Goal: Task Accomplishment & Management: Use online tool/utility

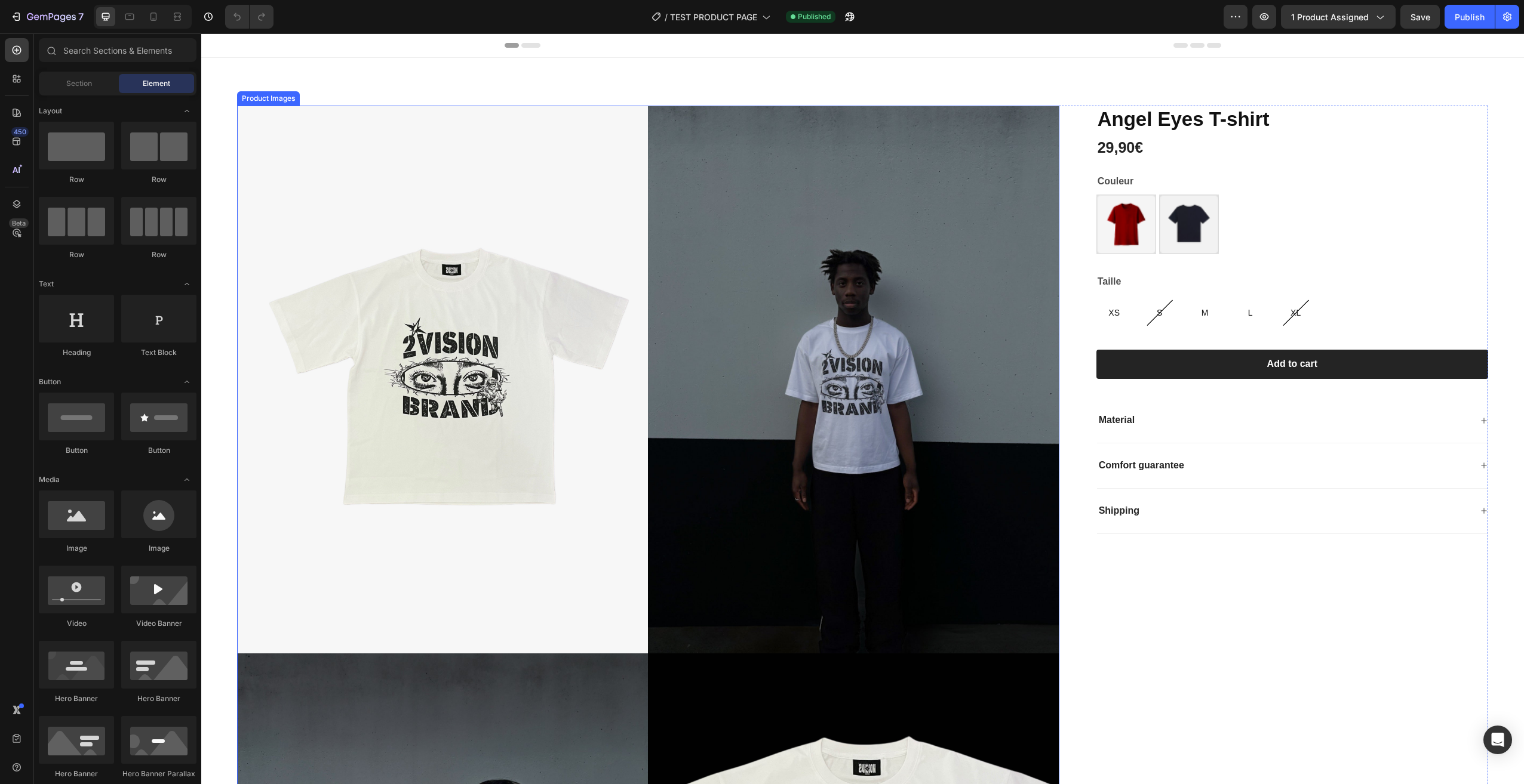
click at [252, 111] on img at bounding box center [442, 379] width 410 height 548
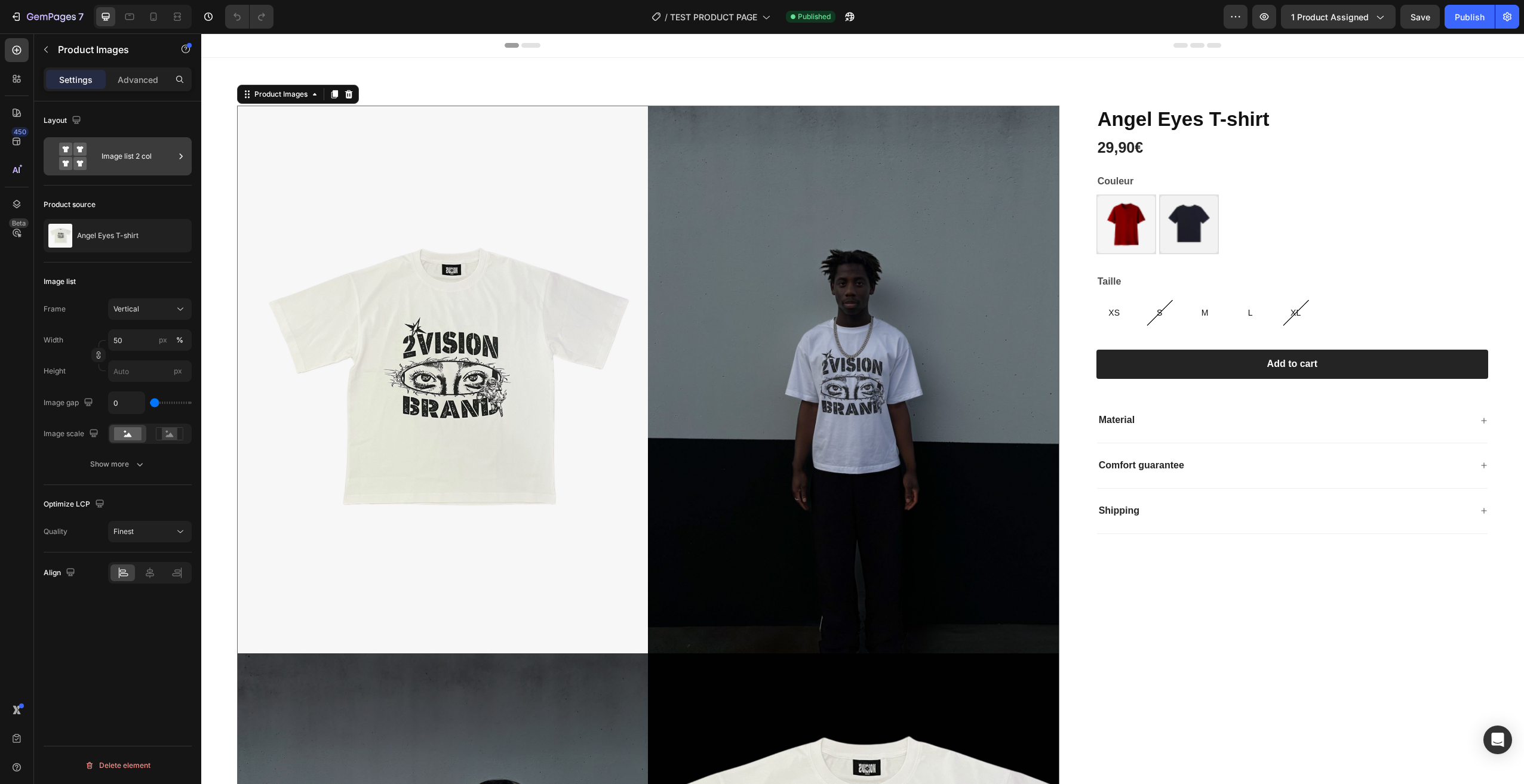
click at [143, 152] on div "Image list 2 col" at bounding box center [138, 156] width 73 height 27
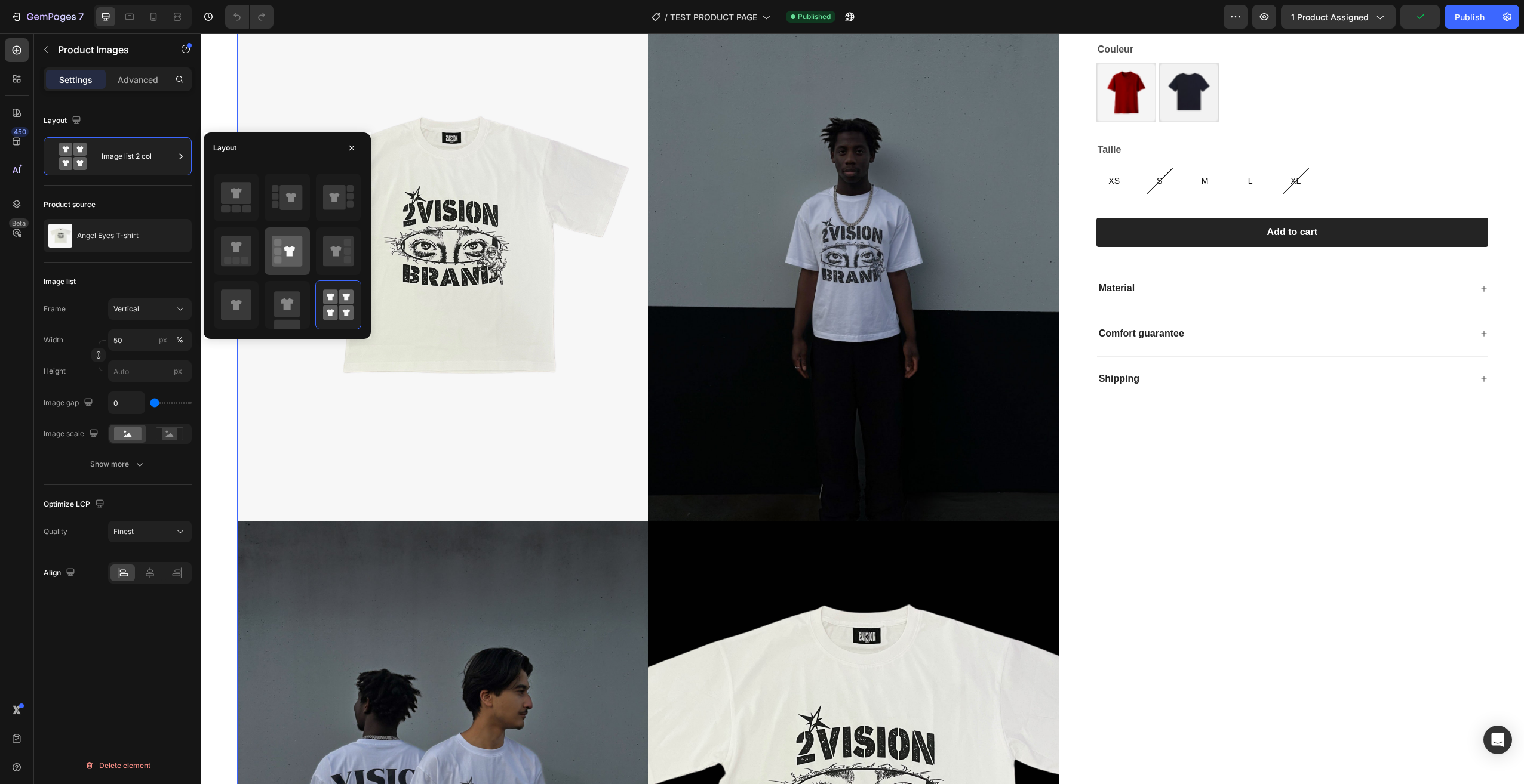
scroll to position [120, 0]
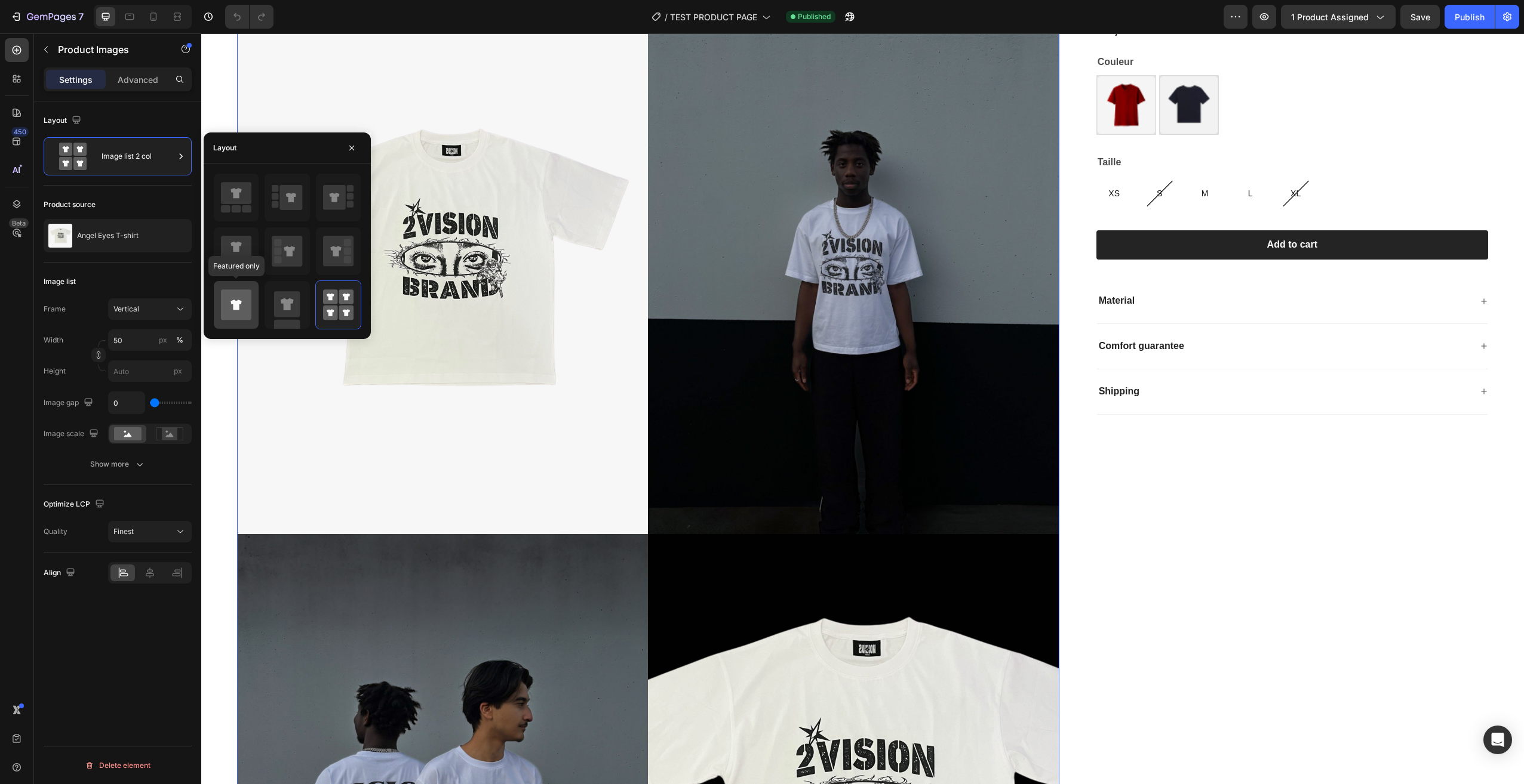
click at [219, 306] on div at bounding box center [237, 305] width 45 height 48
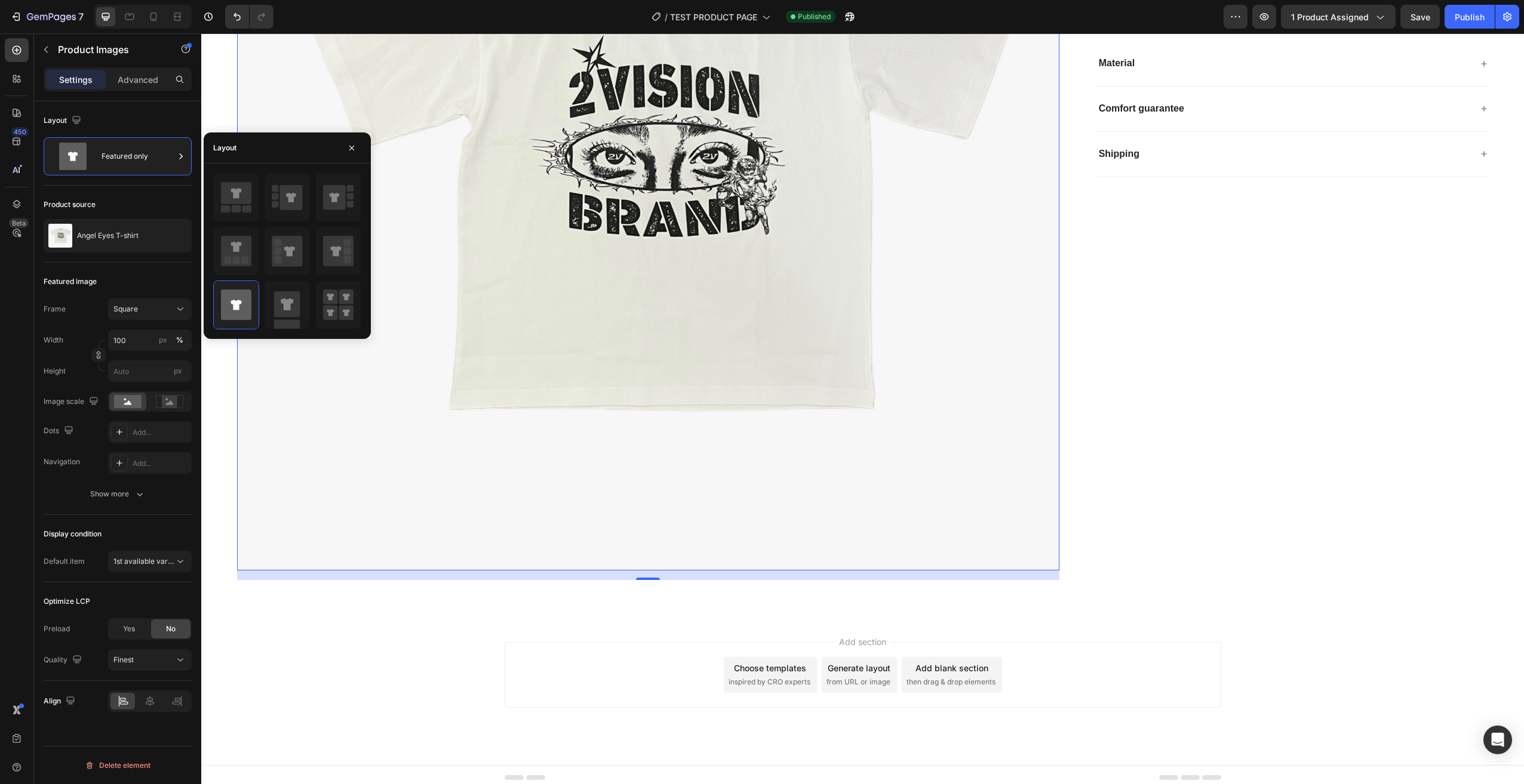
scroll to position [0, 0]
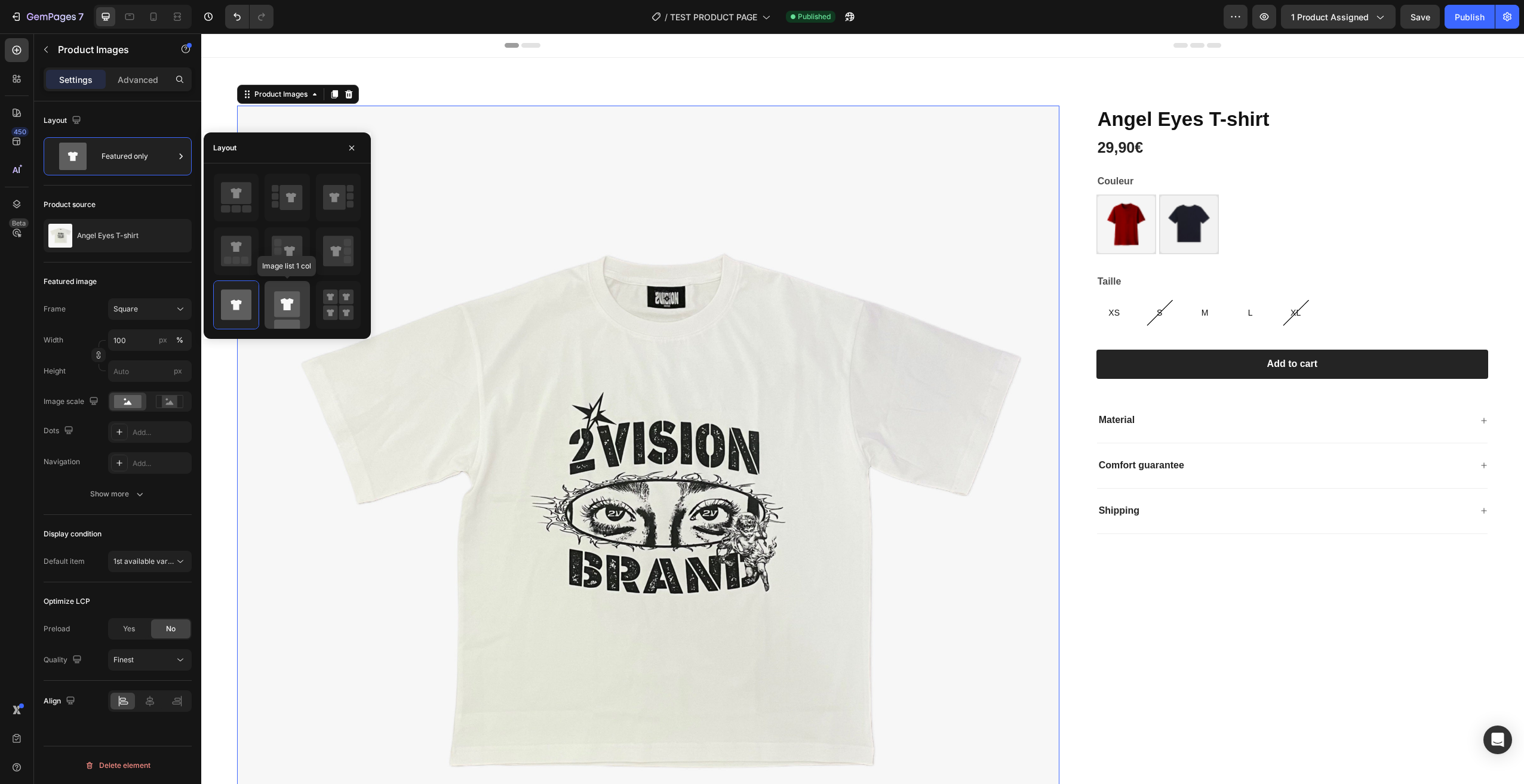
click at [292, 306] on rect at bounding box center [286, 304] width 25 height 25
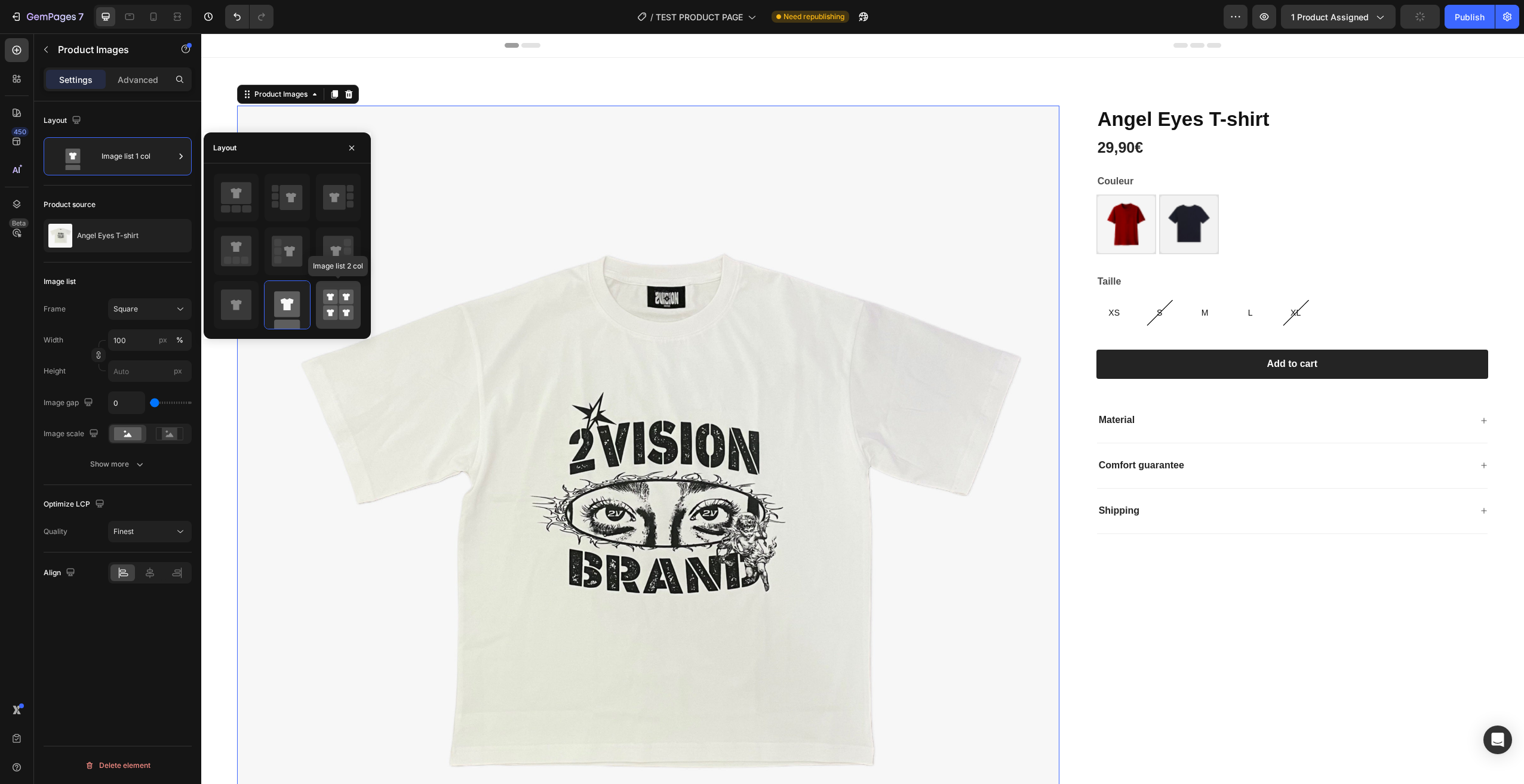
click at [320, 300] on div at bounding box center [338, 305] width 45 height 48
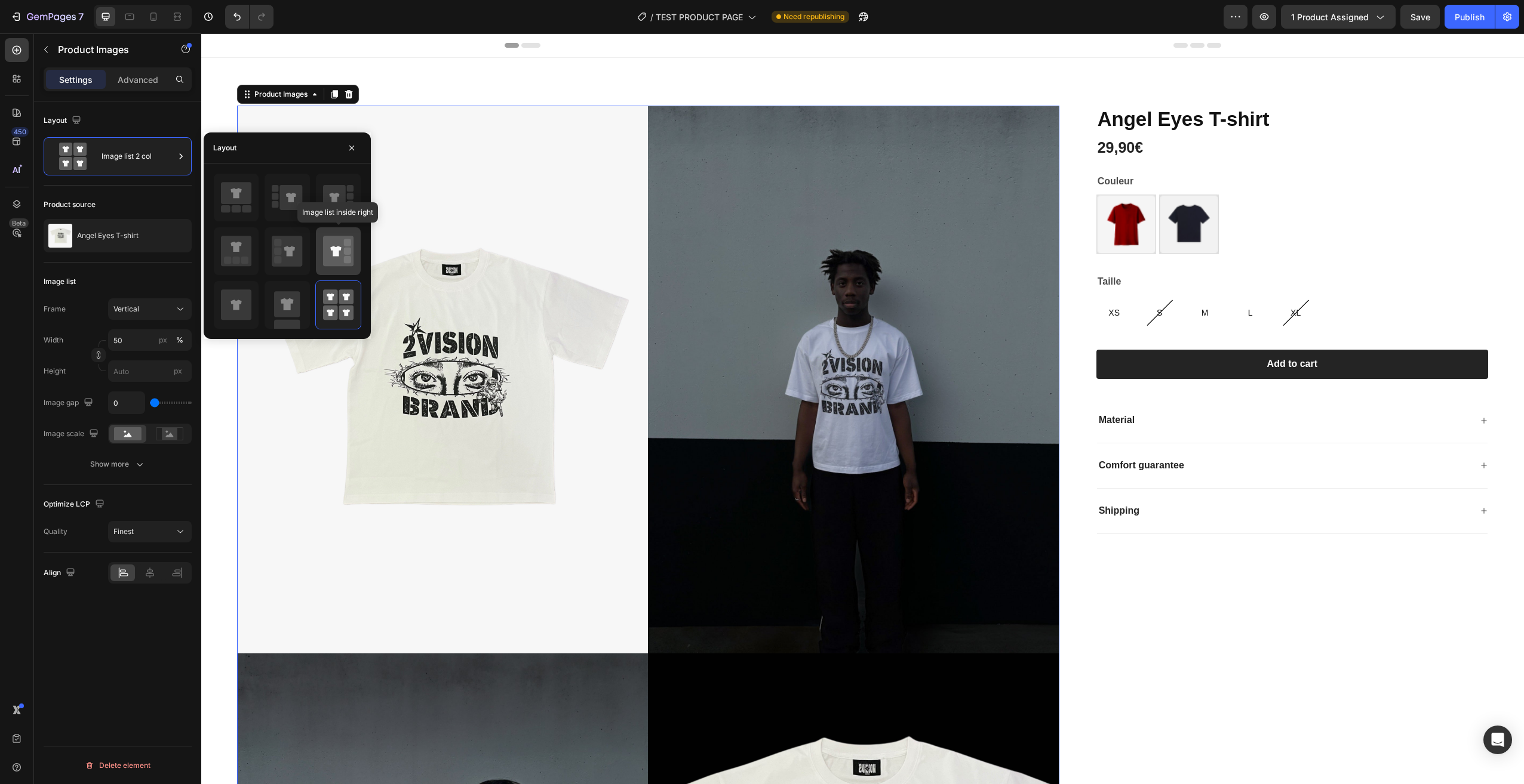
click at [337, 265] on icon at bounding box center [338, 250] width 31 height 31
type input "100"
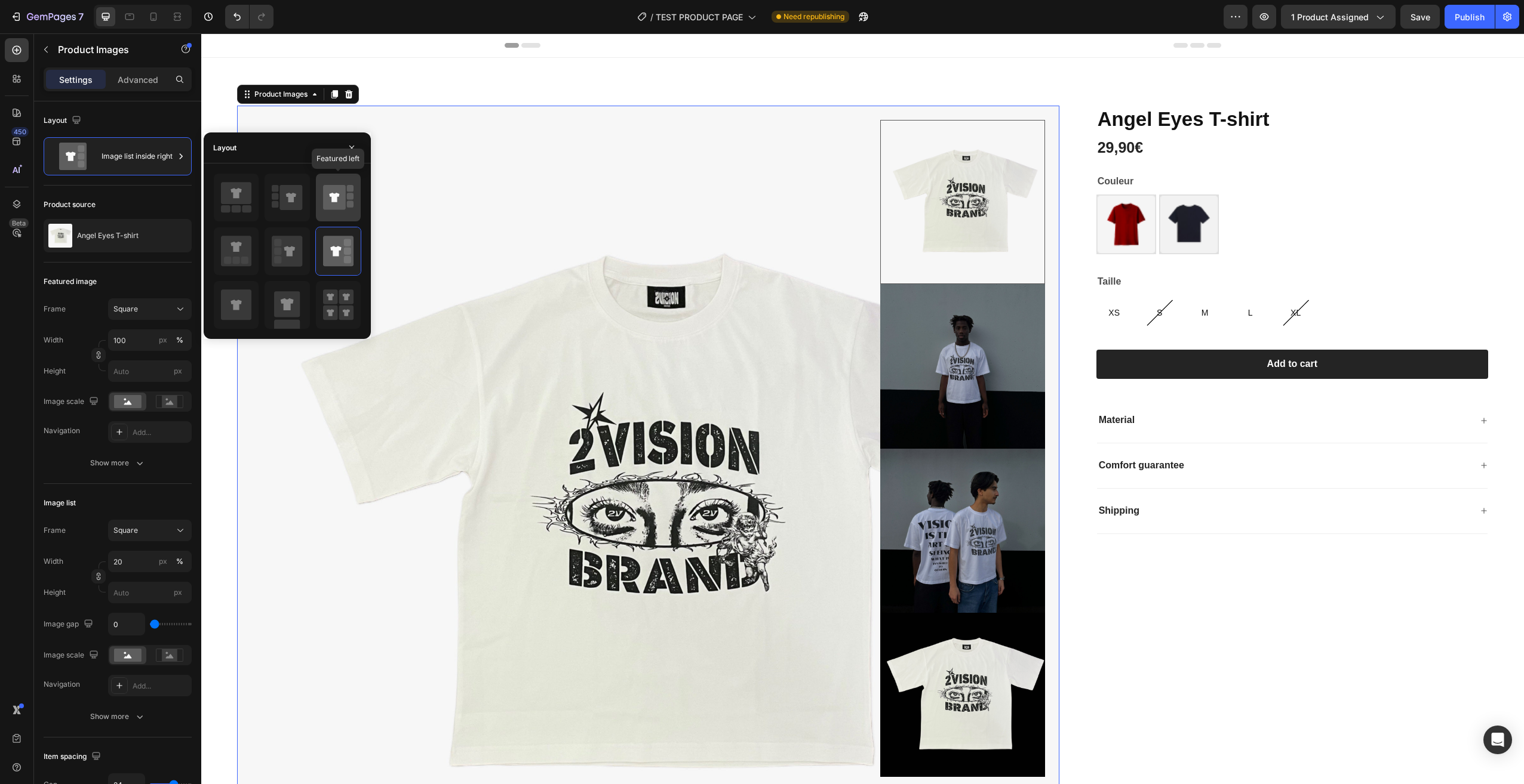
click at [346, 208] on icon at bounding box center [338, 198] width 31 height 34
type input "100"
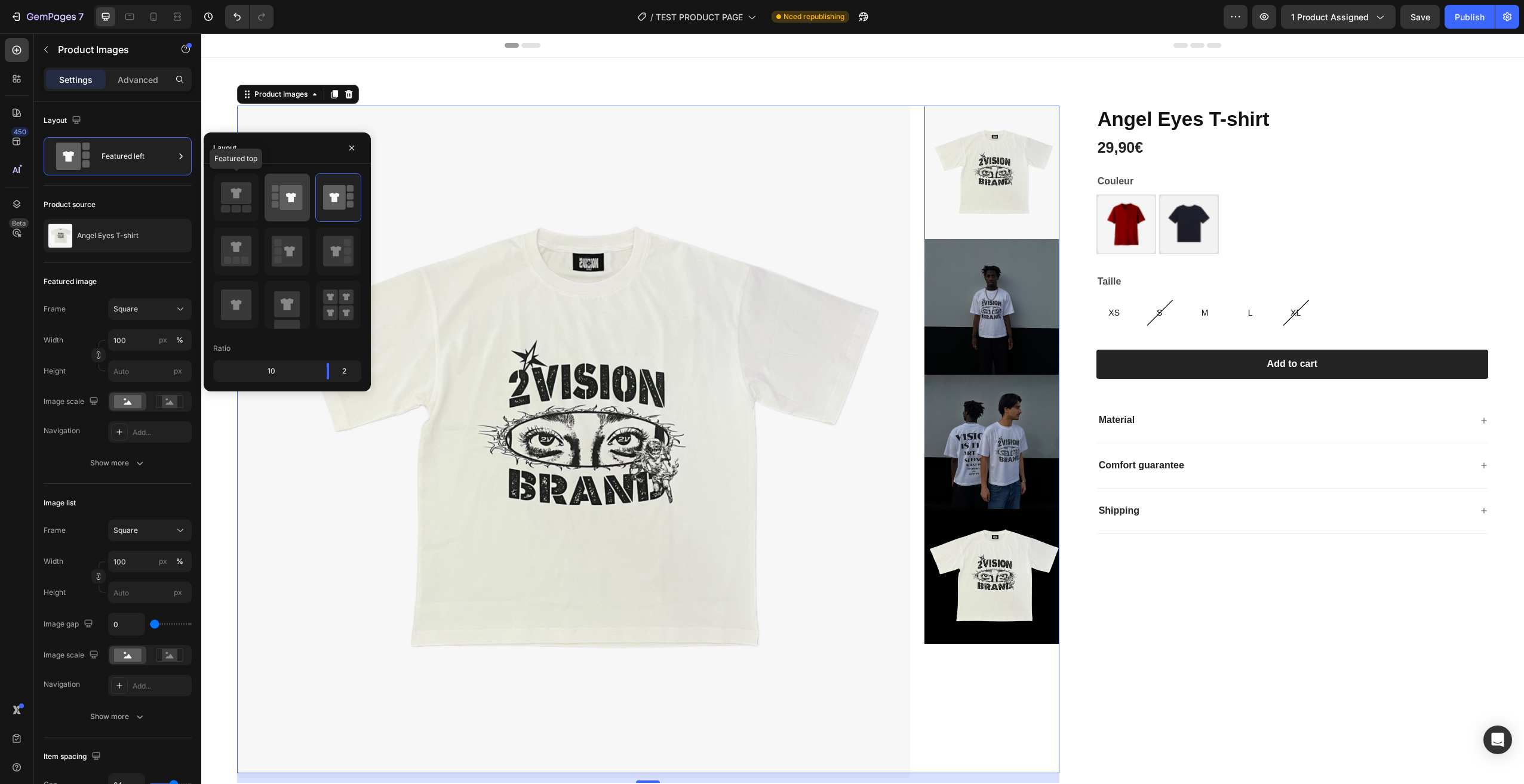
click at [277, 201] on icon at bounding box center [287, 198] width 31 height 34
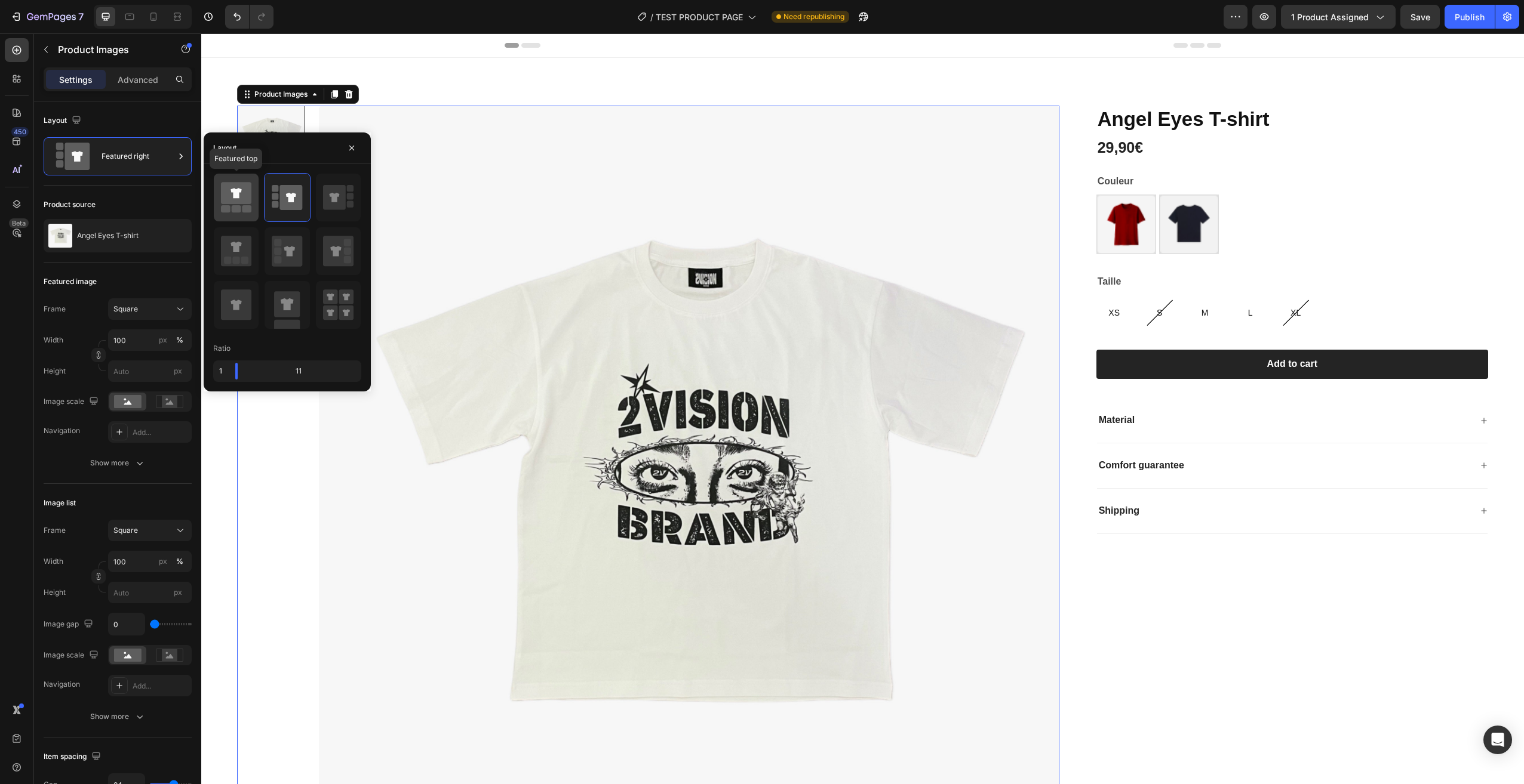
click at [249, 204] on icon at bounding box center [236, 193] width 31 height 22
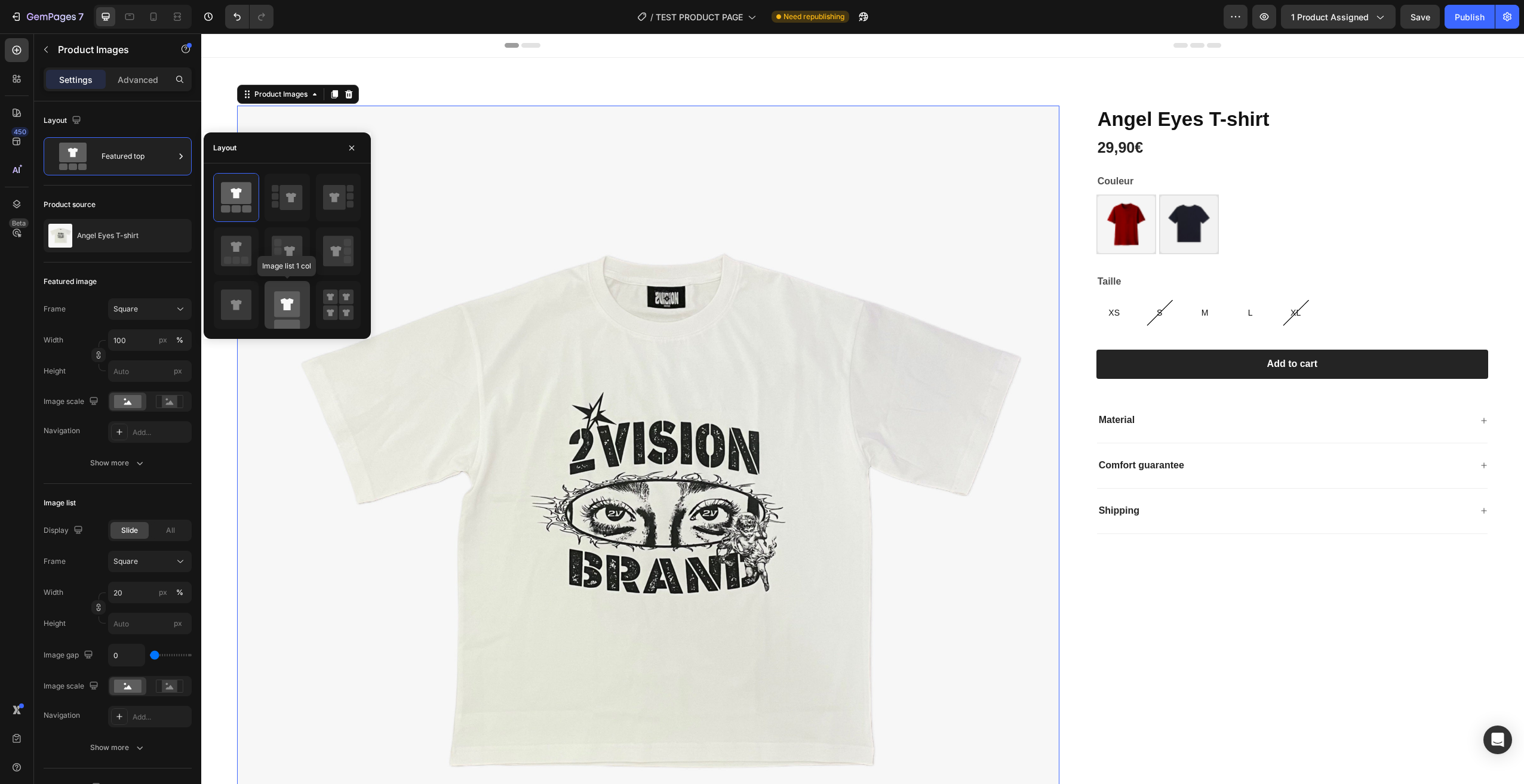
click at [271, 302] on div at bounding box center [287, 305] width 45 height 48
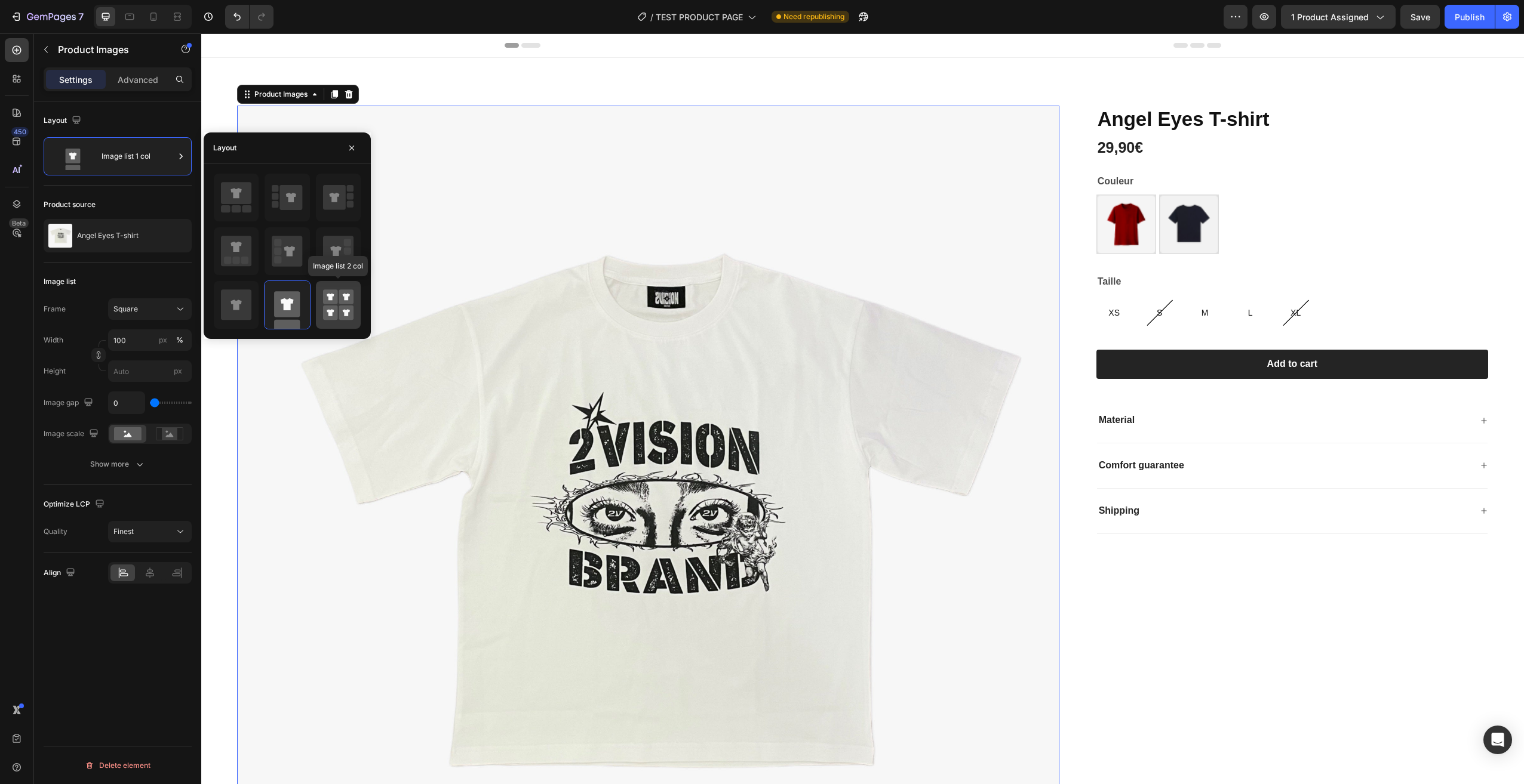
click at [340, 298] on rect at bounding box center [346, 297] width 15 height 15
type input "50"
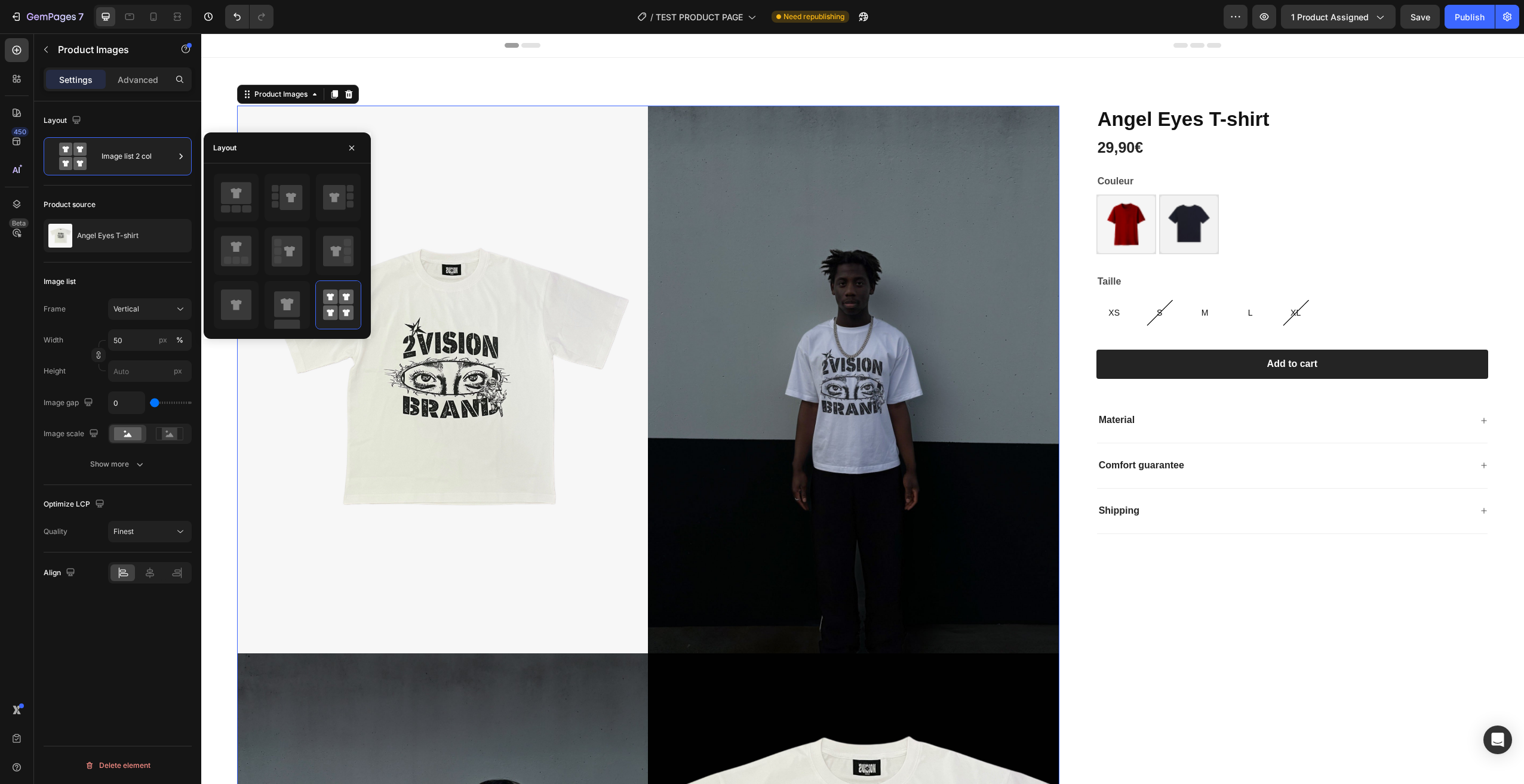
click at [1174, 580] on div "[PERSON_NAME] T-shirt Product Title 29,90€ Product Price Product Price Row Coul…" at bounding box center [1282, 658] width 410 height 1105
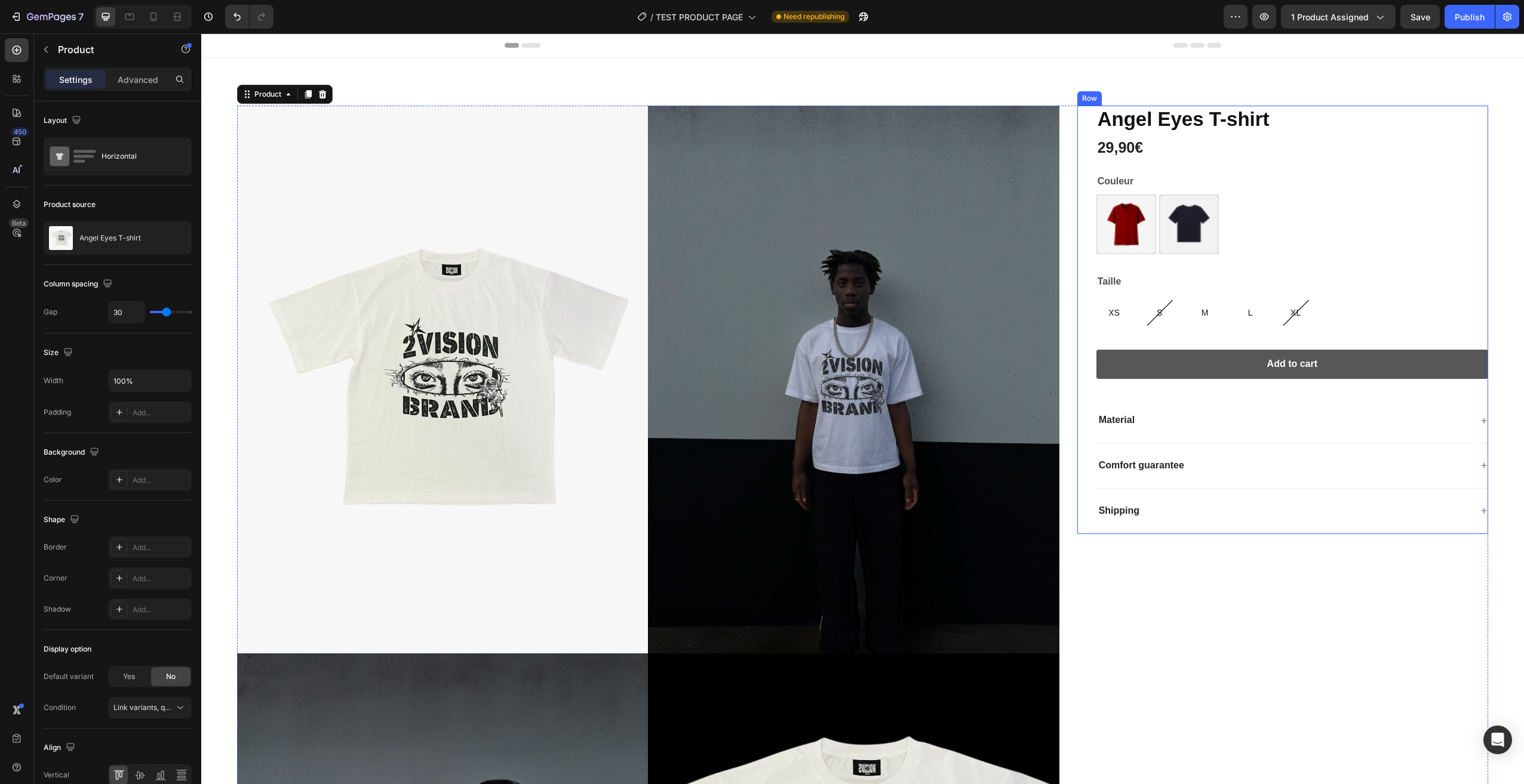
click at [1362, 356] on button "Add to cart" at bounding box center [1292, 363] width 392 height 29
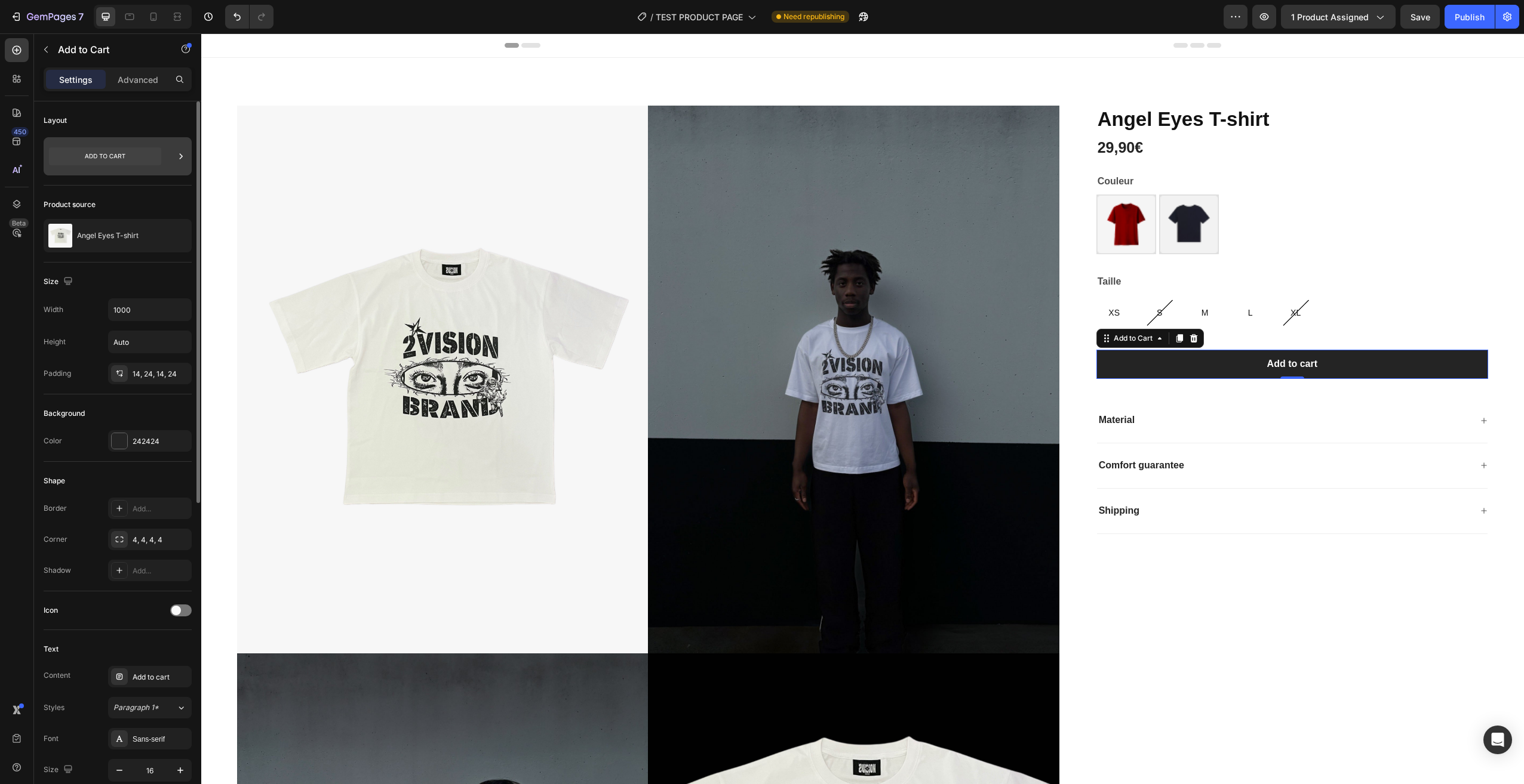
click at [176, 152] on icon at bounding box center [180, 156] width 12 height 12
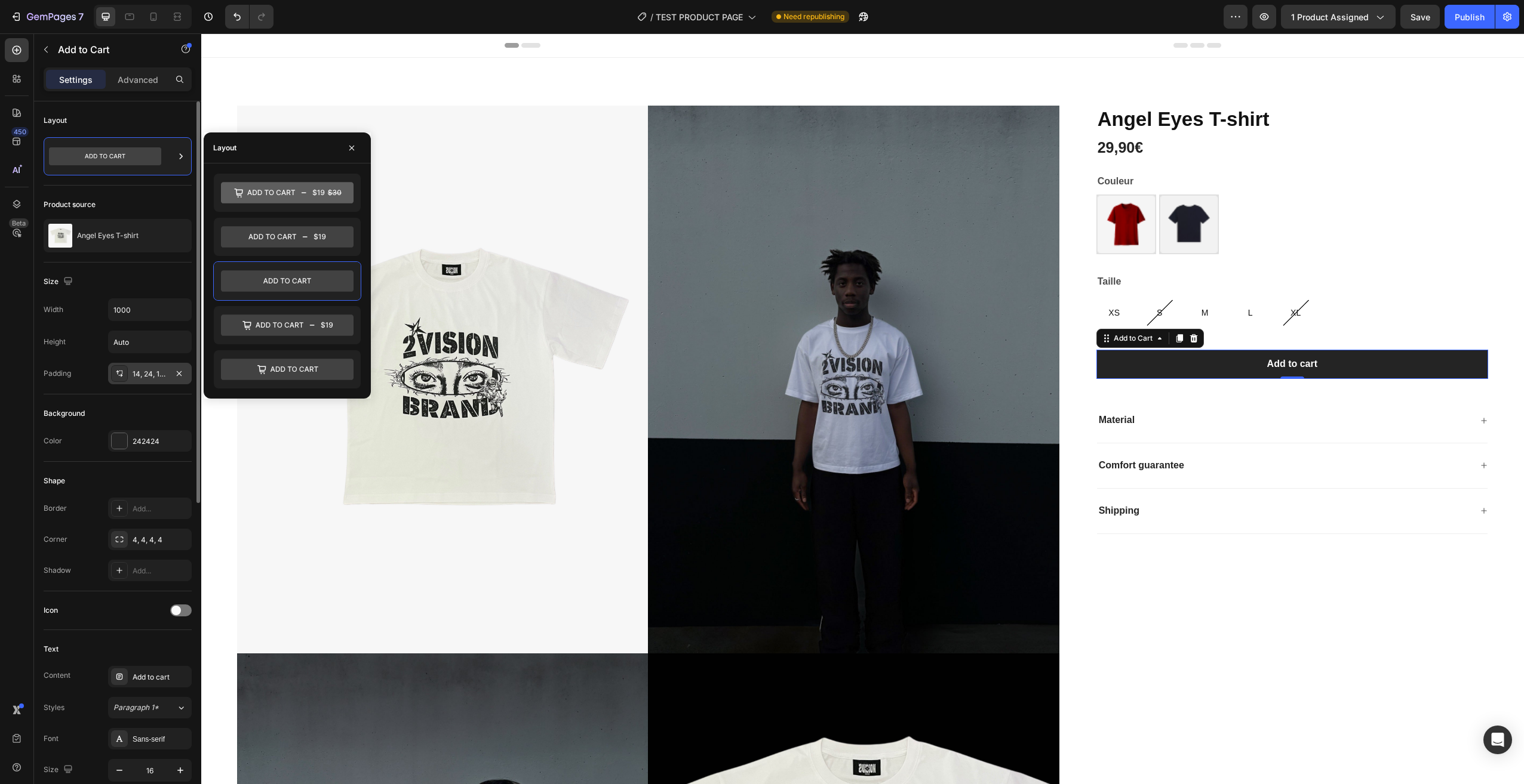
scroll to position [120, 0]
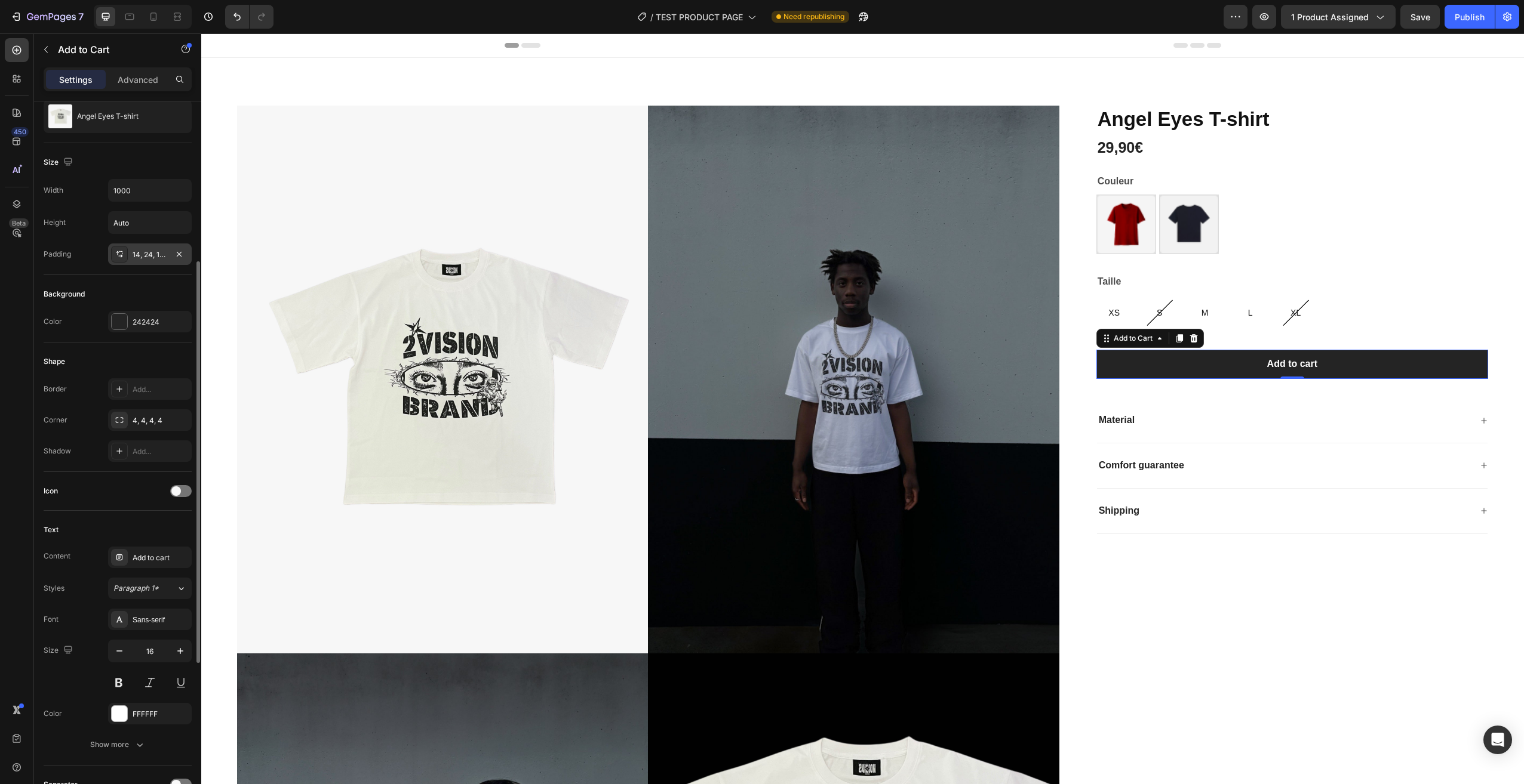
scroll to position [179, 0]
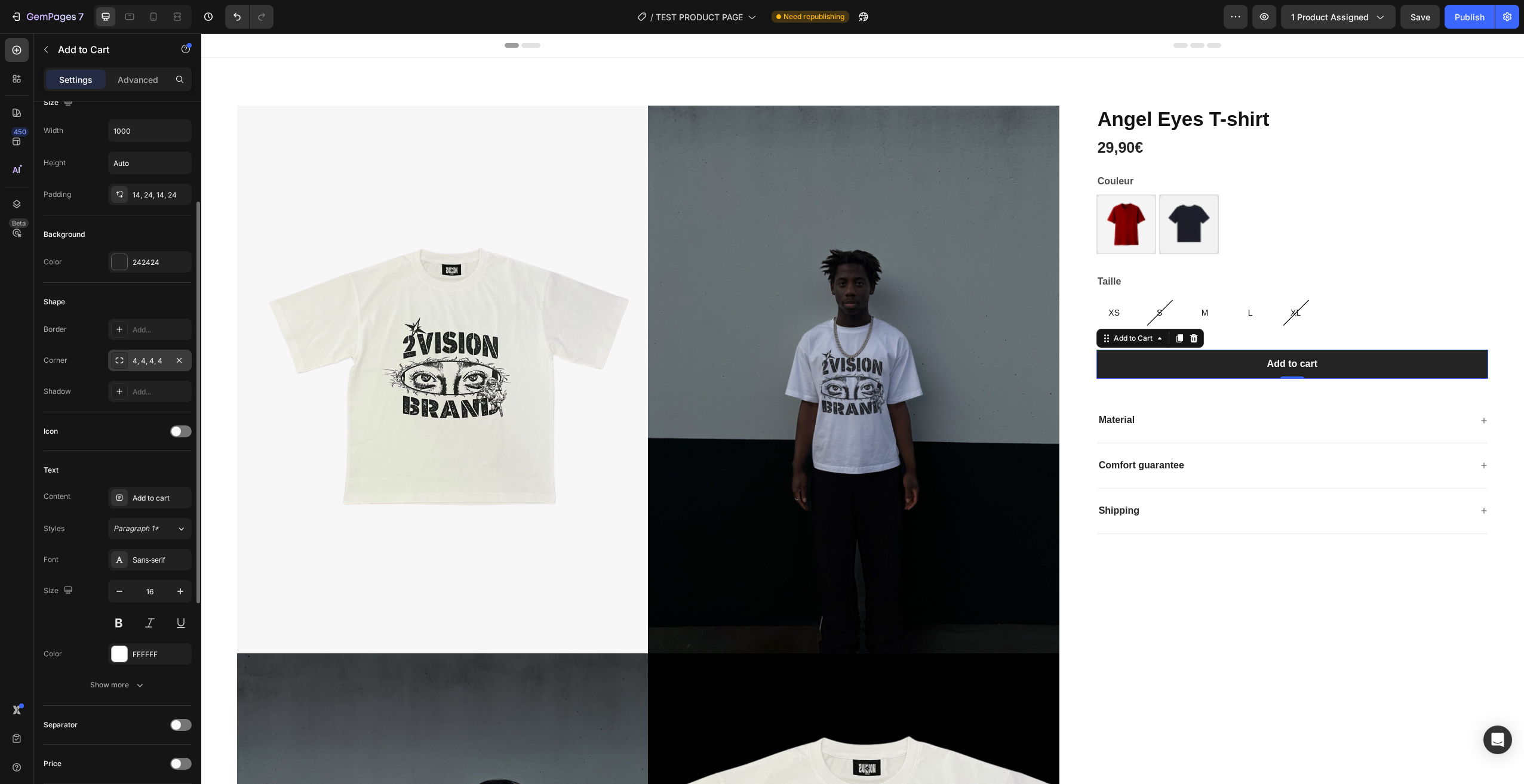
click at [151, 363] on div "4, 4, 4, 4" at bounding box center [150, 361] width 35 height 10
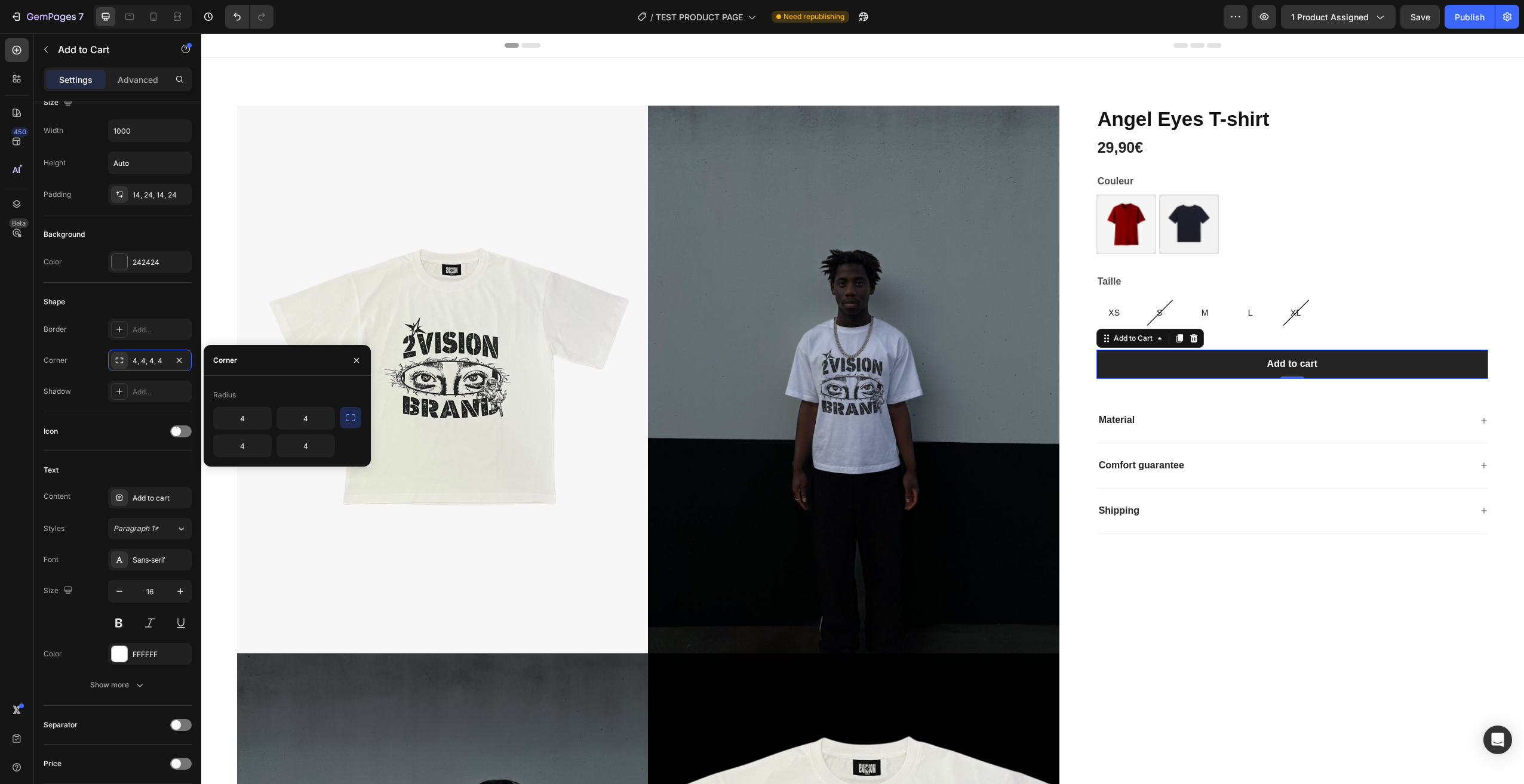
click at [358, 425] on button "button" at bounding box center [350, 418] width 22 height 21
click at [354, 419] on icon "button" at bounding box center [350, 418] width 12 height 12
click at [321, 419] on icon "button" at bounding box center [323, 418] width 12 height 12
click at [310, 472] on p "Round" at bounding box center [290, 471] width 68 height 12
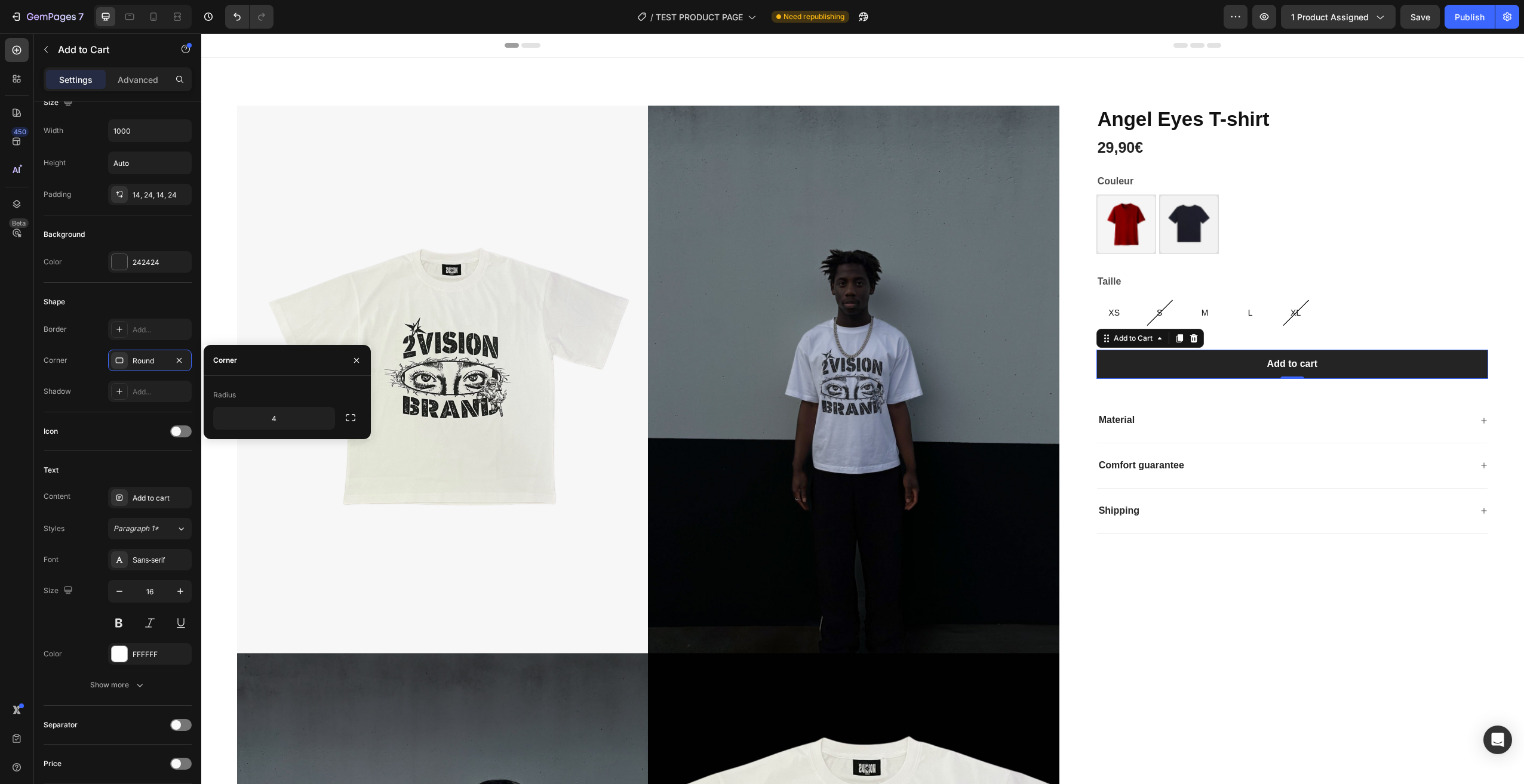
type input "8"
click at [112, 407] on div "Shape Border Add... Corner Round Shadow Add..." at bounding box center [118, 348] width 148 height 130
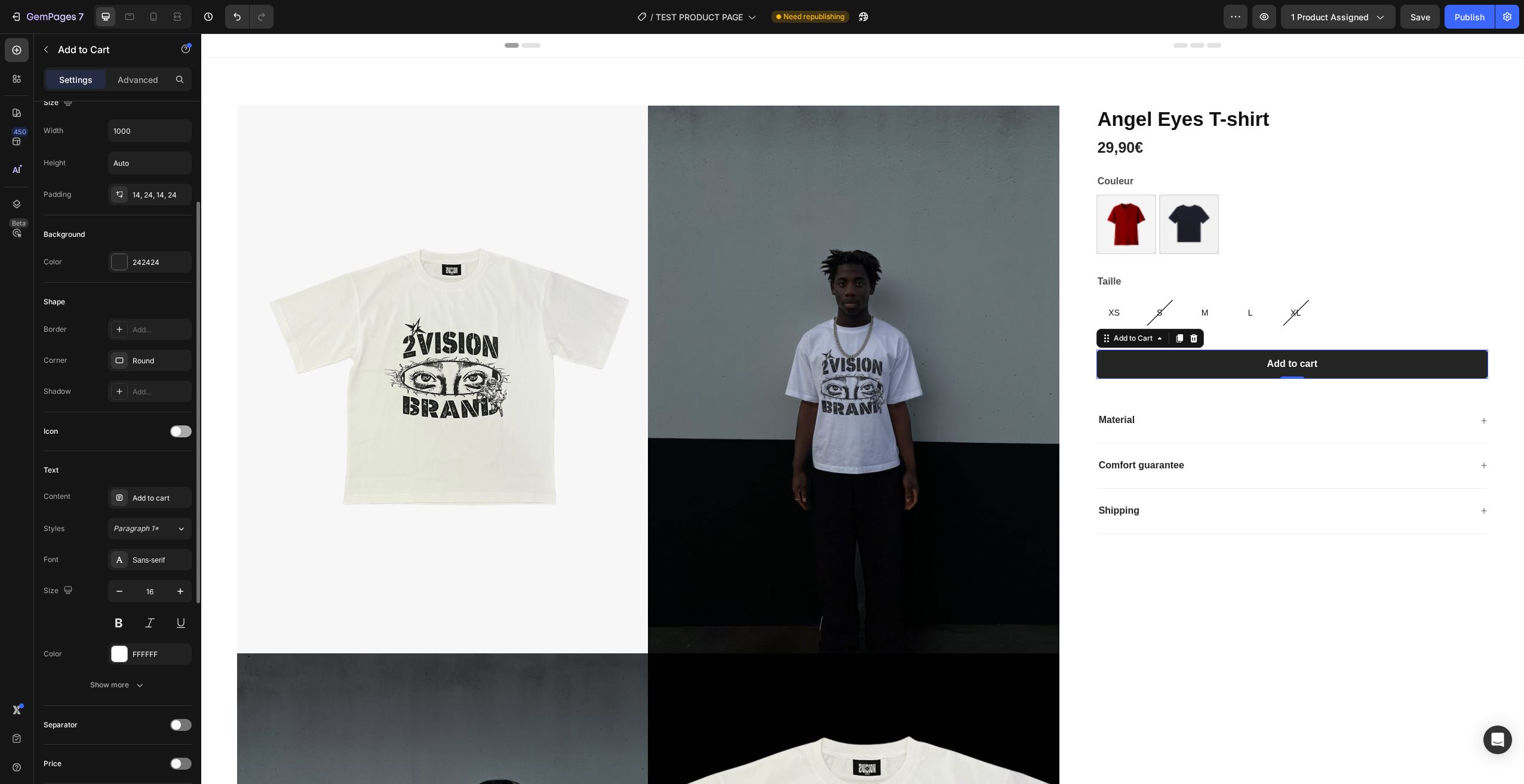
click at [174, 432] on span at bounding box center [176, 432] width 9 height 9
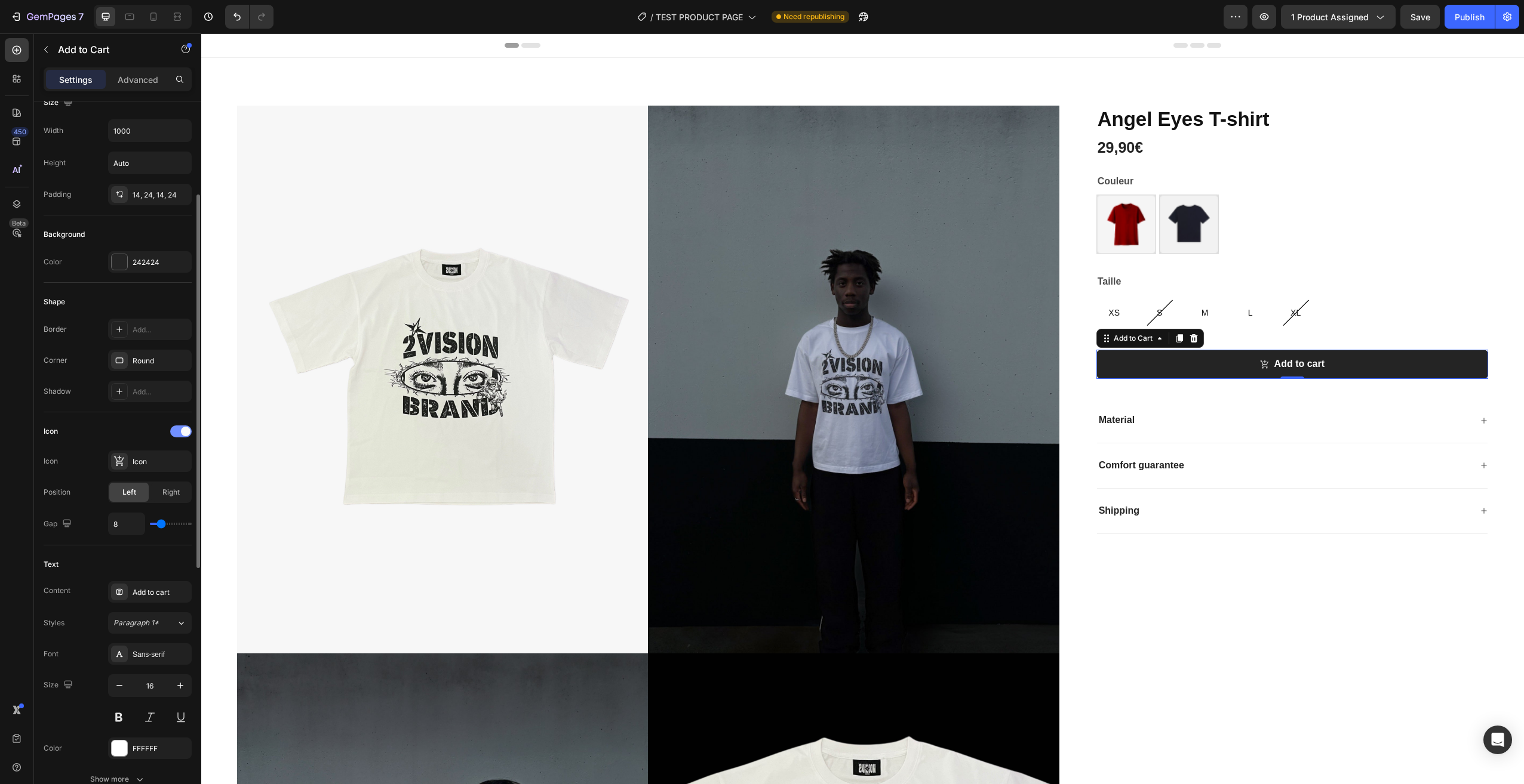
click at [174, 432] on div at bounding box center [180, 431] width 22 height 12
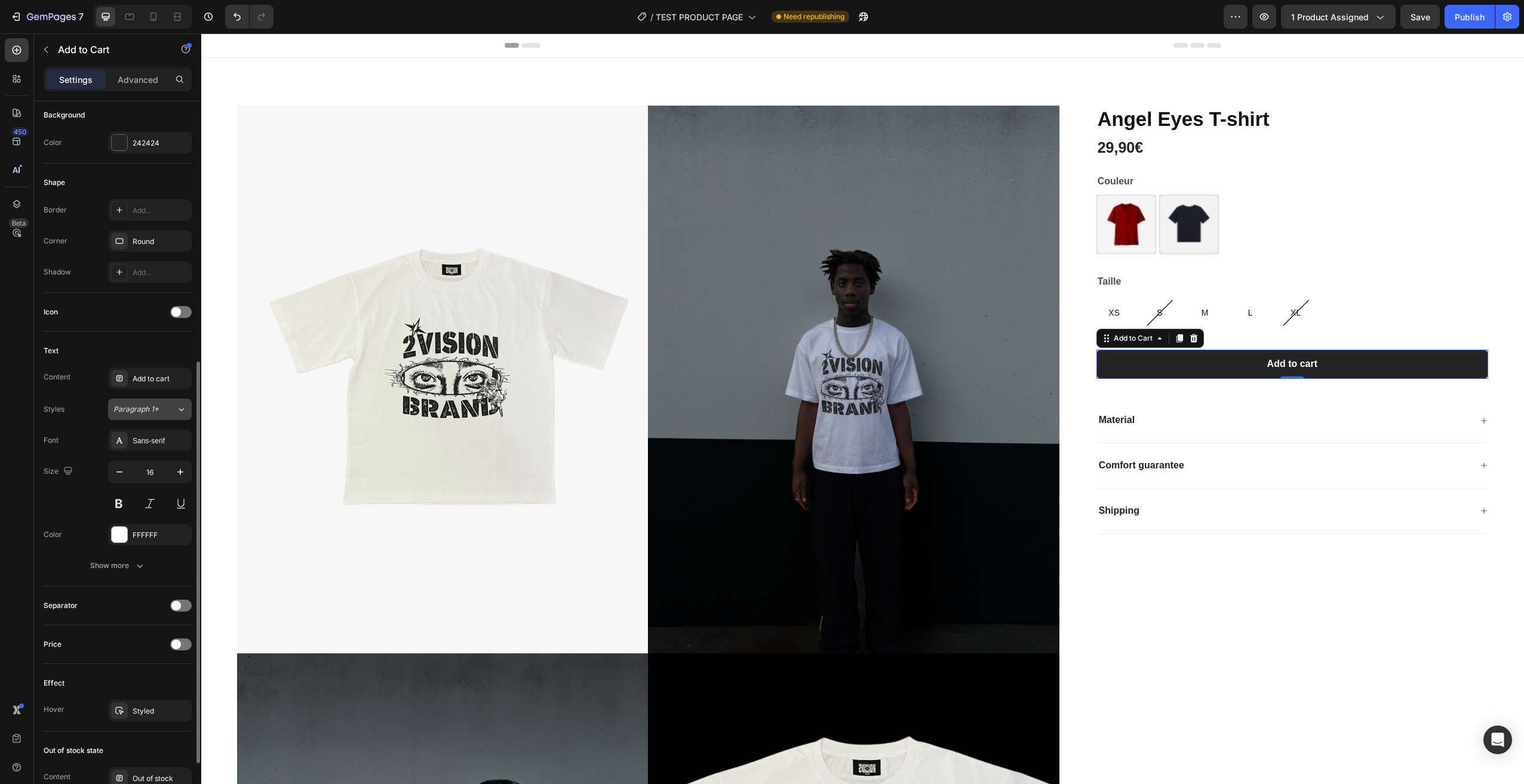
scroll to position [358, 0]
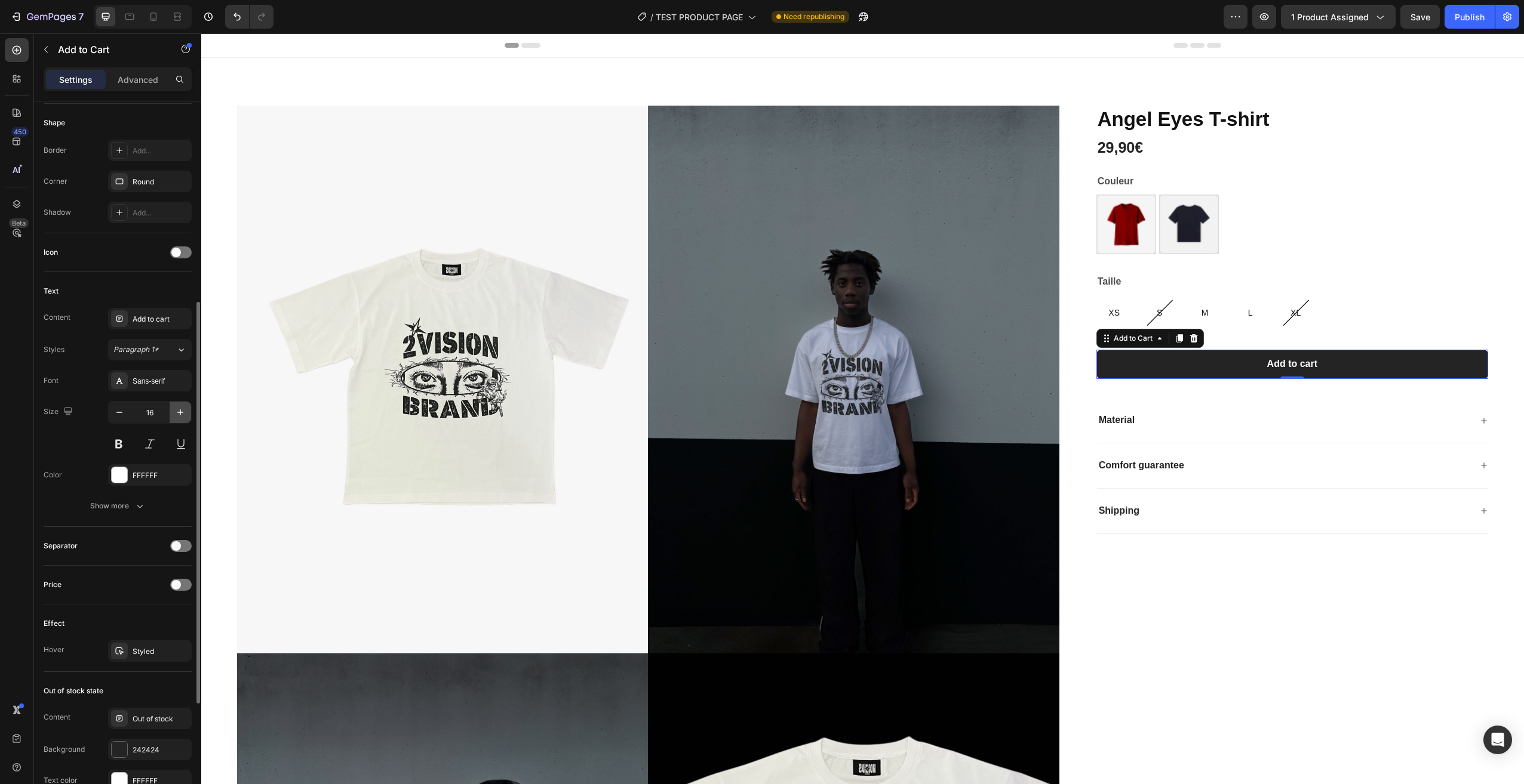
click at [173, 414] on button "button" at bounding box center [180, 412] width 22 height 21
click at [123, 415] on icon "button" at bounding box center [119, 412] width 12 height 12
click at [183, 412] on icon "button" at bounding box center [180, 412] width 12 height 12
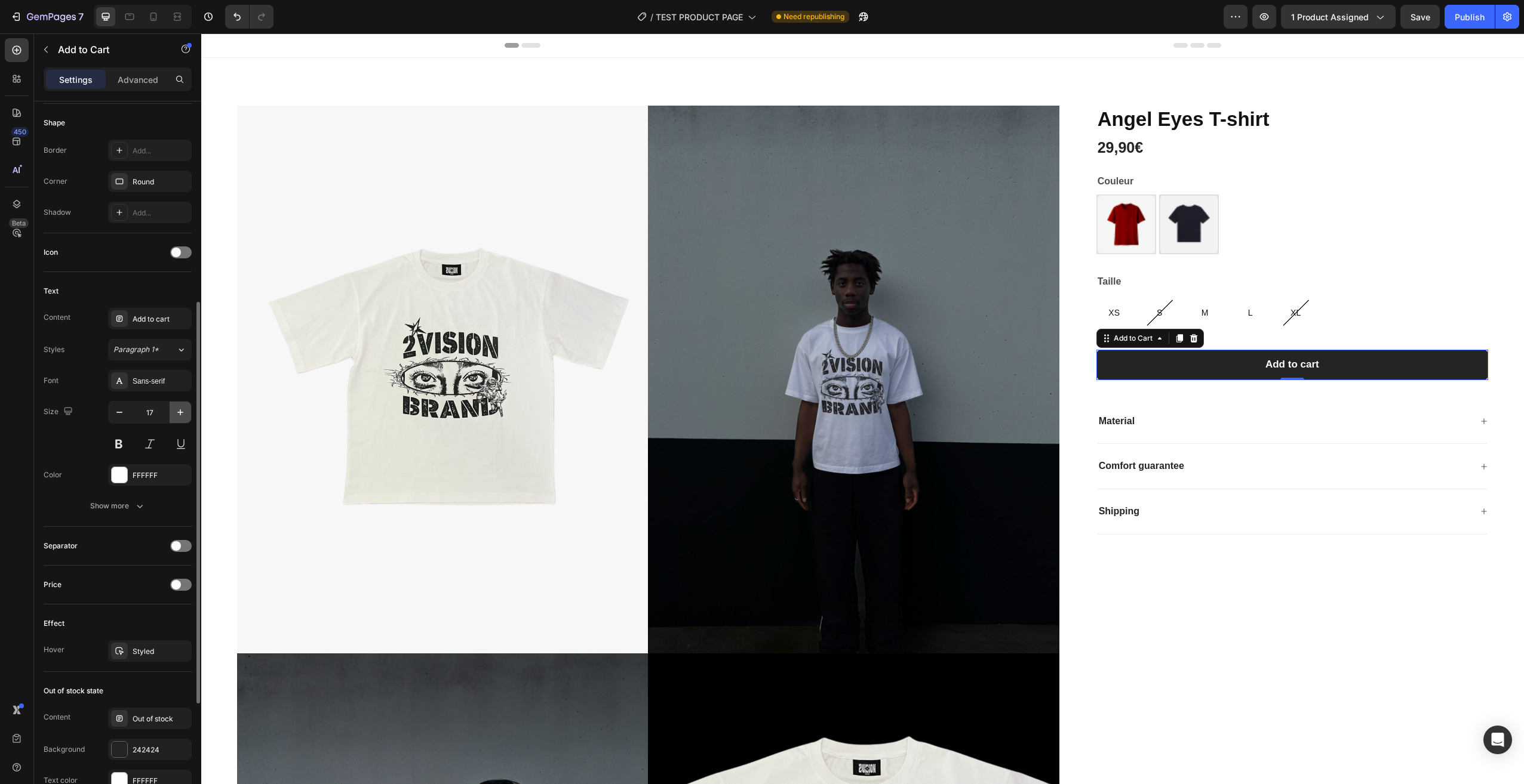
click at [183, 412] on icon "button" at bounding box center [180, 412] width 12 height 12
type input "18"
click at [118, 439] on button at bounding box center [119, 444] width 22 height 21
click at [115, 445] on button at bounding box center [119, 444] width 22 height 21
click at [152, 444] on button at bounding box center [150, 444] width 22 height 21
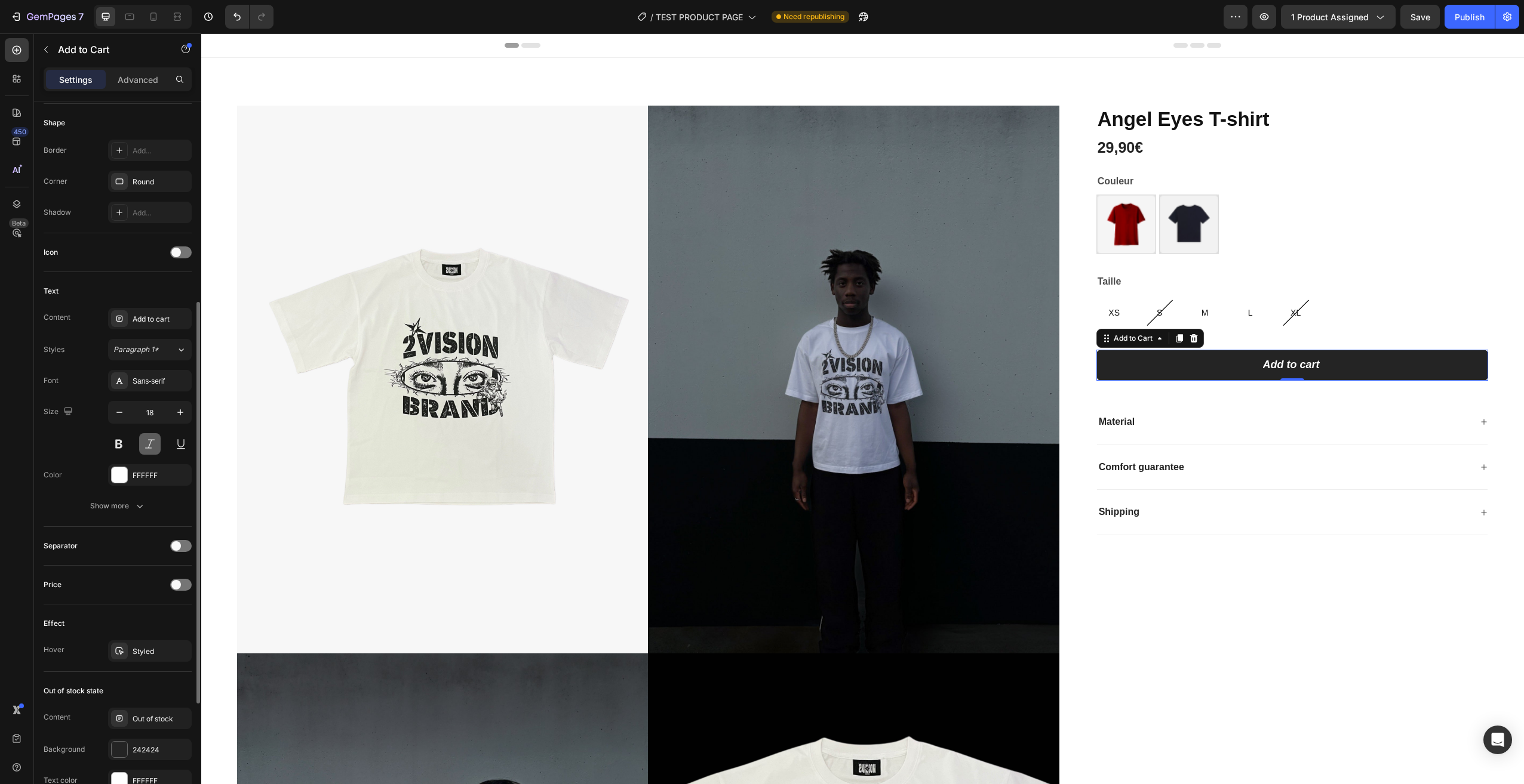
click at [152, 444] on button at bounding box center [150, 444] width 22 height 21
click at [137, 505] on icon "button" at bounding box center [139, 506] width 12 height 12
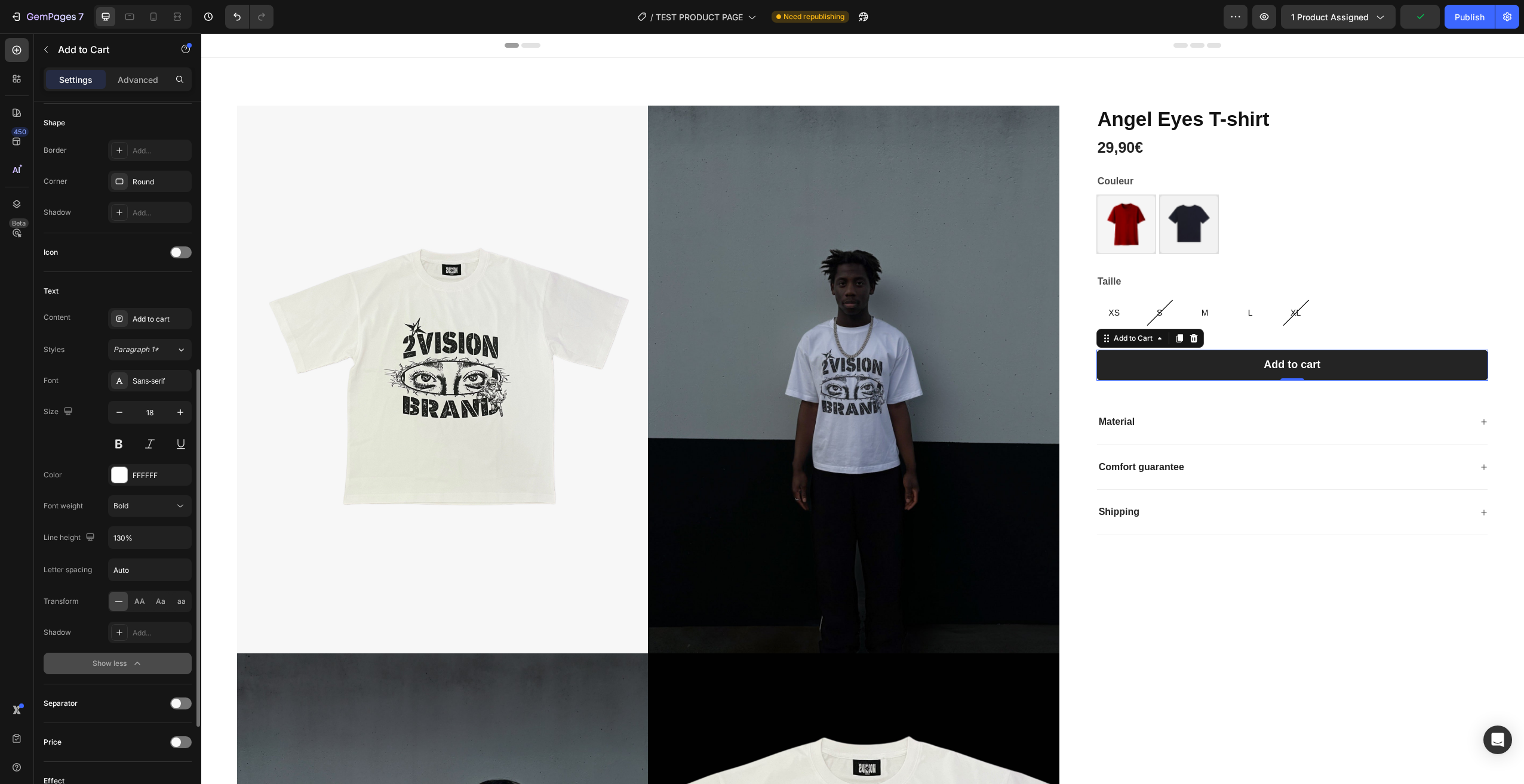
scroll to position [418, 0]
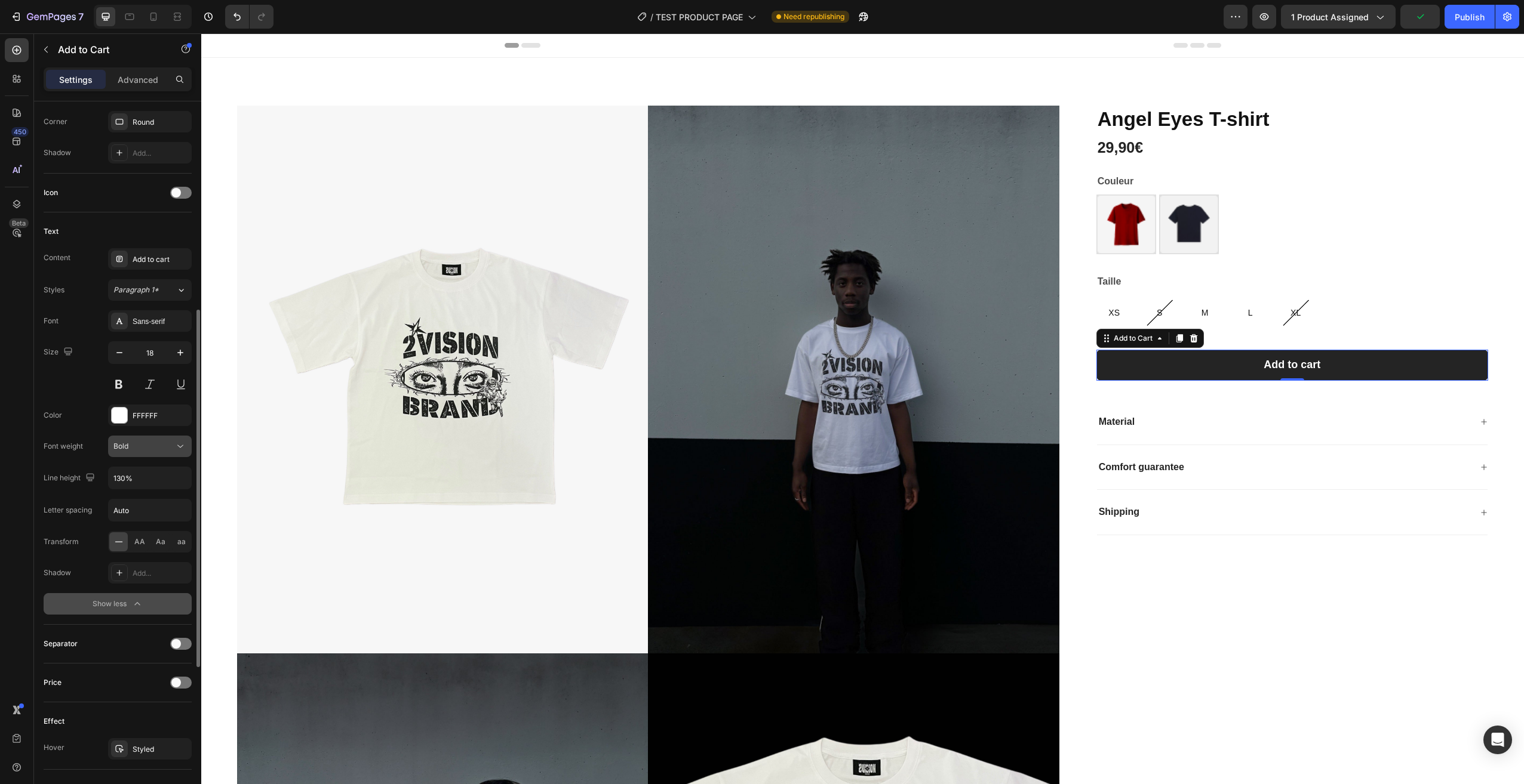
click at [144, 448] on div "Bold" at bounding box center [143, 446] width 61 height 10
click at [147, 569] on span "Extra Bold" at bounding box center [130, 568] width 35 height 10
click at [122, 449] on span "Extra Bold" at bounding box center [130, 447] width 35 height 9
click at [139, 518] on span "Semi Bold" at bounding box center [130, 522] width 34 height 10
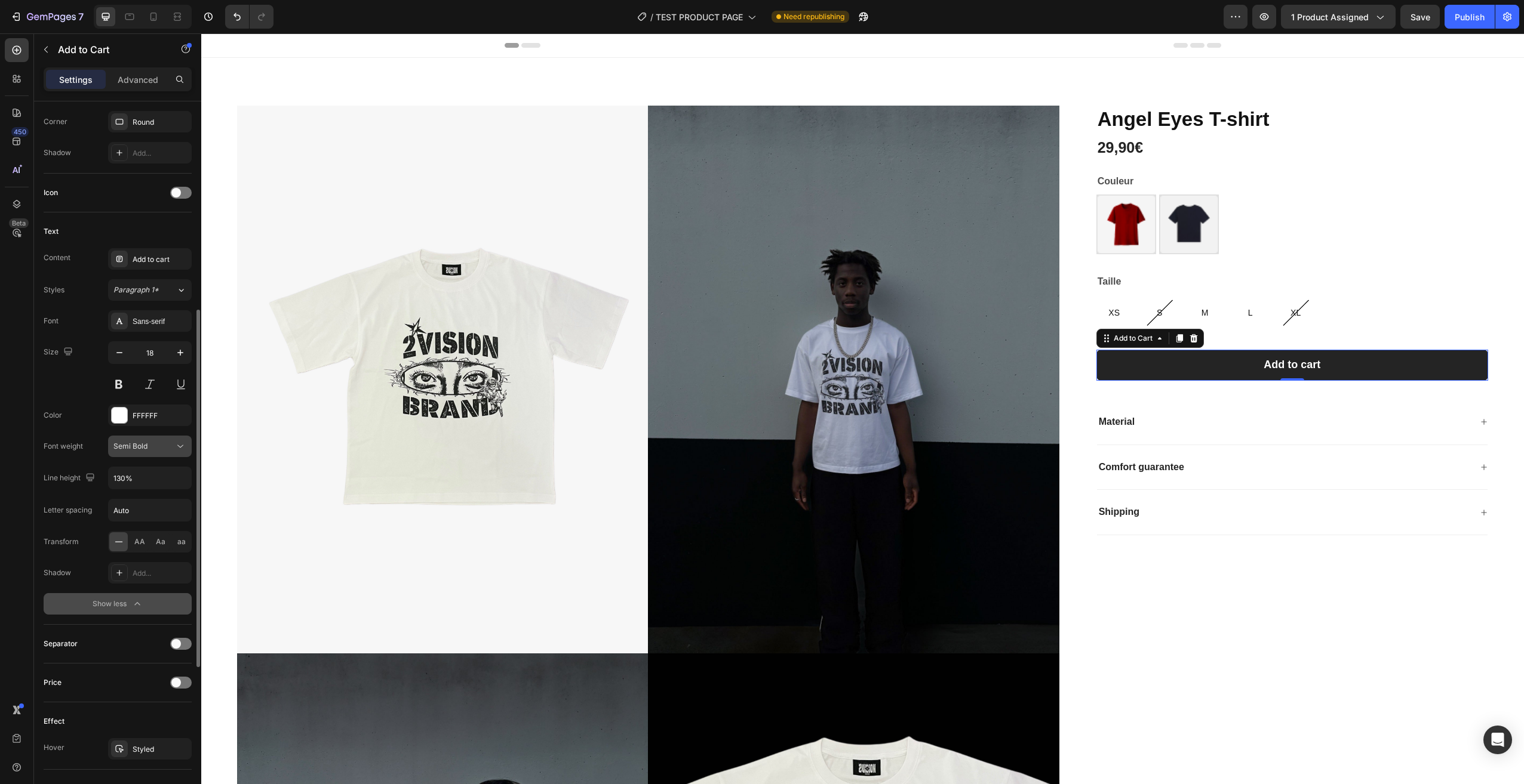
click at [143, 453] on button "Semi Bold" at bounding box center [150, 446] width 83 height 21
click at [141, 557] on div "Bold" at bounding box center [136, 568] width 93 height 22
click at [182, 479] on icon "button" at bounding box center [180, 478] width 12 height 12
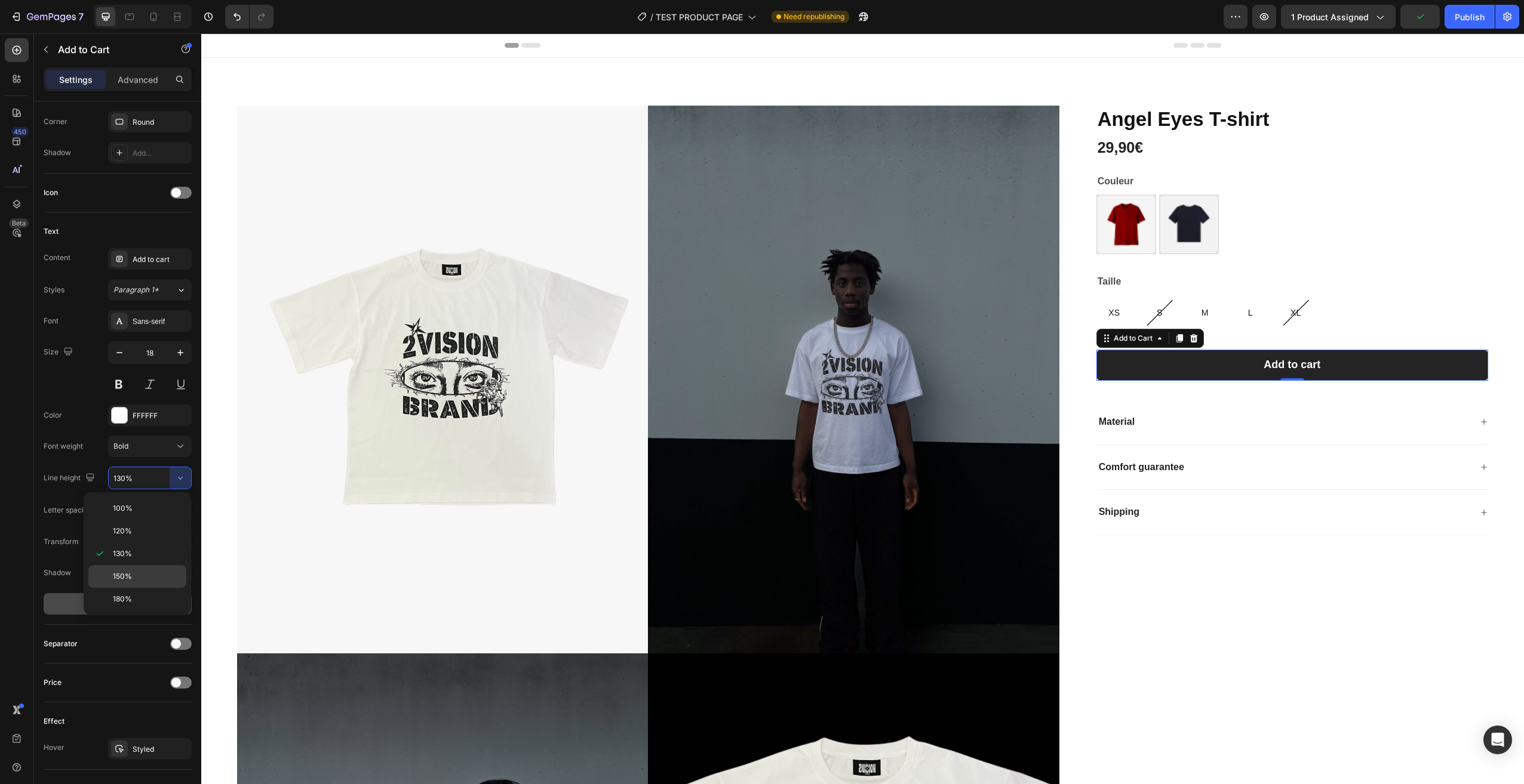
click at [145, 588] on div "150%" at bounding box center [137, 599] width 98 height 22
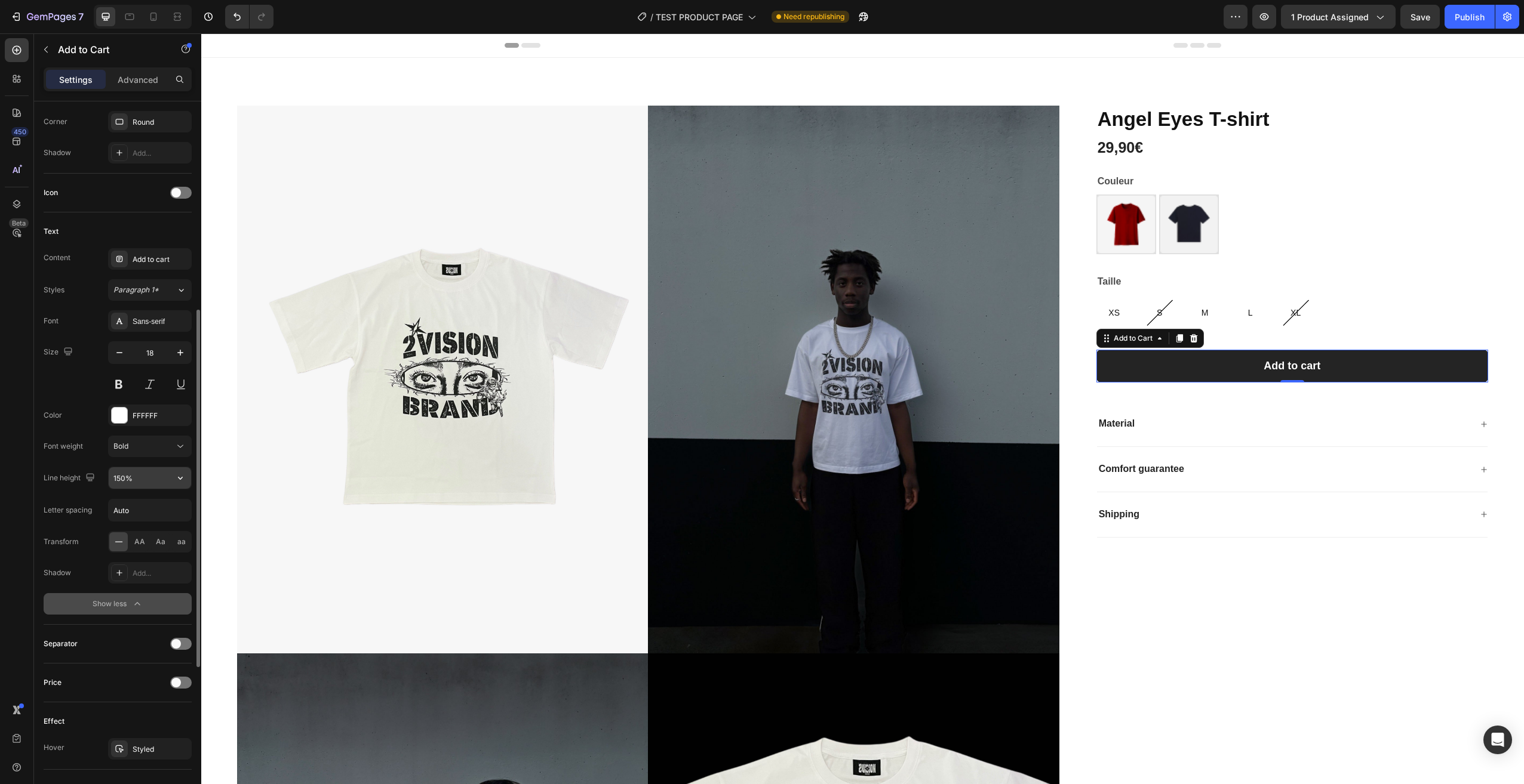
click at [166, 482] on input "150%" at bounding box center [150, 478] width 82 height 21
click at [180, 480] on icon "button" at bounding box center [180, 478] width 12 height 12
click at [151, 506] on p "100%" at bounding box center [147, 507] width 68 height 10
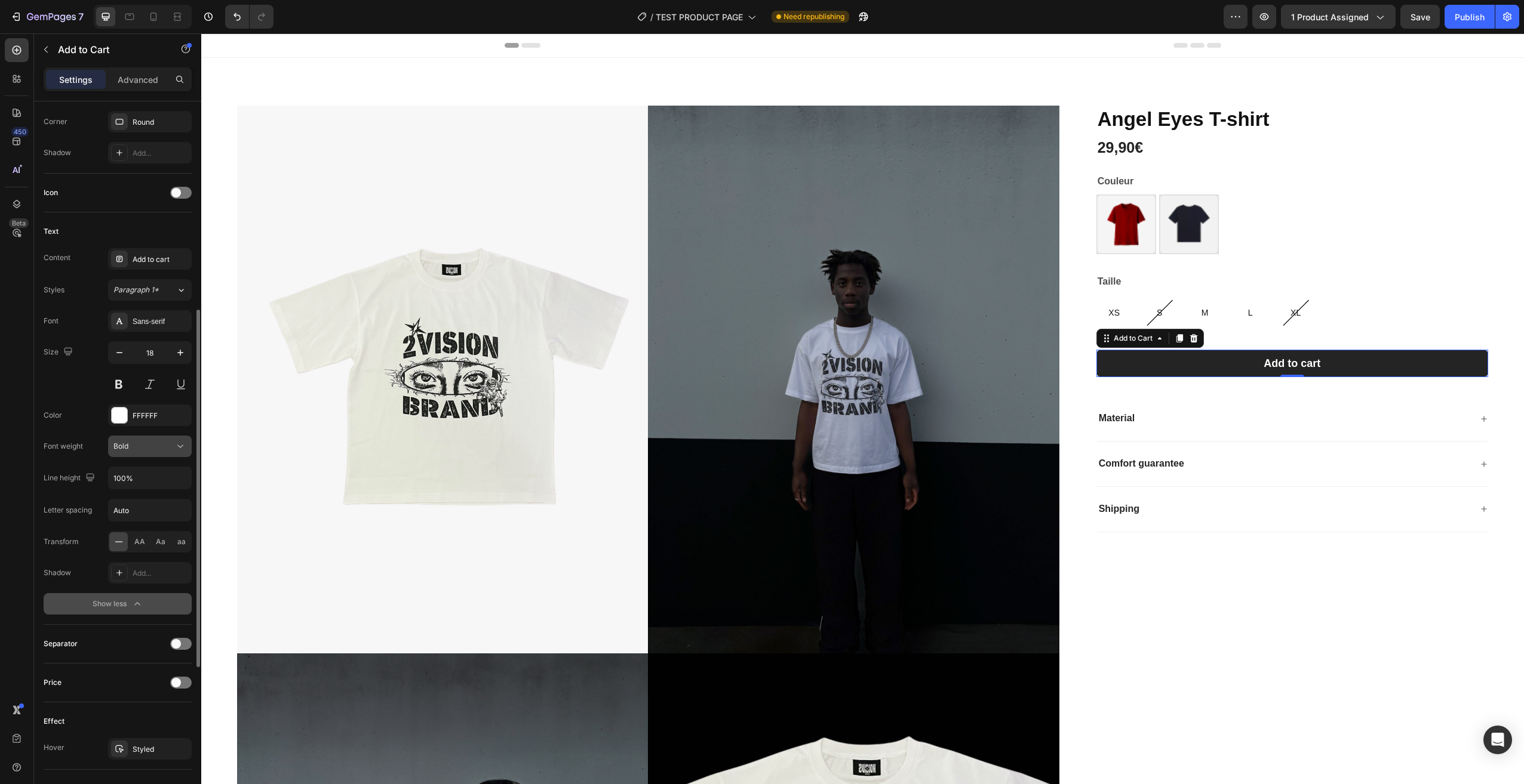
click at [186, 448] on icon at bounding box center [180, 446] width 12 height 12
click at [184, 446] on icon at bounding box center [180, 446] width 12 height 12
click at [181, 478] on icon "button" at bounding box center [180, 478] width 12 height 12
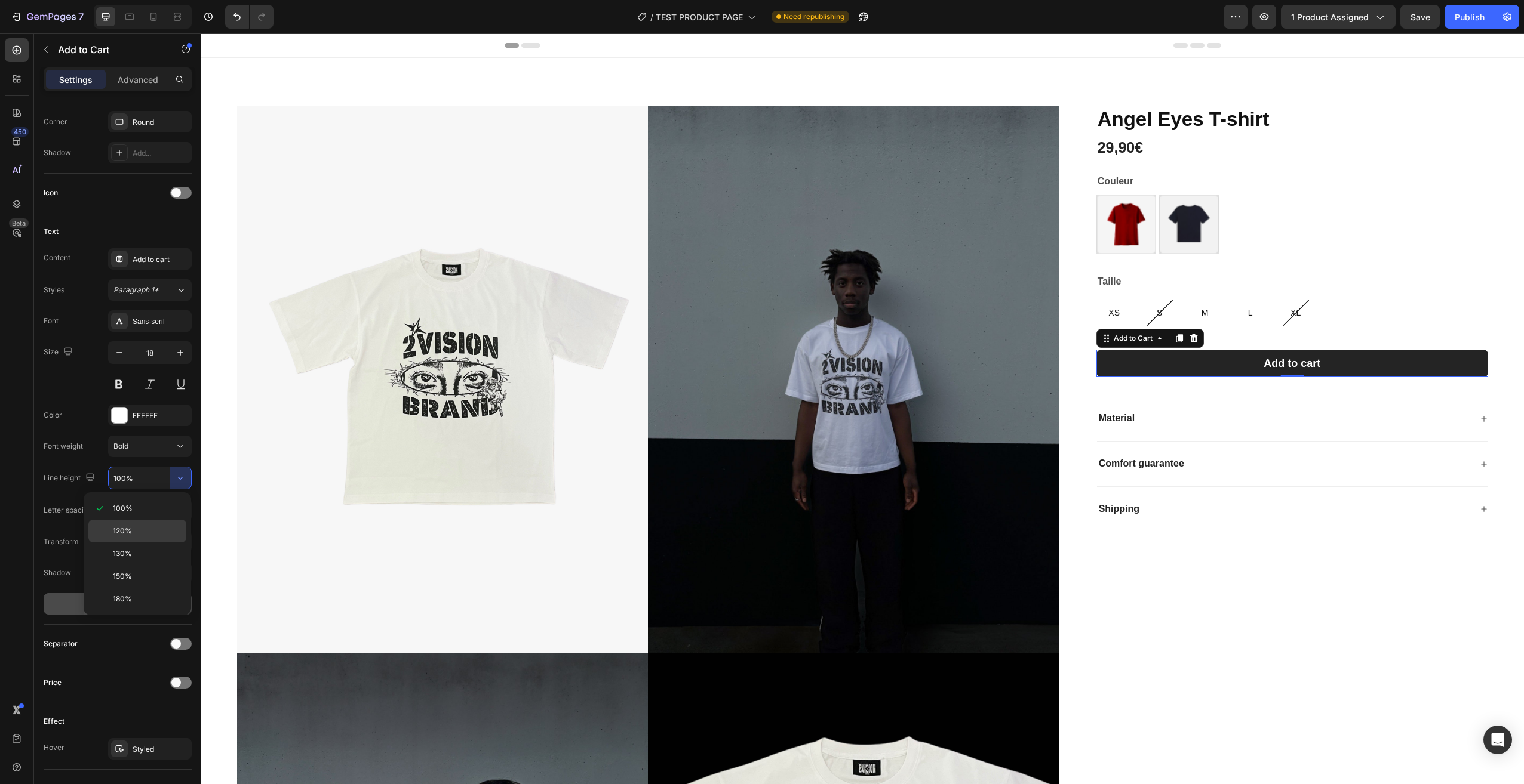
click at [165, 533] on p "120%" at bounding box center [147, 531] width 68 height 10
type input "120%"
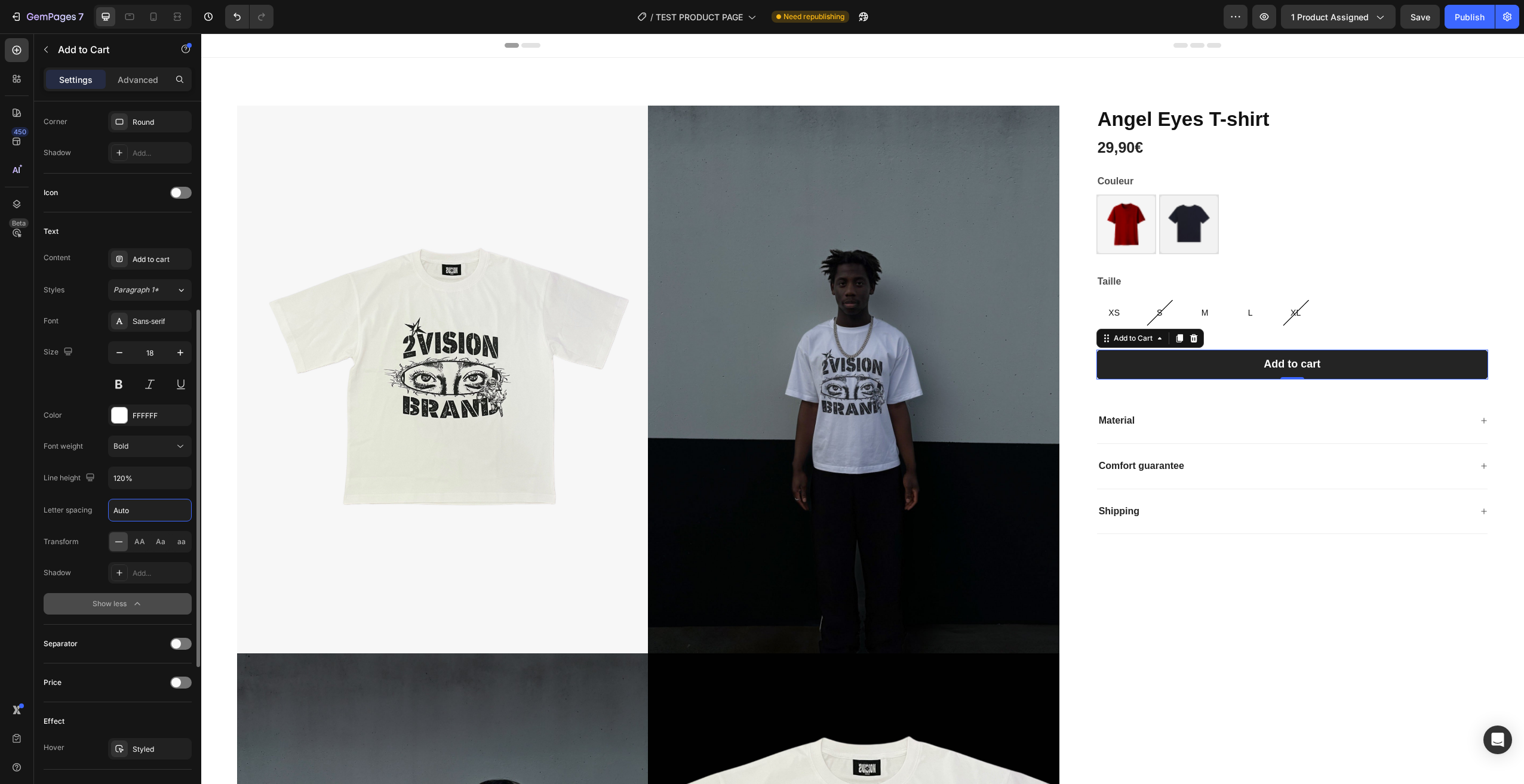
click at [152, 515] on input "Auto" at bounding box center [150, 510] width 82 height 21
click at [180, 515] on input "Auto" at bounding box center [150, 510] width 82 height 21
click at [191, 511] on input "Auto" at bounding box center [150, 510] width 82 height 21
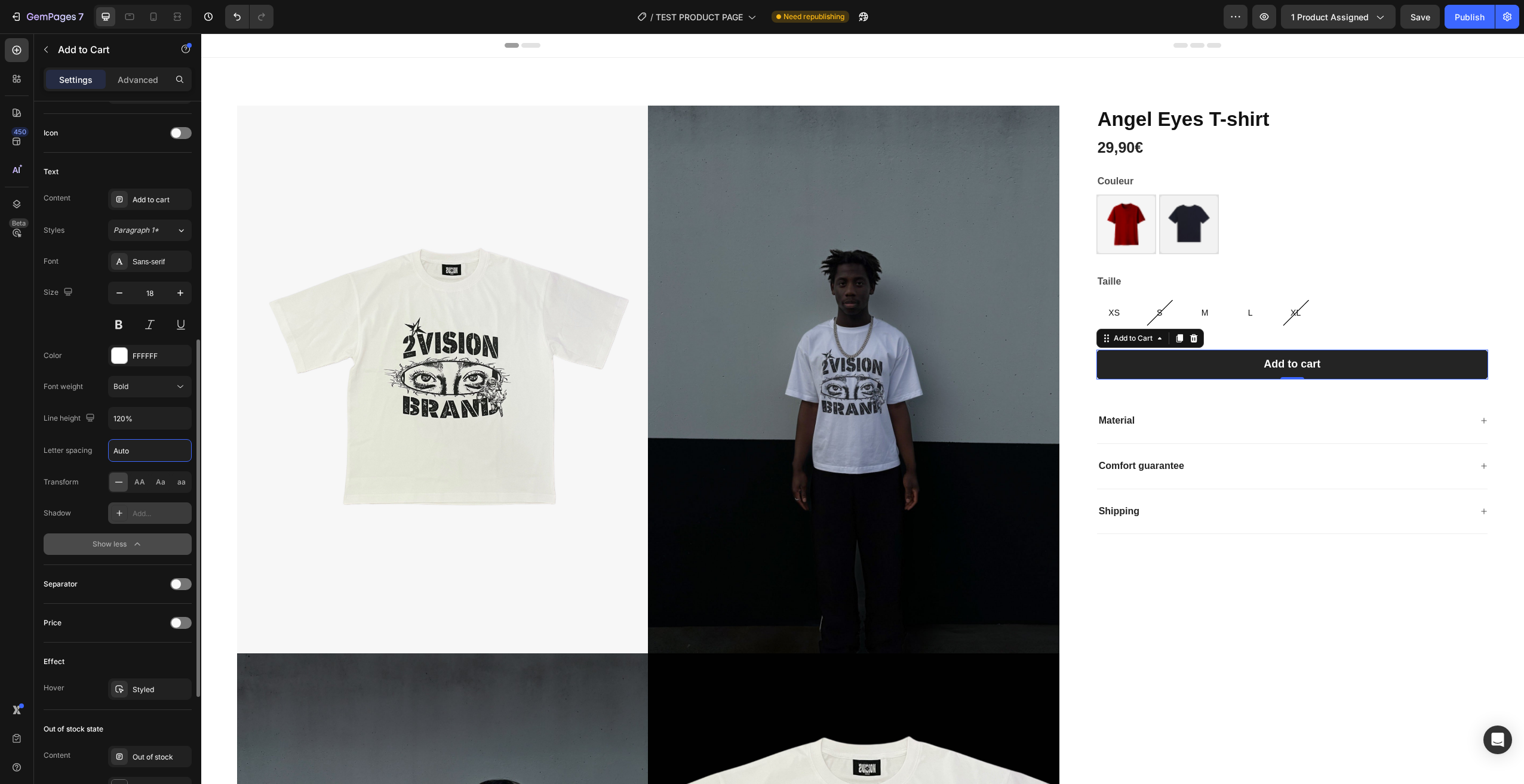
scroll to position [537, 0]
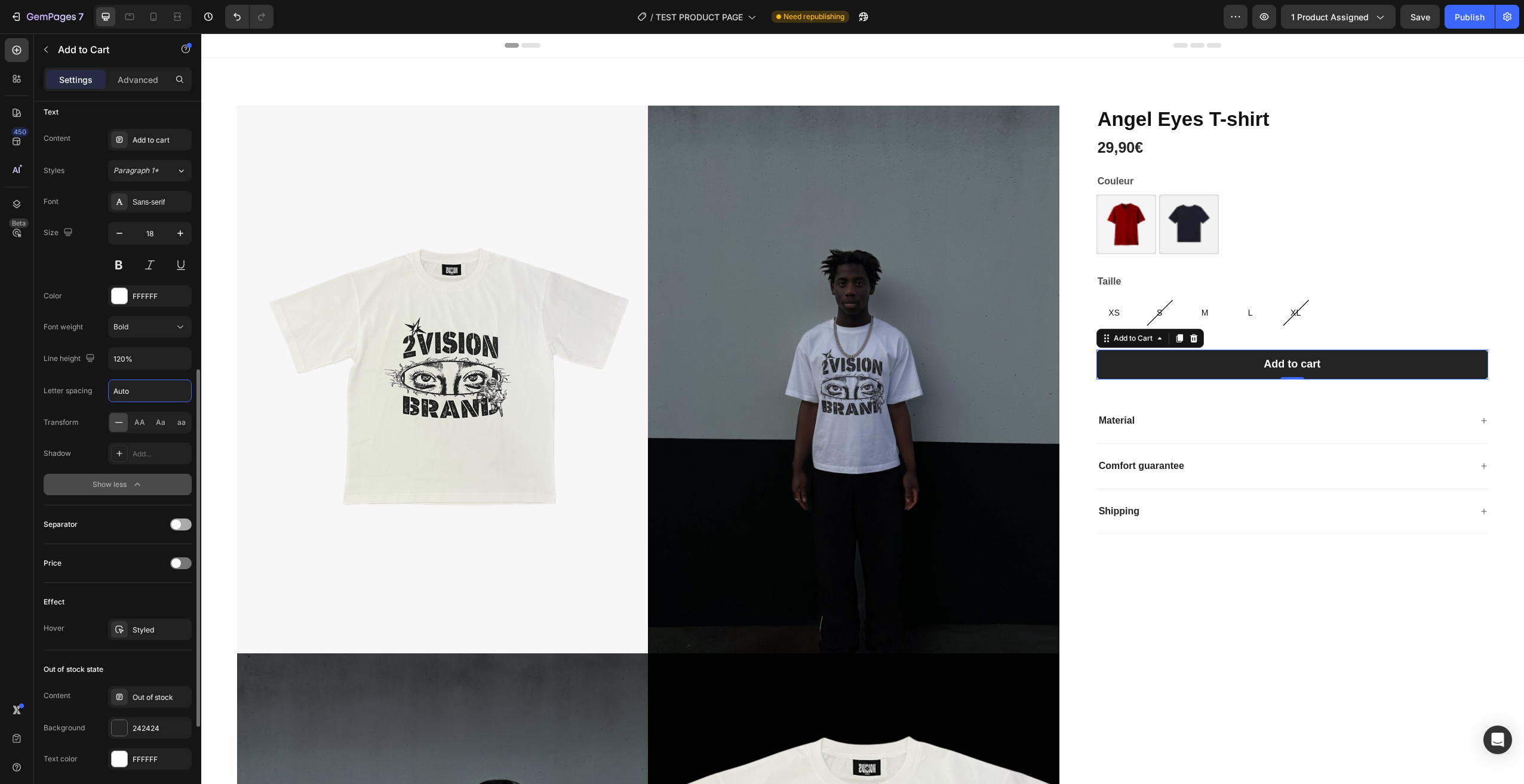
click at [178, 522] on span at bounding box center [176, 524] width 9 height 9
click at [178, 522] on div at bounding box center [180, 524] width 22 height 12
click at [180, 567] on span at bounding box center [176, 563] width 9 height 9
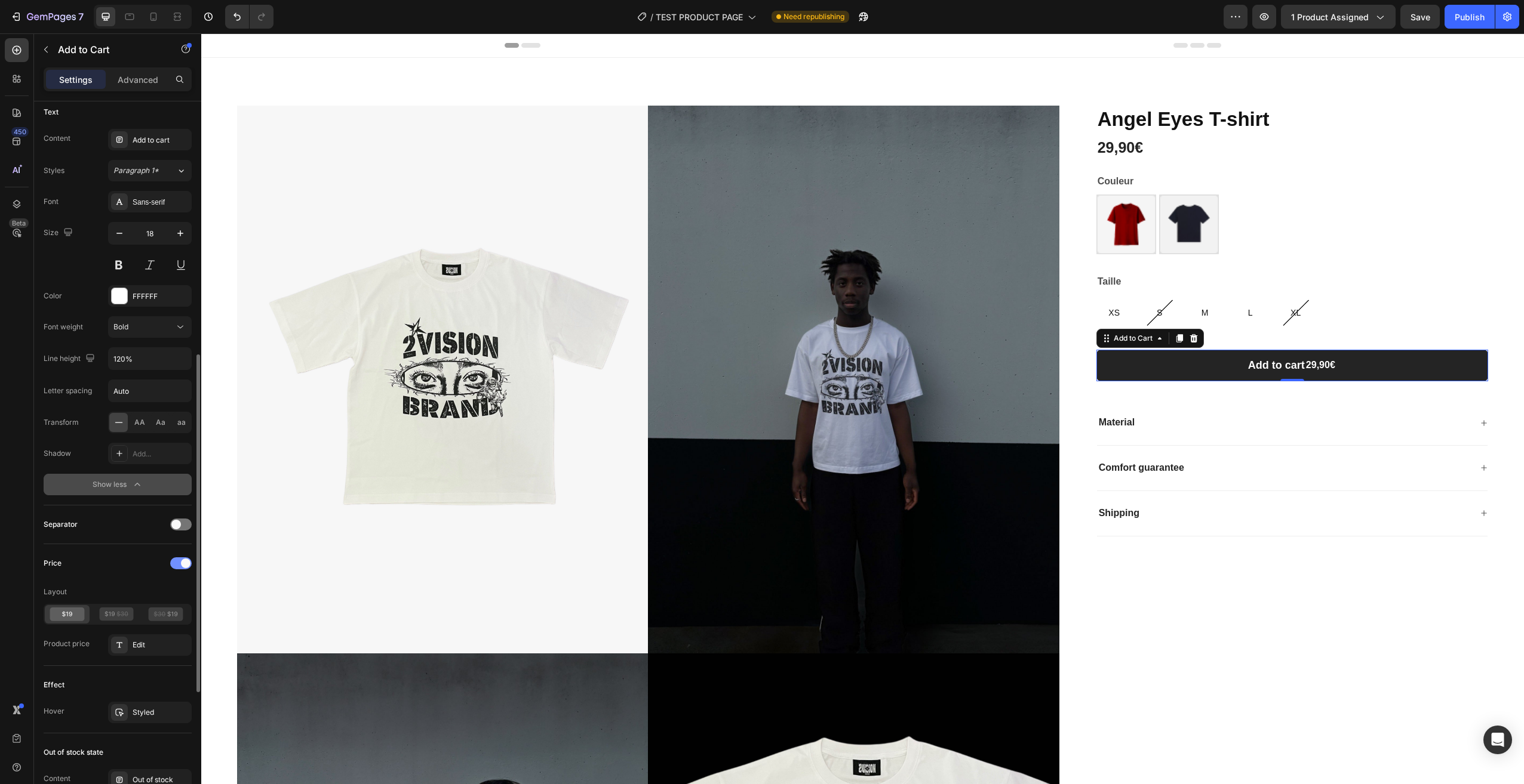
click at [180, 567] on div at bounding box center [180, 563] width 22 height 12
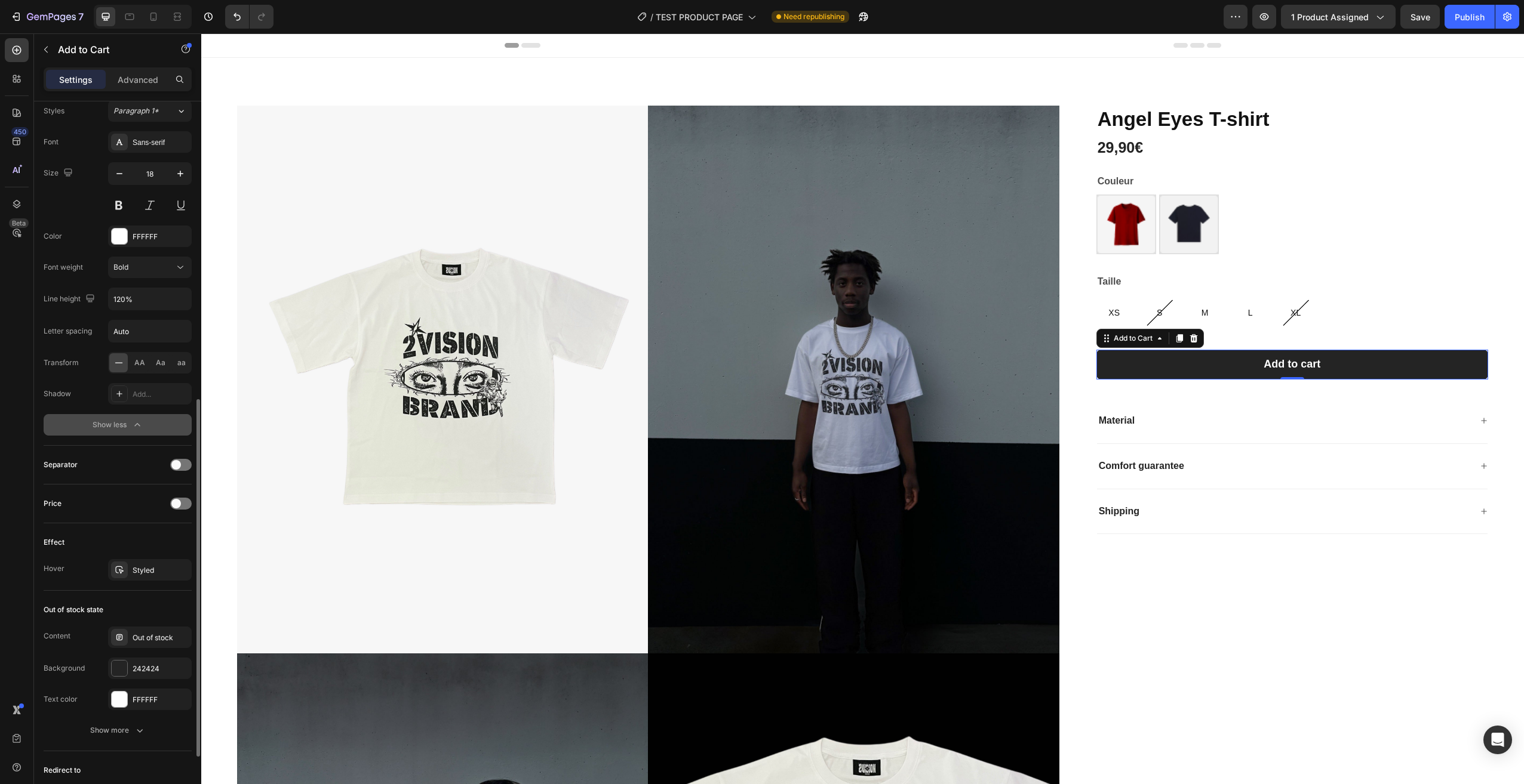
scroll to position [716, 0]
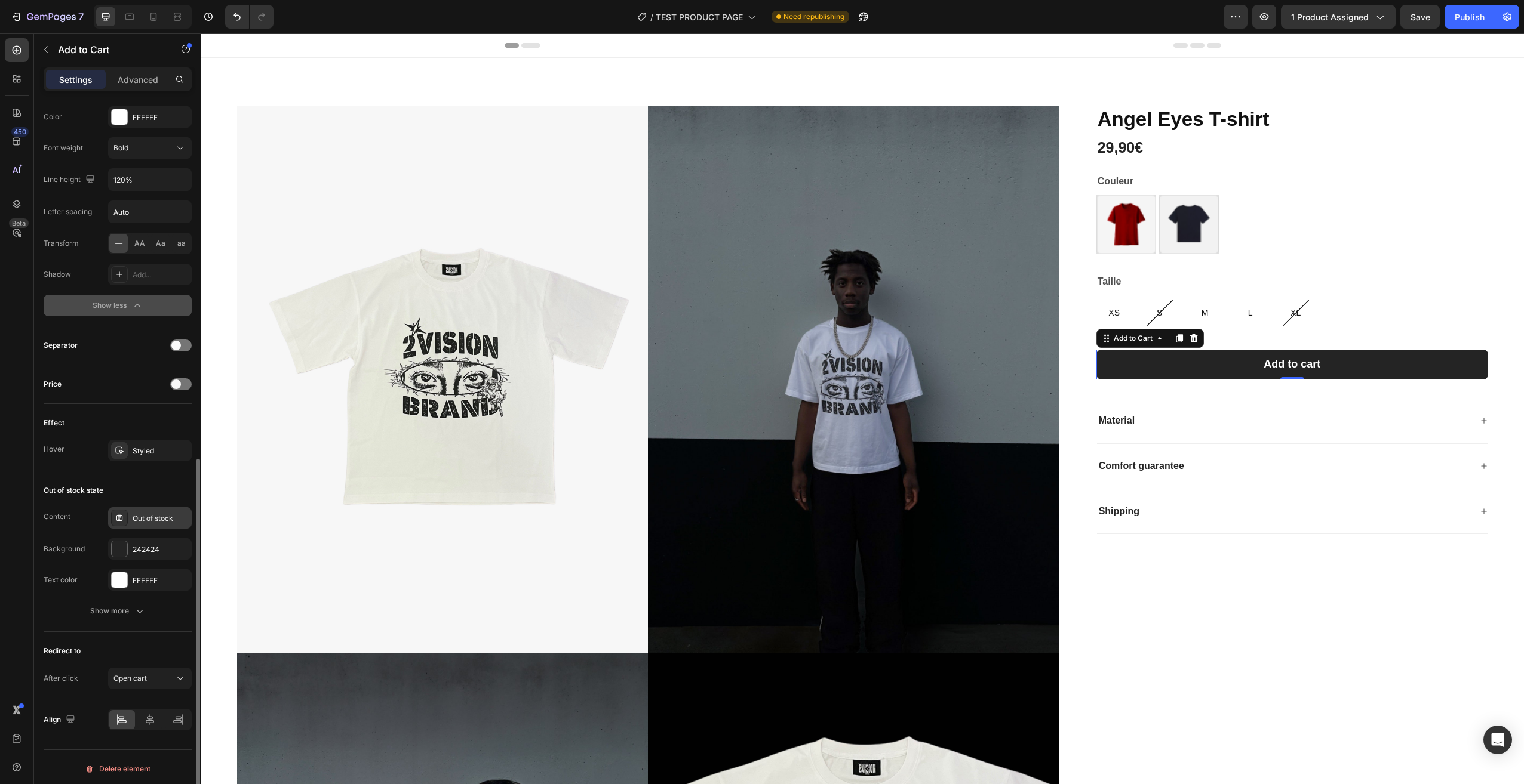
click at [146, 521] on div "Out of stock" at bounding box center [161, 518] width 56 height 10
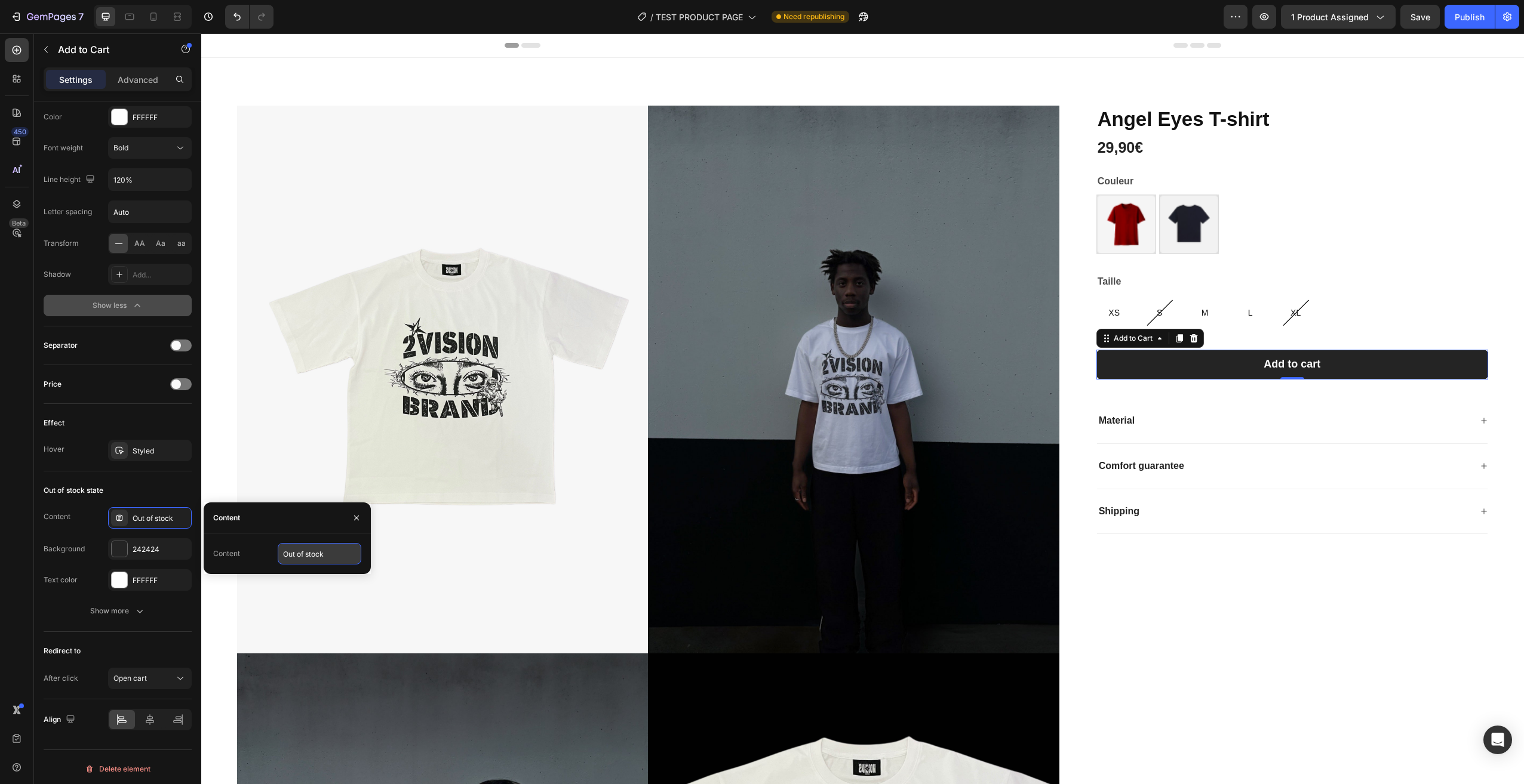
click at [326, 553] on input "Out of stock" at bounding box center [319, 553] width 83 height 21
type input "Rupture de stock"
click at [292, 529] on div "Content" at bounding box center [287, 518] width 167 height 31
click at [100, 536] on div "Content Rupture de stock Background 242424 Text color FFFFFF" at bounding box center [118, 549] width 148 height 83
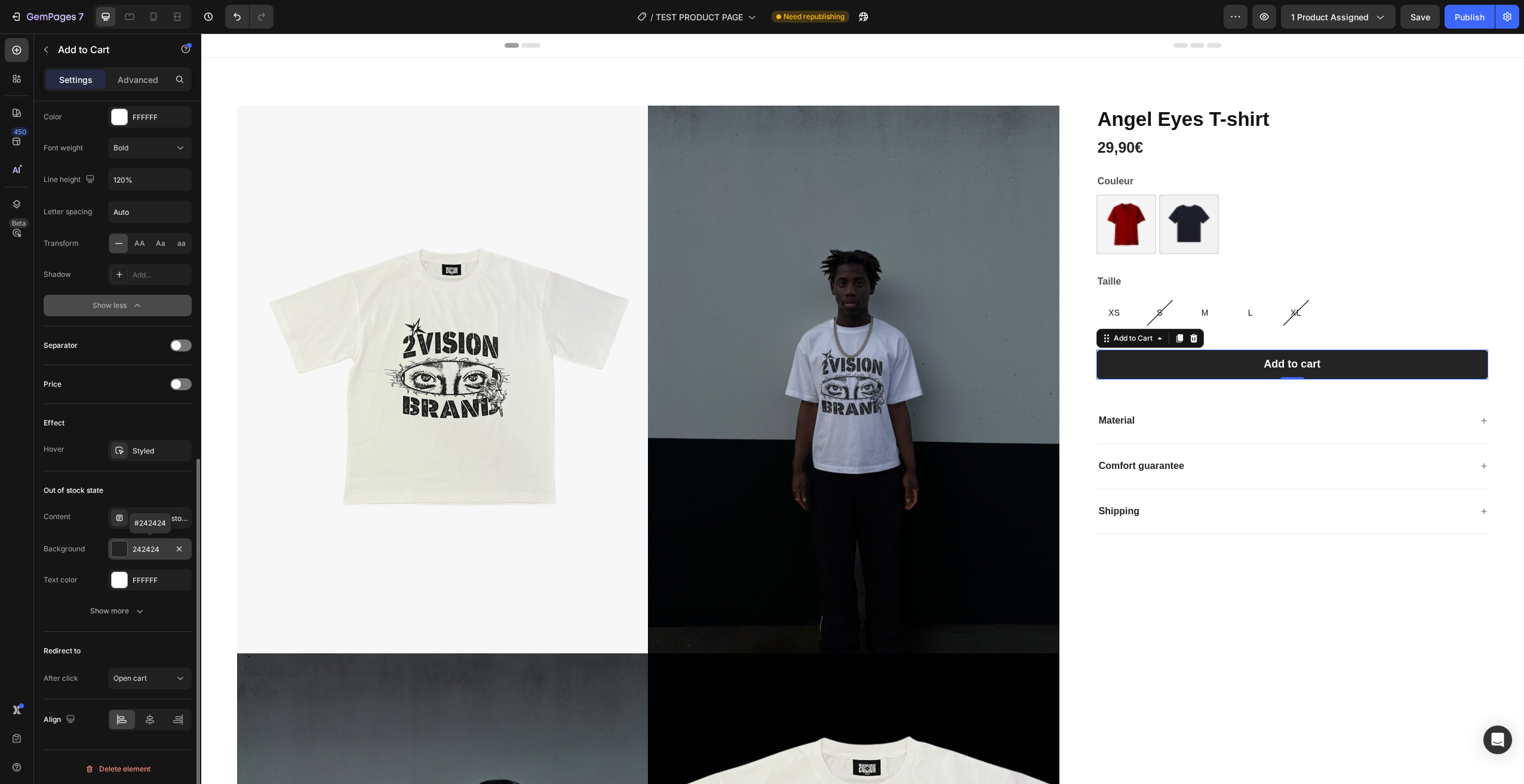
click at [131, 549] on div "242424" at bounding box center [150, 549] width 83 height 21
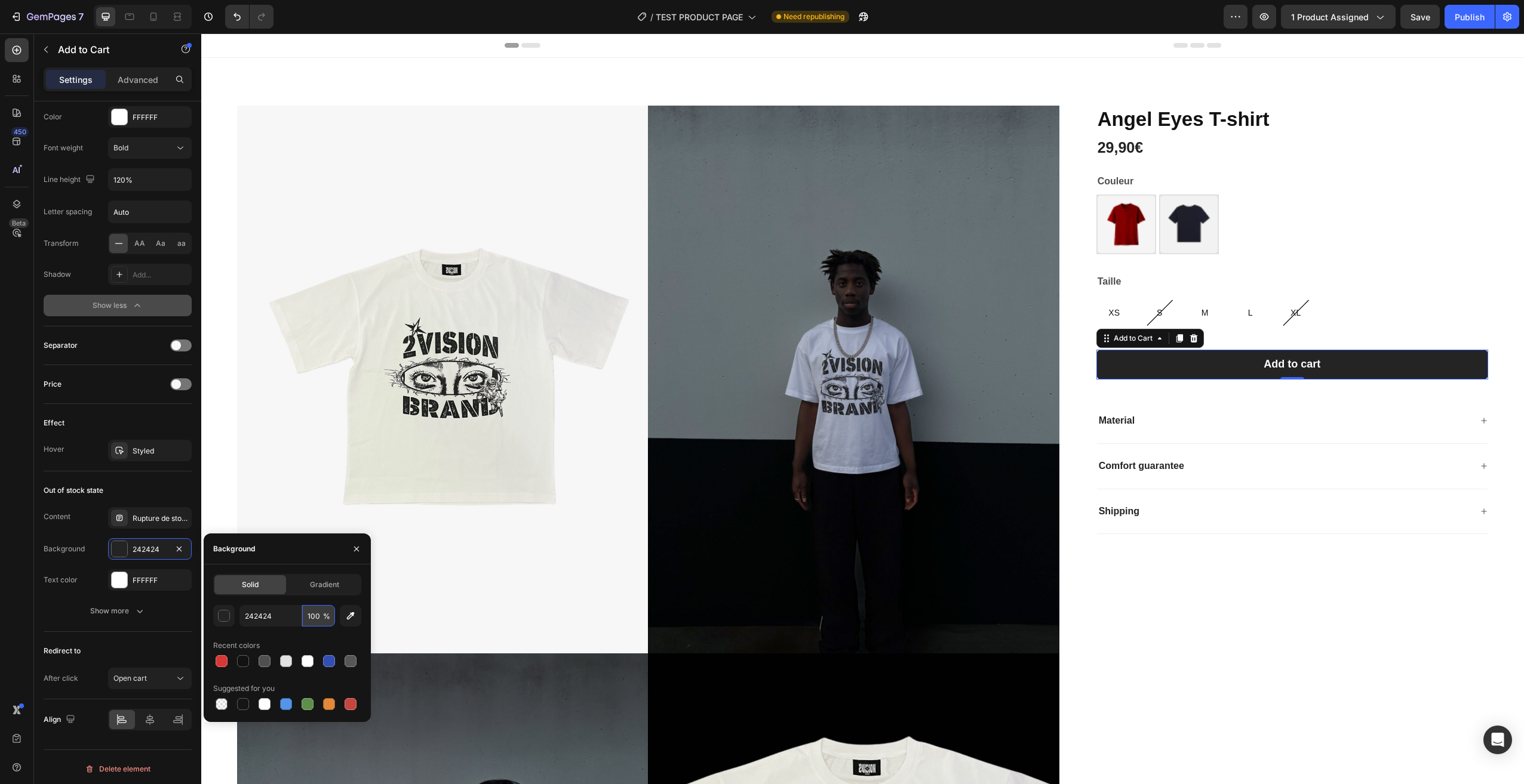
click at [320, 620] on input "100" at bounding box center [318, 616] width 33 height 21
type input "50"
click at [290, 640] on div "Recent colors" at bounding box center [287, 646] width 148 height 19
click at [95, 561] on div "Content Rupture de stock Background 242424 Text color FFFFFF" at bounding box center [118, 549] width 148 height 83
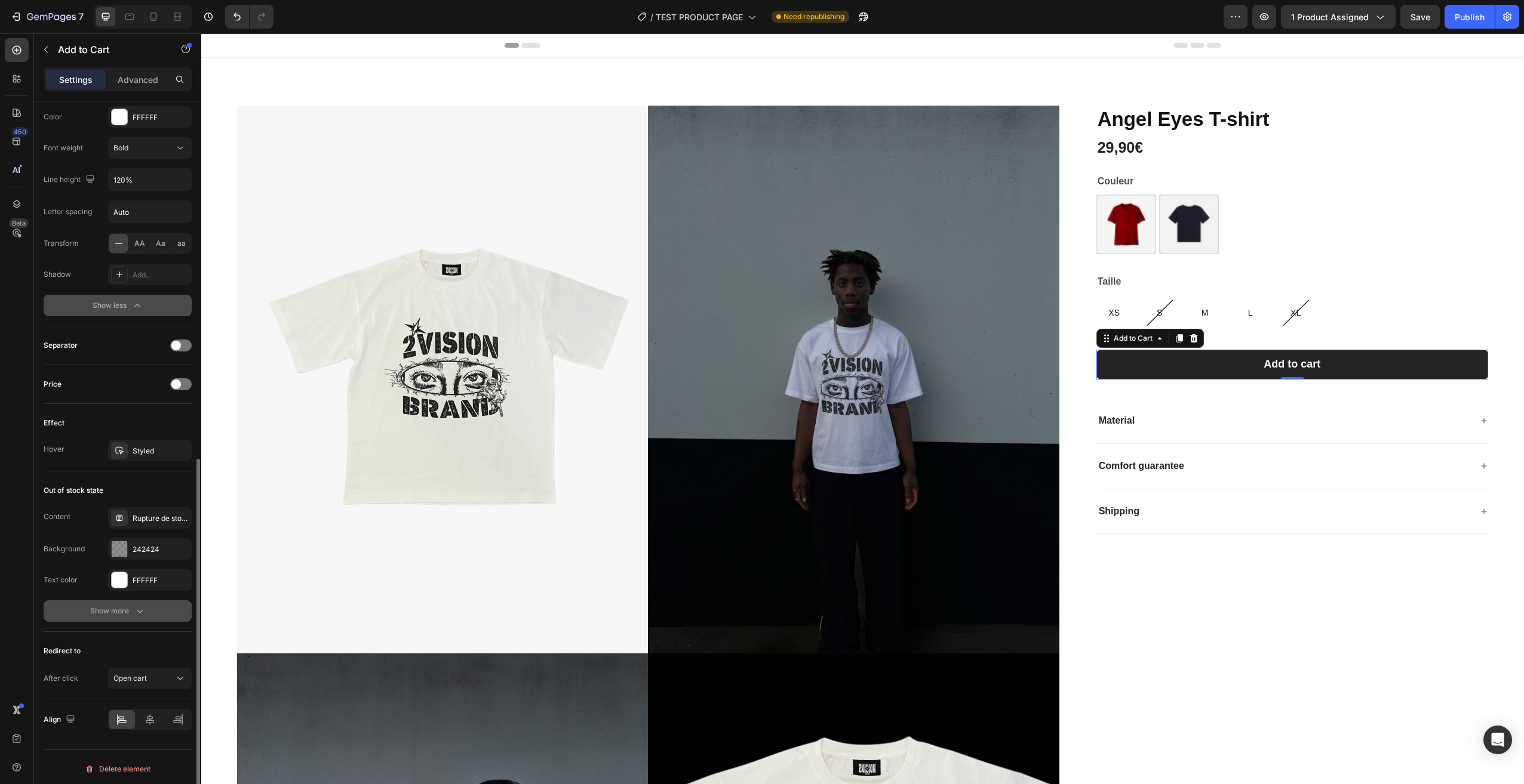
click at [137, 608] on icon "button" at bounding box center [139, 611] width 12 height 12
click at [156, 640] on div "4, 4, 4, 4" at bounding box center [150, 642] width 35 height 10
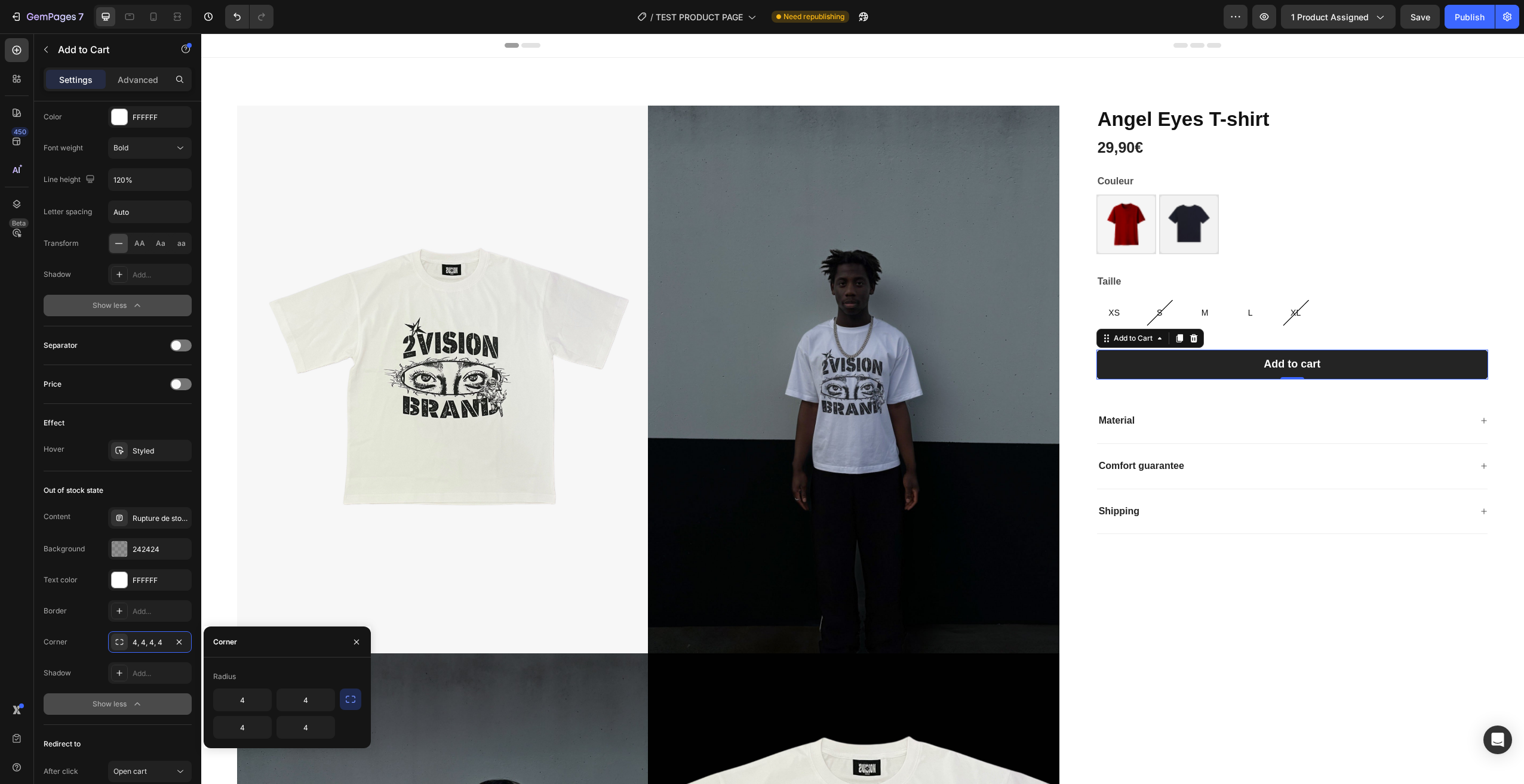
click at [348, 696] on icon "button" at bounding box center [351, 700] width 9 height 7
click at [0, 0] on input "4" at bounding box center [0, 0] width 0 height 0
click at [322, 702] on icon "button" at bounding box center [323, 700] width 12 height 12
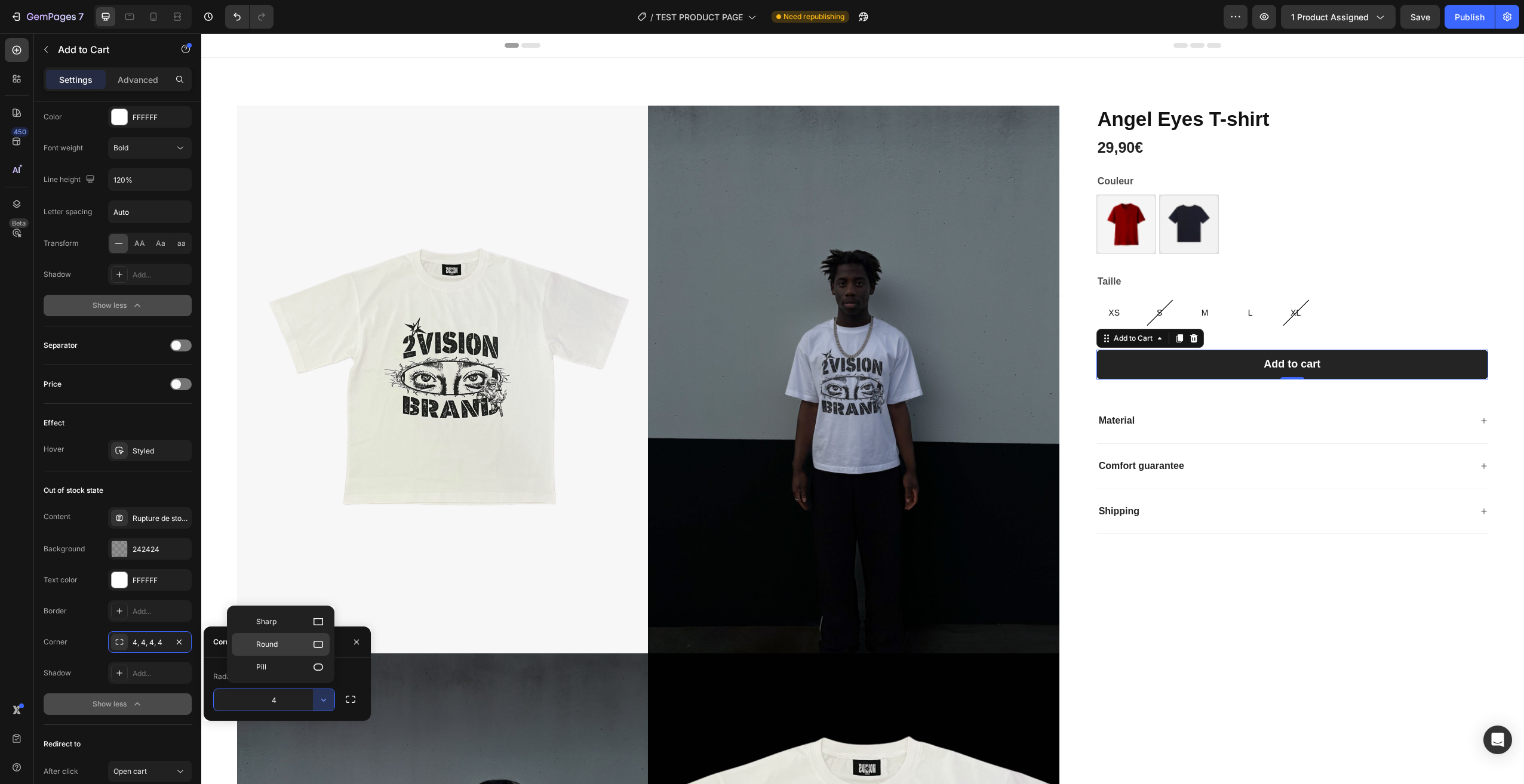
click at [316, 649] on icon at bounding box center [318, 644] width 12 height 12
type input "8"
click at [163, 691] on div "Border Add... Corner Round Shadow Add... Show less" at bounding box center [118, 657] width 148 height 115
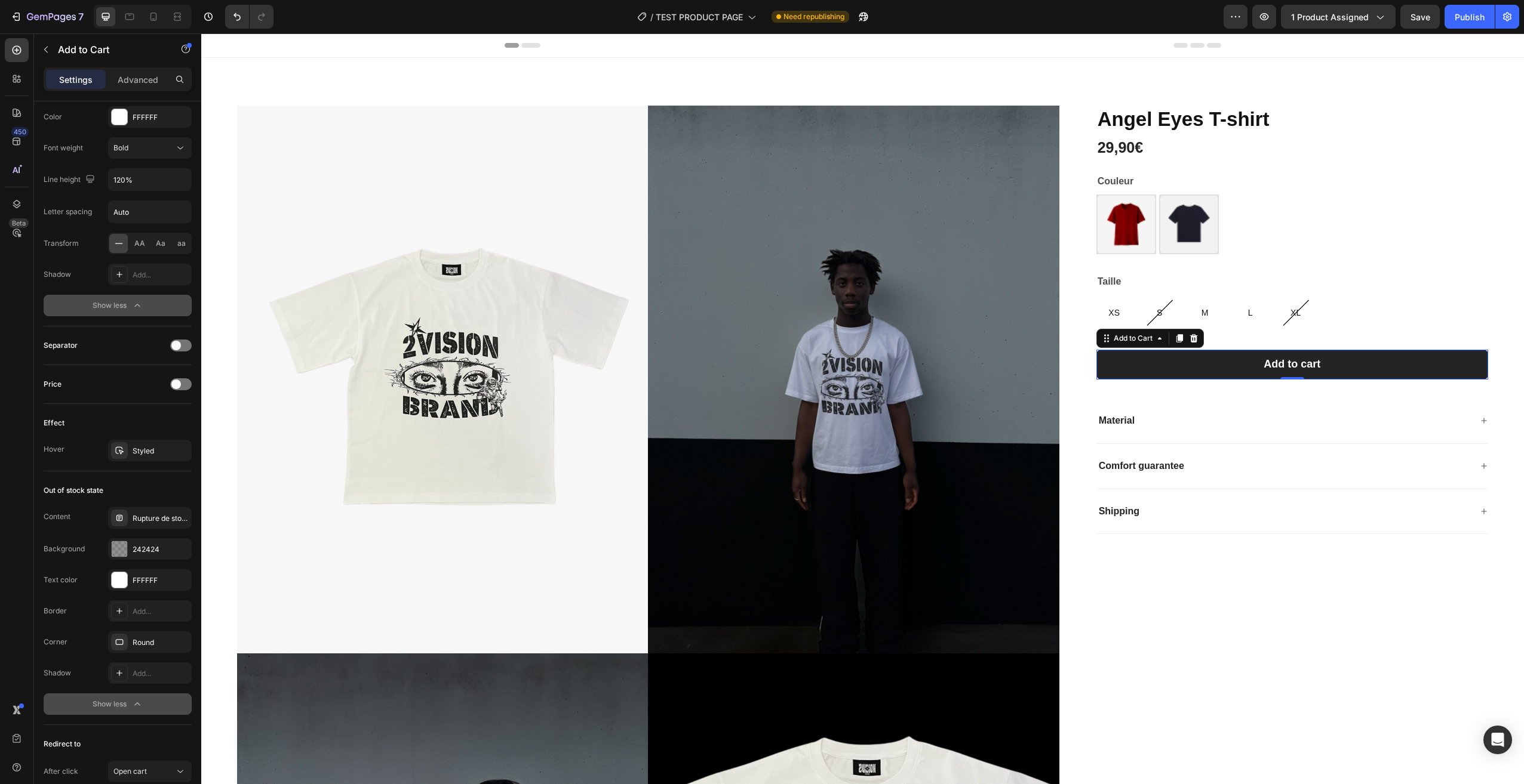
scroll to position [813, 0]
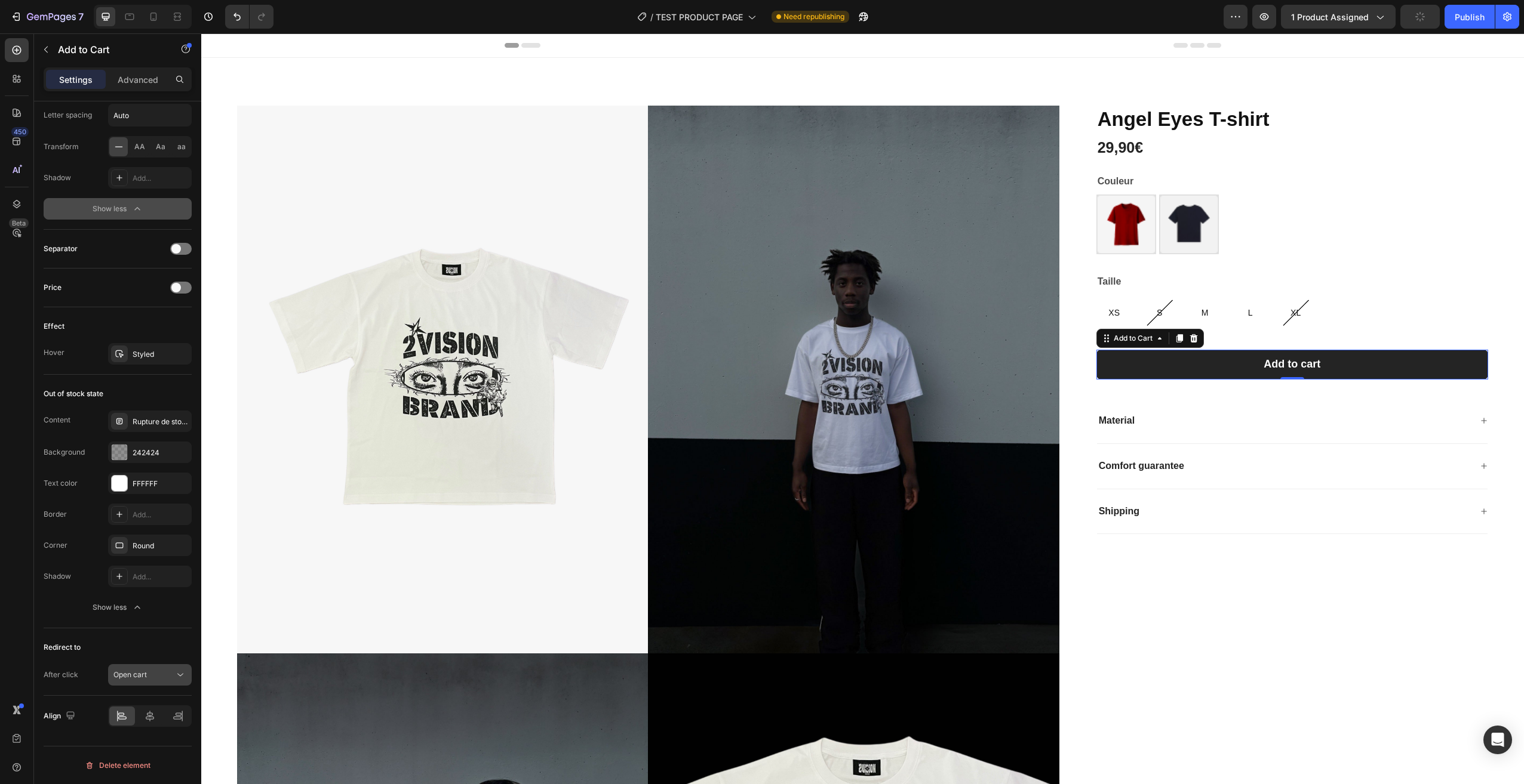
click at [178, 673] on icon at bounding box center [180, 675] width 12 height 12
click at [165, 577] on p "Keep shopping" at bounding box center [147, 577] width 68 height 10
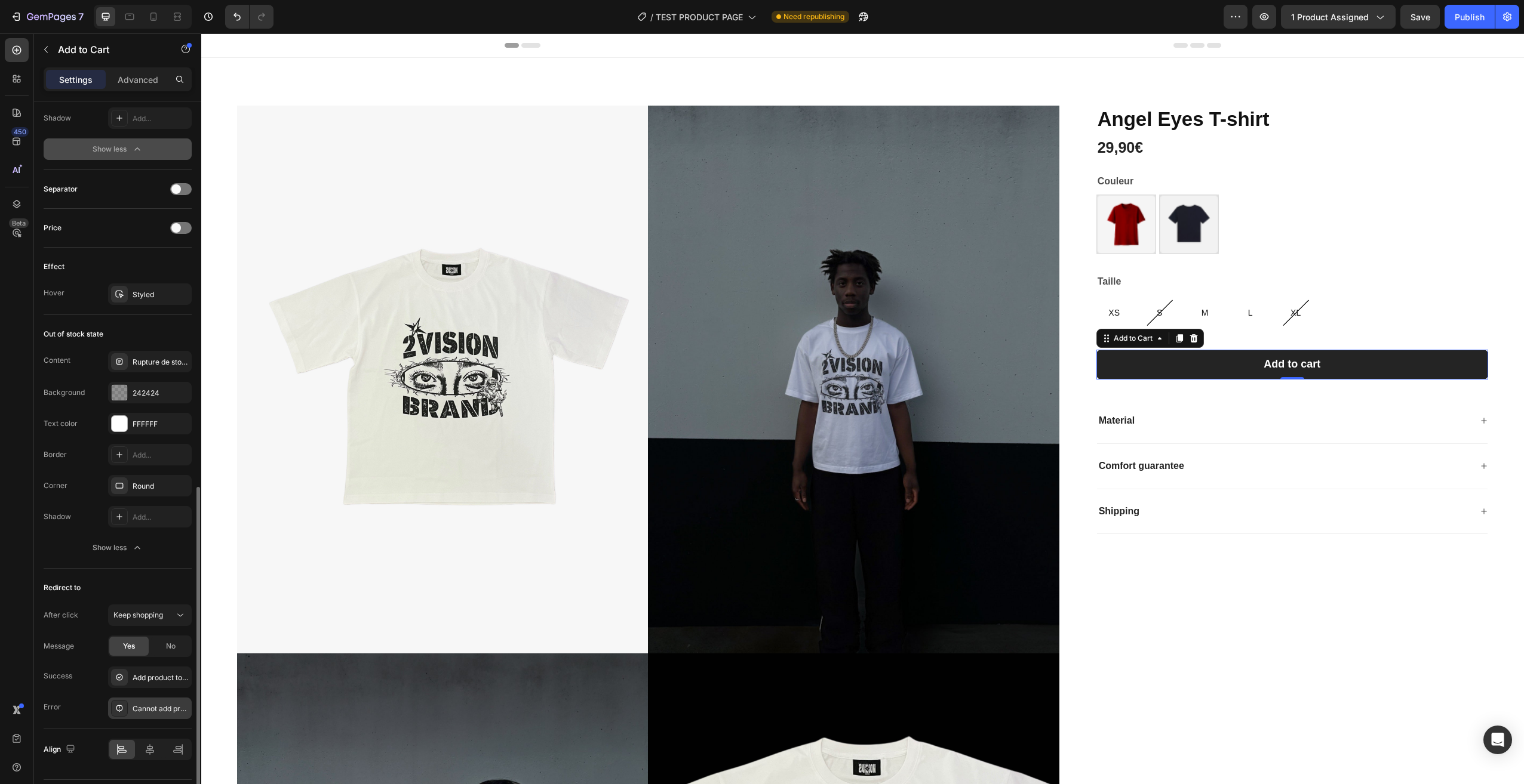
scroll to position [905, 0]
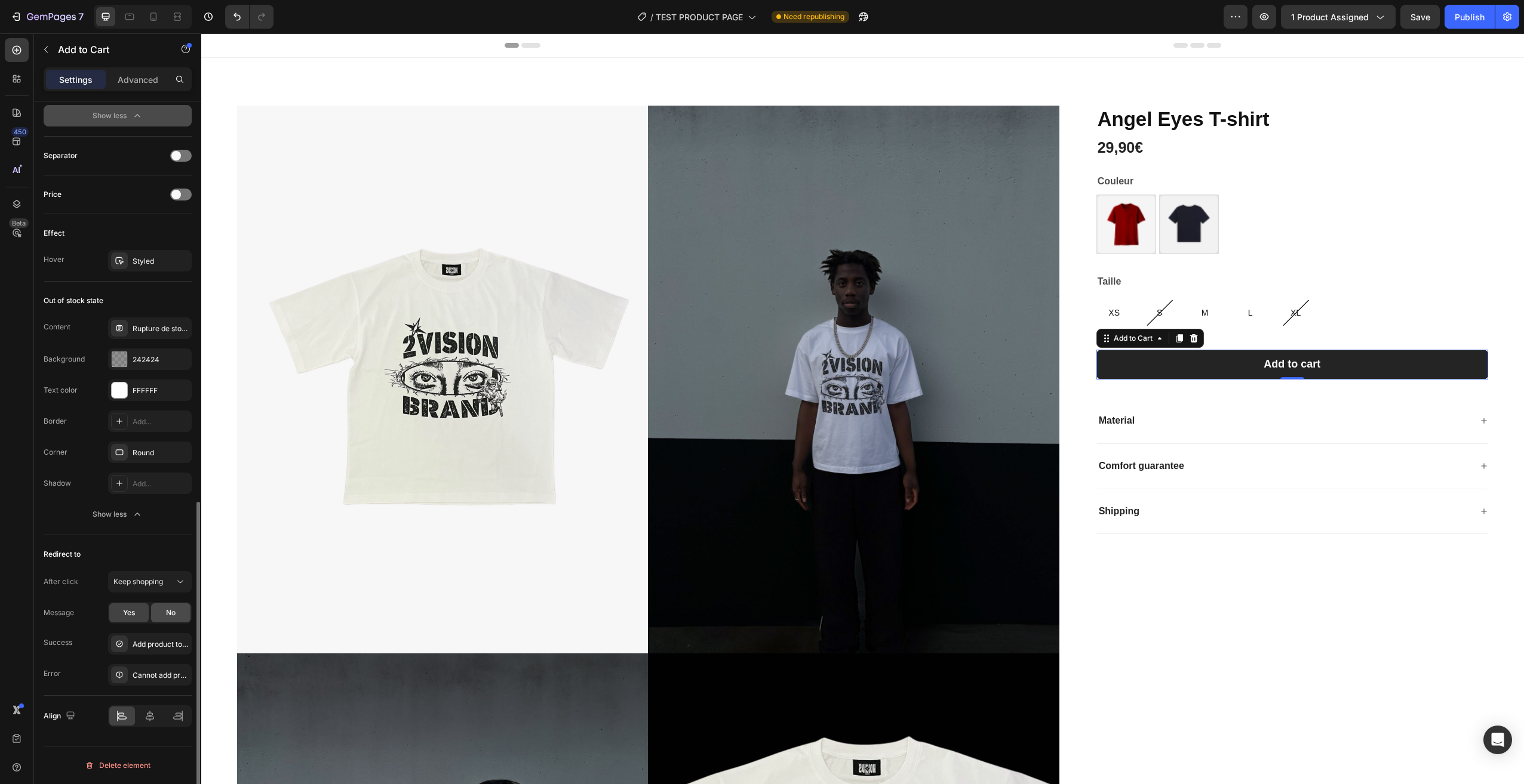
click at [166, 615] on span "No" at bounding box center [171, 612] width 9 height 10
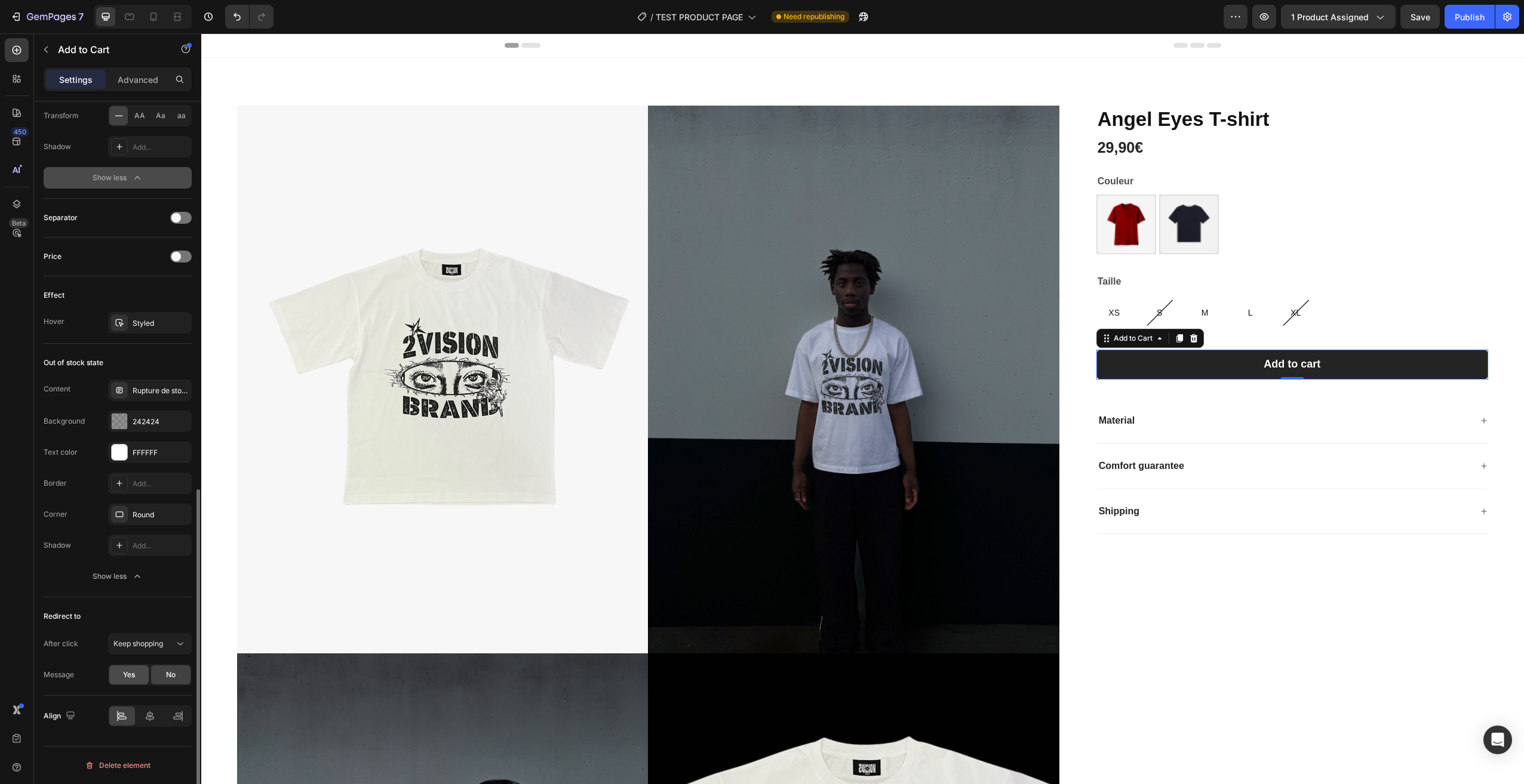
click at [130, 681] on div "Yes" at bounding box center [129, 675] width 39 height 19
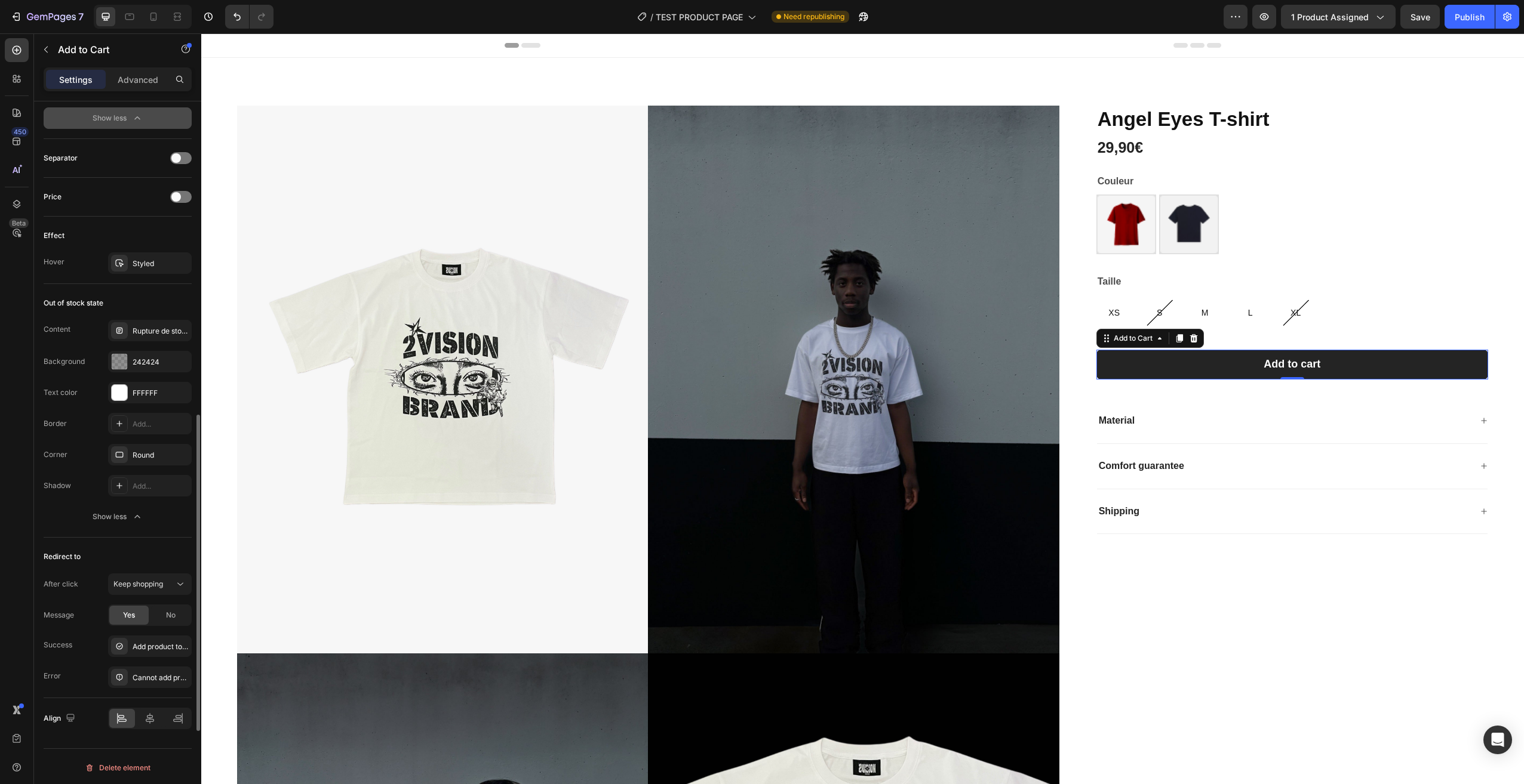
scroll to position [905, 0]
click at [162, 648] on div "Add product to cart successfully" at bounding box center [161, 644] width 56 height 10
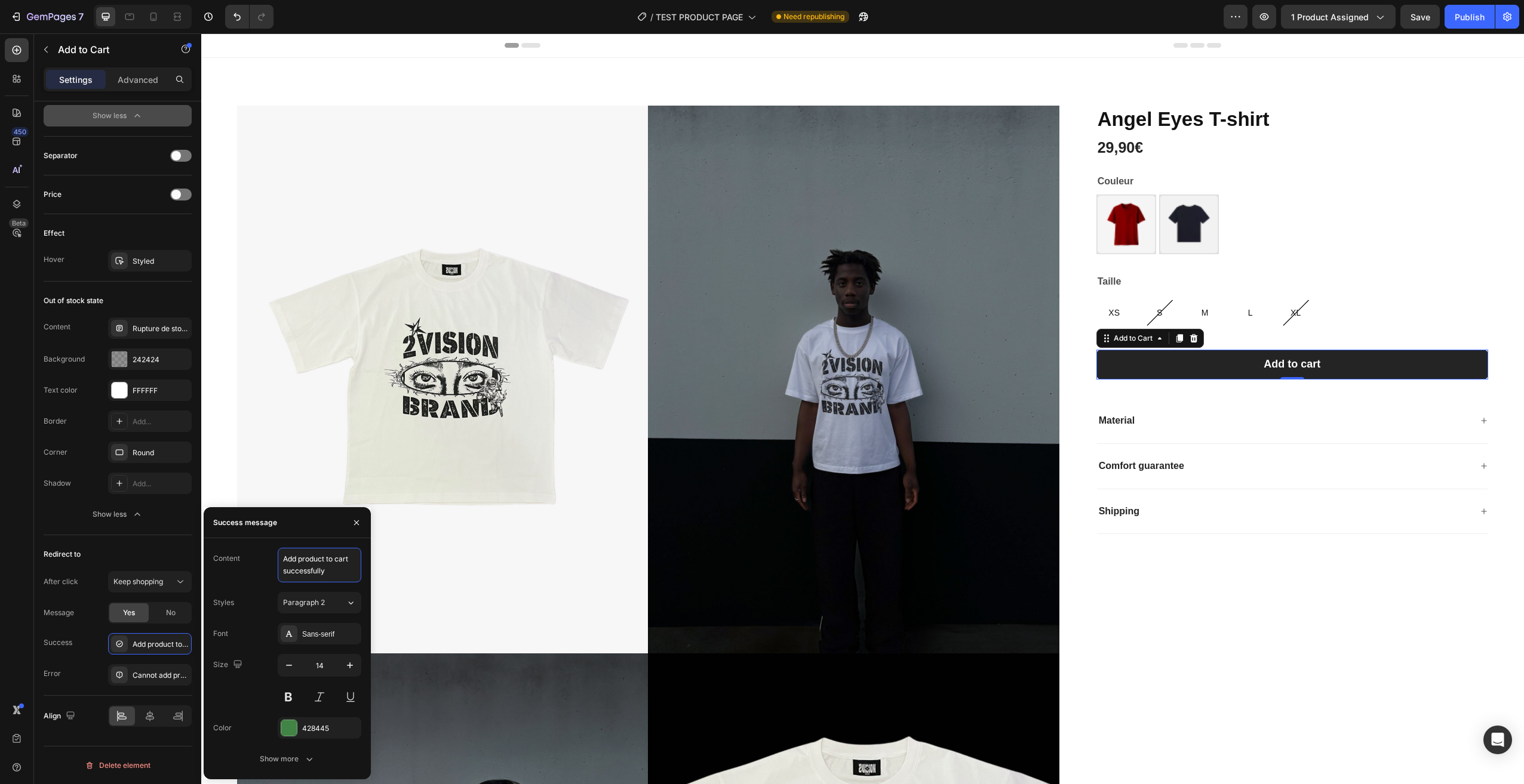
drag, startPoint x: 334, startPoint y: 574, endPoint x: 276, endPoint y: 557, distance: 60.4
click at [276, 557] on div "Content Add product to cart successfully" at bounding box center [287, 564] width 148 height 35
type textarea "Le produit a ete ajouté a votre panier"
click at [267, 576] on div "Content Le produit a ete ajouté a votre panier" at bounding box center [287, 564] width 148 height 35
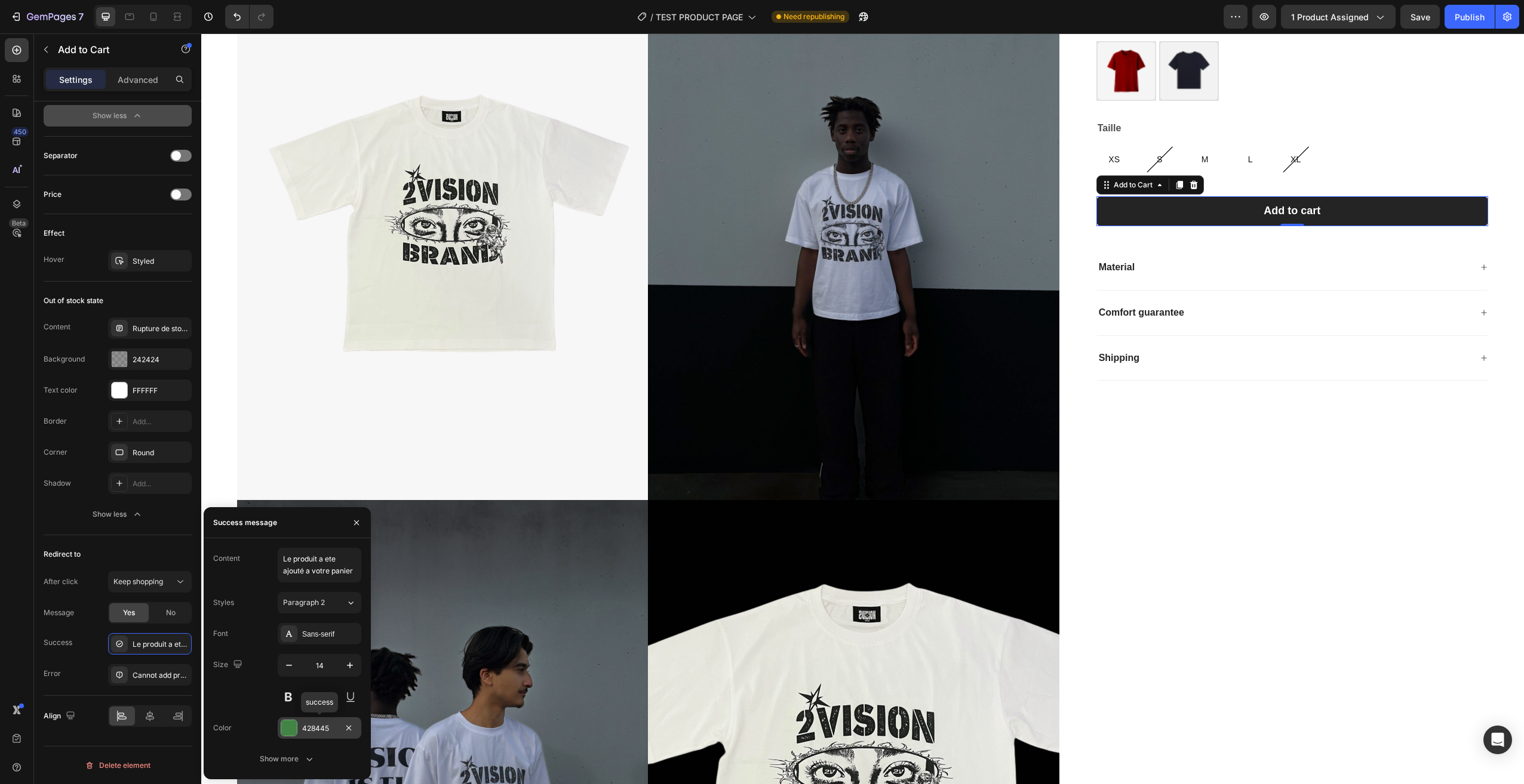
scroll to position [179, 0]
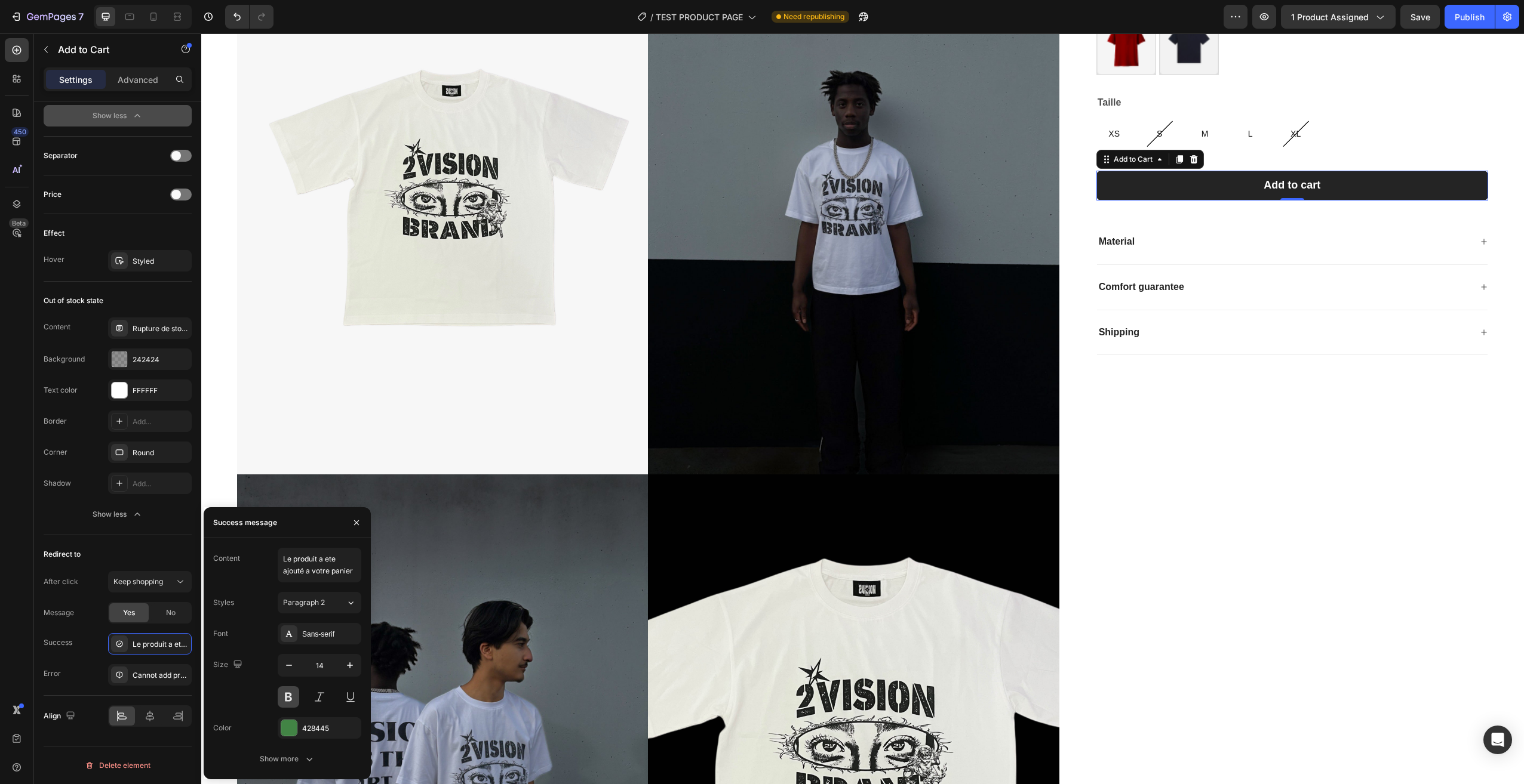
click at [284, 694] on button at bounding box center [288, 696] width 22 height 21
drag, startPoint x: 354, startPoint y: 571, endPoint x: 272, endPoint y: 544, distance: 86.3
click at [272, 544] on div "Content Le produit a ete ajouté a votre panier Styles Paragraph 2 Font Sans-ser…" at bounding box center [287, 659] width 167 height 241
click at [285, 698] on button at bounding box center [288, 696] width 22 height 21
click at [283, 706] on button at bounding box center [288, 696] width 22 height 21
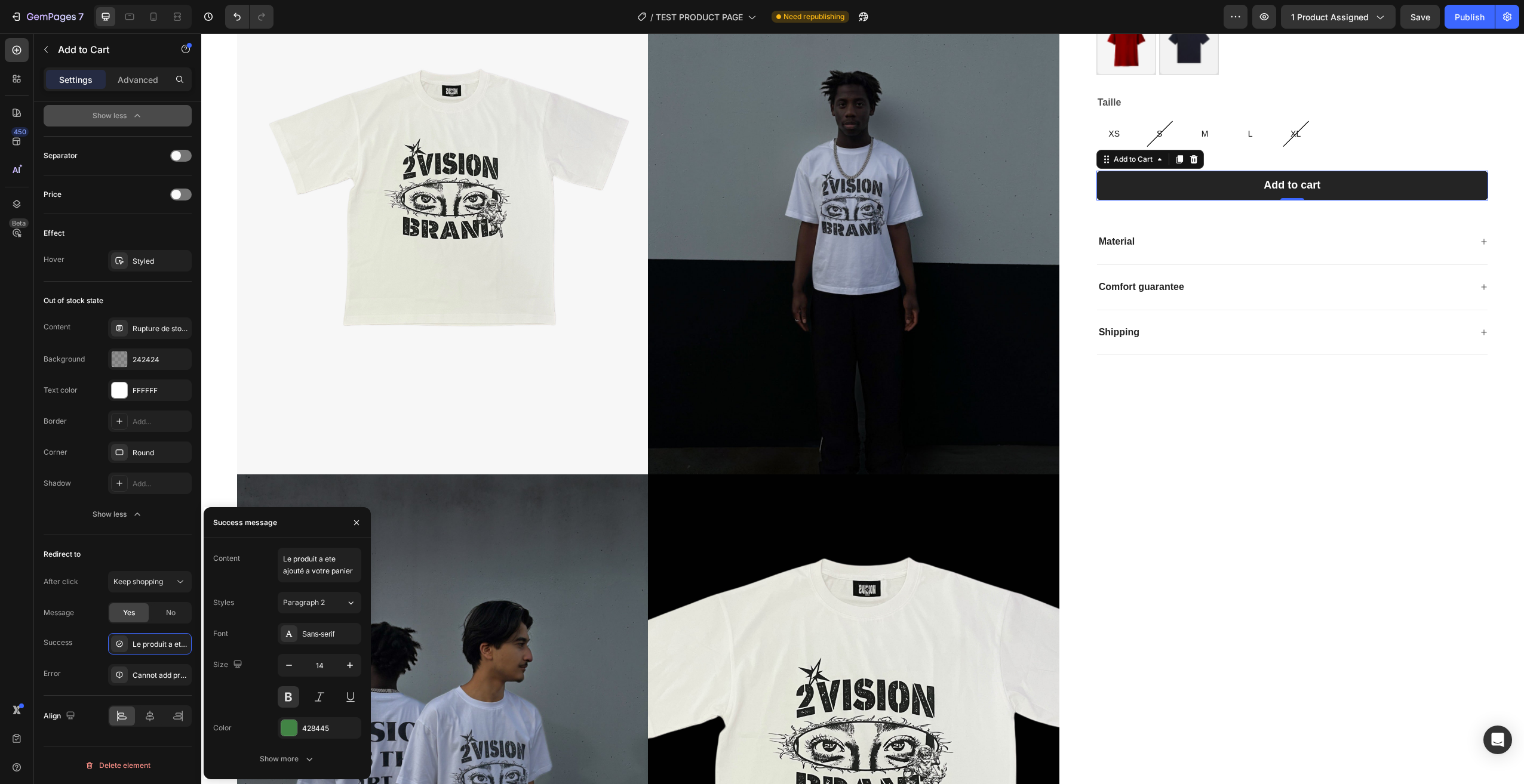
click at [256, 709] on div "Font Sans-serif Size 14 Color 428445 Show more" at bounding box center [287, 696] width 148 height 147
click at [103, 660] on div "After click Keep shopping Message Yes No Success Le produit a ete ajouté a votr…" at bounding box center [118, 628] width 148 height 115
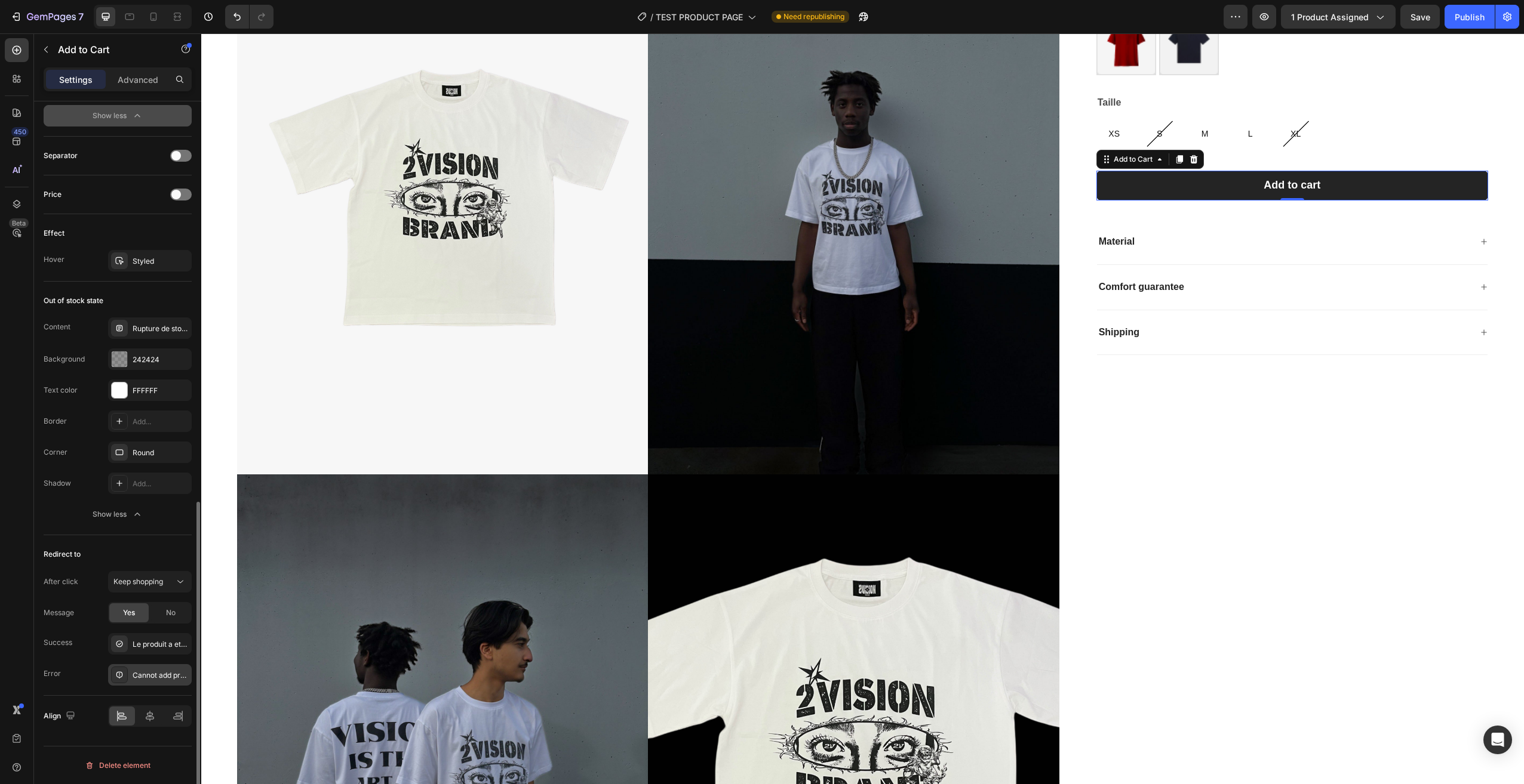
click at [151, 675] on div "Cannot add product to cart" at bounding box center [161, 675] width 56 height 10
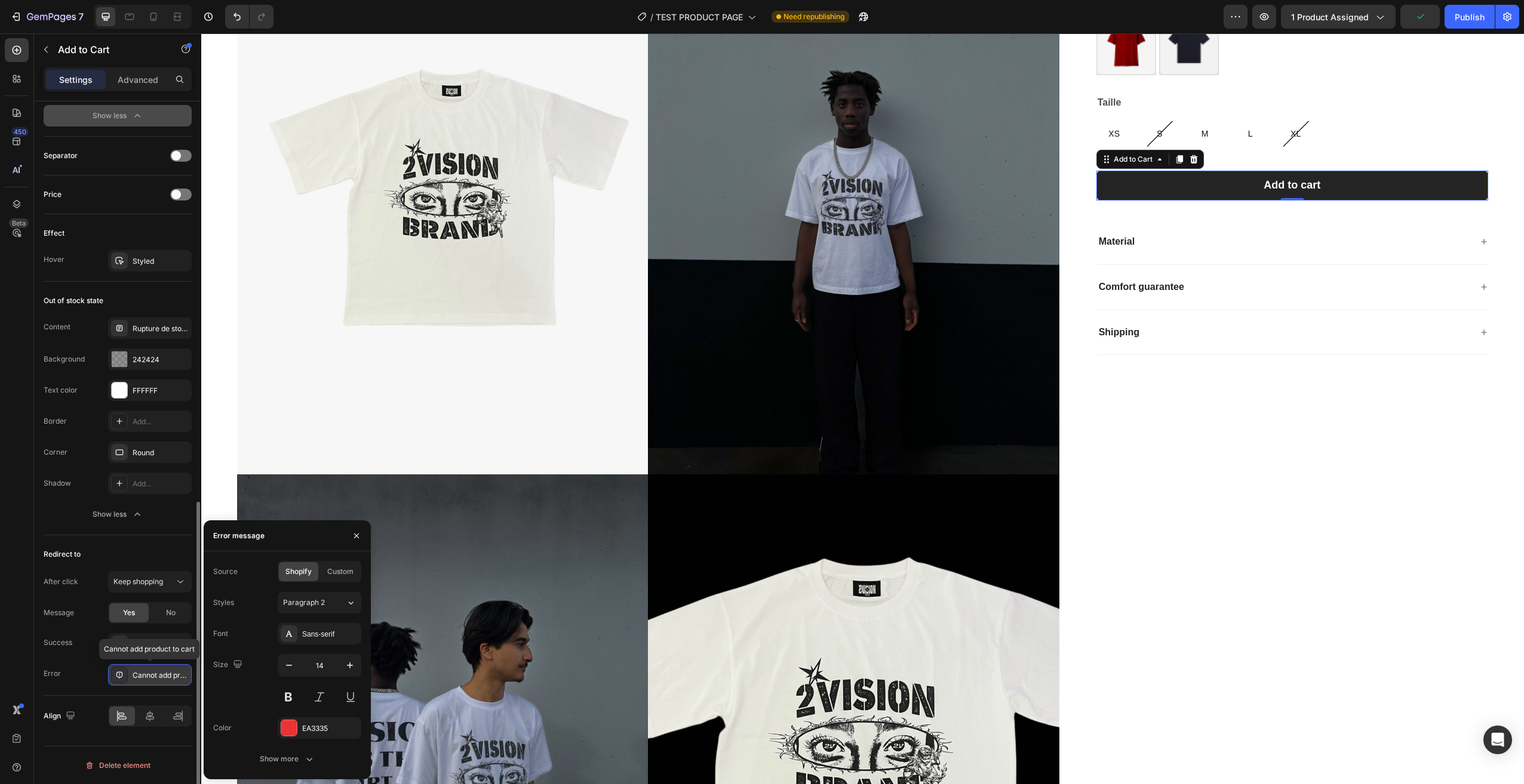
click at [151, 675] on div "Cannot add product to cart" at bounding box center [161, 675] width 56 height 10
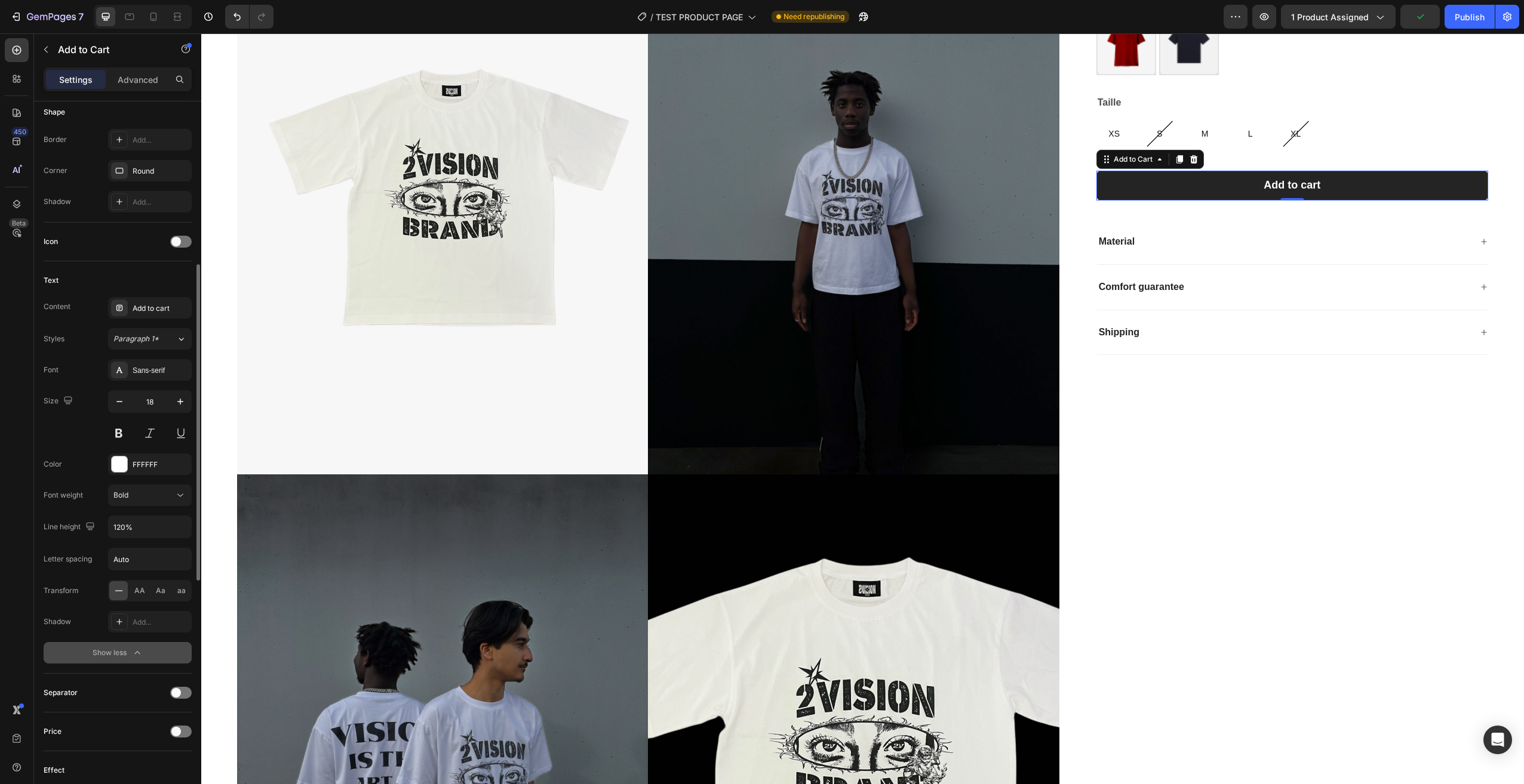
scroll to position [130, 0]
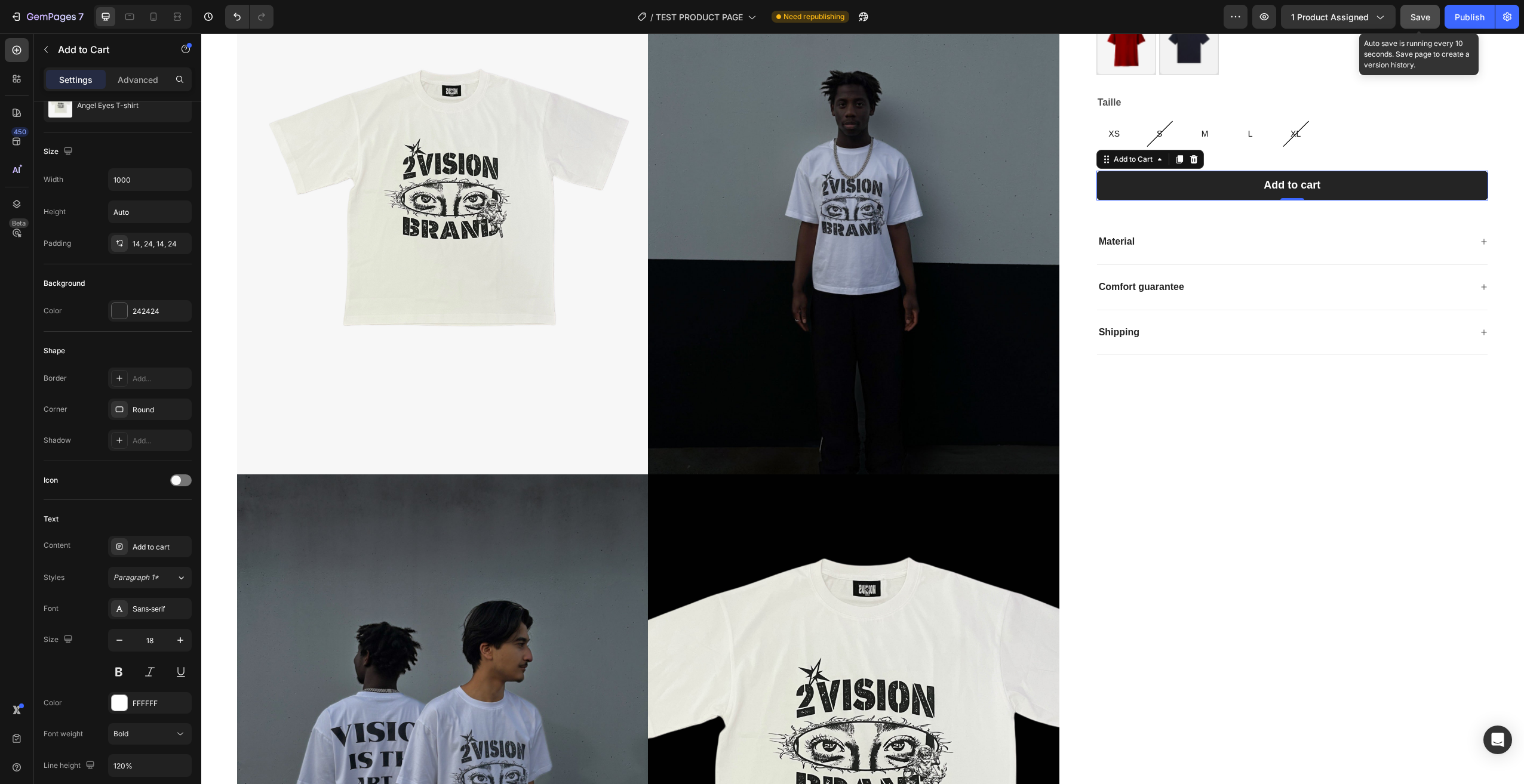
click at [1418, 15] on span "Save" at bounding box center [1419, 17] width 20 height 10
click at [1186, 512] on div "[PERSON_NAME] T-shirt Product Title 29,90€ Product Price Product Price Row Coul…" at bounding box center [1282, 478] width 410 height 1105
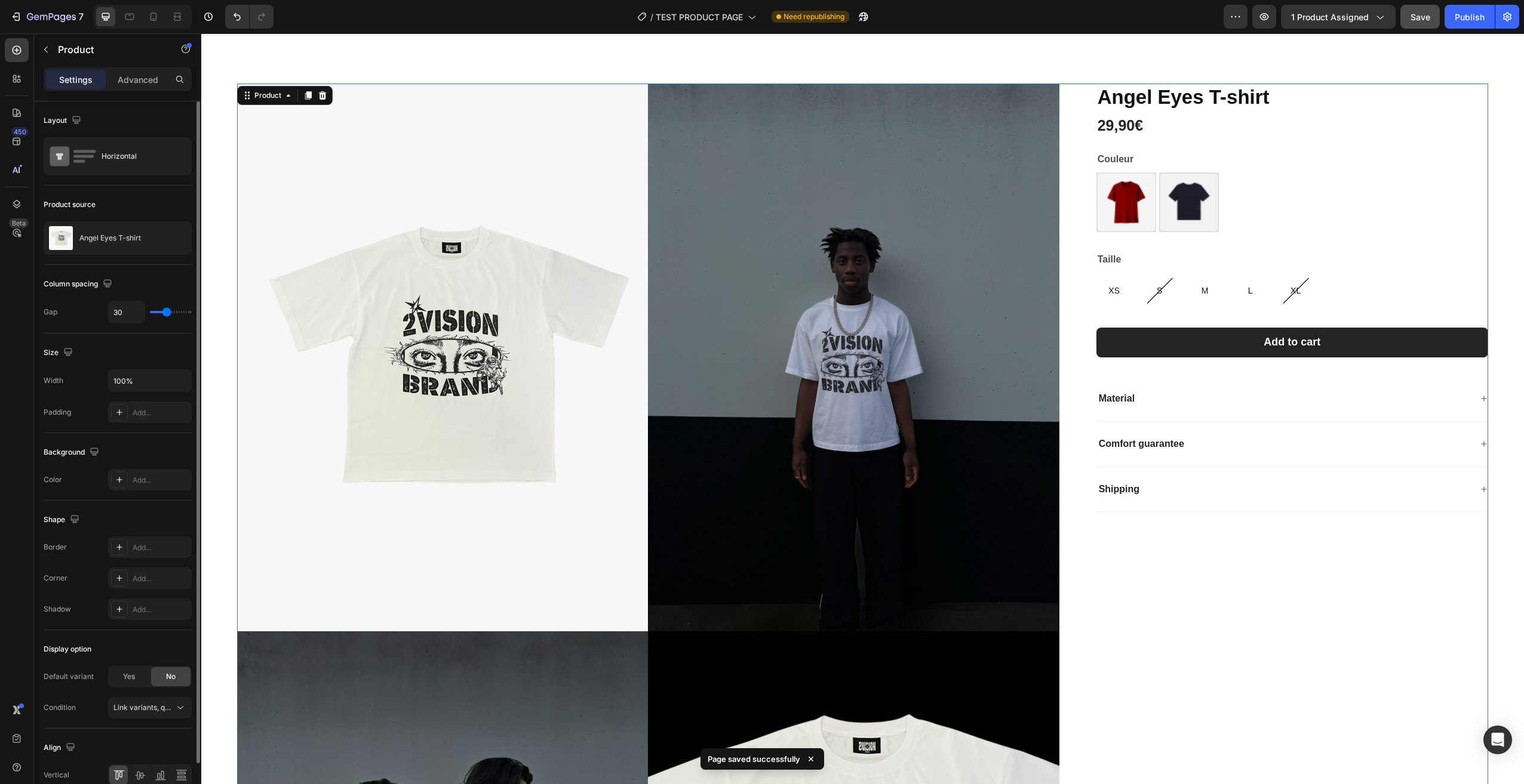
scroll to position [0, 0]
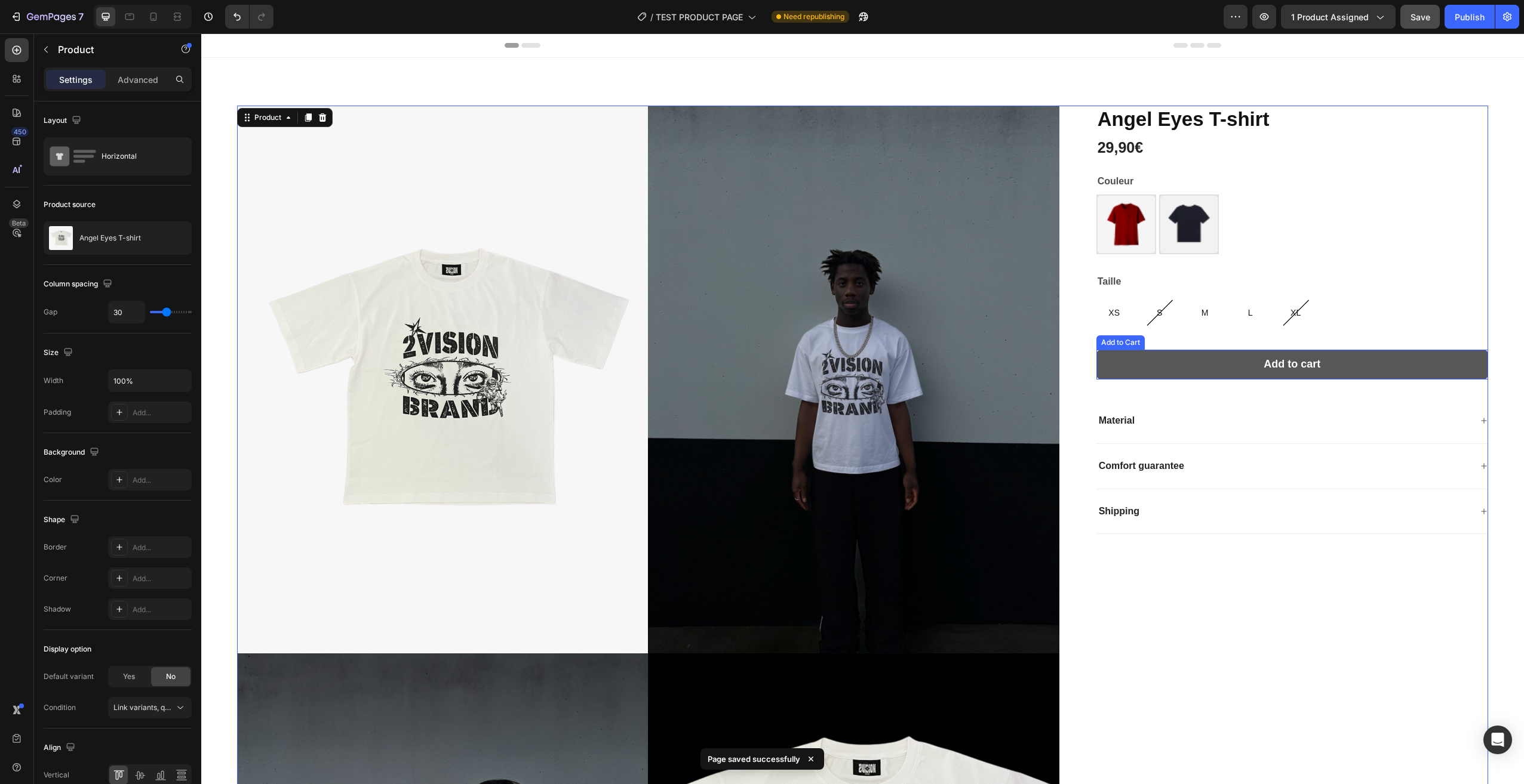
click at [1112, 372] on button "Add to cart" at bounding box center [1292, 364] width 392 height 30
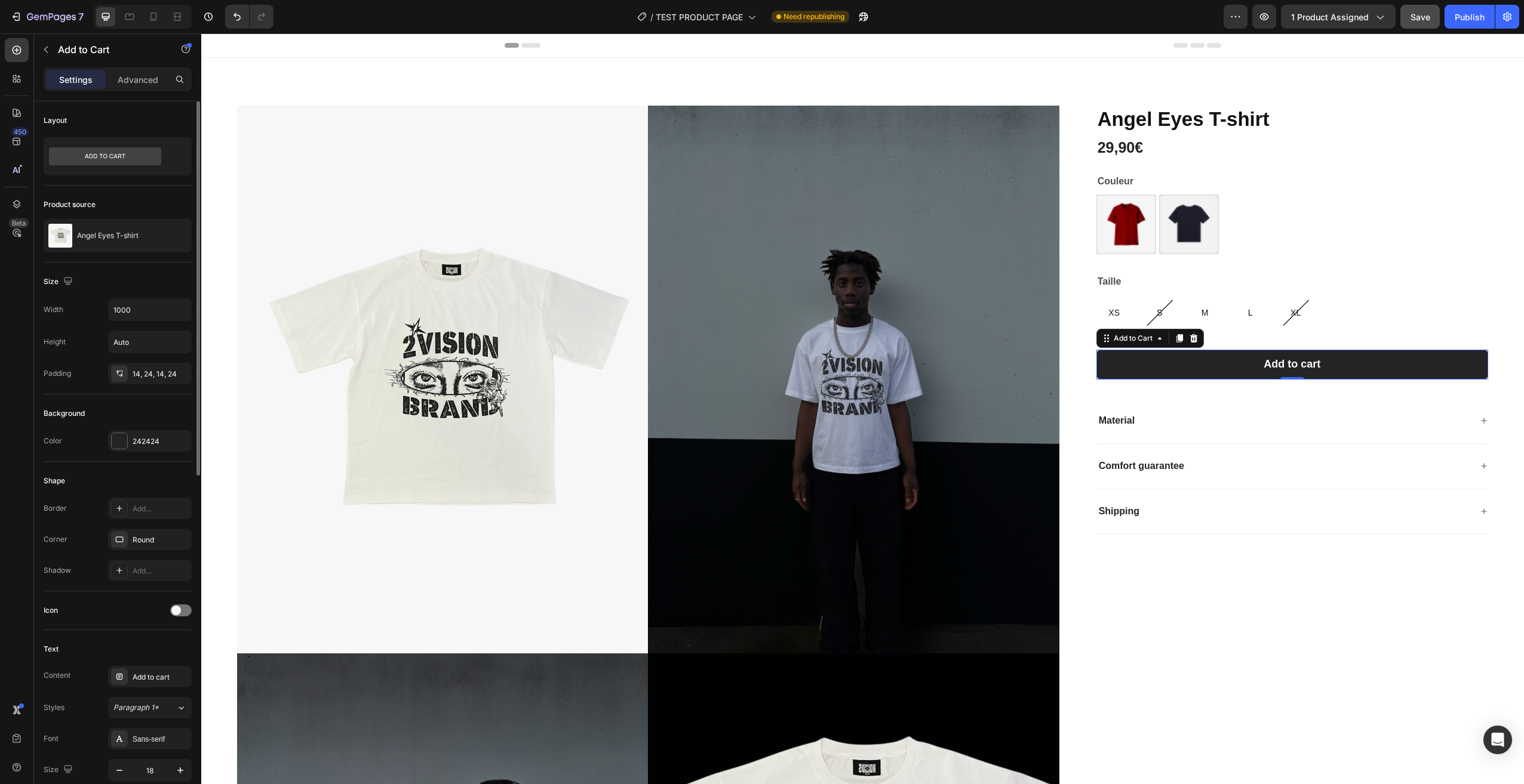
click at [118, 463] on div "Shape Border Add... Corner Round Shadow Add..." at bounding box center [118, 526] width 148 height 130
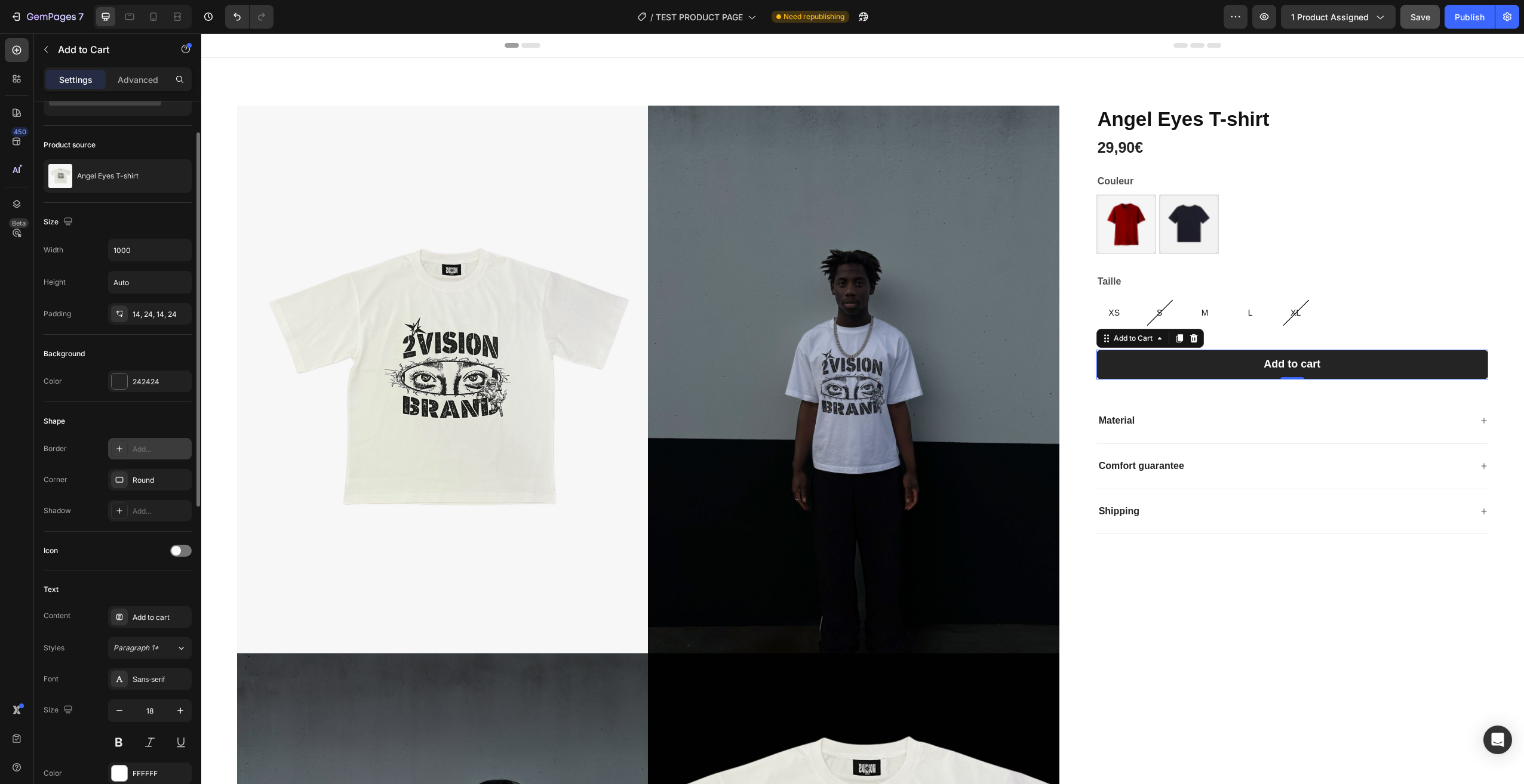
scroll to position [179, 0]
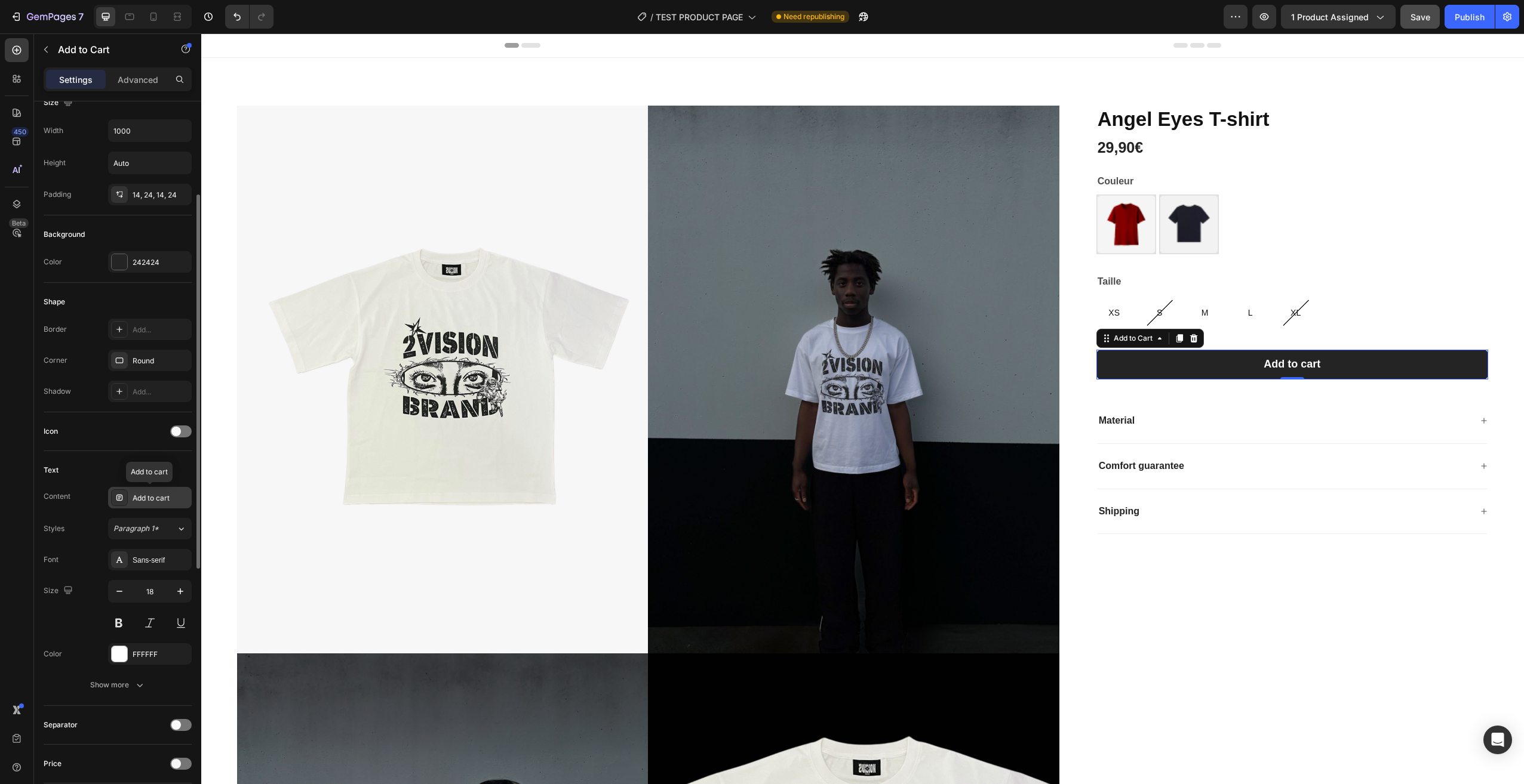
click at [139, 493] on div "Add to cart" at bounding box center [161, 498] width 56 height 10
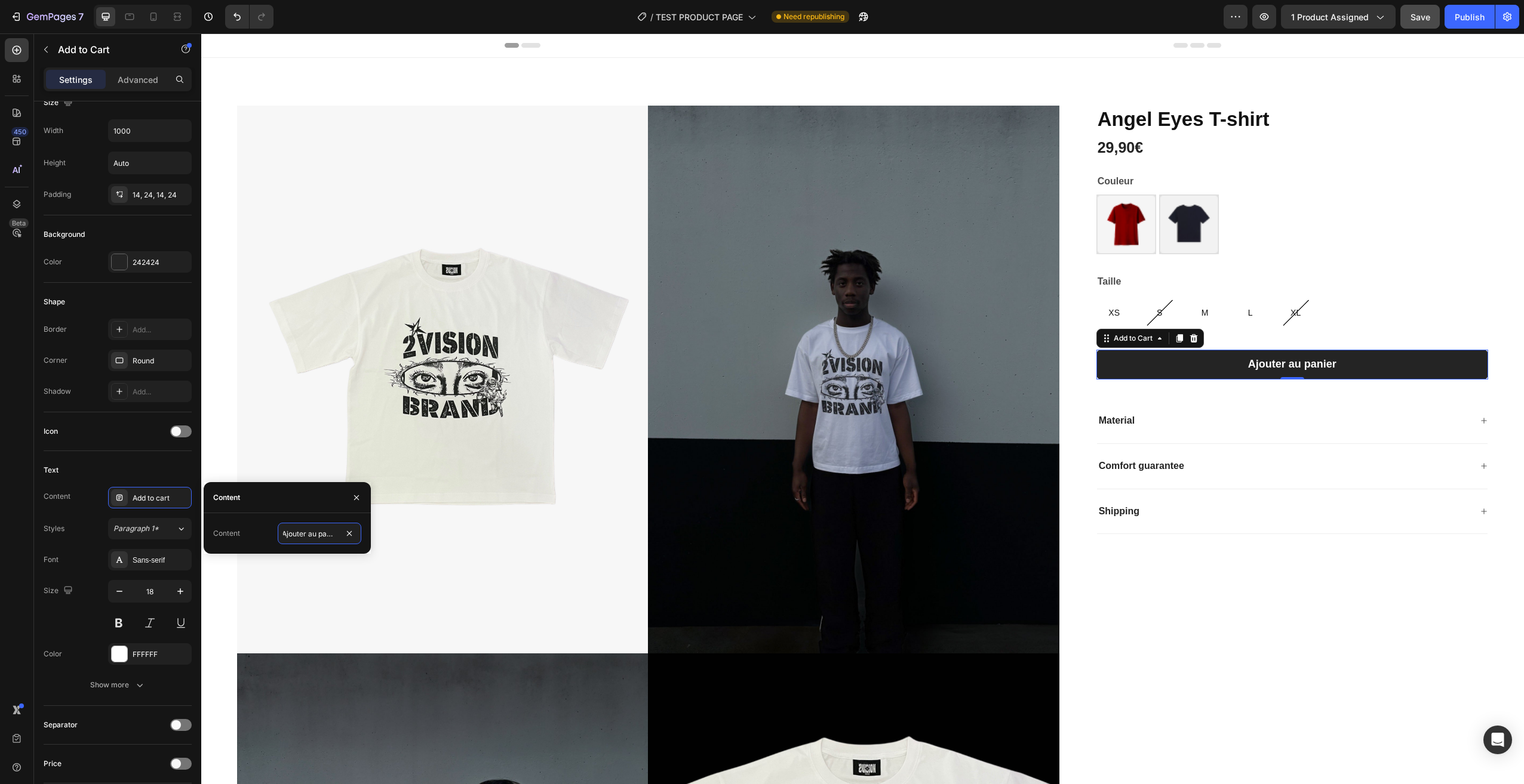
scroll to position [0, 4]
type input "Ajouter au panier"
click at [287, 503] on div "Content" at bounding box center [287, 497] width 167 height 31
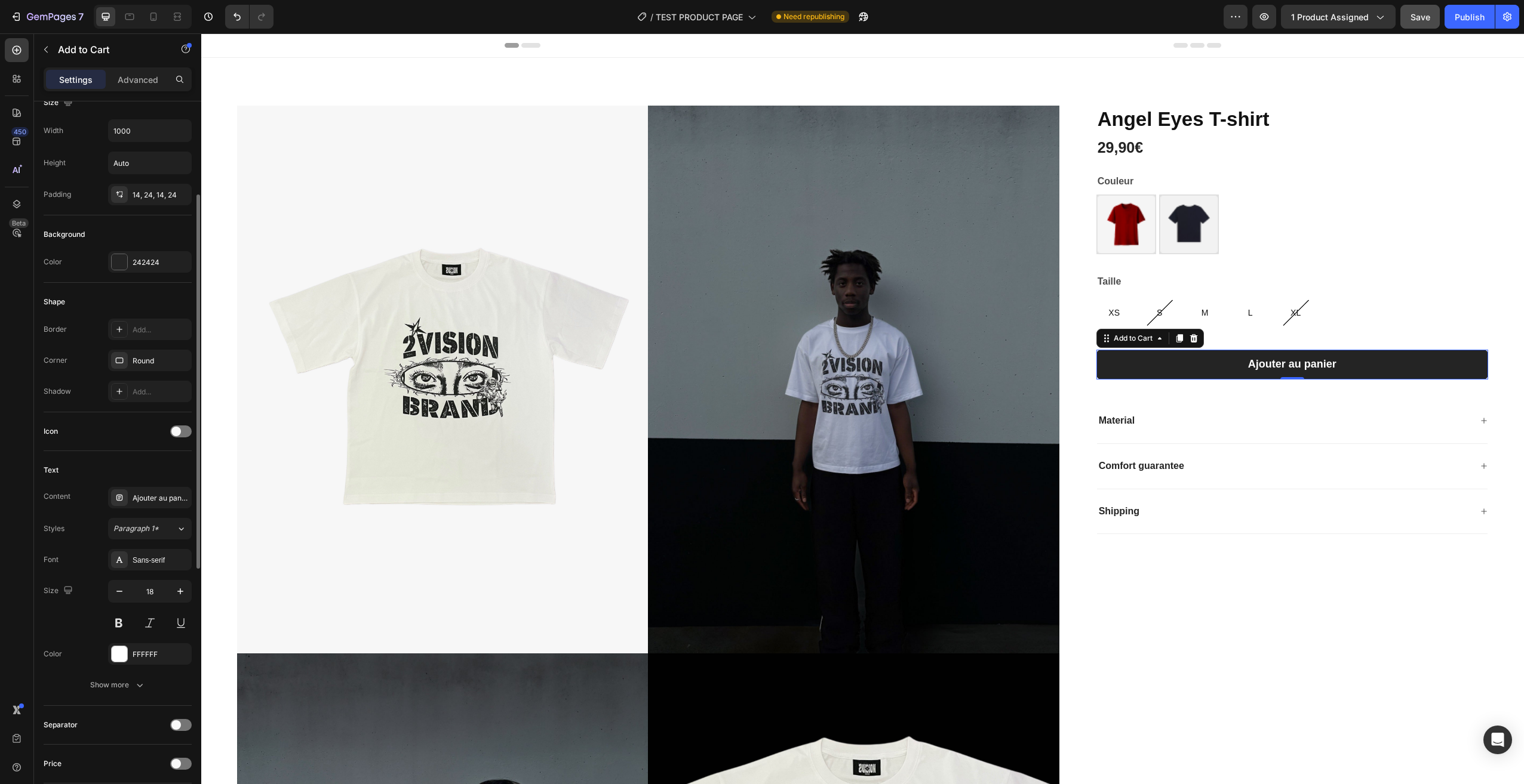
click at [142, 509] on div "Content Ajouter au panier Styles Paragraph 1* Font Sans-serif Size 18 Color FFF…" at bounding box center [118, 592] width 148 height 209
click at [167, 521] on button "Paragraph 1*" at bounding box center [150, 528] width 83 height 21
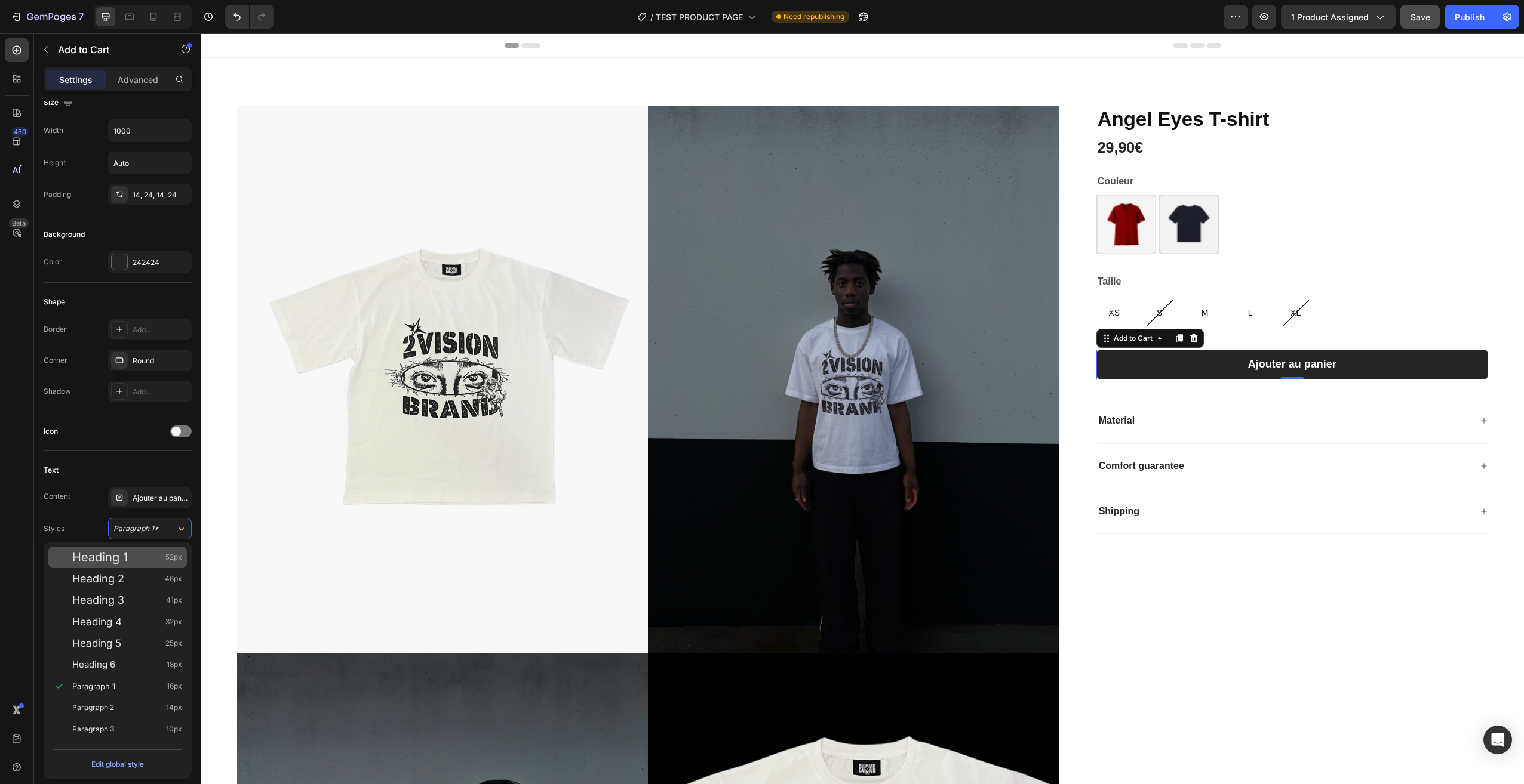
click at [136, 556] on div "Heading 1 52px" at bounding box center [127, 557] width 110 height 12
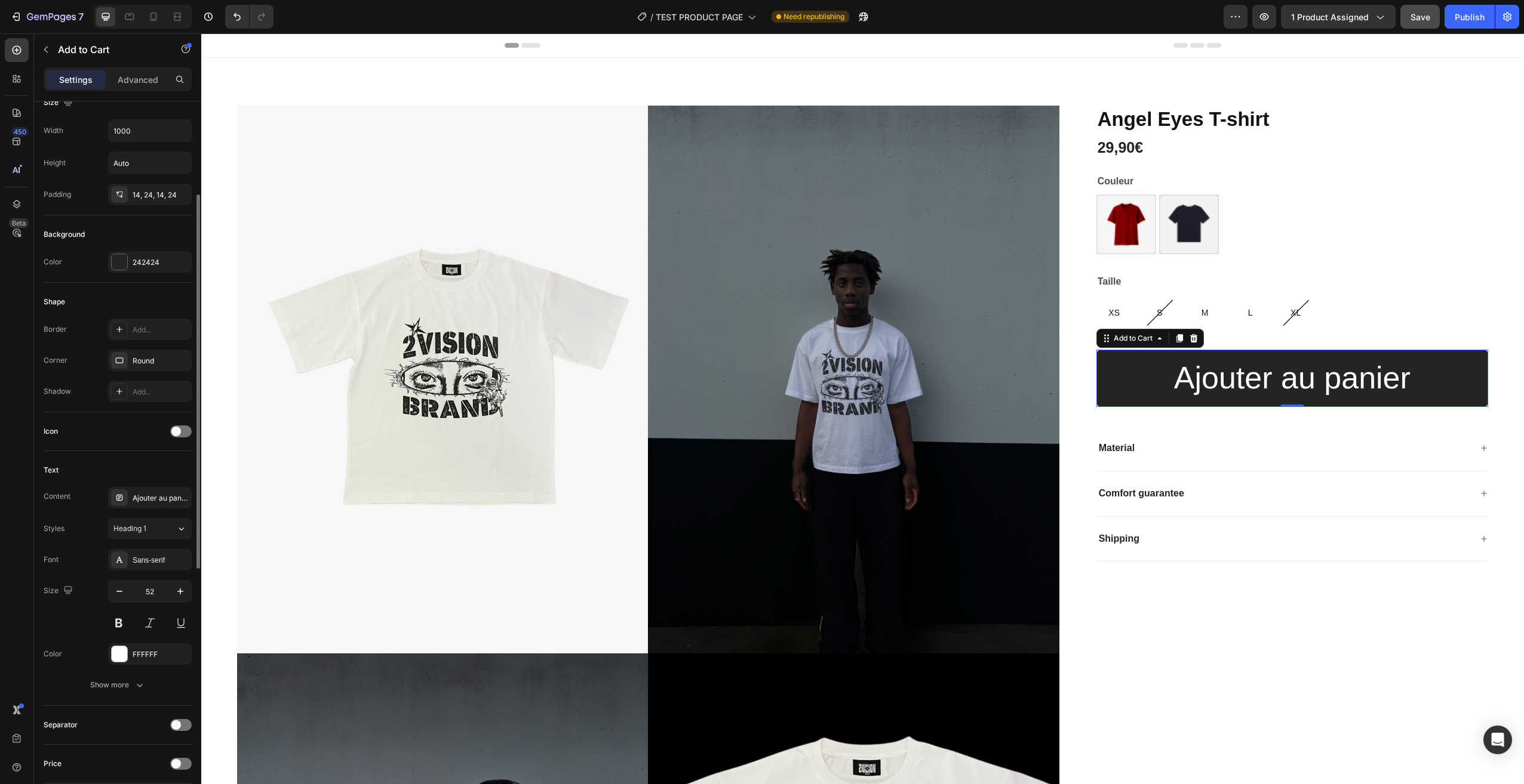
click at [164, 512] on div "Content Ajouter au panier Styles Heading 1 Font Sans-serif Size 52 Color FFFFFF…" at bounding box center [118, 592] width 148 height 209
click at [163, 520] on button "Heading 1" at bounding box center [150, 528] width 83 height 21
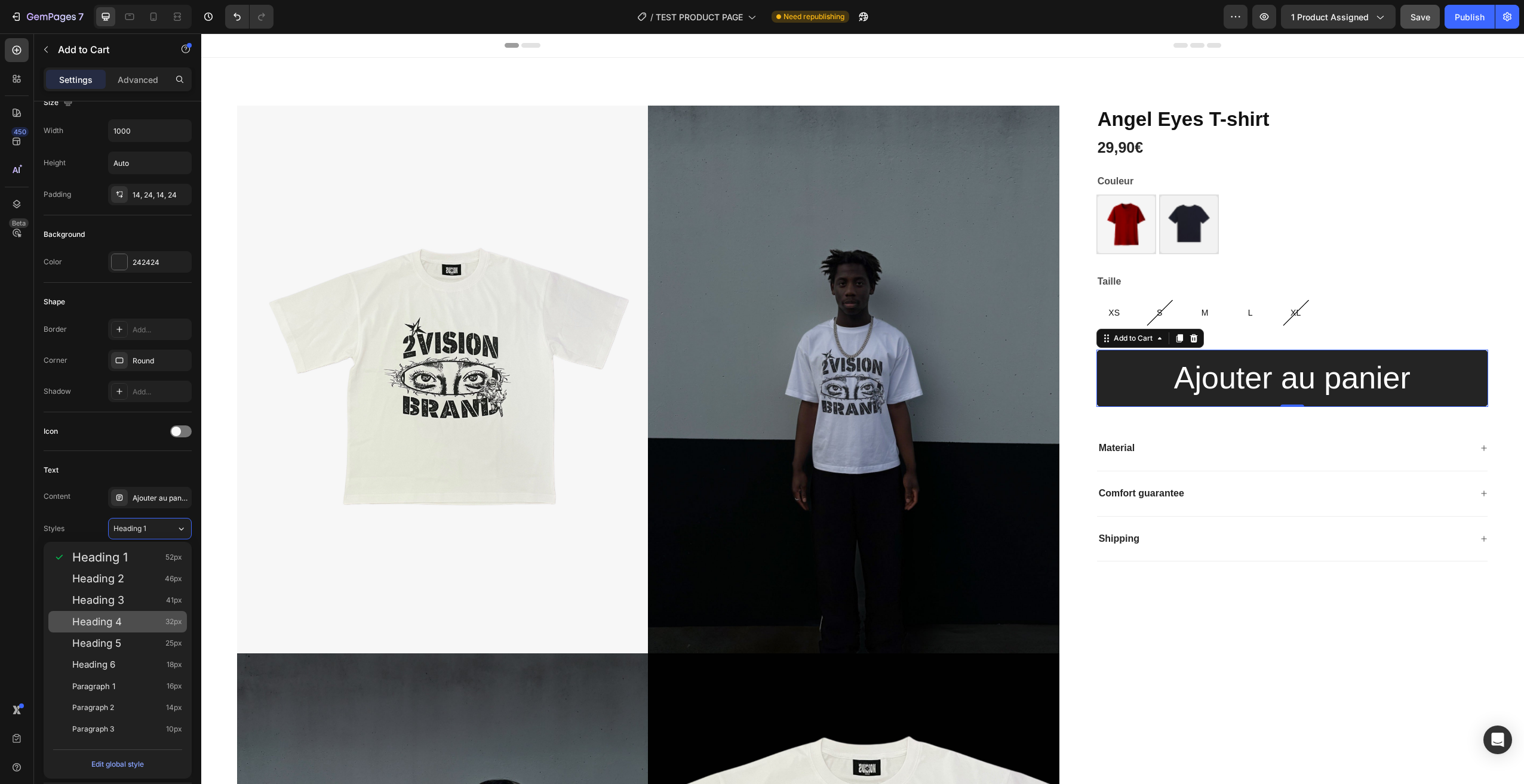
click at [139, 619] on div "Heading 4 32px" at bounding box center [127, 621] width 110 height 12
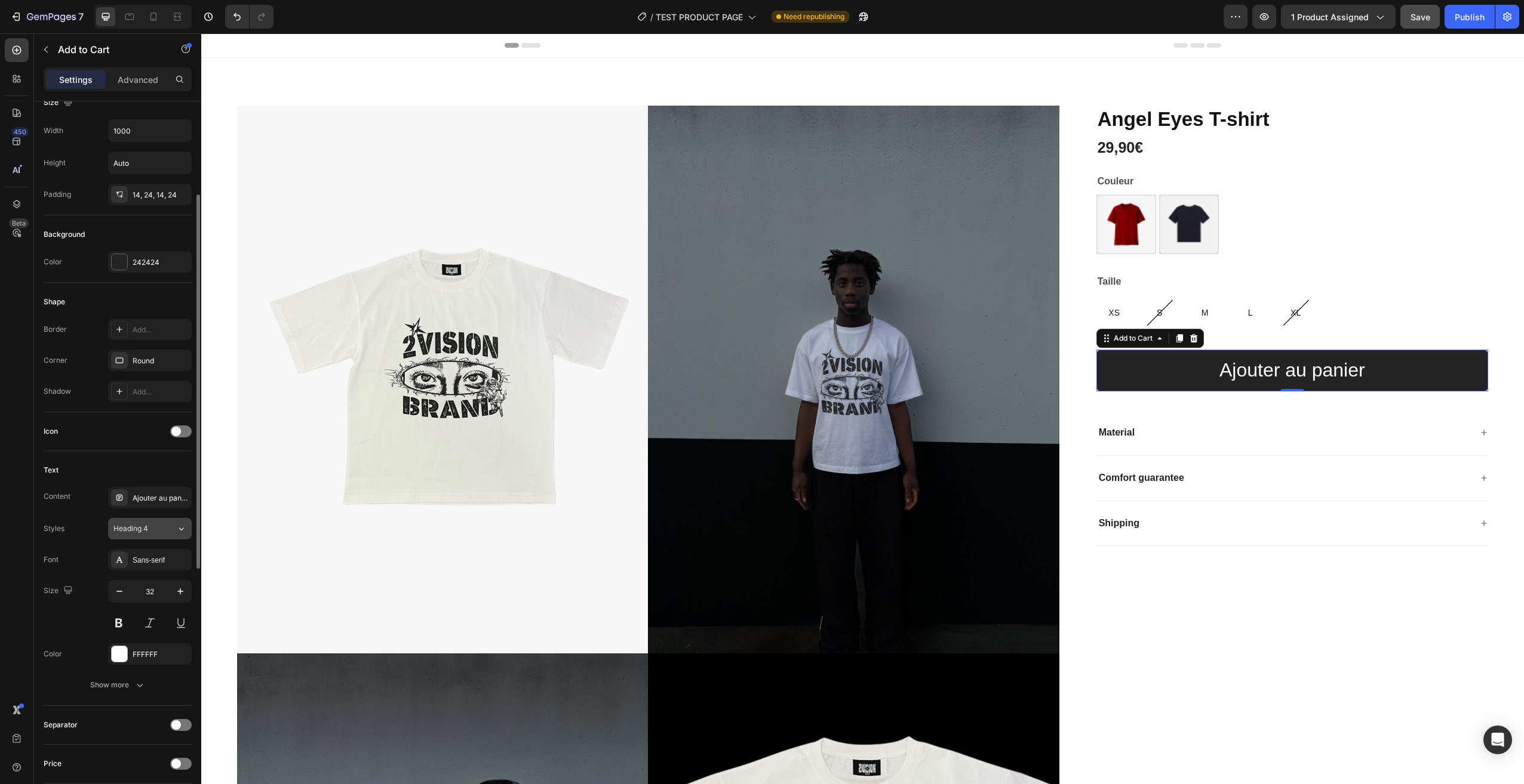
click at [162, 521] on button "Heading 4" at bounding box center [150, 528] width 83 height 21
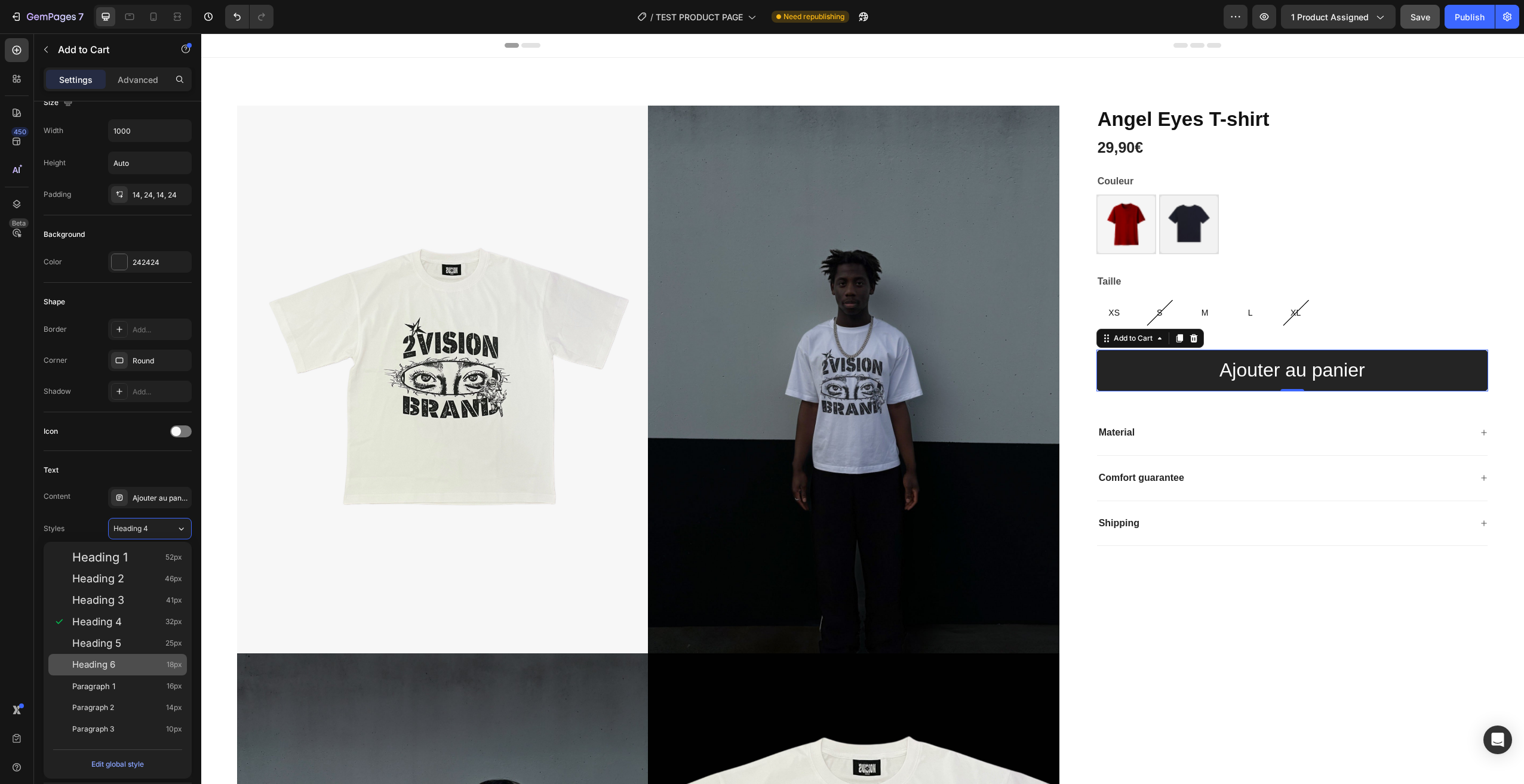
click at [145, 663] on div "Heading 6 18px" at bounding box center [127, 664] width 110 height 12
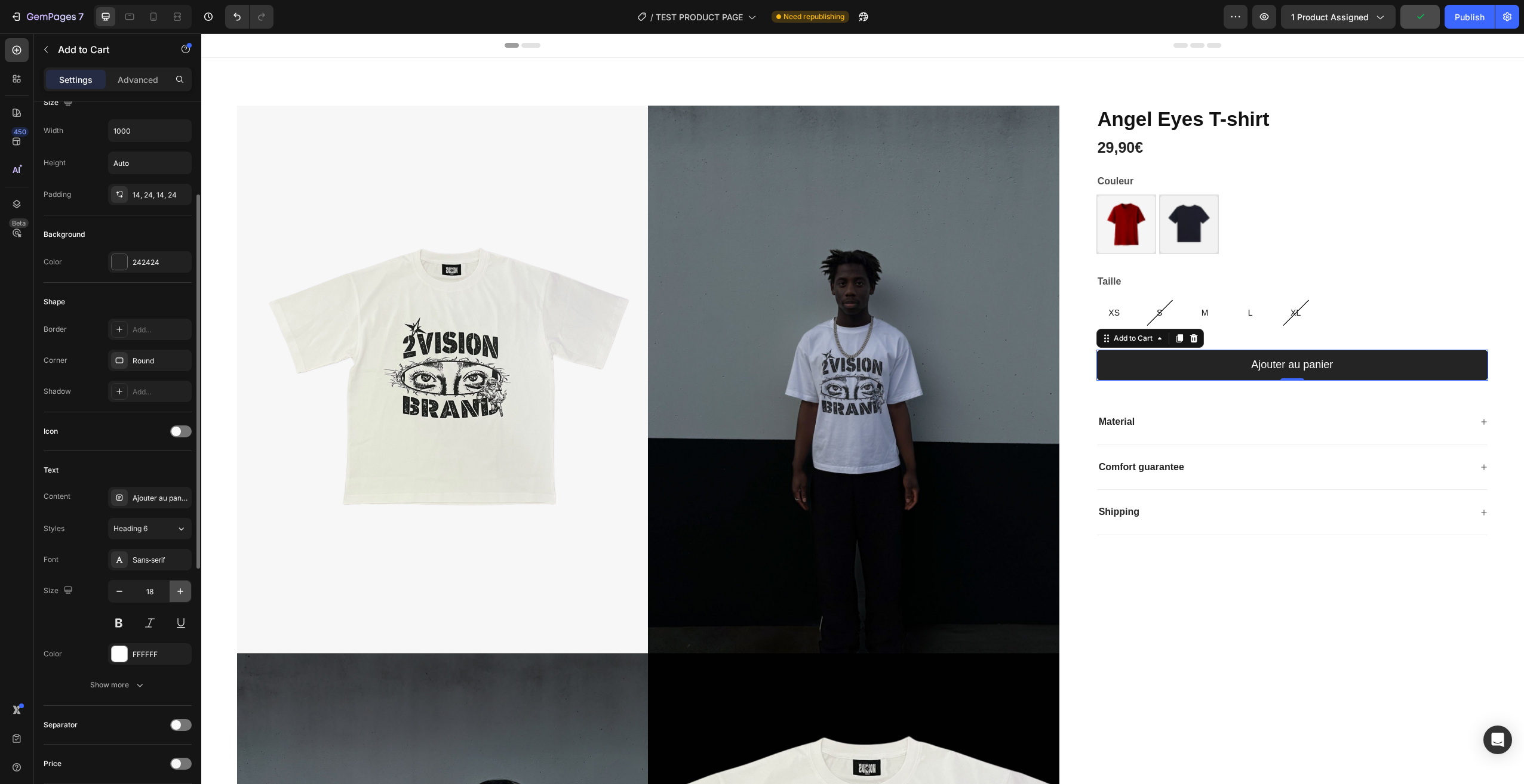
click at [180, 585] on button "button" at bounding box center [180, 591] width 22 height 21
click at [124, 587] on icon "button" at bounding box center [119, 591] width 12 height 12
click at [138, 562] on div "Sans-serif" at bounding box center [161, 560] width 56 height 10
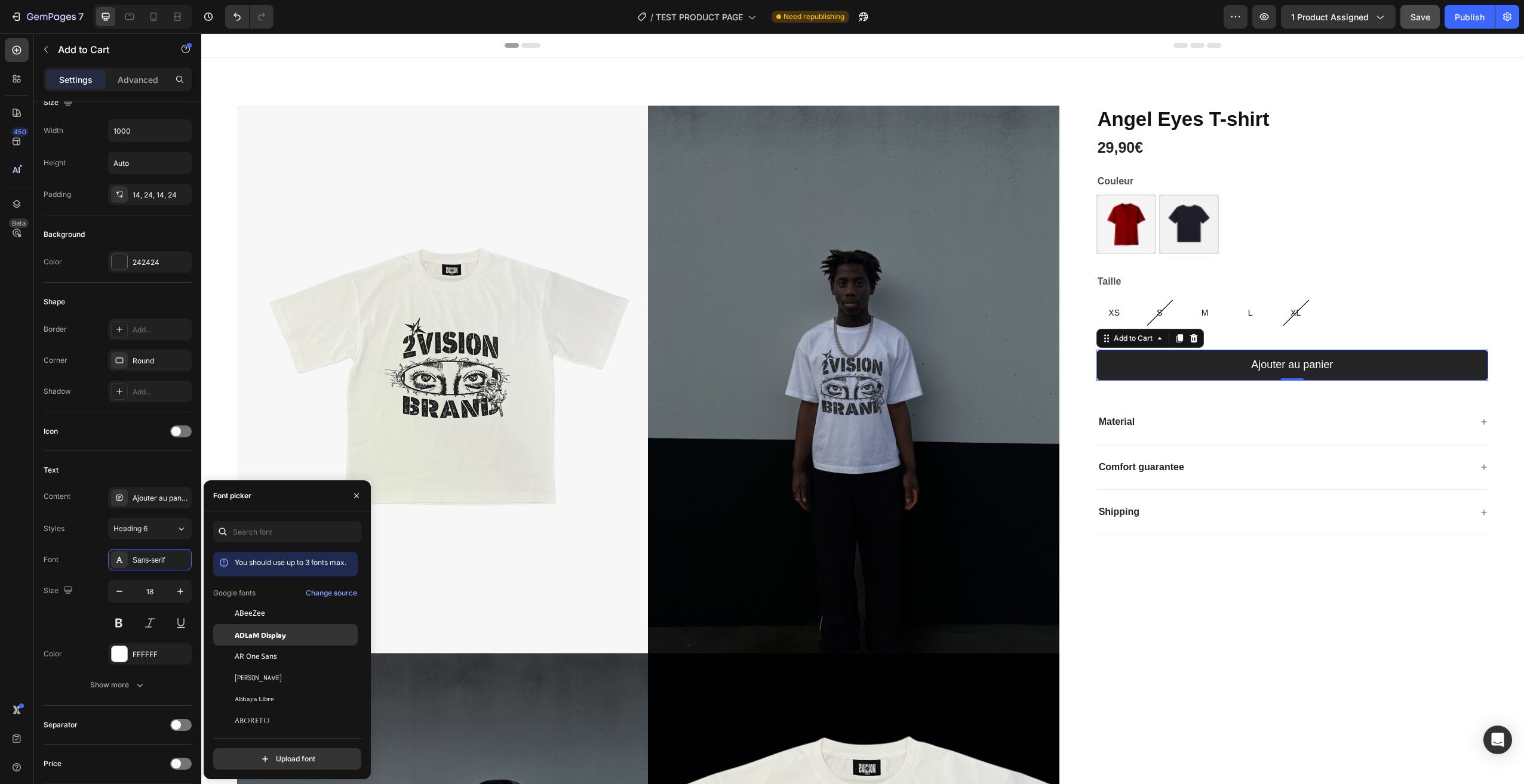
click at [275, 638] on span "ADLaM Display" at bounding box center [260, 634] width 51 height 10
click at [272, 656] on div "ABeeZee" at bounding box center [295, 657] width 121 height 10
click at [261, 610] on span "Aclonica" at bounding box center [252, 610] width 34 height 10
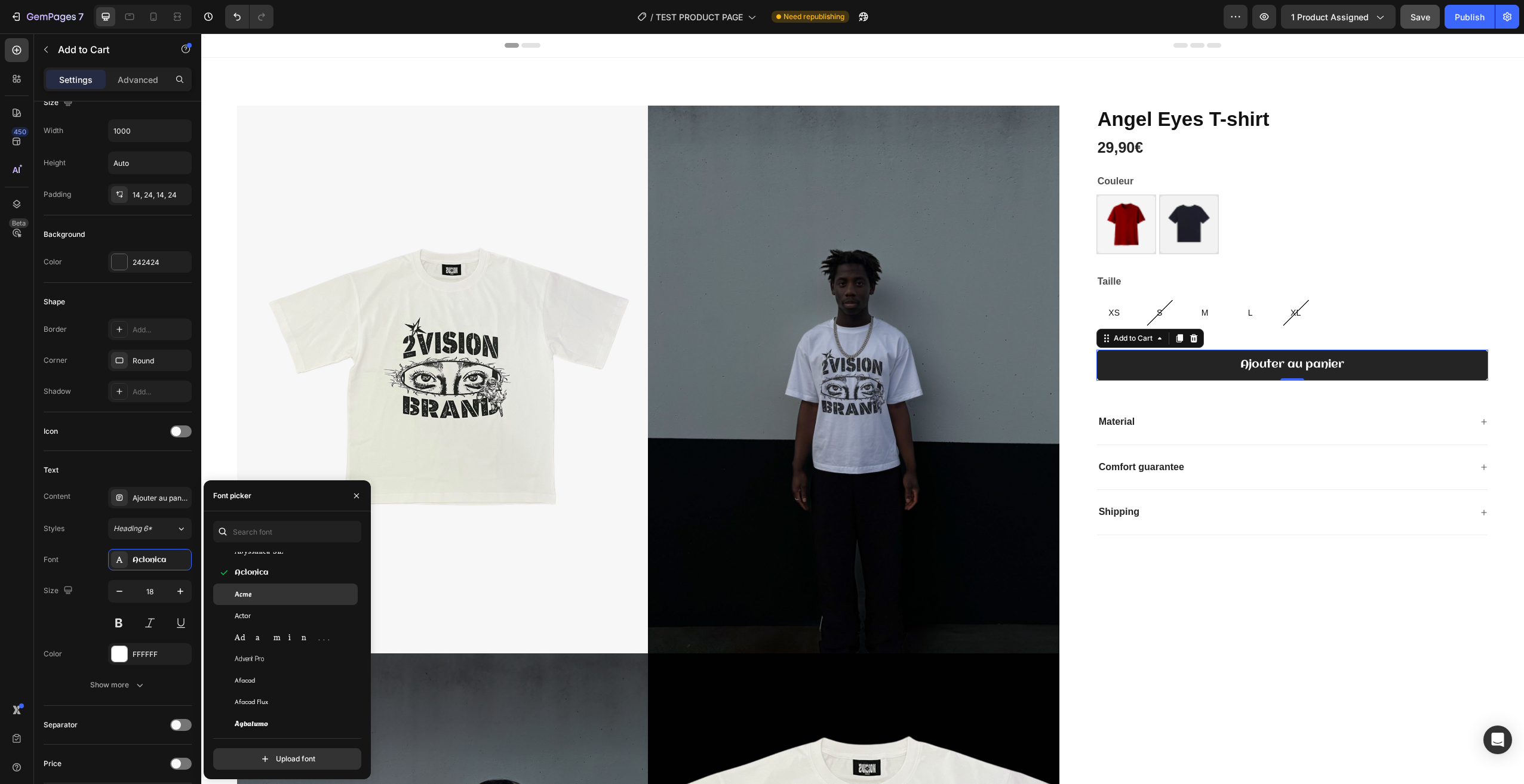
click at [270, 596] on div "Acme" at bounding box center [295, 593] width 121 height 10
click at [320, 582] on div "Afacad Flux" at bounding box center [295, 577] width 121 height 10
click at [300, 679] on div "Akatab" at bounding box center [295, 684] width 121 height 10
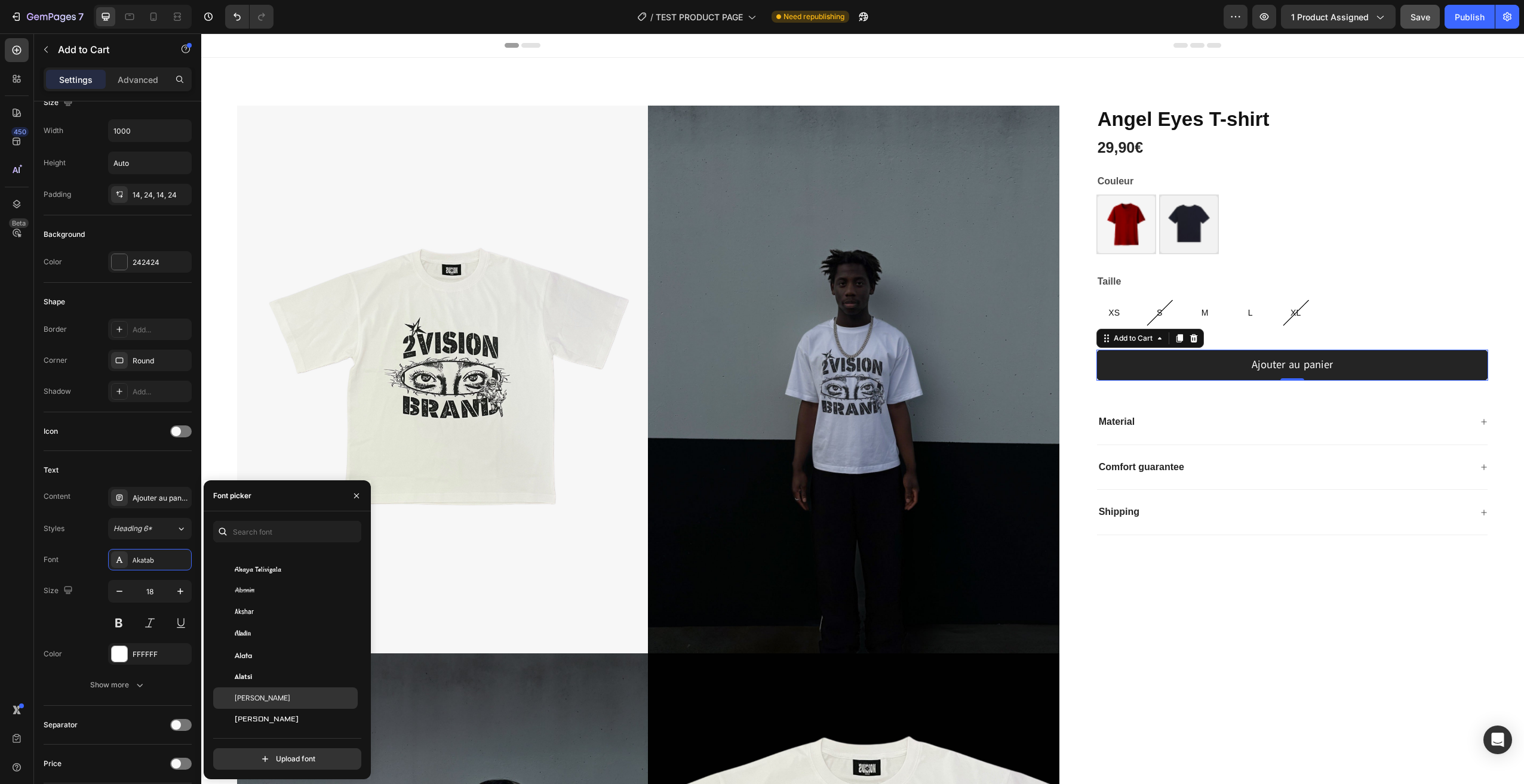
scroll to position [597, 0]
click at [287, 634] on div "Alata" at bounding box center [295, 634] width 121 height 10
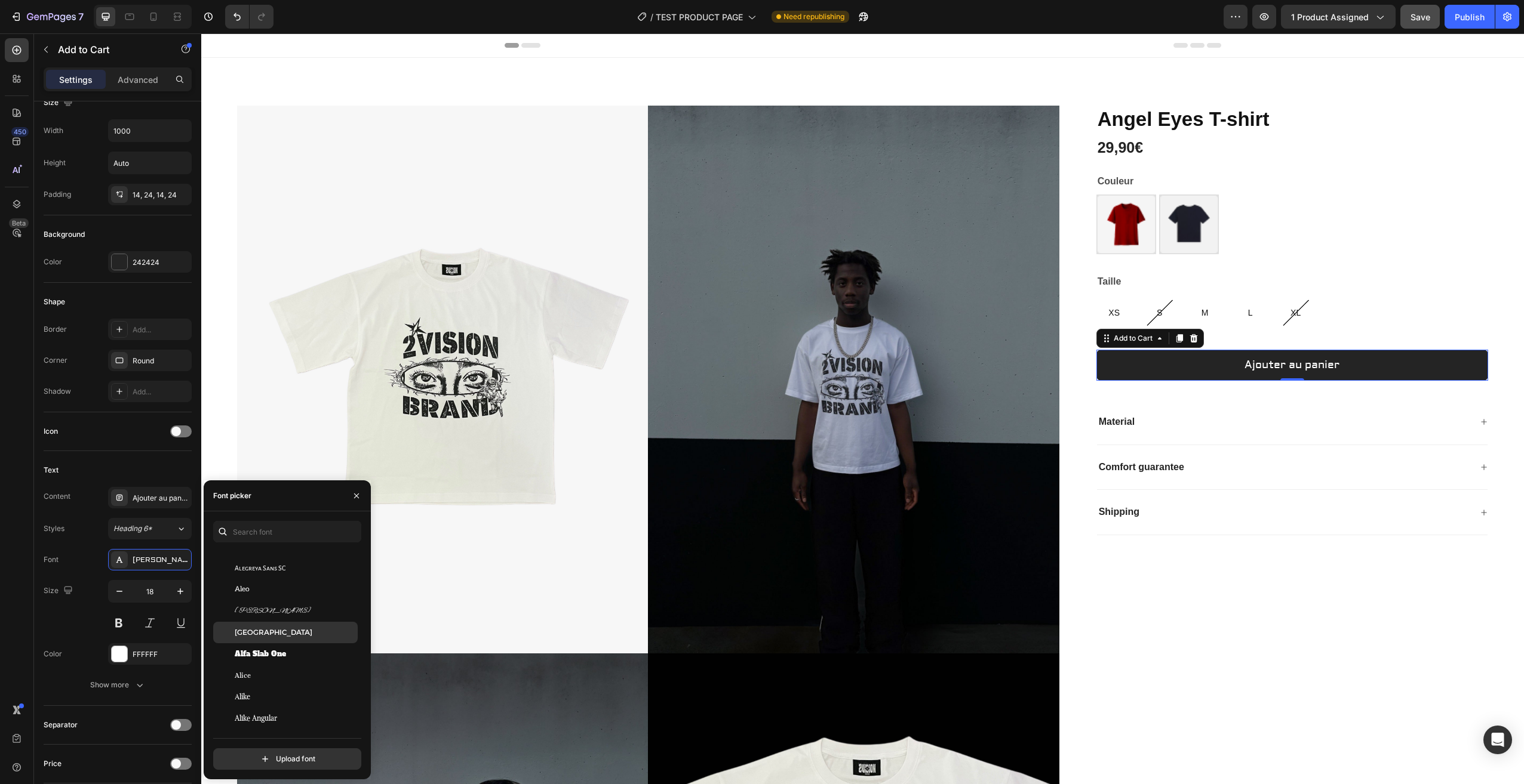
click at [286, 634] on div "[GEOGRAPHIC_DATA]" at bounding box center [295, 632] width 121 height 10
click at [95, 549] on div "Font Alexandria" at bounding box center [118, 560] width 148 height 21
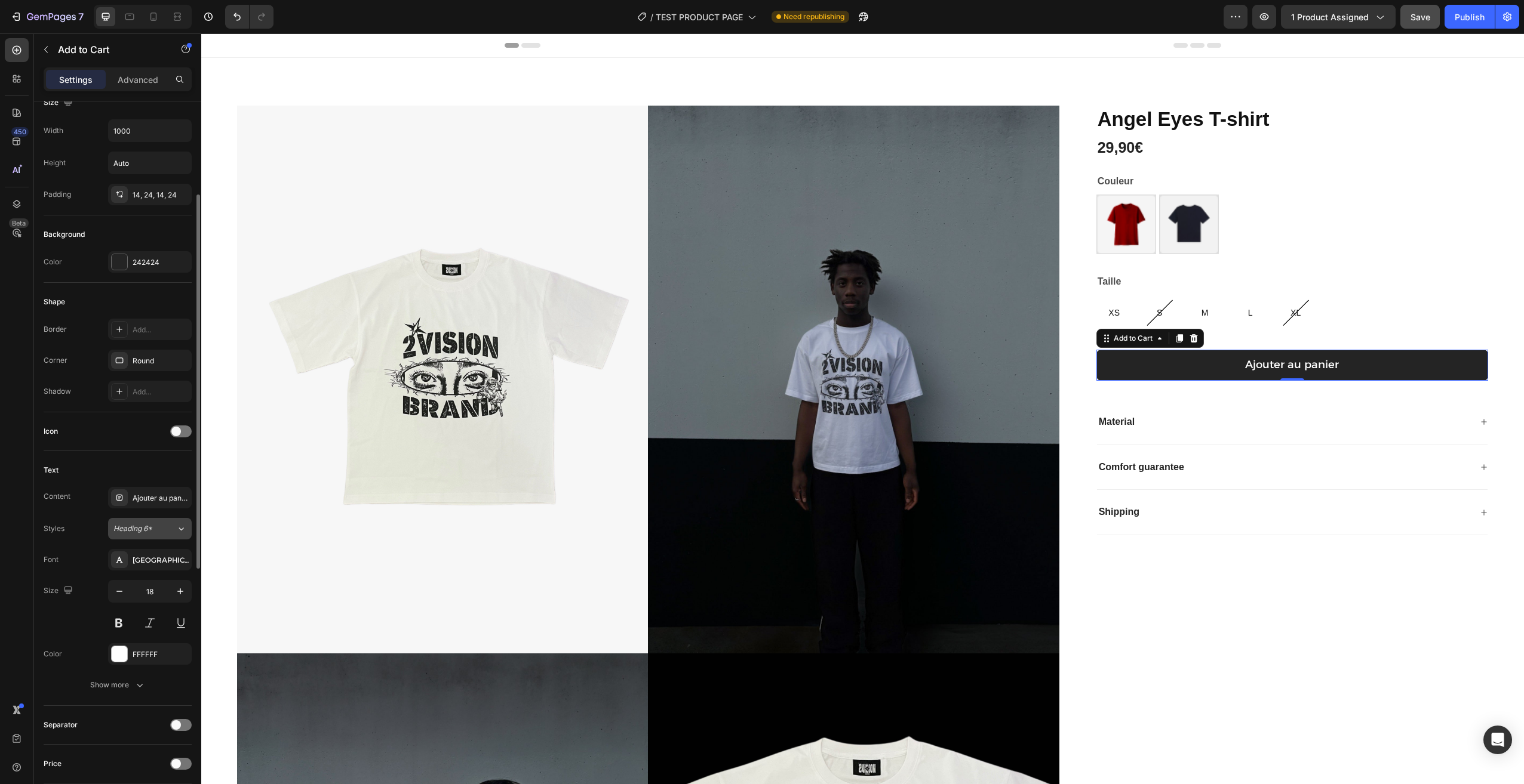
click at [170, 522] on button "Heading 6*" at bounding box center [150, 528] width 83 height 21
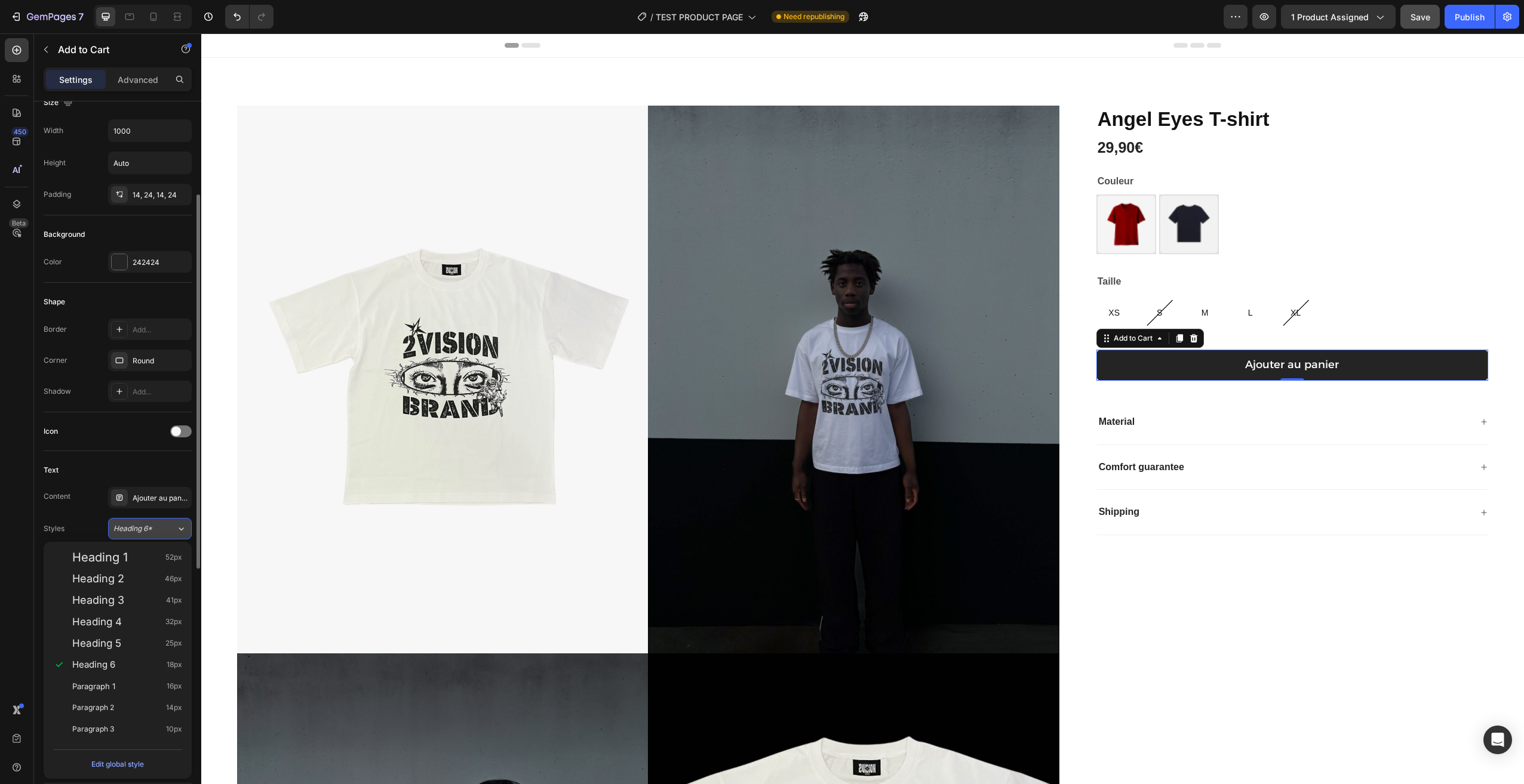
click at [170, 522] on button "Heading 6*" at bounding box center [150, 528] width 83 height 21
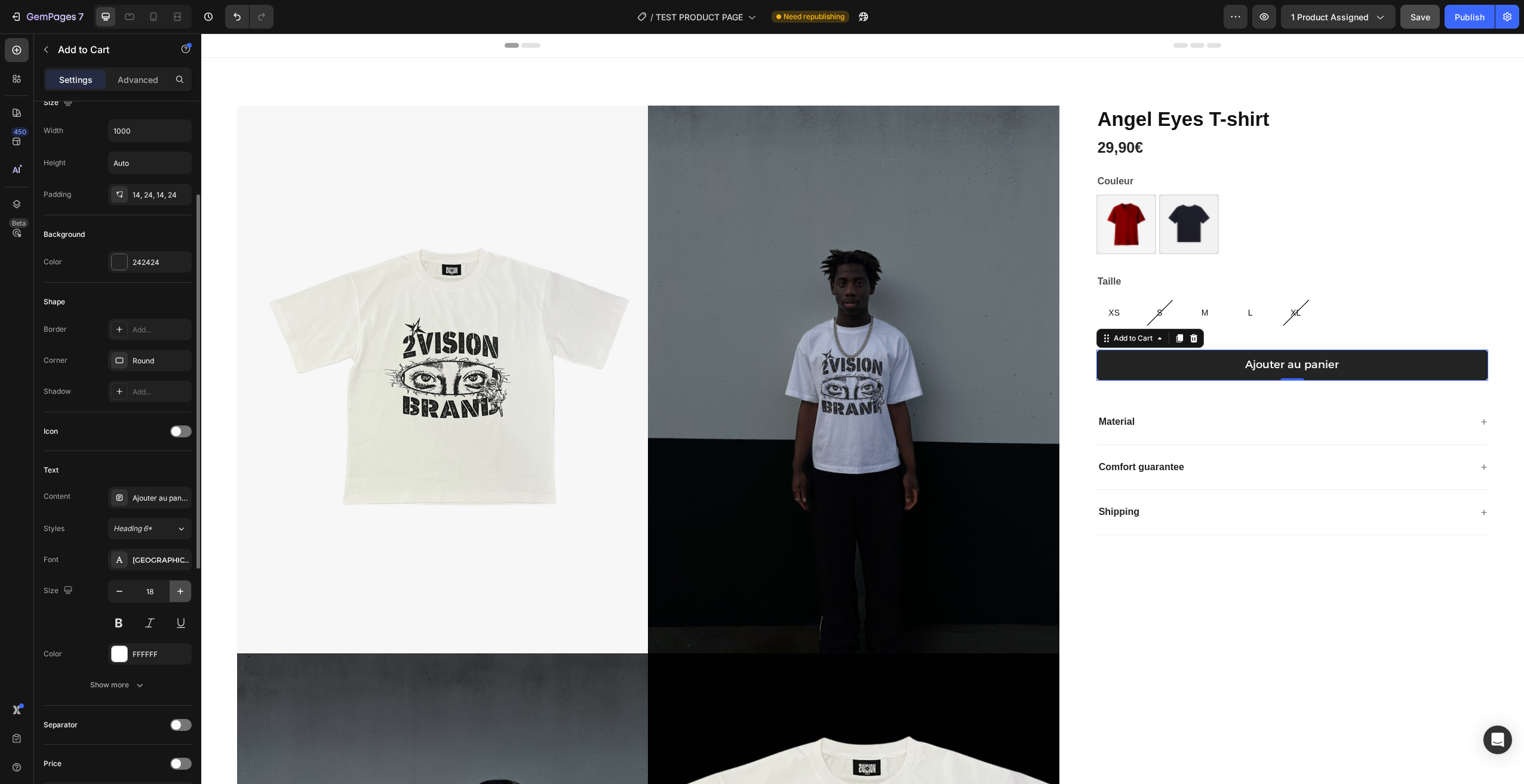
click at [174, 592] on button "button" at bounding box center [180, 591] width 22 height 21
click at [127, 591] on button "button" at bounding box center [119, 591] width 22 height 21
click at [126, 590] on button "button" at bounding box center [119, 591] width 22 height 21
type input "18"
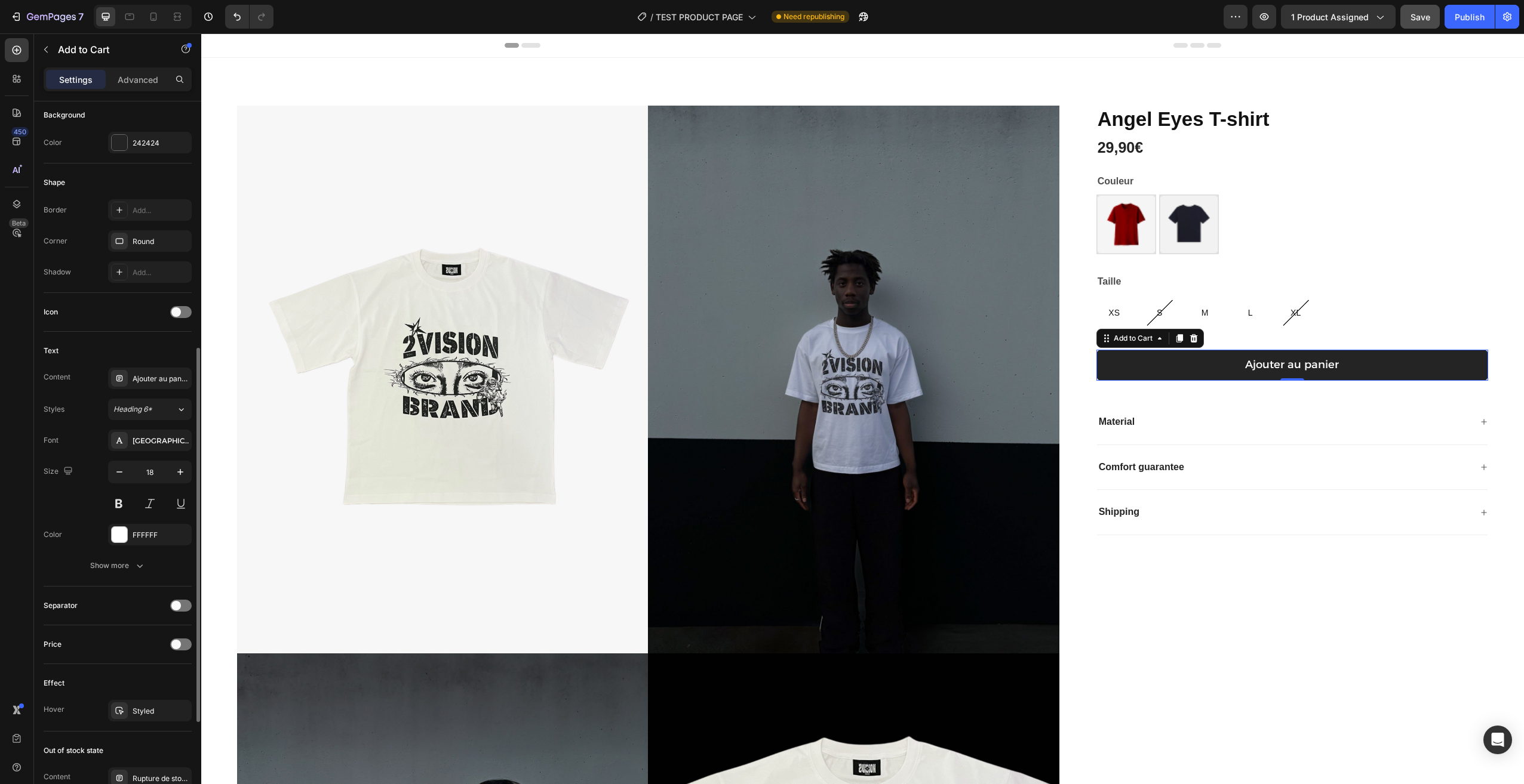
scroll to position [358, 0]
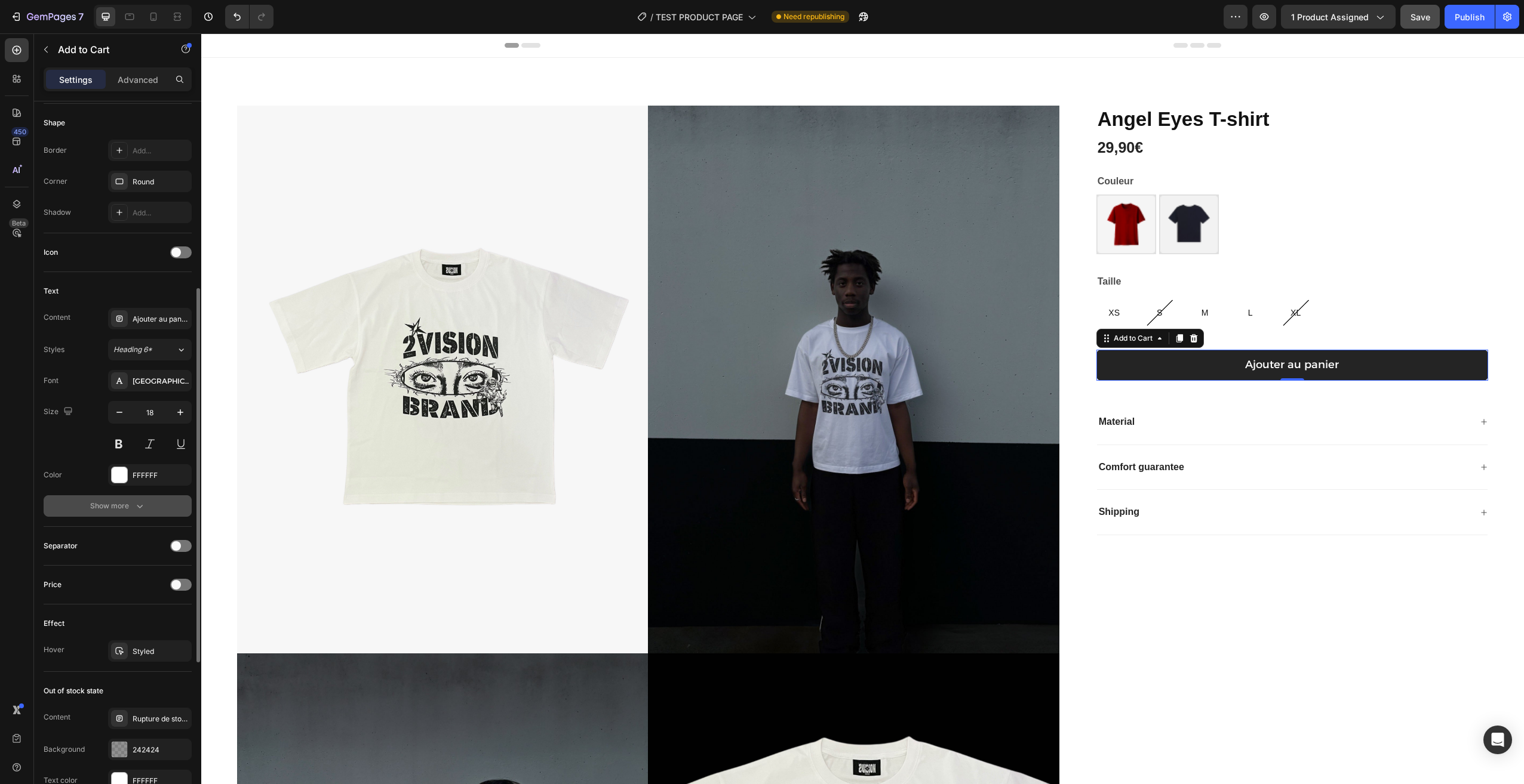
click at [139, 509] on icon "button" at bounding box center [139, 506] width 12 height 12
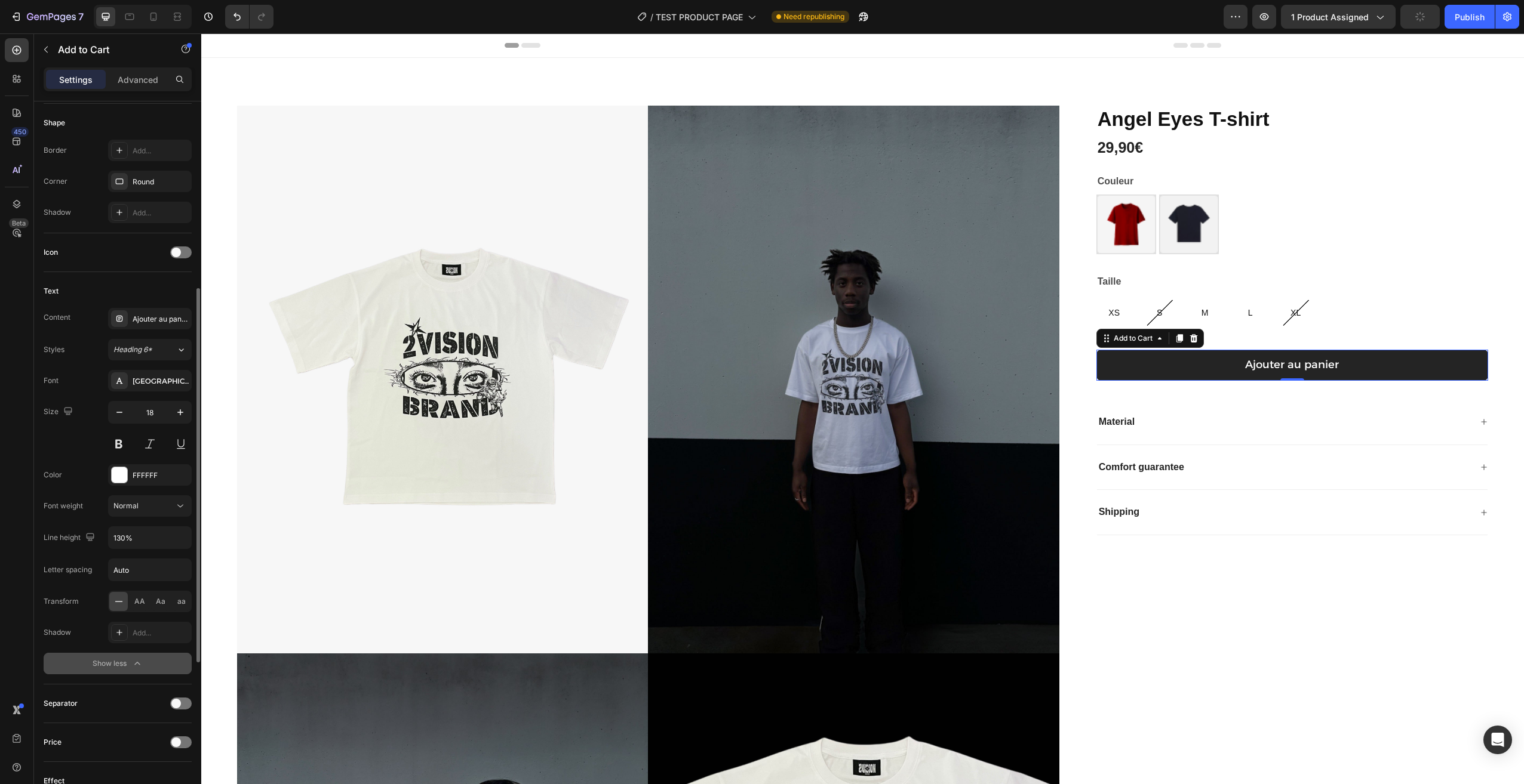
scroll to position [418, 0]
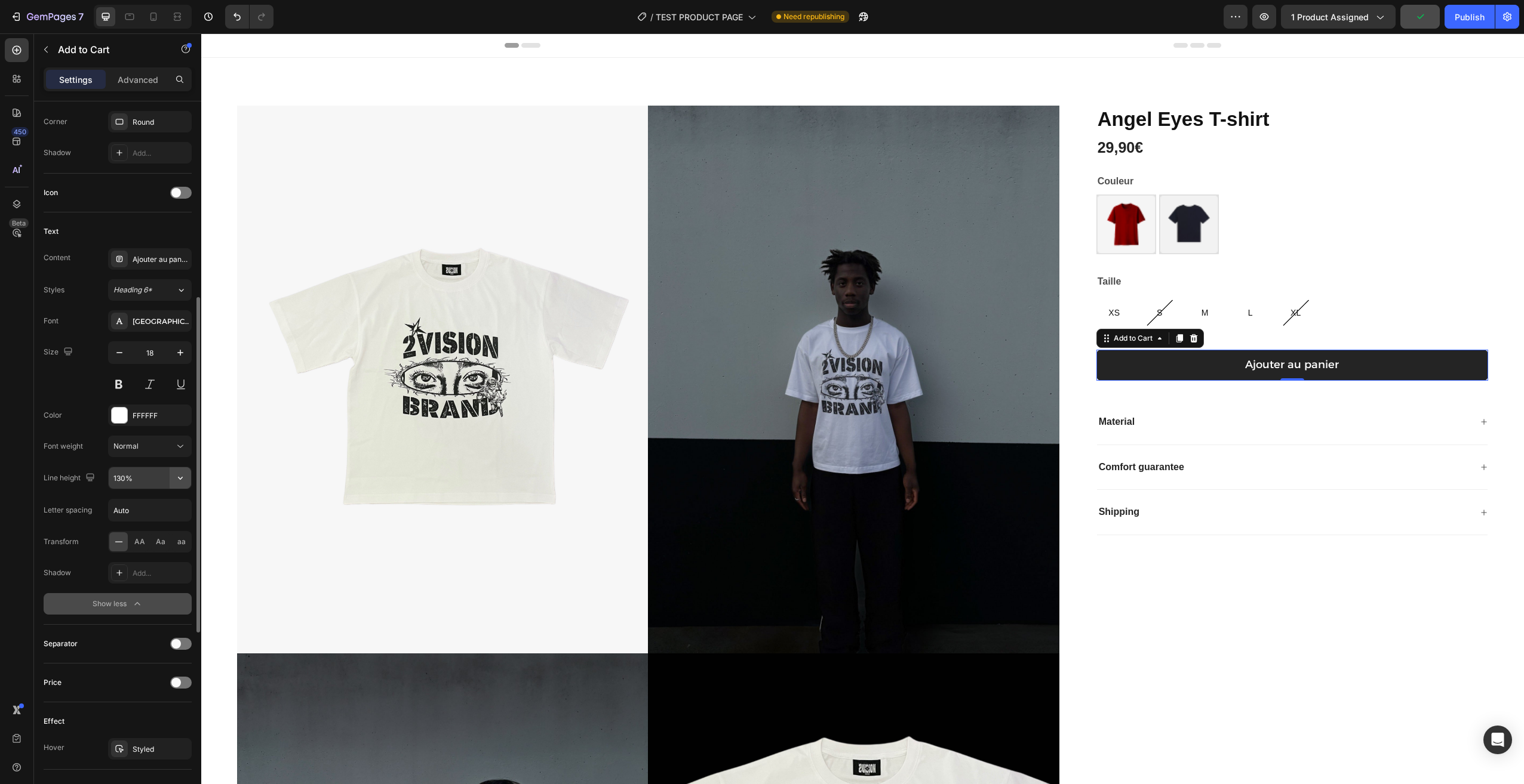
click at [184, 475] on icon "button" at bounding box center [180, 478] width 12 height 12
click at [151, 529] on p "120%" at bounding box center [147, 531] width 68 height 10
click at [180, 477] on icon "button" at bounding box center [180, 478] width 12 height 12
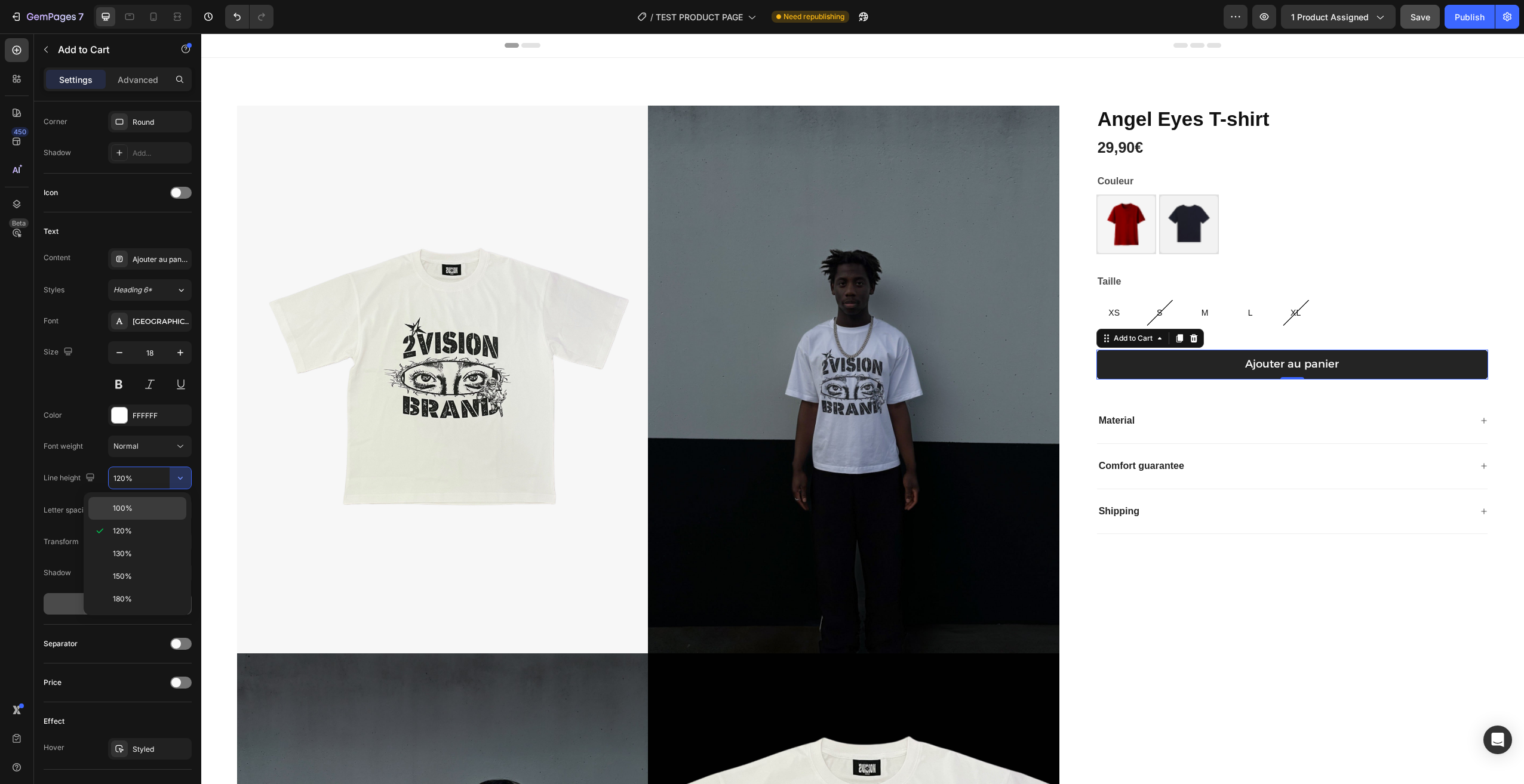
click at [165, 504] on p "100%" at bounding box center [147, 507] width 68 height 10
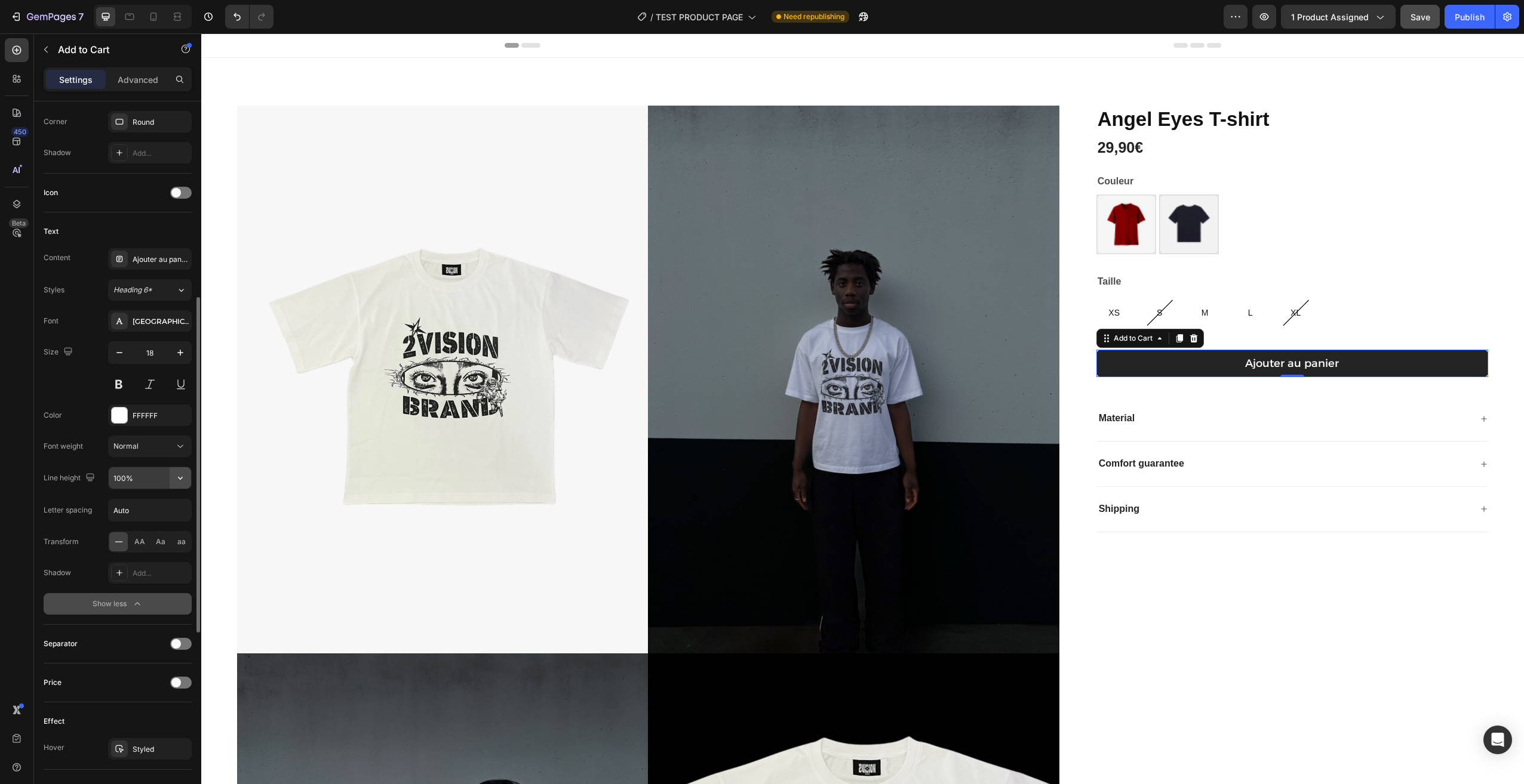
click at [176, 480] on icon "button" at bounding box center [180, 478] width 12 height 12
click at [154, 543] on div "120%" at bounding box center [137, 554] width 98 height 22
click at [121, 479] on input "120%" at bounding box center [150, 478] width 82 height 21
click at [135, 488] on input "110%" at bounding box center [150, 478] width 82 height 21
type input "110%"
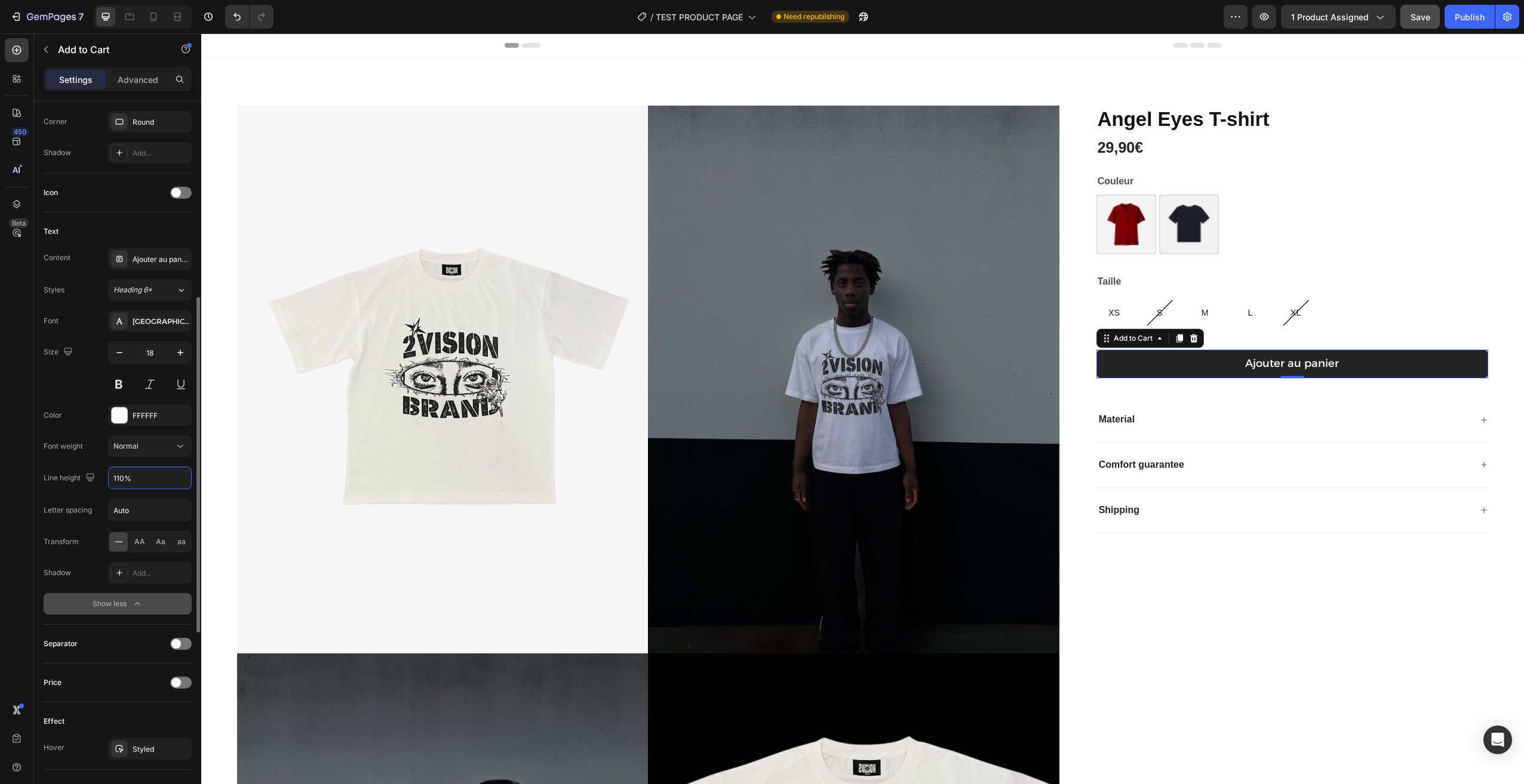
click at [141, 498] on div "Font Alexandria Size 18 Color FFFFFF Font weight Normal Line height 110% Letter…" at bounding box center [118, 463] width 148 height 305
click at [139, 544] on span "AA" at bounding box center [139, 541] width 10 height 10
click at [157, 541] on span "Aa" at bounding box center [161, 541] width 9 height 10
click at [182, 541] on span "aa" at bounding box center [181, 541] width 8 height 10
click at [113, 543] on icon at bounding box center [119, 541] width 12 height 12
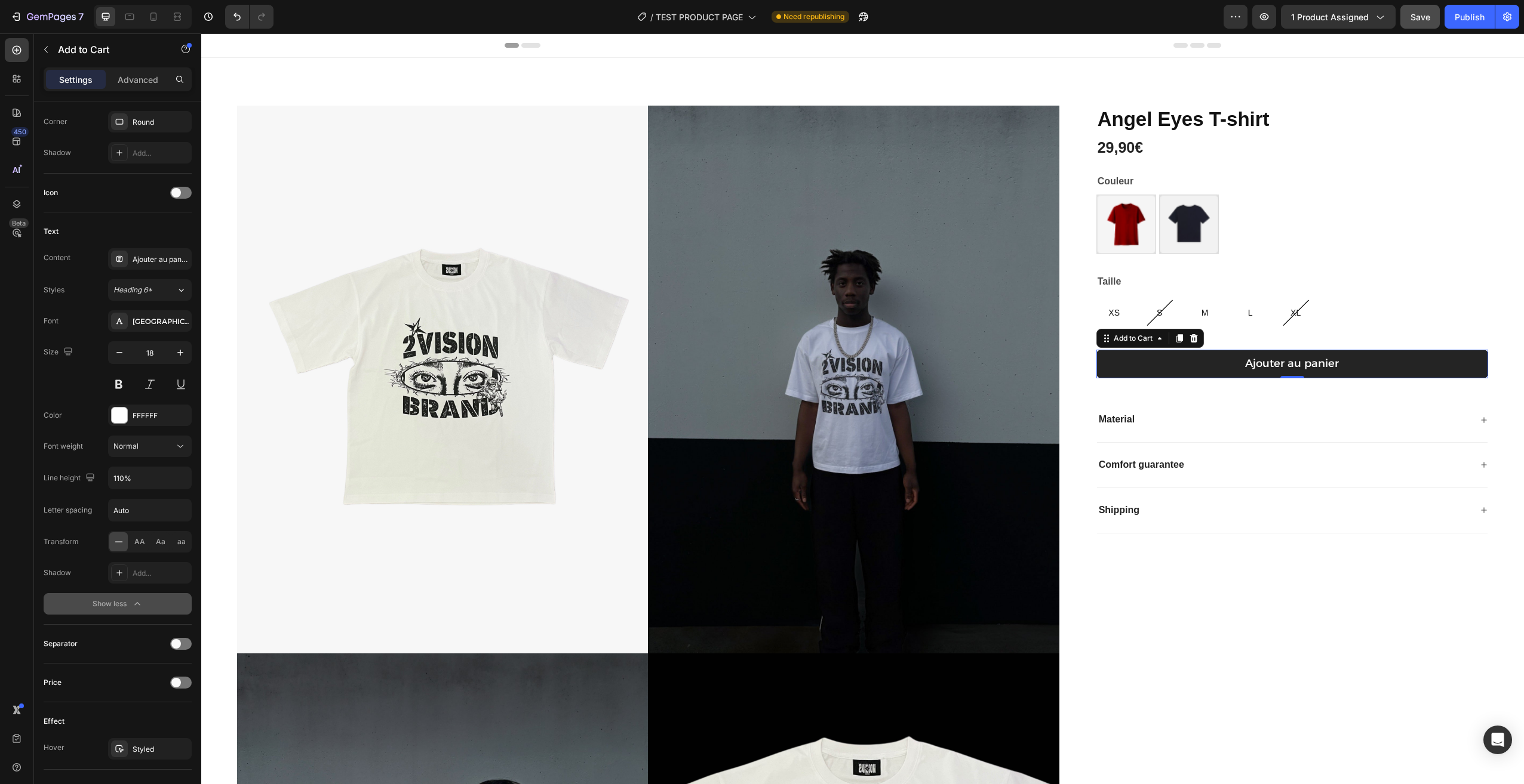
click at [1421, 25] on button "Save" at bounding box center [1420, 17] width 39 height 24
click at [1211, 635] on div "[PERSON_NAME] T-shirt Product Title 29,90€ Product Price Product Price Row Coul…" at bounding box center [1282, 658] width 410 height 1105
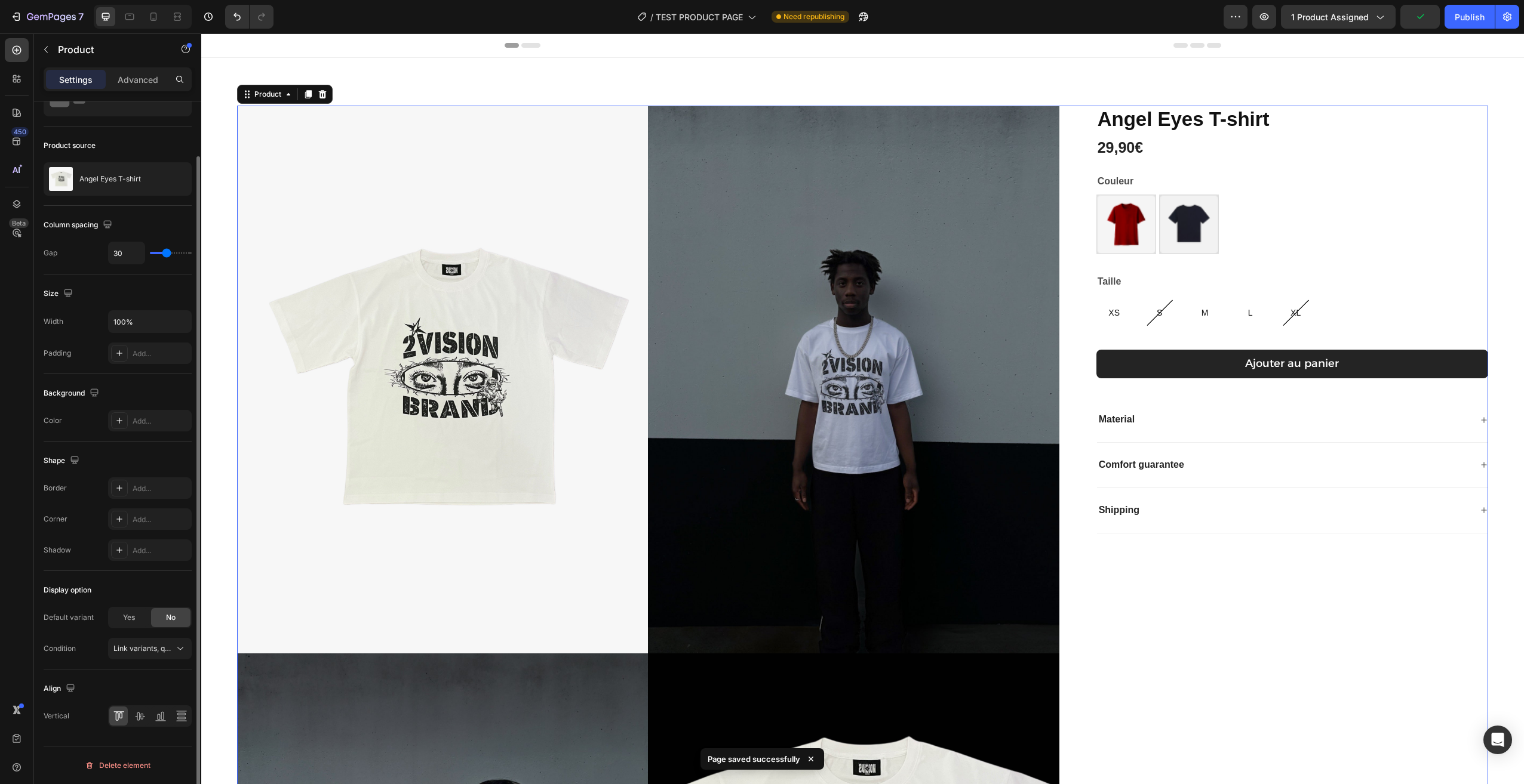
scroll to position [0, 0]
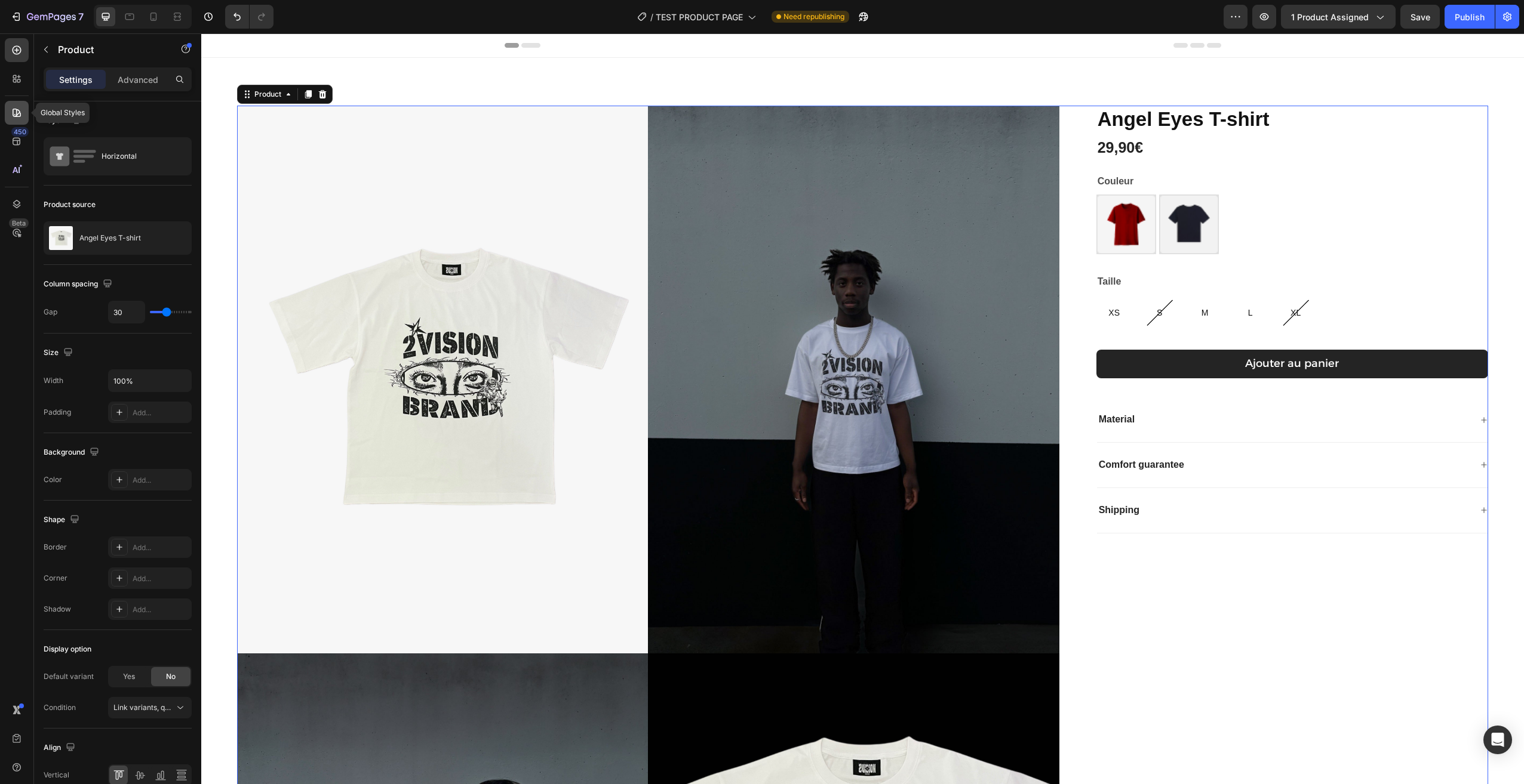
click at [10, 110] on div at bounding box center [17, 113] width 24 height 24
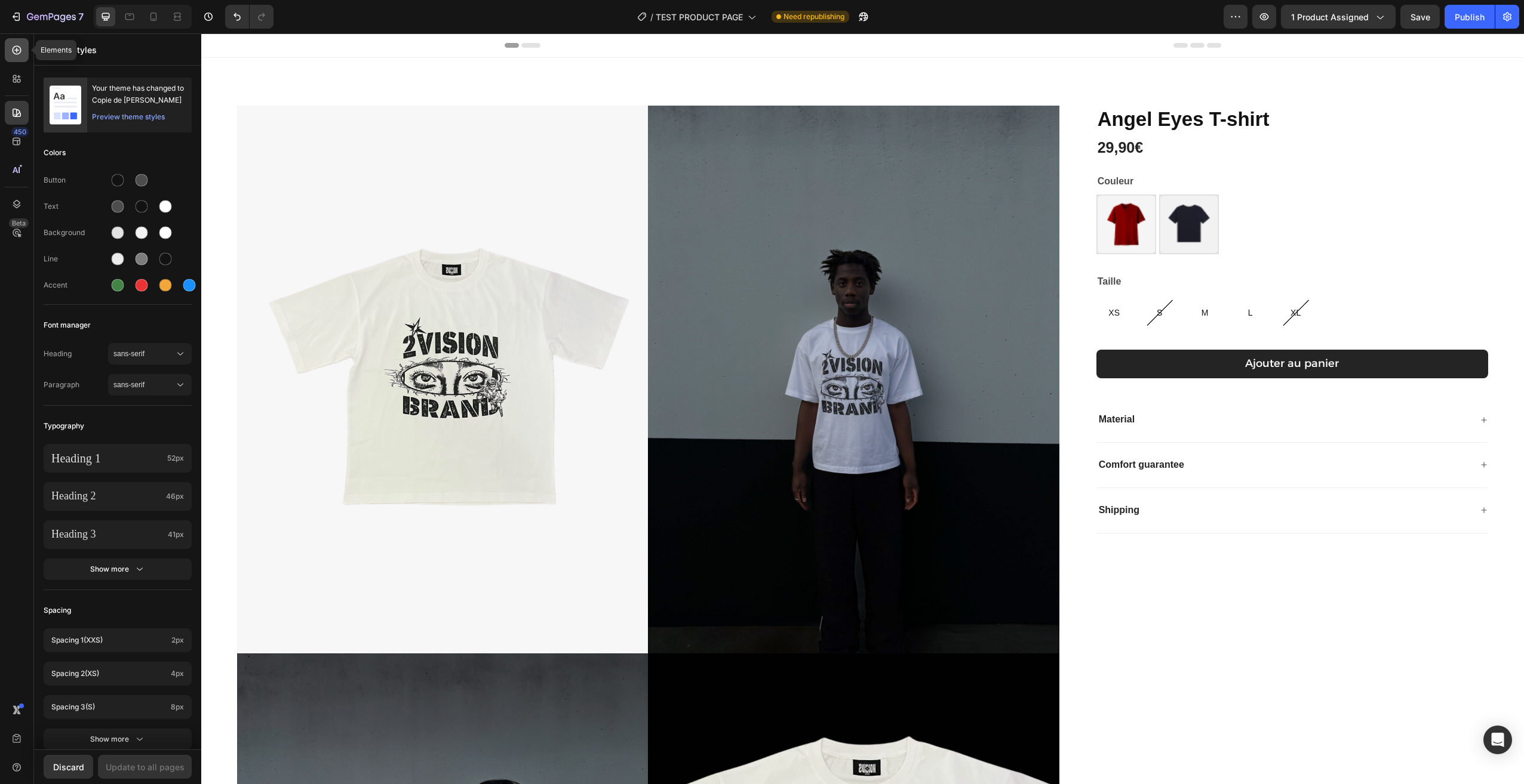
click at [12, 53] on icon at bounding box center [16, 50] width 12 height 12
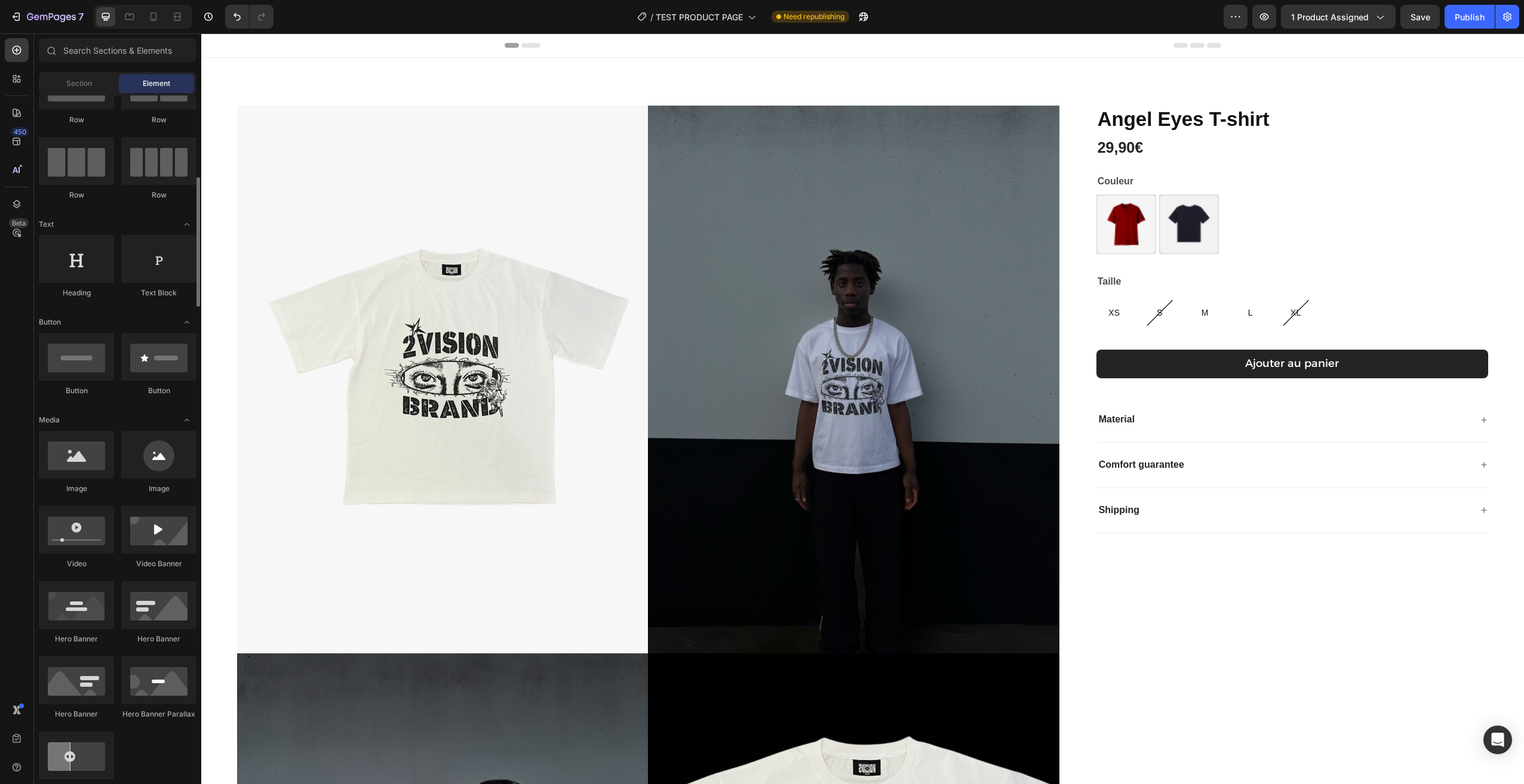
scroll to position [120, 0]
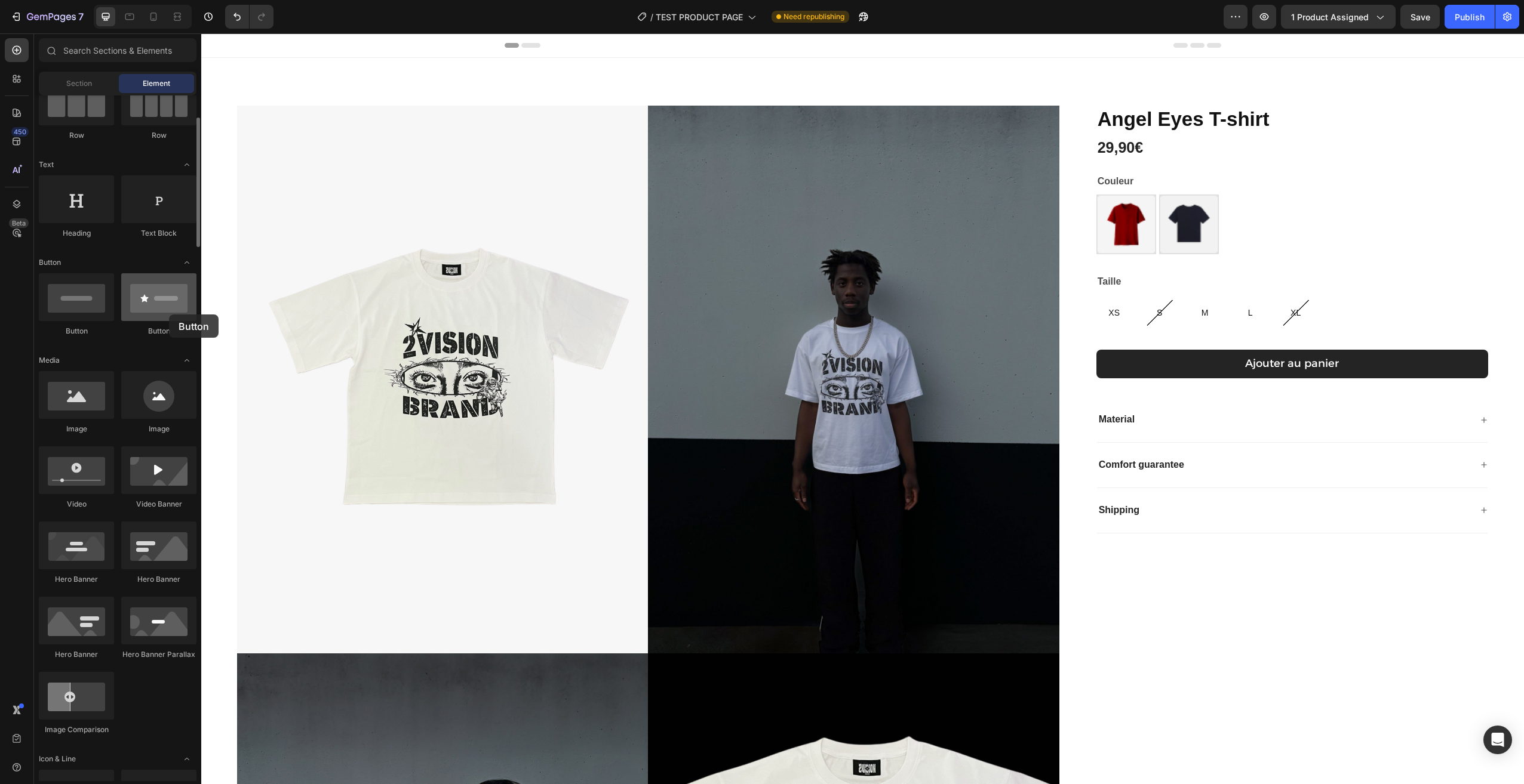
drag, startPoint x: 167, startPoint y: 313, endPoint x: 151, endPoint y: 308, distance: 16.8
click at [151, 308] on div at bounding box center [159, 296] width 75 height 48
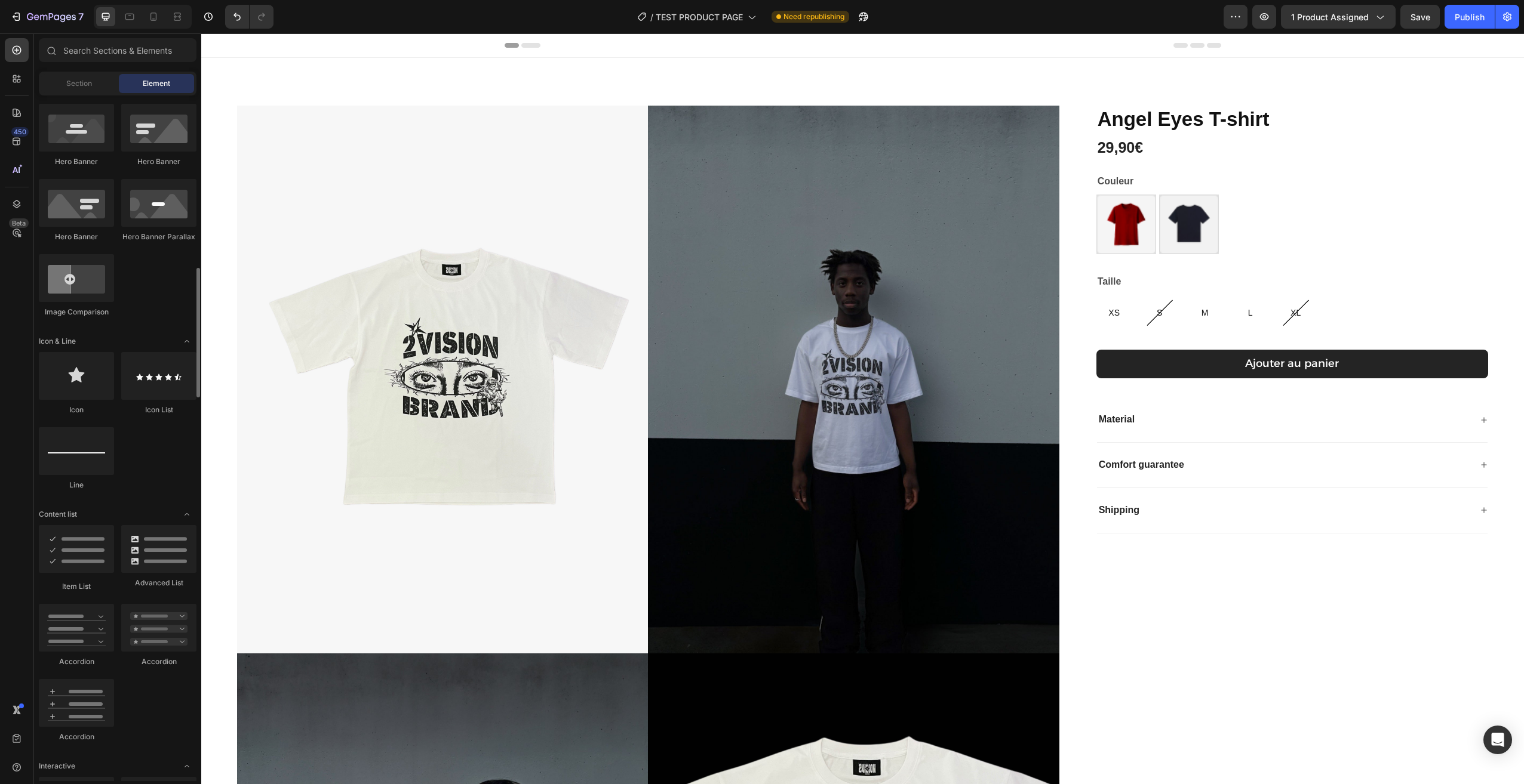
scroll to position [597, 0]
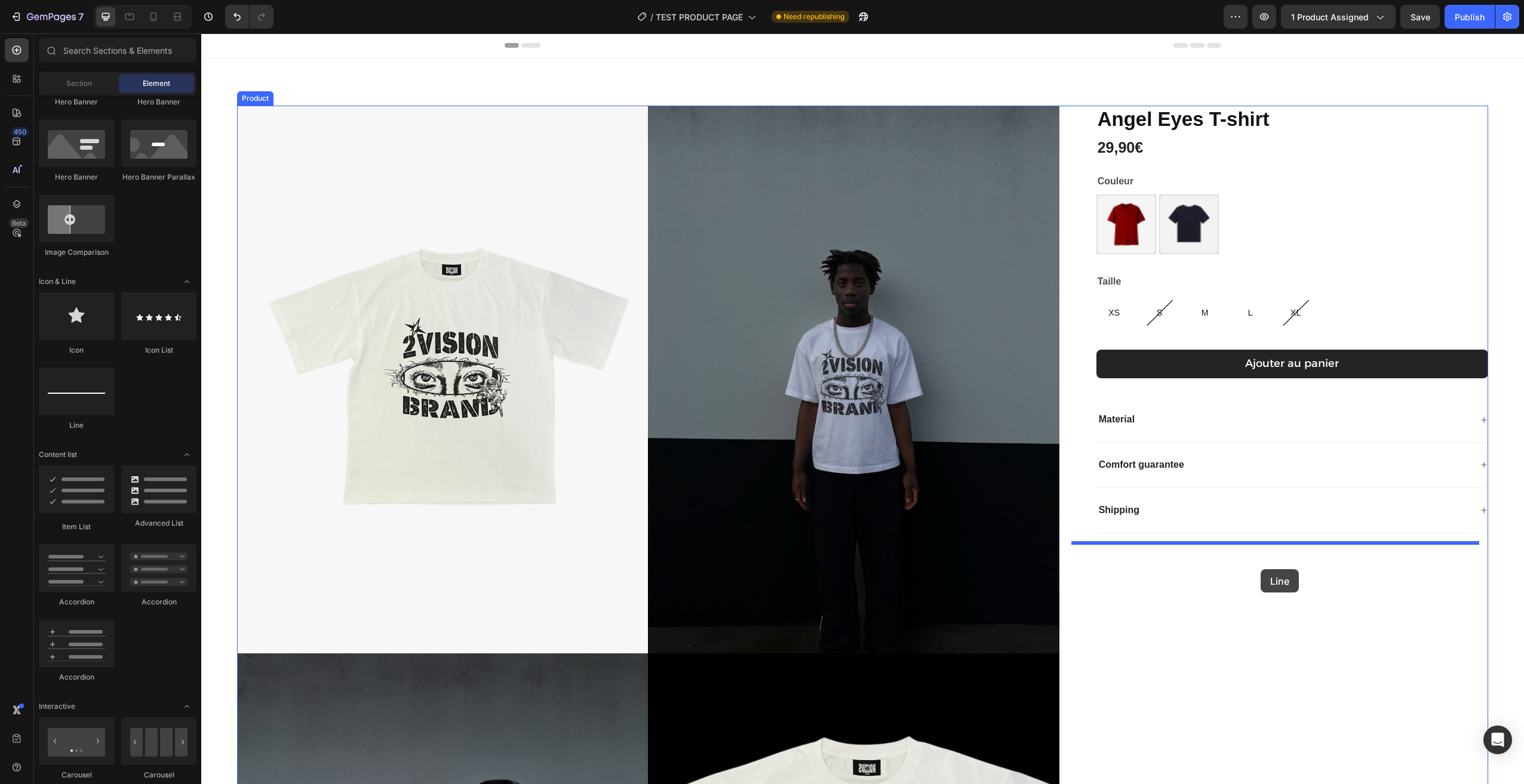
drag, startPoint x: 357, startPoint y: 446, endPoint x: 1260, endPoint y: 569, distance: 911.3
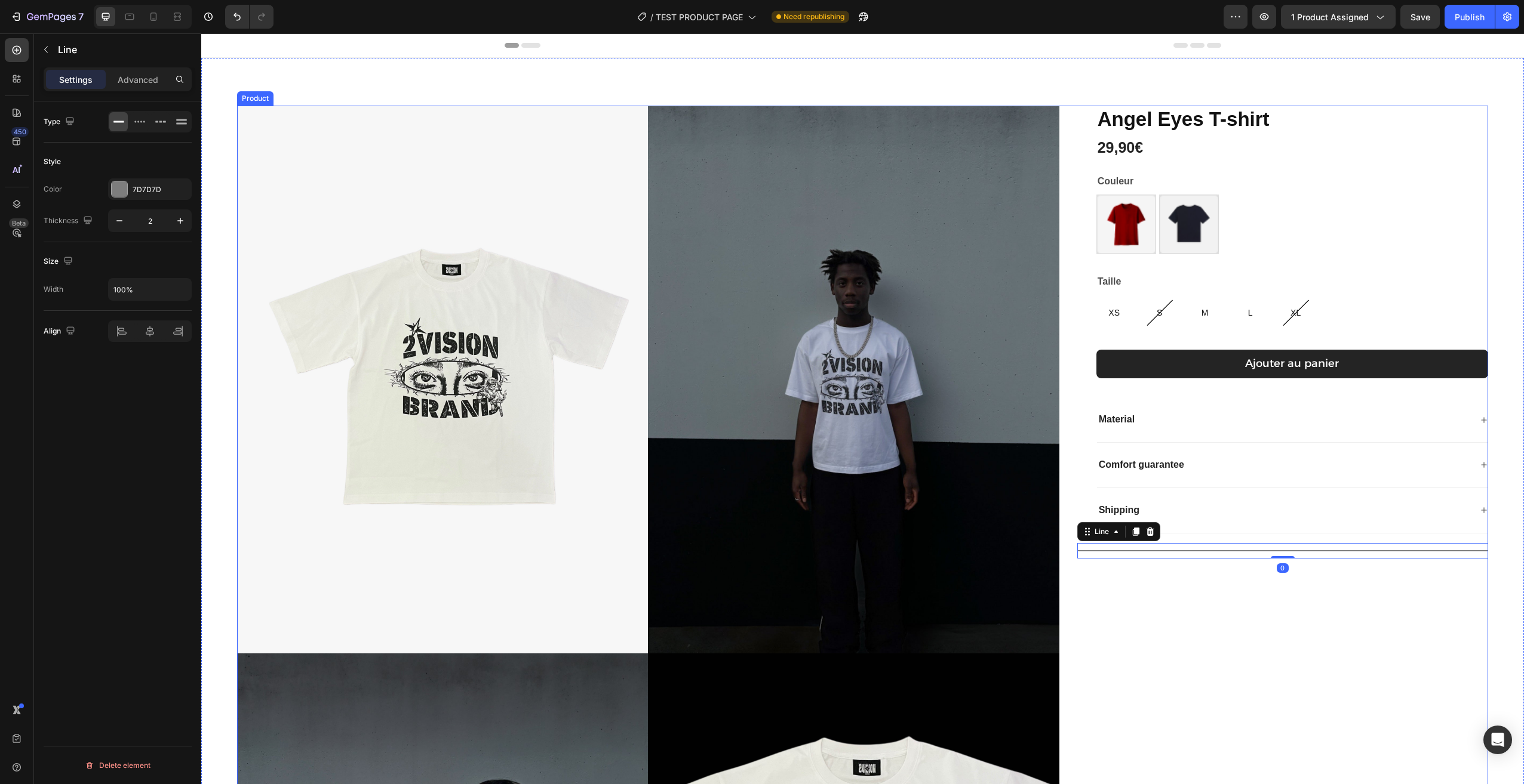
click at [1225, 628] on div "[PERSON_NAME] T-shirt Product Title 29,90€ Product Price Product Price Row Coul…" at bounding box center [1282, 658] width 410 height 1105
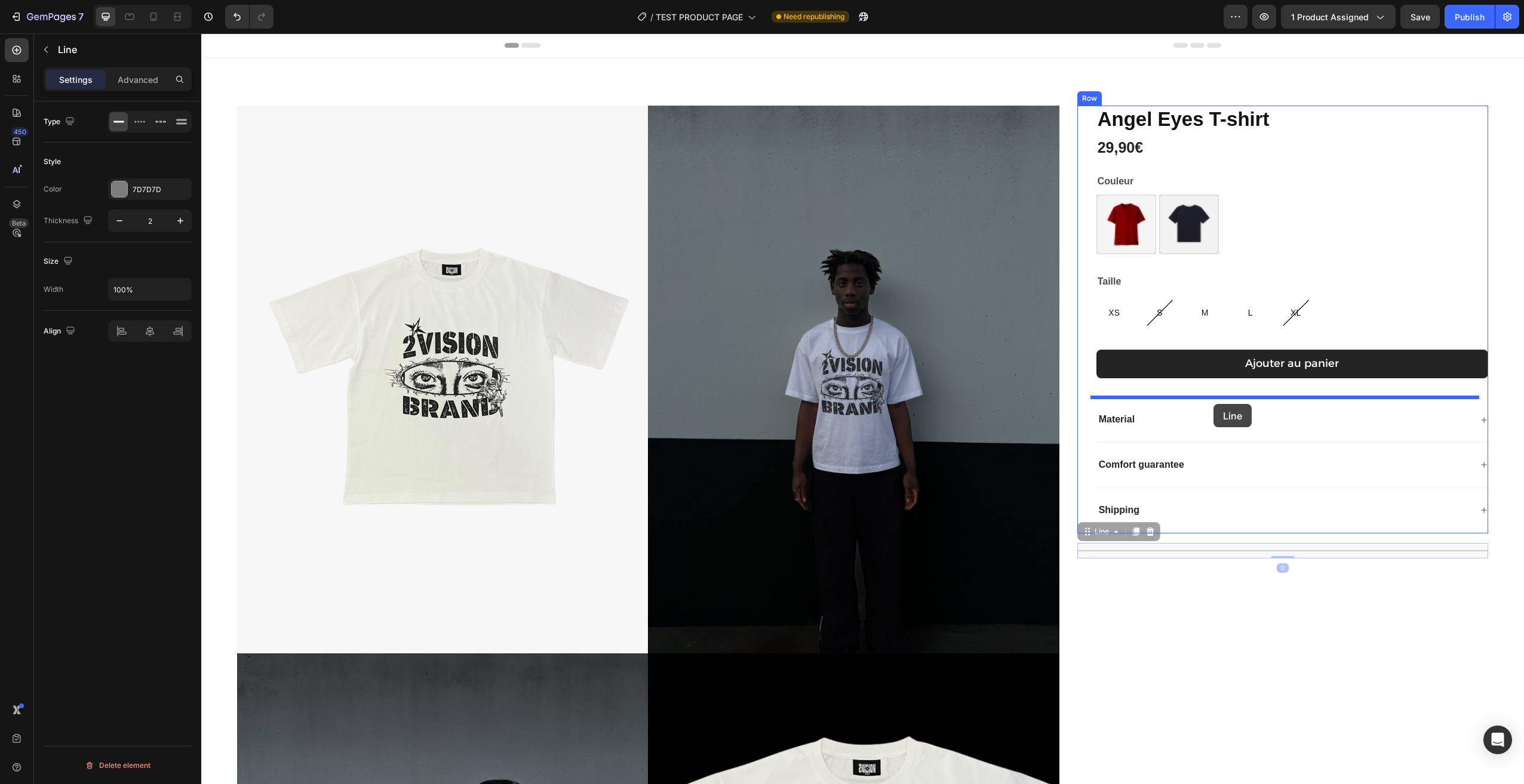
drag, startPoint x: 1220, startPoint y: 553, endPoint x: 1214, endPoint y: 404, distance: 149.1
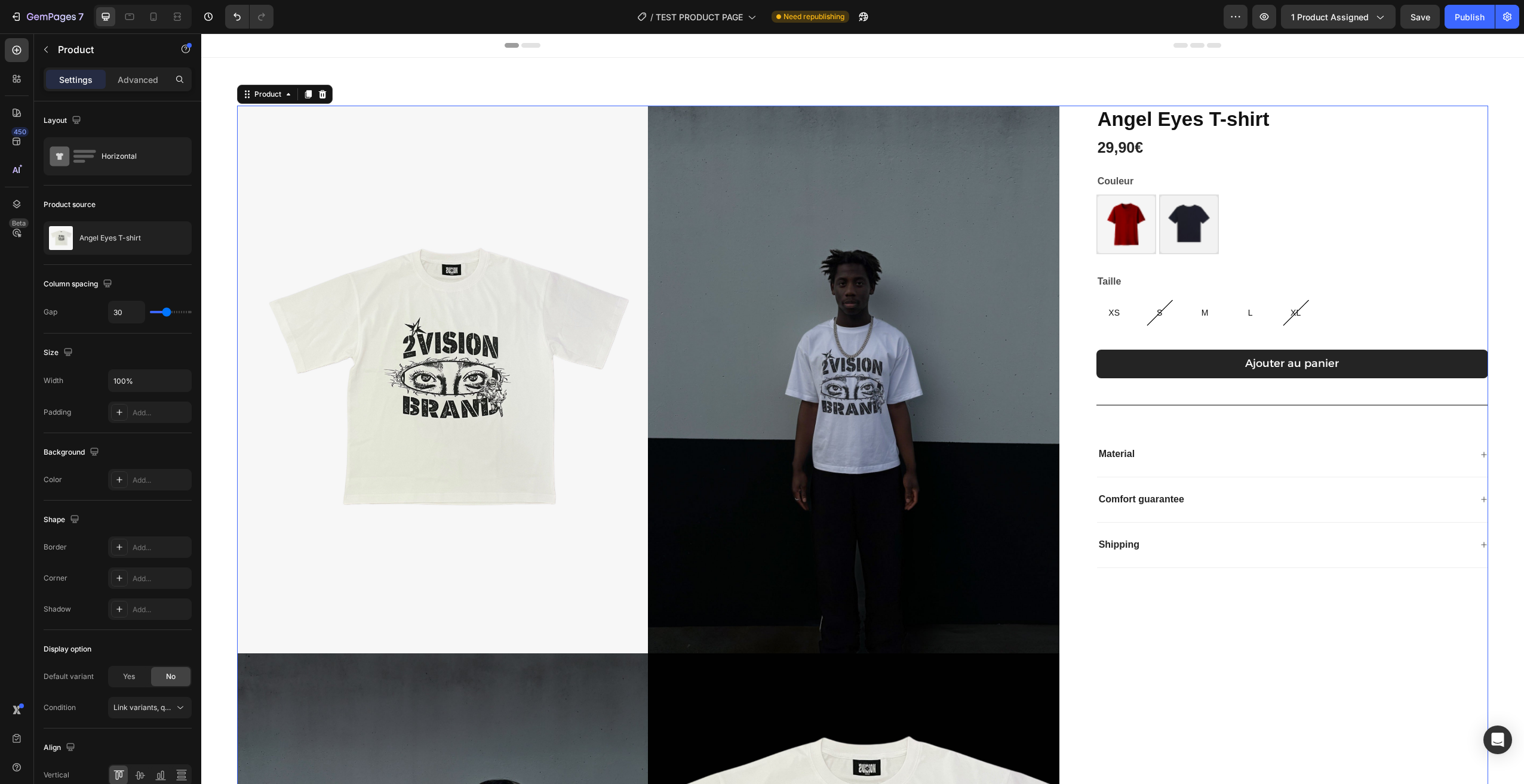
click at [1258, 607] on div "[PERSON_NAME] T-shirt Product Title 29,90€ Product Price Product Price Row Coul…" at bounding box center [1282, 658] width 410 height 1105
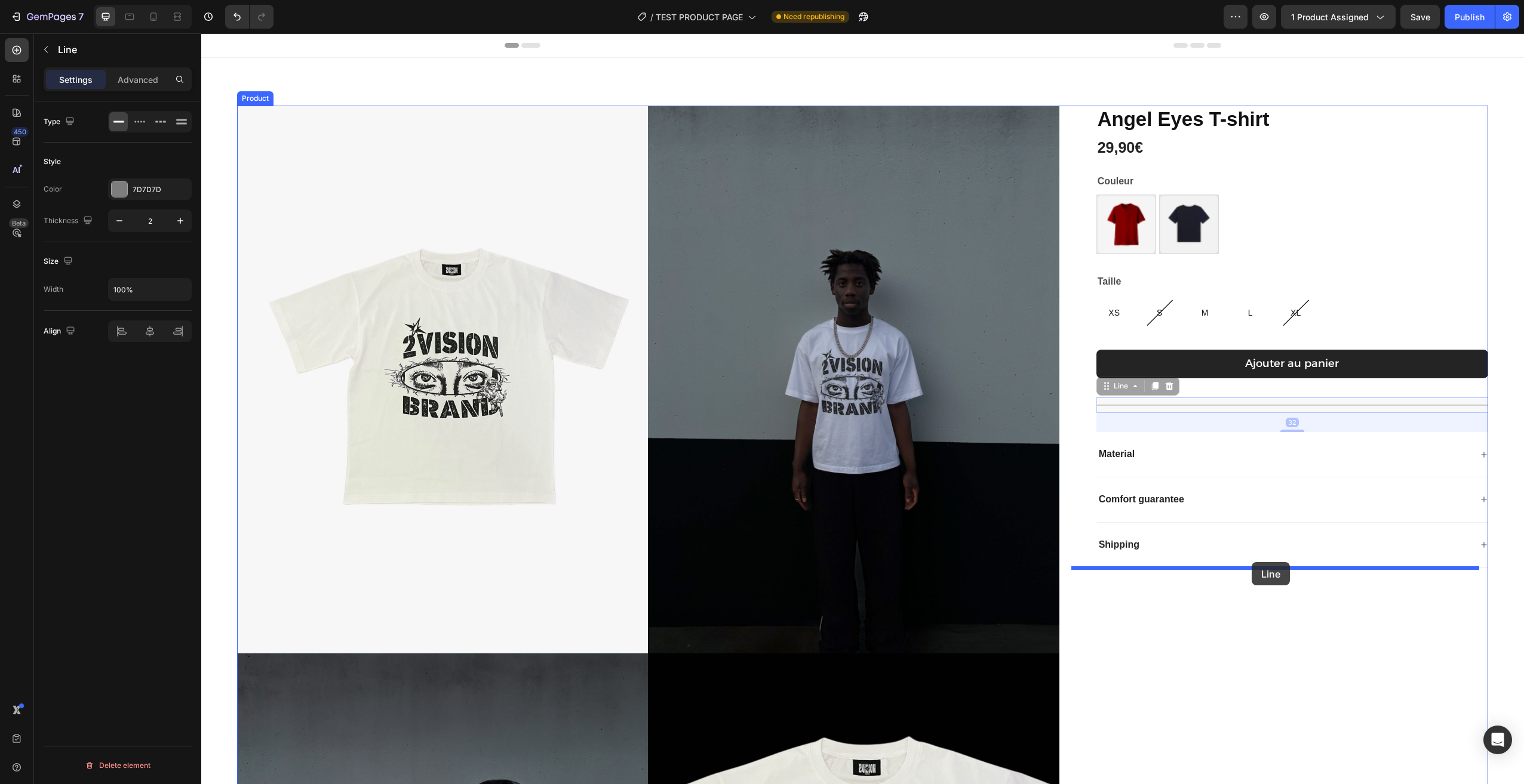
drag, startPoint x: 1256, startPoint y: 402, endPoint x: 1251, endPoint y: 602, distance: 200.1
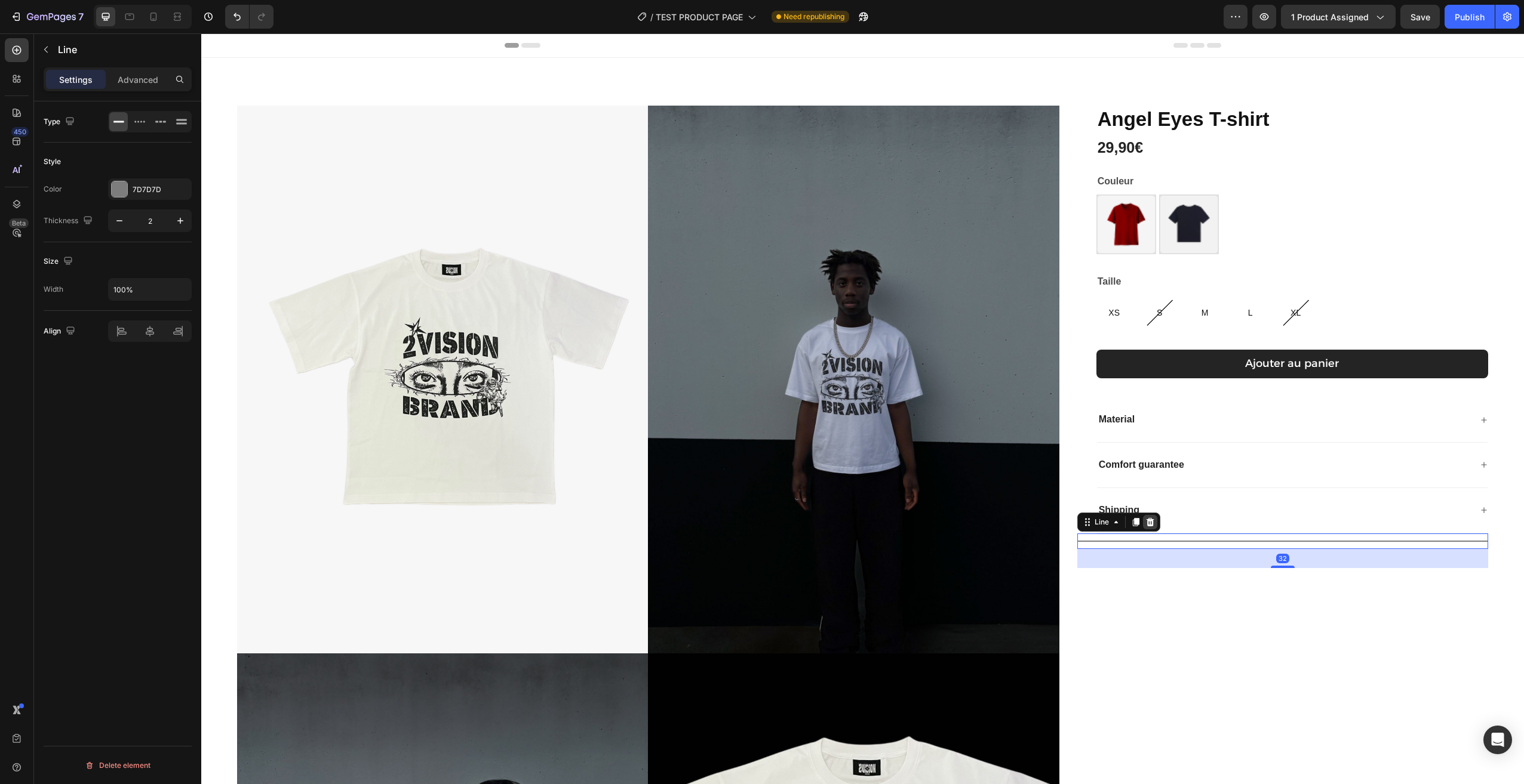
click at [1149, 521] on div at bounding box center [1149, 521] width 14 height 14
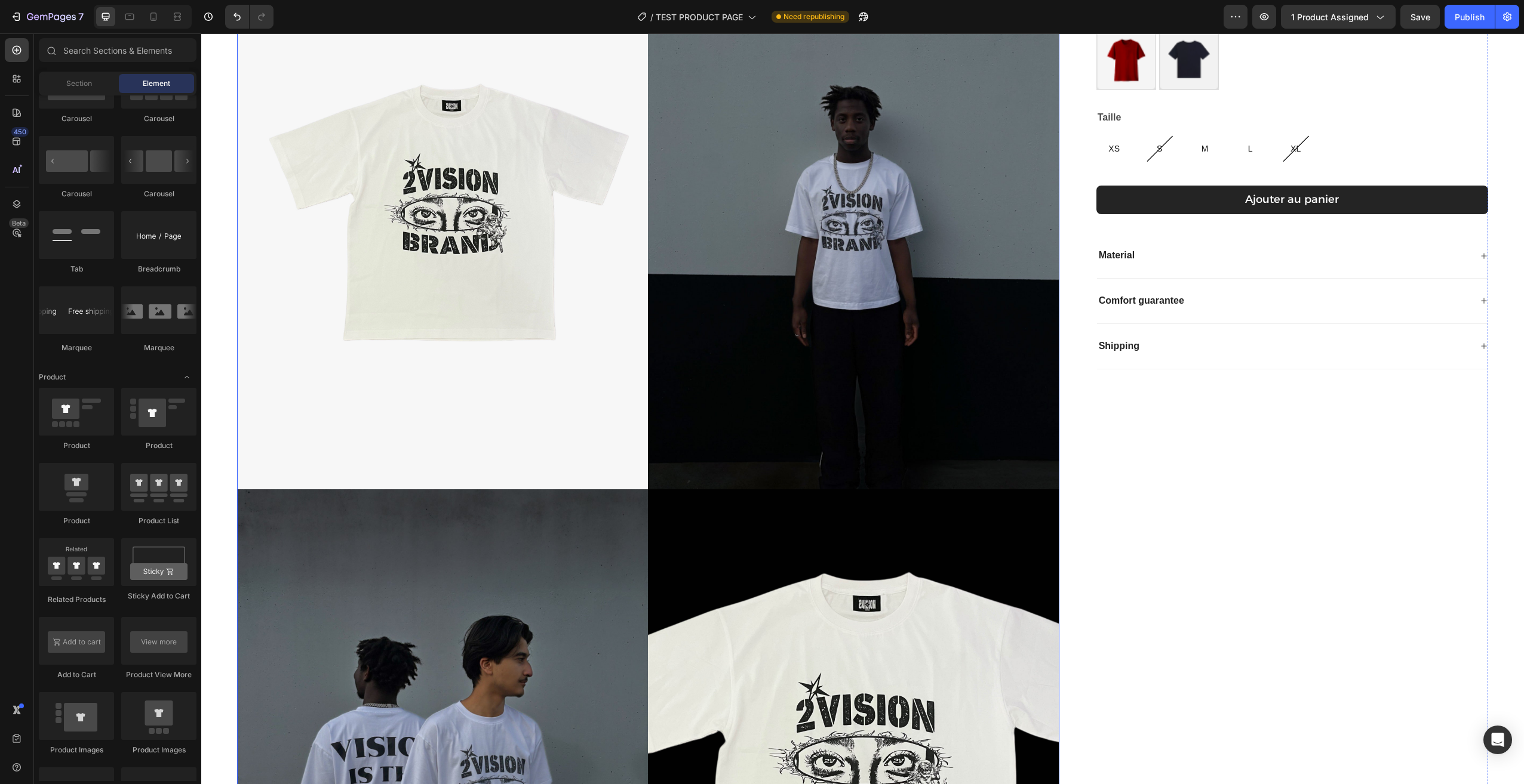
scroll to position [0, 0]
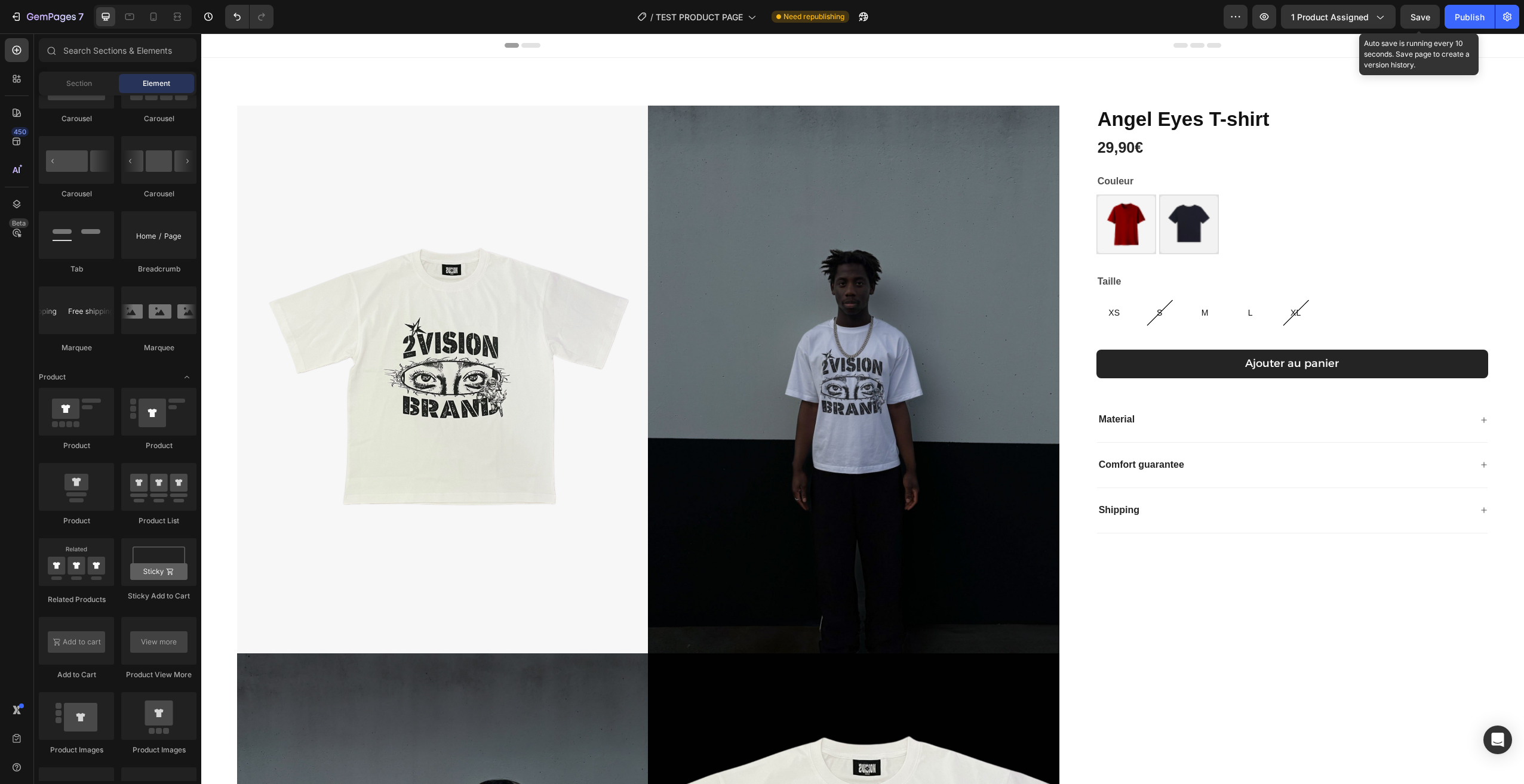
click at [1414, 21] on span "Save" at bounding box center [1419, 17] width 20 height 10
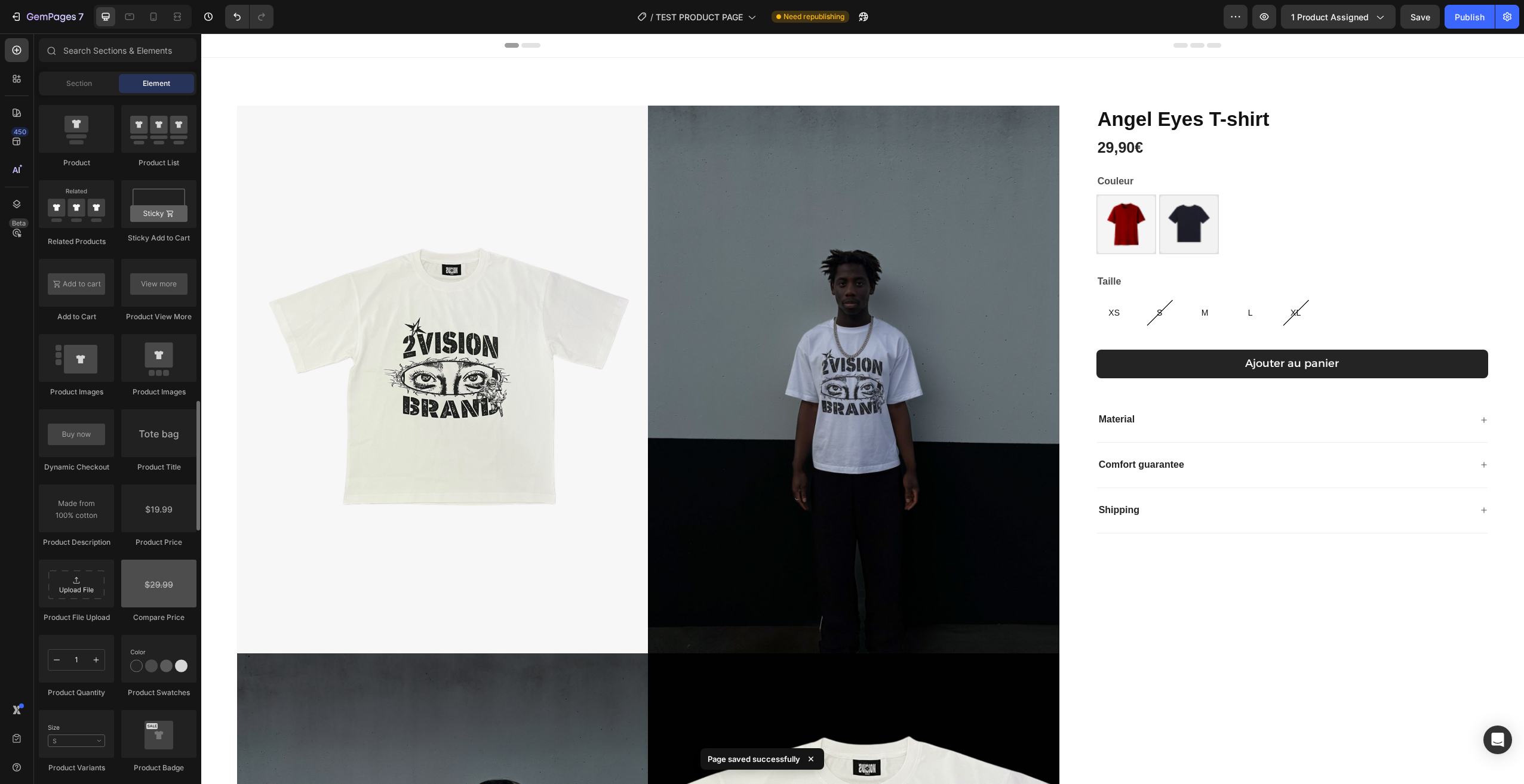
scroll to position [1671, 0]
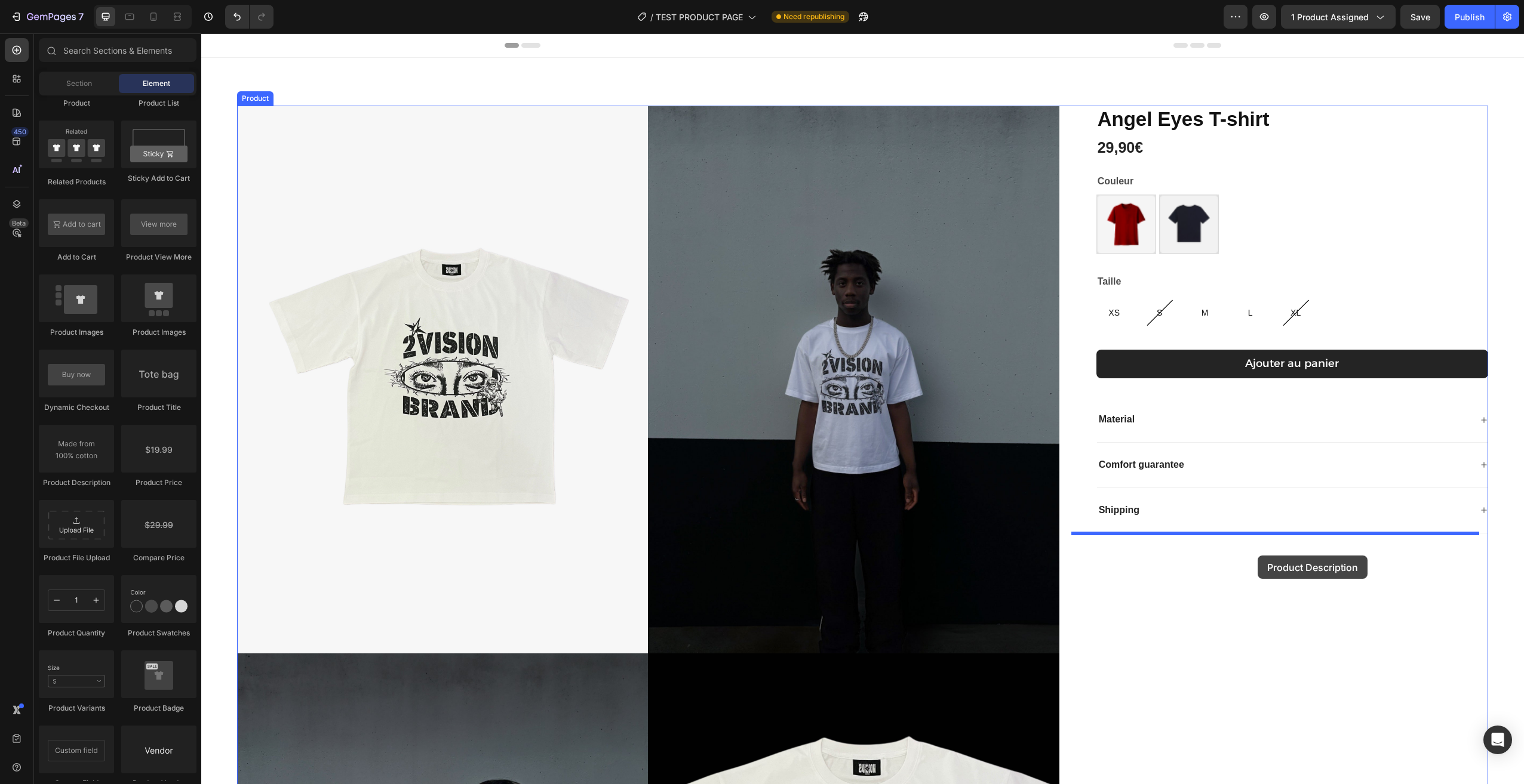
drag, startPoint x: 397, startPoint y: 493, endPoint x: 1230, endPoint y: 569, distance: 836.5
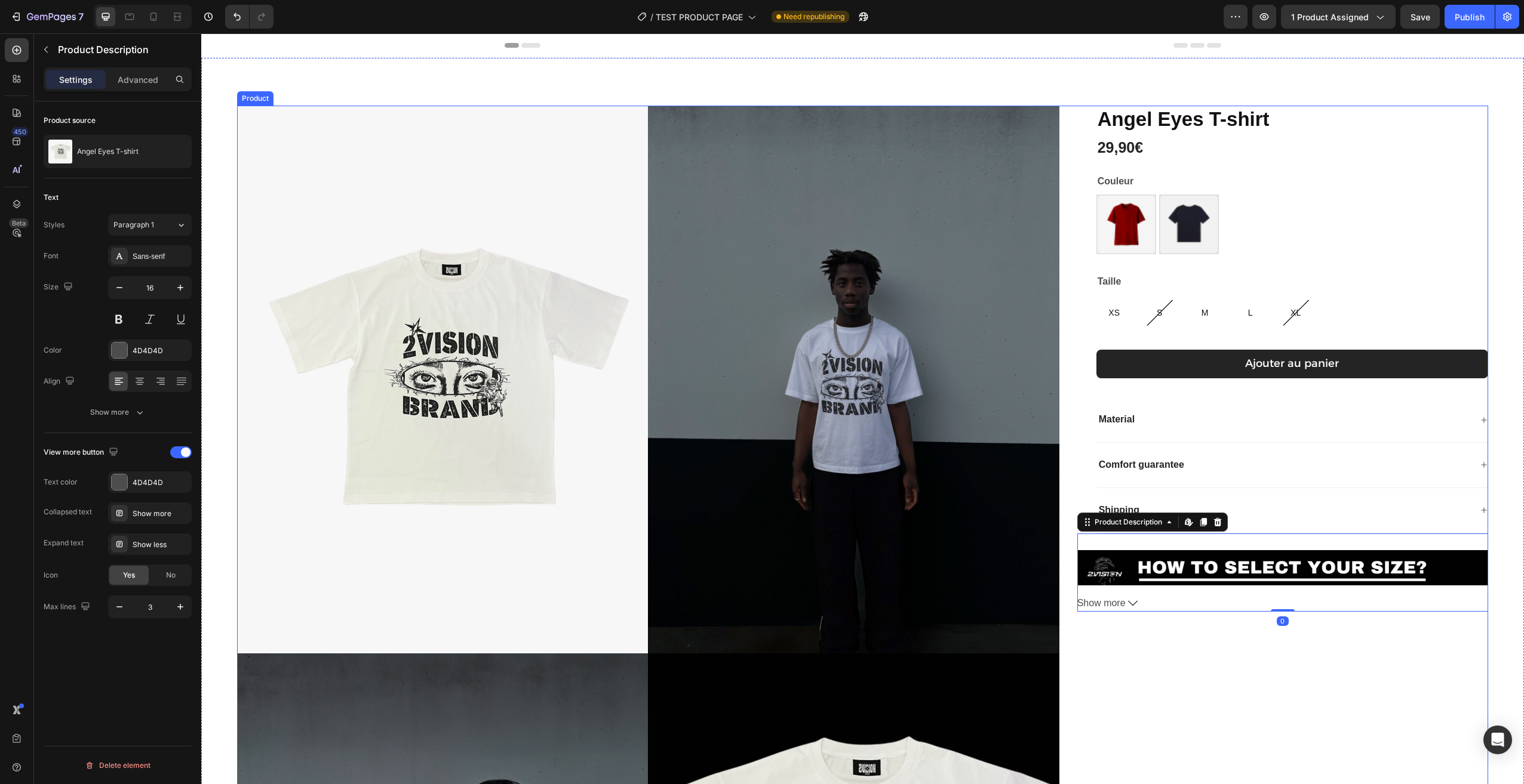
click at [1192, 687] on div "[PERSON_NAME] T-shirt Product Title 29,90€ Product Price Product Price Row Coul…" at bounding box center [1282, 658] width 410 height 1105
click at [1128, 600] on icon at bounding box center [1132, 604] width 9 height 9
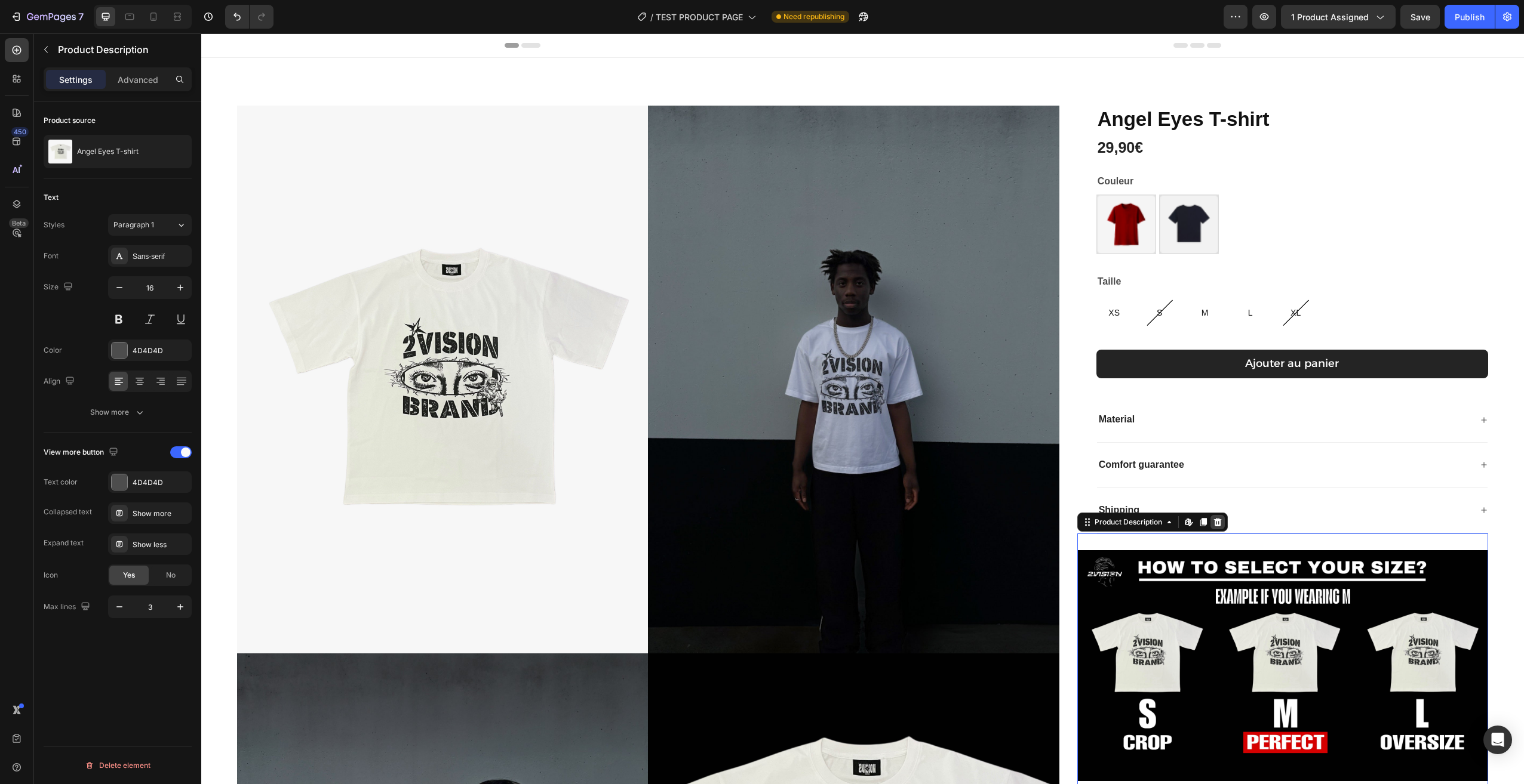
click at [1213, 521] on icon at bounding box center [1217, 522] width 9 height 9
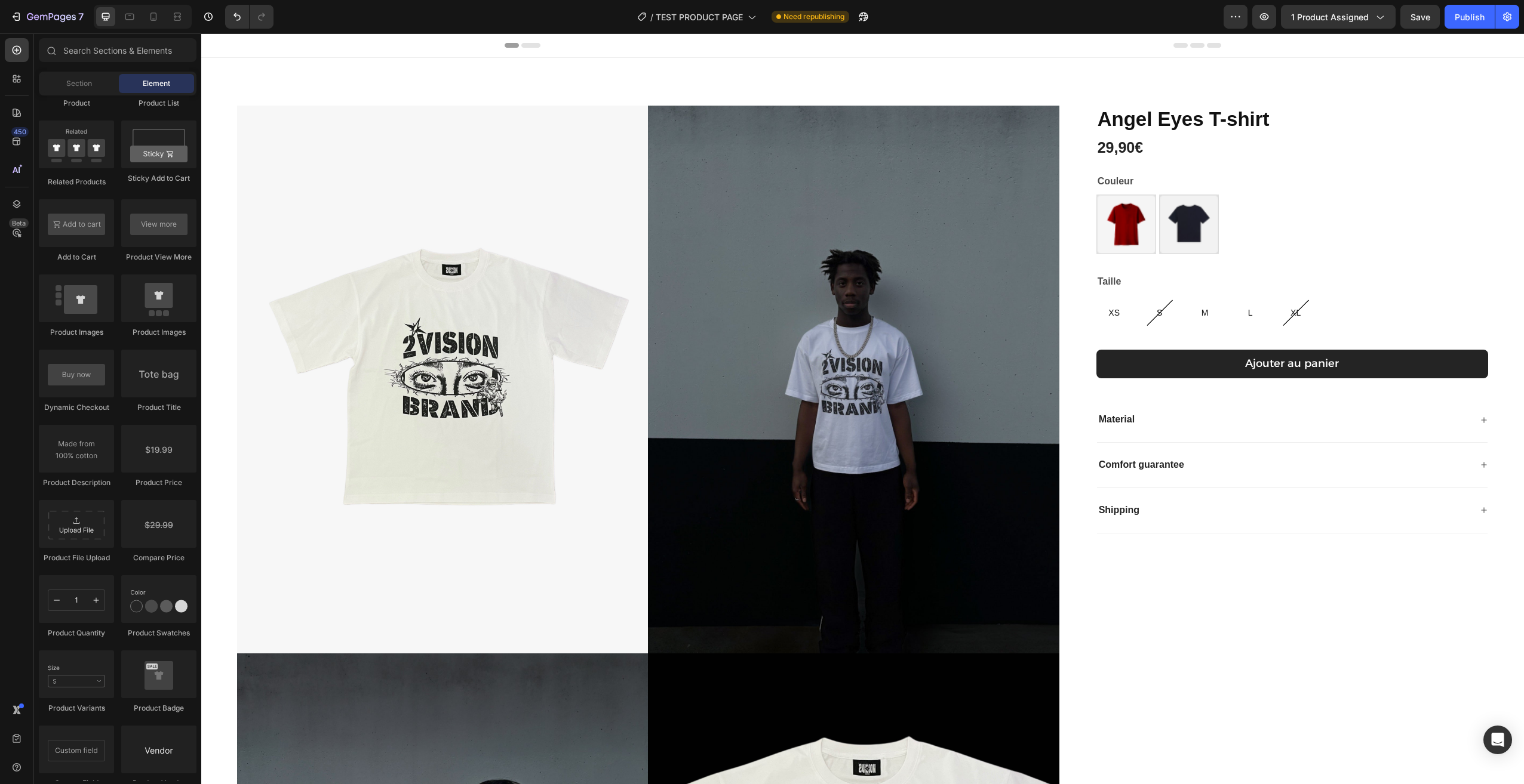
scroll to position [1790, 0]
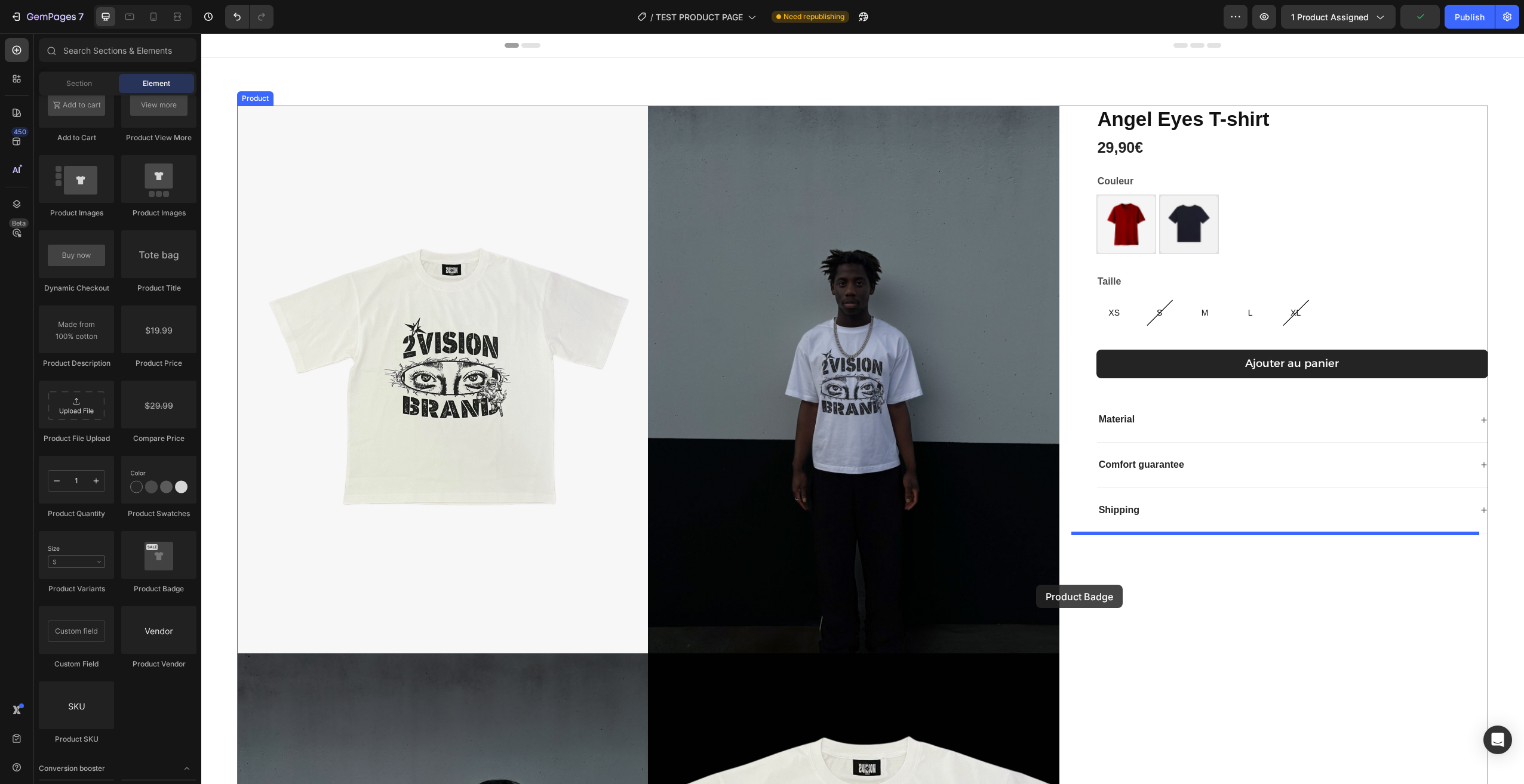
drag, startPoint x: 380, startPoint y: 578, endPoint x: 1234, endPoint y: 595, distance: 854.2
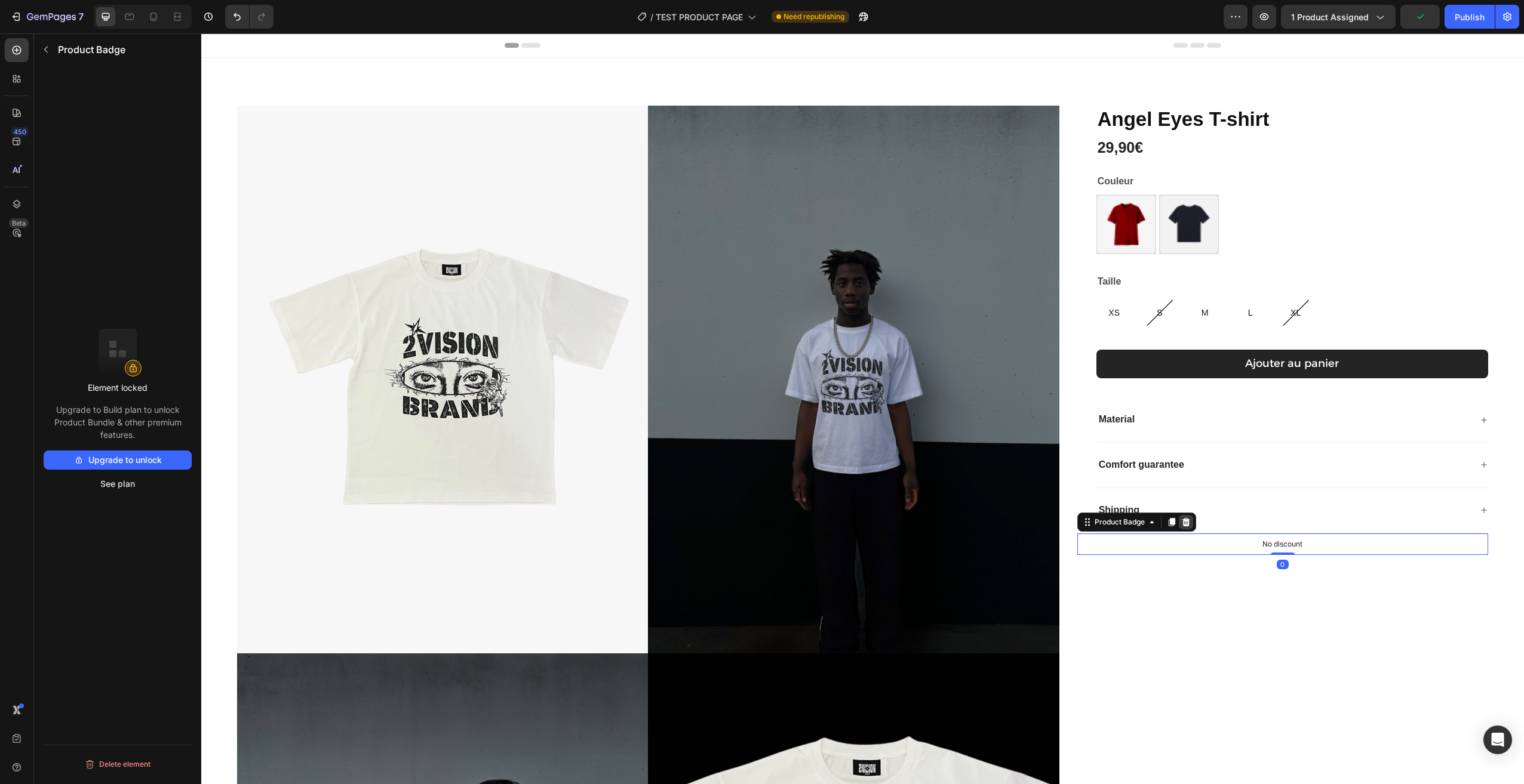
click at [1181, 521] on icon at bounding box center [1186, 522] width 9 height 9
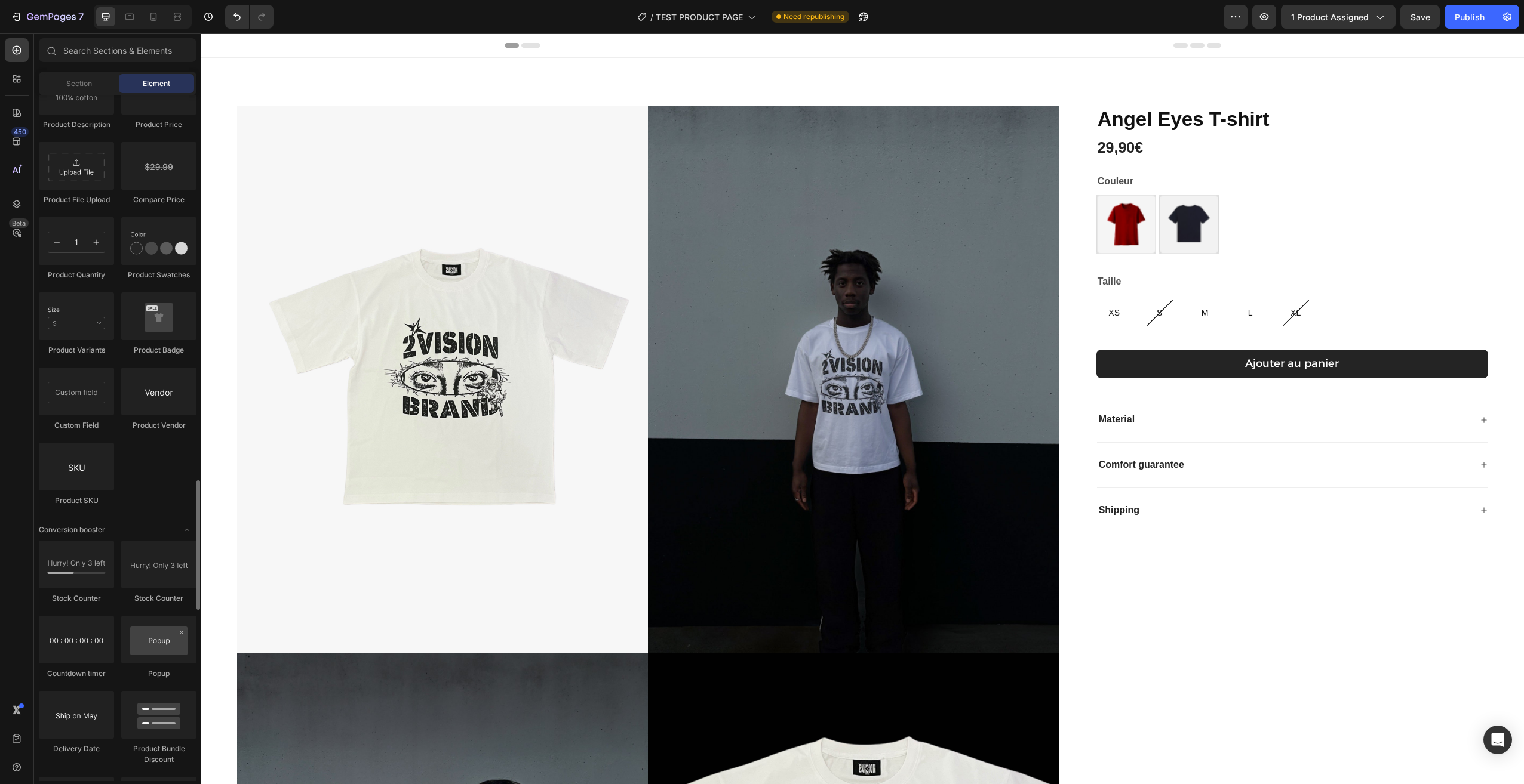
scroll to position [2088, 0]
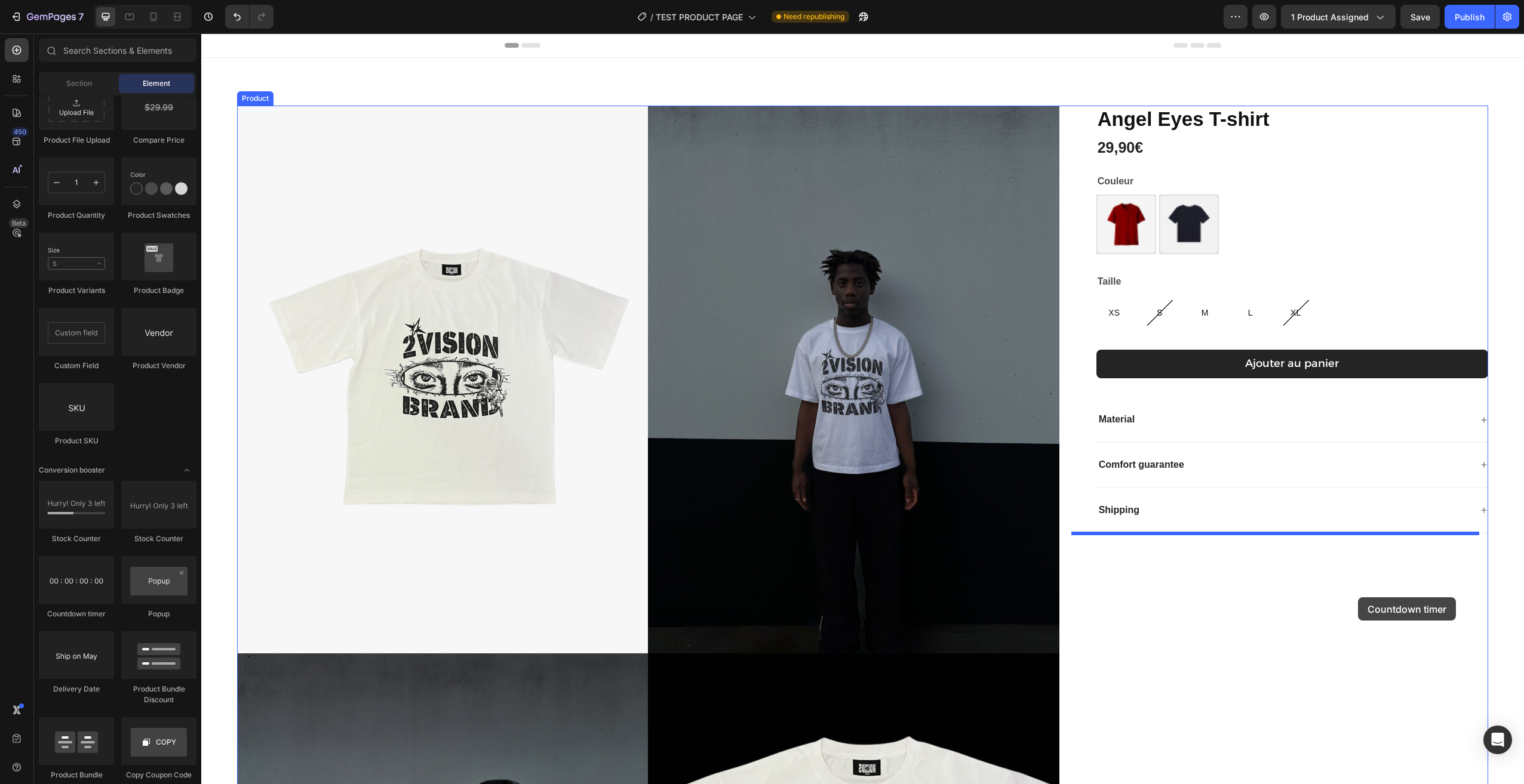
drag, startPoint x: 366, startPoint y: 616, endPoint x: 1349, endPoint y: 591, distance: 983.3
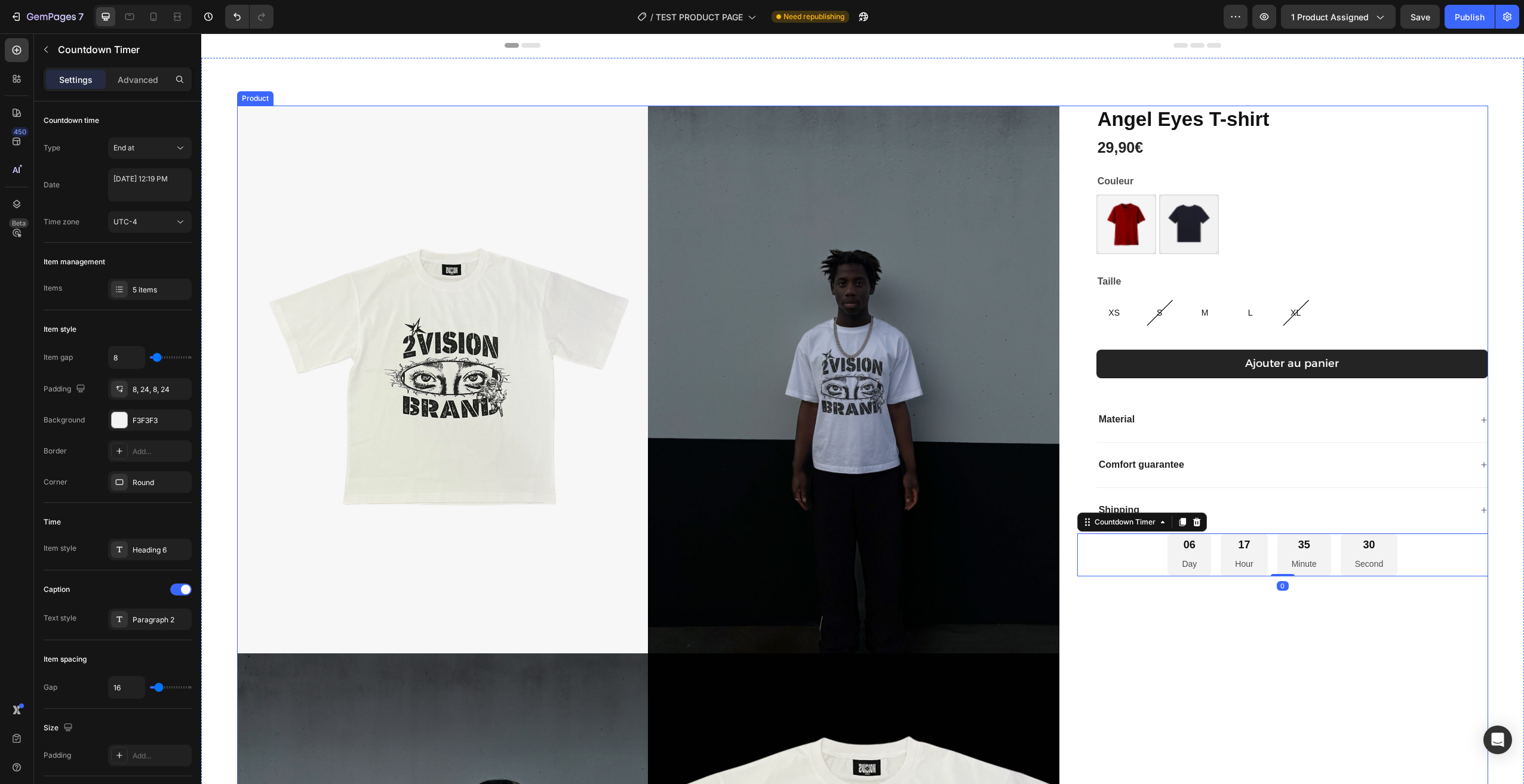
click at [1308, 622] on div "[PERSON_NAME] T-shirt Product Title 29,90€ Product Price Product Price Row Coul…" at bounding box center [1282, 658] width 410 height 1105
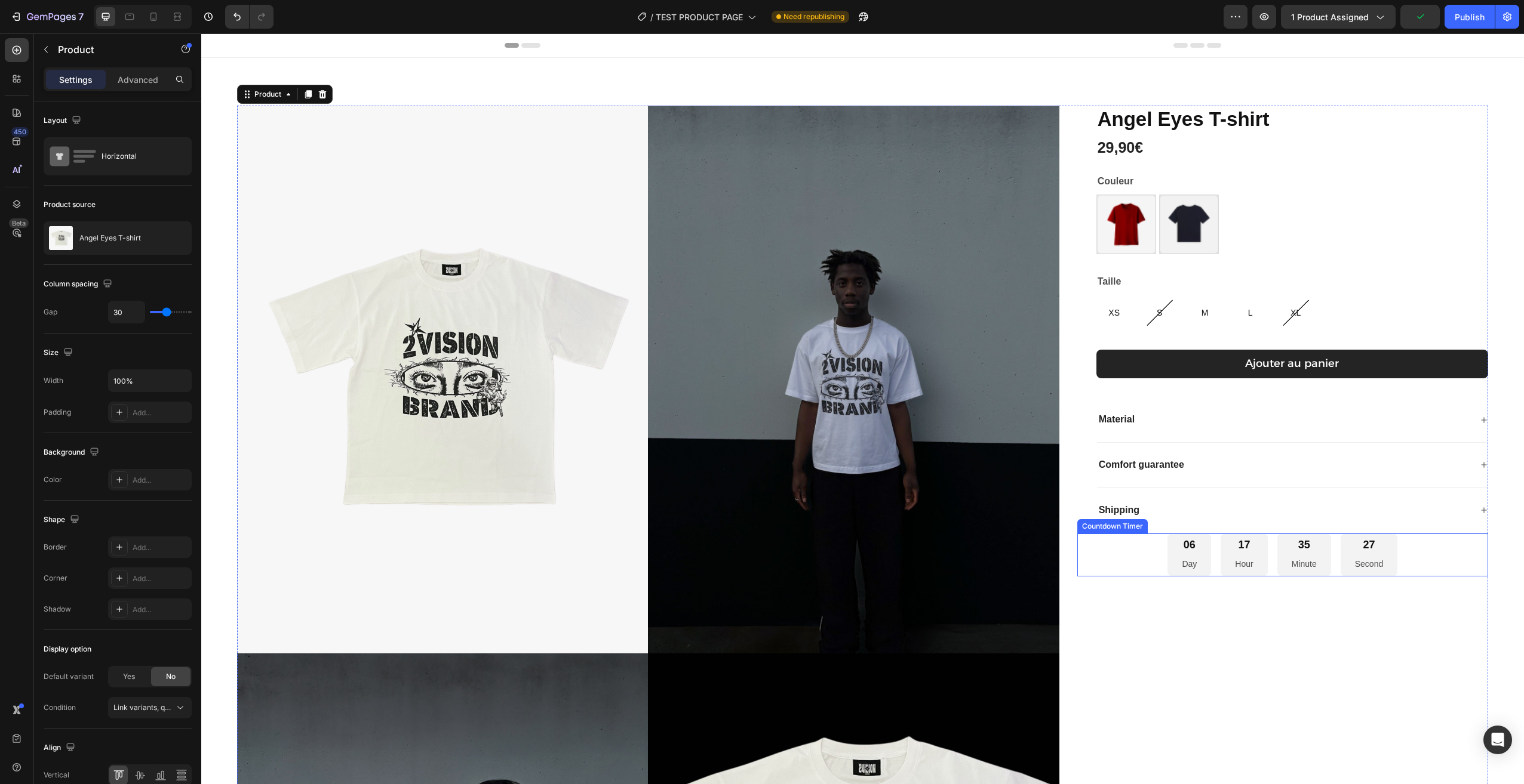
click at [1431, 557] on div "06 Day 17 Hour 35 Minute 27 Second" at bounding box center [1282, 555] width 410 height 44
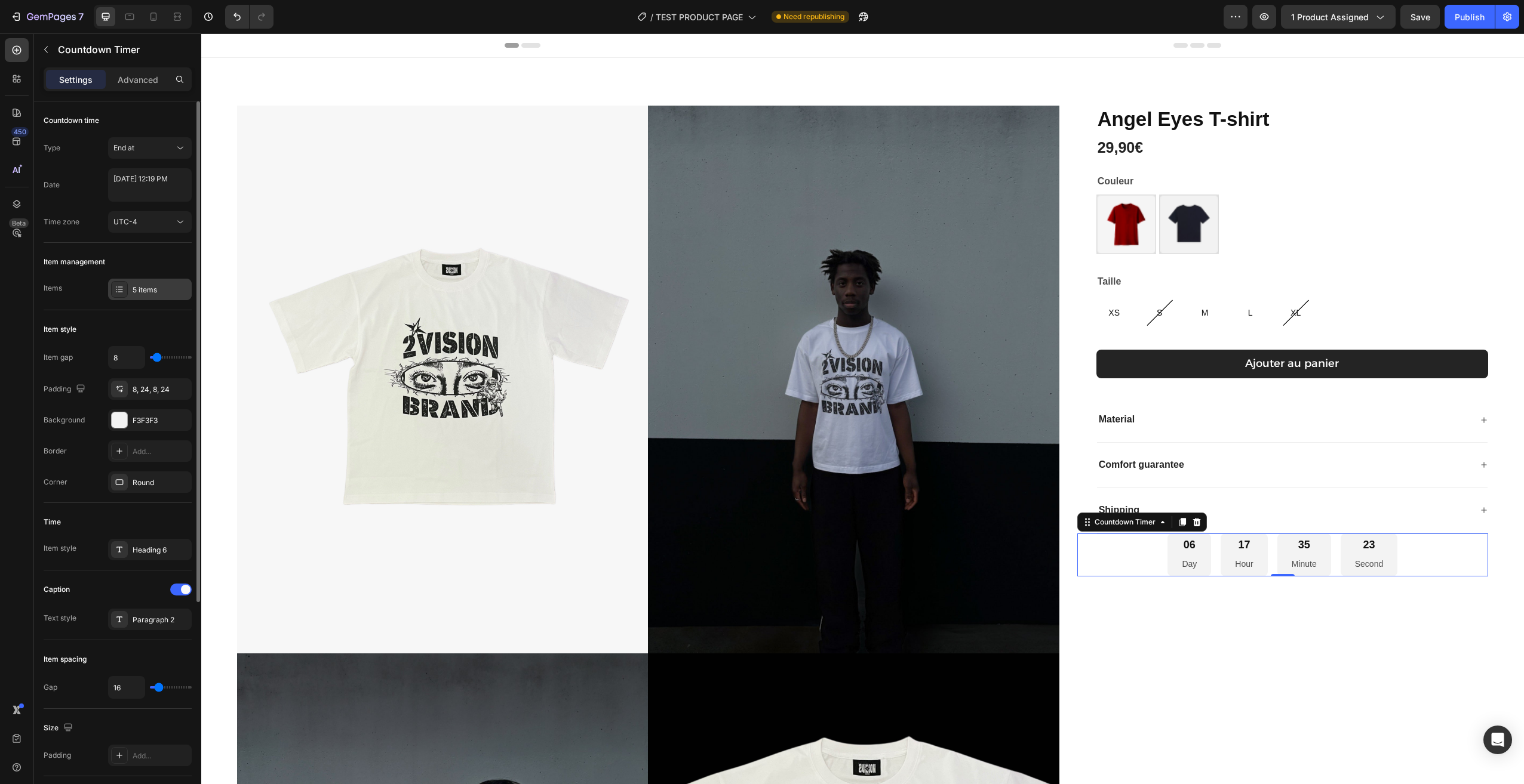
click at [149, 292] on div "5 items" at bounding box center [161, 290] width 56 height 10
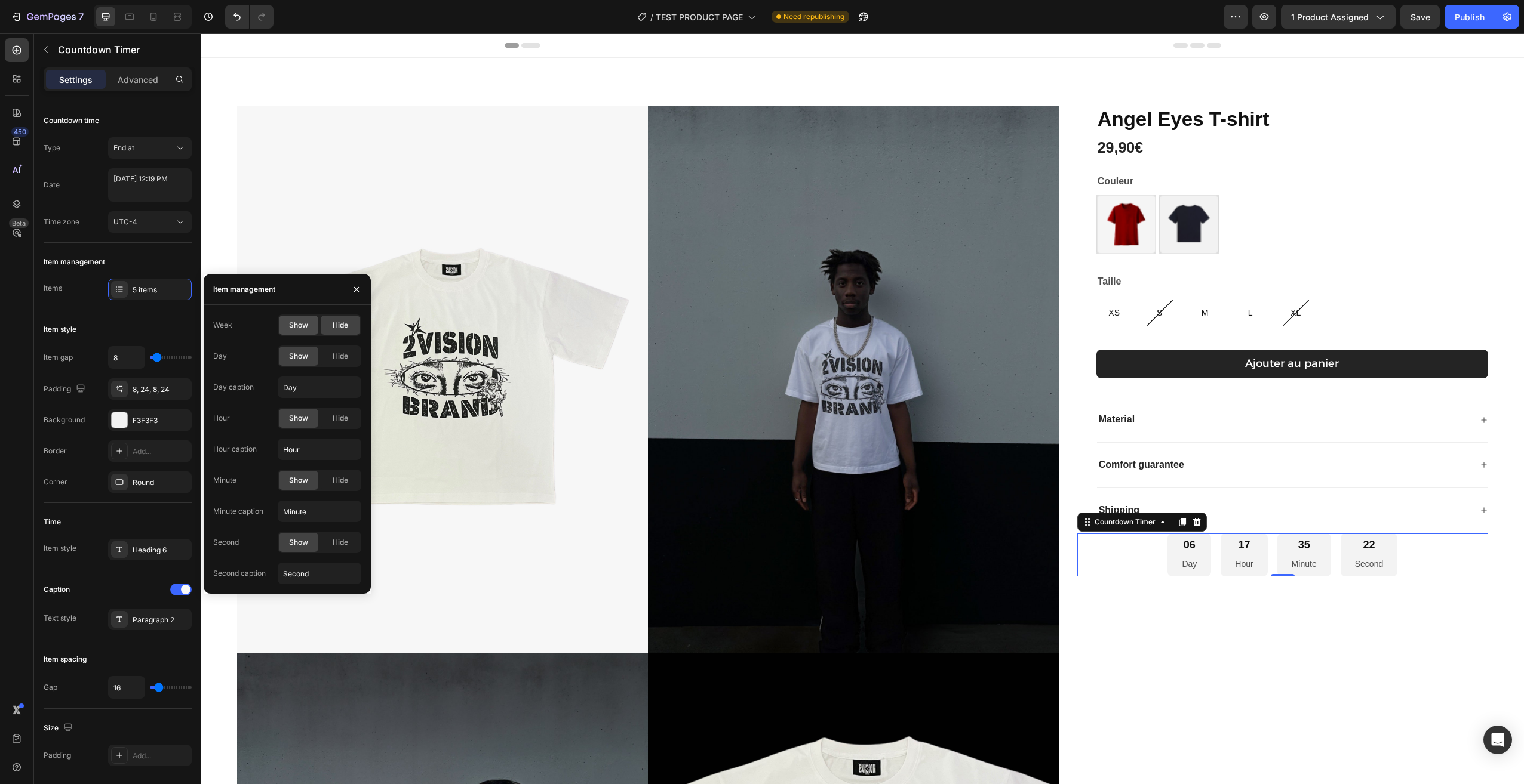
click at [296, 328] on span "Show" at bounding box center [298, 324] width 19 height 10
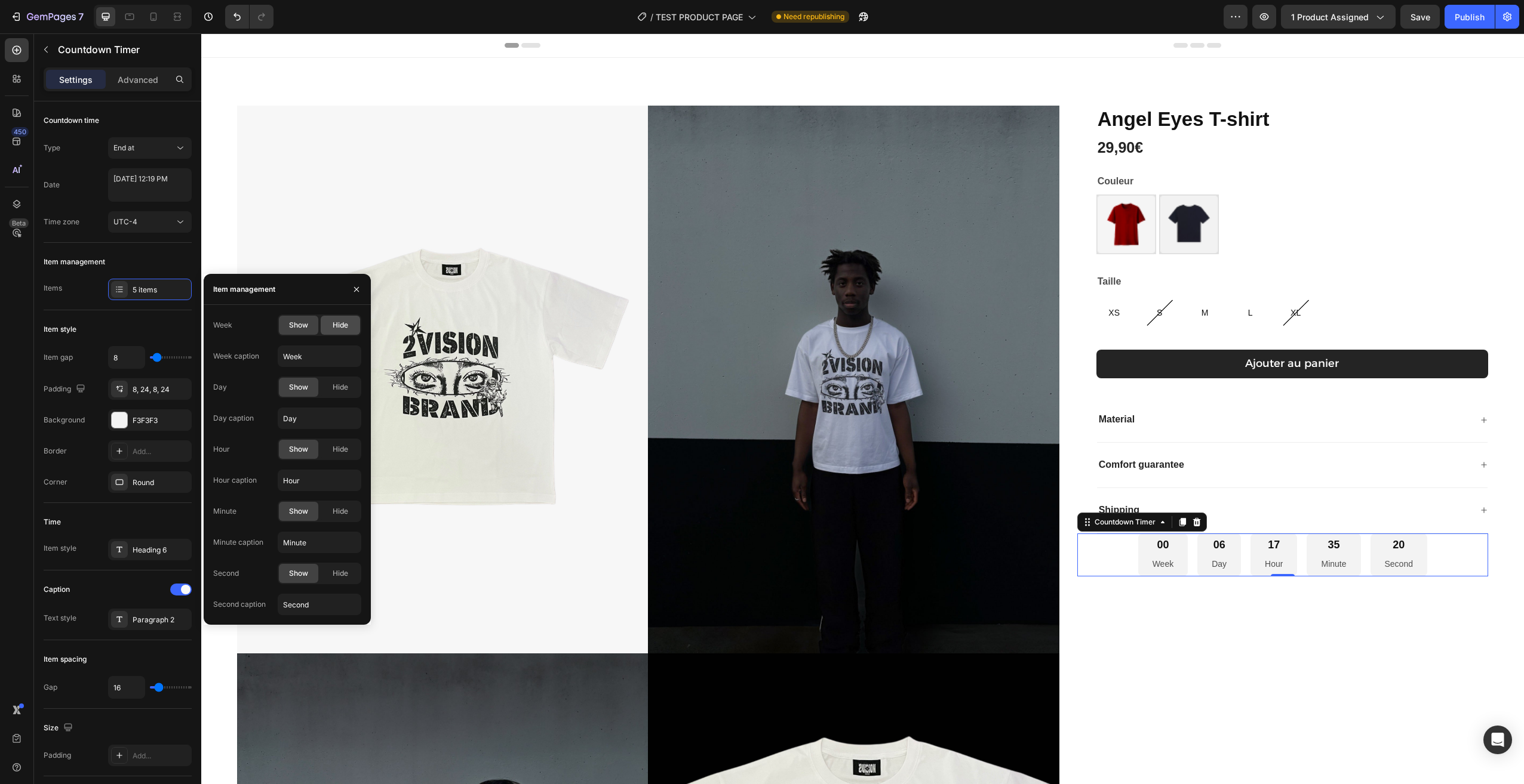
click at [333, 321] on span "Hide" at bounding box center [340, 324] width 16 height 10
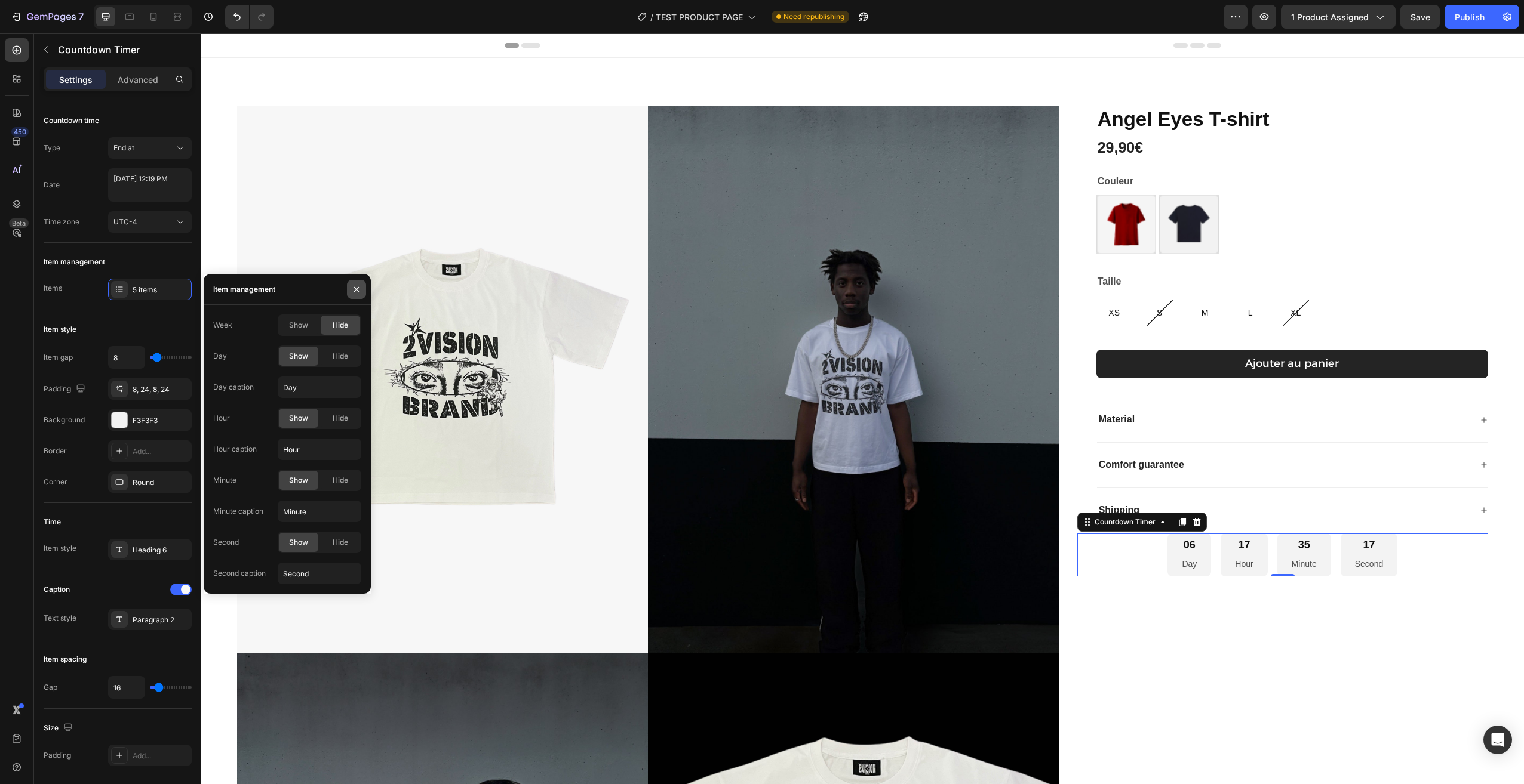
drag, startPoint x: 354, startPoint y: 289, endPoint x: 152, endPoint y: 256, distance: 204.7
click at [354, 289] on icon "button" at bounding box center [356, 290] width 9 height 9
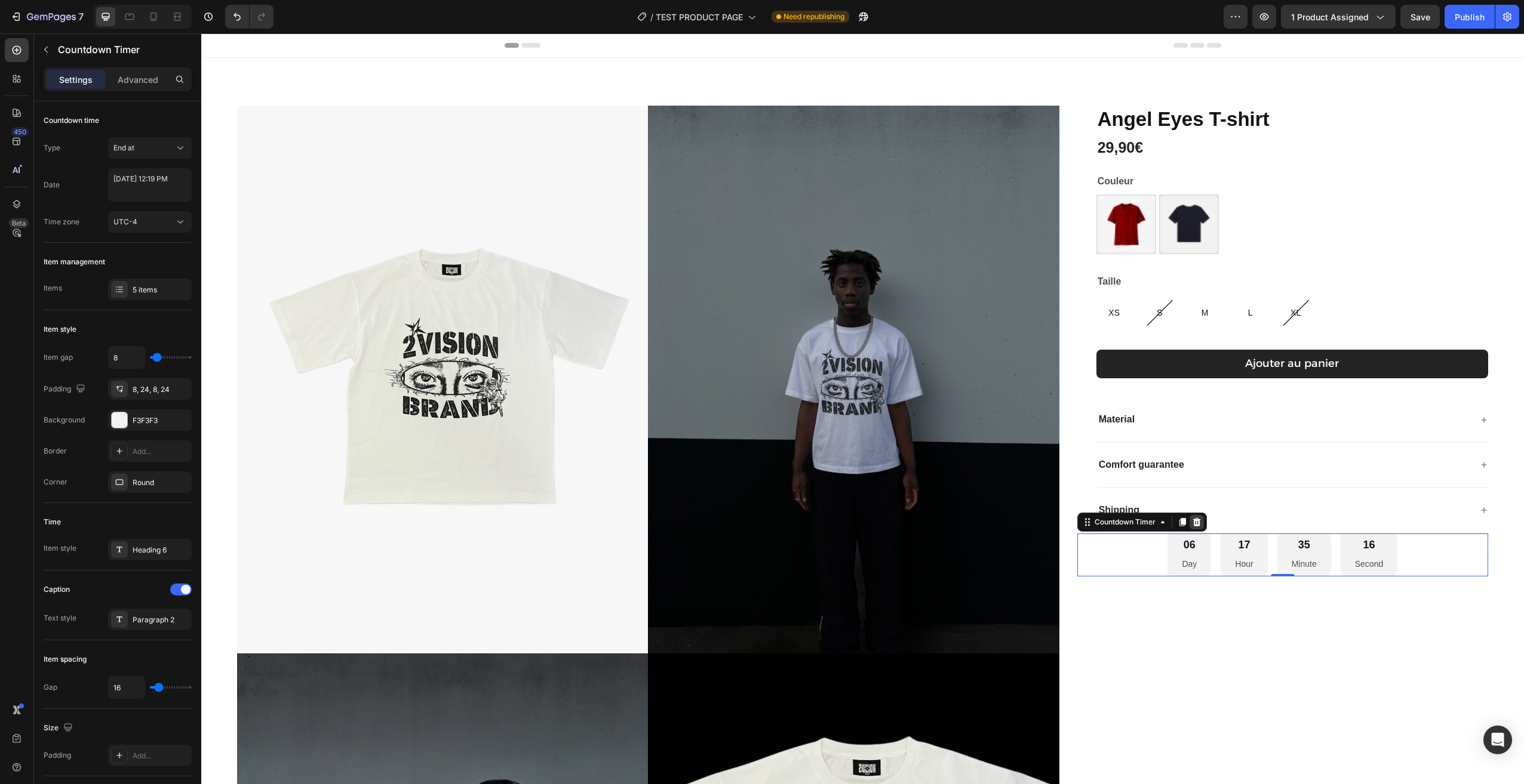
click at [1189, 515] on div at bounding box center [1196, 521] width 14 height 14
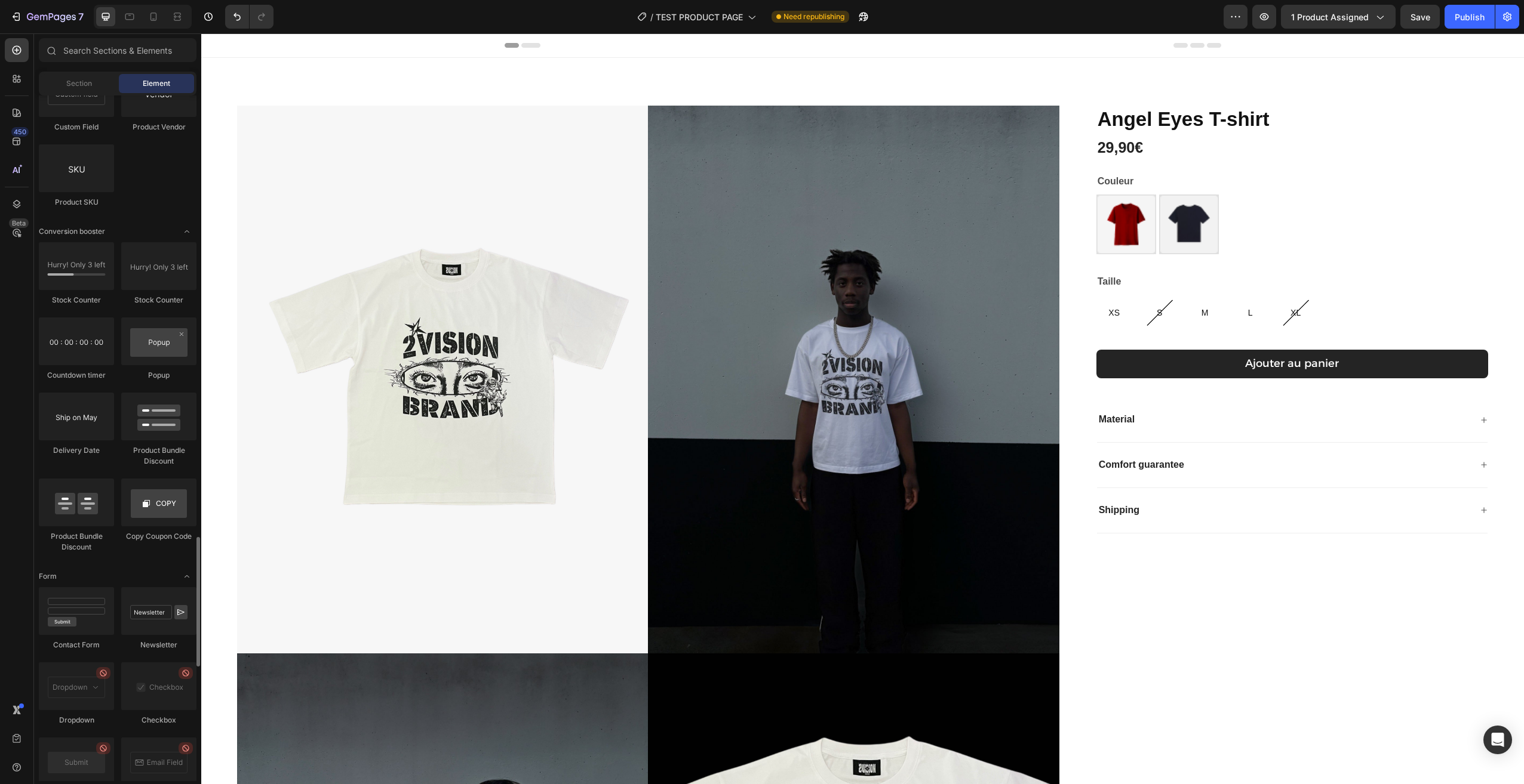
scroll to position [2388, 0]
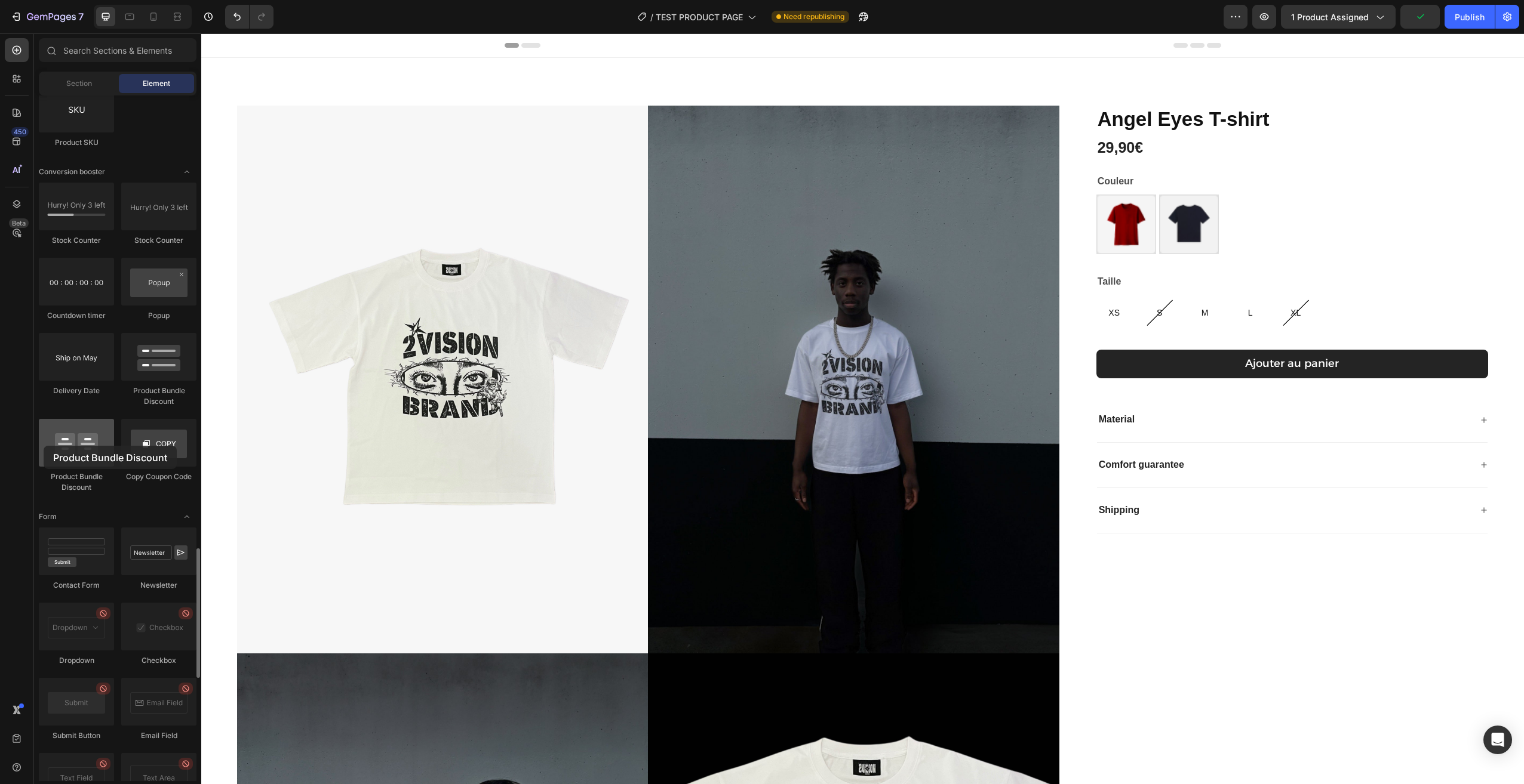
drag, startPoint x: 72, startPoint y: 451, endPoint x: 44, endPoint y: 446, distance: 28.4
click at [44, 446] on div at bounding box center [77, 442] width 75 height 48
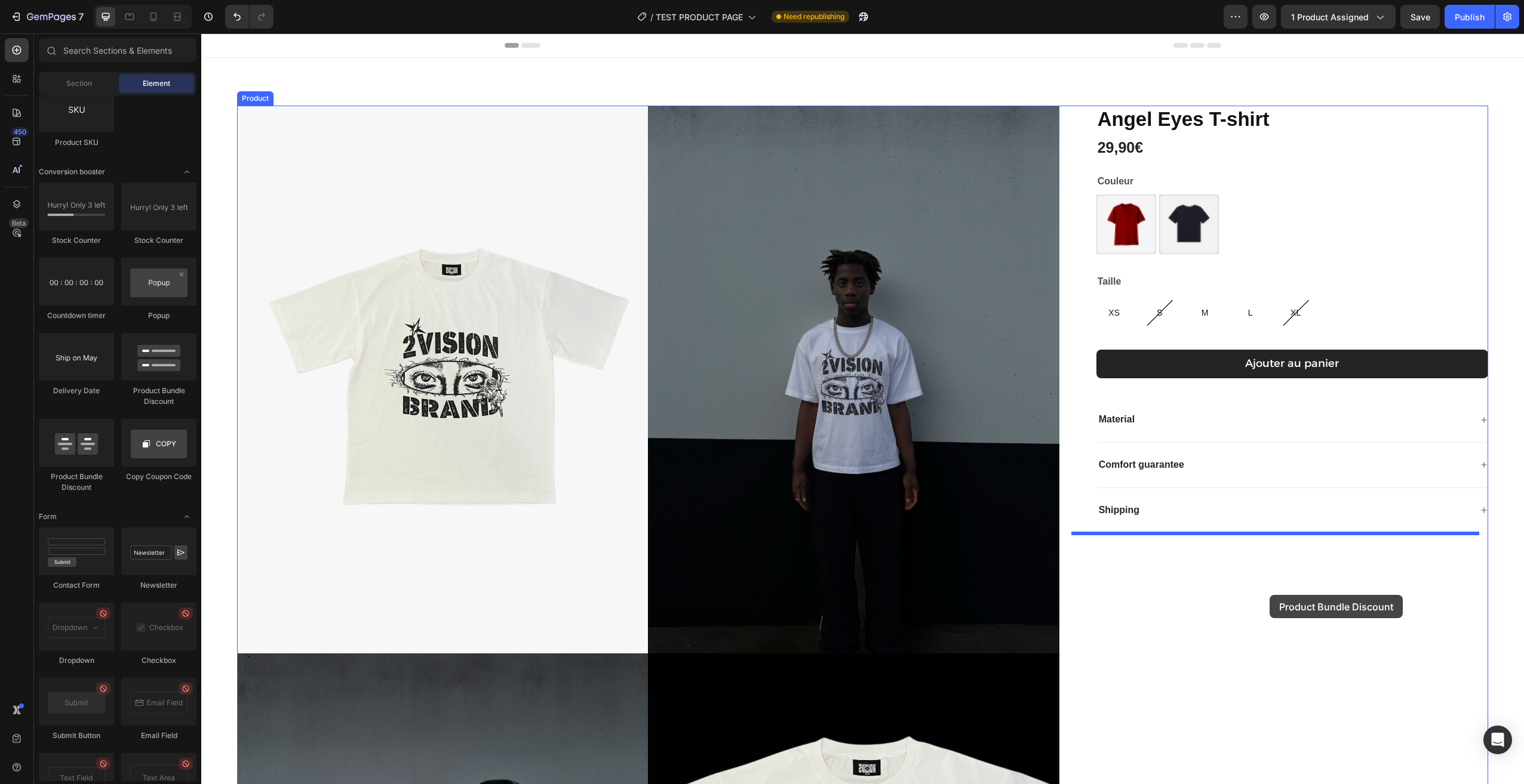
drag, startPoint x: 397, startPoint y: 409, endPoint x: 1270, endPoint y: 595, distance: 892.6
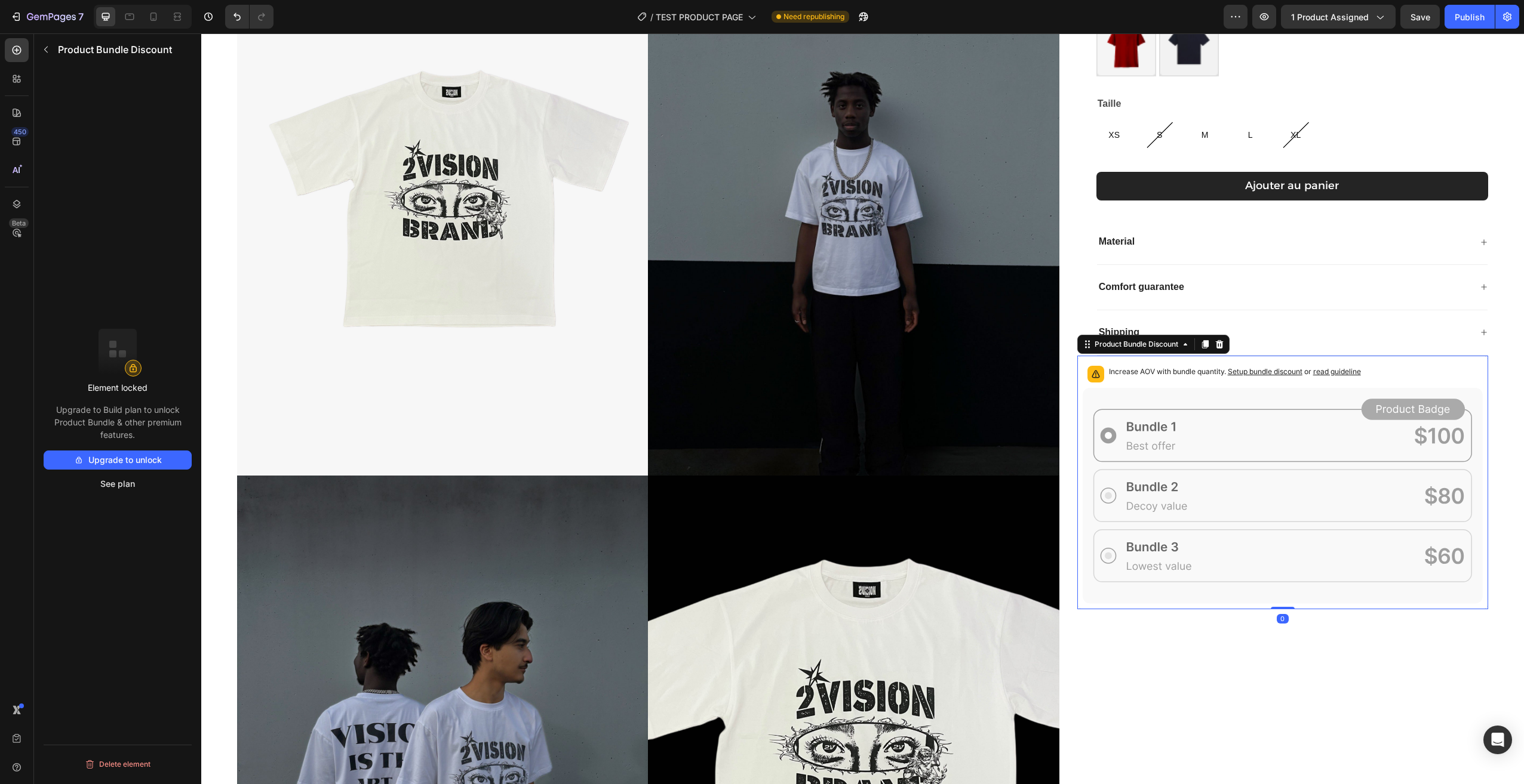
scroll to position [179, 0]
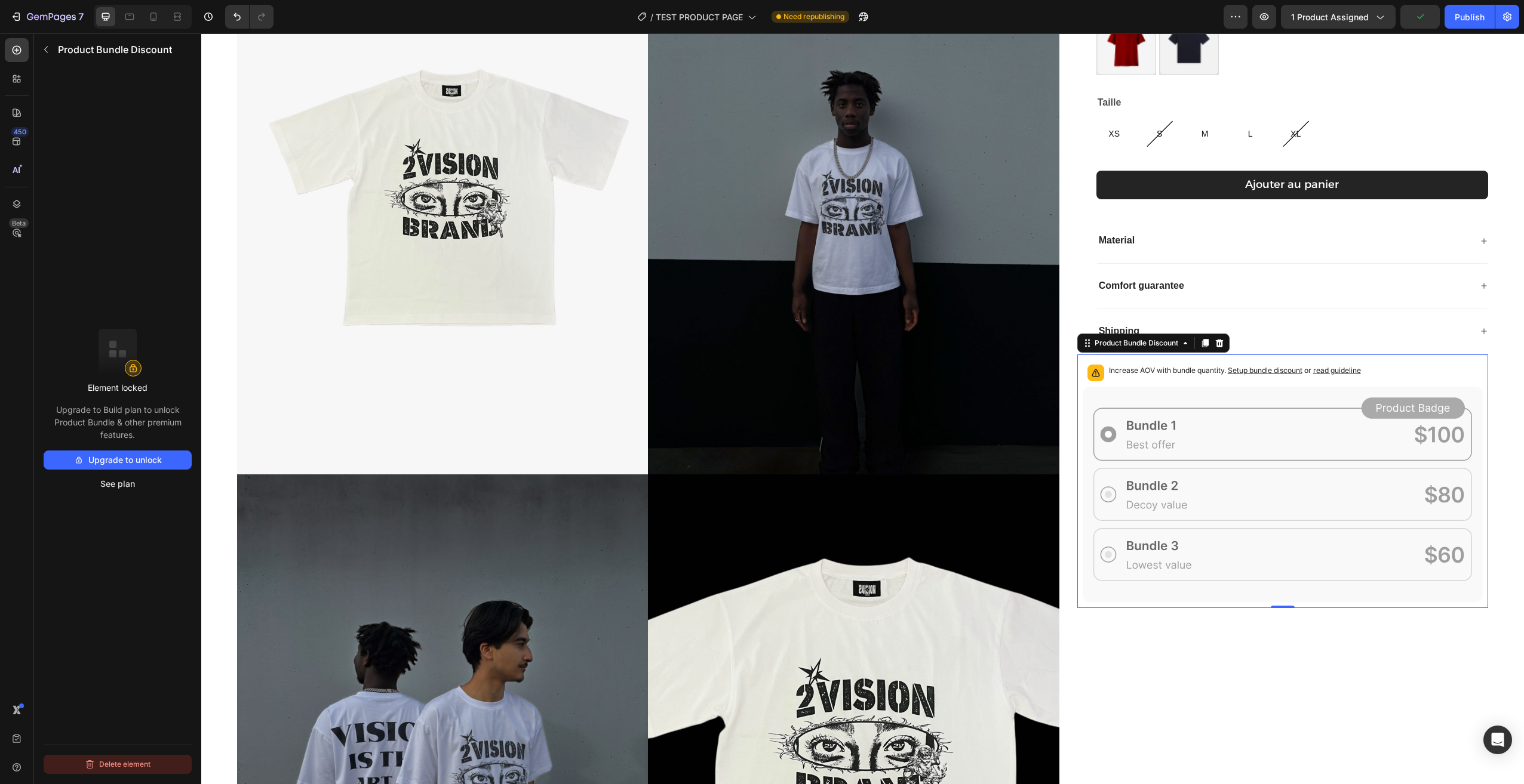
click at [130, 765] on button "Delete element" at bounding box center [118, 764] width 148 height 19
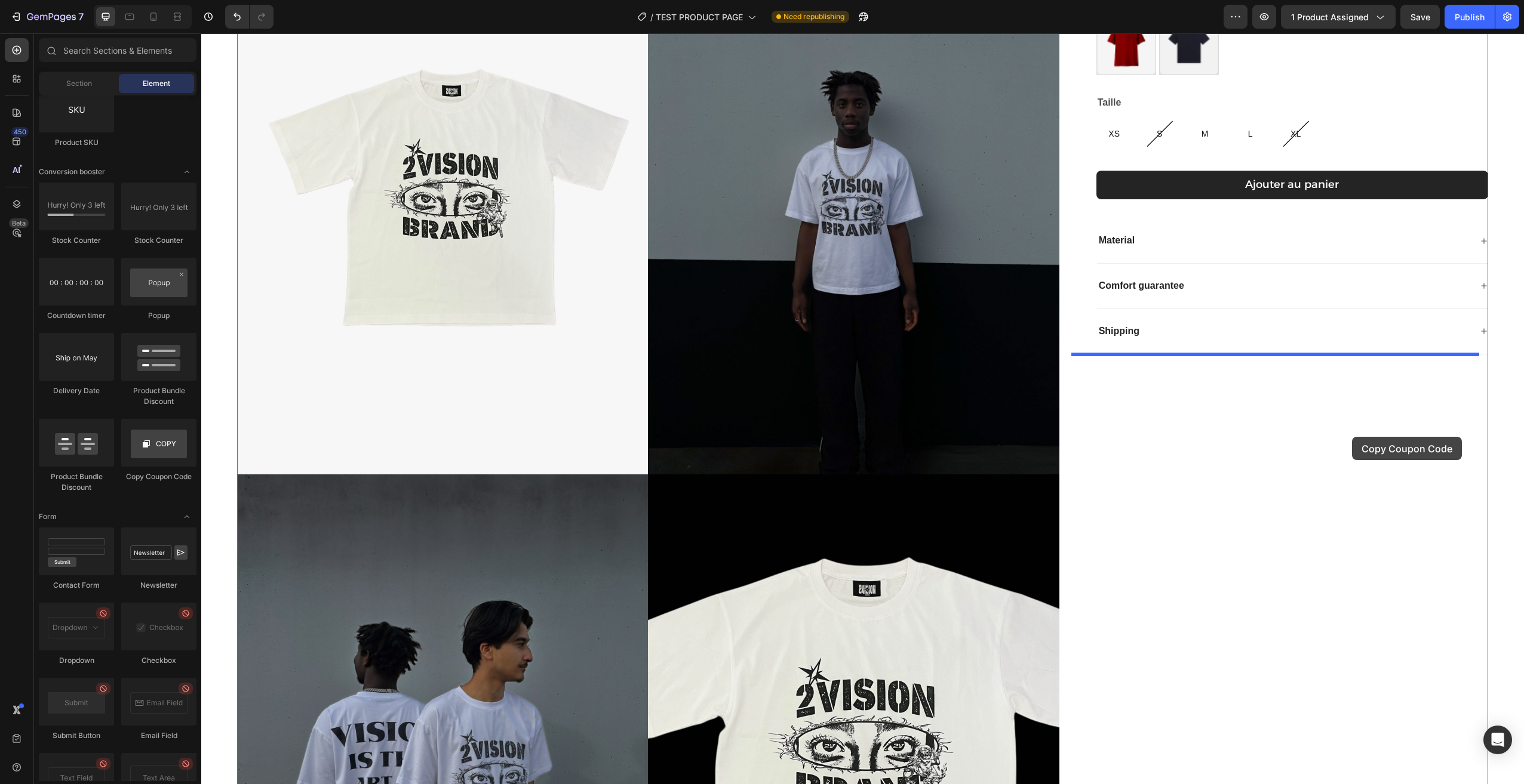
drag, startPoint x: 354, startPoint y: 475, endPoint x: 1257, endPoint y: 451, distance: 903.3
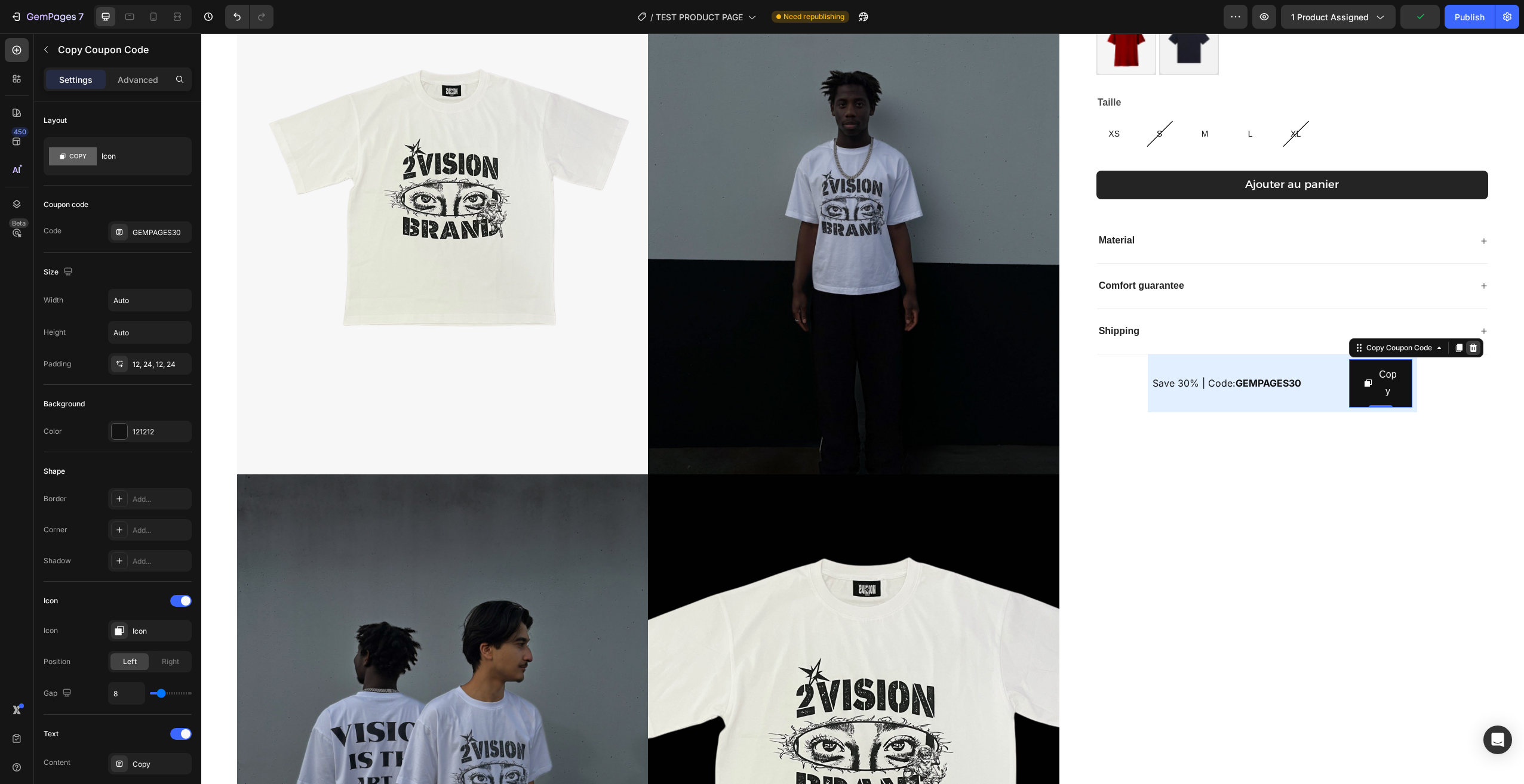
click at [1473, 345] on div at bounding box center [1473, 348] width 14 height 14
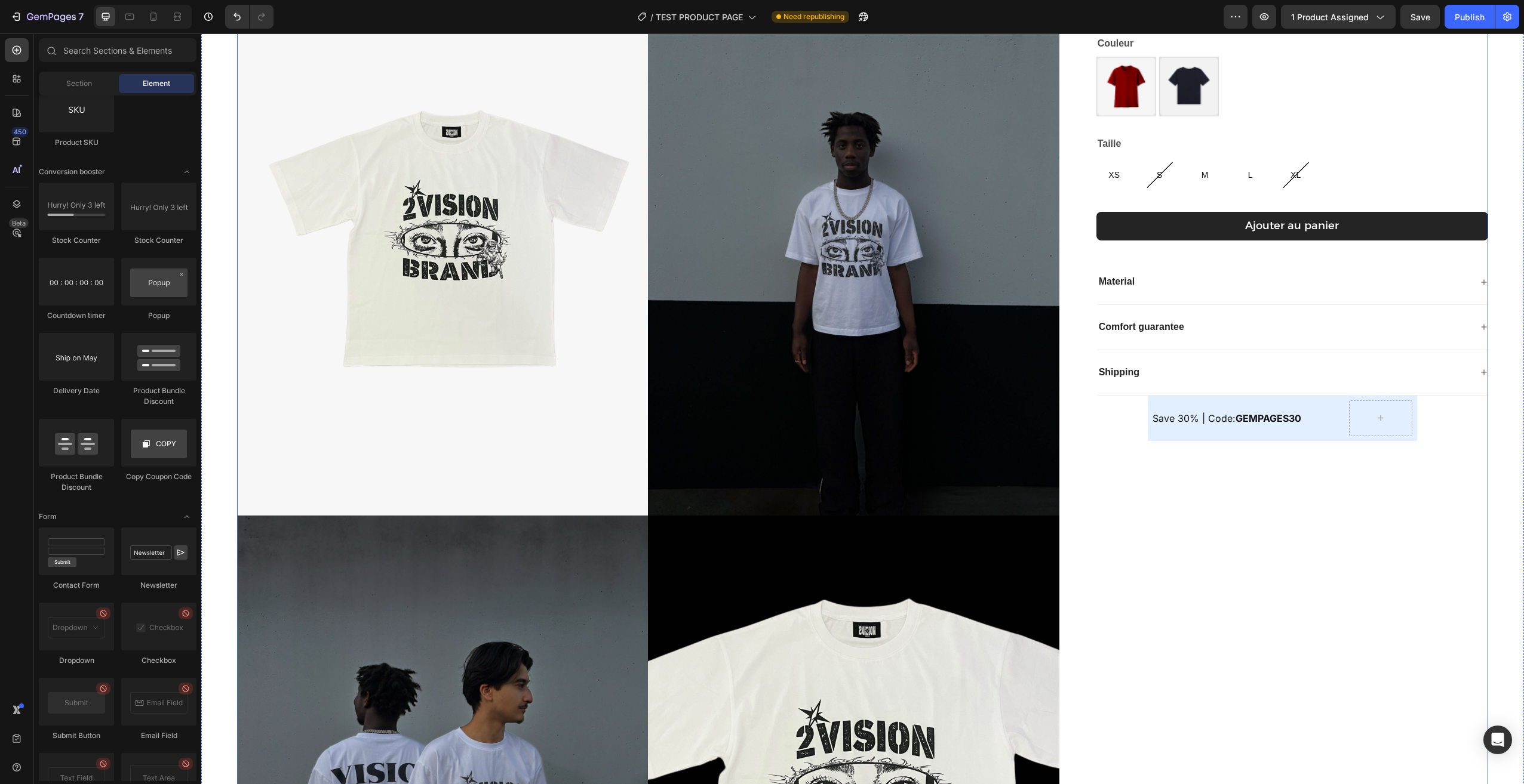
scroll to position [0, 0]
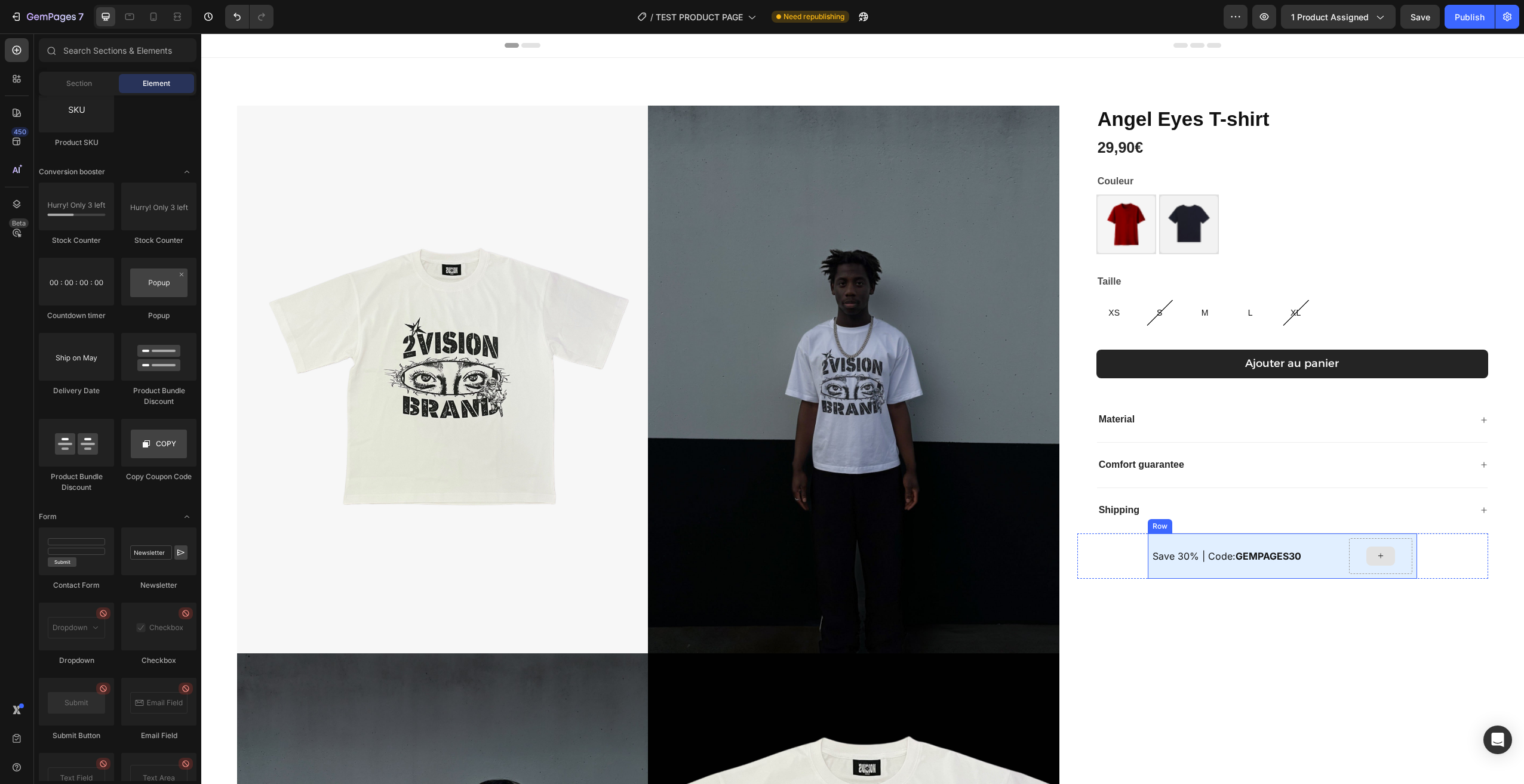
click at [1434, 557] on div "Save 30% | Code: GEMPAGES30 Text Block Row" at bounding box center [1282, 556] width 410 height 46
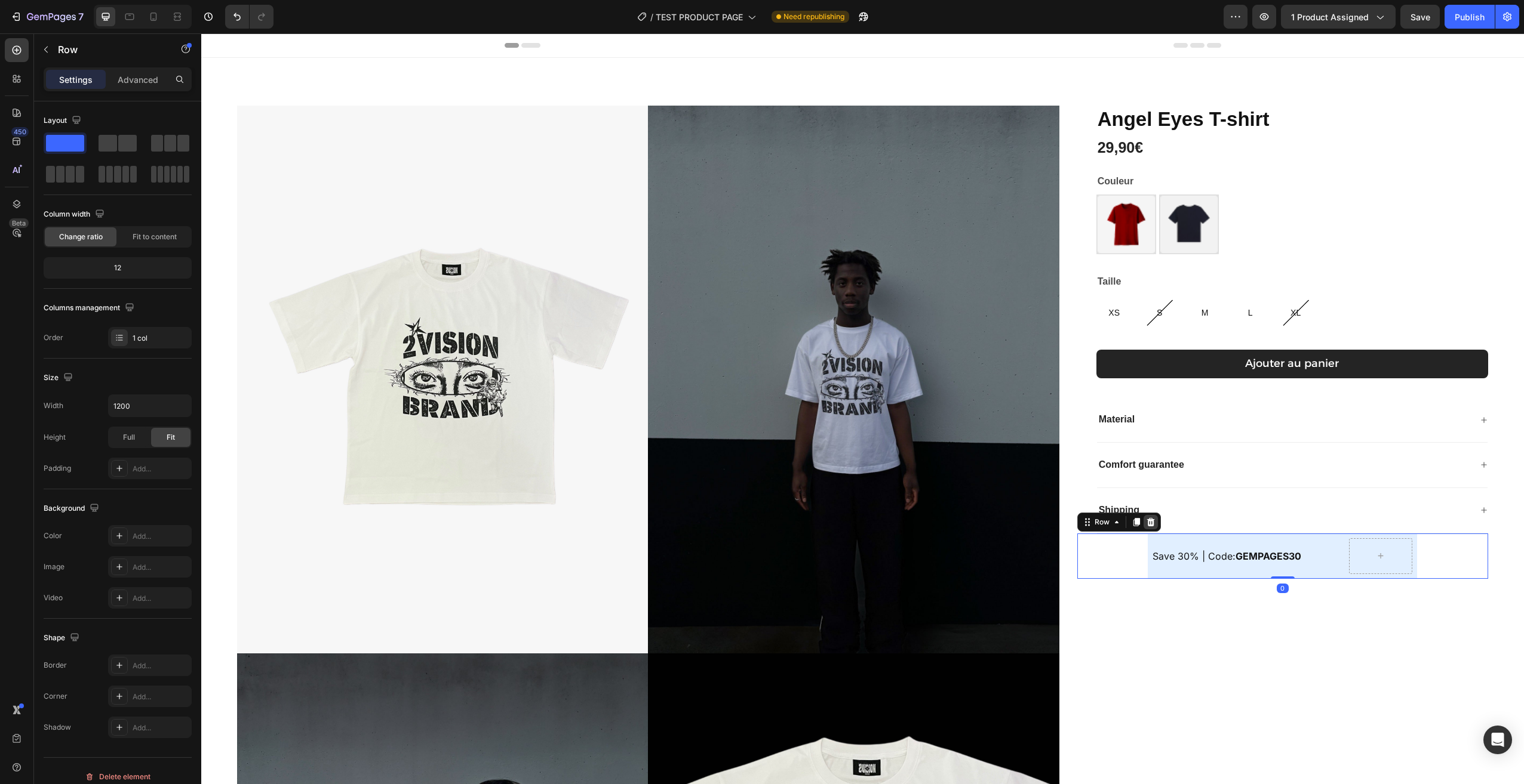
click at [1143, 528] on div at bounding box center [1150, 521] width 14 height 14
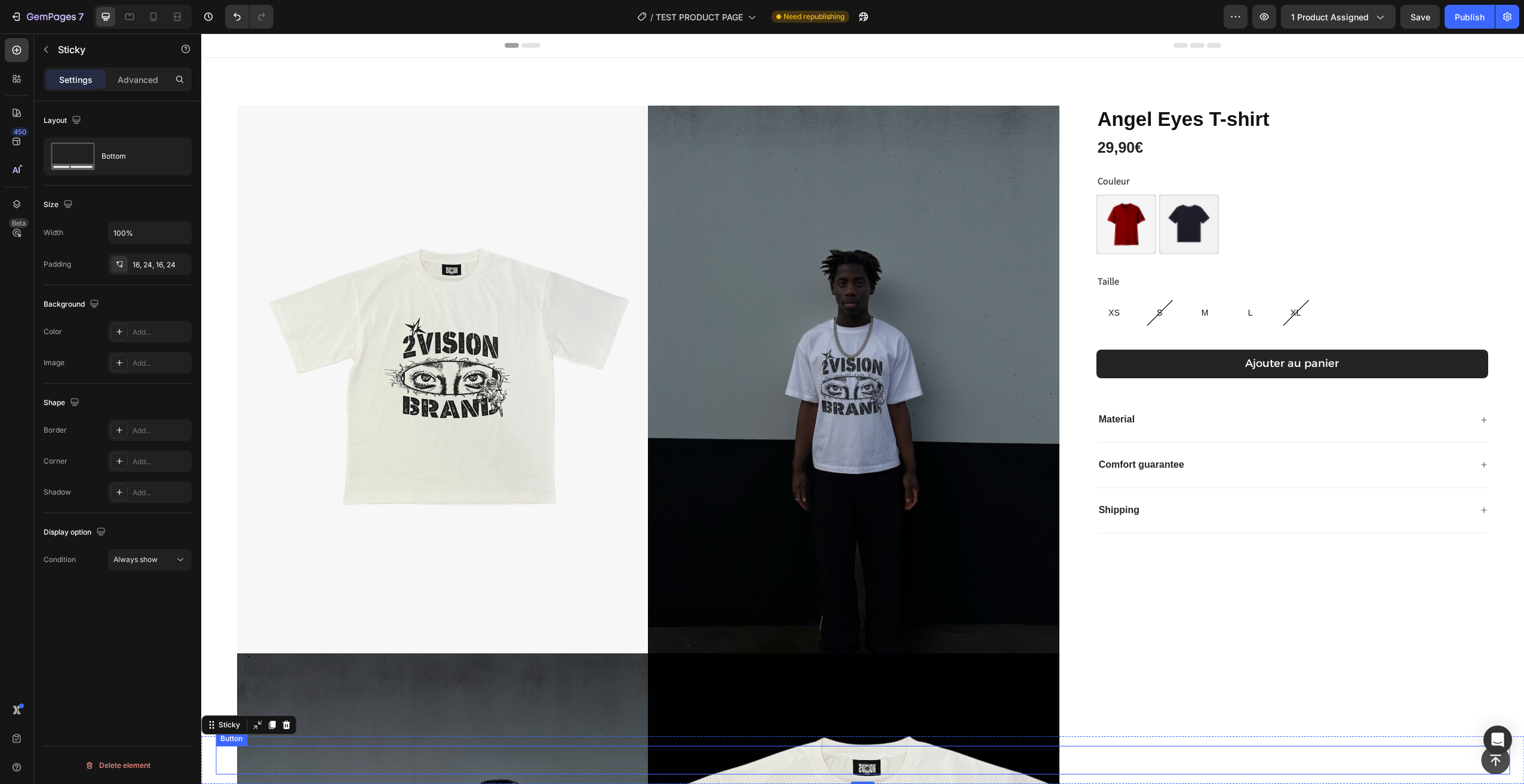
click at [1489, 763] on icon at bounding box center [1494, 760] width 14 height 14
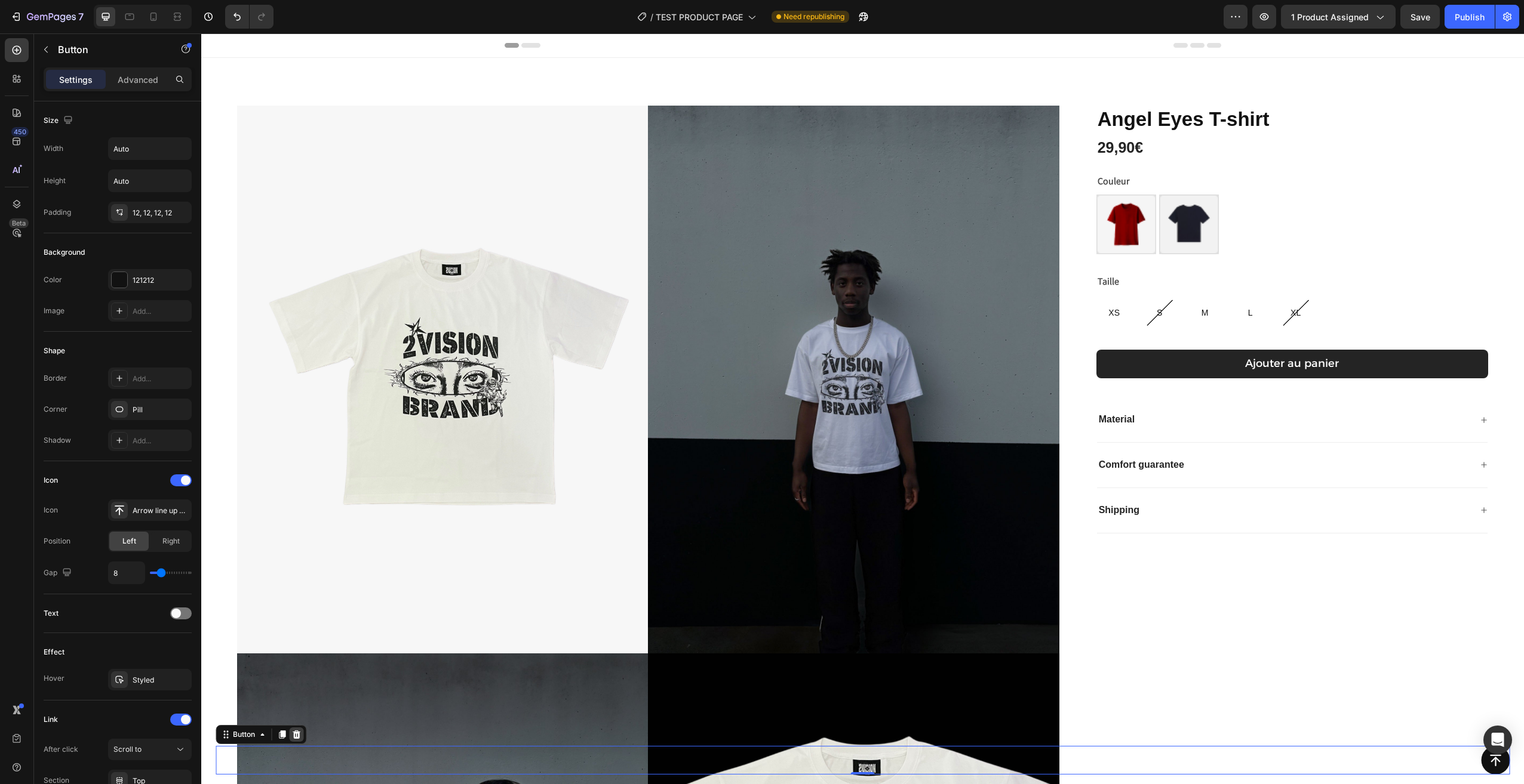
click at [295, 736] on icon at bounding box center [296, 734] width 9 height 9
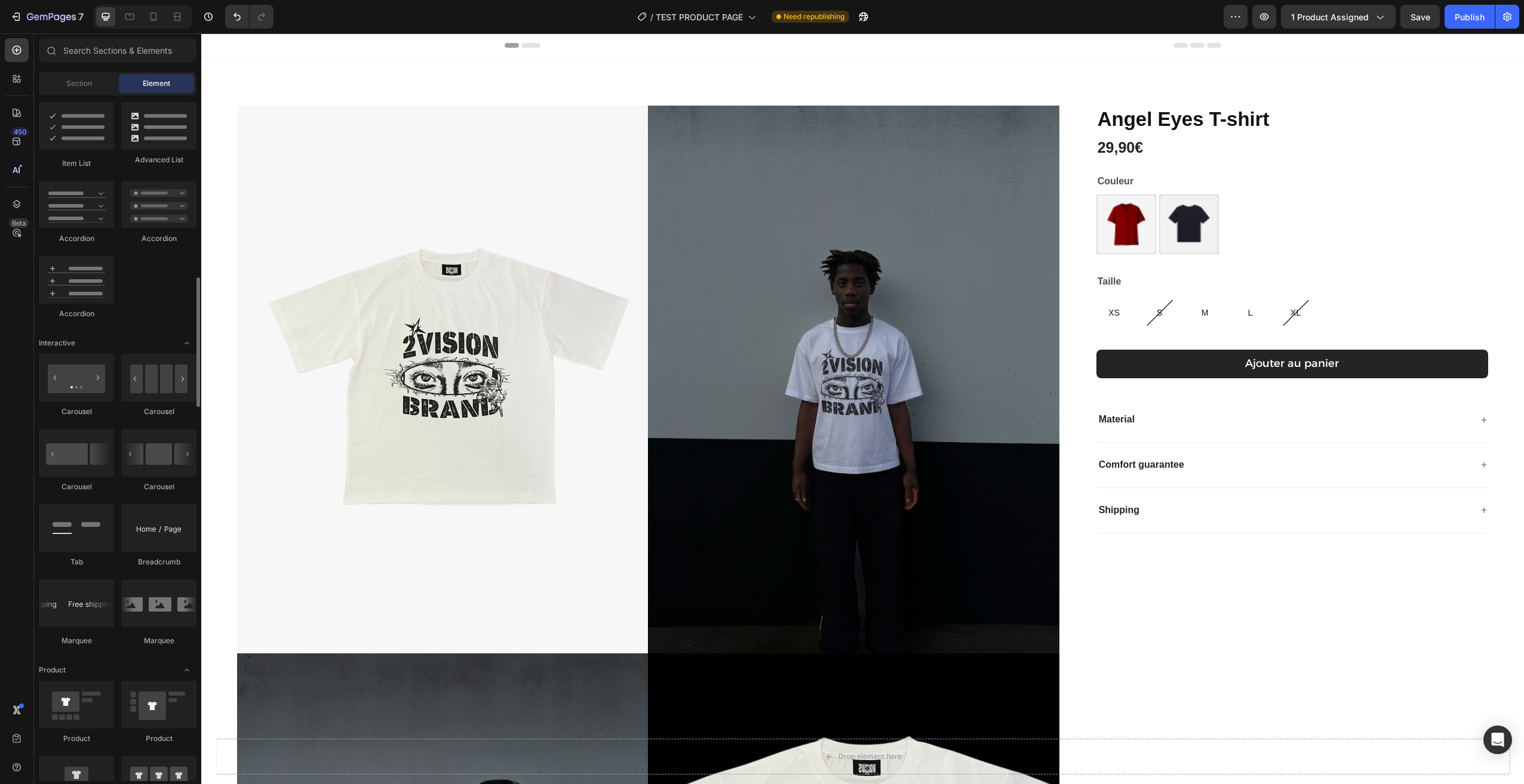
scroll to position [841, 0]
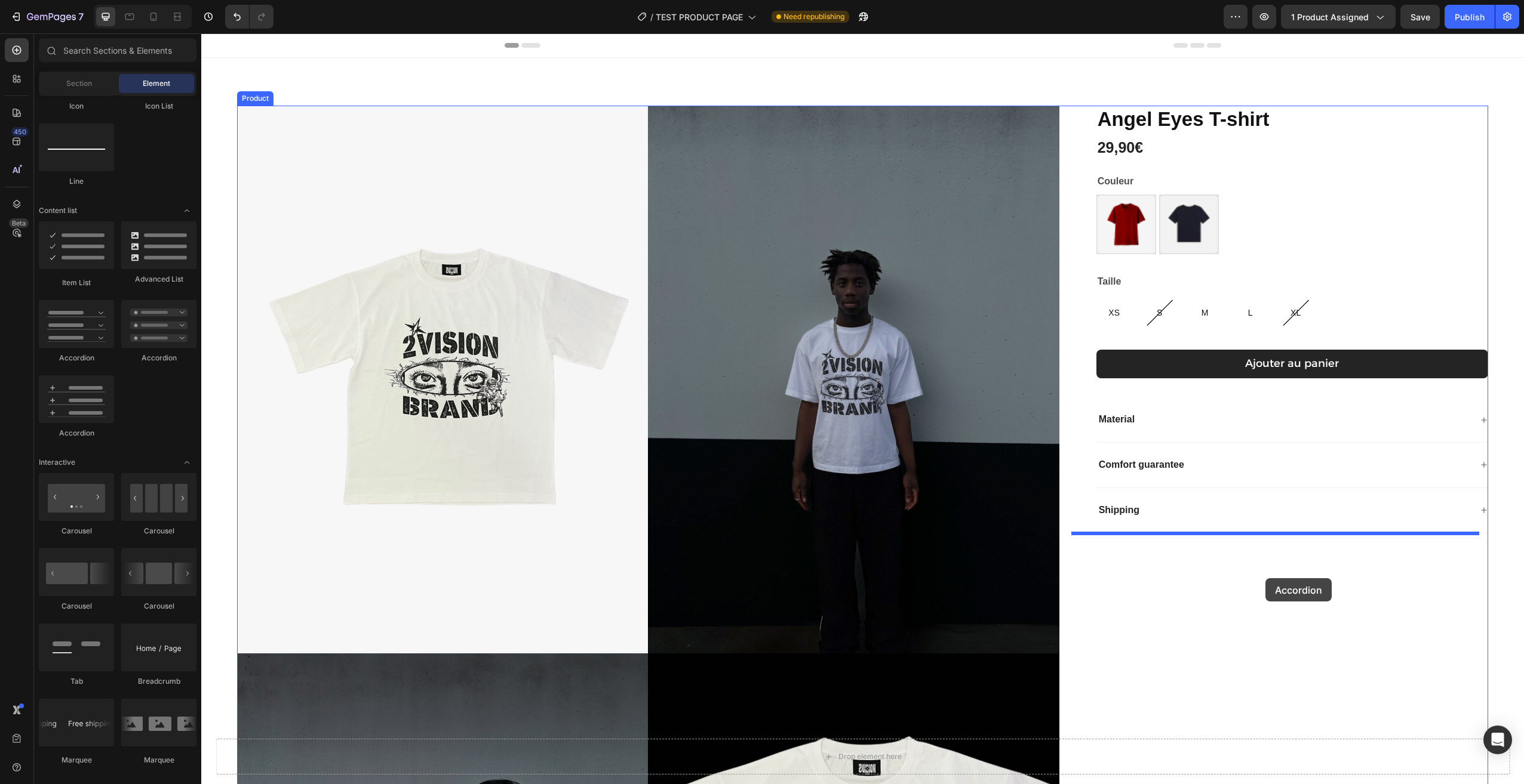
drag, startPoint x: 401, startPoint y: 367, endPoint x: 1263, endPoint y: 589, distance: 890.1
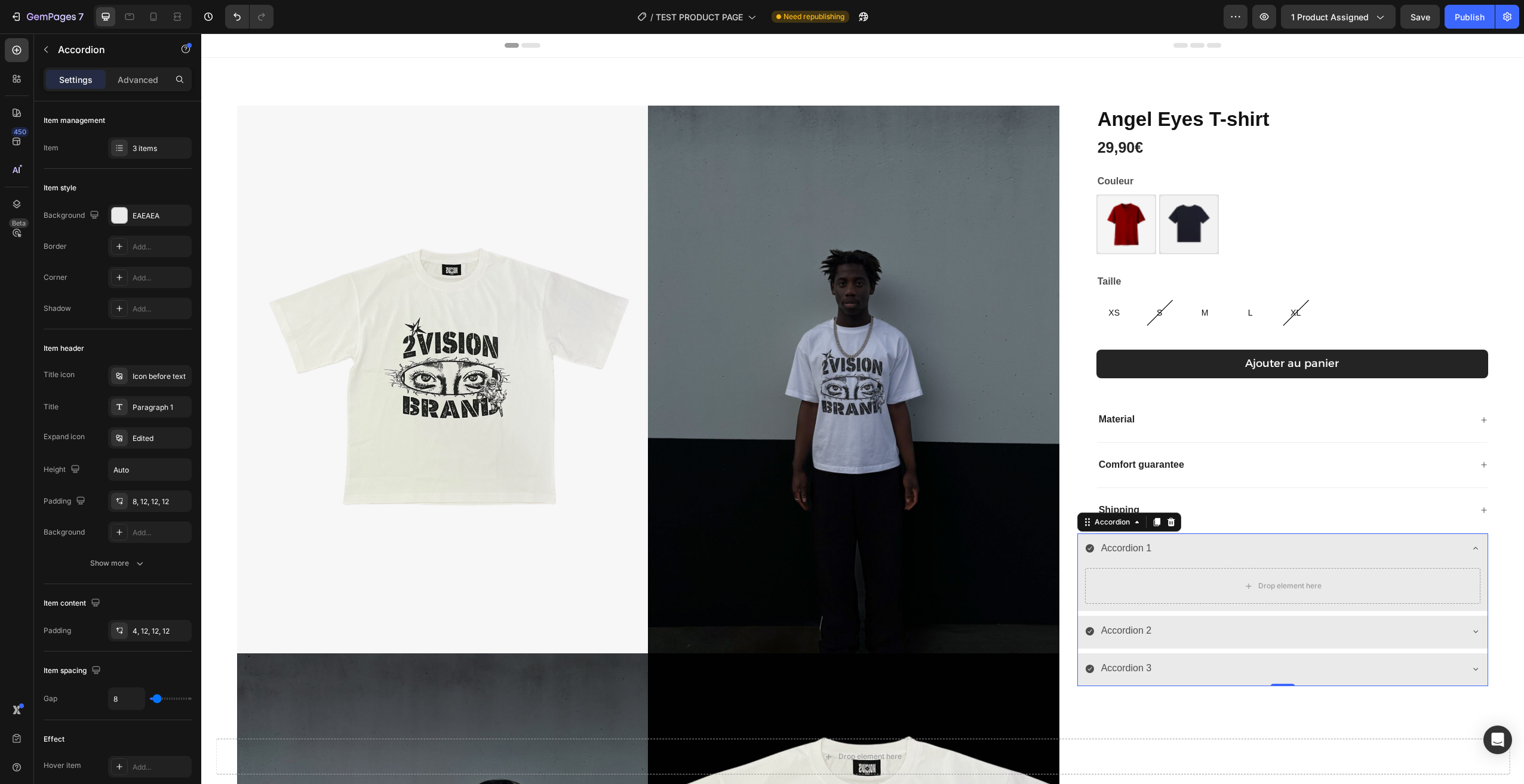
click at [1471, 546] on icon at bounding box center [1475, 549] width 9 height 9
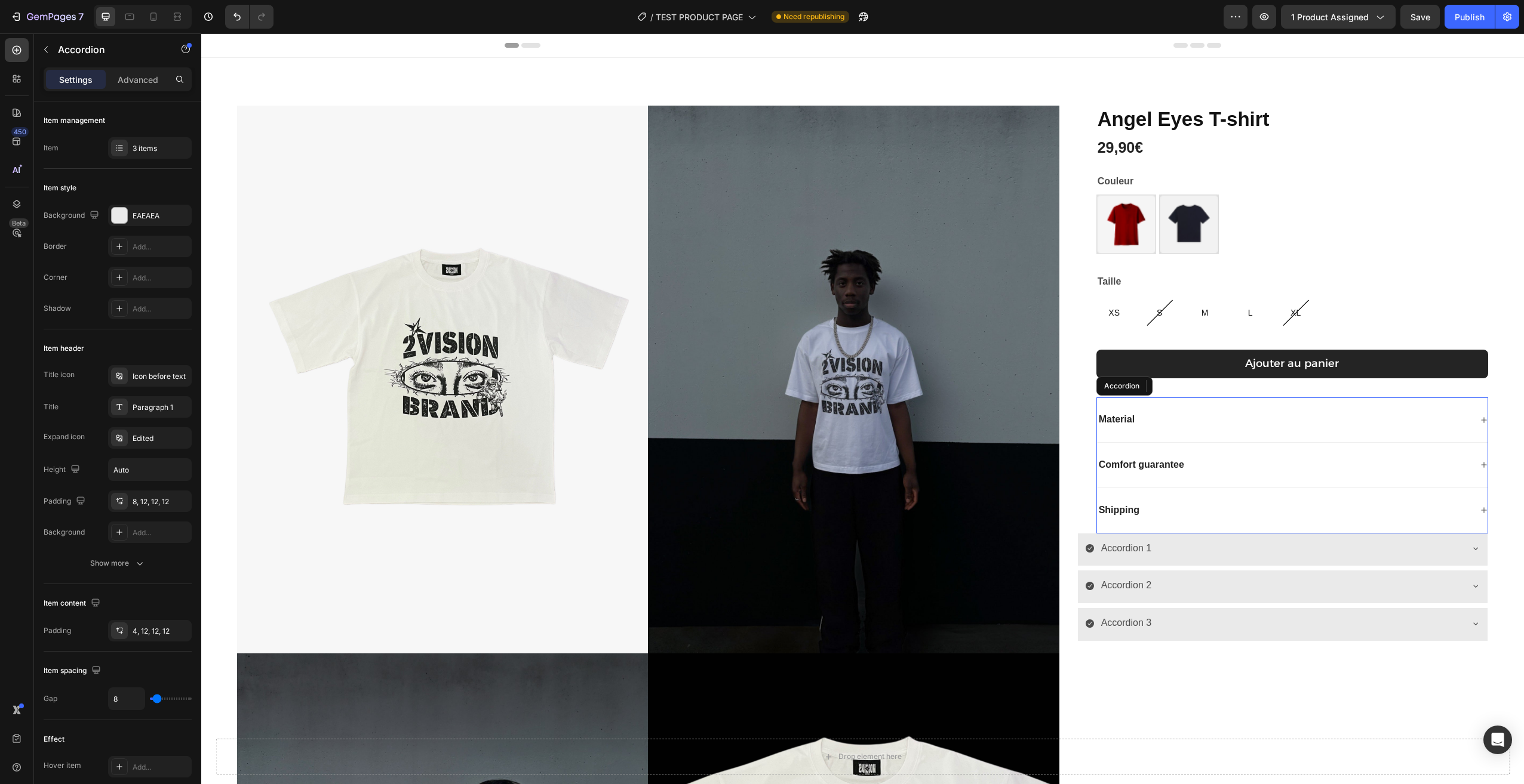
click at [1301, 403] on div "Material" at bounding box center [1292, 420] width 391 height 46
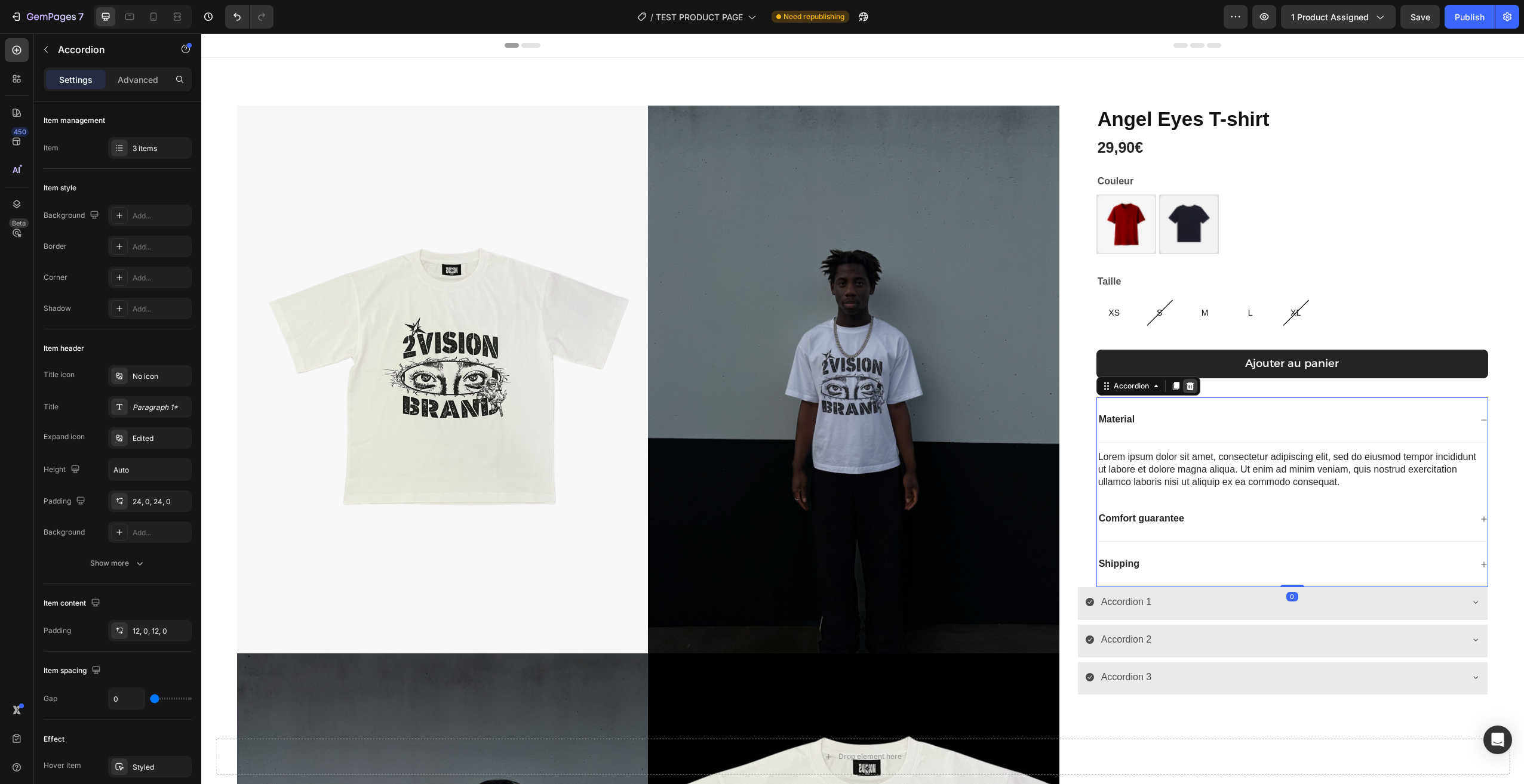
click at [1186, 387] on icon at bounding box center [1189, 386] width 7 height 8
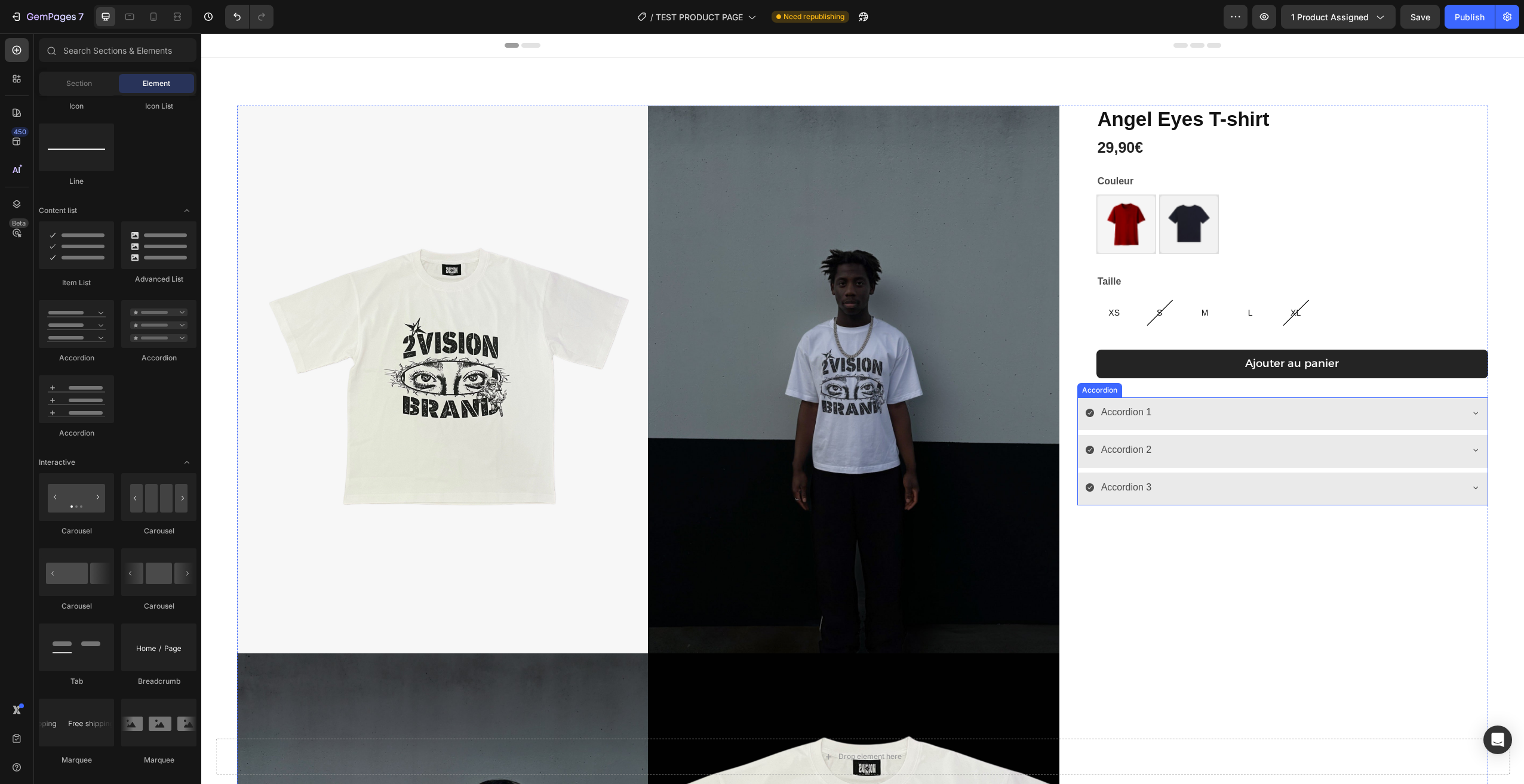
click at [1217, 418] on div "Accordion 1" at bounding box center [1272, 412] width 376 height 21
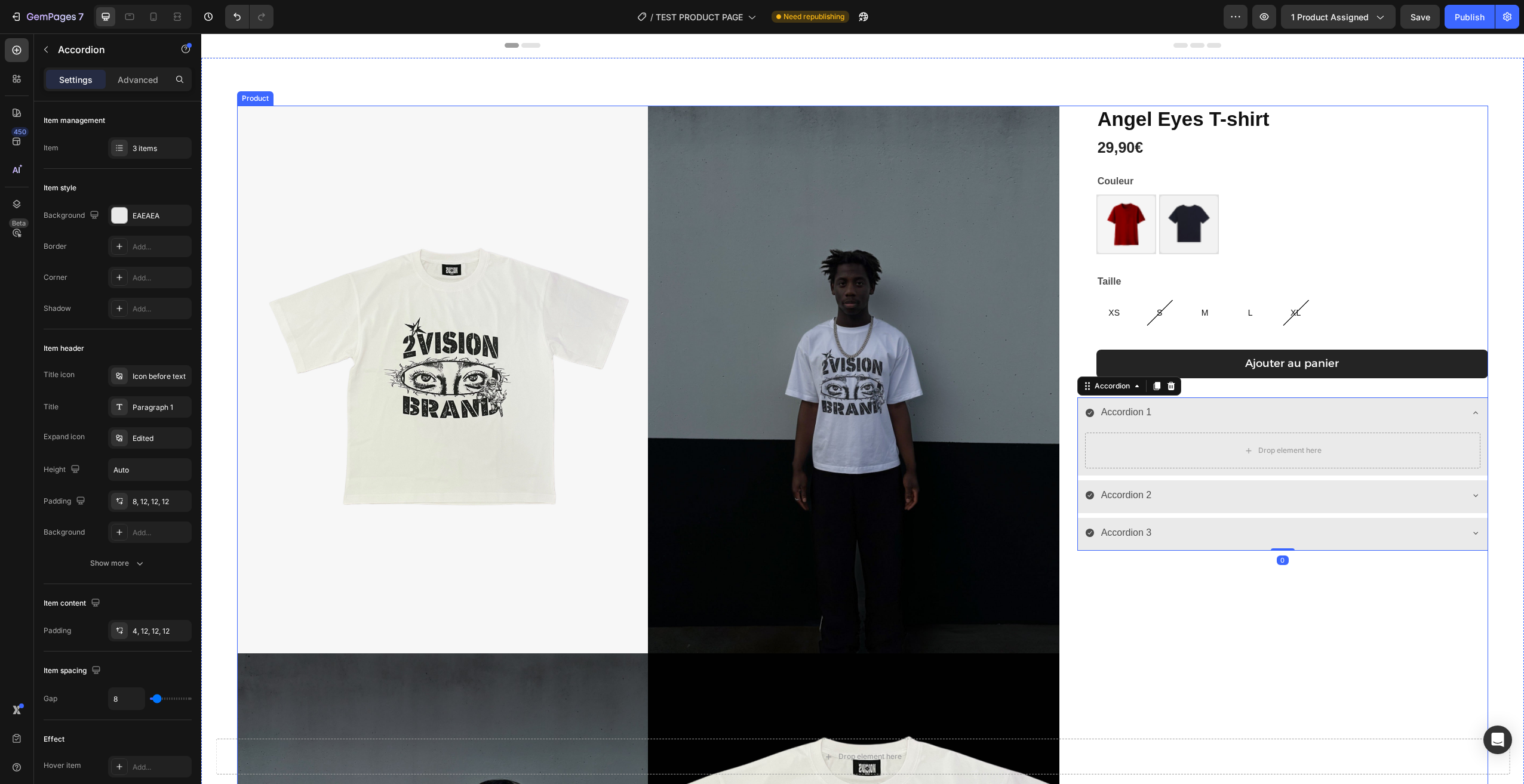
click at [1225, 583] on div "[PERSON_NAME] T-shirt Product Title 29,90€ Product Price Product Price Row Coul…" at bounding box center [1282, 658] width 410 height 1105
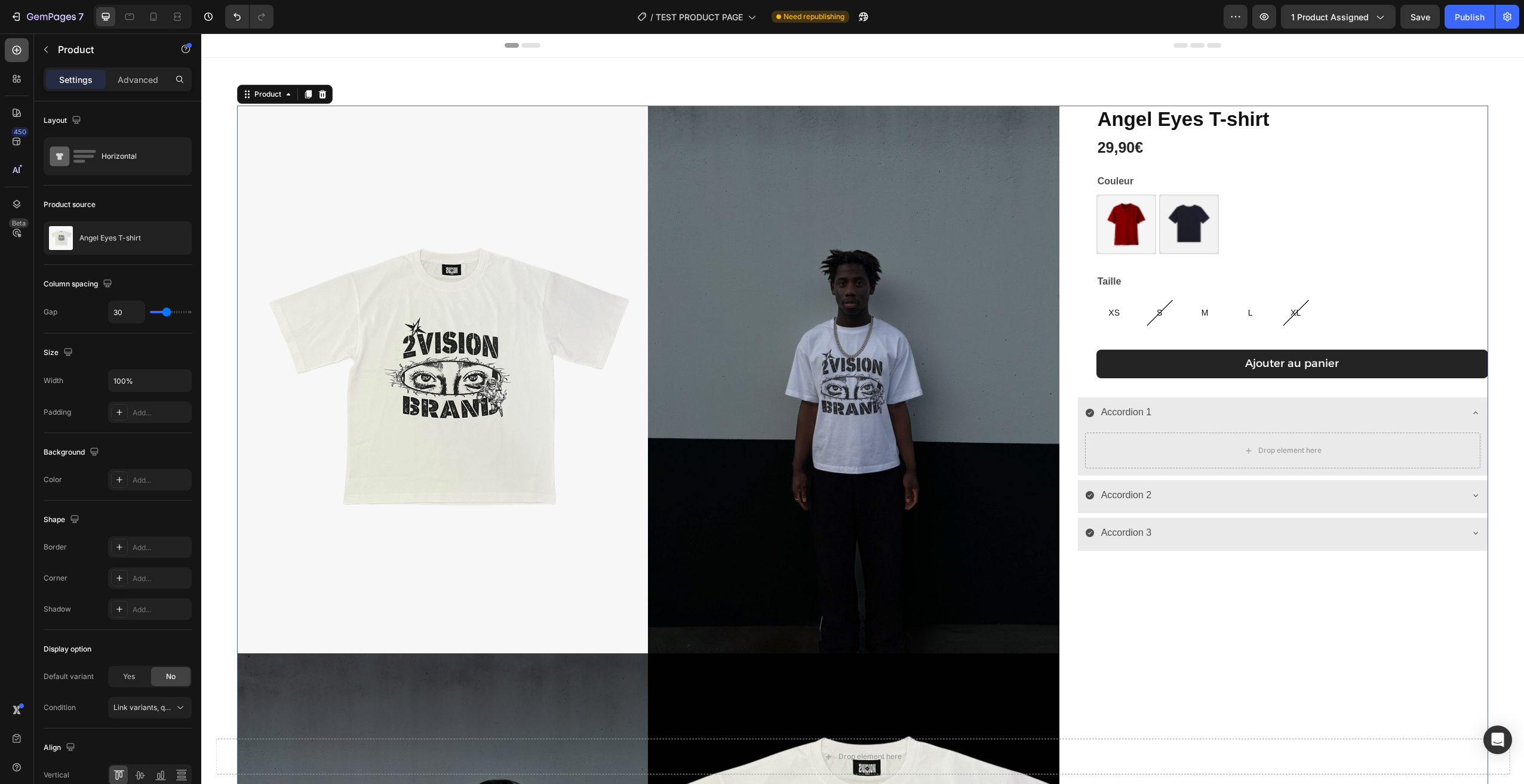
click at [22, 50] on icon at bounding box center [16, 50] width 12 height 12
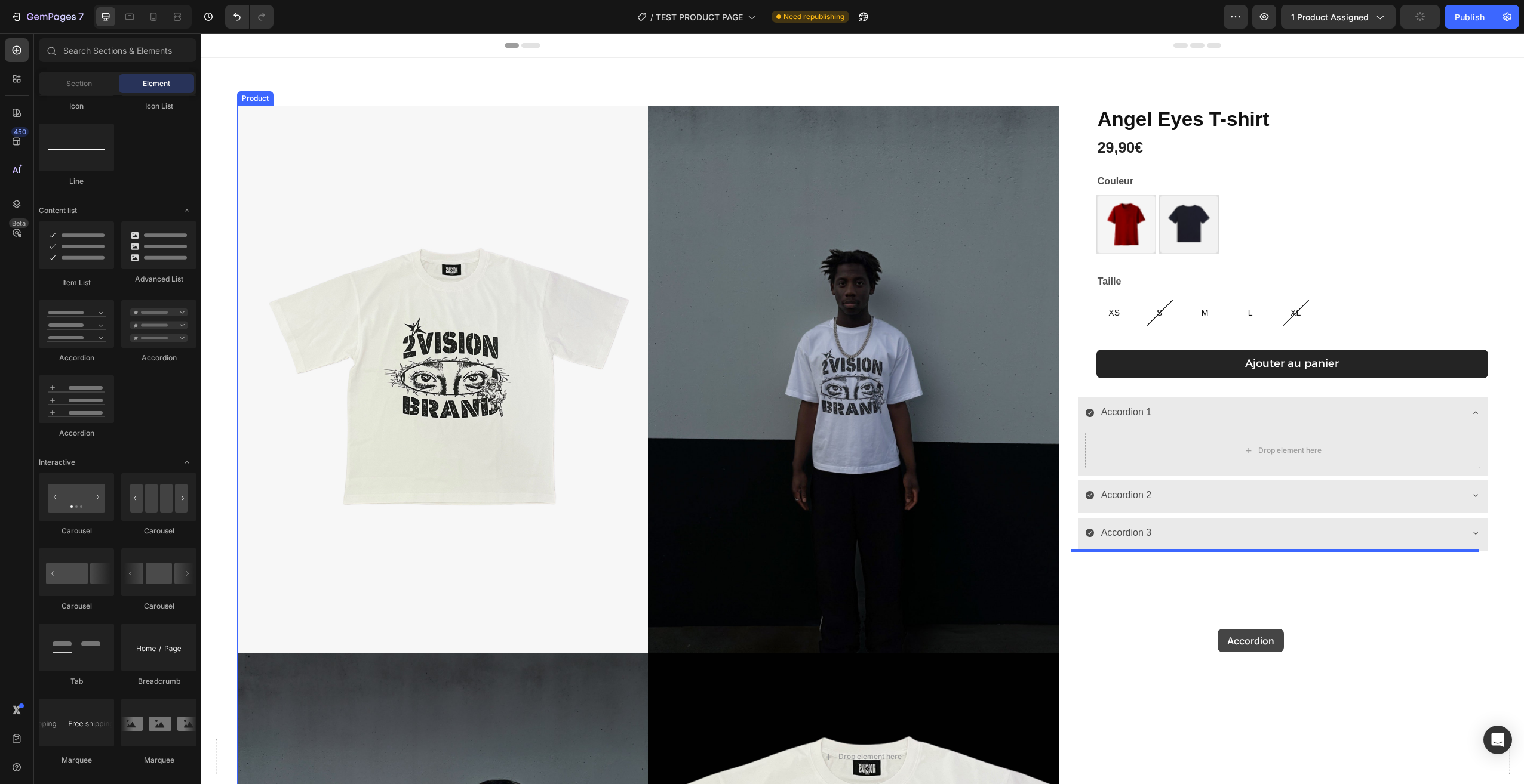
drag, startPoint x: 299, startPoint y: 365, endPoint x: 1217, endPoint y: 627, distance: 954.7
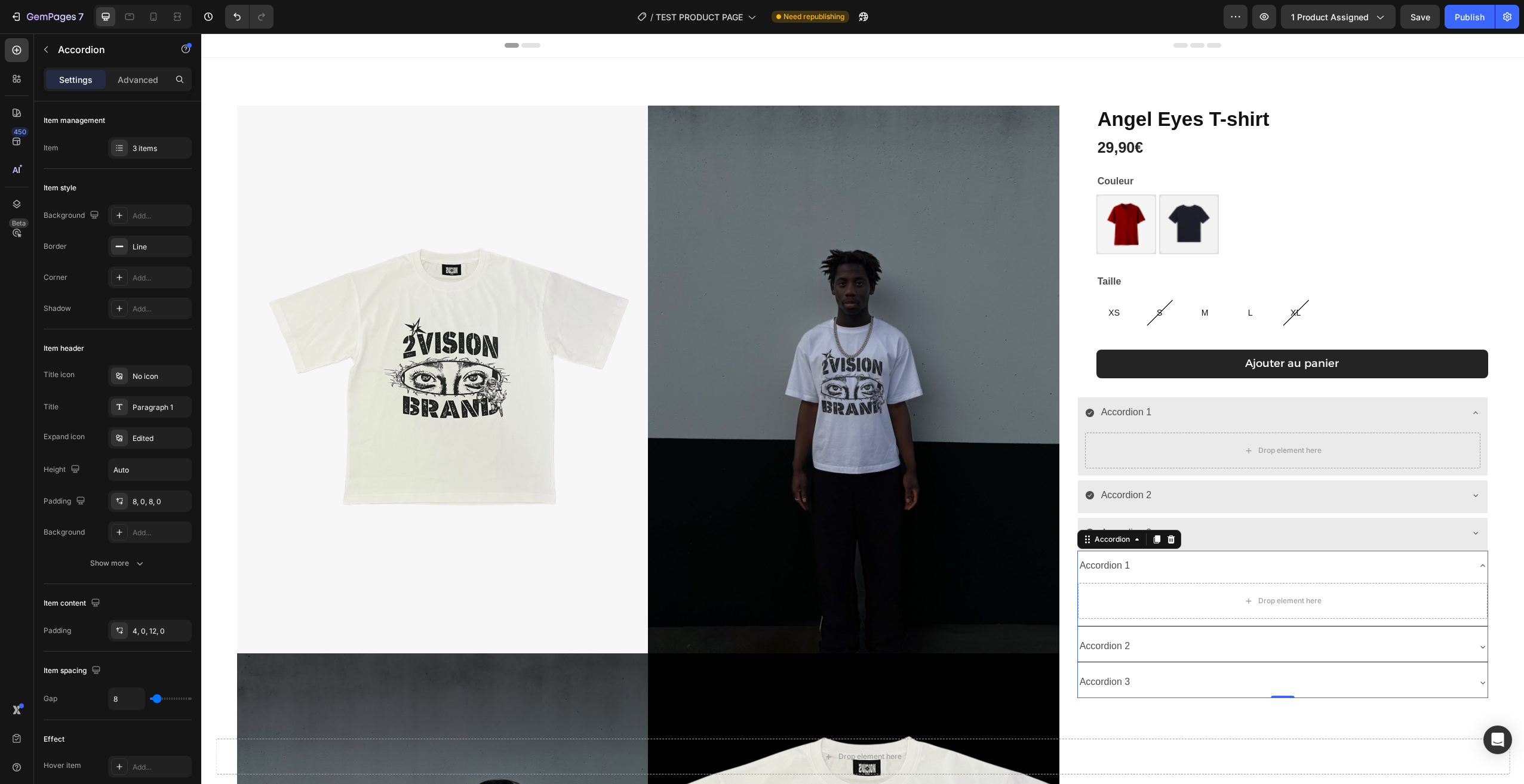
click at [1172, 537] on div "Accordion" at bounding box center [1129, 539] width 104 height 19
click at [1167, 536] on icon at bounding box center [1171, 538] width 7 height 8
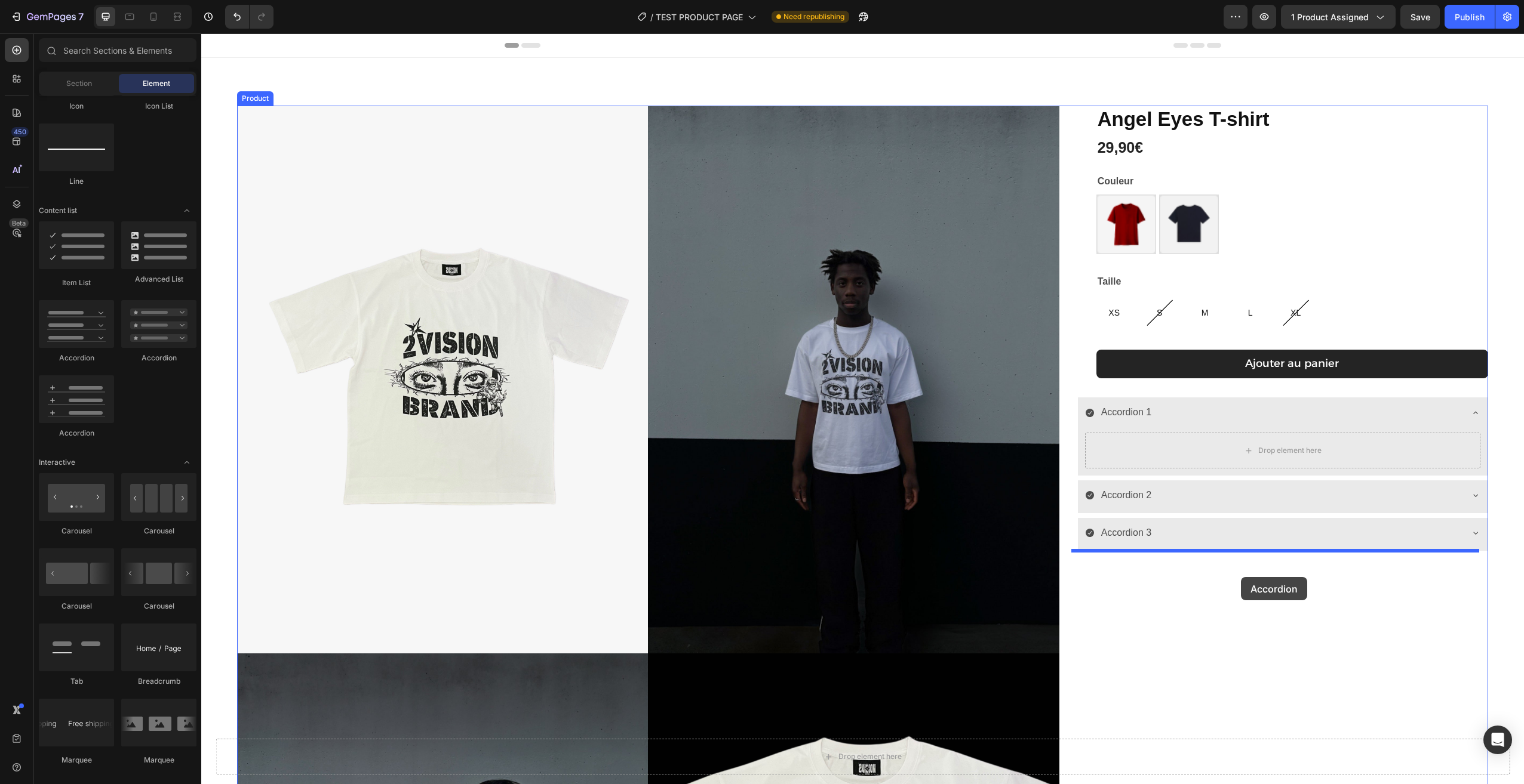
drag, startPoint x: 350, startPoint y: 354, endPoint x: 1217, endPoint y: 591, distance: 898.8
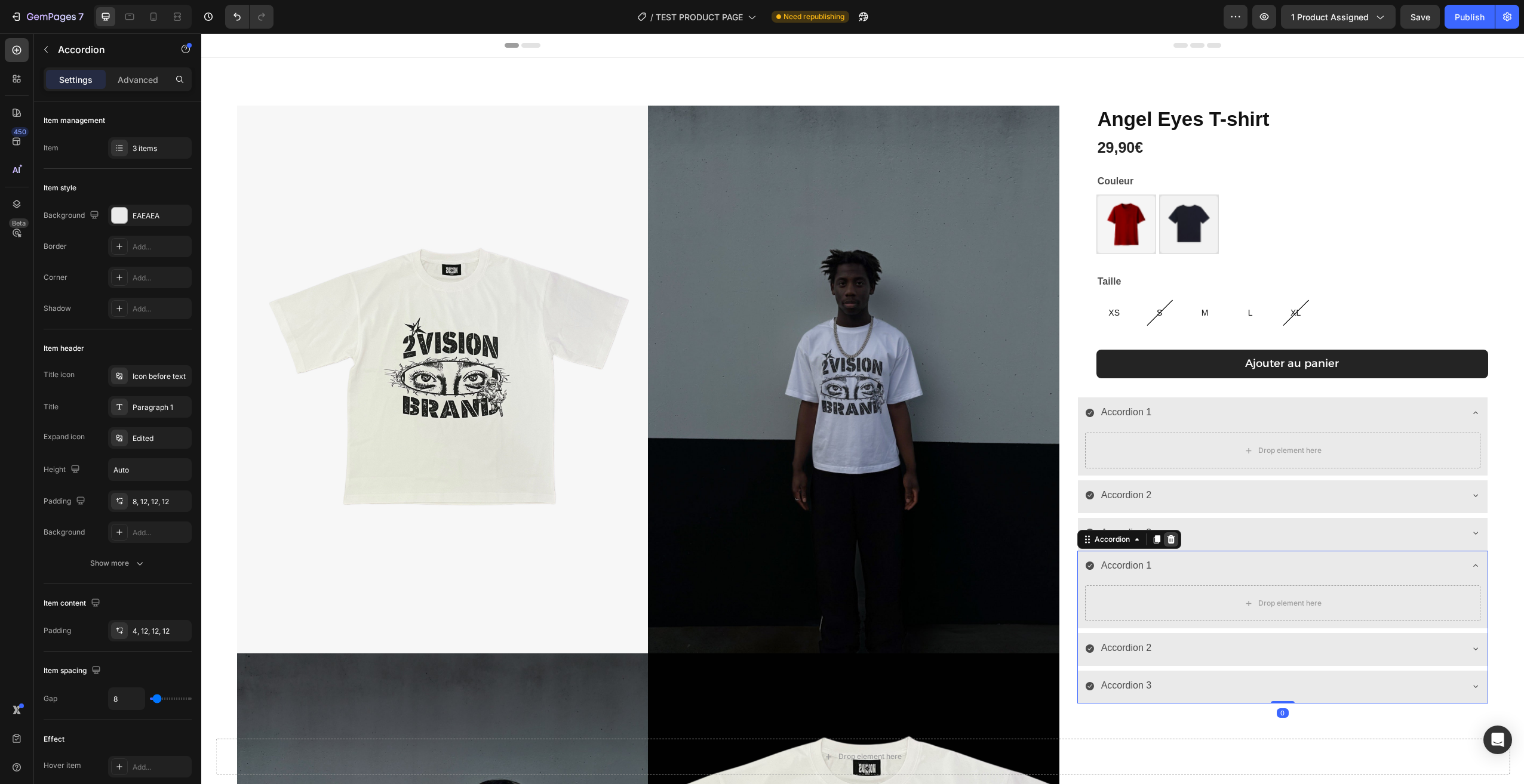
click at [1166, 538] on icon at bounding box center [1171, 539] width 9 height 9
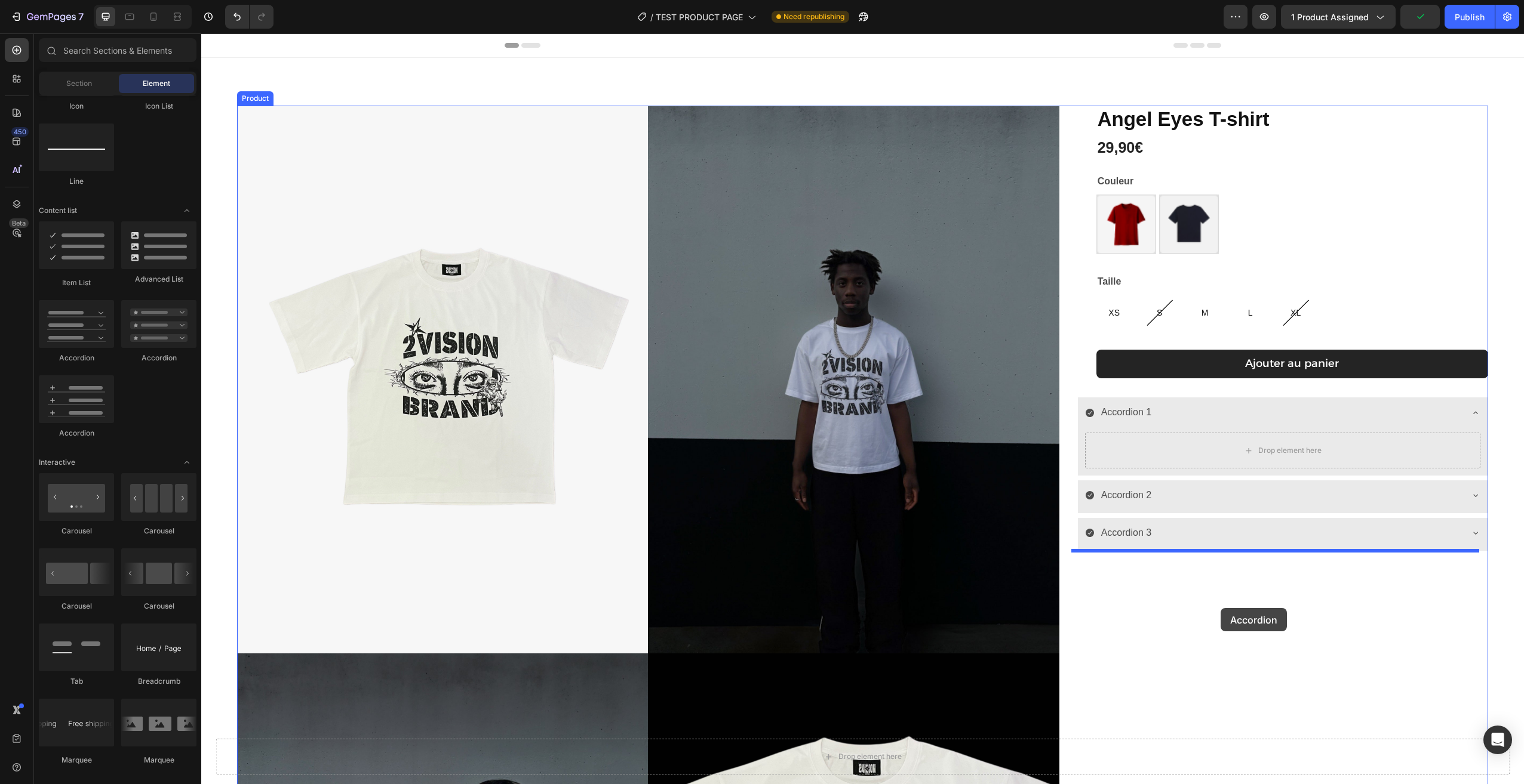
drag, startPoint x: 266, startPoint y: 364, endPoint x: 1220, endPoint y: 608, distance: 984.7
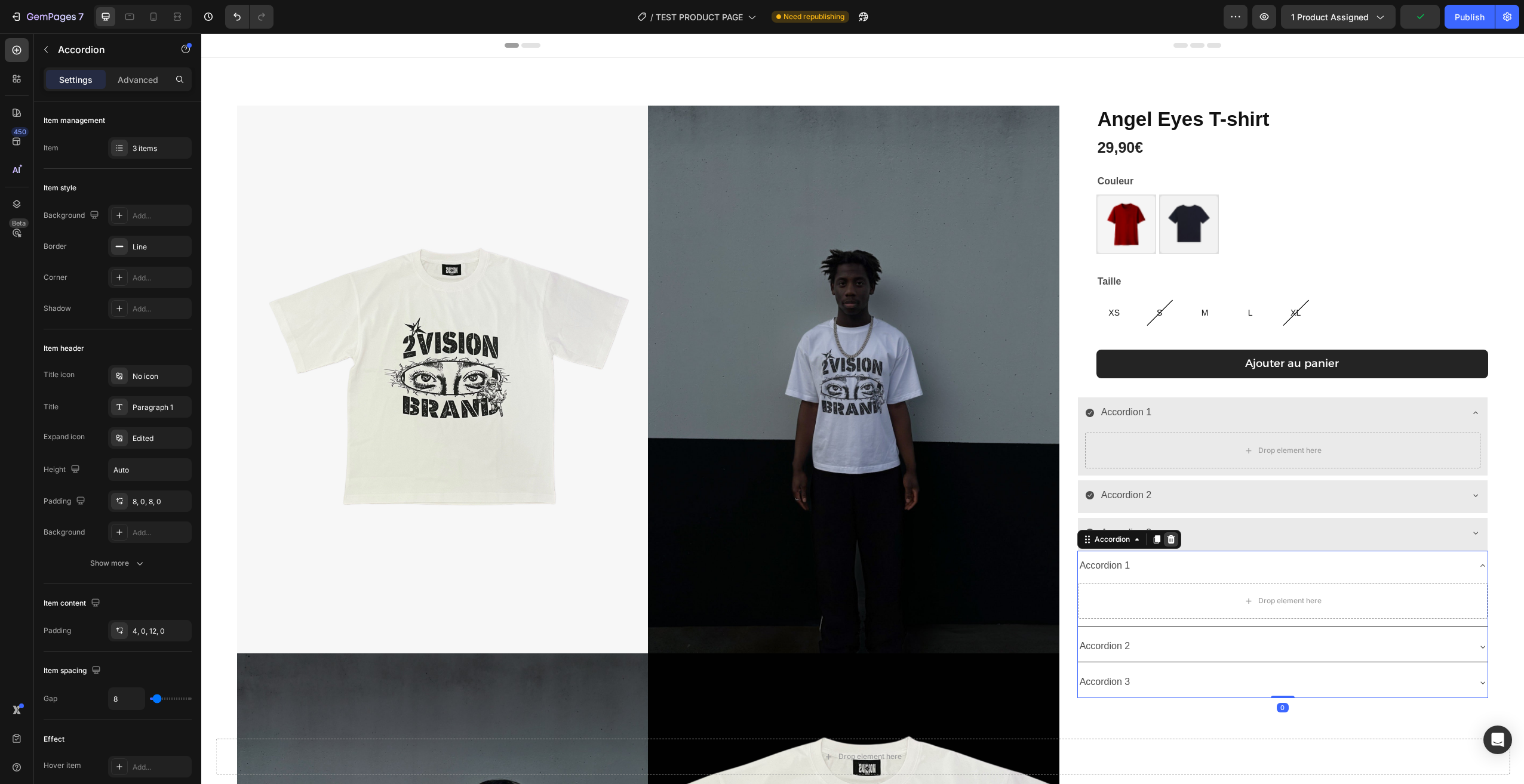
click at [1167, 543] on icon at bounding box center [1171, 538] width 7 height 8
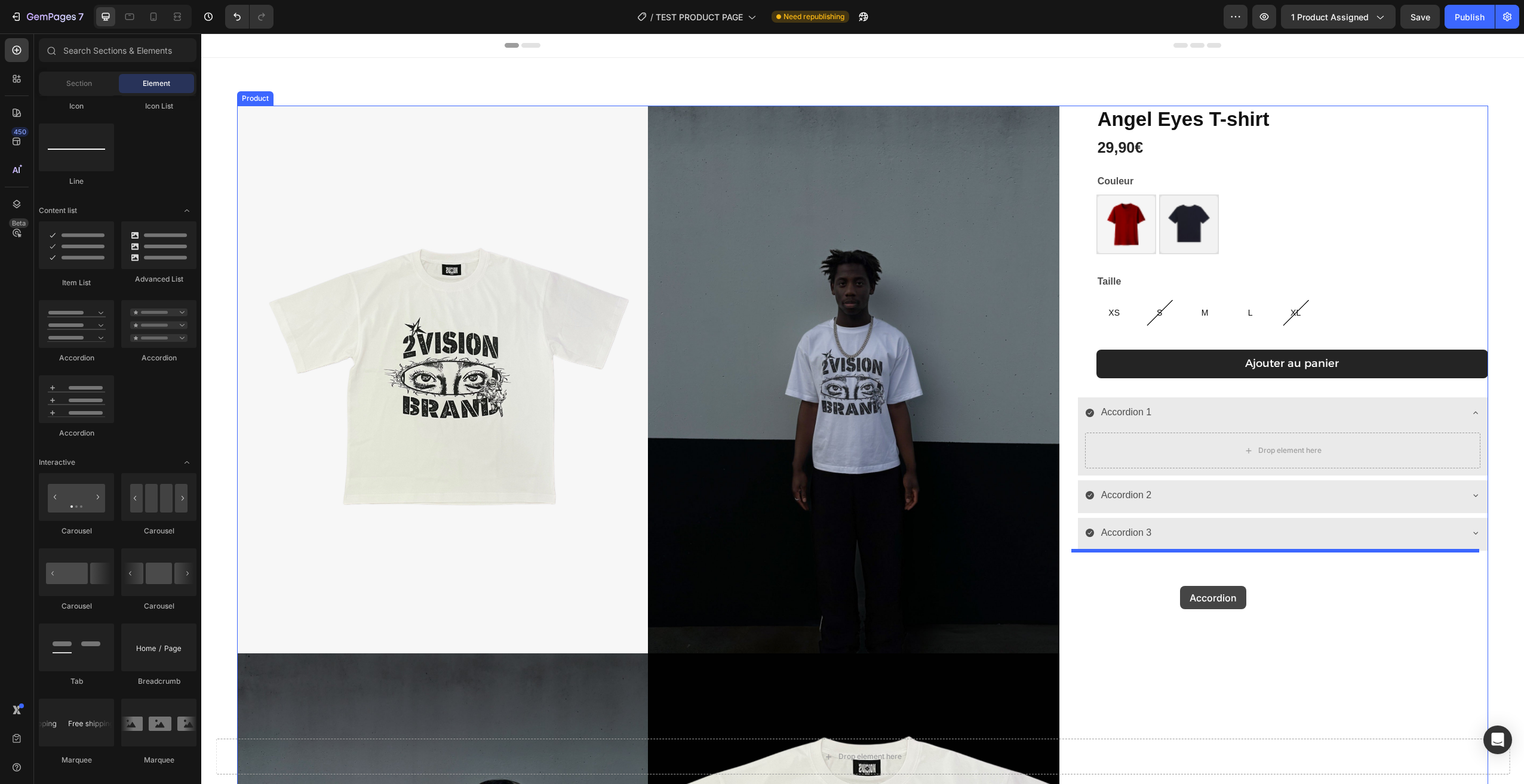
drag, startPoint x: 253, startPoint y: 426, endPoint x: 1180, endPoint y: 586, distance: 940.7
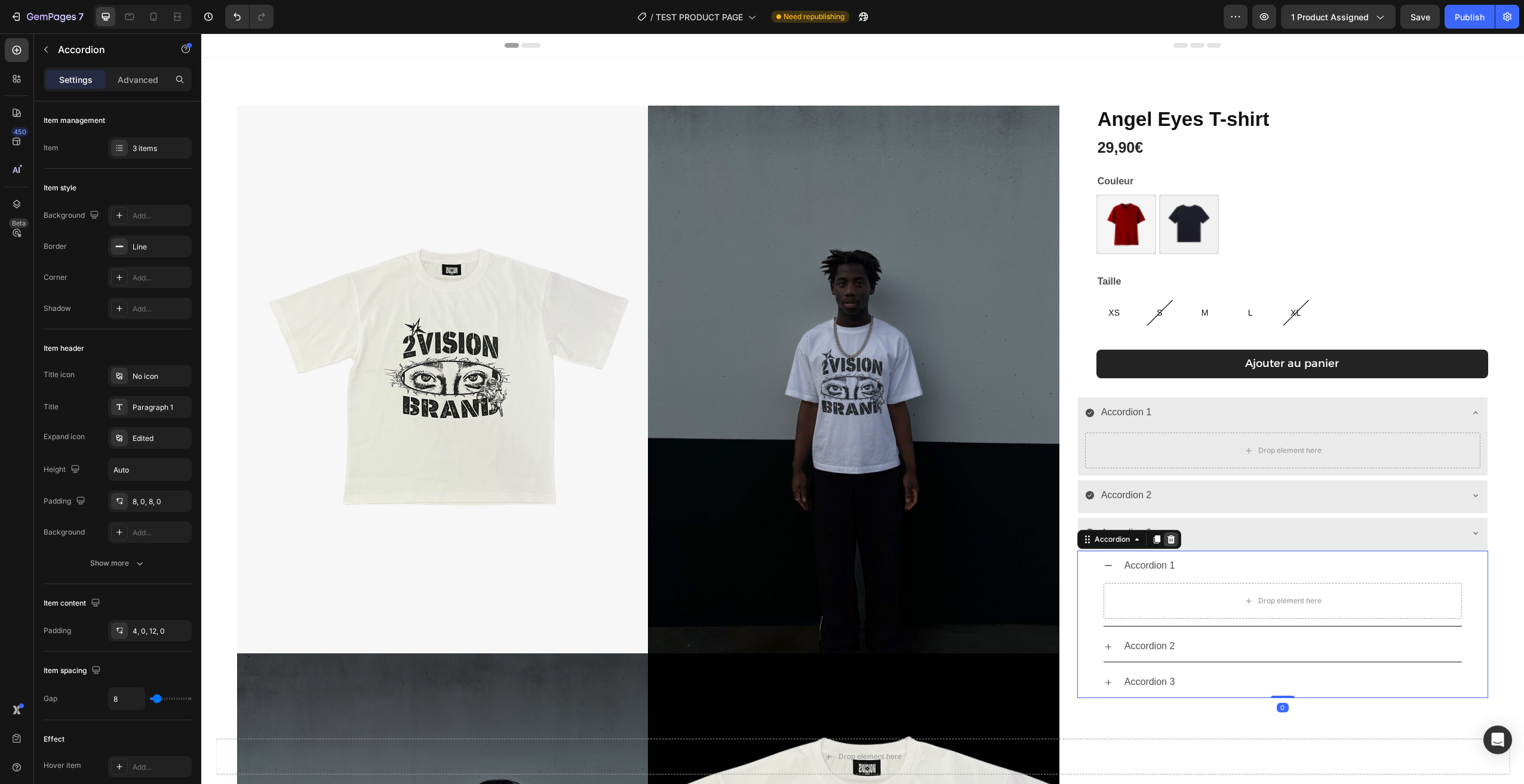
click at [1167, 537] on icon at bounding box center [1171, 538] width 7 height 8
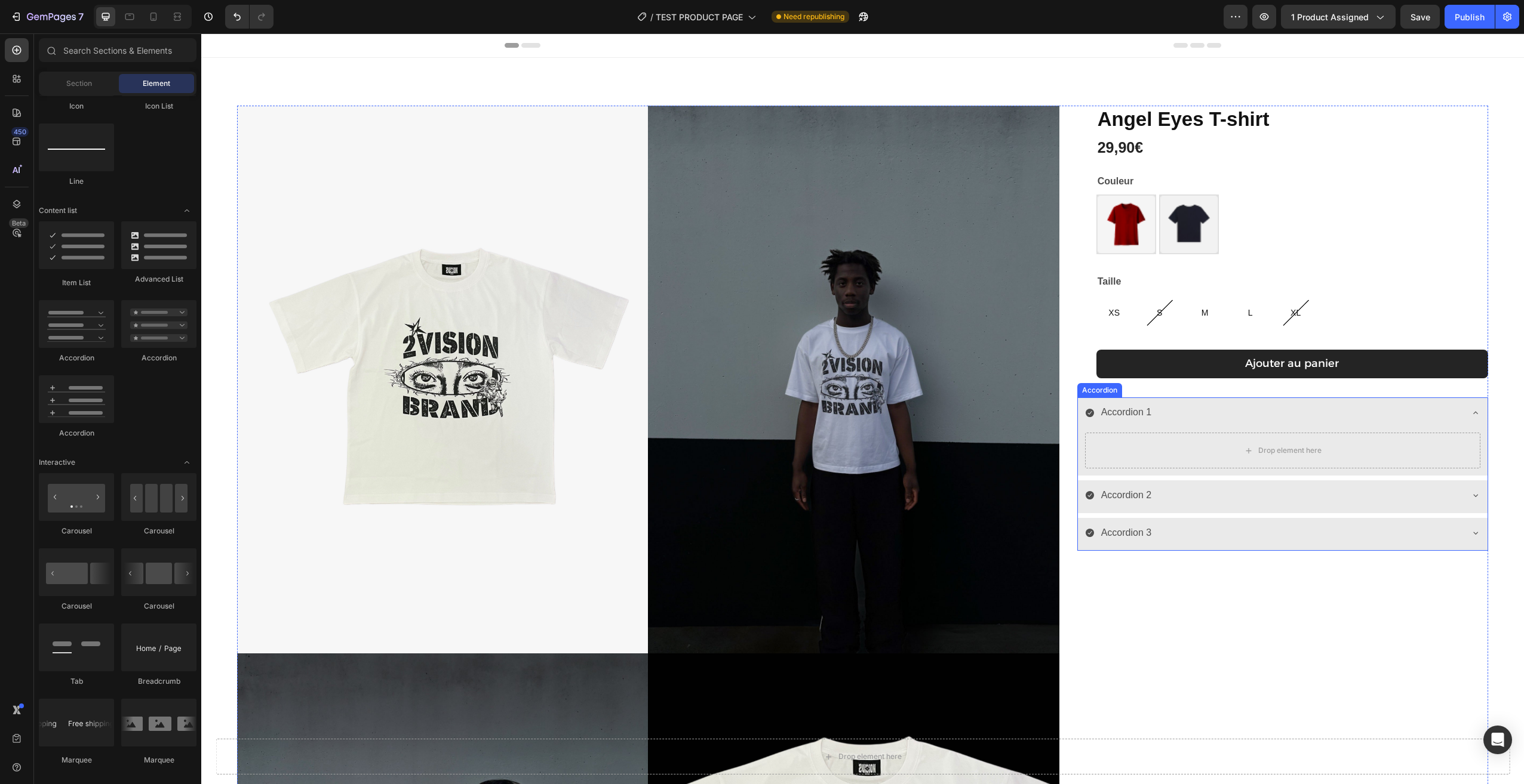
click at [1167, 417] on div "Accordion 1" at bounding box center [1272, 412] width 376 height 21
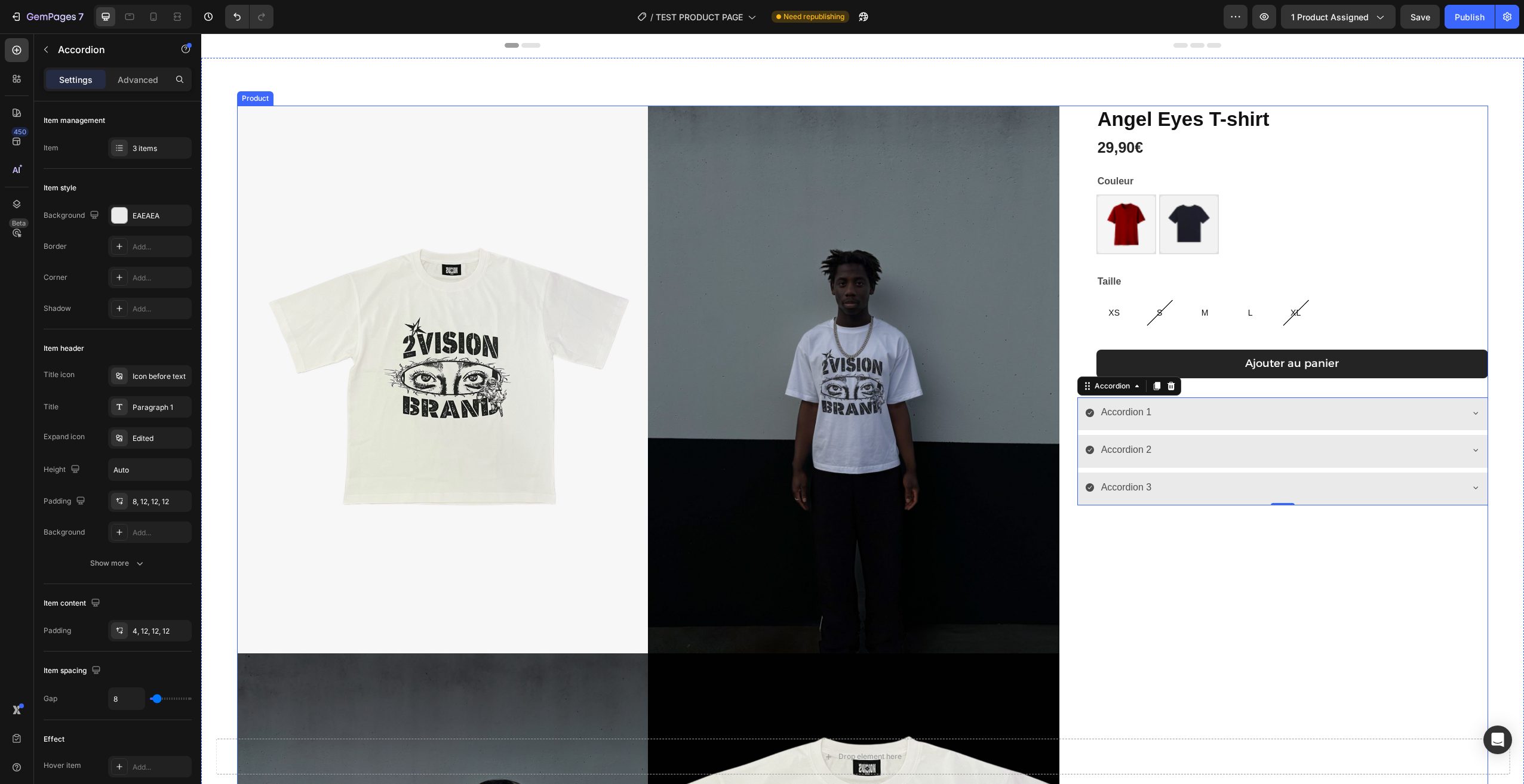
click at [1249, 578] on div "[PERSON_NAME] T-shirt Product Title 29,90€ Product Price Product Price Row Coul…" at bounding box center [1282, 658] width 410 height 1105
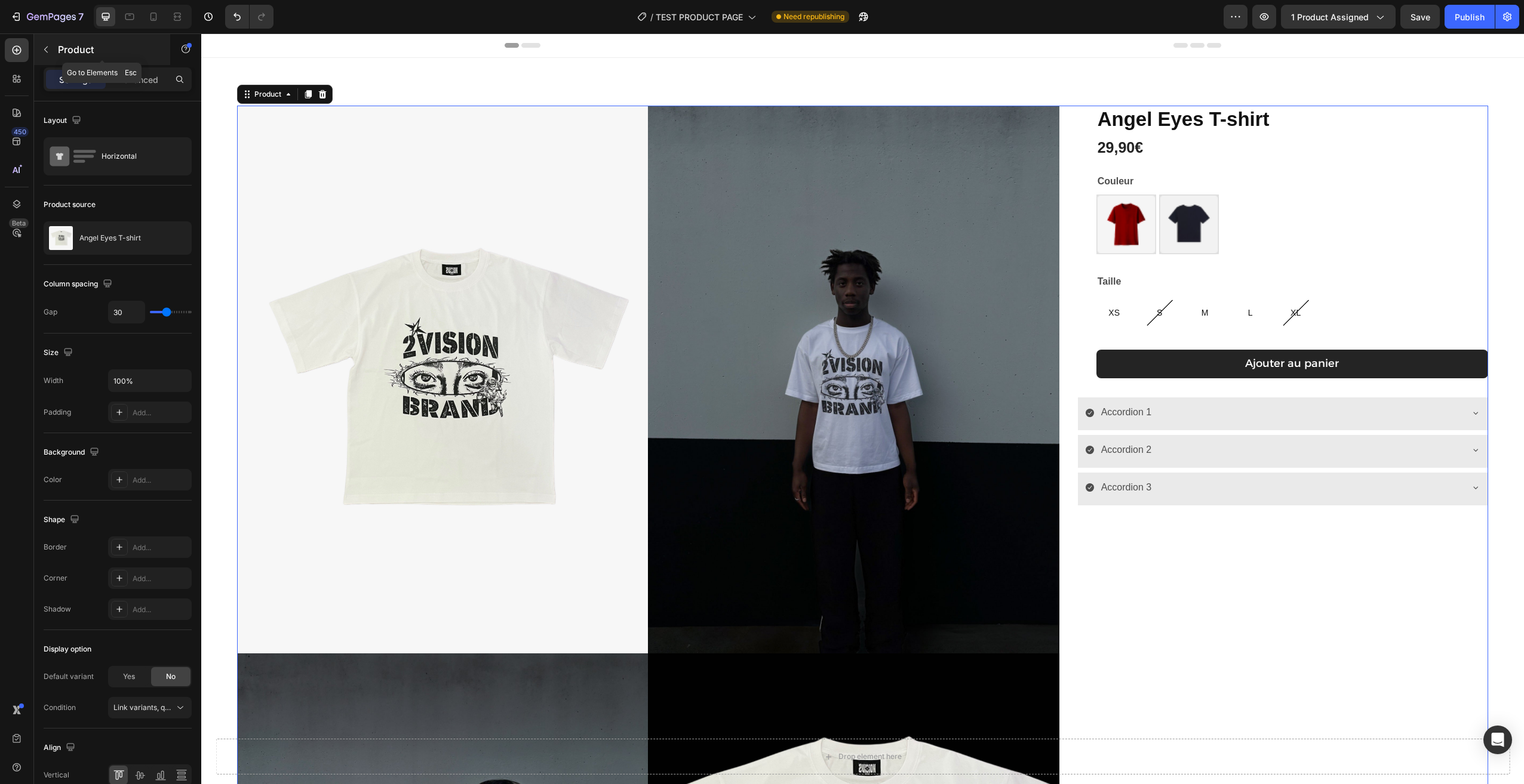
click at [60, 47] on p "Product" at bounding box center [108, 49] width 102 height 14
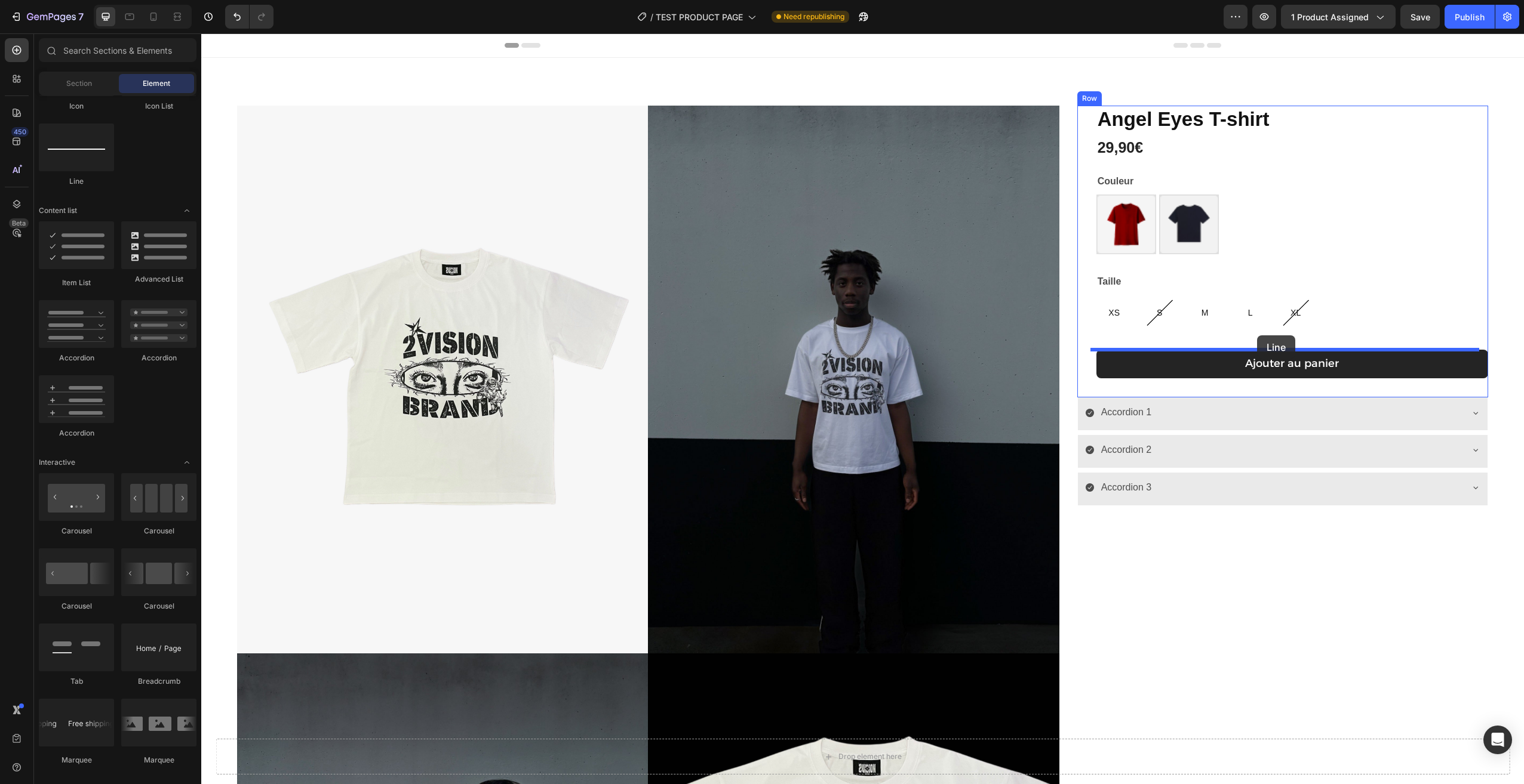
drag, startPoint x: 550, startPoint y: 237, endPoint x: 1257, endPoint y: 335, distance: 713.8
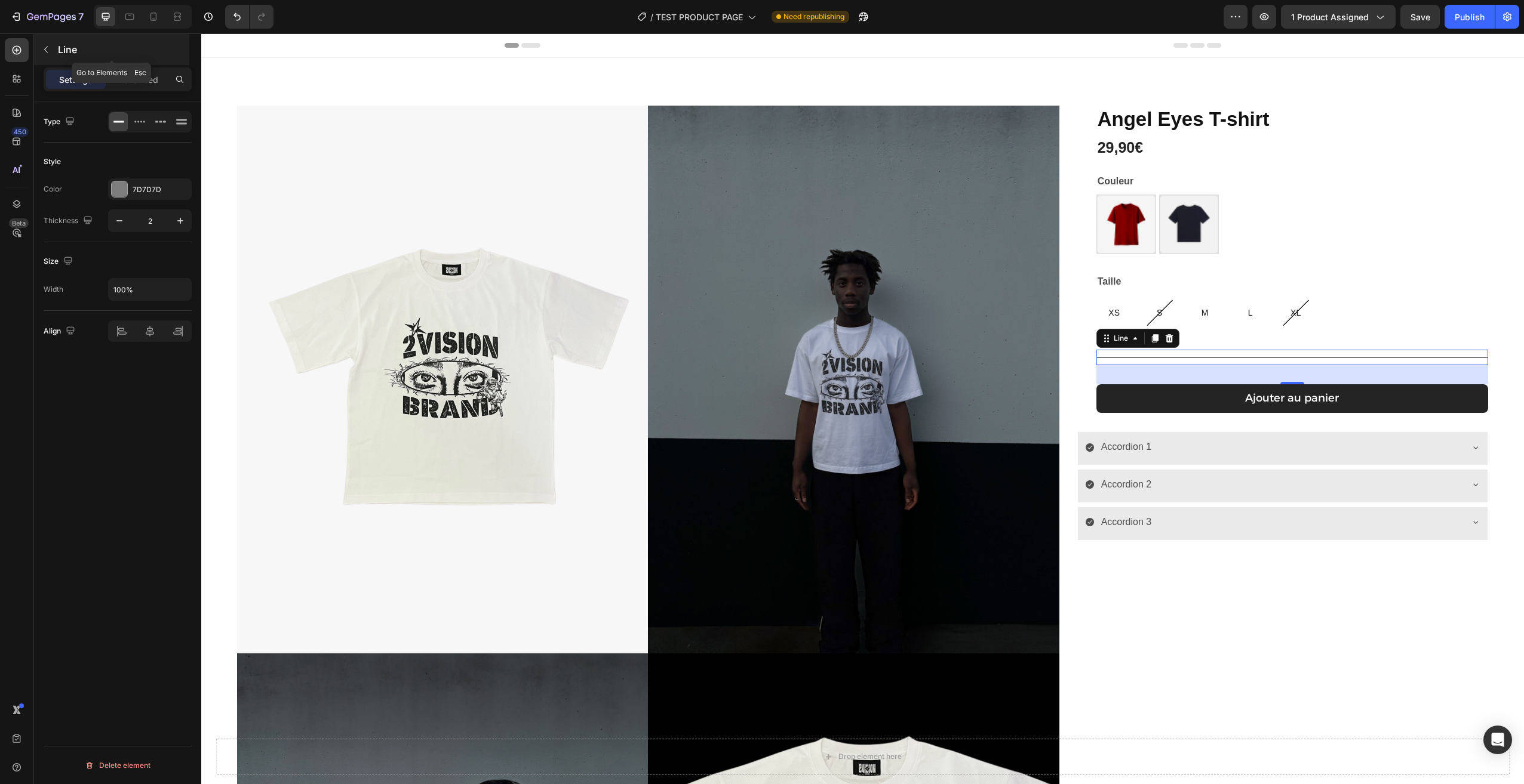
click at [47, 47] on icon "button" at bounding box center [46, 50] width 4 height 7
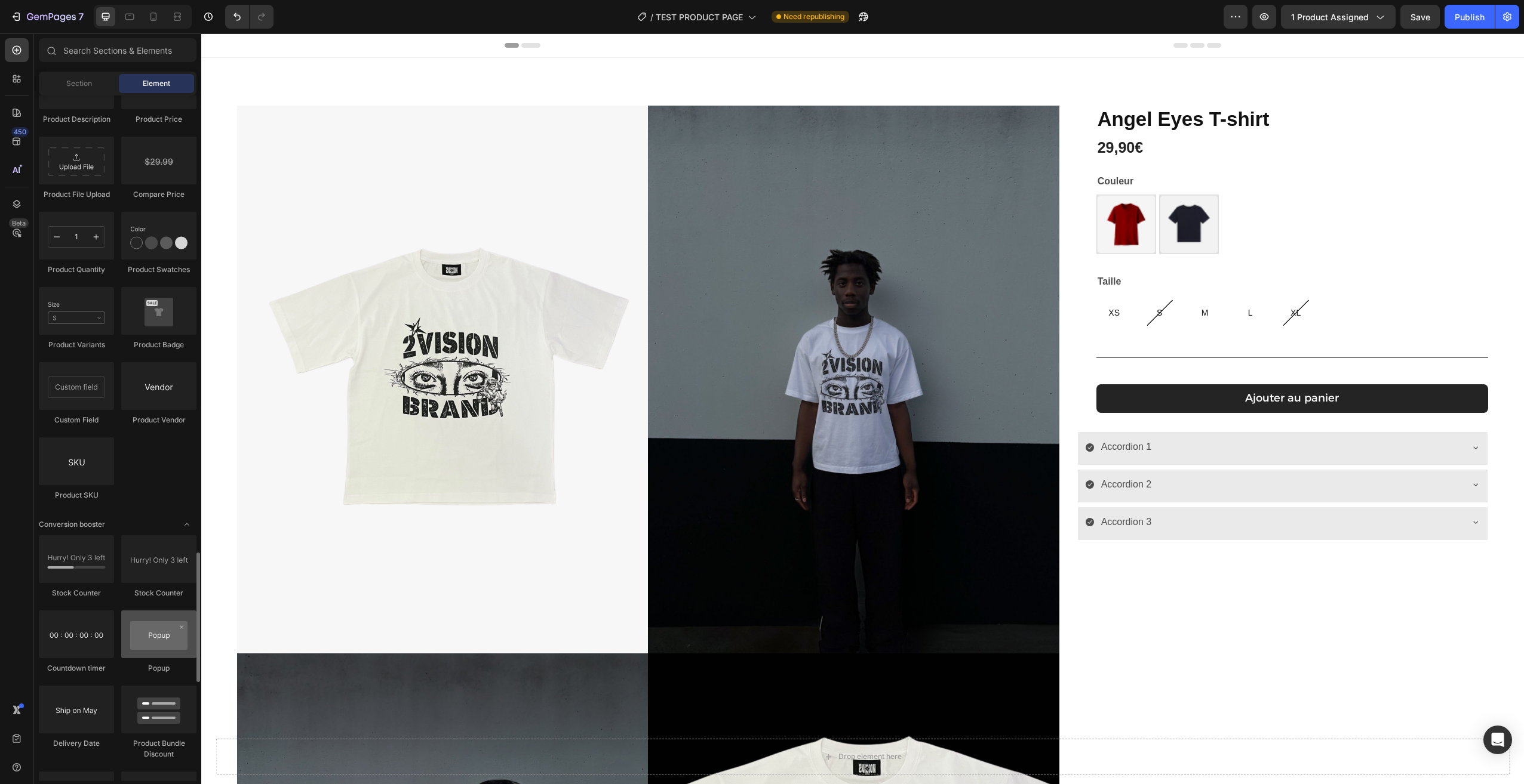
scroll to position [2274, 0]
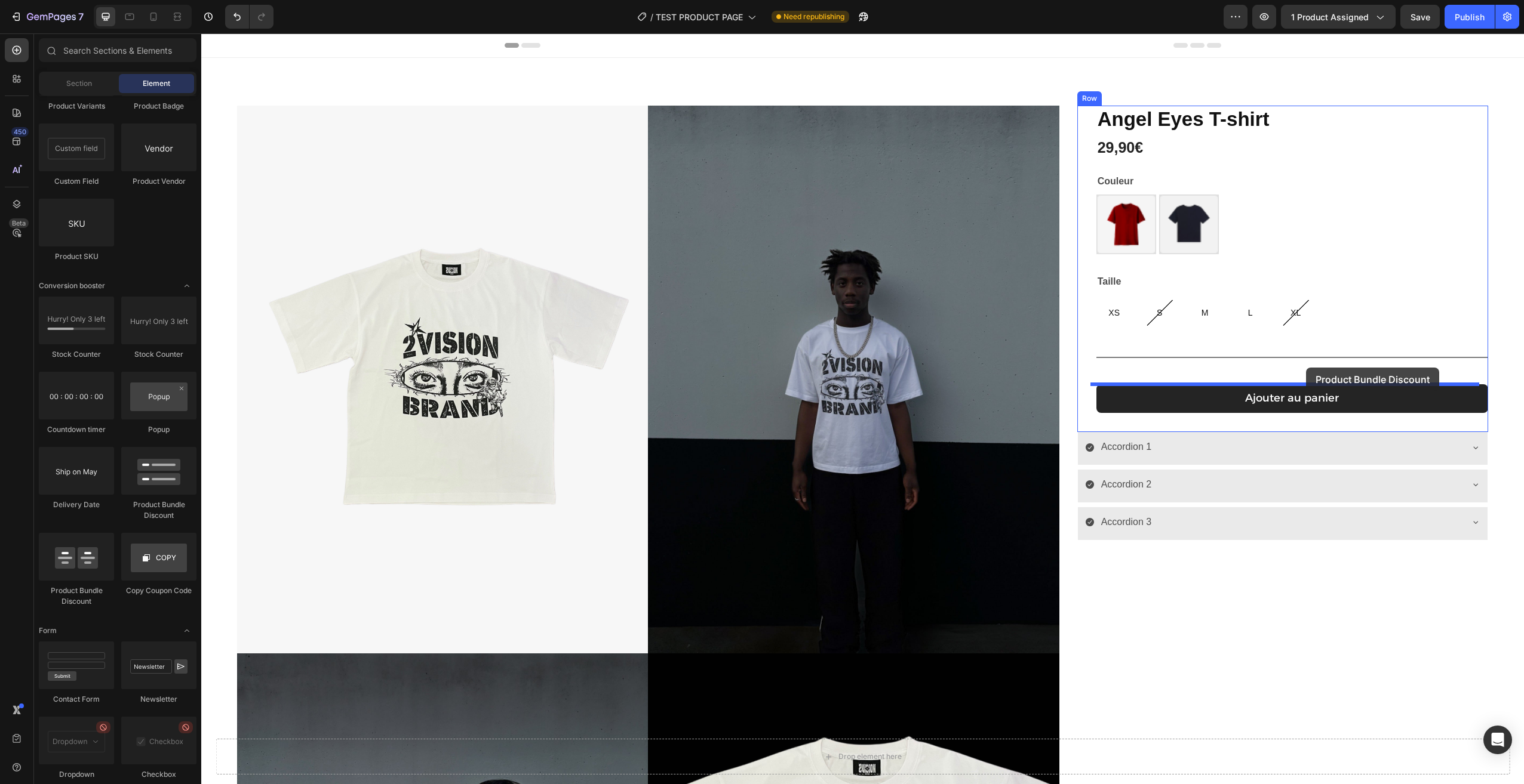
drag, startPoint x: 283, startPoint y: 478, endPoint x: 1290, endPoint y: 373, distance: 1012.5
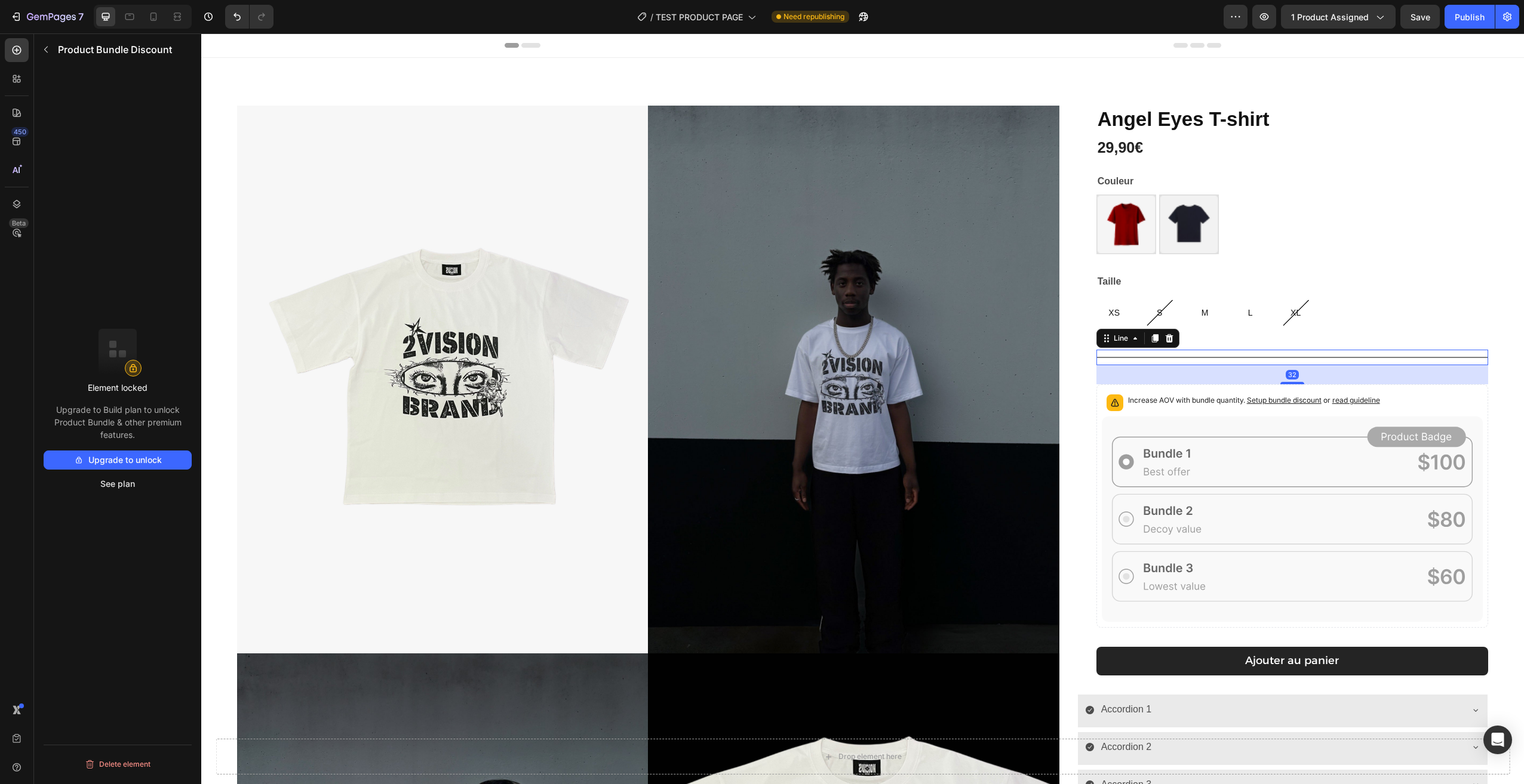
click at [1284, 363] on div "Title Line 32" at bounding box center [1292, 357] width 392 height 16
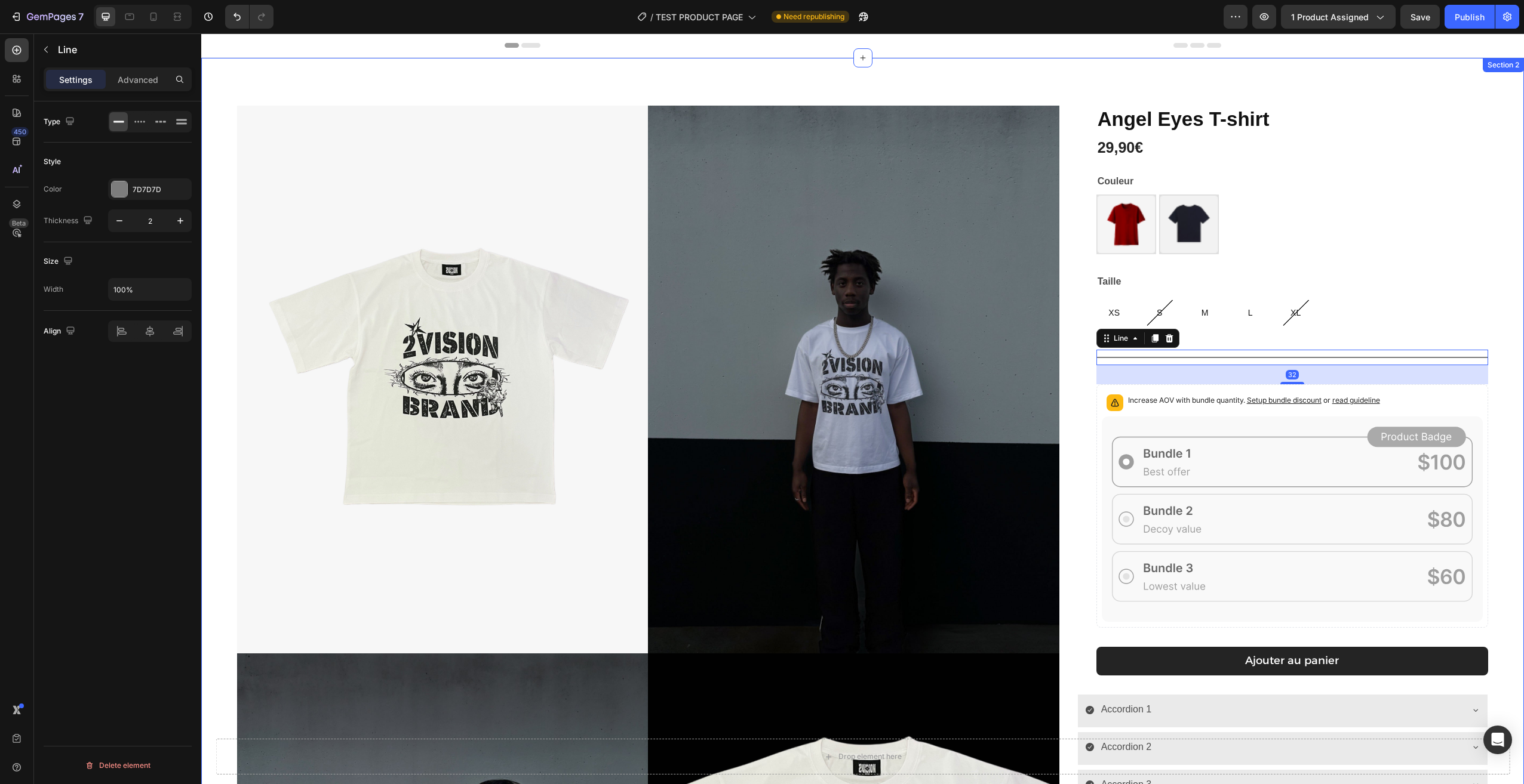
click at [1508, 374] on div "Product Images [PERSON_NAME] T-shirt Product Title 29,90€ Product Price Product…" at bounding box center [862, 653] width 1323 height 1191
click at [1357, 358] on div at bounding box center [1292, 357] width 392 height 1
click at [121, 219] on icon "button" at bounding box center [119, 221] width 12 height 12
click at [173, 218] on button "button" at bounding box center [180, 221] width 22 height 21
type input "2"
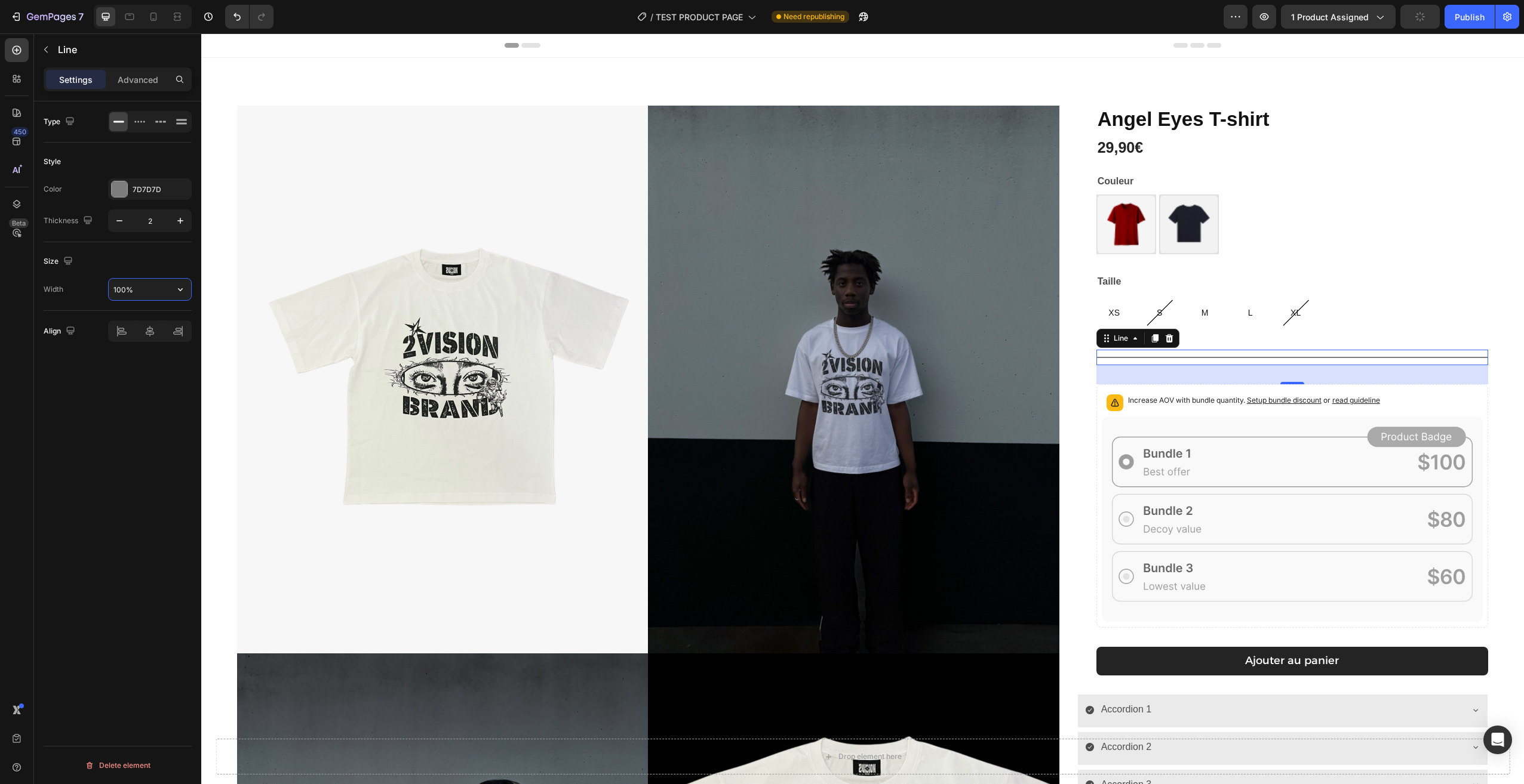
click at [142, 283] on input "100%" at bounding box center [150, 289] width 82 height 21
click at [177, 285] on icon "button" at bounding box center [180, 289] width 12 height 12
click at [134, 337] on span "Default" at bounding box center [125, 342] width 24 height 10
click at [139, 292] on input "1200" at bounding box center [150, 289] width 82 height 21
click at [178, 285] on icon "button" at bounding box center [180, 289] width 12 height 12
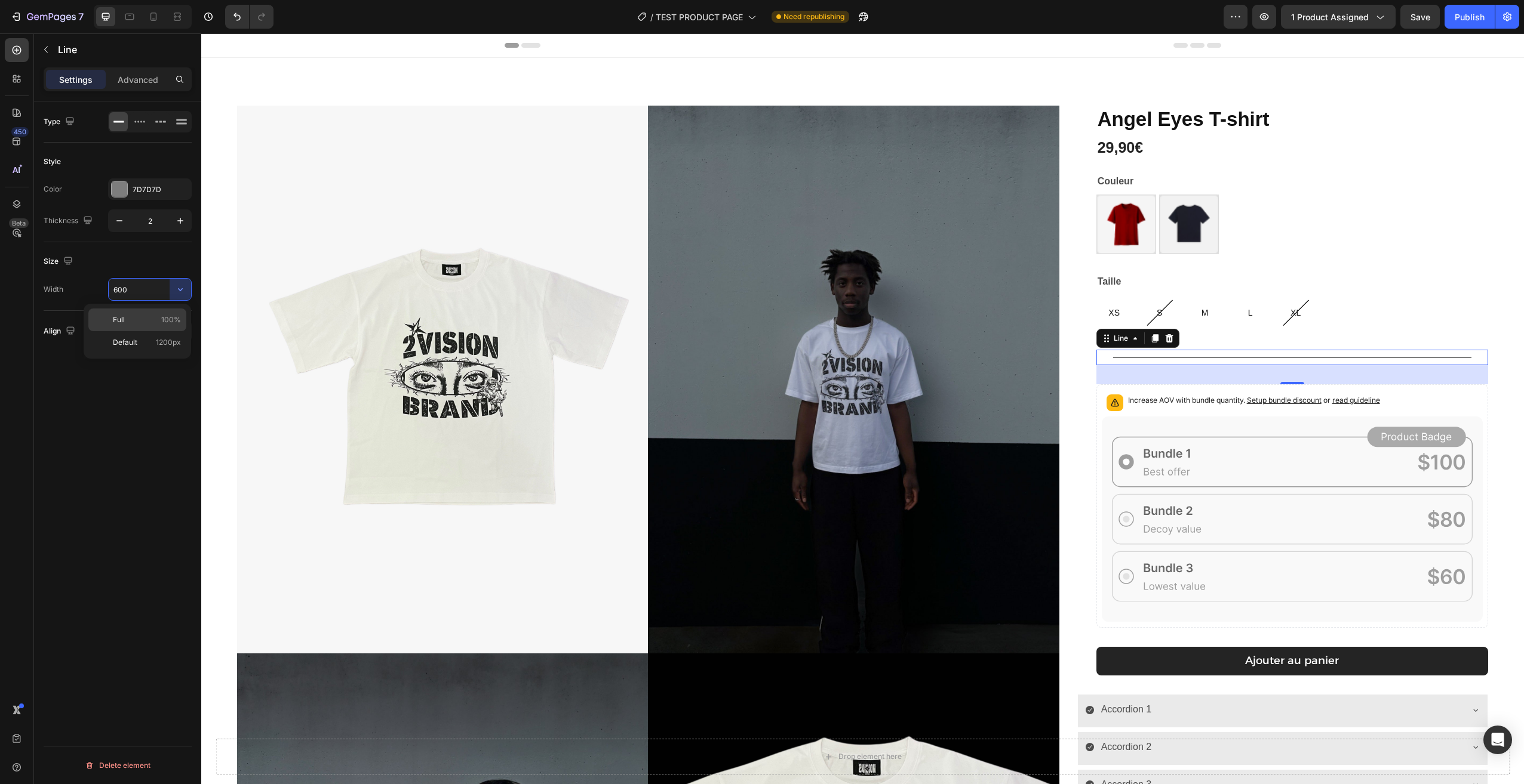
click at [131, 315] on p "Full 100%" at bounding box center [147, 320] width 68 height 10
click at [149, 293] on input "100%" at bounding box center [150, 289] width 82 height 21
click at [123, 333] on icon at bounding box center [122, 331] width 12 height 12
click at [120, 291] on input "50%" at bounding box center [150, 289] width 82 height 21
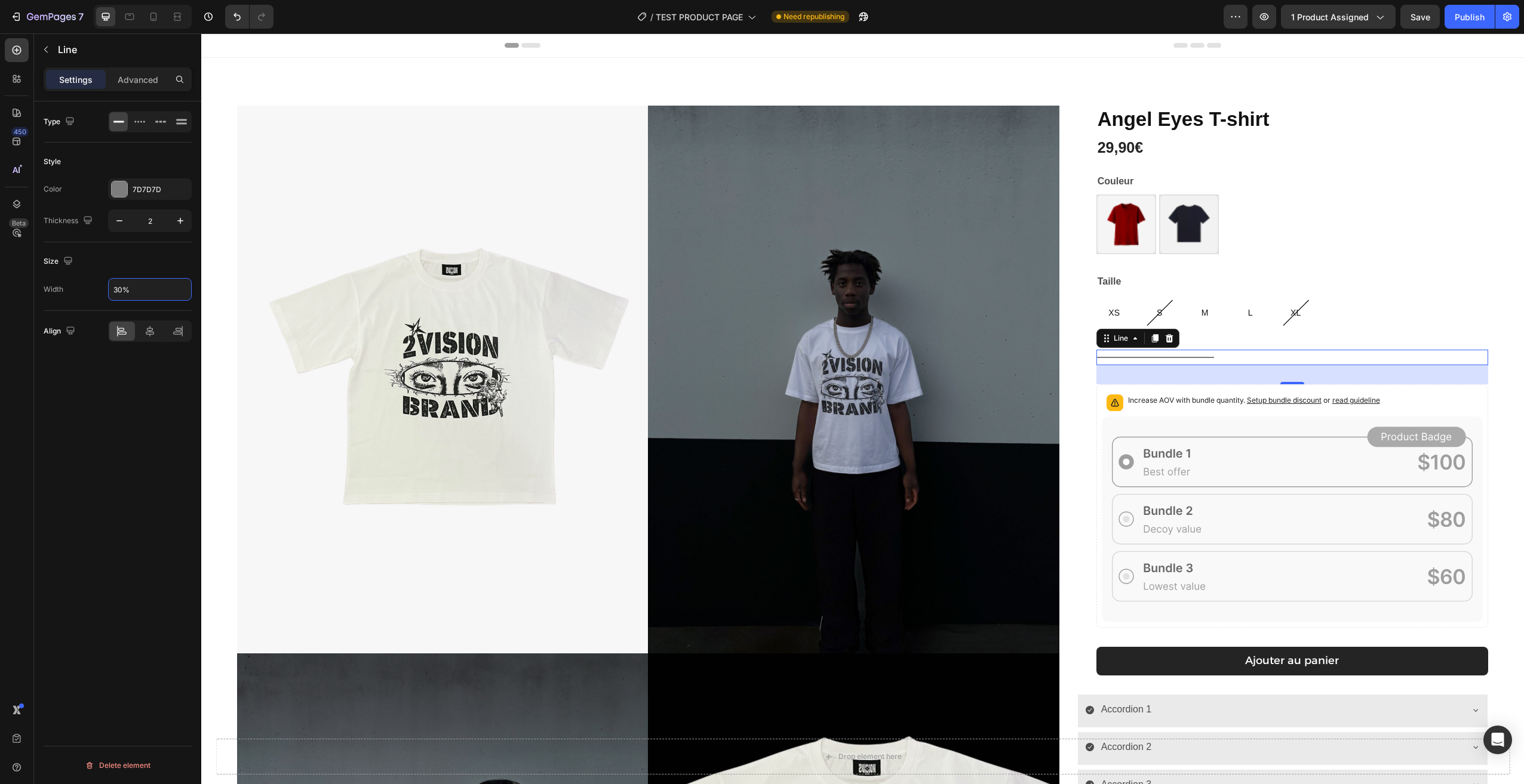
type input "30%"
click at [158, 374] on div "Type Style Color 7D7D7D Thickness 2 Size Width 30% Align Delete element" at bounding box center [117, 460] width 167 height 717
click at [179, 121] on icon at bounding box center [181, 121] width 12 height 12
click at [154, 124] on icon at bounding box center [160, 121] width 12 height 12
click at [134, 121] on icon at bounding box center [139, 121] width 12 height 12
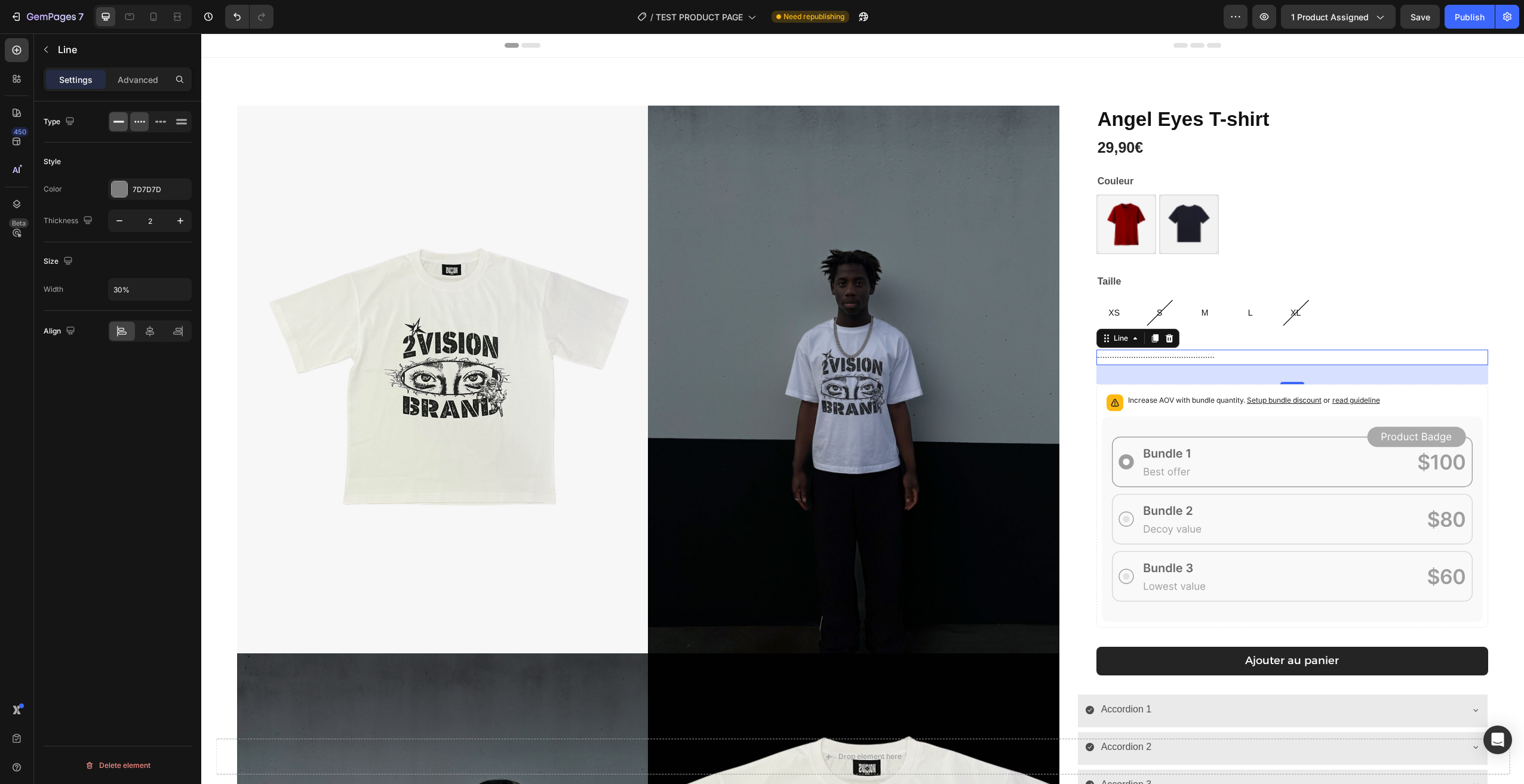
click at [120, 120] on icon at bounding box center [119, 121] width 12 height 12
click at [1150, 343] on icon at bounding box center [1155, 338] width 9 height 9
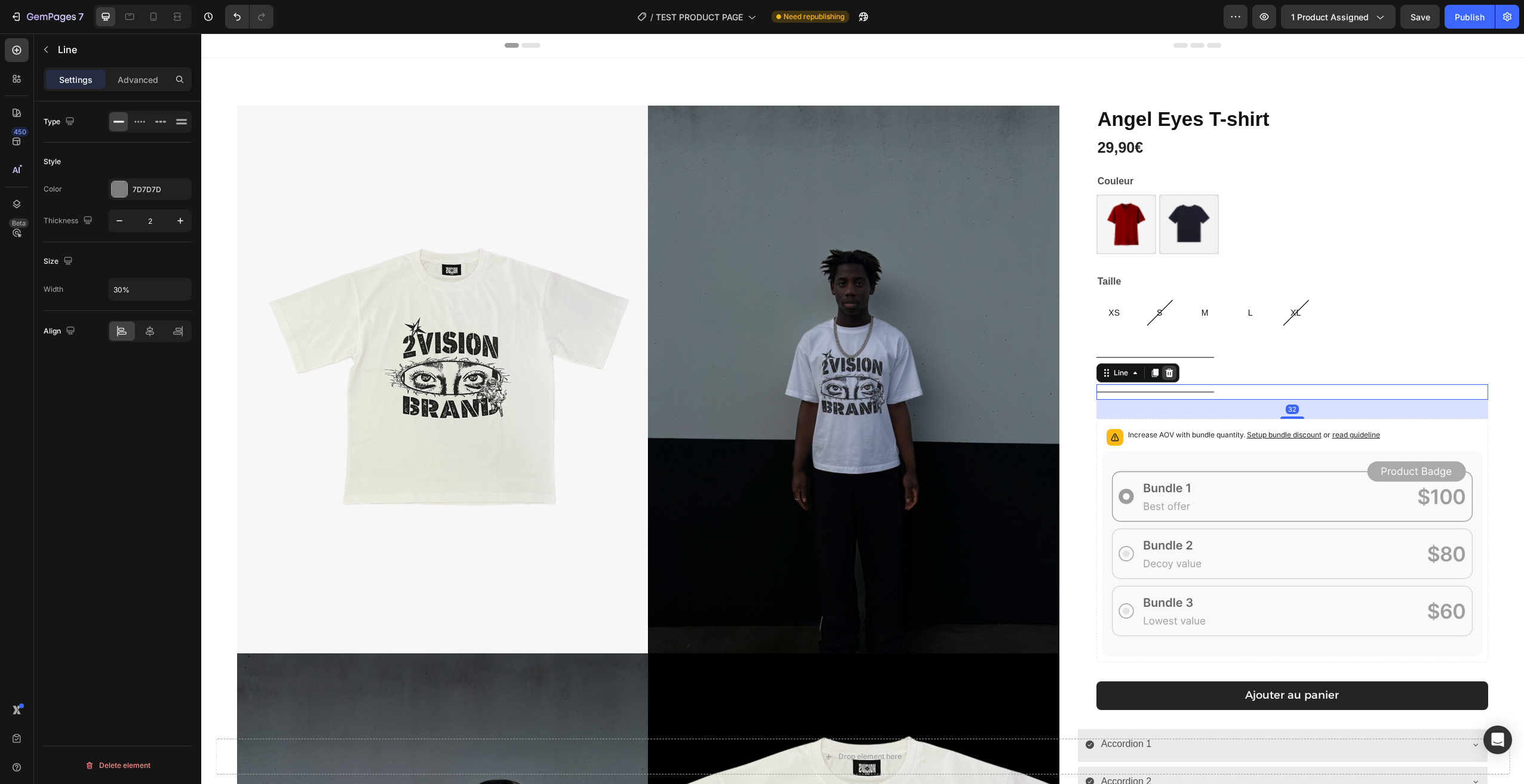
click at [1165, 378] on icon at bounding box center [1169, 373] width 7 height 8
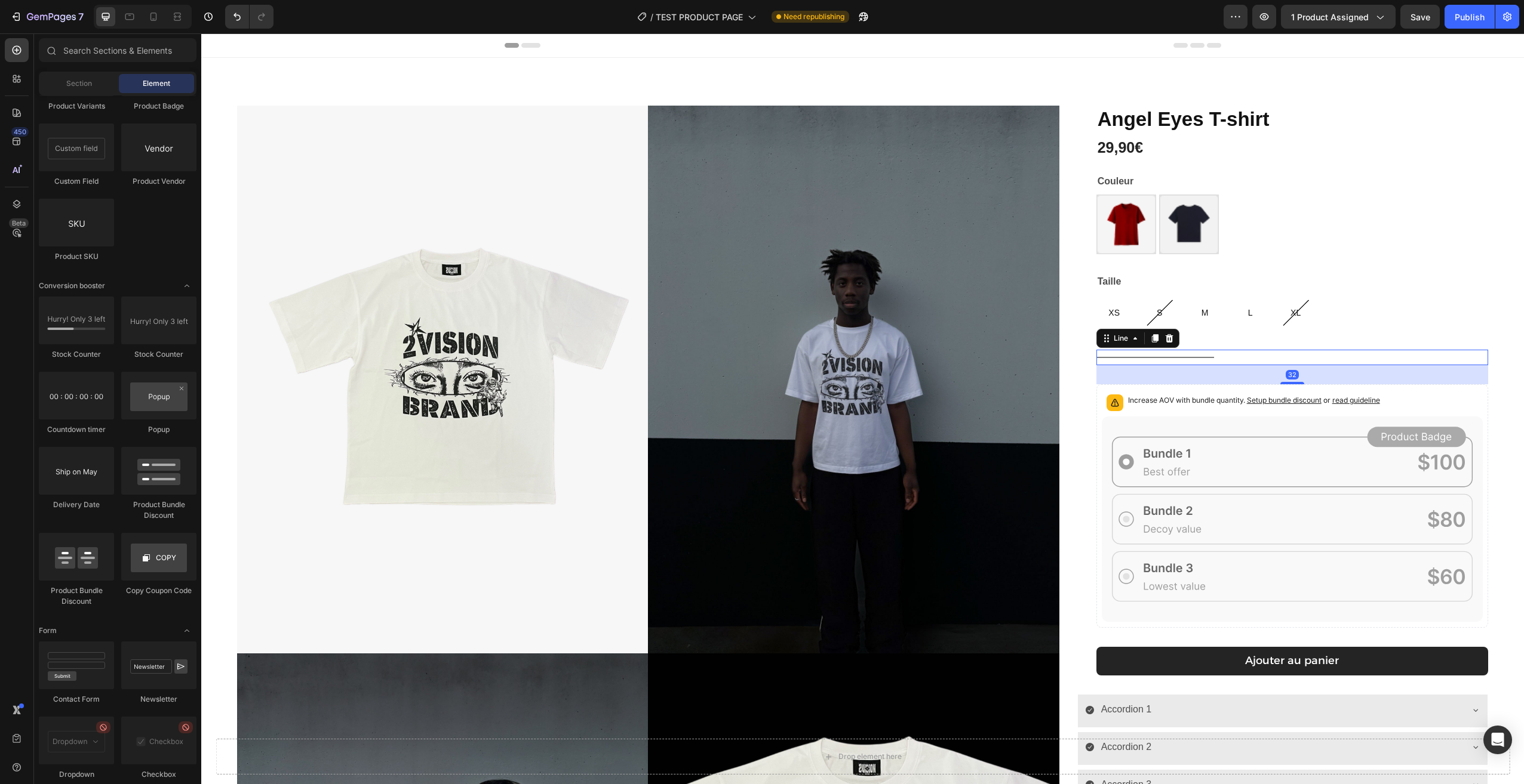
click at [1222, 358] on div "Title" at bounding box center [1292, 357] width 392 height 1
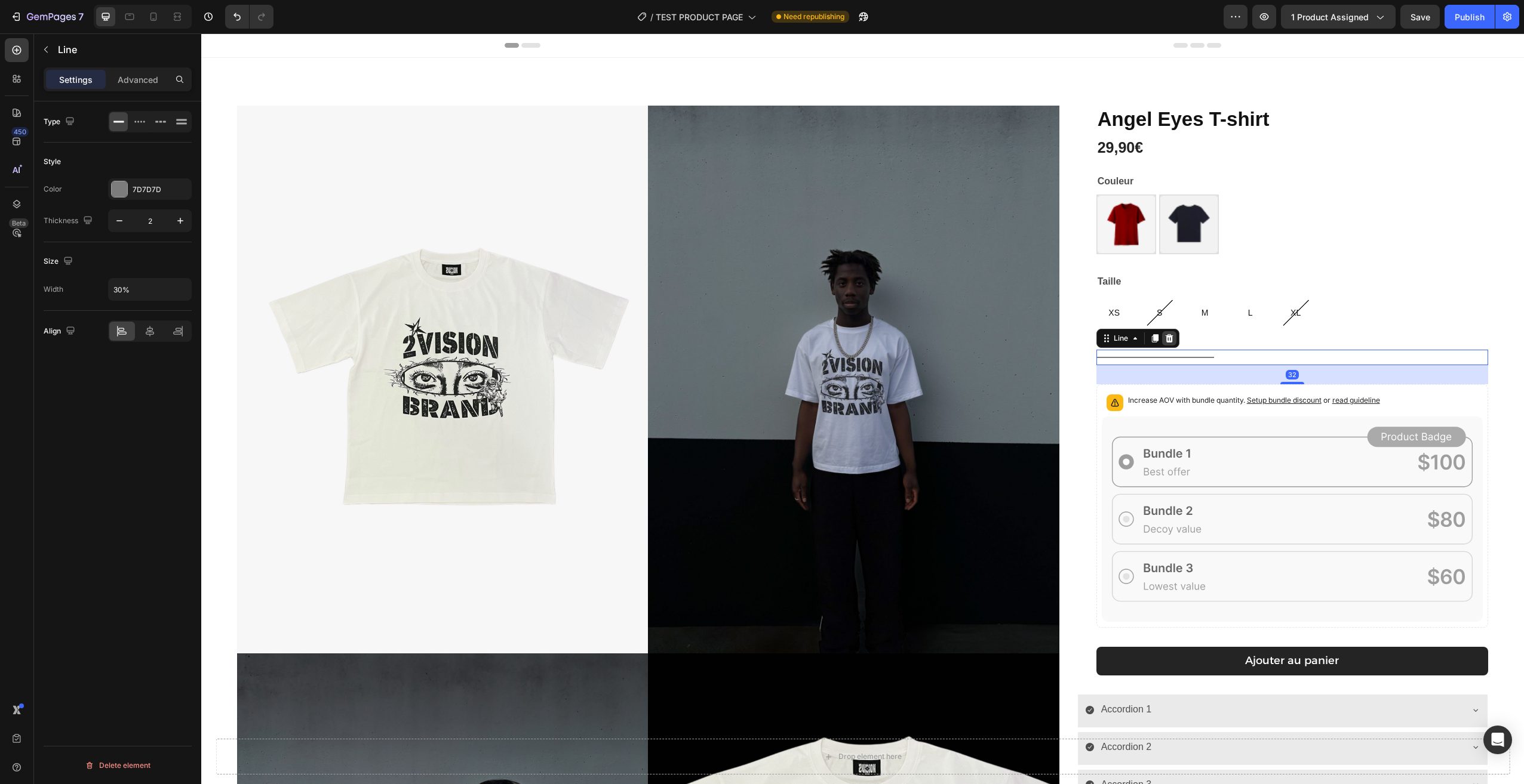
click at [1164, 337] on icon at bounding box center [1169, 338] width 9 height 9
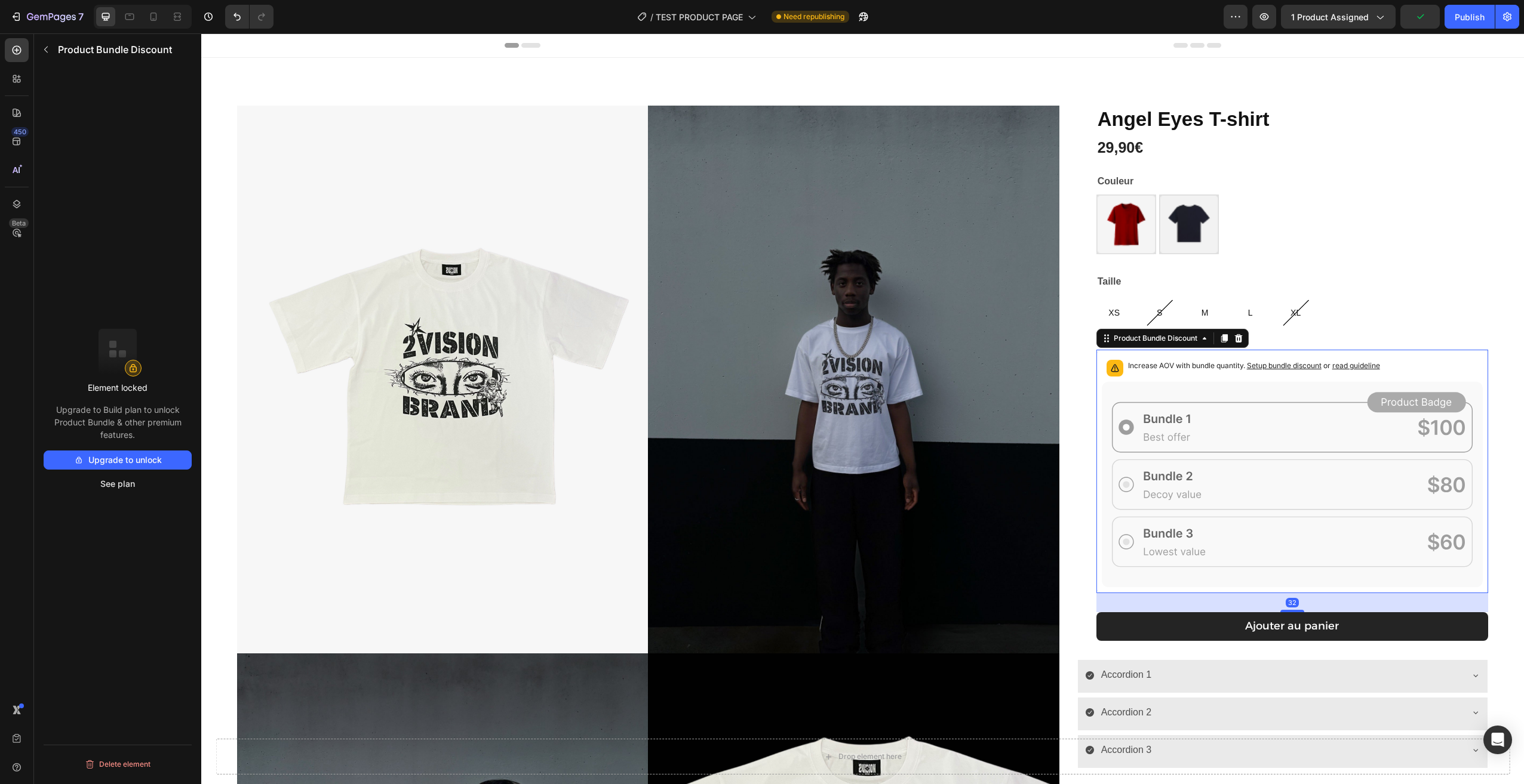
click at [1441, 369] on div "Increase AOV with bundle quantity. Setup bundle discount or read guideline" at bounding box center [1291, 368] width 381 height 26
click at [1431, 333] on div "[PERSON_NAME] T-shirt Product Title 29,90€ Product Price Product Price Row Coul…" at bounding box center [1292, 382] width 392 height 554
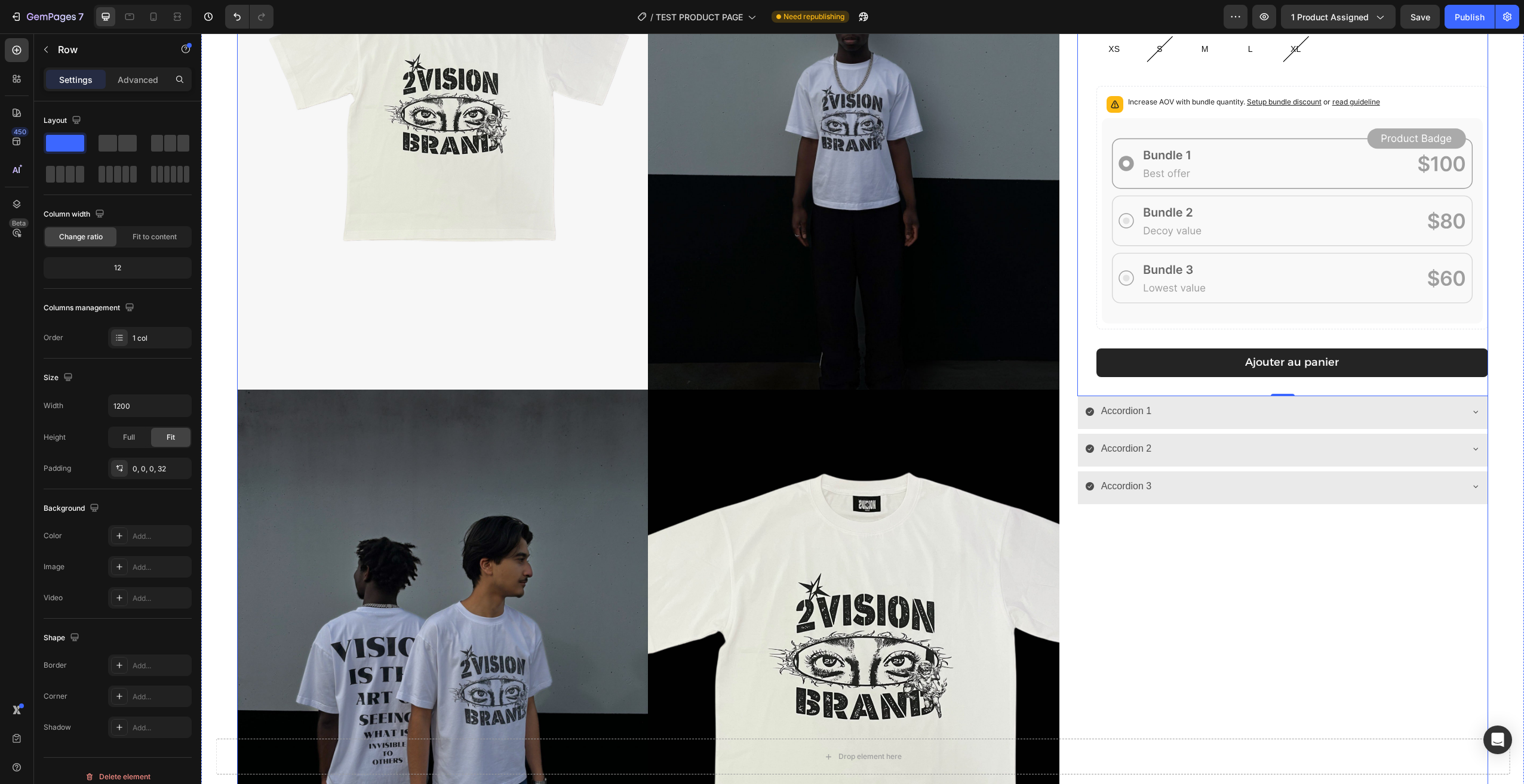
scroll to position [298, 0]
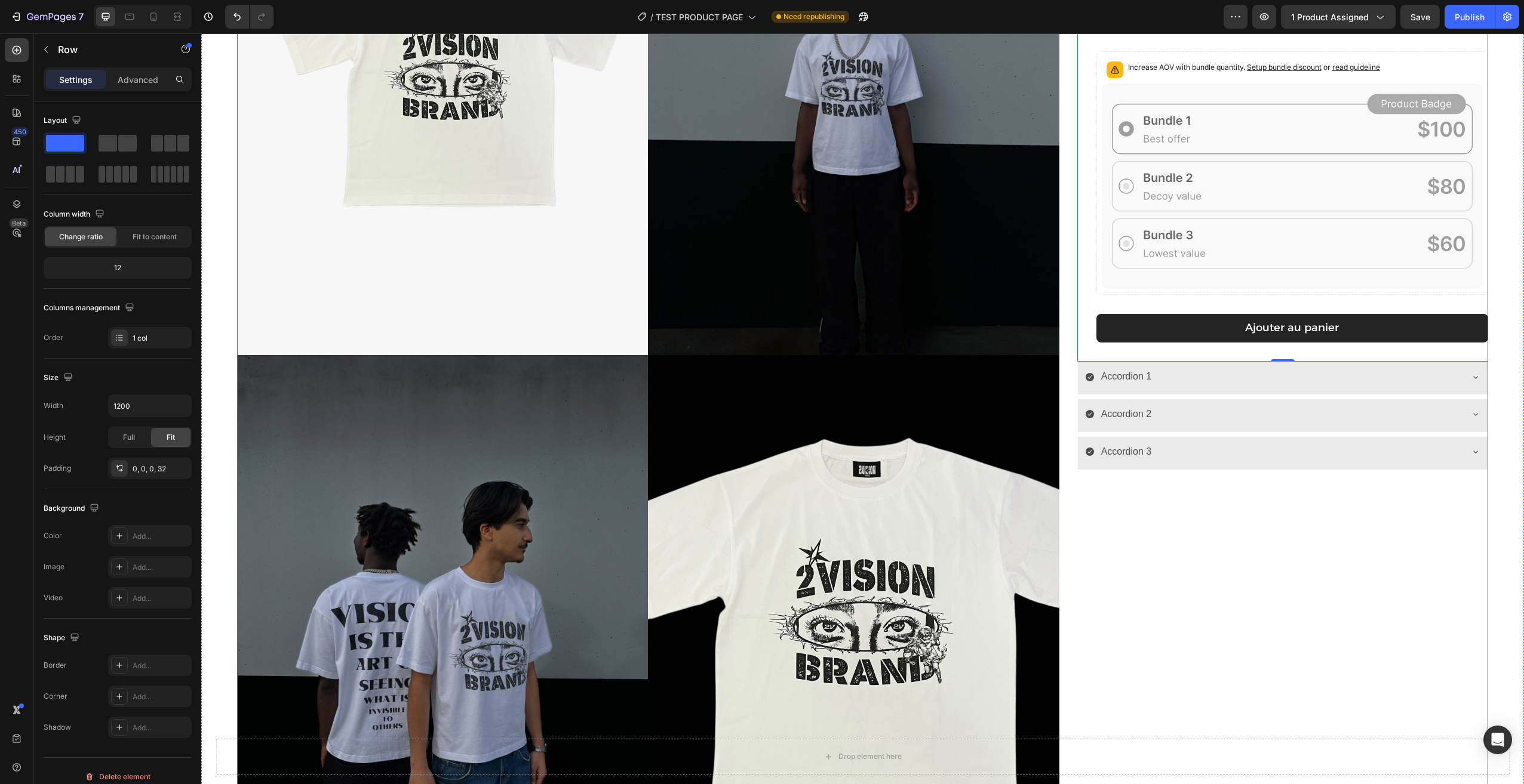
click at [1253, 464] on div "Accordion 3" at bounding box center [1283, 452] width 410 height 33
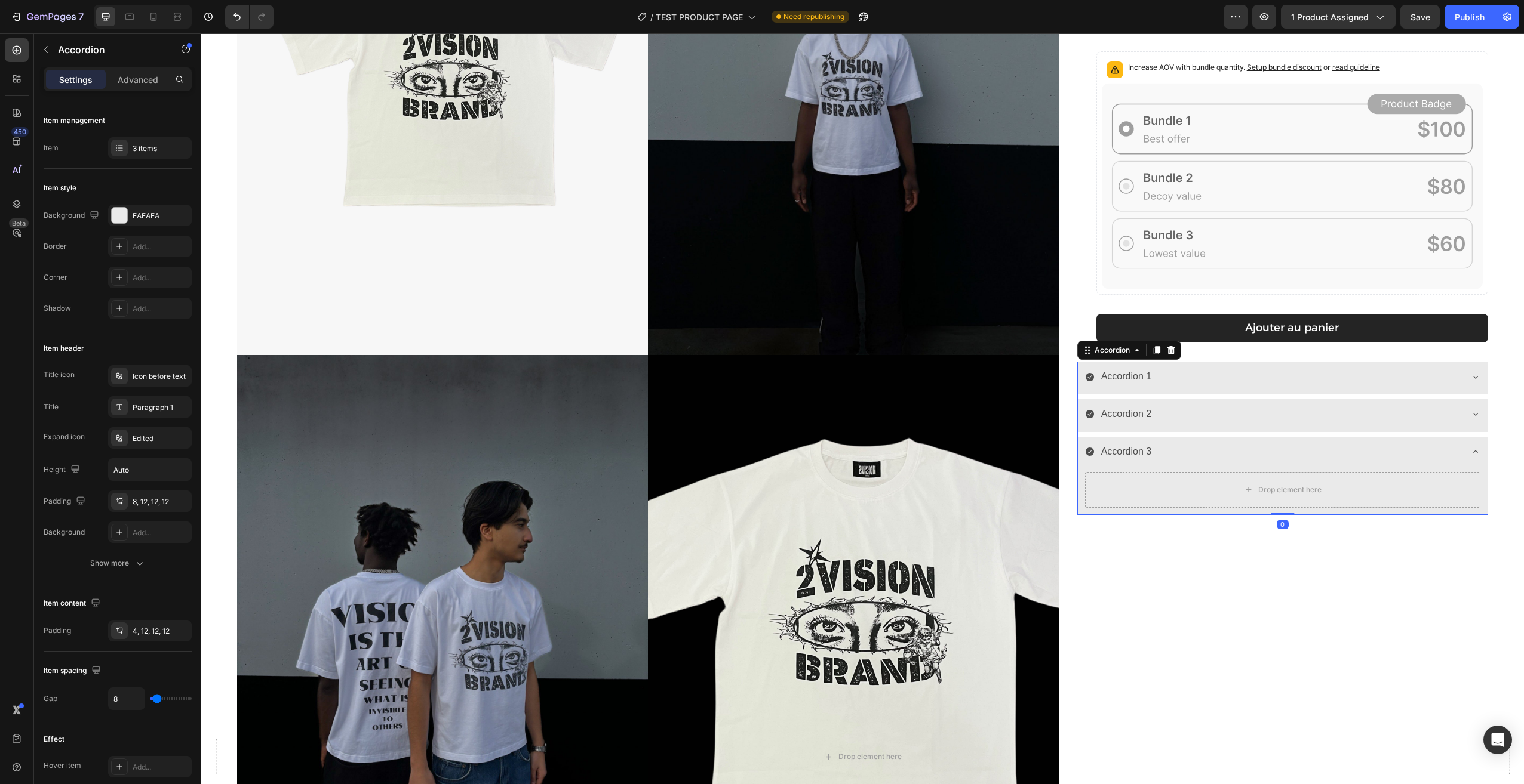
click at [1194, 451] on div "Accordion 3" at bounding box center [1272, 452] width 376 height 21
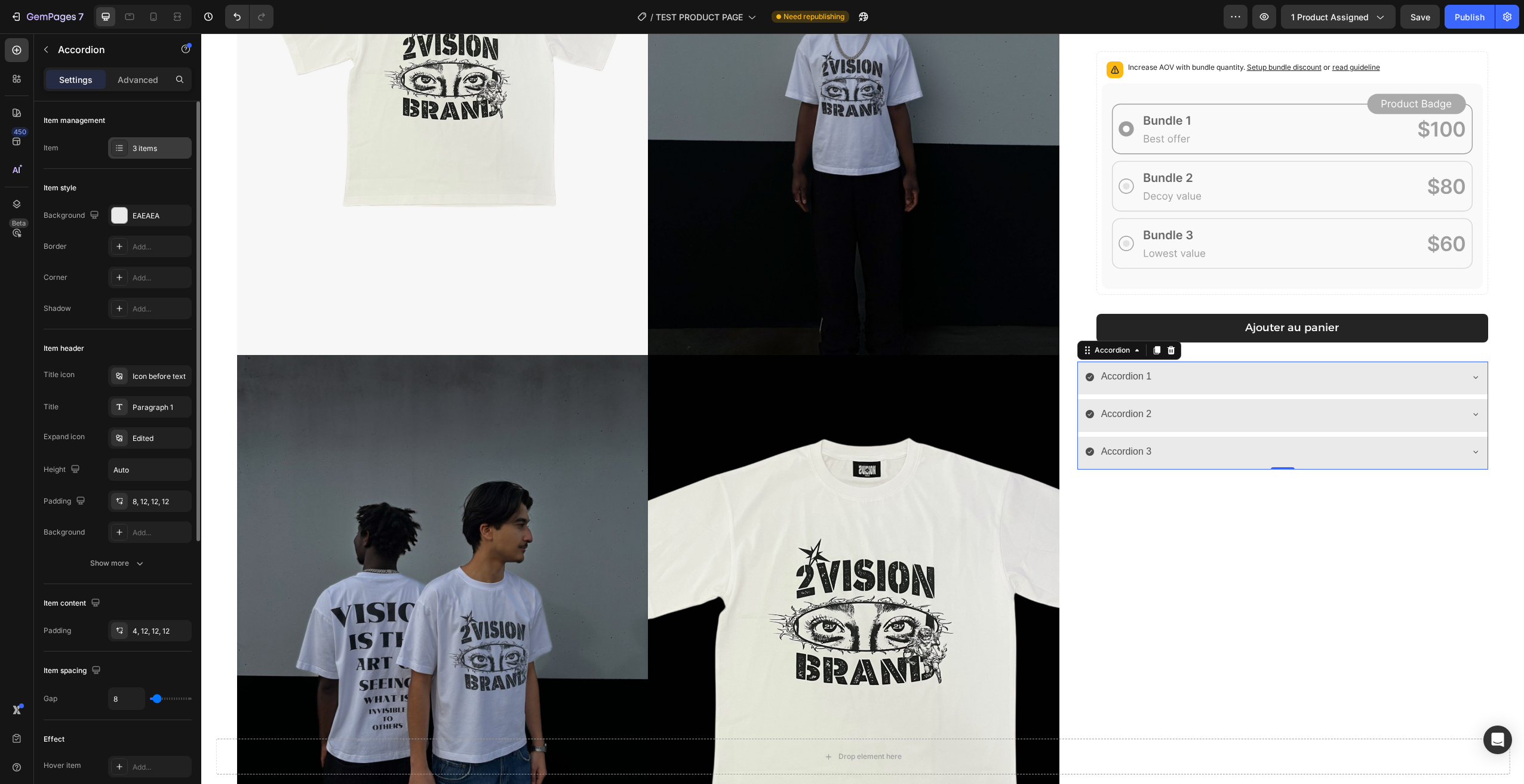
click at [143, 147] on div "3 items" at bounding box center [161, 148] width 56 height 10
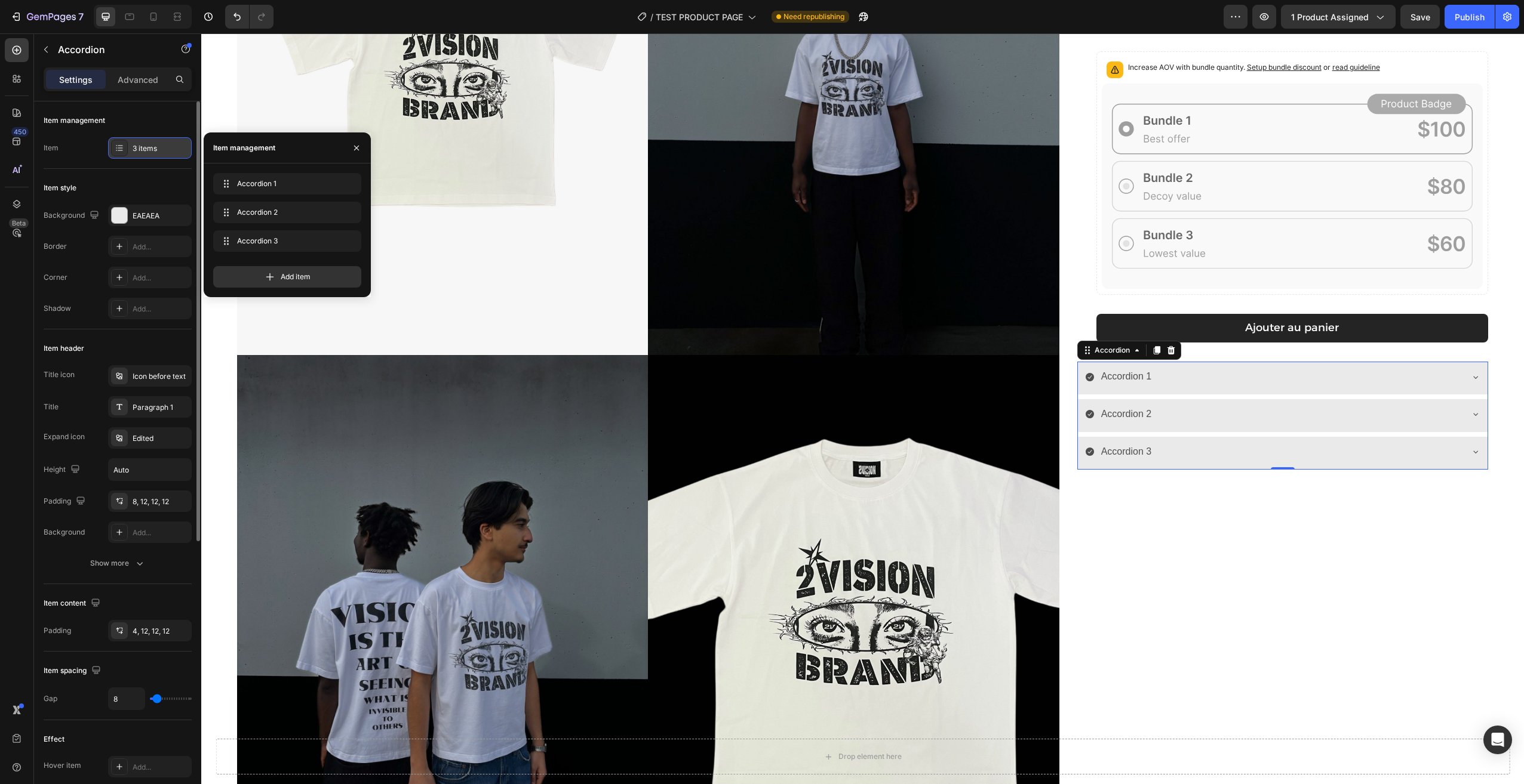
click at [143, 147] on div "3 items" at bounding box center [161, 148] width 56 height 10
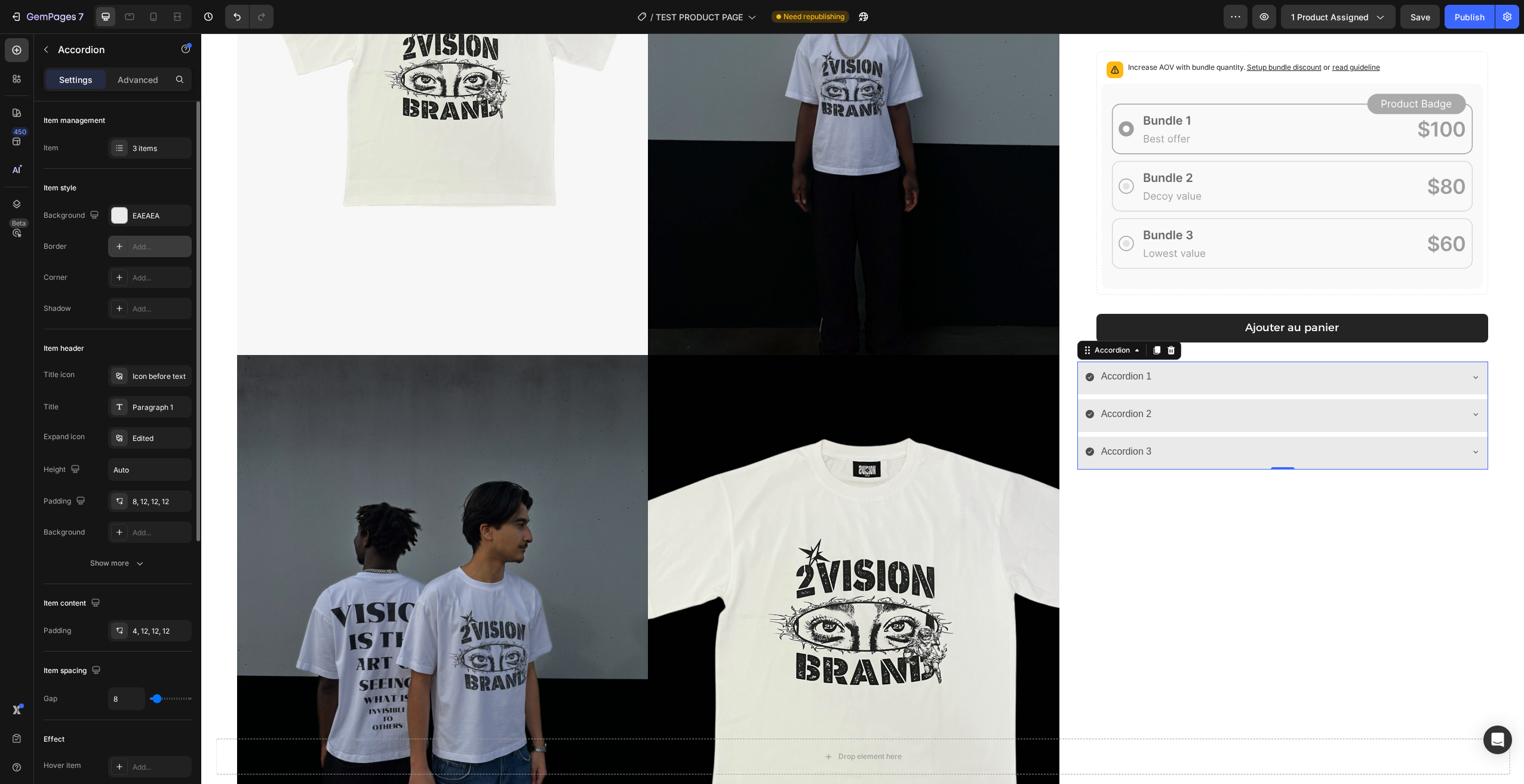
click at [146, 251] on div "Add..." at bounding box center [161, 247] width 56 height 10
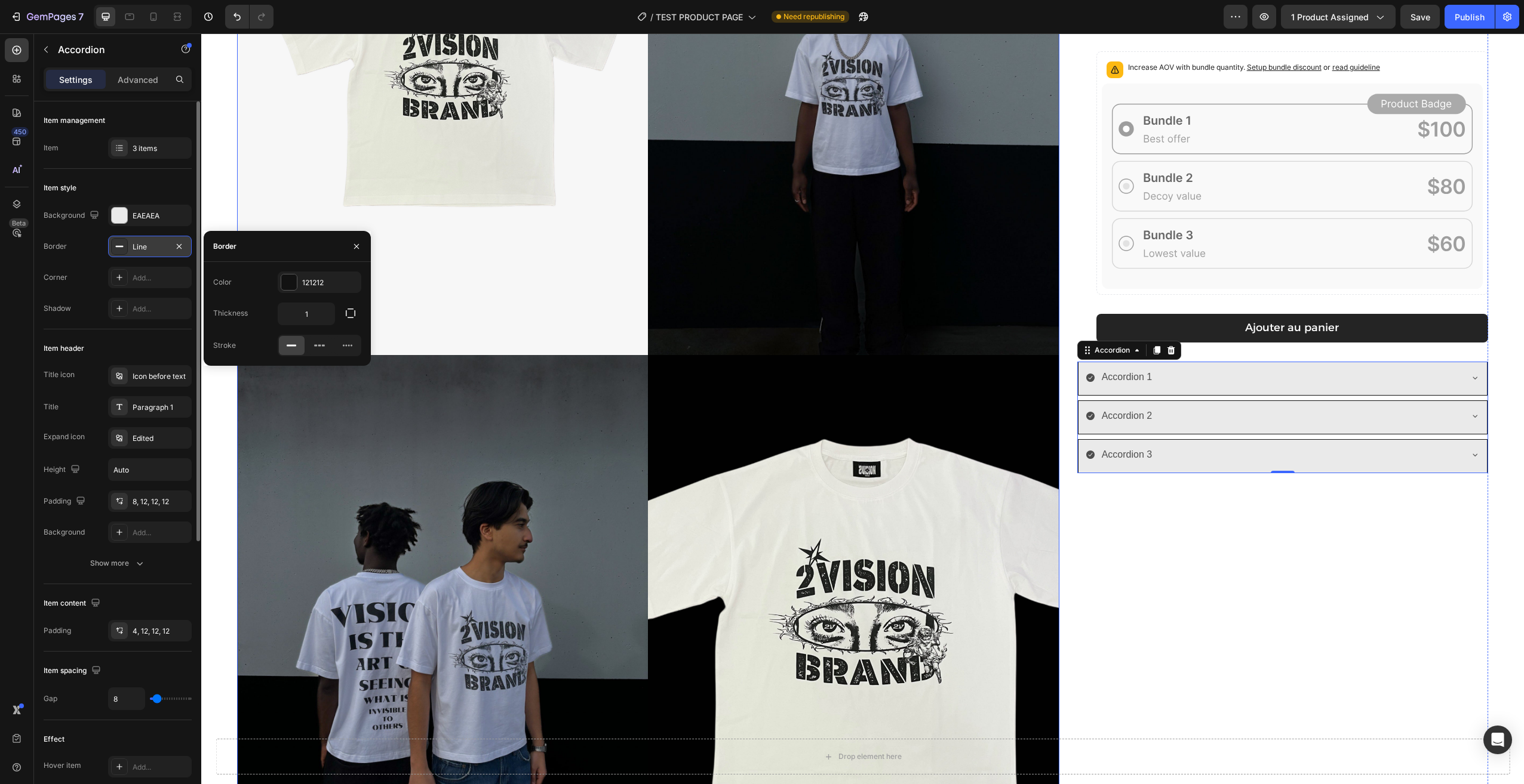
click at [1142, 623] on div "[PERSON_NAME] T-shirt Product Title 29,90€ Product Price Product Price Row Coul…" at bounding box center [1282, 360] width 410 height 1105
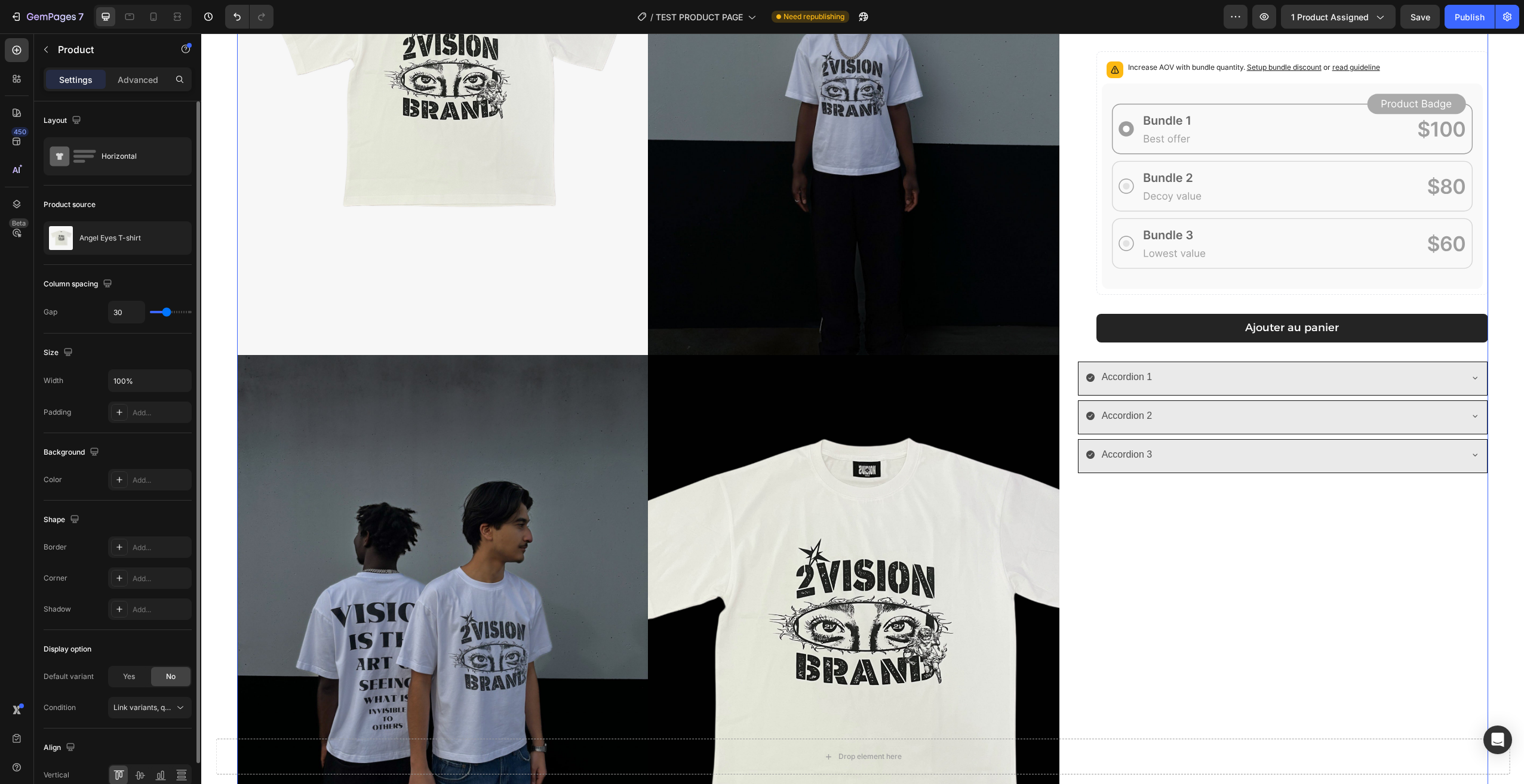
click at [1182, 475] on div "[PERSON_NAME] T-shirt Product Title 29,90€ Product Price Product Price Row Coul…" at bounding box center [1282, 360] width 410 height 1105
click at [1181, 473] on div "[PERSON_NAME] T-shirt Product Title 29,90€ Product Price Product Price Row Coul…" at bounding box center [1282, 360] width 410 height 1105
click at [1181, 468] on div "Accordion 3" at bounding box center [1282, 456] width 409 height 33
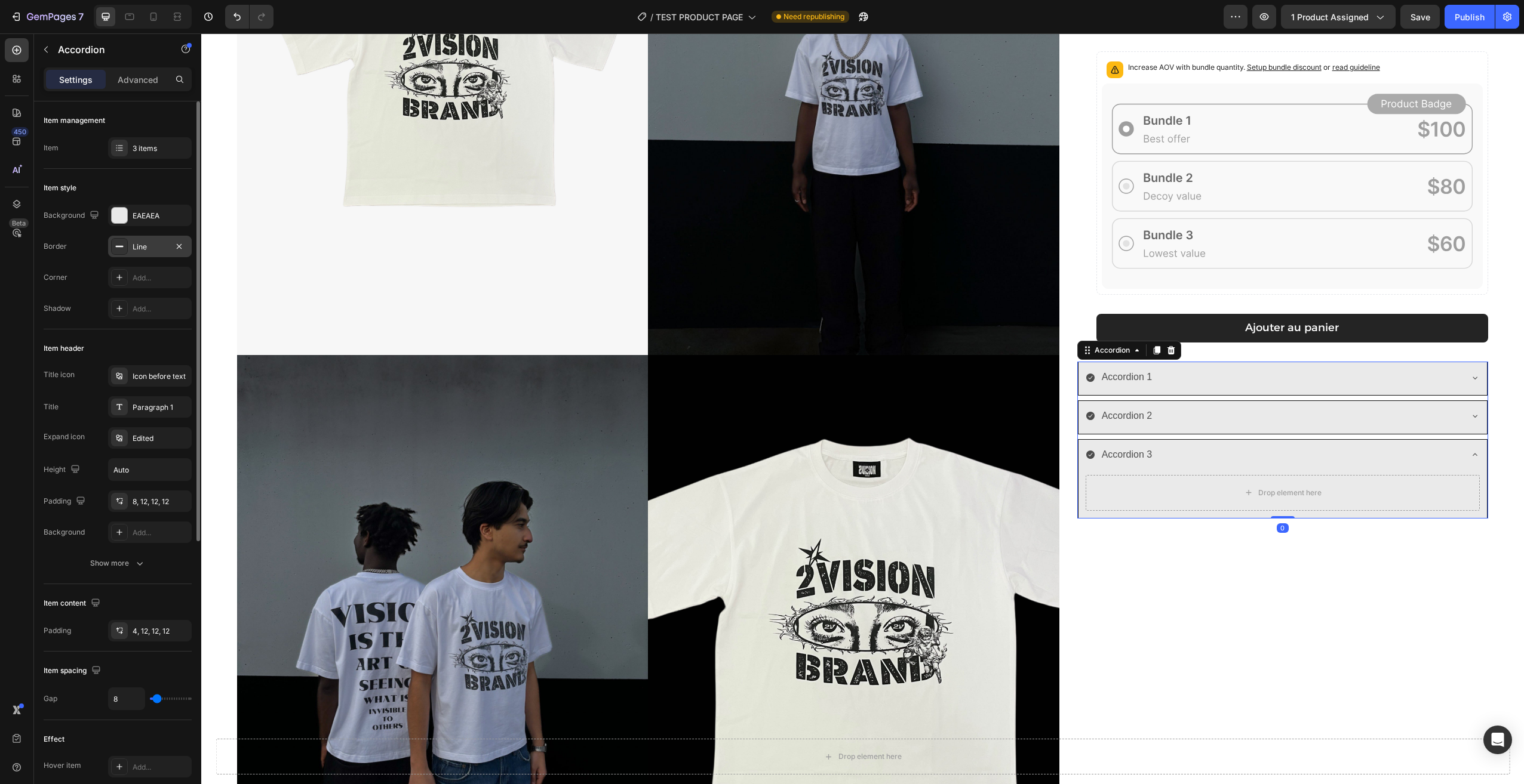
click at [131, 248] on div "Line" at bounding box center [150, 246] width 83 height 21
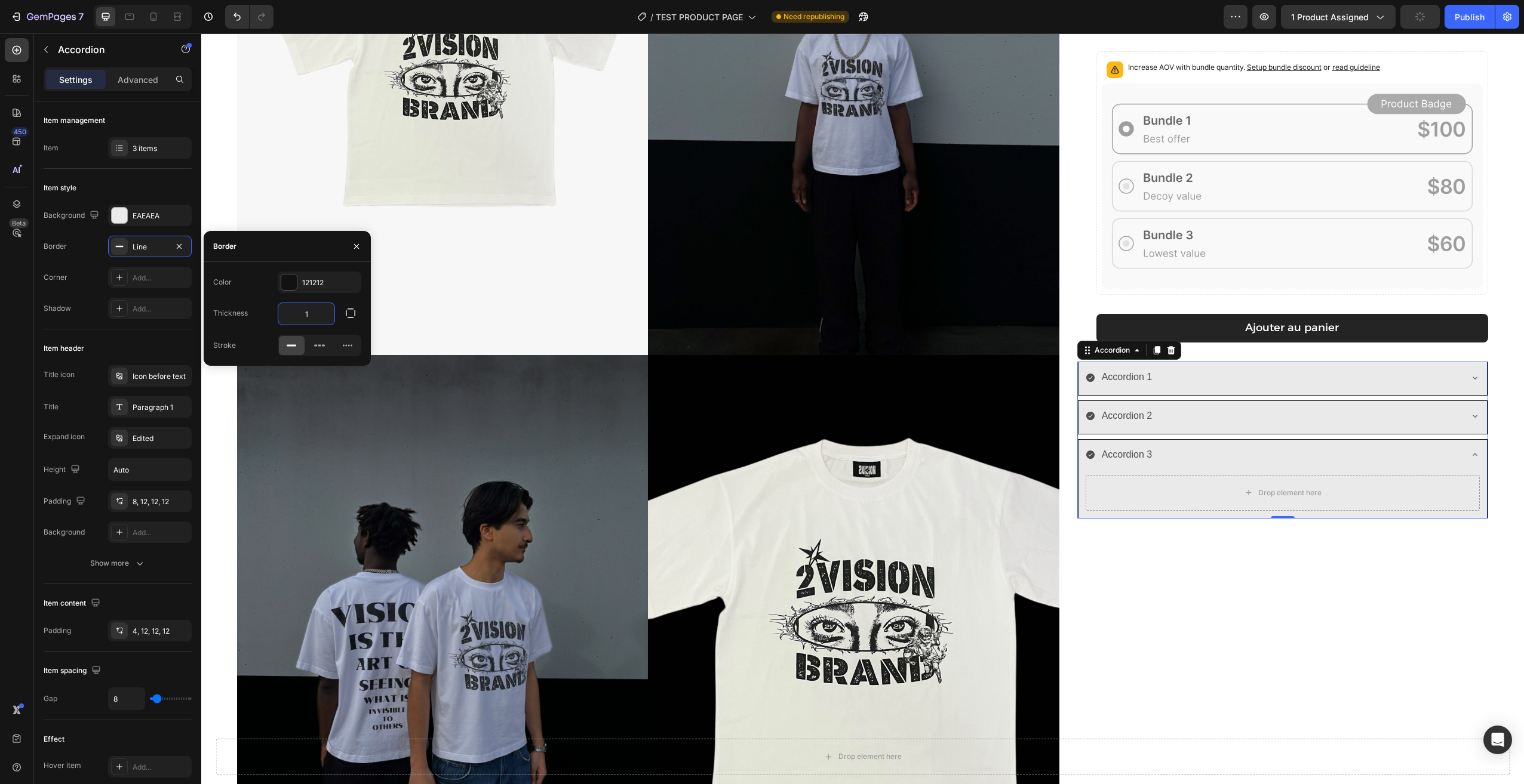
click at [330, 312] on input "1" at bounding box center [307, 313] width 56 height 21
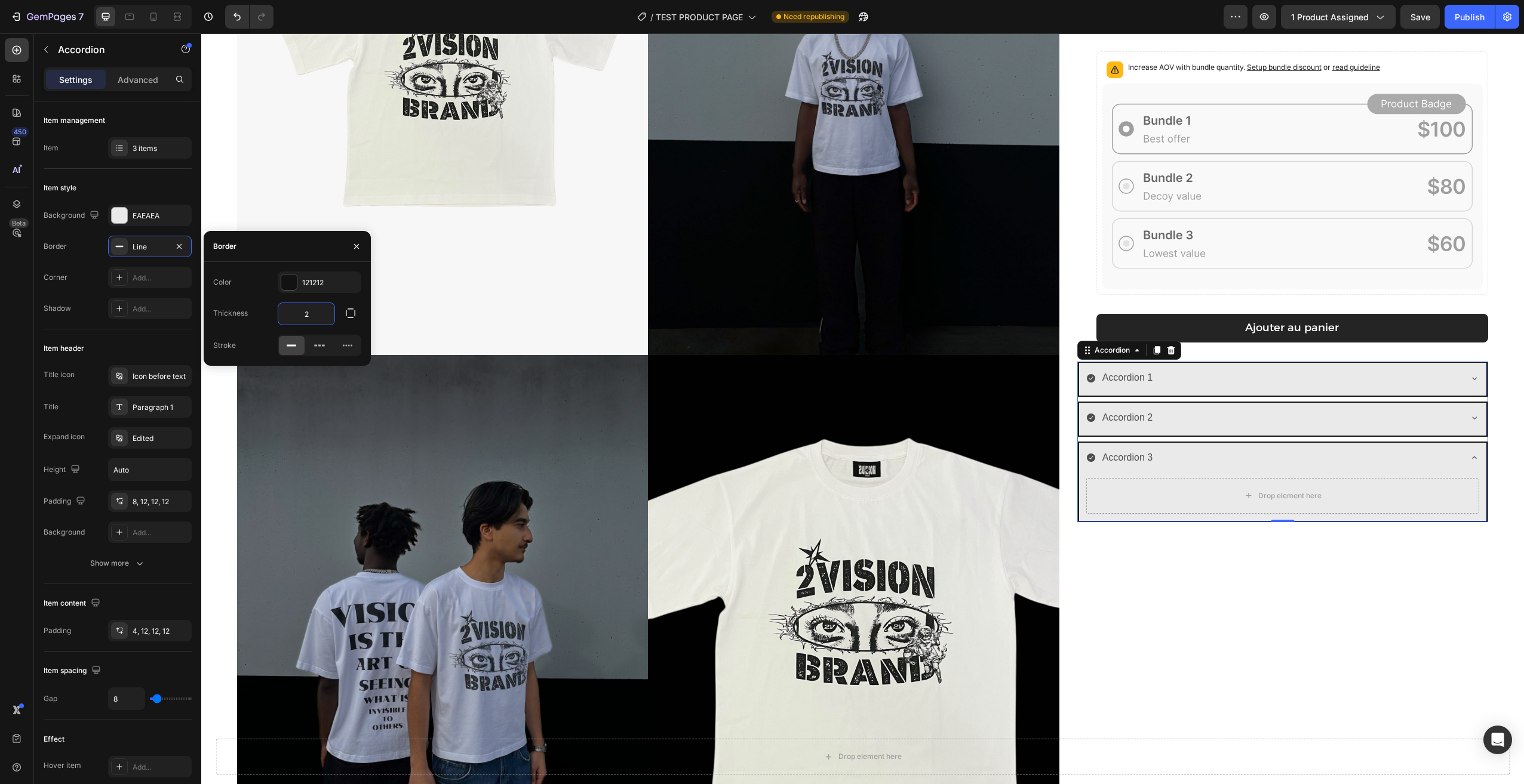
type input "2"
drag, startPoint x: 358, startPoint y: 241, endPoint x: 61, endPoint y: 221, distance: 297.7
click at [358, 242] on icon "button" at bounding box center [356, 247] width 9 height 9
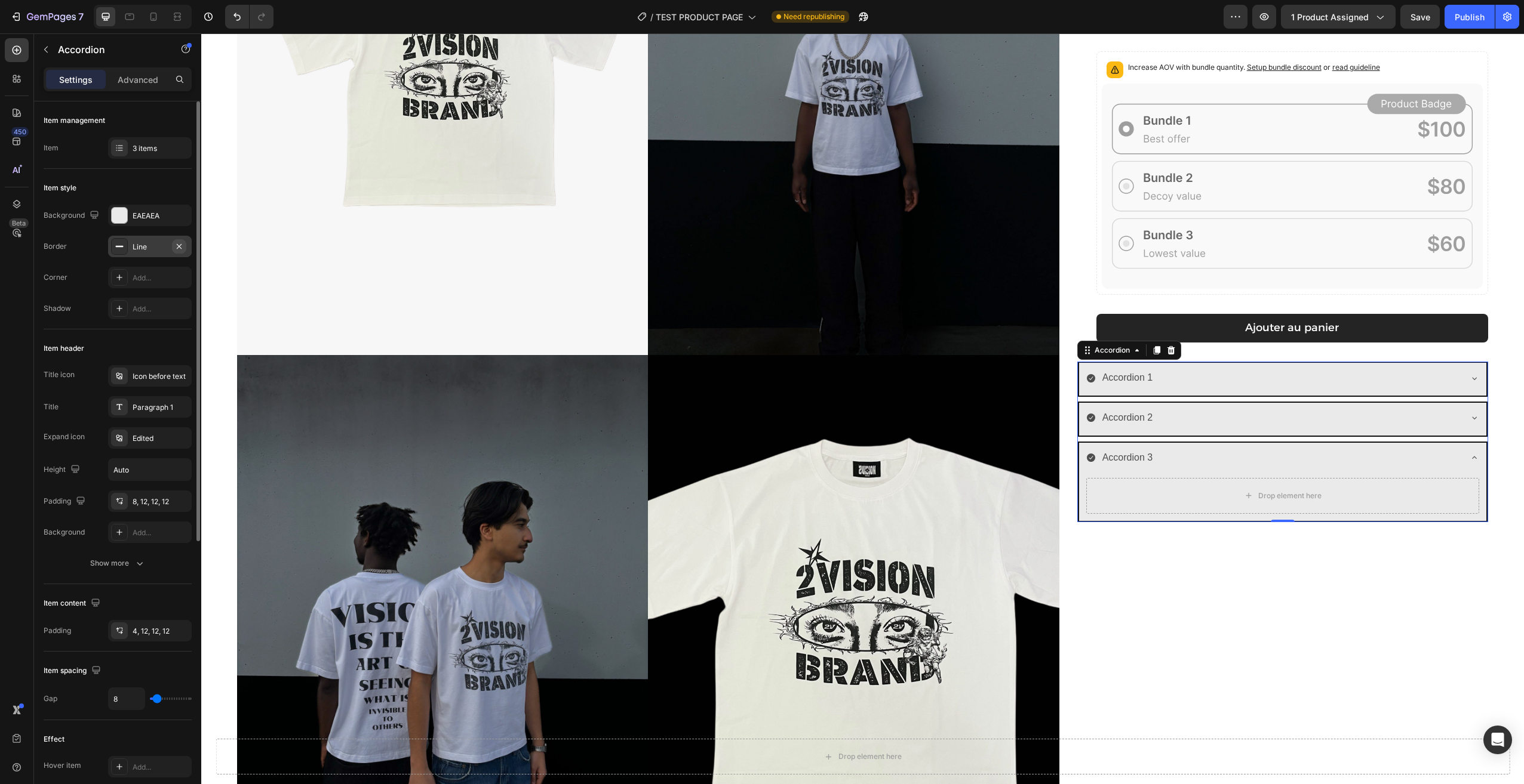
click at [181, 242] on icon "button" at bounding box center [179, 247] width 9 height 9
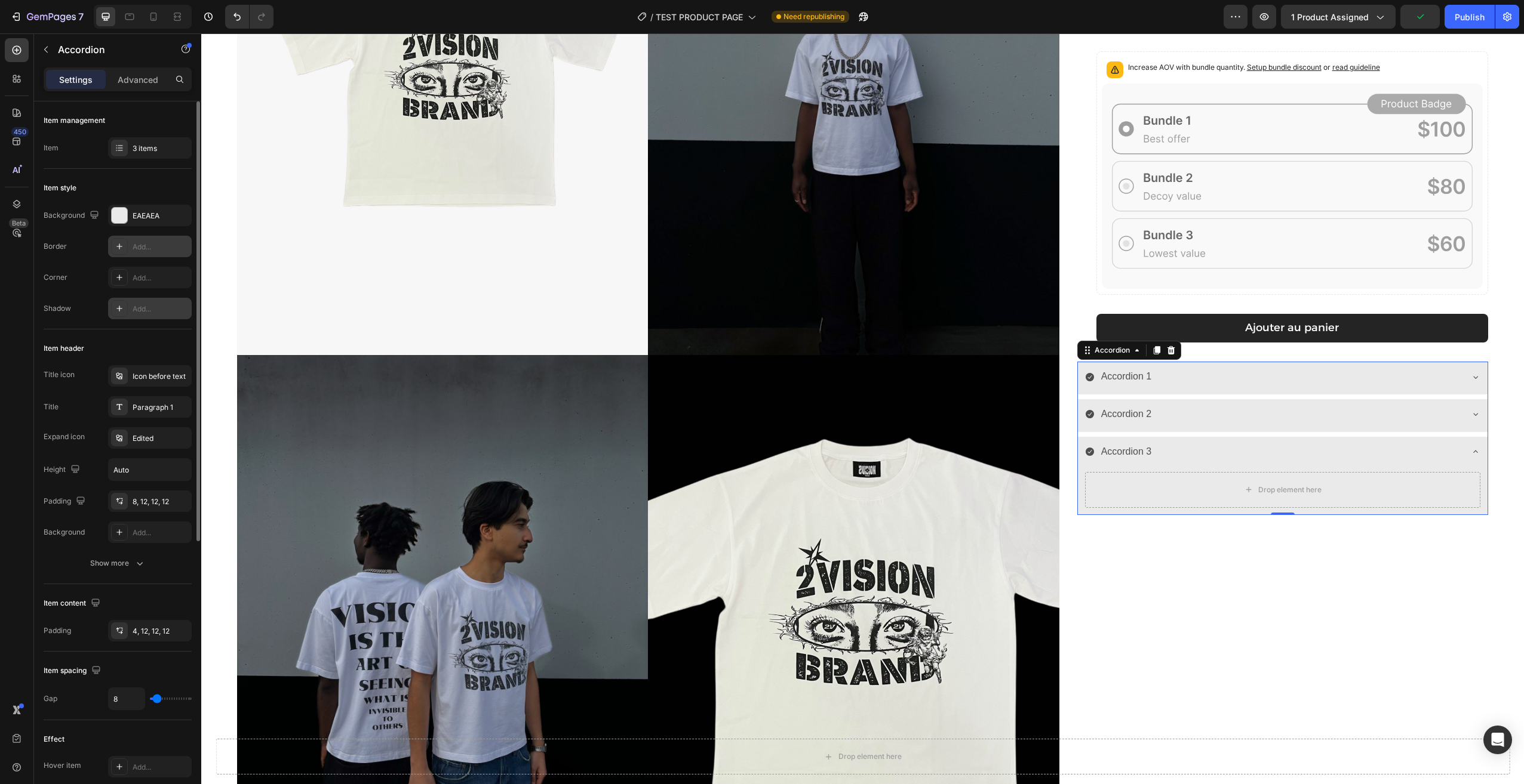
click at [127, 309] on div at bounding box center [120, 308] width 17 height 17
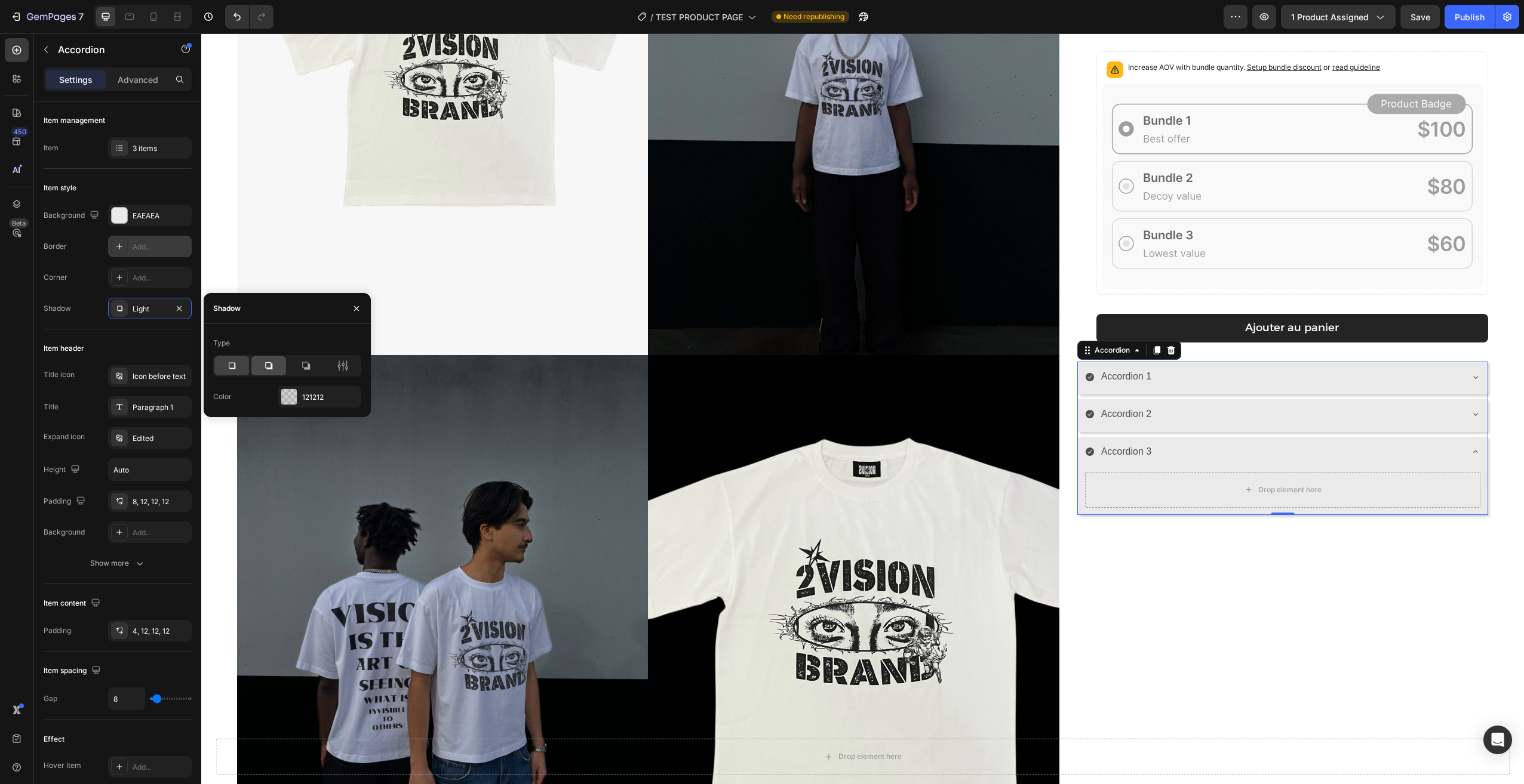
click at [273, 365] on icon at bounding box center [268, 365] width 12 height 12
click at [1287, 663] on div "[PERSON_NAME] T-shirt Product Title 29,90€ Product Price Product Price Row Coul…" at bounding box center [1282, 360] width 410 height 1105
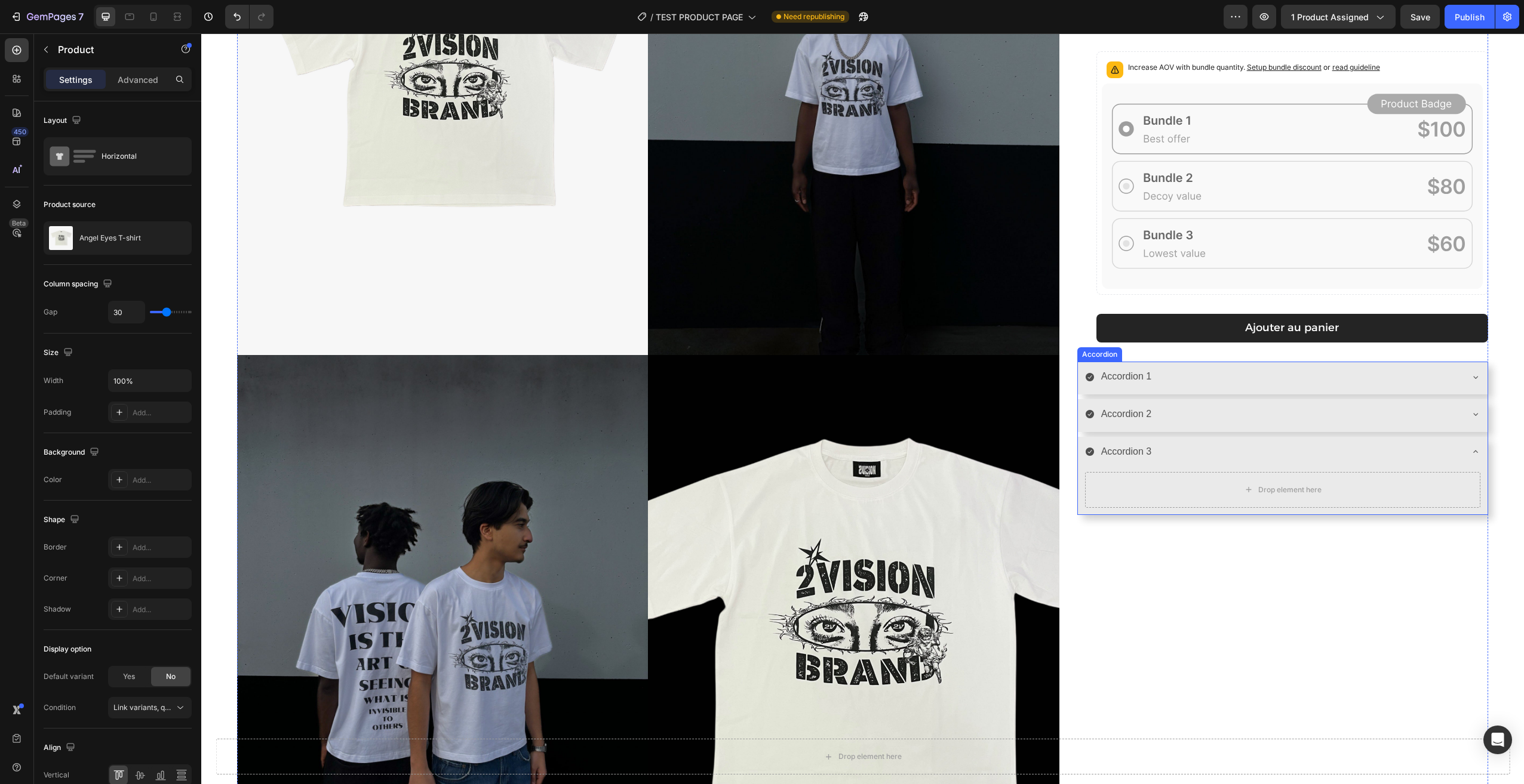
click at [1201, 457] on div "Accordion 3" at bounding box center [1272, 452] width 376 height 21
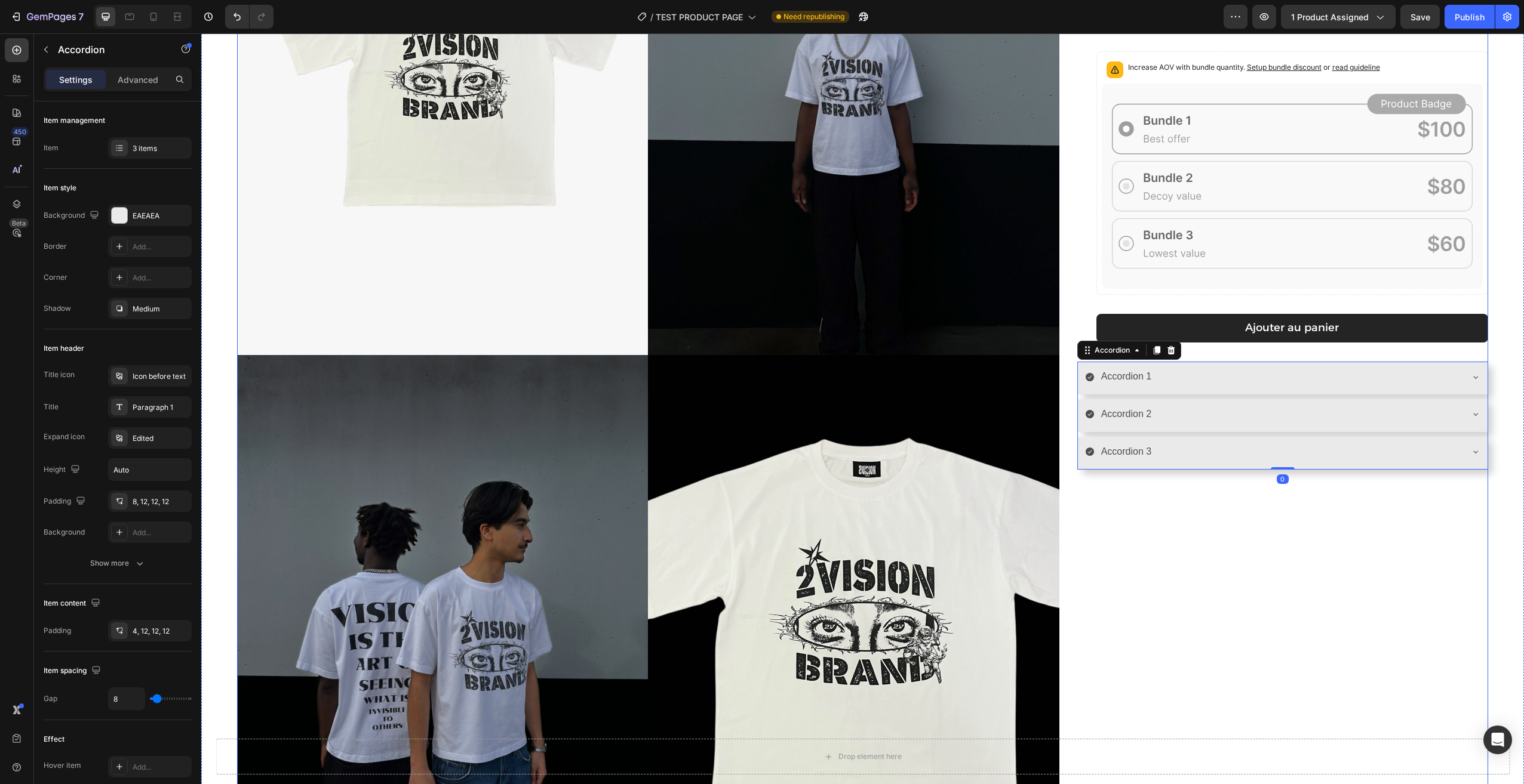
click at [1235, 578] on div "[PERSON_NAME] T-shirt Product Title 29,90€ Product Price Product Price Row Coul…" at bounding box center [1282, 360] width 410 height 1105
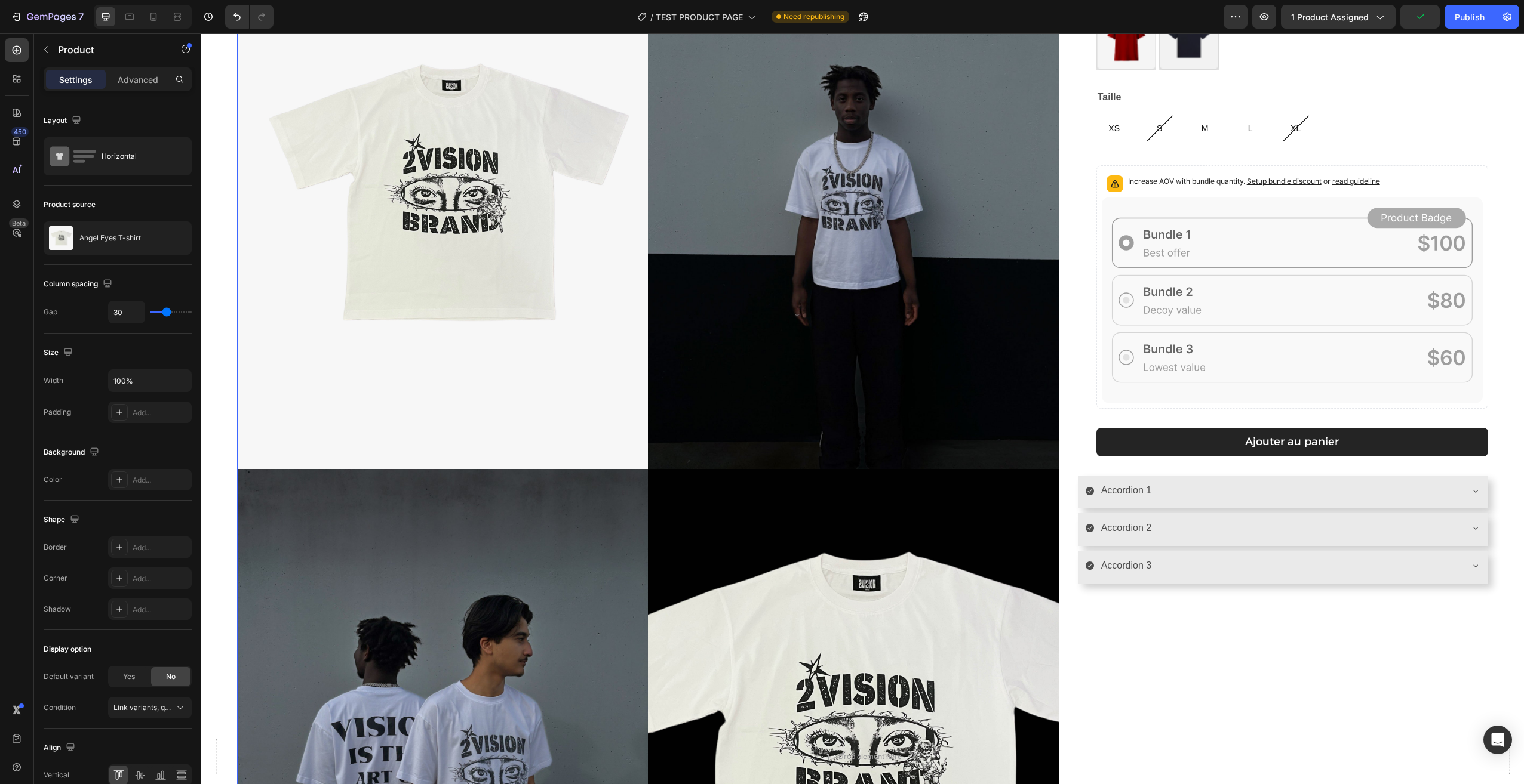
scroll to position [179, 0]
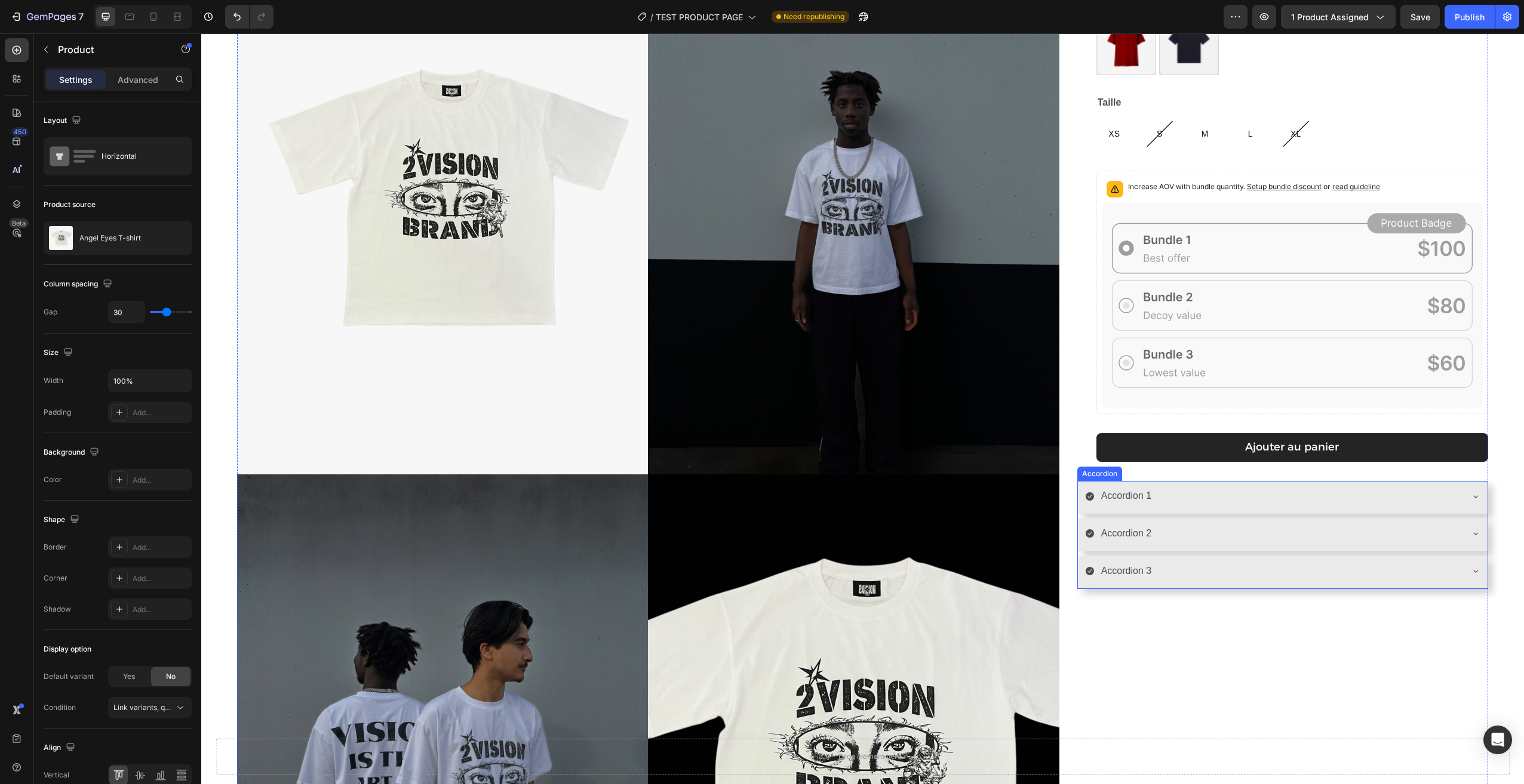
click at [1209, 586] on div "Accordion 3" at bounding box center [1283, 572] width 410 height 33
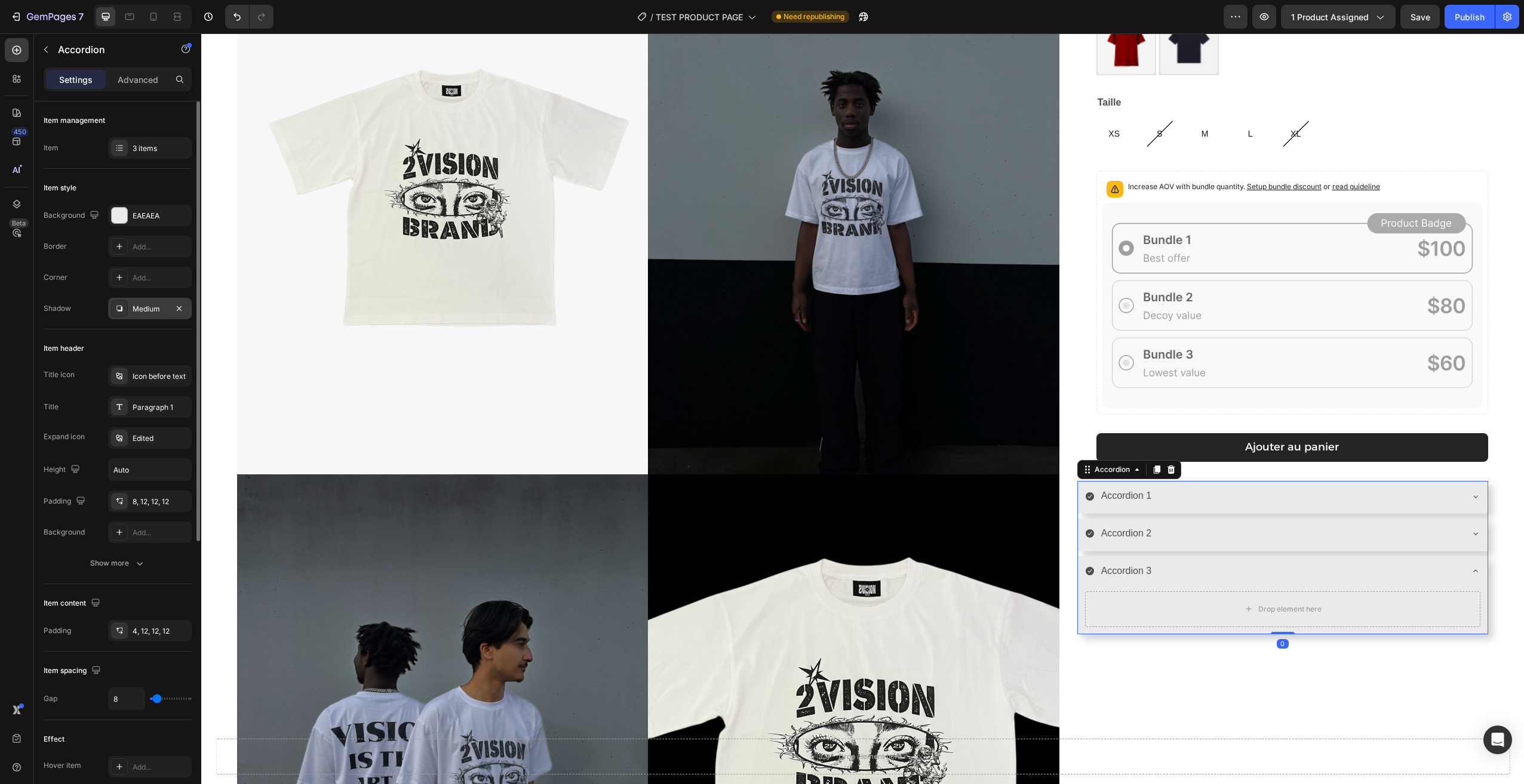
click at [143, 308] on div "Medium" at bounding box center [150, 308] width 35 height 10
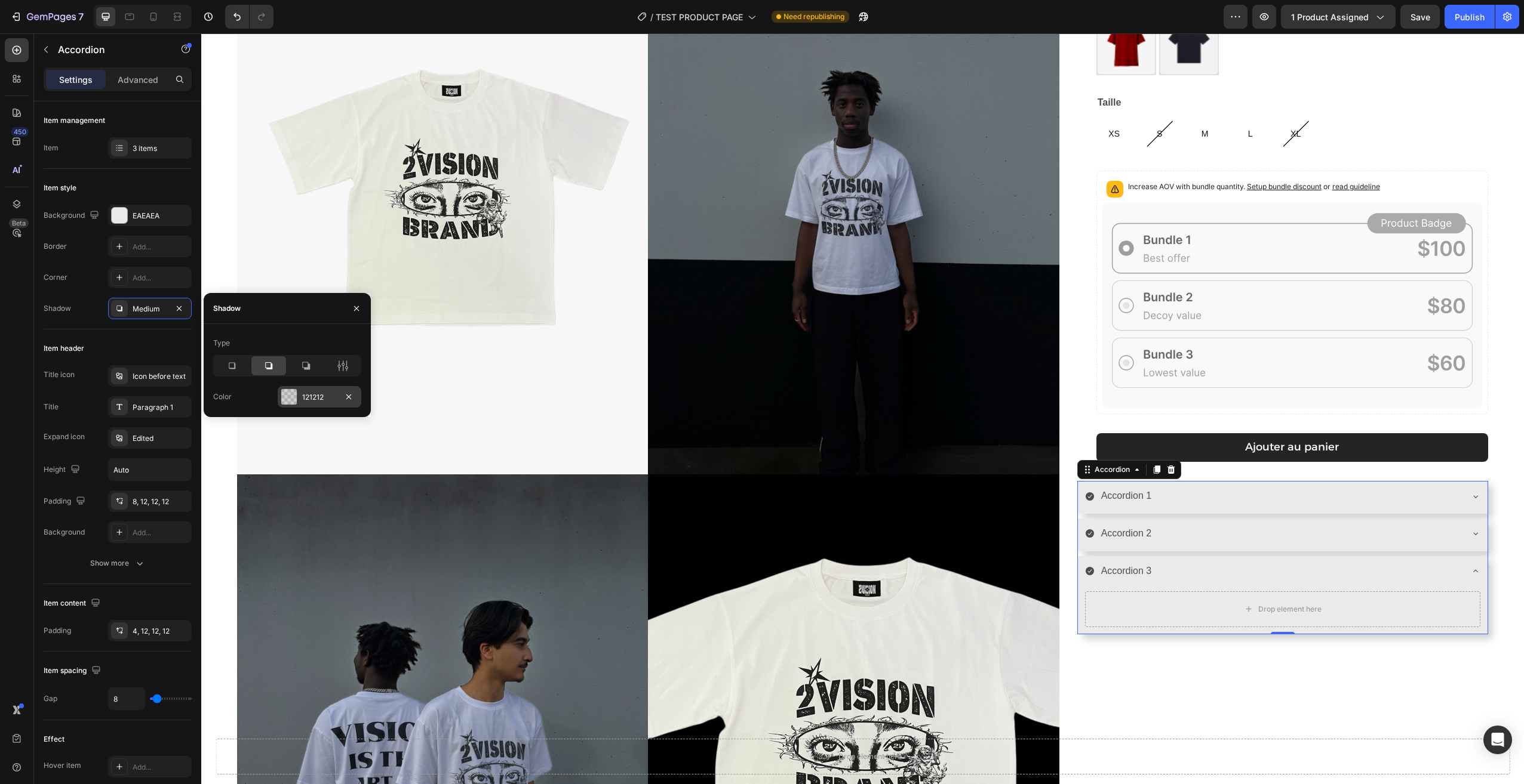
click at [318, 399] on div "121212" at bounding box center [319, 397] width 35 height 10
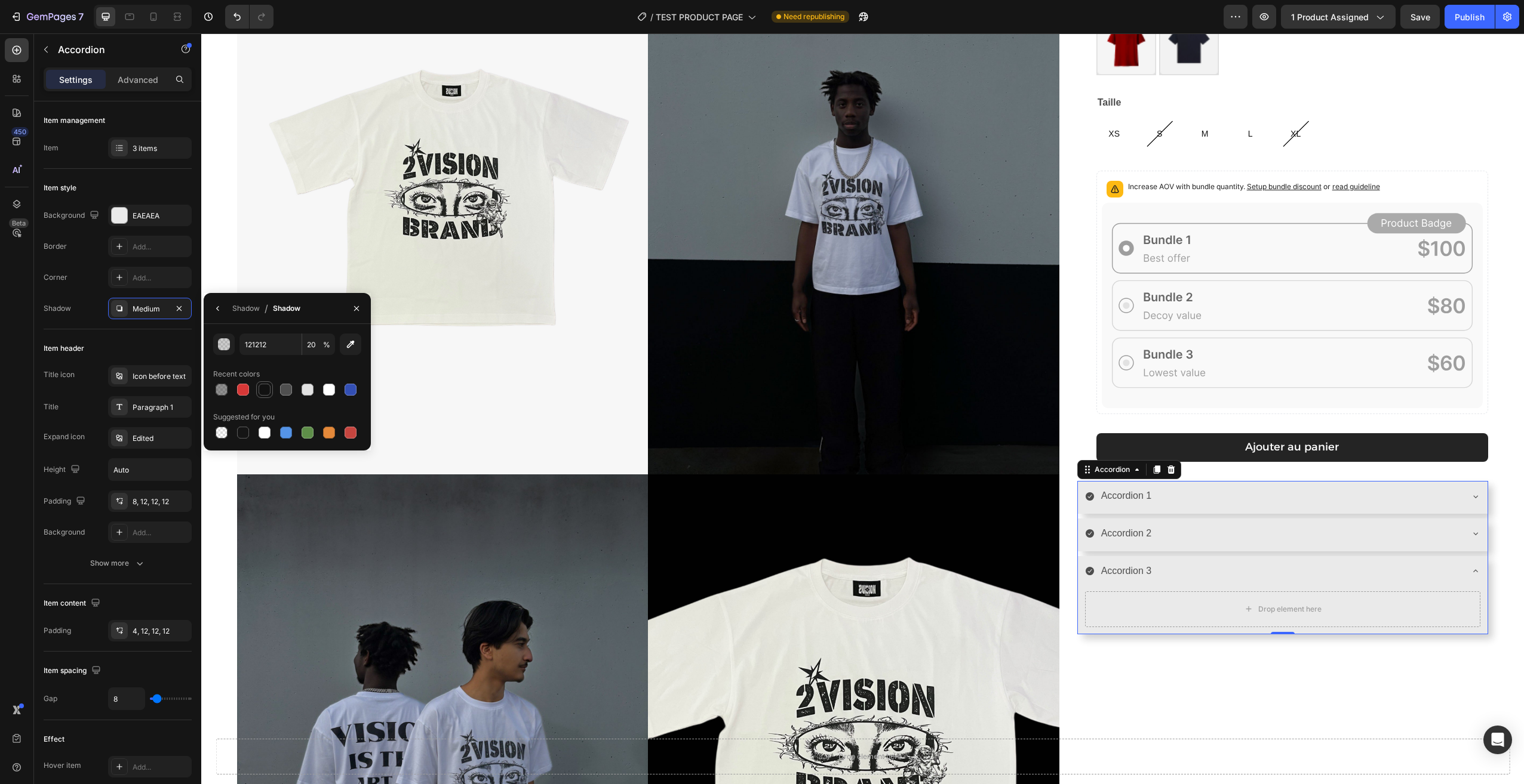
click at [262, 391] on div at bounding box center [265, 390] width 12 height 12
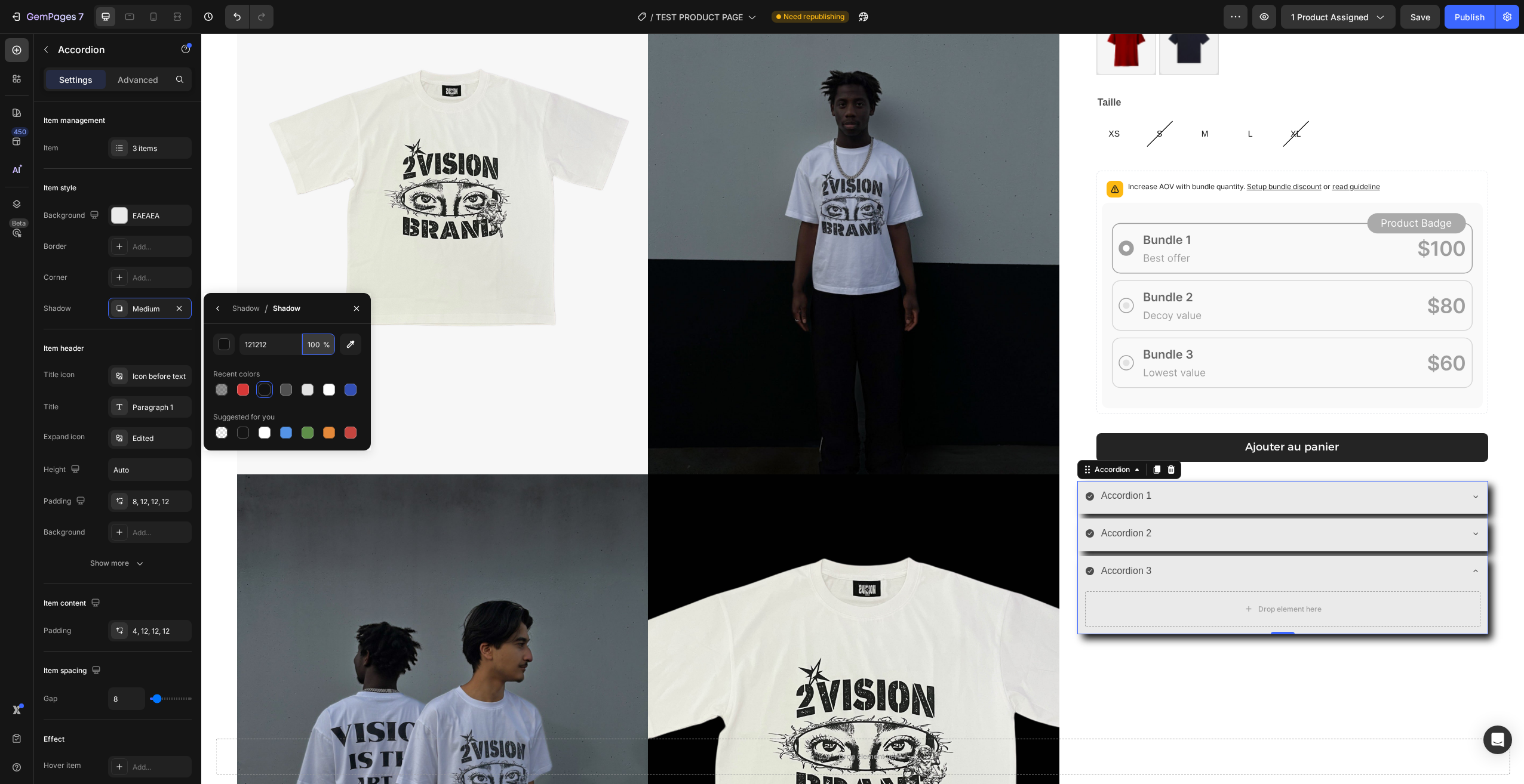
click at [311, 347] on input "100" at bounding box center [318, 344] width 33 height 21
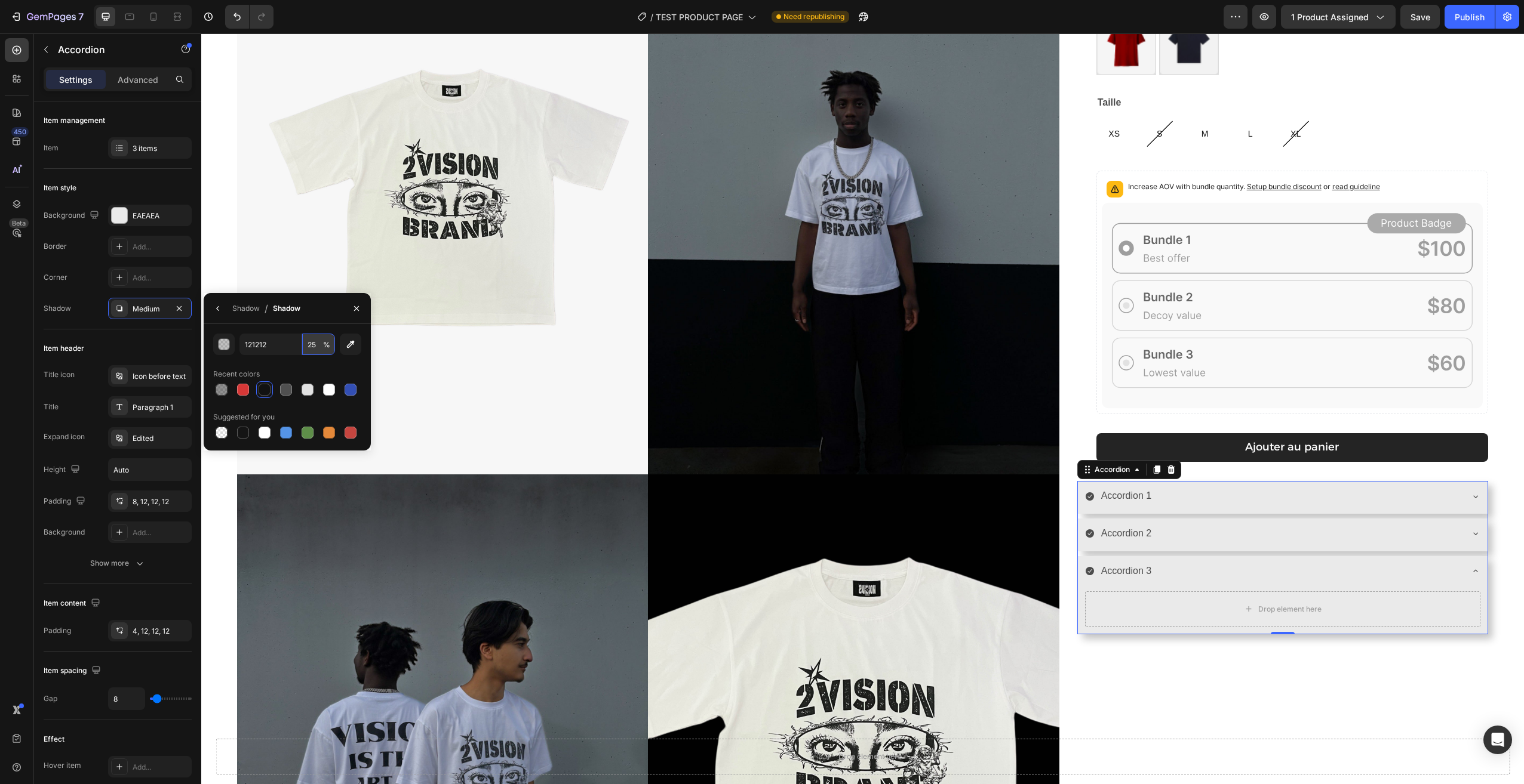
drag, startPoint x: 312, startPoint y: 349, endPoint x: 305, endPoint y: 349, distance: 7.0
click at [305, 349] on input "25" at bounding box center [318, 344] width 33 height 21
drag, startPoint x: 317, startPoint y: 347, endPoint x: 300, endPoint y: 346, distance: 17.0
click at [302, 348] on div "121212 25 %" at bounding box center [287, 344] width 95 height 21
type input "50"
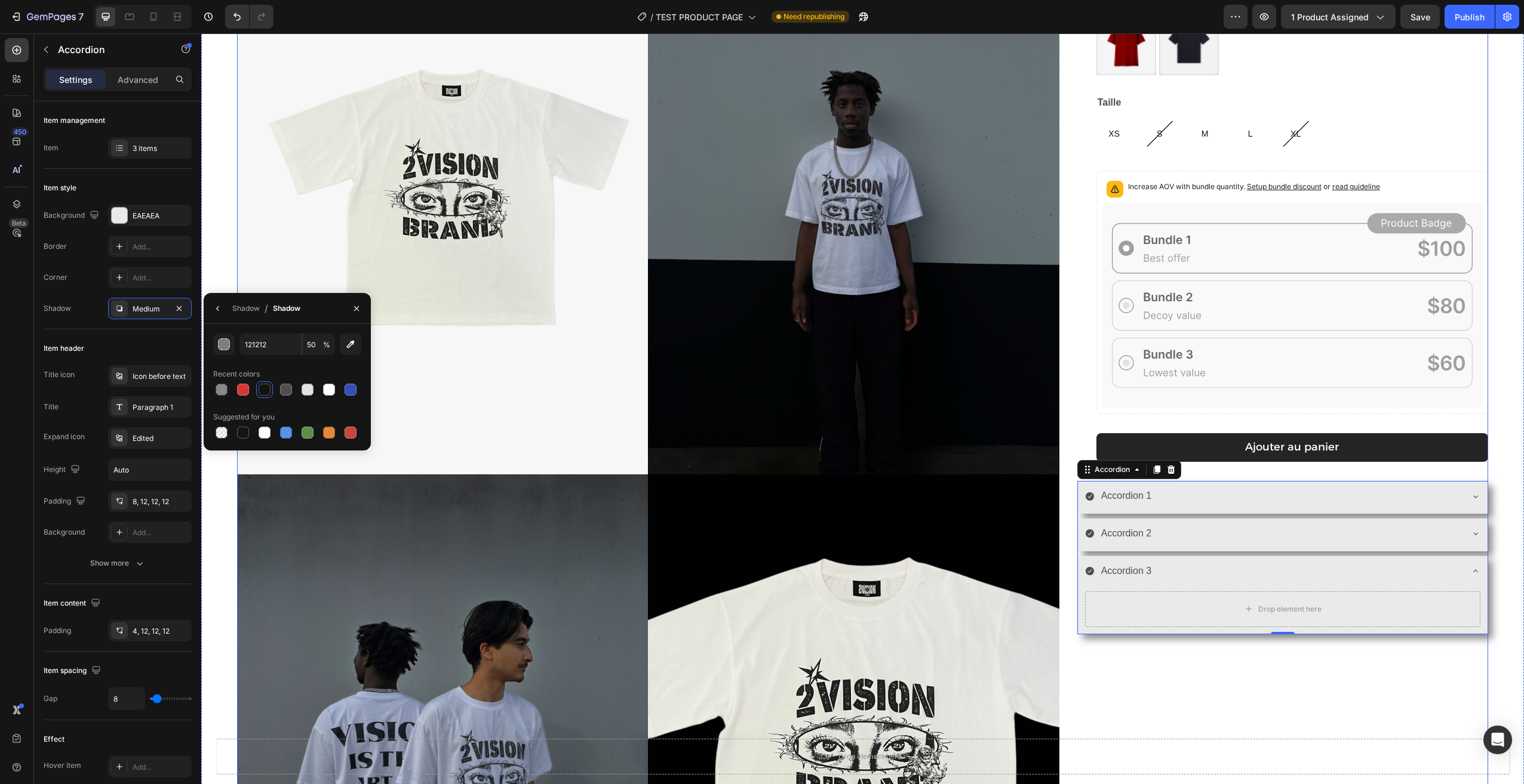
click at [1322, 710] on div "[PERSON_NAME] T-shirt Product Title 29,90€ Product Price Product Price Row Coul…" at bounding box center [1282, 478] width 410 height 1105
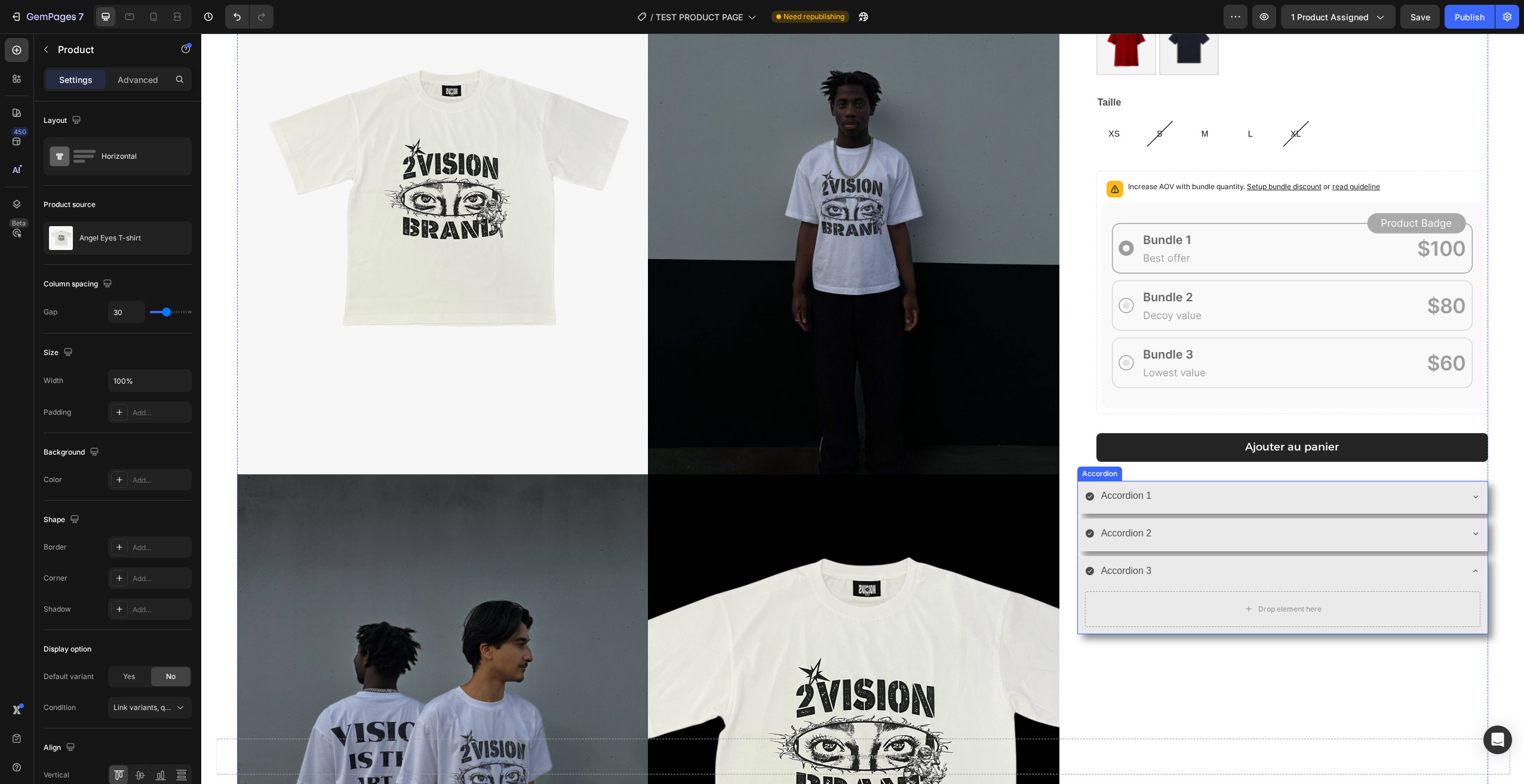
click at [1178, 566] on div "Accordion 3" at bounding box center [1272, 571] width 376 height 21
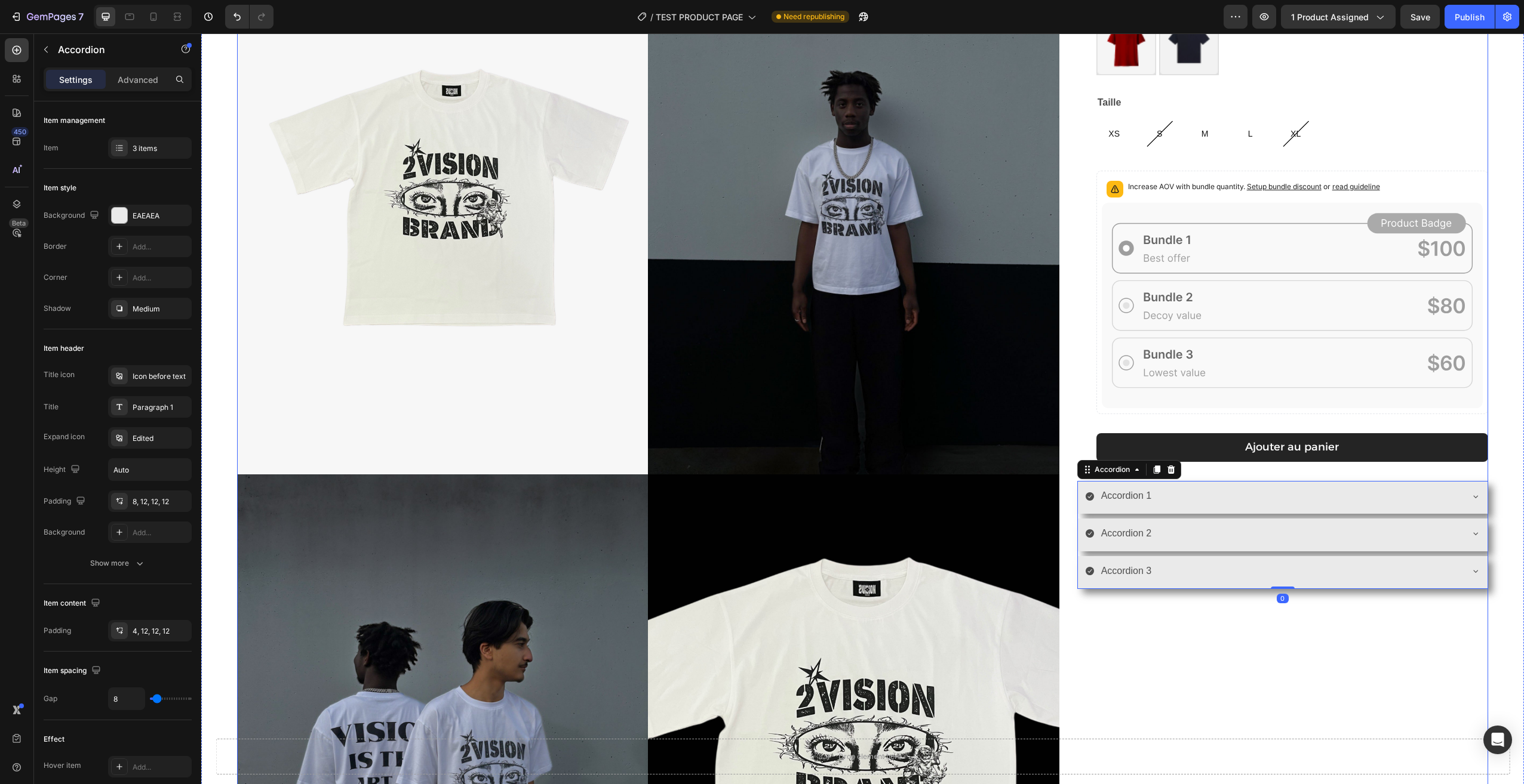
click at [1245, 677] on div "[PERSON_NAME] T-shirt Product Title 29,90€ Product Price Product Price Row Coul…" at bounding box center [1282, 478] width 410 height 1105
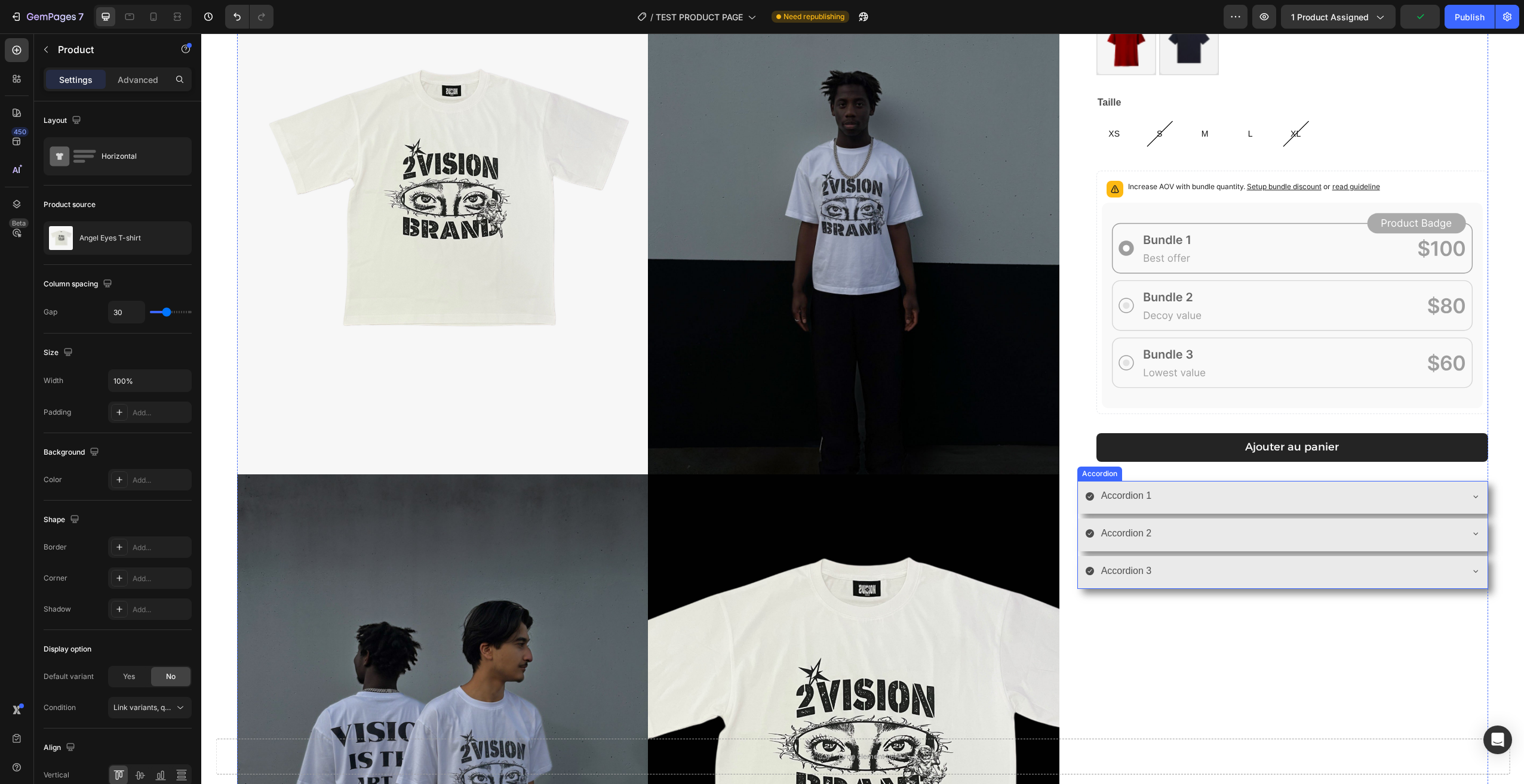
click at [1223, 586] on div "Accordion 3" at bounding box center [1283, 572] width 410 height 33
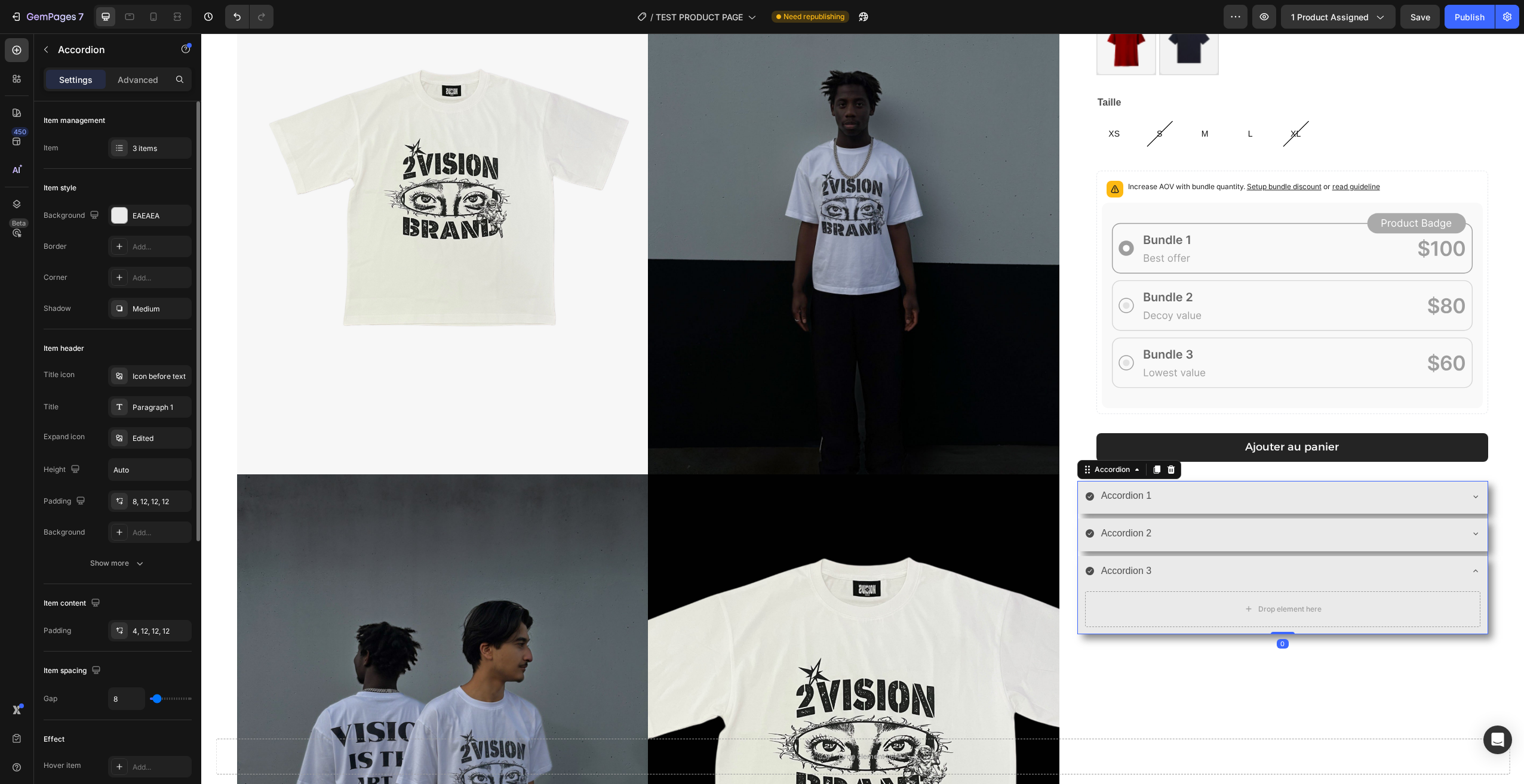
click at [137, 292] on div "Background EAEAEA Border Add... Corner Add... Shadow Medium" at bounding box center [118, 262] width 148 height 115
click at [139, 303] on div "Medium" at bounding box center [150, 308] width 83 height 21
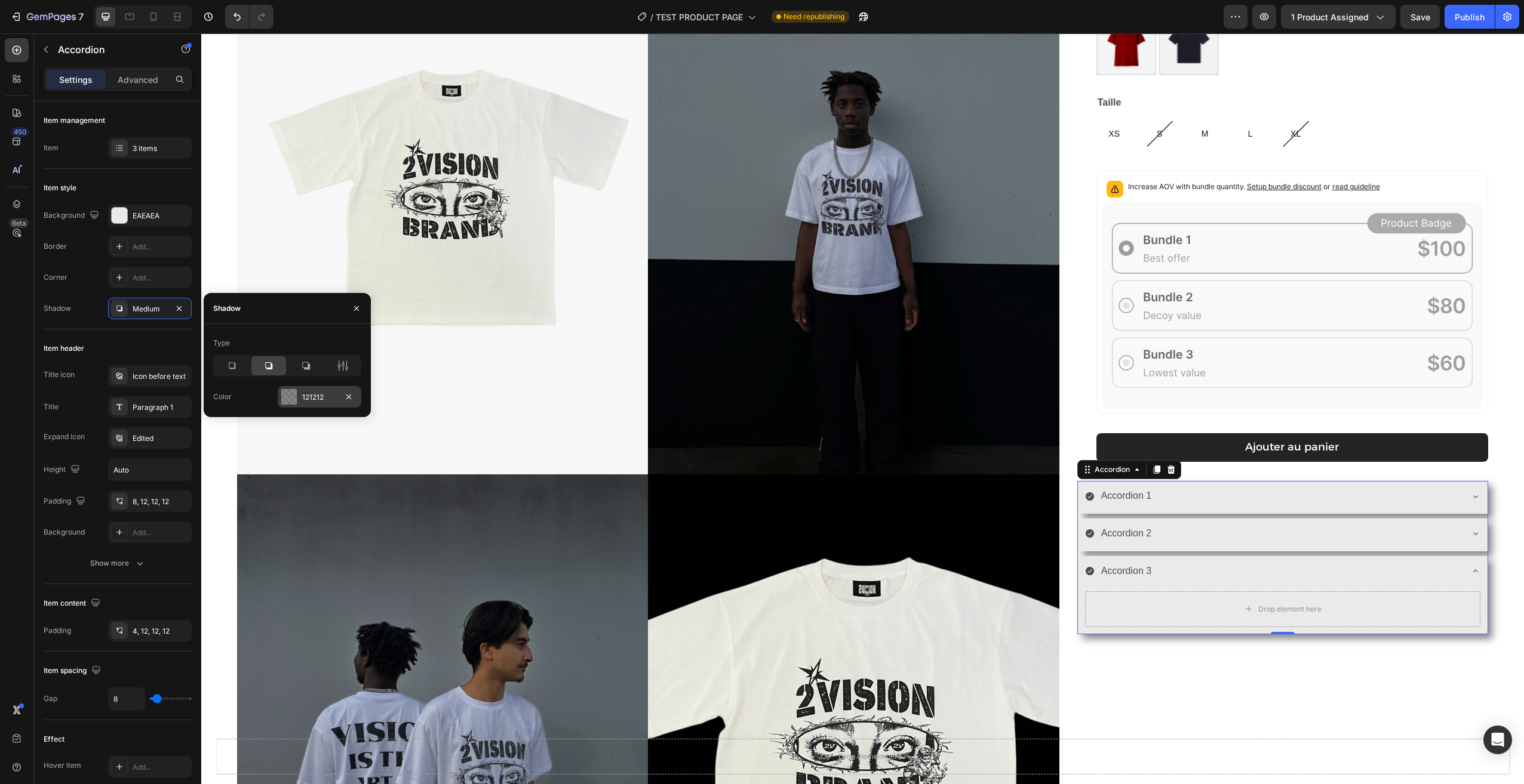
click at [310, 393] on div "121212" at bounding box center [319, 397] width 35 height 10
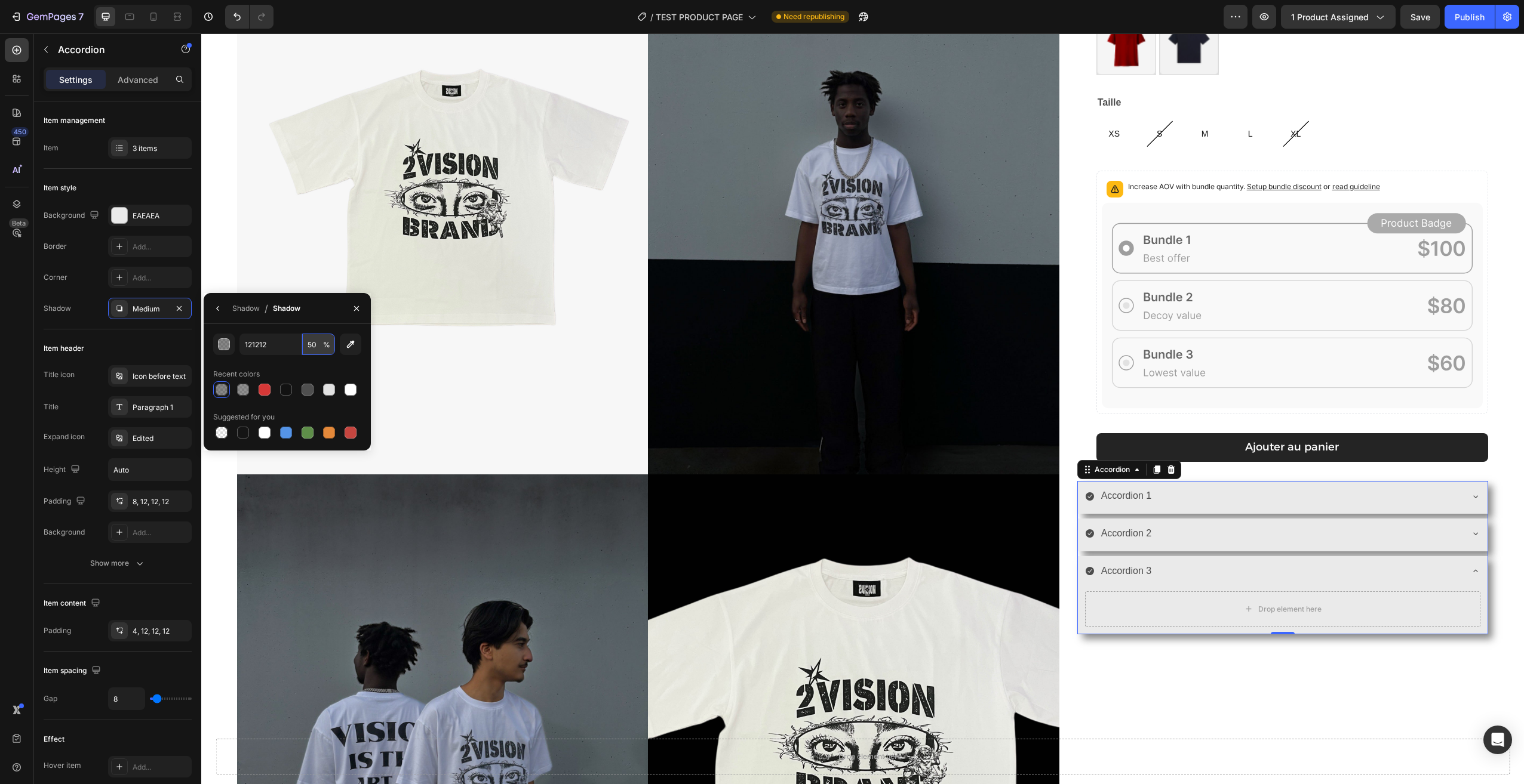
click at [311, 349] on input "50" at bounding box center [318, 344] width 33 height 21
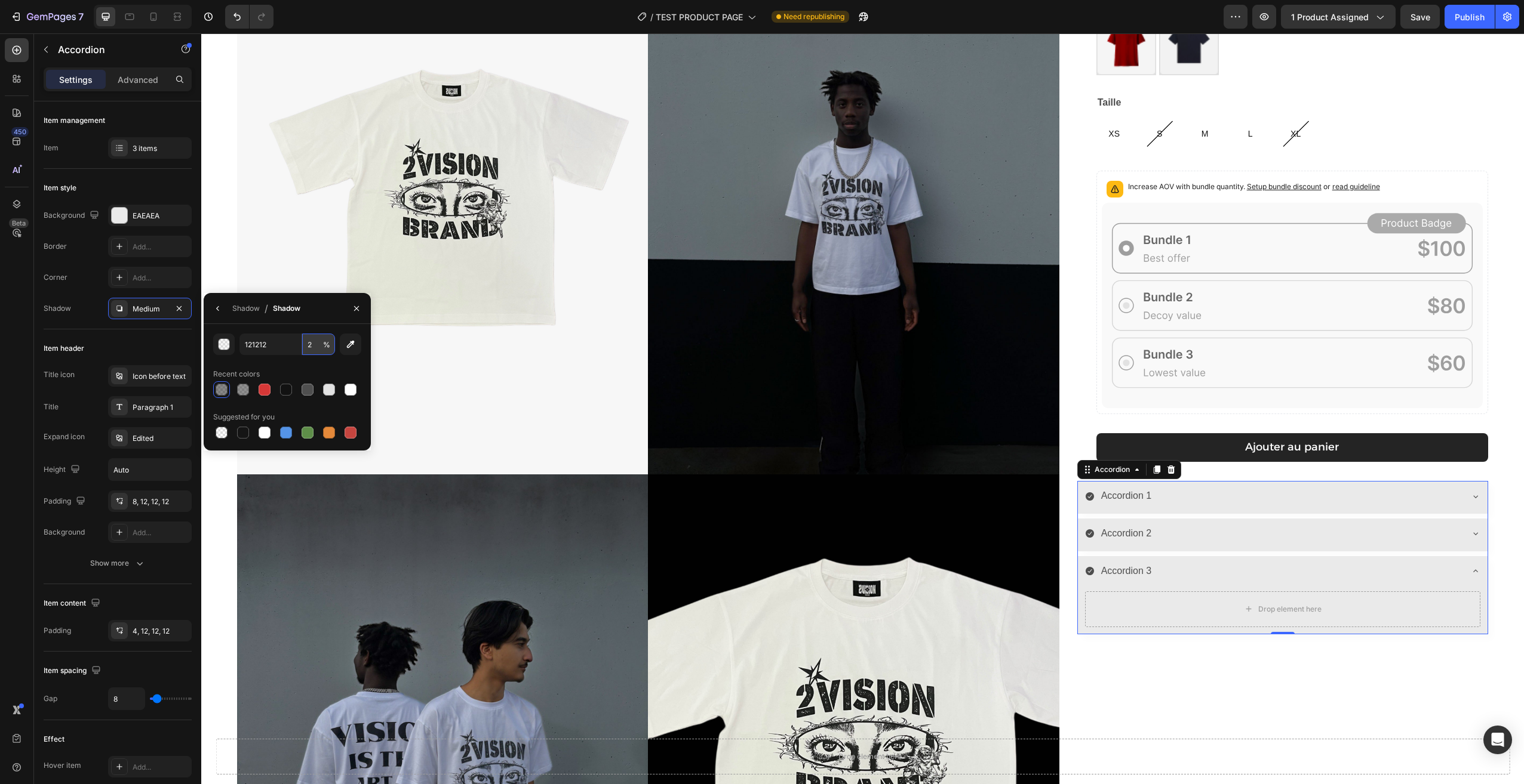
type input "25"
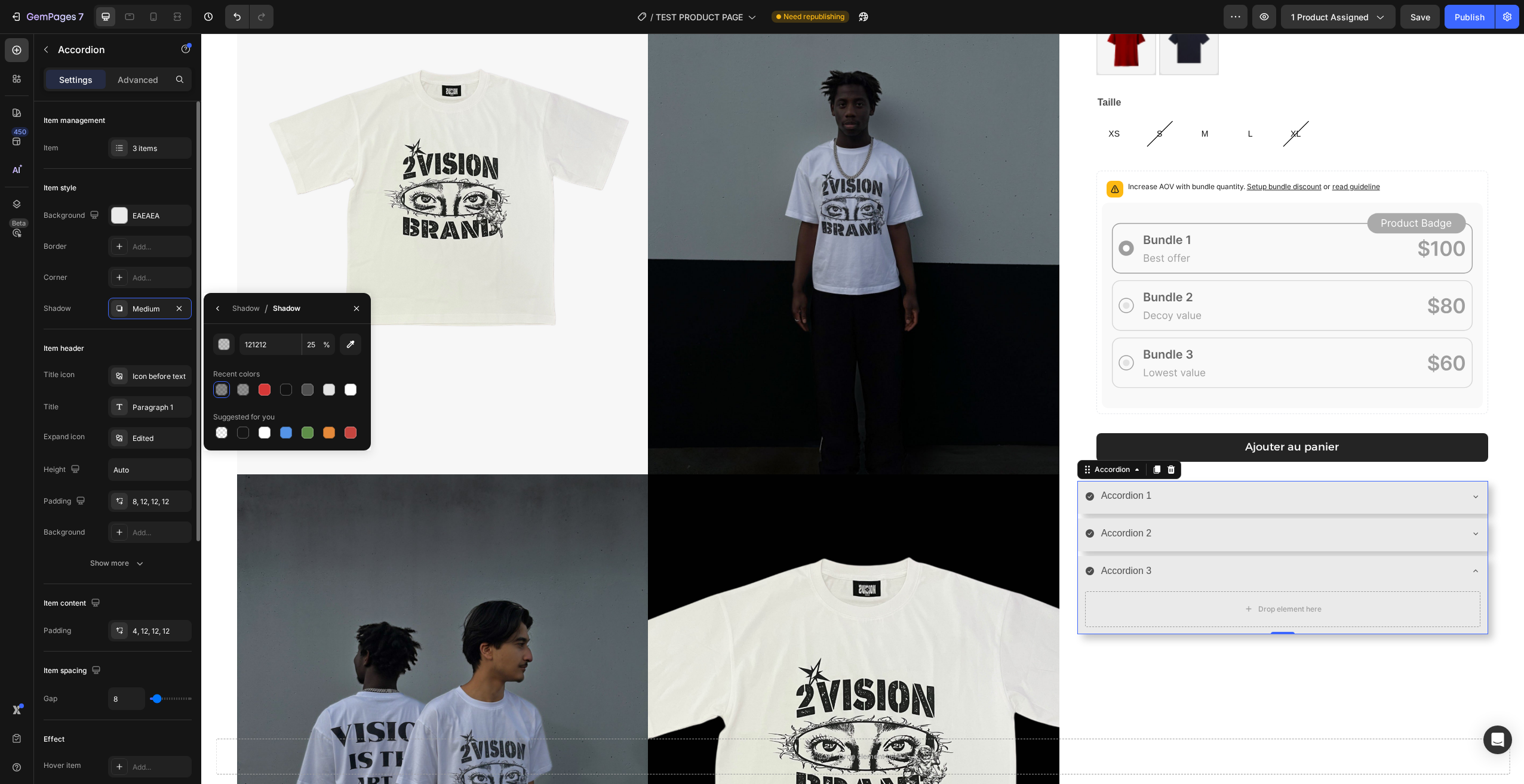
click at [135, 341] on div "Item header" at bounding box center [118, 349] width 148 height 19
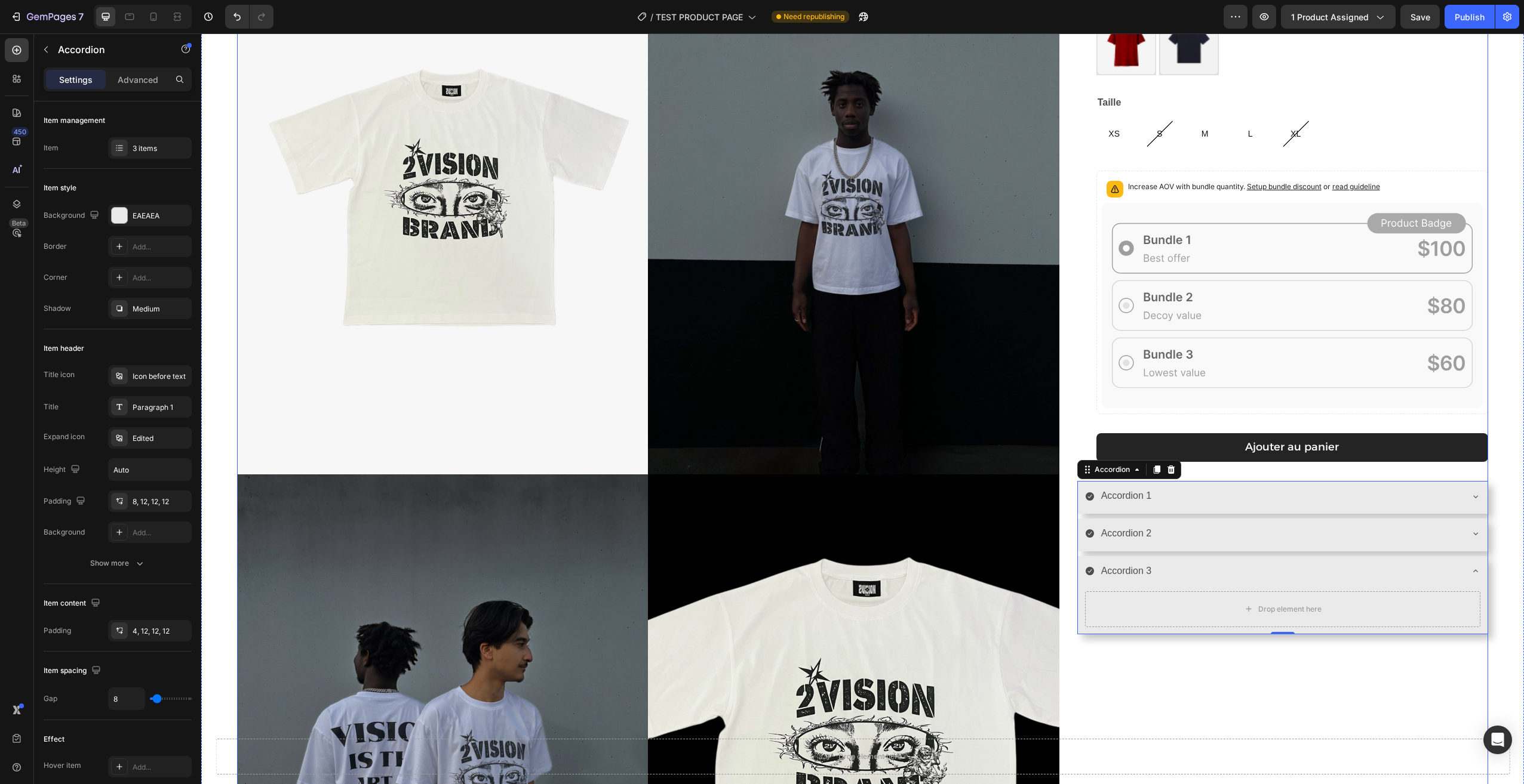
click at [1225, 671] on div "[PERSON_NAME] T-shirt Product Title 29,90€ Product Price Product Price Row Coul…" at bounding box center [1282, 478] width 410 height 1105
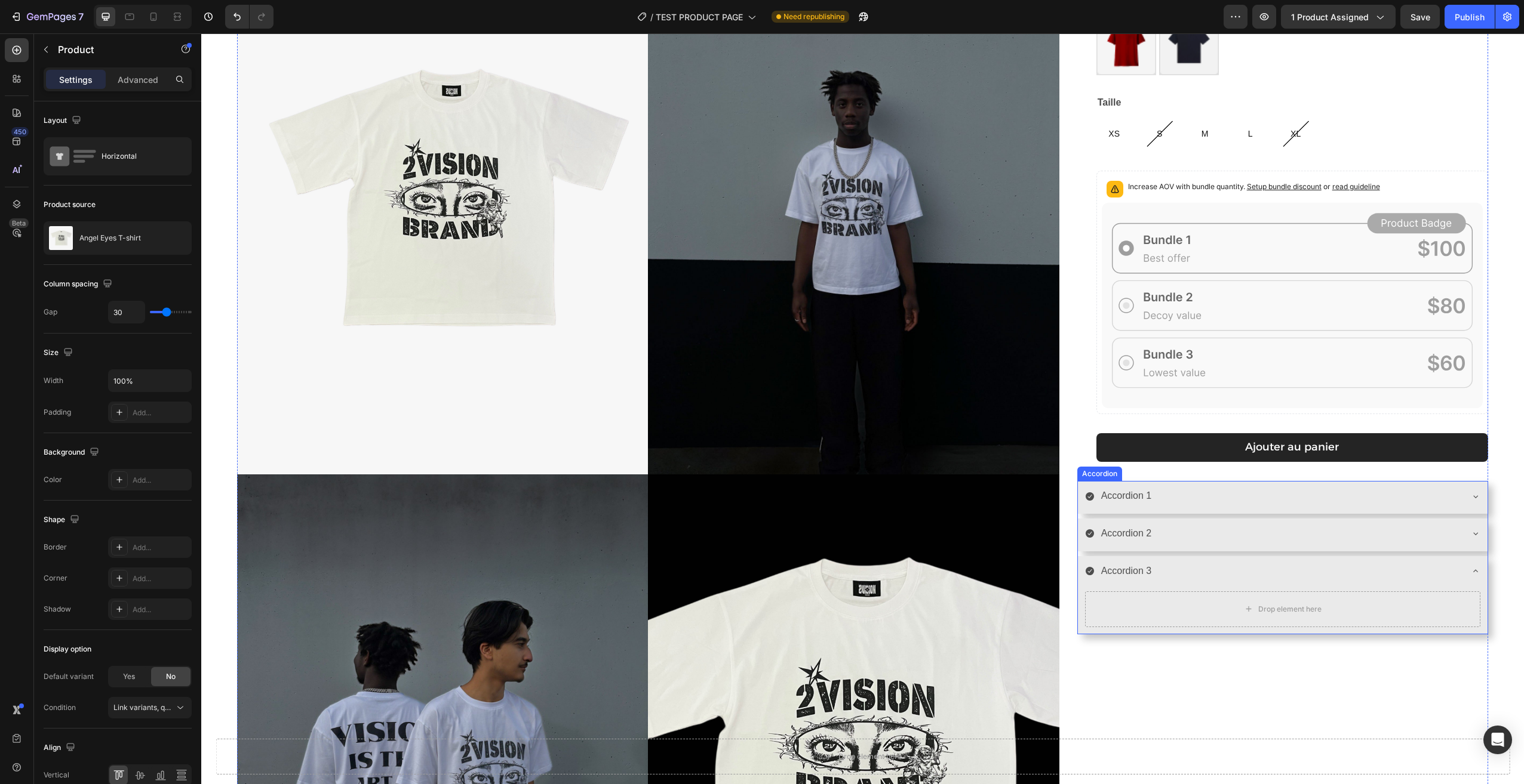
click at [1186, 574] on div "Accordion 3" at bounding box center [1272, 571] width 376 height 21
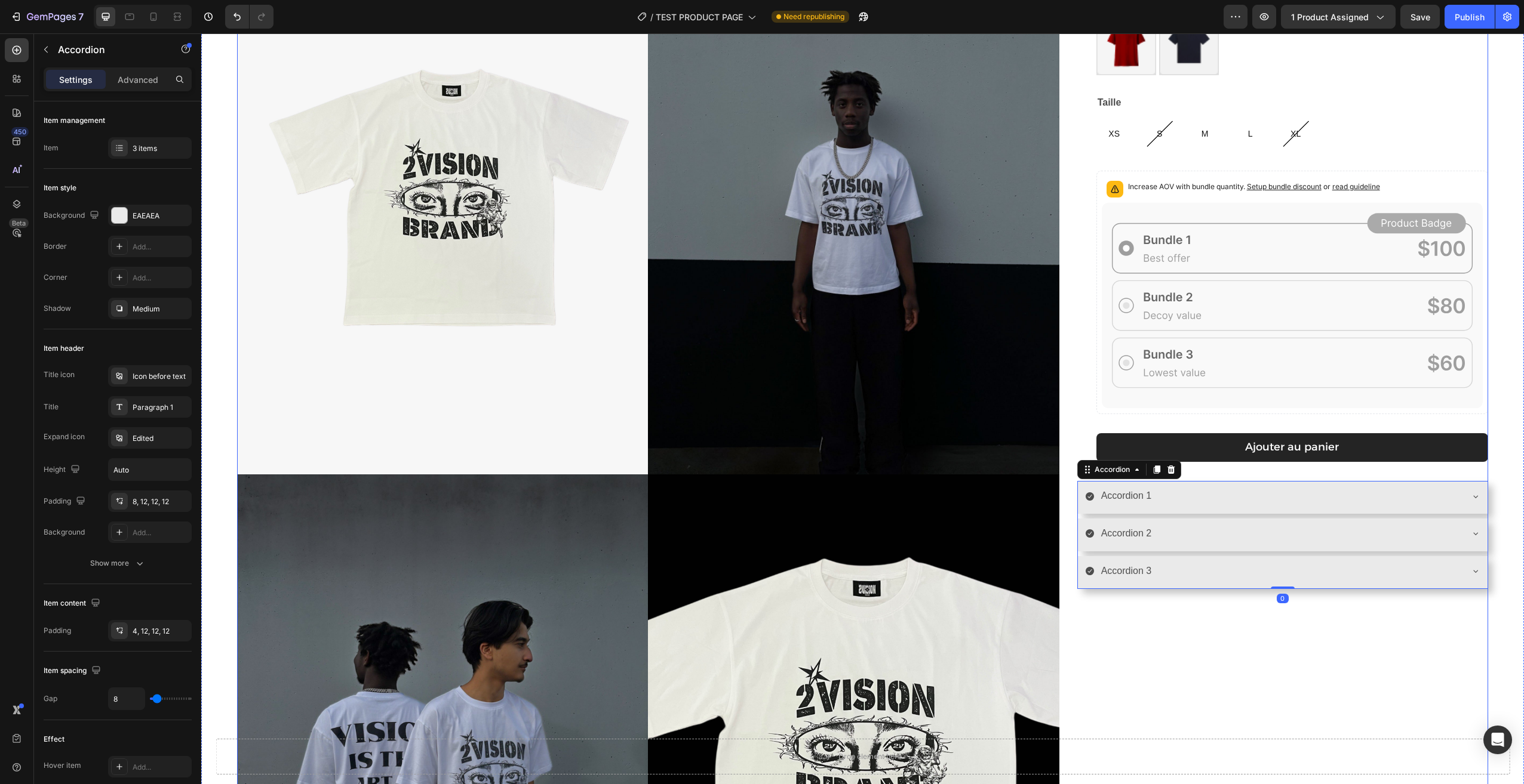
click at [1244, 703] on div "[PERSON_NAME] T-shirt Product Title 29,90€ Product Price Product Price Row Coul…" at bounding box center [1282, 478] width 410 height 1105
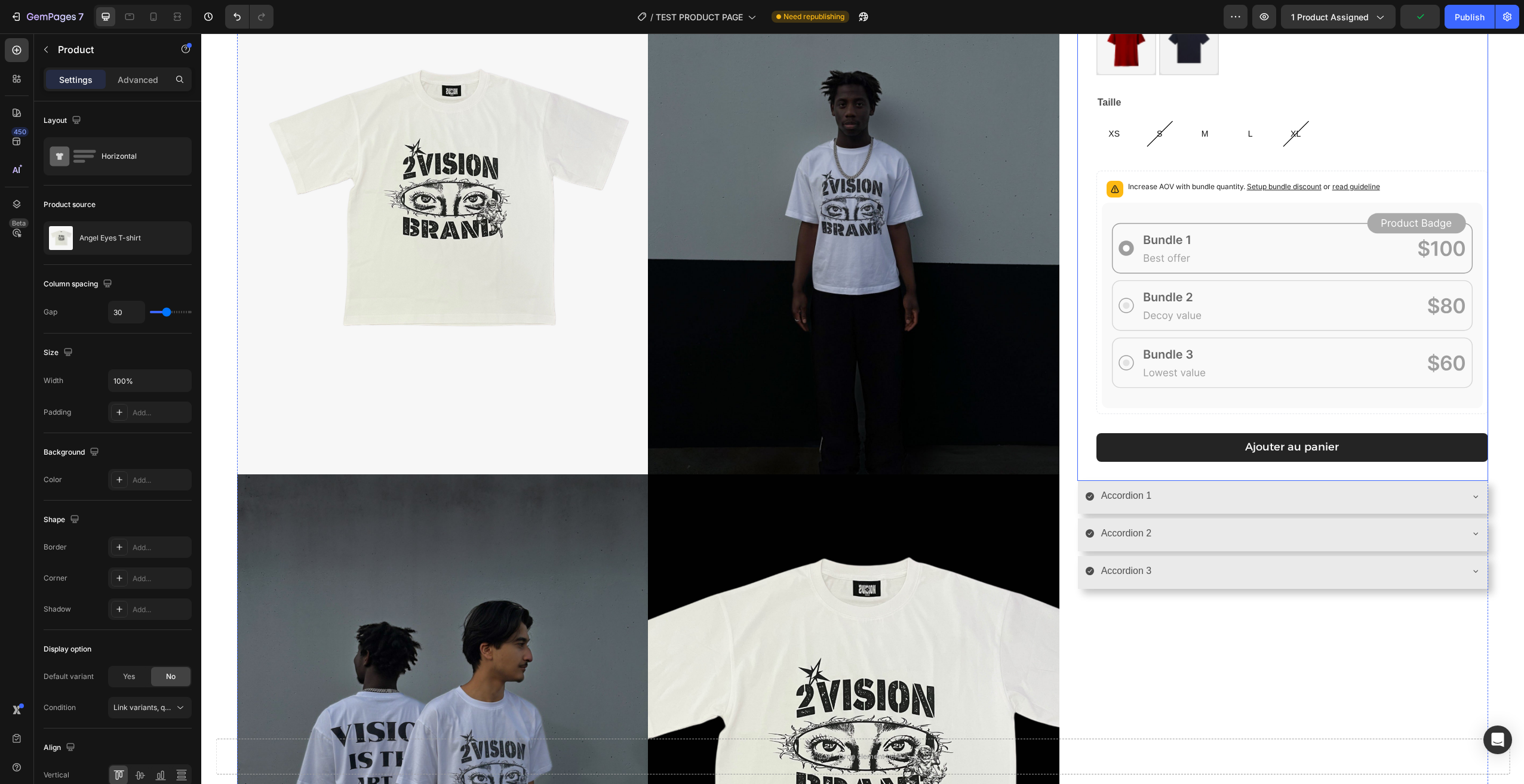
click at [1197, 493] on div "Accordion 1" at bounding box center [1272, 496] width 376 height 21
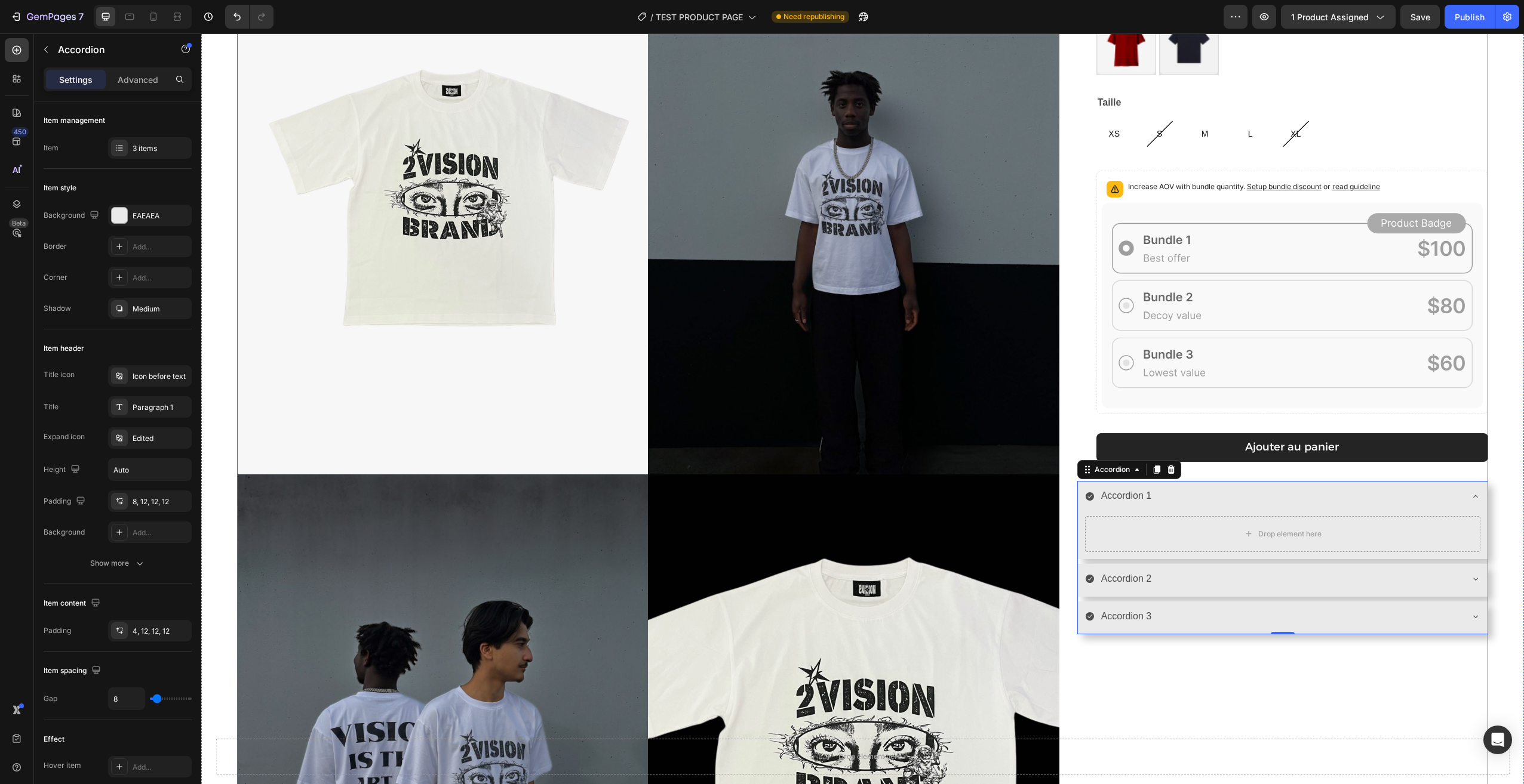
click at [1272, 659] on div "[PERSON_NAME] T-shirt Product Title 29,90€ Product Price Product Price Row Coul…" at bounding box center [1282, 478] width 410 height 1105
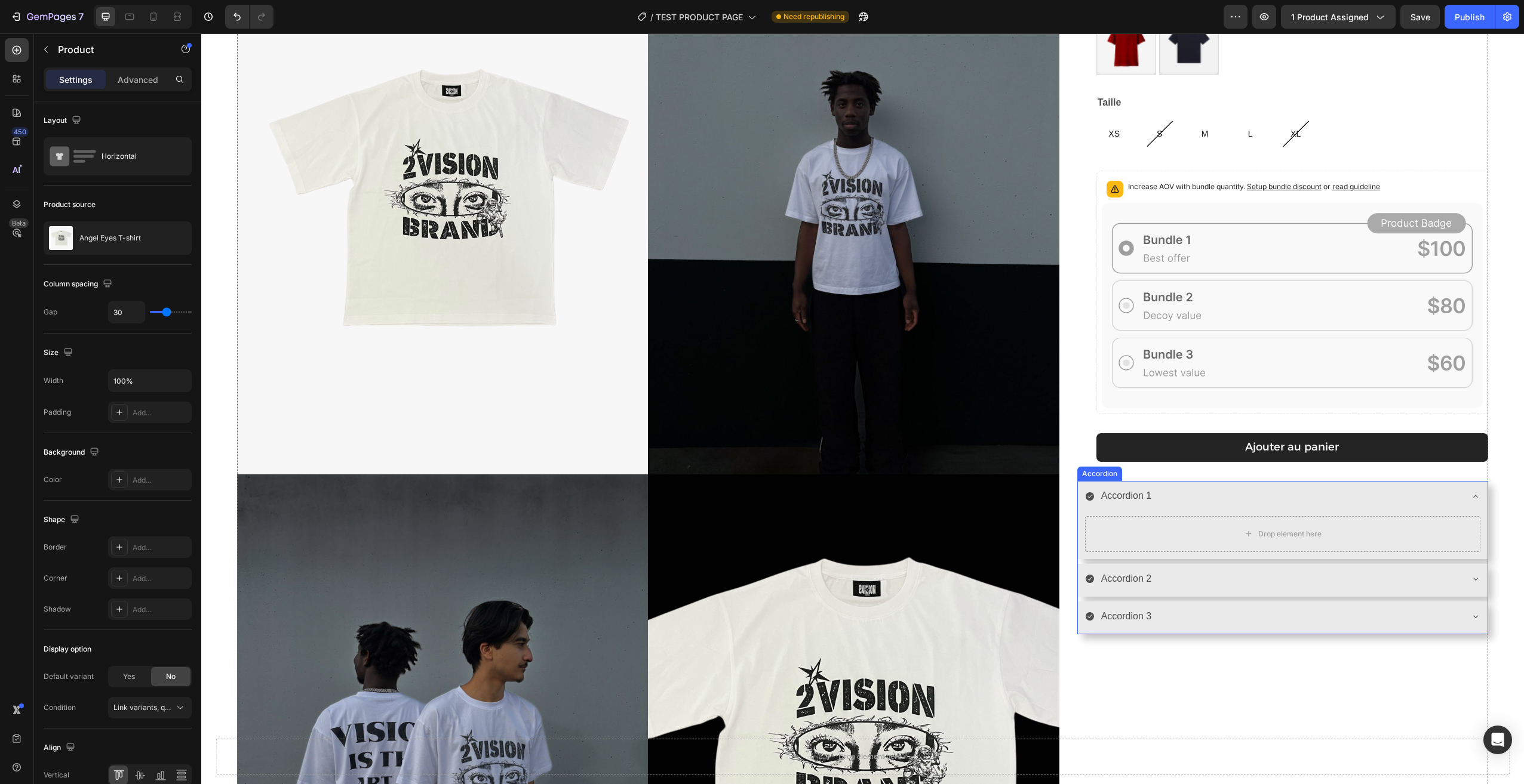
click at [1410, 496] on div "Accordion 1" at bounding box center [1272, 496] width 376 height 21
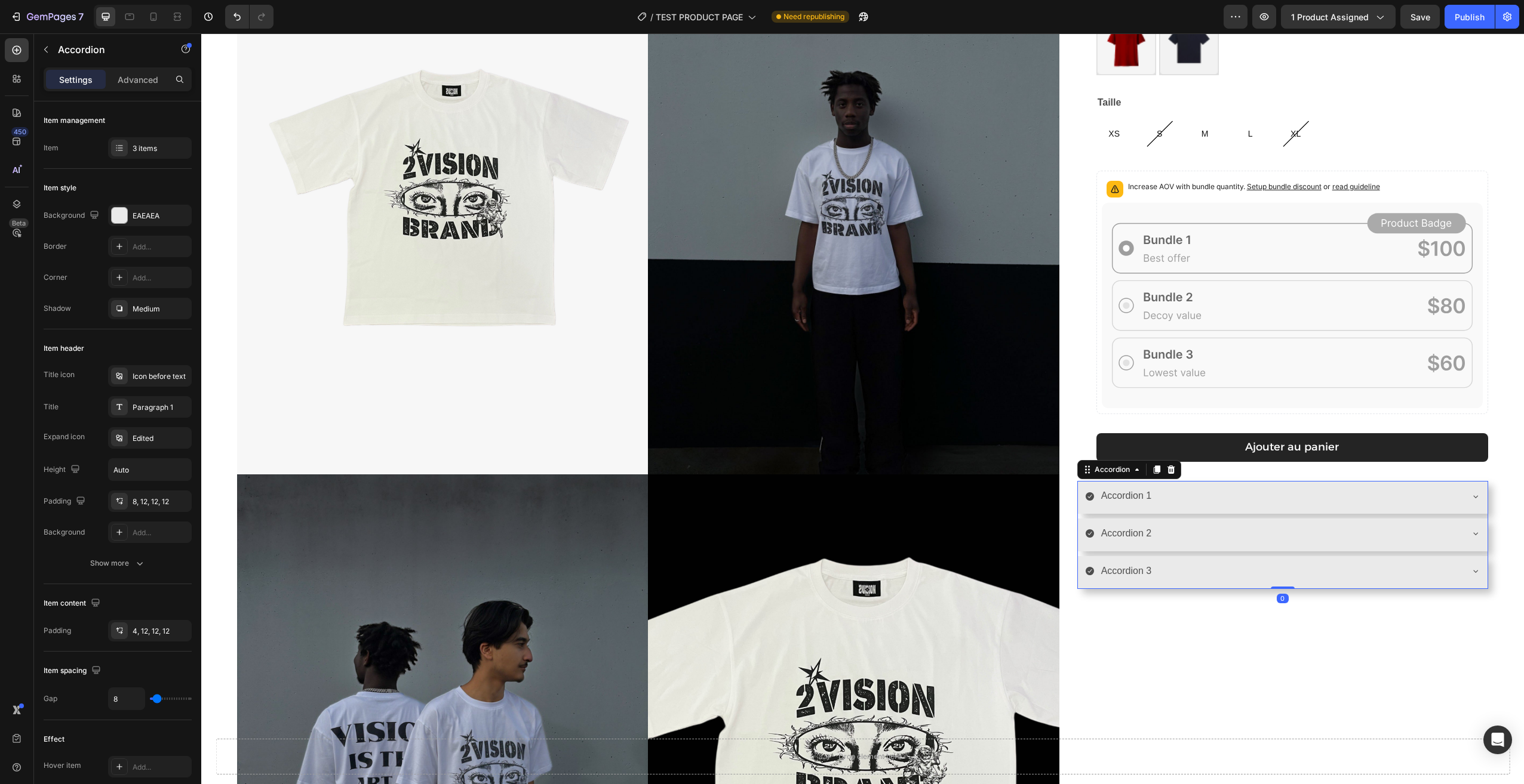
click at [1343, 643] on div "[PERSON_NAME] T-shirt Product Title 29,90€ Product Price Product Price Row Coul…" at bounding box center [1282, 478] width 410 height 1105
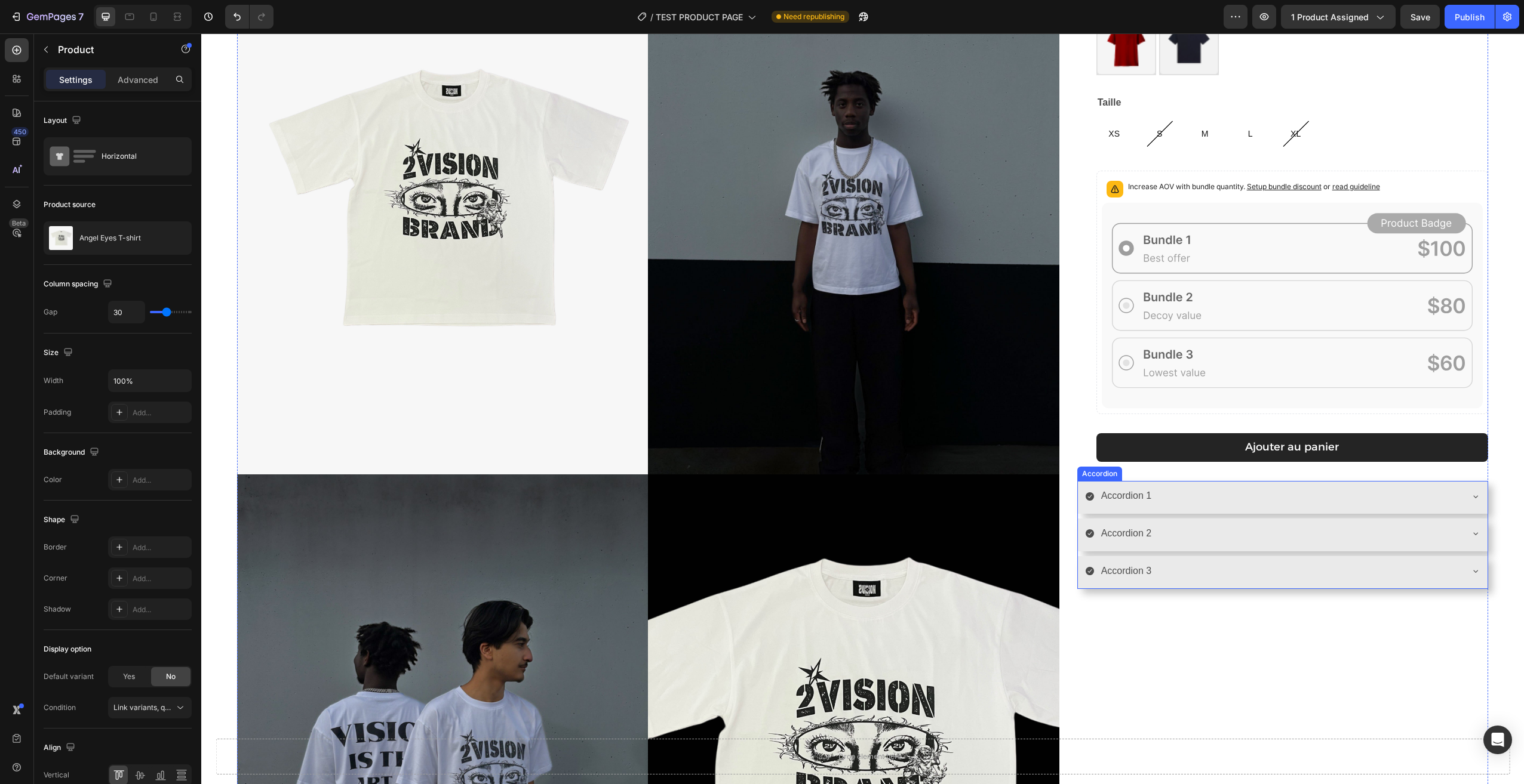
click at [1215, 498] on div "Accordion 1" at bounding box center [1272, 496] width 376 height 21
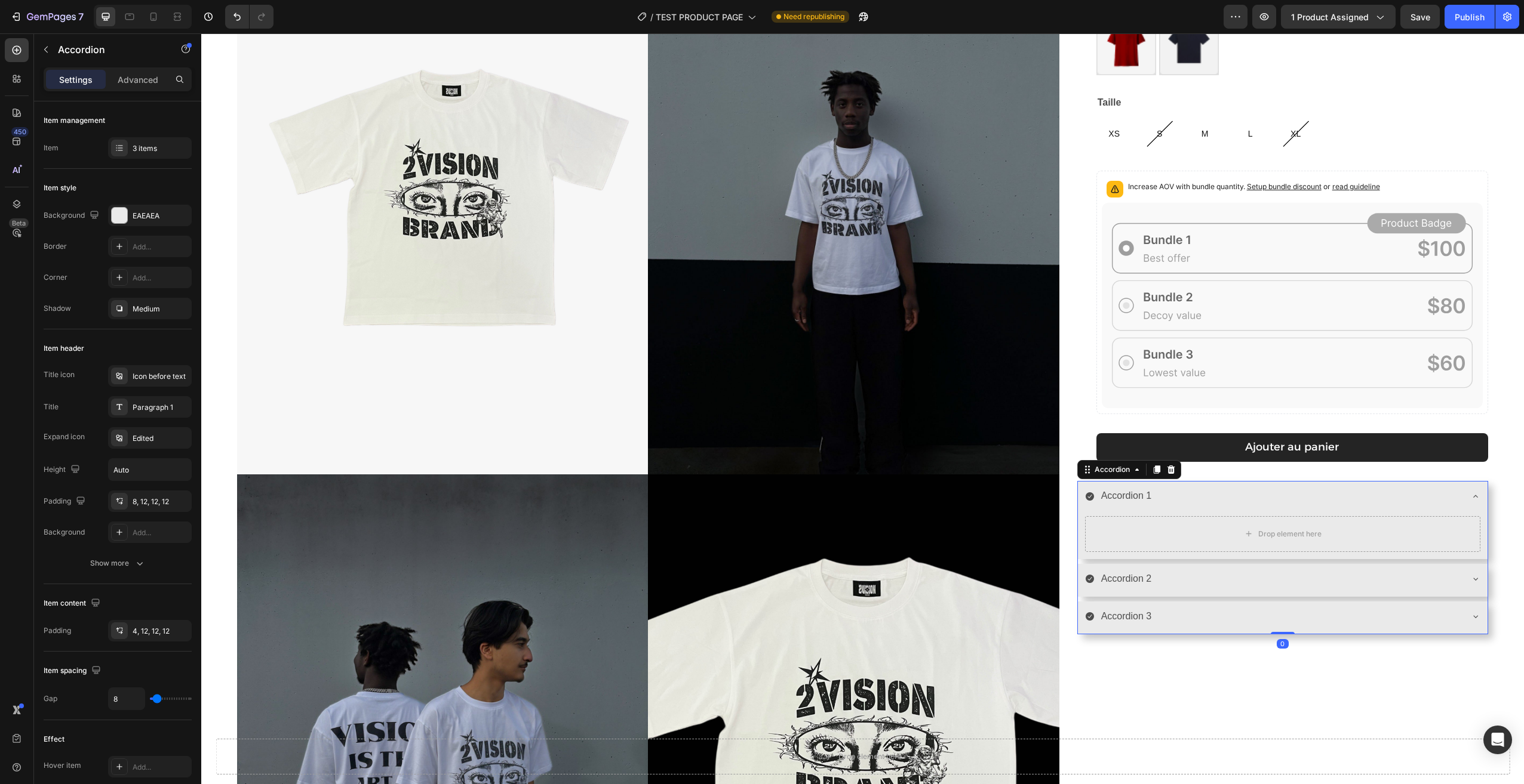
click at [1215, 498] on div "Accordion 1" at bounding box center [1272, 496] width 376 height 21
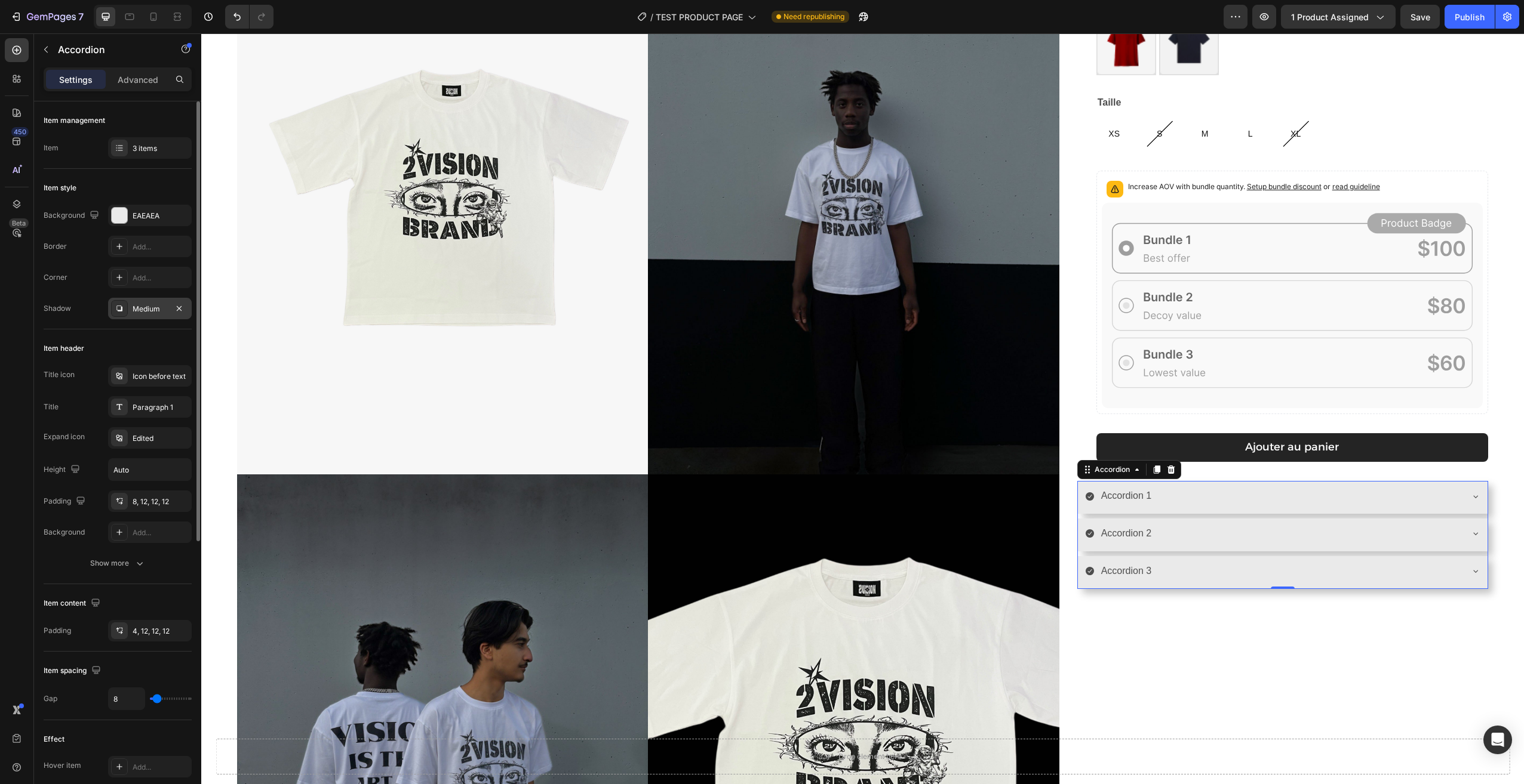
click at [123, 311] on icon at bounding box center [120, 308] width 9 height 9
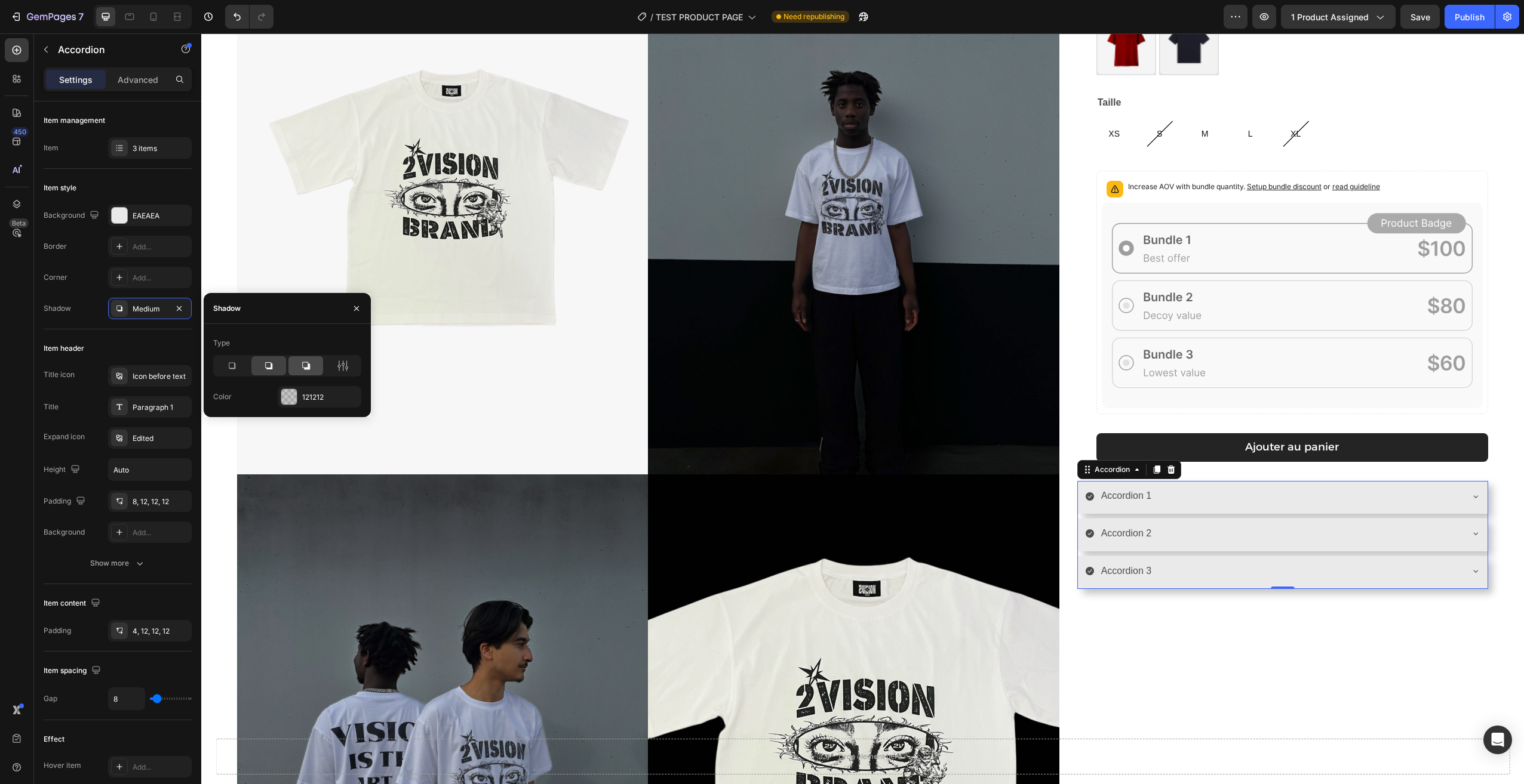
click at [300, 365] on icon at bounding box center [306, 365] width 12 height 12
click at [233, 361] on icon at bounding box center [231, 365] width 12 height 12
click at [1204, 634] on div "[PERSON_NAME] T-shirt Product Title 29,90€ Product Price Product Price Row Coul…" at bounding box center [1282, 478] width 410 height 1105
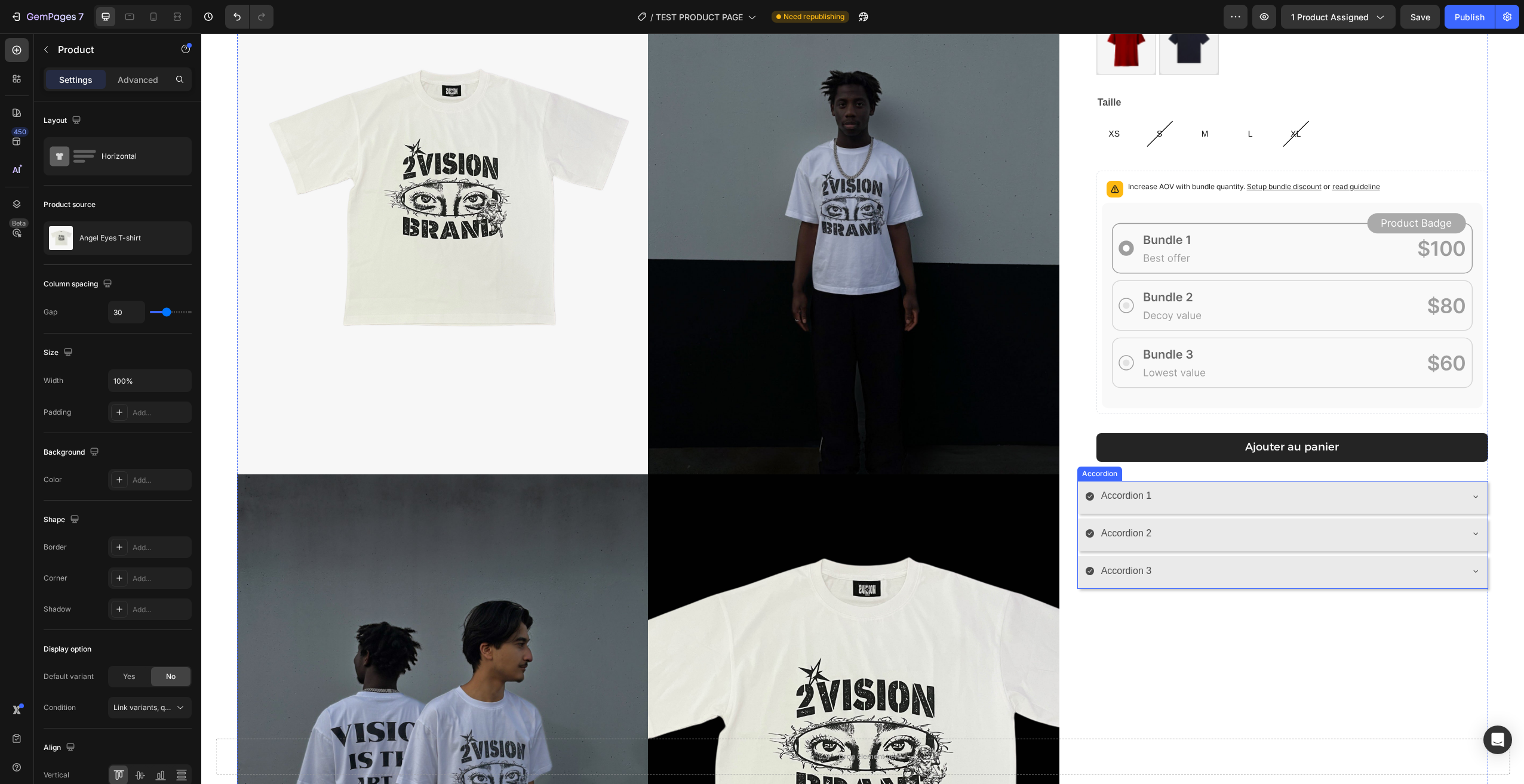
click at [1196, 486] on div "Accordion 1" at bounding box center [1272, 496] width 376 height 21
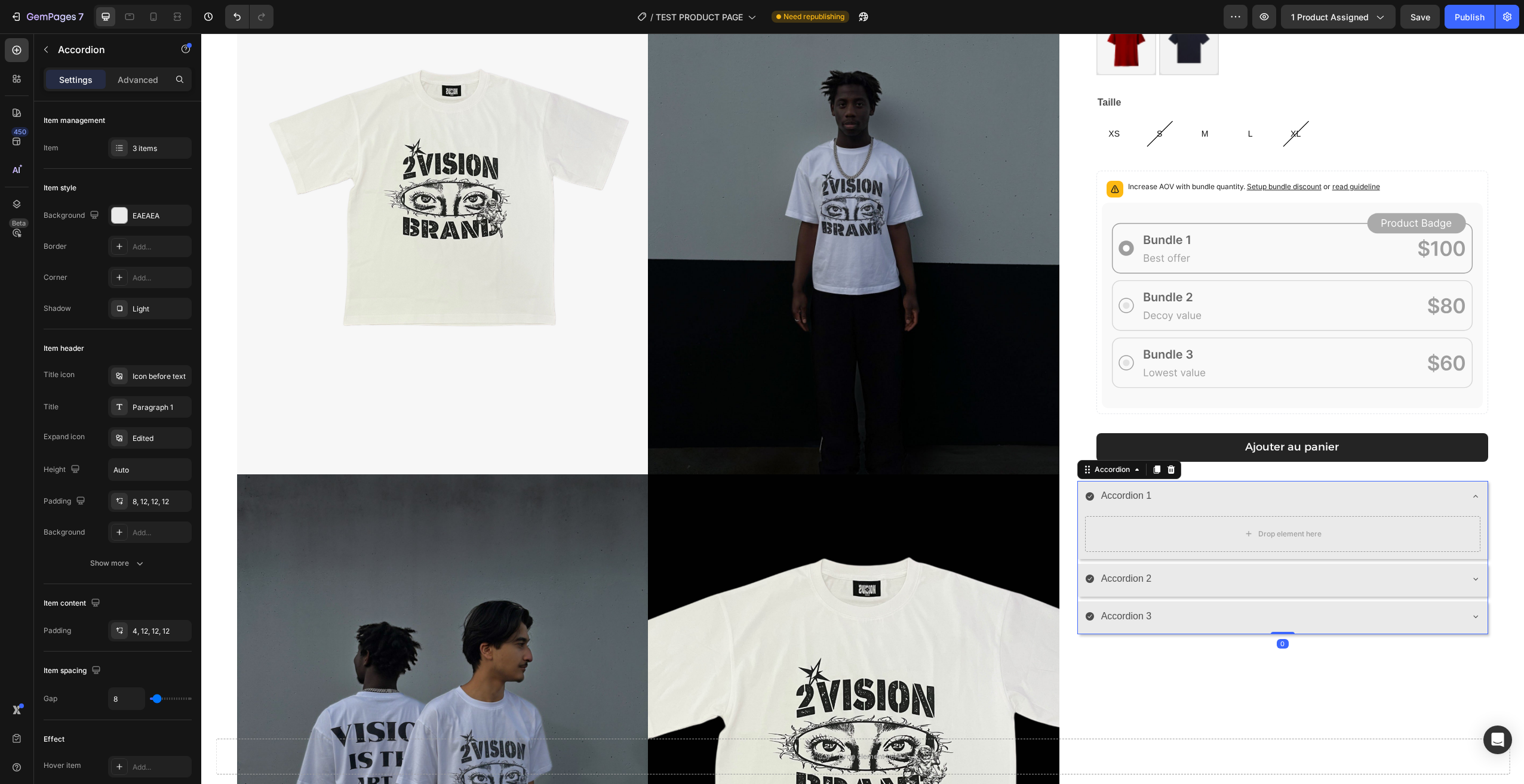
click at [1200, 488] on div "Accordion 1" at bounding box center [1272, 496] width 376 height 21
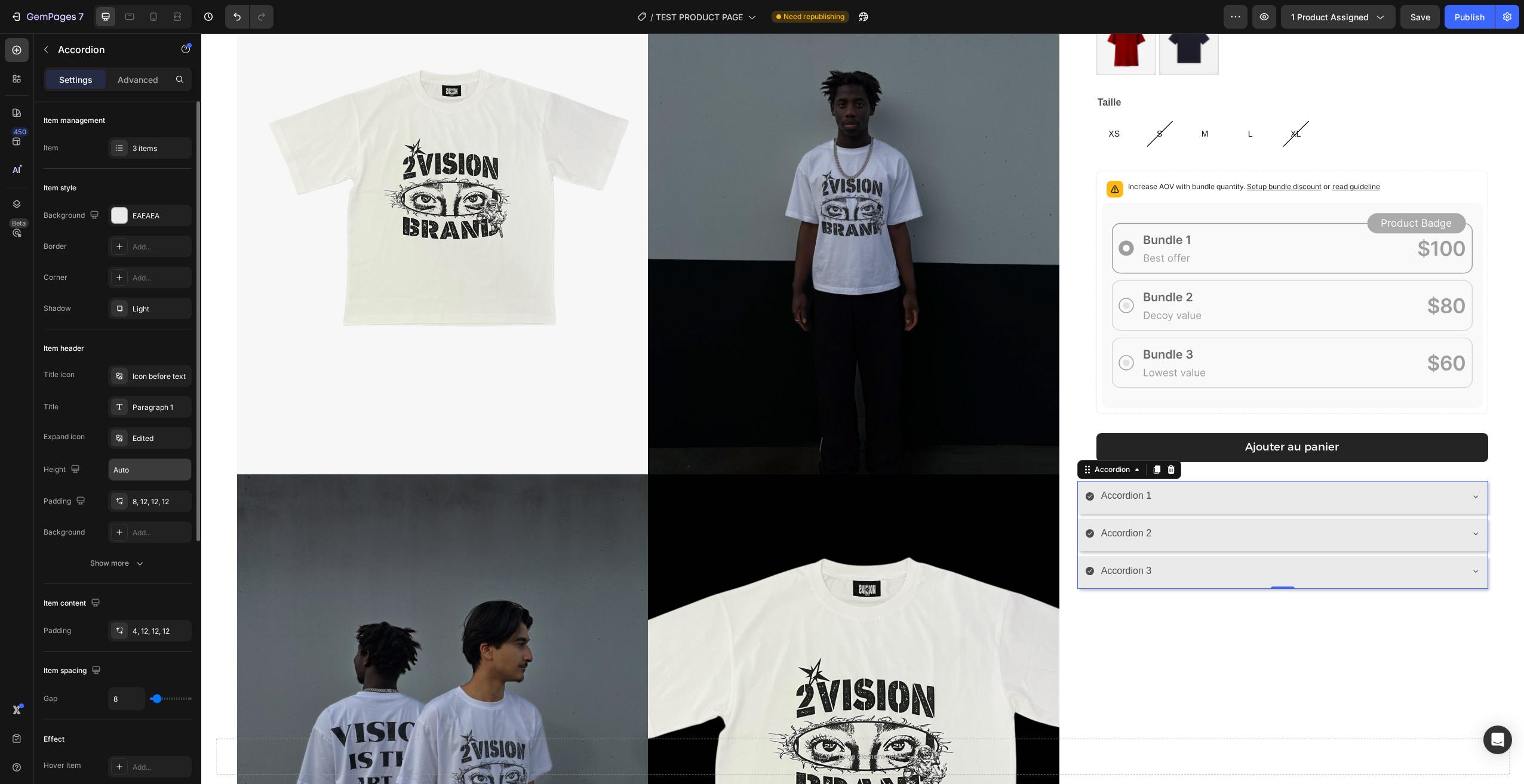
scroll to position [60, 0]
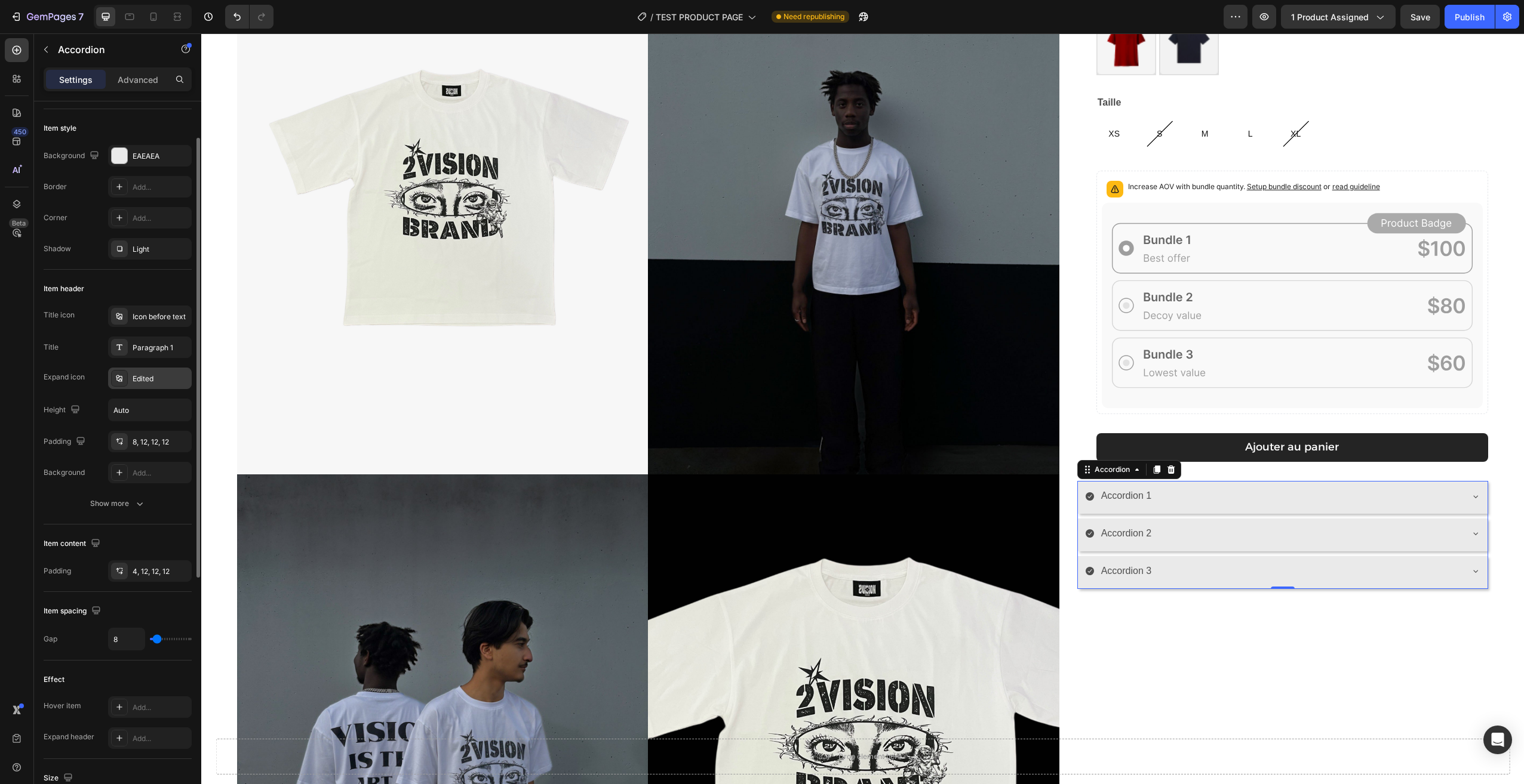
click at [151, 382] on div "Edited" at bounding box center [161, 378] width 56 height 10
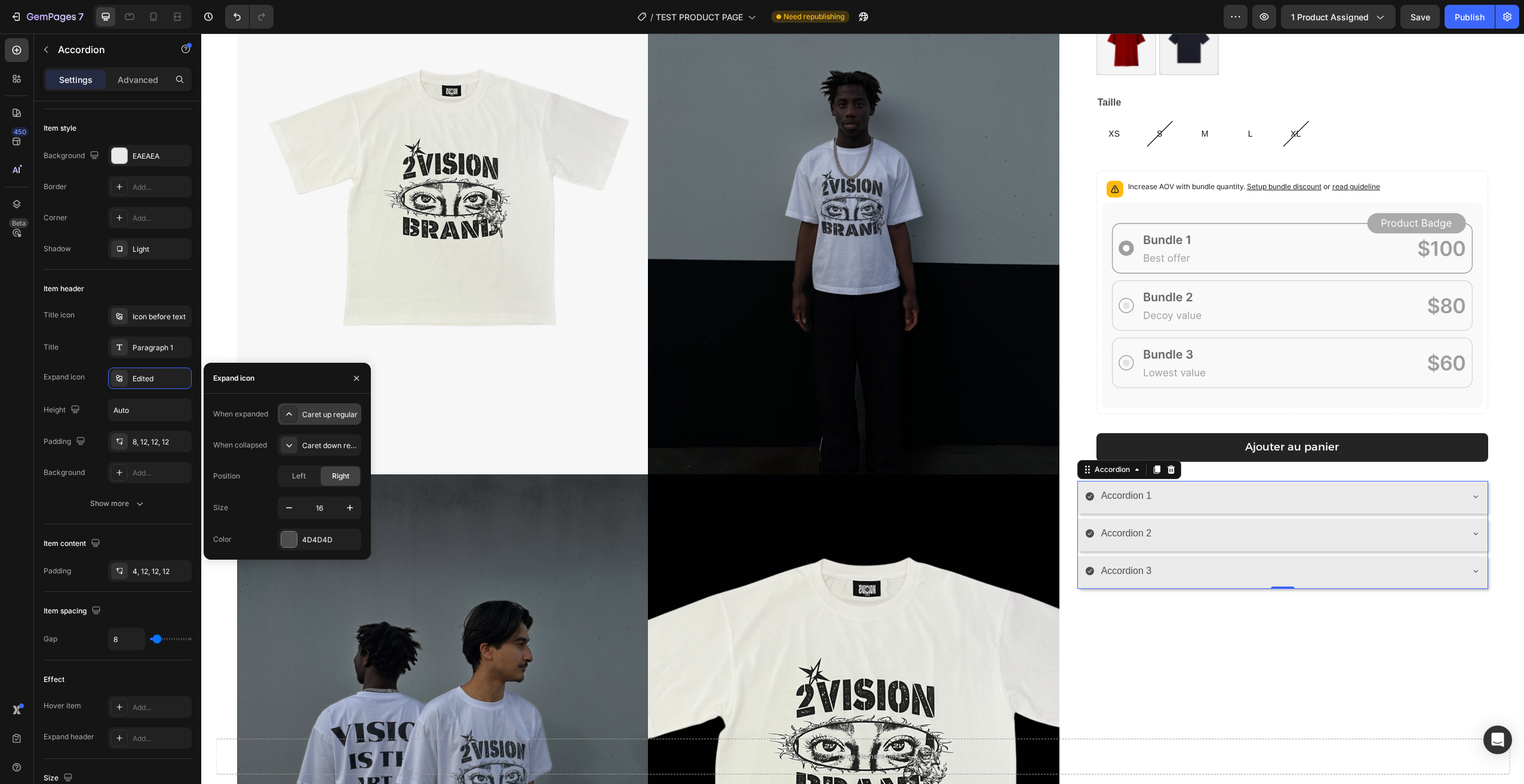
click at [290, 410] on icon at bounding box center [289, 414] width 12 height 12
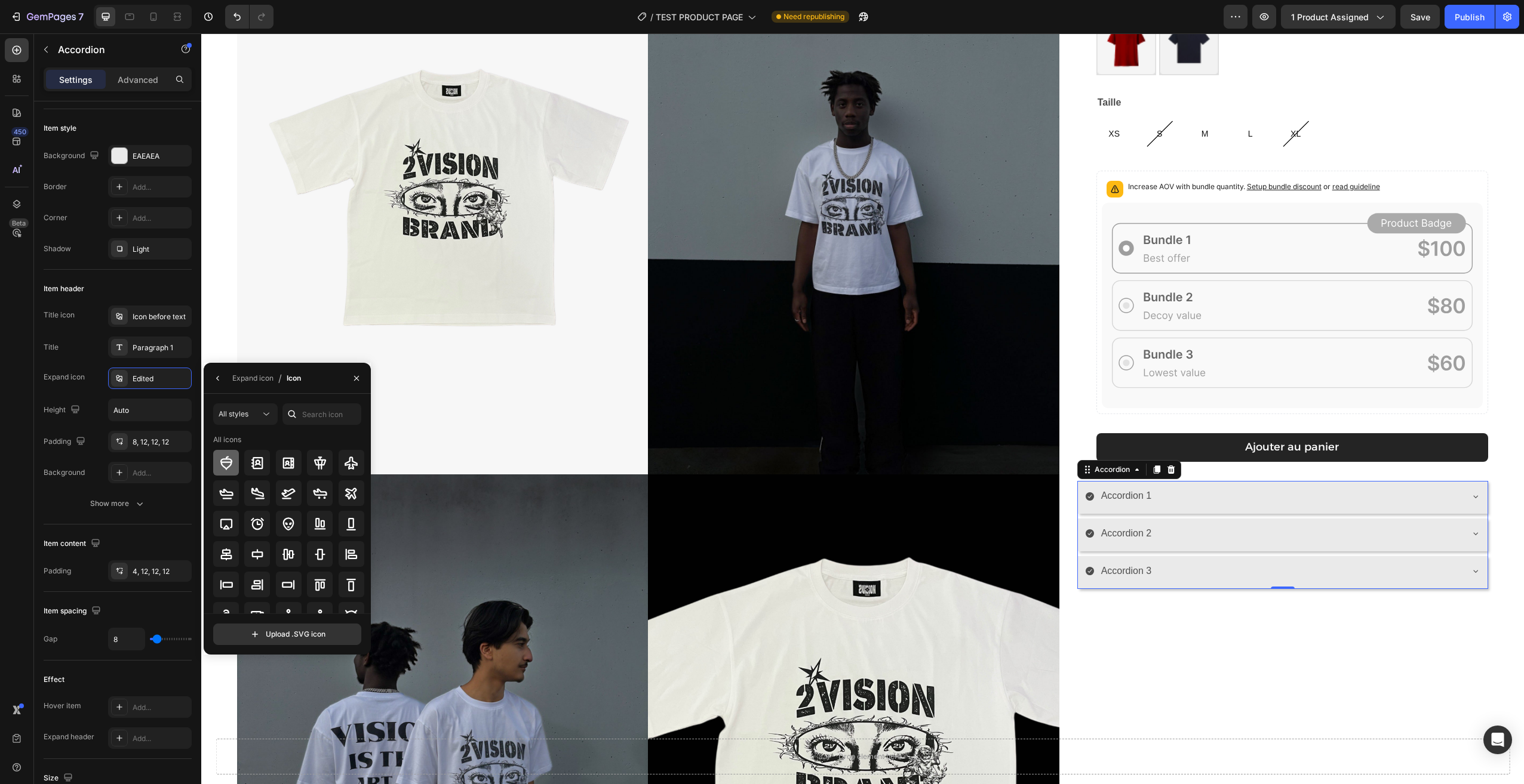
click at [231, 468] on icon at bounding box center [225, 463] width 14 height 14
click at [229, 456] on icon at bounding box center [225, 463] width 14 height 14
click at [221, 378] on icon "button" at bounding box center [218, 378] width 9 height 9
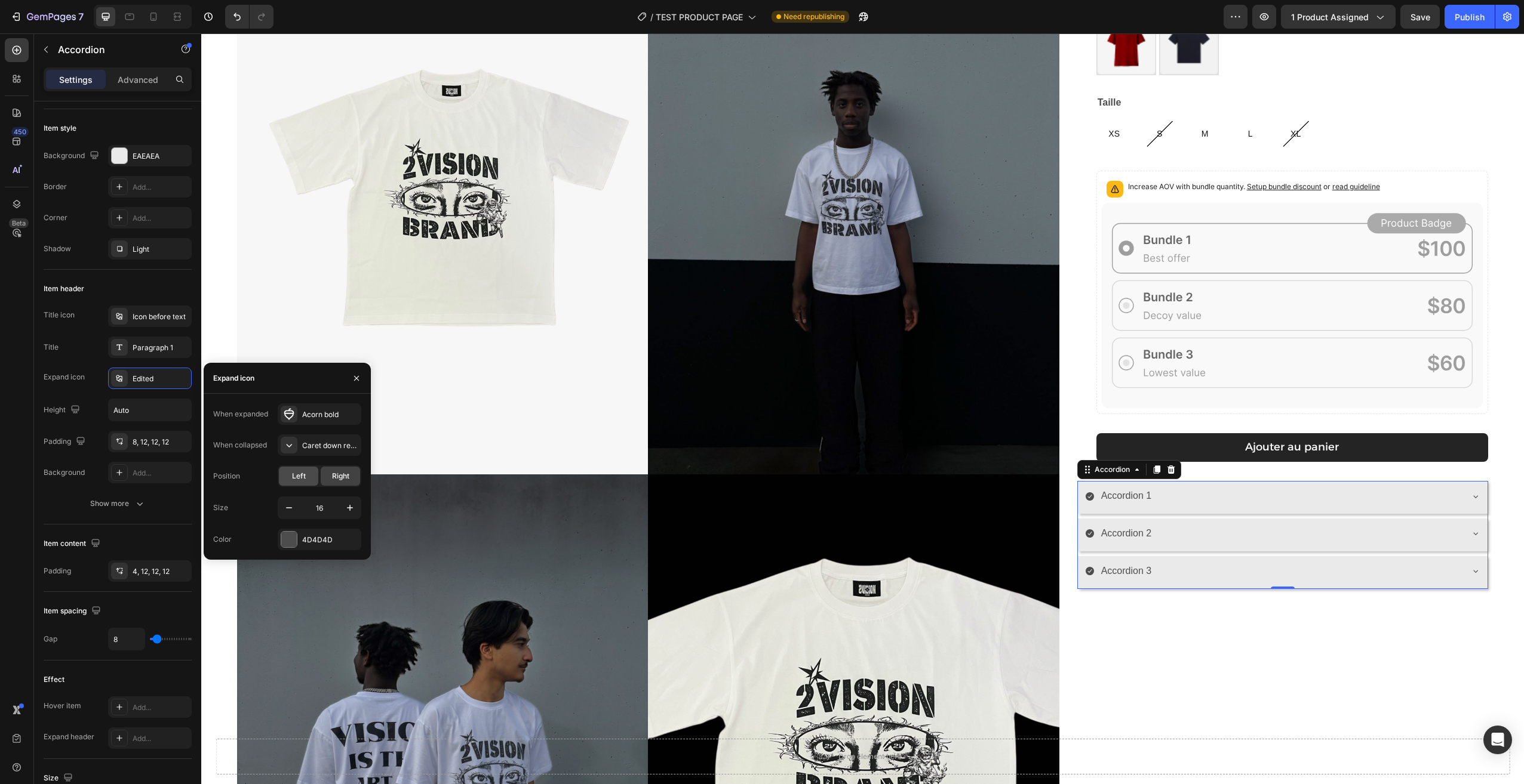
click at [292, 478] on span "Left" at bounding box center [298, 476] width 14 height 10
click at [343, 481] on span "Right" at bounding box center [340, 476] width 18 height 10
click at [1399, 496] on div "Accordion 1" at bounding box center [1272, 496] width 376 height 21
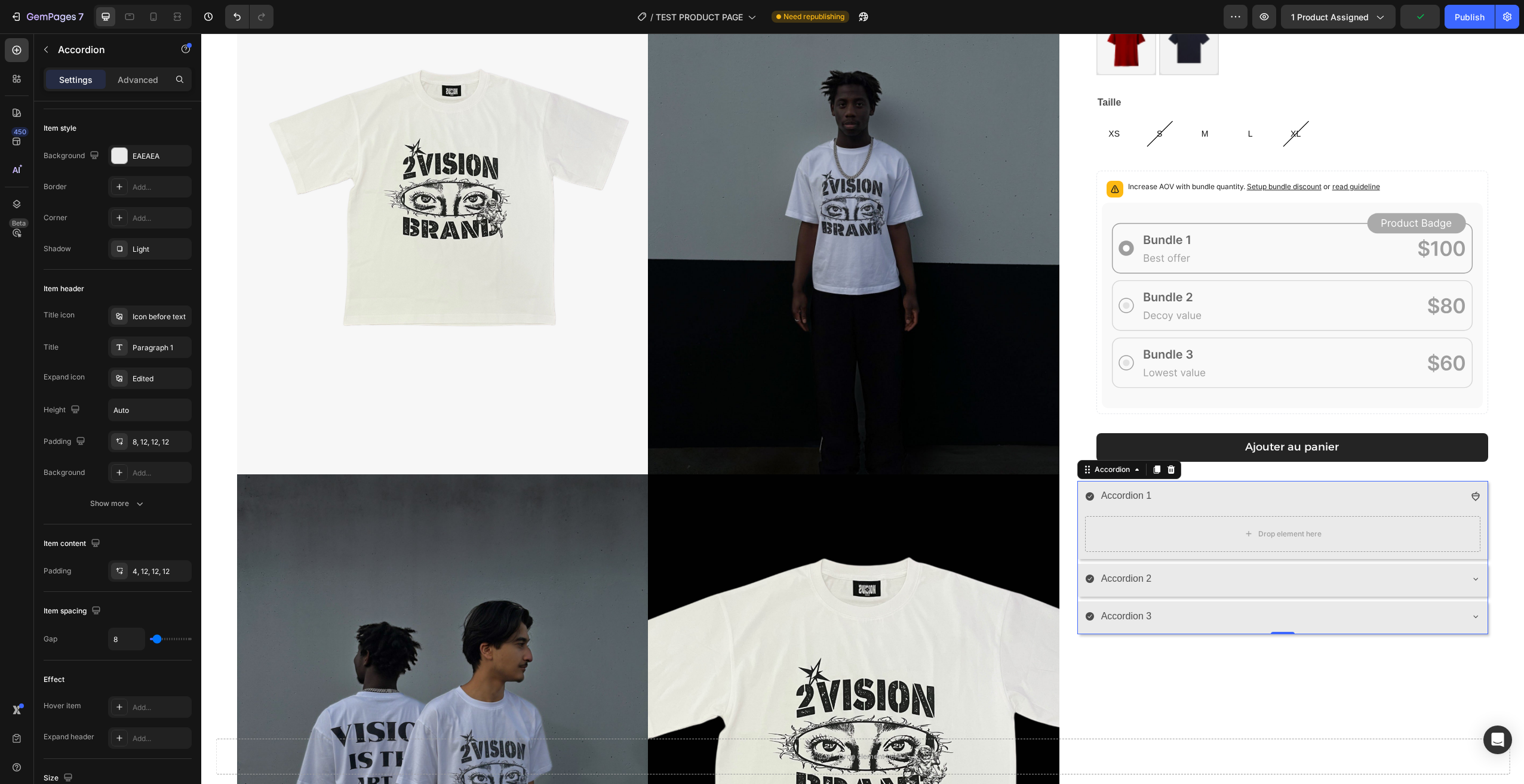
click at [1353, 494] on div "Accordion 1" at bounding box center [1272, 496] width 376 height 21
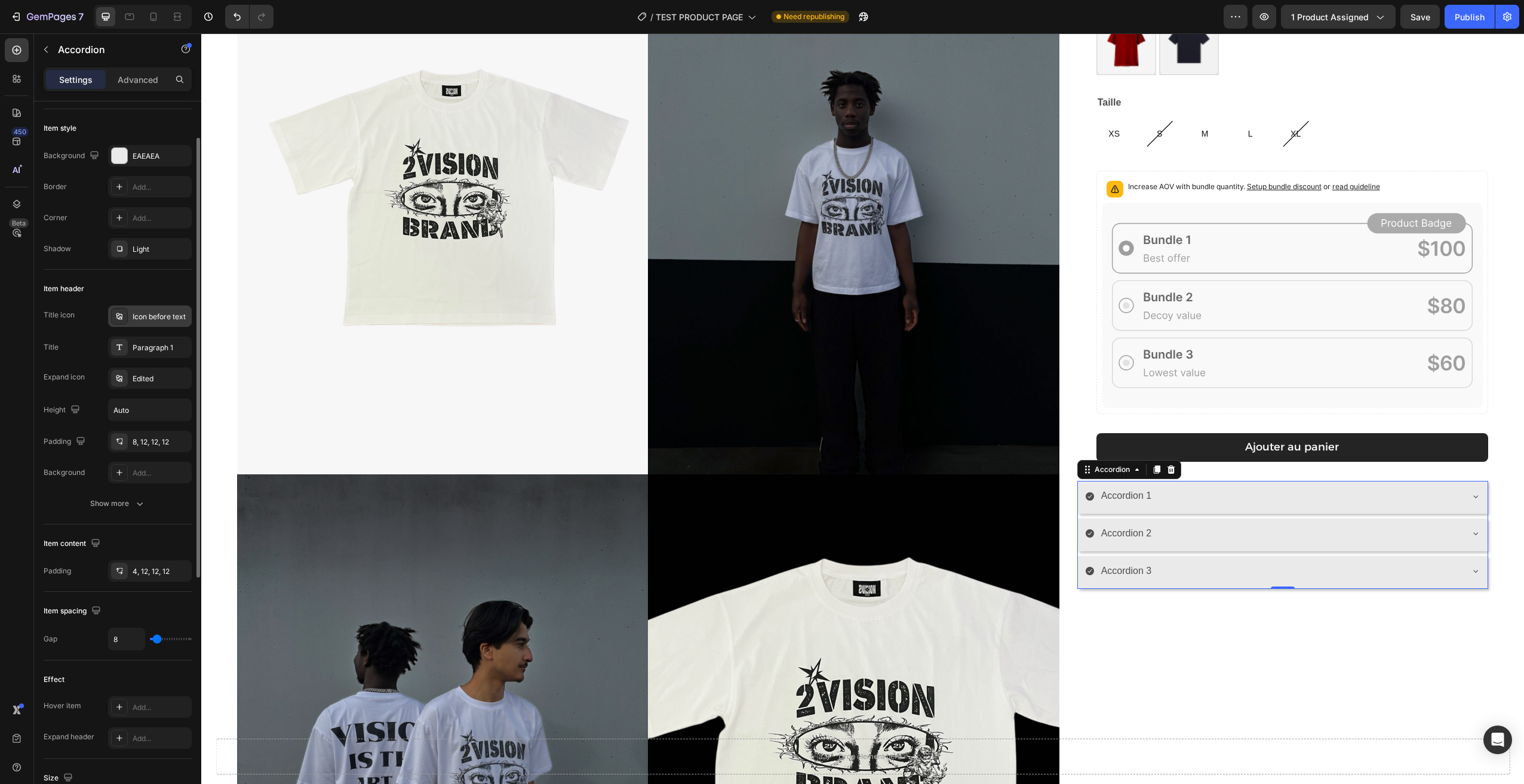
click at [152, 315] on div "Icon before text" at bounding box center [161, 316] width 56 height 10
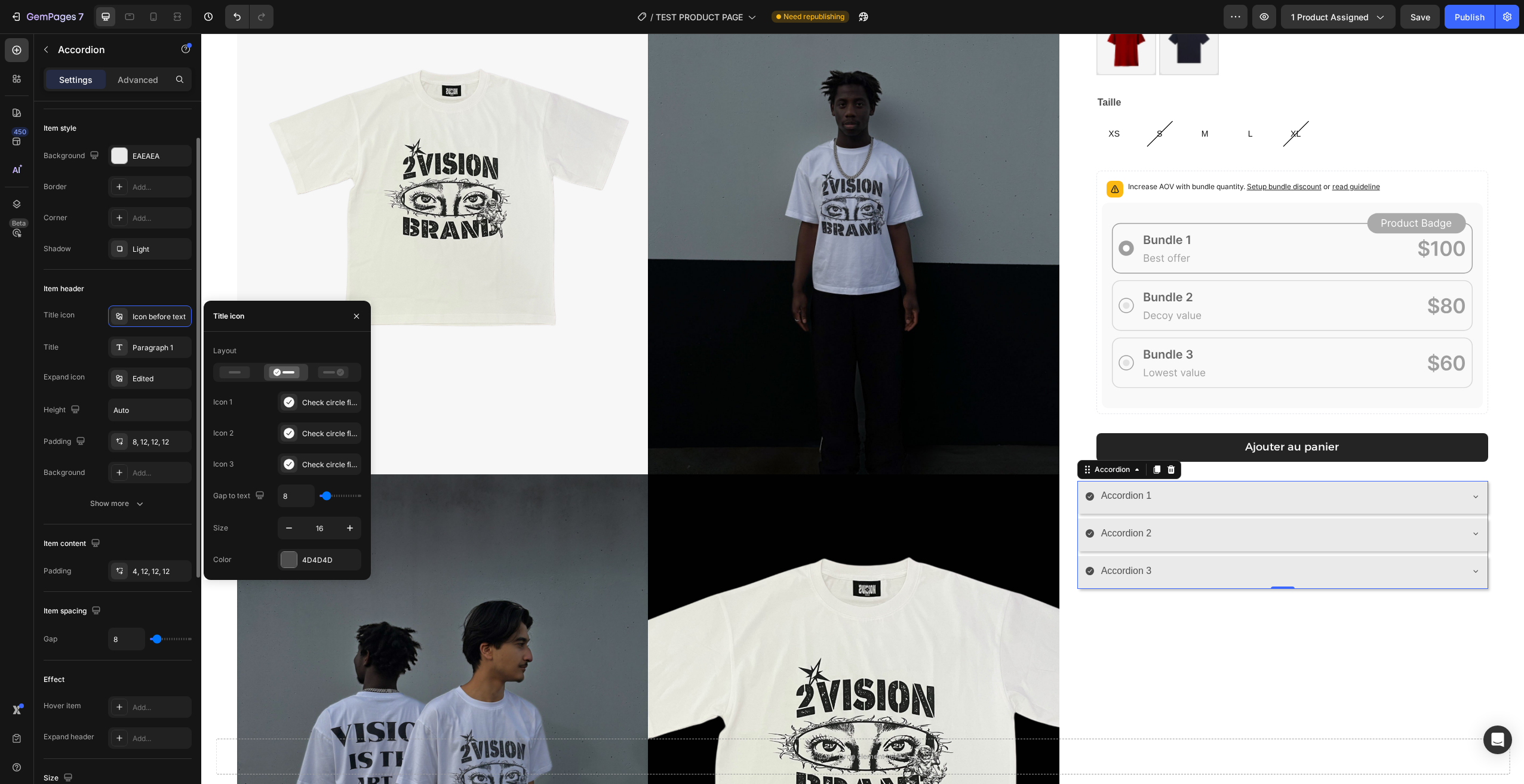
click at [152, 363] on div "Title icon Icon before text Title Paragraph 1 Expand icon Edited Height Auto Pa…" at bounding box center [118, 394] width 148 height 178
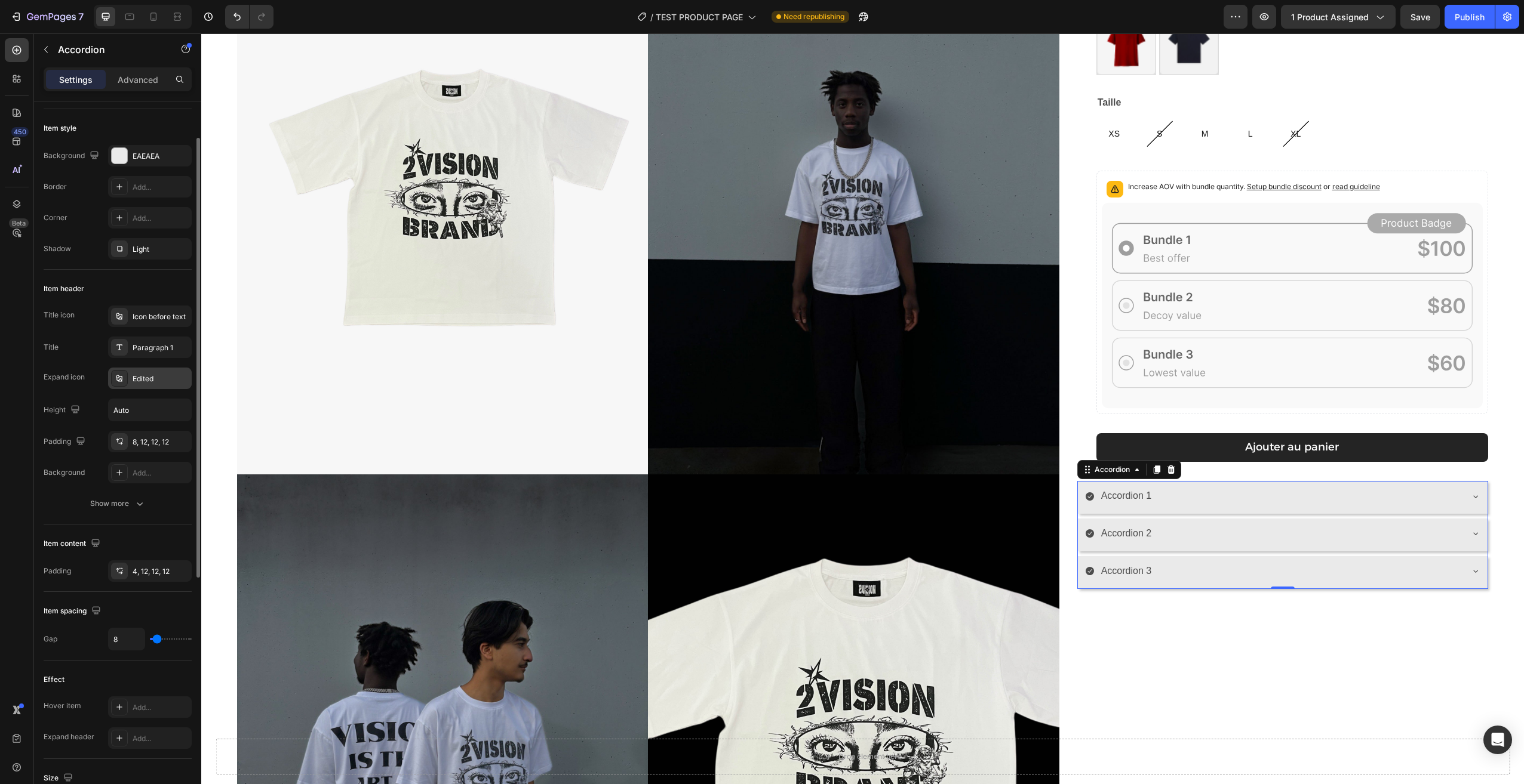
click at [156, 382] on div "Edited" at bounding box center [161, 378] width 56 height 10
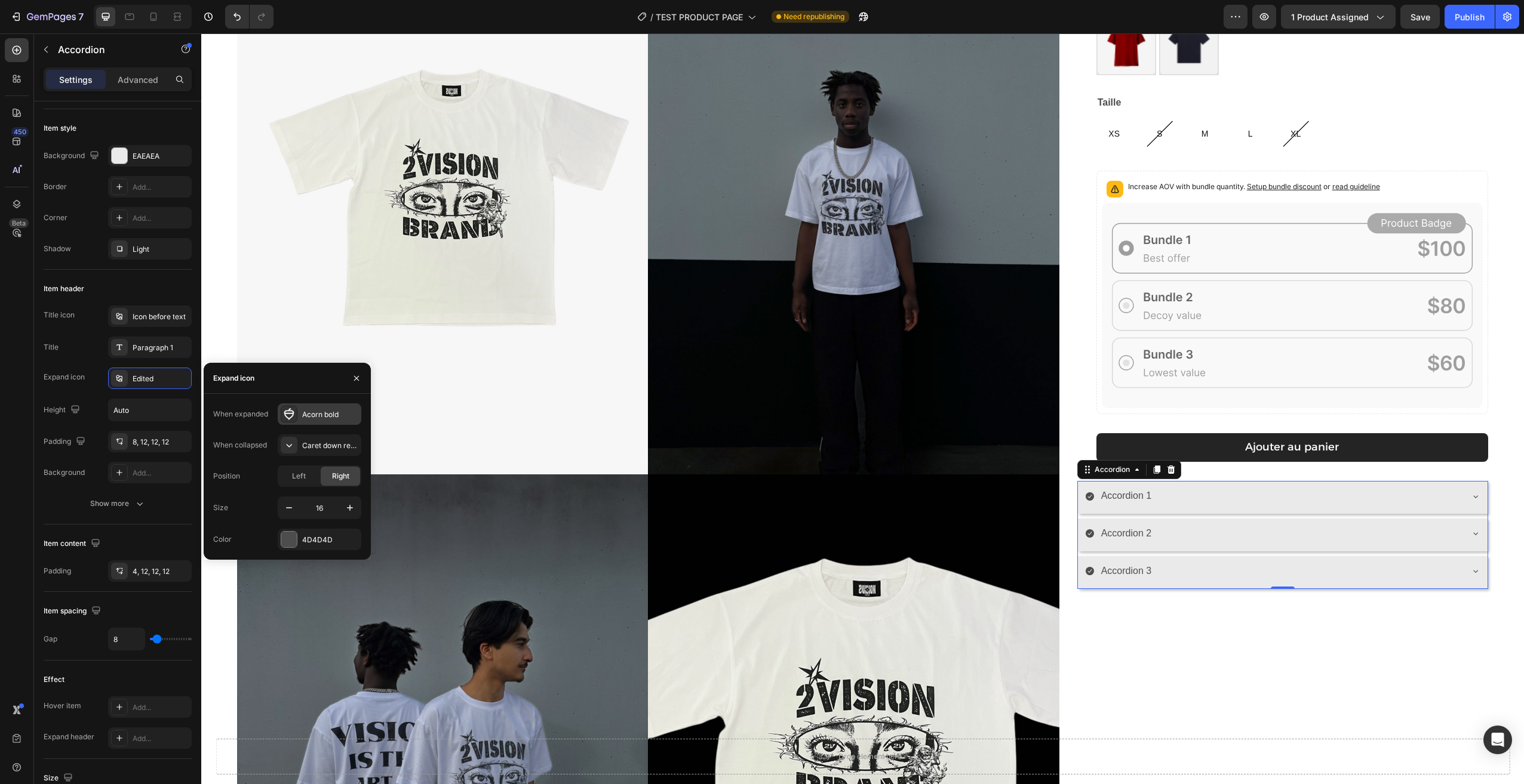
click at [322, 417] on div "Acorn bold" at bounding box center [330, 414] width 56 height 10
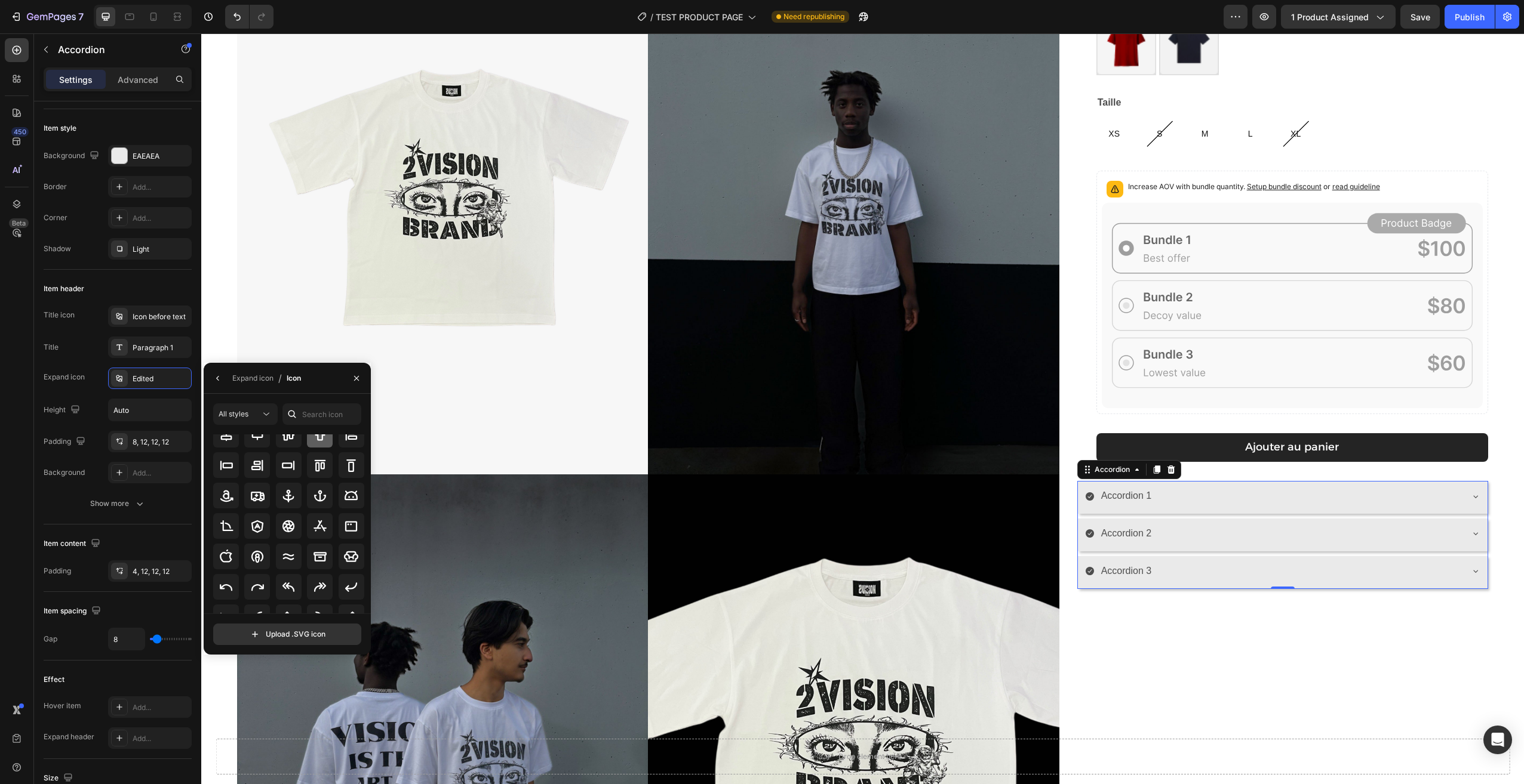
scroll to position [131, 0]
click at [350, 599] on icon at bounding box center [351, 600] width 9 height 12
click at [219, 378] on icon "button" at bounding box center [218, 378] width 9 height 9
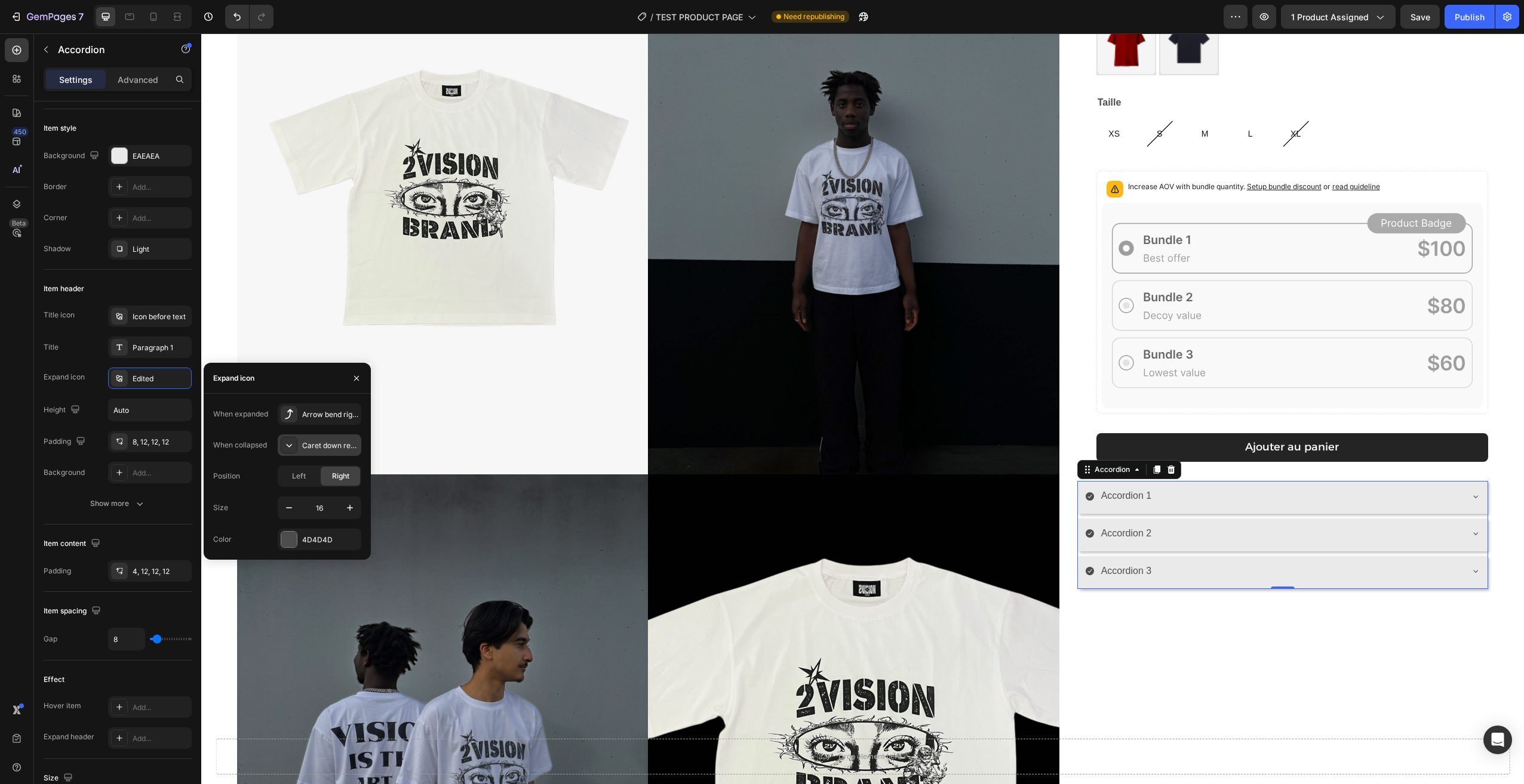
click at [318, 448] on div "Caret down regular" at bounding box center [330, 445] width 56 height 10
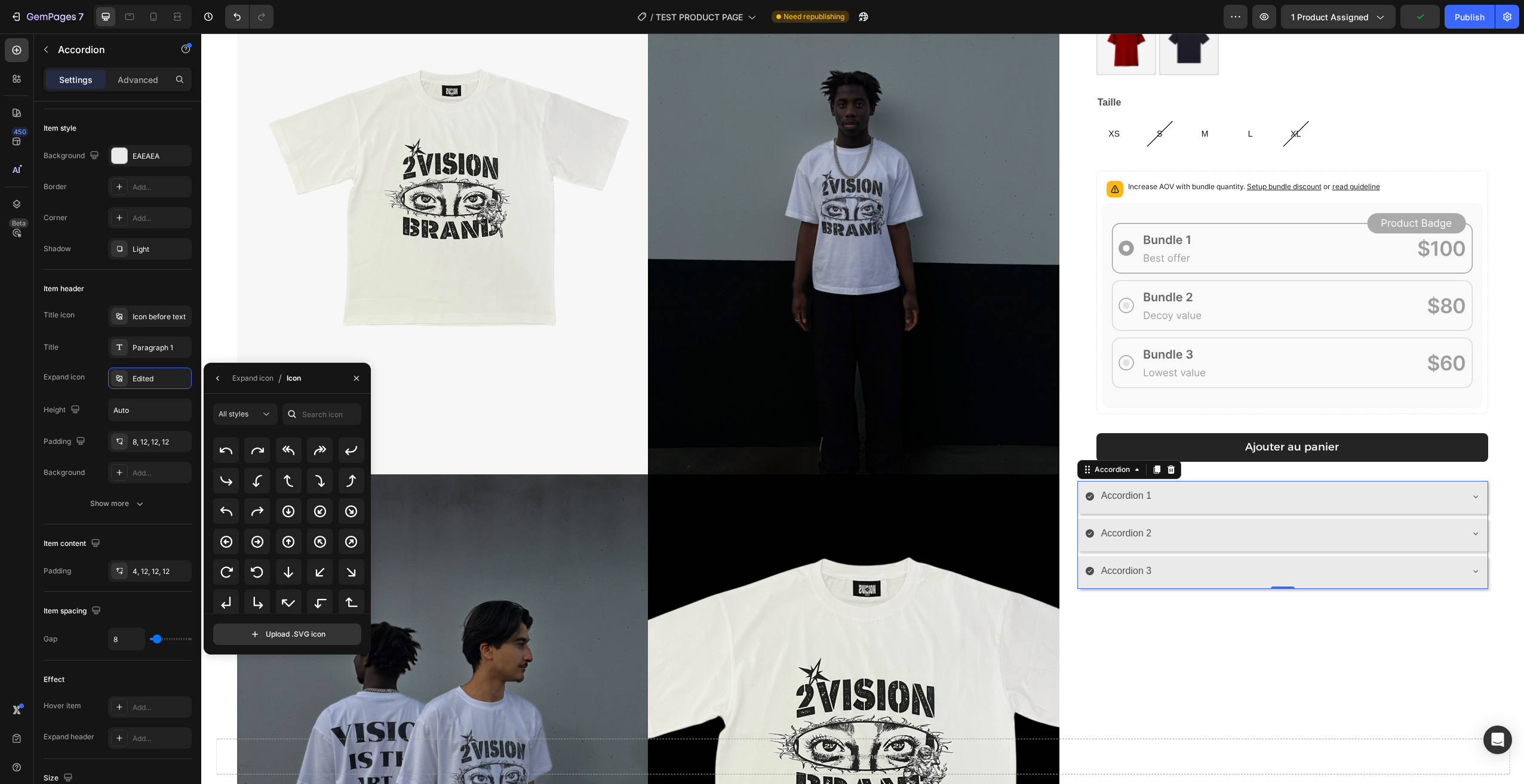
scroll to position [227, 0]
click at [313, 501] on icon at bounding box center [320, 499] width 14 height 14
click at [260, 503] on icon at bounding box center [257, 499] width 14 height 14
click at [281, 526] on icon at bounding box center [288, 529] width 14 height 14
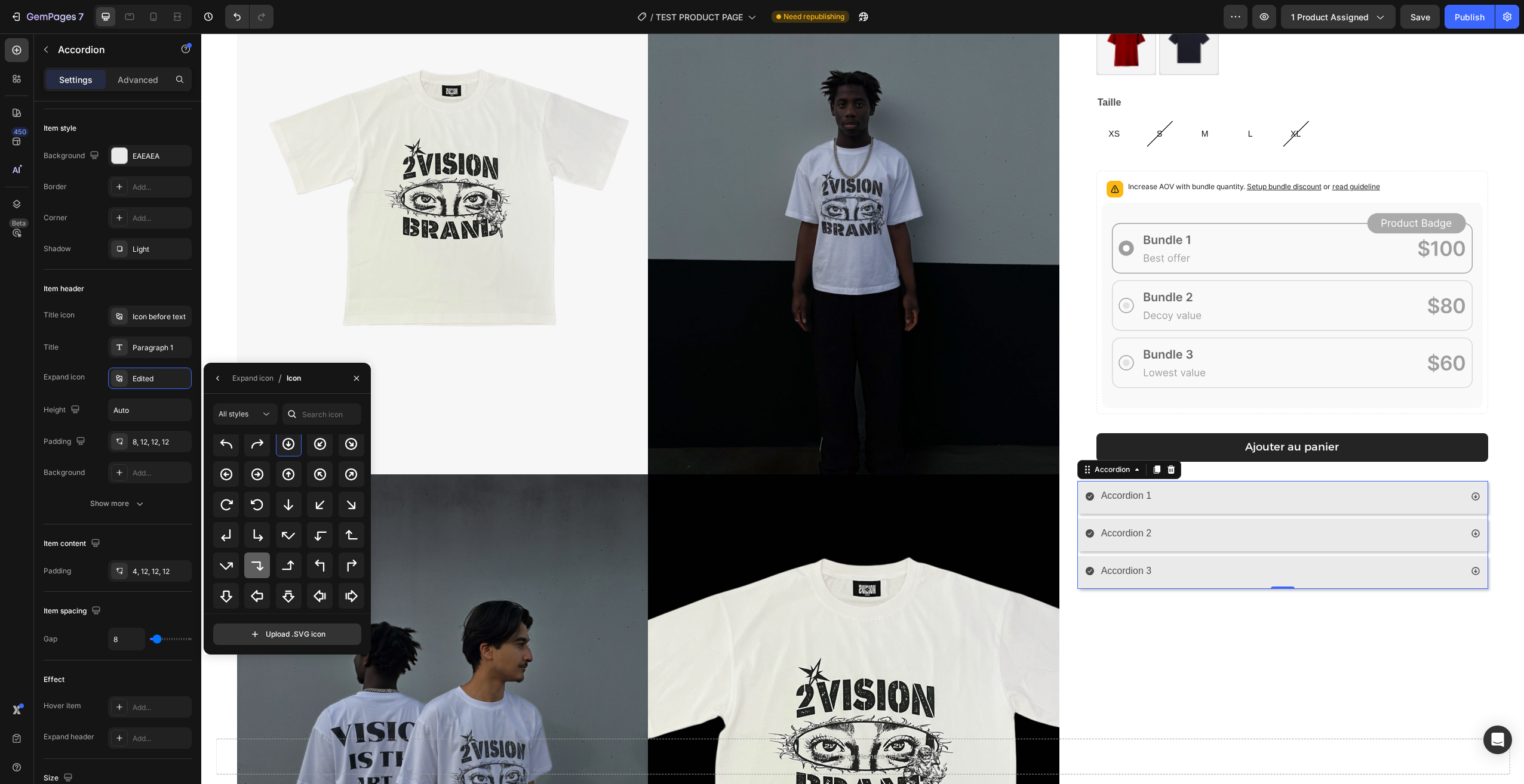
click at [263, 563] on icon at bounding box center [257, 565] width 14 height 14
click at [227, 527] on icon at bounding box center [225, 526] width 14 height 14
click at [253, 501] on icon at bounding box center [257, 496] width 14 height 14
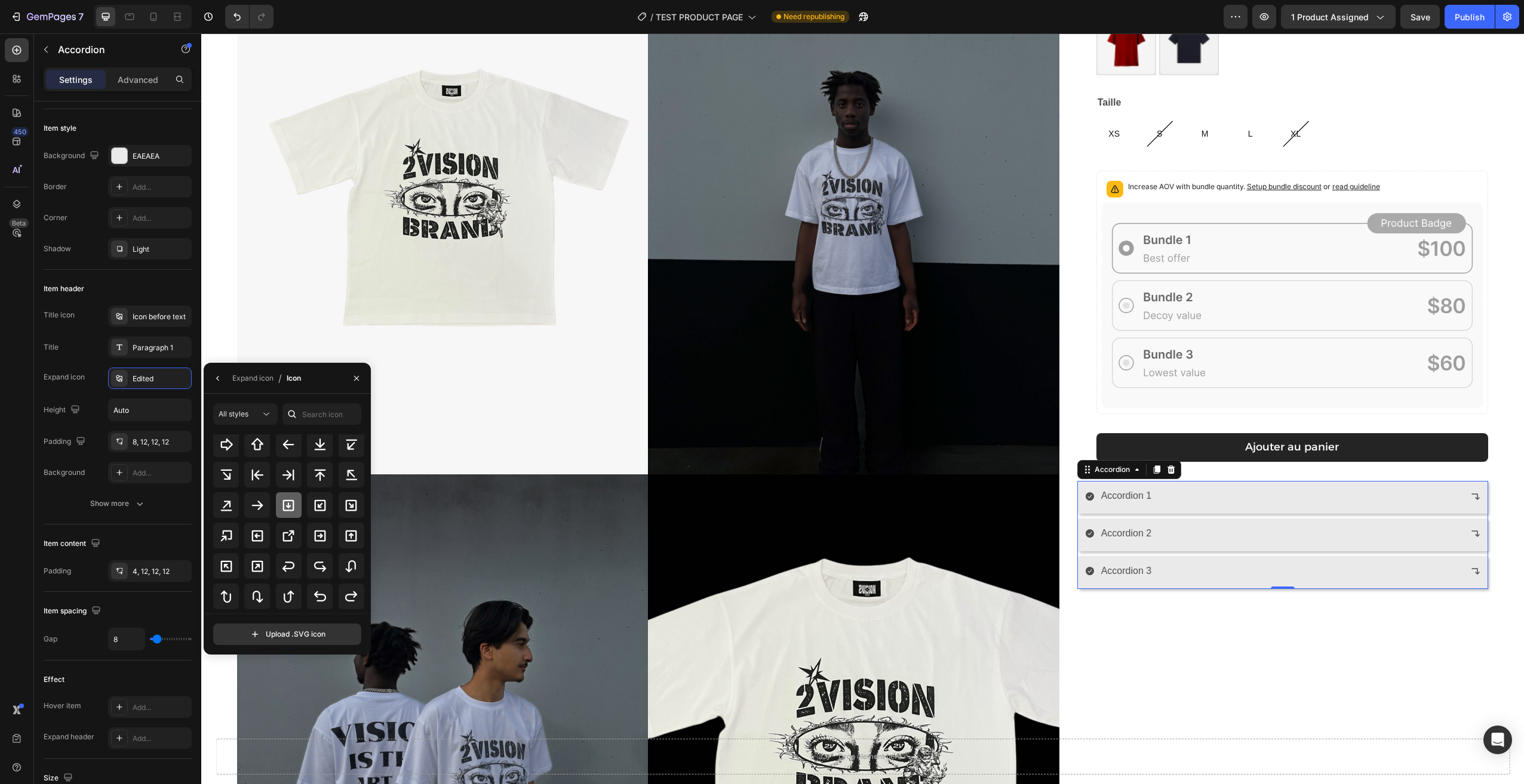
click at [284, 502] on icon at bounding box center [288, 505] width 14 height 14
click at [260, 521] on icon at bounding box center [257, 527] width 14 height 14
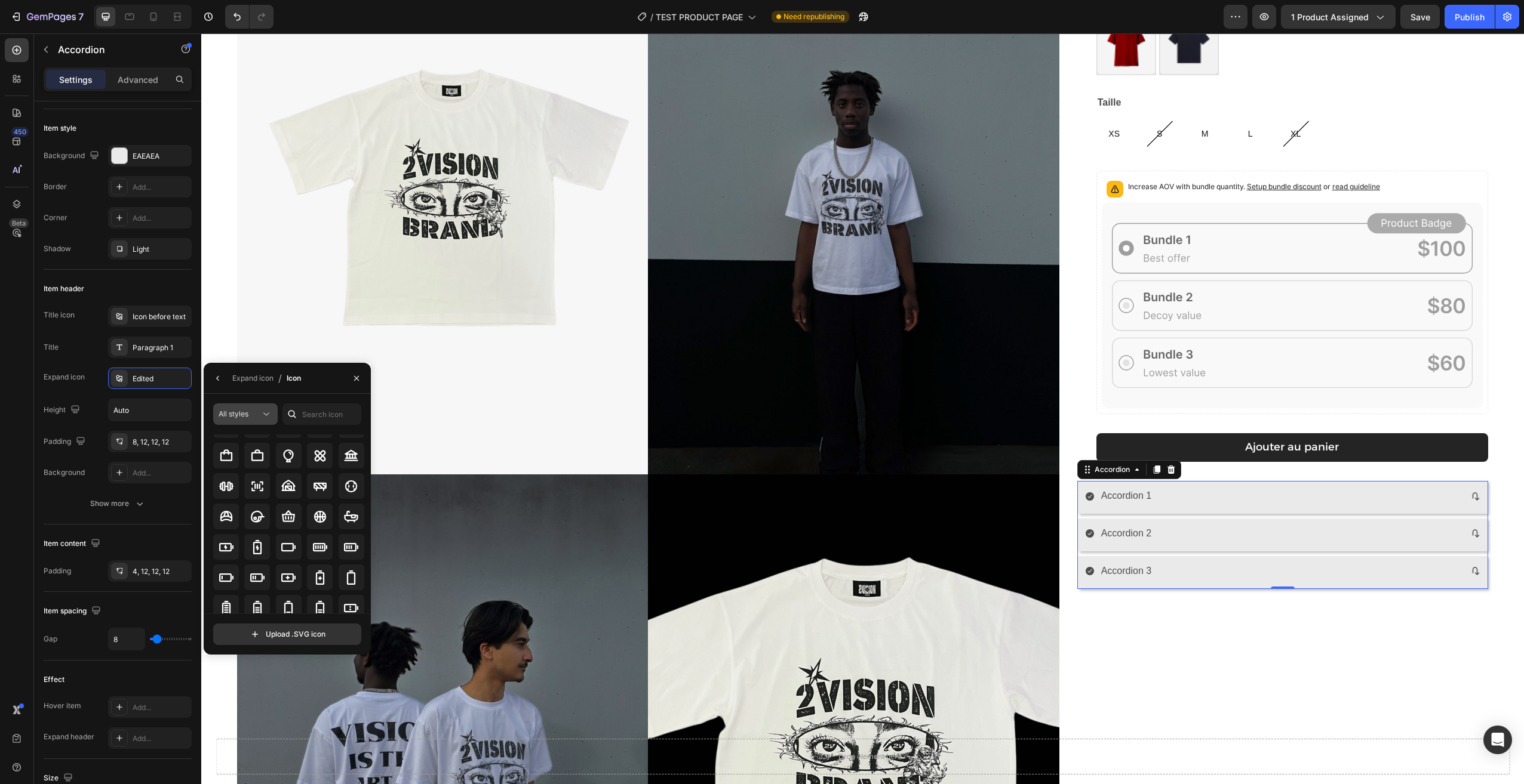
click at [259, 420] on div "All styles" at bounding box center [245, 414] width 53 height 12
click at [253, 557] on p "Uploaded" at bounding box center [233, 556] width 68 height 12
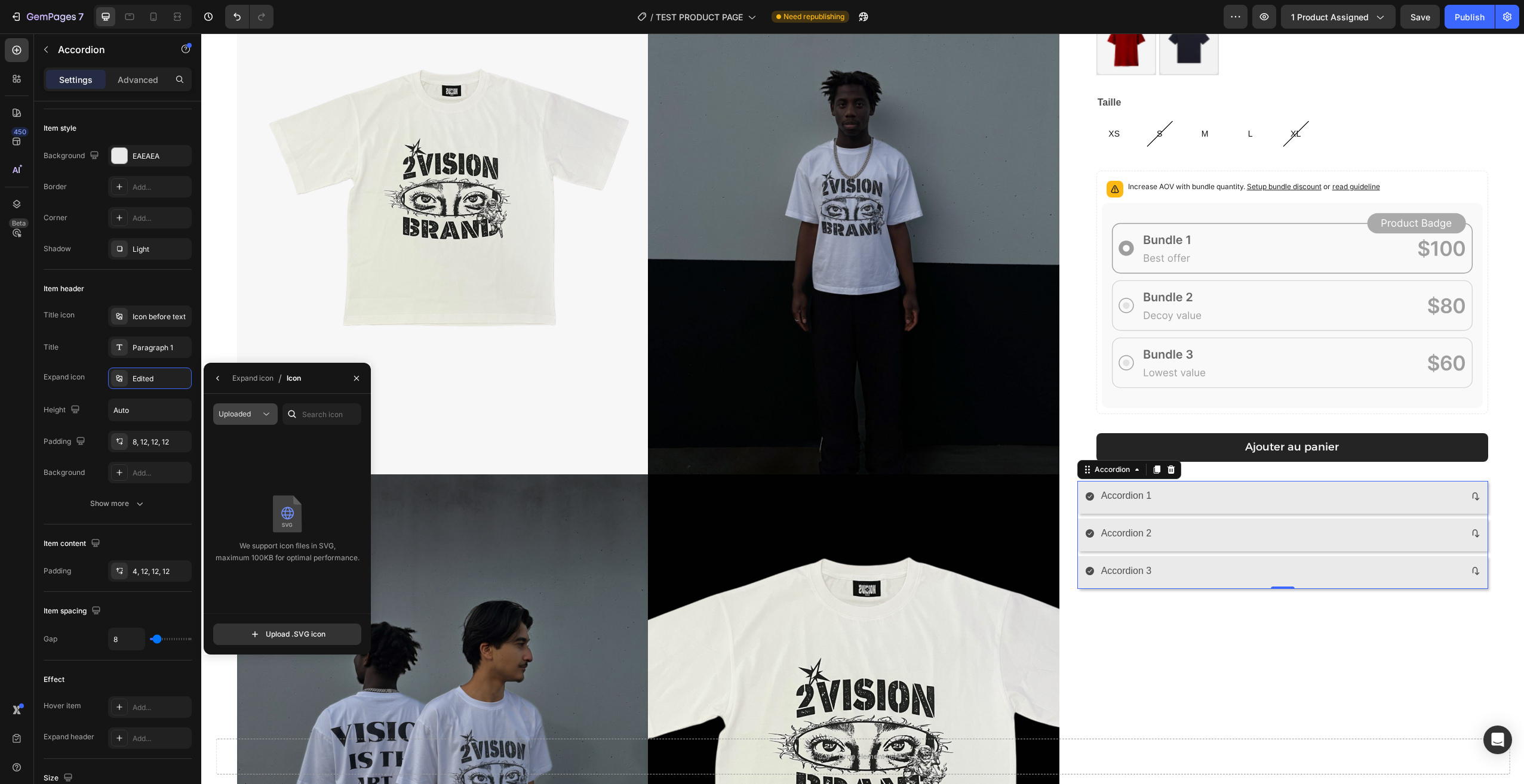
click at [249, 412] on span "Uploaded" at bounding box center [235, 414] width 32 height 9
click at [237, 535] on p "Filled" at bounding box center [233, 534] width 68 height 12
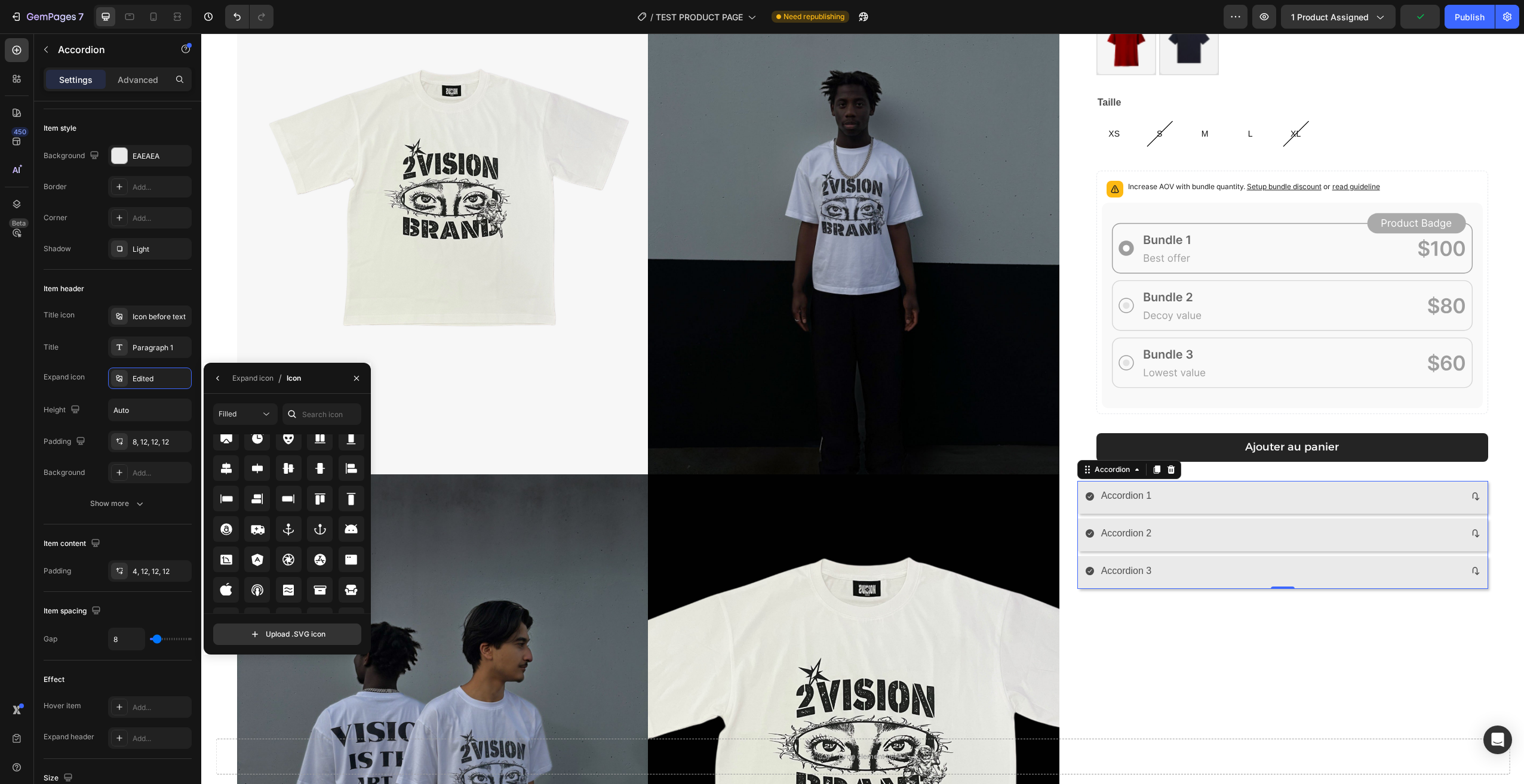
scroll to position [131, 0]
click at [261, 597] on icon at bounding box center [257, 600] width 14 height 14
click at [318, 595] on icon at bounding box center [320, 600] width 14 height 14
click at [316, 544] on icon at bounding box center [320, 540] width 10 height 11
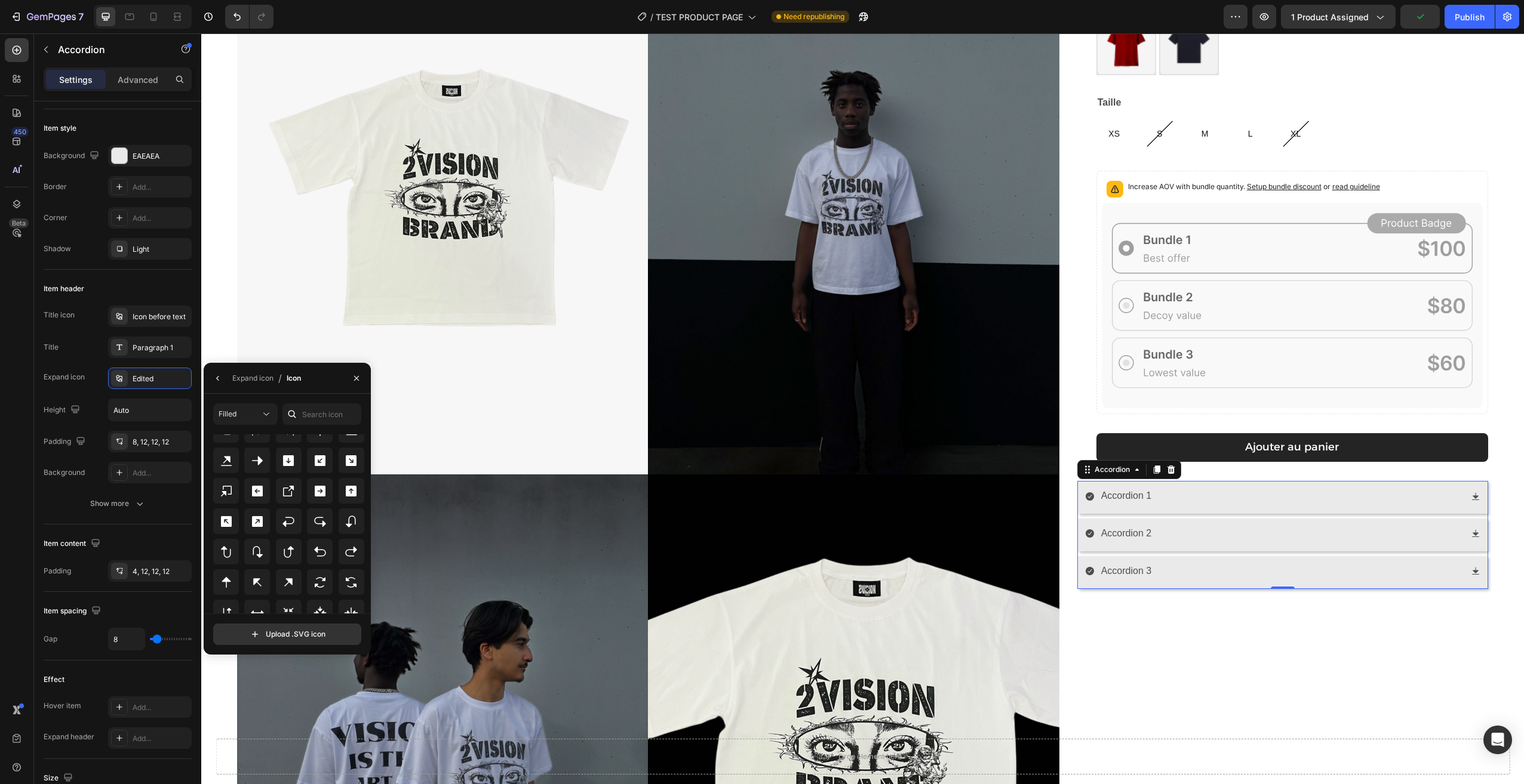
scroll to position [507, 0]
click at [282, 453] on div at bounding box center [288, 462] width 25 height 25
click at [251, 478] on icon at bounding box center [257, 479] width 14 height 14
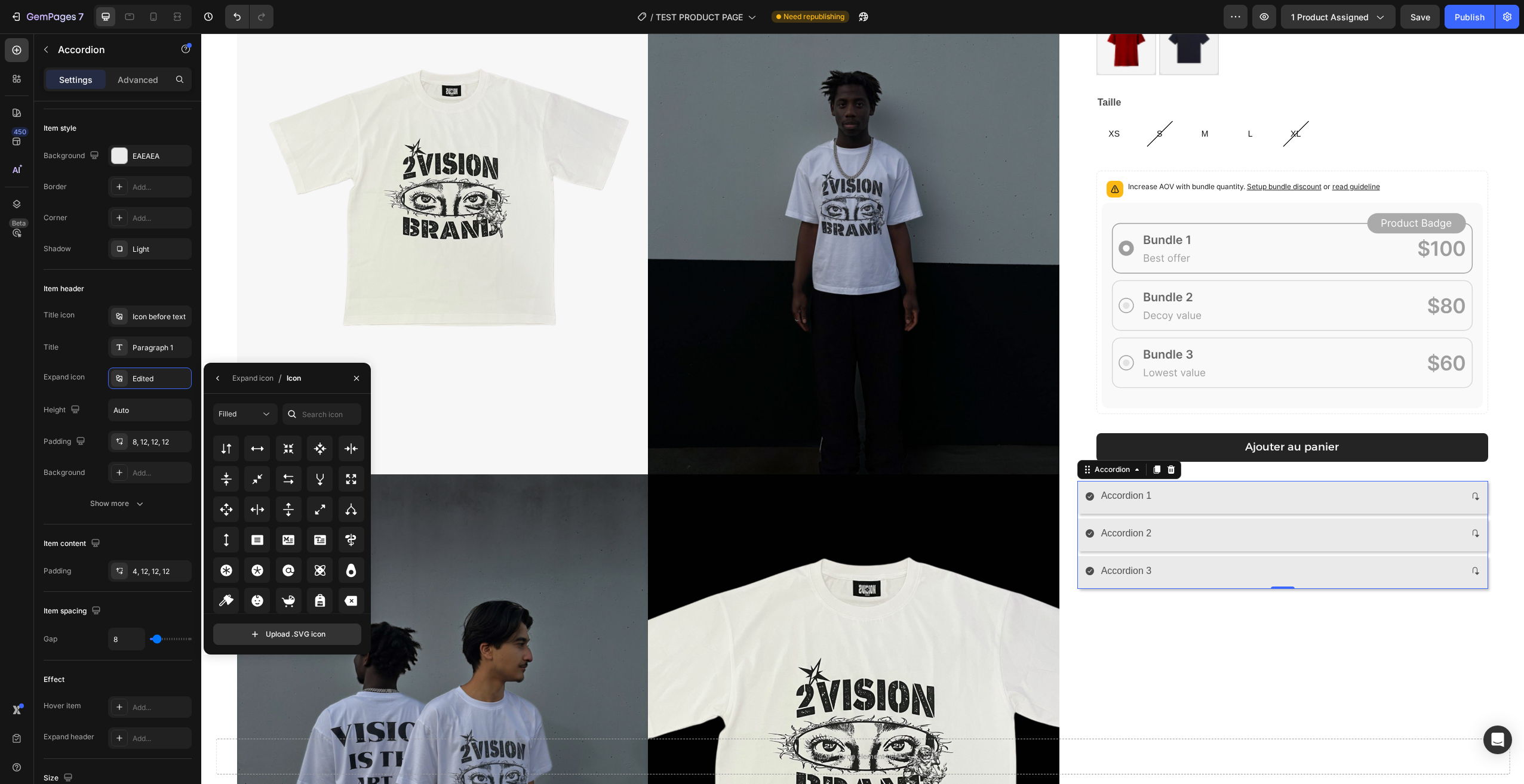
click at [245, 428] on div "Filled All icons" at bounding box center [287, 508] width 148 height 210
click at [247, 422] on button "Filled" at bounding box center [245, 414] width 65 height 21
click at [237, 440] on p "All styles" at bounding box center [233, 443] width 68 height 10
click at [313, 549] on icon at bounding box center [320, 556] width 14 height 14
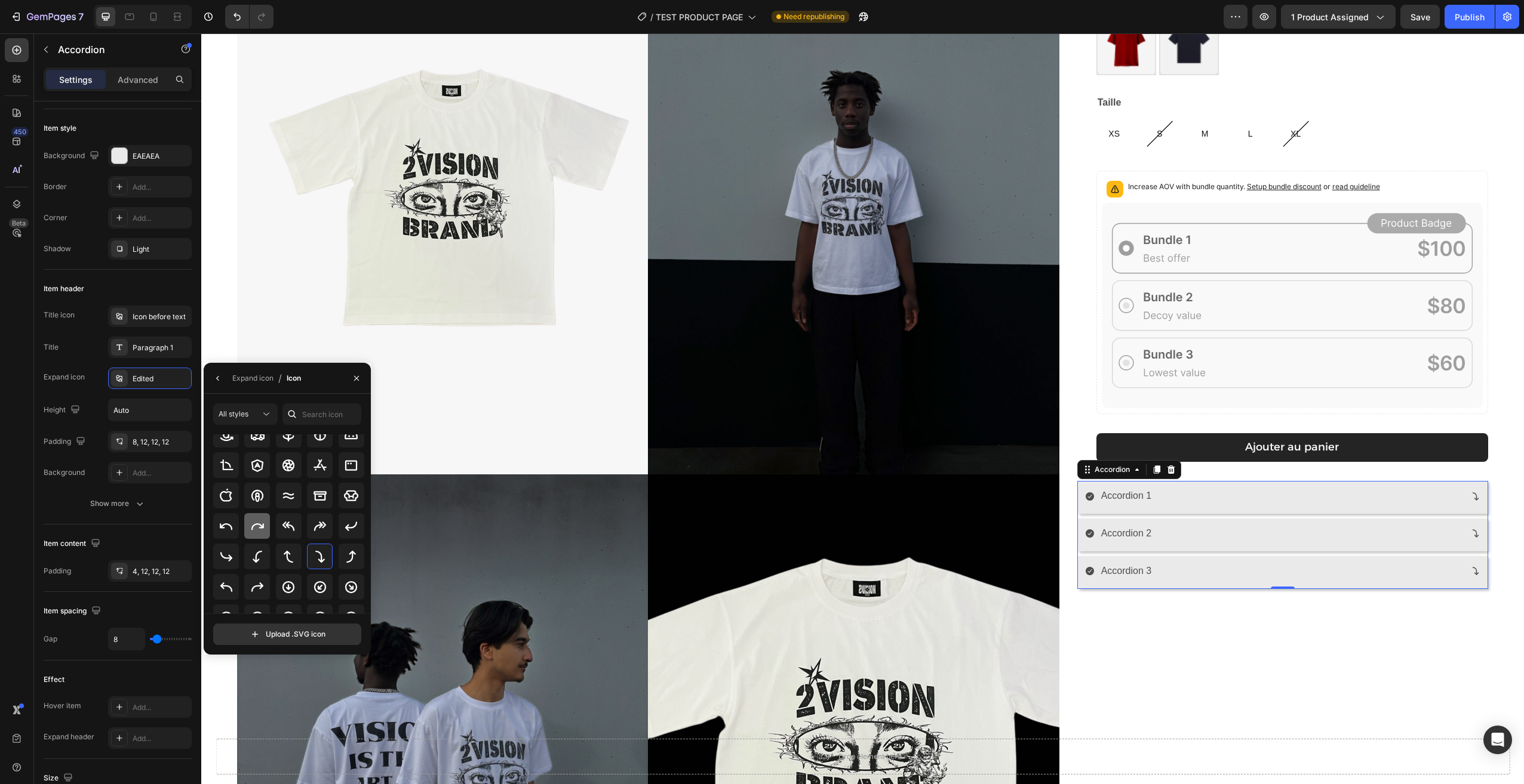
click at [259, 528] on icon at bounding box center [257, 526] width 14 height 14
click at [301, 665] on div at bounding box center [289, 677] width 151 height 25
click at [313, 559] on icon at bounding box center [320, 556] width 14 height 14
click at [1231, 500] on div "Accordion 1" at bounding box center [1272, 496] width 376 height 21
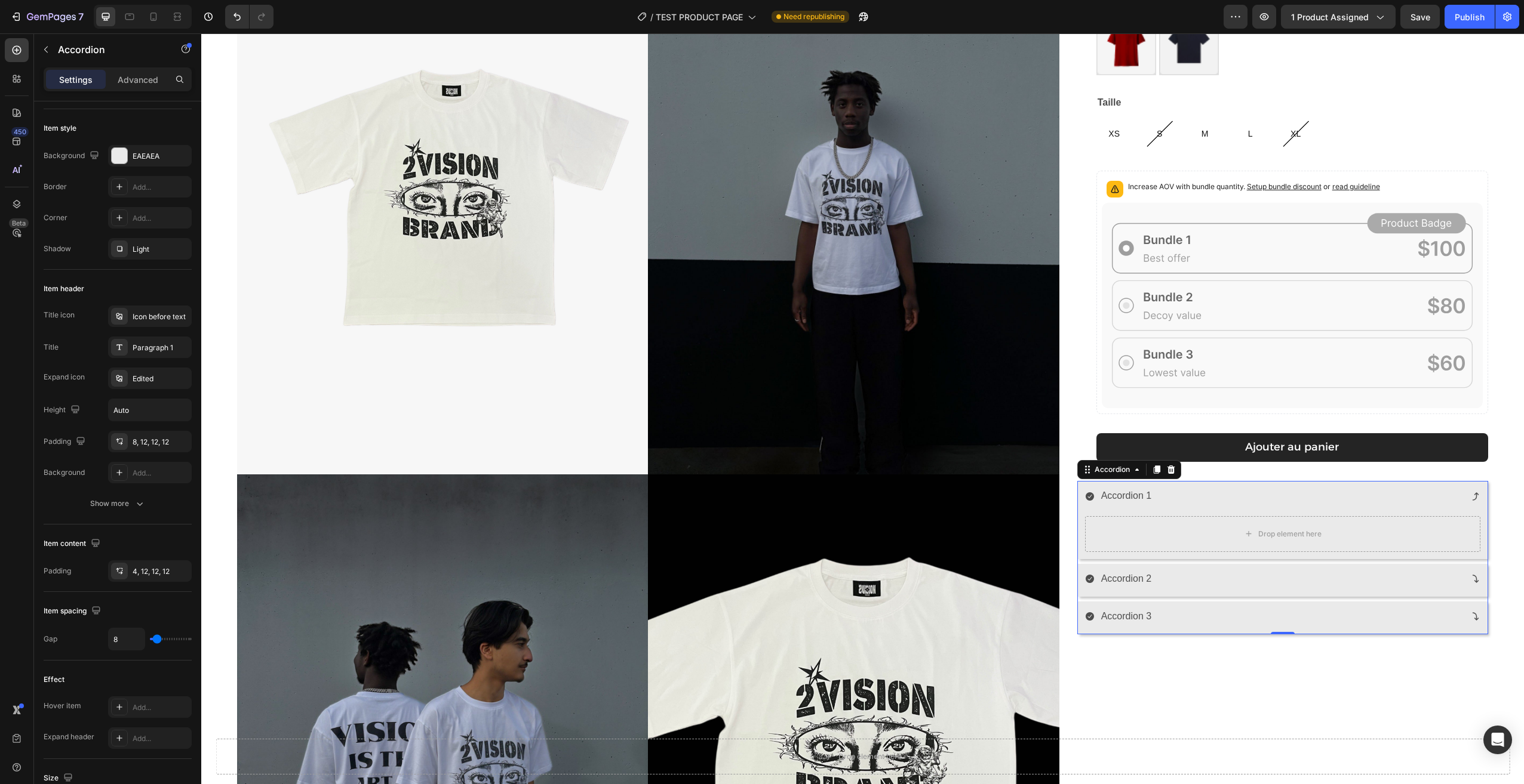
click at [1231, 500] on div "Accordion 1" at bounding box center [1272, 496] width 376 height 21
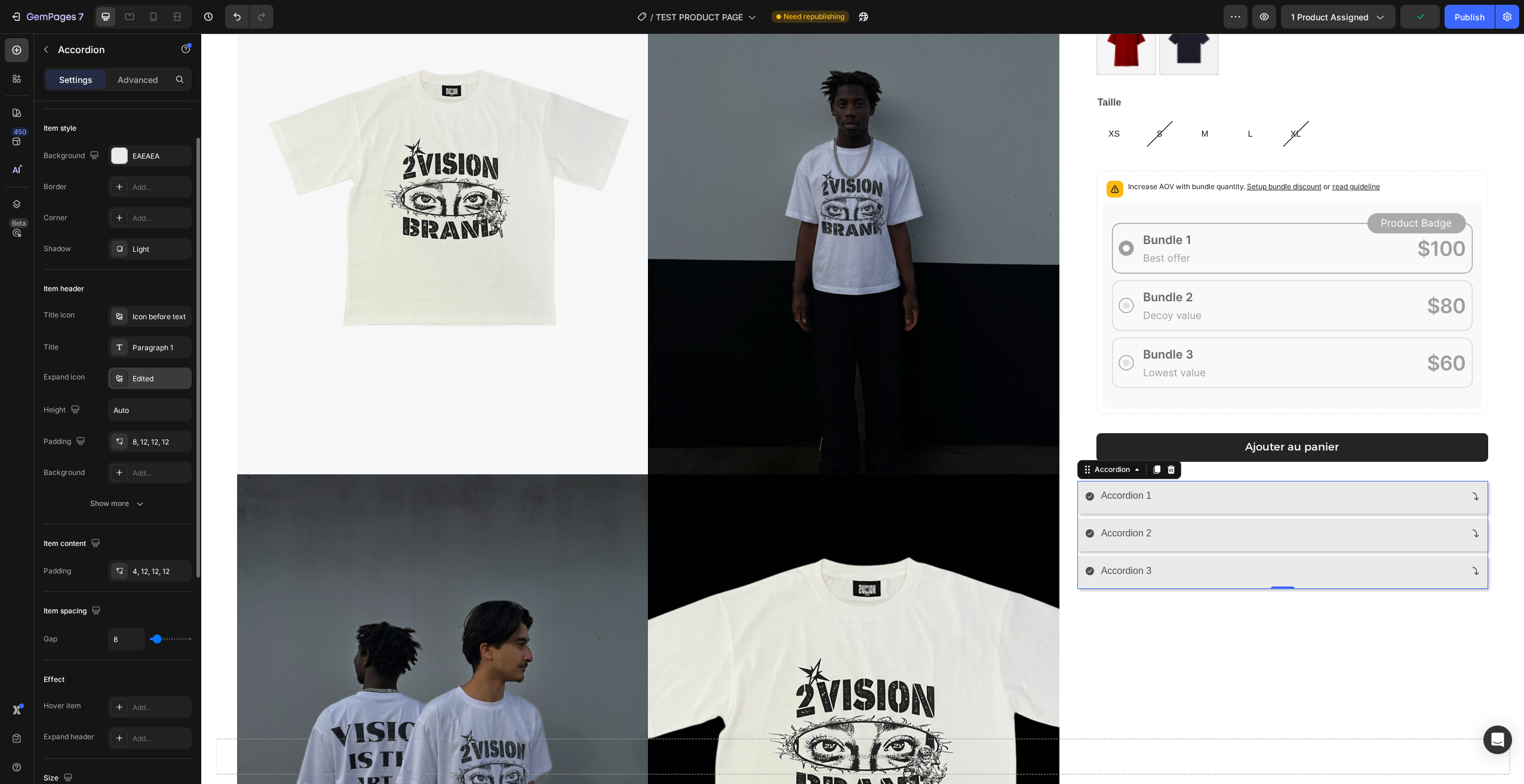
click at [136, 380] on div "Edited" at bounding box center [161, 378] width 56 height 10
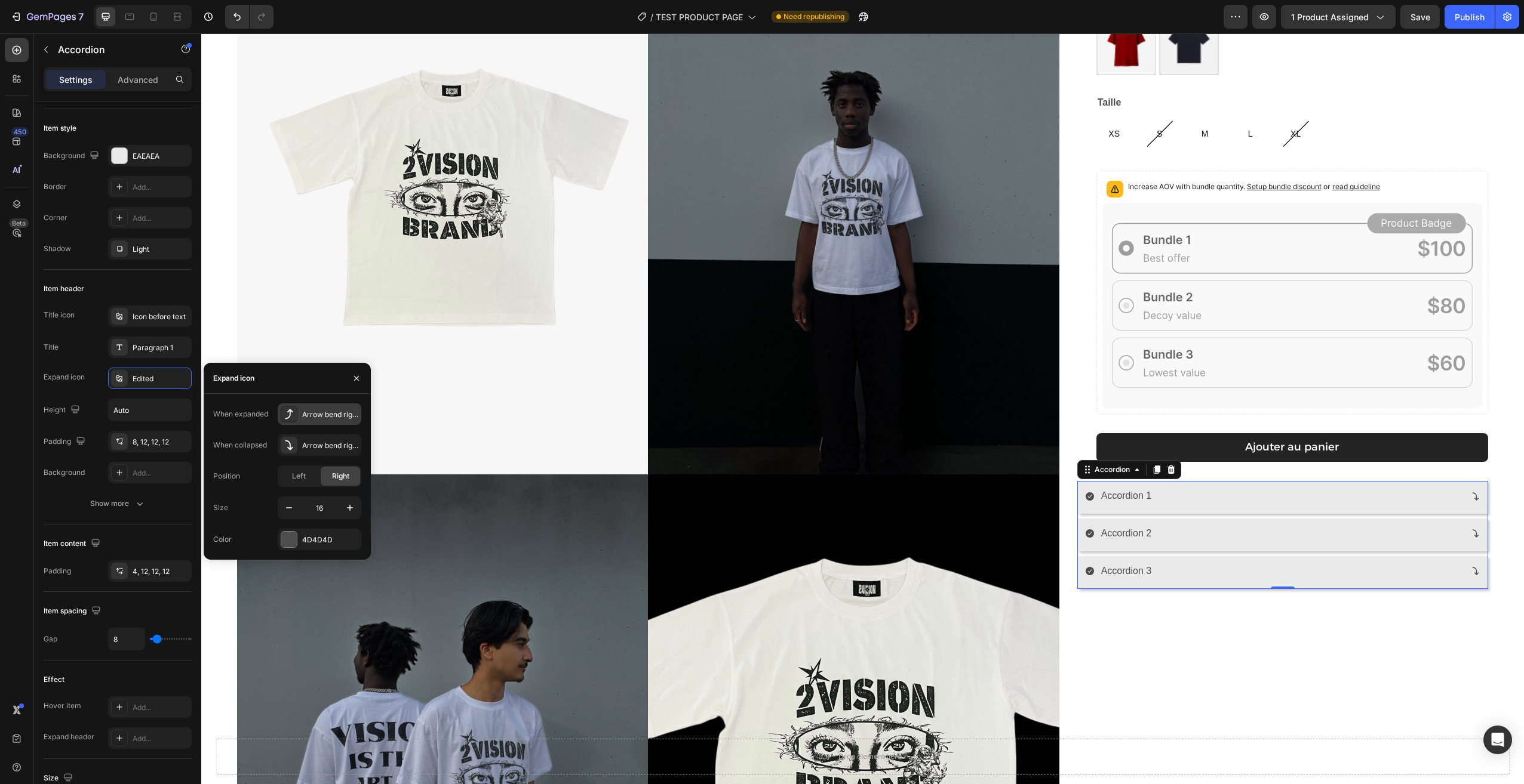
click at [301, 414] on div "Arrow bend right up bold" at bounding box center [319, 414] width 83 height 21
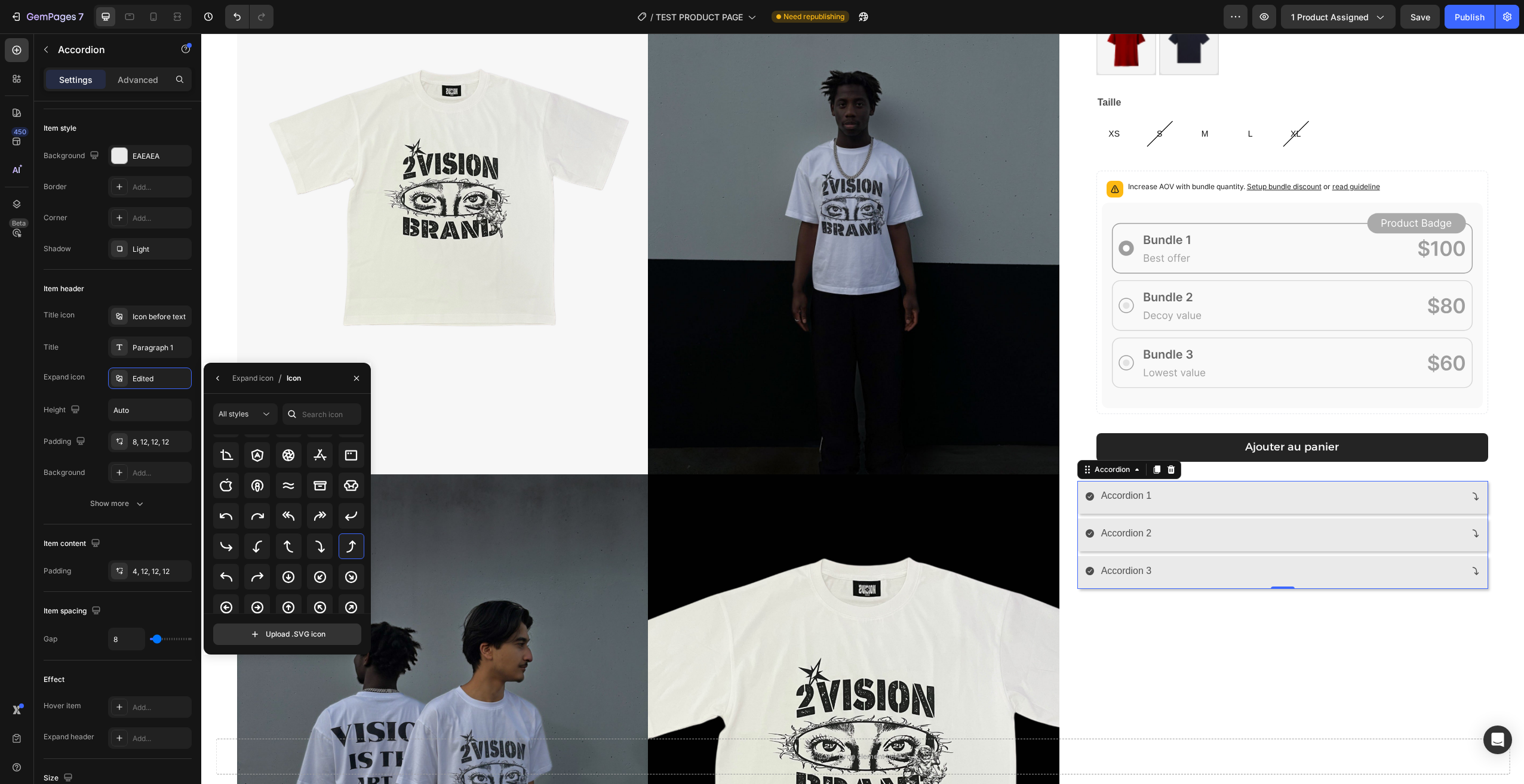
scroll to position [191, 0]
click at [281, 597] on icon at bounding box center [288, 600] width 14 height 14
click at [219, 374] on icon "button" at bounding box center [218, 378] width 9 height 9
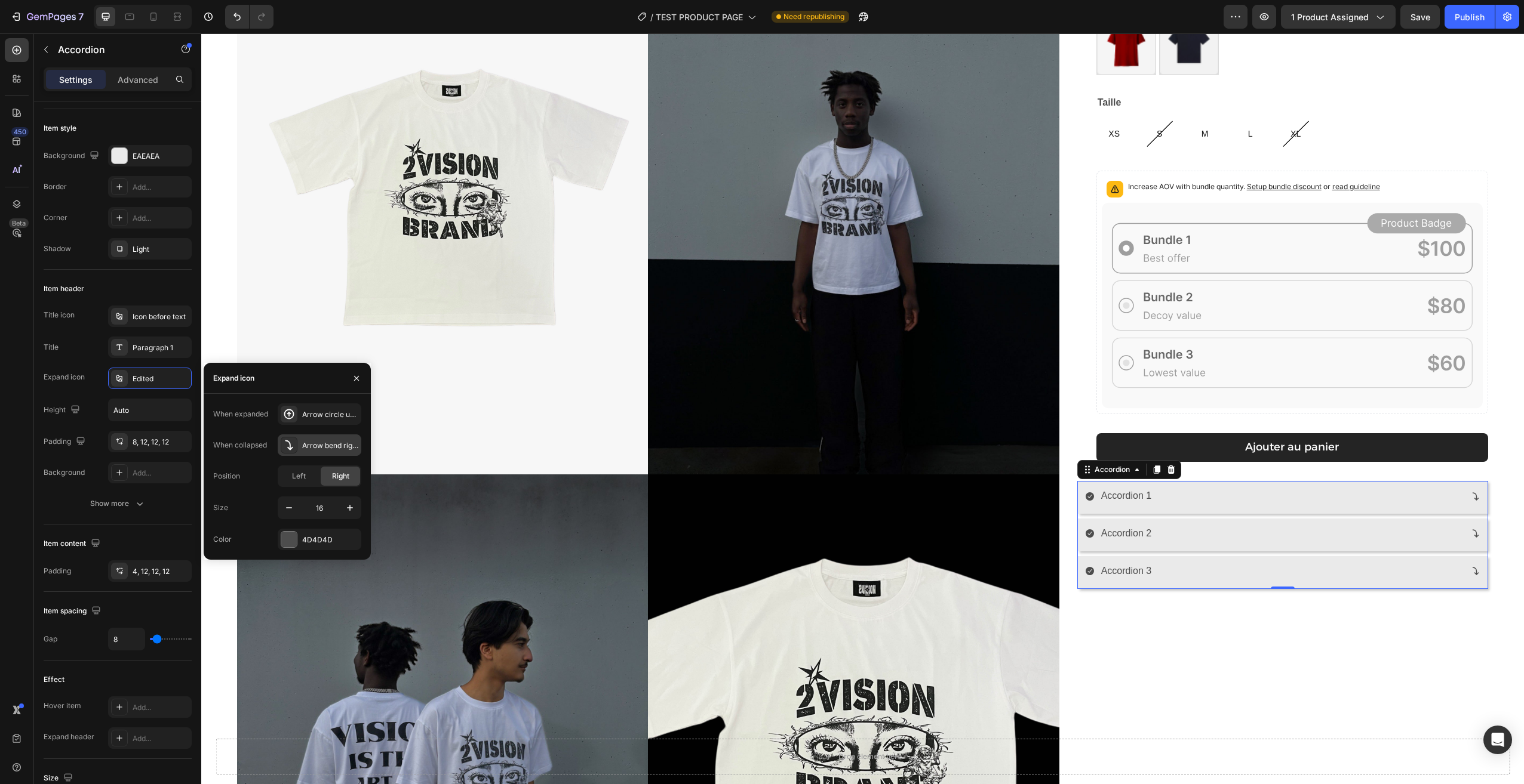
click at [287, 449] on icon at bounding box center [289, 445] width 12 height 12
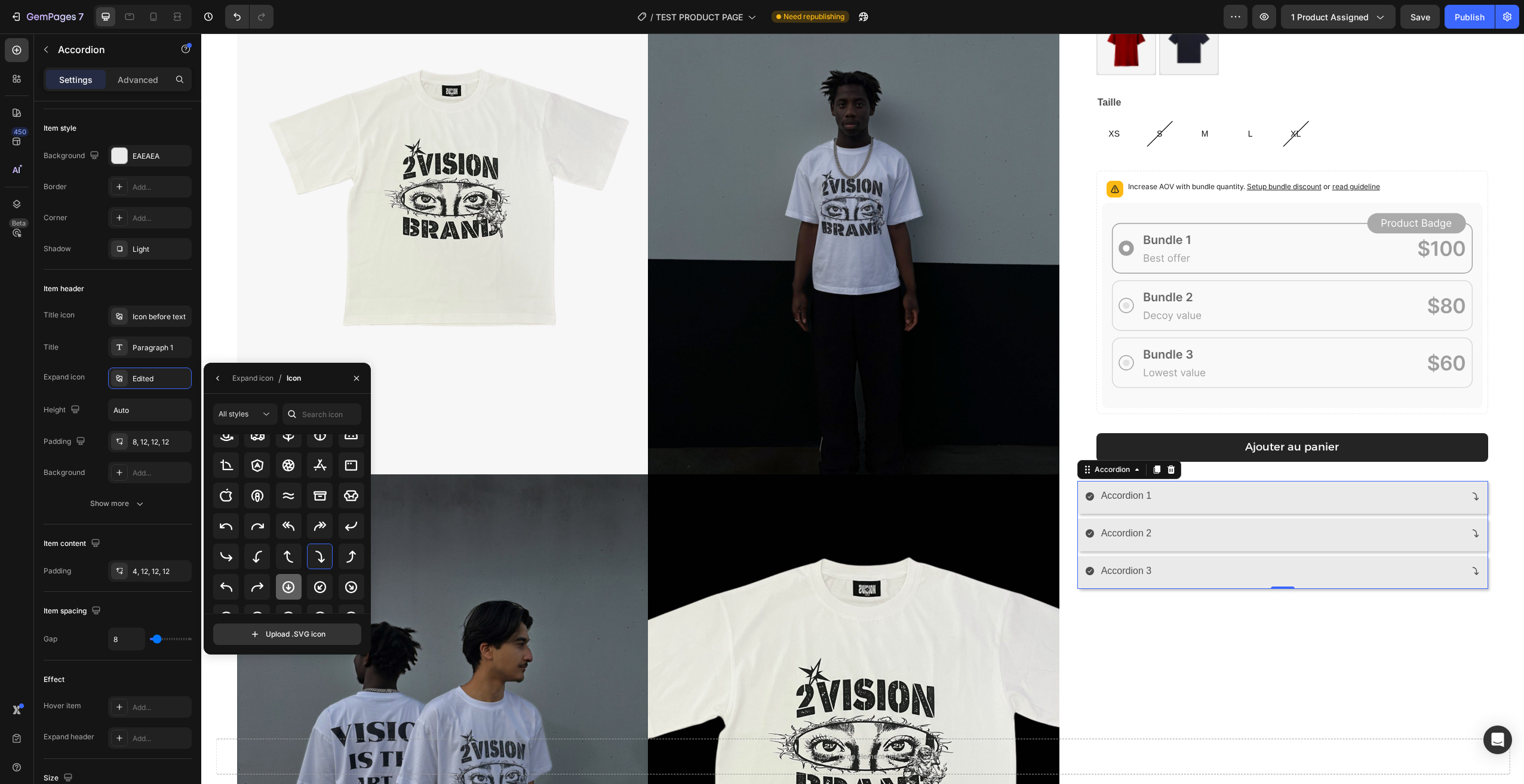
click at [294, 588] on icon at bounding box center [288, 587] width 14 height 14
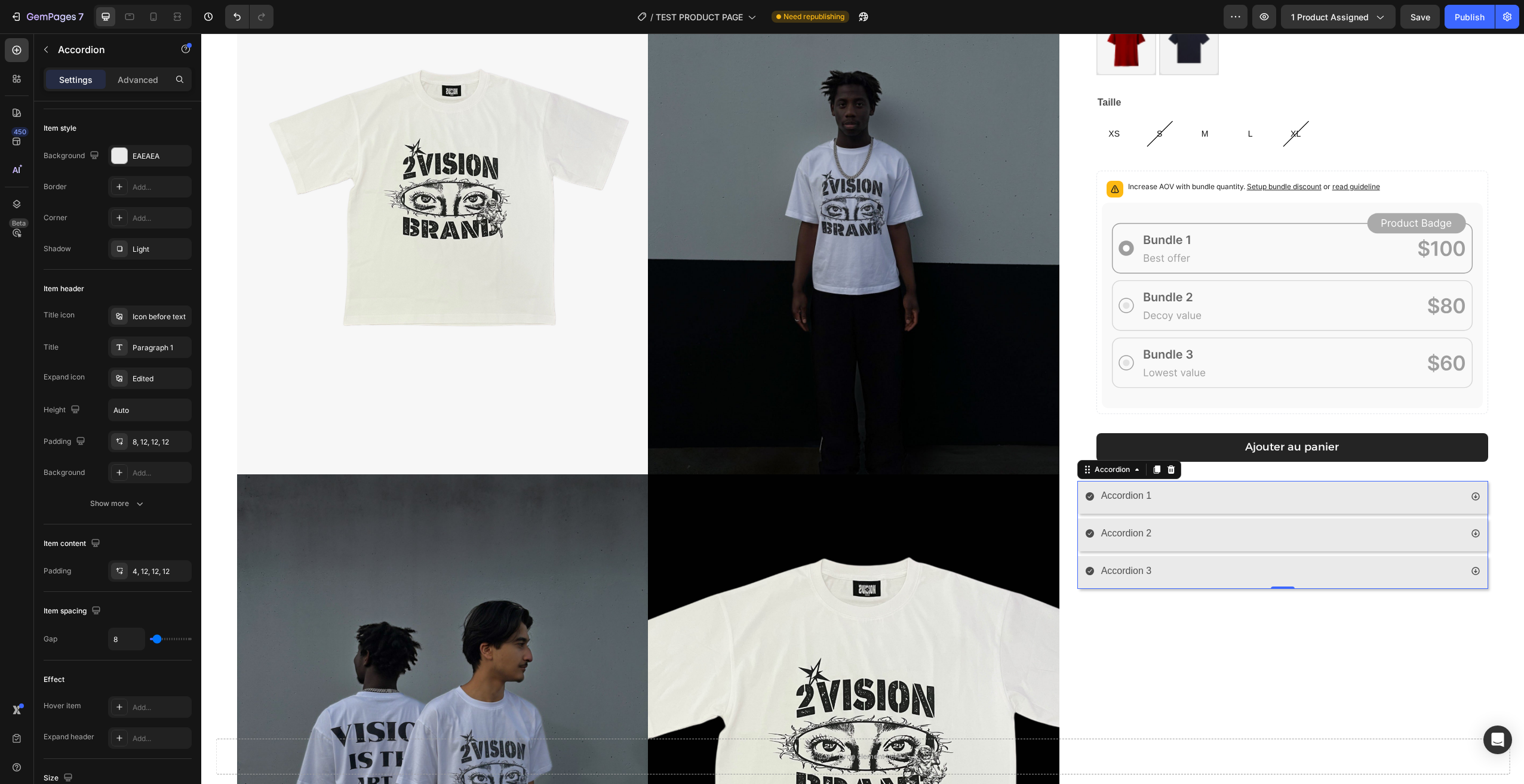
click at [1273, 500] on div "Accordion 1" at bounding box center [1272, 496] width 376 height 21
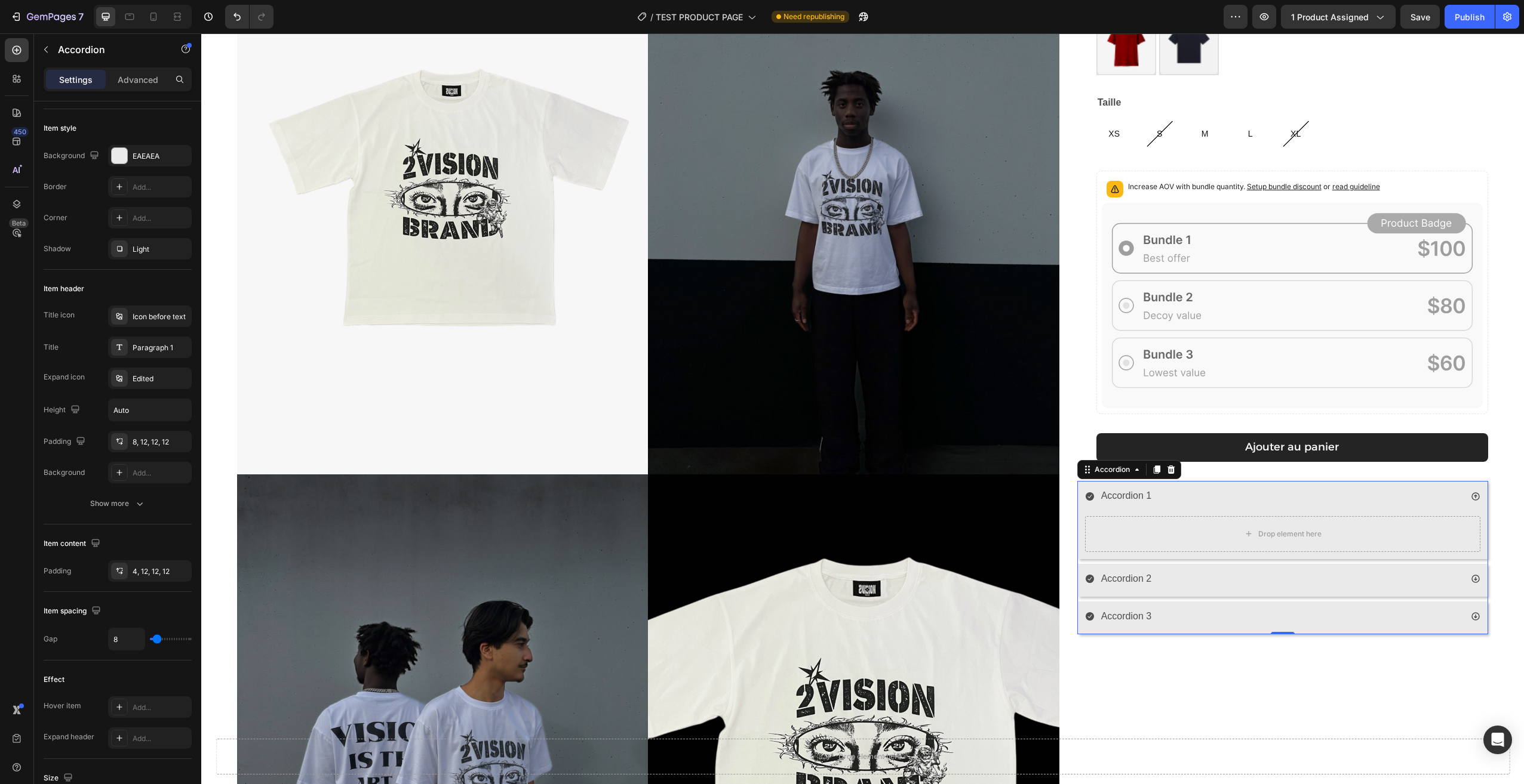
click at [1273, 500] on div "Accordion 1" at bounding box center [1272, 496] width 376 height 21
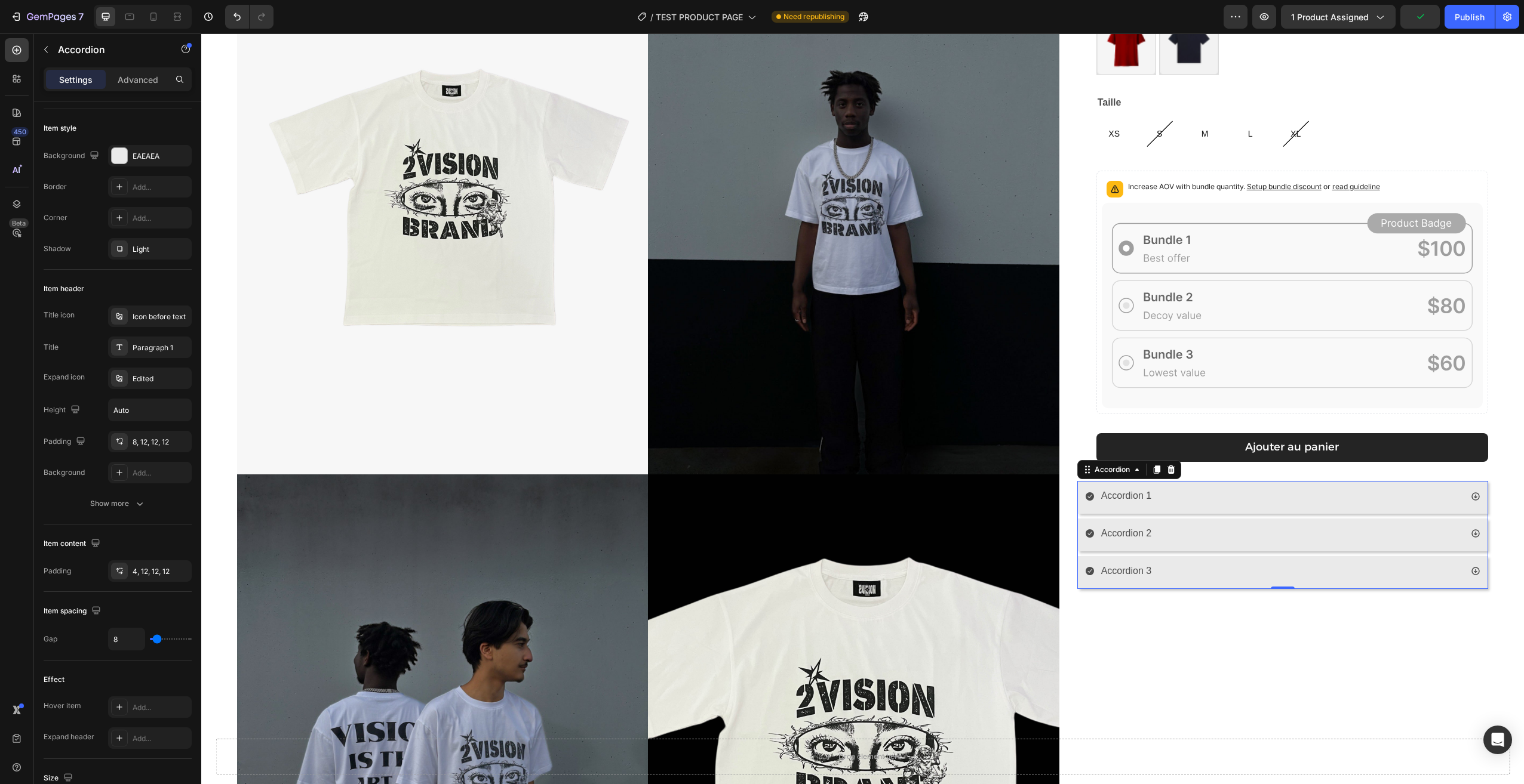
click at [1273, 500] on div "Accordion 1" at bounding box center [1272, 496] width 376 height 21
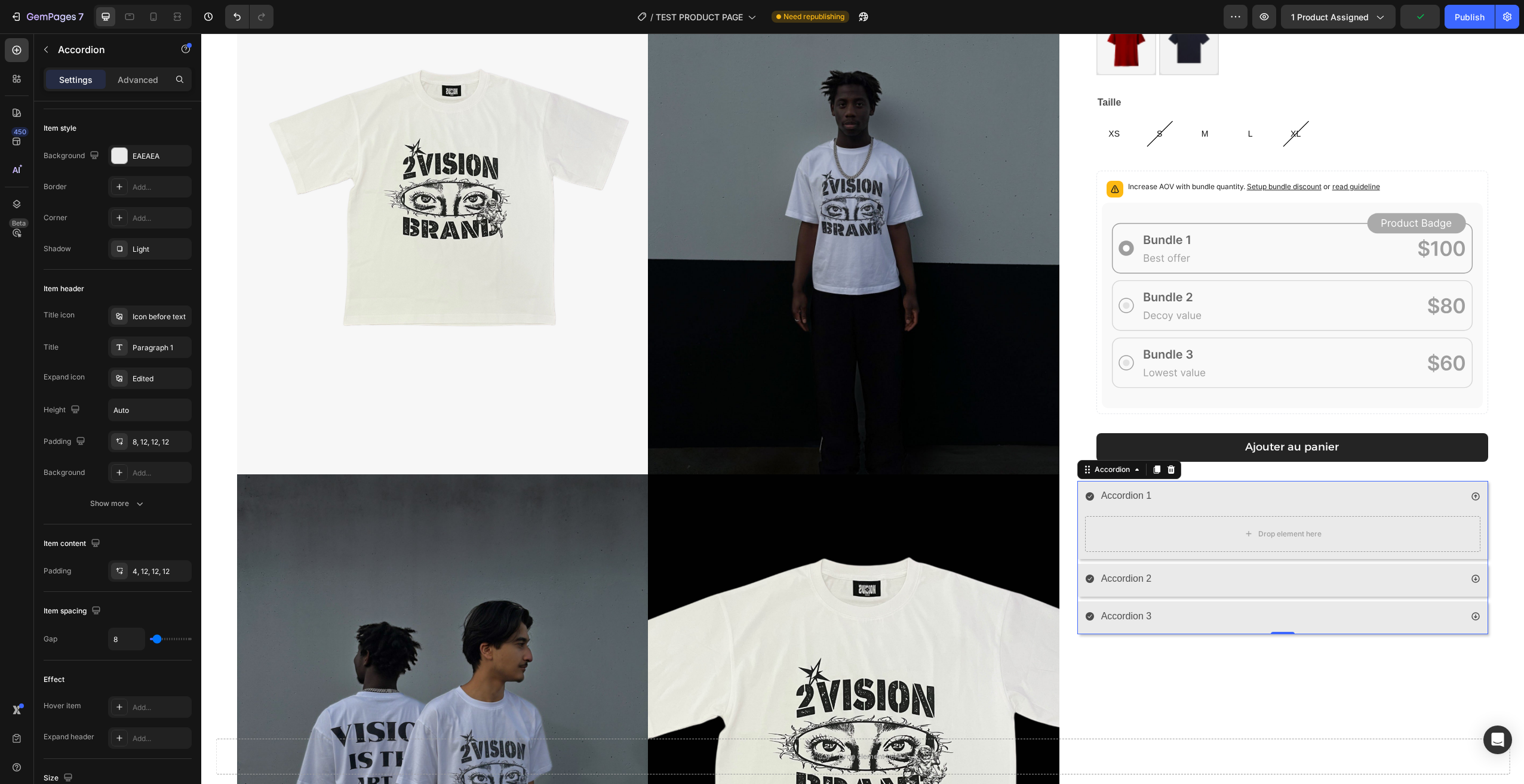
click at [1272, 500] on div "Accordion 1" at bounding box center [1272, 496] width 376 height 21
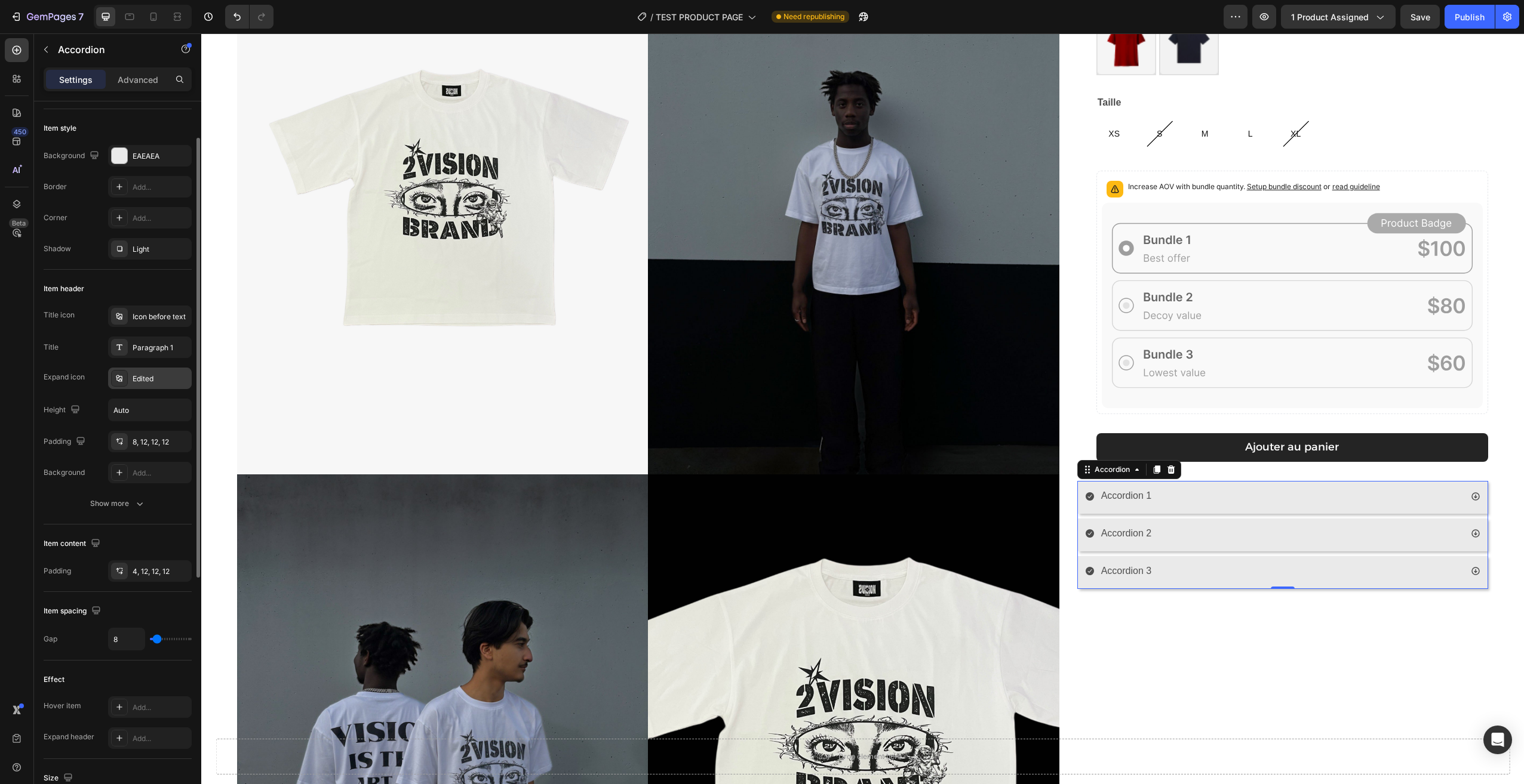
click at [146, 377] on div "Edited" at bounding box center [161, 378] width 56 height 10
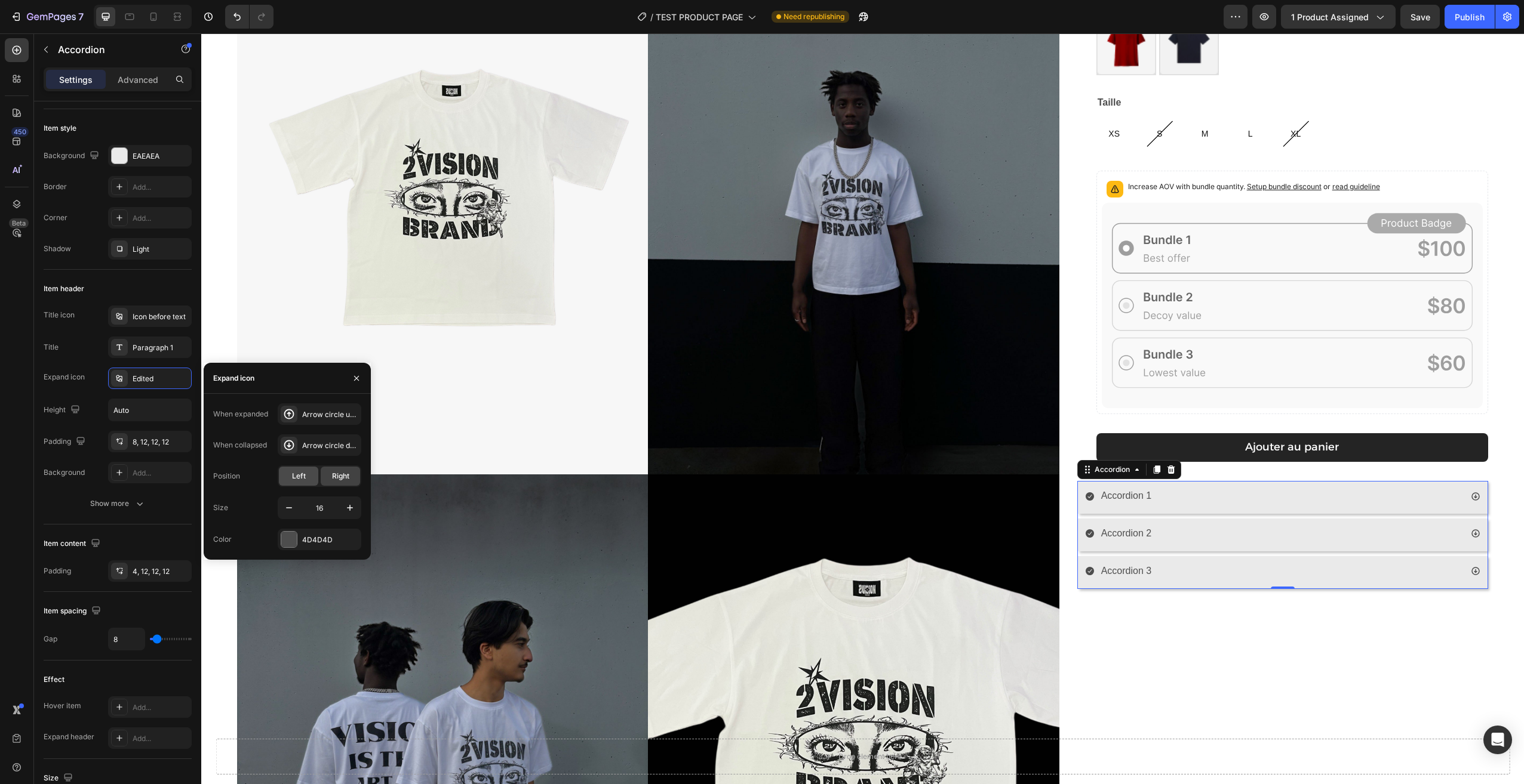
click at [300, 477] on span "Left" at bounding box center [298, 476] width 14 height 10
click at [332, 479] on span "Right" at bounding box center [340, 476] width 18 height 10
click at [344, 506] on icon "button" at bounding box center [350, 507] width 12 height 12
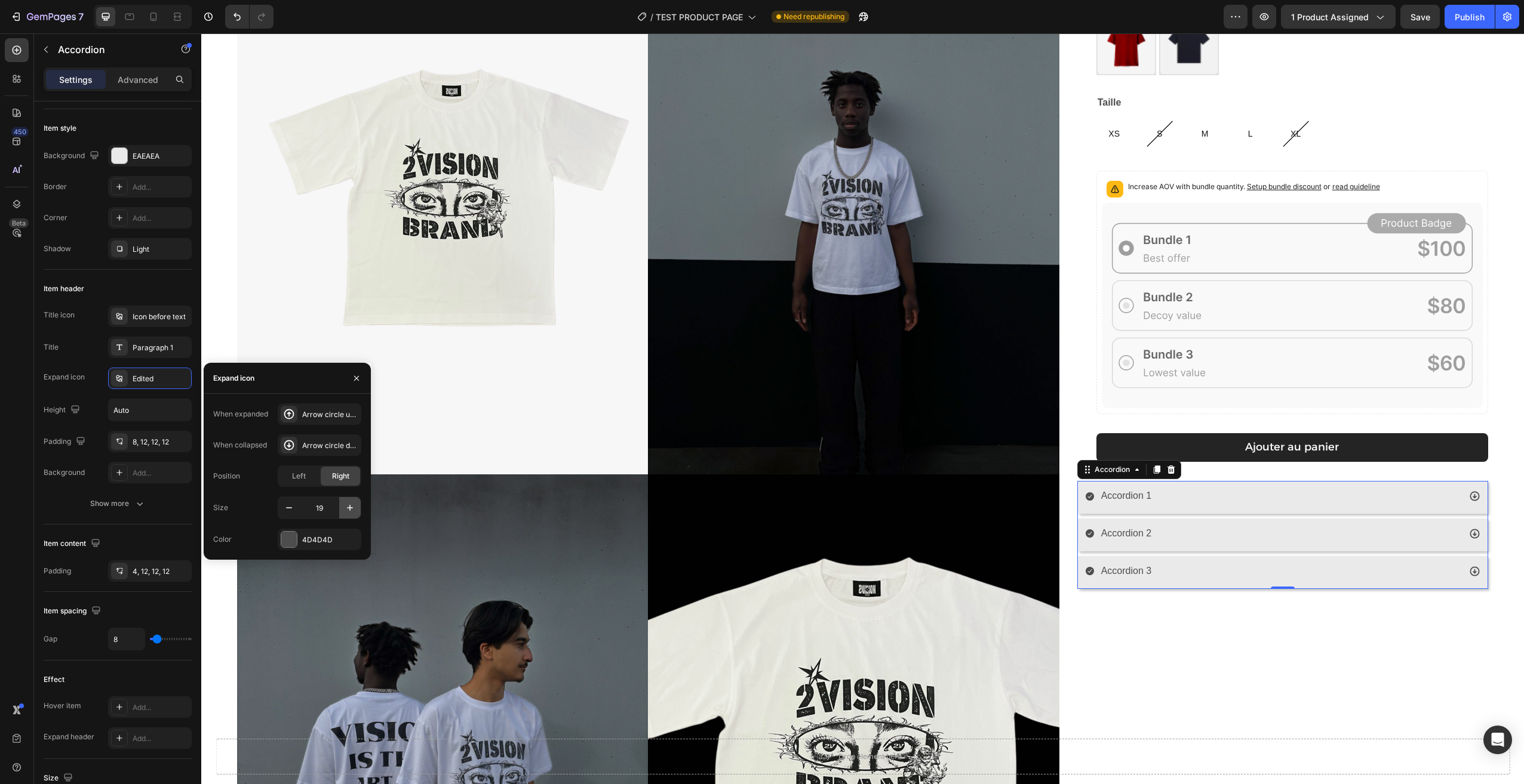
click at [344, 506] on icon "button" at bounding box center [350, 507] width 12 height 12
click at [1342, 488] on div "Accordion 1" at bounding box center [1272, 496] width 374 height 21
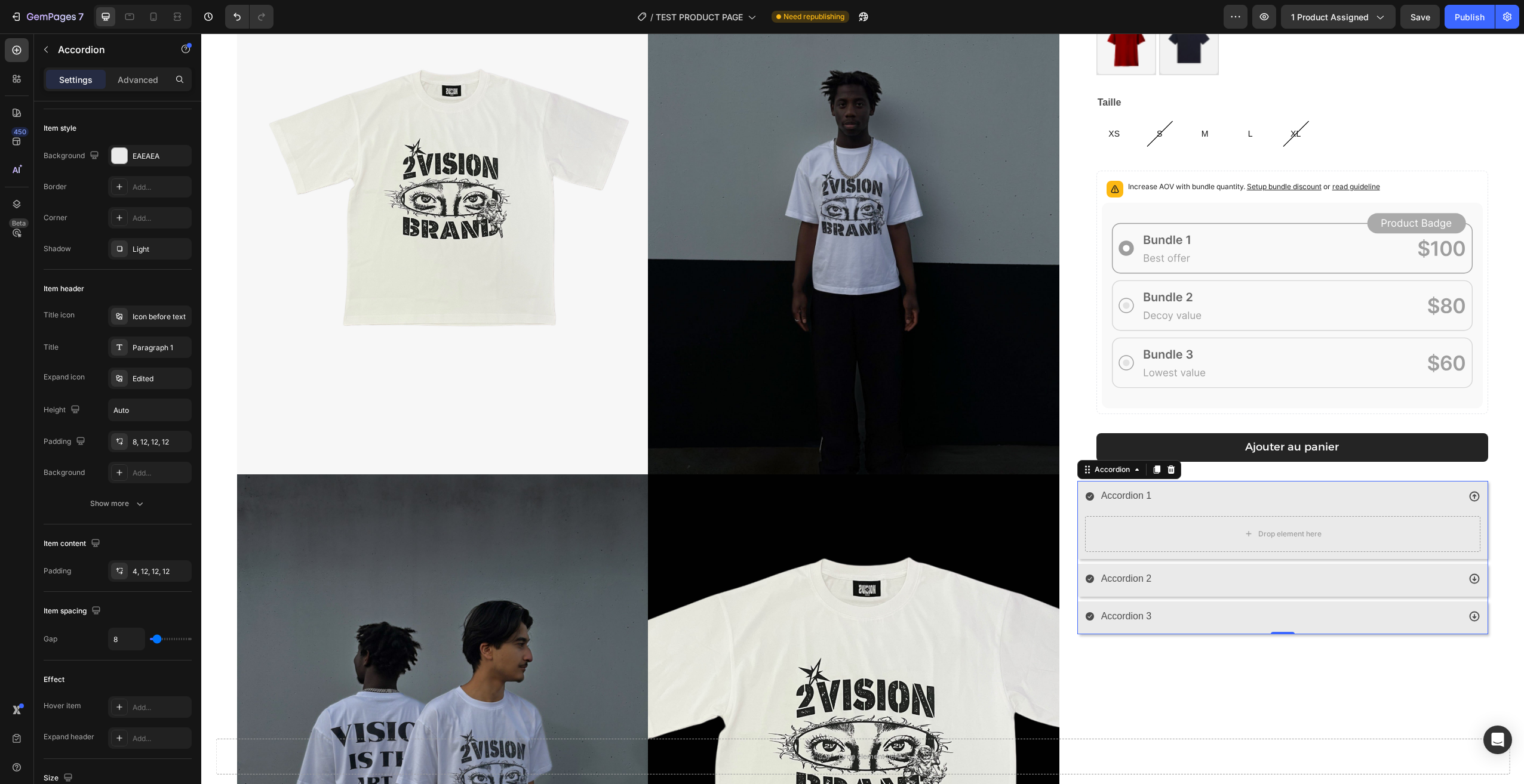
click at [1338, 495] on div "Accordion 1" at bounding box center [1272, 496] width 374 height 21
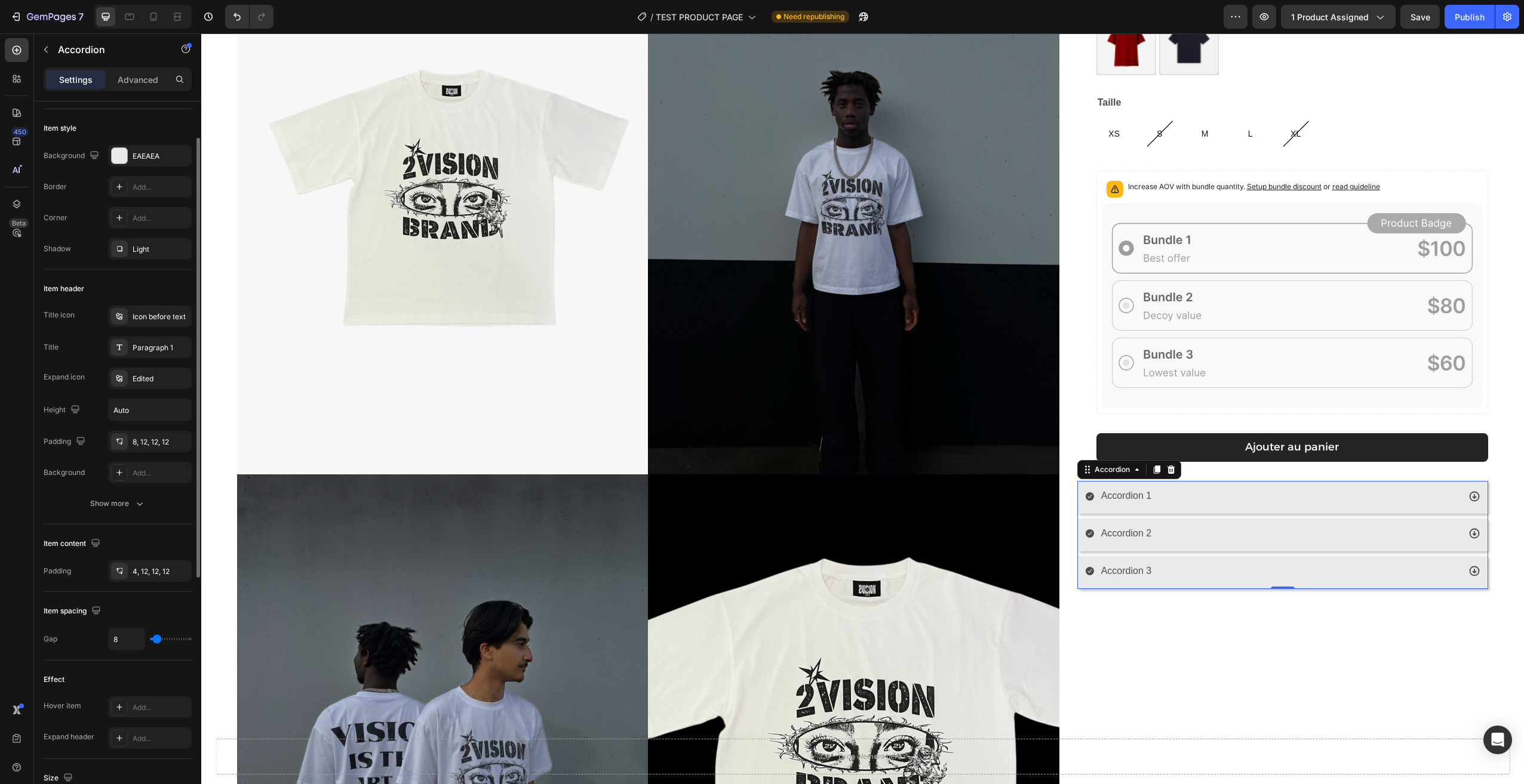
click at [152, 363] on div "Title icon Icon before text Title Paragraph 1 Expand icon Edited Height Auto Pa…" at bounding box center [118, 394] width 148 height 178
click at [155, 378] on div "Edited" at bounding box center [161, 378] width 56 height 10
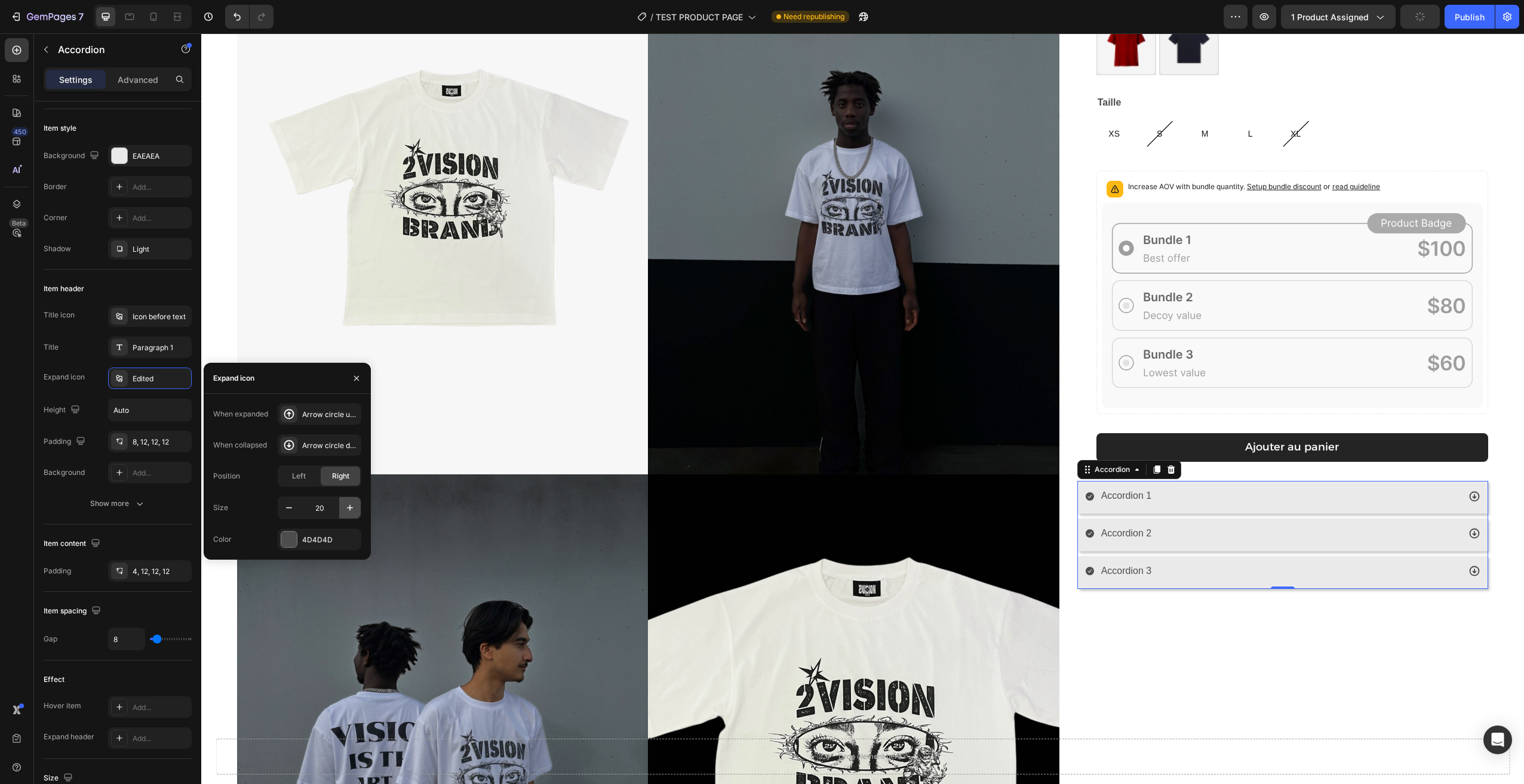
click at [349, 509] on icon "button" at bounding box center [350, 507] width 12 height 12
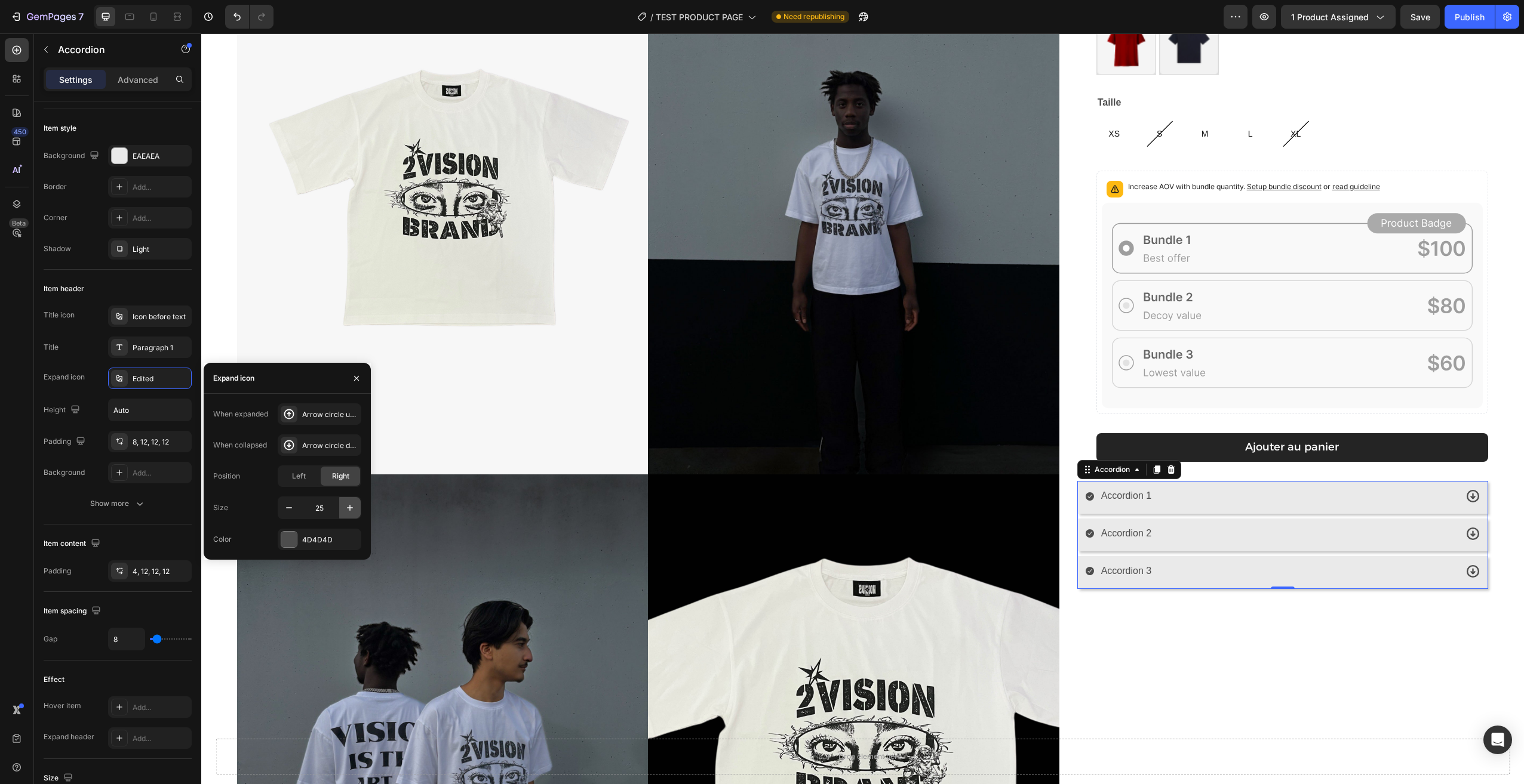
click at [349, 509] on icon "button" at bounding box center [350, 507] width 12 height 12
type input "26"
click at [296, 536] on div at bounding box center [289, 539] width 16 height 16
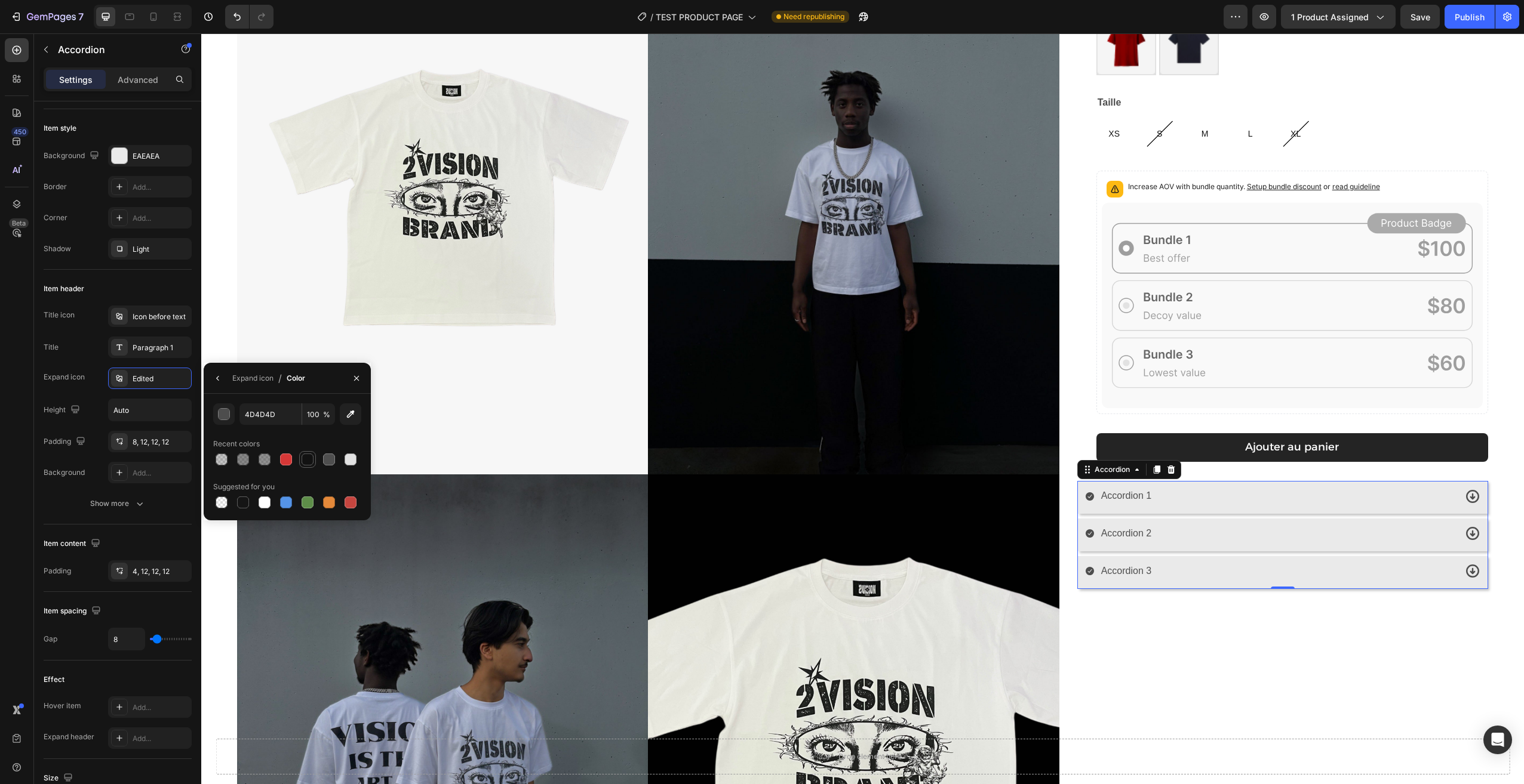
click at [305, 458] on div at bounding box center [308, 459] width 12 height 12
type input "121212"
click at [323, 412] on input "100" at bounding box center [318, 414] width 33 height 21
type input "80"
click at [324, 434] on div "121212 80 % Recent colors Suggested for you" at bounding box center [287, 457] width 148 height 107
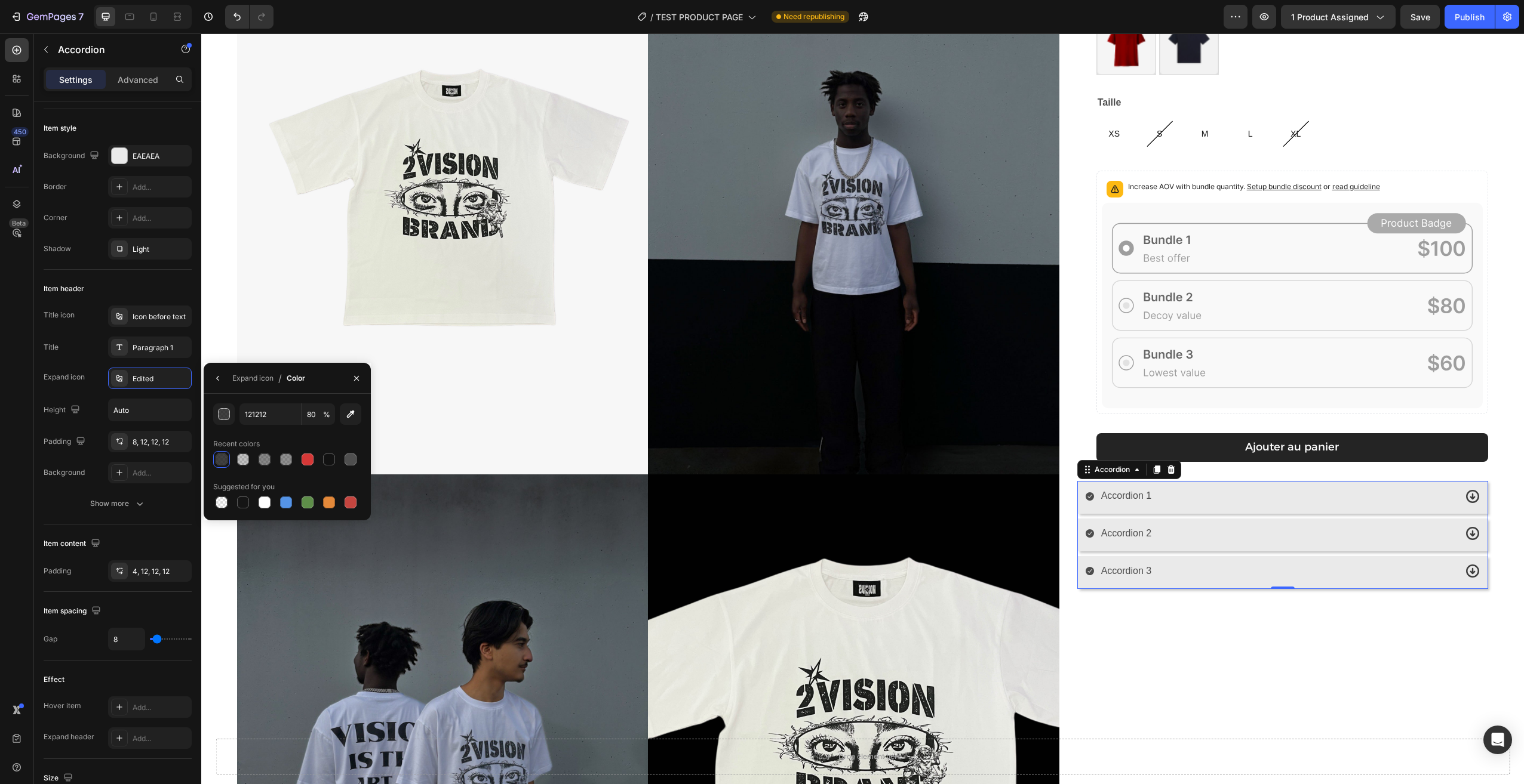
click at [293, 438] on div "Recent colors" at bounding box center [287, 444] width 148 height 19
click at [219, 374] on icon "button" at bounding box center [218, 378] width 9 height 9
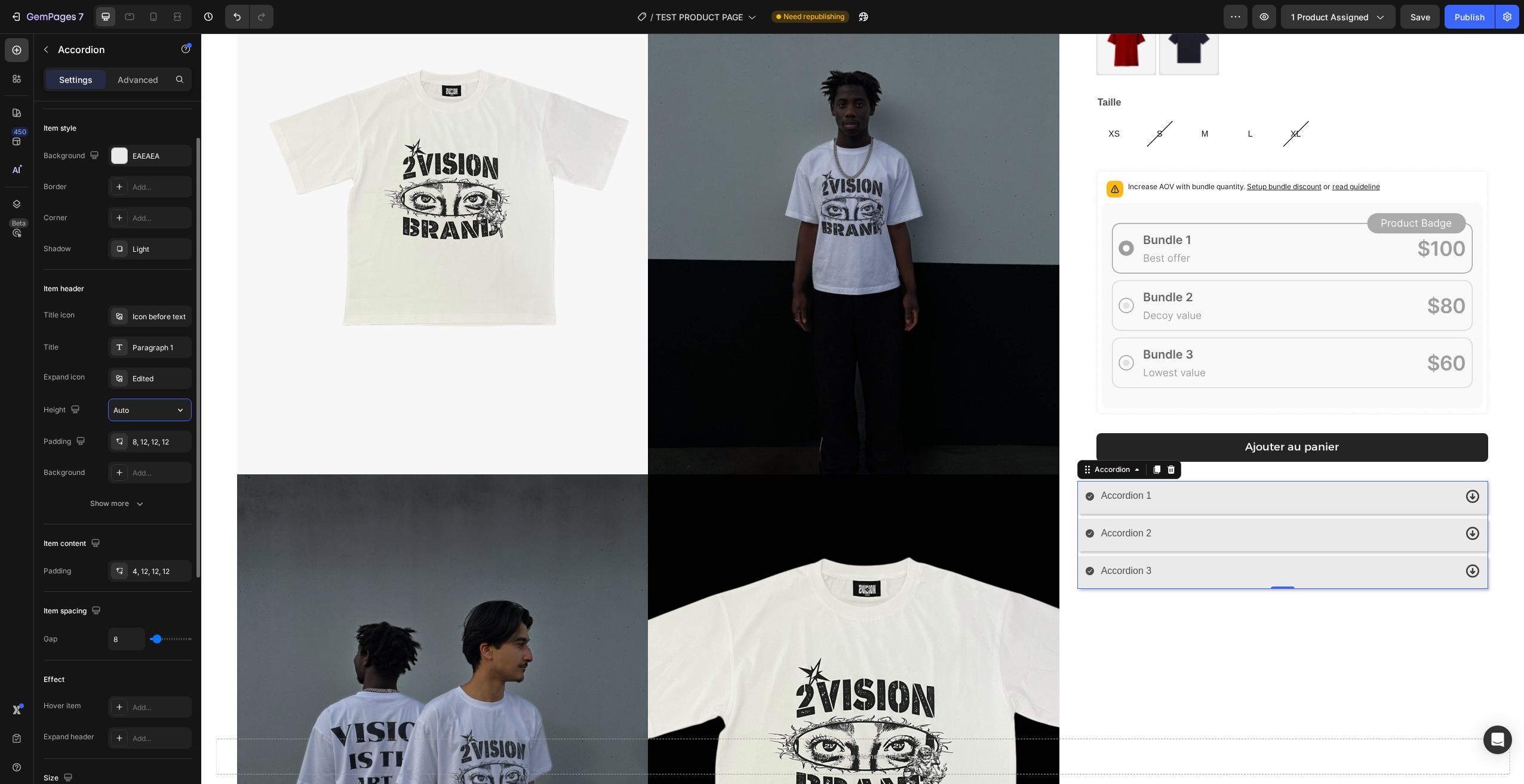
click at [154, 411] on input "Auto" at bounding box center [150, 409] width 82 height 21
click at [180, 411] on icon "button" at bounding box center [180, 409] width 5 height 3
click at [165, 475] on div "Small" at bounding box center [137, 486] width 98 height 22
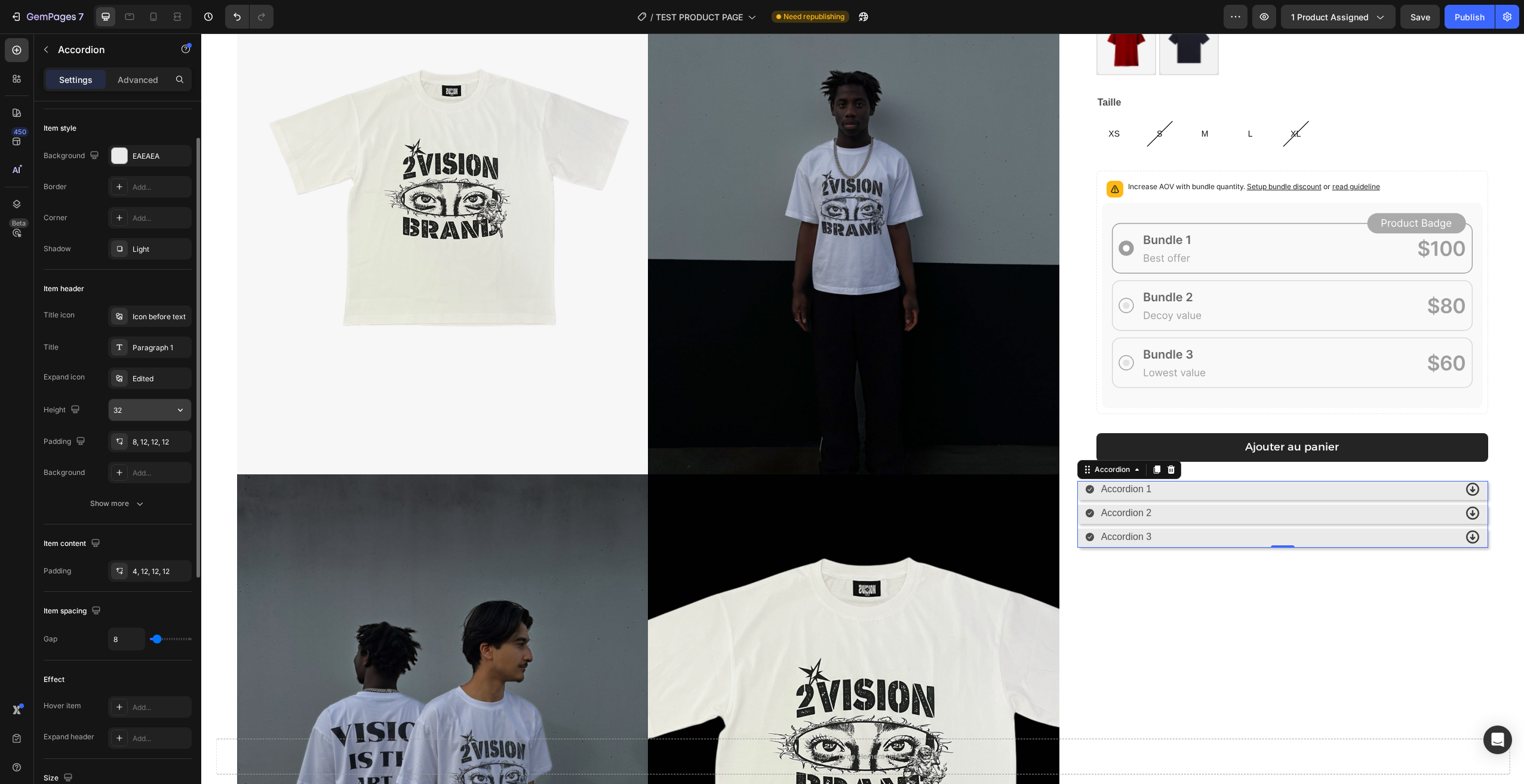
click at [176, 408] on icon "button" at bounding box center [180, 409] width 12 height 12
click at [139, 511] on p "Large" at bounding box center [147, 507] width 68 height 10
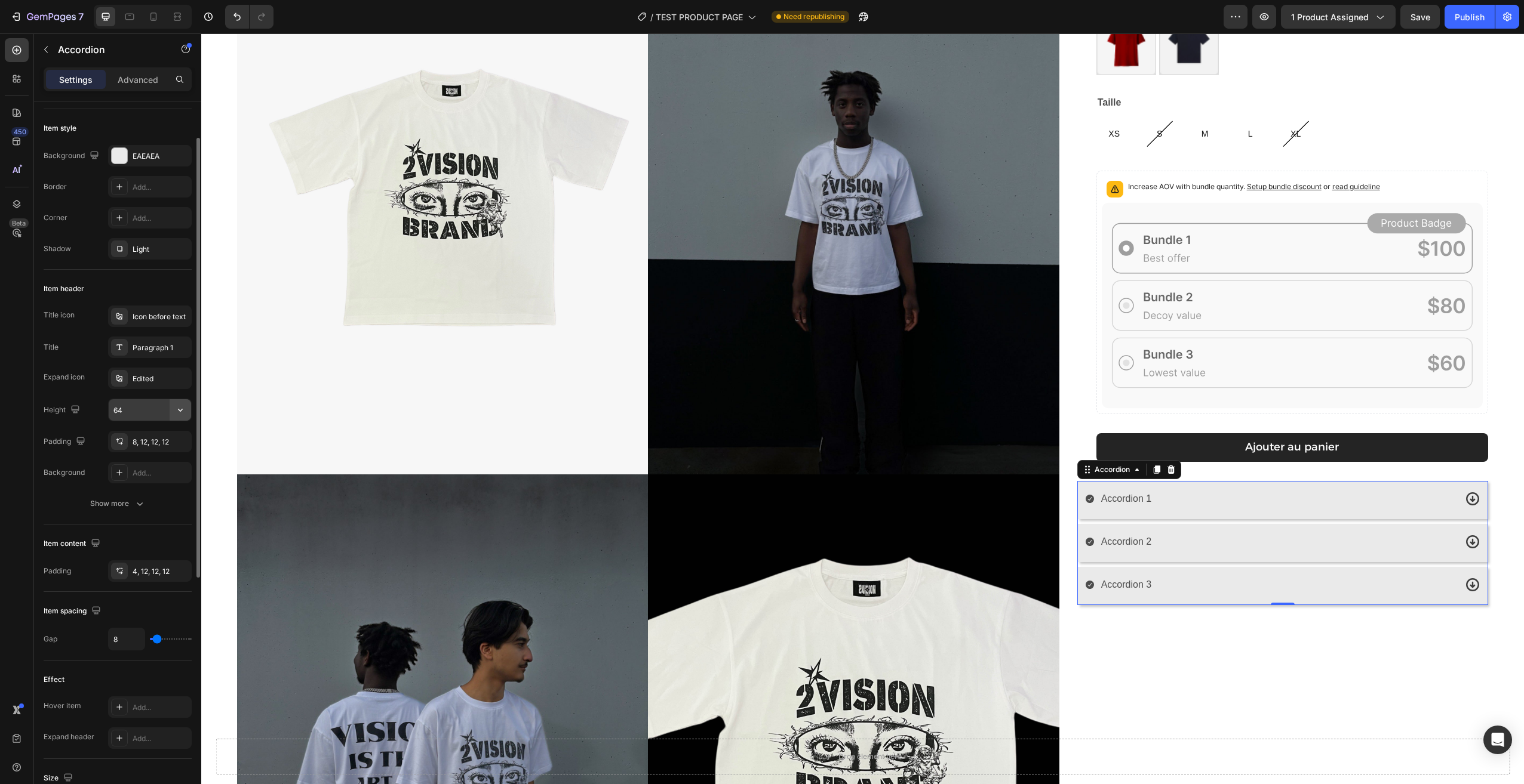
click at [180, 410] on icon "button" at bounding box center [180, 409] width 5 height 3
click at [154, 482] on p "Medium" at bounding box center [147, 485] width 68 height 10
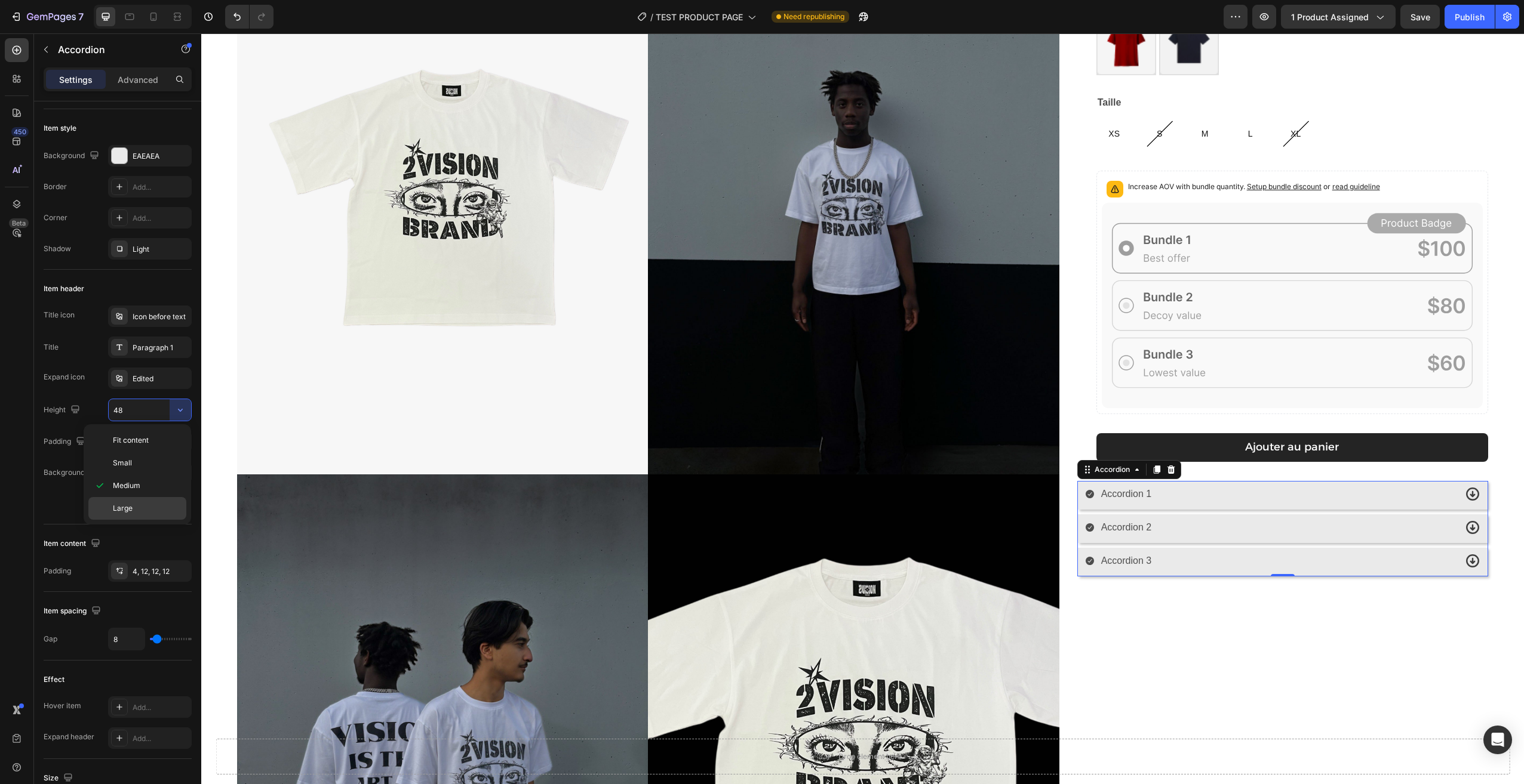
click at [141, 507] on p "Large" at bounding box center [147, 507] width 68 height 10
type input "64"
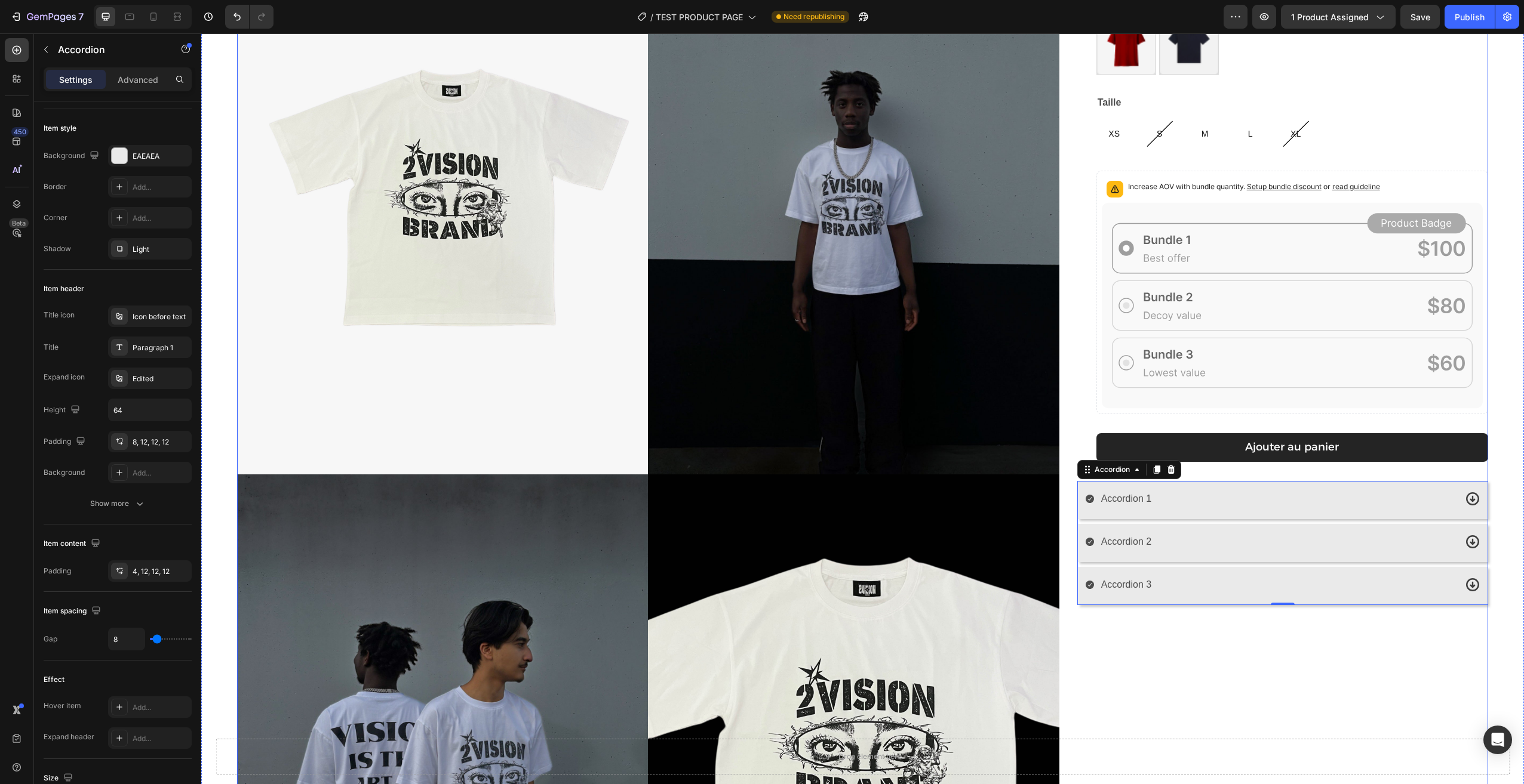
click at [1189, 669] on div "[PERSON_NAME] T-shirt Product Title 29,90€ Product Price Product Price Row Coul…" at bounding box center [1282, 478] width 410 height 1105
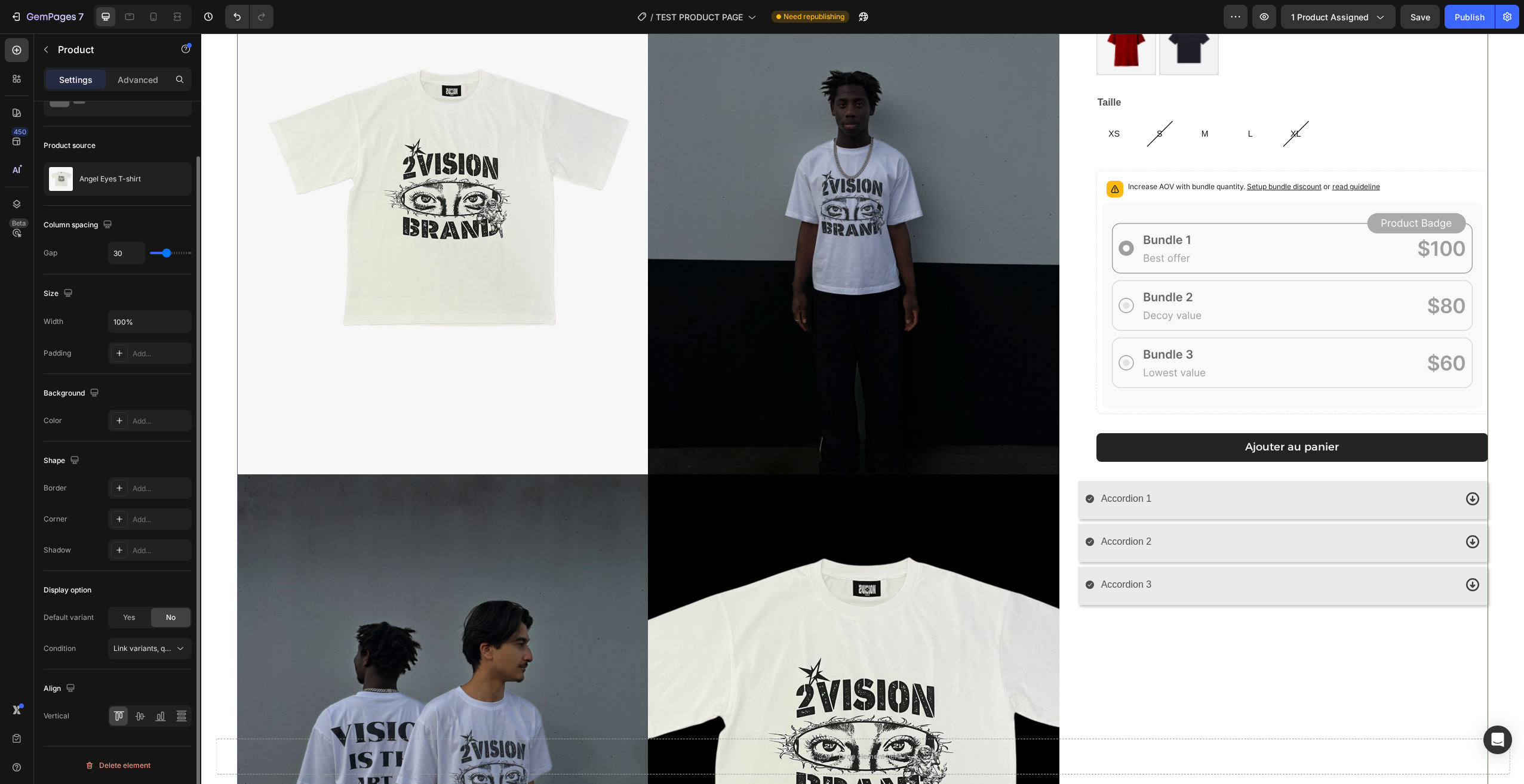
scroll to position [0, 0]
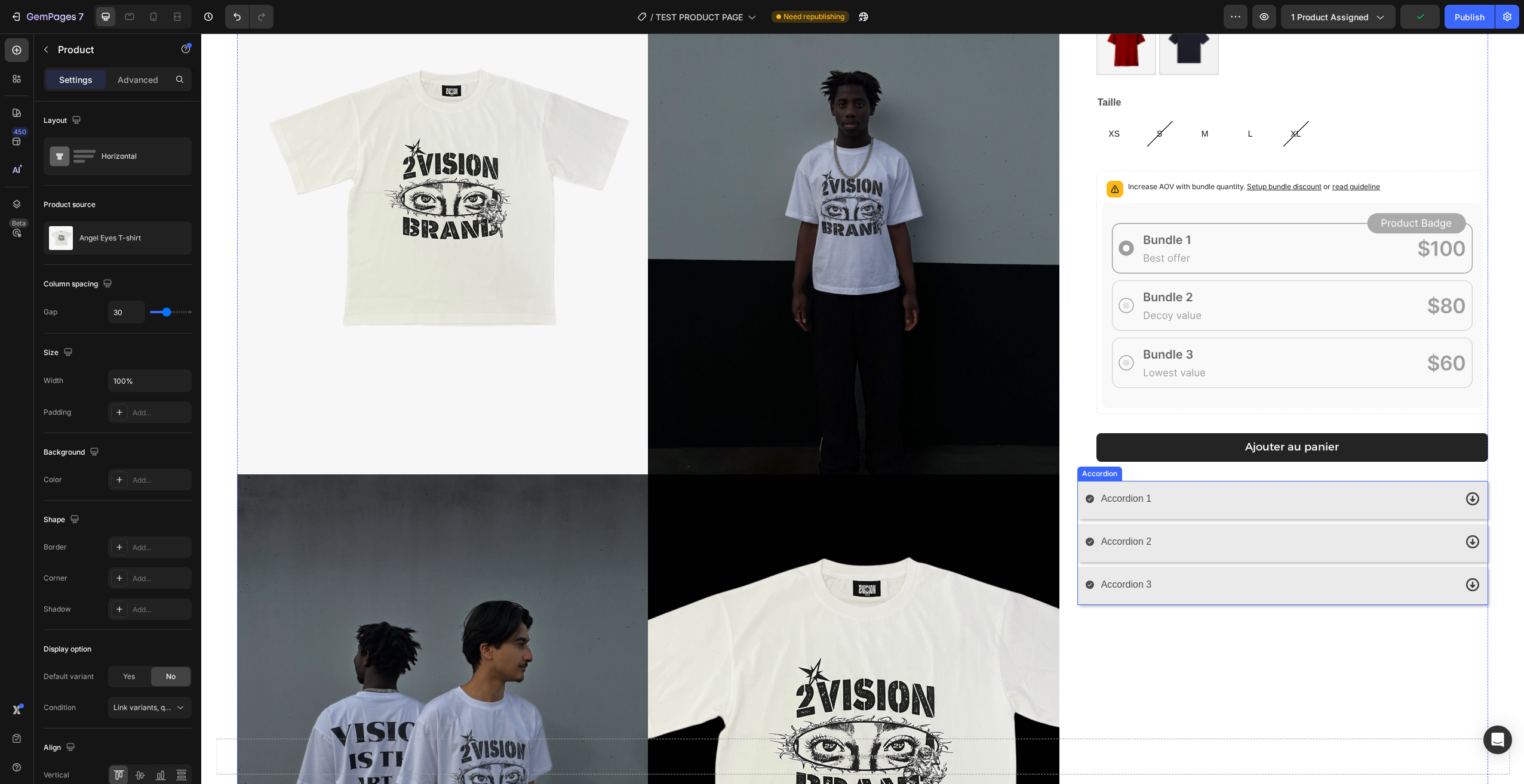
click at [1229, 481] on div "Accordion 1" at bounding box center [1283, 500] width 410 height 38
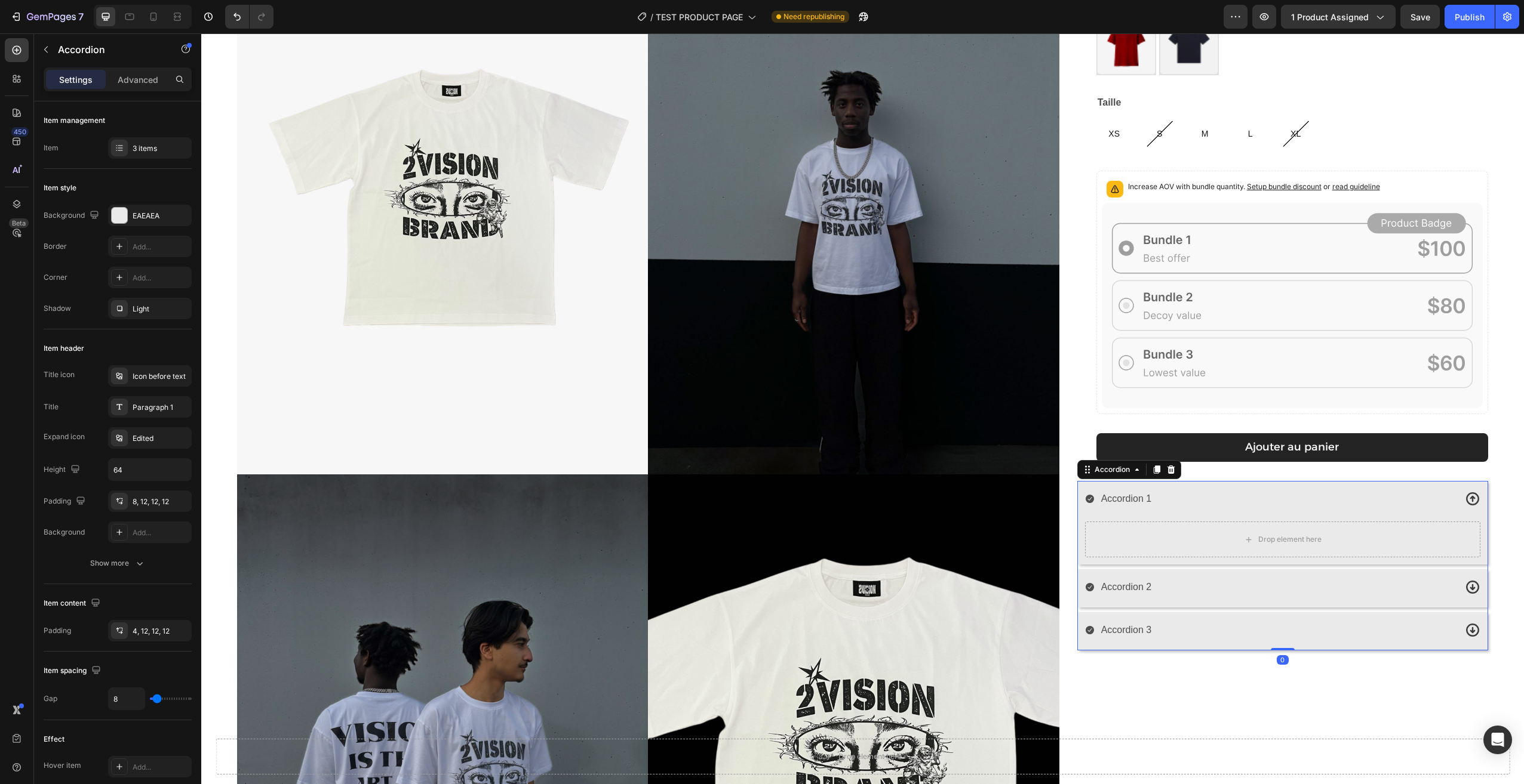
click at [1244, 494] on div "Accordion 1" at bounding box center [1270, 499] width 370 height 21
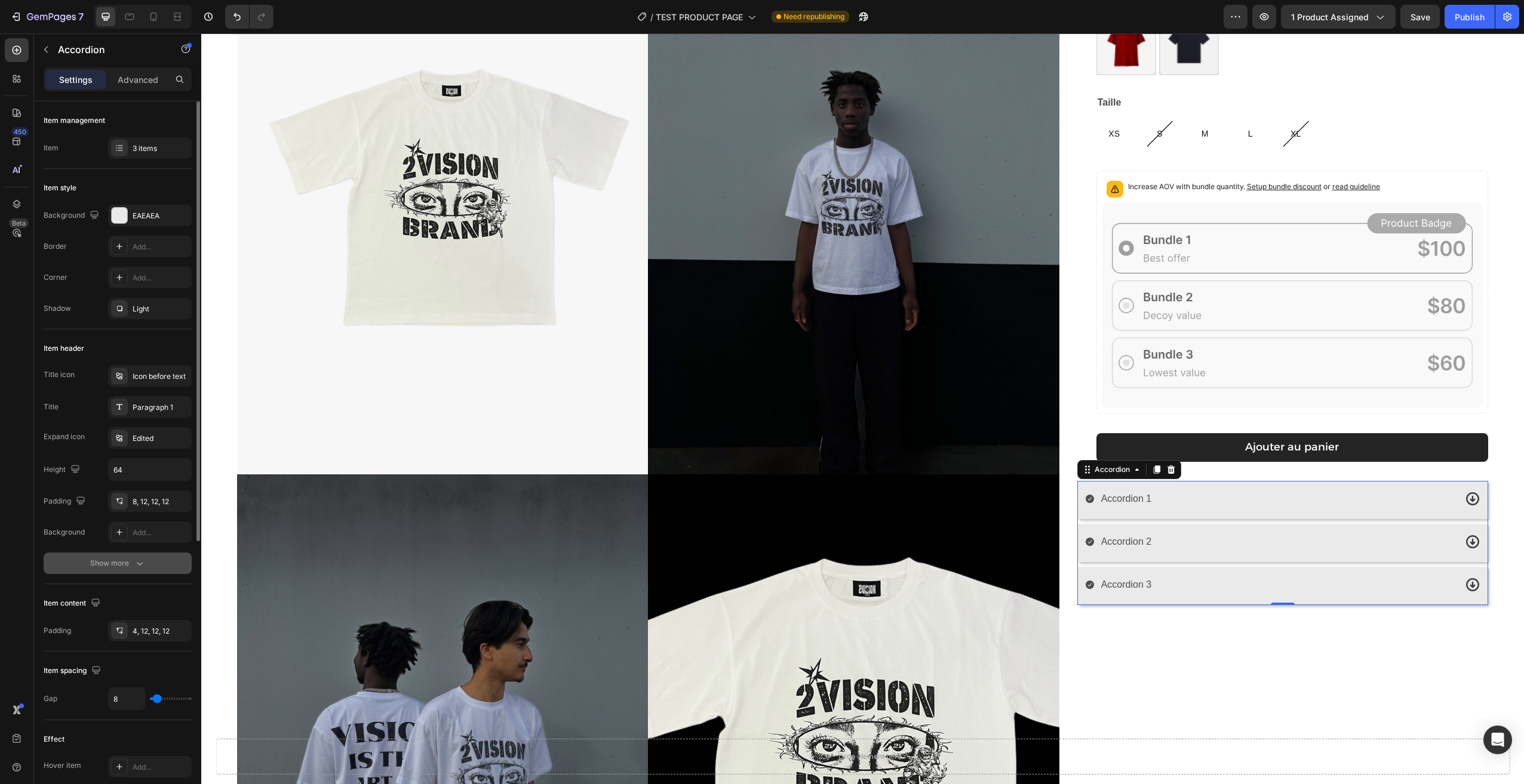
click at [138, 569] on button "Show more" at bounding box center [118, 563] width 148 height 21
click at [166, 564] on div "Add..." at bounding box center [161, 563] width 56 height 10
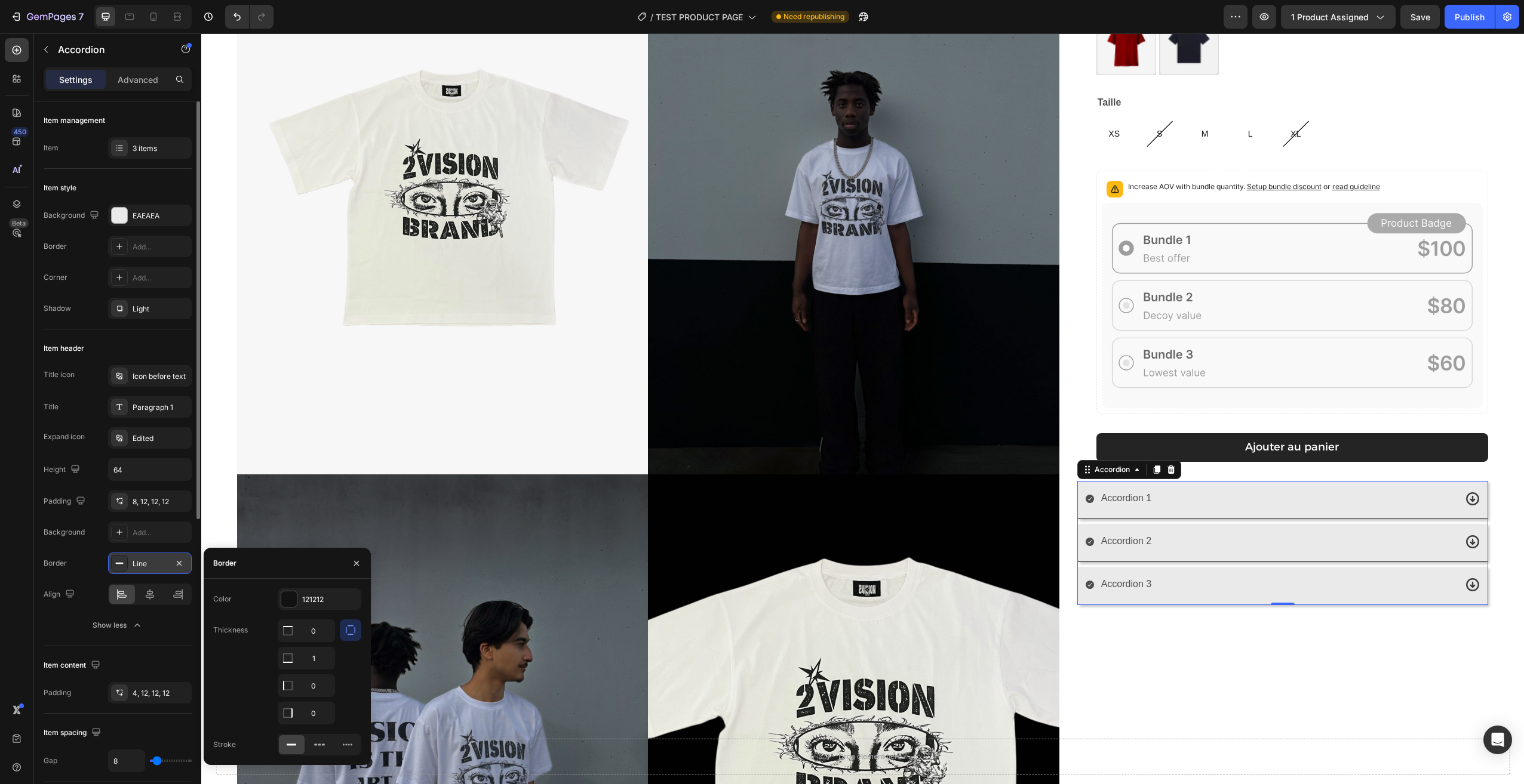
click at [354, 630] on icon "button" at bounding box center [350, 630] width 12 height 12
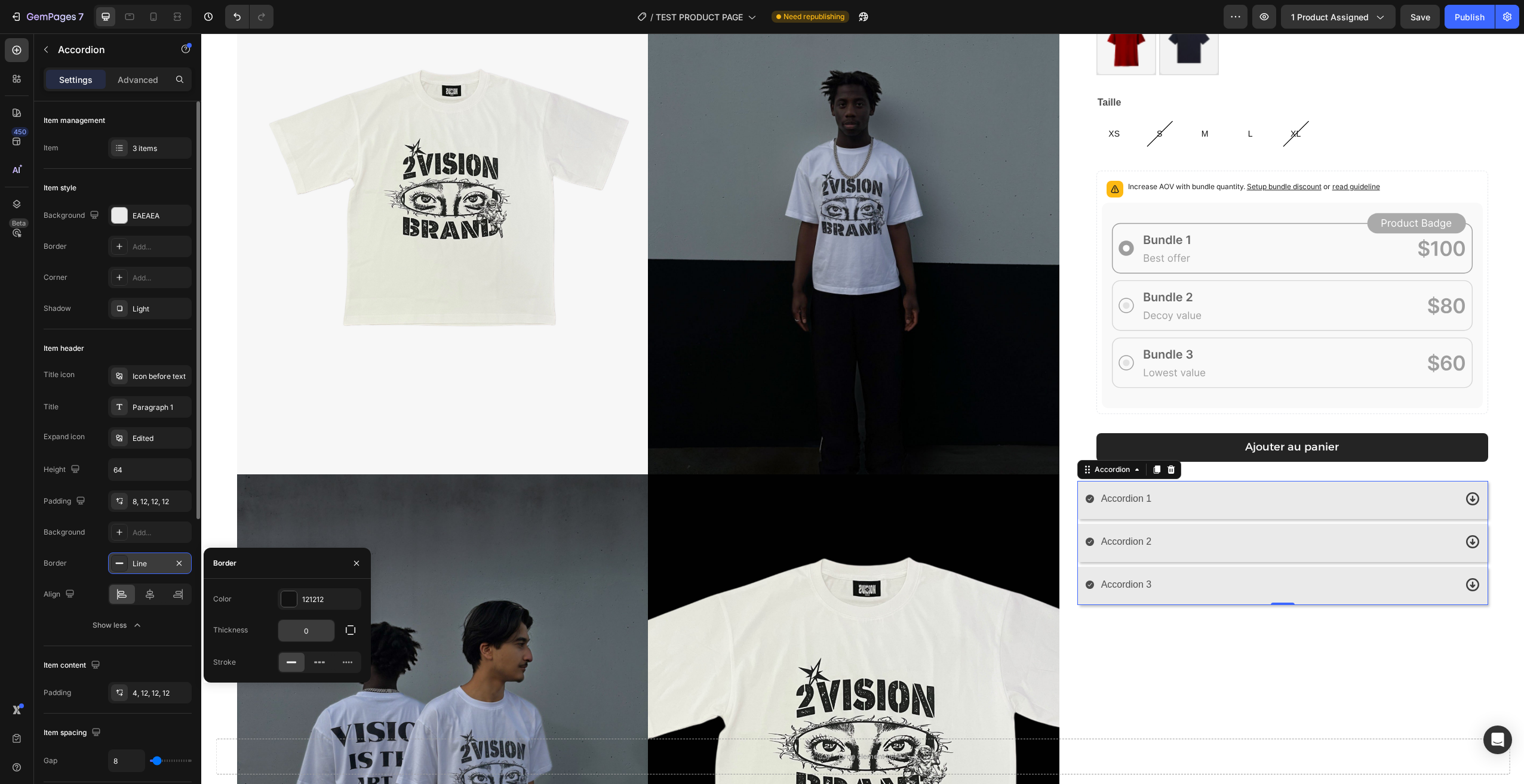
click at [331, 635] on input "0" at bounding box center [307, 631] width 56 height 21
click at [338, 634] on div "0" at bounding box center [319, 631] width 83 height 22
click at [354, 632] on icon "button" at bounding box center [351, 630] width 9 height 9
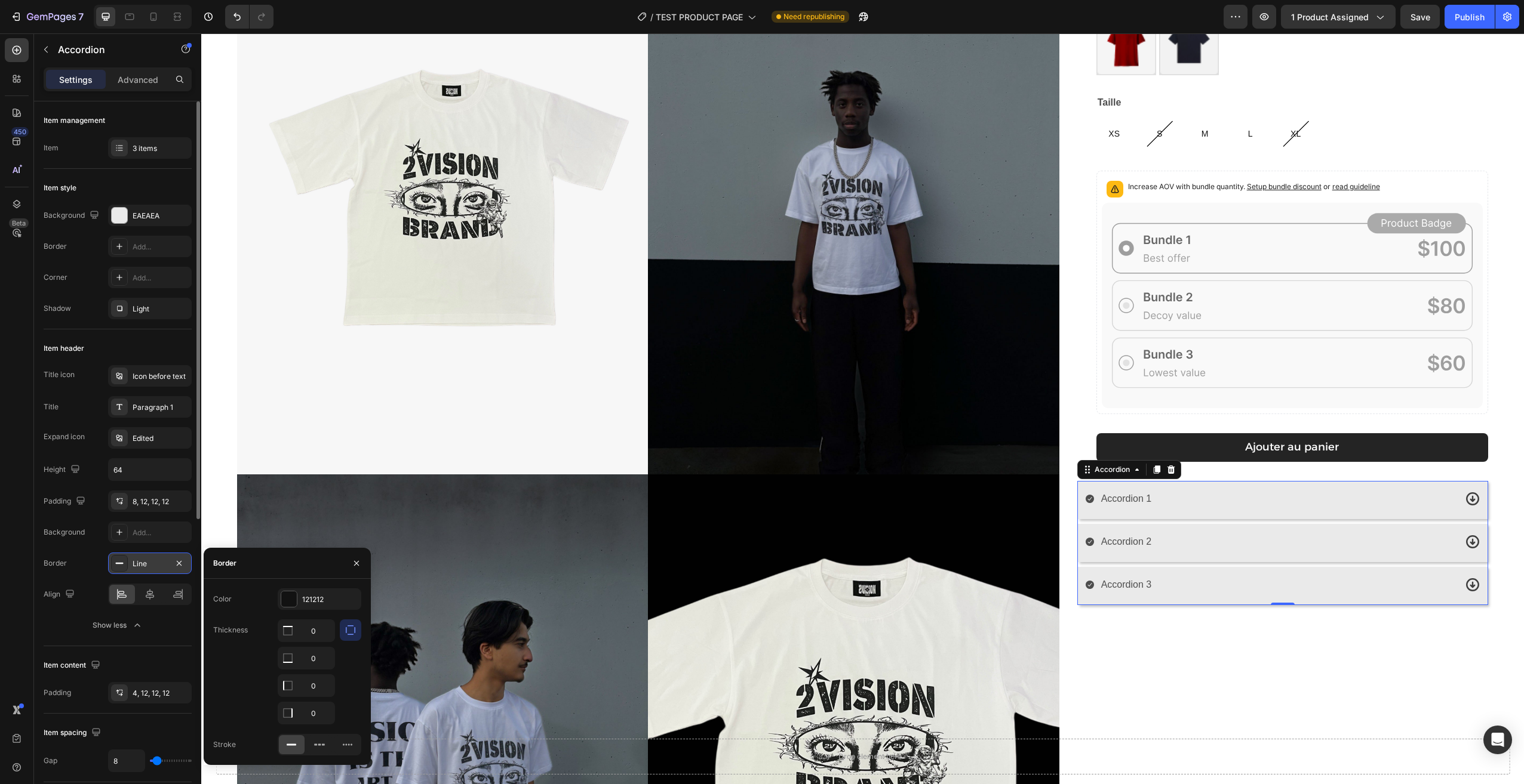
click at [344, 630] on button "button" at bounding box center [350, 630] width 22 height 21
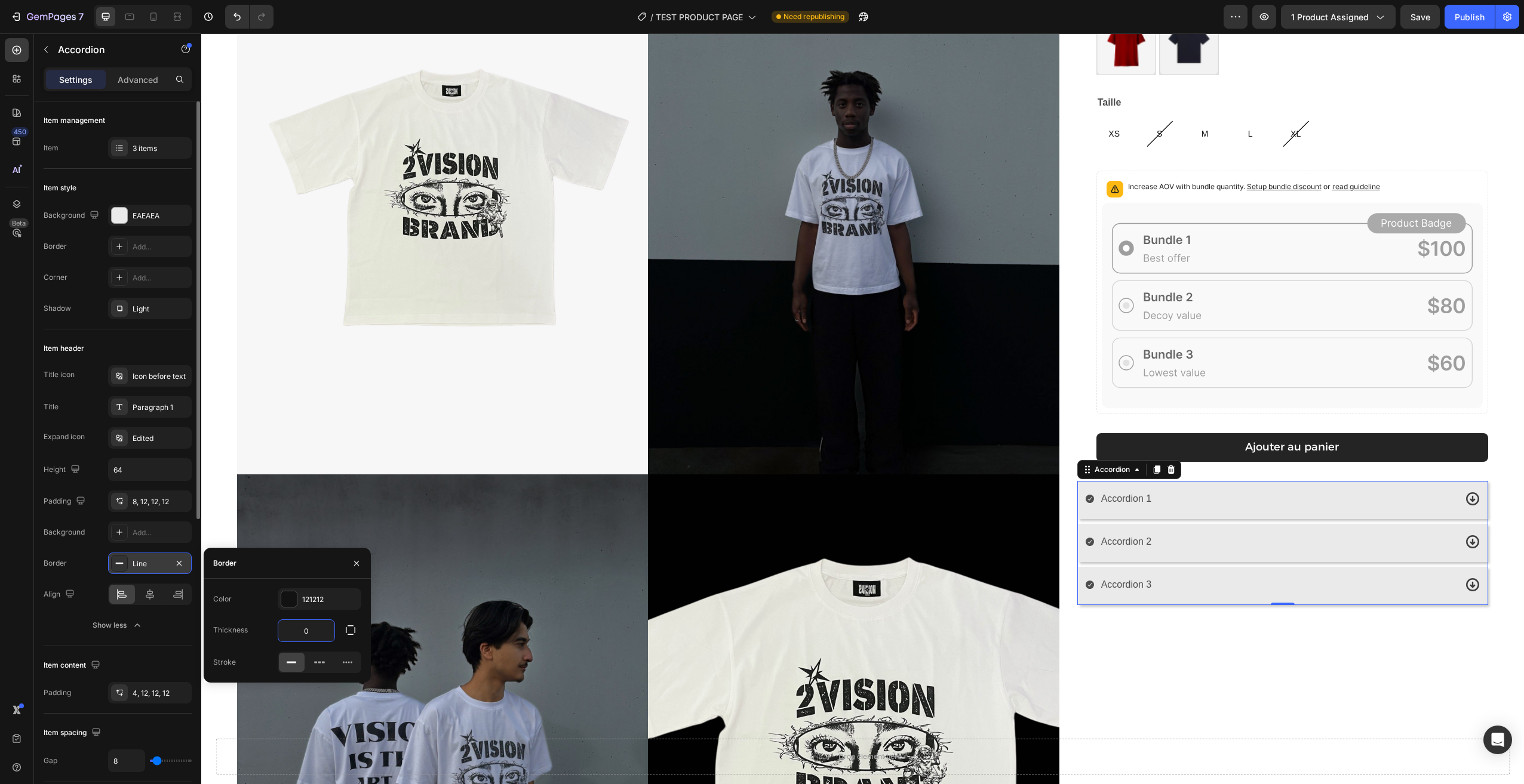
click at [326, 632] on input "0" at bounding box center [307, 631] width 56 height 21
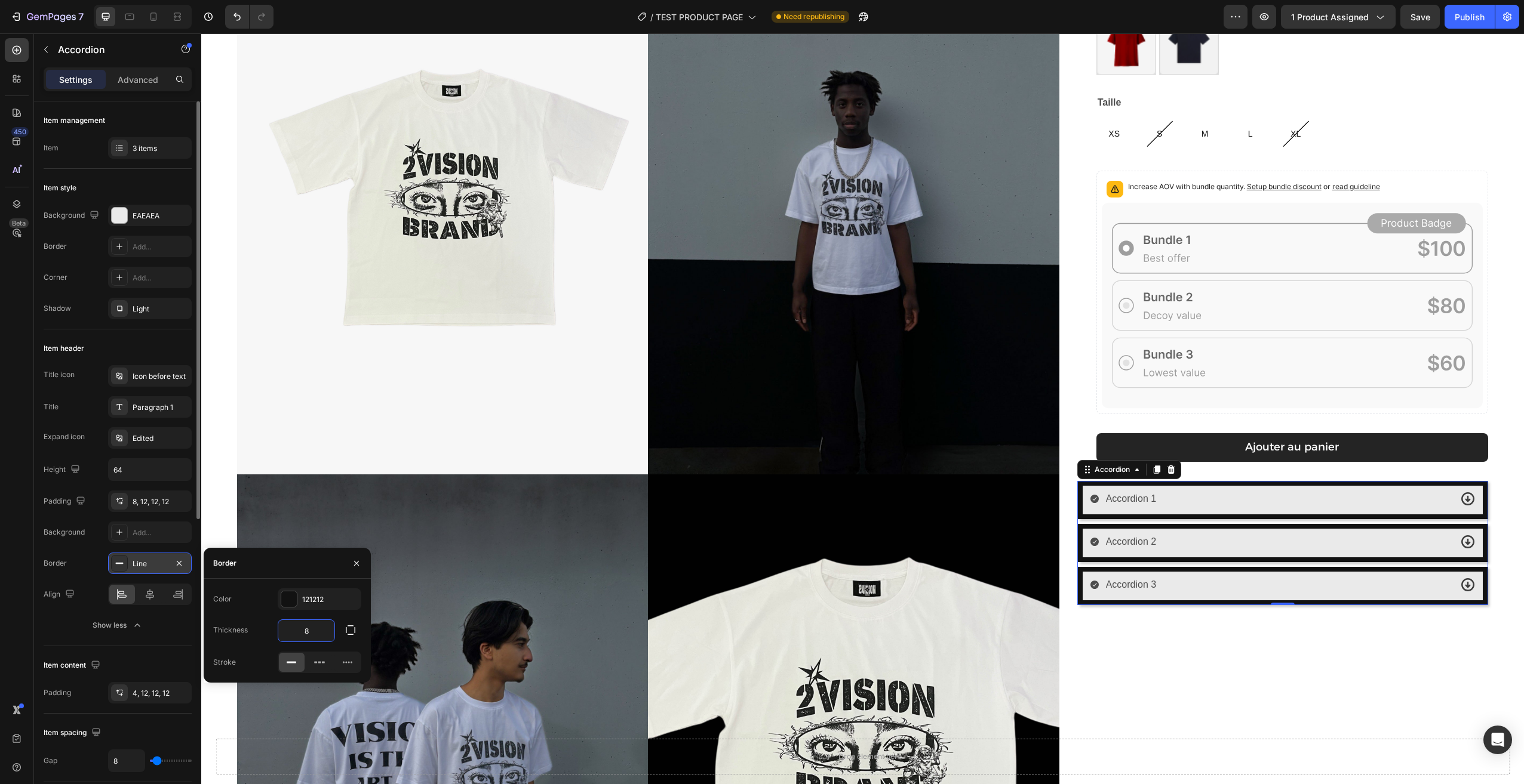
drag, startPoint x: 319, startPoint y: 635, endPoint x: 298, endPoint y: 638, distance: 21.2
click at [298, 638] on input "8" at bounding box center [307, 631] width 56 height 21
type input "1"
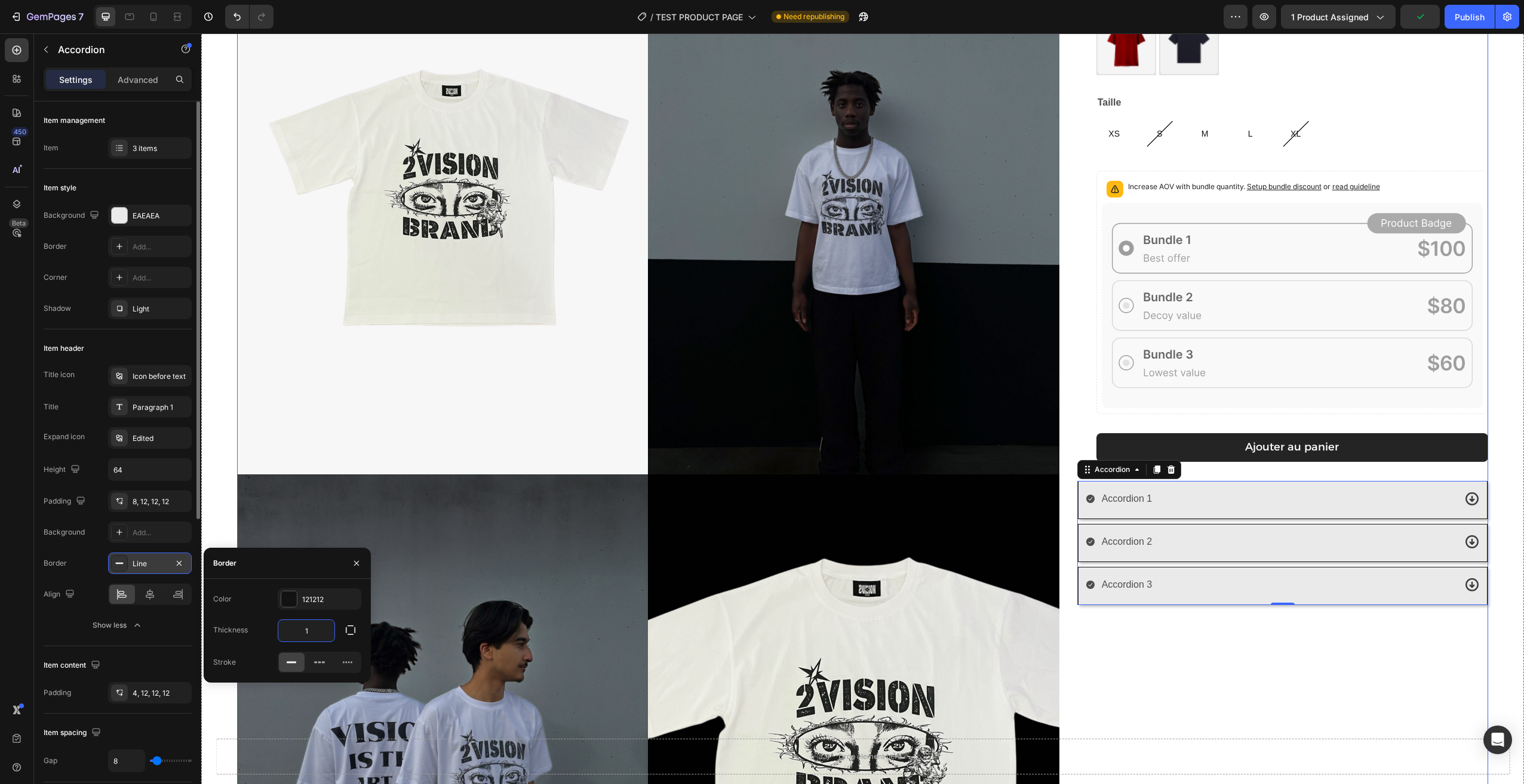
click at [1369, 686] on div "[PERSON_NAME] T-shirt Product Title 29,90€ Product Price Product Price Row Coul…" at bounding box center [1282, 478] width 410 height 1105
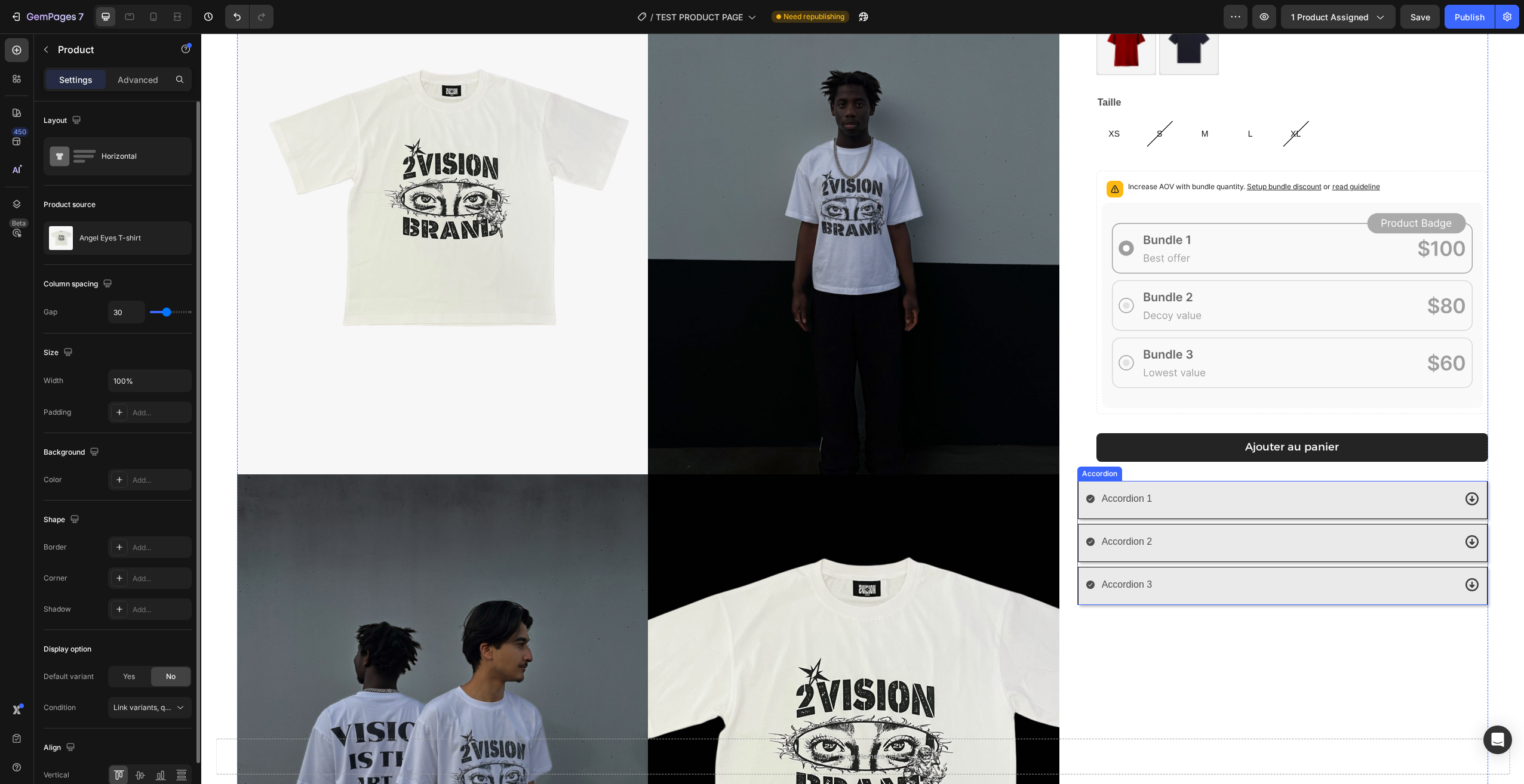
click at [1231, 509] on div "Accordion 1" at bounding box center [1283, 500] width 410 height 38
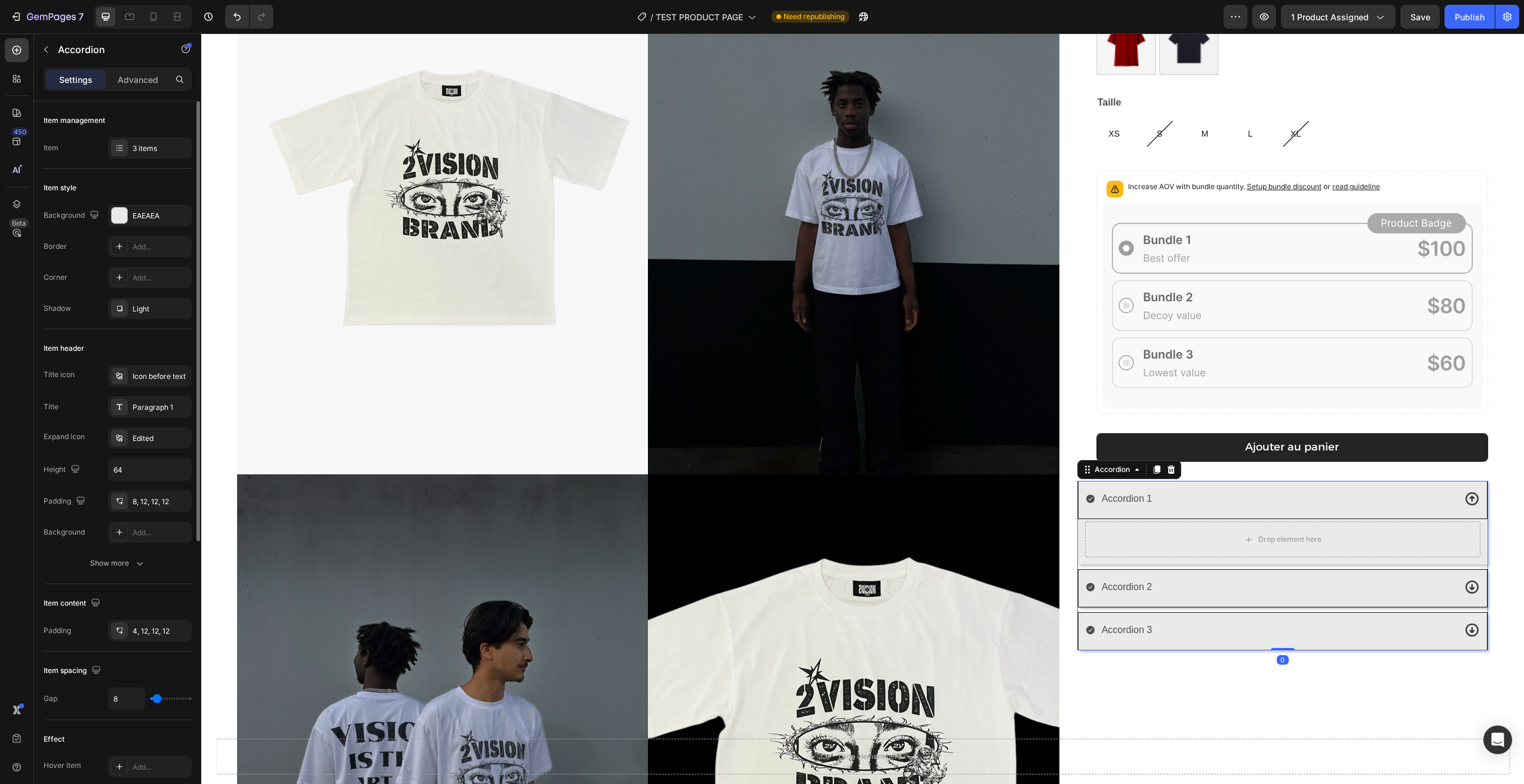
click at [1231, 508] on div "Accordion 1" at bounding box center [1283, 500] width 410 height 38
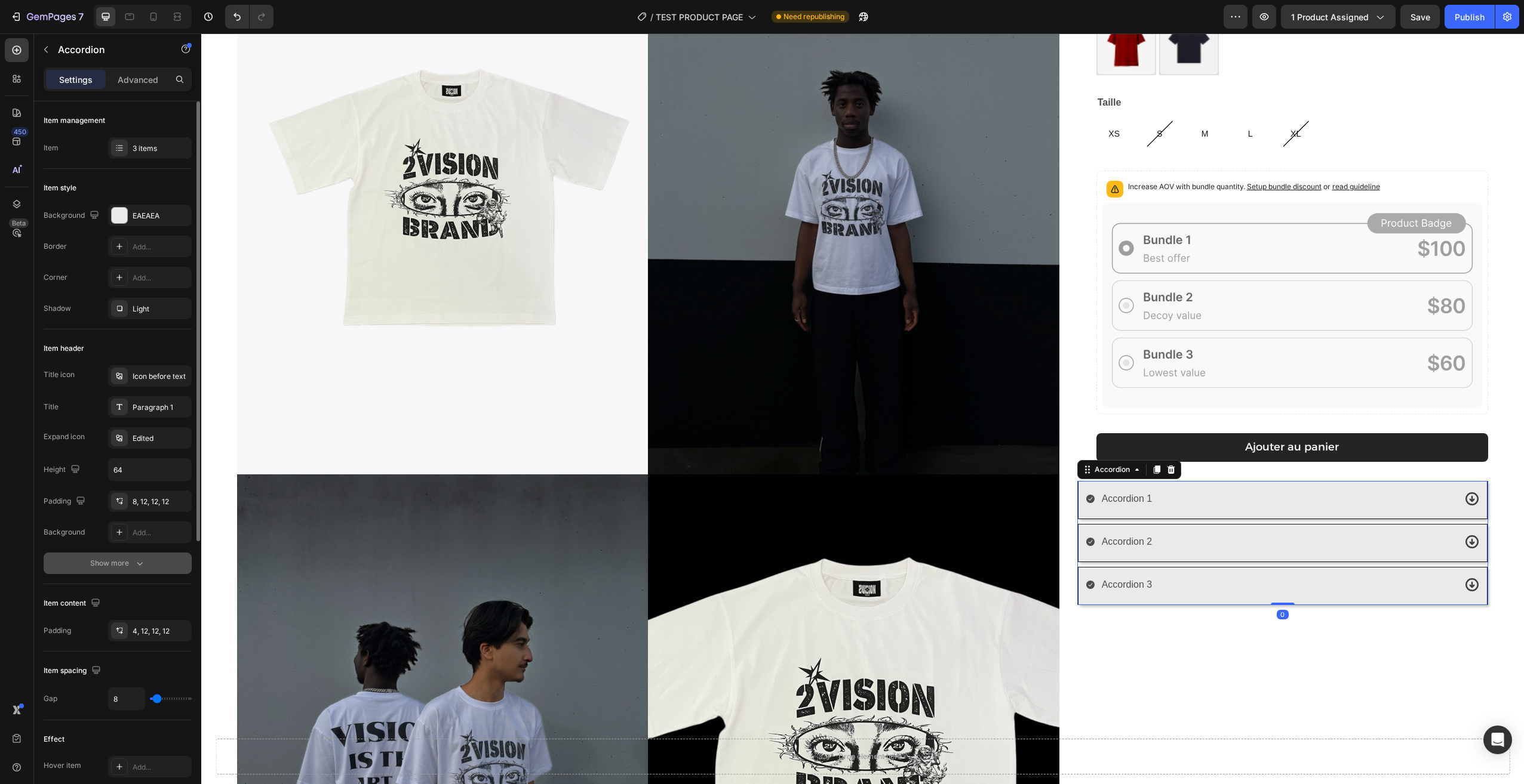
click at [140, 564] on icon "button" at bounding box center [139, 564] width 6 height 4
click at [180, 560] on icon "button" at bounding box center [179, 563] width 9 height 9
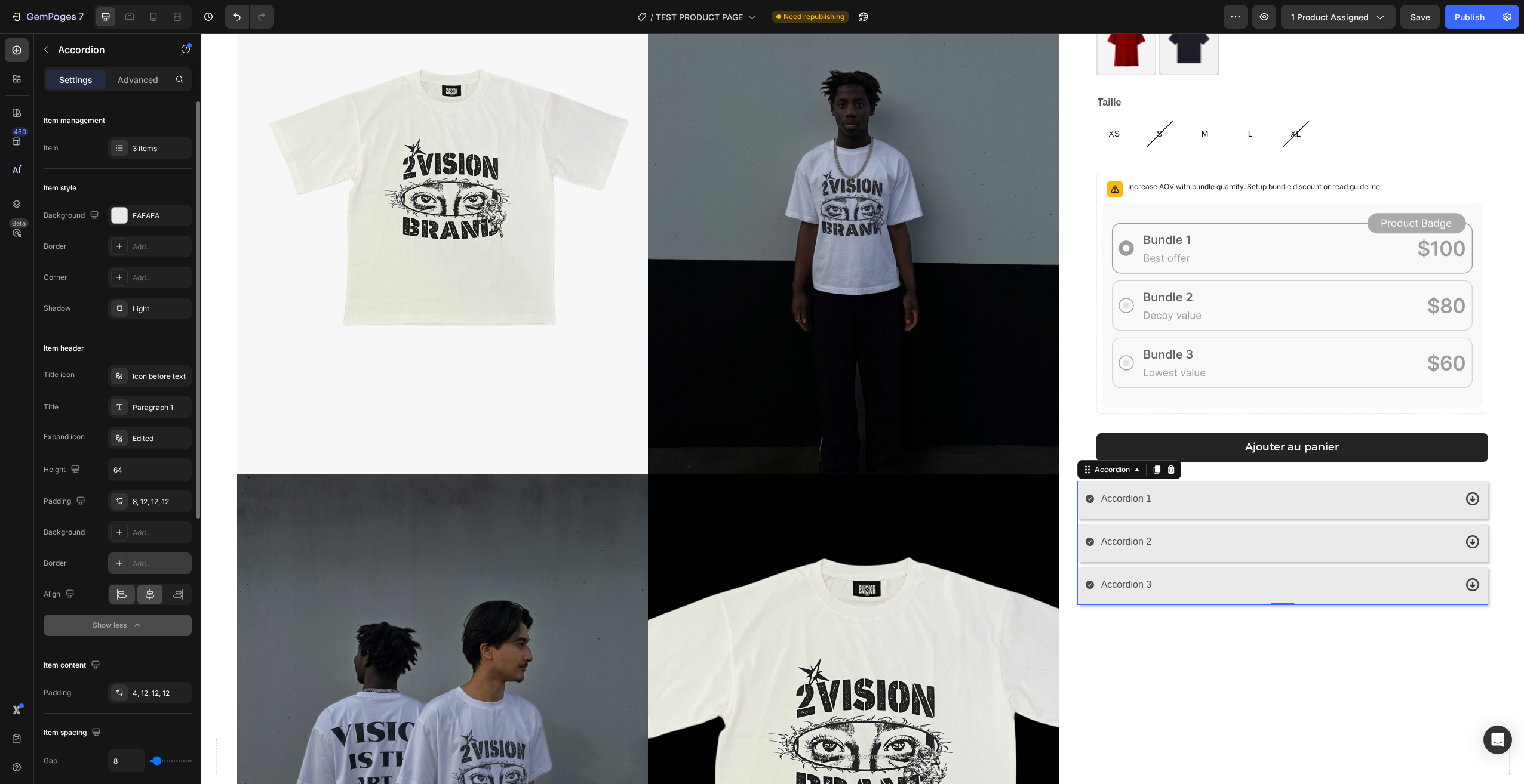
click at [154, 595] on icon at bounding box center [150, 594] width 12 height 12
click at [172, 595] on icon at bounding box center [178, 594] width 12 height 12
click at [141, 591] on div at bounding box center [150, 594] width 25 height 19
click at [126, 590] on icon at bounding box center [122, 594] width 12 height 12
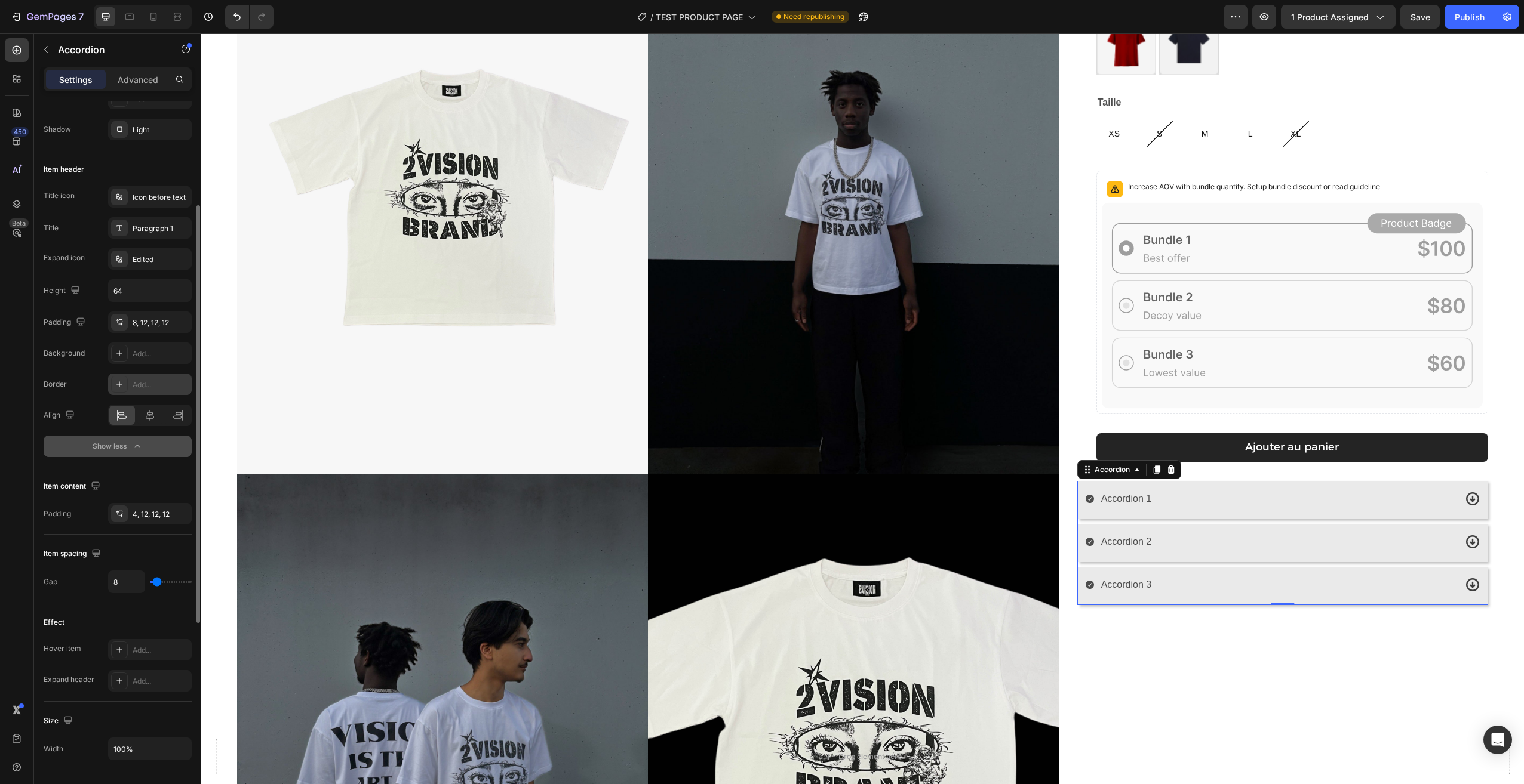
scroll to position [238, 0]
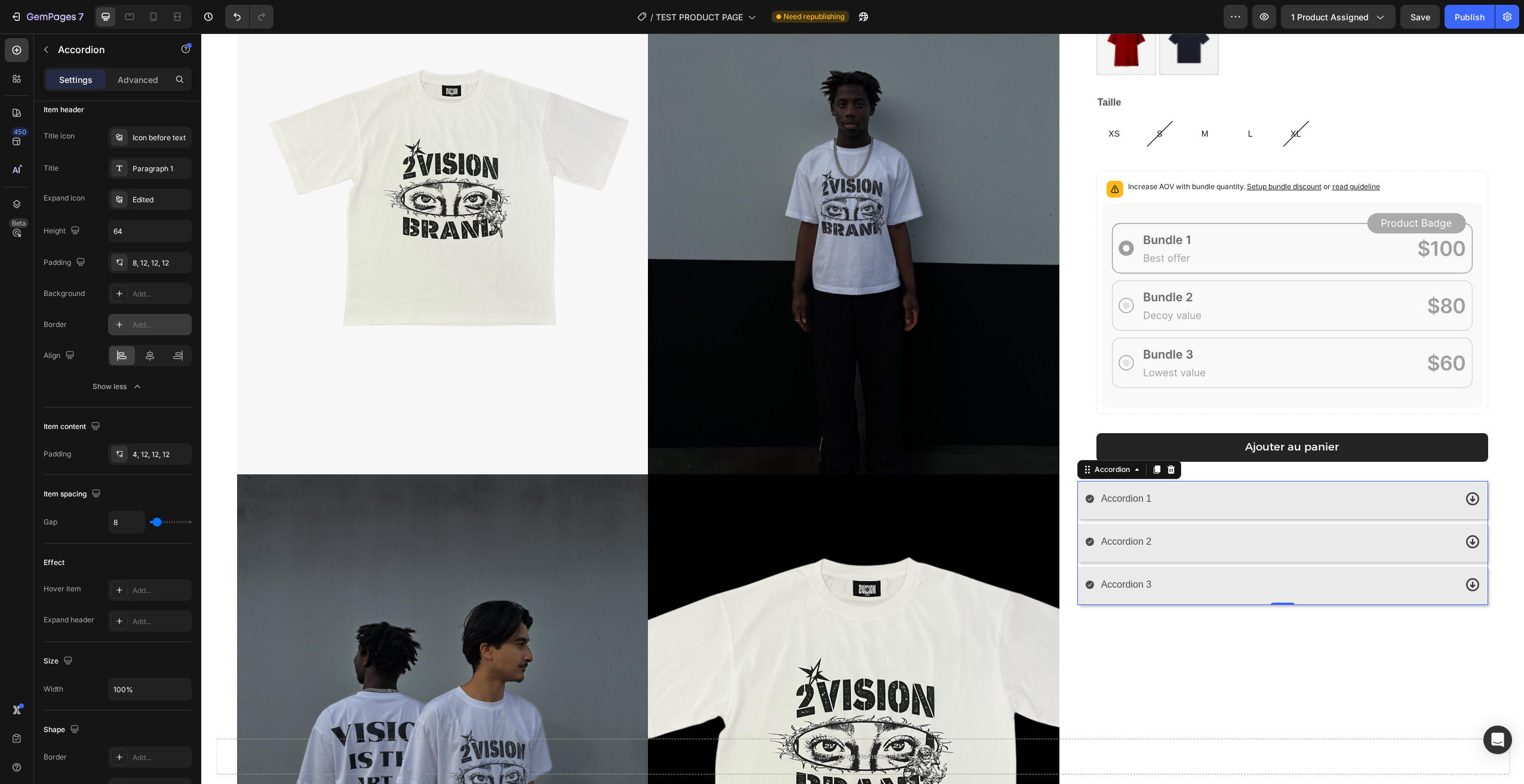
type input "9"
type input "26"
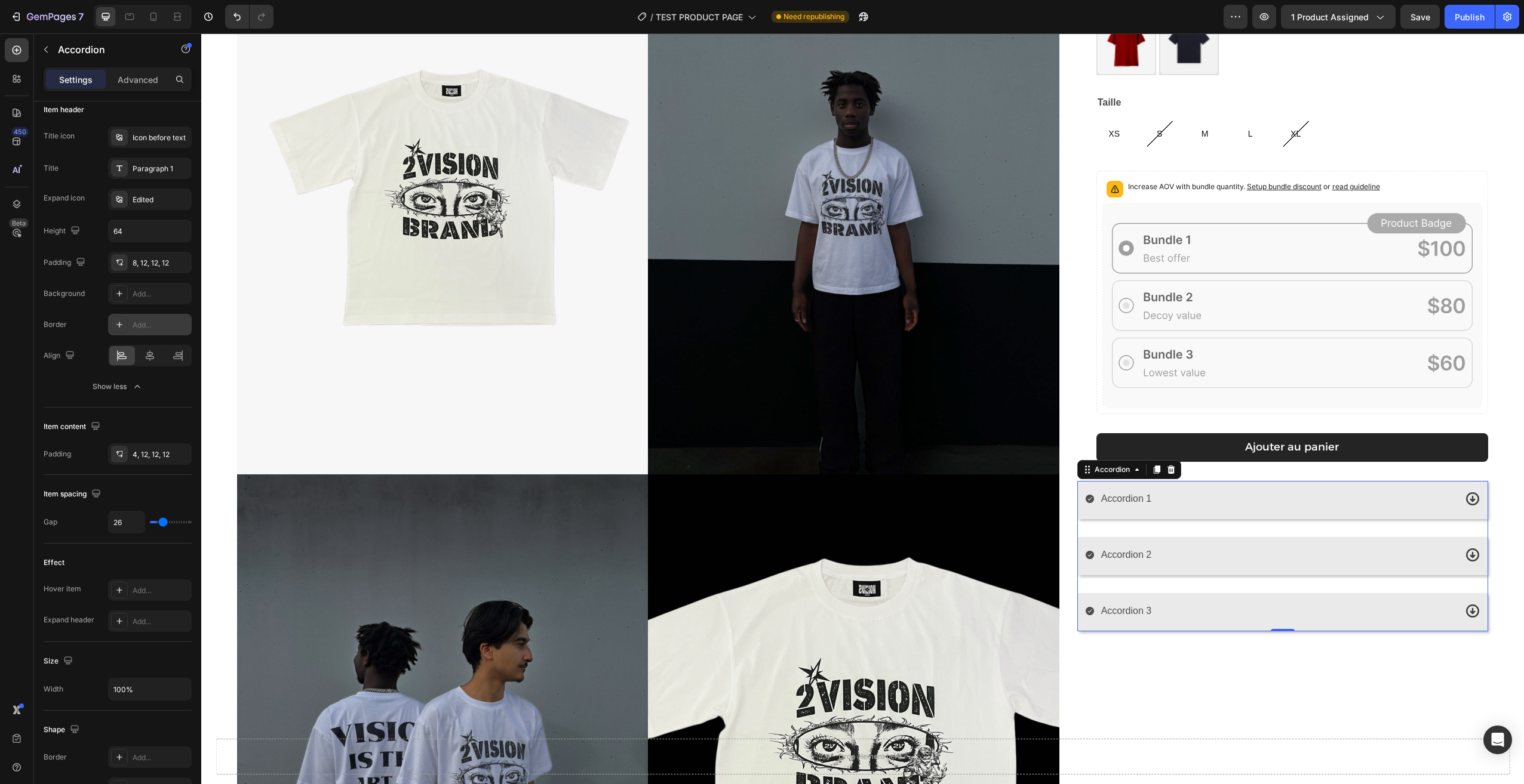
type input "30"
type input "31"
type input "33"
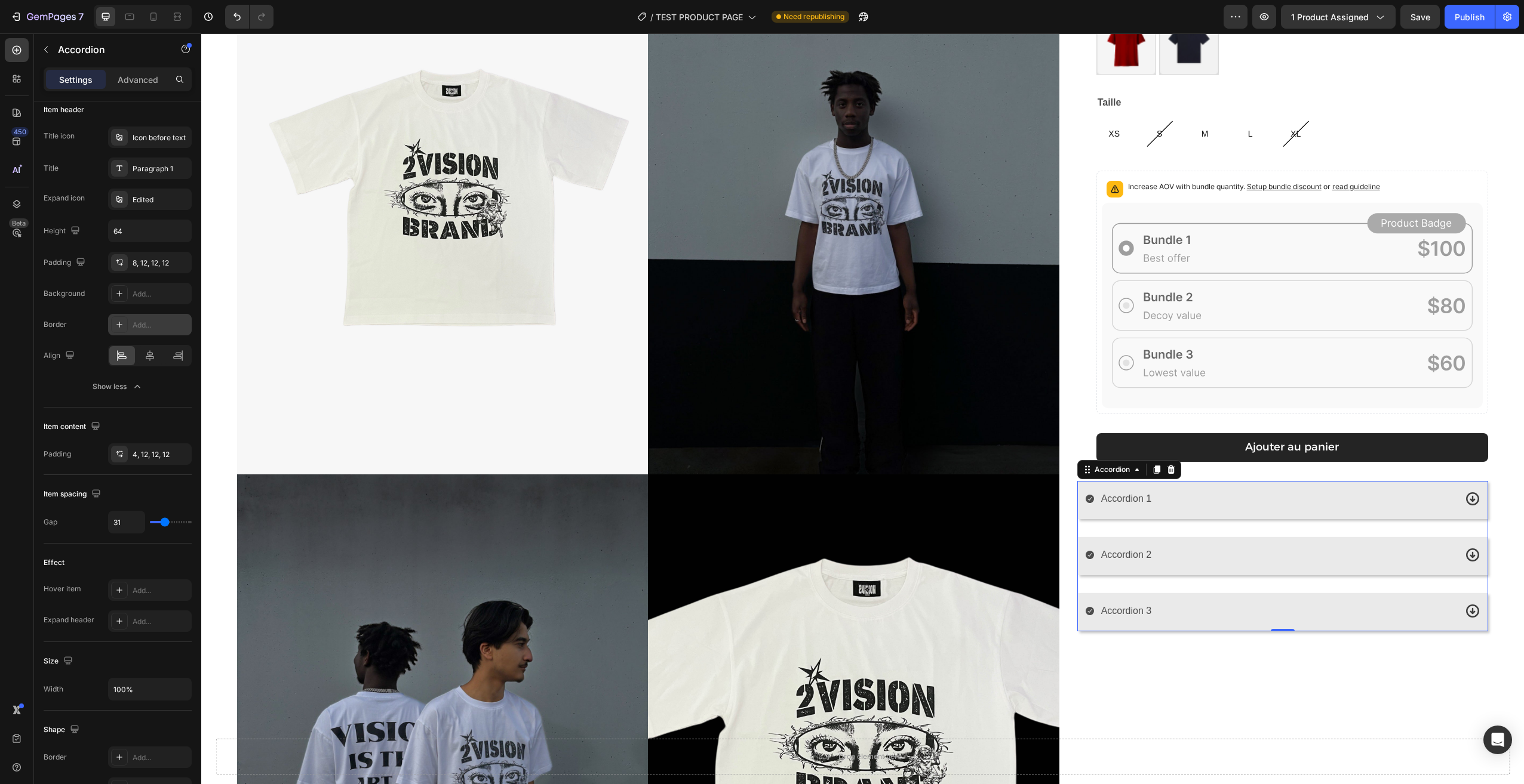
type input "33"
type input "35"
type input "37"
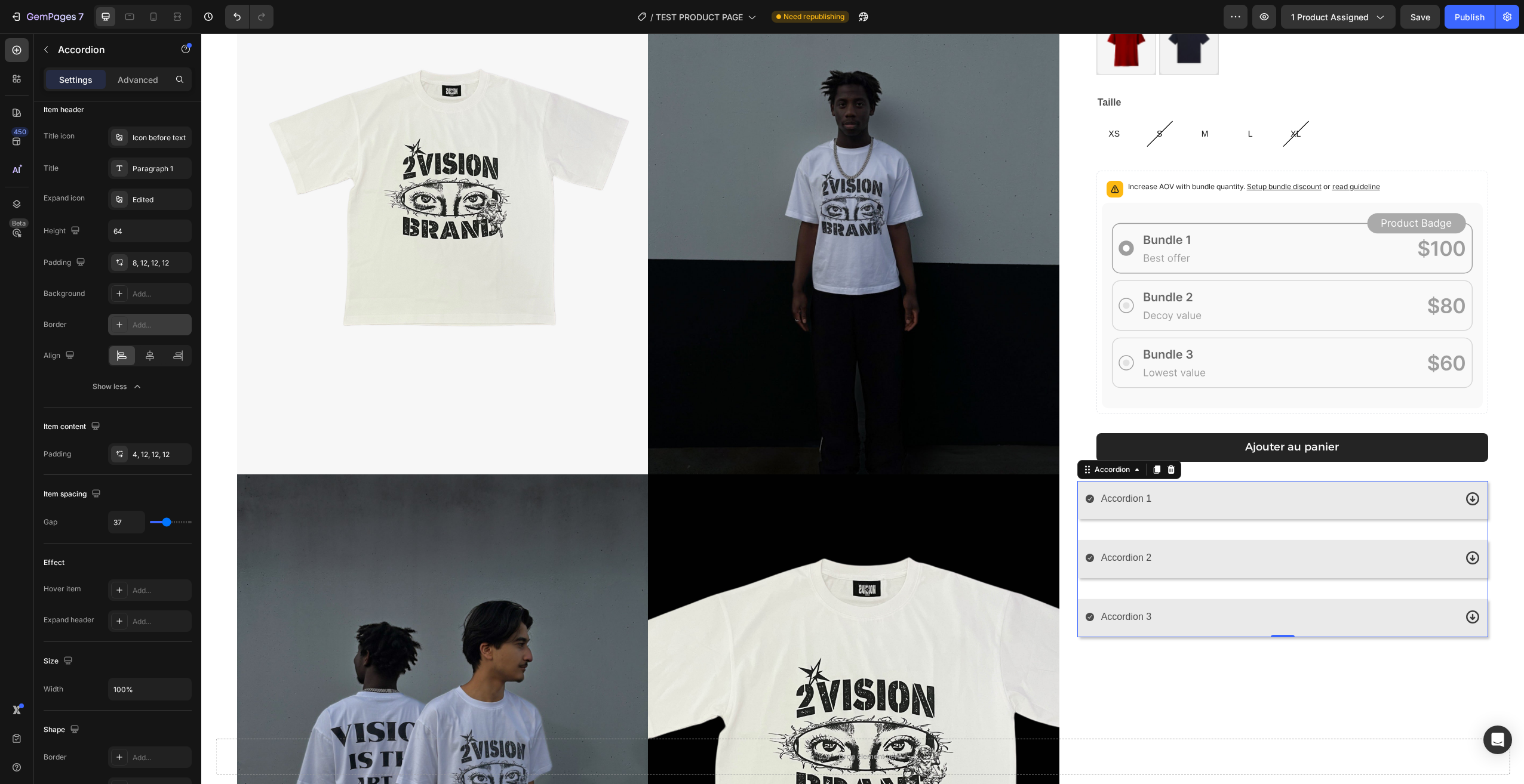
type input "43"
type input "50"
type input "54"
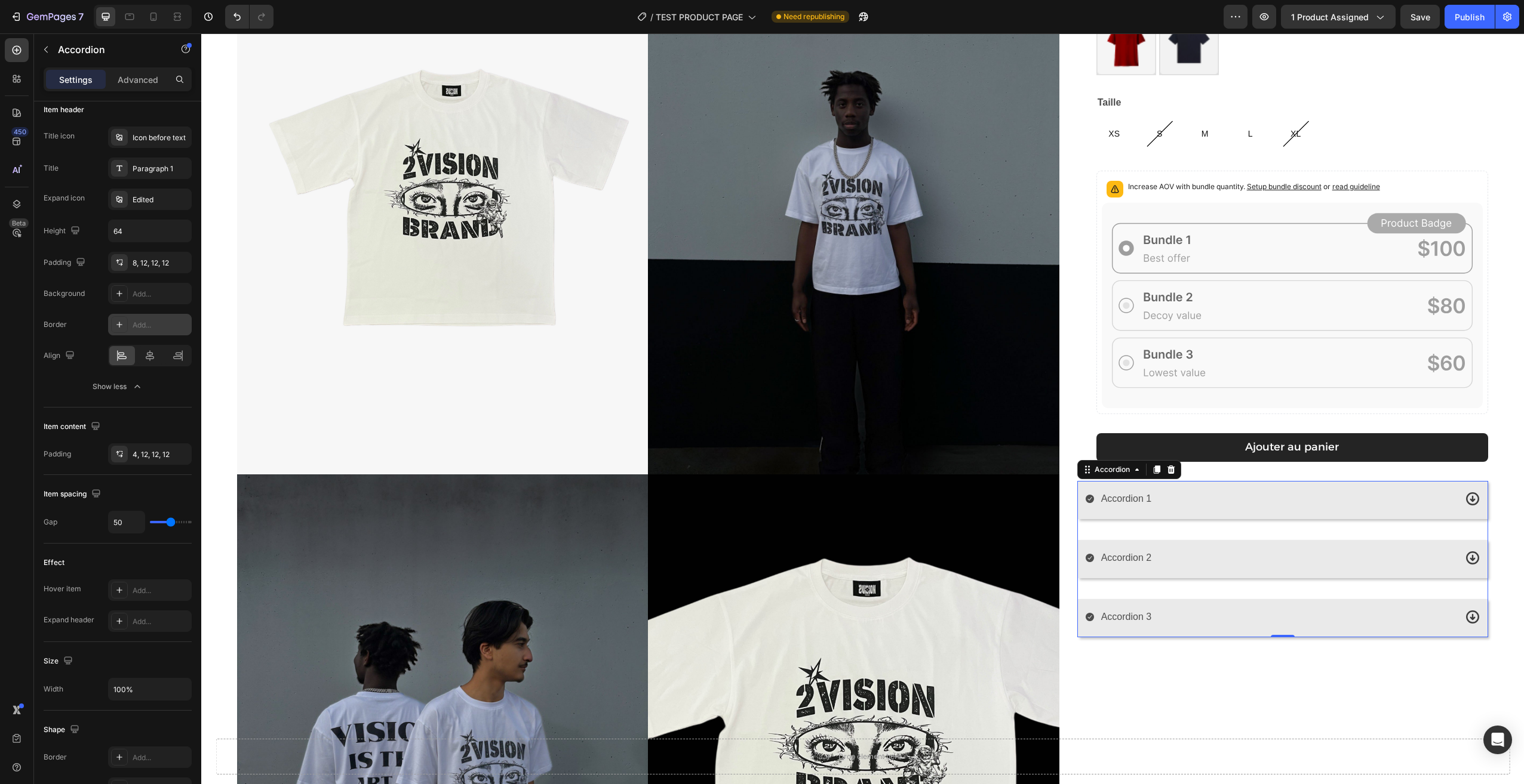
type input "54"
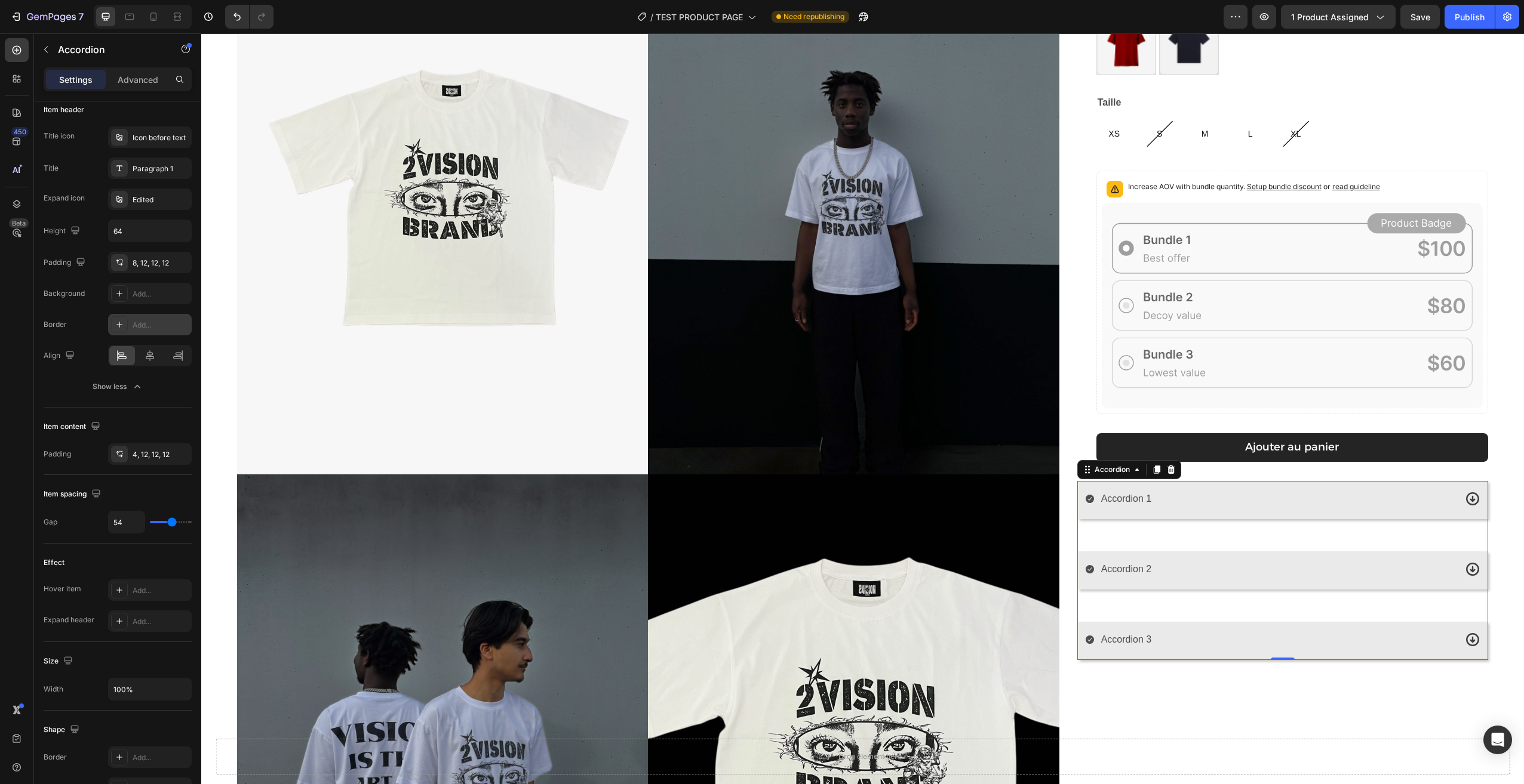
type input "56"
type input "57"
type input "59"
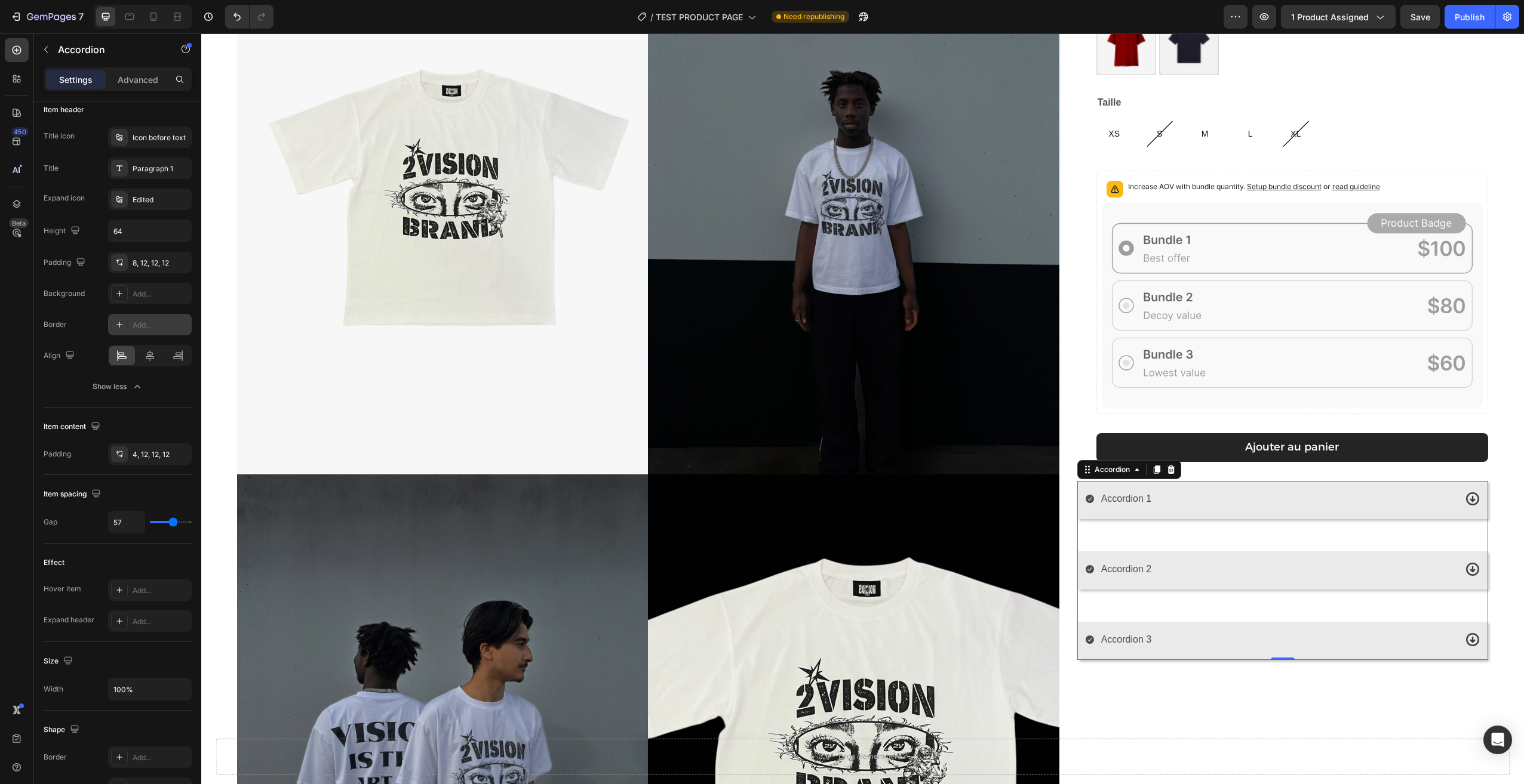
type input "59"
type input "61"
type input "63"
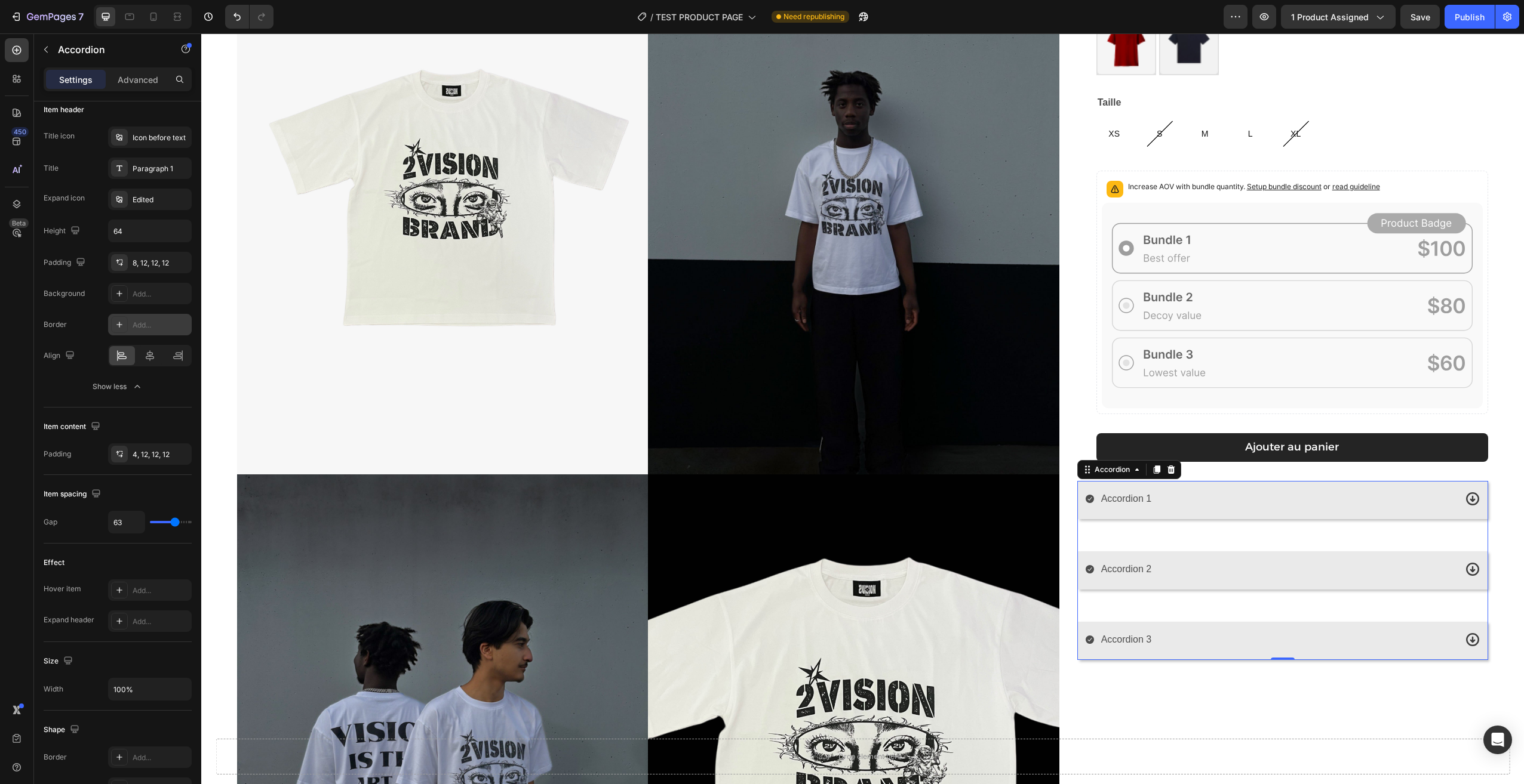
type input "65"
type input "67"
type input "69"
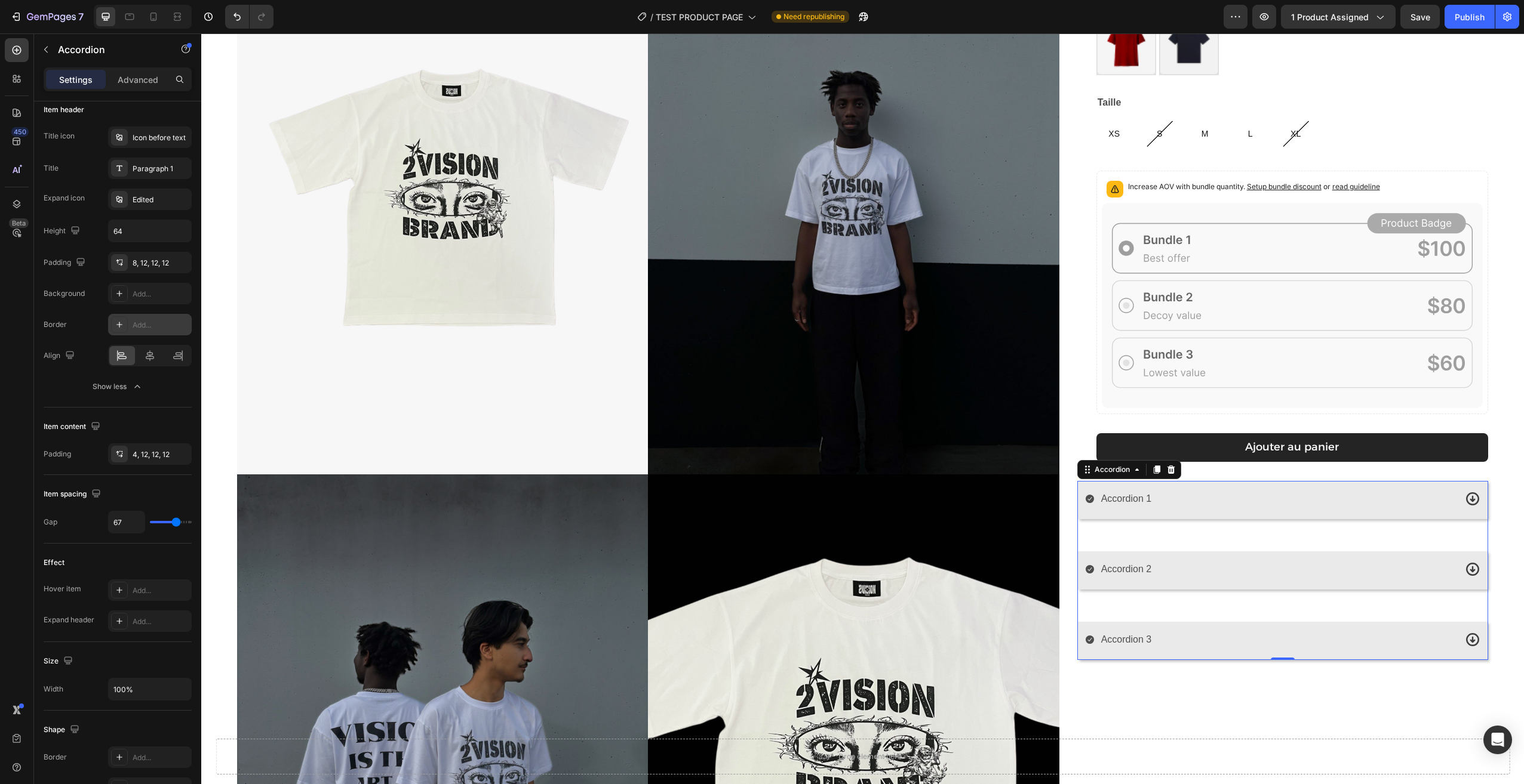
type input "69"
type input "70"
type input "72"
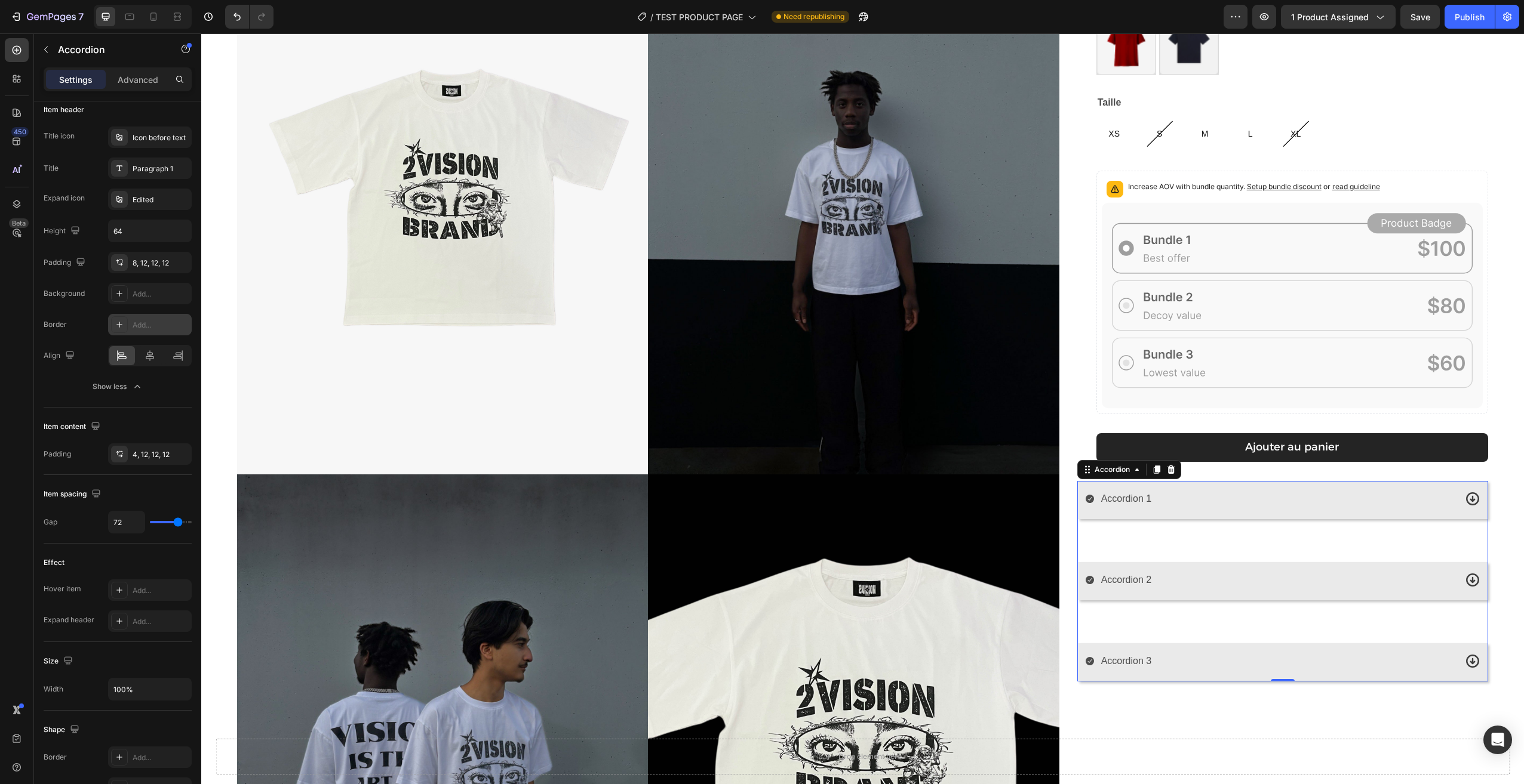
type input "69"
type input "41"
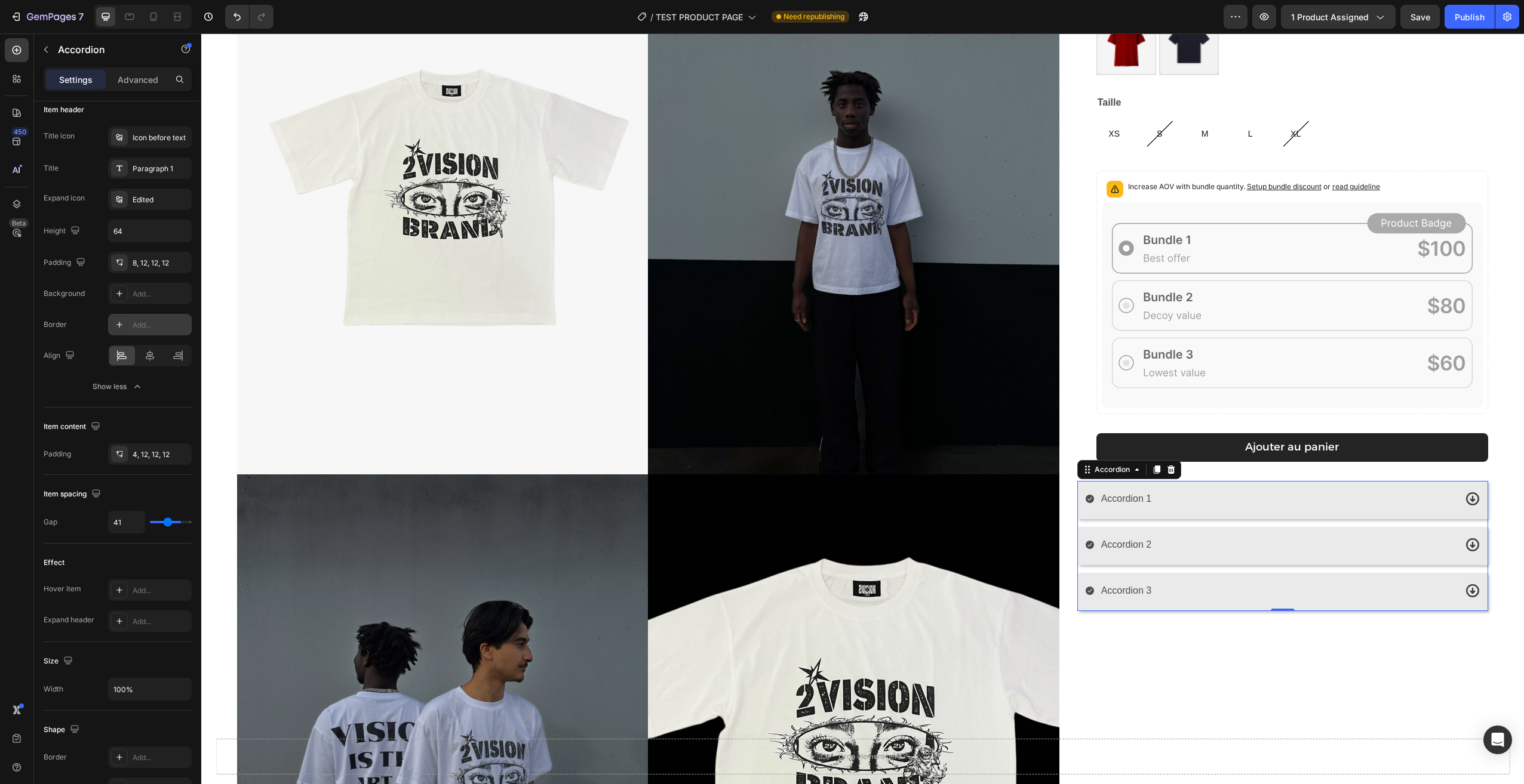
type input "13"
type input "9"
type input "7"
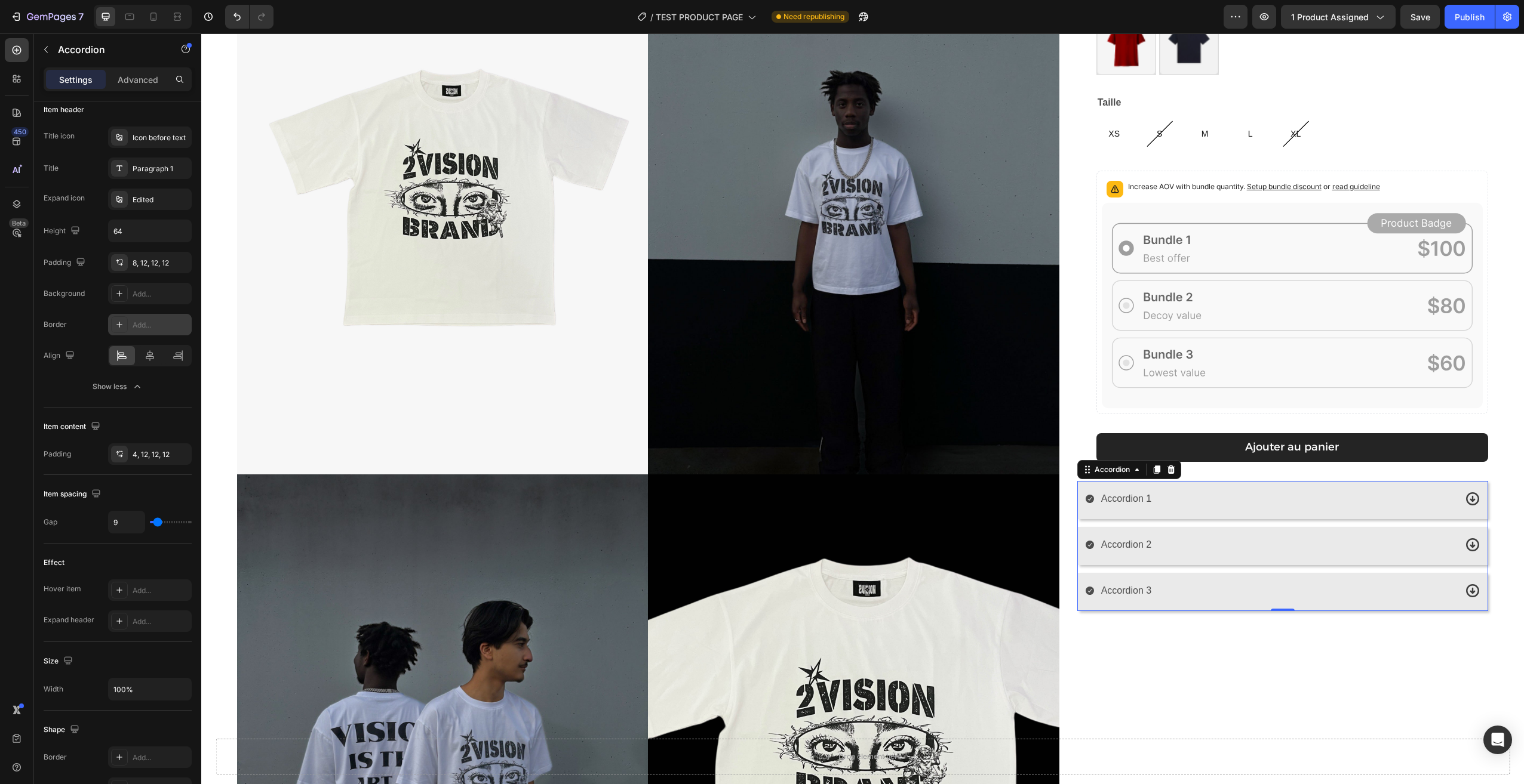
type input "7"
type input "4"
type input "0"
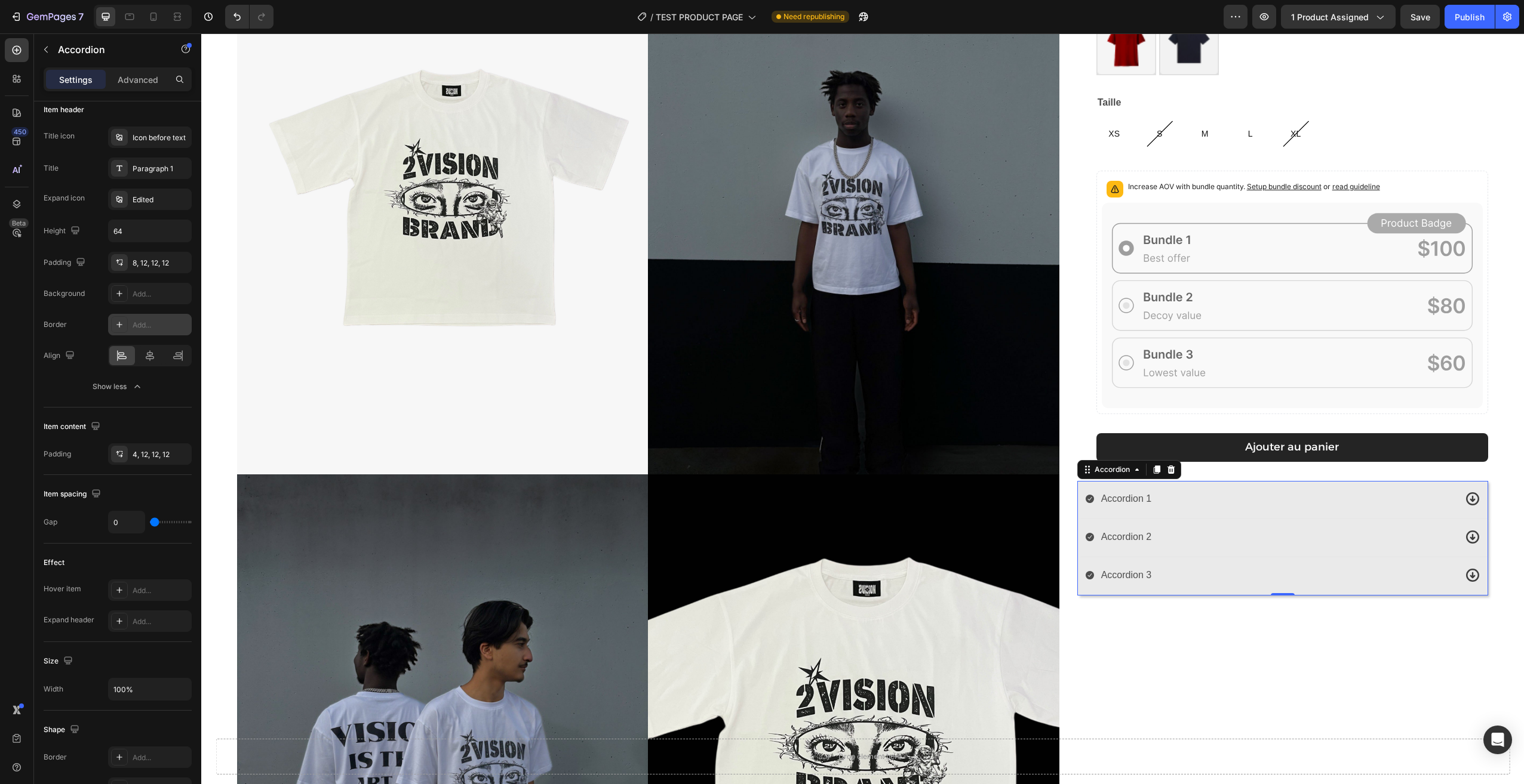
type input "2"
type input "7"
type input "11"
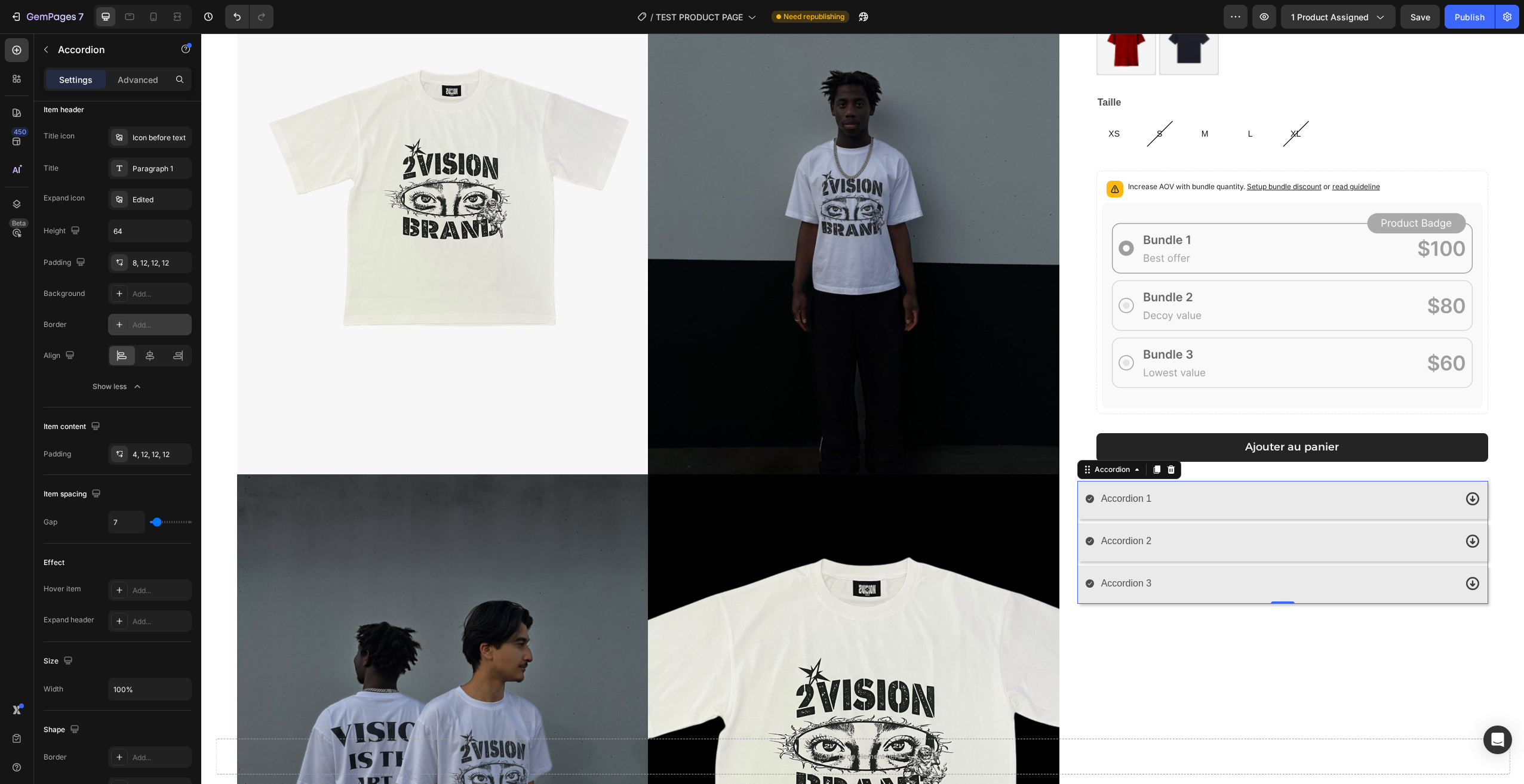
type input "11"
type input "24"
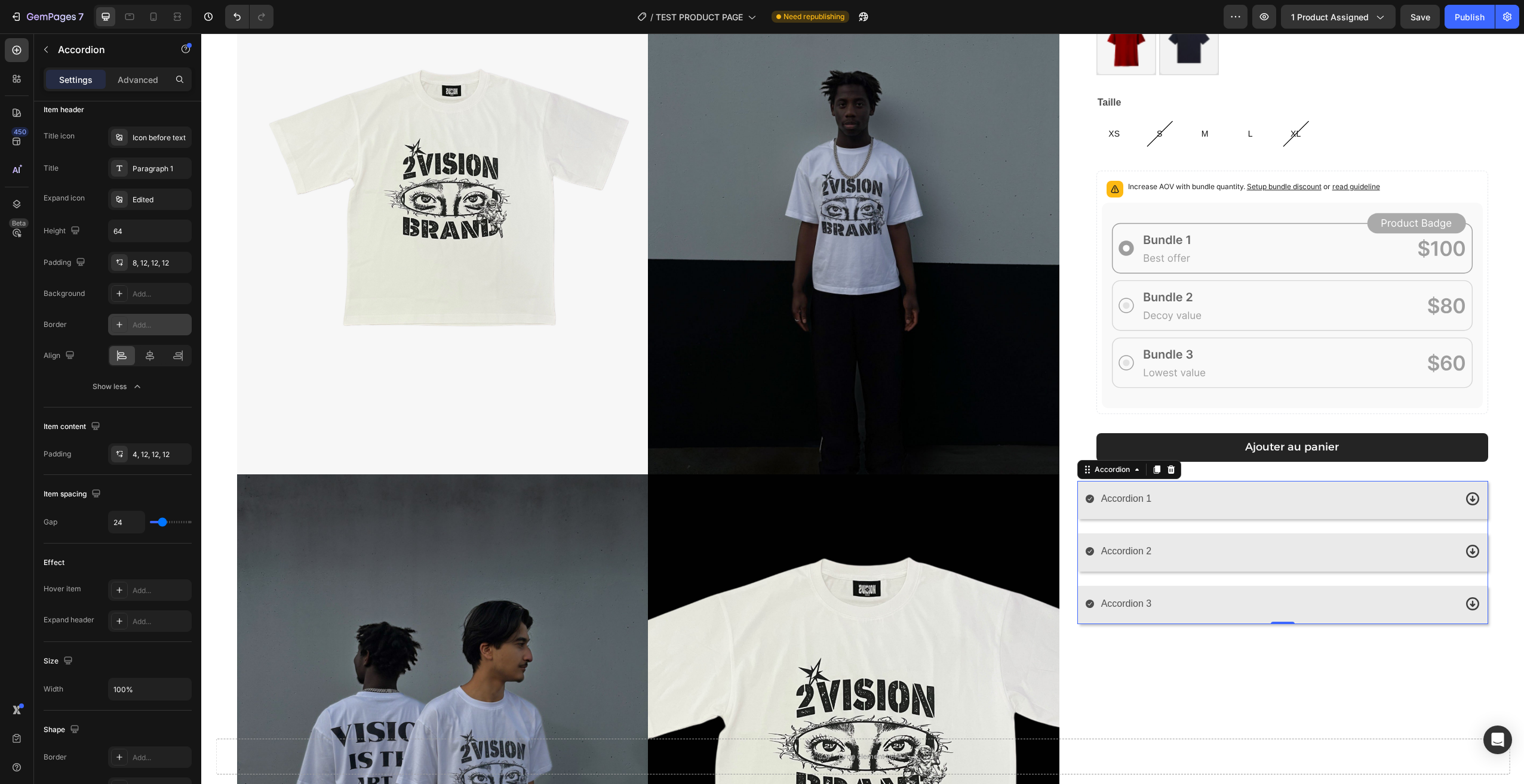
type input "22"
type input "19"
type input "17"
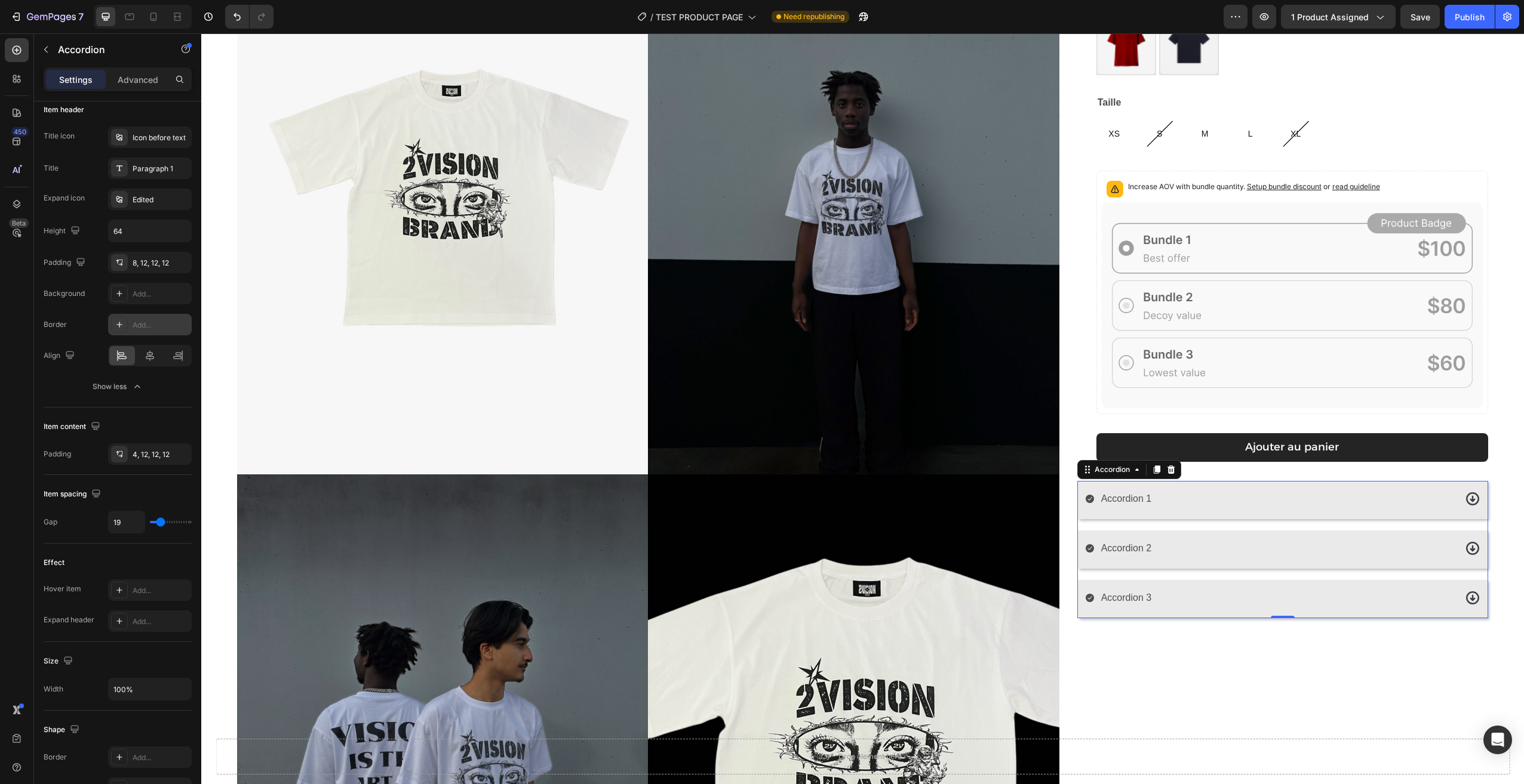
type input "17"
type input "15"
type input "13"
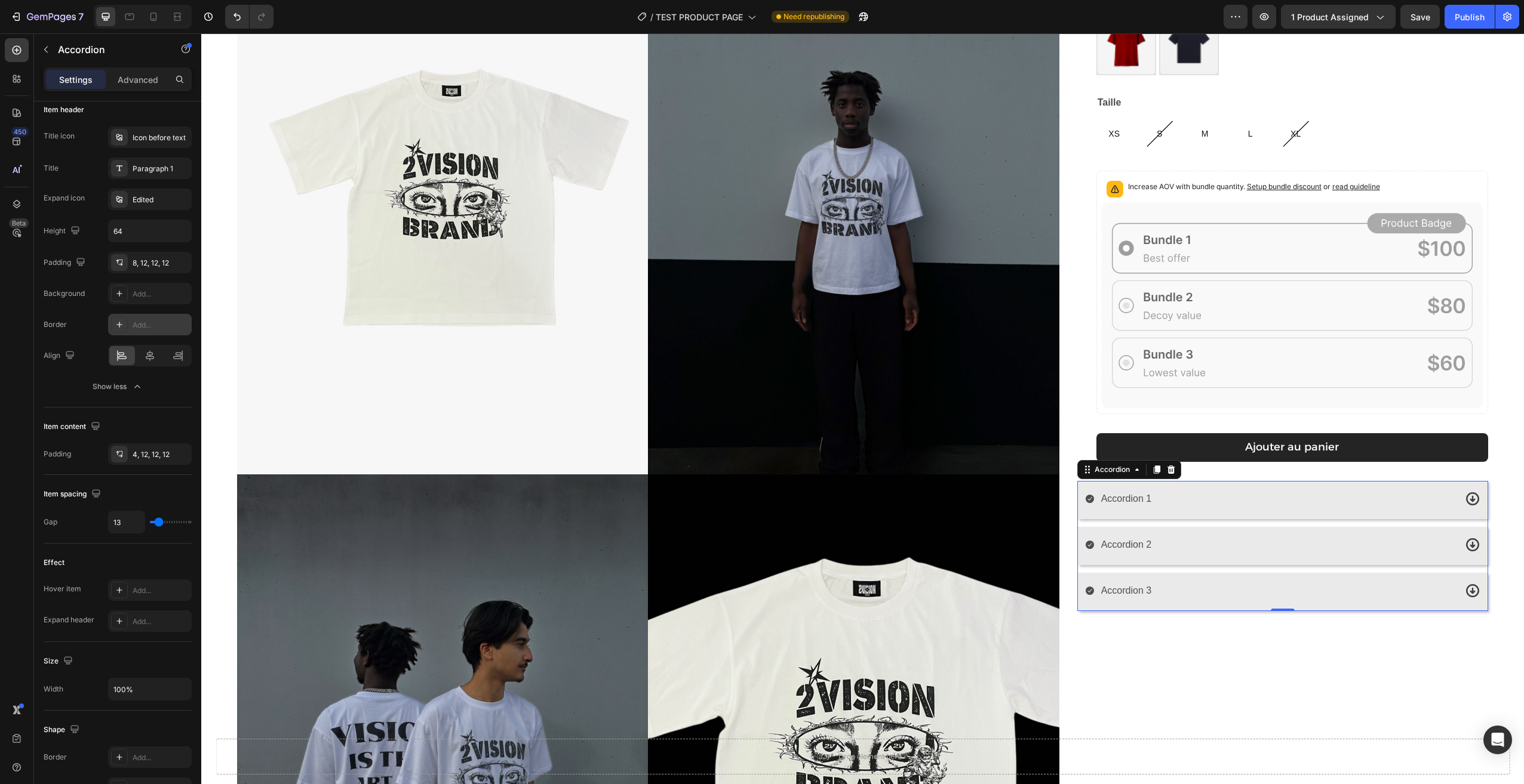
type input "11"
type input "9"
type input "7"
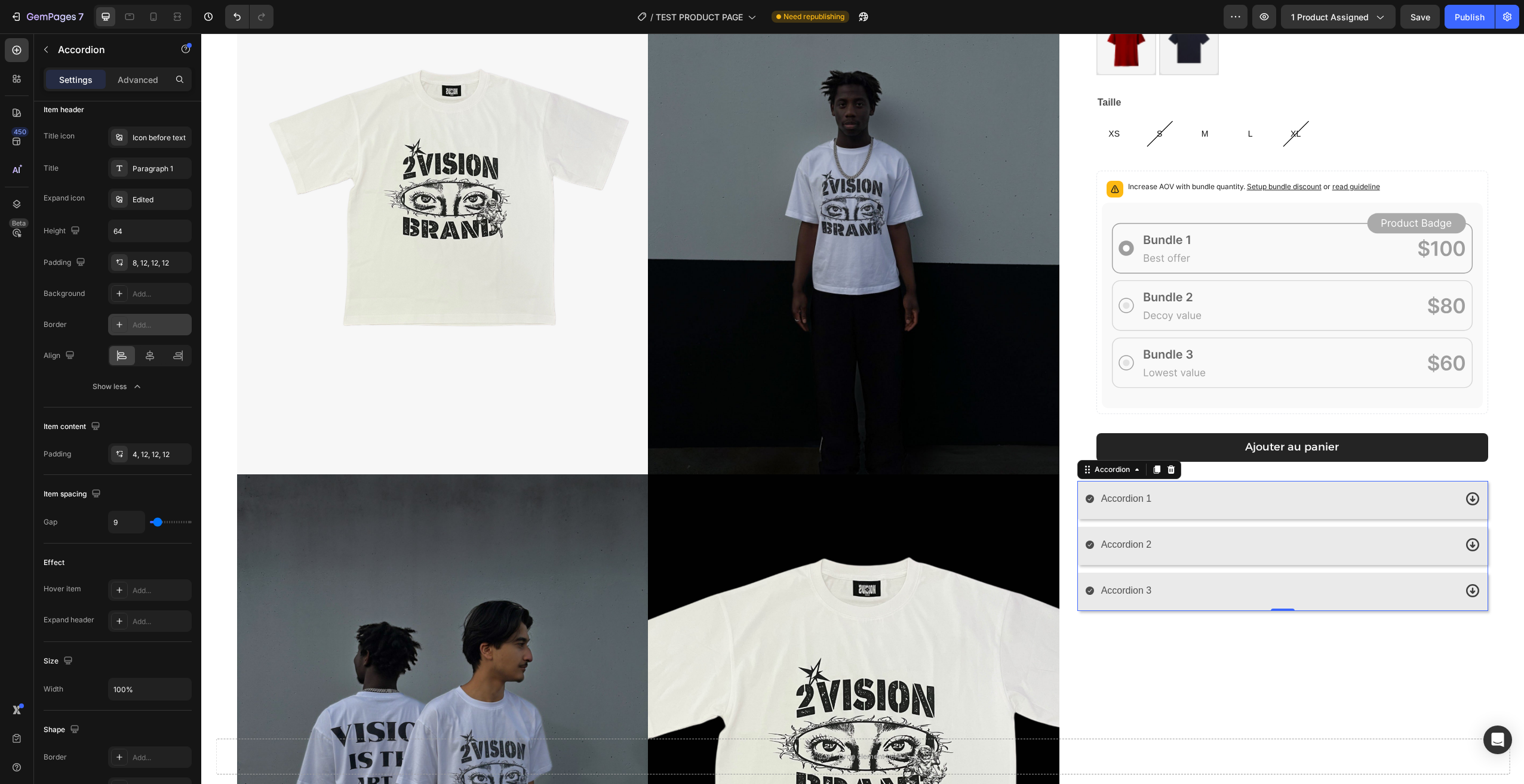
type input "7"
type input "6"
type input "7"
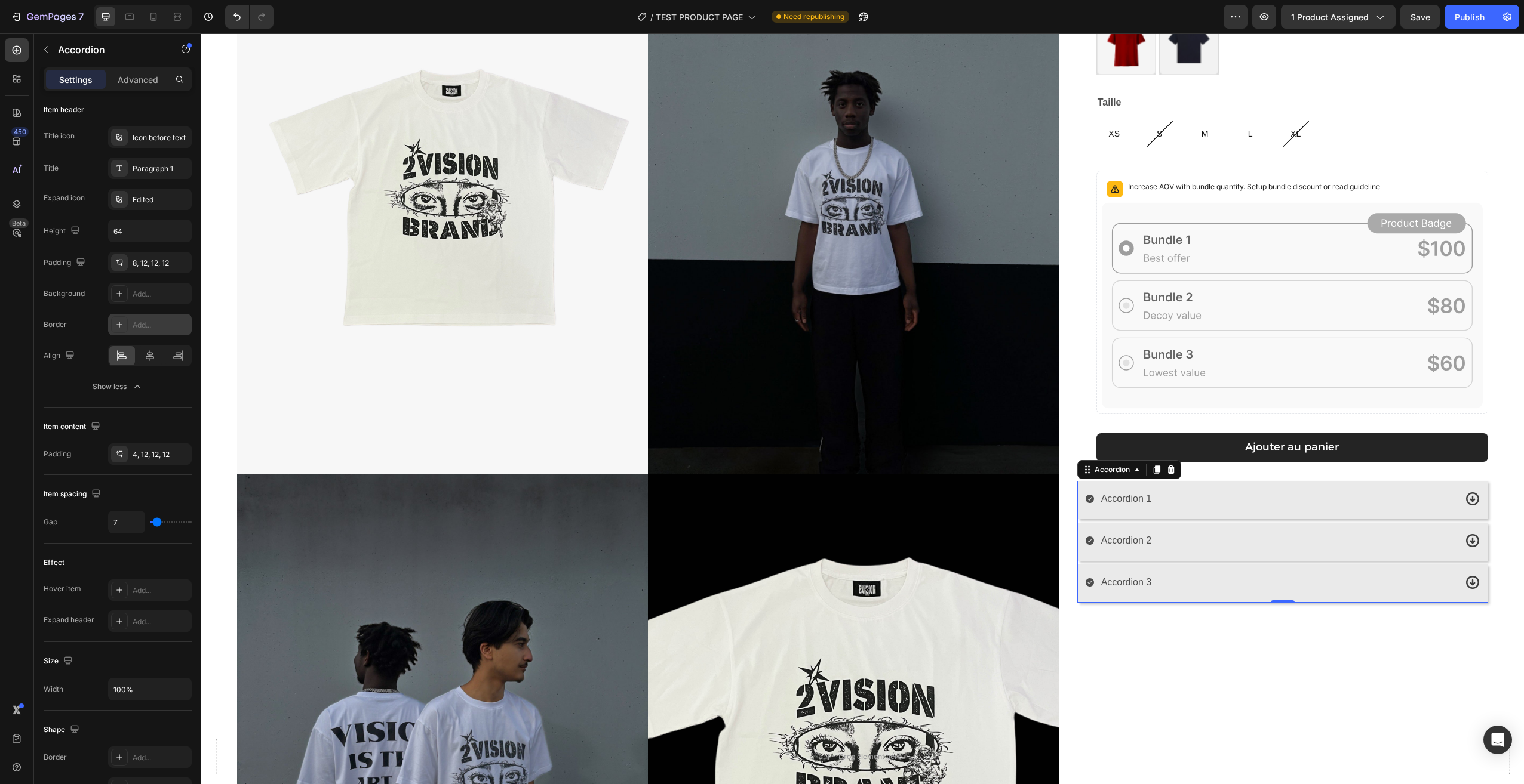
type input "9"
type input "13"
type input "11"
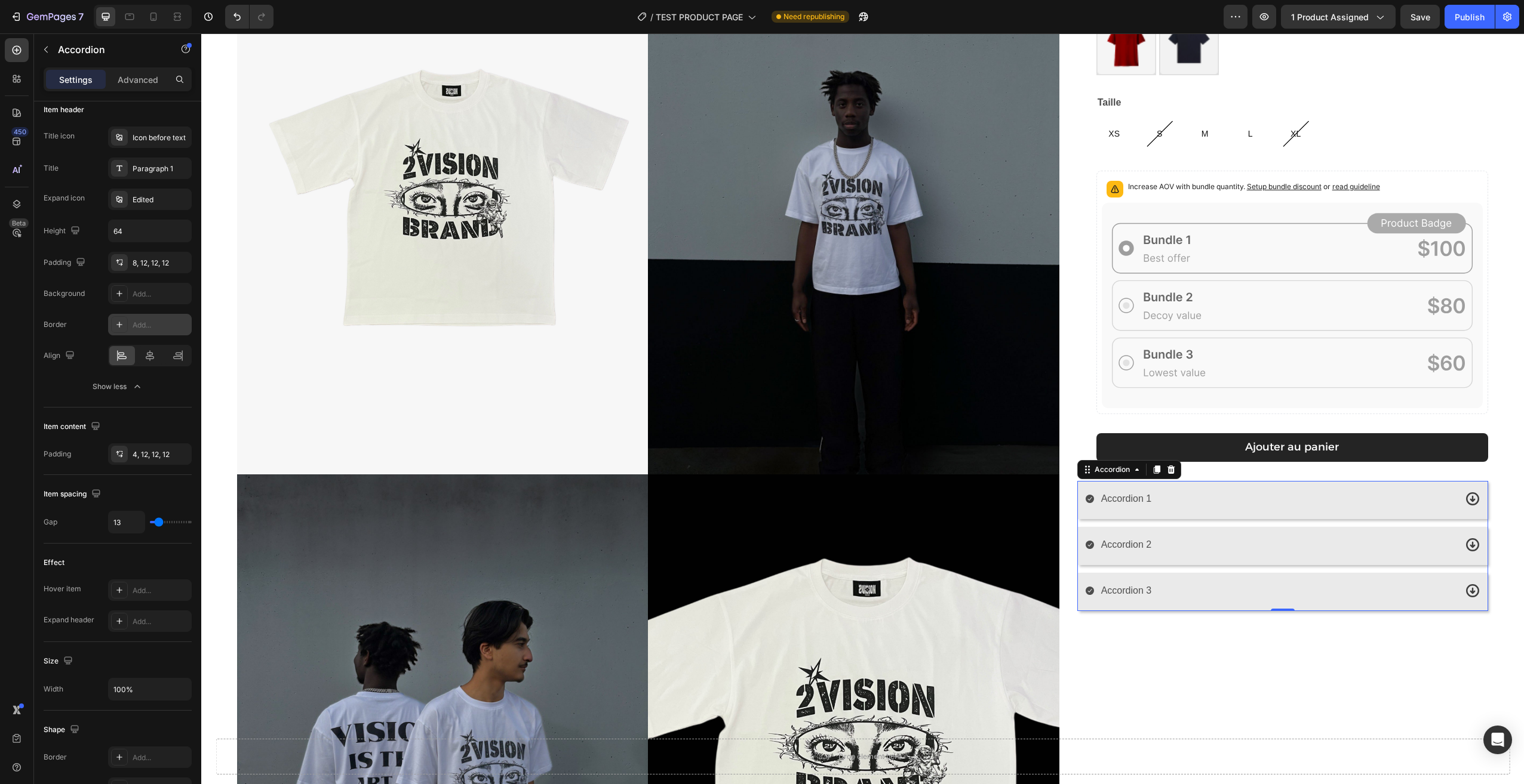
type input "11"
type input "9"
click at [158, 522] on input "range" at bounding box center [170, 522] width 42 height 3
click at [137, 522] on input "9" at bounding box center [126, 521] width 36 height 21
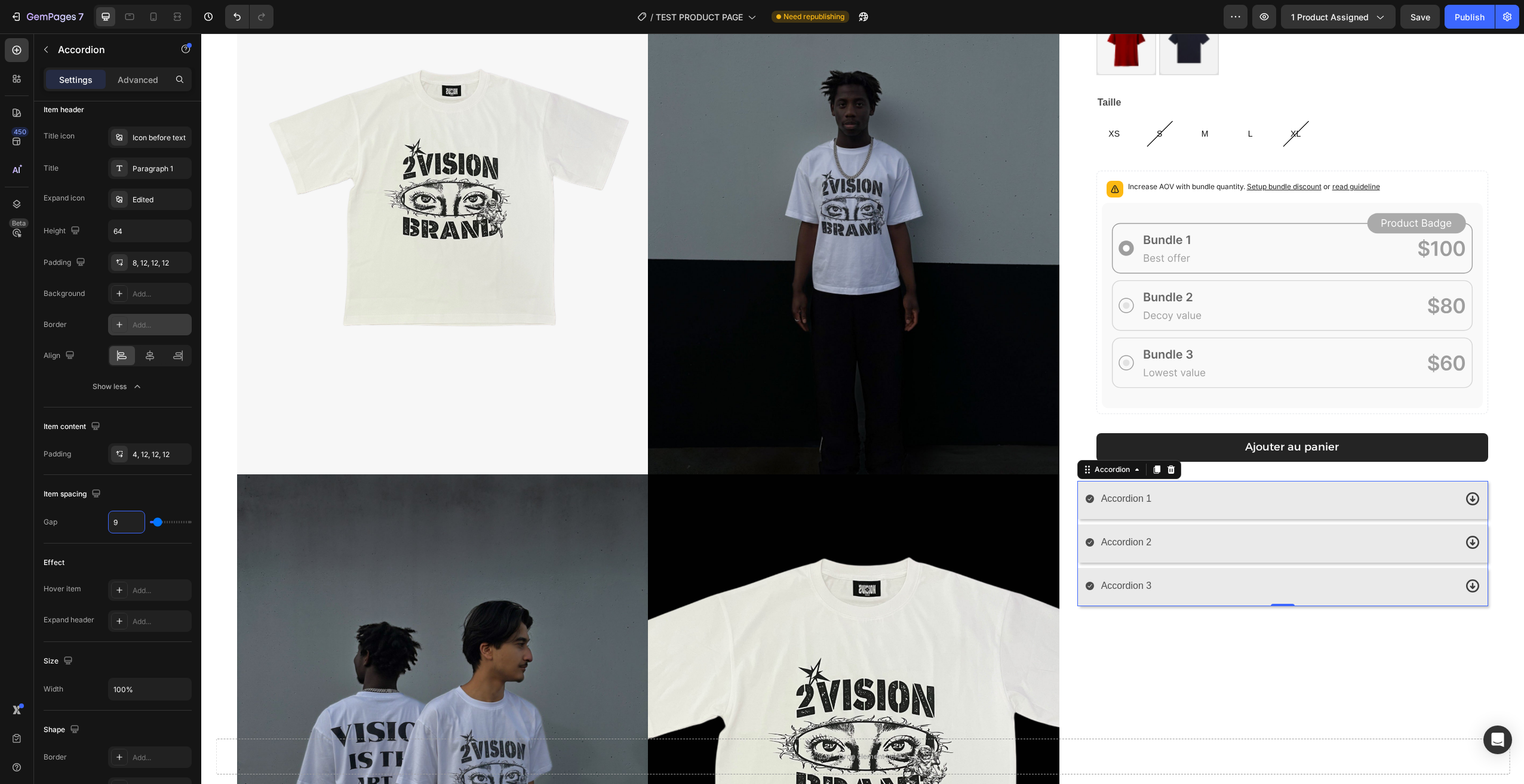
type input "1"
type input "10"
click at [1310, 647] on div "[PERSON_NAME] T-shirt Product Title 29,90€ Product Price Product Price Row Coul…" at bounding box center [1282, 478] width 410 height 1105
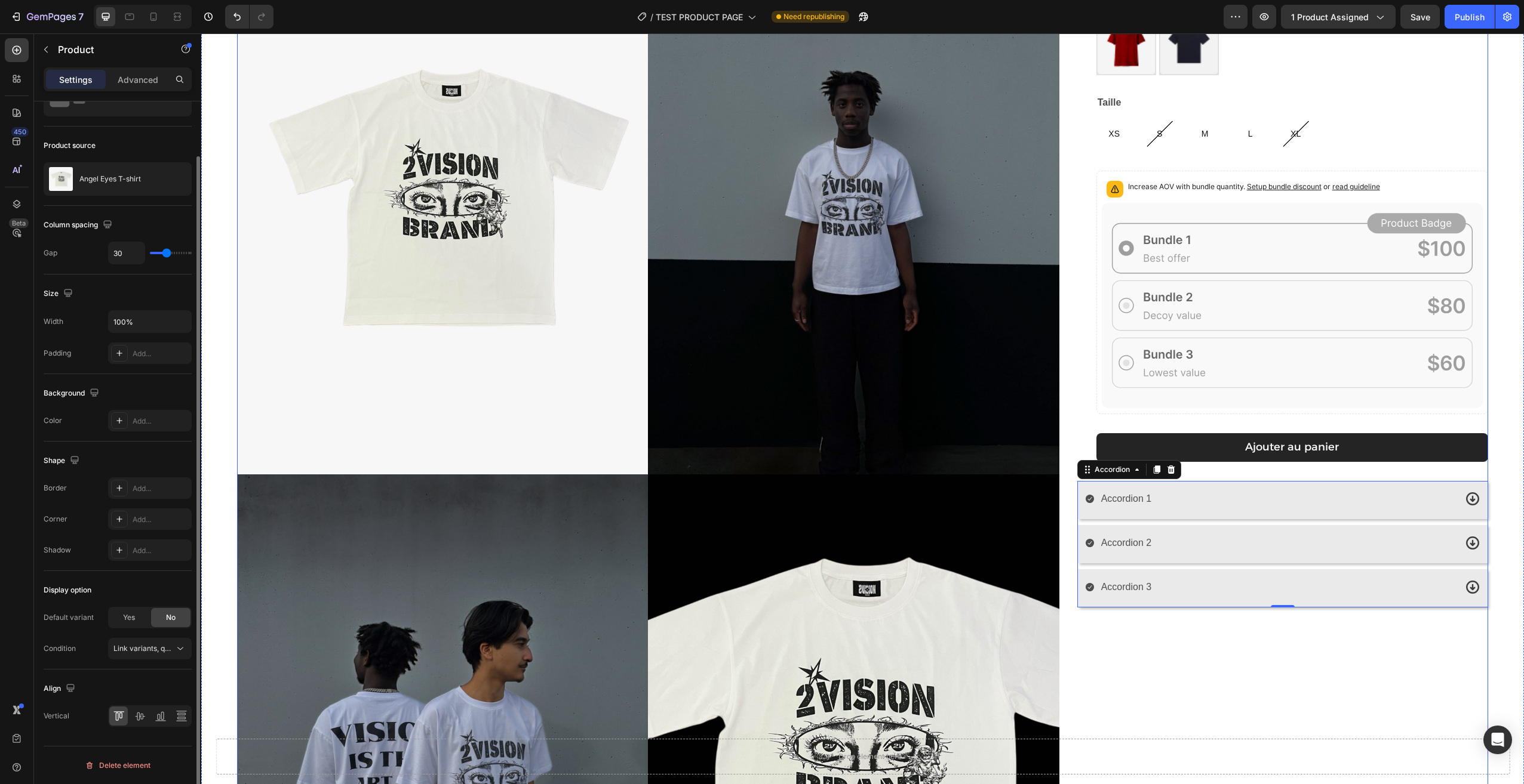
scroll to position [0, 0]
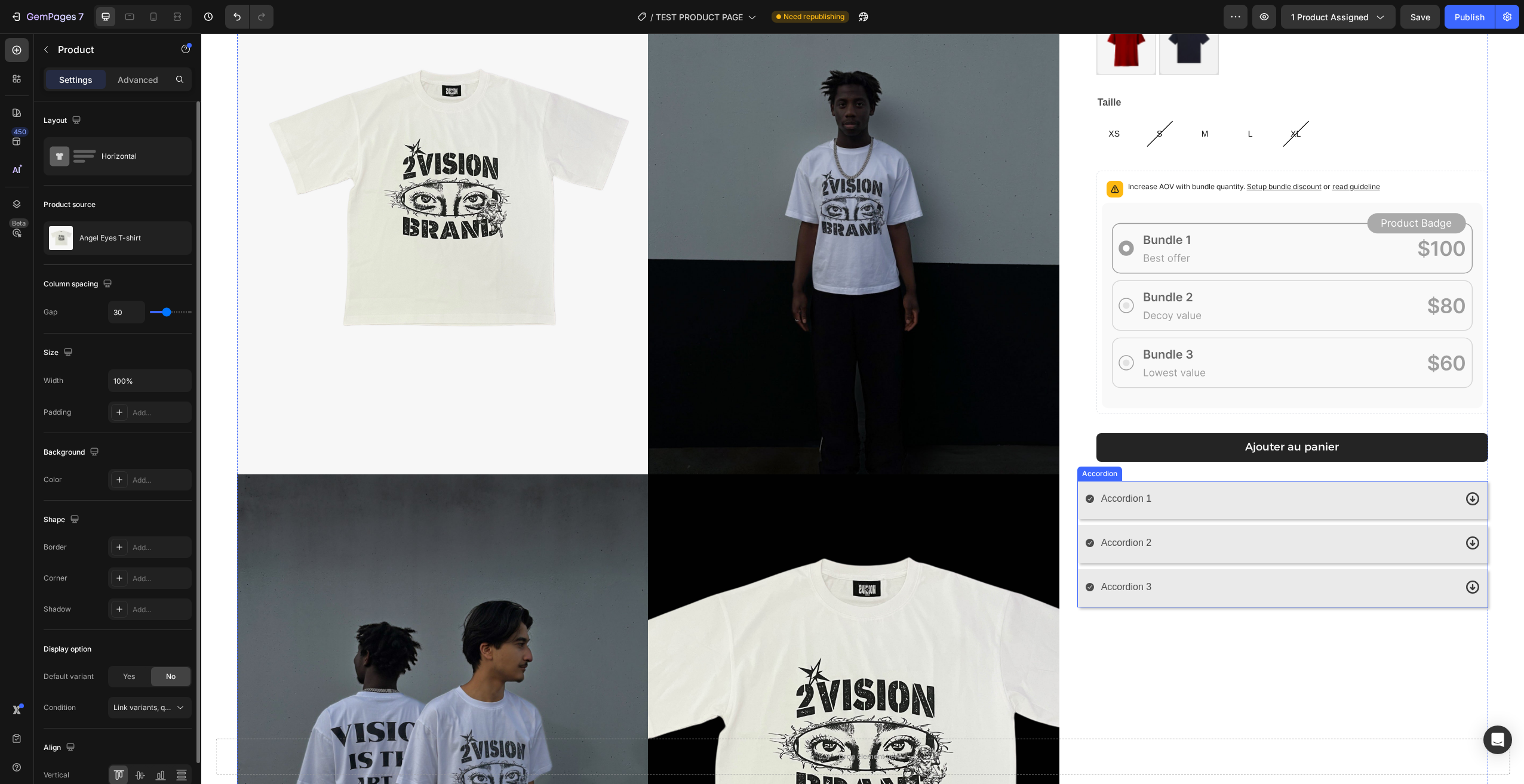
click at [1253, 511] on div "Accordion 1" at bounding box center [1283, 500] width 410 height 38
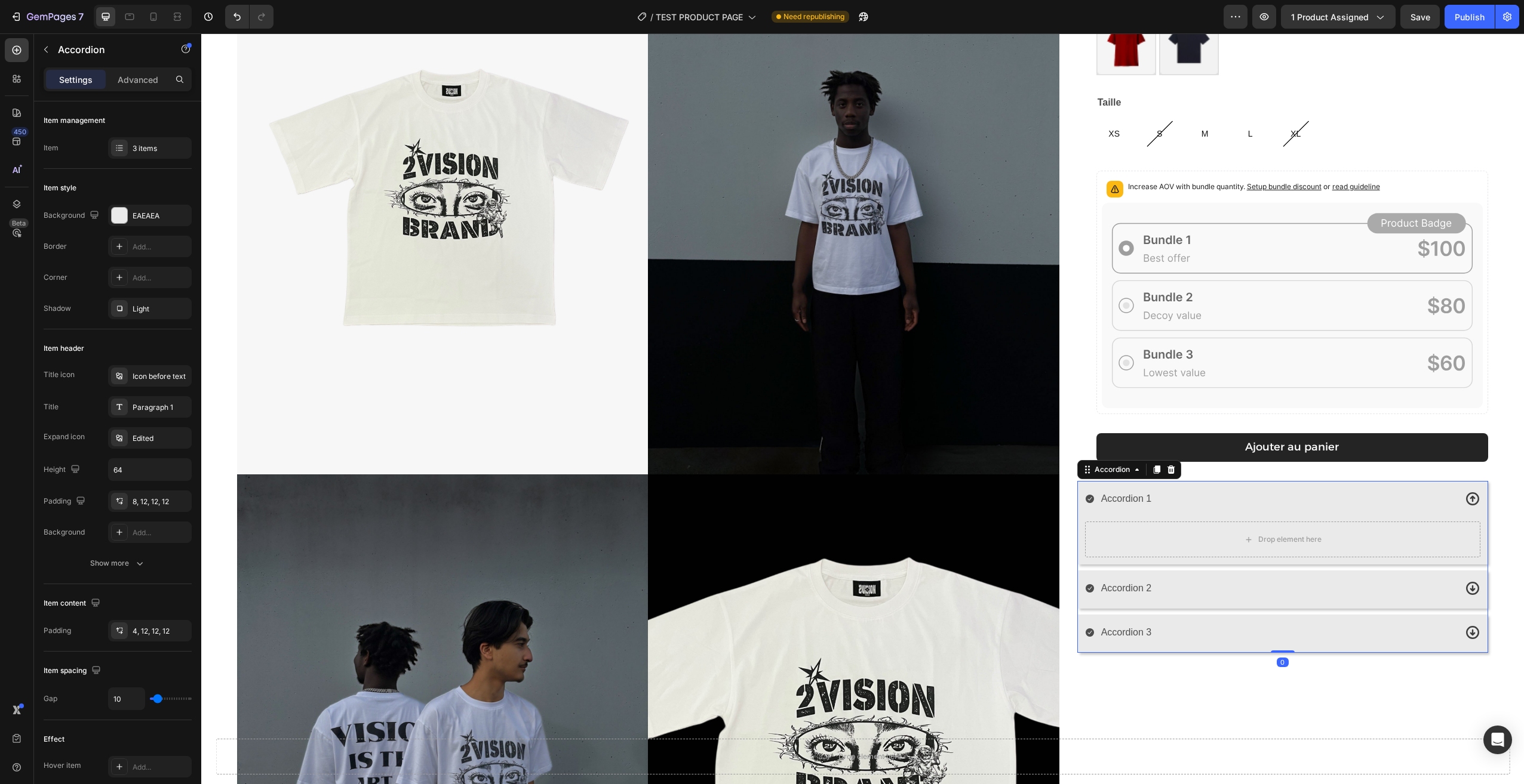
click at [1230, 498] on div "Accordion 1" at bounding box center [1270, 499] width 370 height 21
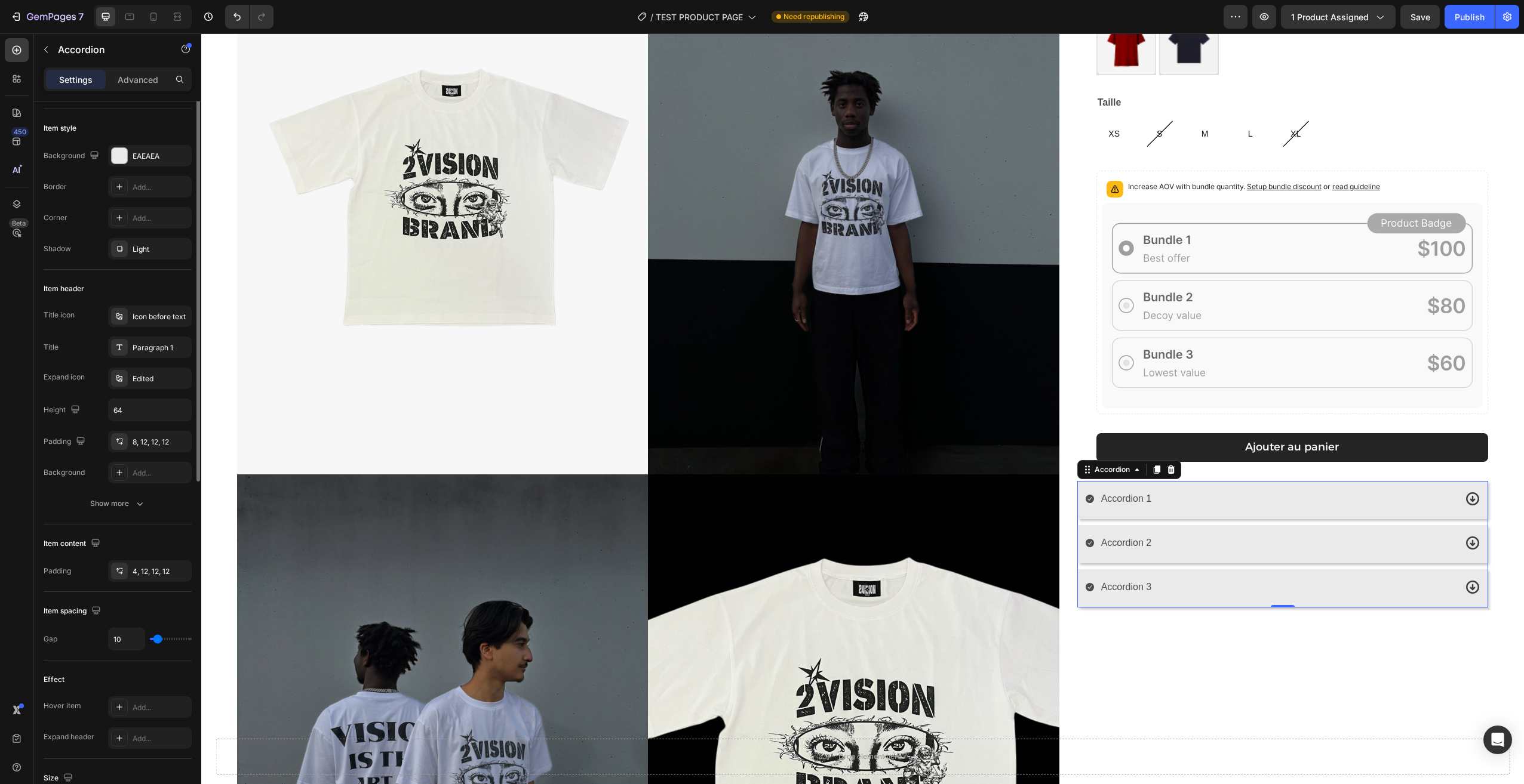
scroll to position [120, 0]
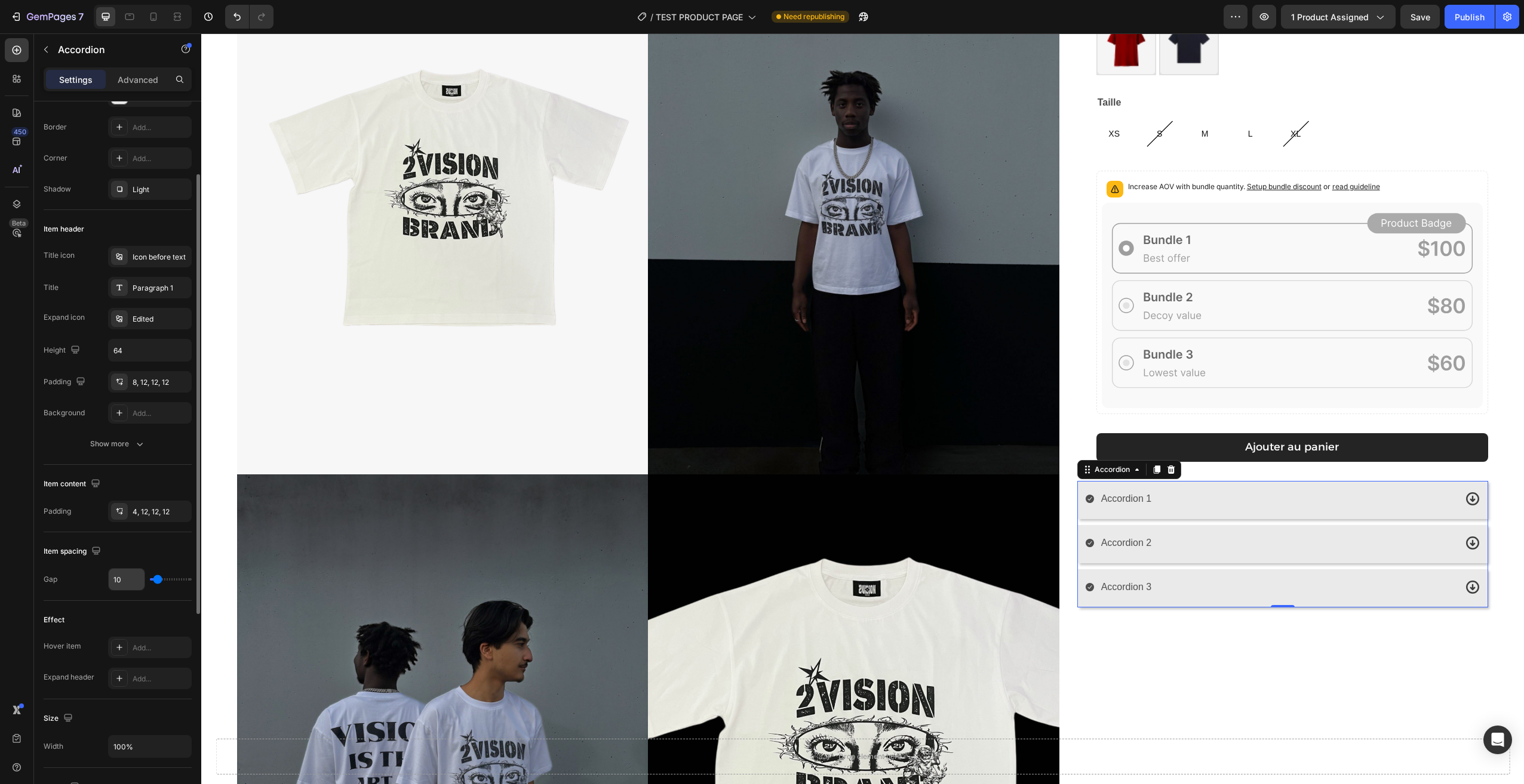
click at [135, 578] on input "10" at bounding box center [126, 579] width 36 height 21
type input "1"
type input "12"
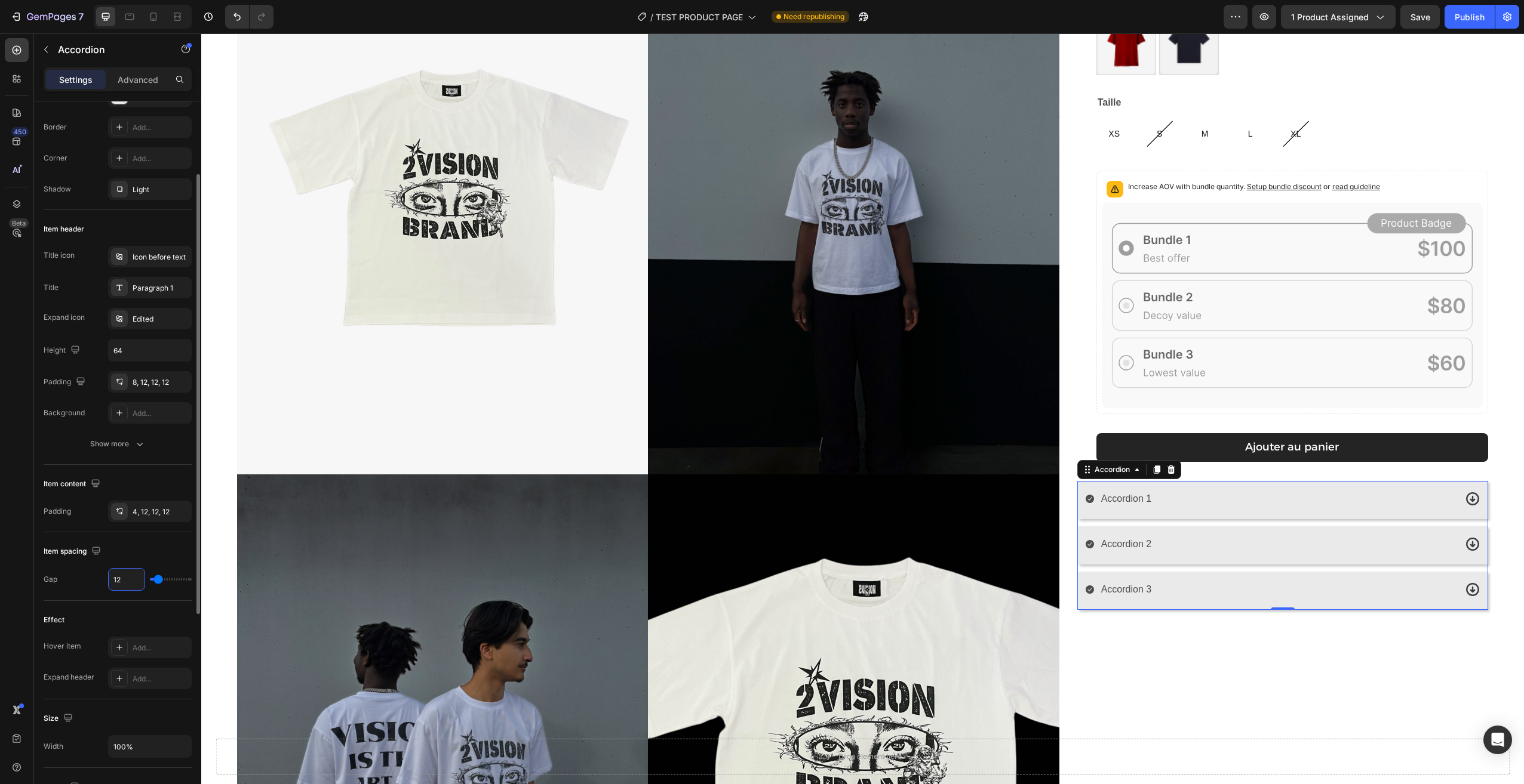
type input "1"
type input "14"
drag, startPoint x: 126, startPoint y: 581, endPoint x: 100, endPoint y: 585, distance: 26.3
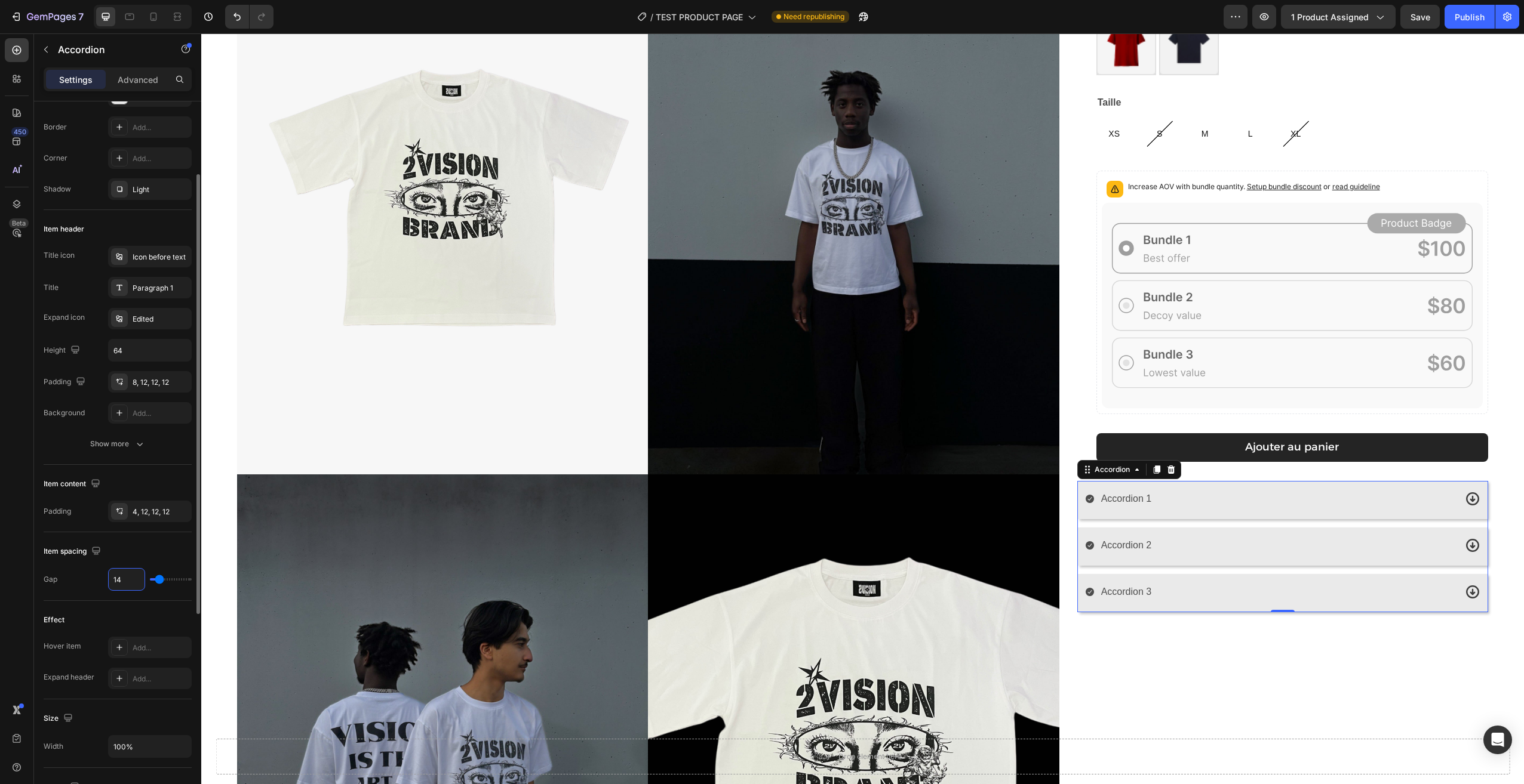
click at [100, 585] on div "Gap 14" at bounding box center [118, 579] width 148 height 22
type input "2"
type input "20"
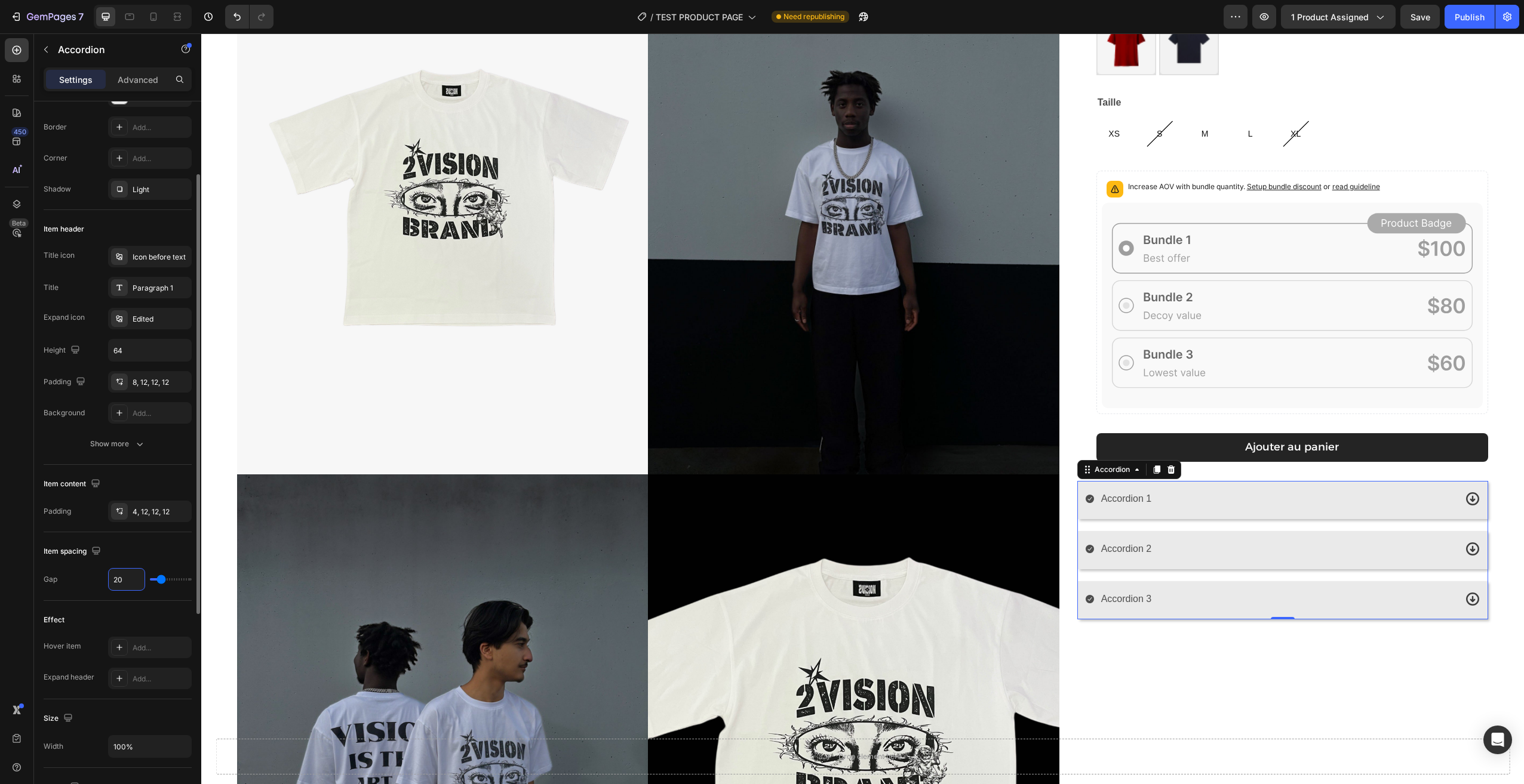
drag, startPoint x: 132, startPoint y: 578, endPoint x: 102, endPoint y: 587, distance: 31.3
click at [102, 587] on div "Gap 20" at bounding box center [118, 579] width 148 height 22
type input "1"
type input "14"
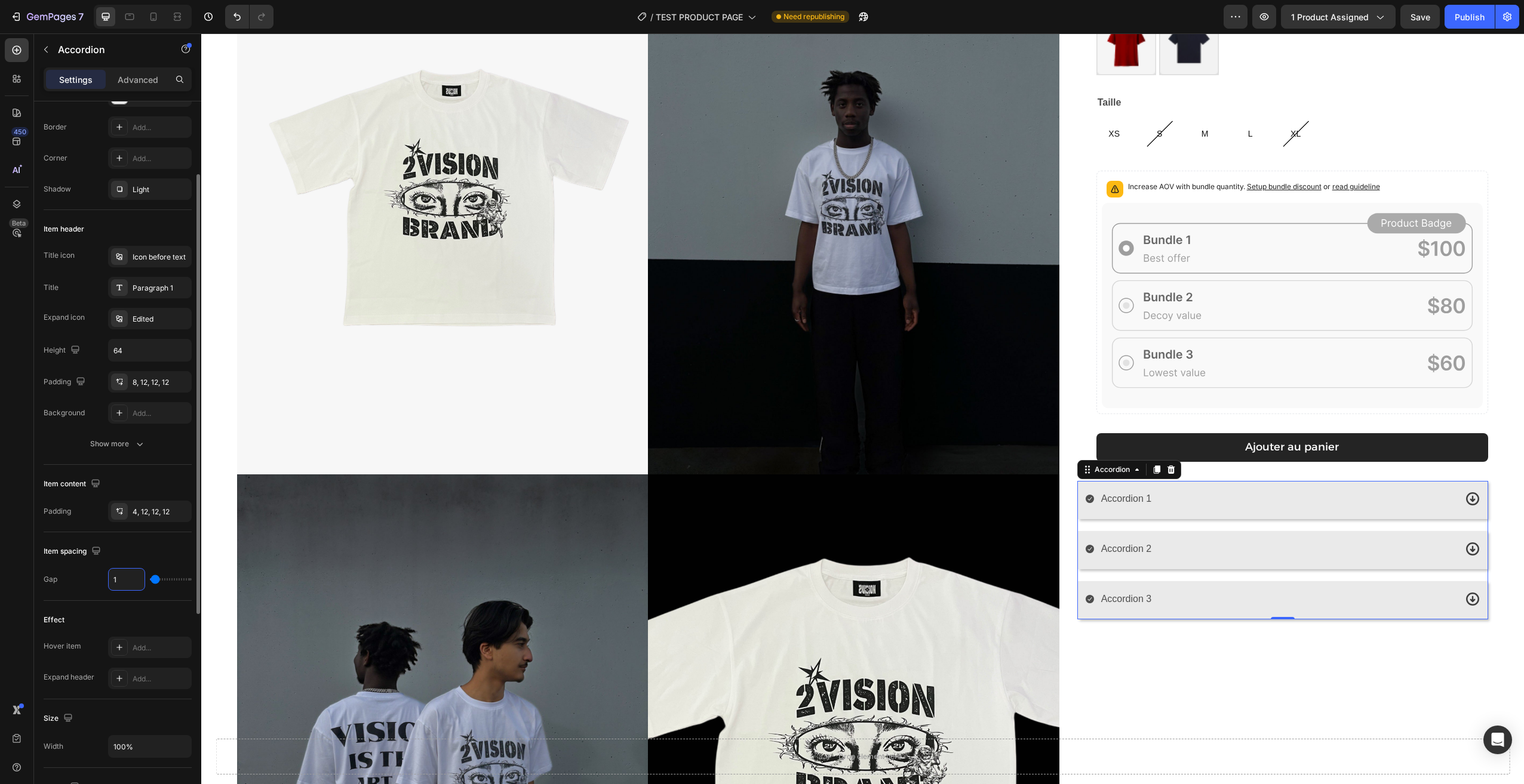
type input "14"
click at [1192, 653] on div "[PERSON_NAME] T-shirt Product Title 29,90€ Product Price Product Price Row Coul…" at bounding box center [1282, 478] width 410 height 1105
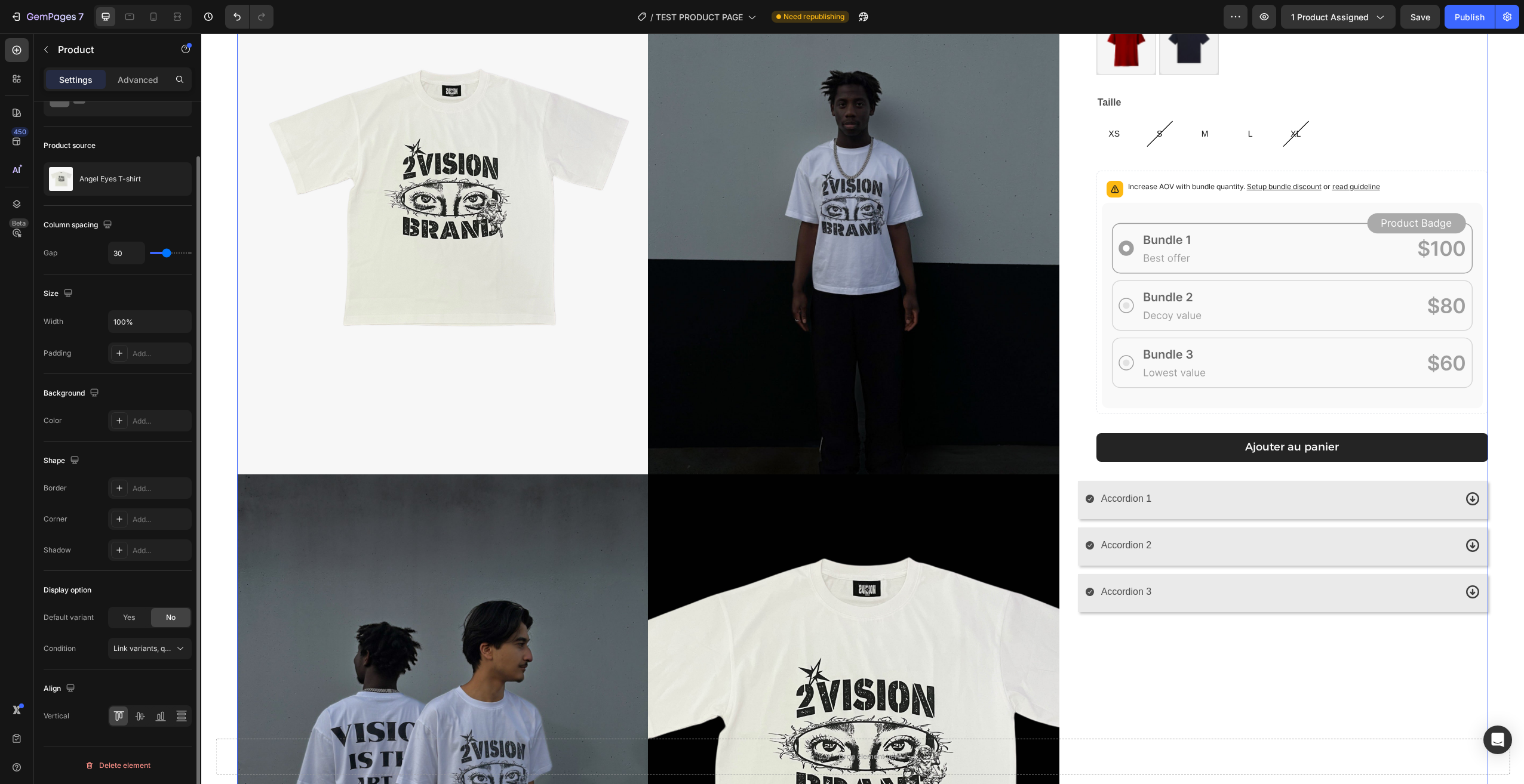
scroll to position [0, 0]
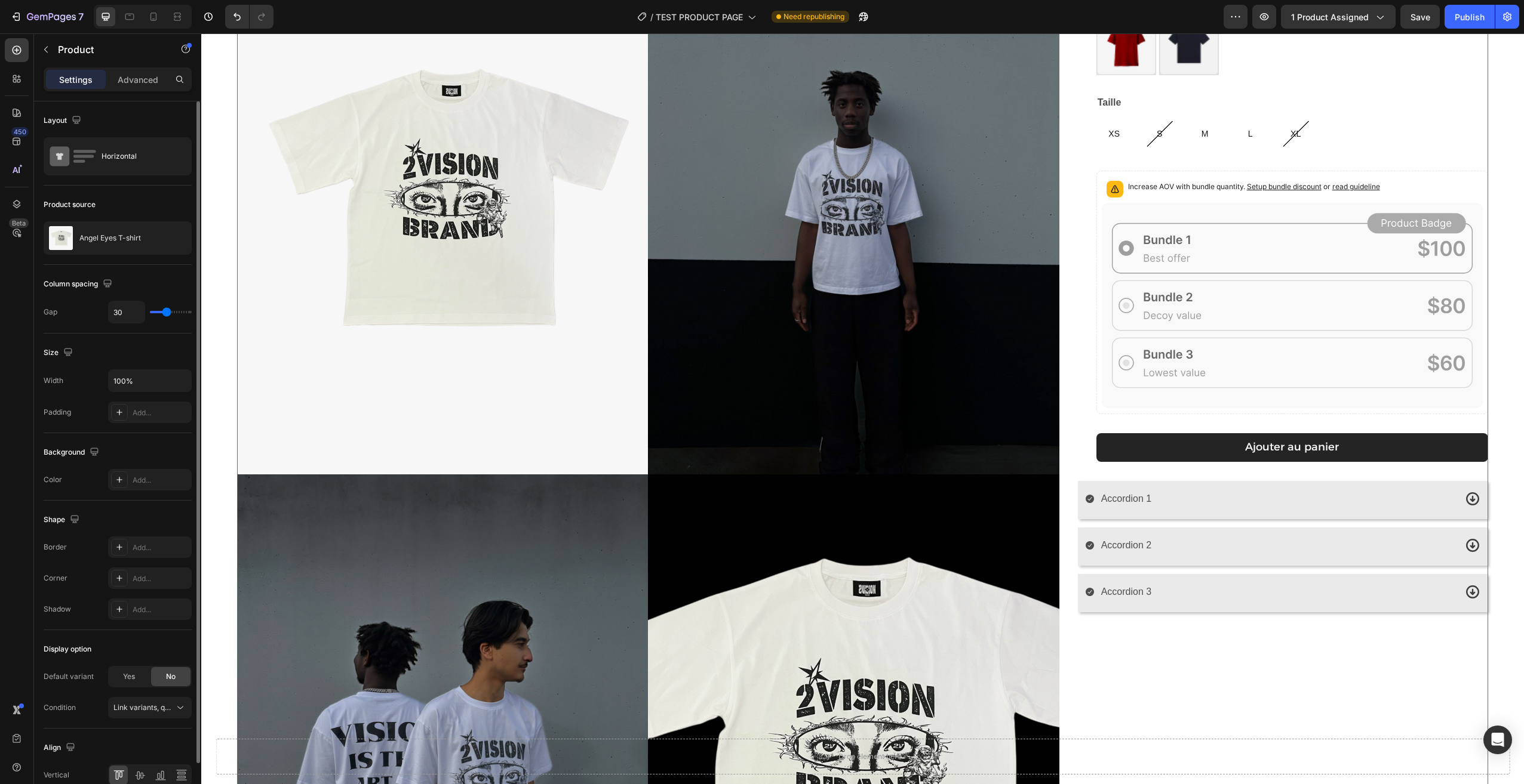
click at [1191, 611] on div "[PERSON_NAME] T-shirt Product Title 29,90€ Product Price Product Price Row Coul…" at bounding box center [1282, 478] width 410 height 1105
click at [1194, 599] on div "Accordion 3" at bounding box center [1270, 592] width 370 height 21
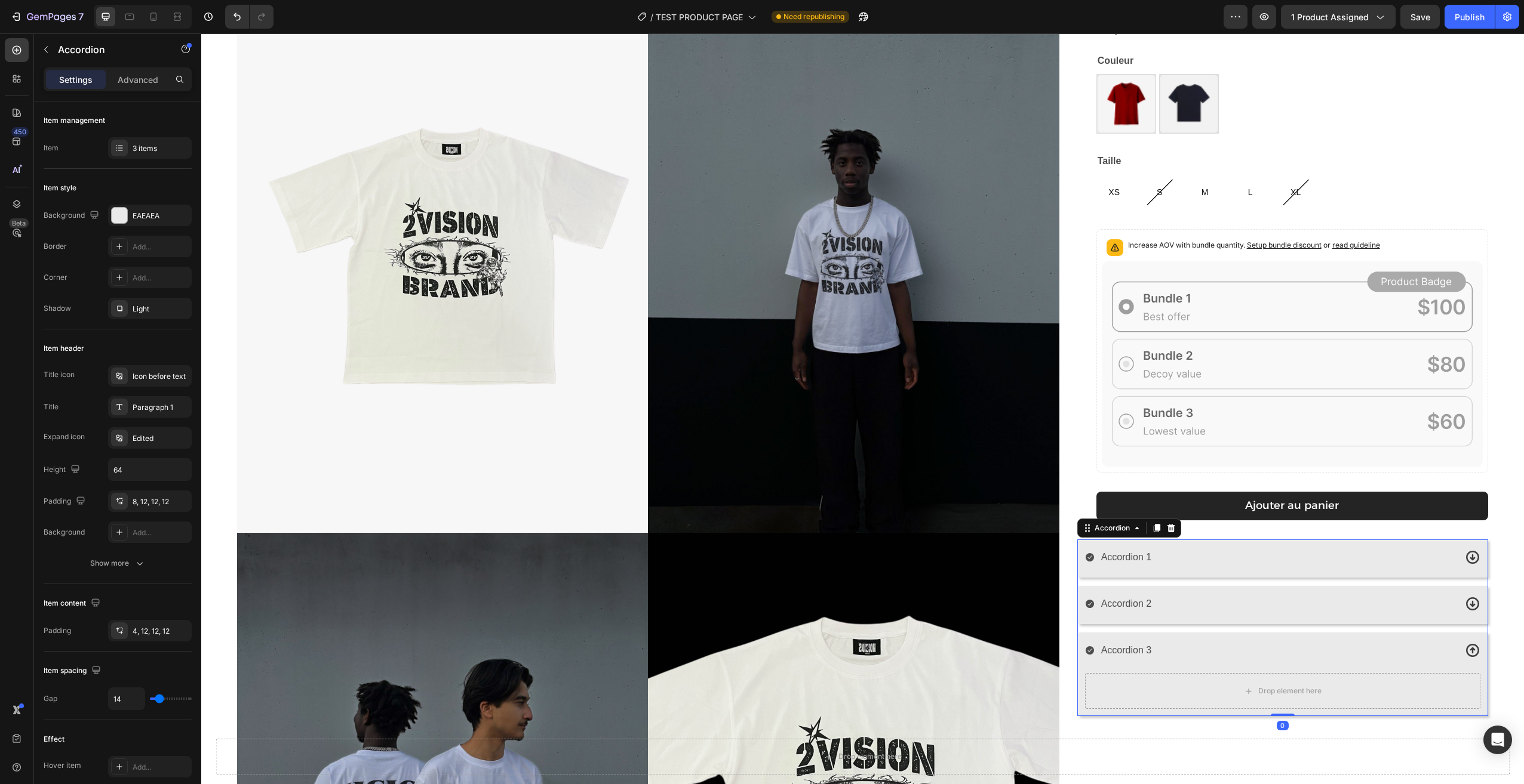
click at [1189, 595] on div "Accordion 2" at bounding box center [1283, 605] width 410 height 38
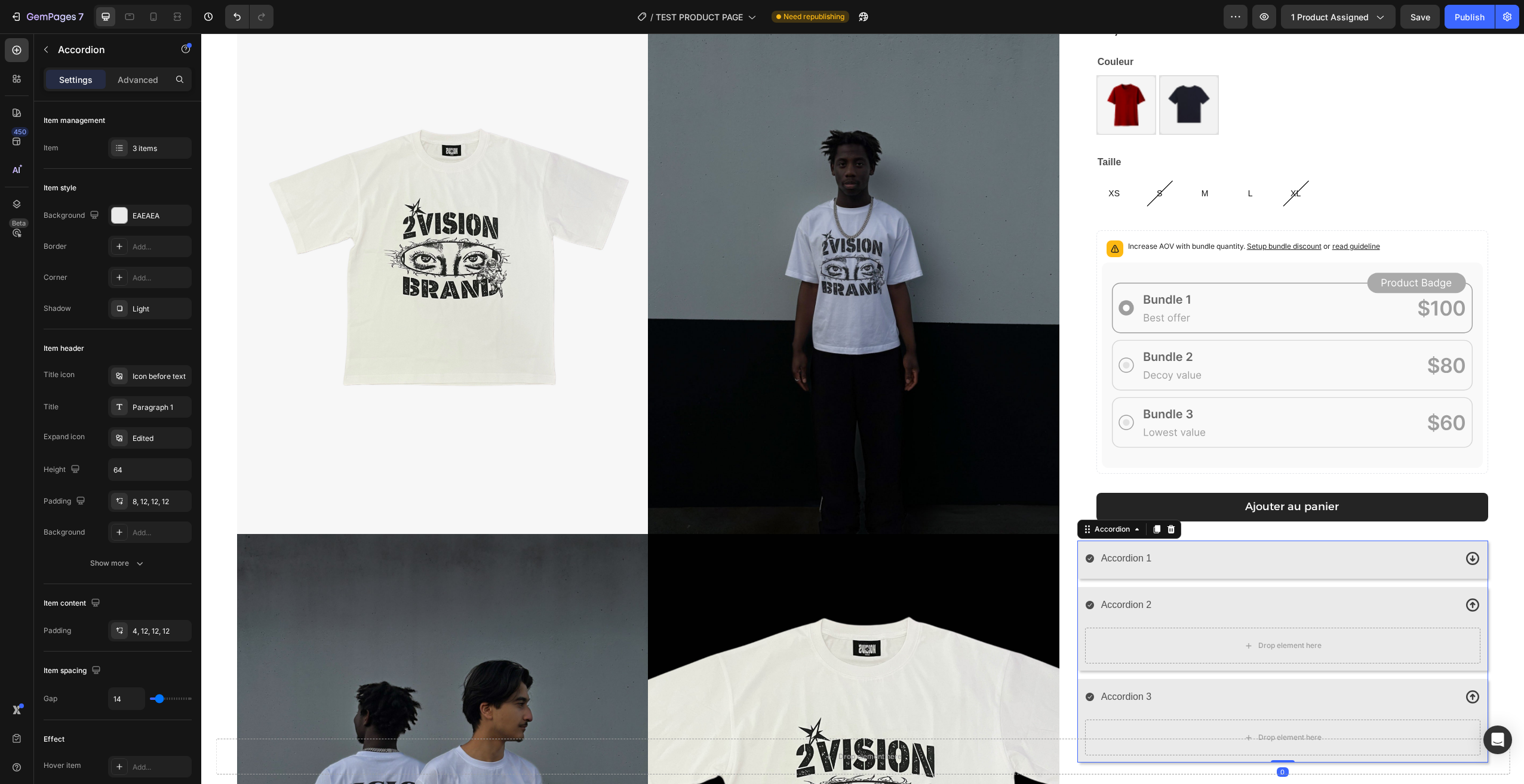
click at [1196, 610] on div "Accordion 2" at bounding box center [1270, 606] width 370 height 21
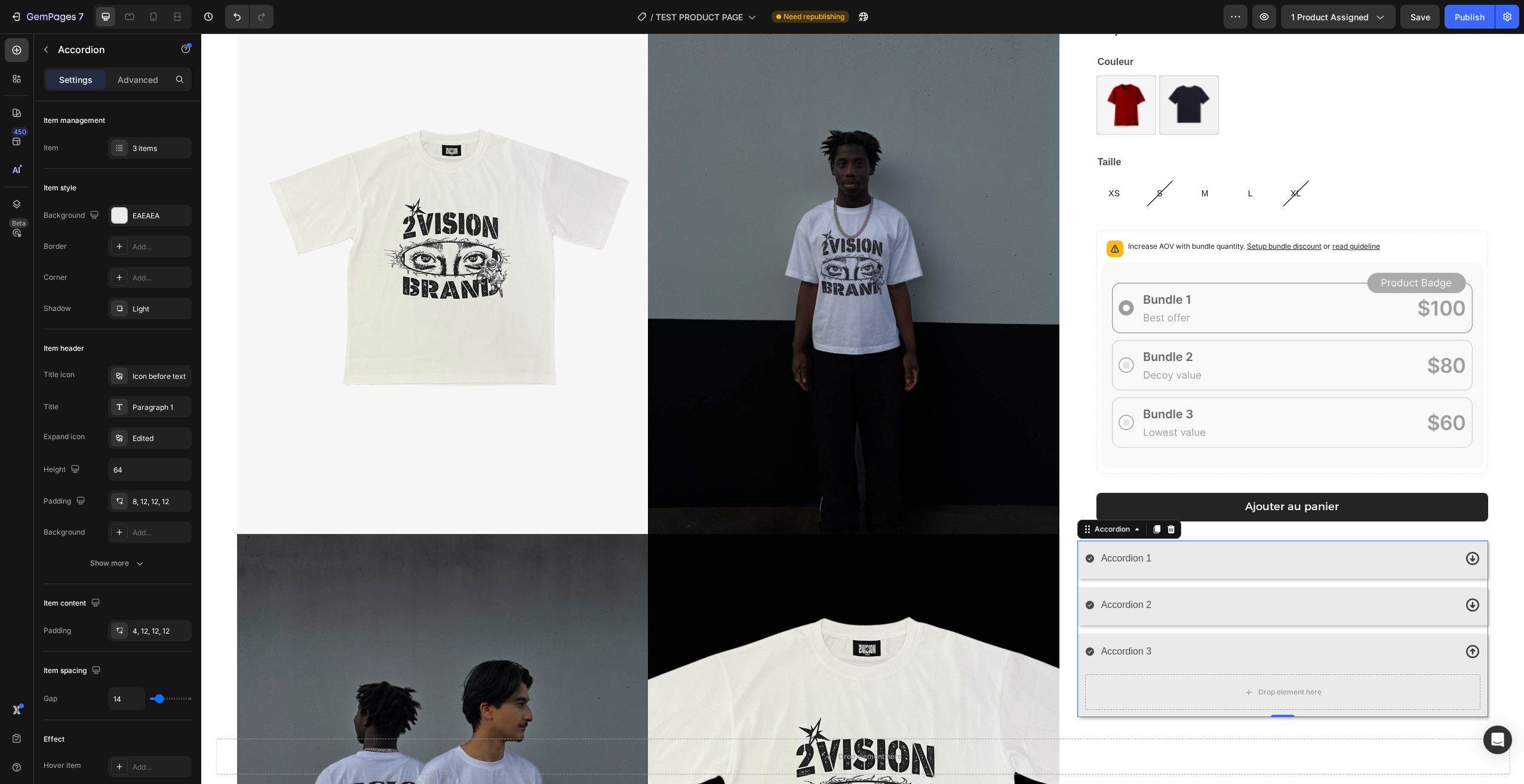
click at [1201, 648] on div "Accordion 3" at bounding box center [1270, 652] width 370 height 21
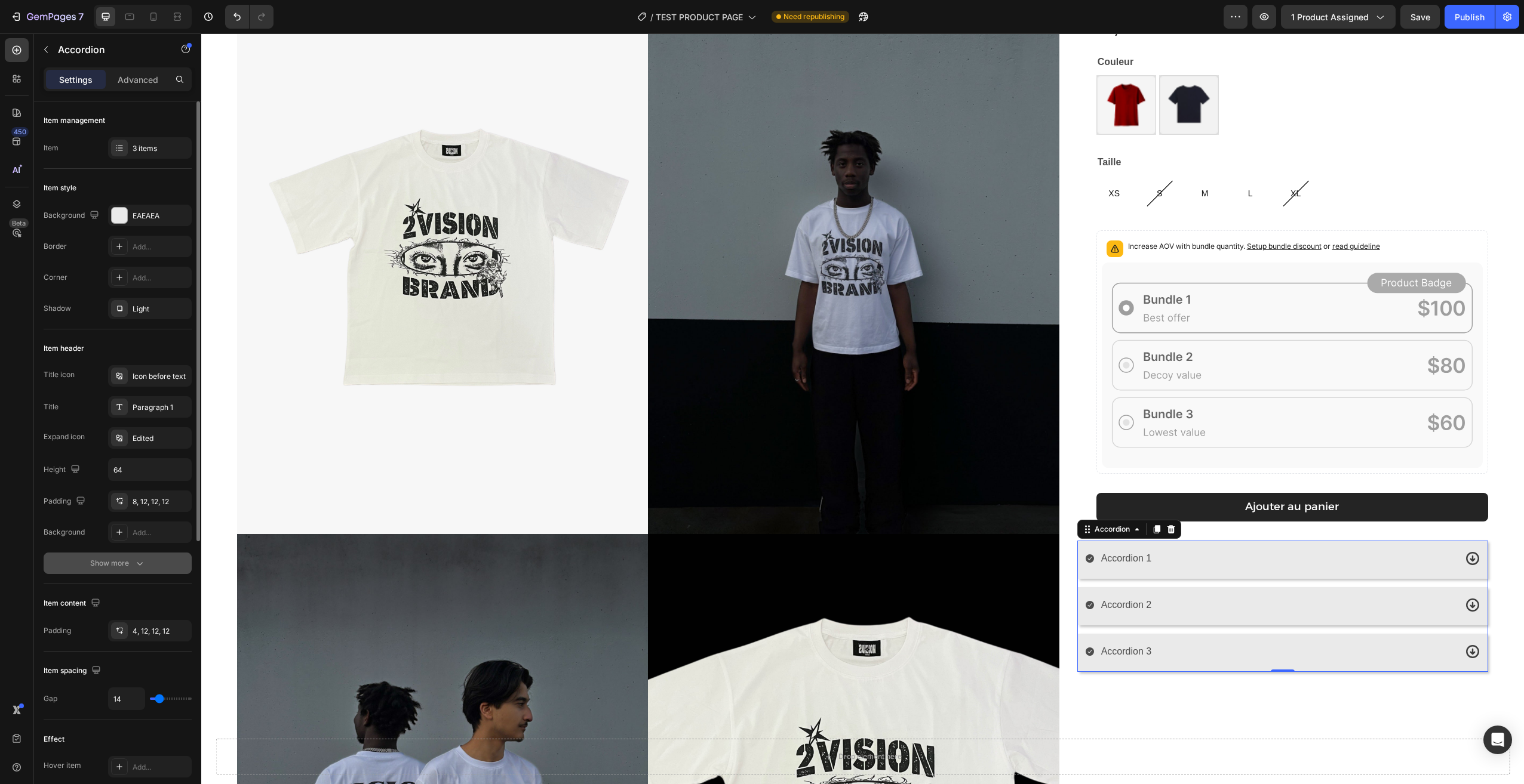
click at [107, 569] on button "Show more" at bounding box center [118, 563] width 148 height 21
click at [157, 559] on div "Add..." at bounding box center [161, 563] width 56 height 10
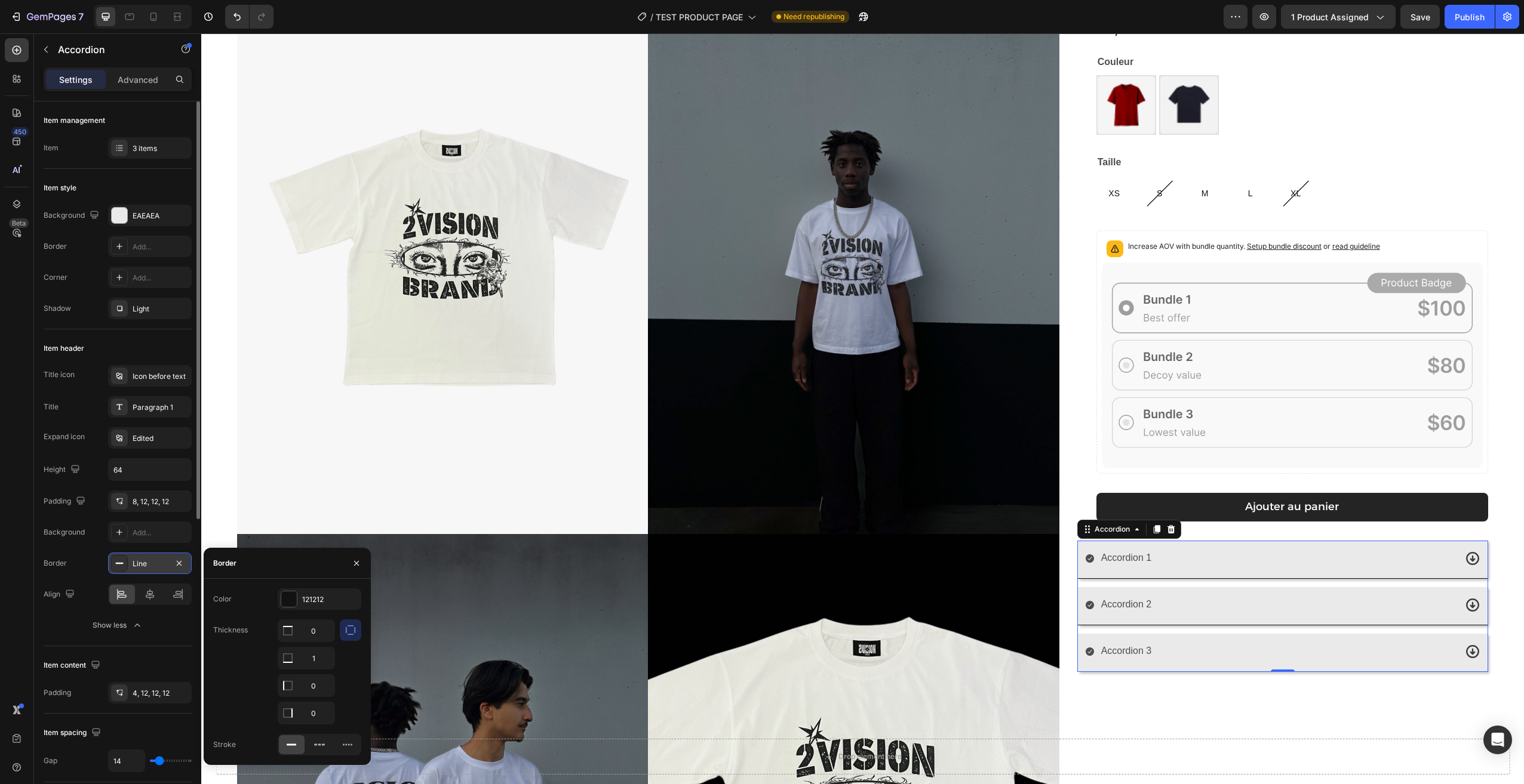
click at [348, 628] on icon "button" at bounding box center [350, 630] width 12 height 12
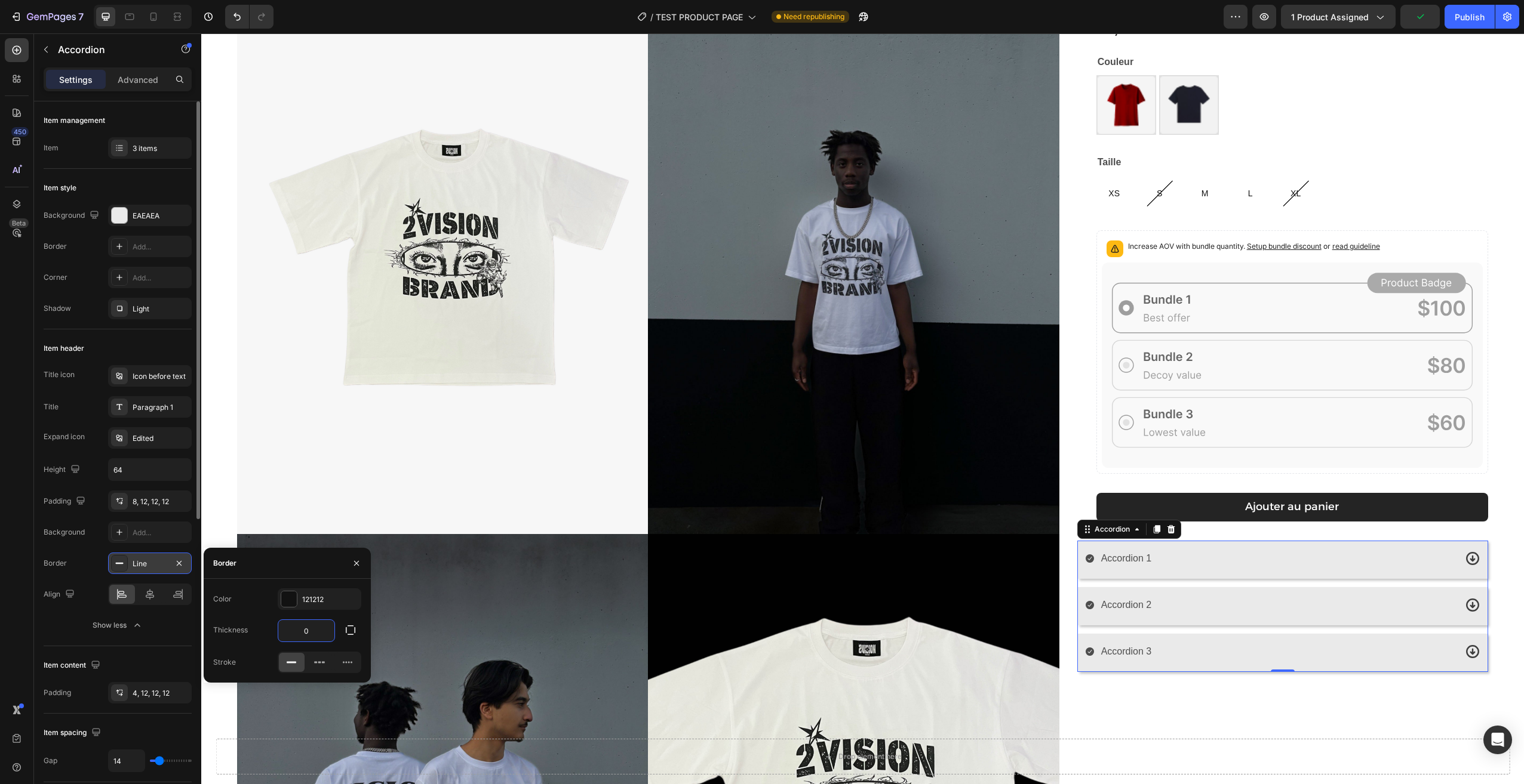
click at [320, 631] on input "0" at bounding box center [307, 631] width 56 height 21
drag, startPoint x: 319, startPoint y: 634, endPoint x: 303, endPoint y: 634, distance: 16.0
click at [303, 634] on input "0.01" at bounding box center [307, 631] width 56 height 21
drag, startPoint x: 313, startPoint y: 630, endPoint x: 296, endPoint y: 633, distance: 17.3
click at [296, 633] on input "1" at bounding box center [307, 631] width 56 height 21
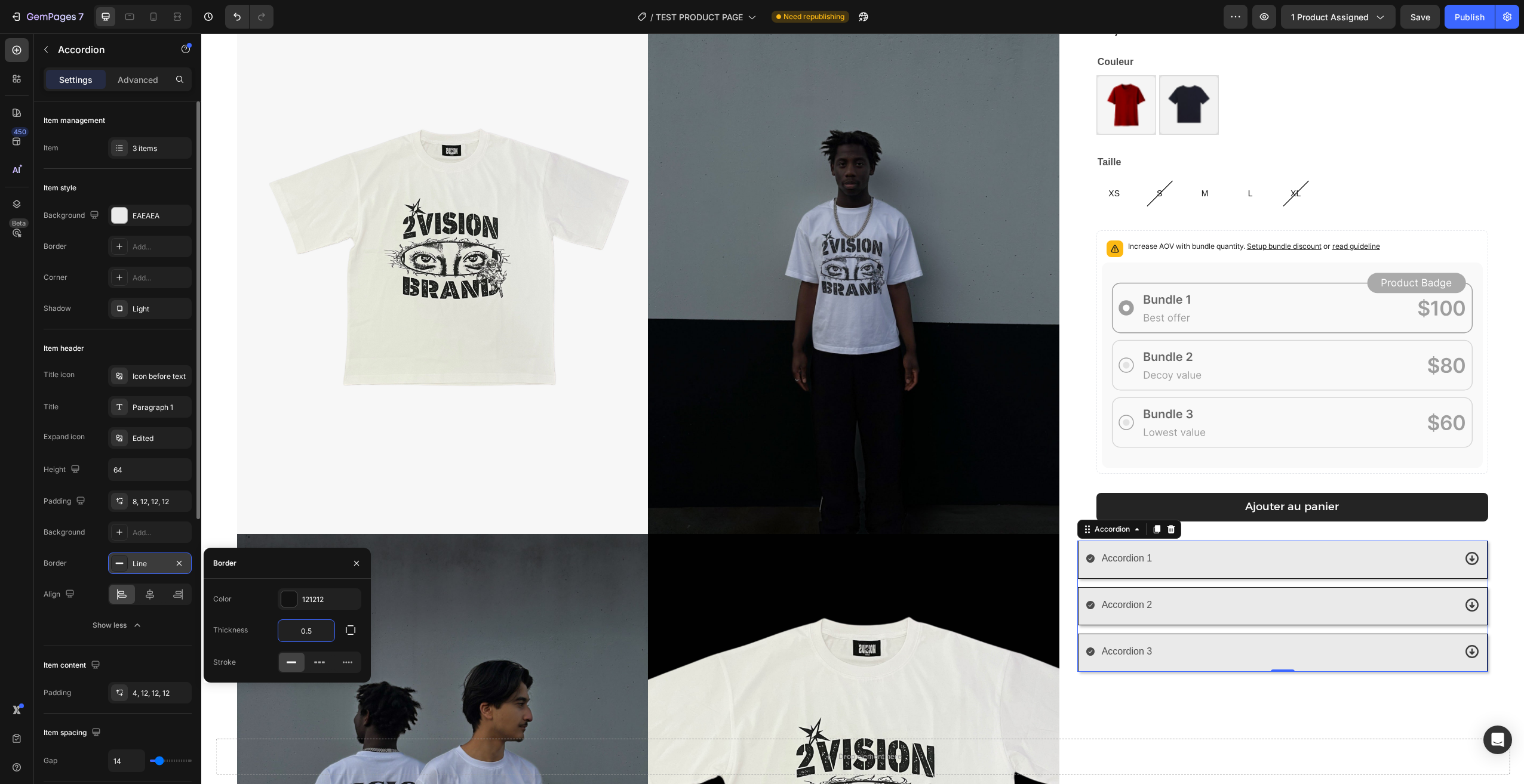
drag, startPoint x: 323, startPoint y: 630, endPoint x: 303, endPoint y: 635, distance: 20.6
click at [303, 635] on input "0.5" at bounding box center [307, 631] width 56 height 21
type input "0,5"
click at [1336, 685] on div "[PERSON_NAME] T-shirt Product Title 29,90€ Product Price Product Price Row Coul…" at bounding box center [1282, 538] width 410 height 1105
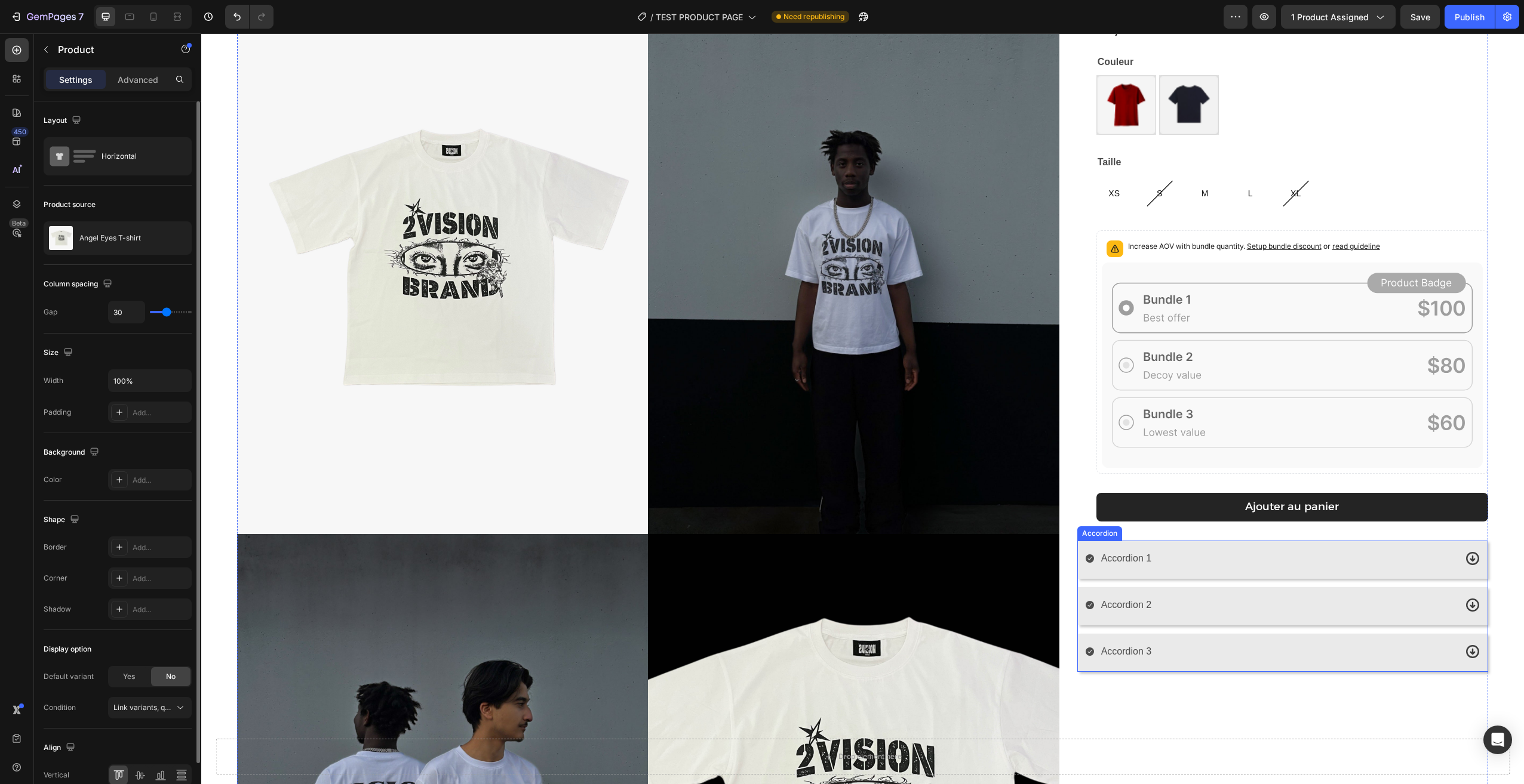
click at [1208, 549] on div "Accordion 1" at bounding box center [1270, 559] width 370 height 21
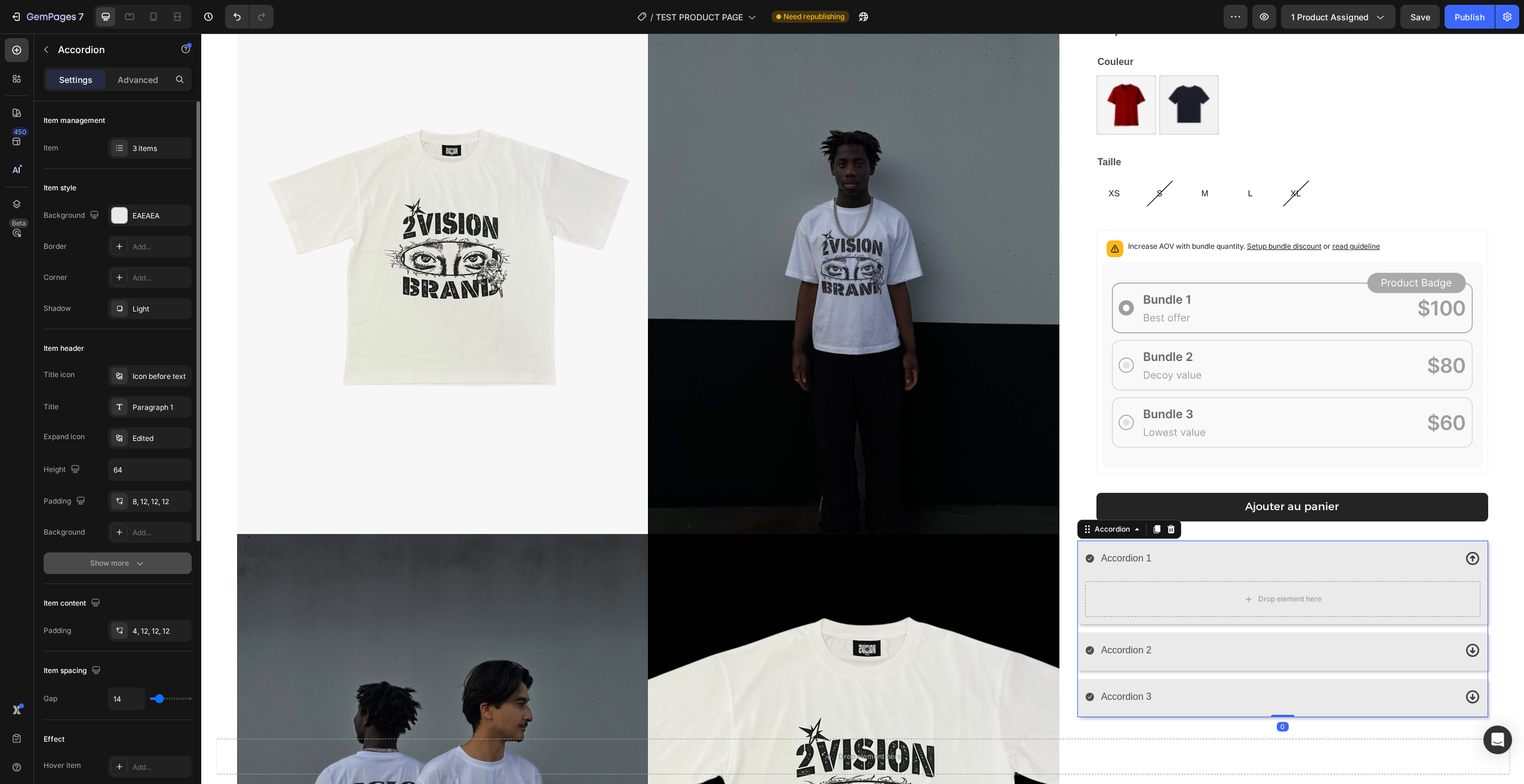
click at [121, 557] on button "Show more" at bounding box center [118, 563] width 148 height 21
click at [154, 561] on div "Line" at bounding box center [150, 563] width 35 height 10
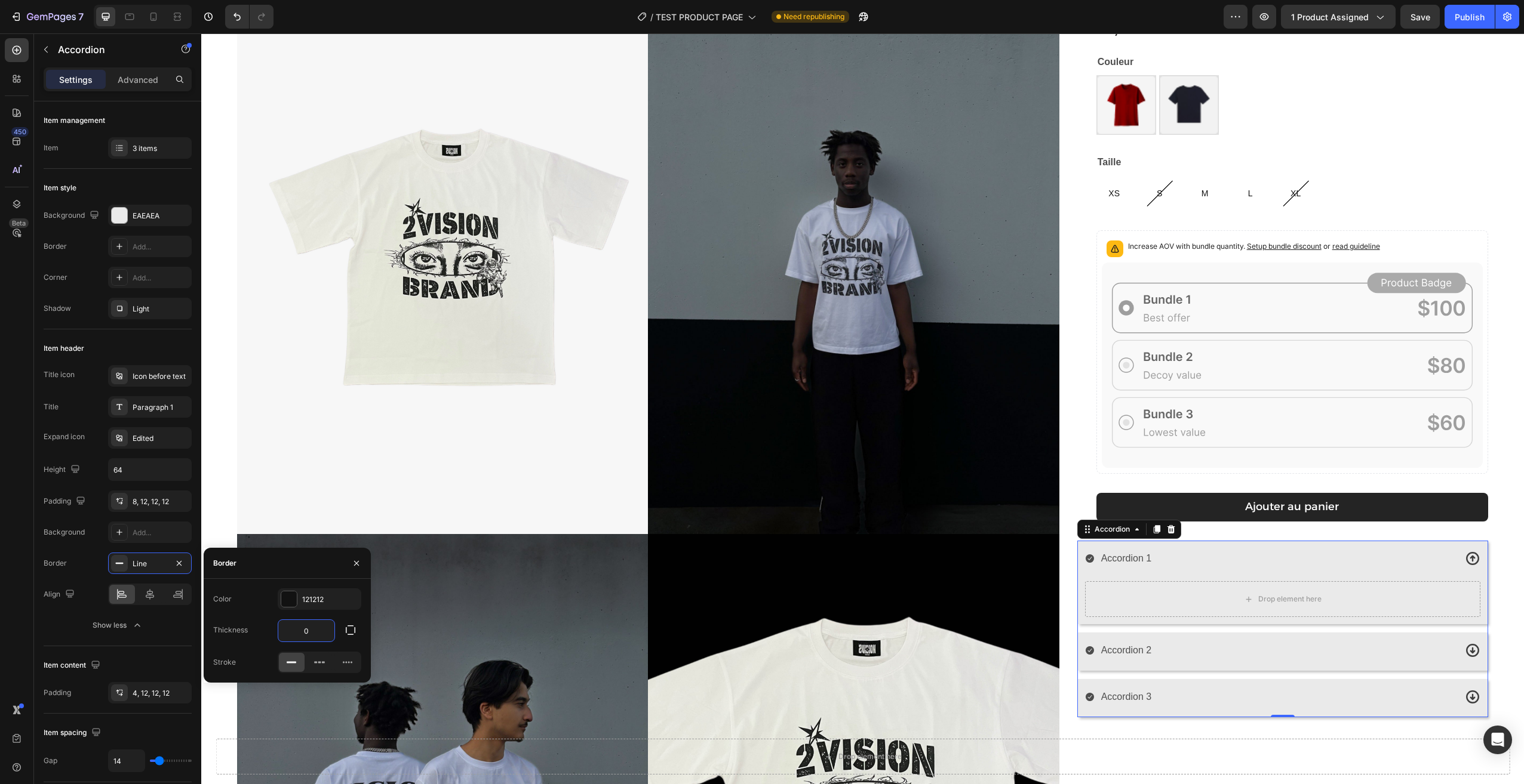
click at [312, 634] on input "0" at bounding box center [307, 631] width 56 height 21
type input "1"
click at [341, 646] on div "Color 121212 Thickness 1 Stroke" at bounding box center [287, 631] width 167 height 85
click at [303, 606] on div "121212" at bounding box center [319, 599] width 83 height 21
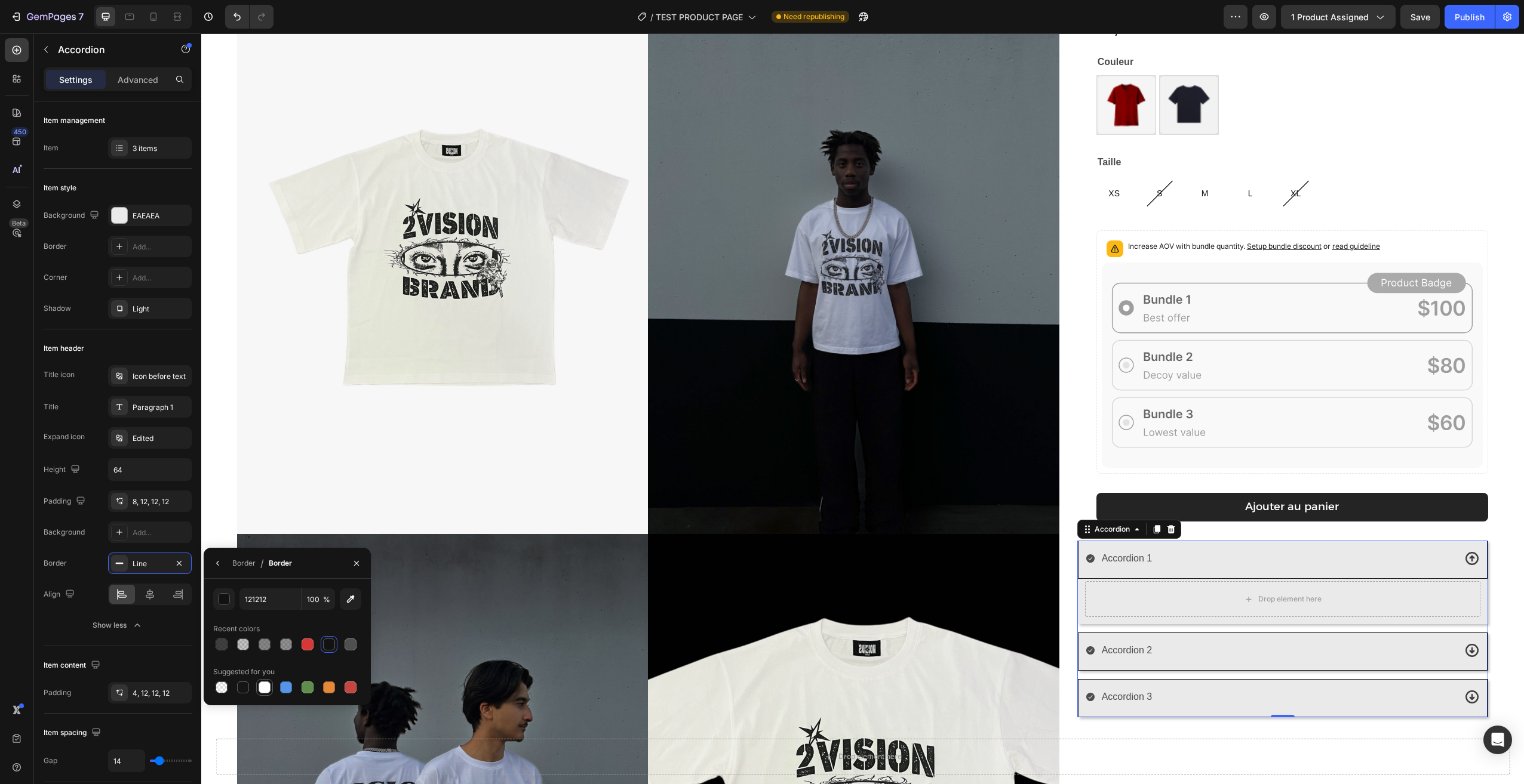
click at [266, 690] on div at bounding box center [265, 687] width 12 height 12
type input "FFFFFF"
click at [323, 600] on input "100" at bounding box center [318, 599] width 33 height 21
type input "80"
click at [1230, 729] on div "[PERSON_NAME] T-shirt Product Title 29,90€ Product Price Product Price Row Coul…" at bounding box center [1282, 538] width 410 height 1105
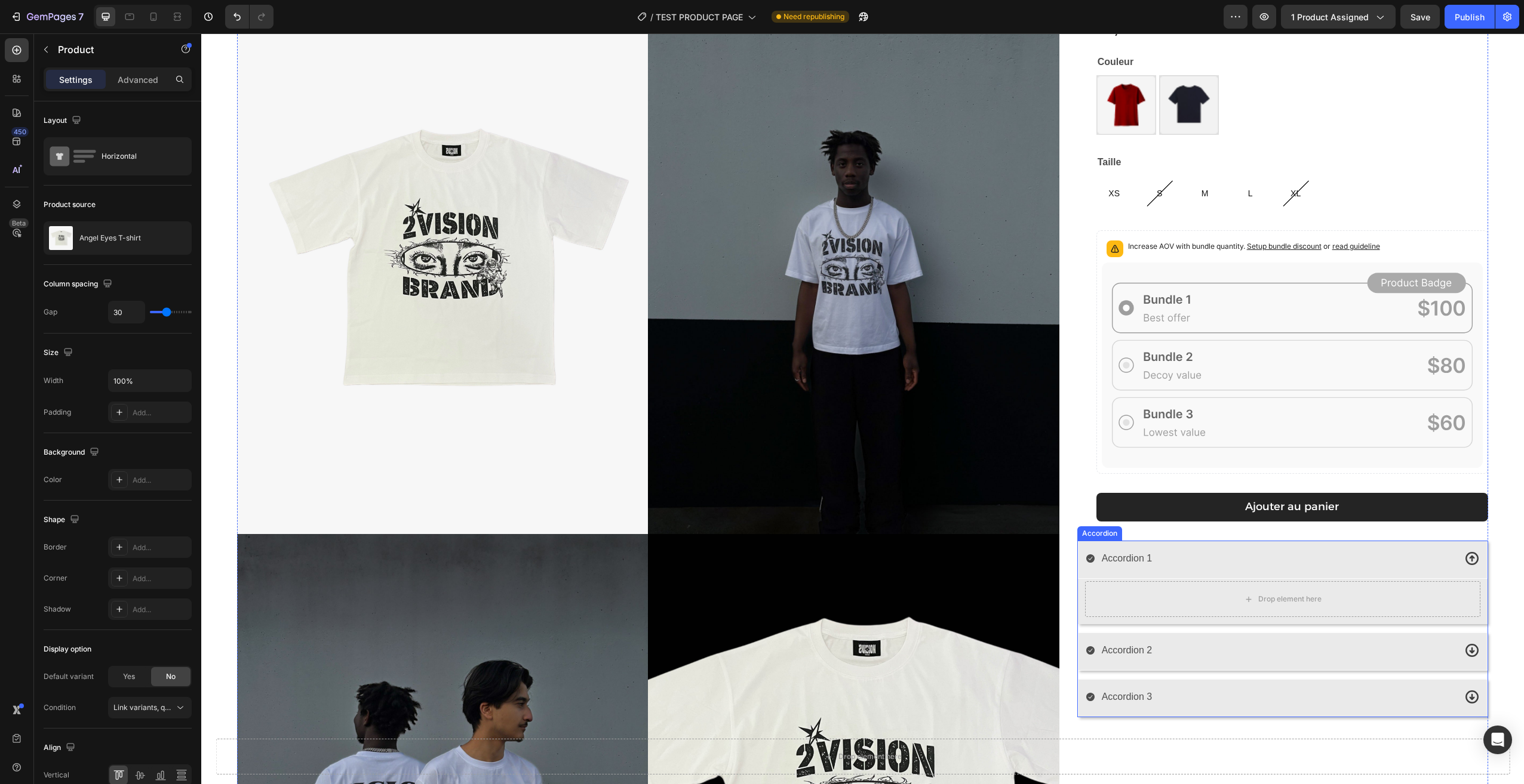
click at [1205, 556] on div "Accordion 1" at bounding box center [1270, 559] width 369 height 21
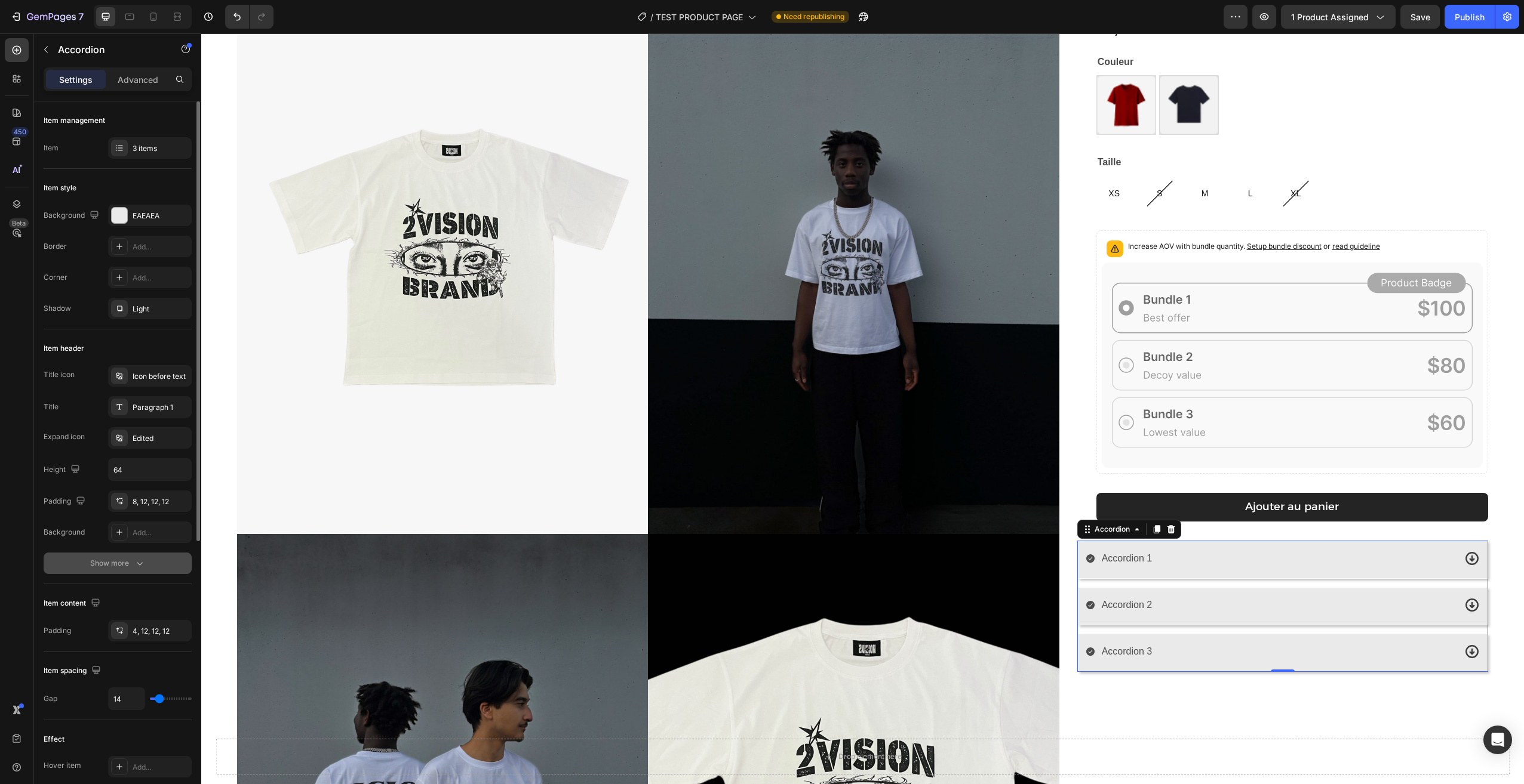
click at [146, 563] on button "Show more" at bounding box center [118, 563] width 148 height 21
click at [162, 559] on div "Line" at bounding box center [150, 563] width 35 height 10
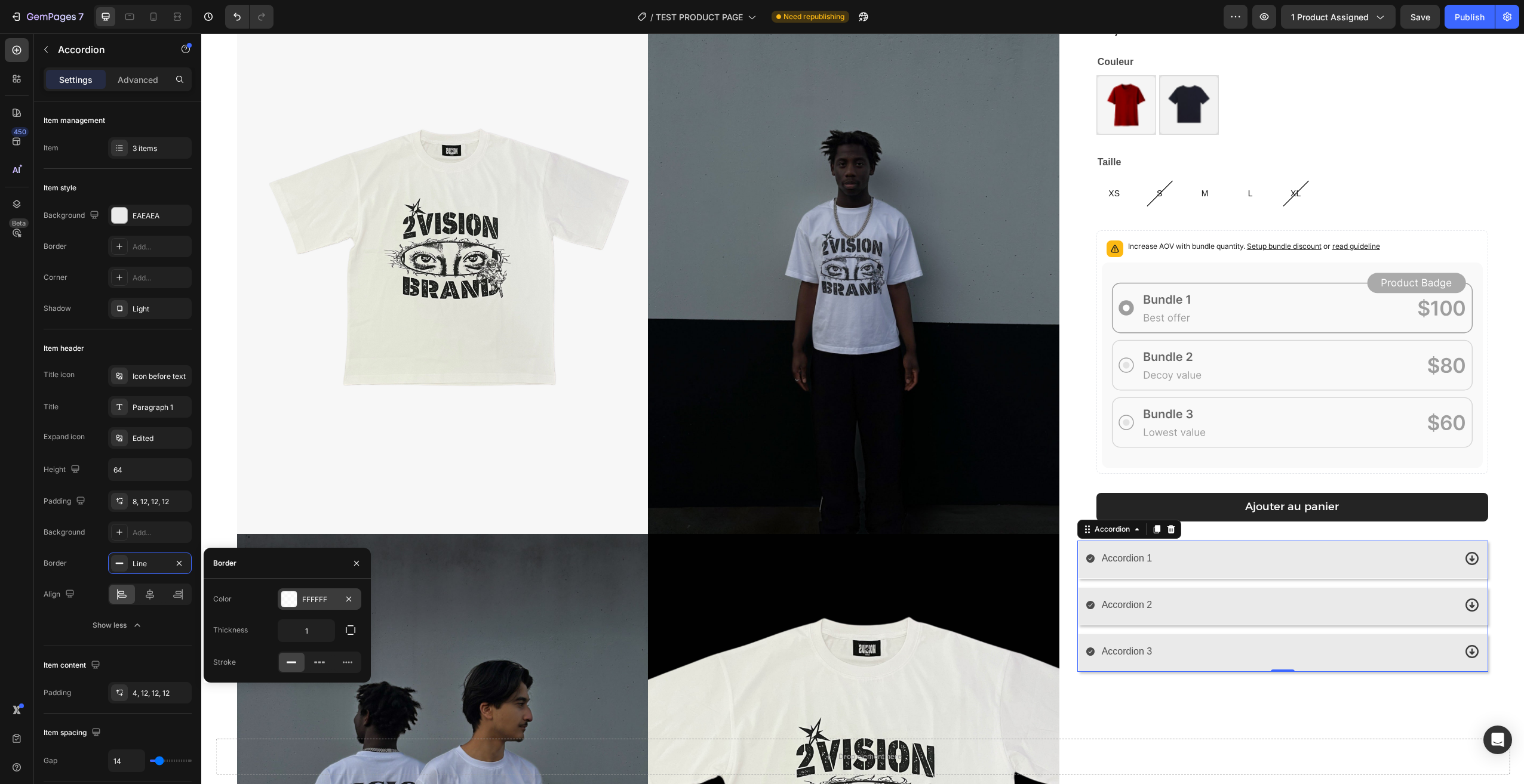
click at [295, 601] on div at bounding box center [289, 599] width 16 height 16
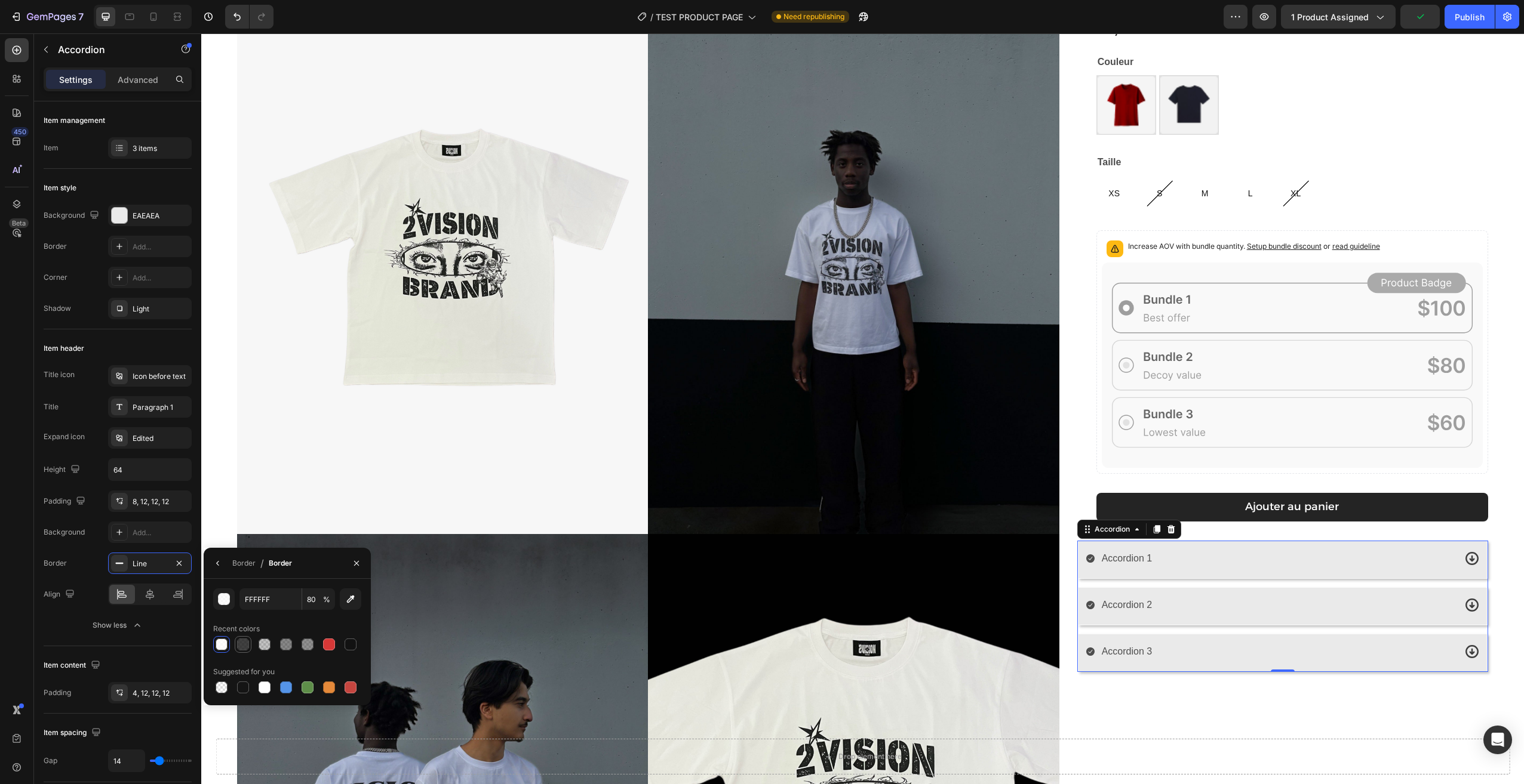
click at [239, 649] on div at bounding box center [243, 644] width 12 height 12
type input "121212"
click at [266, 644] on div at bounding box center [265, 644] width 12 height 12
click at [290, 638] on div at bounding box center [286, 644] width 12 height 12
type input "50"
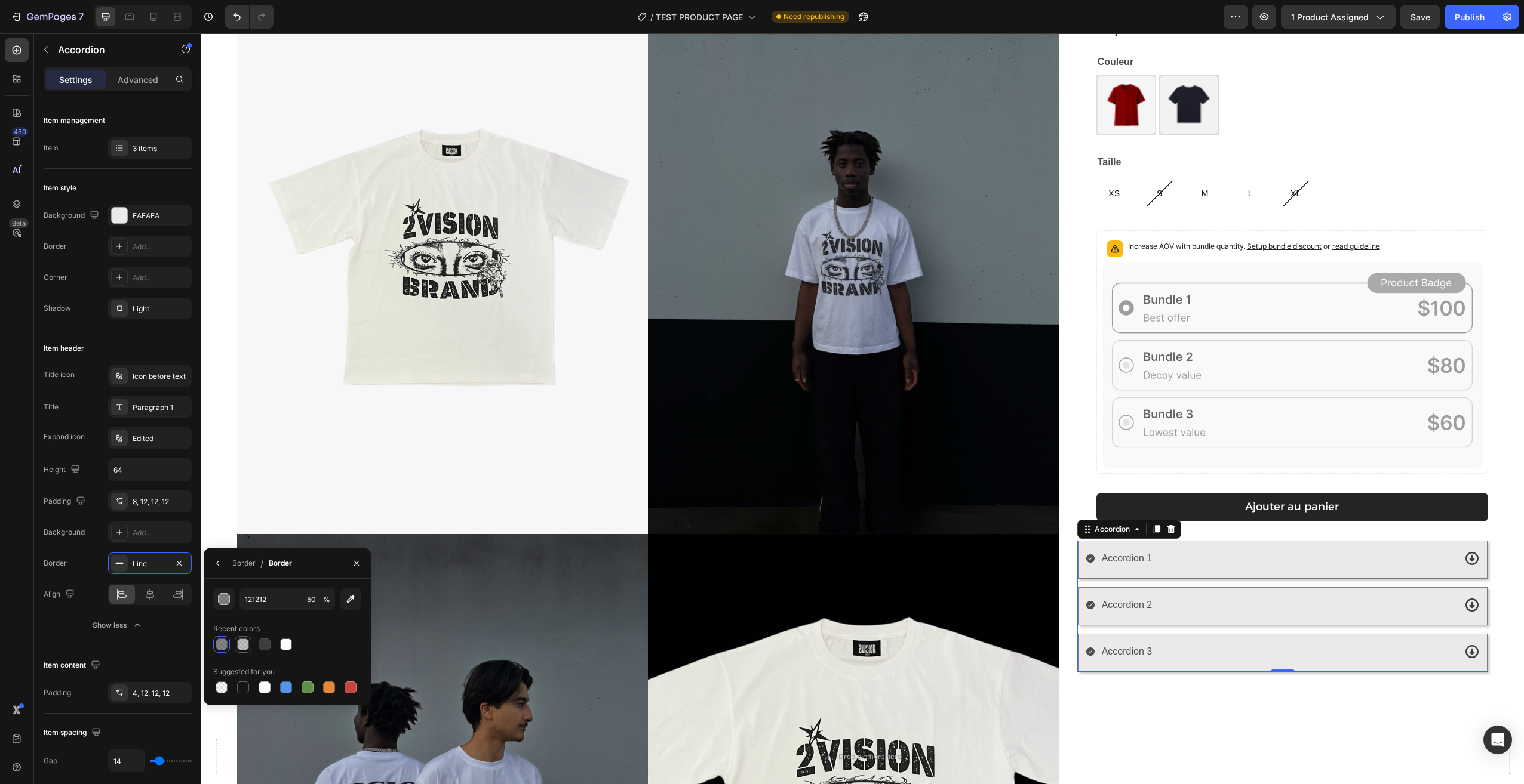
click at [251, 641] on div at bounding box center [287, 645] width 148 height 17
click at [1169, 714] on div "[PERSON_NAME] T-shirt Product Title 29,90€ Product Price Product Price Row Coul…" at bounding box center [1282, 538] width 410 height 1105
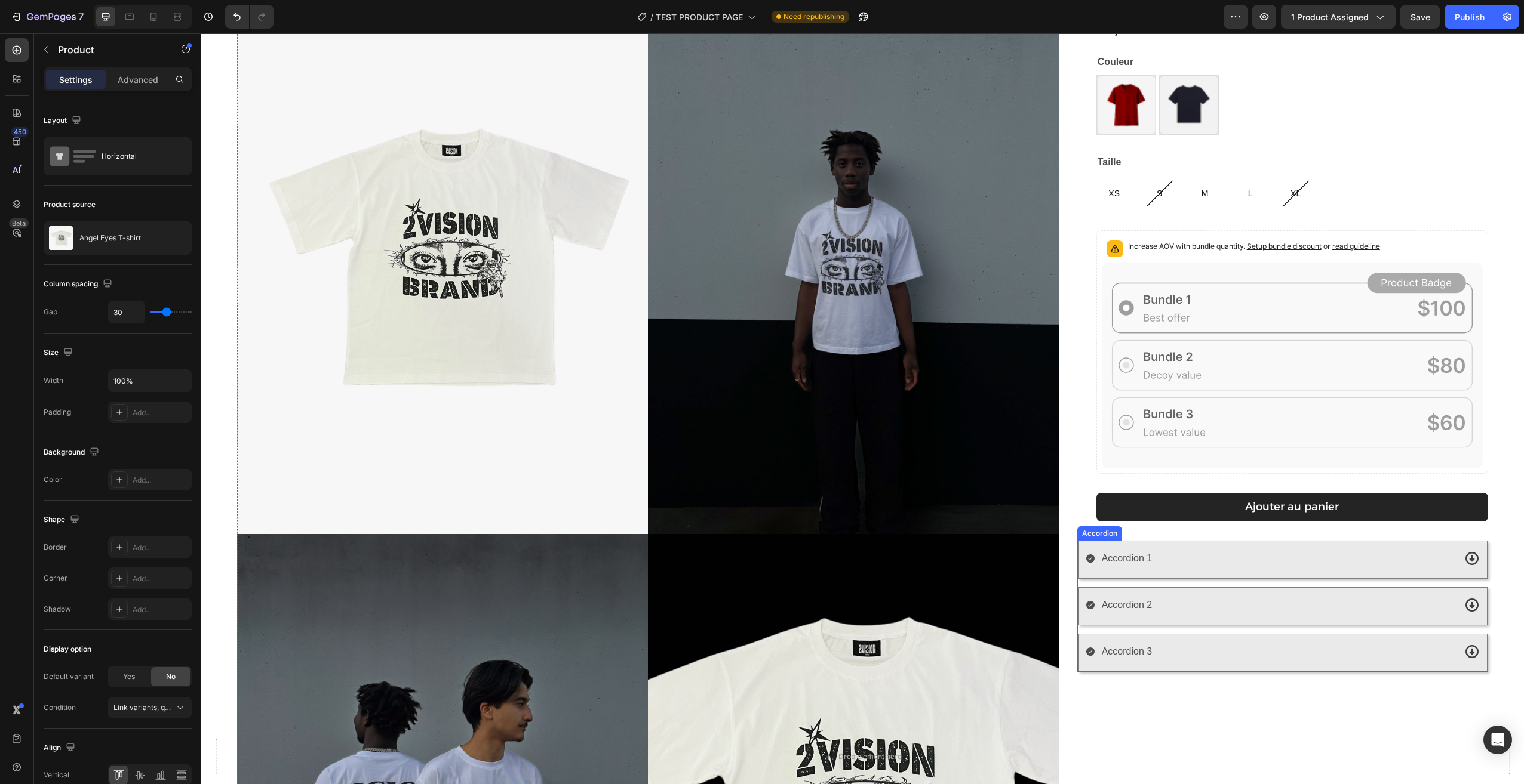
click at [1171, 664] on div "Accordion 3" at bounding box center [1283, 652] width 410 height 38
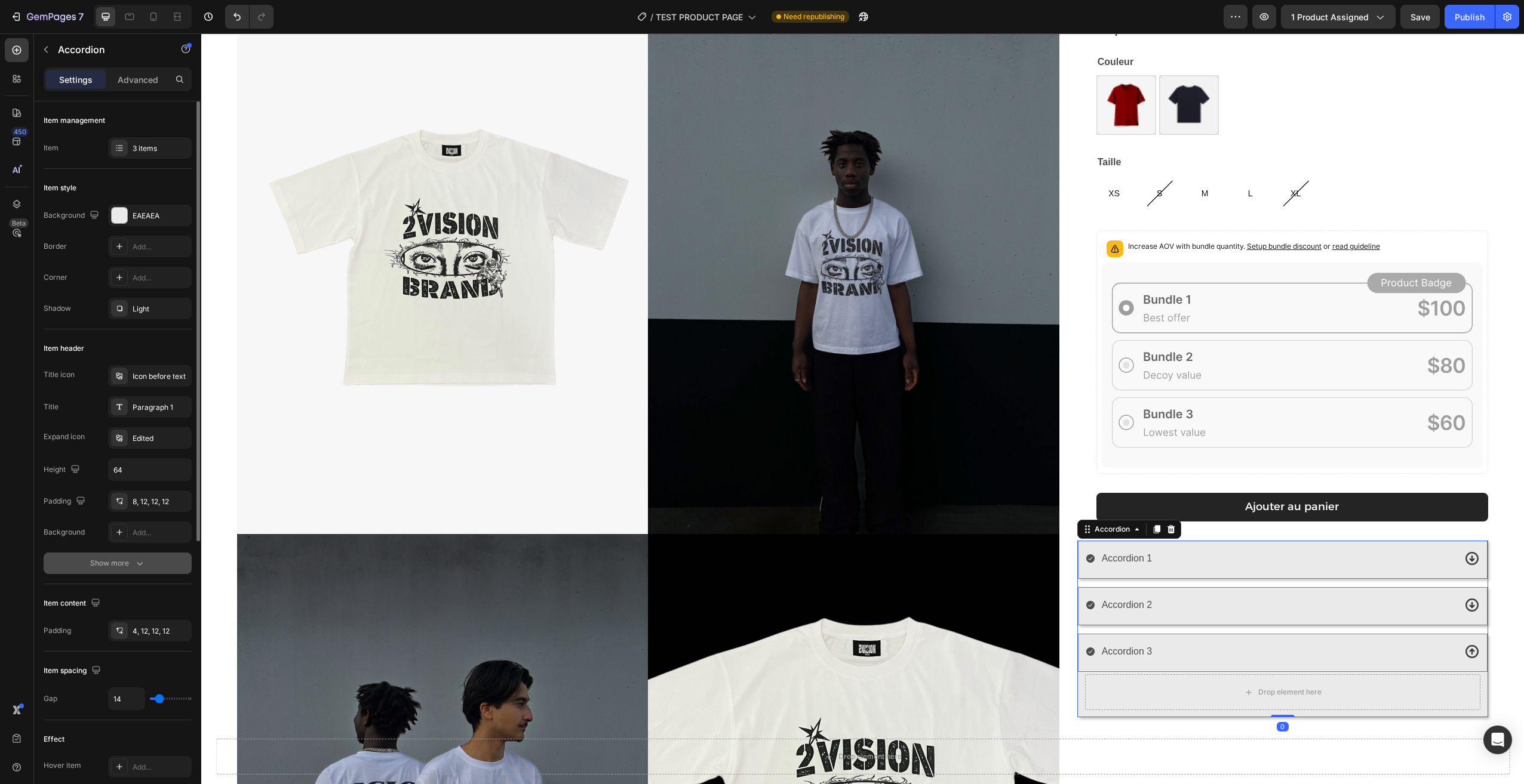
click at [112, 565] on div "Show more" at bounding box center [117, 563] width 55 height 12
click at [145, 563] on div "Line" at bounding box center [150, 563] width 35 height 10
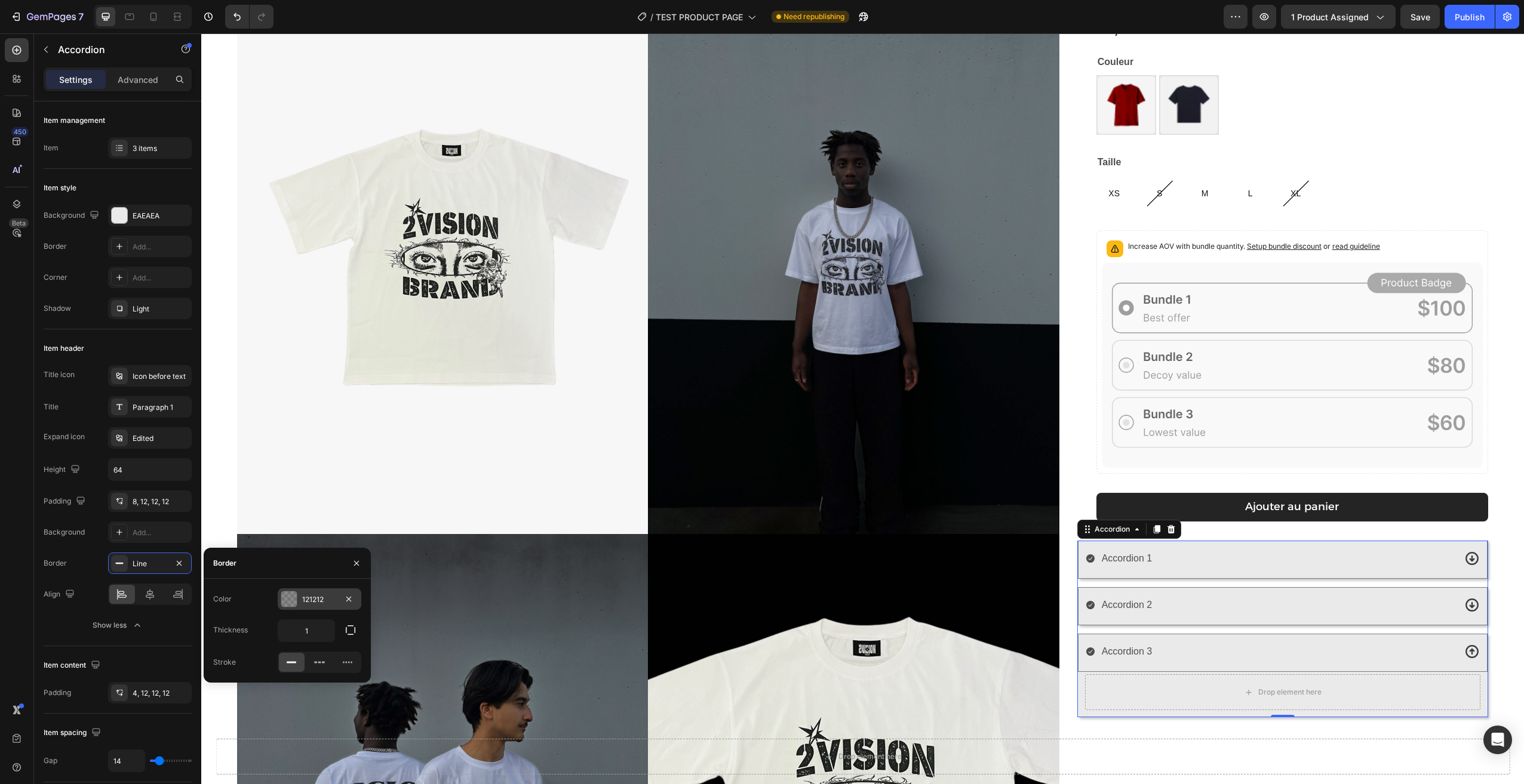
click at [309, 599] on div "121212" at bounding box center [319, 599] width 35 height 10
click at [288, 642] on div at bounding box center [286, 644] width 12 height 12
type input "FFFFFF"
type input "80"
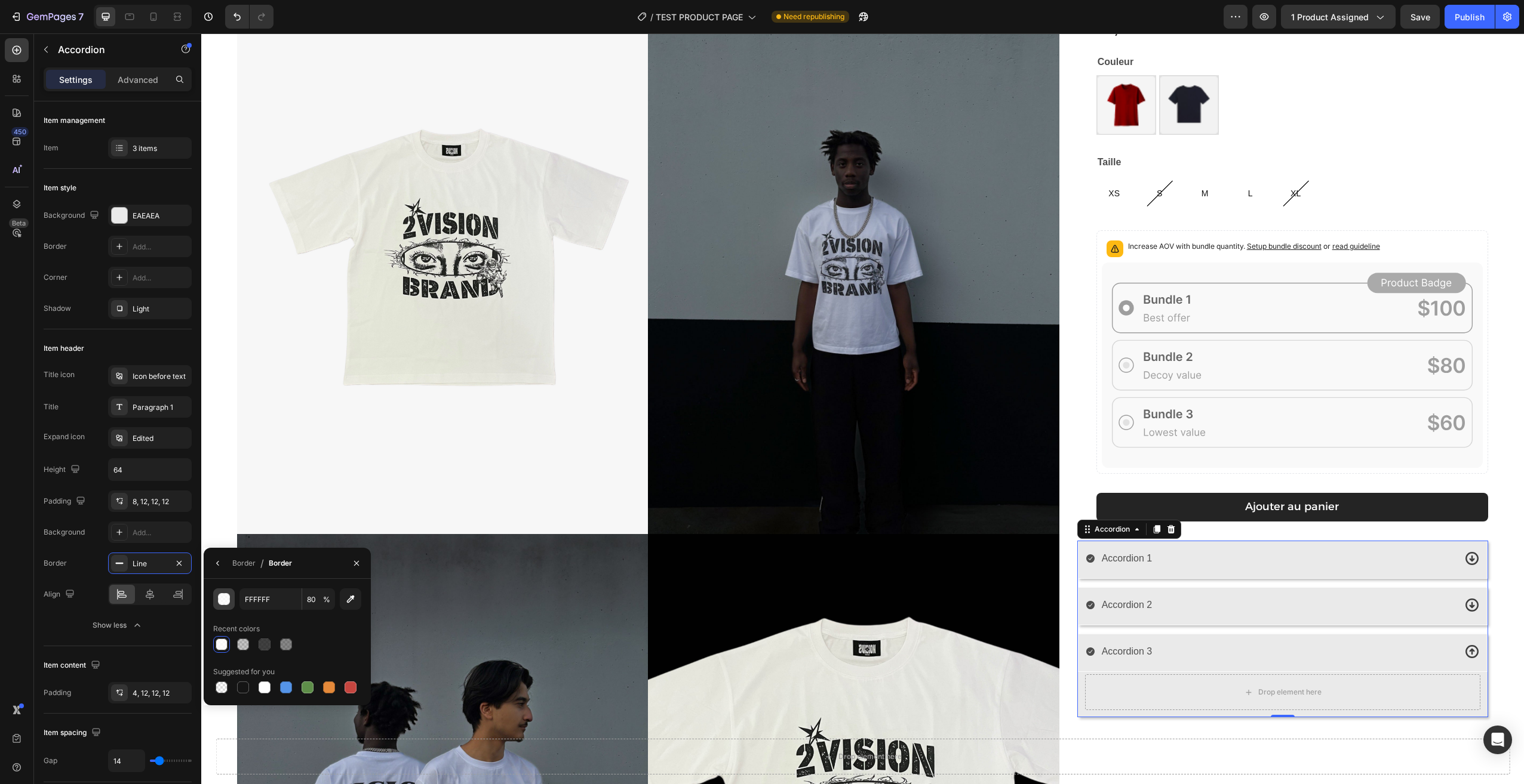
click at [229, 601] on div "button" at bounding box center [224, 599] width 12 height 12
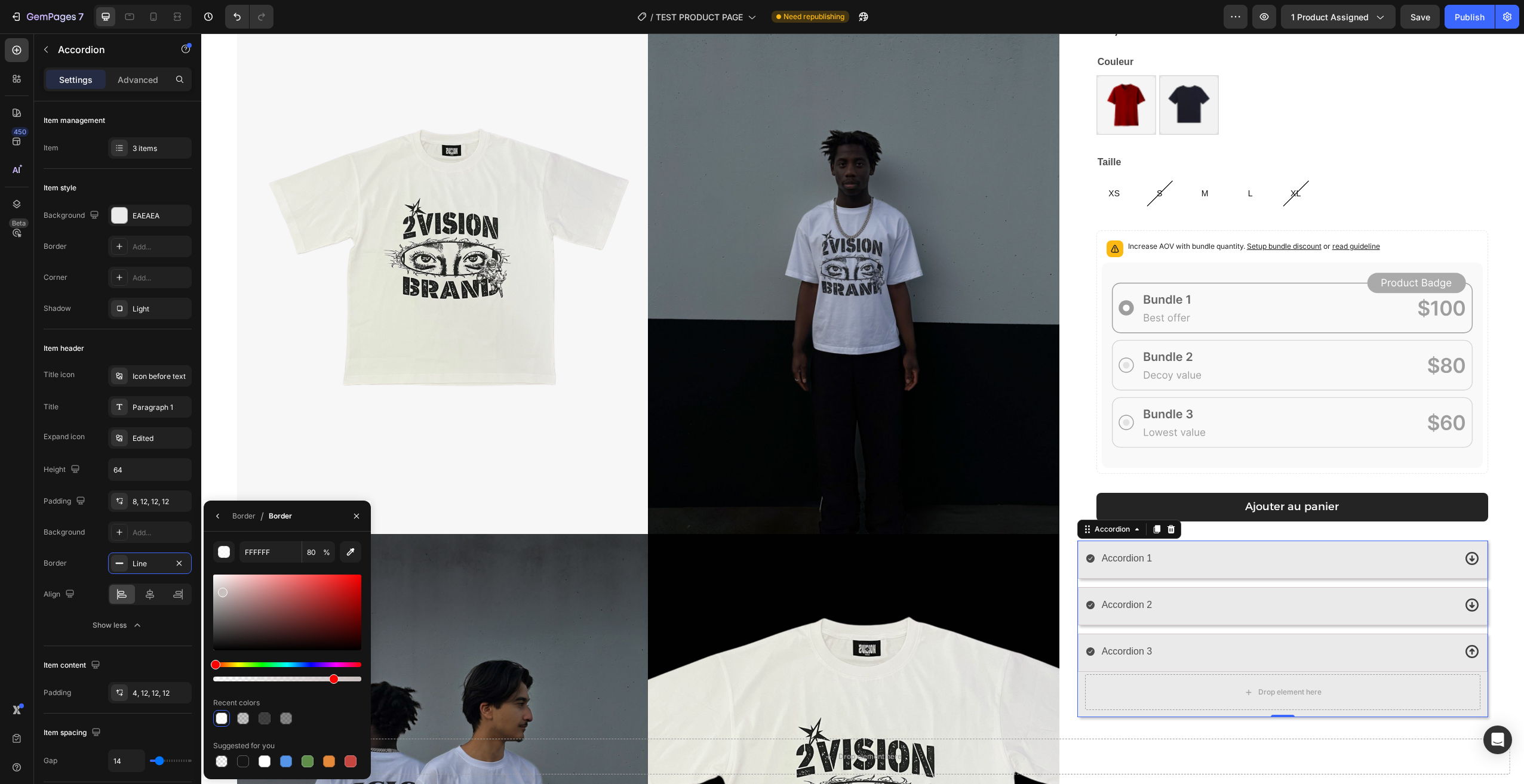
drag, startPoint x: 217, startPoint y: 577, endPoint x: 221, endPoint y: 591, distance: 14.6
click at [221, 591] on div at bounding box center [223, 592] width 9 height 9
type input "C9BFBF"
click at [323, 550] on input "80" at bounding box center [318, 551] width 33 height 21
drag, startPoint x: 318, startPoint y: 557, endPoint x: 304, endPoint y: 554, distance: 14.3
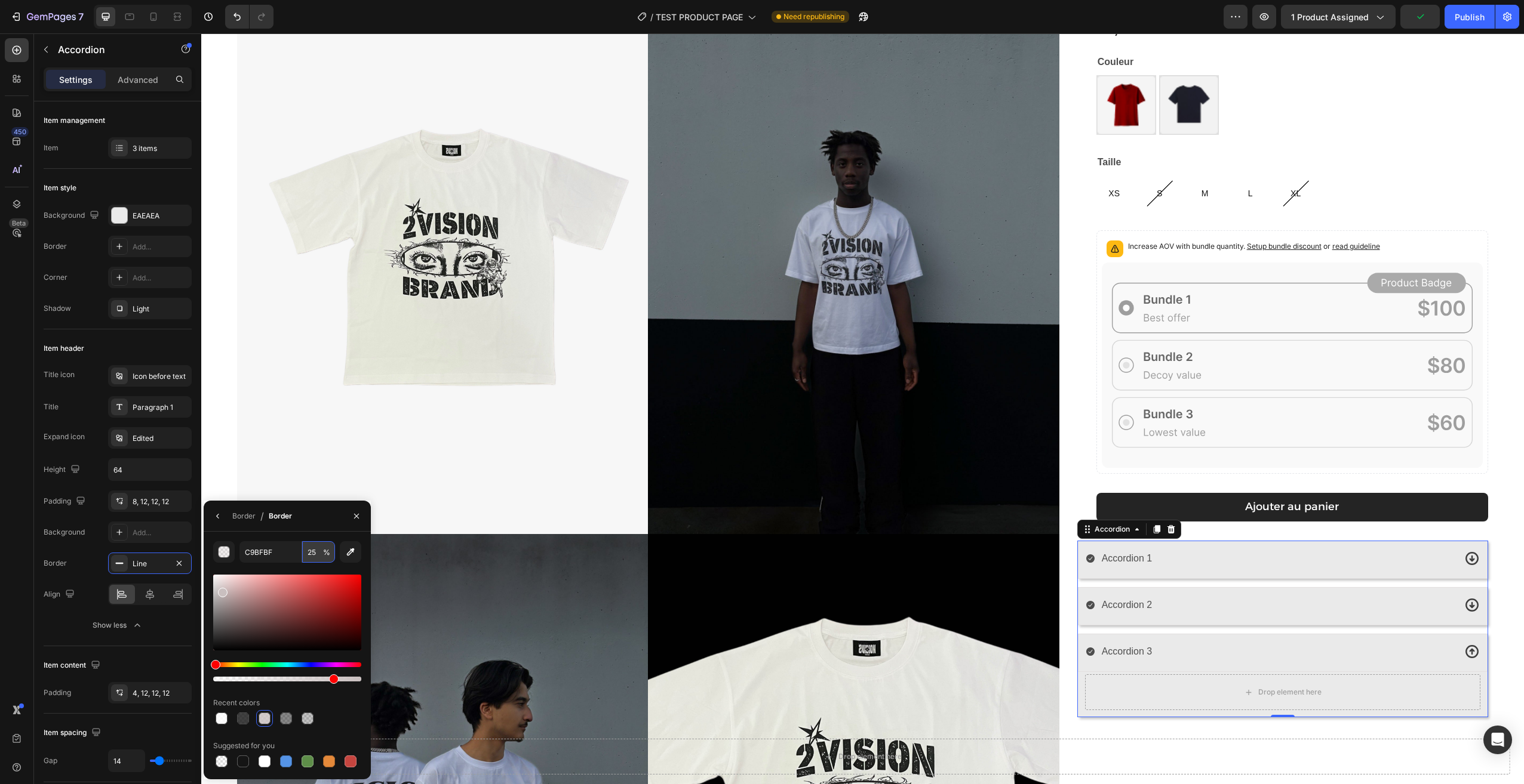
click at [304, 554] on input "25" at bounding box center [318, 551] width 33 height 21
drag, startPoint x: 311, startPoint y: 550, endPoint x: 299, endPoint y: 552, distance: 12.2
click at [299, 552] on div "C9BFBF 30 %" at bounding box center [287, 551] width 95 height 21
type input "35"
click at [1143, 724] on div "[PERSON_NAME] T-shirt Product Title 29,90€ Product Price Product Price Row Coul…" at bounding box center [1282, 538] width 410 height 1105
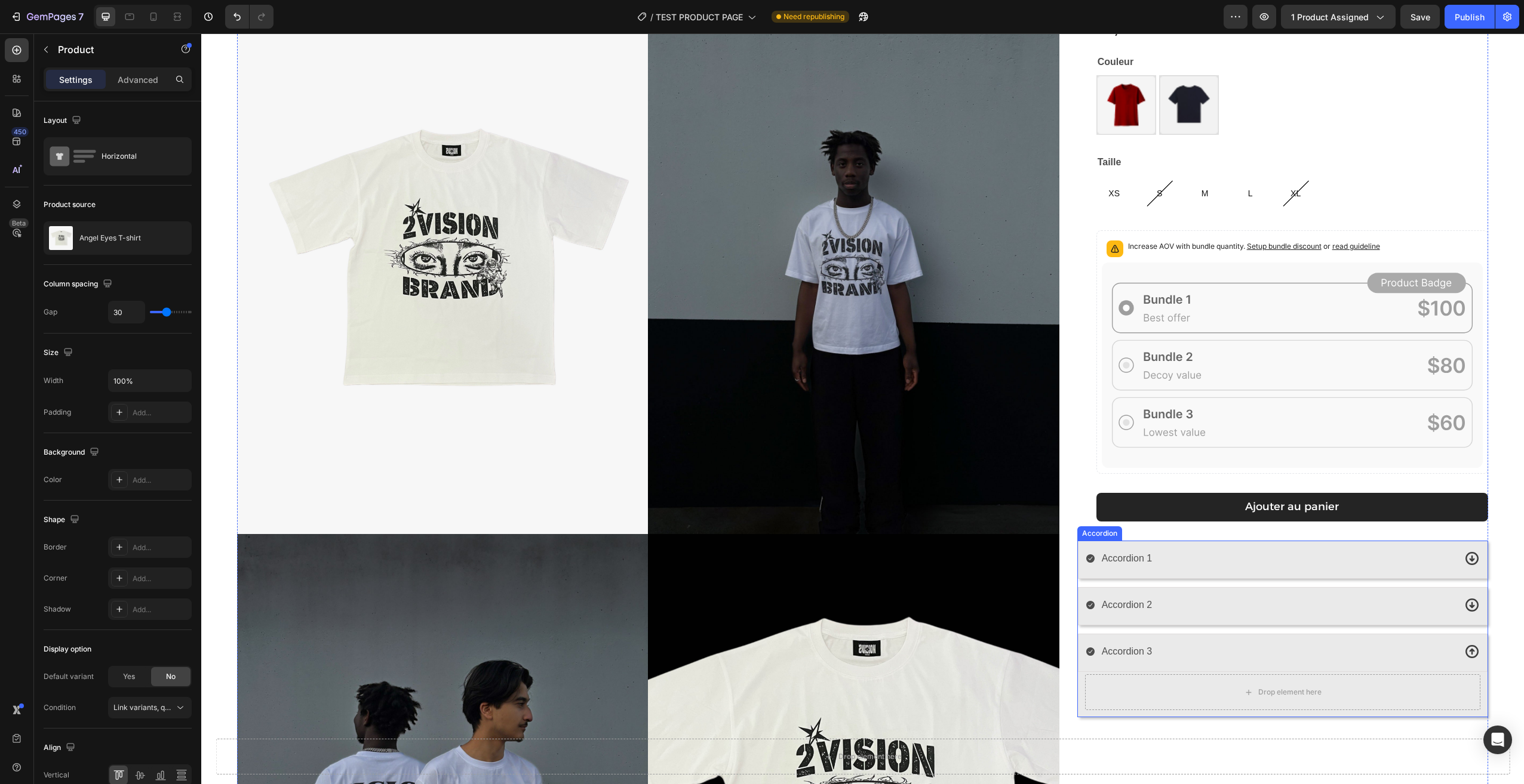
click at [1211, 554] on div "Accordion 1" at bounding box center [1270, 559] width 369 height 21
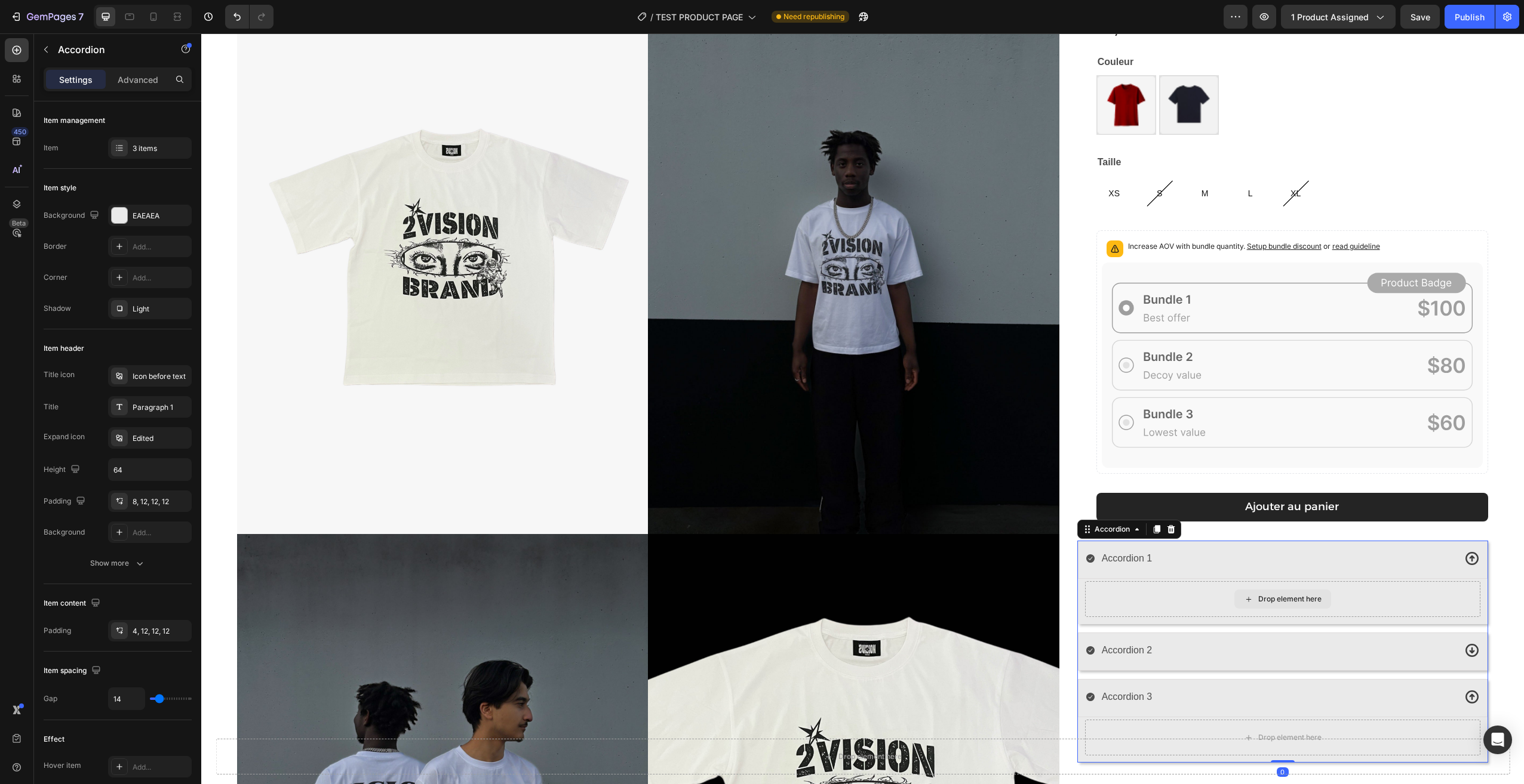
click at [1225, 555] on div "Accordion 1" at bounding box center [1270, 559] width 369 height 21
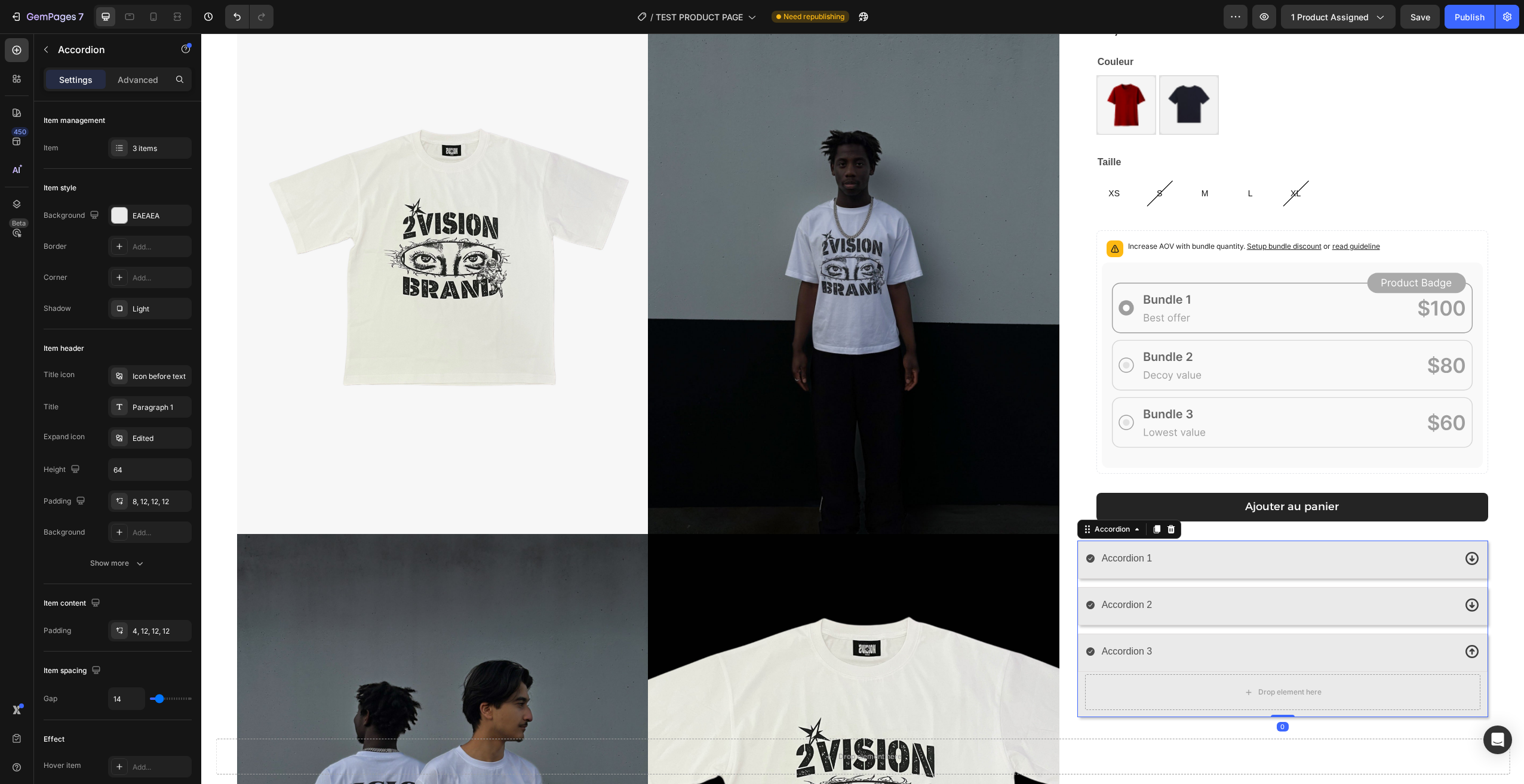
click at [1222, 651] on div "Accordion 3" at bounding box center [1270, 652] width 369 height 21
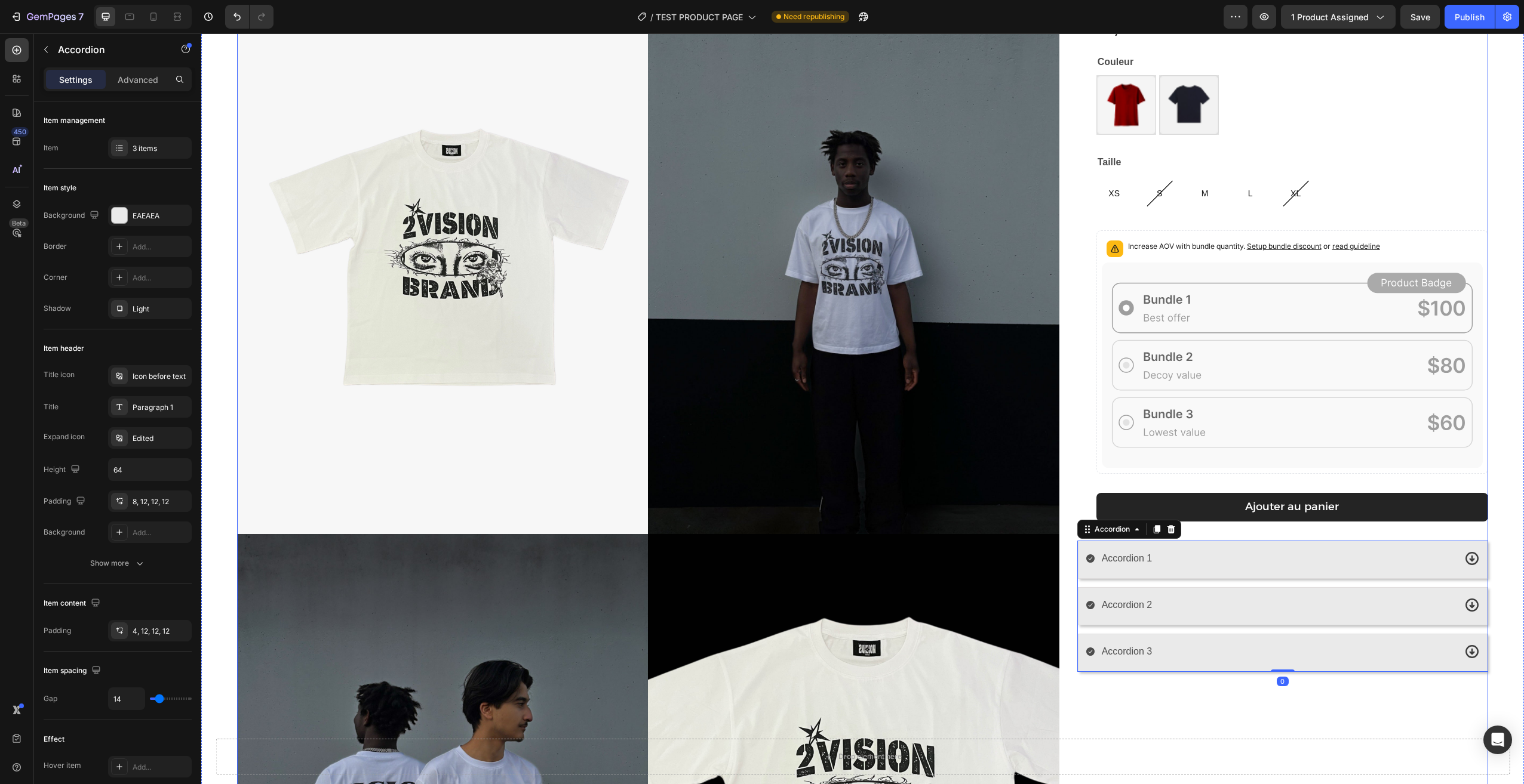
click at [1207, 711] on div "[PERSON_NAME] T-shirt Product Title 29,90€ Product Price Product Price Row Coul…" at bounding box center [1282, 538] width 410 height 1105
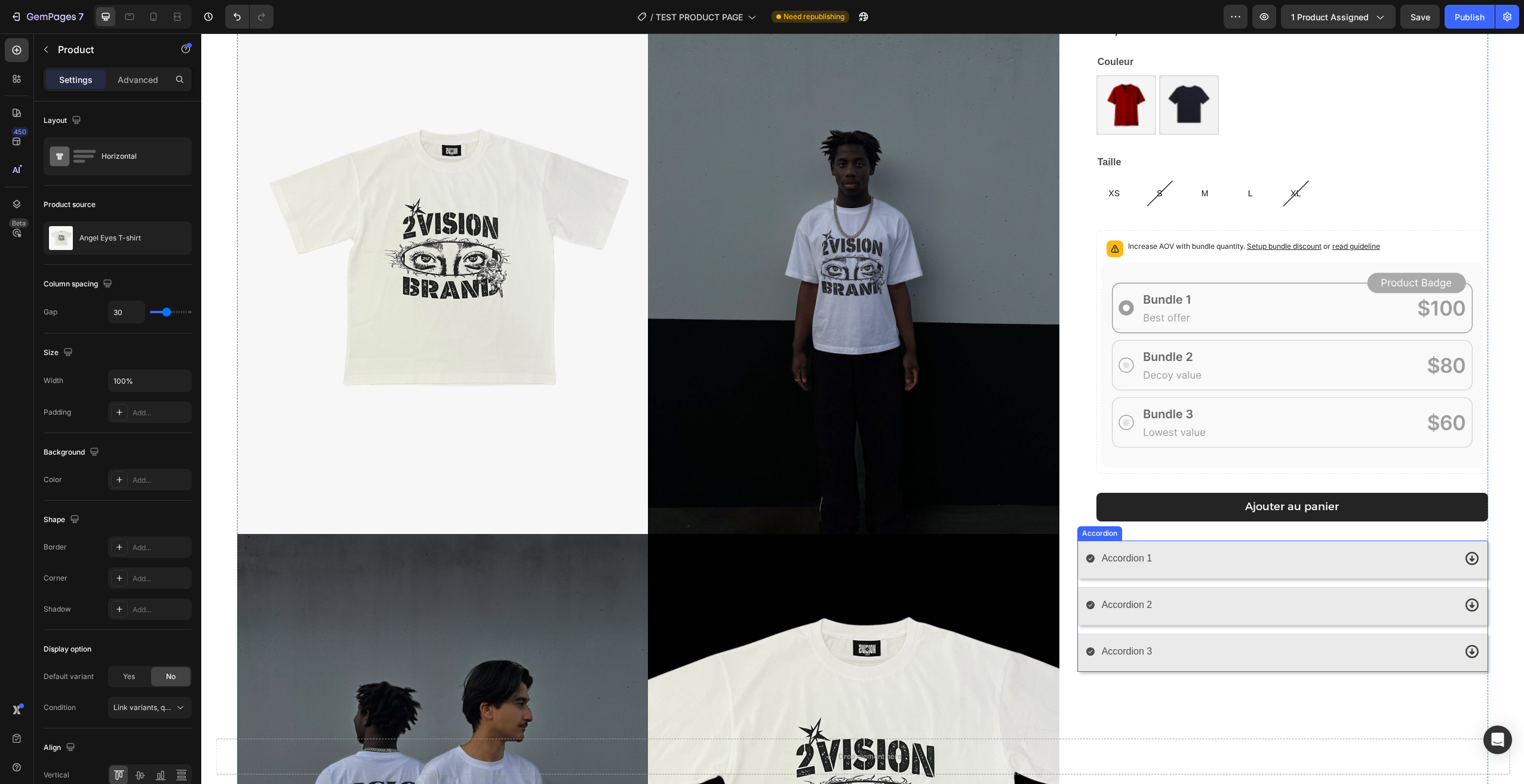
click at [1157, 670] on div "Accordion 3" at bounding box center [1283, 652] width 410 height 38
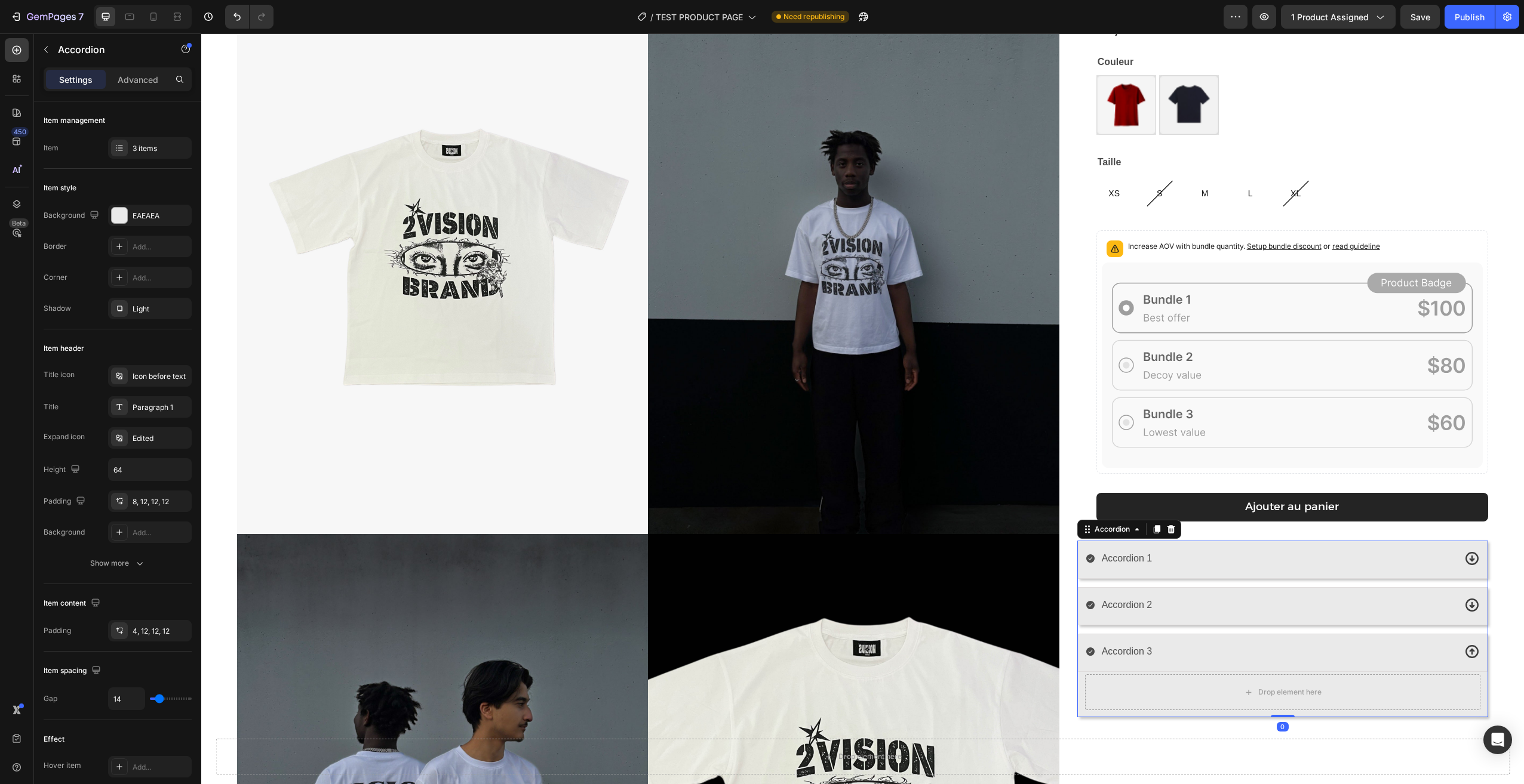
click at [1212, 644] on div "Accordion 3" at bounding box center [1270, 652] width 369 height 21
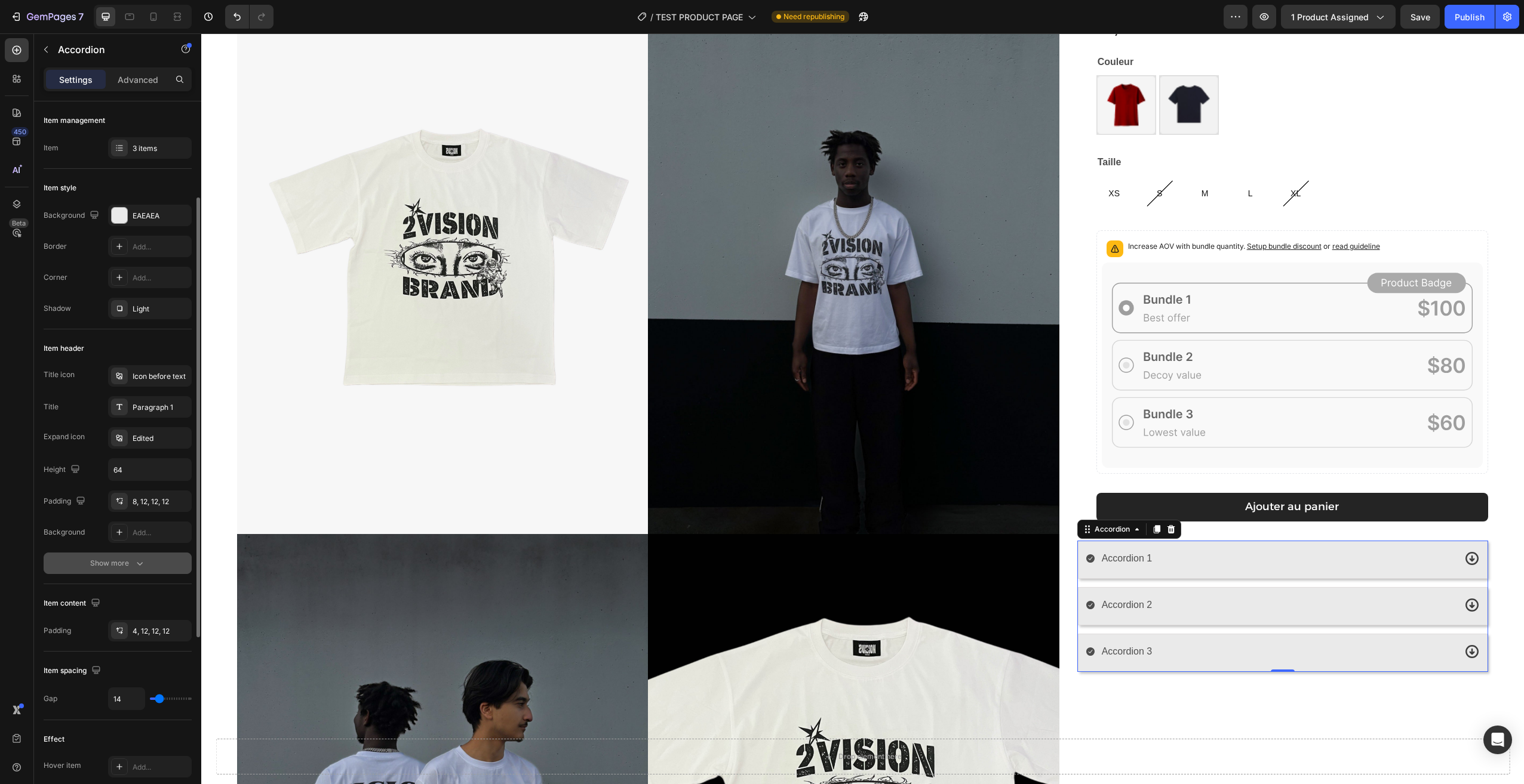
scroll to position [60, 0]
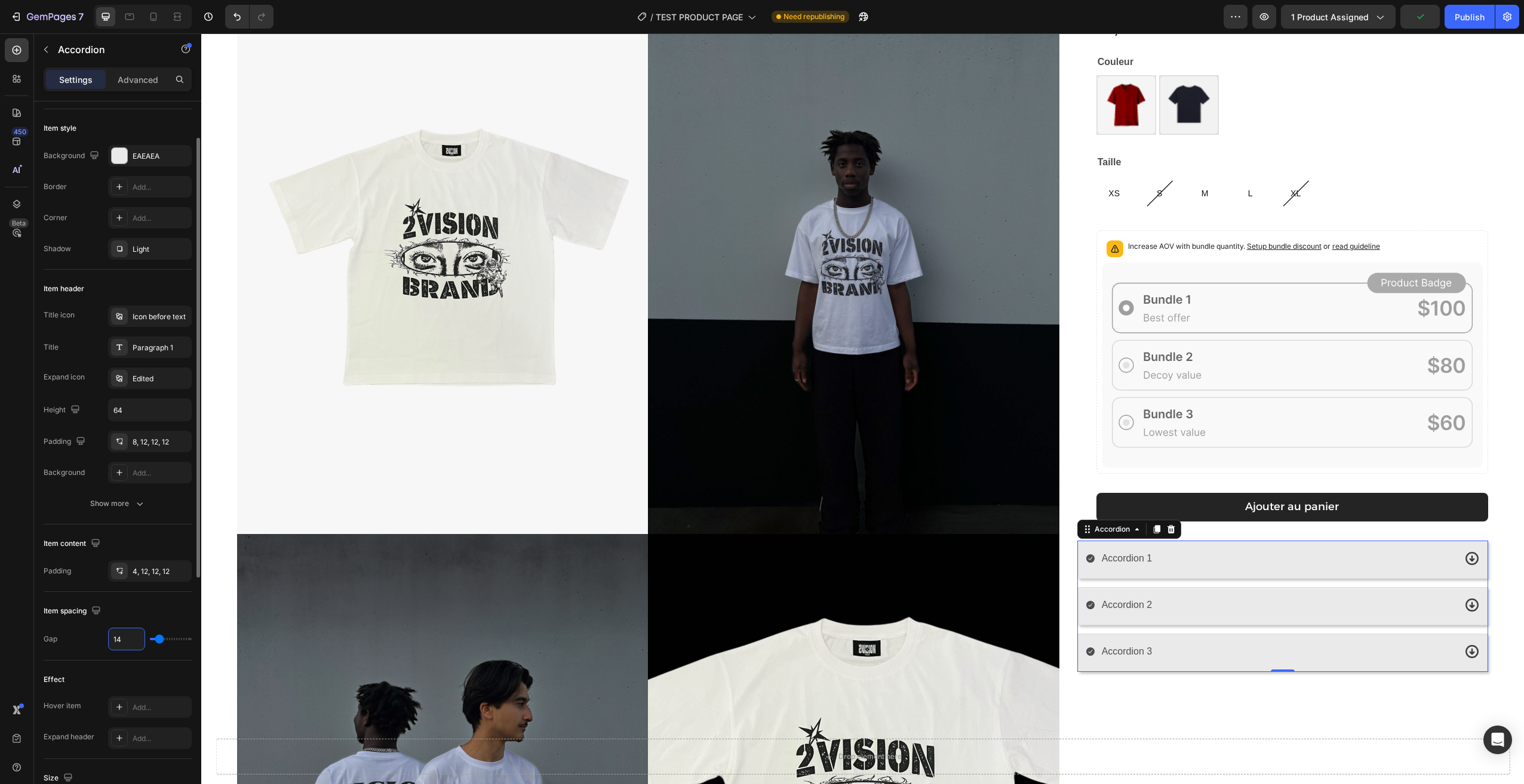
click at [130, 634] on input "14" at bounding box center [126, 638] width 36 height 21
type input "1"
type input "12"
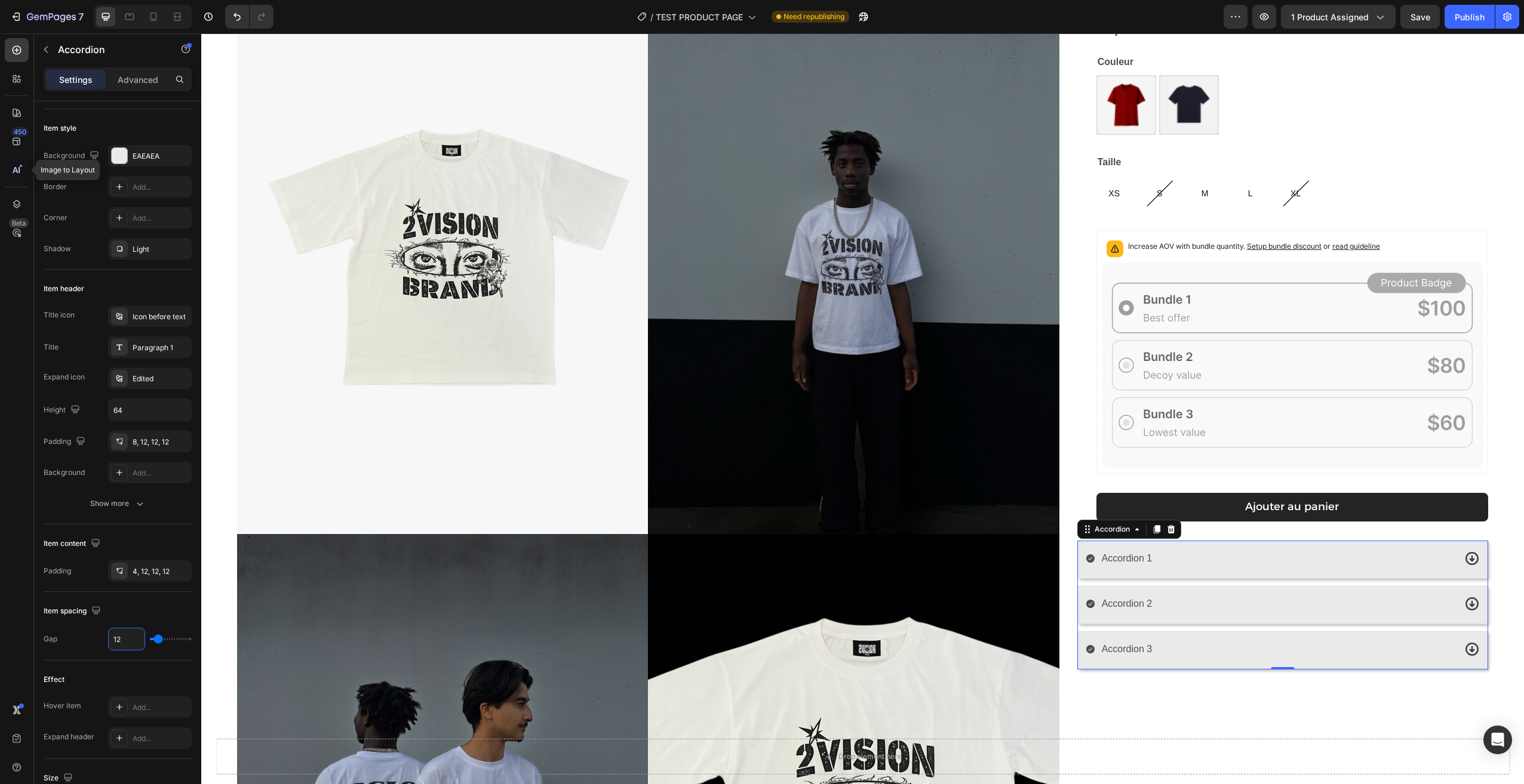
type input "12"
click at [144, 606] on div "Item spacing" at bounding box center [118, 611] width 148 height 19
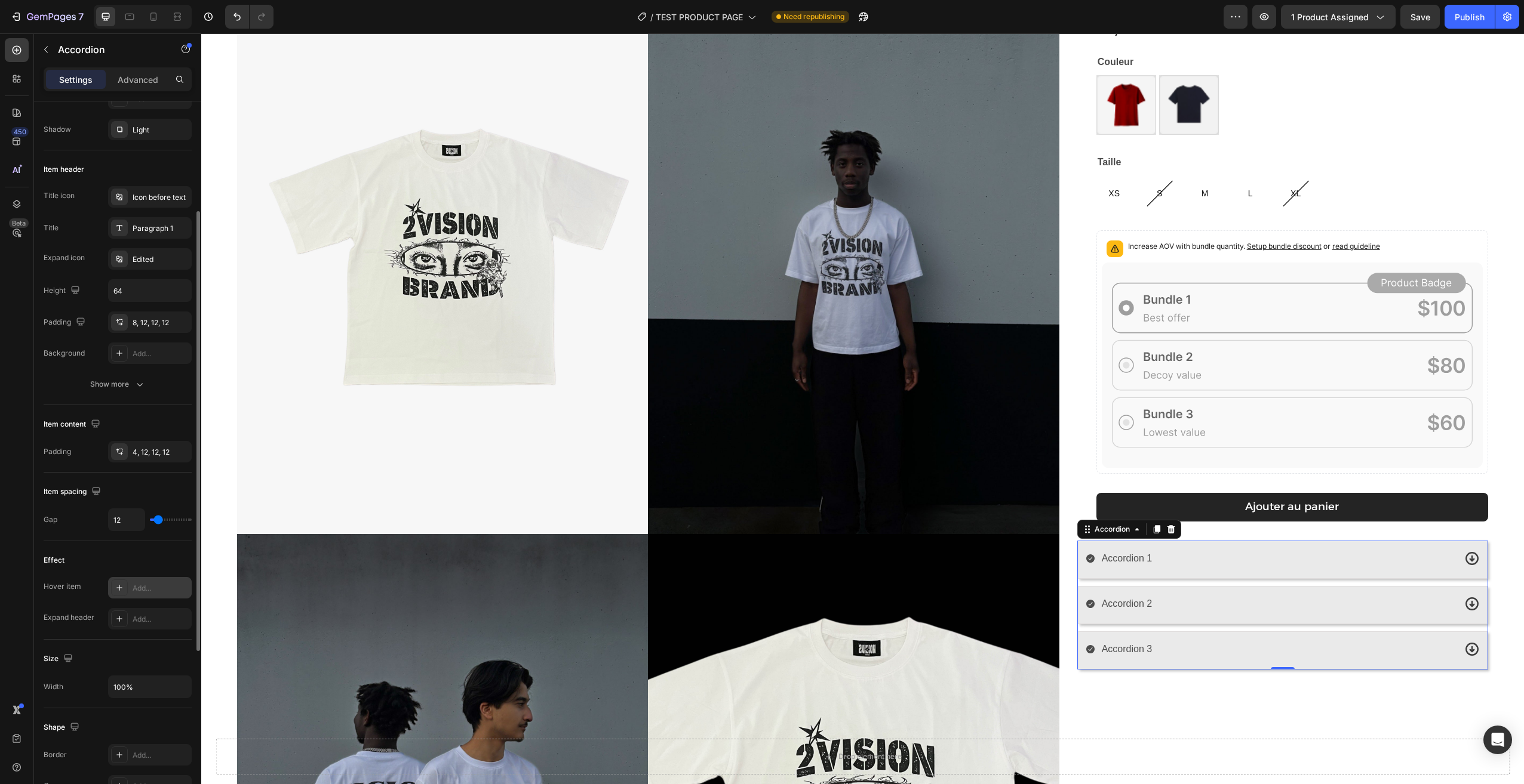
click at [155, 582] on div "Add..." at bounding box center [150, 588] width 83 height 21
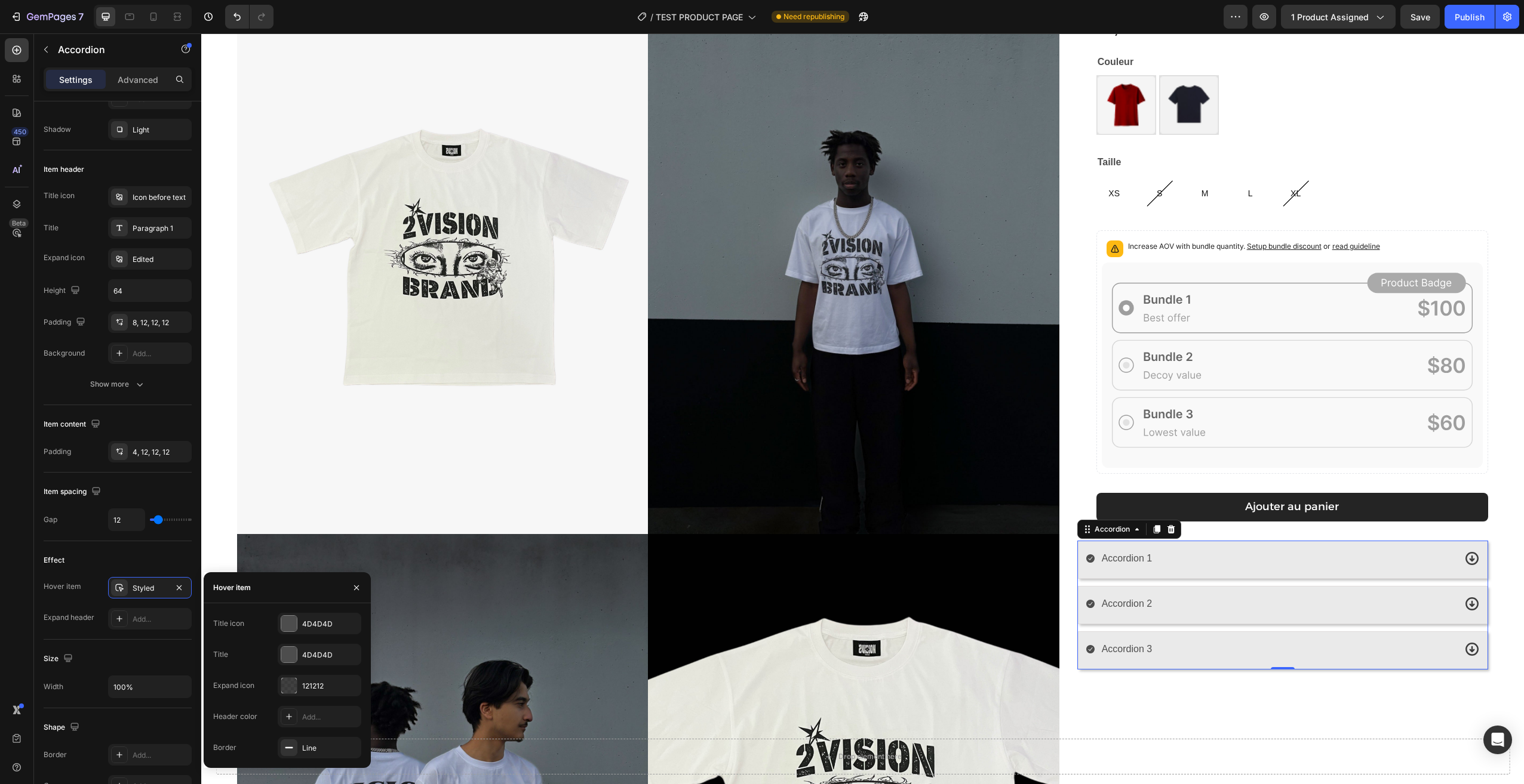
click at [273, 578] on div "Hover item" at bounding box center [287, 587] width 167 height 31
click at [1234, 561] on div "Accordion 1" at bounding box center [1270, 559] width 369 height 21
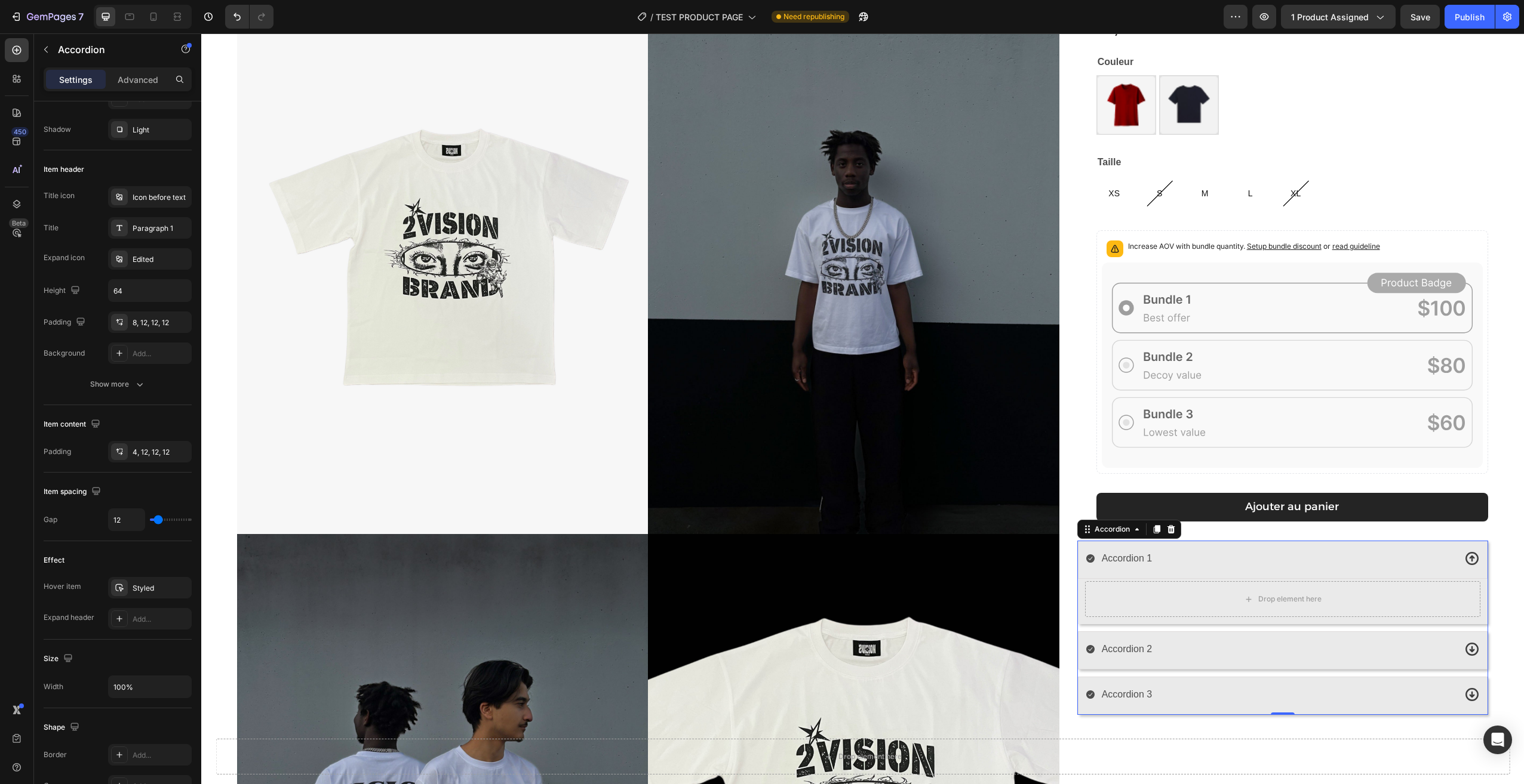
click at [1243, 559] on div "Accordion 1" at bounding box center [1270, 559] width 369 height 21
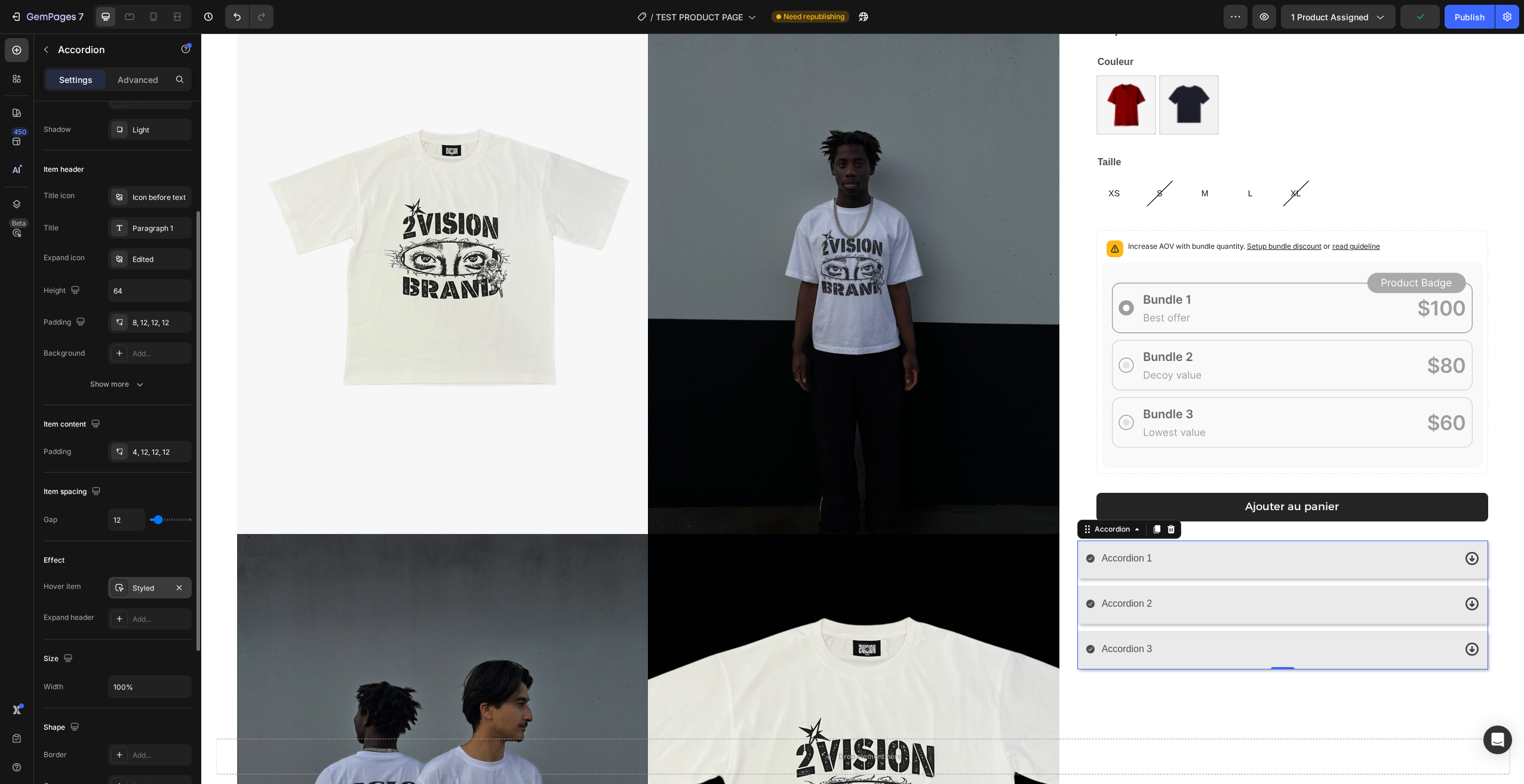
click at [149, 581] on div "Styled" at bounding box center [150, 588] width 83 height 21
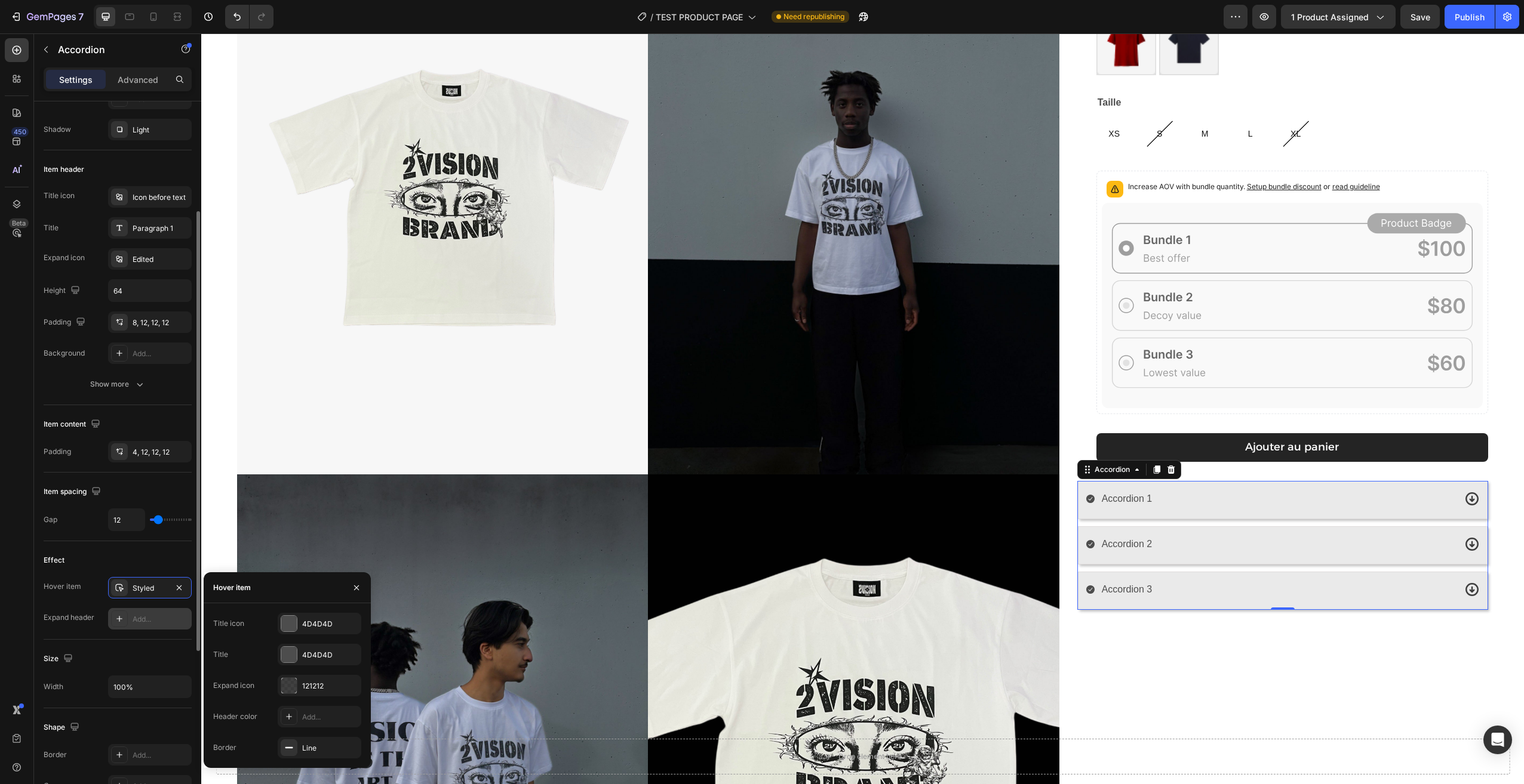
click at [141, 620] on div "Add..." at bounding box center [161, 619] width 56 height 10
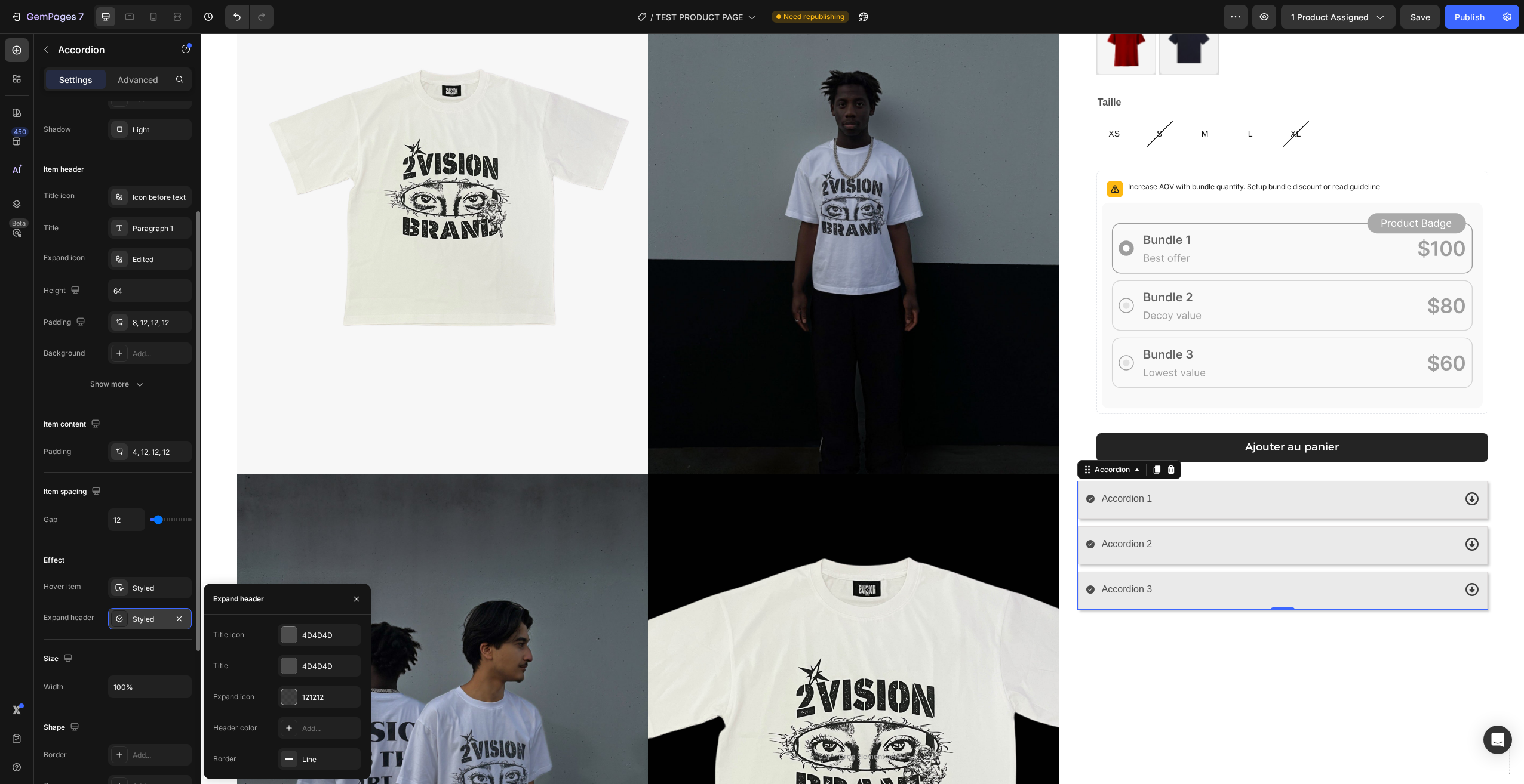
click at [1251, 515] on div "Accordion 1" at bounding box center [1283, 500] width 410 height 38
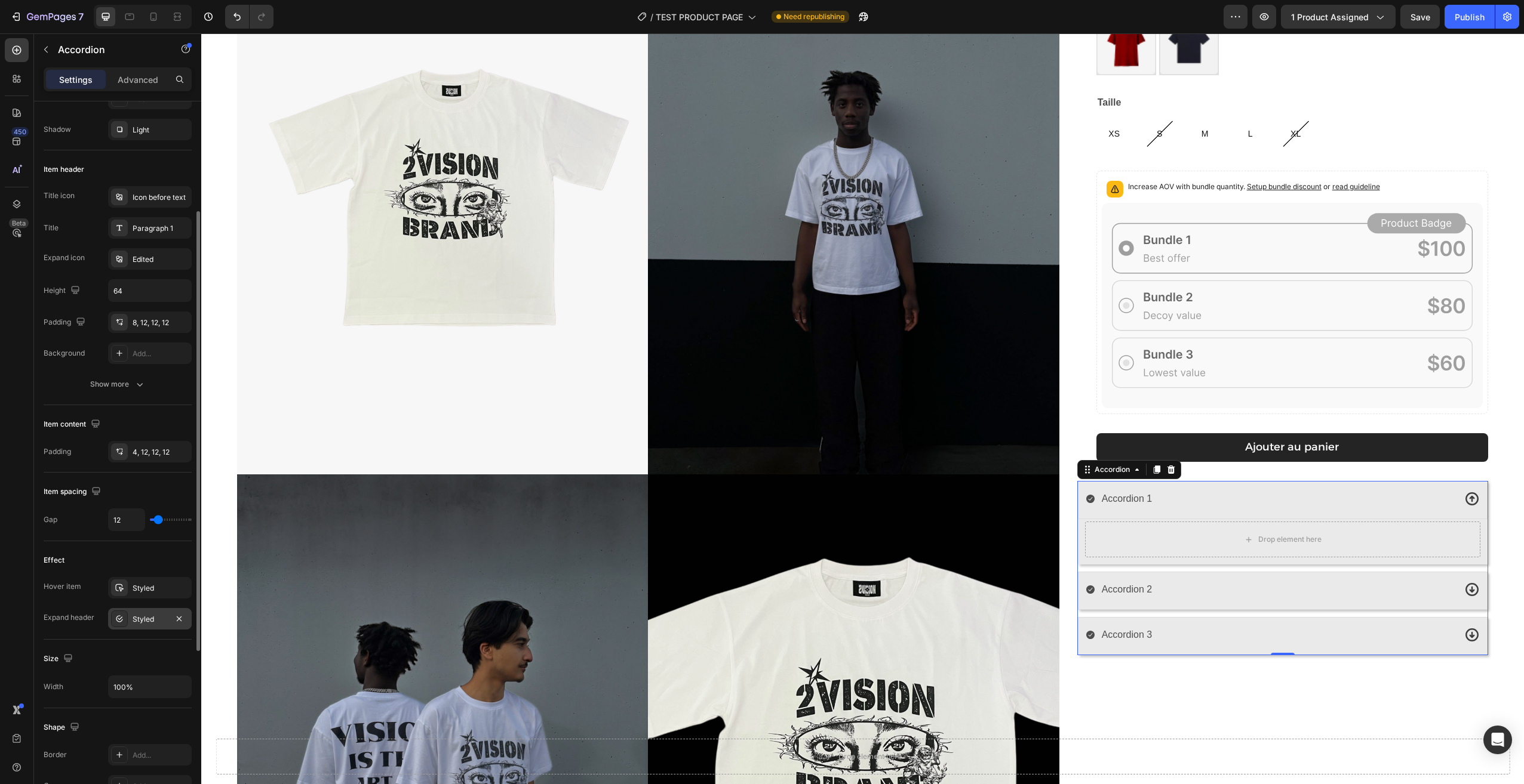
click at [1245, 503] on div "Accordion 1" at bounding box center [1270, 499] width 369 height 21
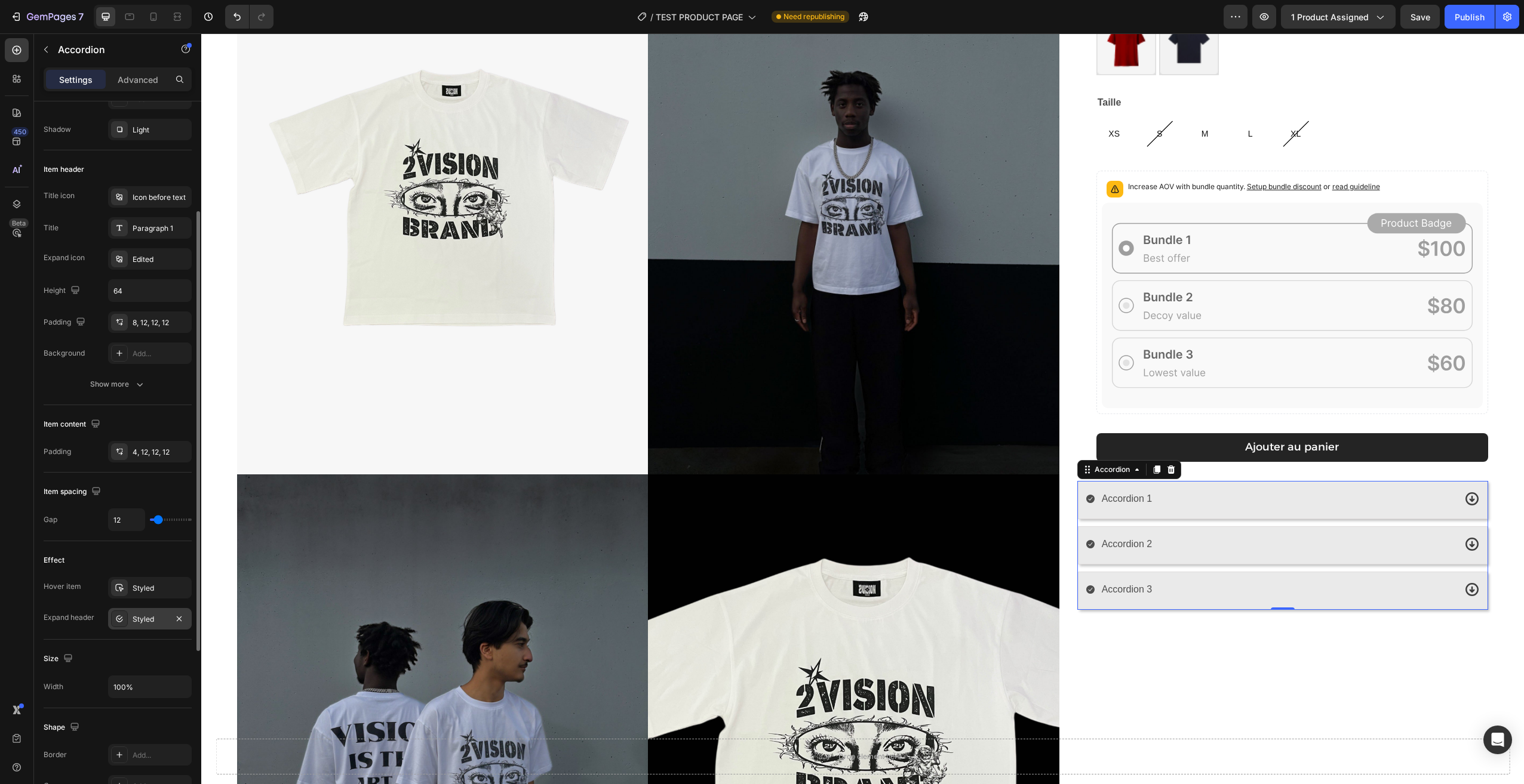
click at [160, 617] on div "Styled" at bounding box center [150, 619] width 35 height 10
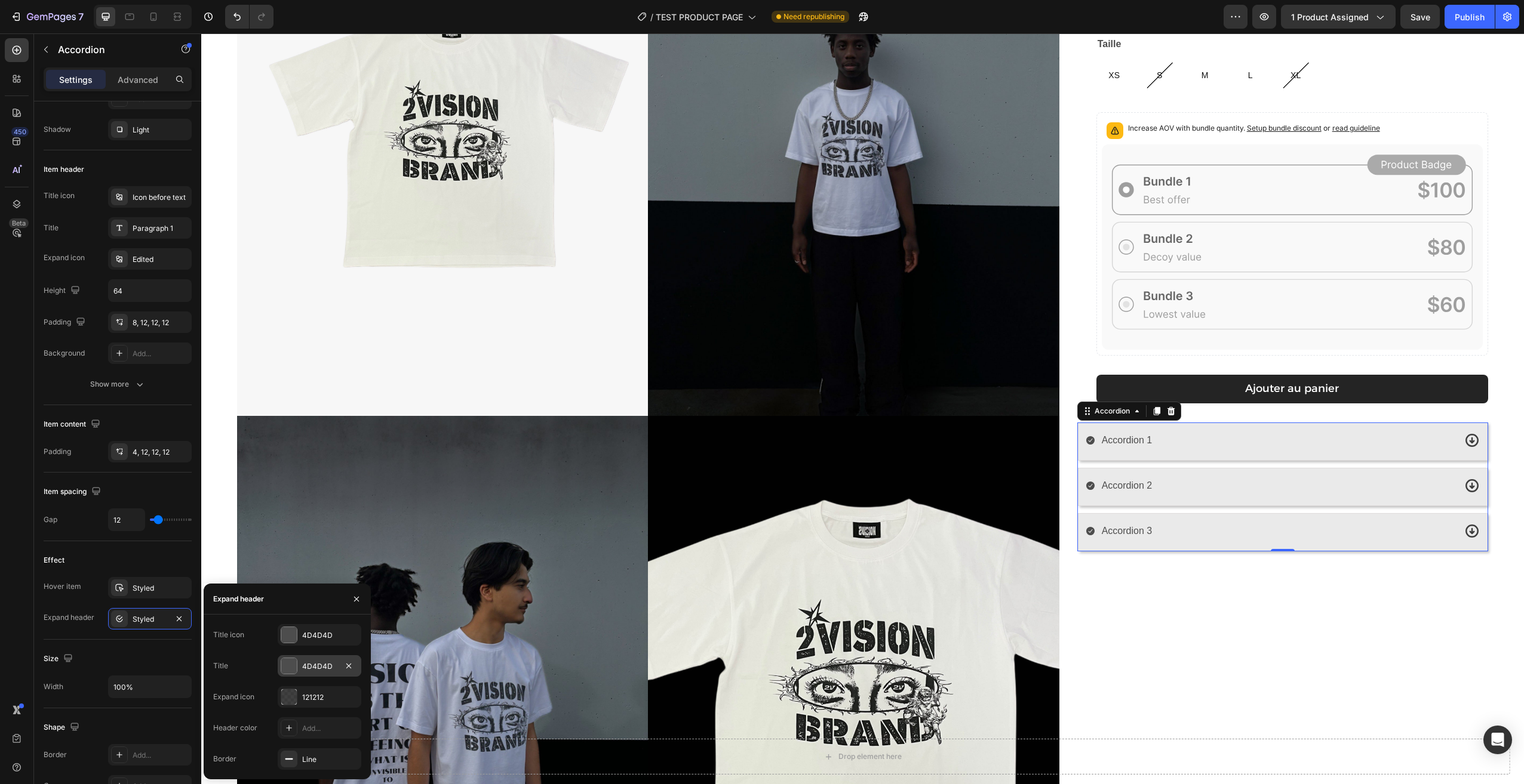
scroll to position [238, 0]
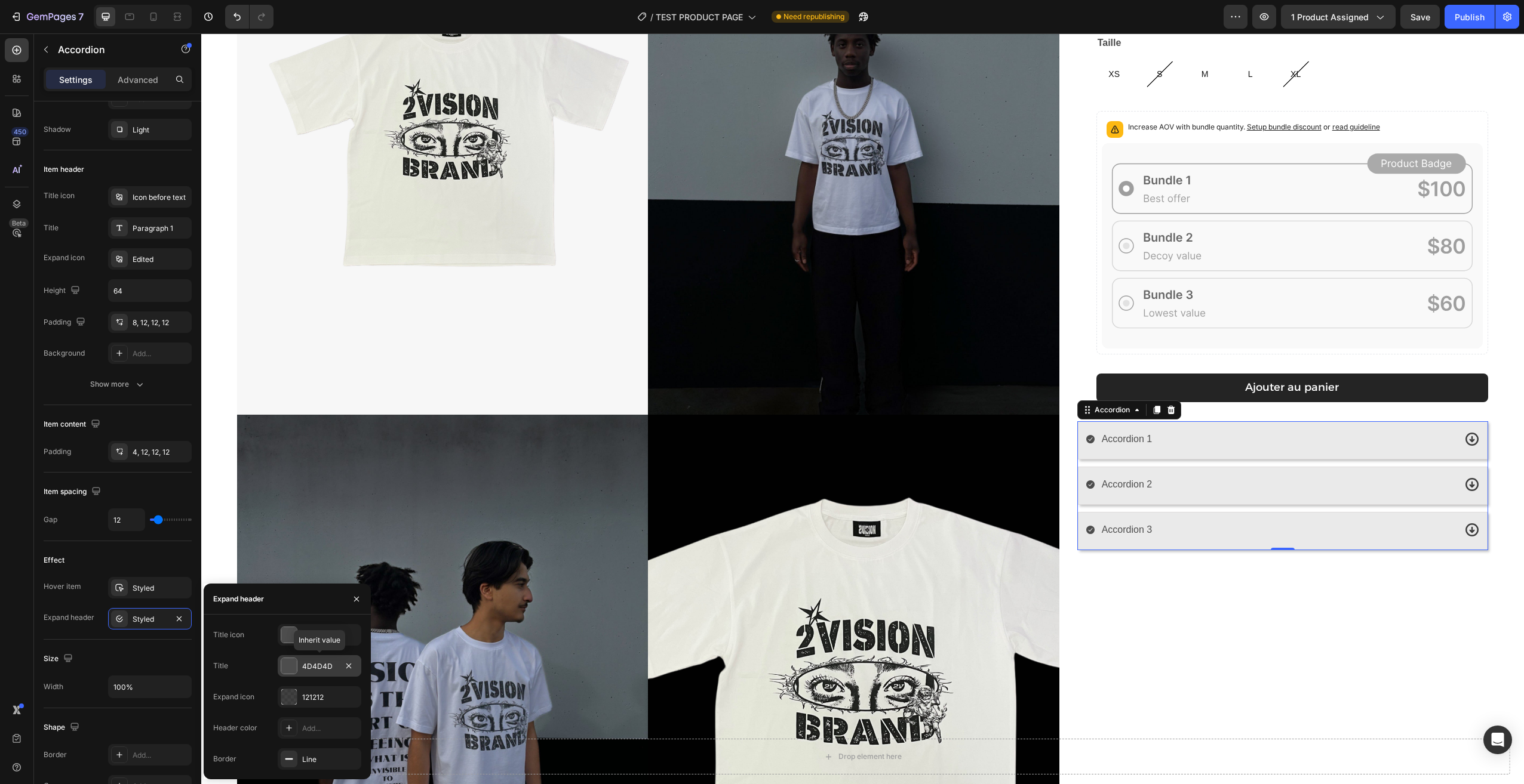
click at [312, 669] on div "4D4D4D" at bounding box center [319, 666] width 35 height 10
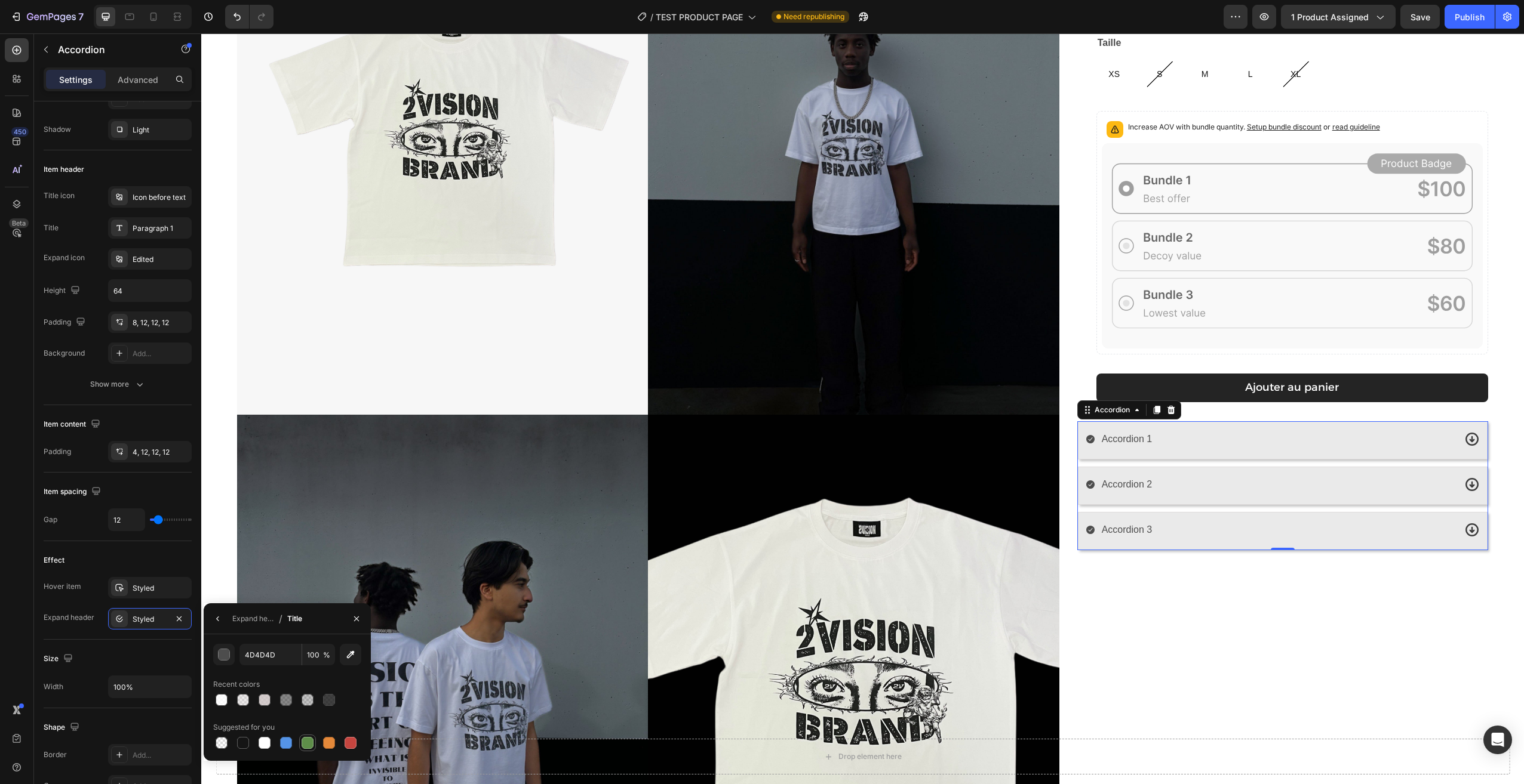
click at [307, 742] on div at bounding box center [308, 743] width 12 height 12
click at [1201, 432] on div "Accordion 1" at bounding box center [1270, 439] width 369 height 21
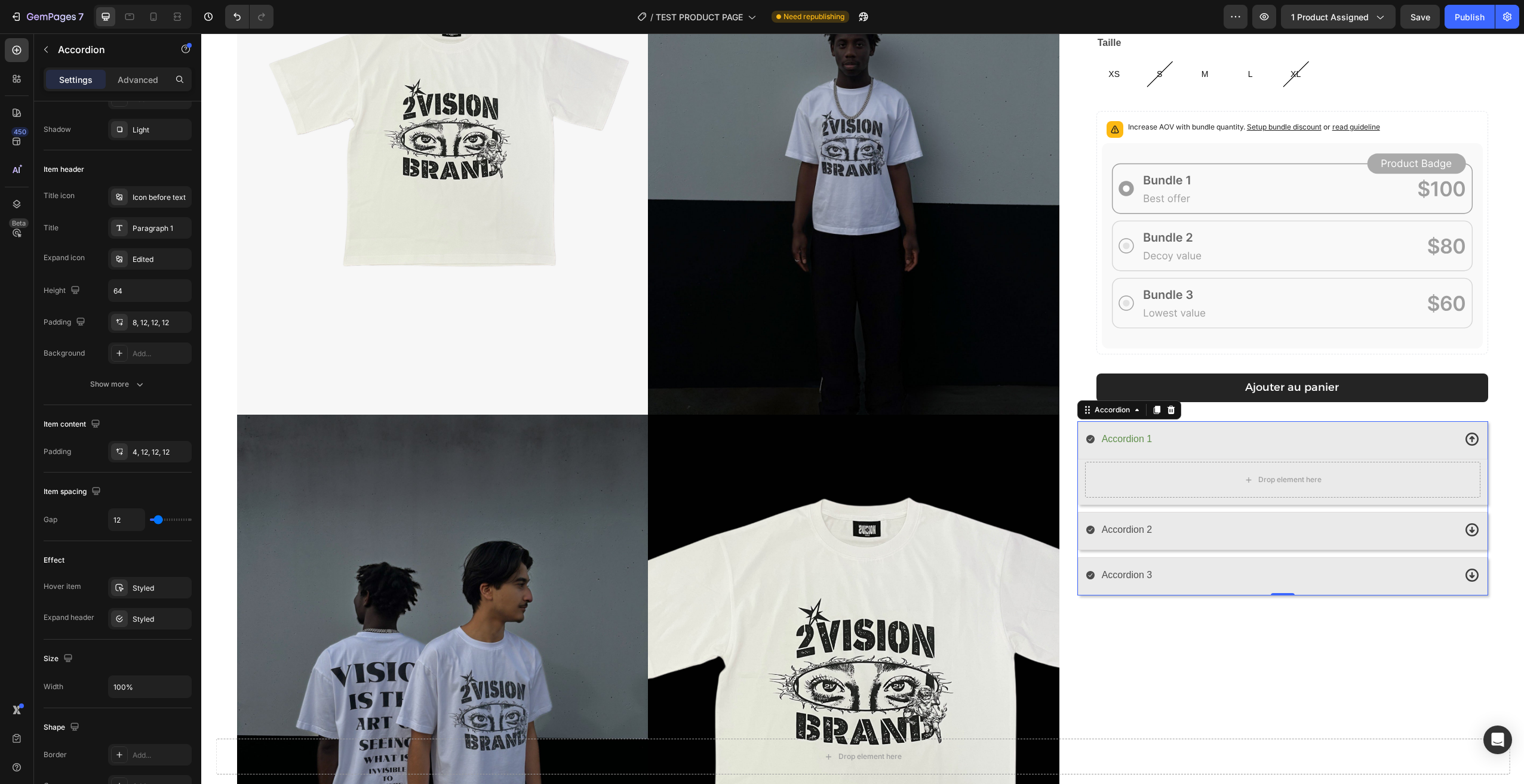
click at [1202, 440] on div "Accordion 1" at bounding box center [1270, 439] width 369 height 21
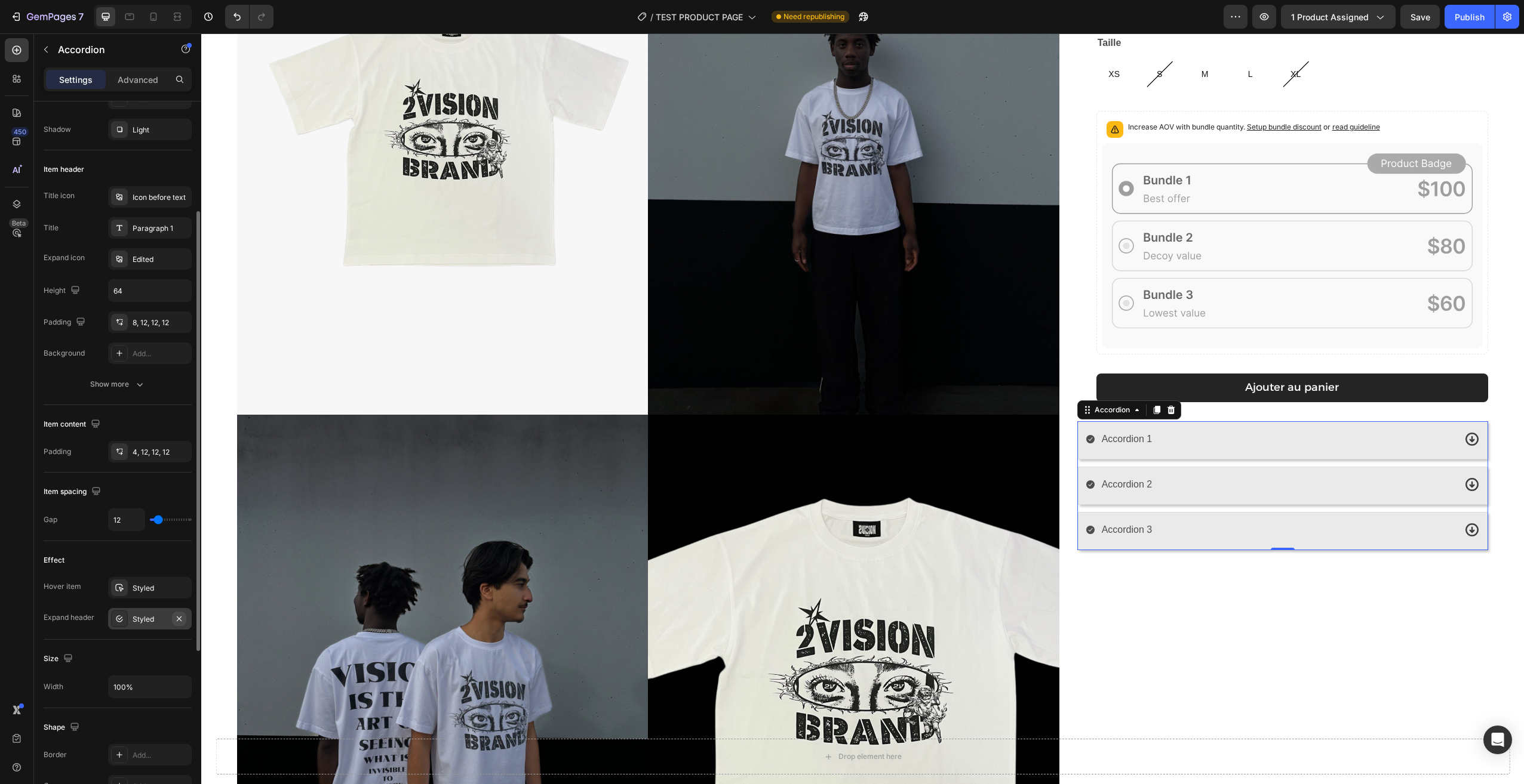
click at [181, 620] on icon "button" at bounding box center [179, 619] width 9 height 9
click at [145, 591] on div "Styled" at bounding box center [150, 588] width 35 height 10
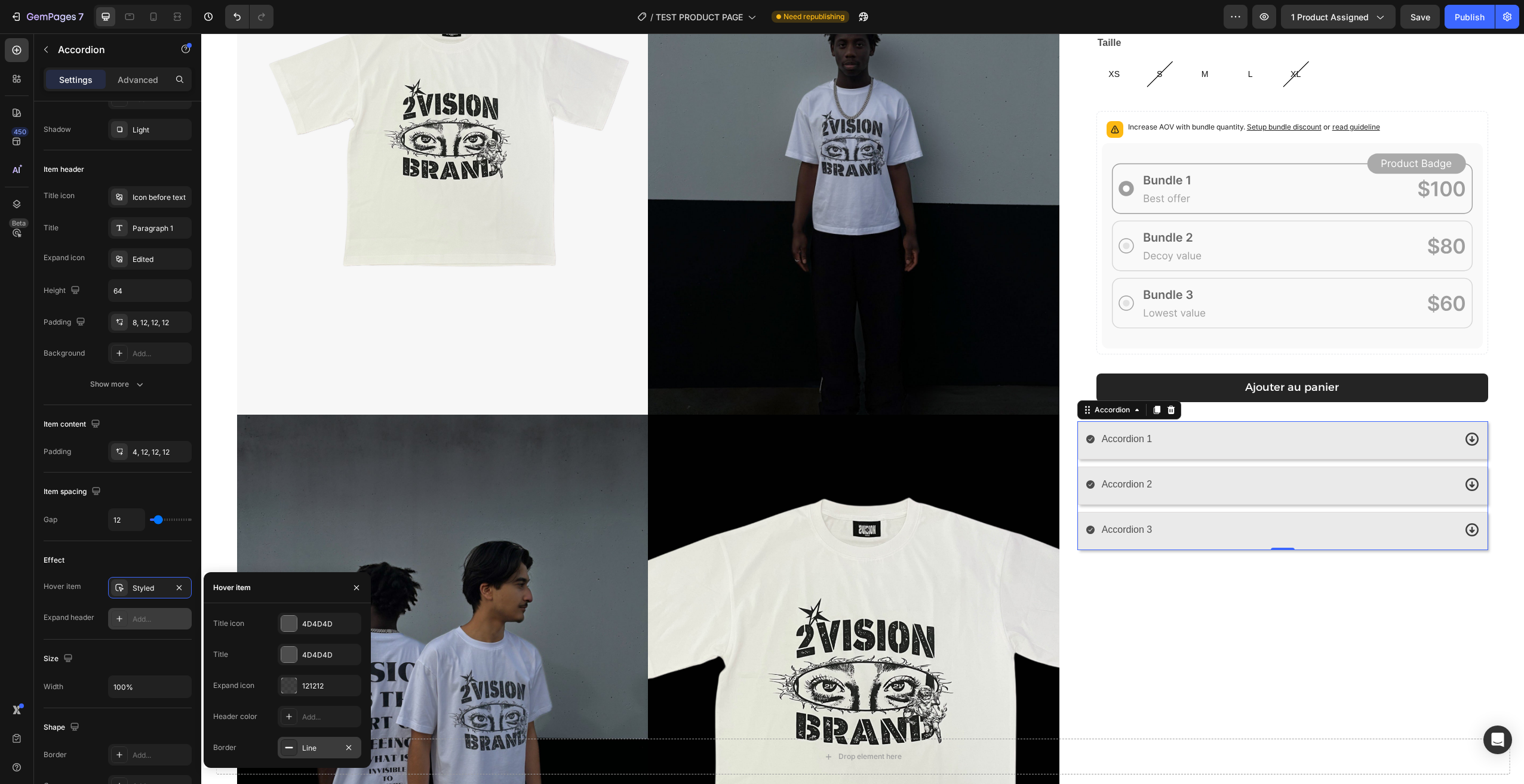
click at [320, 748] on div "Line" at bounding box center [319, 748] width 35 height 10
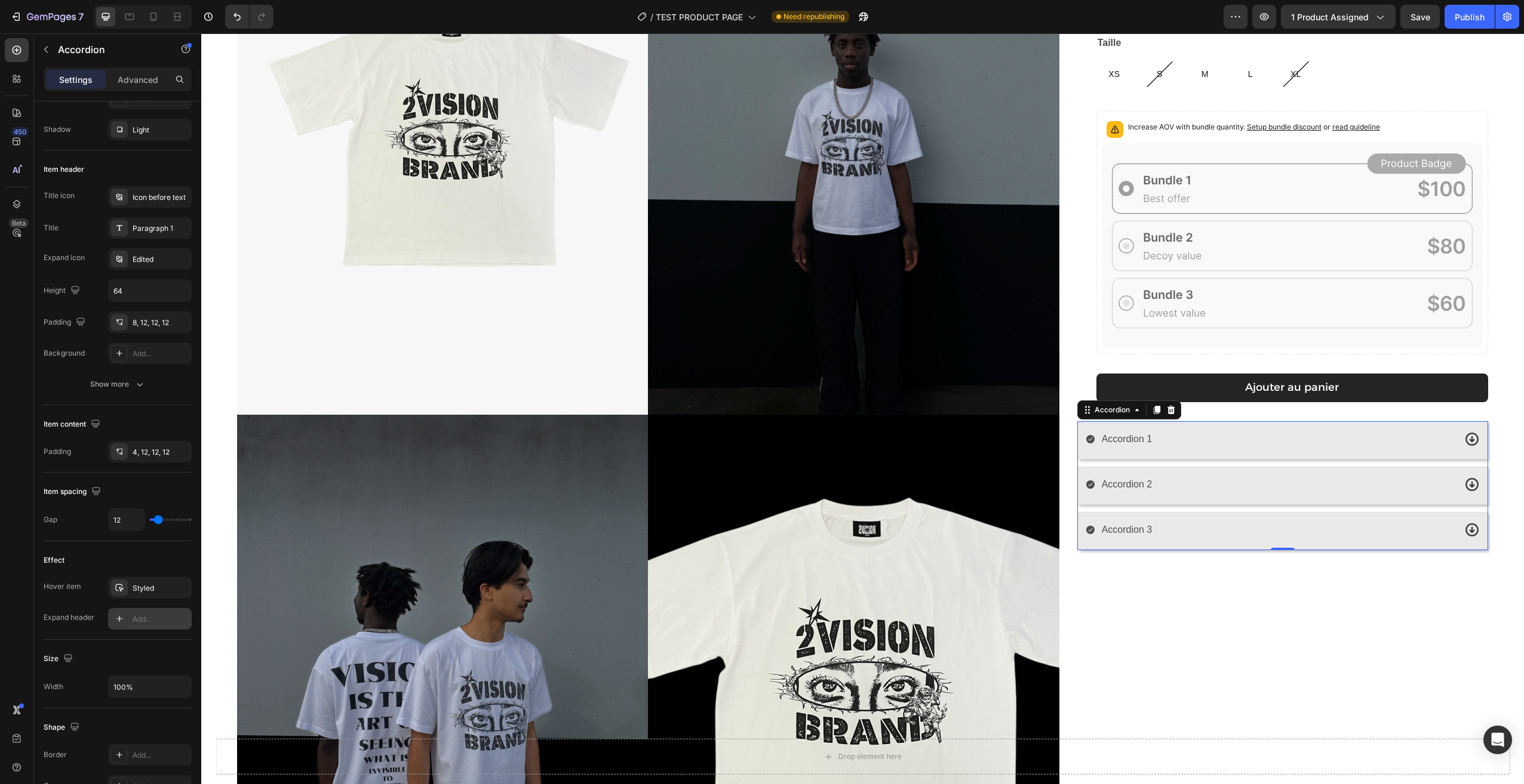
click at [1231, 479] on div "Accordion 2" at bounding box center [1270, 485] width 369 height 21
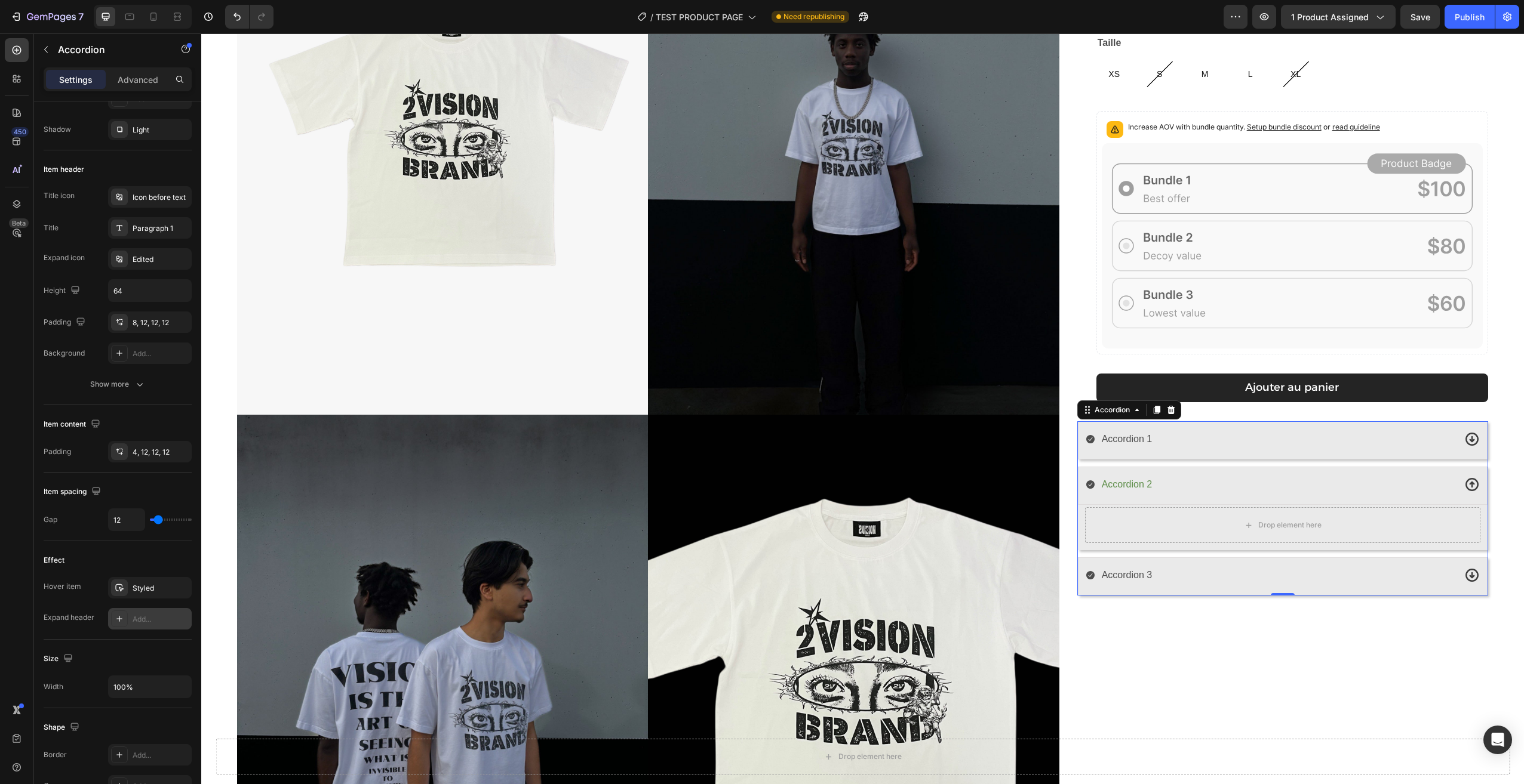
click at [1230, 479] on div "Accordion 2" at bounding box center [1270, 485] width 369 height 21
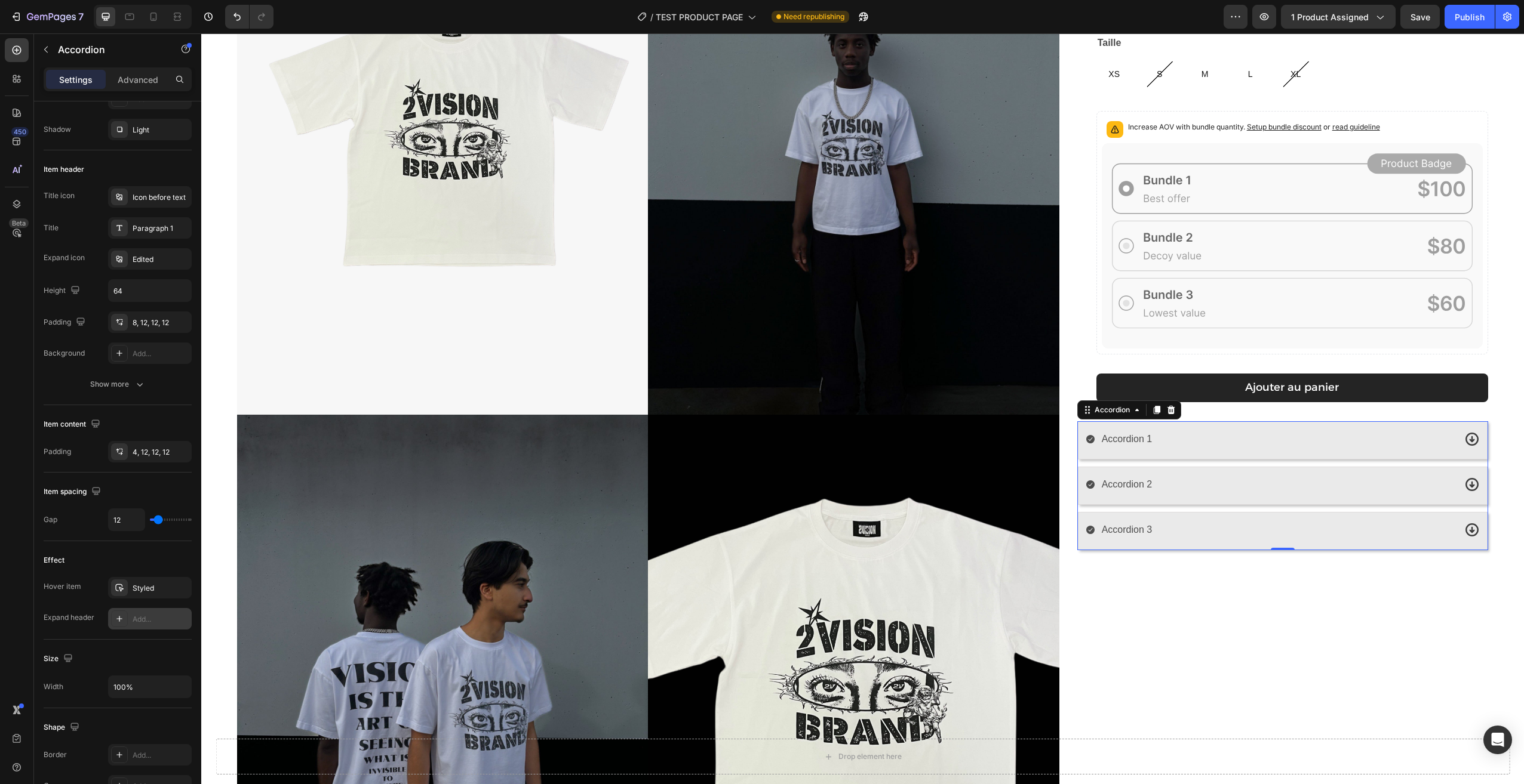
click at [1194, 441] on div "Accordion 1" at bounding box center [1270, 439] width 369 height 21
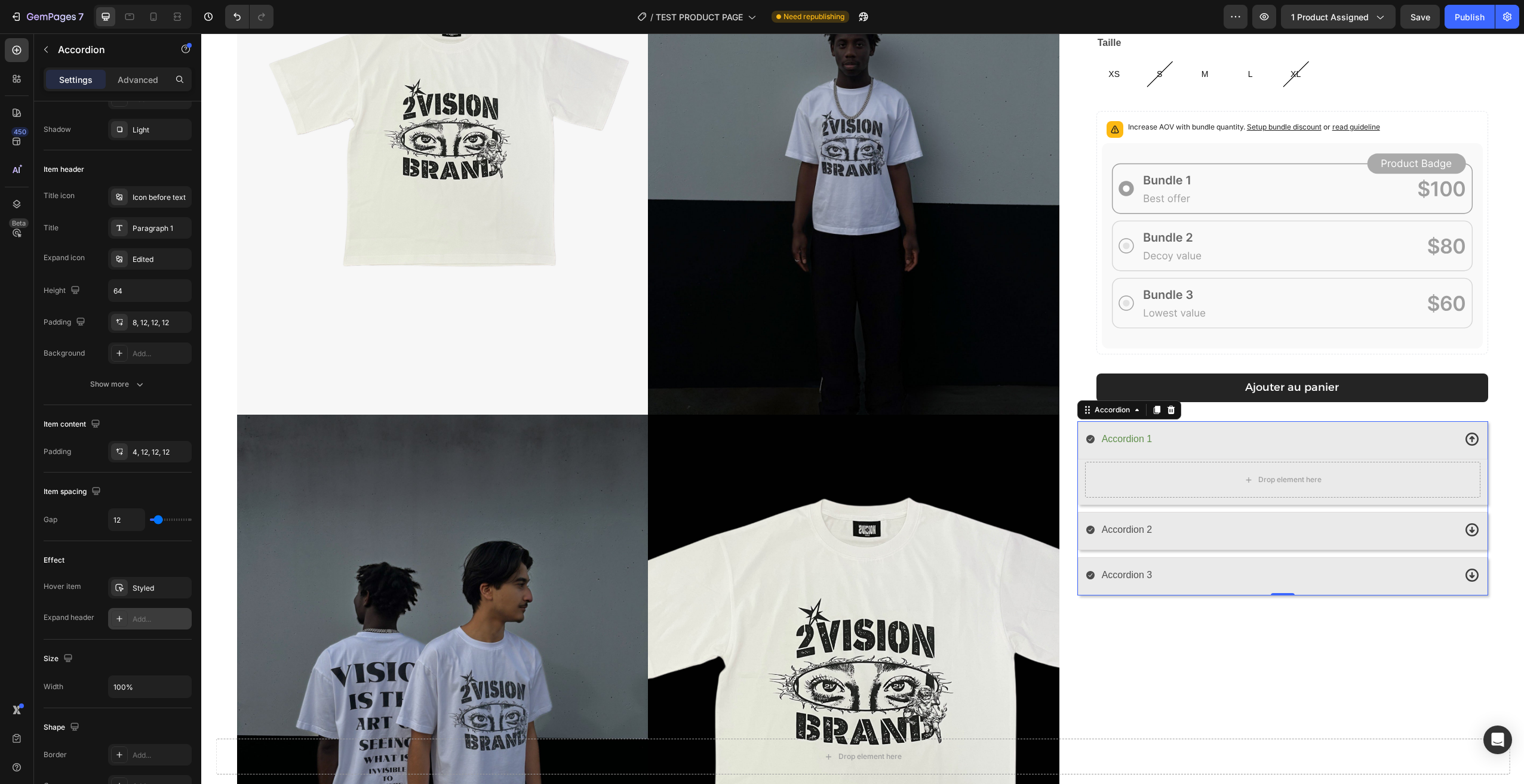
click at [1202, 435] on div "Accordion 1" at bounding box center [1270, 439] width 369 height 21
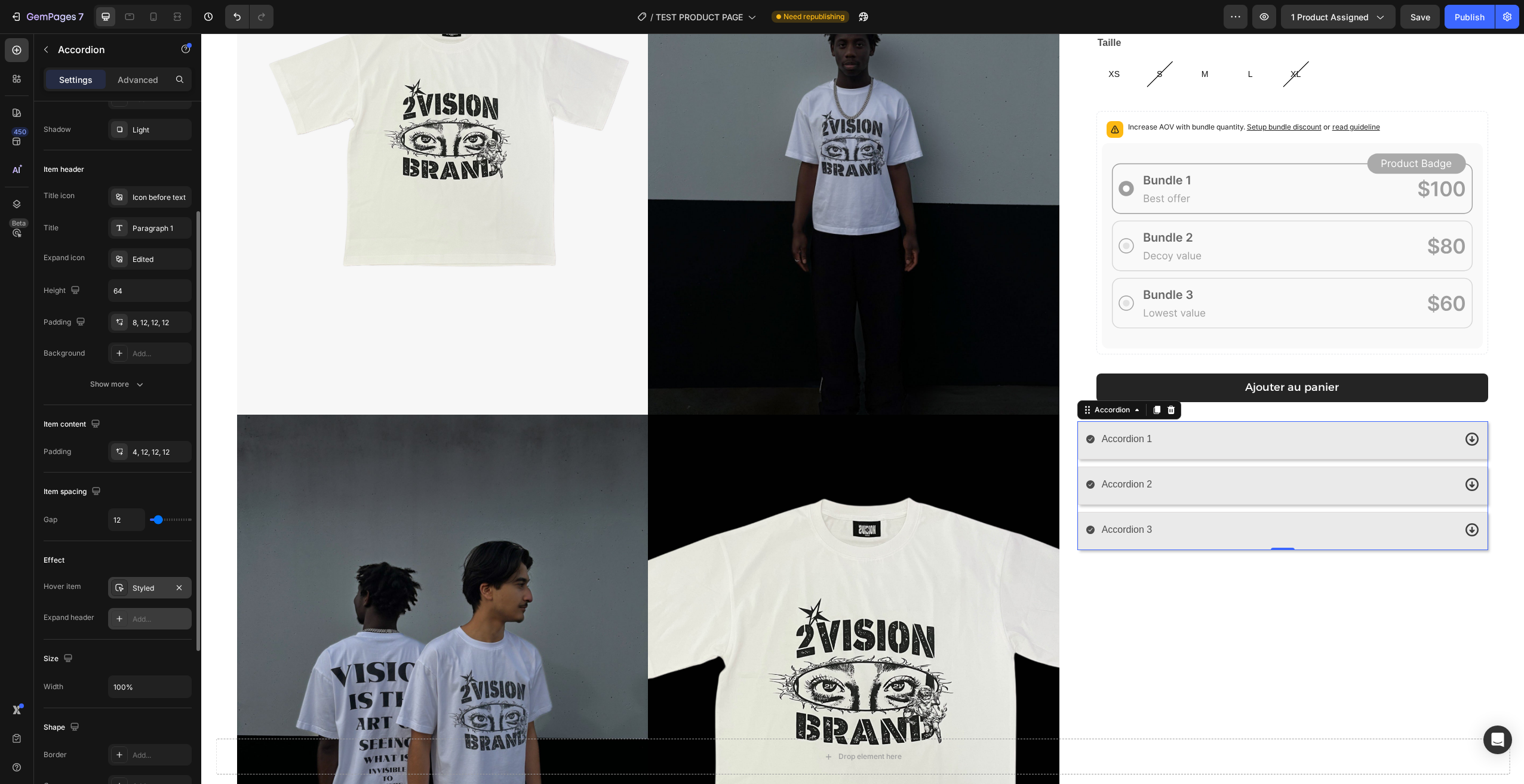
click at [144, 587] on div "Styled" at bounding box center [150, 588] width 35 height 10
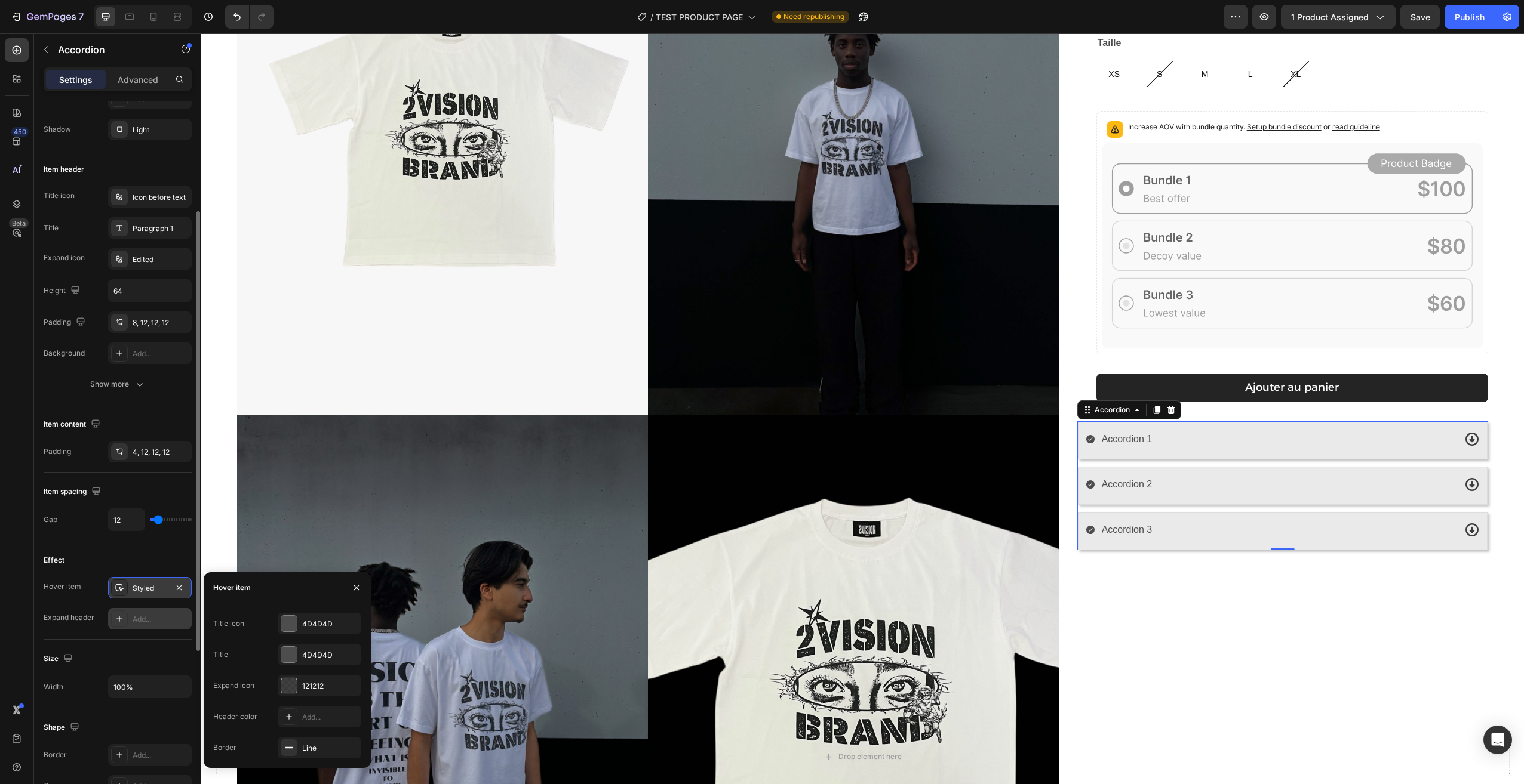
click at [144, 587] on div "Styled" at bounding box center [150, 588] width 35 height 10
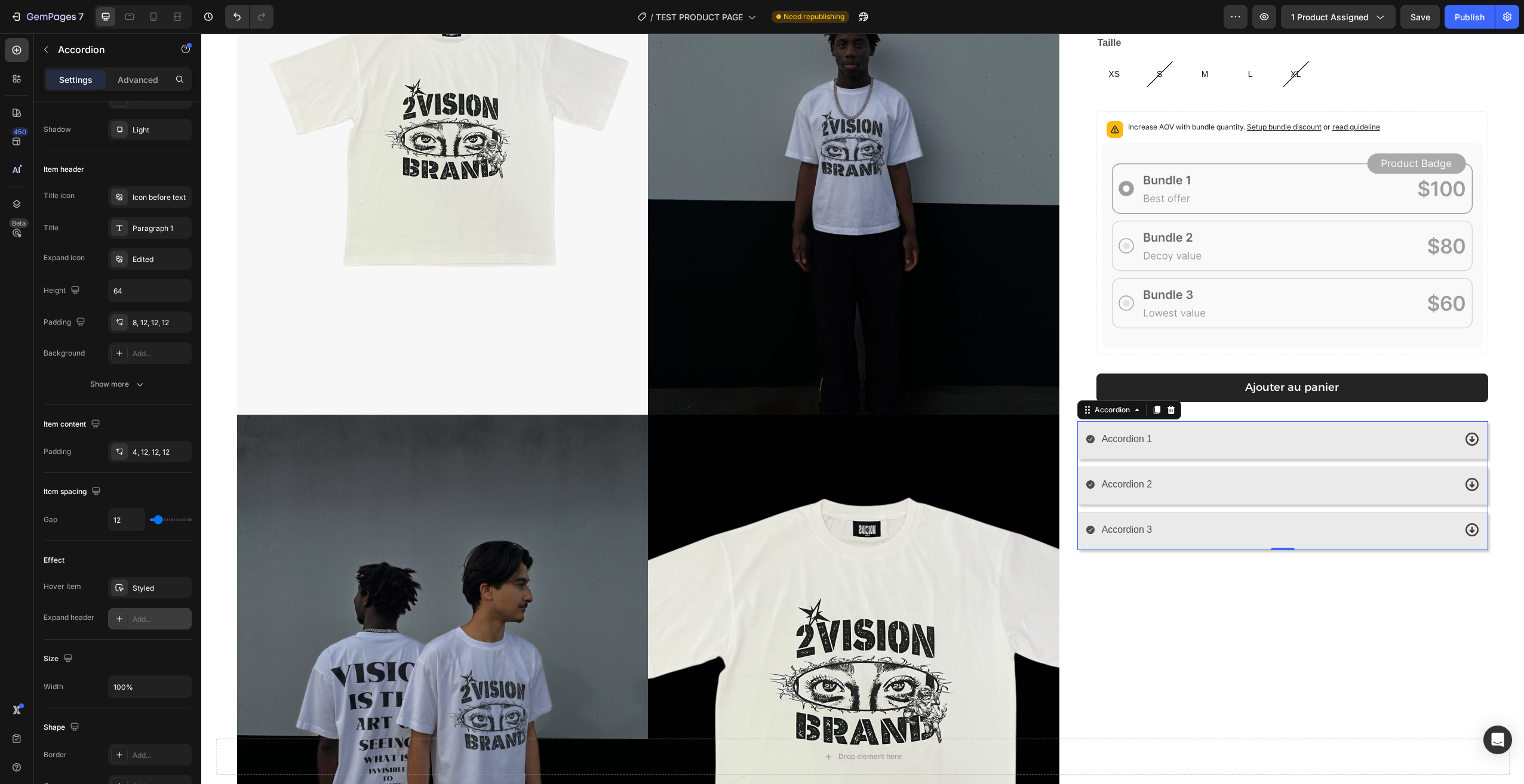
click at [148, 612] on div "Add..." at bounding box center [150, 619] width 83 height 21
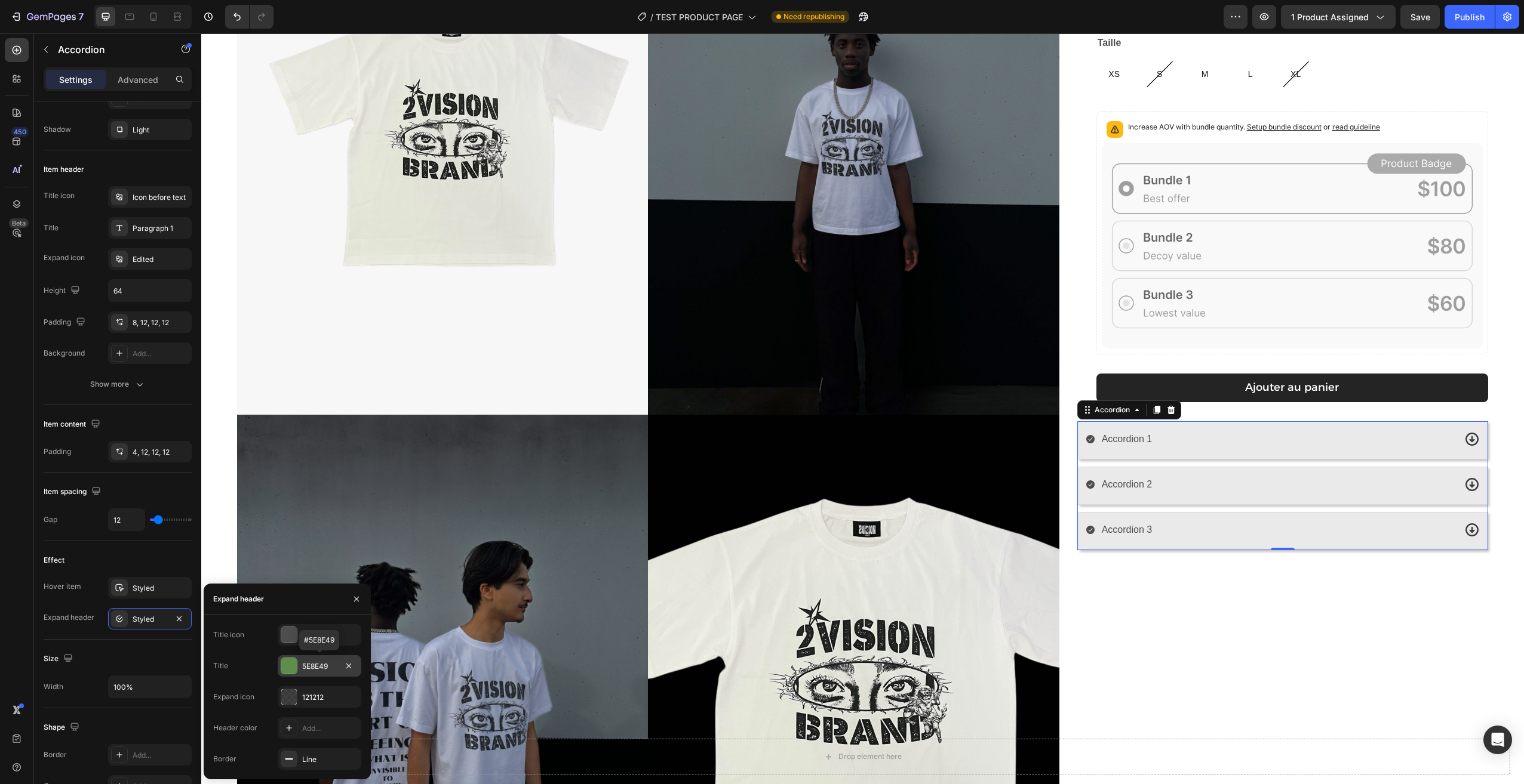
click at [300, 666] on div "5E8E49" at bounding box center [319, 665] width 83 height 21
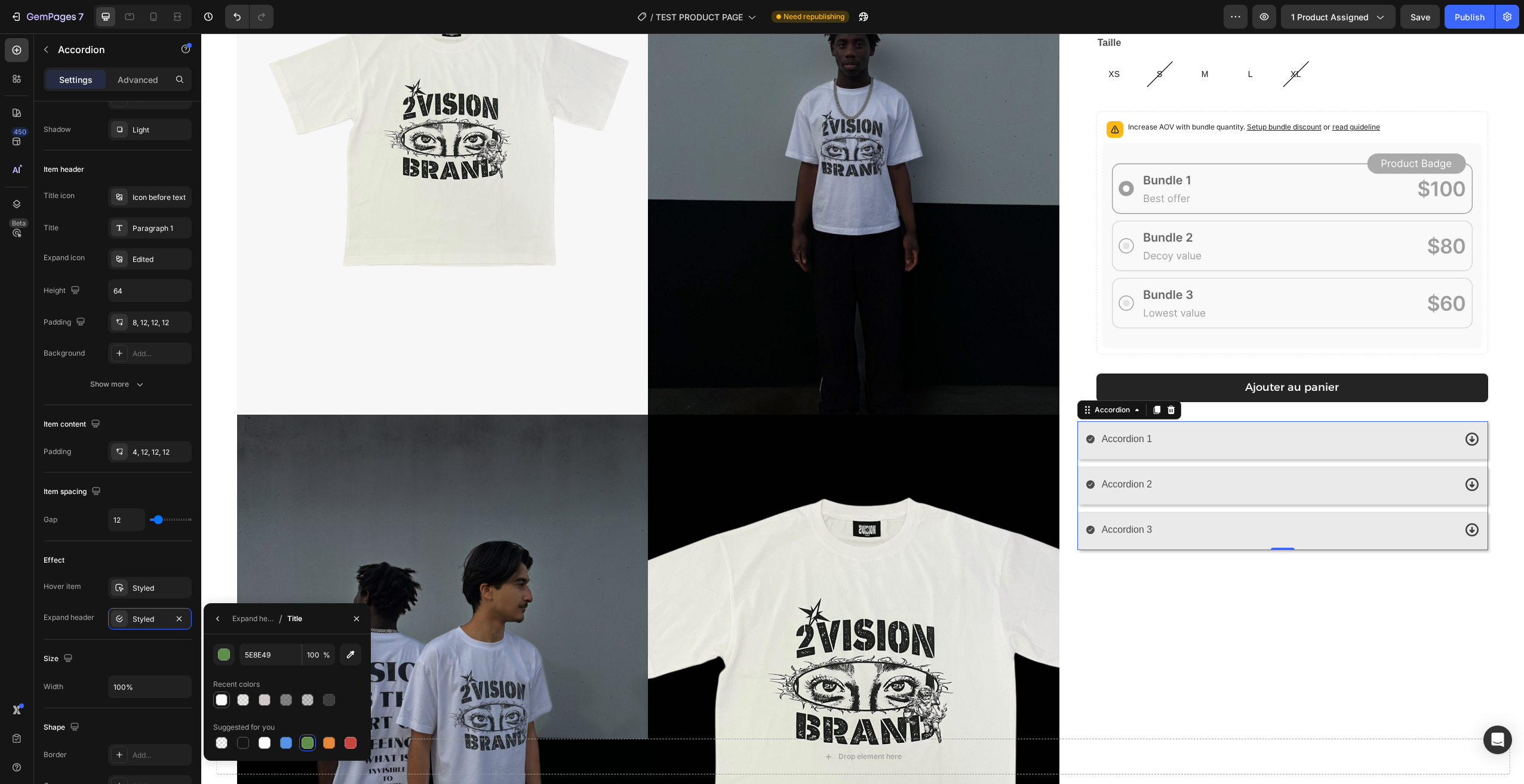
click at [223, 696] on div at bounding box center [222, 700] width 12 height 12
type input "FFFFFF"
type input "80"
click at [328, 697] on div at bounding box center [329, 700] width 12 height 12
type input "121212"
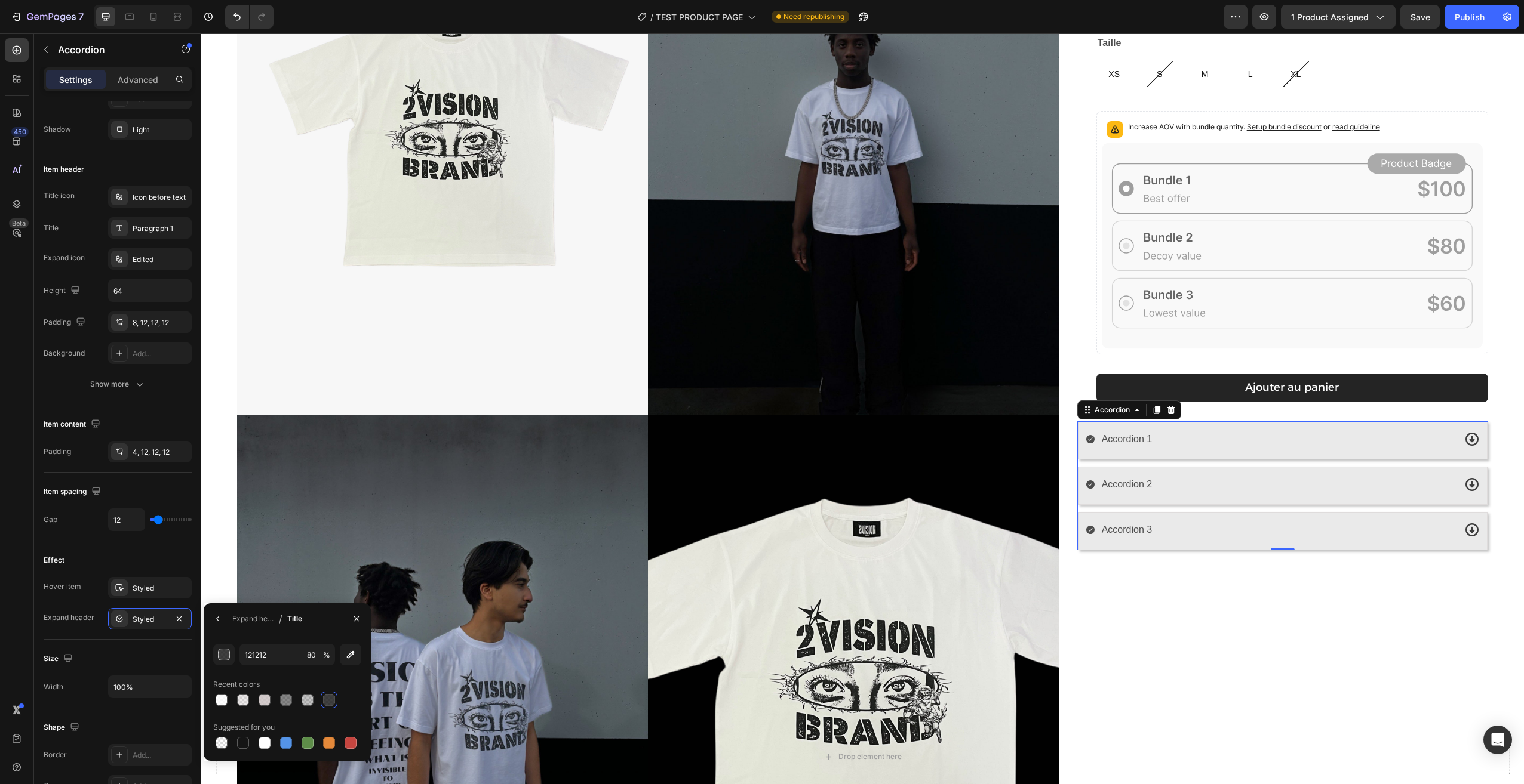
click at [327, 716] on div "121212 80 % Recent colors Suggested for you" at bounding box center [287, 697] width 148 height 107
click at [182, 620] on icon "button" at bounding box center [179, 619] width 9 height 9
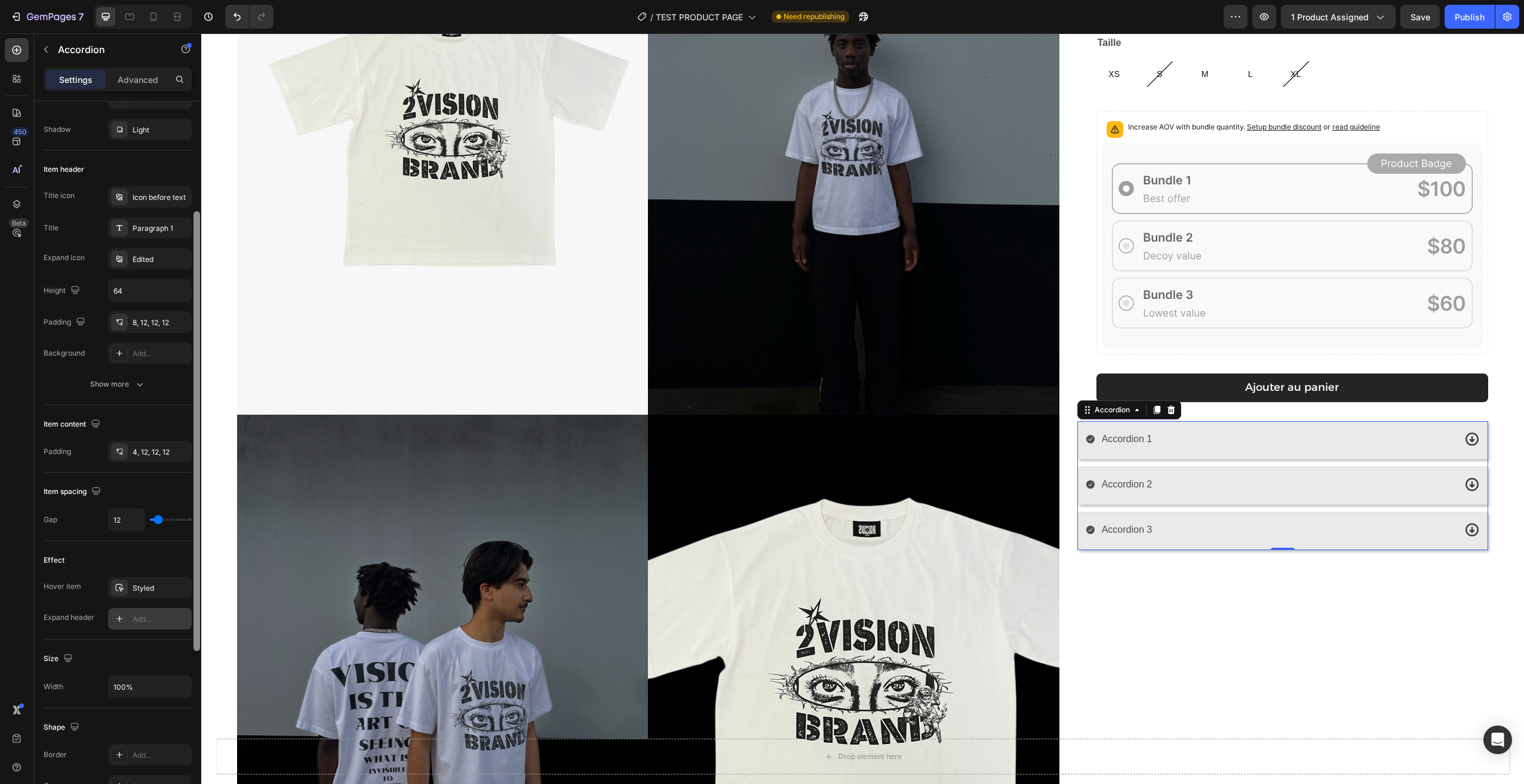
drag, startPoint x: 120, startPoint y: 538, endPoint x: 197, endPoint y: 640, distance: 127.8
click at [151, 668] on div "Size Width 100%" at bounding box center [118, 674] width 148 height 68
click at [1419, 14] on span "Save" at bounding box center [1419, 17] width 20 height 10
click at [1157, 484] on div "Accordion 2" at bounding box center [1270, 485] width 369 height 21
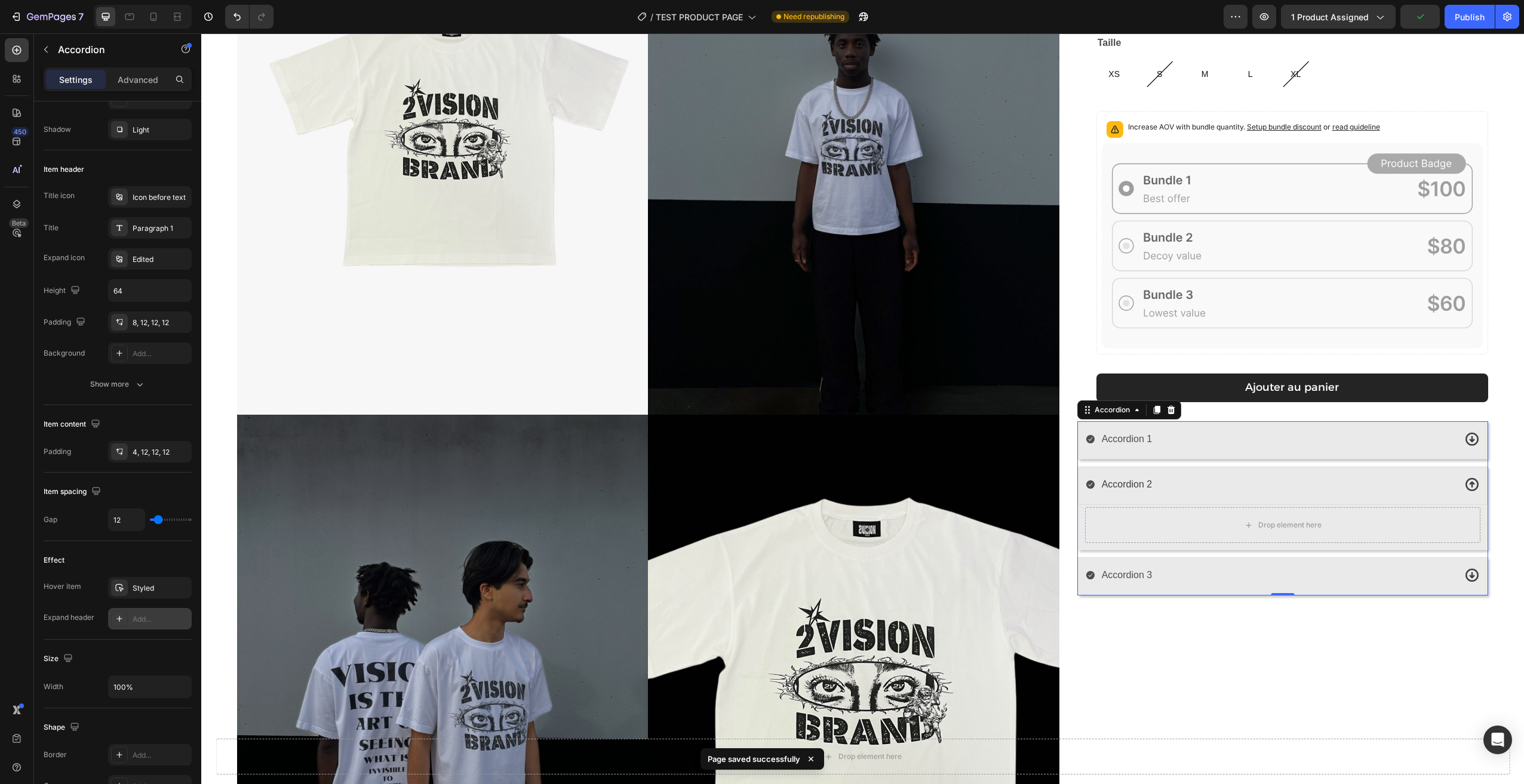
click at [1190, 481] on div "Accordion 2" at bounding box center [1270, 485] width 369 height 21
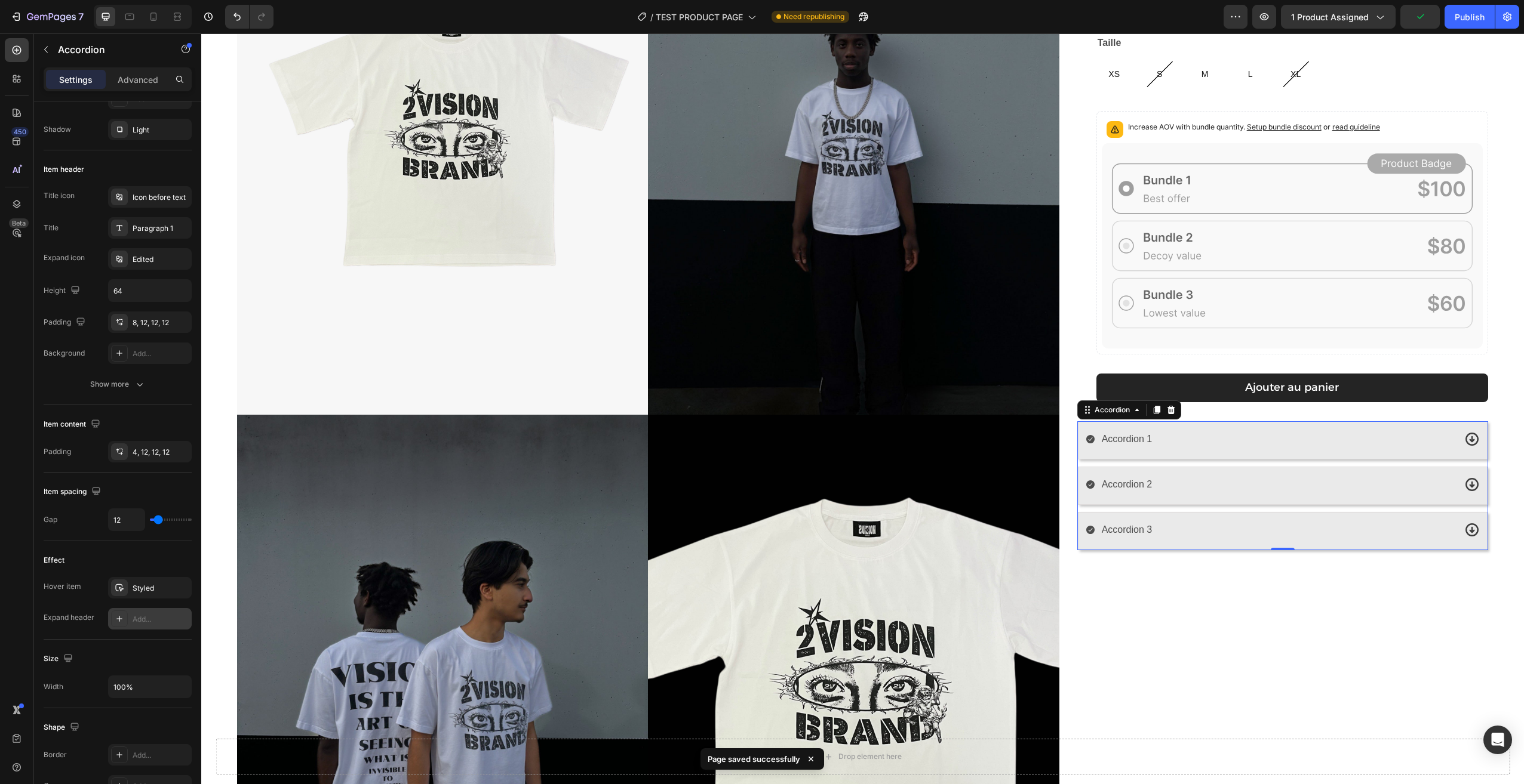
click at [1194, 438] on div "Accordion 1" at bounding box center [1270, 439] width 369 height 21
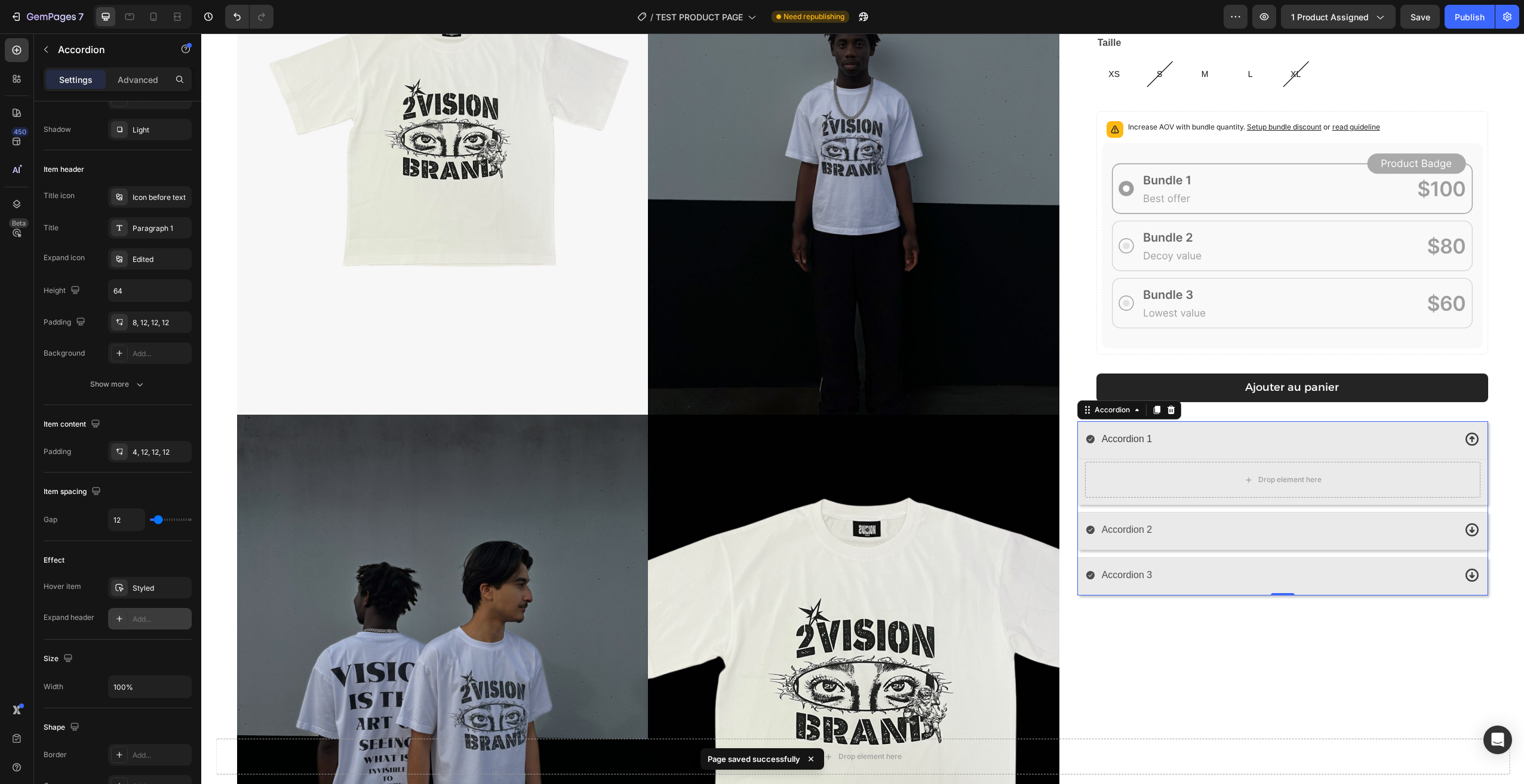
click at [1194, 438] on div "Accordion 1" at bounding box center [1270, 439] width 369 height 21
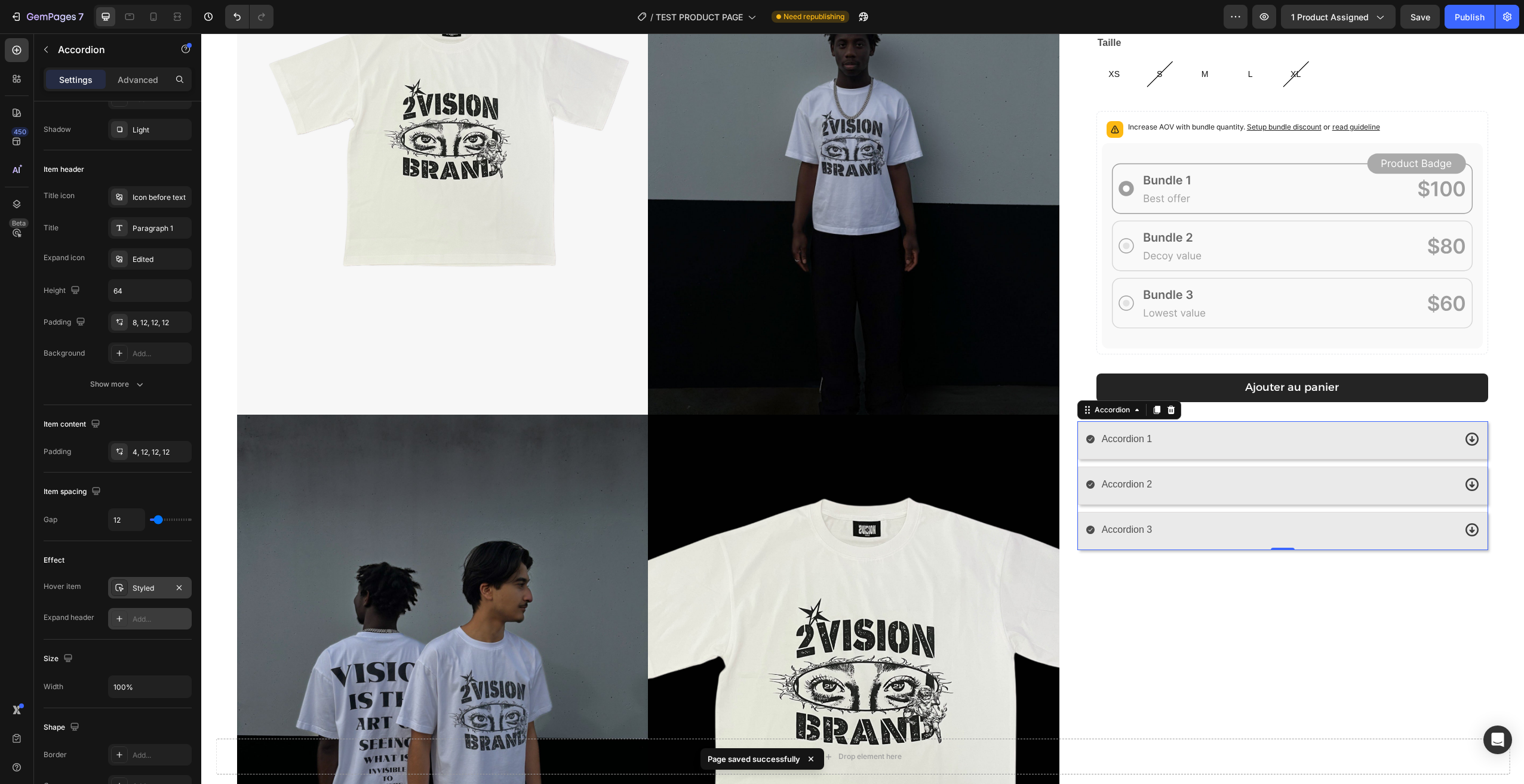
click at [160, 589] on div "Styled" at bounding box center [150, 588] width 35 height 10
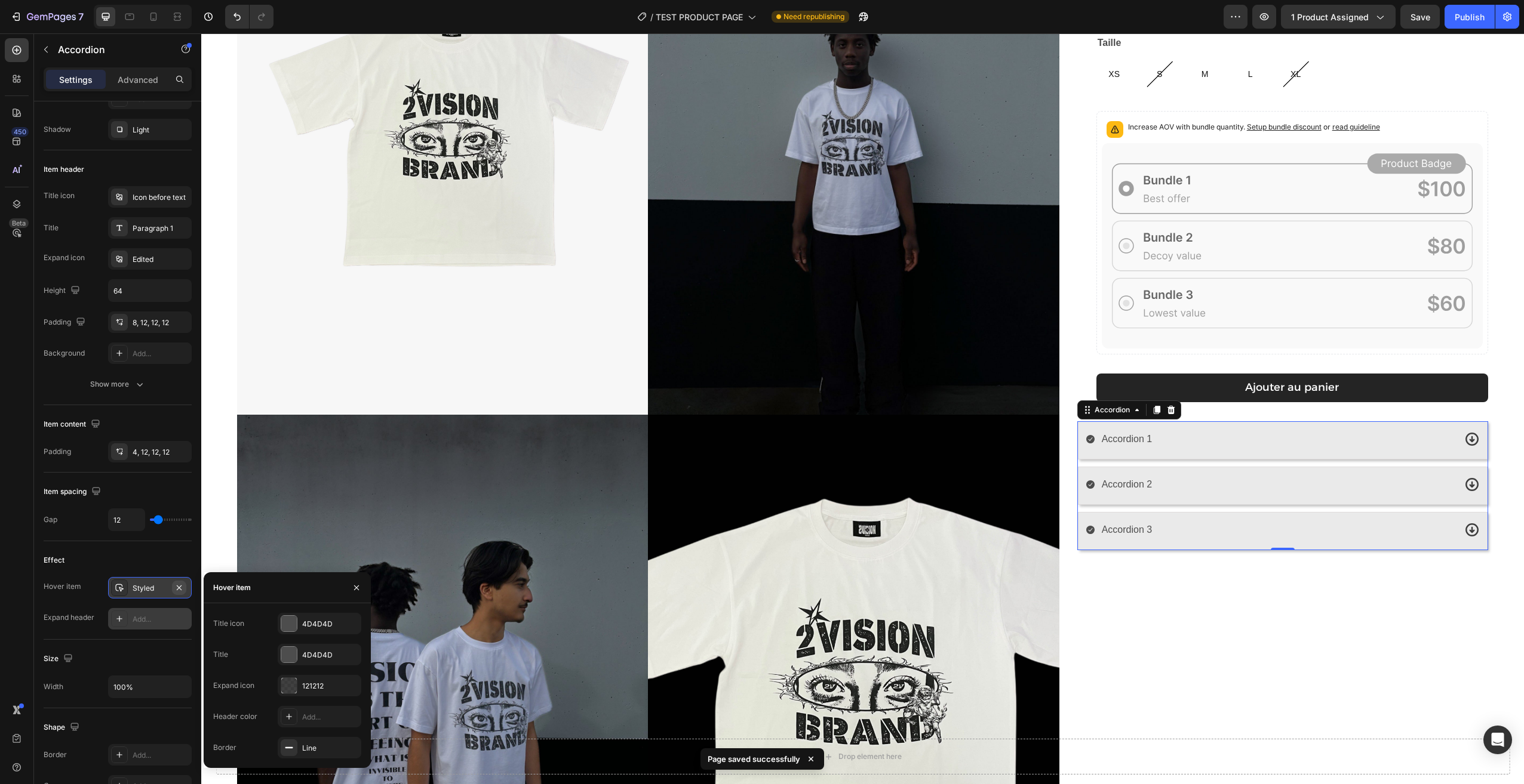
click at [180, 585] on icon "button" at bounding box center [179, 588] width 9 height 9
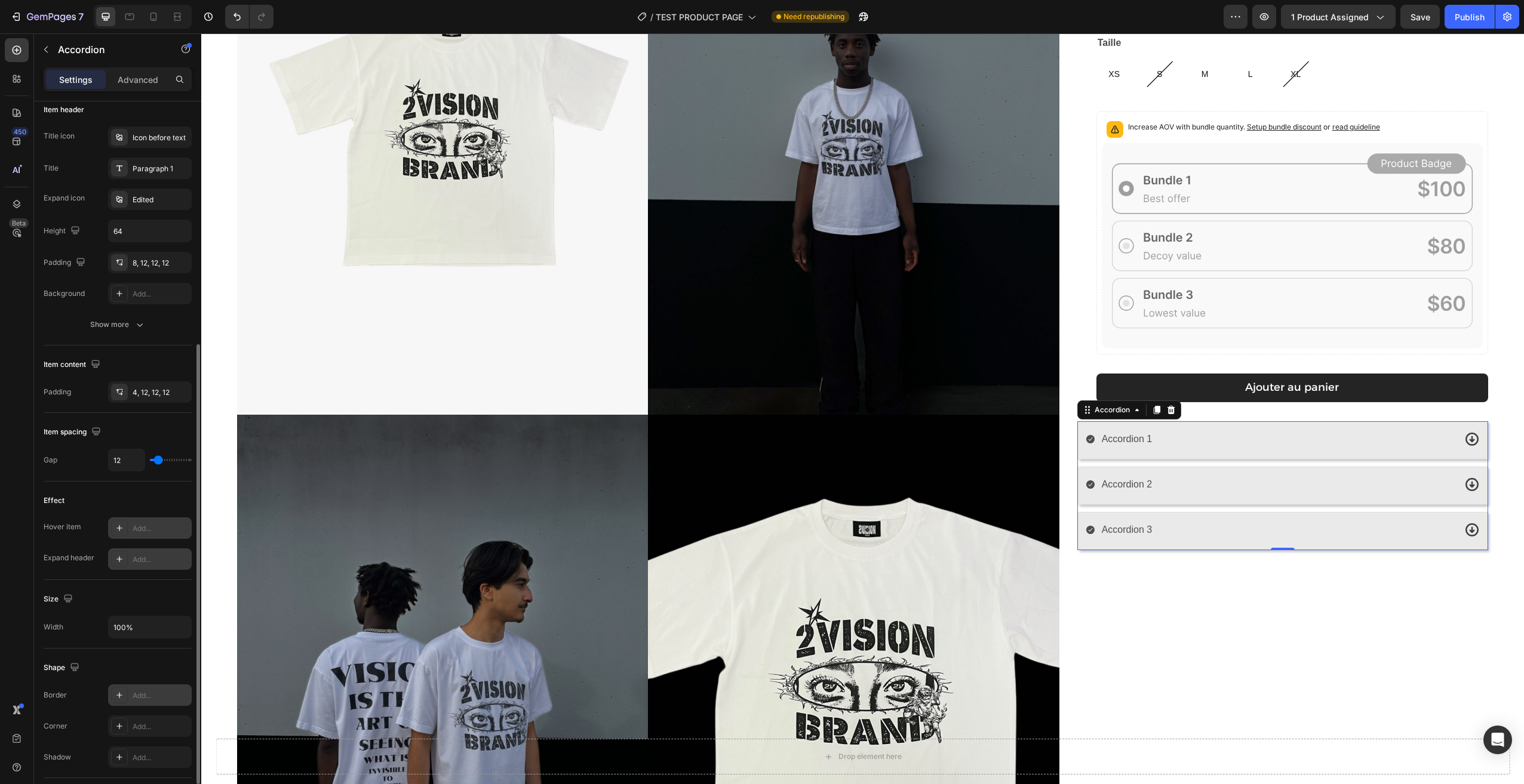
scroll to position [298, 0]
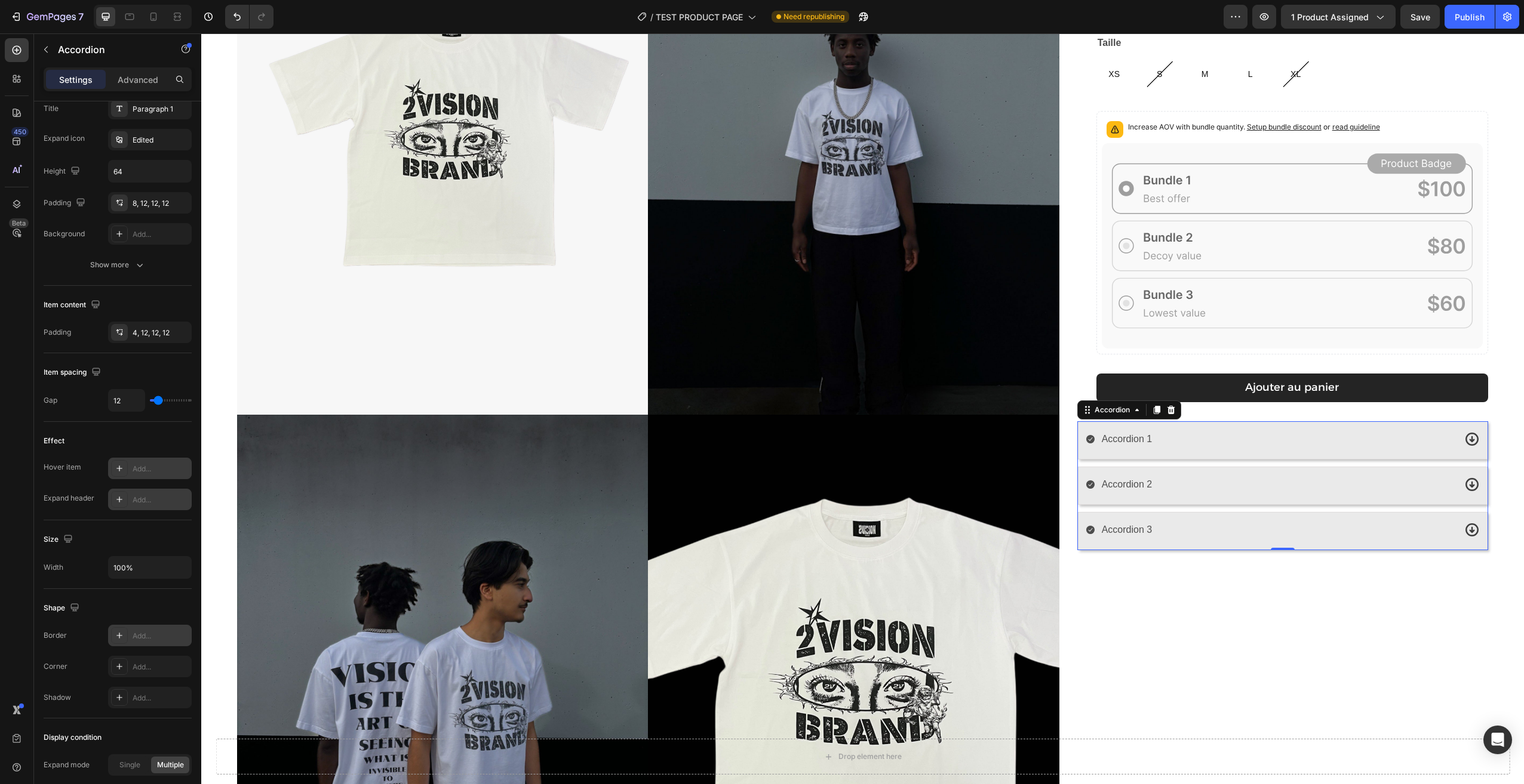
click at [142, 633] on div "Add..." at bounding box center [161, 635] width 56 height 10
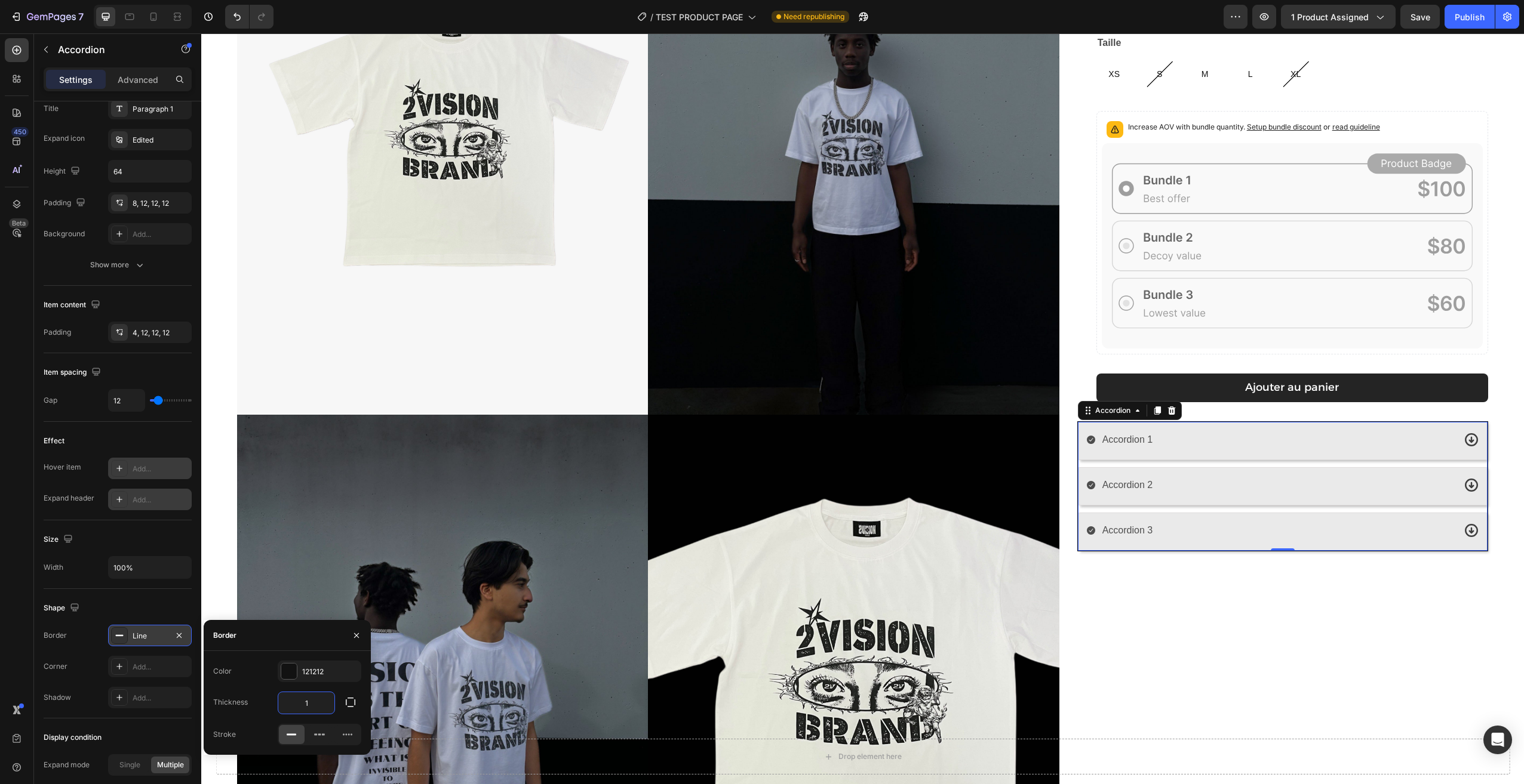
click at [323, 706] on input "1" at bounding box center [307, 703] width 56 height 21
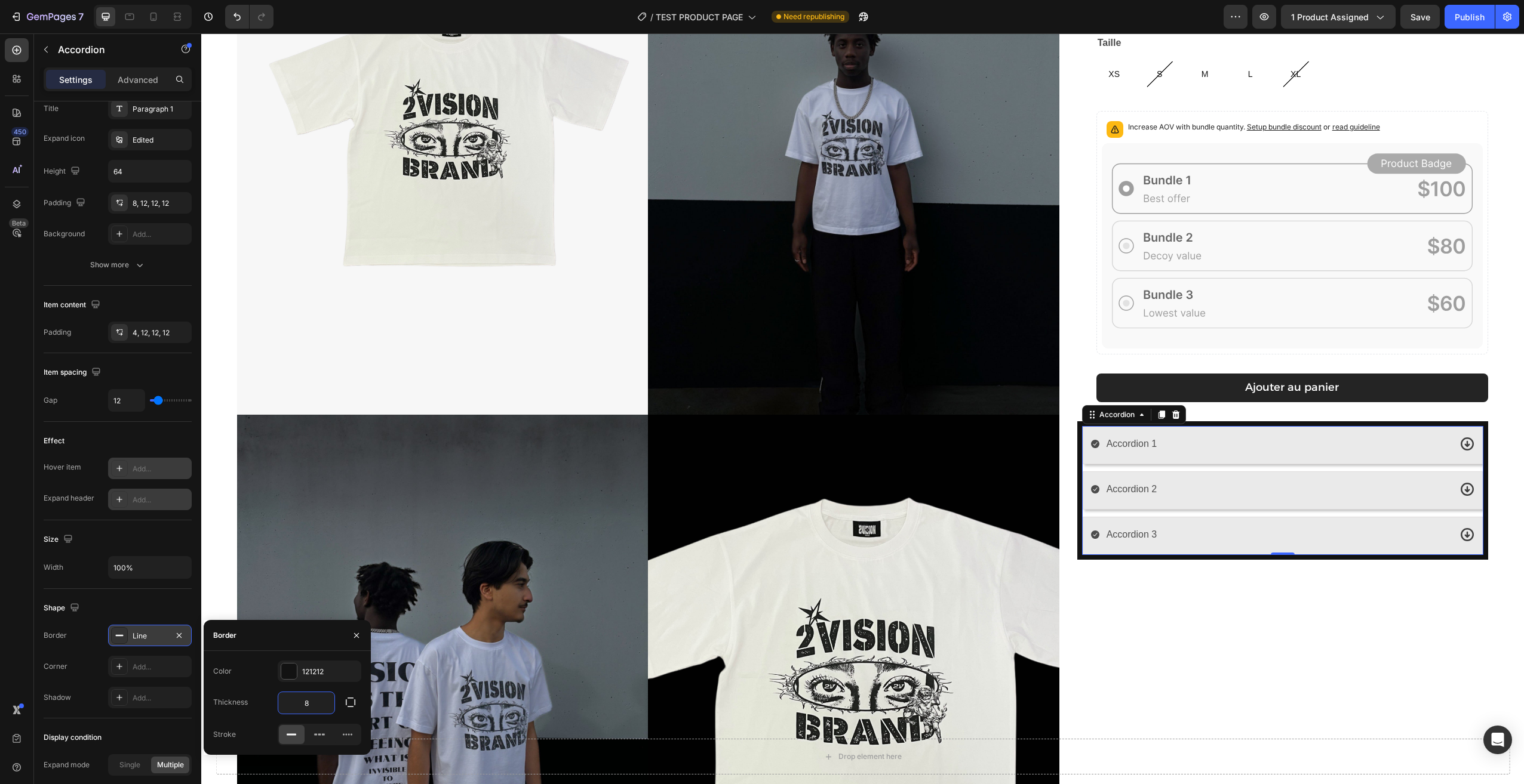
drag, startPoint x: 324, startPoint y: 702, endPoint x: 280, endPoint y: 707, distance: 44.3
click at [280, 707] on input "8" at bounding box center [307, 703] width 56 height 21
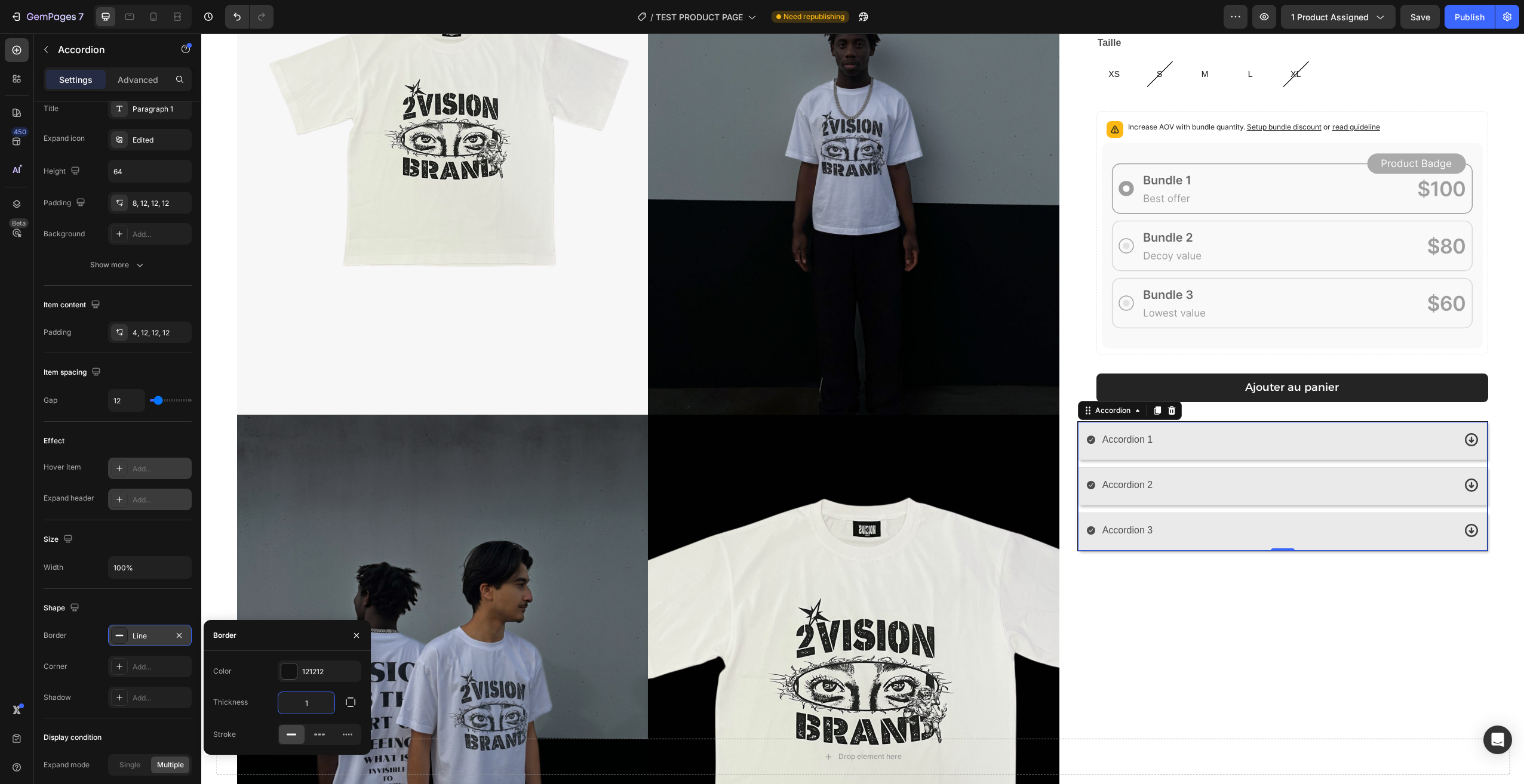
drag, startPoint x: 295, startPoint y: 706, endPoint x: 280, endPoint y: 705, distance: 15.0
click at [280, 705] on input "1" at bounding box center [307, 703] width 56 height 21
click at [287, 696] on input "1" at bounding box center [307, 703] width 56 height 21
type input "0"
click at [327, 688] on div "Color 121212 Thickness 0 Stroke" at bounding box center [287, 703] width 167 height 85
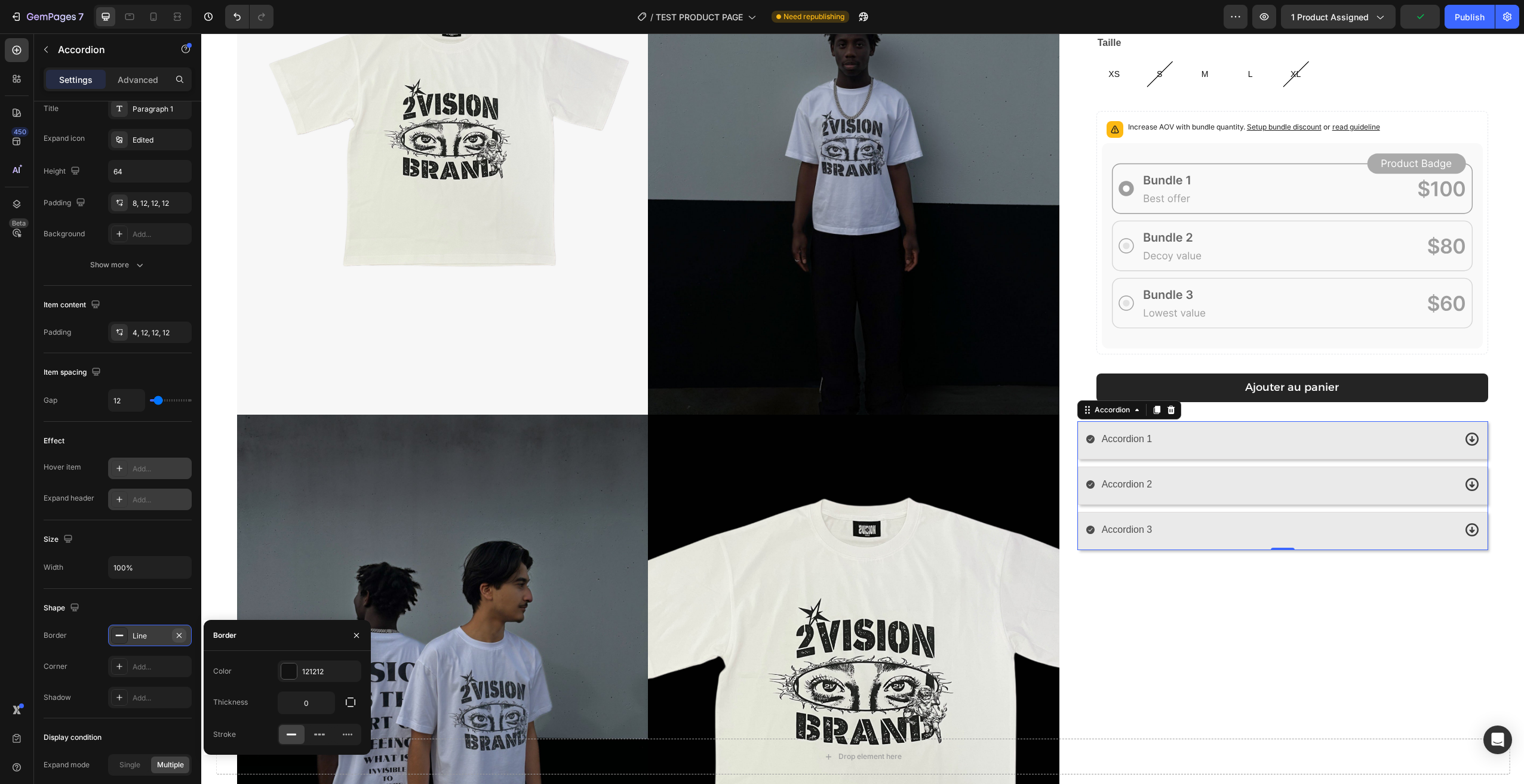
click at [179, 634] on icon "button" at bounding box center [179, 635] width 9 height 9
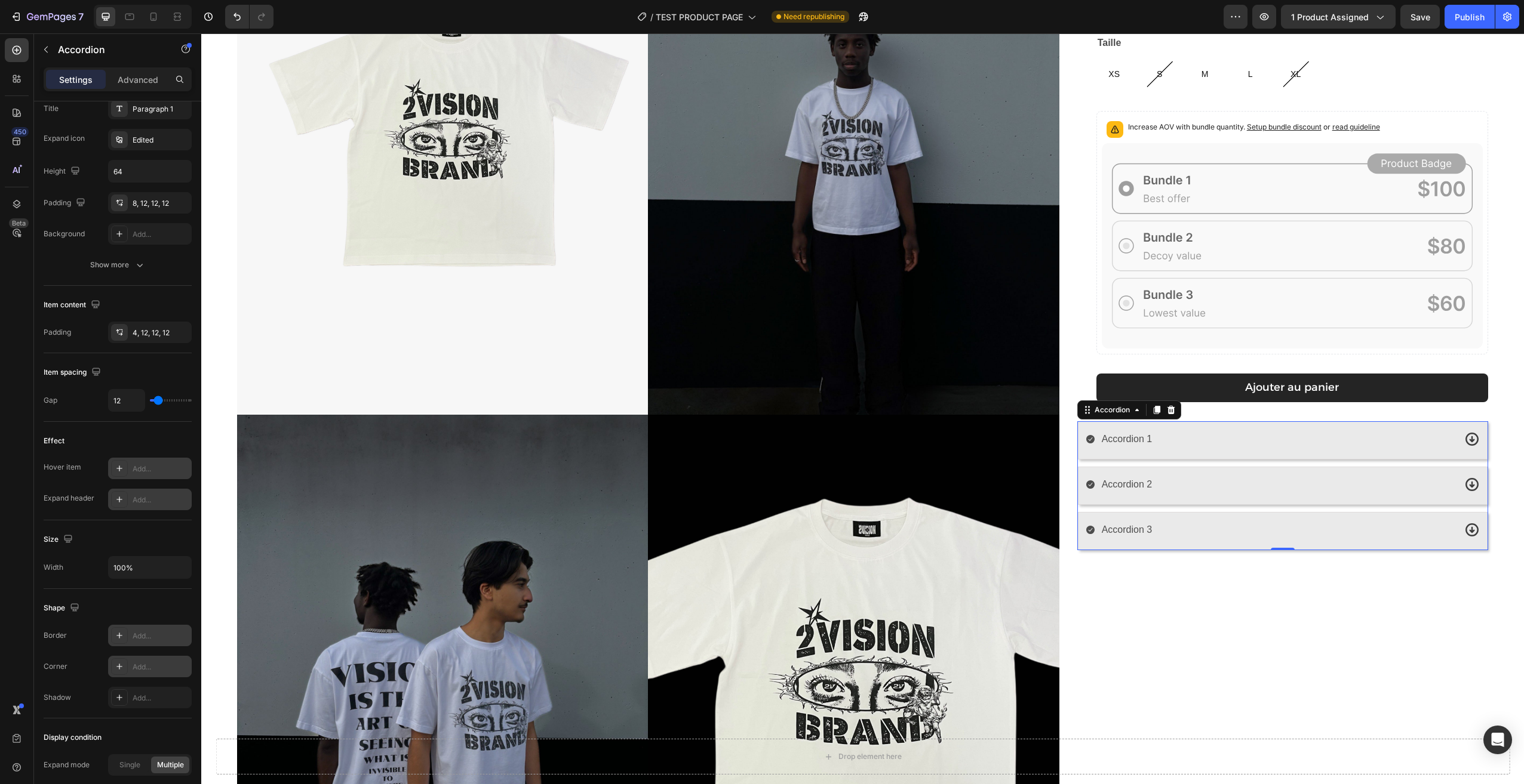
click at [134, 668] on div "Add..." at bounding box center [161, 666] width 56 height 10
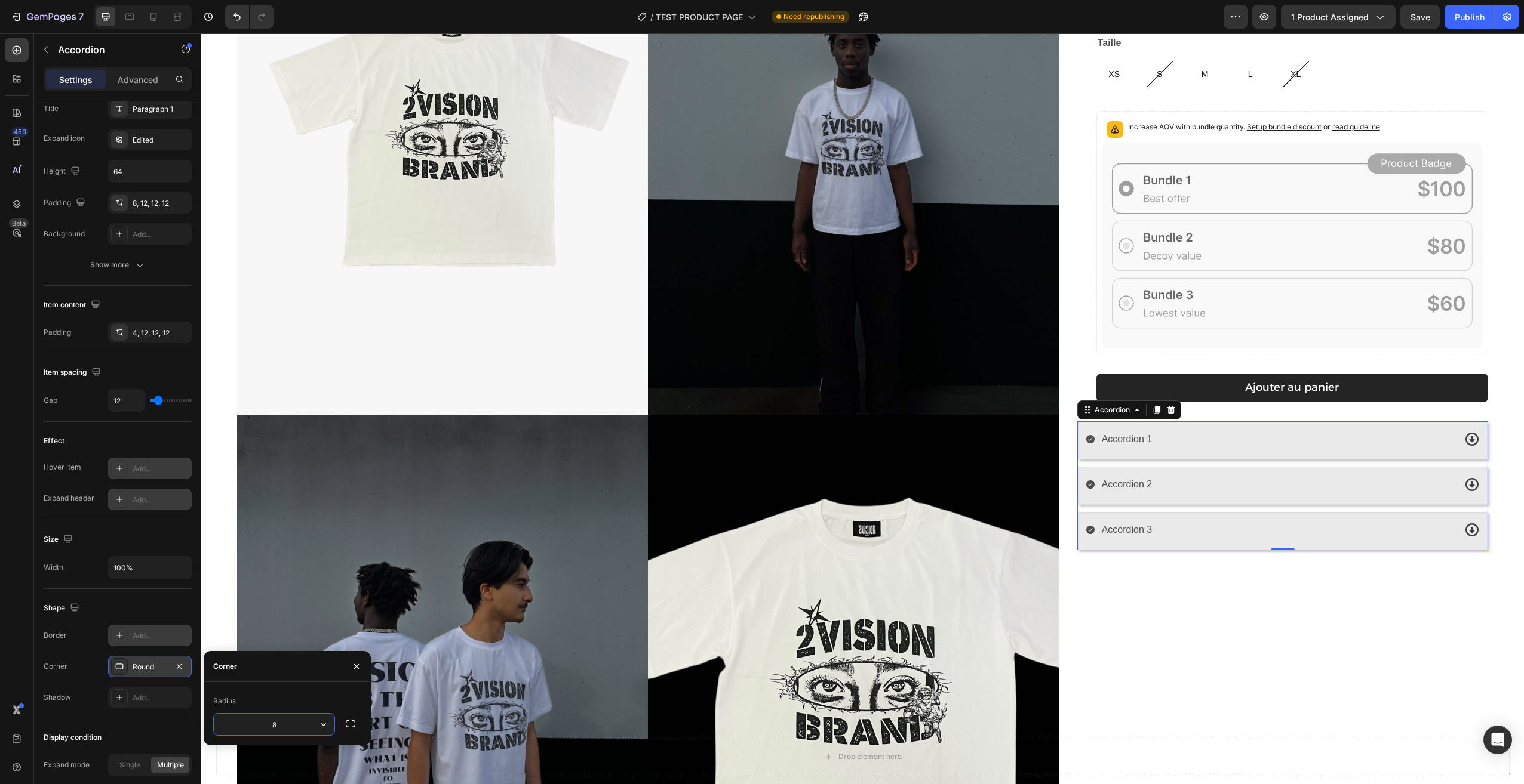
click at [309, 726] on input "8" at bounding box center [274, 724] width 121 height 21
click at [156, 713] on div "Shape Border Add... Corner Round Shadow Add..." at bounding box center [118, 653] width 148 height 130
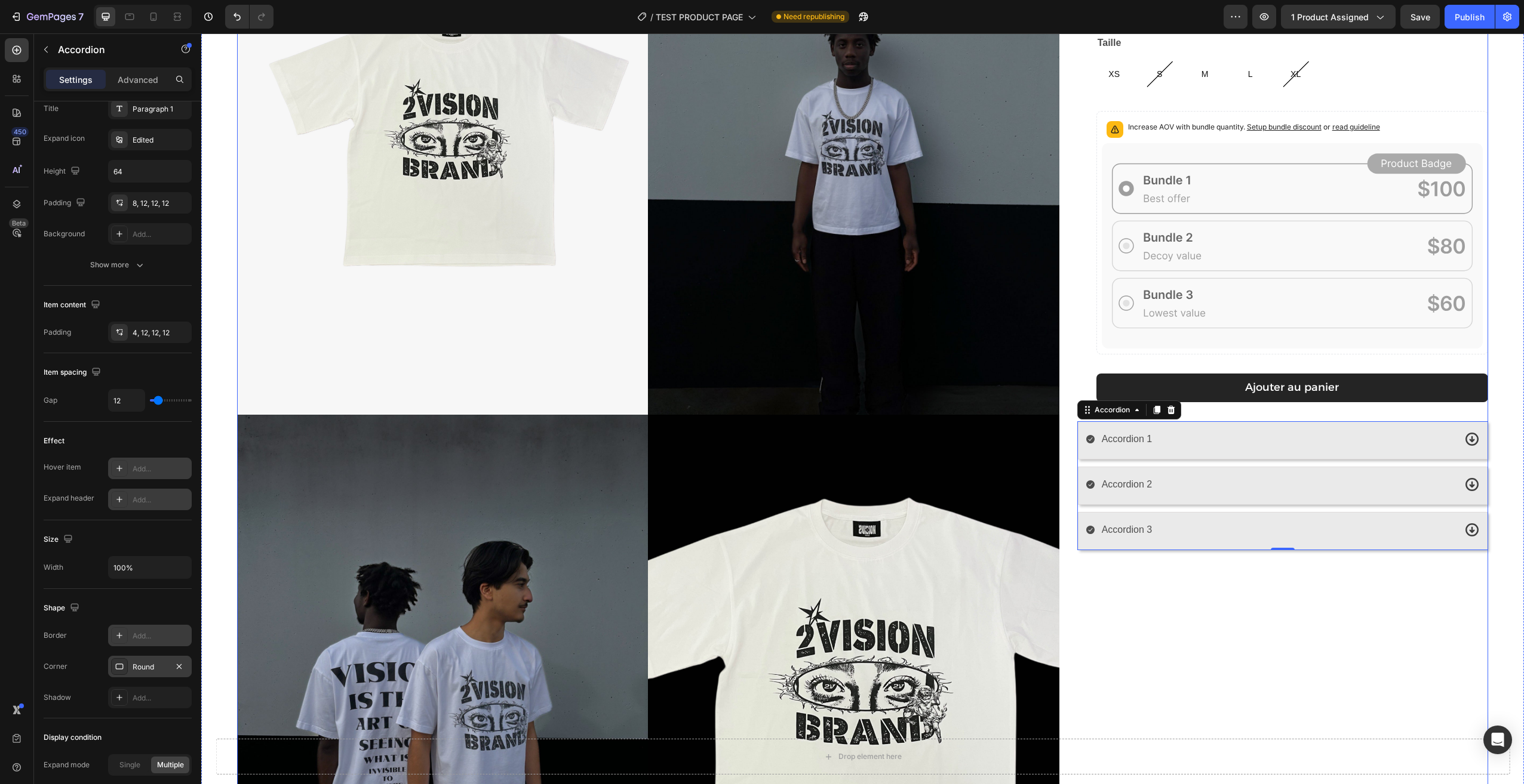
click at [1276, 588] on div "[PERSON_NAME] T-shirt Product Title 29,90€ Product Price Product Price Row Coul…" at bounding box center [1282, 420] width 410 height 1105
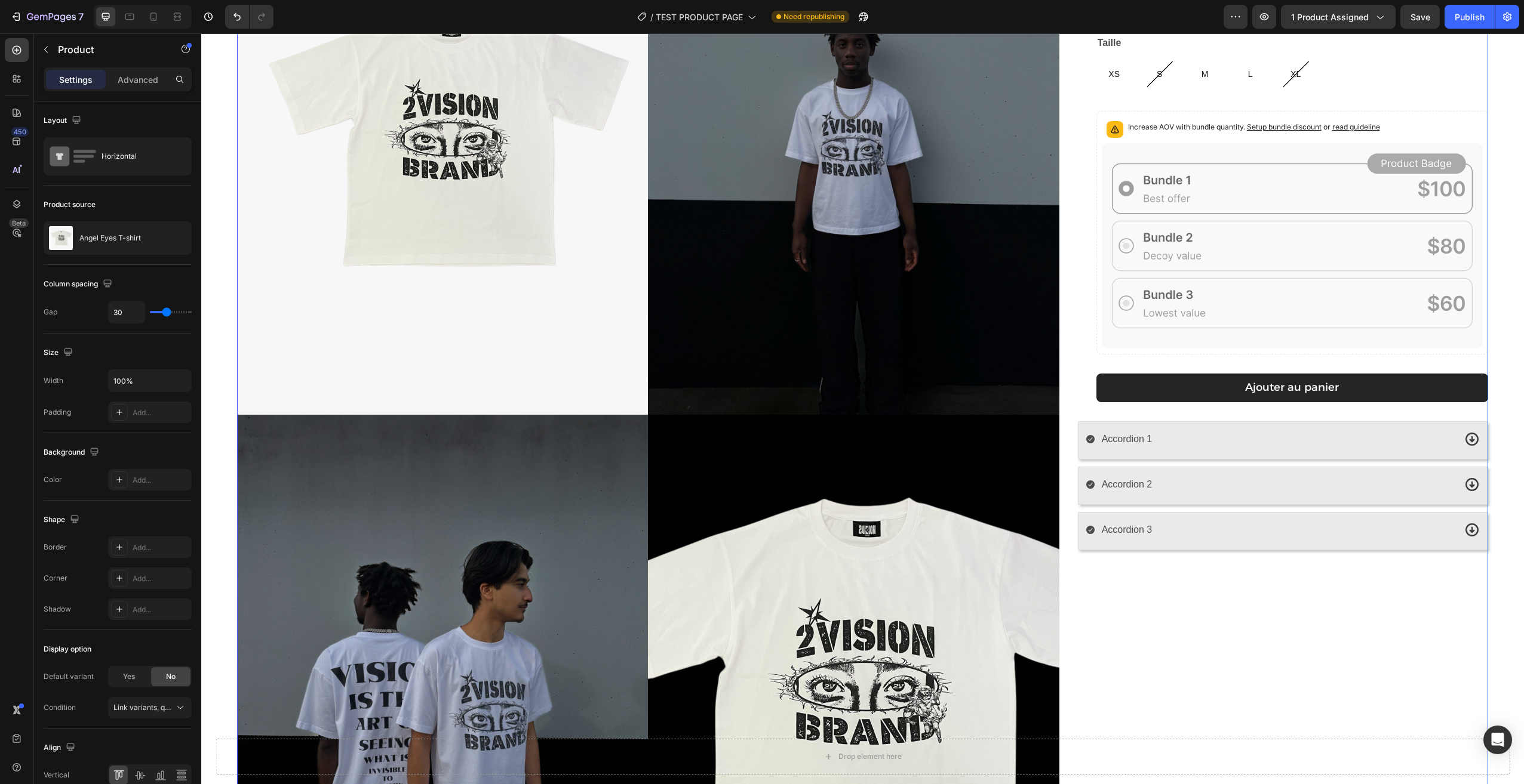
click at [1197, 550] on div "[PERSON_NAME] T-shirt Product Title 29,90€ Product Price Product Price Row Coul…" at bounding box center [1282, 420] width 410 height 1105
click at [1196, 544] on div "Accordion 3" at bounding box center [1283, 531] width 410 height 38
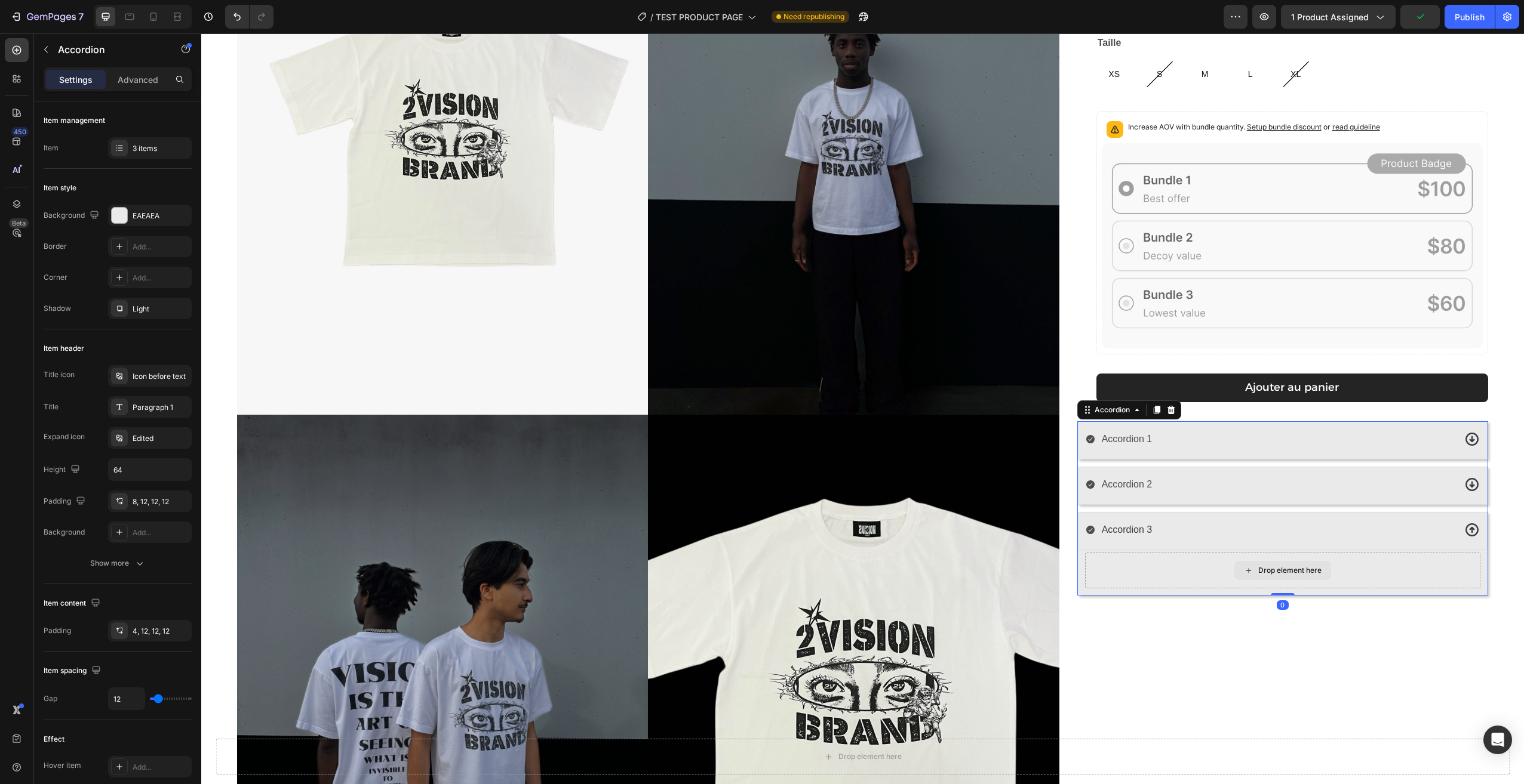
click at [1193, 557] on div "Drop element here" at bounding box center [1282, 570] width 395 height 36
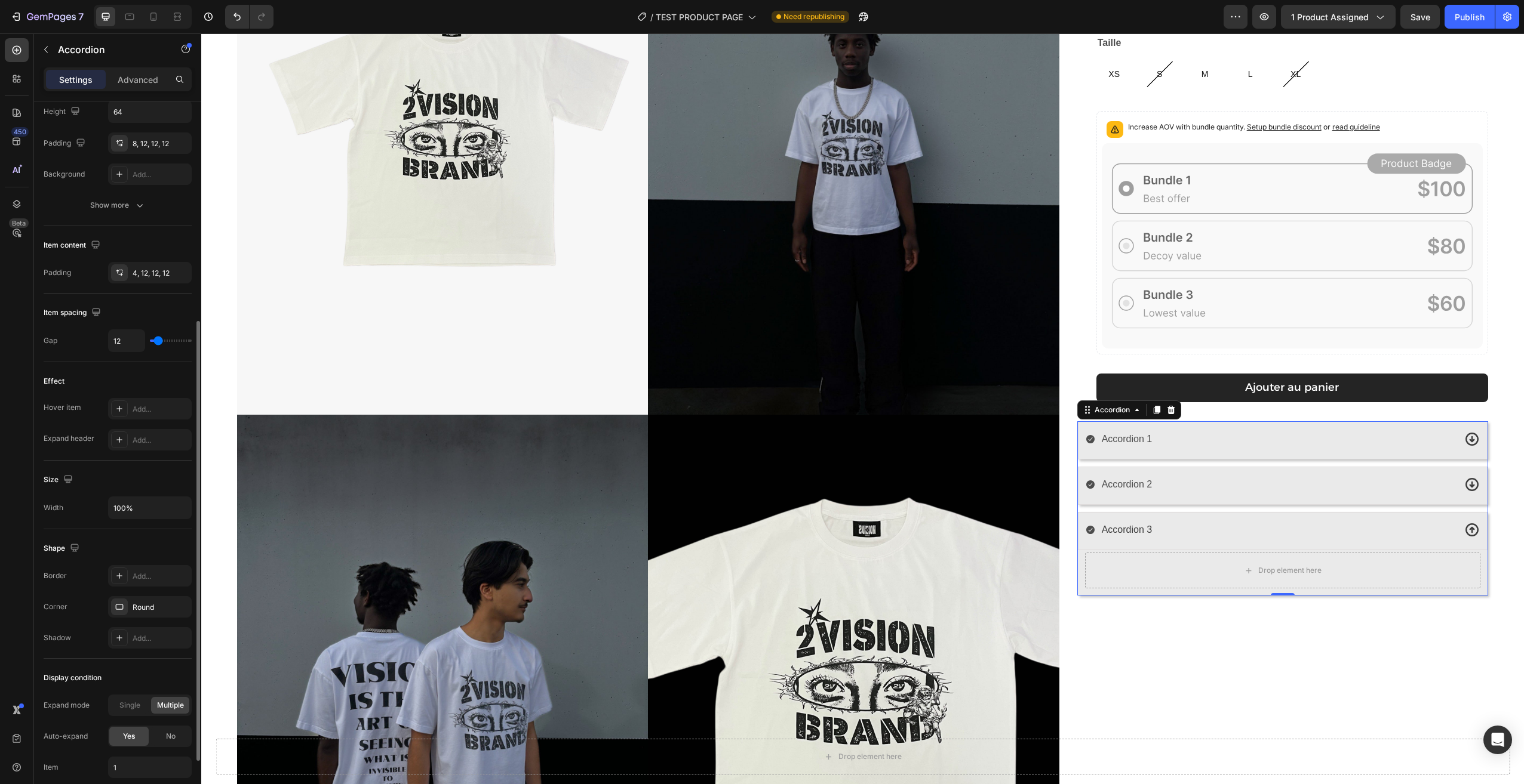
scroll to position [450, 0]
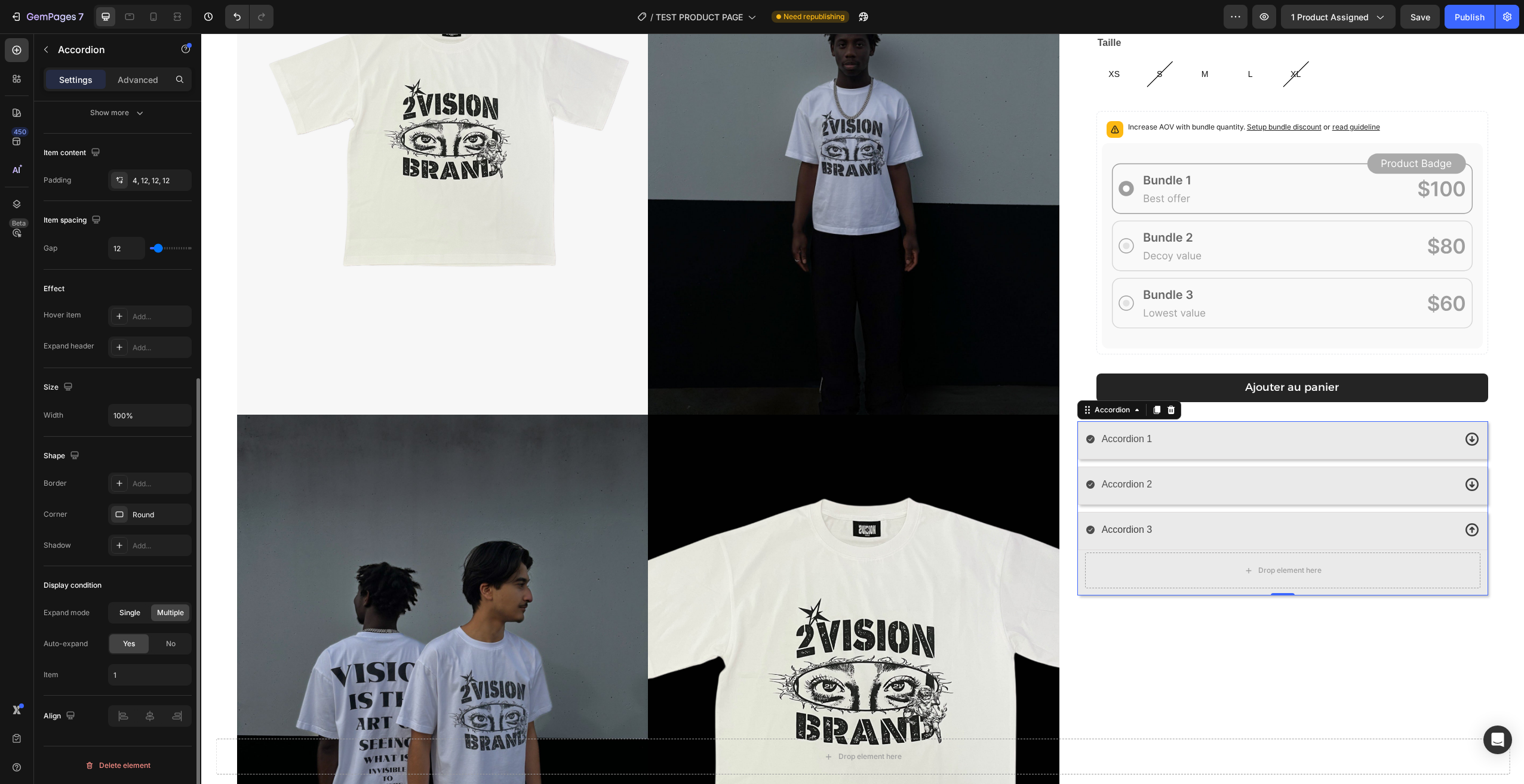
click at [126, 613] on span "Single" at bounding box center [130, 612] width 21 height 10
click at [1236, 476] on div "Accordion 2" at bounding box center [1270, 485] width 369 height 21
click at [1242, 445] on div "Accordion 1" at bounding box center [1270, 439] width 369 height 21
click at [174, 607] on span "Multiple" at bounding box center [170, 612] width 27 height 10
type input "1,2"
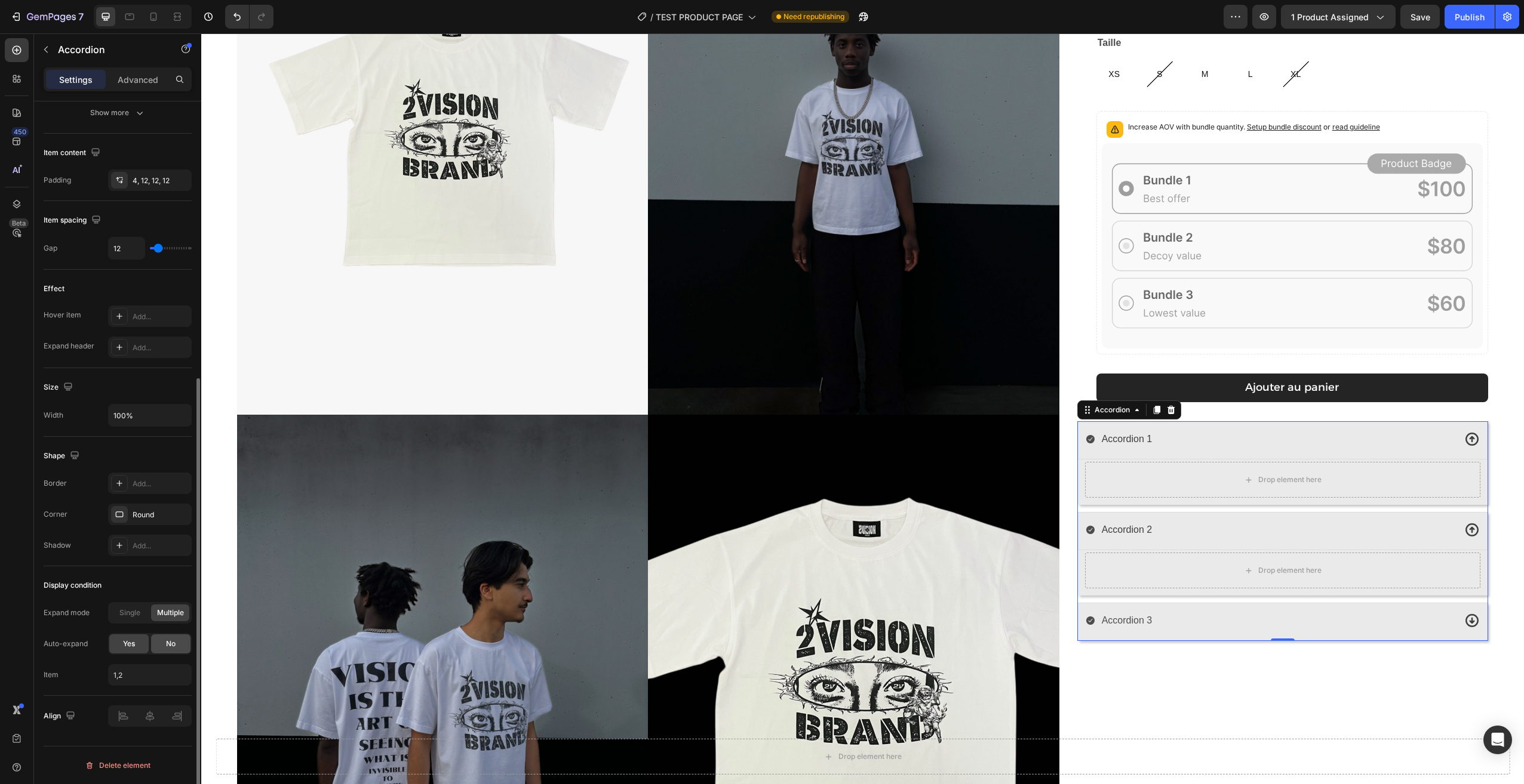
click at [169, 643] on span "No" at bounding box center [171, 643] width 9 height 10
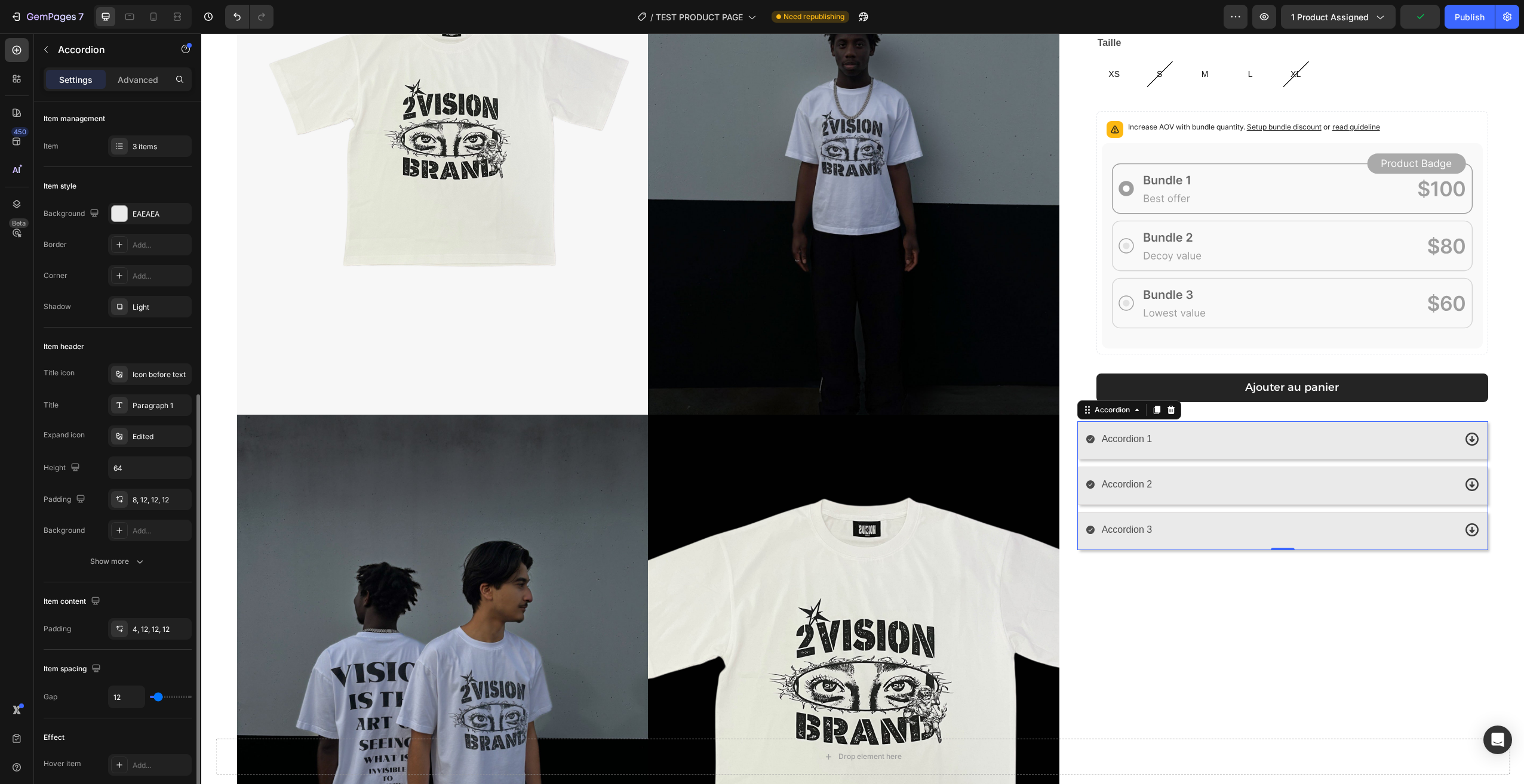
scroll to position [0, 0]
click at [152, 278] on div "Add..." at bounding box center [161, 278] width 56 height 10
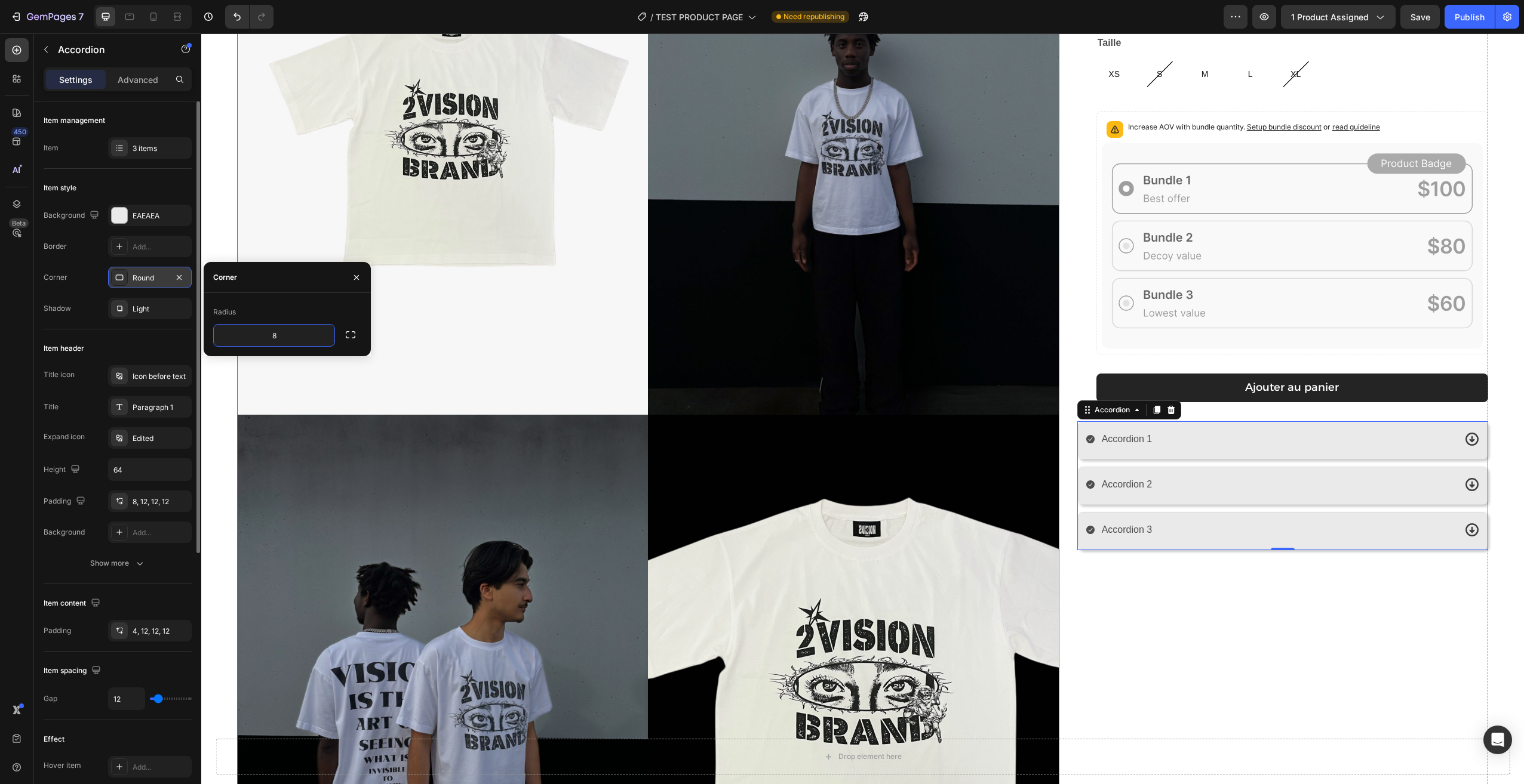
click at [1085, 606] on div "[PERSON_NAME] T-shirt Product Title 29,90€ Product Price Product Price Row Coul…" at bounding box center [1282, 420] width 410 height 1105
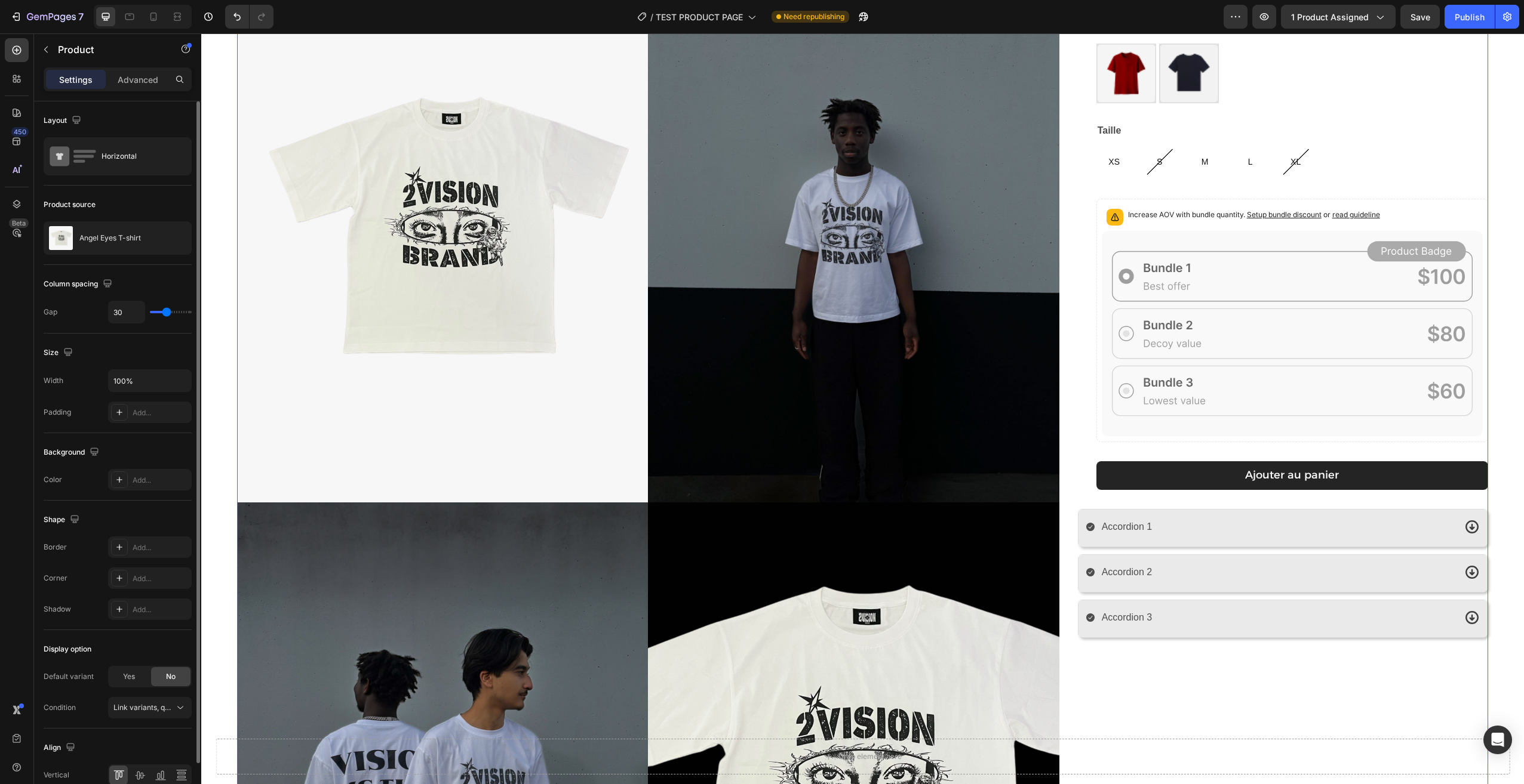
scroll to position [120, 0]
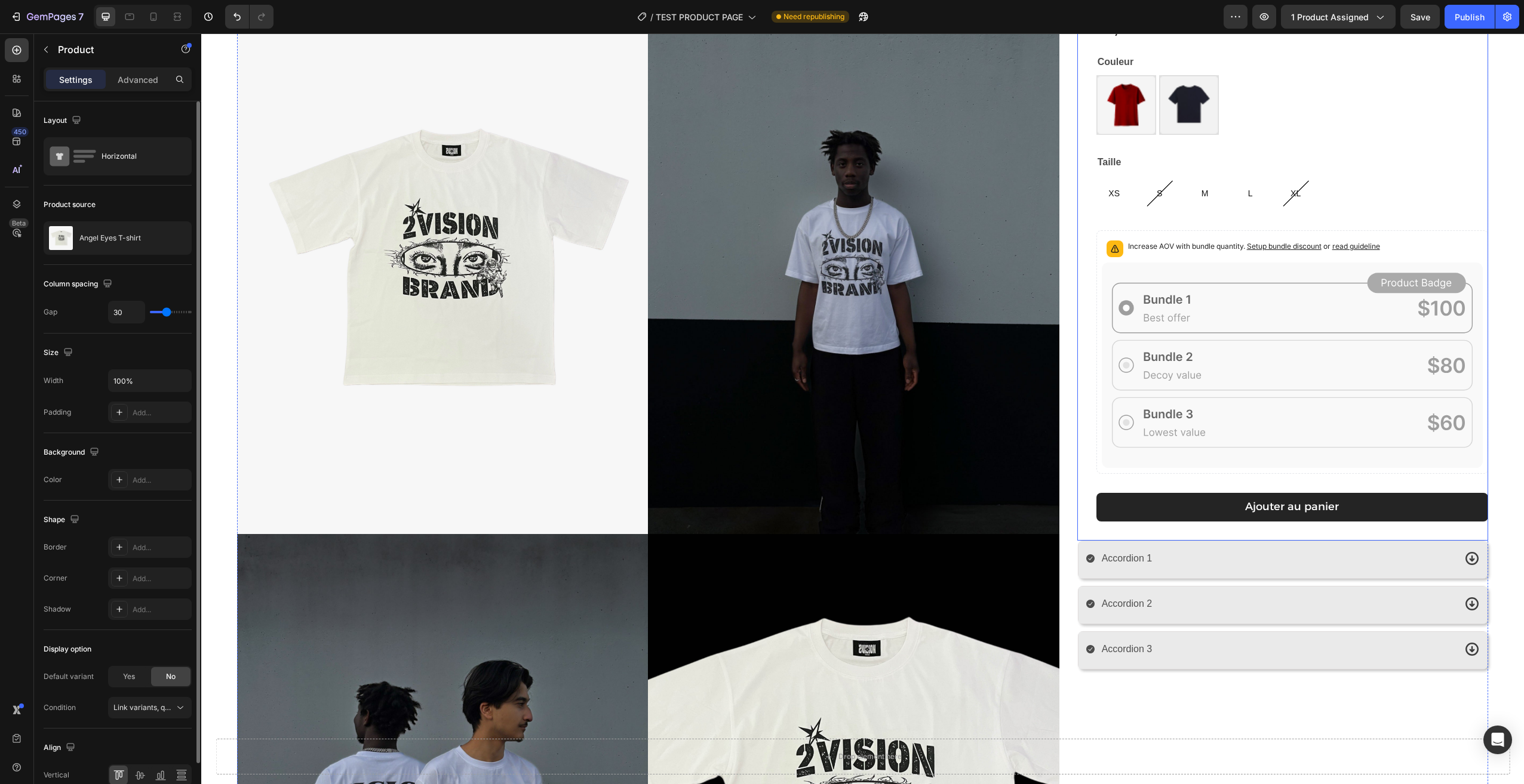
click at [1077, 504] on div "[PERSON_NAME] T-shirt Product Title 29,90€ Product Price Product Price Row Coul…" at bounding box center [1282, 263] width 410 height 554
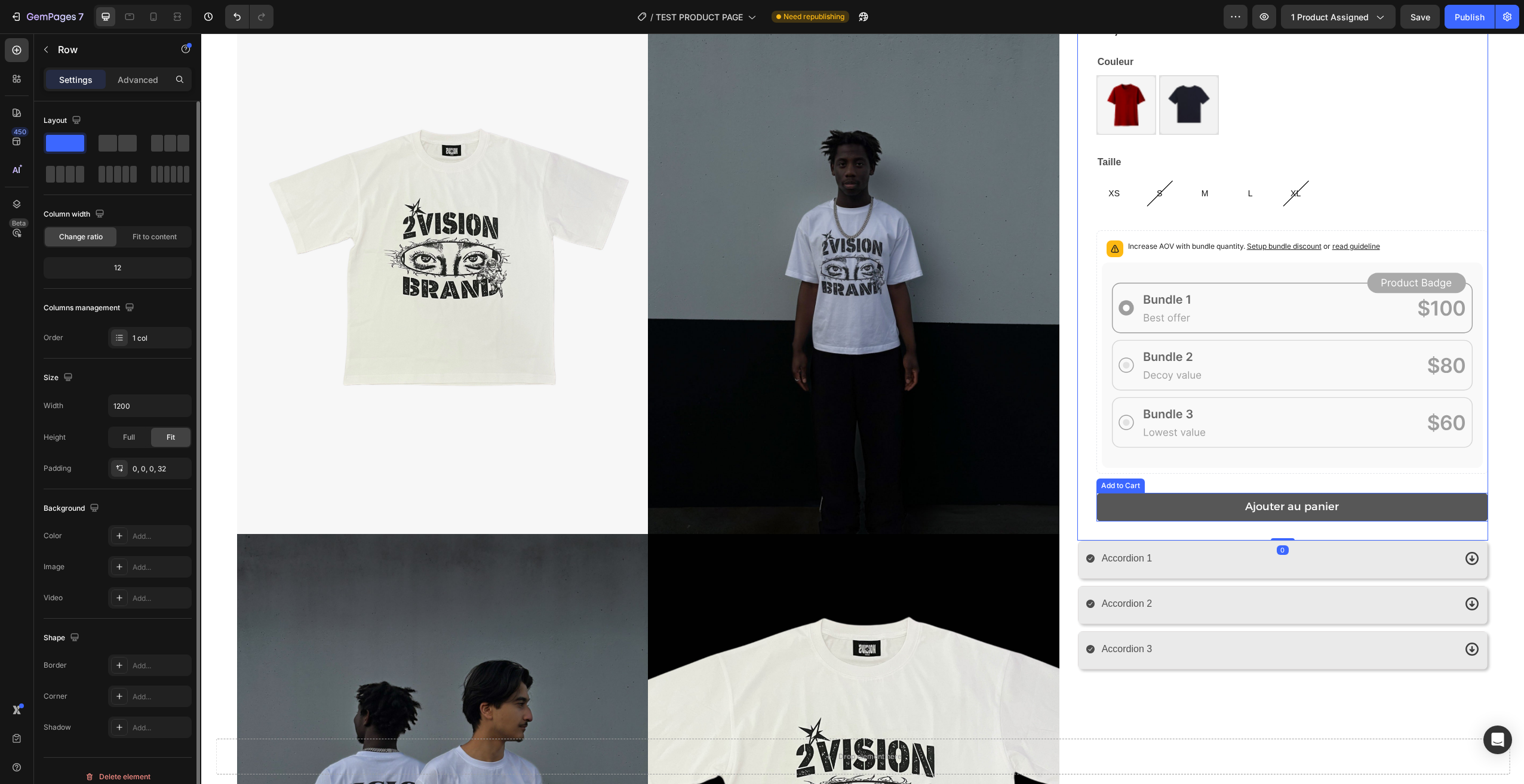
click at [1144, 502] on button "Ajouter au panier" at bounding box center [1292, 507] width 392 height 29
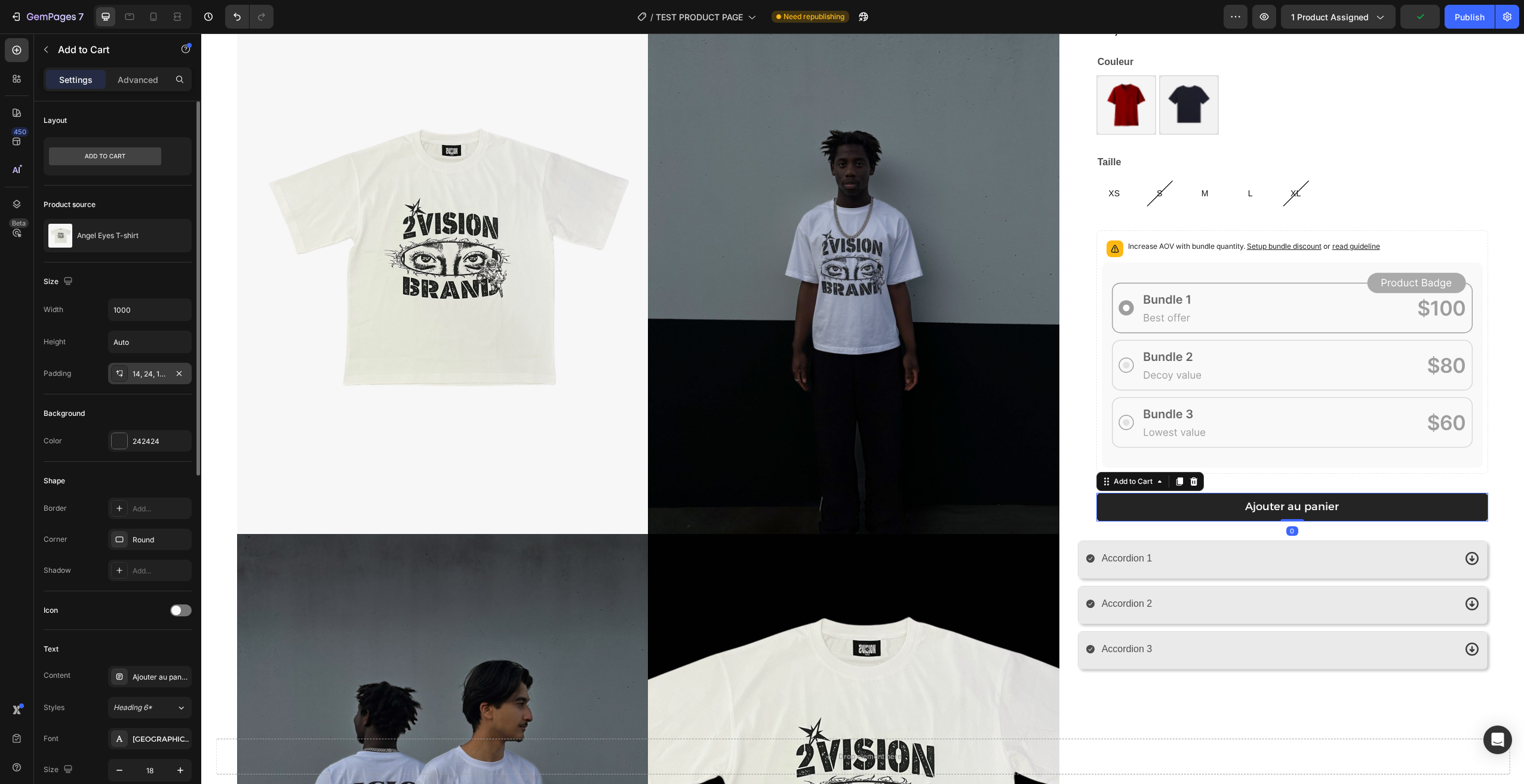
click at [145, 376] on div "14, 24, 14, 24" at bounding box center [150, 374] width 35 height 10
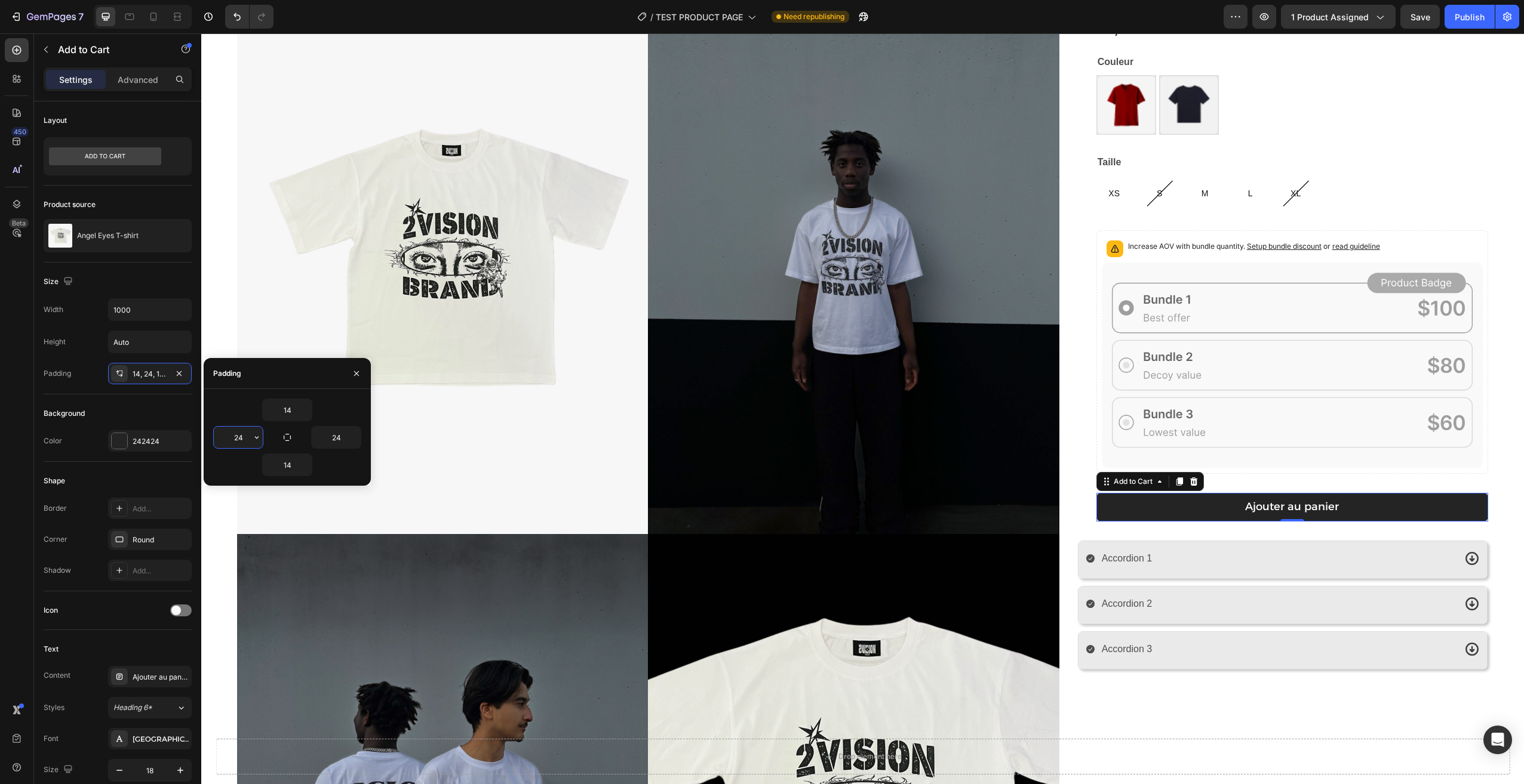
click at [245, 442] on input "24" at bounding box center [238, 437] width 49 height 21
click at [243, 438] on input "20" at bounding box center [238, 437] width 49 height 21
type input "24"
click at [243, 407] on div "14" at bounding box center [287, 410] width 148 height 22
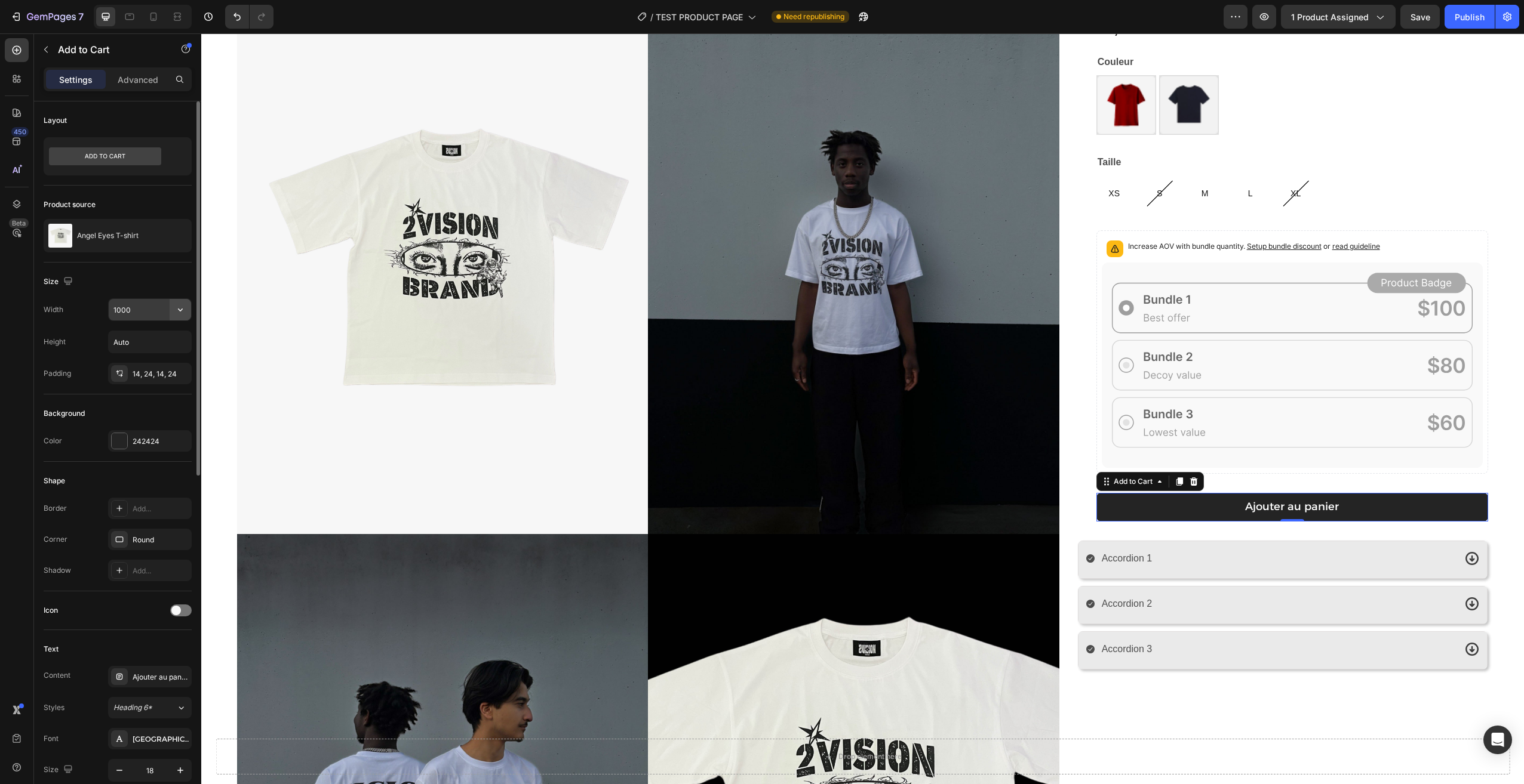
click at [174, 307] on icon "button" at bounding box center [180, 309] width 12 height 12
click at [153, 336] on p "Fit content Auto" at bounding box center [147, 339] width 68 height 10
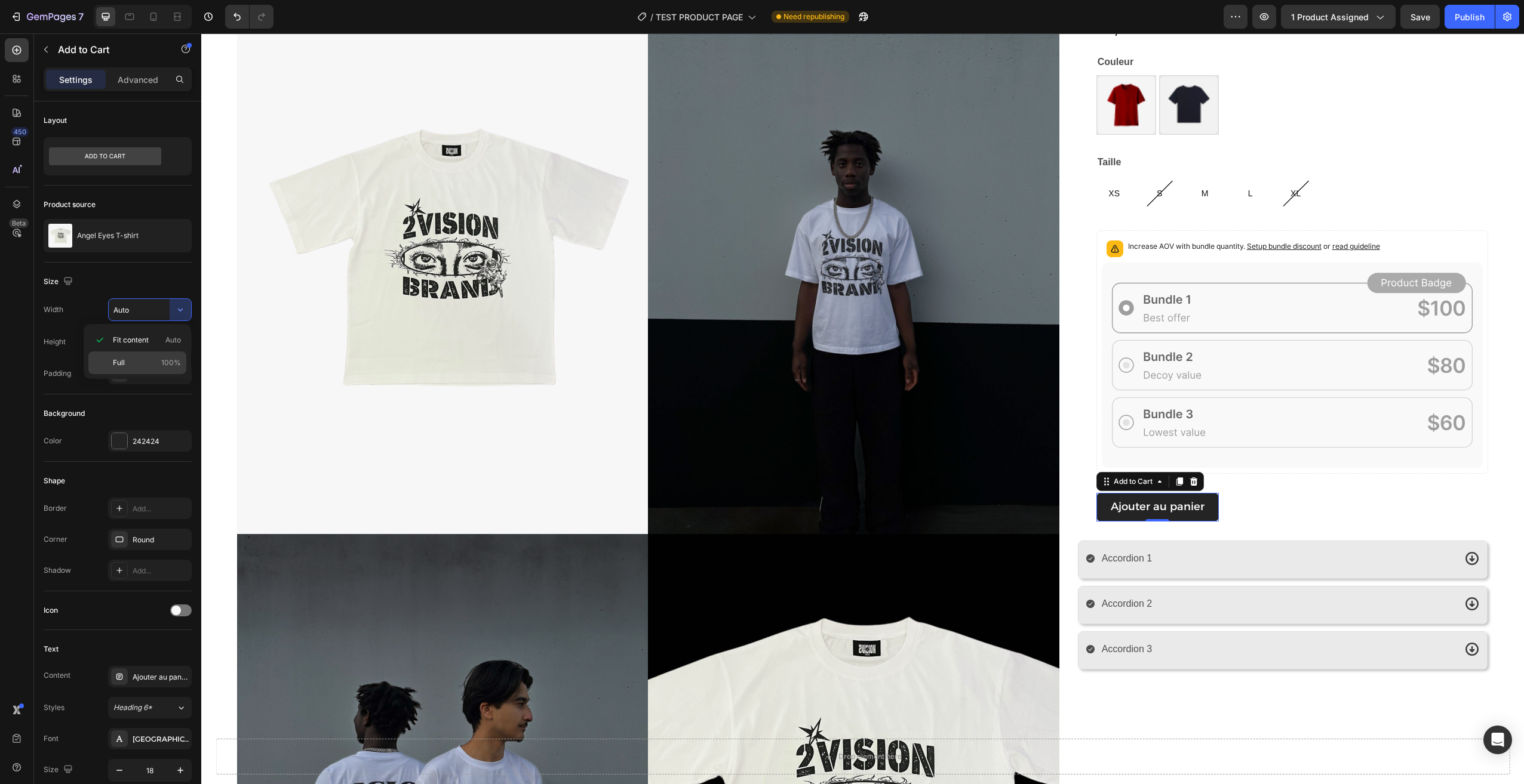
click at [158, 363] on p "Full 100%" at bounding box center [147, 363] width 68 height 10
type input "100%"
click at [186, 307] on button "button" at bounding box center [180, 309] width 22 height 21
click at [143, 356] on div "Full 100%" at bounding box center [137, 363] width 98 height 22
click at [1301, 515] on div "1 Product Quantity Row Ajouter au panier Add to Cart 0 Row" at bounding box center [1292, 507] width 392 height 29
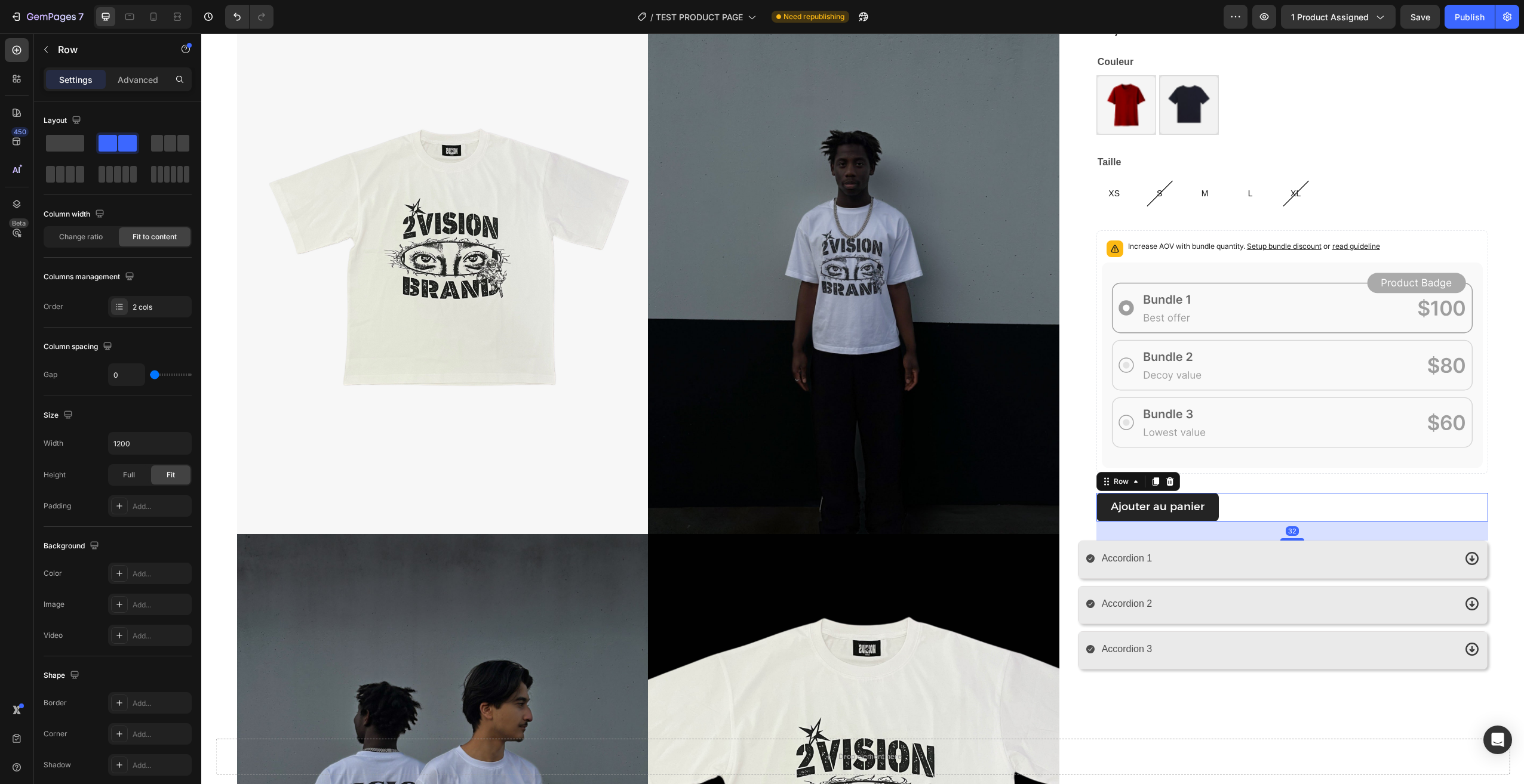
click at [1250, 505] on div "1 Product Quantity Row Ajouter au panier Add to Cart Row 32" at bounding box center [1292, 507] width 392 height 29
click at [93, 241] on span "Change ratio" at bounding box center [80, 236] width 44 height 10
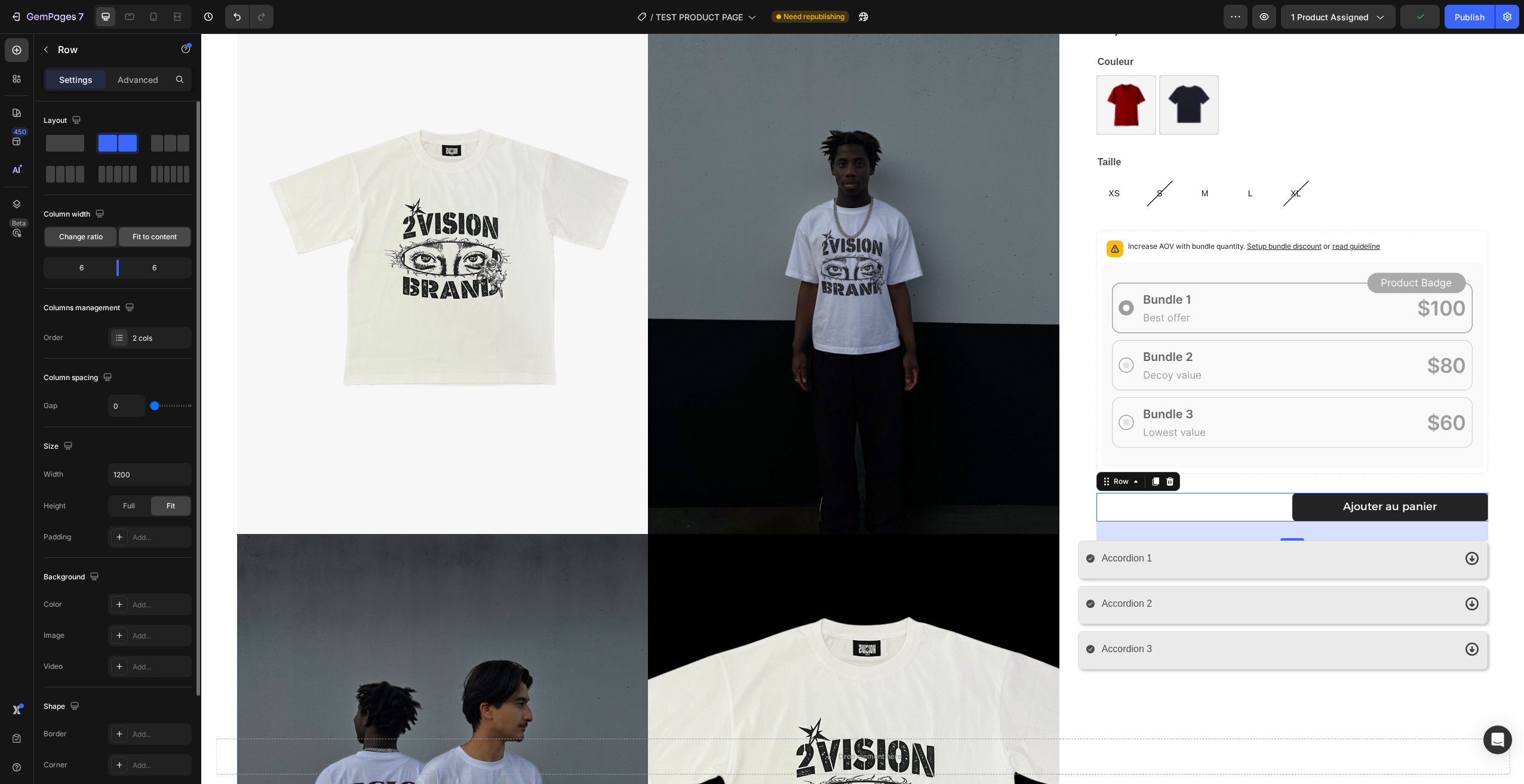
click at [137, 235] on span "Fit to content" at bounding box center [154, 236] width 44 height 10
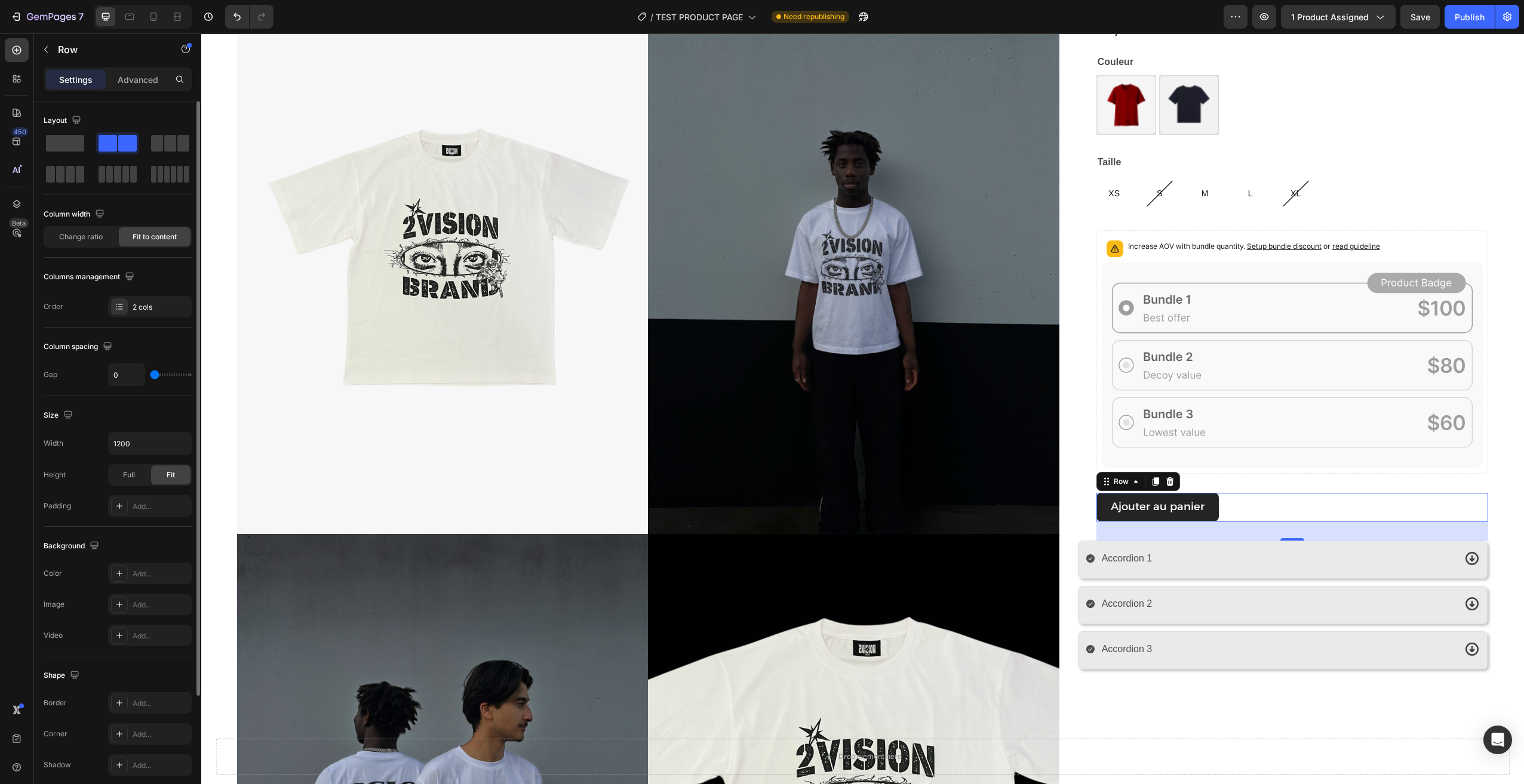
type input "4"
type input "20"
type input "27"
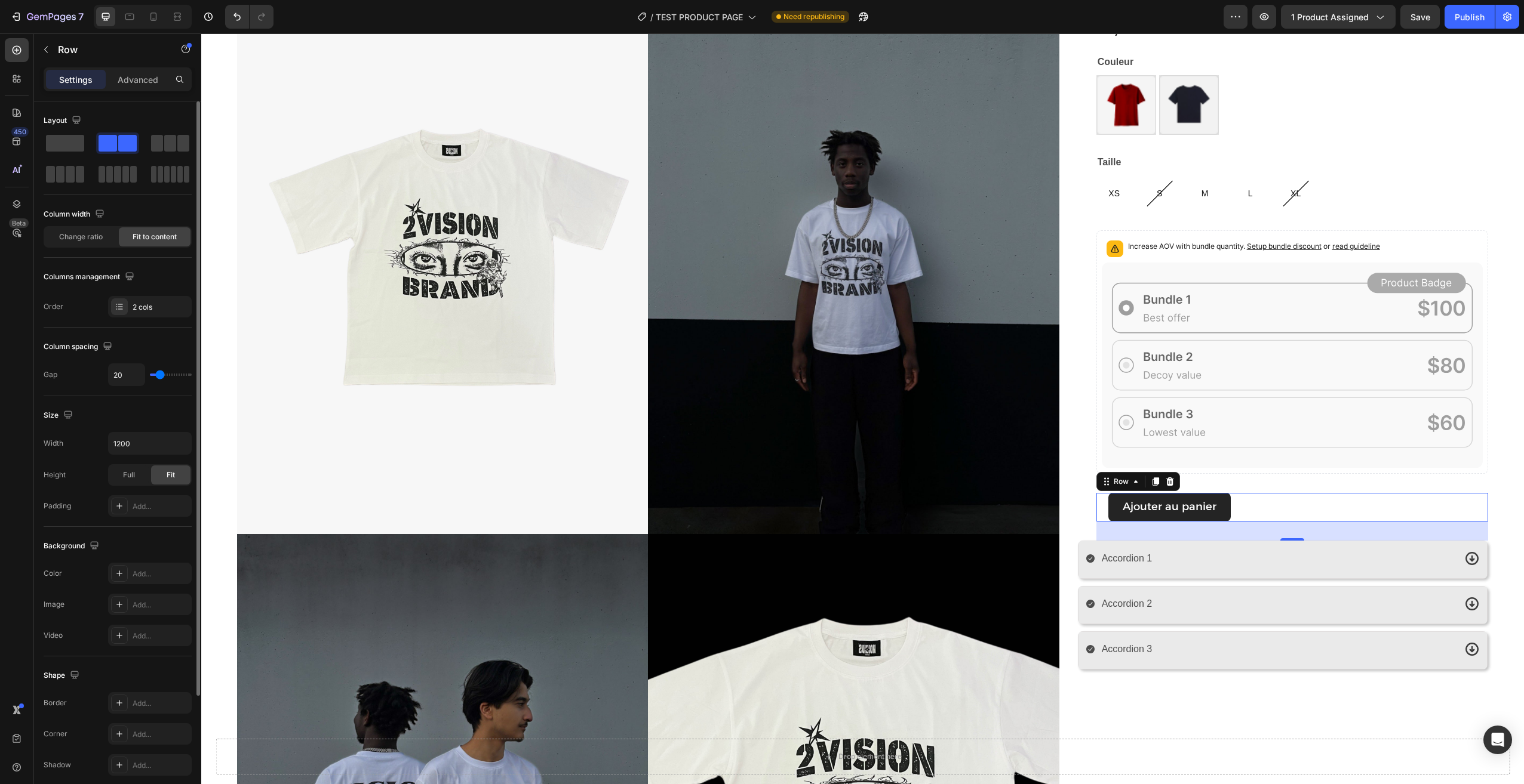
type input "27"
type input "29"
type input "31"
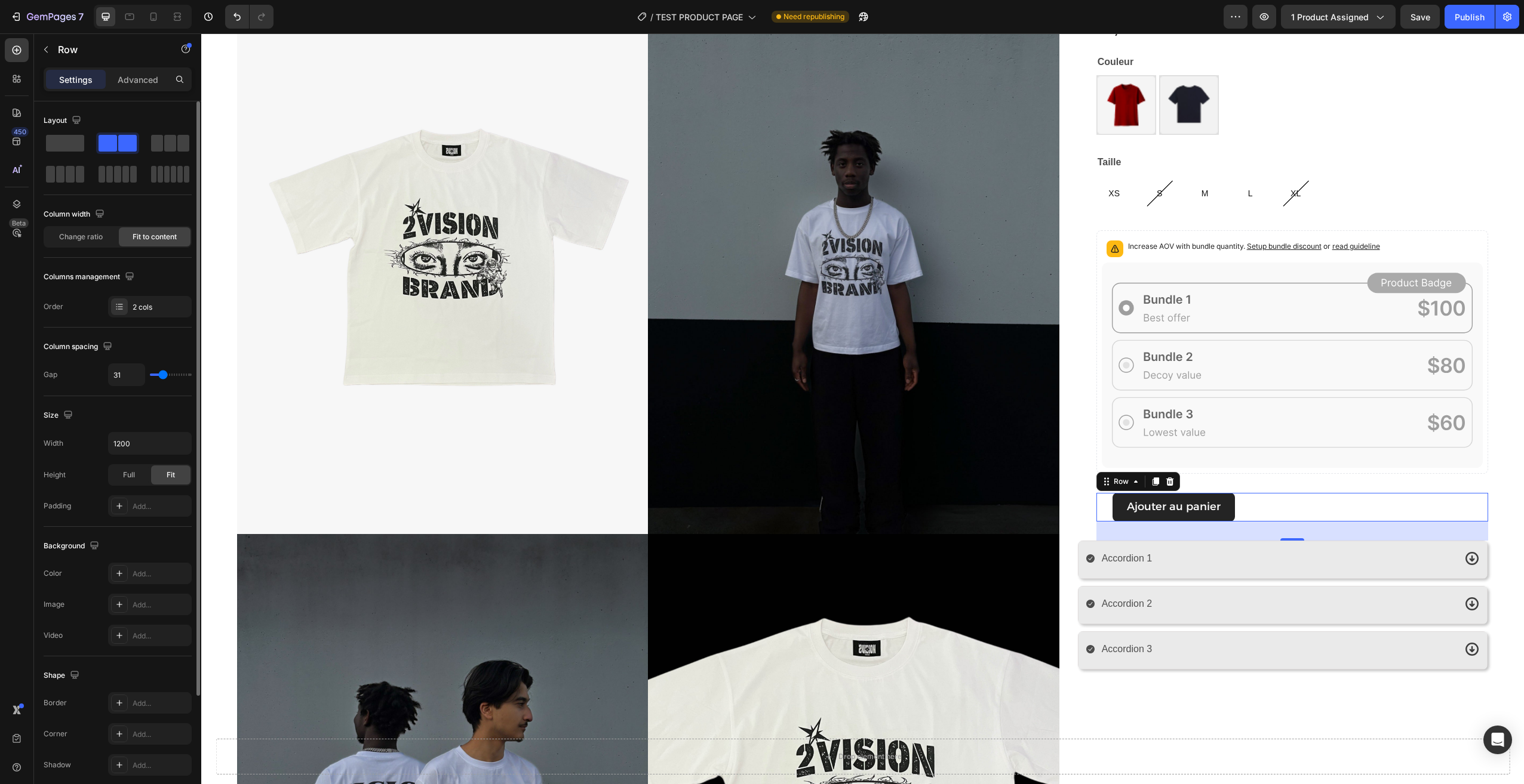
type input "33"
type input "38"
type input "40"
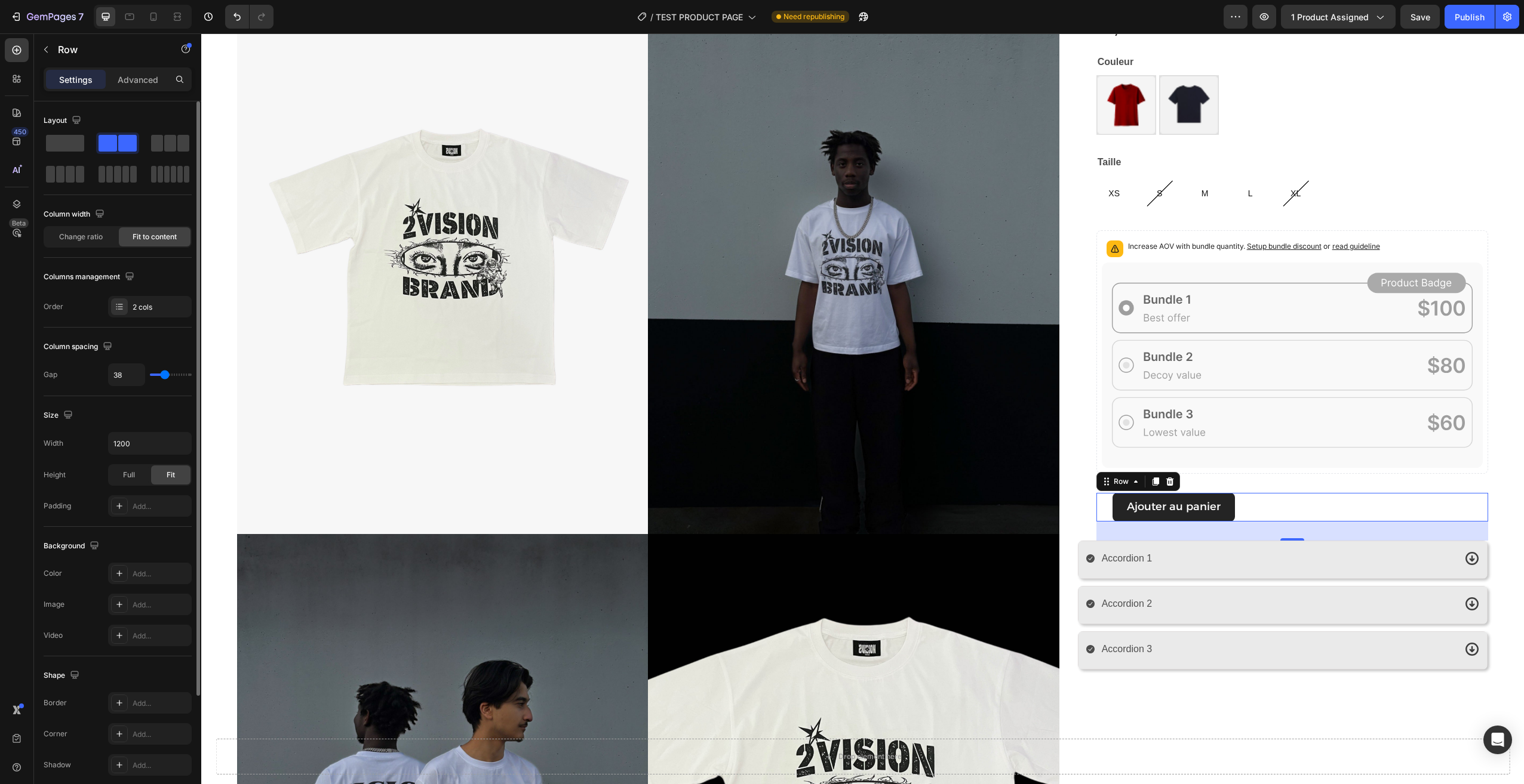
type input "40"
type input "42"
type input "44"
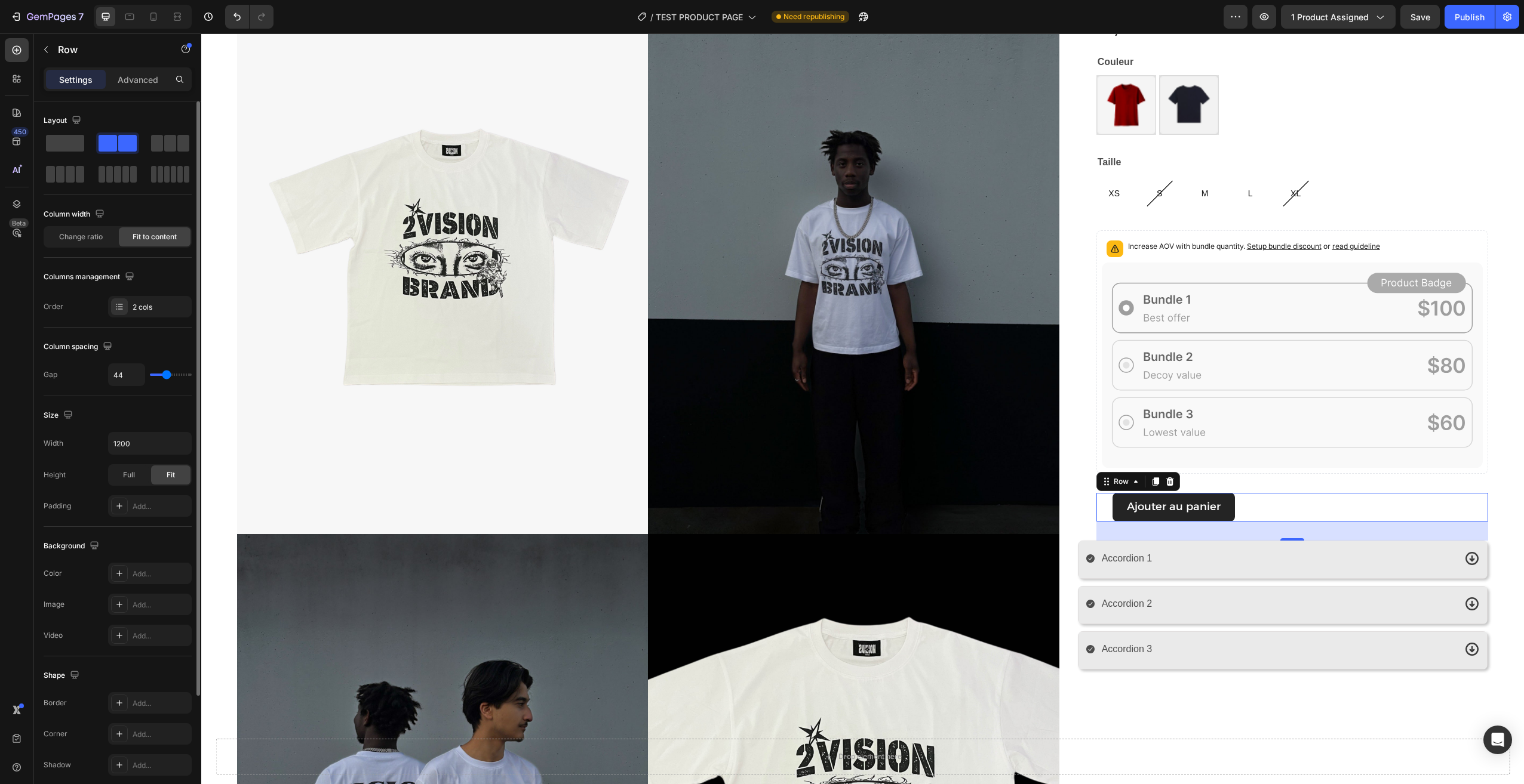
type input "47"
type input "49"
type input "51"
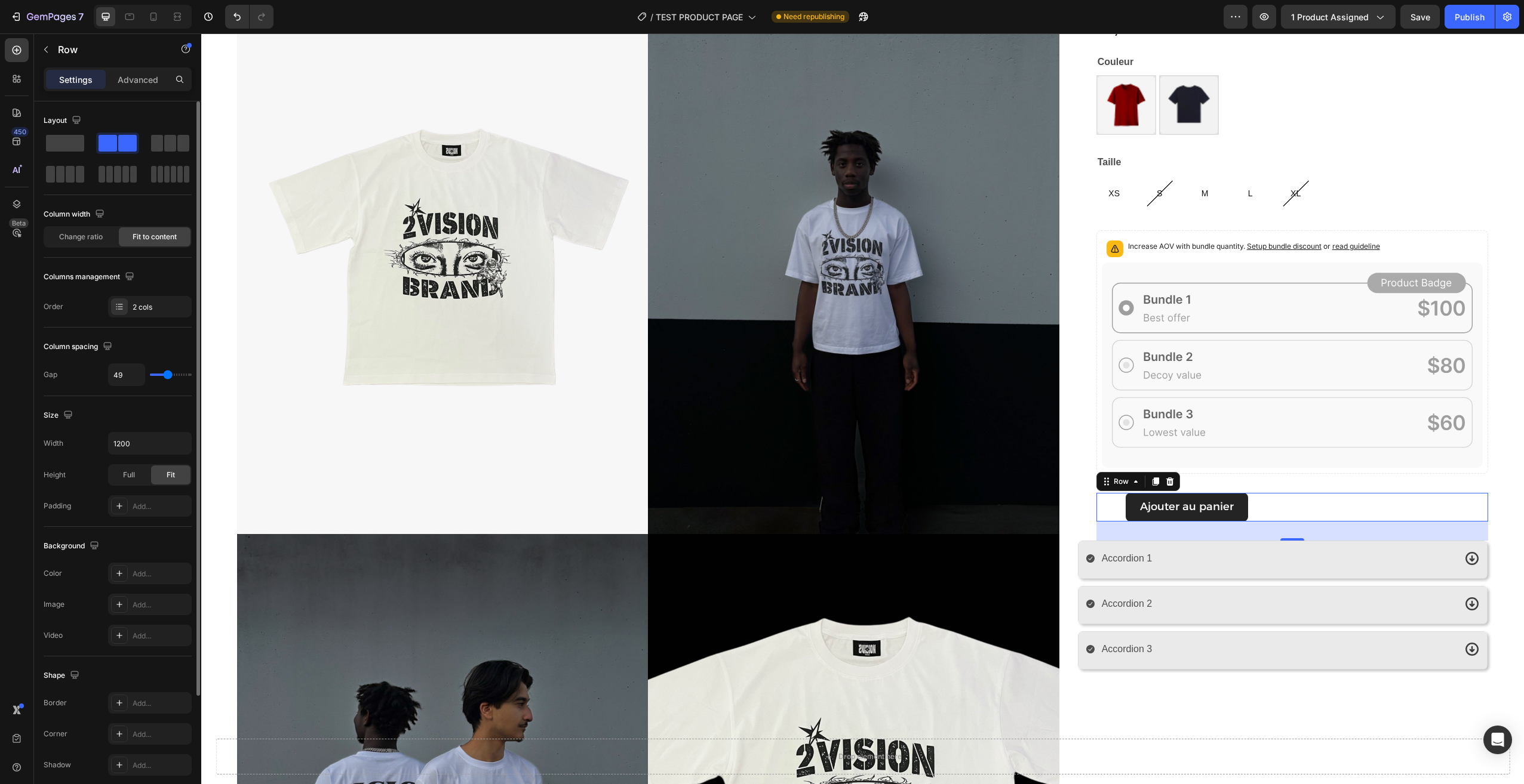
type input "51"
type input "53"
type input "56"
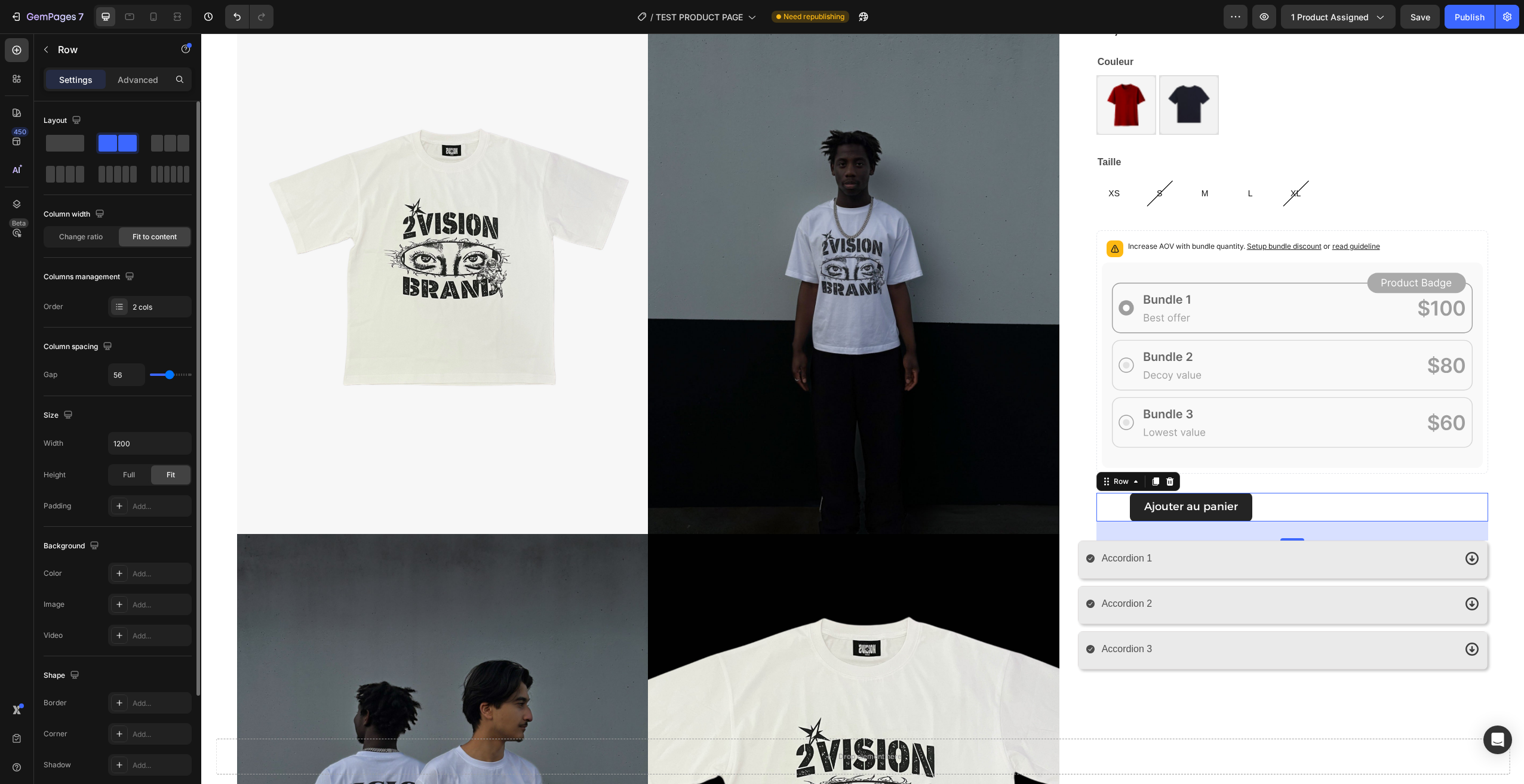
type input "58"
type input "60"
type input "62"
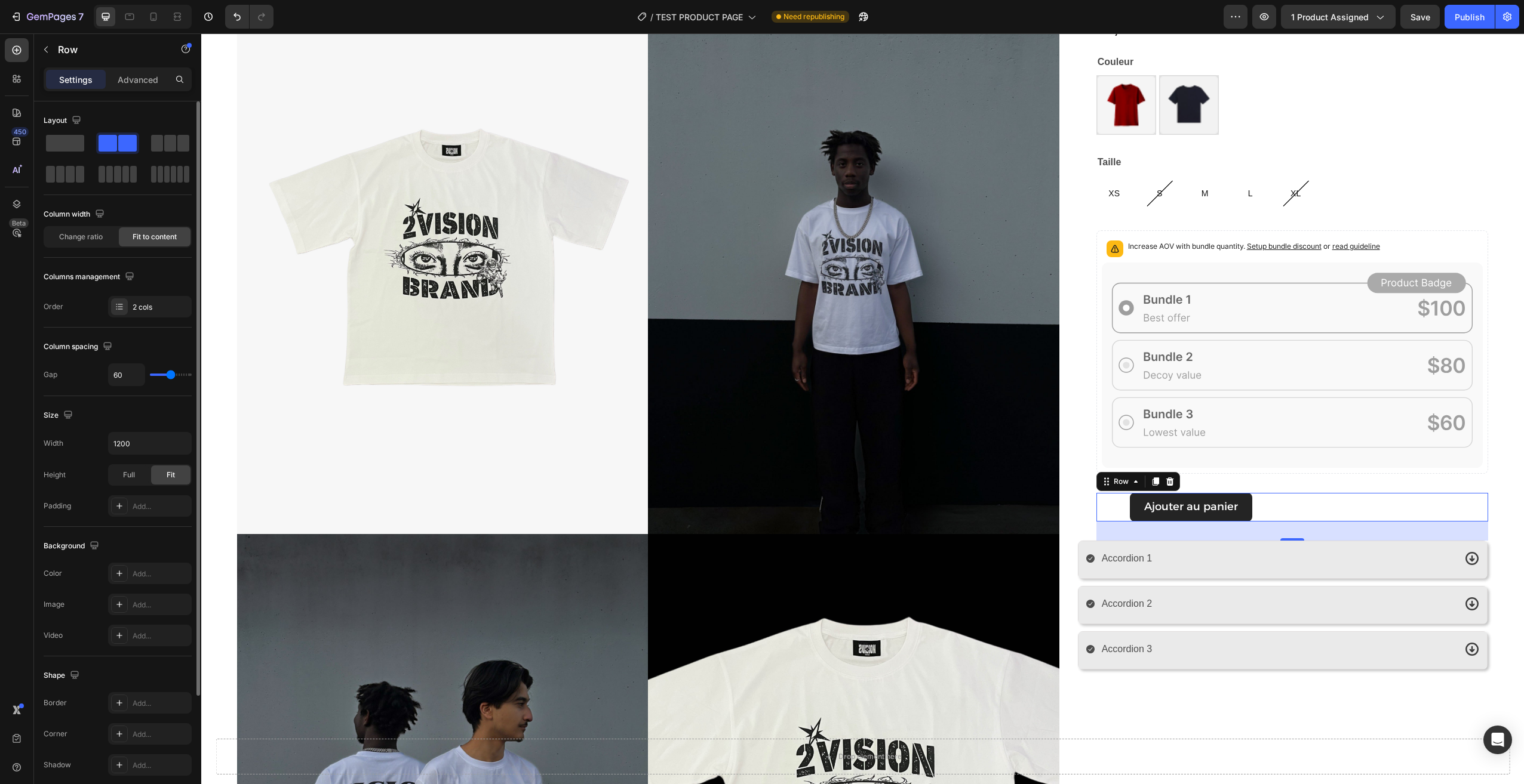
type input "62"
type input "64"
type input "67"
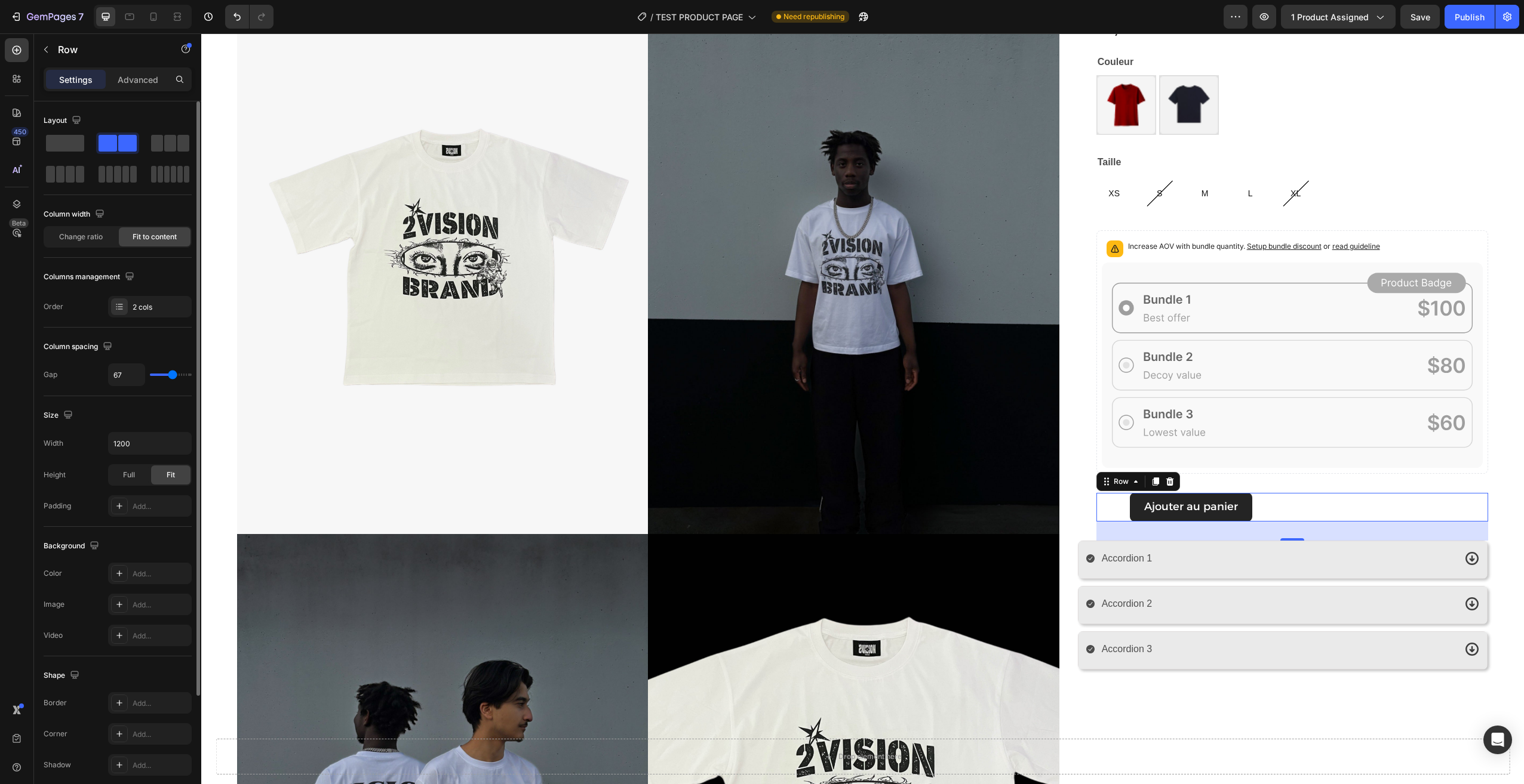
type input "69"
type input "96"
drag, startPoint x: 156, startPoint y: 378, endPoint x: 137, endPoint y: 381, distance: 19.2
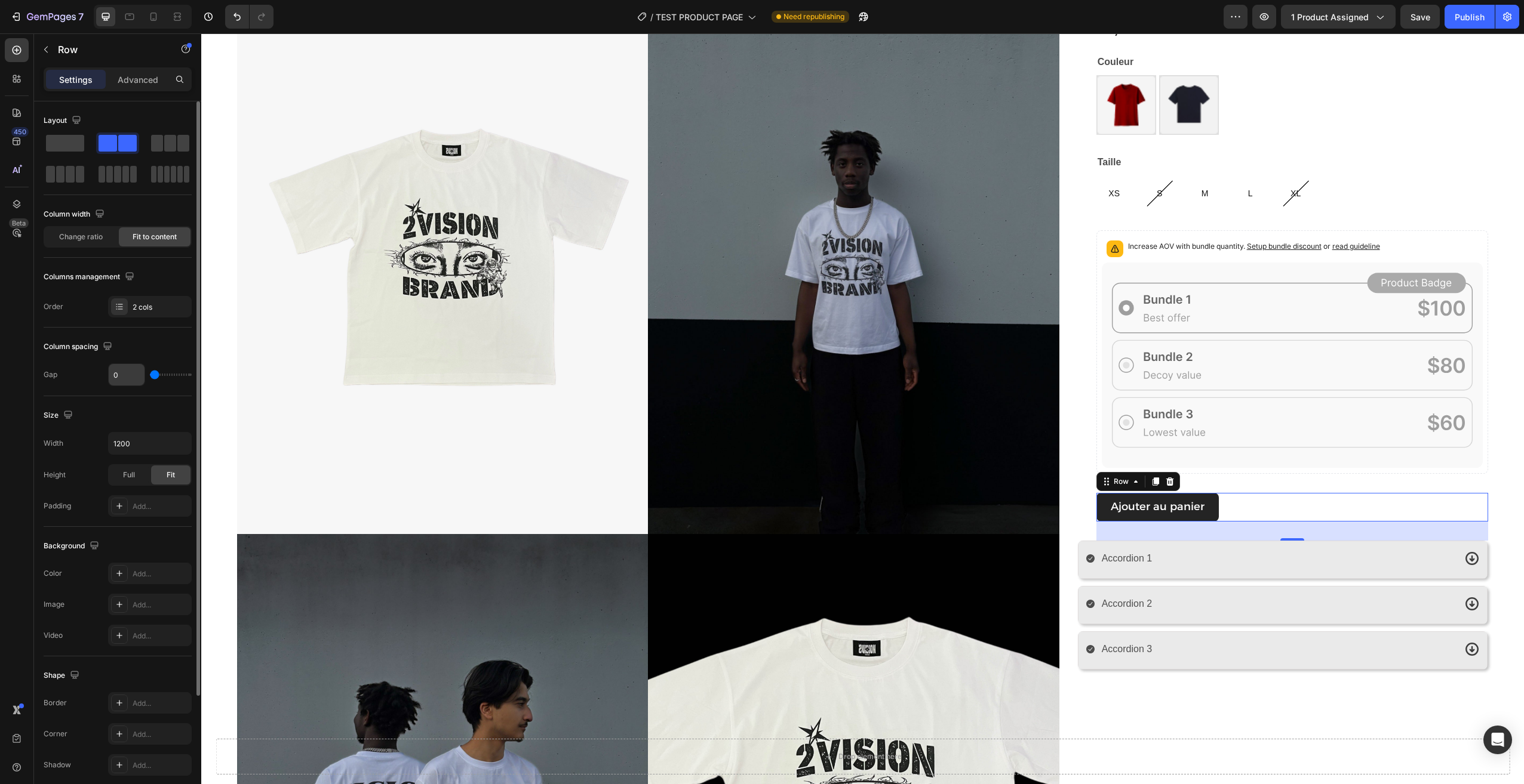
click at [150, 376] on input "range" at bounding box center [170, 375] width 42 height 3
click at [129, 477] on span "Full" at bounding box center [129, 475] width 12 height 10
click at [165, 471] on div "Fit" at bounding box center [171, 475] width 39 height 19
click at [1211, 506] on button "Ajouter au panier" at bounding box center [1157, 507] width 122 height 29
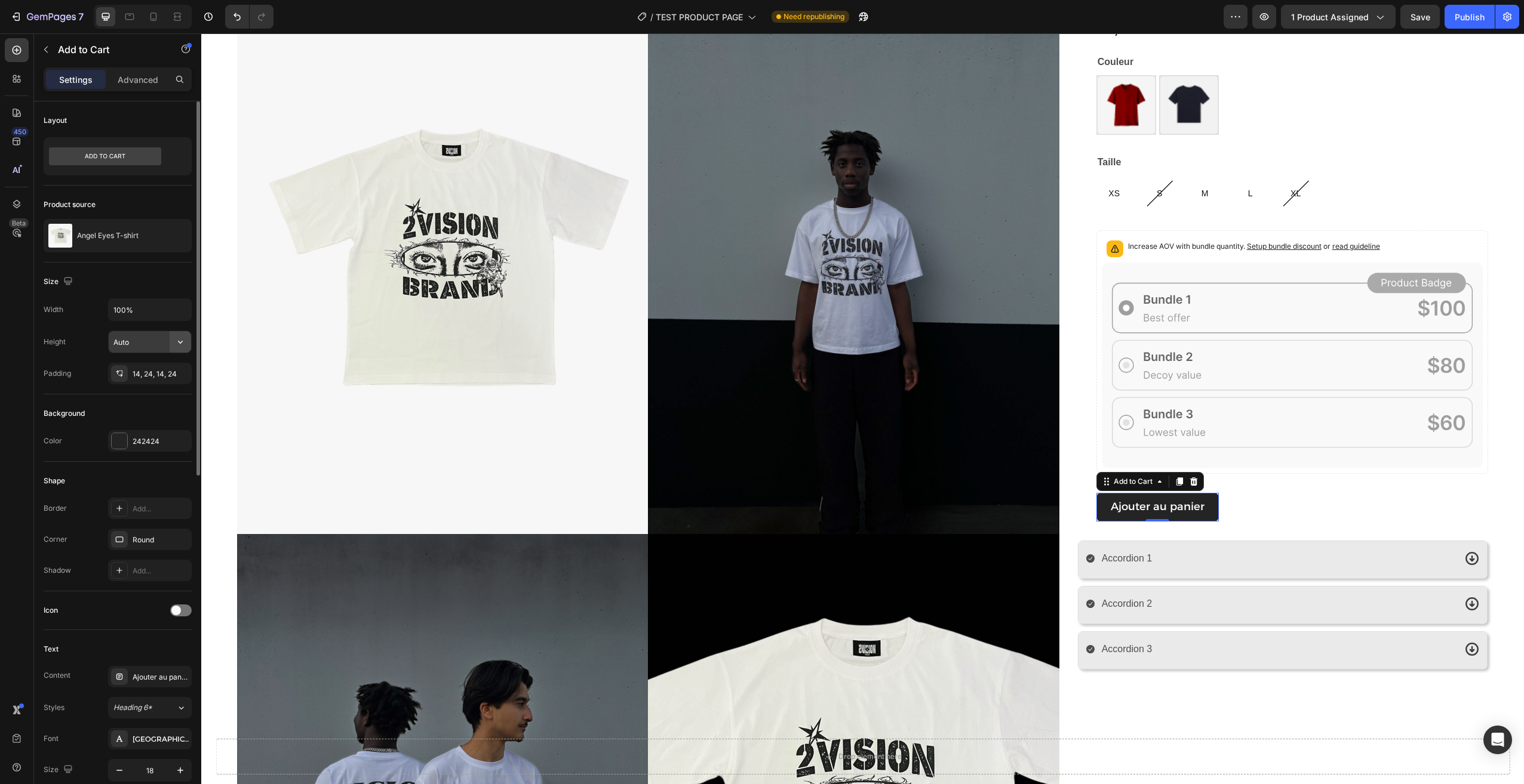
click at [182, 333] on button "button" at bounding box center [180, 341] width 22 height 21
click at [152, 369] on p "Fit content Auto" at bounding box center [147, 372] width 68 height 10
click at [188, 311] on button "button" at bounding box center [180, 309] width 22 height 21
click at [147, 342] on span "Fit content" at bounding box center [131, 339] width 36 height 10
click at [154, 313] on input "Auto" at bounding box center [150, 309] width 82 height 21
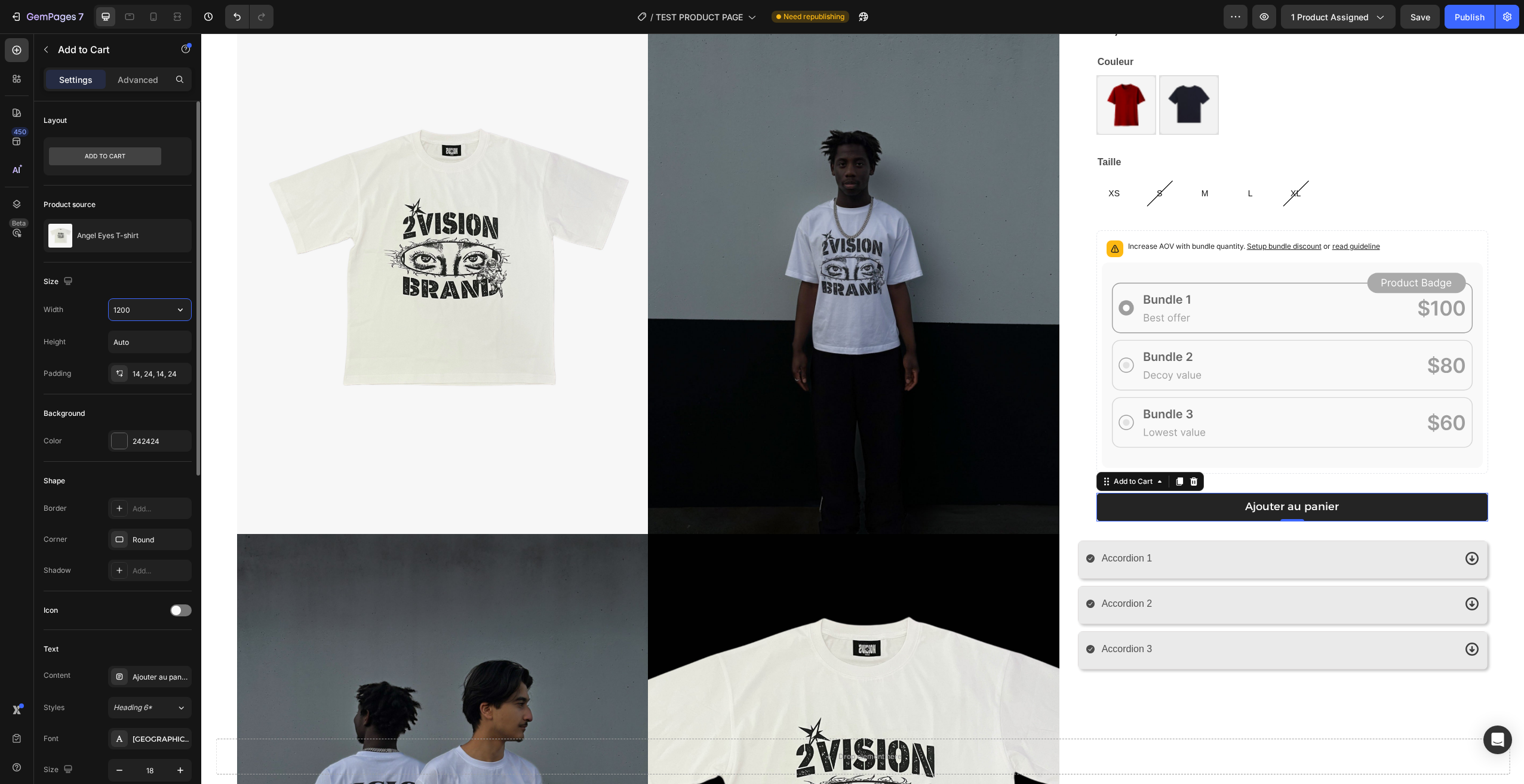
drag, startPoint x: 150, startPoint y: 309, endPoint x: 117, endPoint y: 309, distance: 33.0
click at [117, 309] on input "1200" at bounding box center [150, 309] width 82 height 21
drag, startPoint x: 136, startPoint y: 307, endPoint x: 87, endPoint y: 309, distance: 49.0
click at [87, 309] on div "Width 1300" at bounding box center [118, 309] width 148 height 22
drag, startPoint x: 144, startPoint y: 310, endPoint x: 86, endPoint y: 308, distance: 58.0
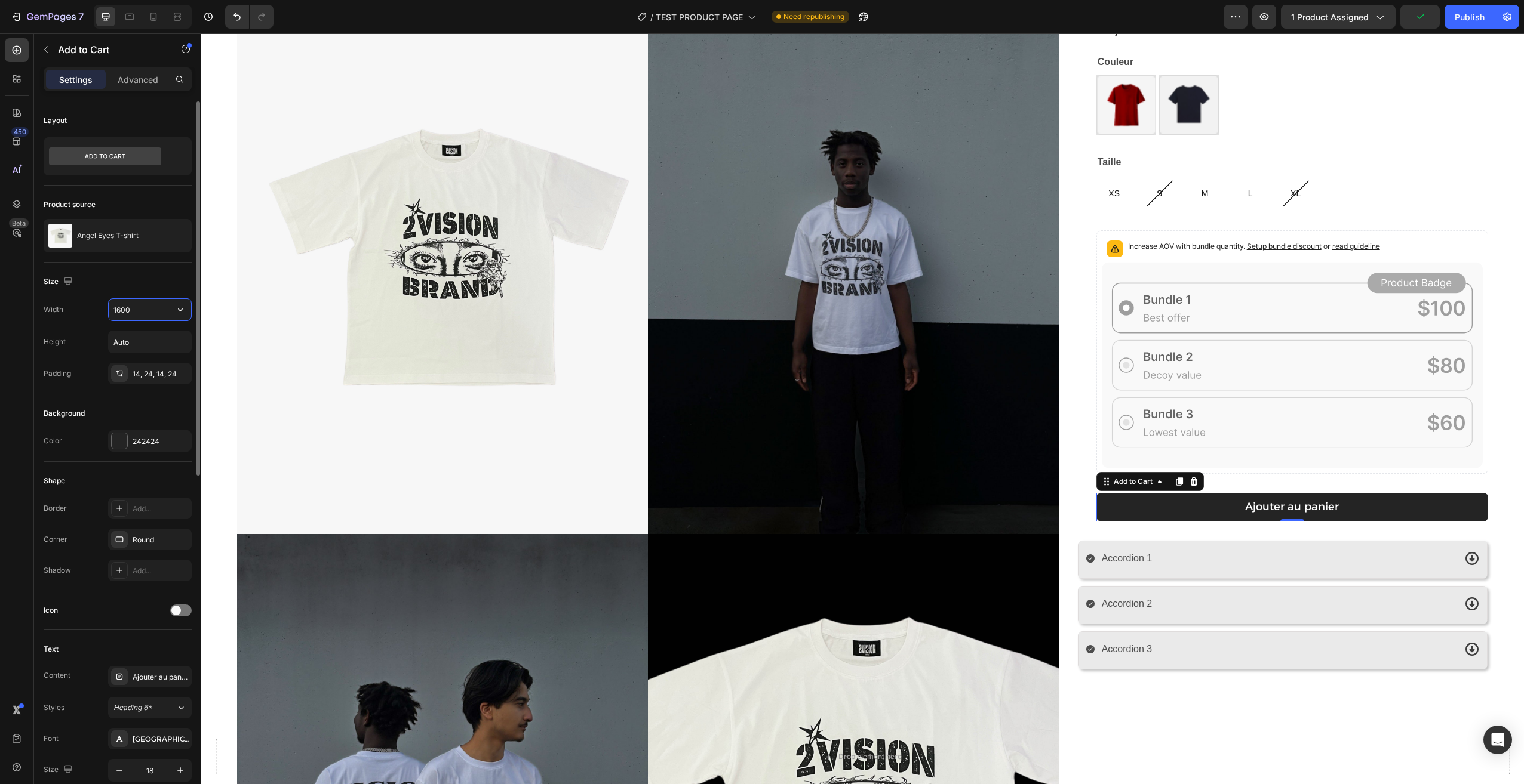
click at [86, 308] on div "Width 1600" at bounding box center [118, 309] width 148 height 22
click at [118, 315] on input "1000" at bounding box center [150, 309] width 82 height 21
click at [169, 285] on div "Size" at bounding box center [118, 281] width 148 height 19
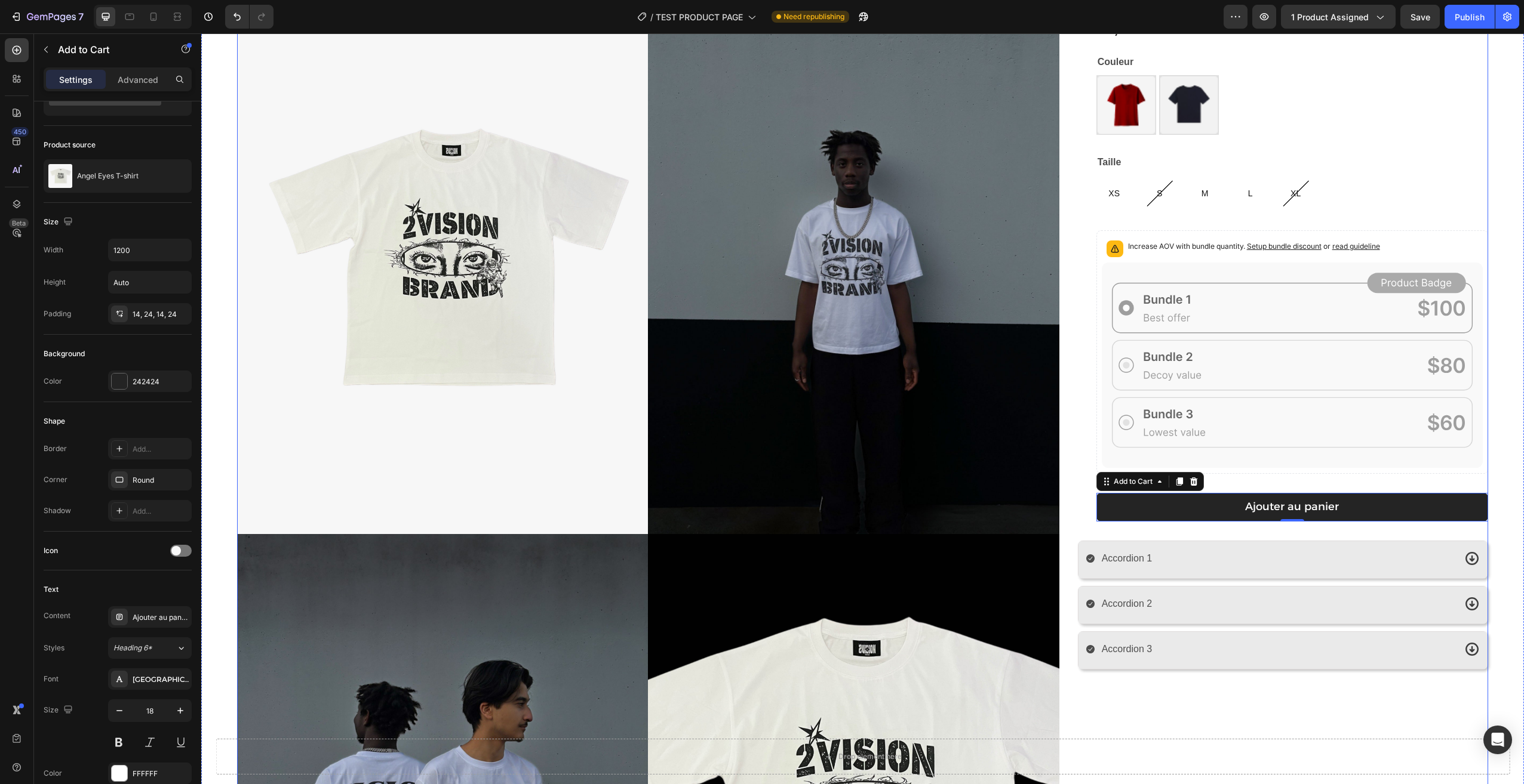
click at [1207, 691] on div "Angel Eyes T-shirt Product Title 29,90€ Product Price Product Price Row Couleur…" at bounding box center [1282, 538] width 410 height 1105
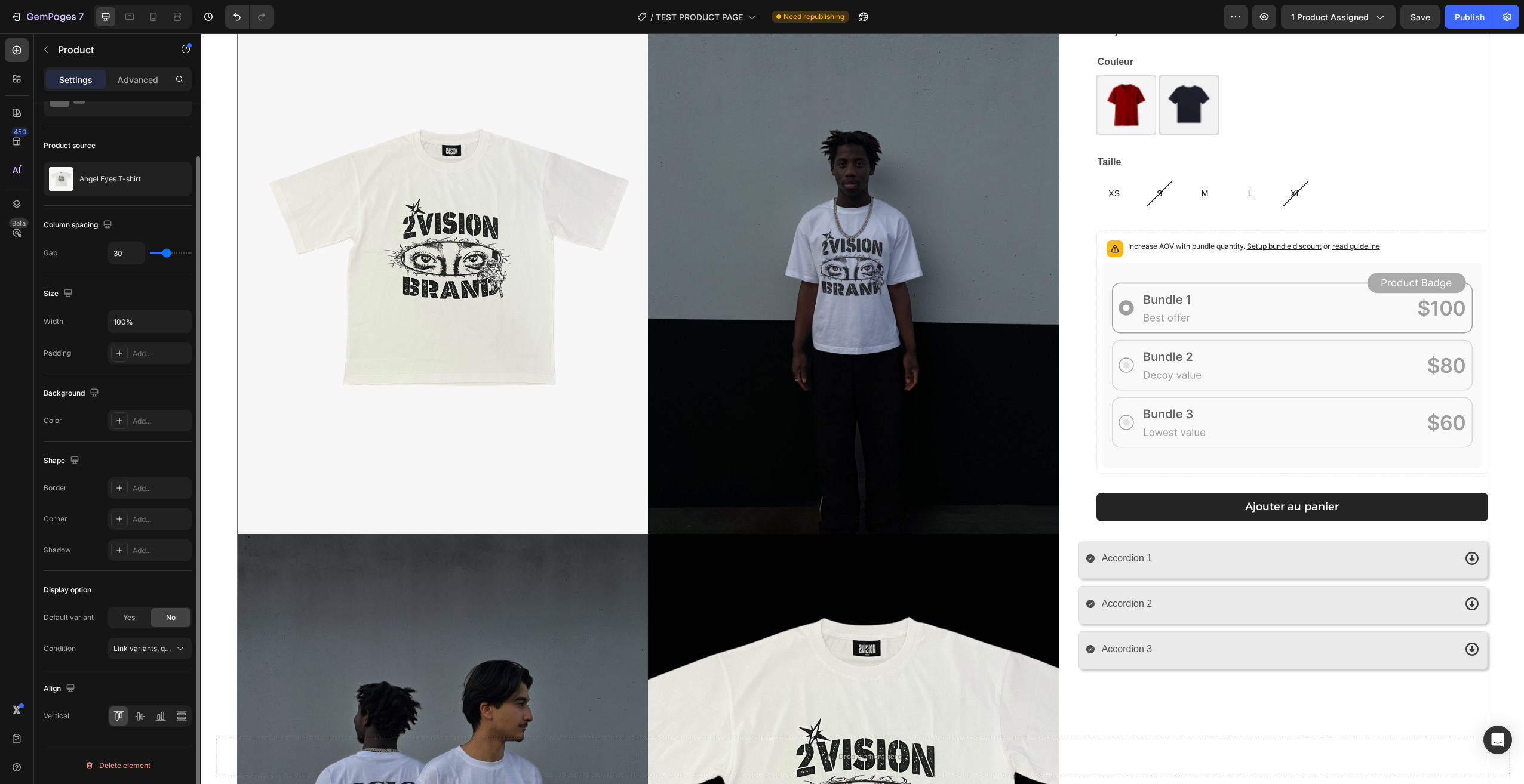
scroll to position [0, 0]
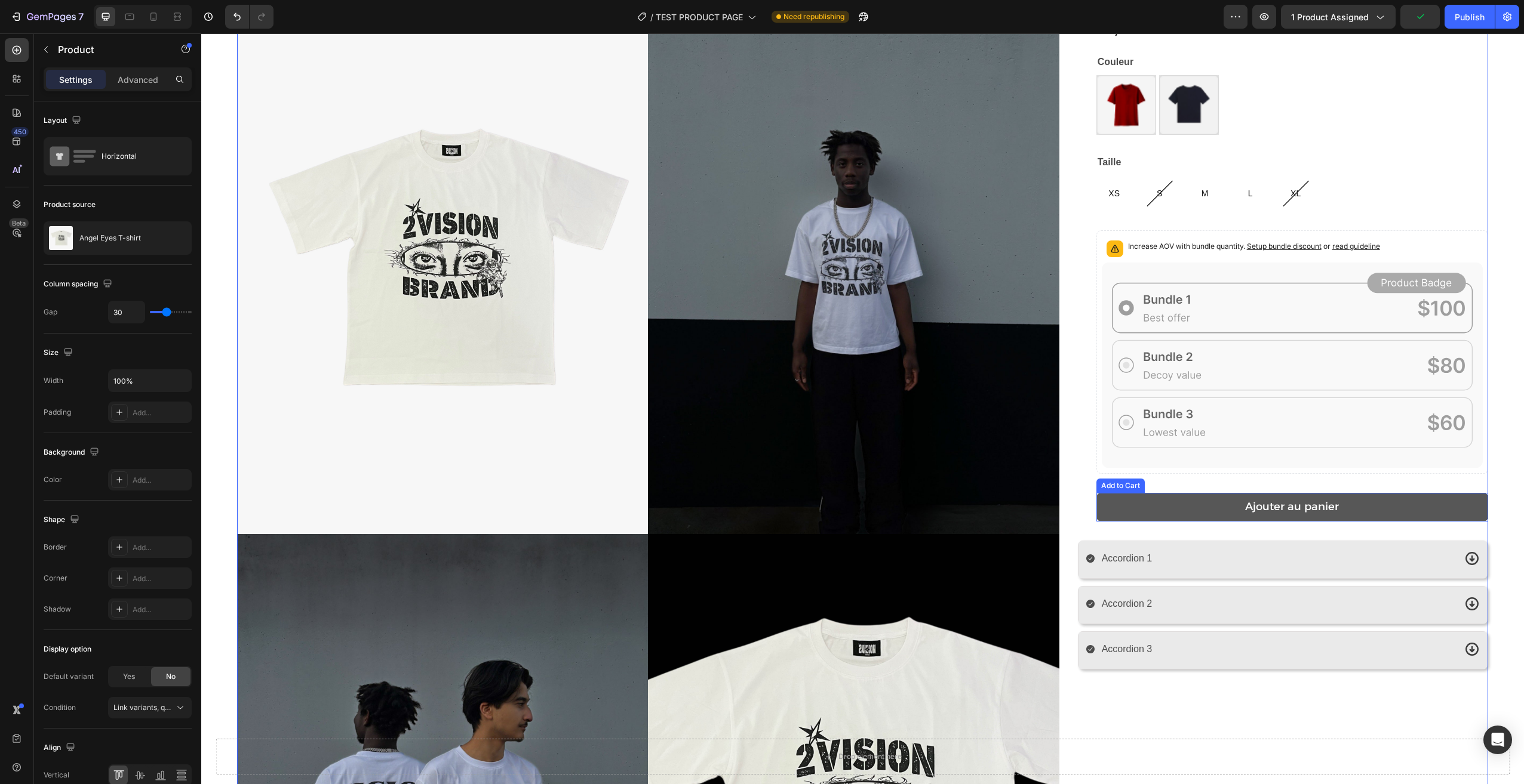
click at [1128, 503] on button "Ajouter au panier" at bounding box center [1292, 507] width 392 height 29
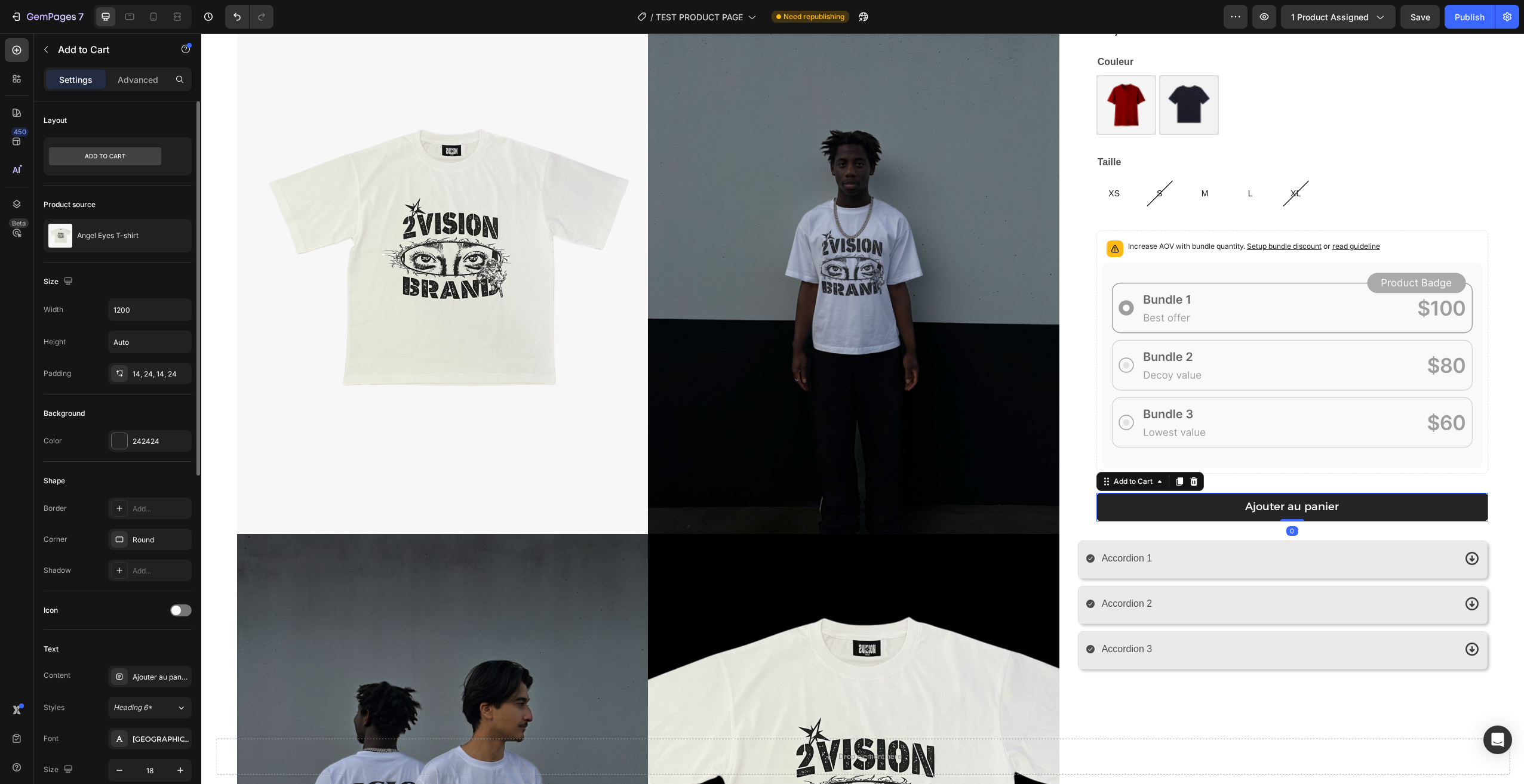
click at [149, 527] on div "Border Add... Corner Round Shadow Add..." at bounding box center [118, 539] width 148 height 83
click at [149, 536] on div "Round" at bounding box center [150, 539] width 35 height 10
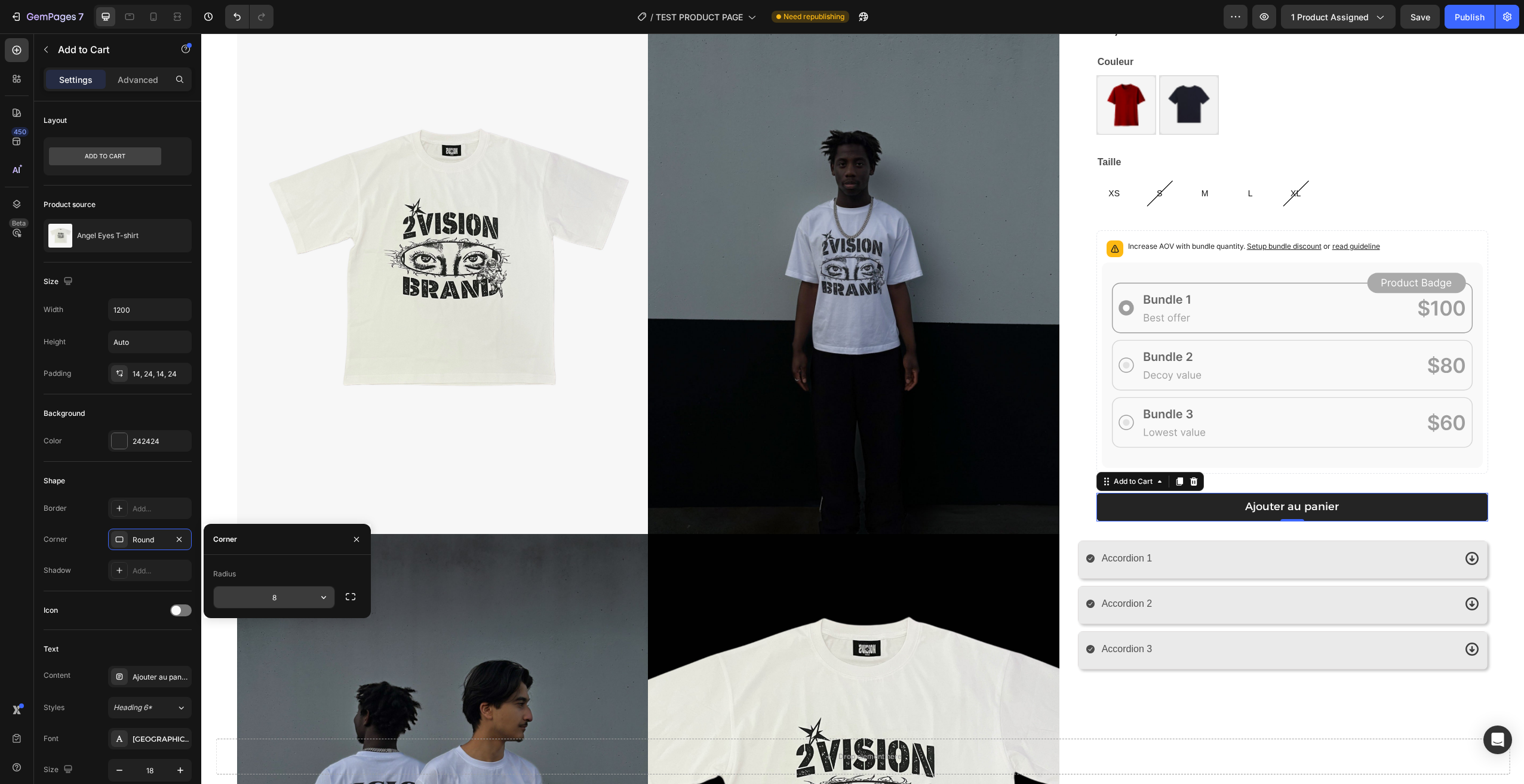
click at [295, 601] on input "8" at bounding box center [274, 597] width 121 height 21
type input "12"
click at [1190, 689] on div "Angel Eyes T-shirt Product Title 29,90€ Product Price Product Price Row Couleur…" at bounding box center [1282, 538] width 410 height 1105
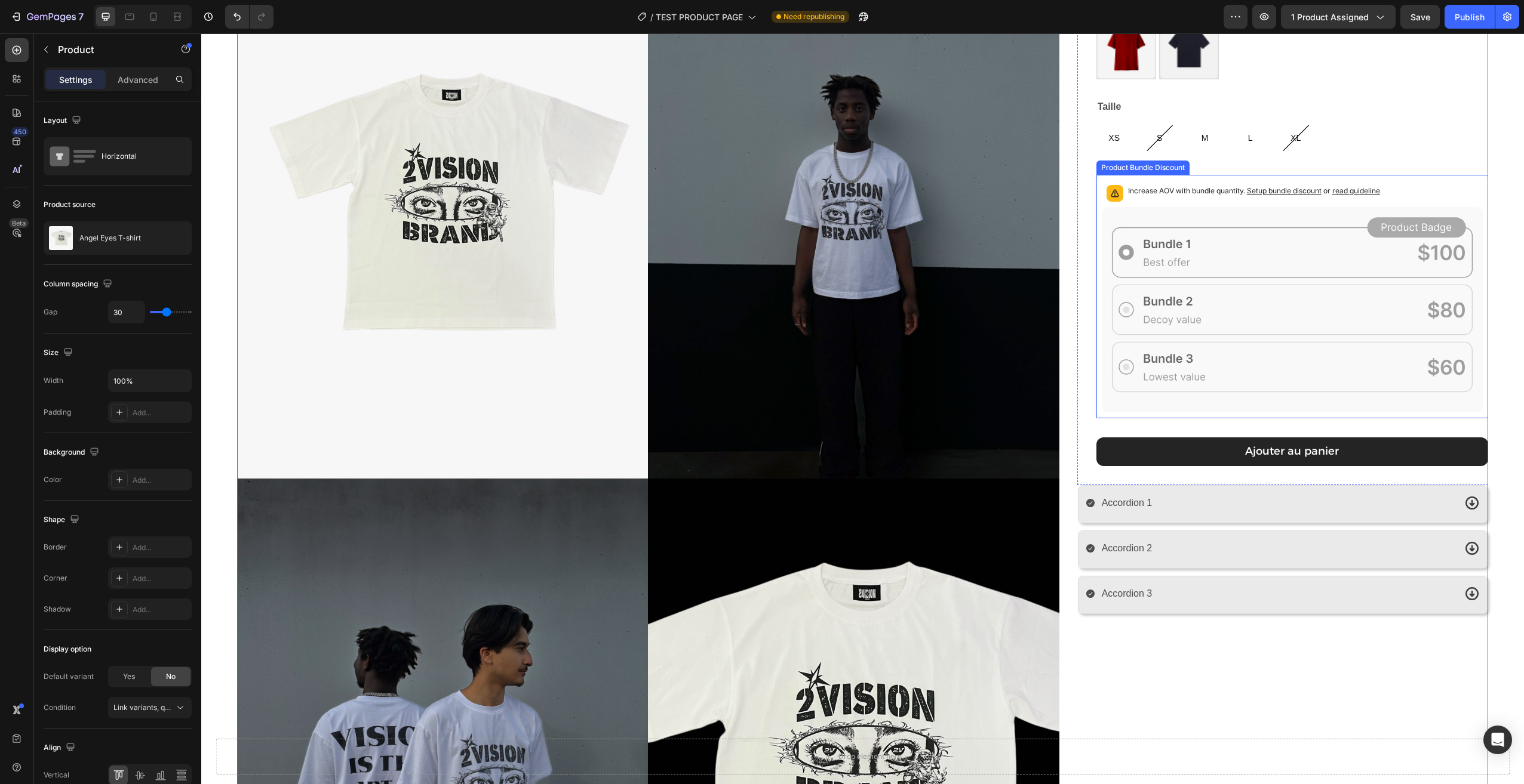
scroll to position [179, 0]
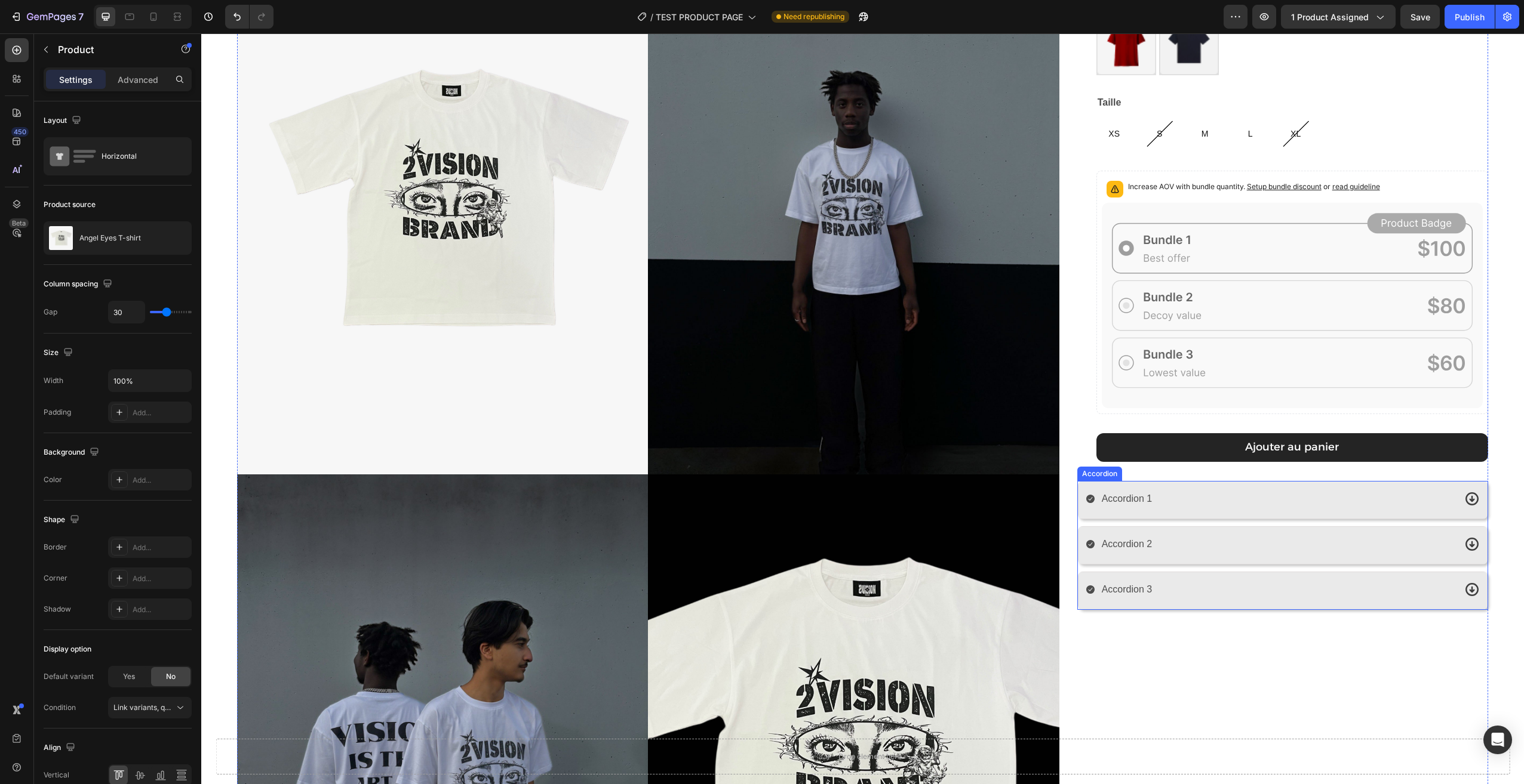
click at [1189, 493] on div "Accordion 1" at bounding box center [1270, 499] width 369 height 21
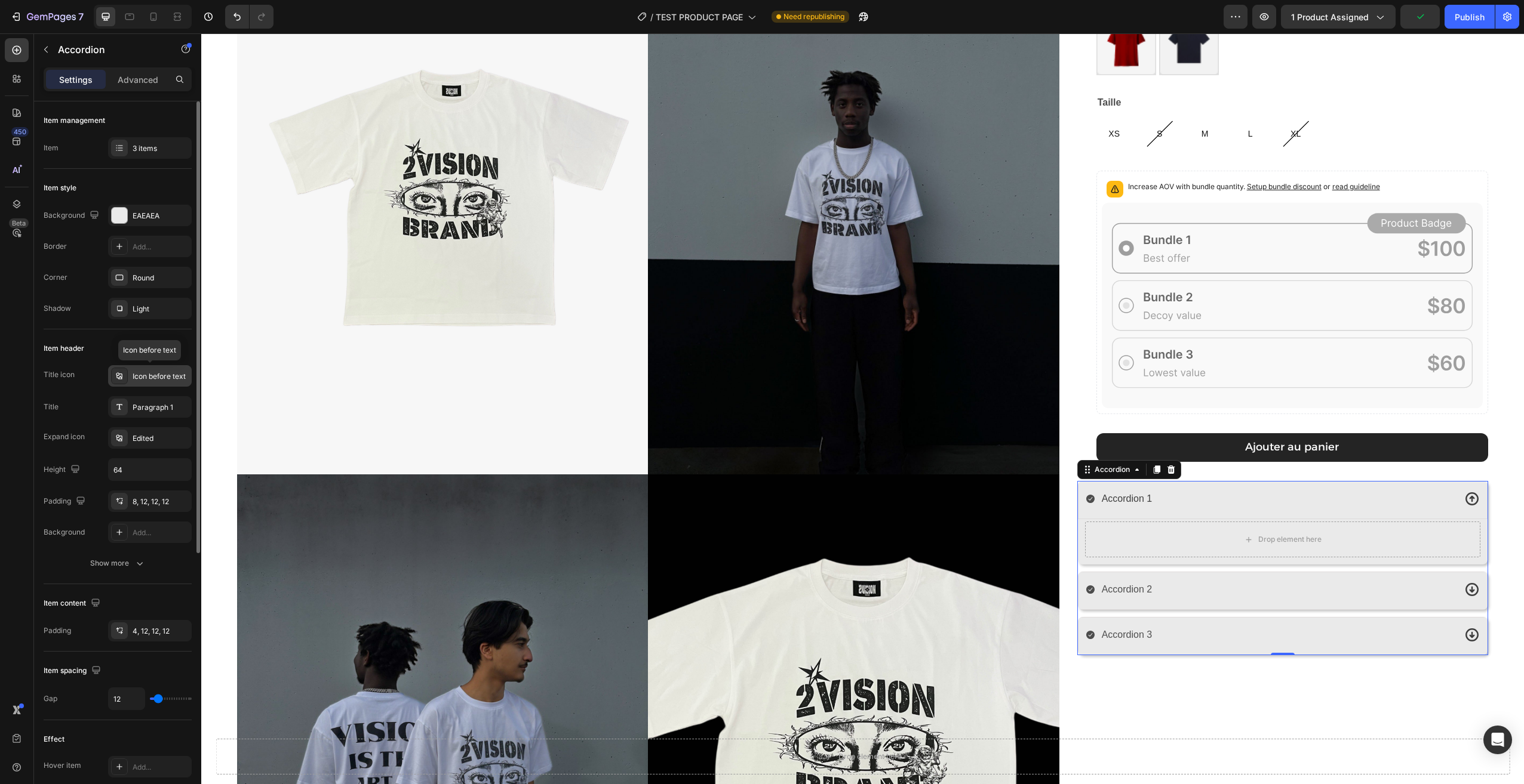
click at [149, 378] on div "Icon before text" at bounding box center [161, 376] width 56 height 10
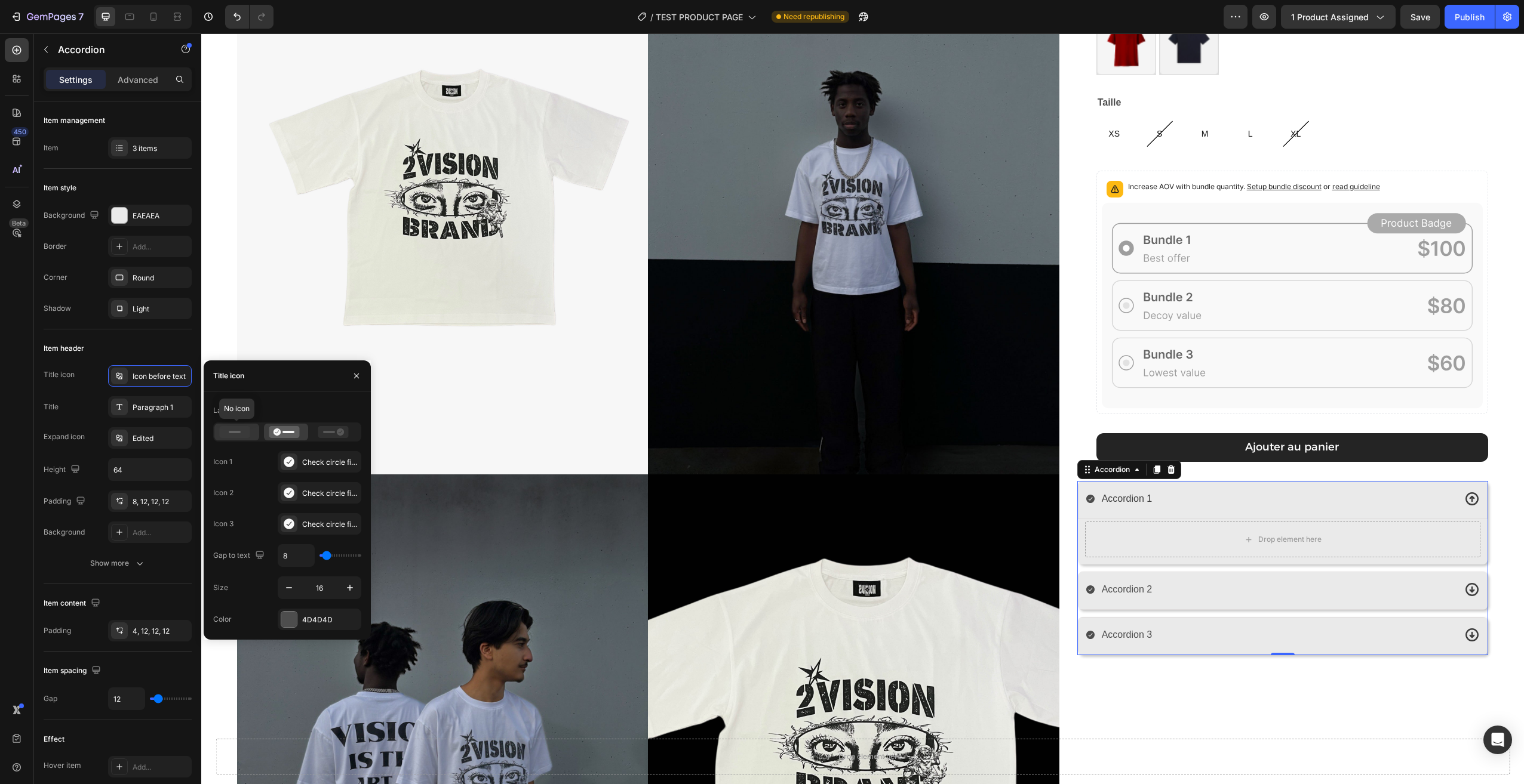
click at [240, 431] on icon at bounding box center [235, 432] width 31 height 12
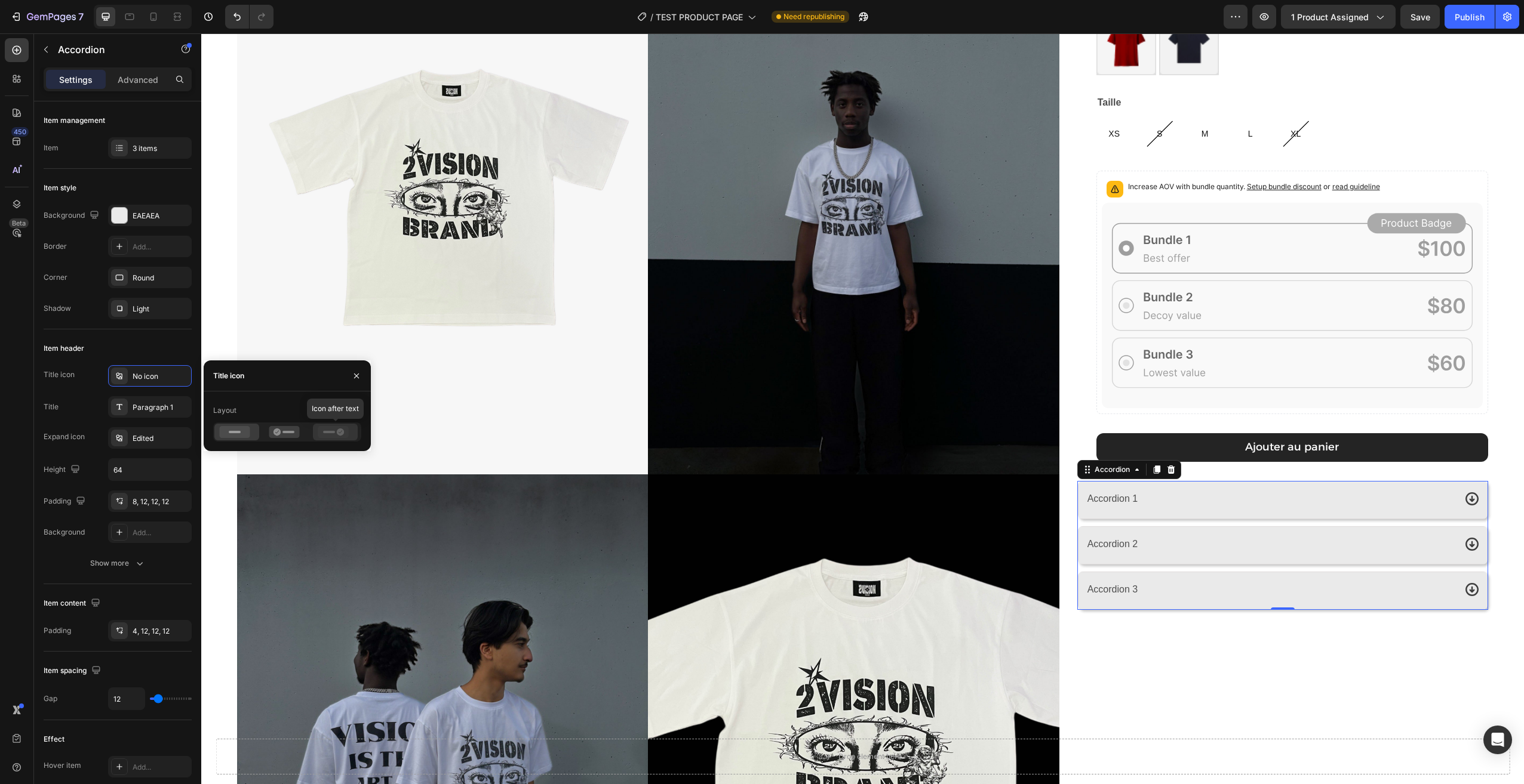
click at [328, 435] on icon at bounding box center [333, 432] width 31 height 12
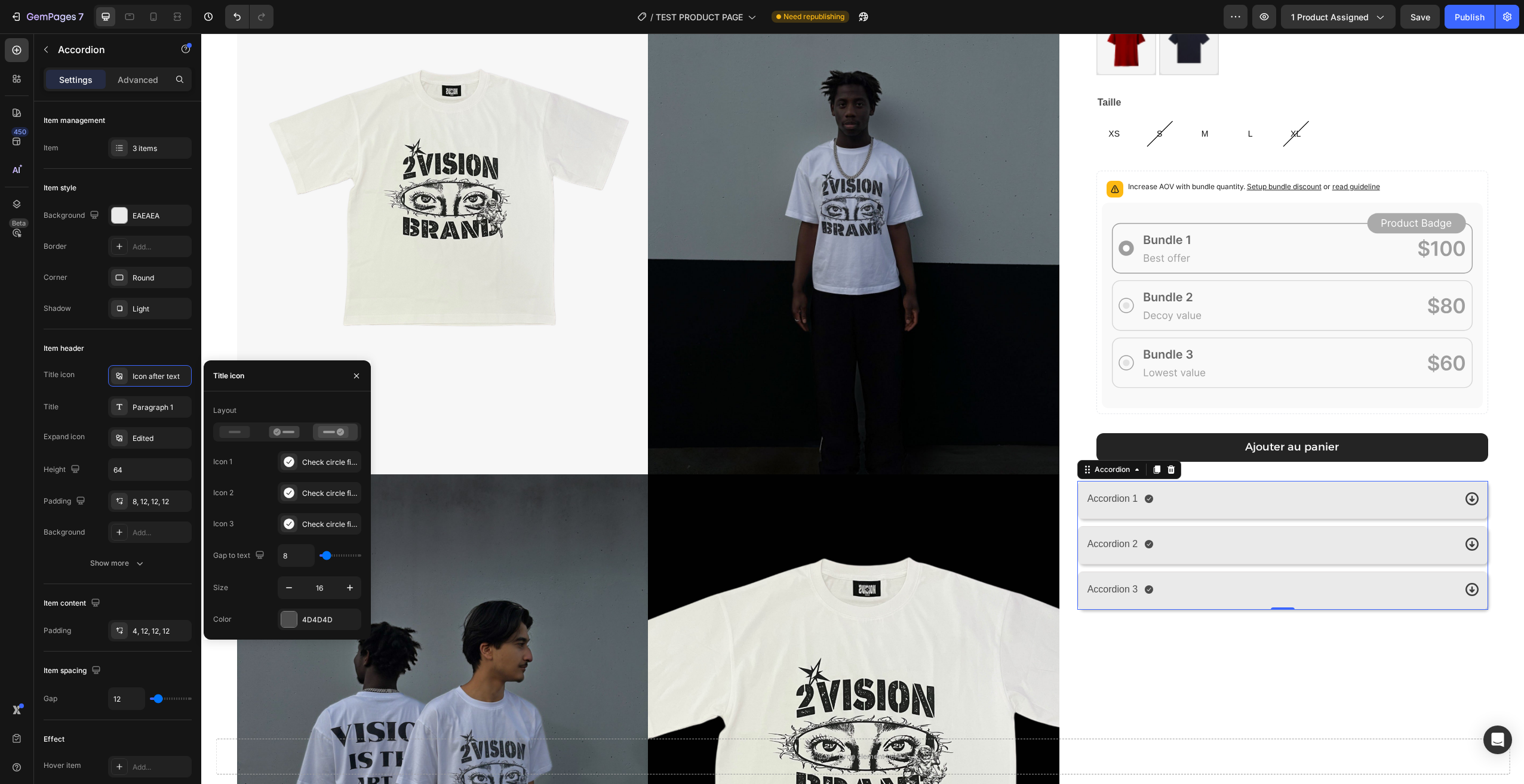
click at [287, 421] on div "Layout" at bounding box center [287, 421] width 148 height 40
click at [283, 432] on rect at bounding box center [288, 432] width 12 height 3
click at [240, 430] on icon at bounding box center [235, 432] width 31 height 12
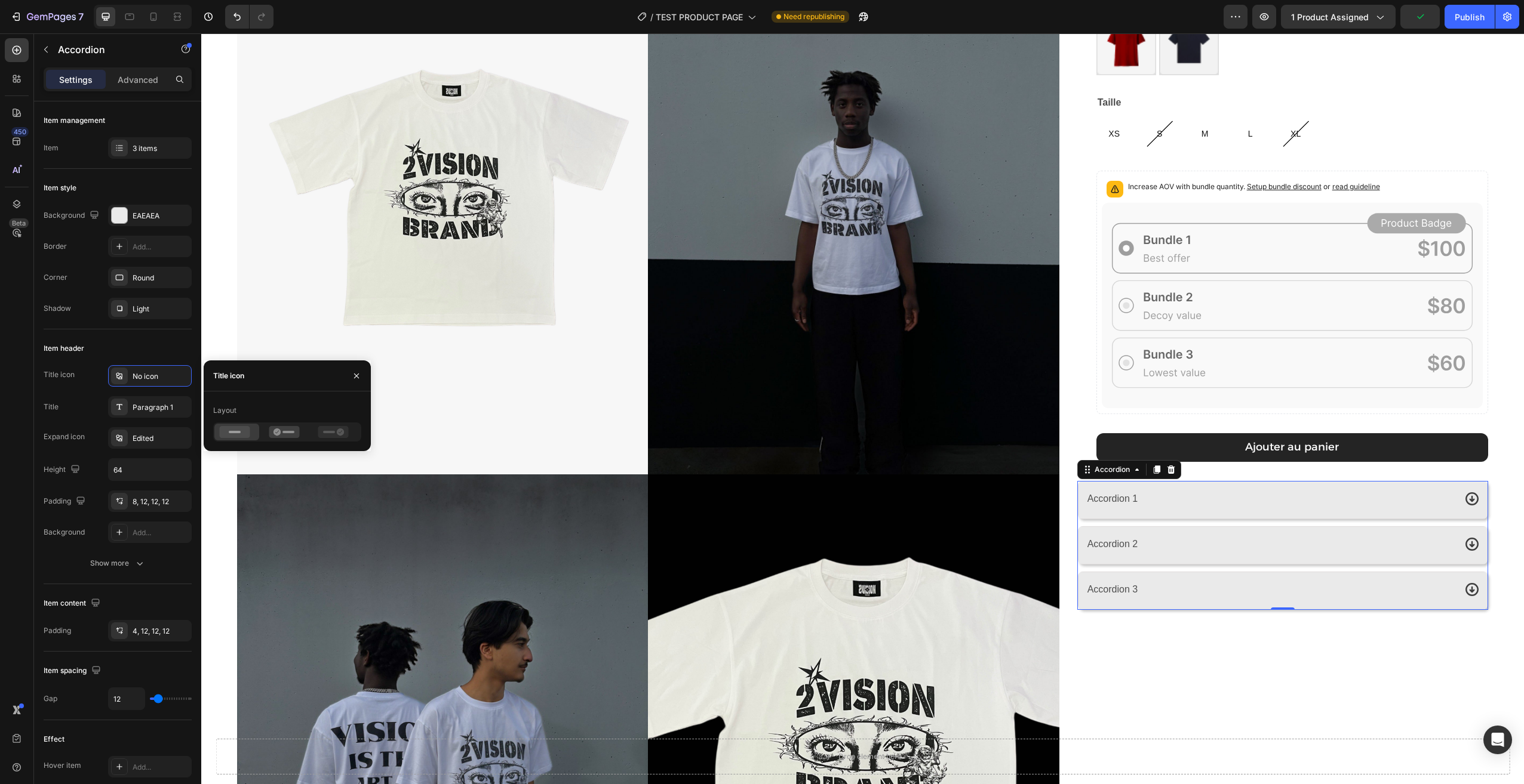
click at [279, 407] on div "Layout" at bounding box center [287, 410] width 148 height 19
click at [358, 377] on icon "button" at bounding box center [356, 375] width 5 height 5
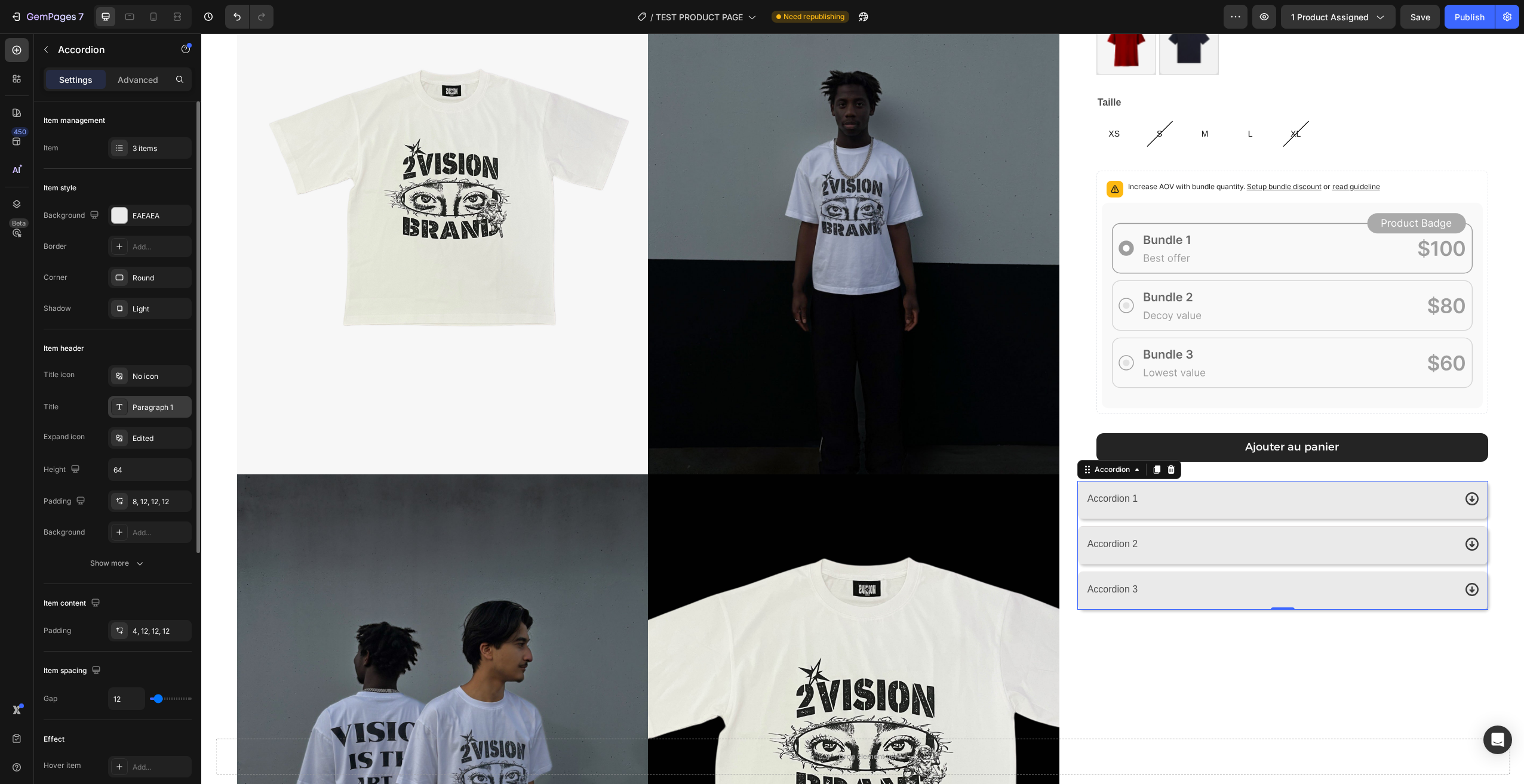
click at [156, 411] on div "Paragraph 1" at bounding box center [161, 406] width 56 height 10
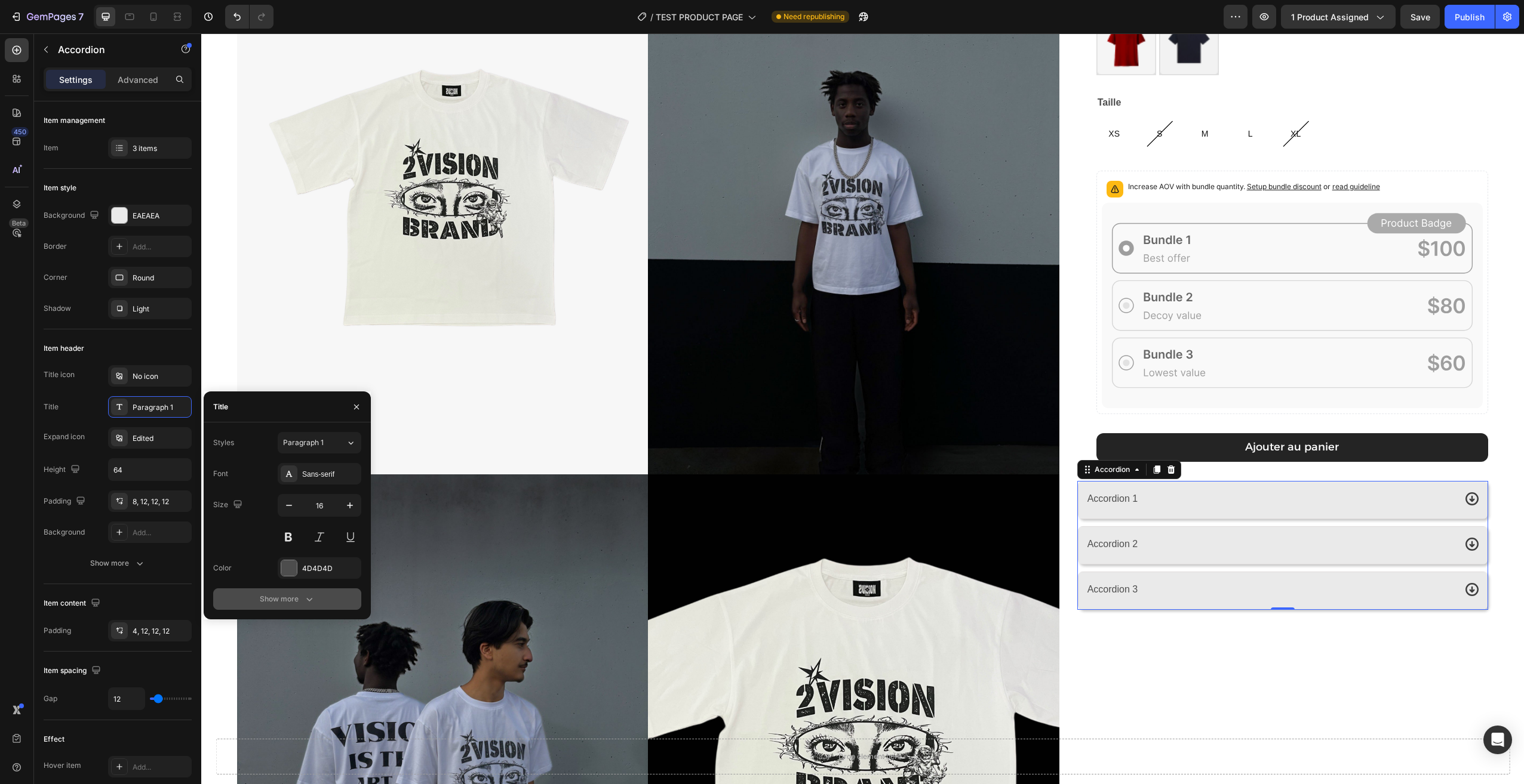
click at [297, 597] on div "Show more" at bounding box center [287, 599] width 55 height 12
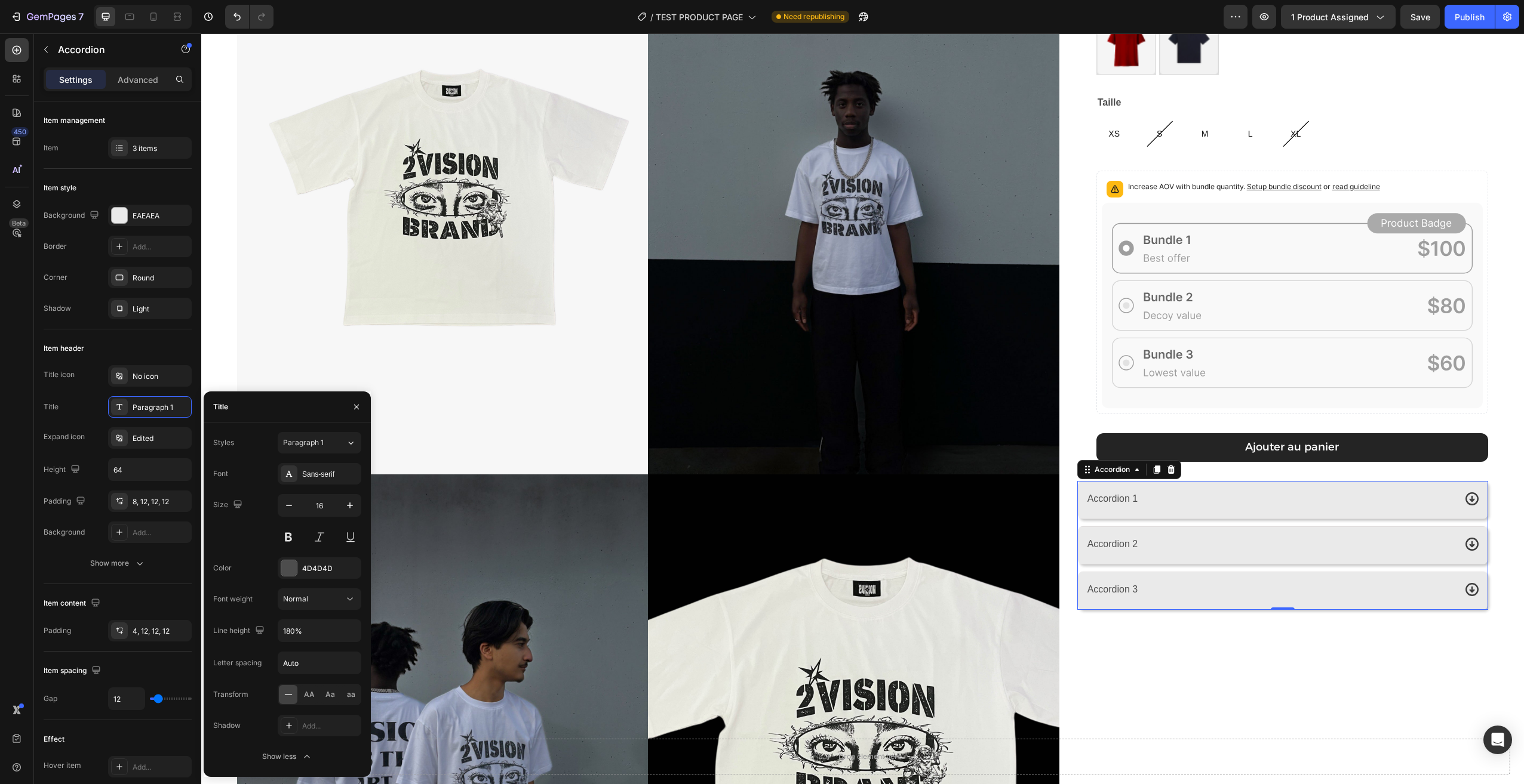
click at [1105, 496] on div "Accordion 1" at bounding box center [1113, 499] width 54 height 21
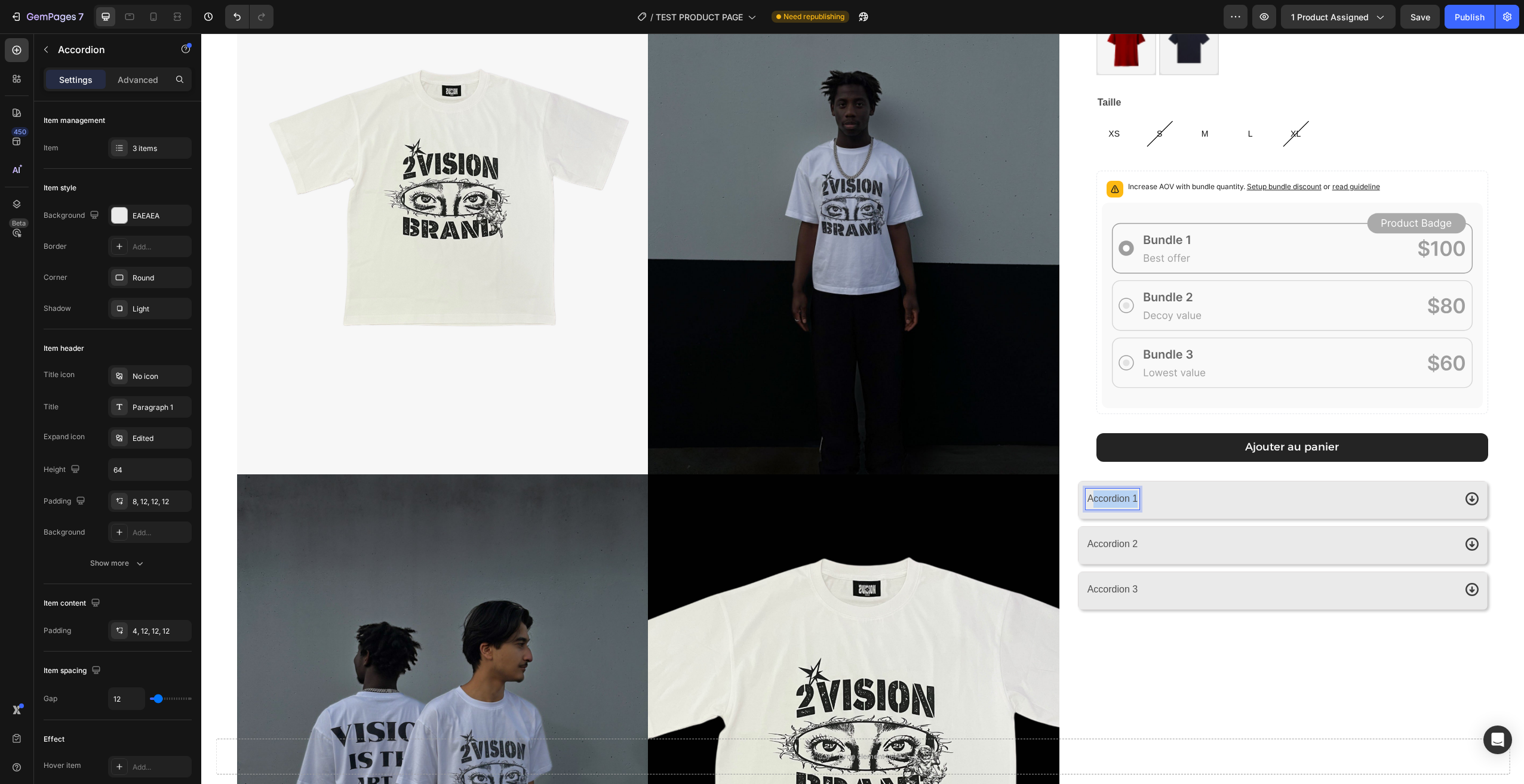
drag, startPoint x: 1130, startPoint y: 498, endPoint x: 1085, endPoint y: 501, distance: 45.1
click at [1087, 501] on p "Accordion 1" at bounding box center [1113, 499] width 50 height 18
click at [1106, 504] on p "Accordion 1" at bounding box center [1113, 499] width 50 height 18
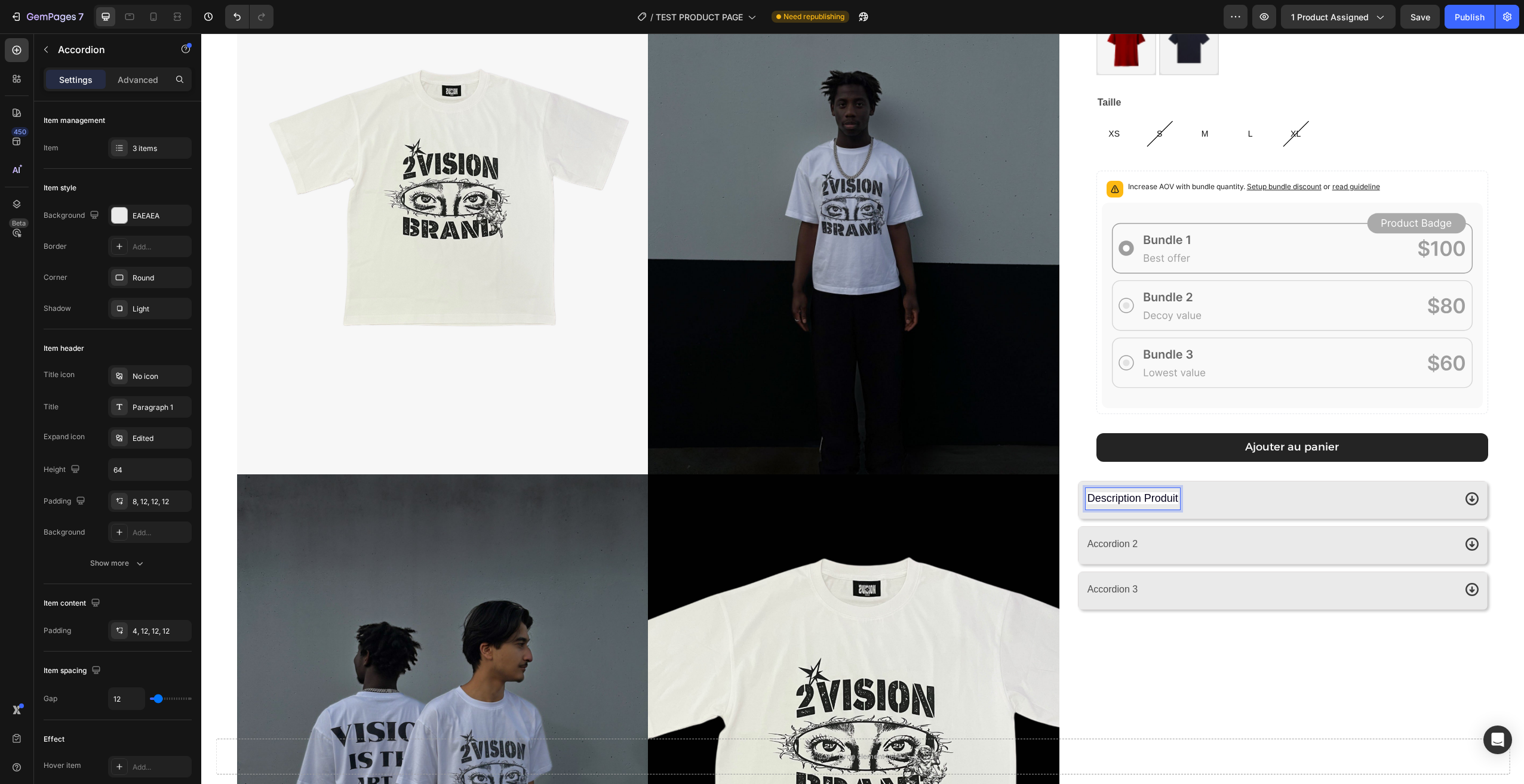
click at [1195, 496] on div "Description Produit" at bounding box center [1270, 498] width 369 height 21
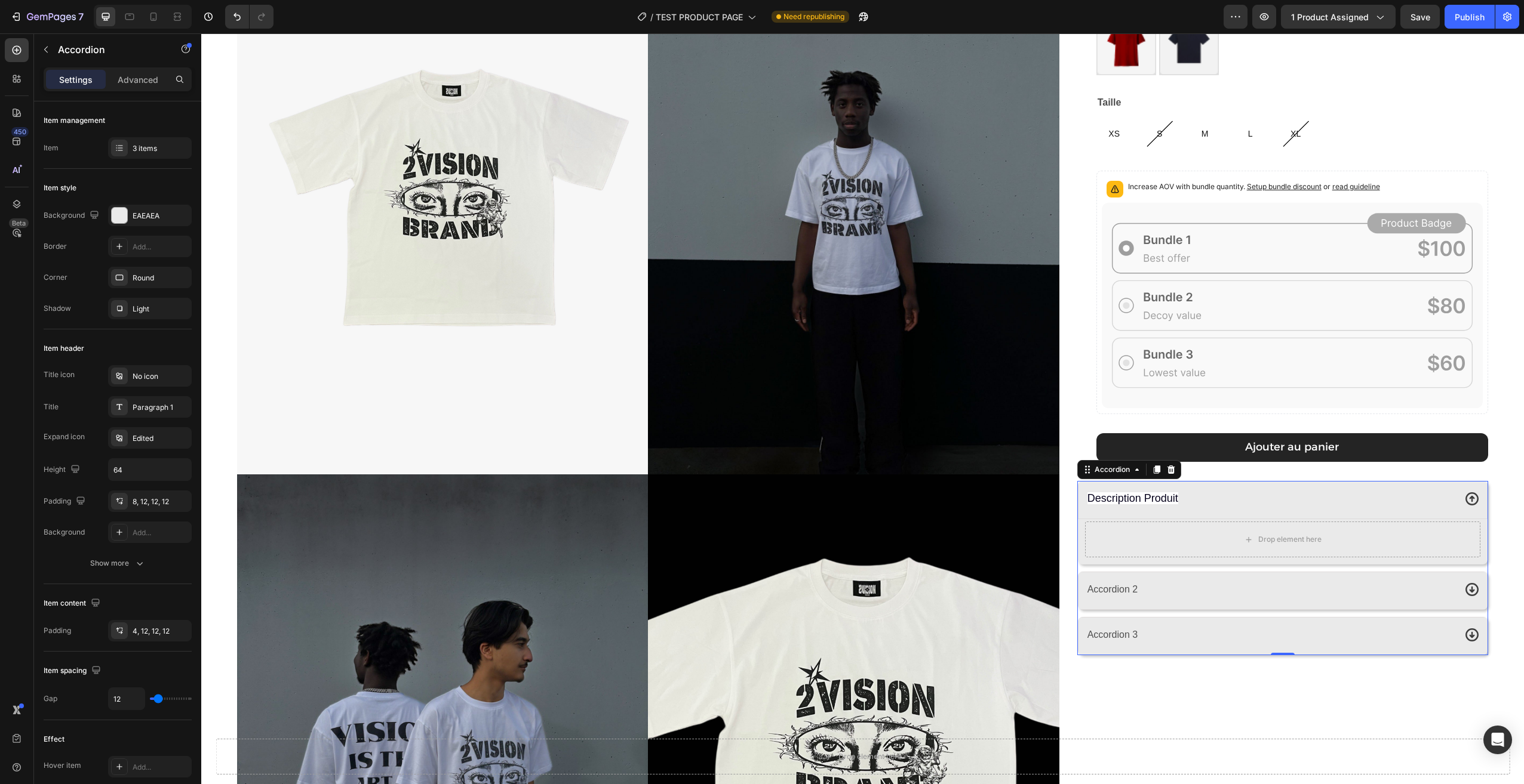
click at [1195, 496] on div "Description Produit" at bounding box center [1270, 498] width 369 height 21
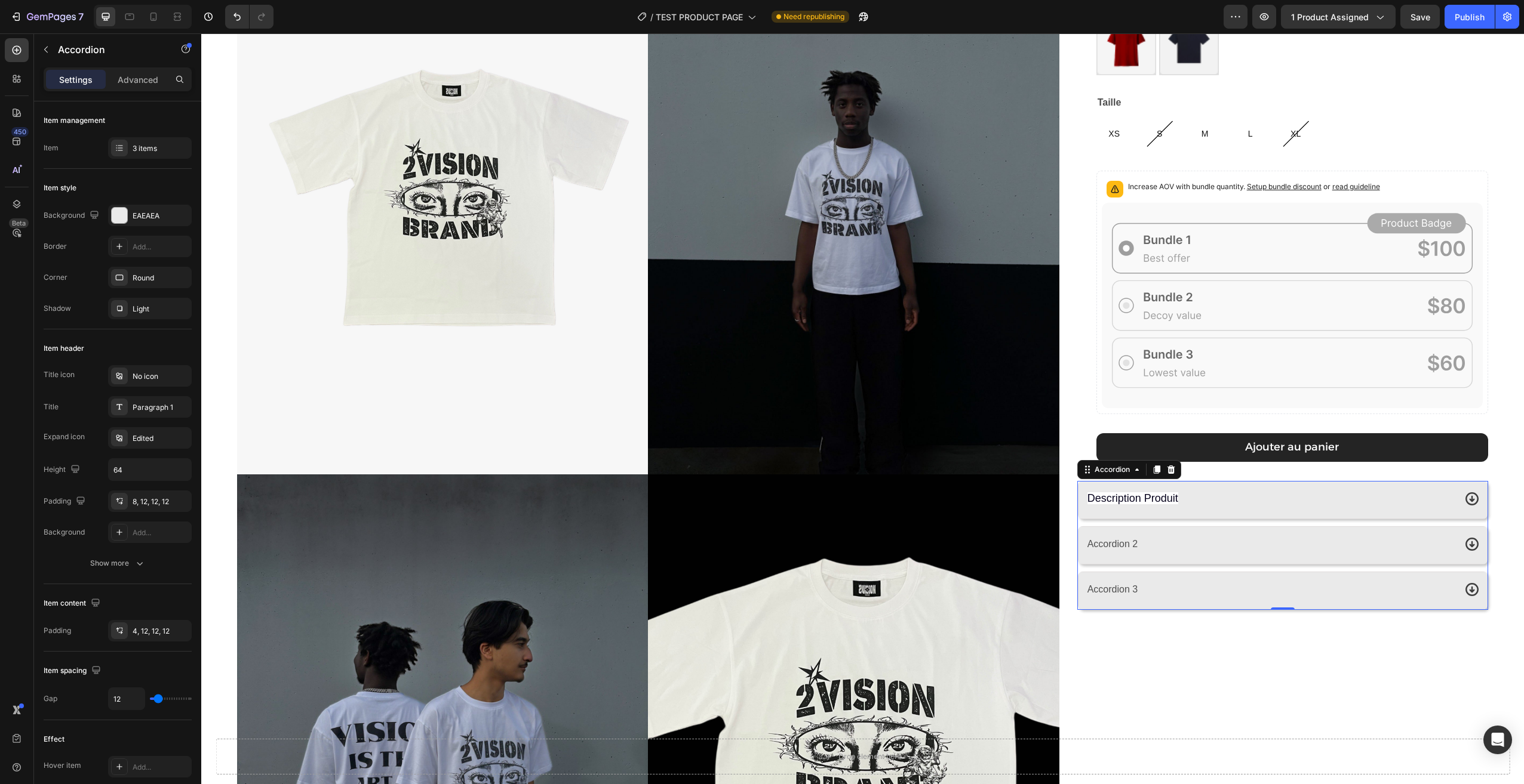
click at [1169, 532] on div "Accordion 2" at bounding box center [1283, 545] width 410 height 38
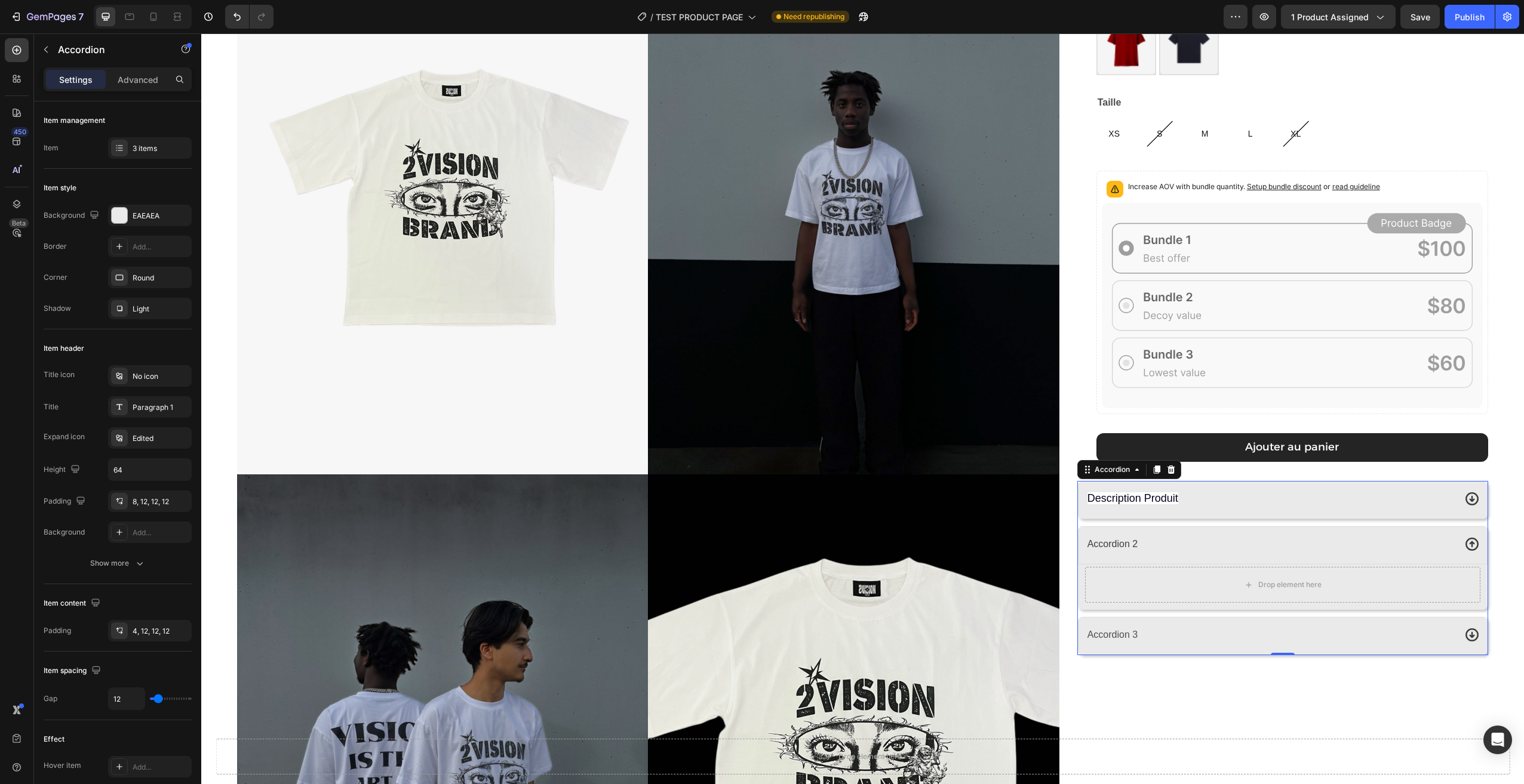
click at [1127, 535] on p "Accordion 2" at bounding box center [1113, 544] width 50 height 18
click at [1116, 541] on p "Accordion 2" at bounding box center [1113, 544] width 50 height 18
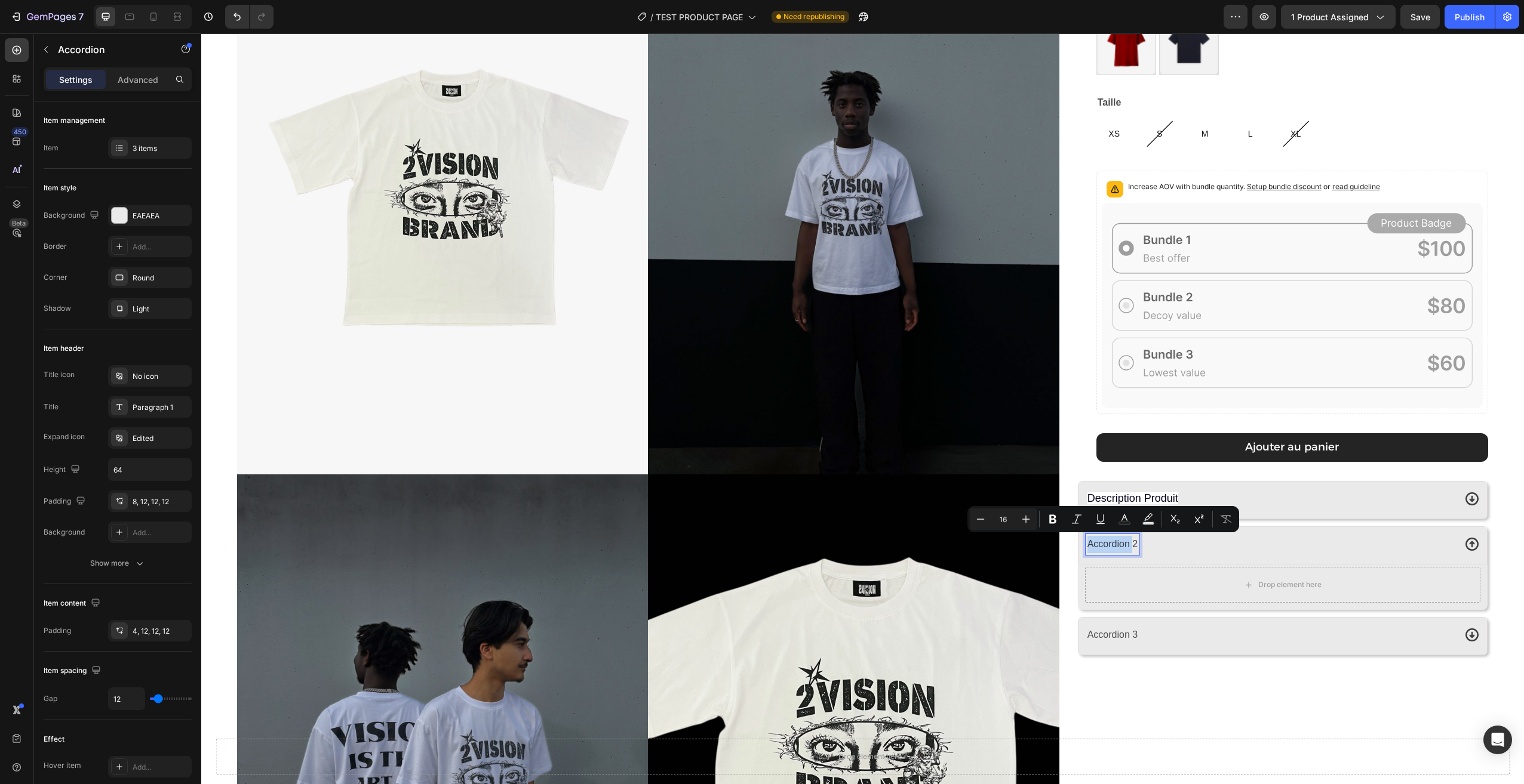
click at [1116, 541] on p "Accordion 2" at bounding box center [1113, 544] width 50 height 18
click at [1244, 550] on div "Livraison & Retours" at bounding box center [1270, 544] width 369 height 21
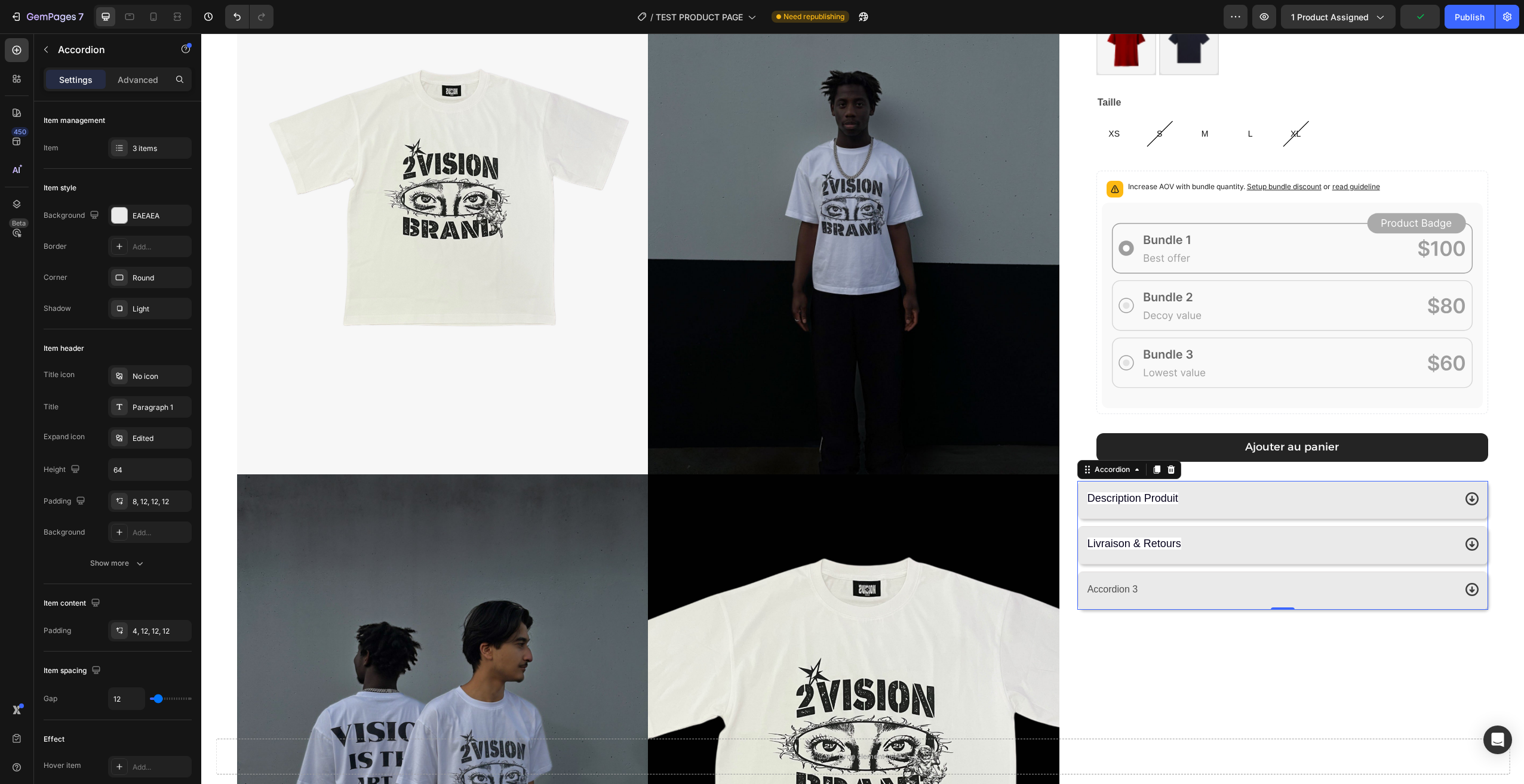
click at [1125, 586] on p "Accordion 3" at bounding box center [1113, 590] width 50 height 18
click at [1122, 586] on p "Accordion 3" at bounding box center [1113, 590] width 50 height 18
click at [1141, 621] on div "Angel Eyes T-shirt Product Title 29,90€ Product Price Product Price Row Couleur…" at bounding box center [1282, 478] width 410 height 1105
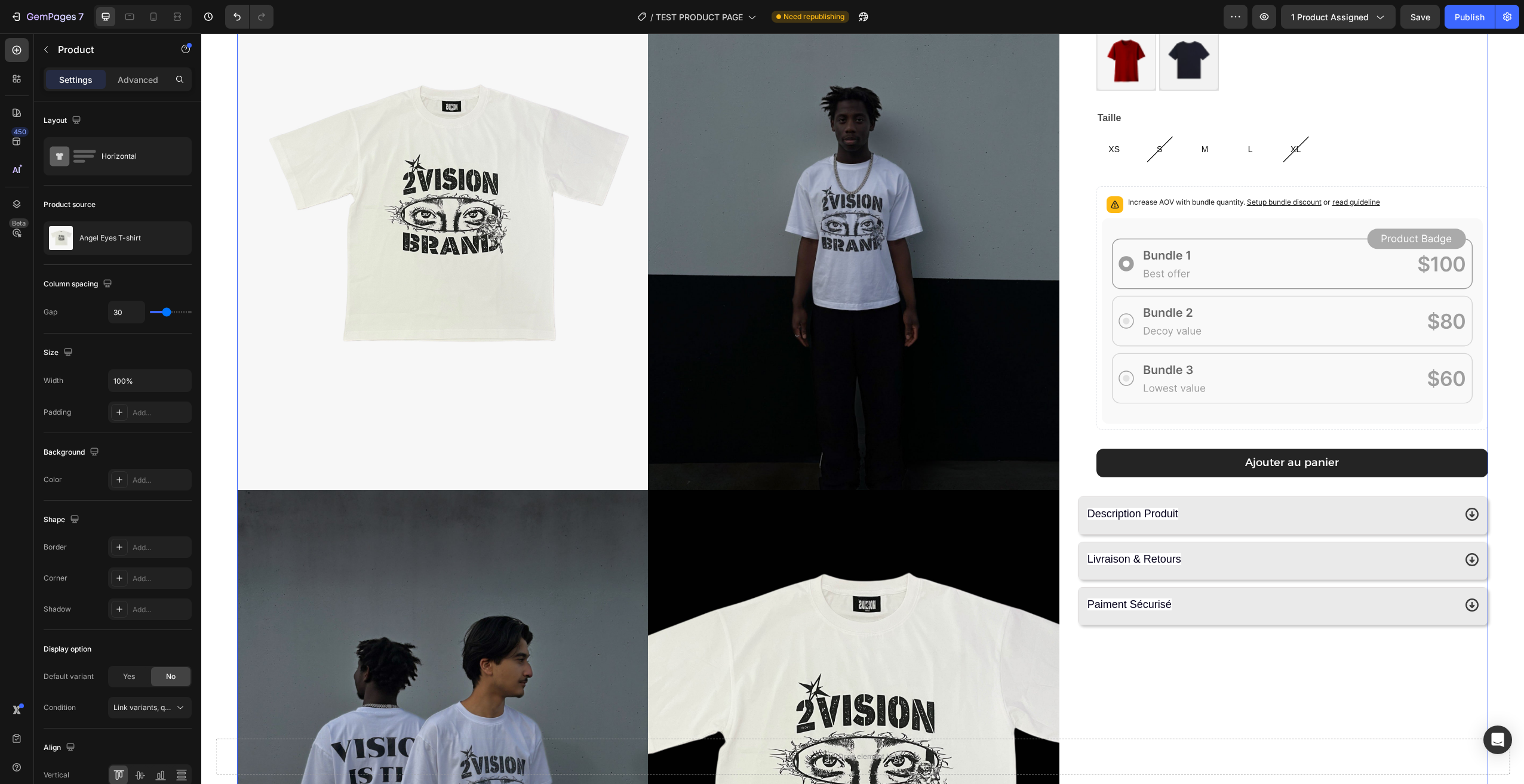
scroll to position [120, 0]
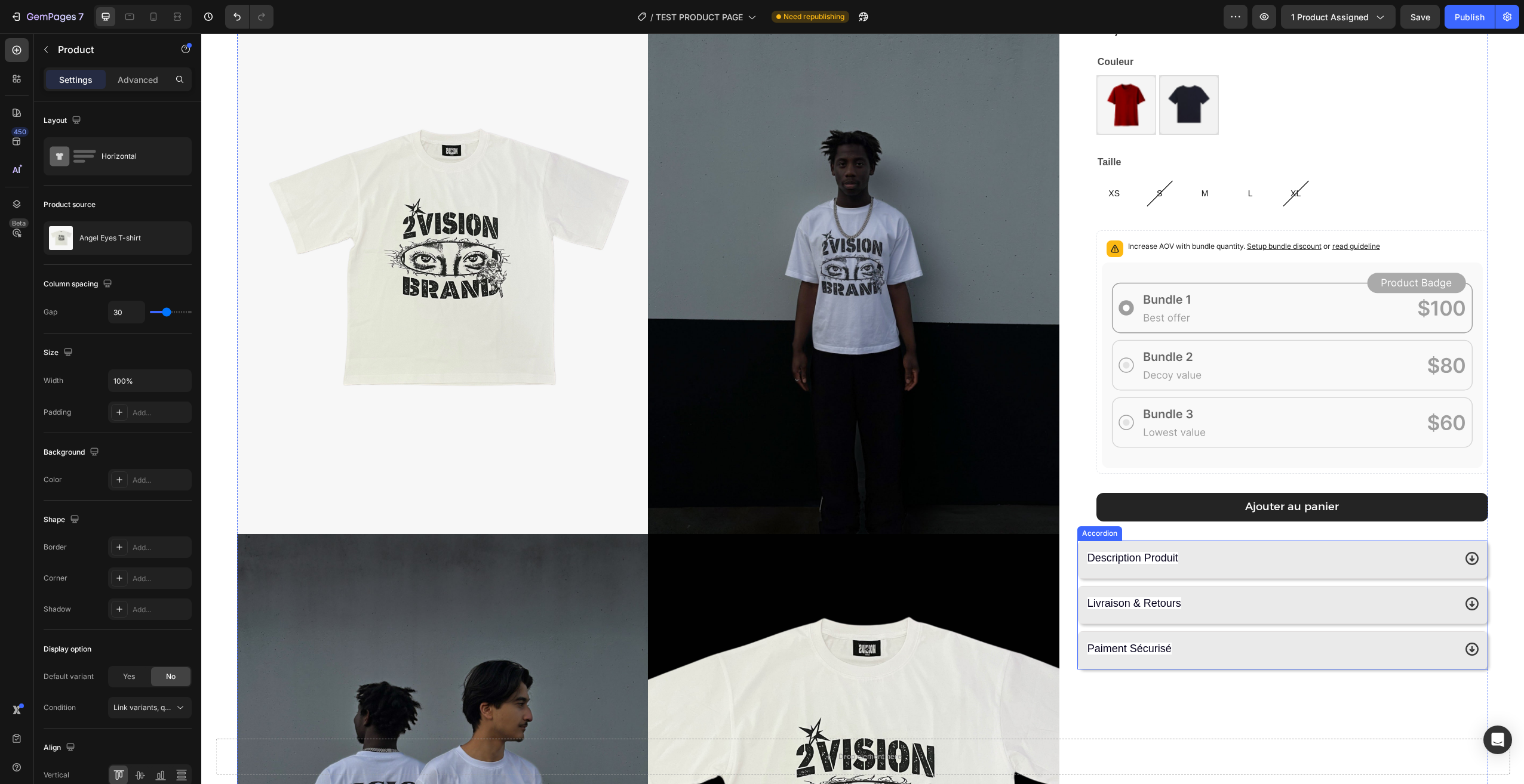
click at [1201, 541] on div "Description Produit" at bounding box center [1283, 560] width 410 height 38
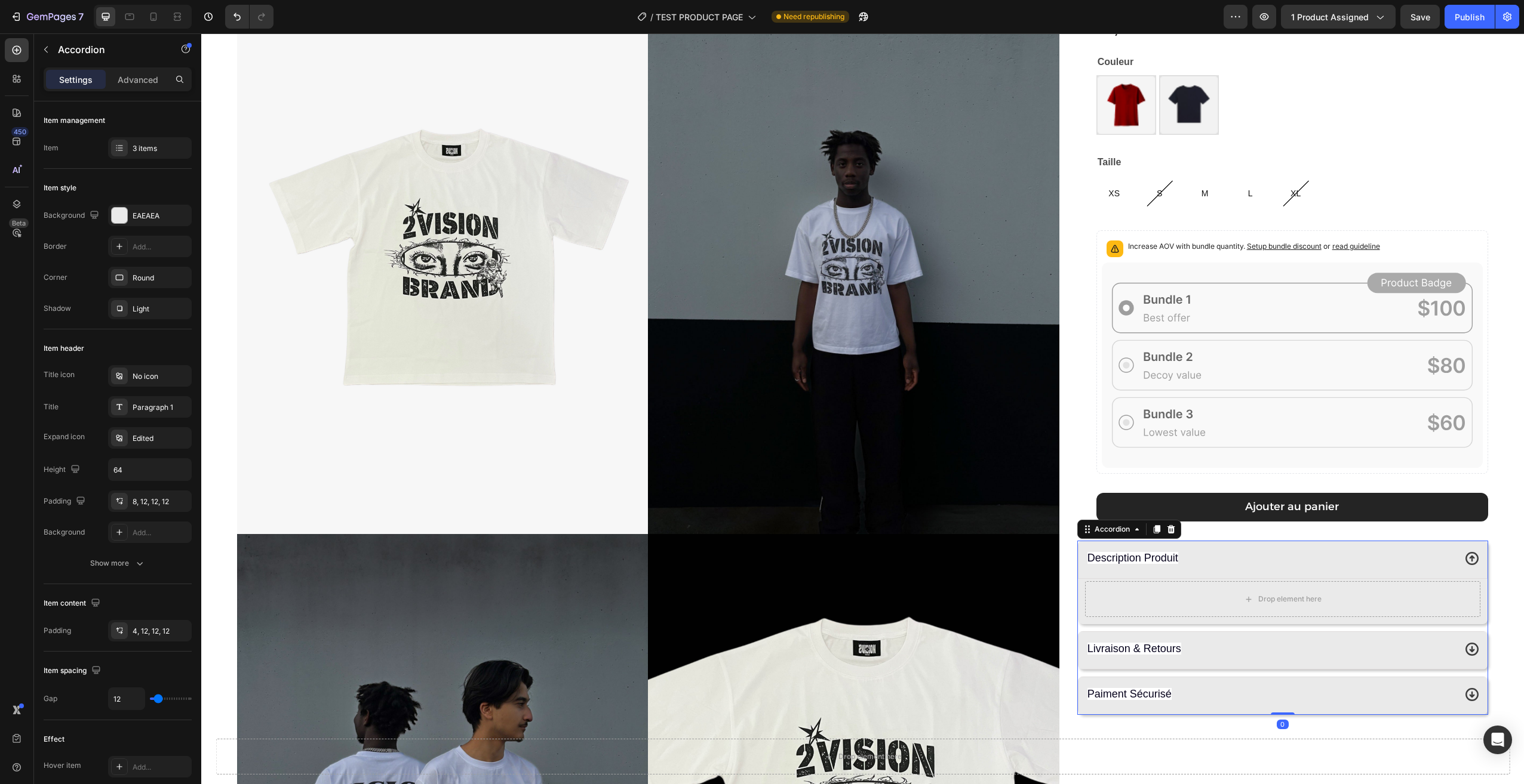
click at [1207, 561] on div "Description Produit" at bounding box center [1270, 558] width 369 height 21
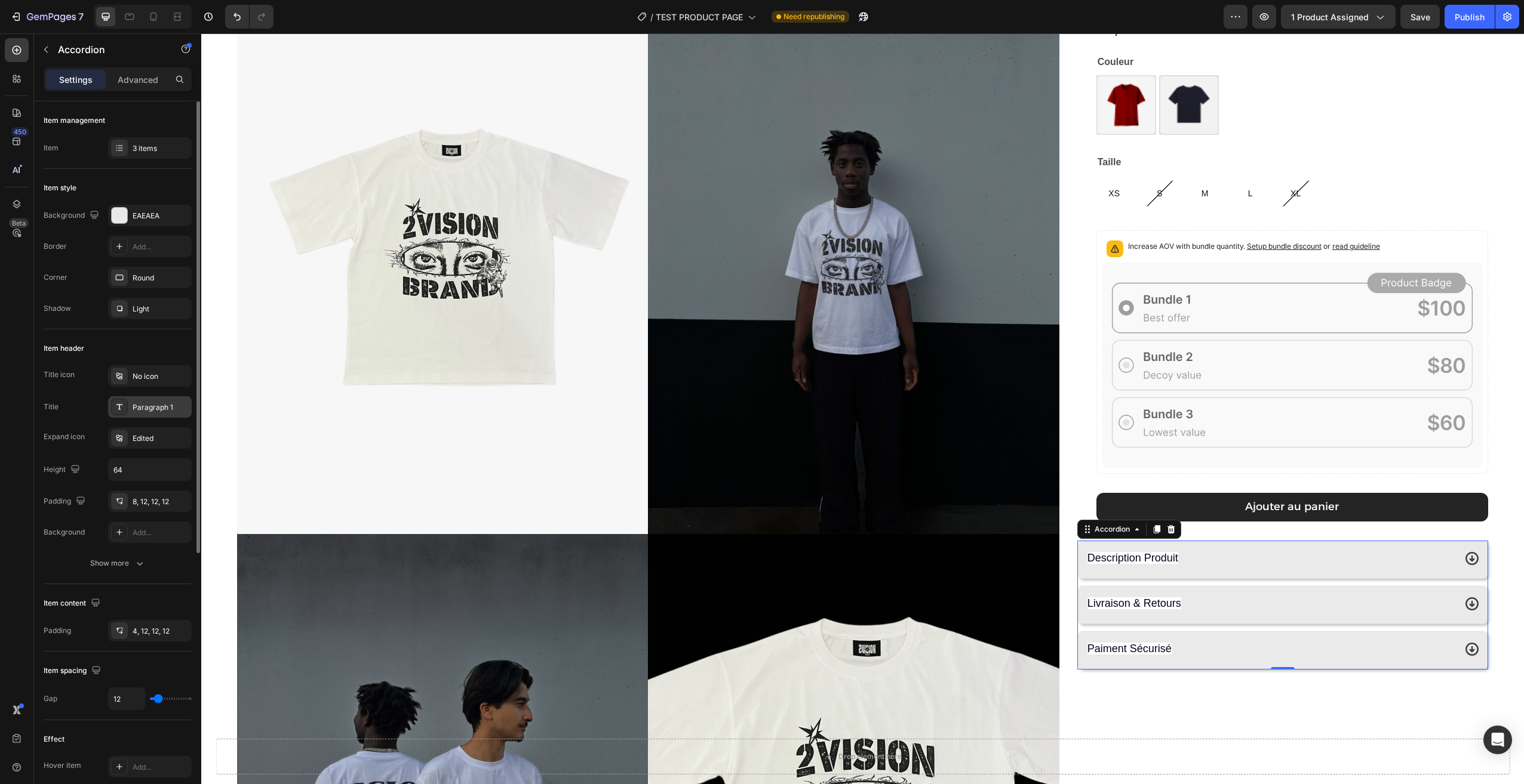
click at [143, 411] on div "Paragraph 1" at bounding box center [161, 406] width 56 height 10
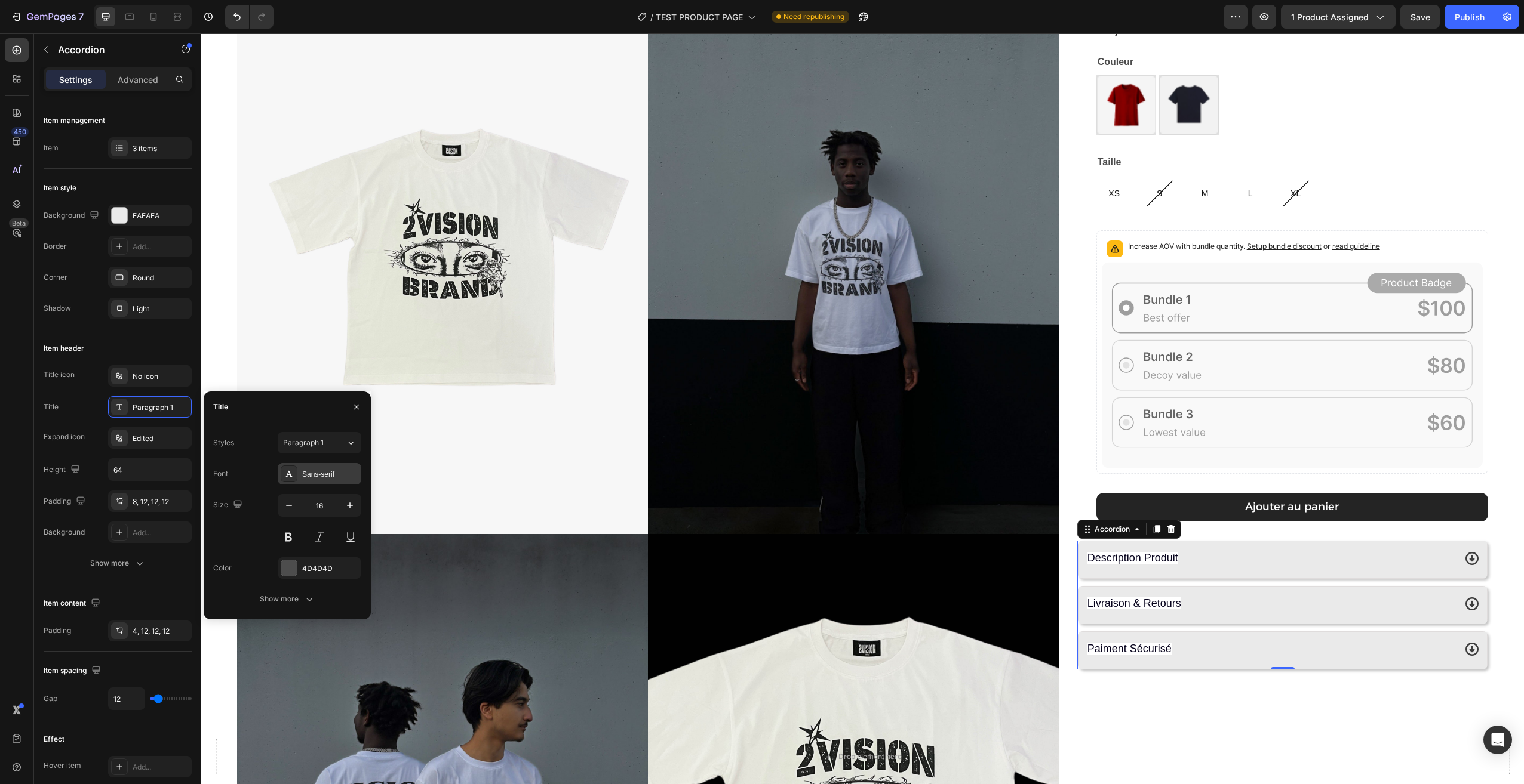
click at [343, 468] on div "Sans-serif" at bounding box center [319, 474] width 83 height 21
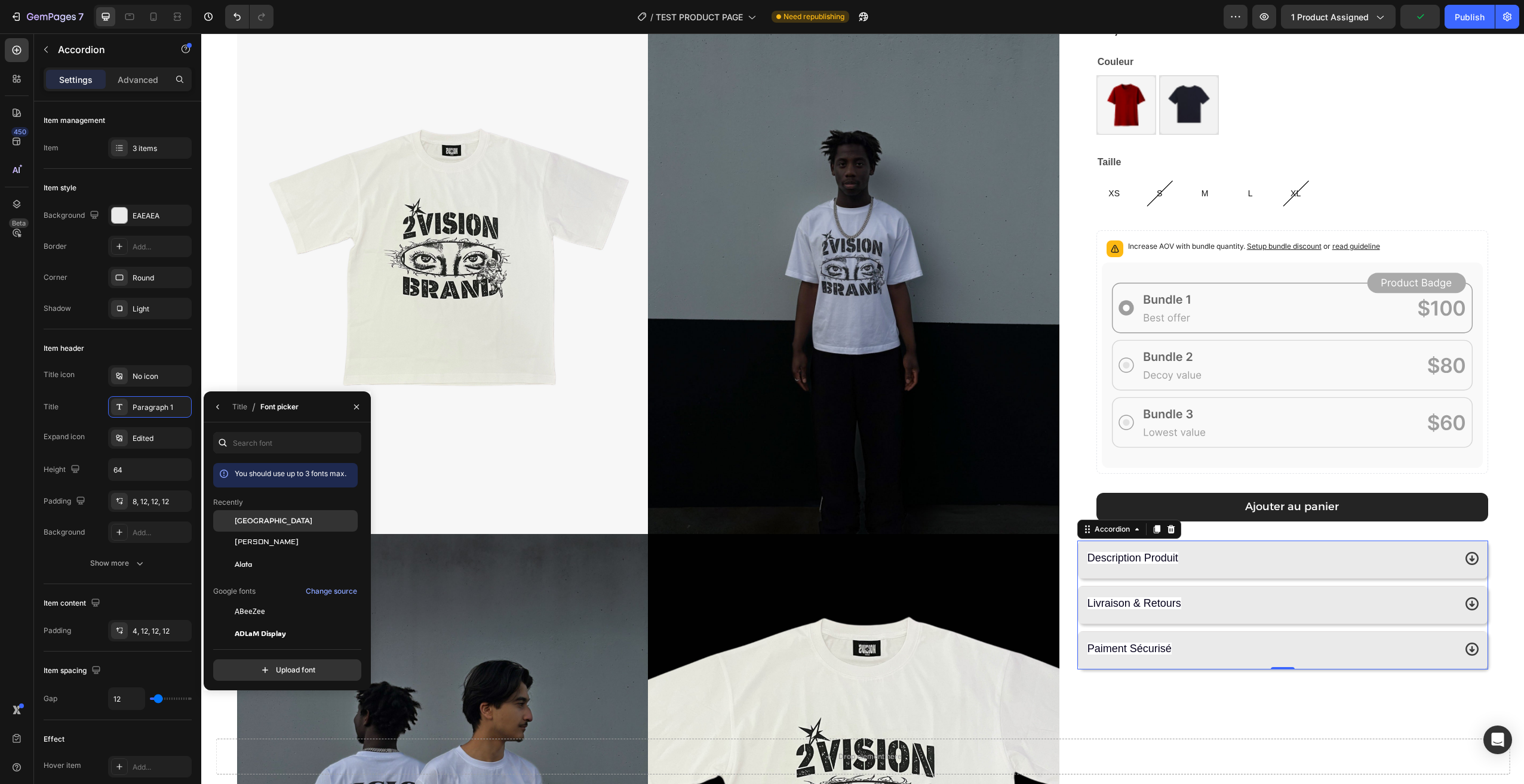
click at [276, 518] on div "[GEOGRAPHIC_DATA]" at bounding box center [295, 520] width 121 height 10
click at [267, 539] on div "[PERSON_NAME]" at bounding box center [295, 542] width 121 height 10
click at [268, 564] on div "Alata" at bounding box center [295, 563] width 121 height 10
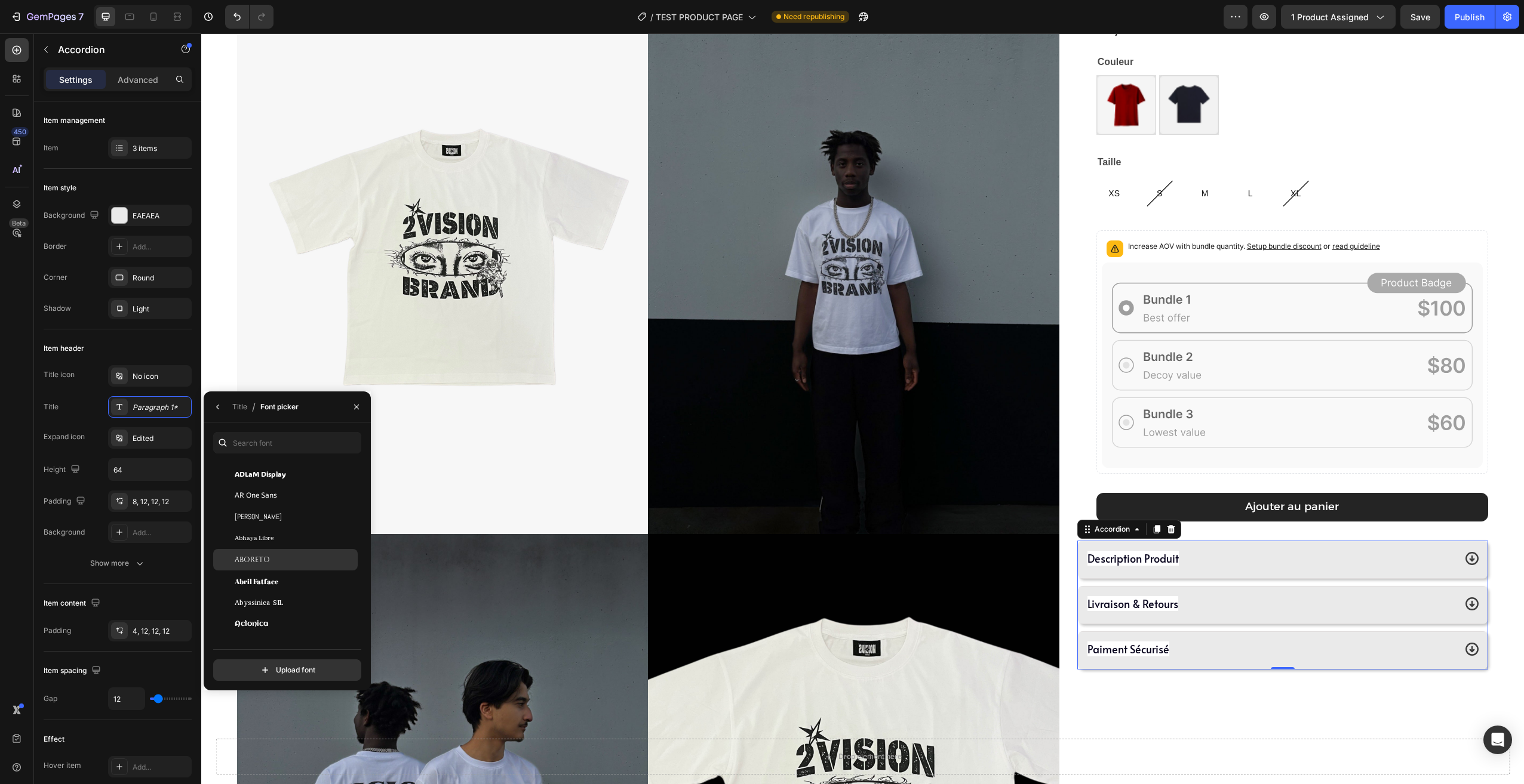
scroll to position [179, 0]
click at [266, 565] on span "Abril Fatface" at bounding box center [256, 561] width 44 height 10
click at [285, 542] on div "Aboreto" at bounding box center [295, 539] width 121 height 10
click at [306, 505] on div "Acme" at bounding box center [295, 505] width 121 height 10
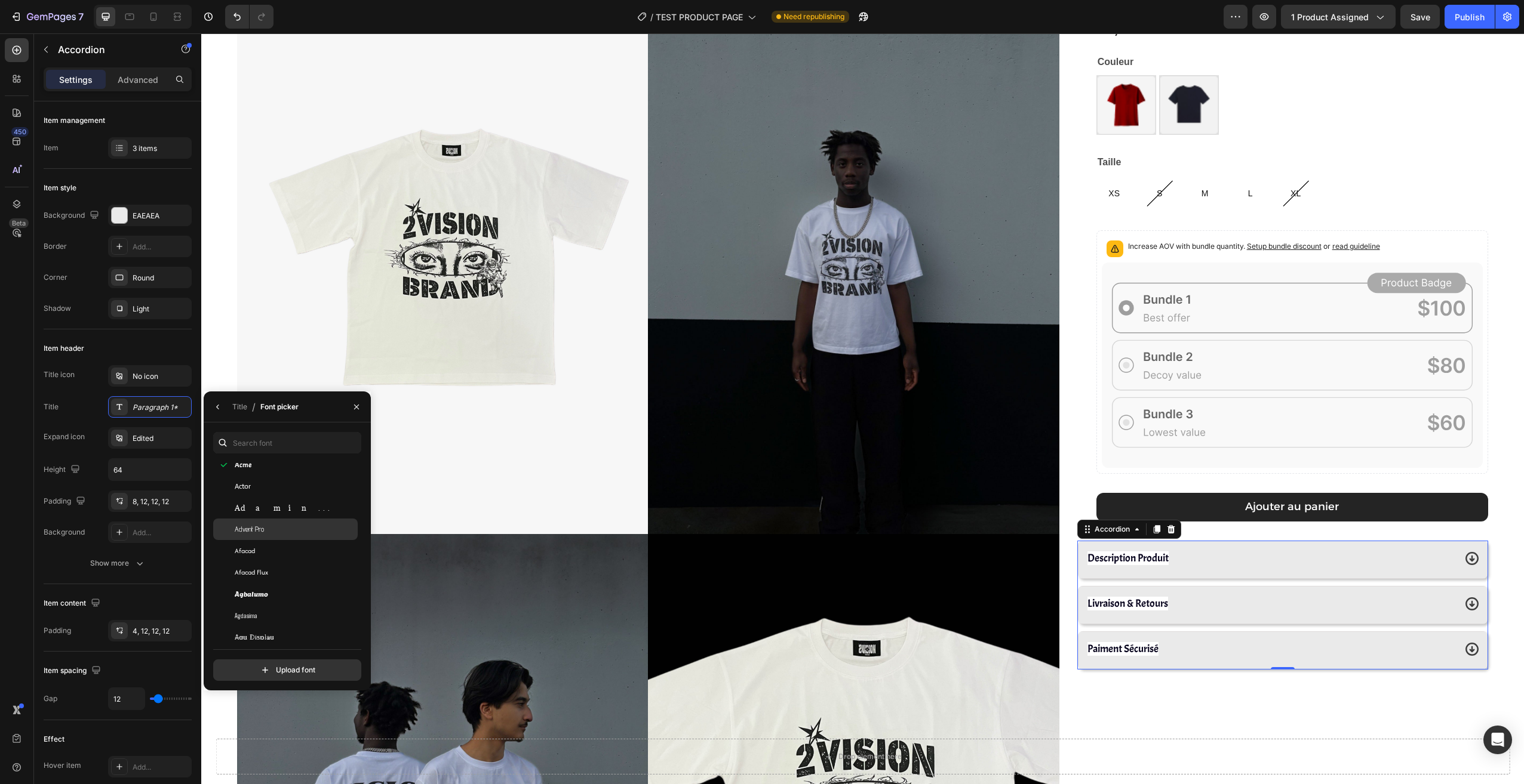
scroll to position [358, 0]
click at [297, 501] on div "Advent Pro" at bounding box center [295, 505] width 121 height 10
click at [285, 586] on div "[PERSON_NAME]" at bounding box center [295, 589] width 121 height 10
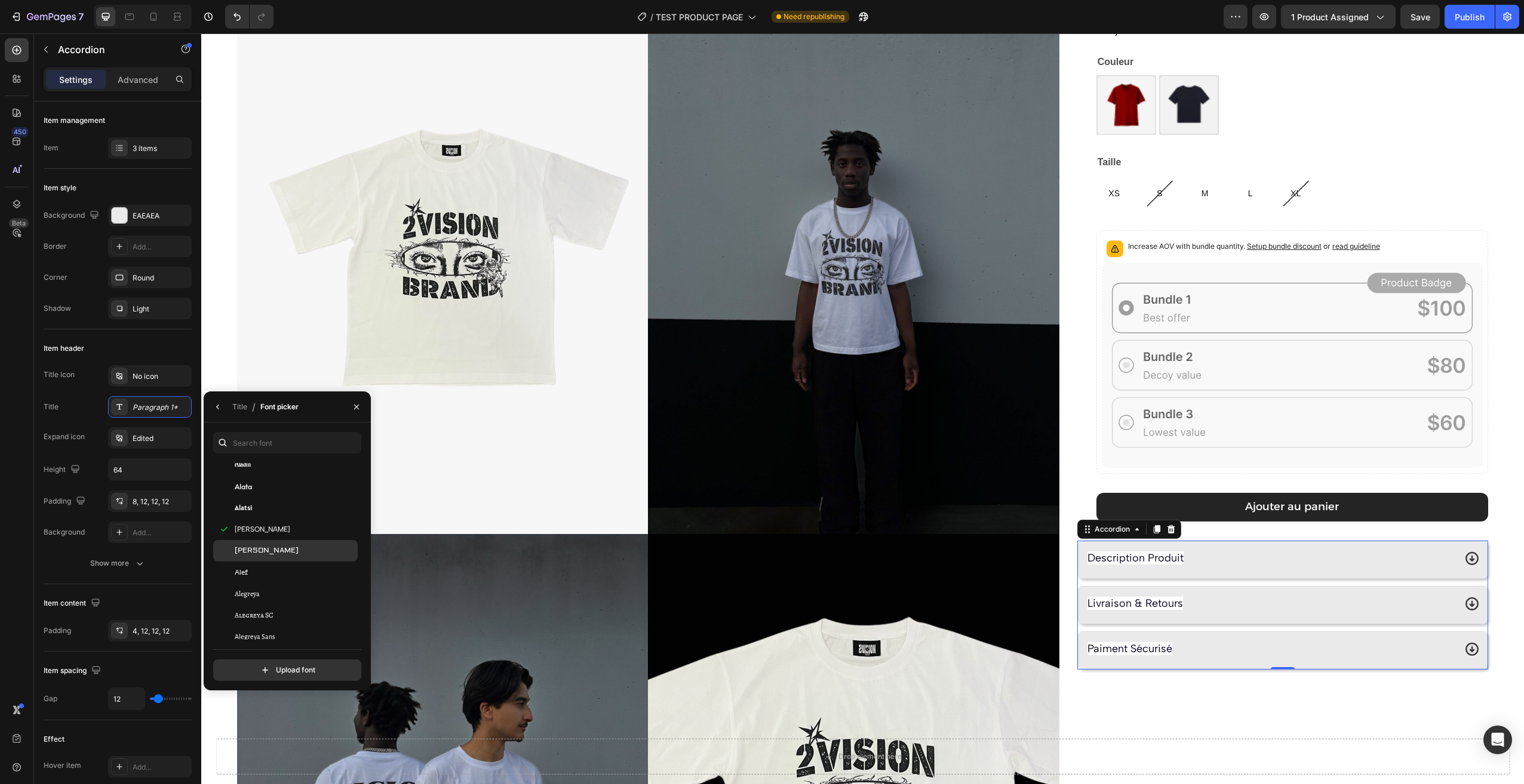
click at [272, 546] on div "[PERSON_NAME]" at bounding box center [295, 550] width 121 height 10
click at [269, 519] on span "Alegreya Sans" at bounding box center [254, 517] width 40 height 10
click at [273, 541] on div "[GEOGRAPHIC_DATA]" at bounding box center [295, 543] width 121 height 10
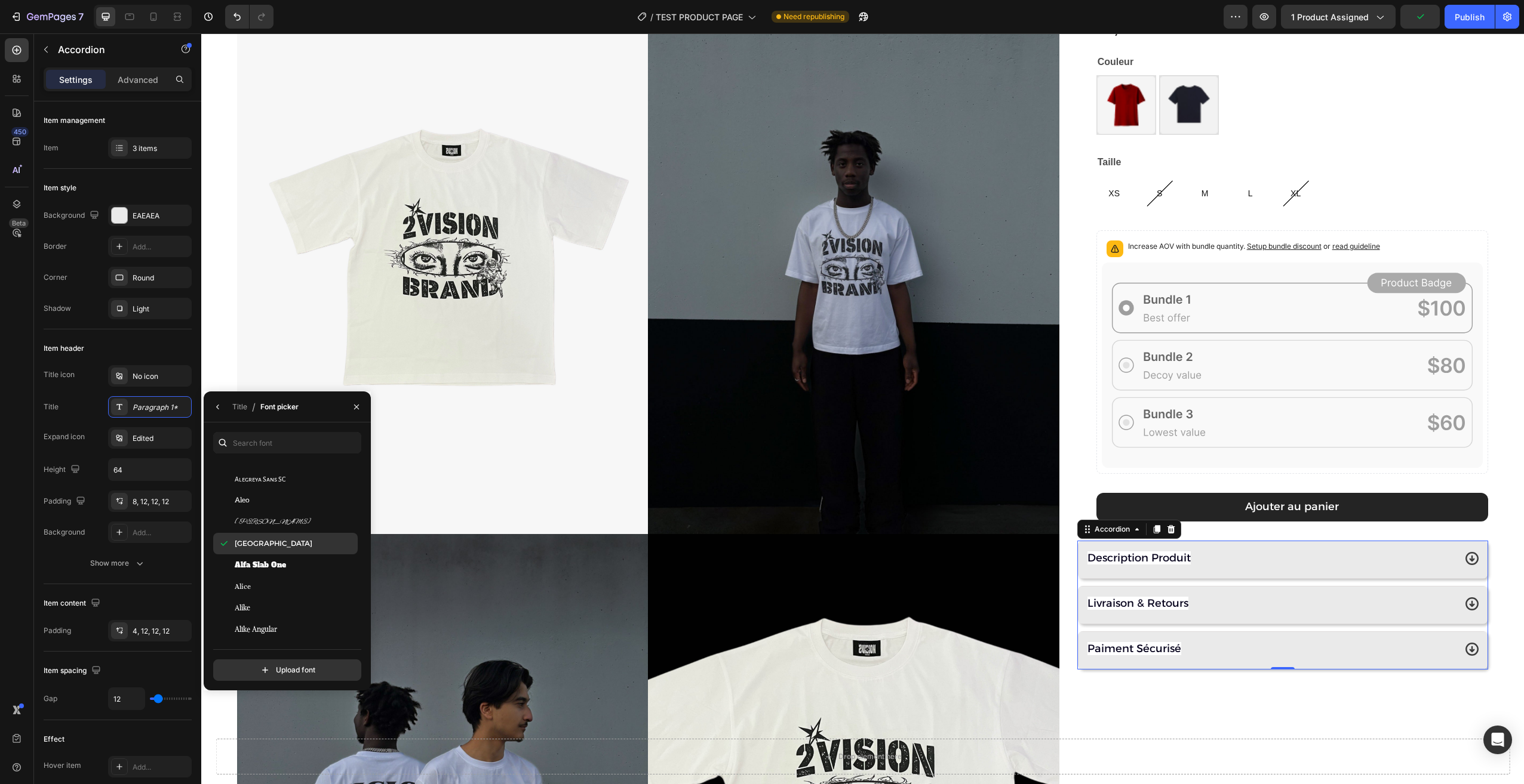
click at [264, 563] on span "Alfa Slab One" at bounding box center [260, 564] width 51 height 10
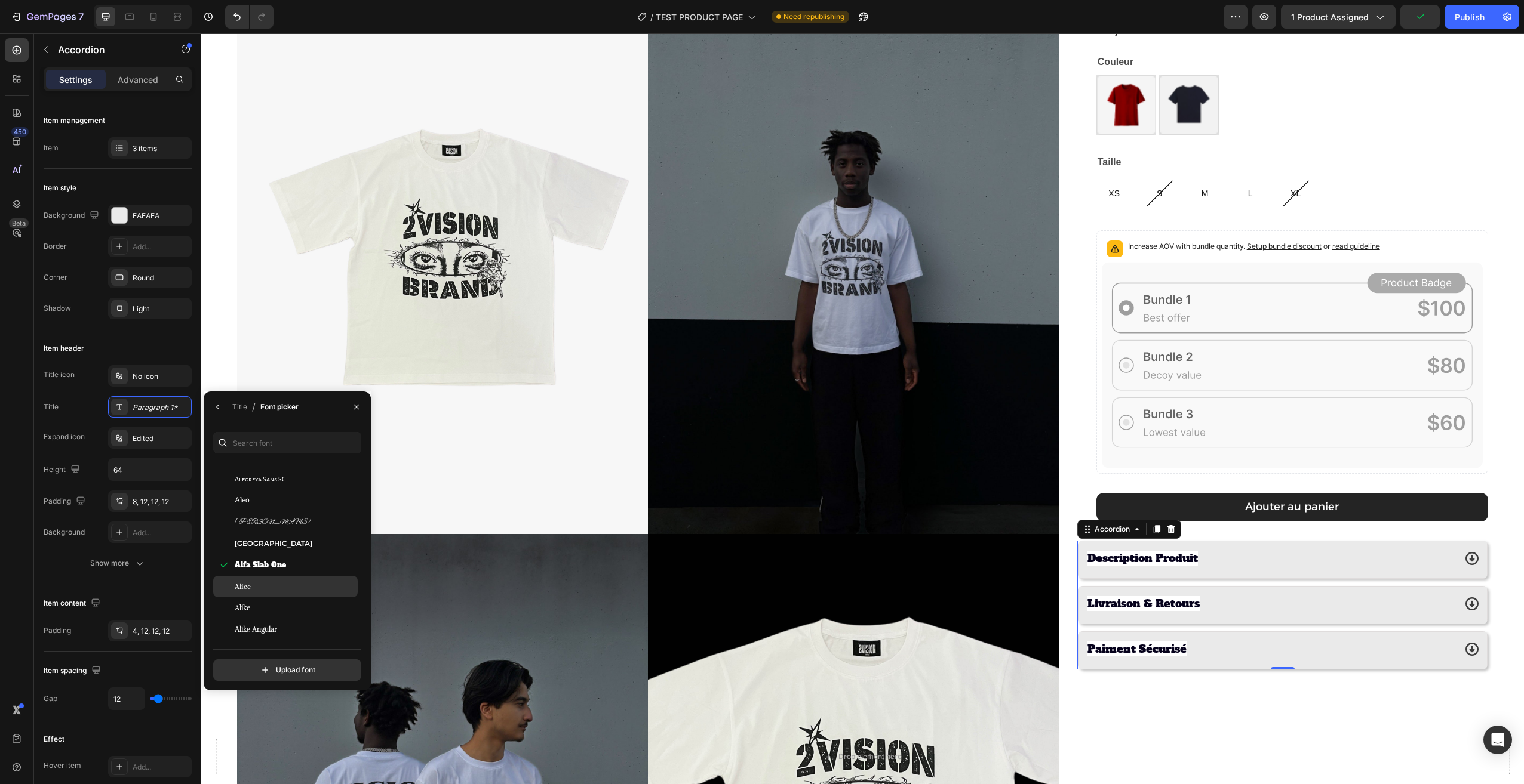
click at [268, 585] on div "Alice" at bounding box center [295, 586] width 121 height 10
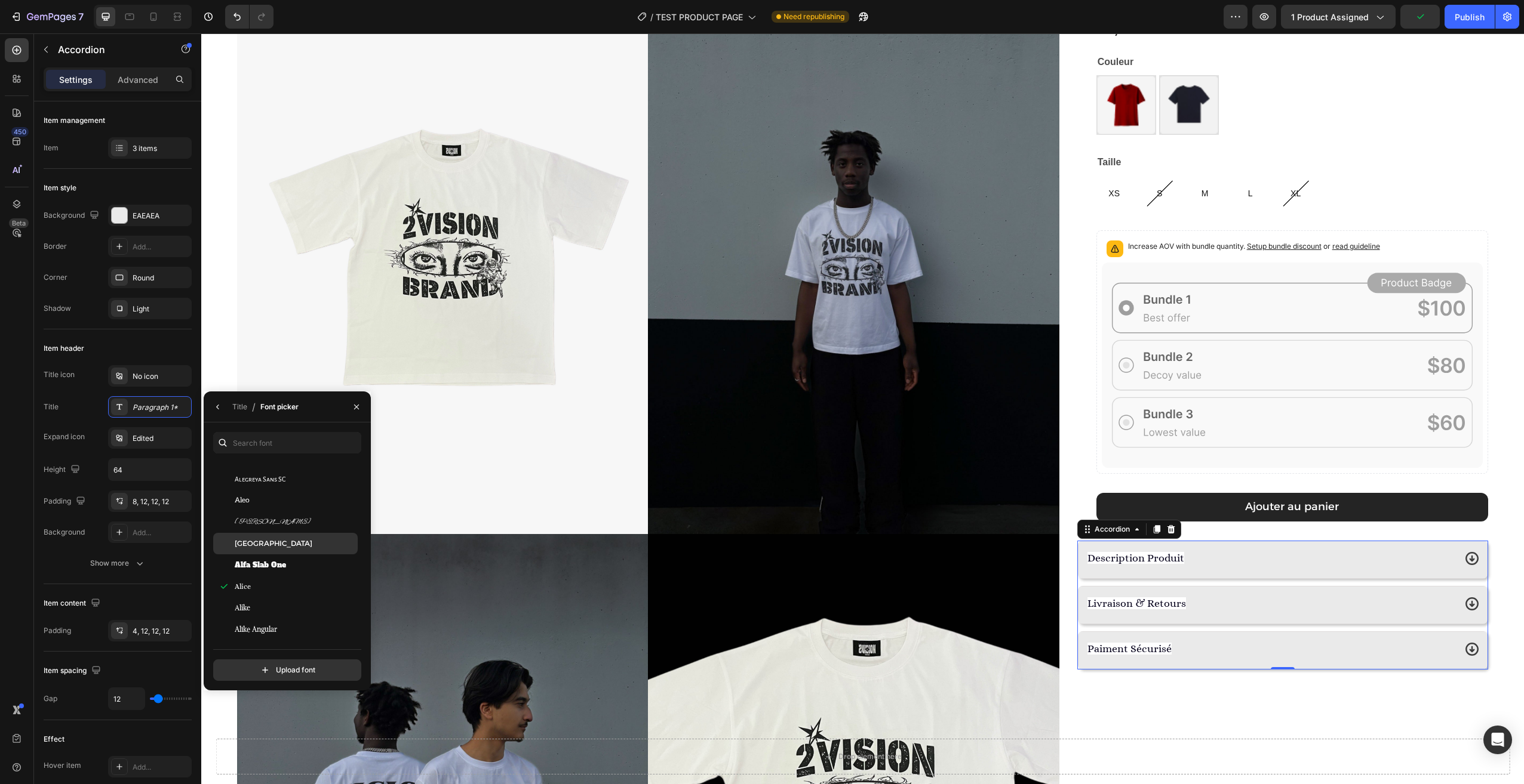
click at [268, 535] on div "Allerta" at bounding box center [295, 535] width 121 height 10
click at [281, 537] on div "Allerta" at bounding box center [295, 535] width 121 height 10
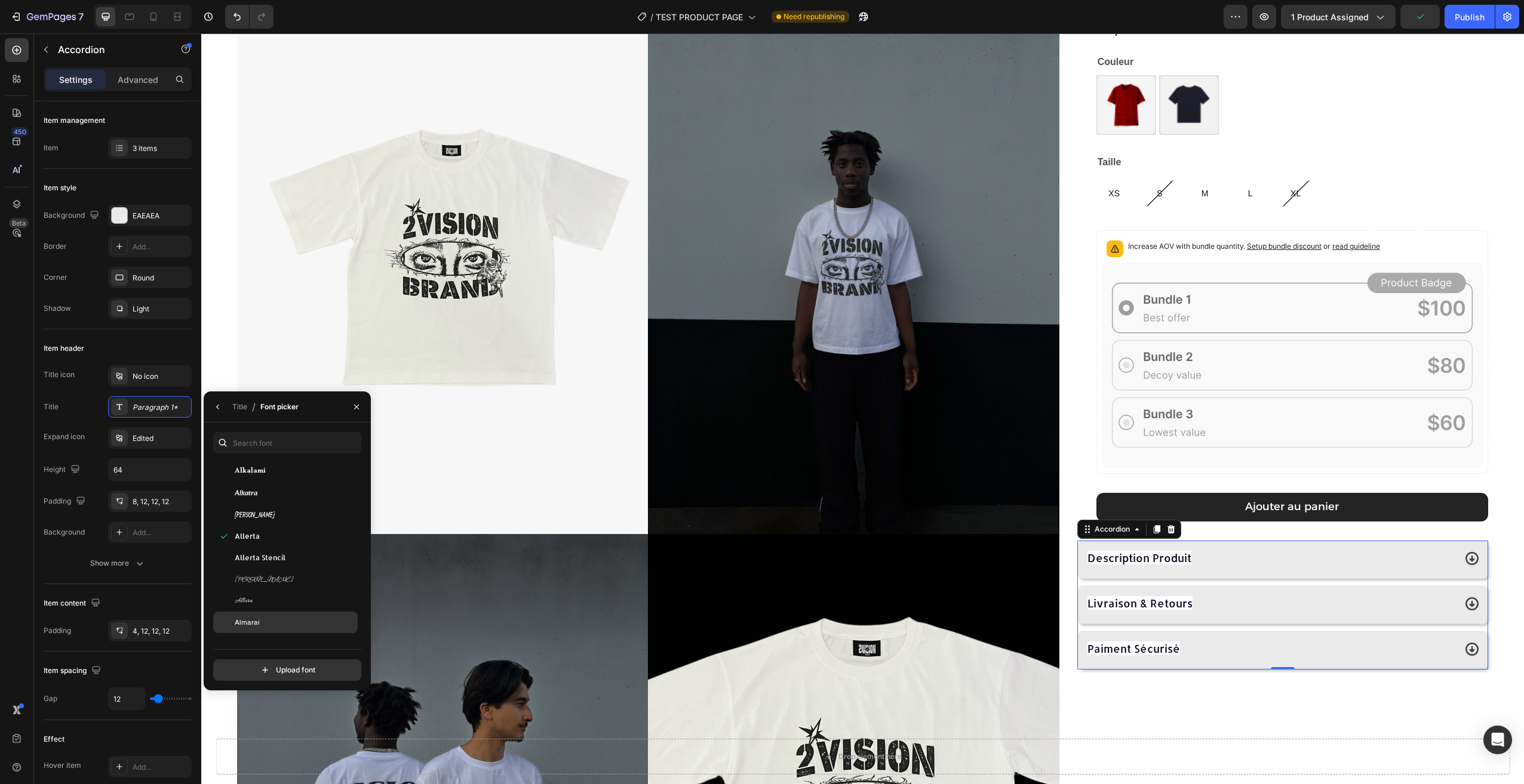
click at [264, 617] on div "Almarai" at bounding box center [295, 621] width 121 height 10
click at [1195, 554] on div "Description Produit" at bounding box center [1270, 558] width 369 height 21
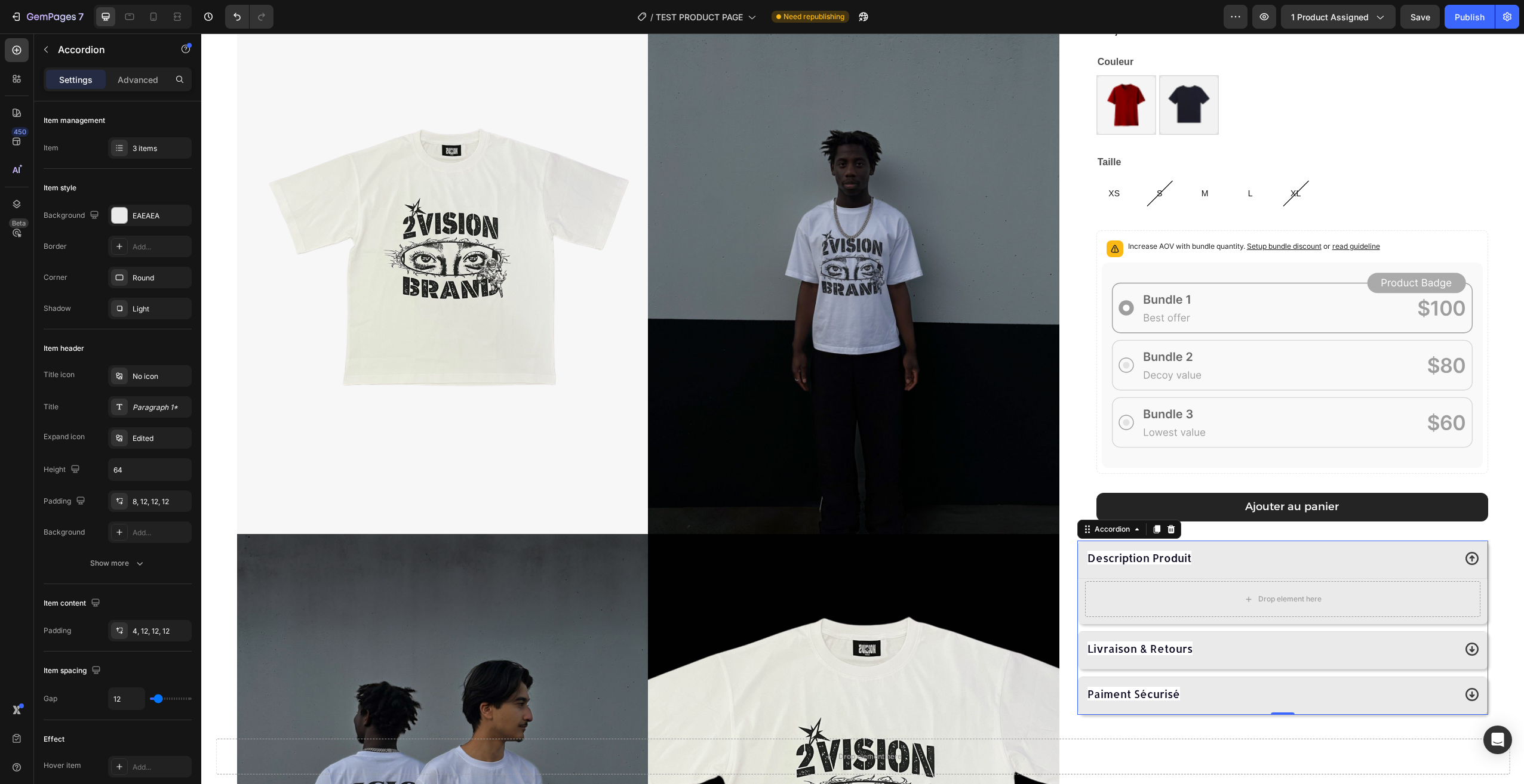
click at [1244, 558] on div "Description Produit" at bounding box center [1270, 558] width 369 height 21
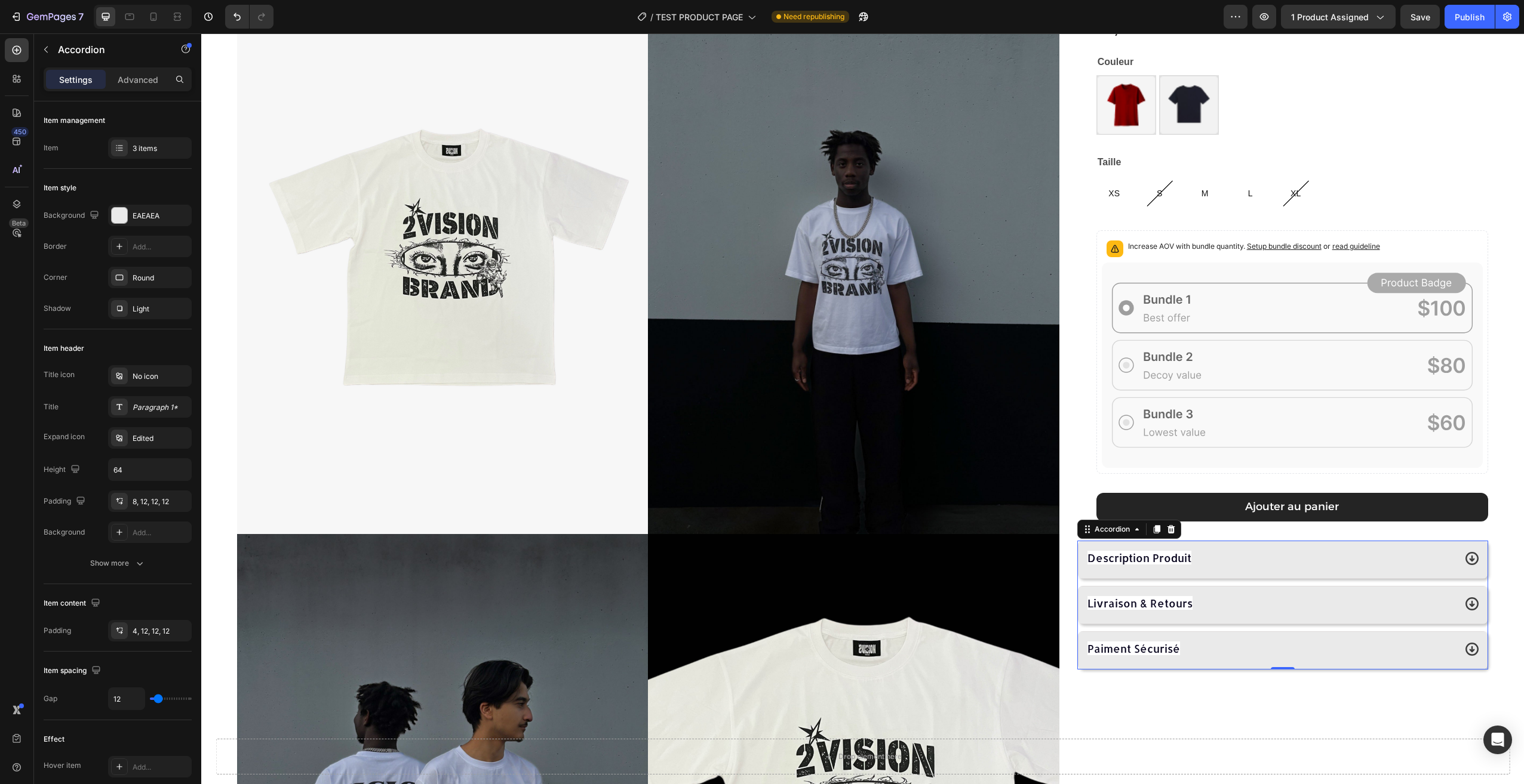
click at [1198, 734] on div "Drop element here Sticky" at bounding box center [862, 756] width 1323 height 55
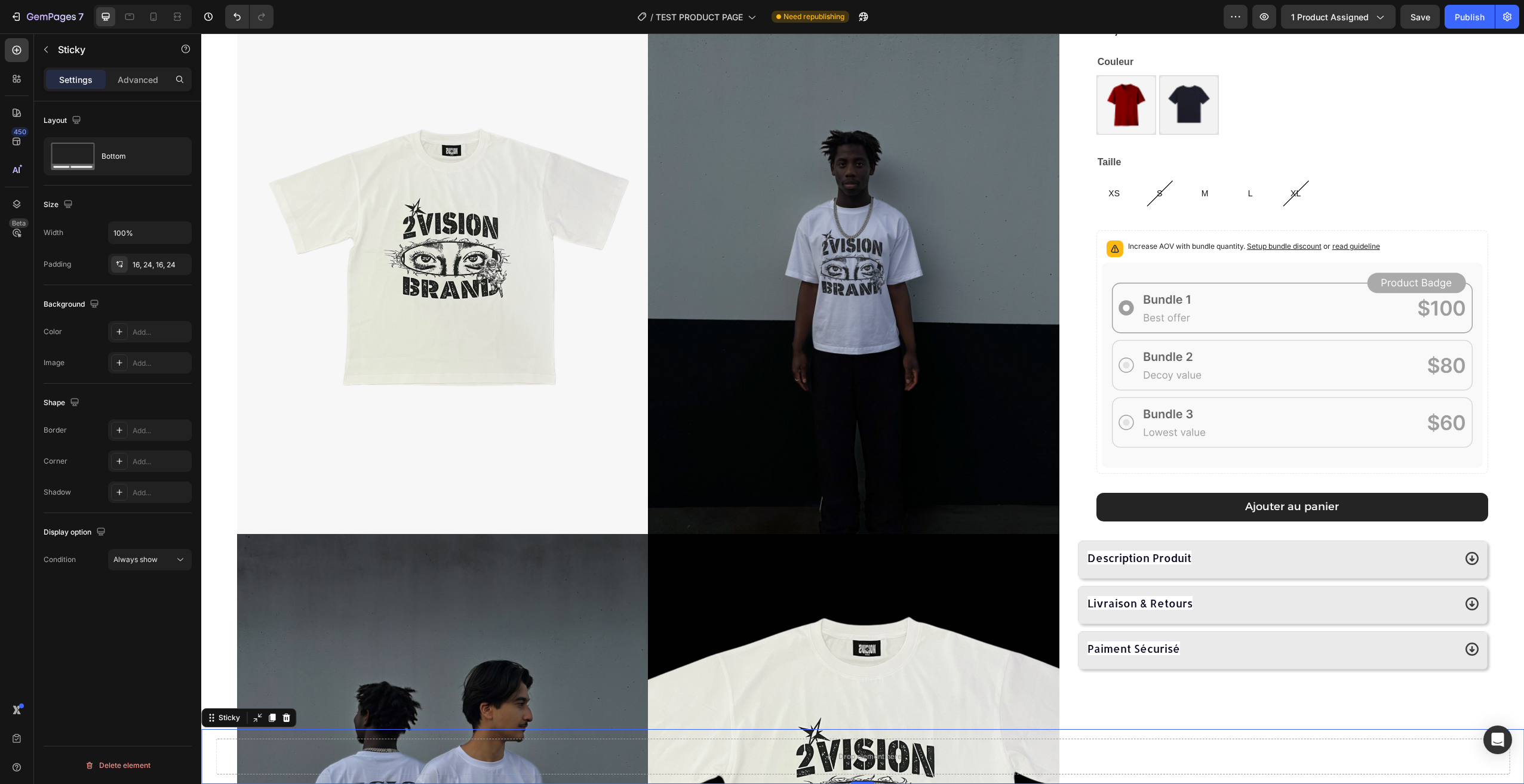
click at [1195, 716] on div "Angel Eyes T-shirt Product Title 29,90€ Product Price Product Price Row Couleur…" at bounding box center [1282, 538] width 410 height 1105
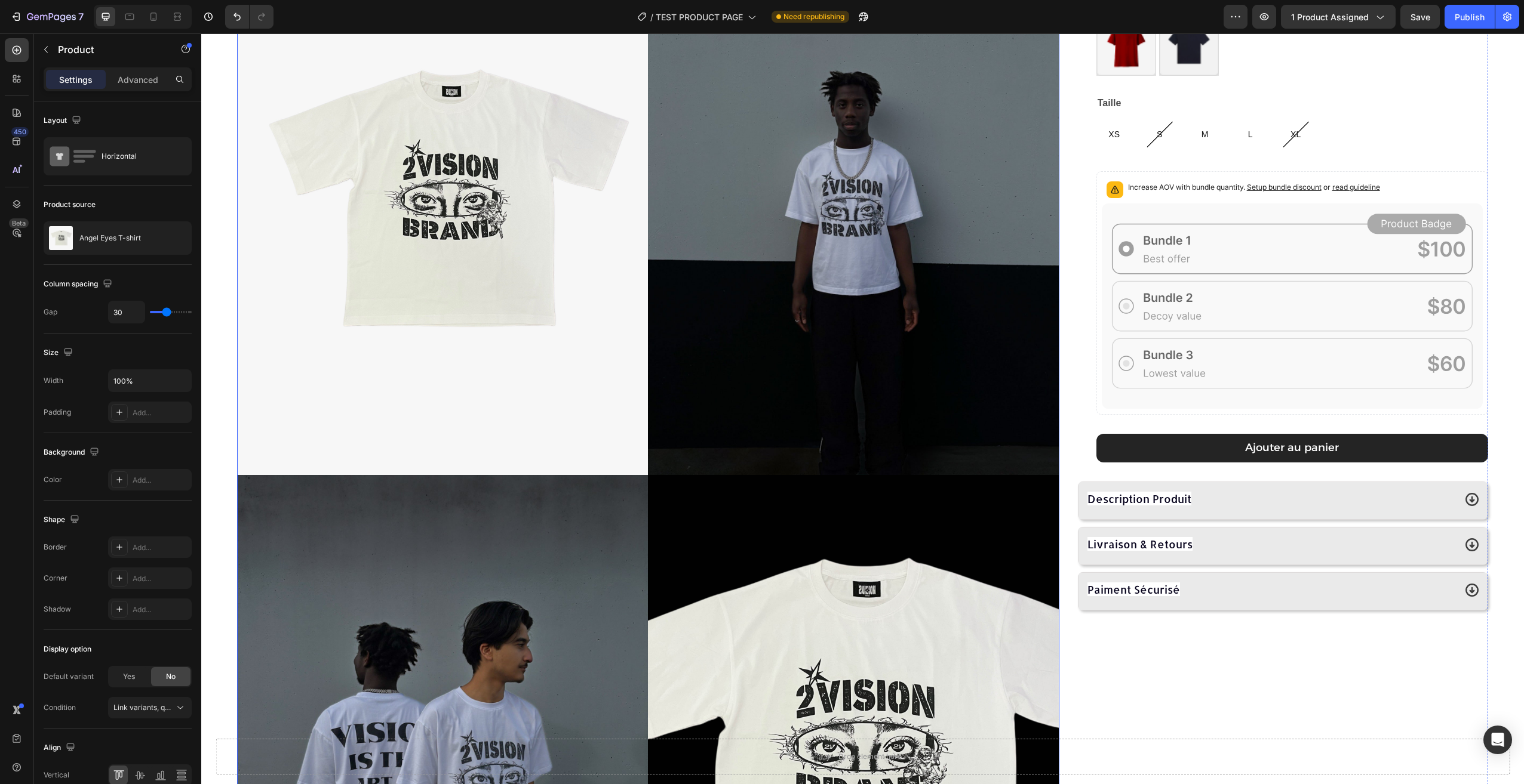
scroll to position [179, 0]
click at [1216, 675] on div "Angel Eyes T-shirt Product Title 29,90€ Product Price Product Price Row Couleur…" at bounding box center [1282, 478] width 410 height 1105
click at [1119, 508] on div "Description Produit" at bounding box center [1283, 500] width 410 height 38
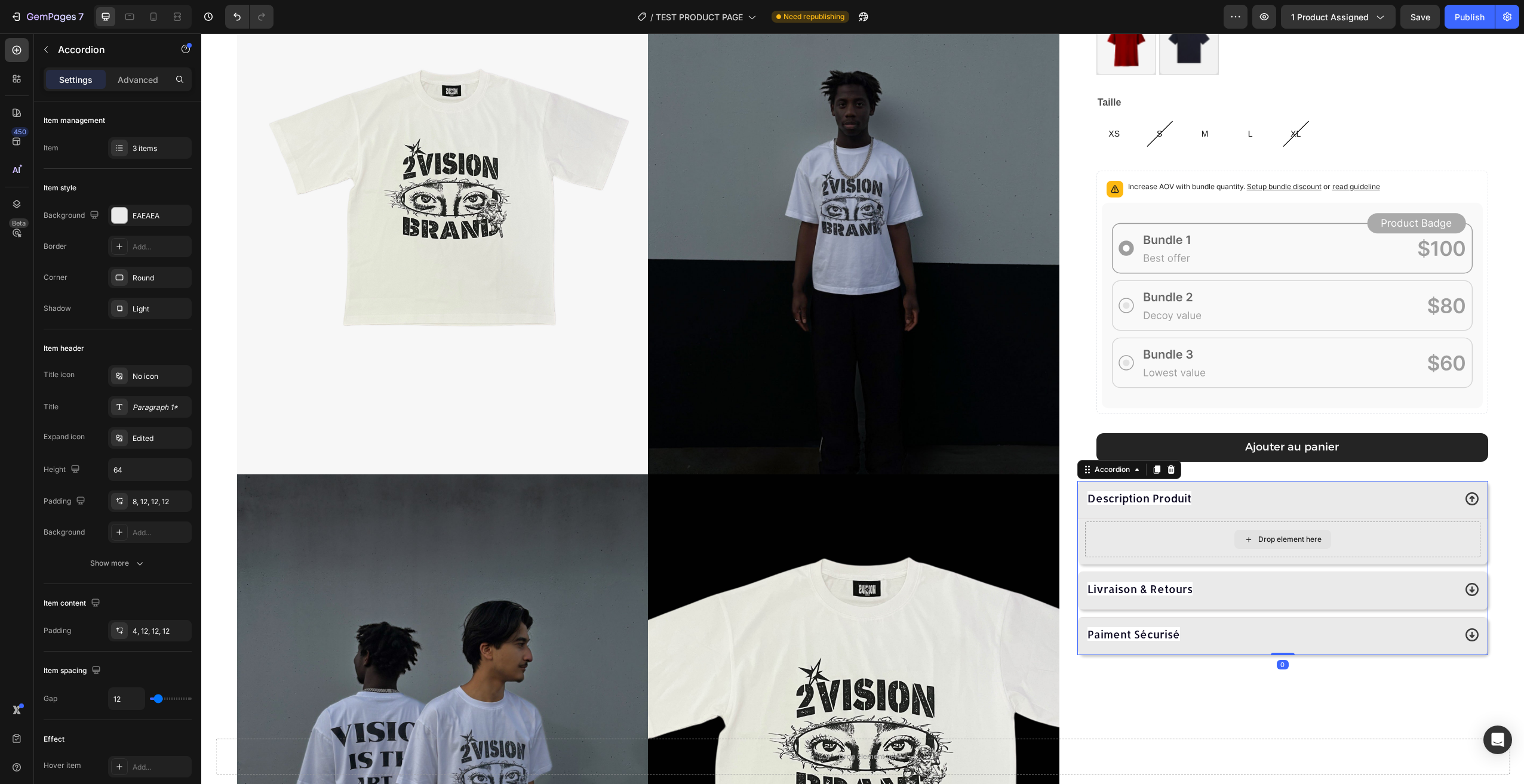
click at [1218, 539] on div "Drop element here" at bounding box center [1282, 539] width 395 height 36
click at [48, 51] on icon "button" at bounding box center [46, 50] width 9 height 9
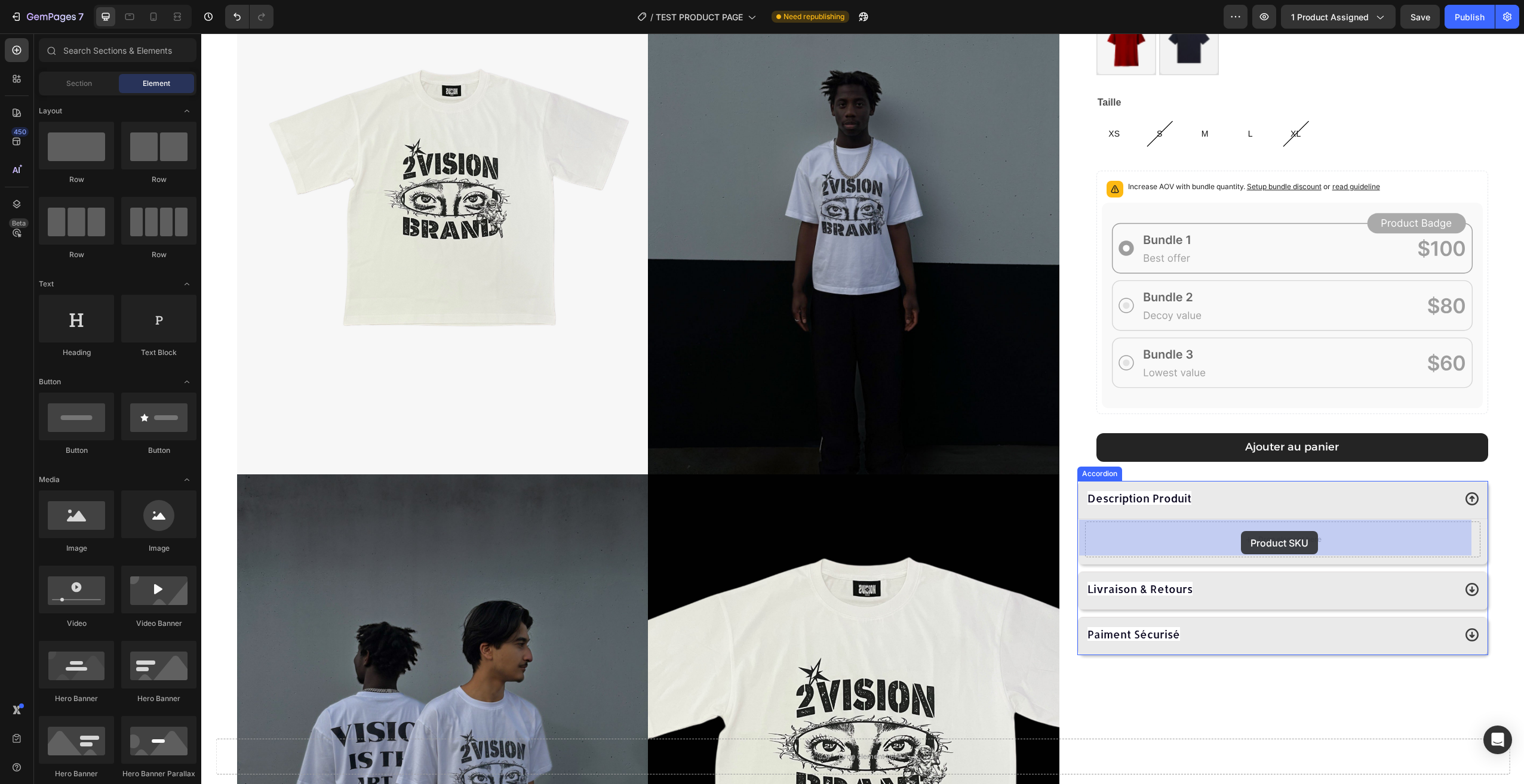
drag, startPoint x: 359, startPoint y: 265, endPoint x: 1241, endPoint y: 544, distance: 925.1
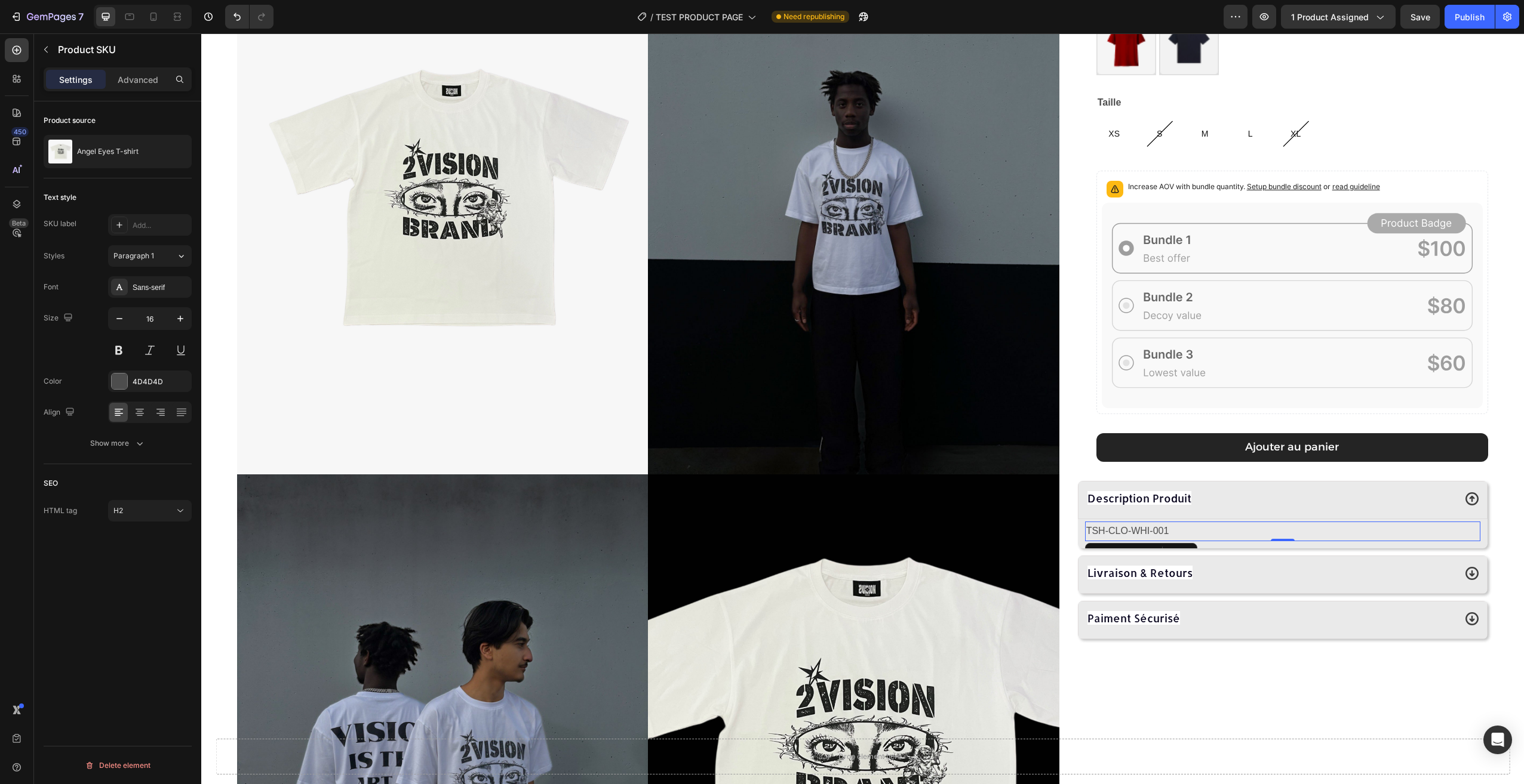
click at [1211, 529] on h2 "TSH-CLO-WHI-001" at bounding box center [1282, 531] width 395 height 20
click at [1155, 546] on div "Product SKU" at bounding box center [1141, 552] width 112 height 19
click at [1250, 574] on div "Livraison & Retours" at bounding box center [1270, 573] width 369 height 21
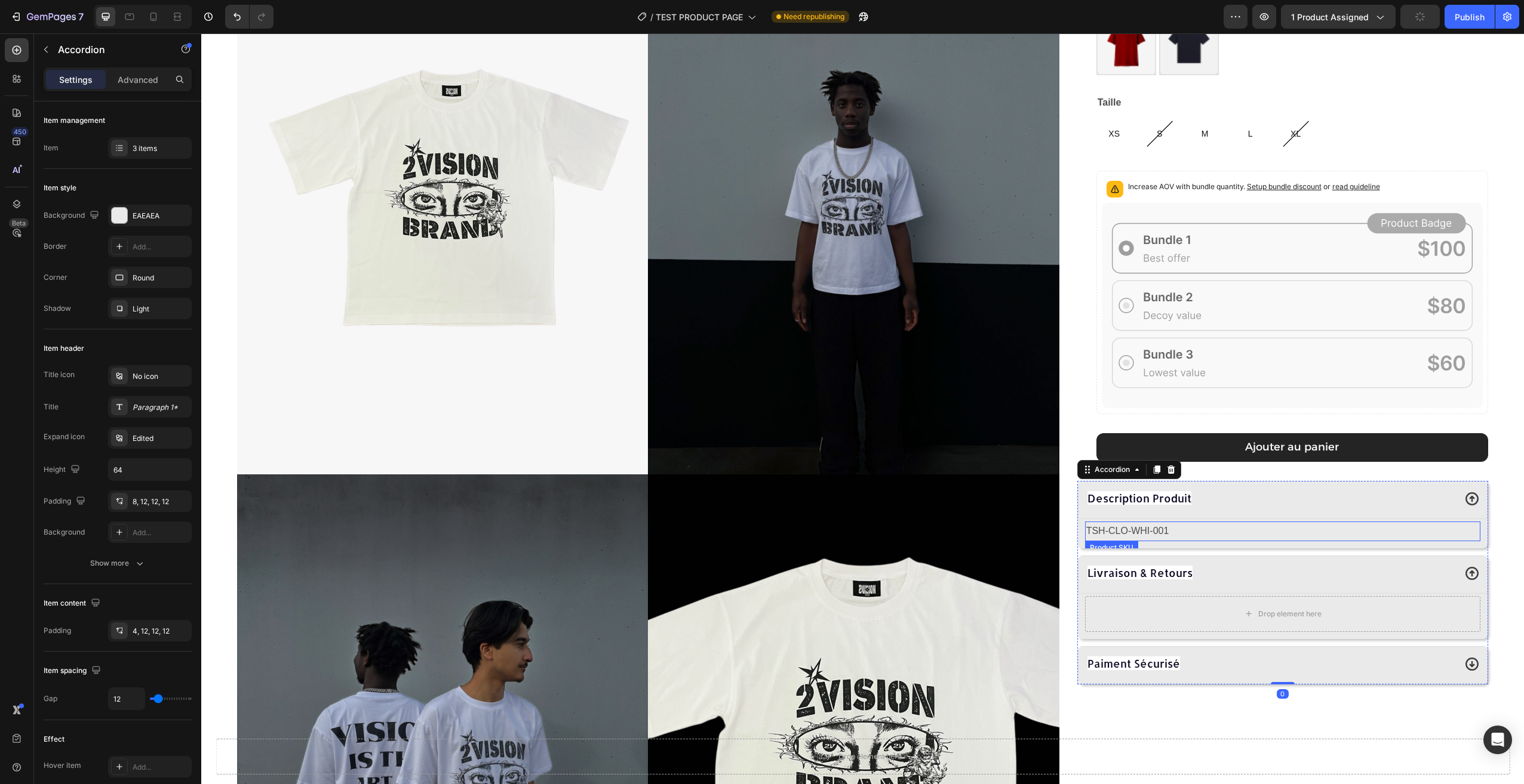
click at [1220, 529] on h2 "TSH-CLO-WHI-001" at bounding box center [1282, 531] width 395 height 20
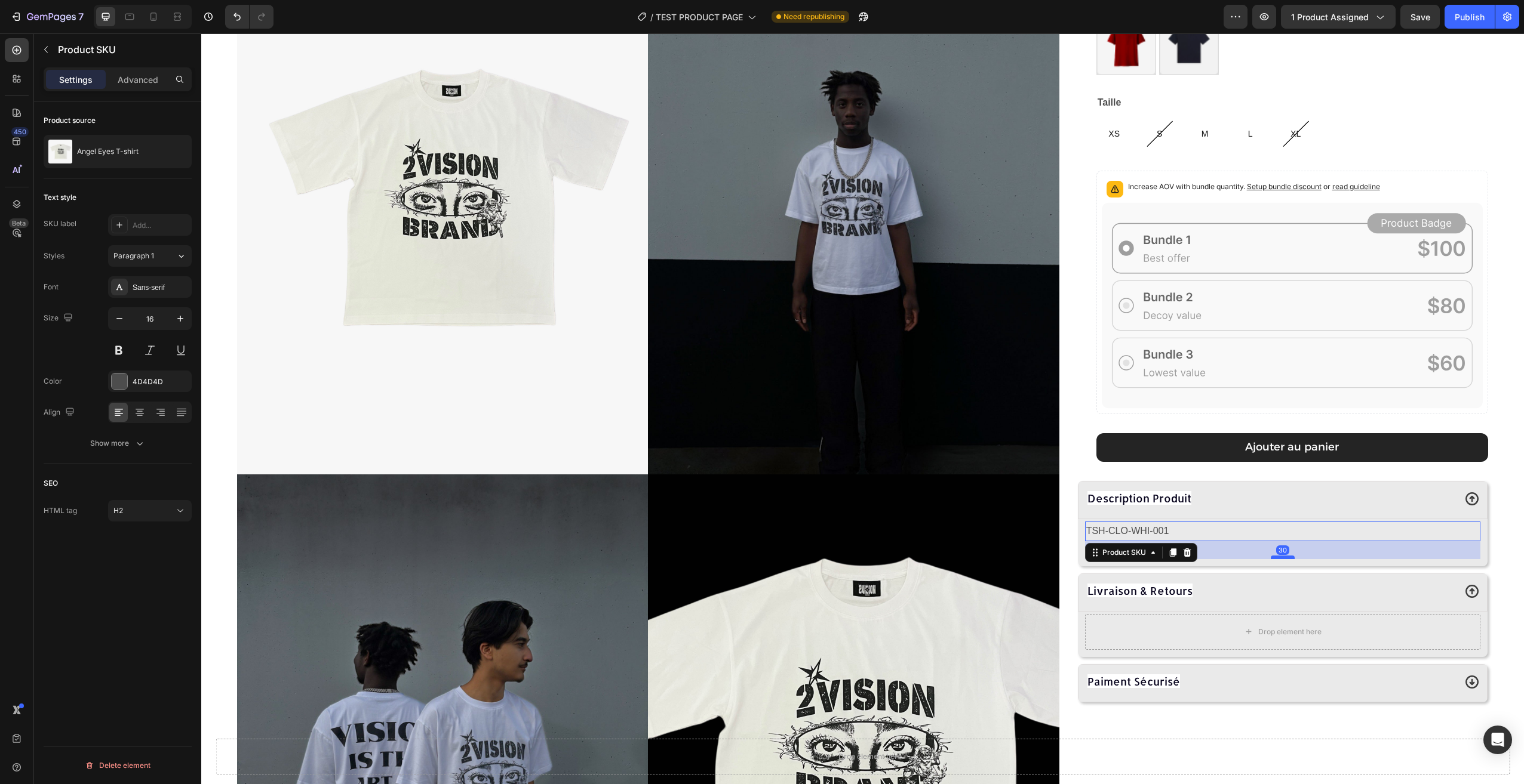
drag, startPoint x: 1273, startPoint y: 539, endPoint x: 1274, endPoint y: 556, distance: 17.0
click at [1274, 556] on div at bounding box center [1283, 558] width 24 height 4
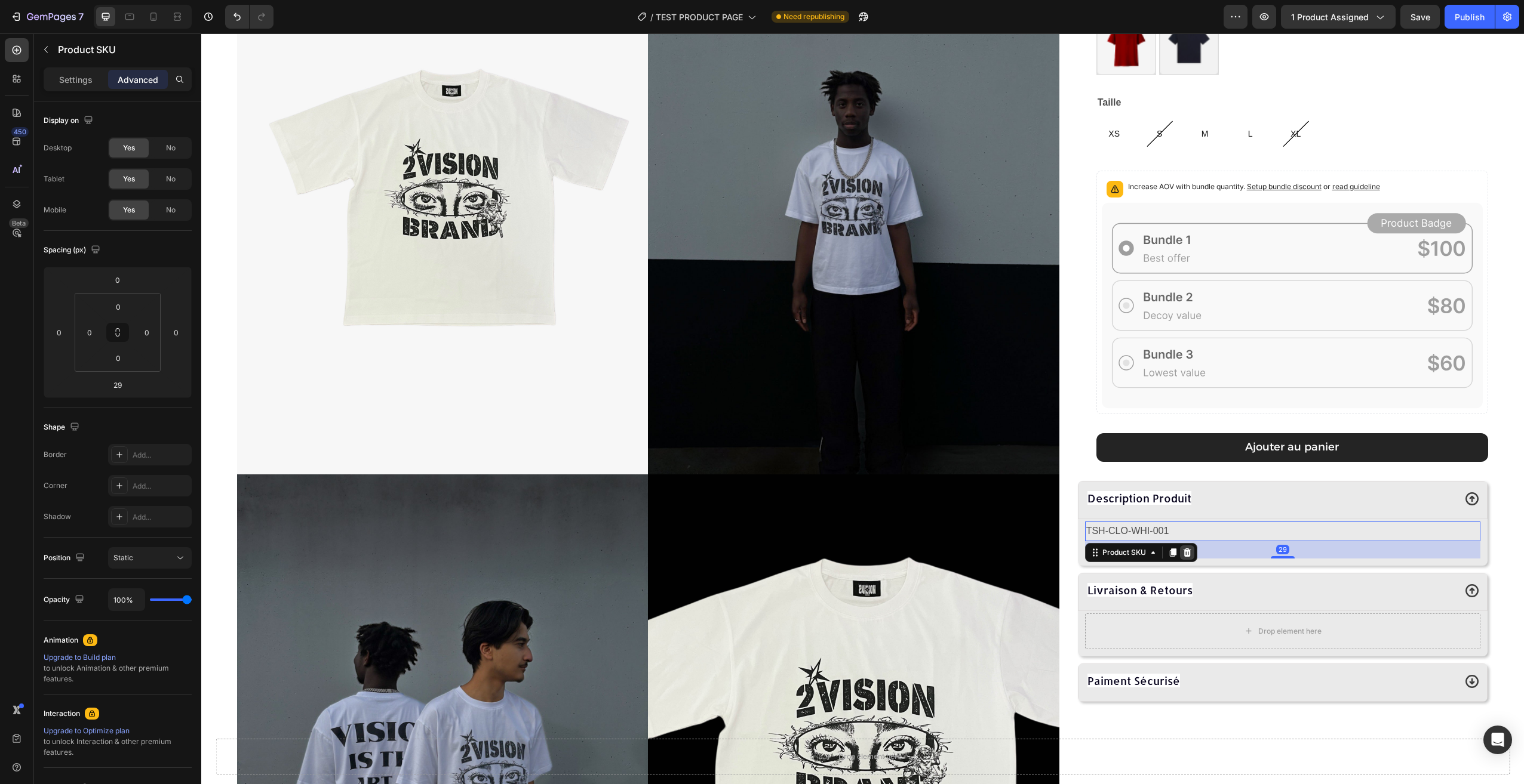
click at [1186, 554] on div at bounding box center [1186, 552] width 14 height 14
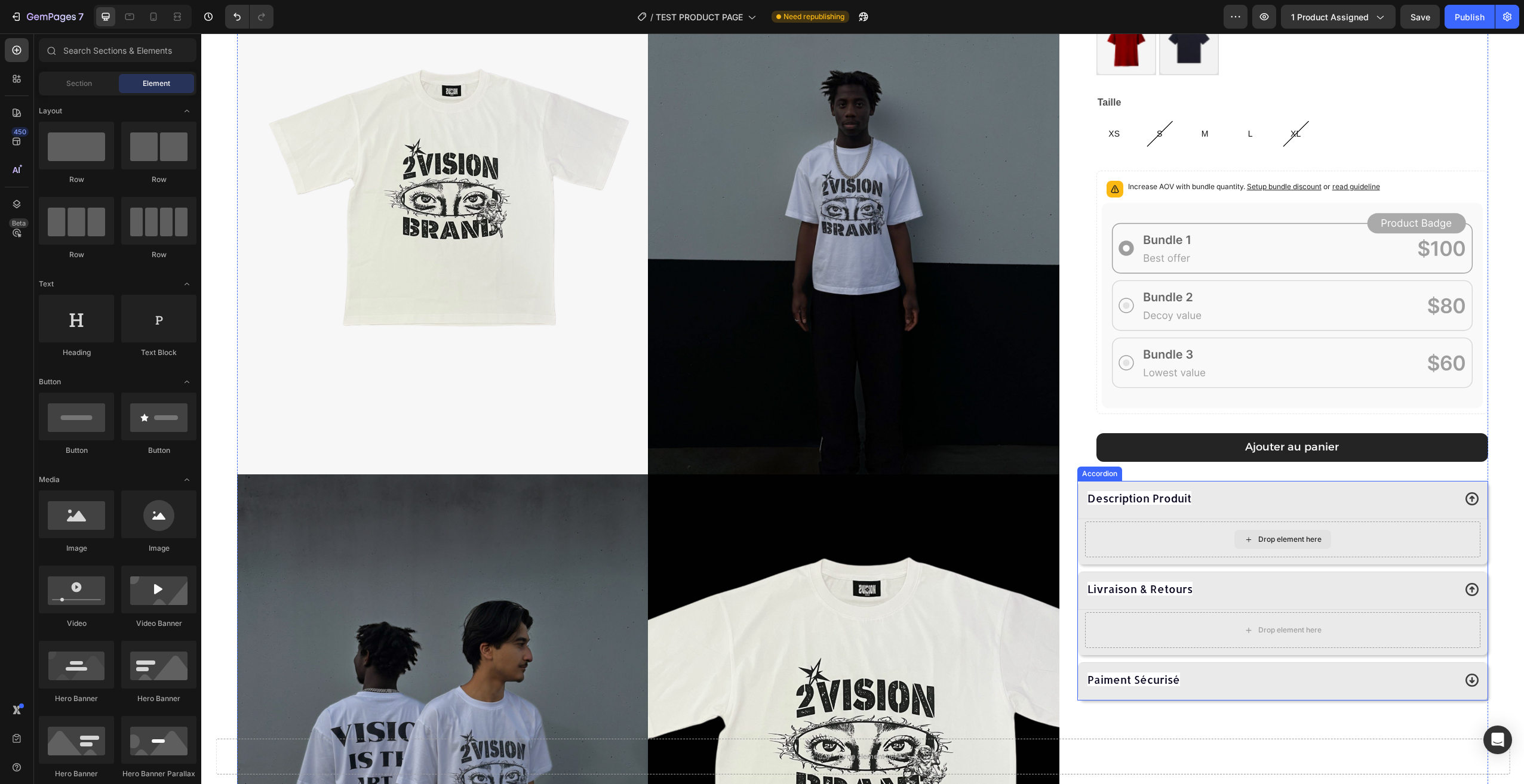
click at [1237, 502] on div "Description Produit" at bounding box center [1270, 498] width 369 height 21
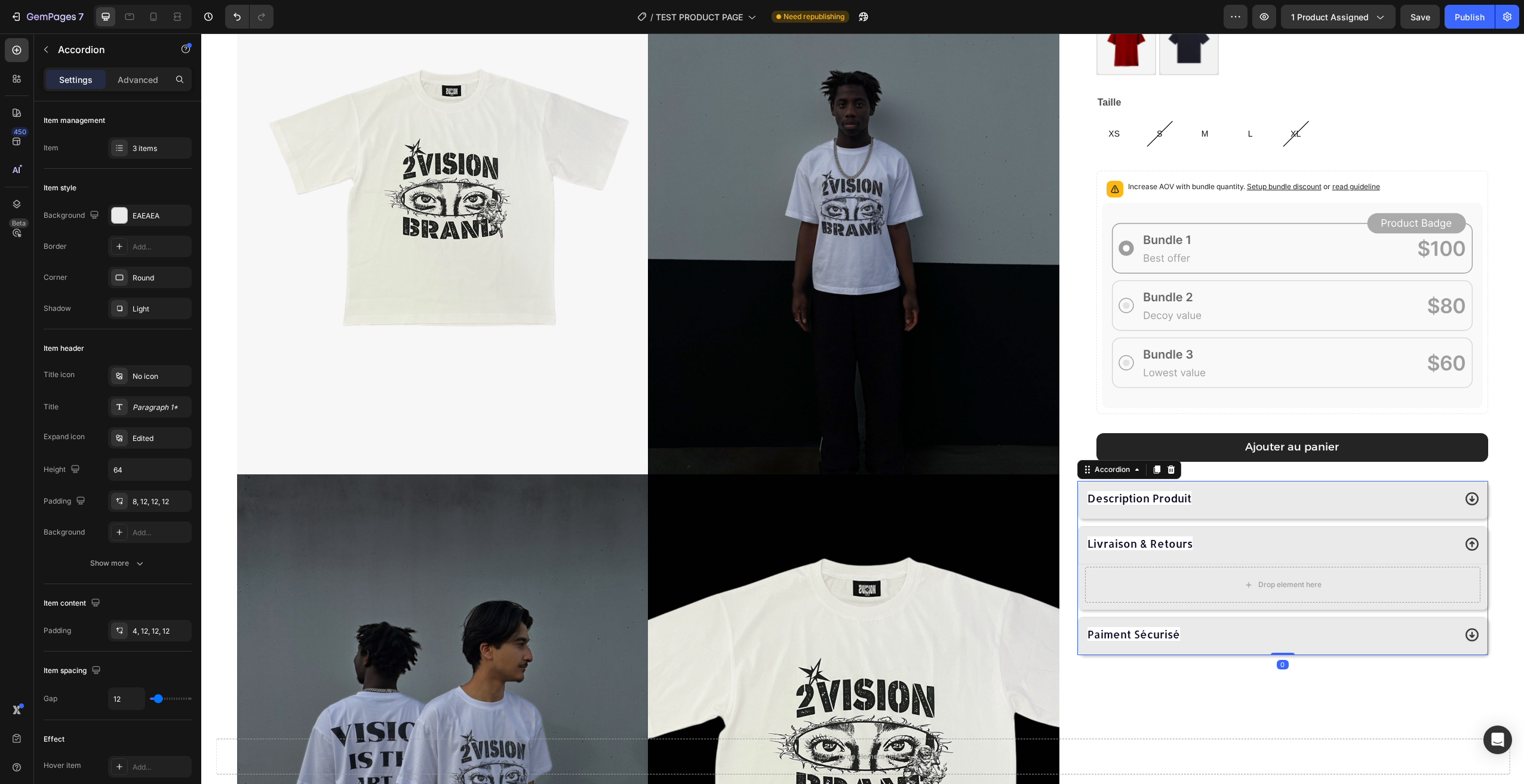
click at [1242, 536] on div "Livraison & Retours" at bounding box center [1270, 544] width 369 height 21
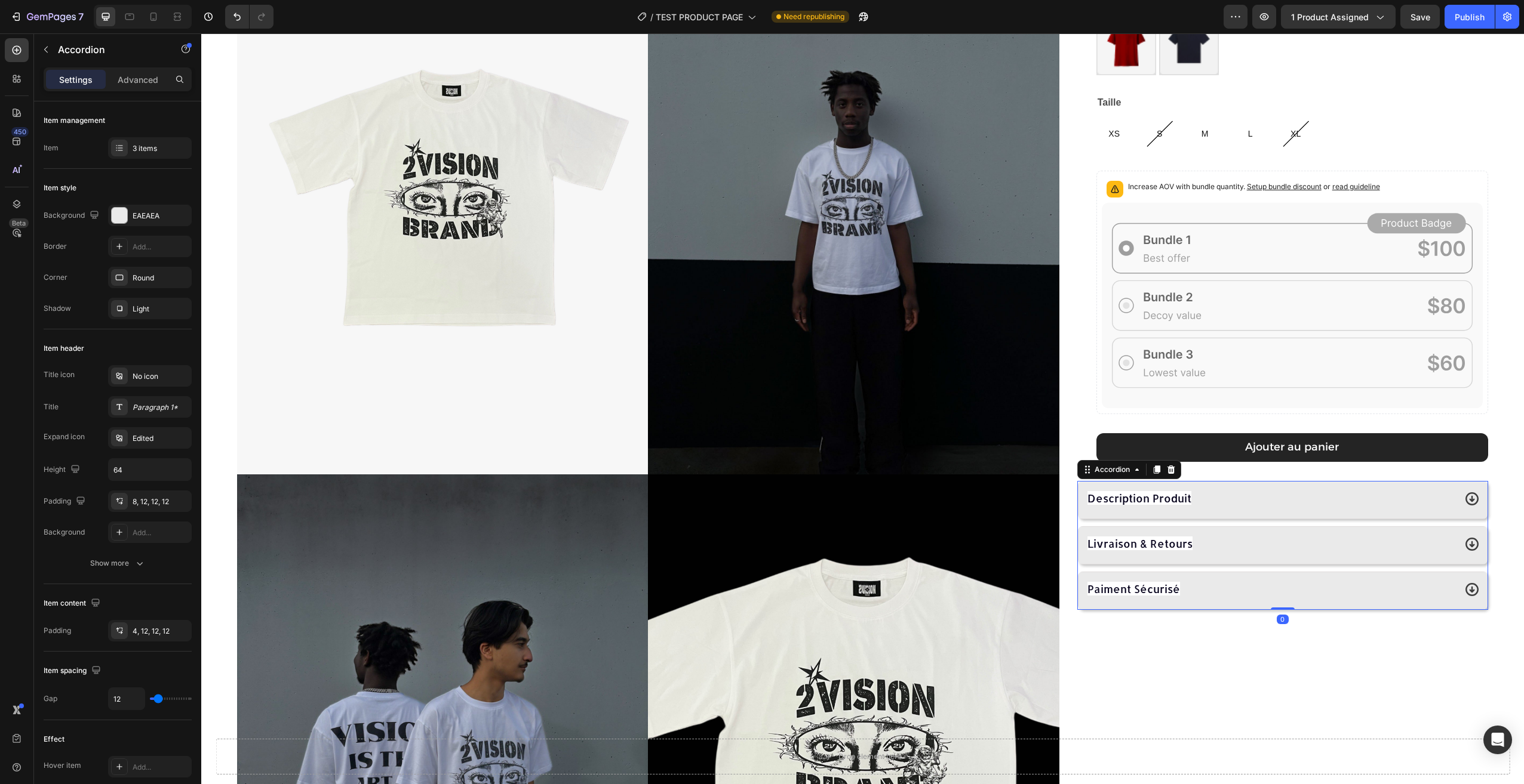
click at [1244, 507] on div "Description Produit" at bounding box center [1270, 498] width 369 height 21
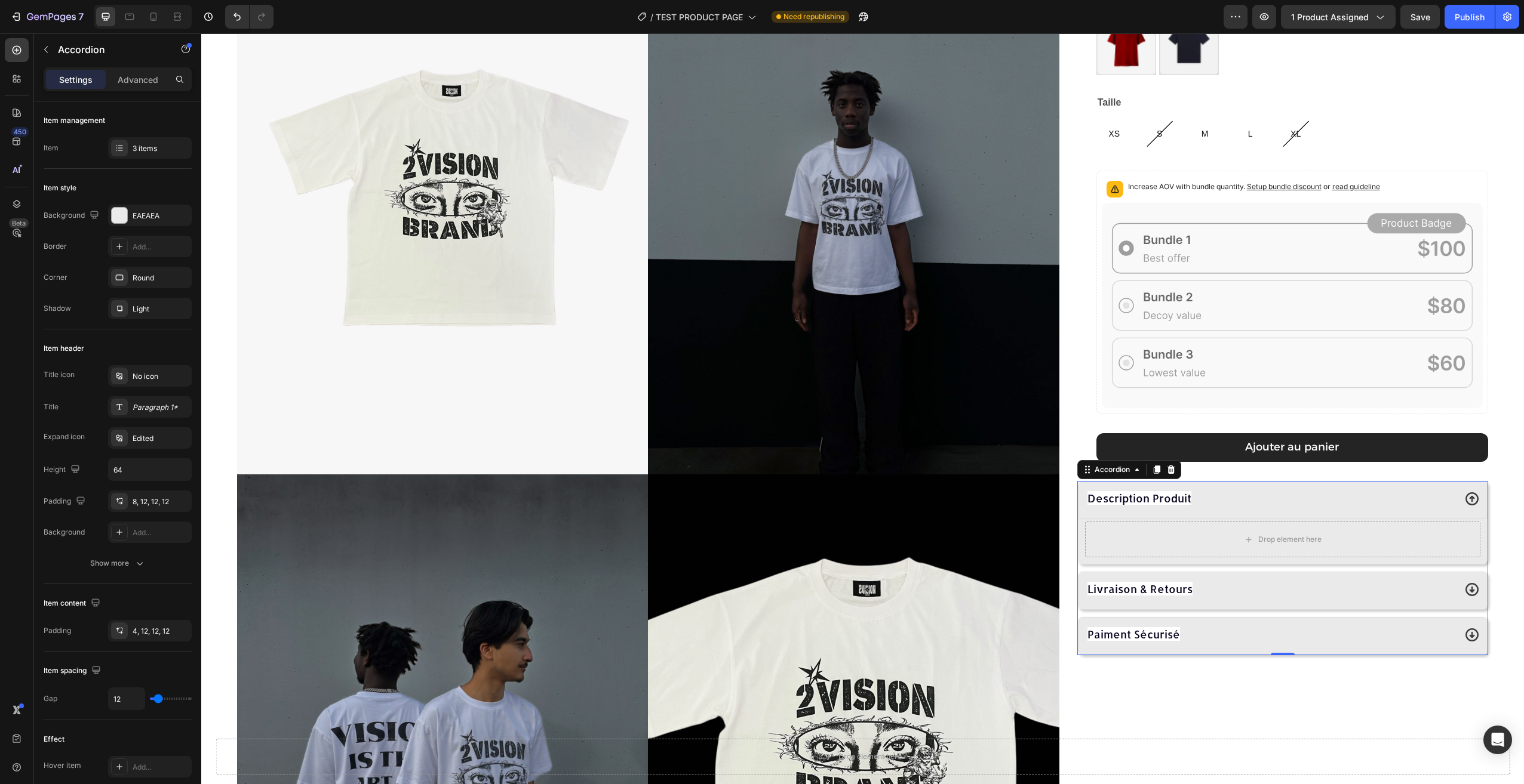
click at [1225, 576] on div "Livraison & Retours" at bounding box center [1283, 591] width 410 height 38
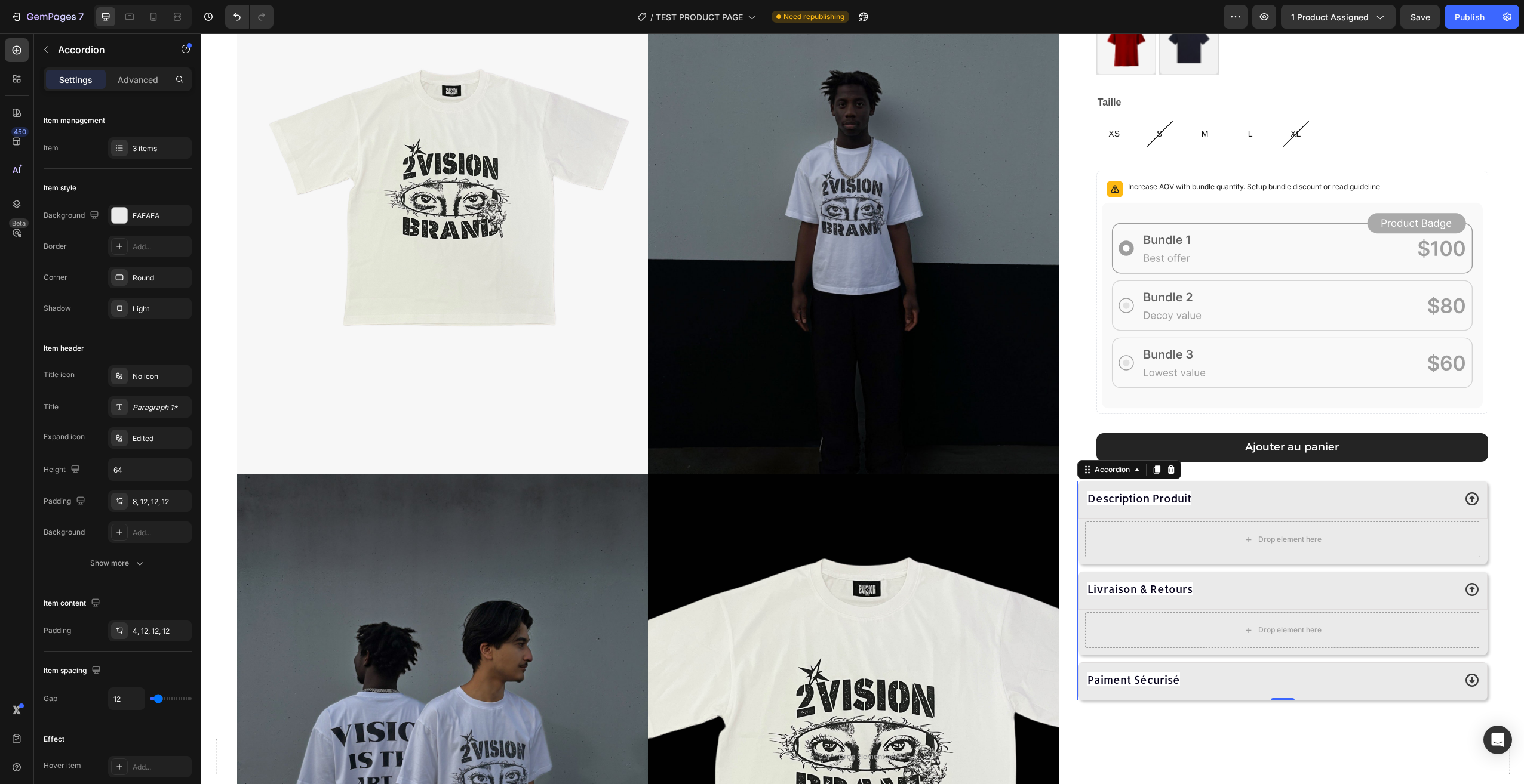
click at [1224, 585] on div "Livraison & Retours" at bounding box center [1270, 589] width 369 height 21
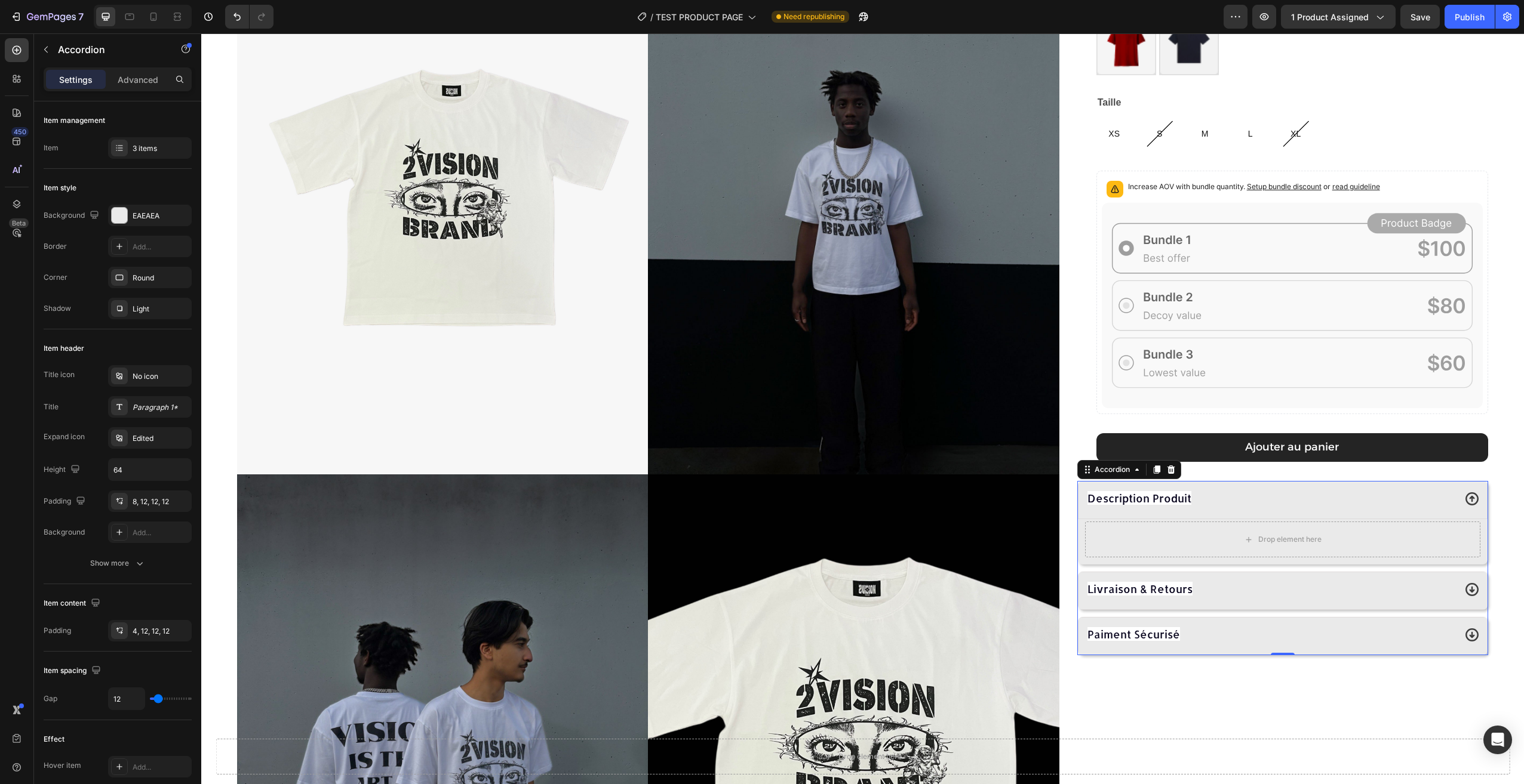
click at [1282, 496] on div "Description Produit" at bounding box center [1270, 498] width 369 height 21
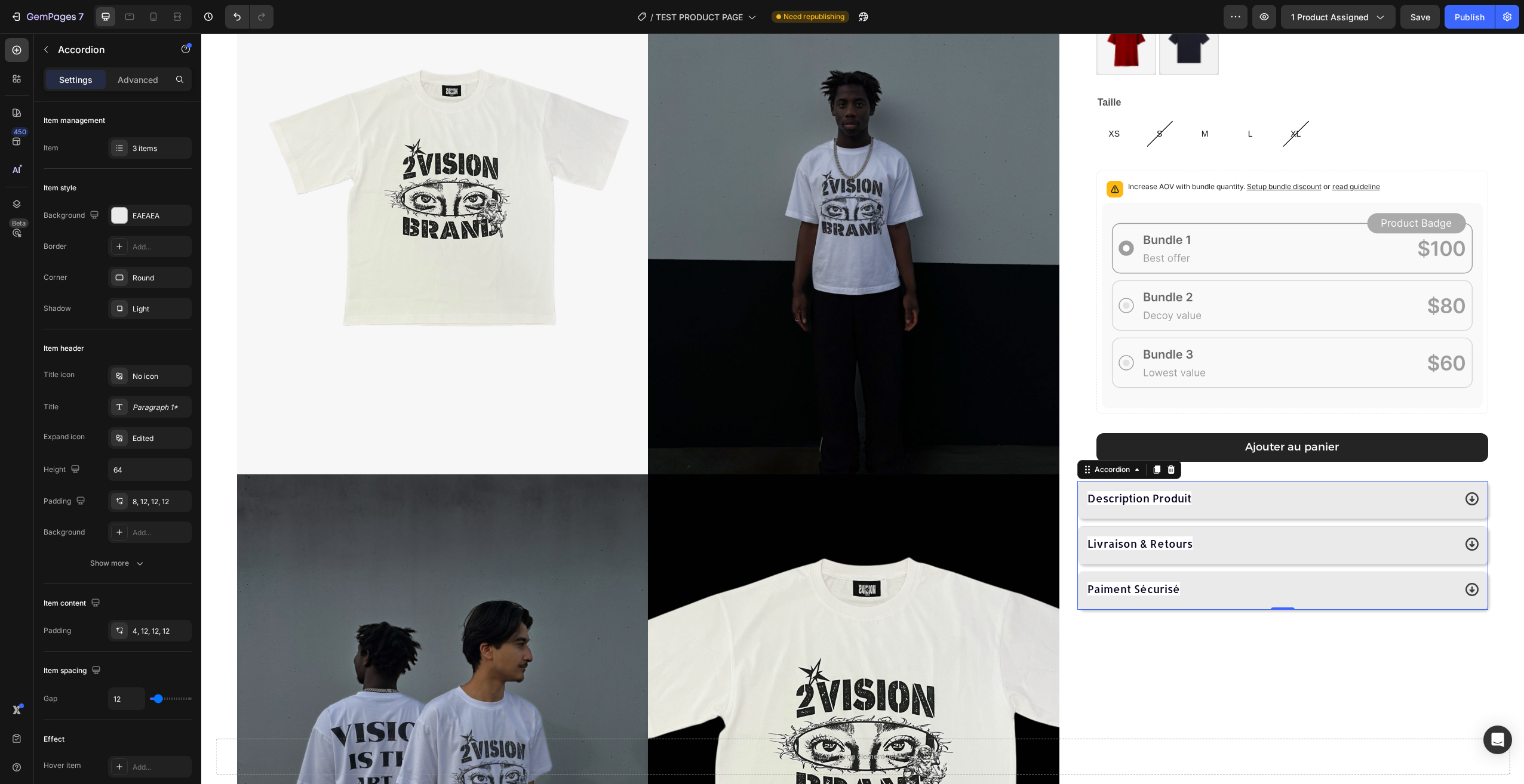
click at [1282, 496] on div "Description Produit" at bounding box center [1270, 498] width 369 height 21
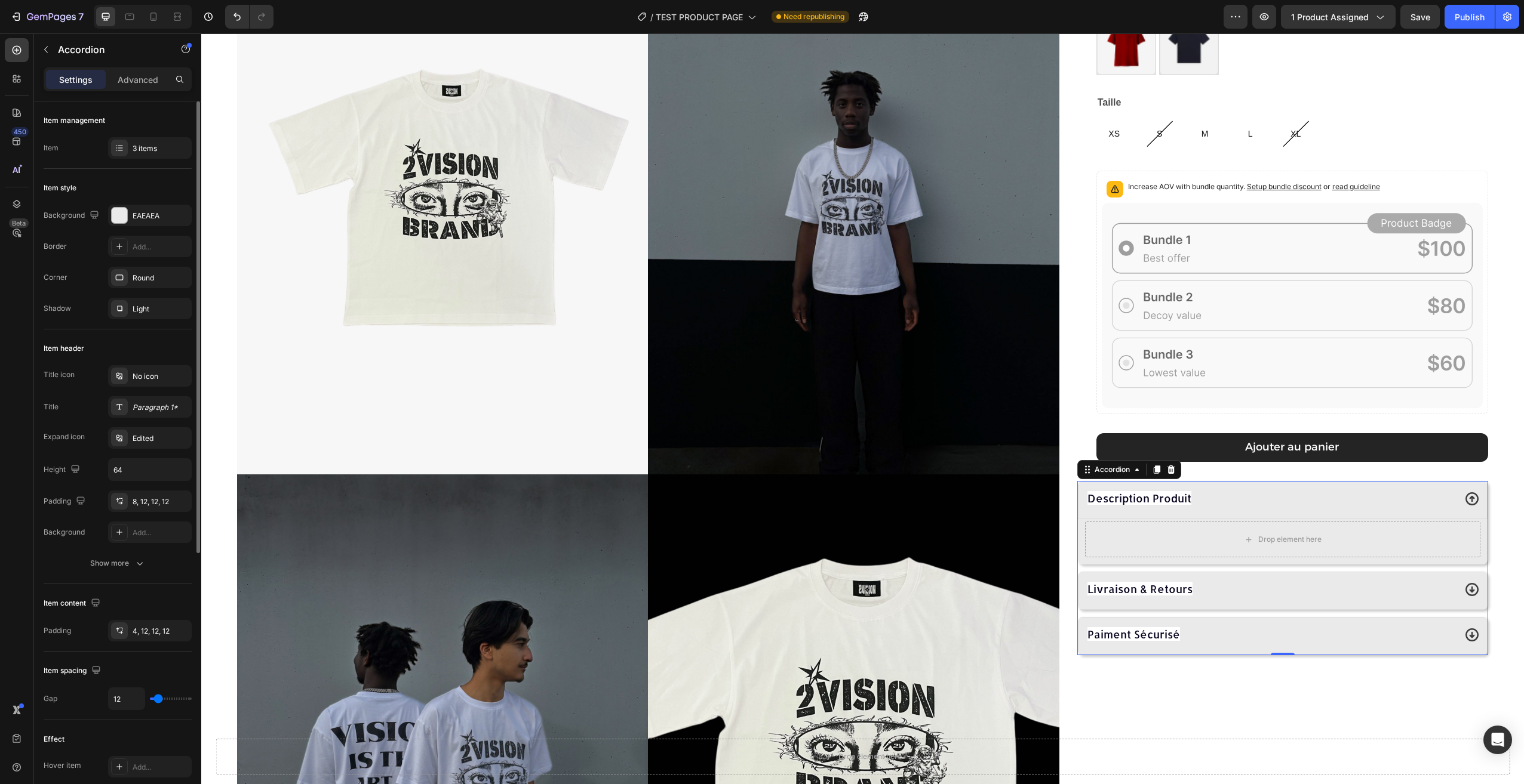
scroll to position [60, 0]
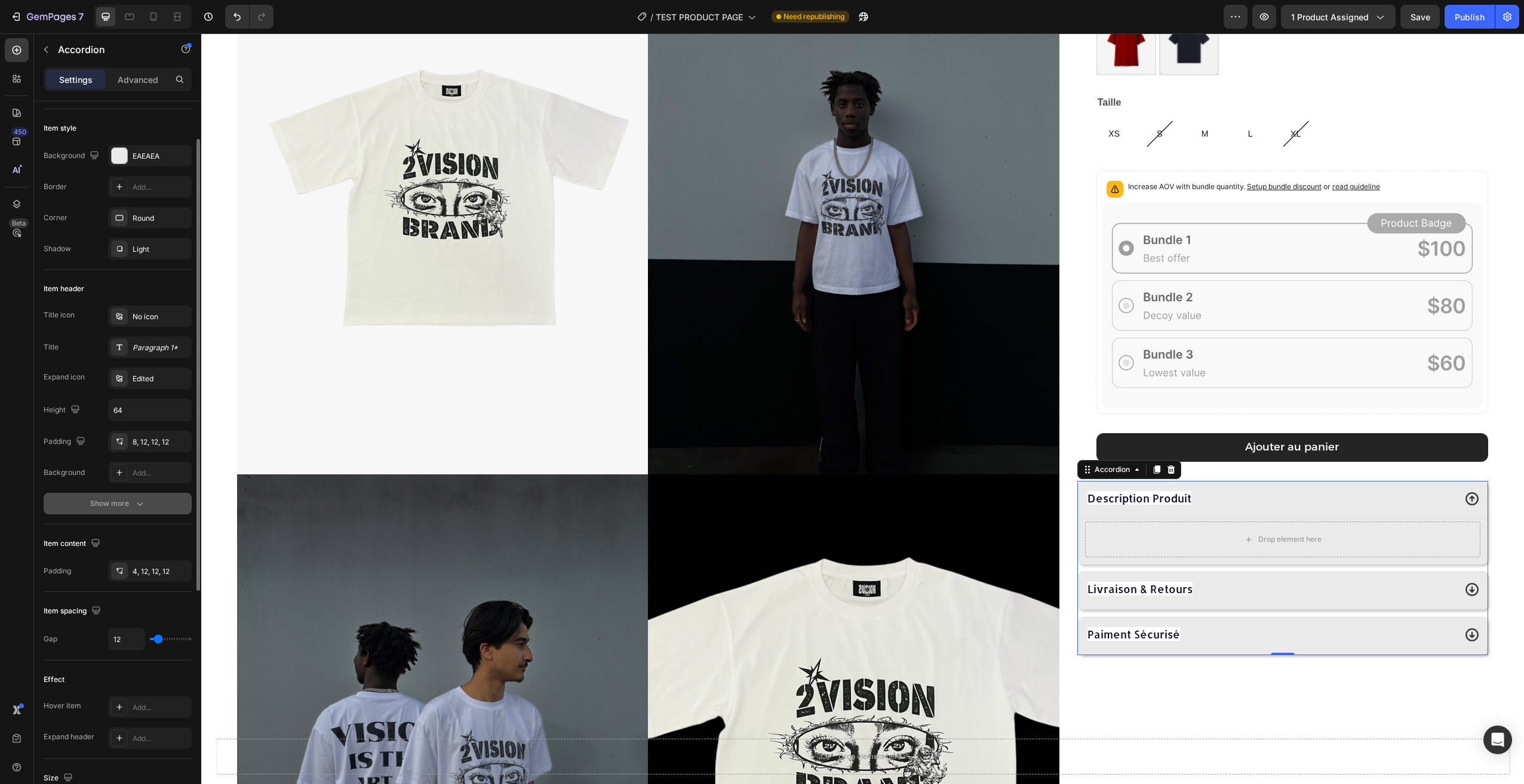
click at [130, 503] on div "Show more" at bounding box center [117, 504] width 55 height 12
click at [137, 564] on icon "button" at bounding box center [137, 565] width 6 height 3
click at [1245, 713] on div "Angel Eyes T-shirt Product Title 29,90€ Product Price Product Price Row Couleur…" at bounding box center [1282, 478] width 410 height 1105
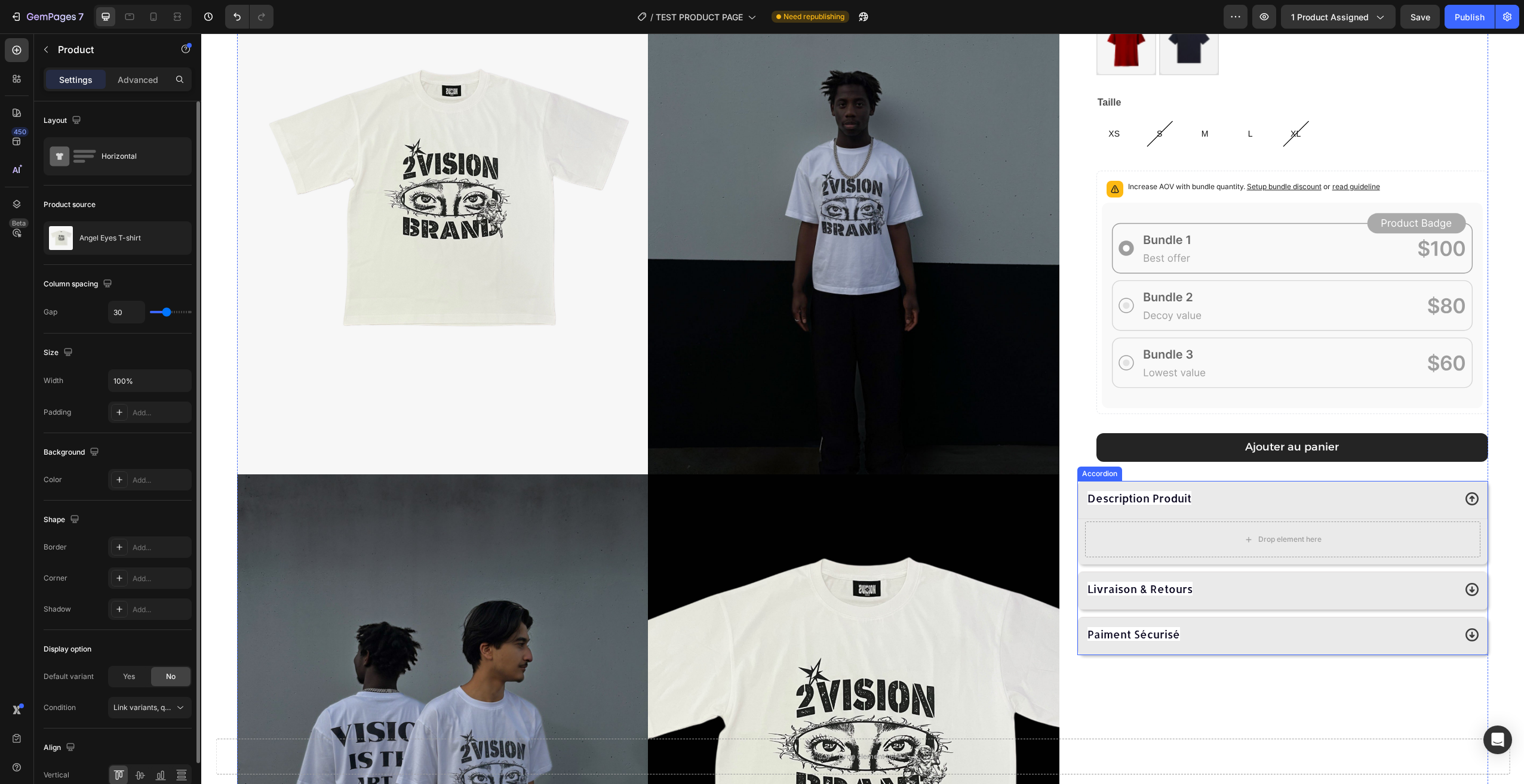
click at [1244, 482] on div "Description Produit" at bounding box center [1283, 500] width 410 height 38
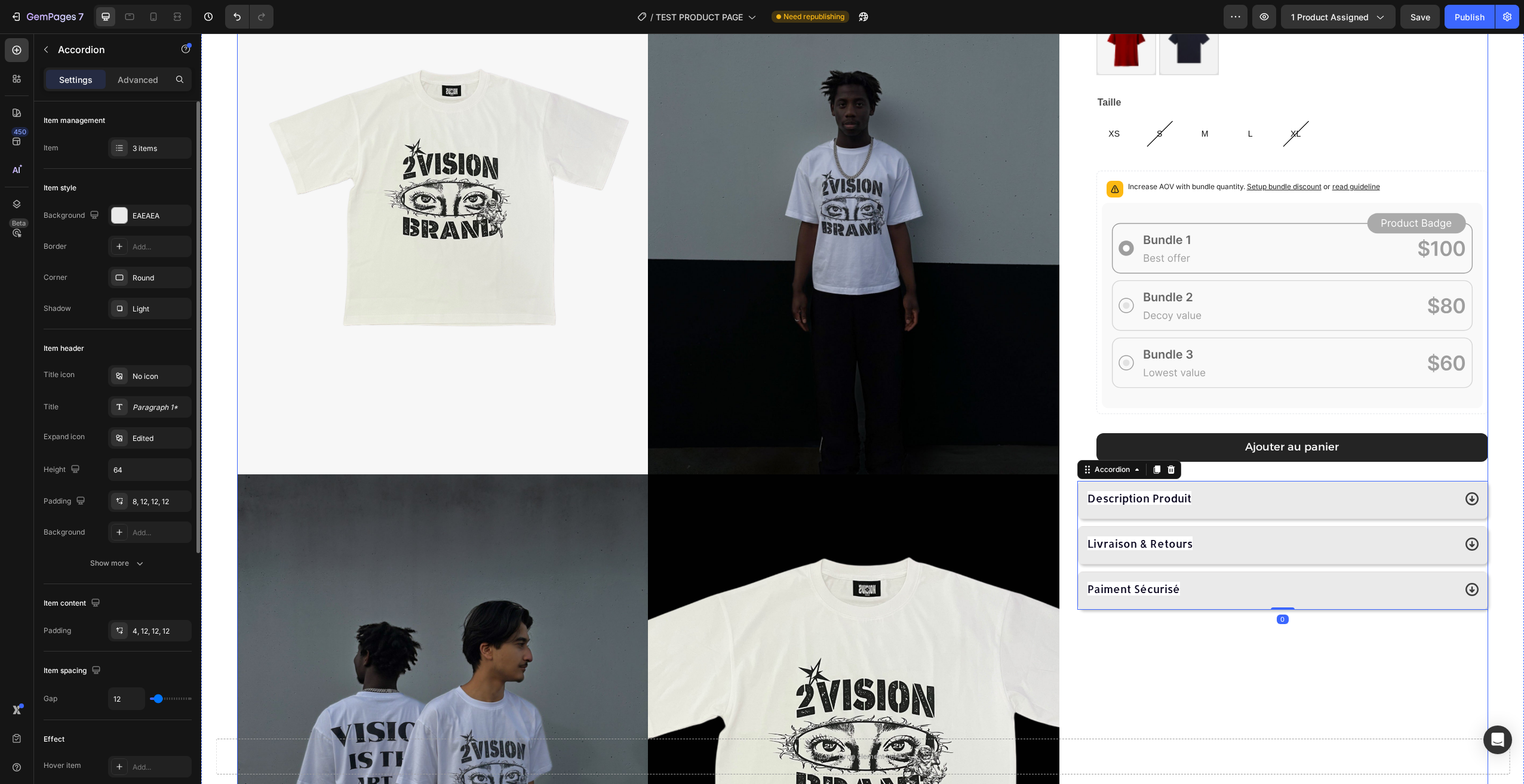
click at [1236, 729] on div "Angel Eyes T-shirt Product Title 29,90€ Product Price Product Price Row Couleur…" at bounding box center [1282, 478] width 410 height 1105
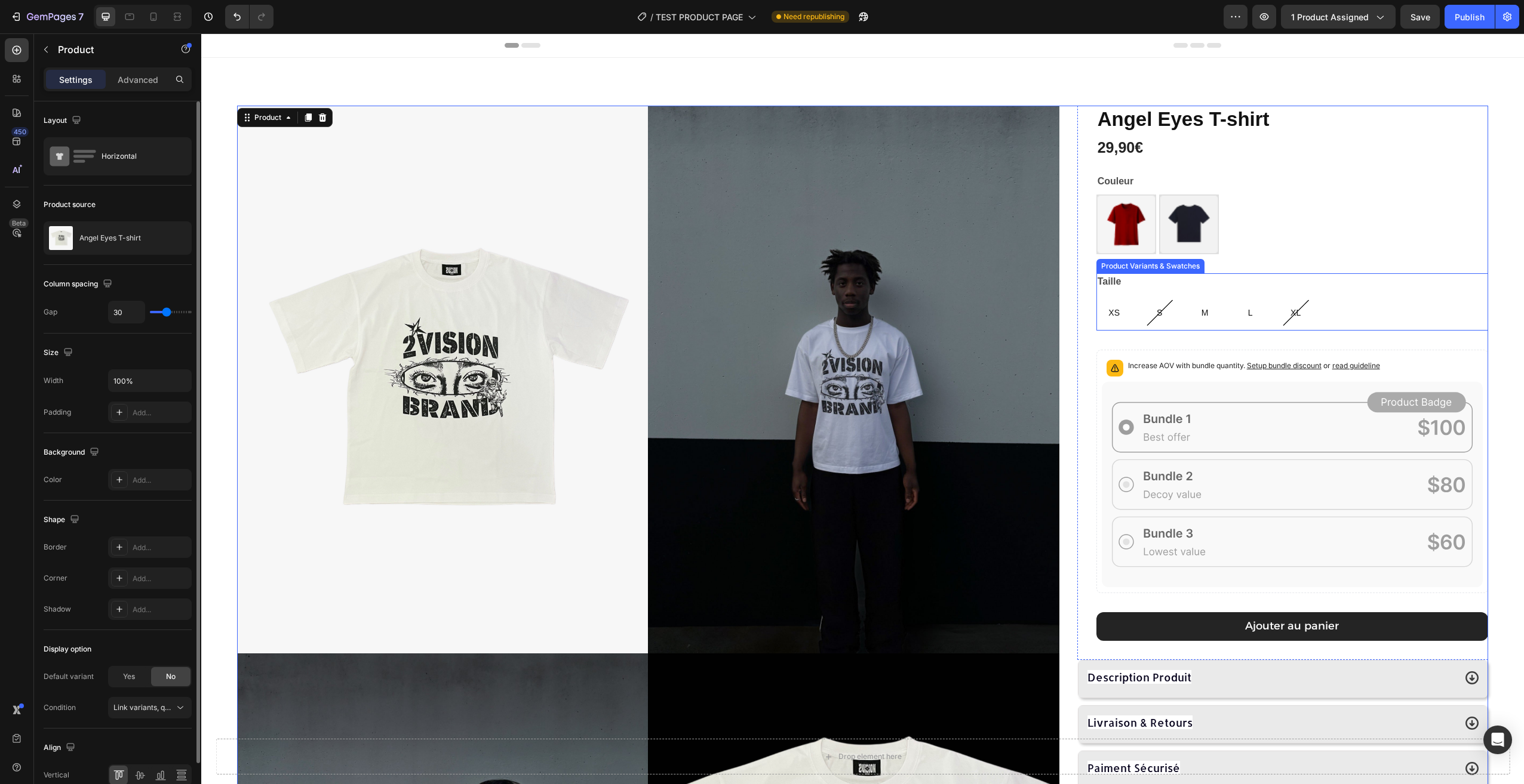
click at [1203, 308] on div "M" at bounding box center [1205, 312] width 36 height 36
click at [1187, 294] on input "M M M" at bounding box center [1186, 294] width 1 height 1
radio input "true"
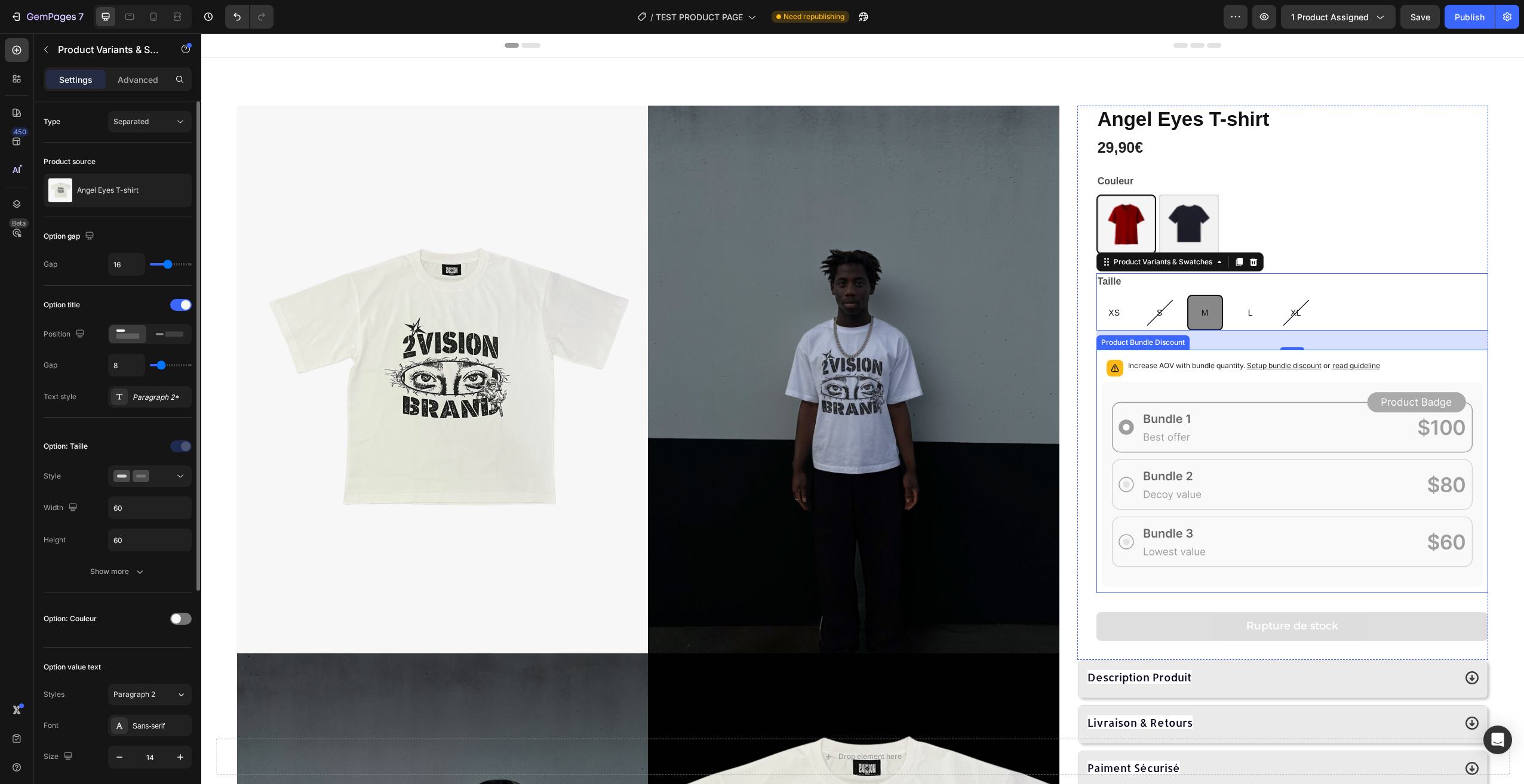
click at [1259, 425] on icon at bounding box center [1291, 485] width 381 height 206
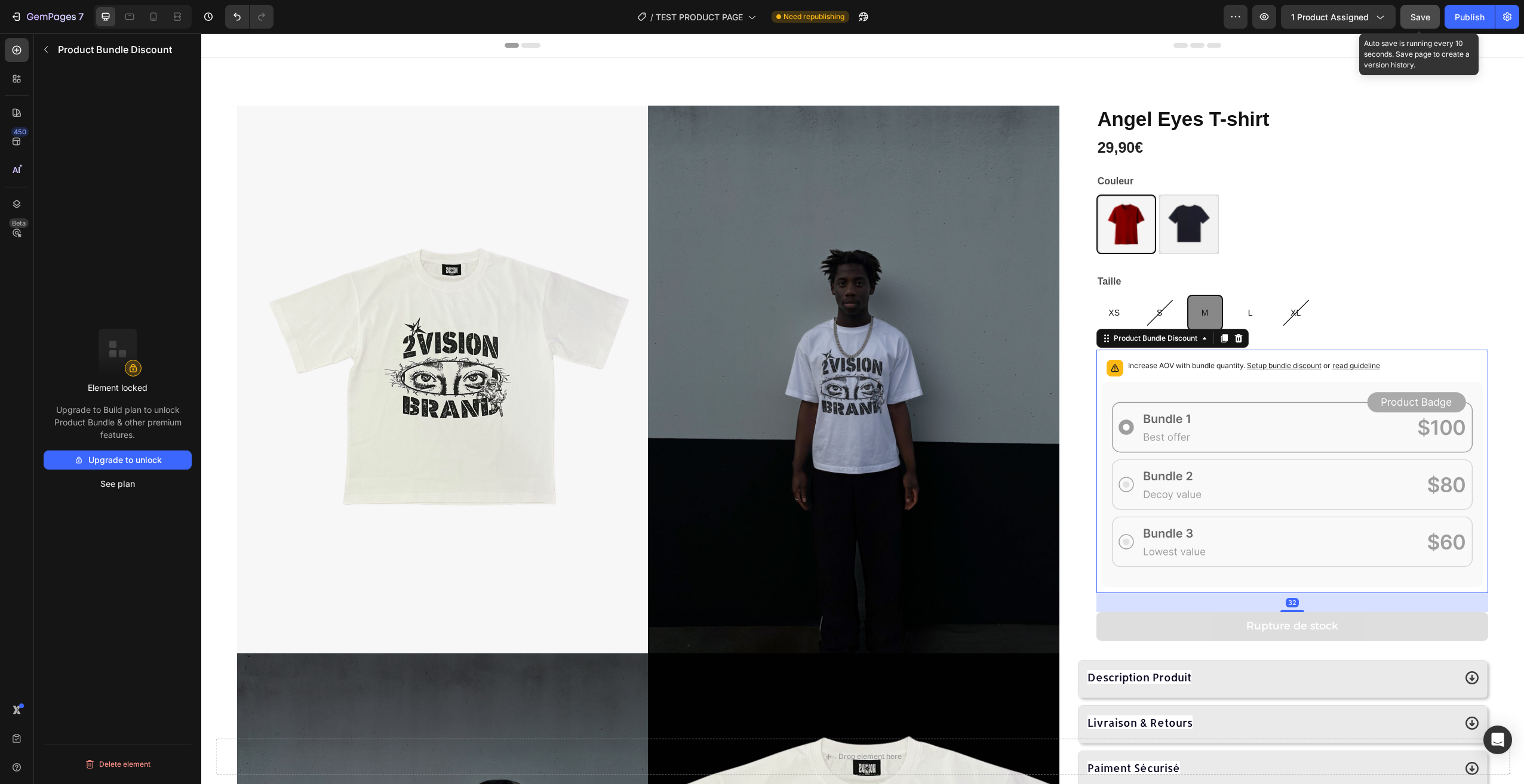
click at [1436, 25] on button "Save" at bounding box center [1420, 17] width 39 height 24
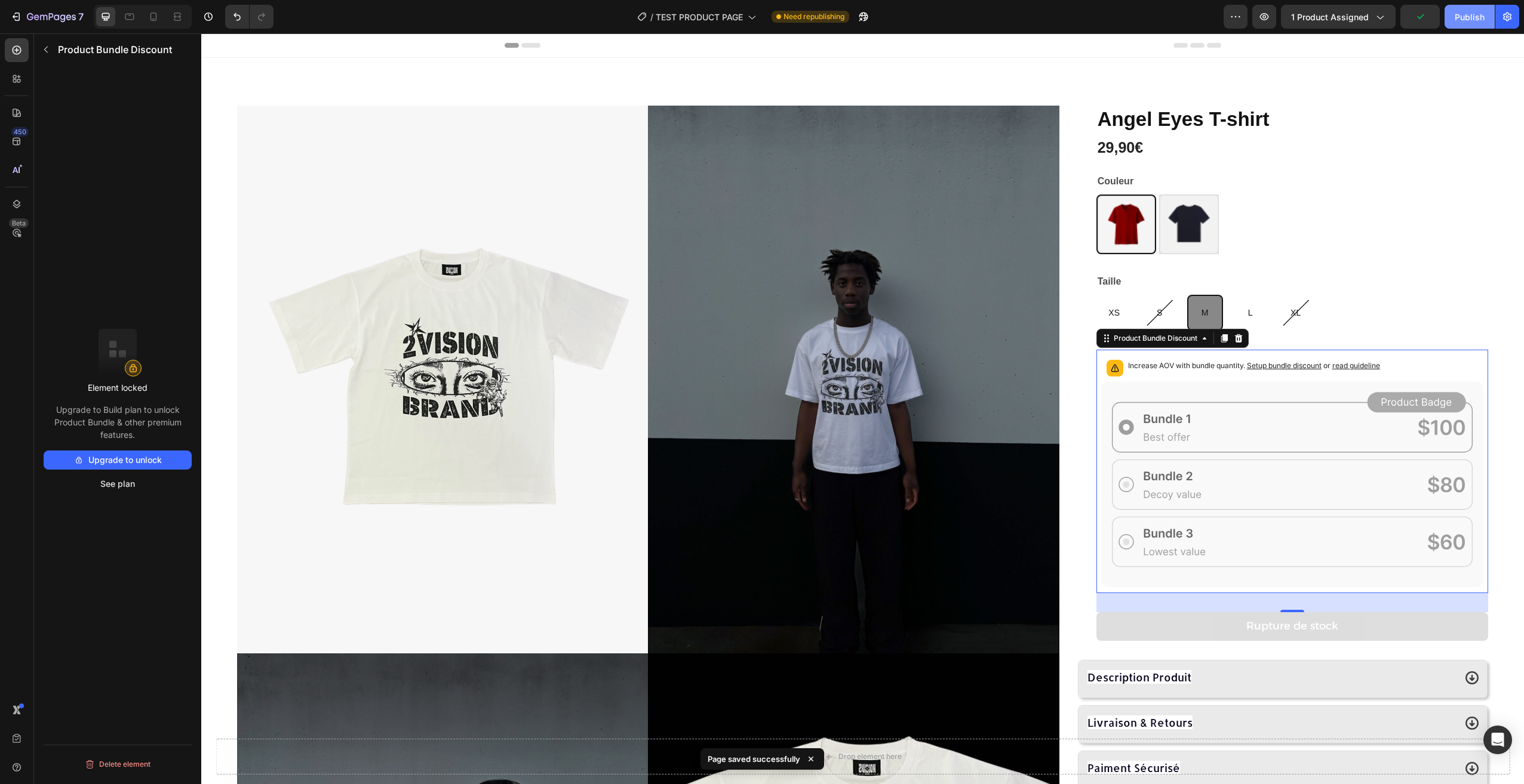
click at [1465, 19] on div "Publish" at bounding box center [1470, 16] width 30 height 12
click at [1459, 635] on button "Rupture de stock" at bounding box center [1292, 626] width 392 height 29
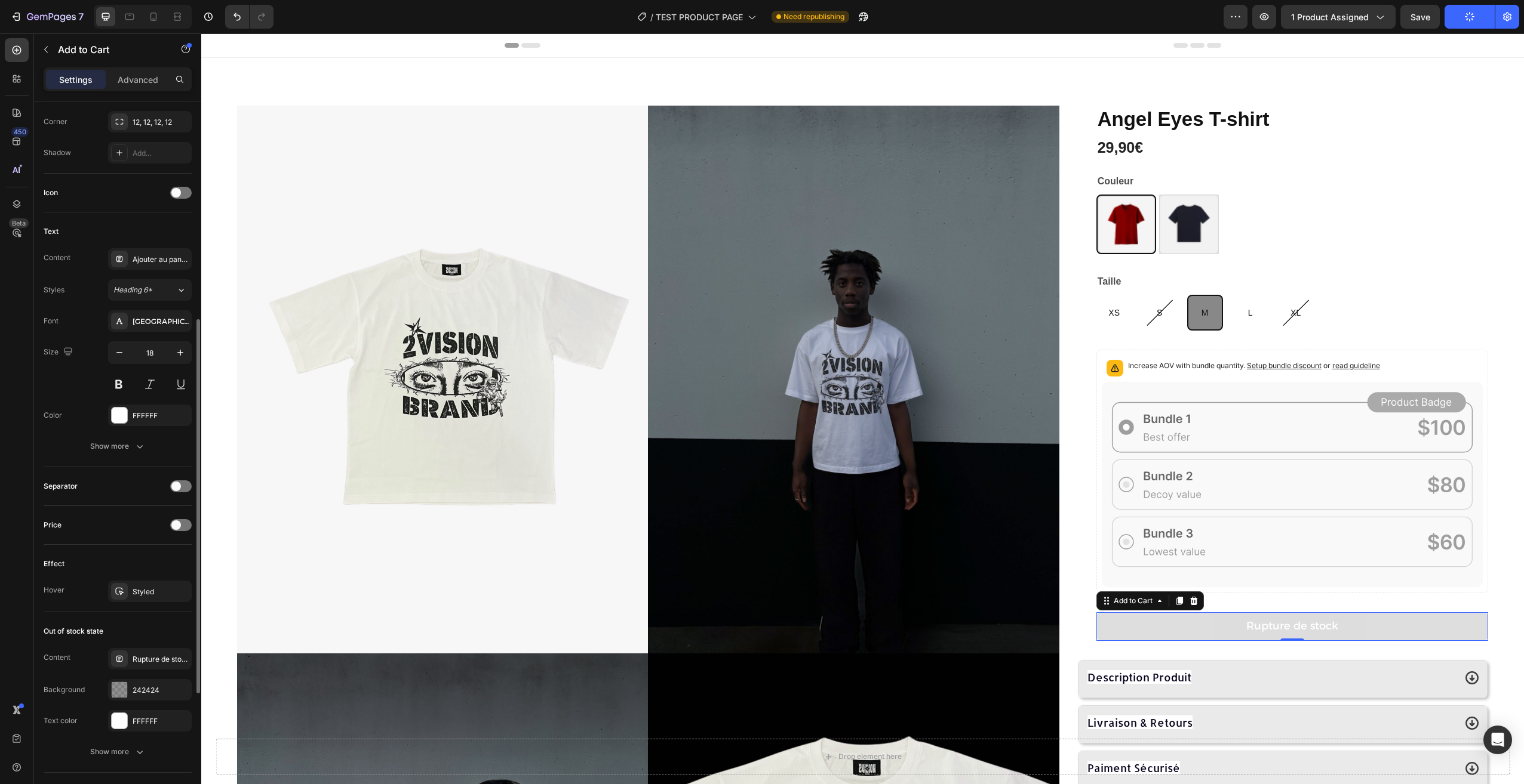
scroll to position [478, 0]
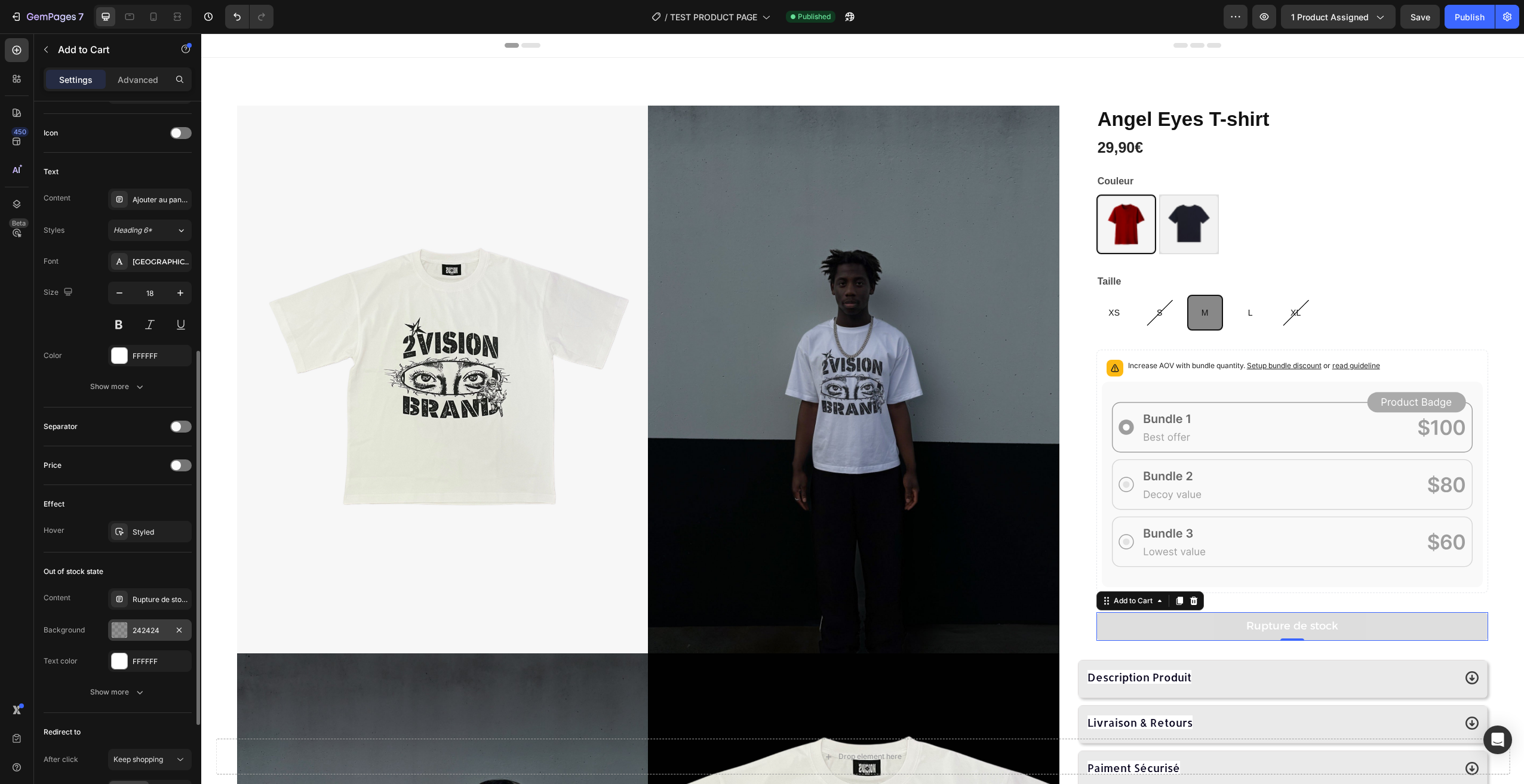
click at [146, 631] on div "242424" at bounding box center [150, 630] width 35 height 10
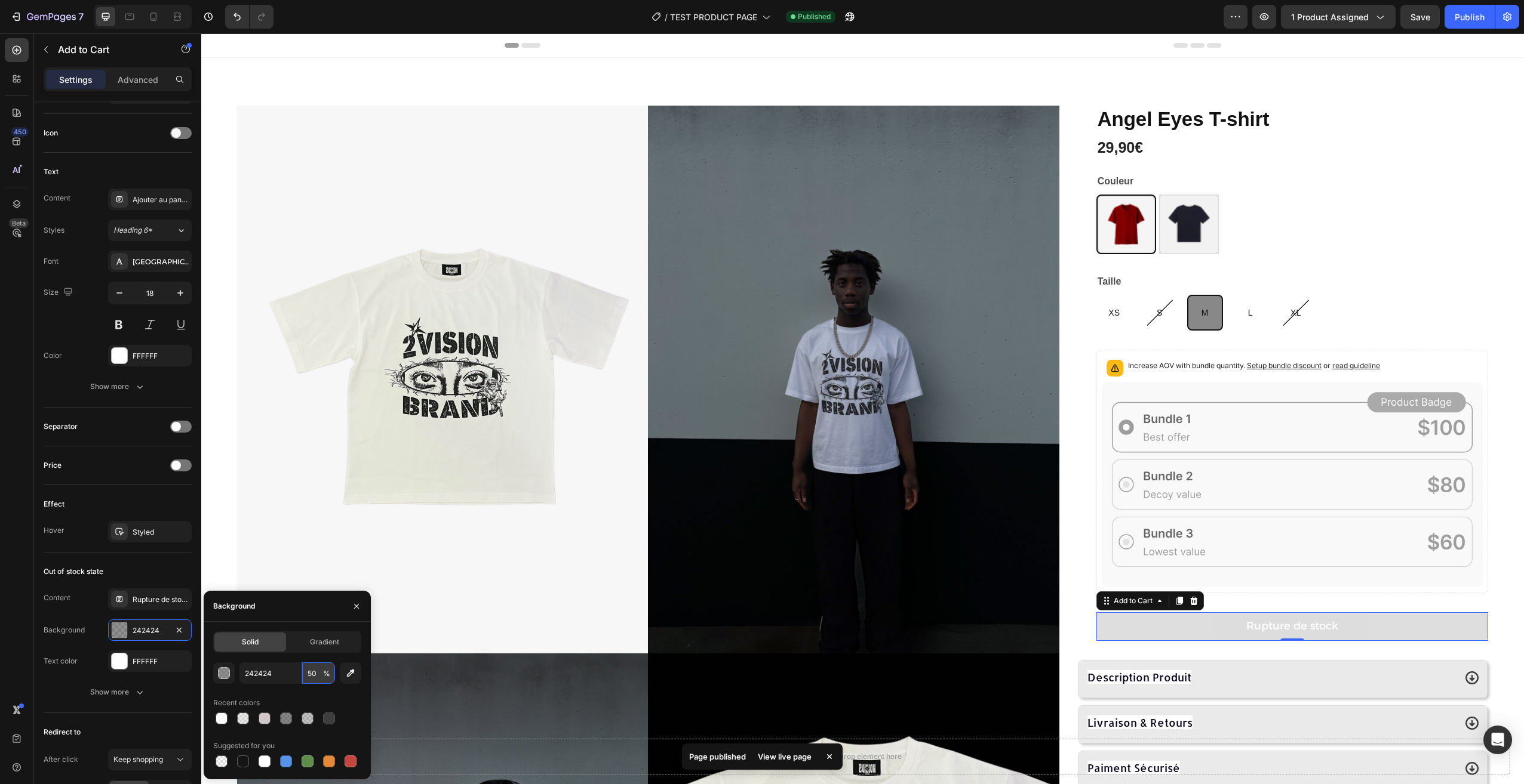
click at [320, 671] on input "50" at bounding box center [318, 673] width 33 height 21
drag, startPoint x: 309, startPoint y: 677, endPoint x: 304, endPoint y: 677, distance: 5.0
click at [304, 677] on input "75" at bounding box center [318, 673] width 33 height 21
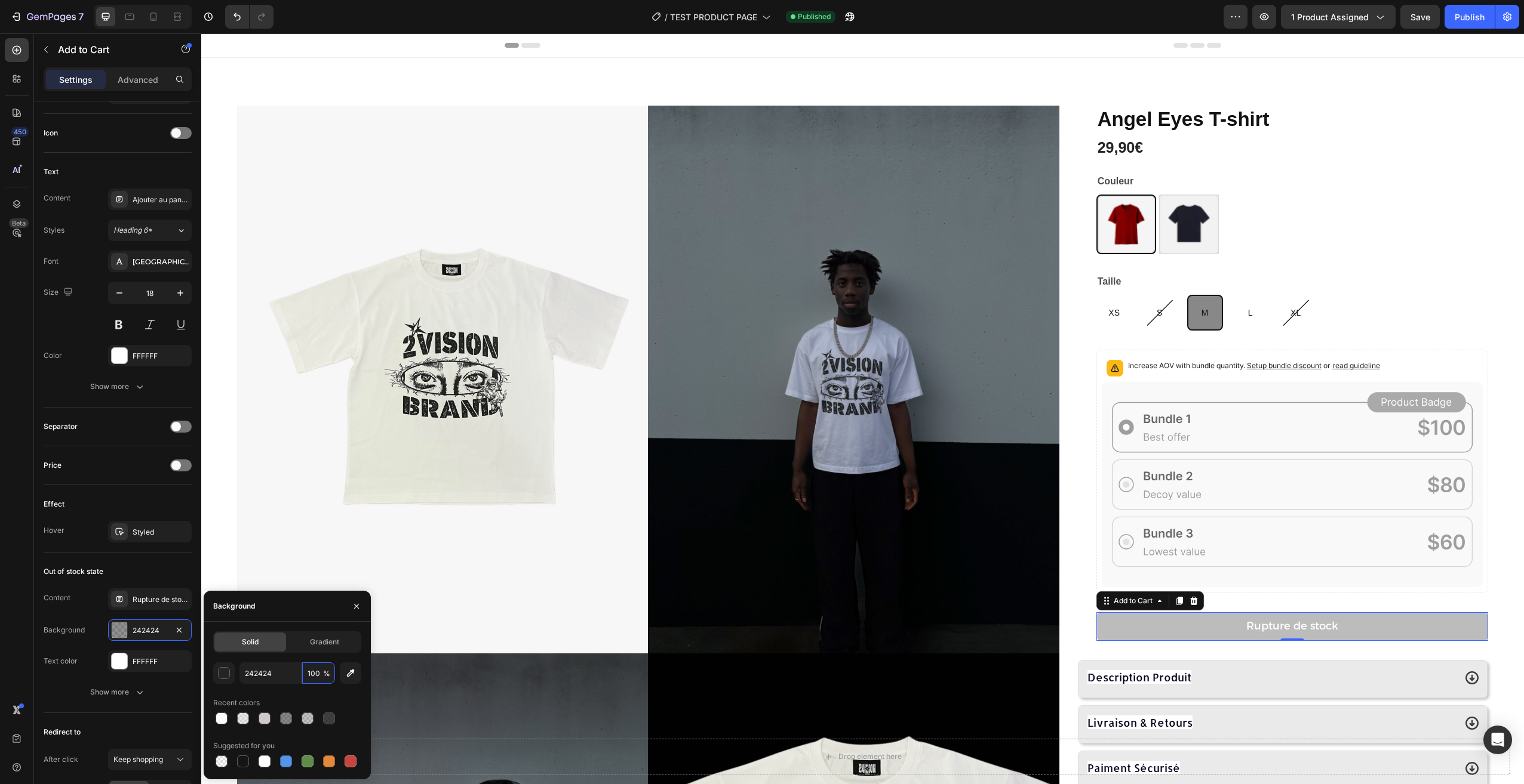
type input "100"
click at [310, 661] on div "Solid Gradient 242424 100 % Recent colors Suggested for you" at bounding box center [287, 701] width 148 height 138
click at [240, 763] on div at bounding box center [243, 762] width 12 height 12
type input "151515"
click at [240, 763] on div at bounding box center [243, 762] width 12 height 12
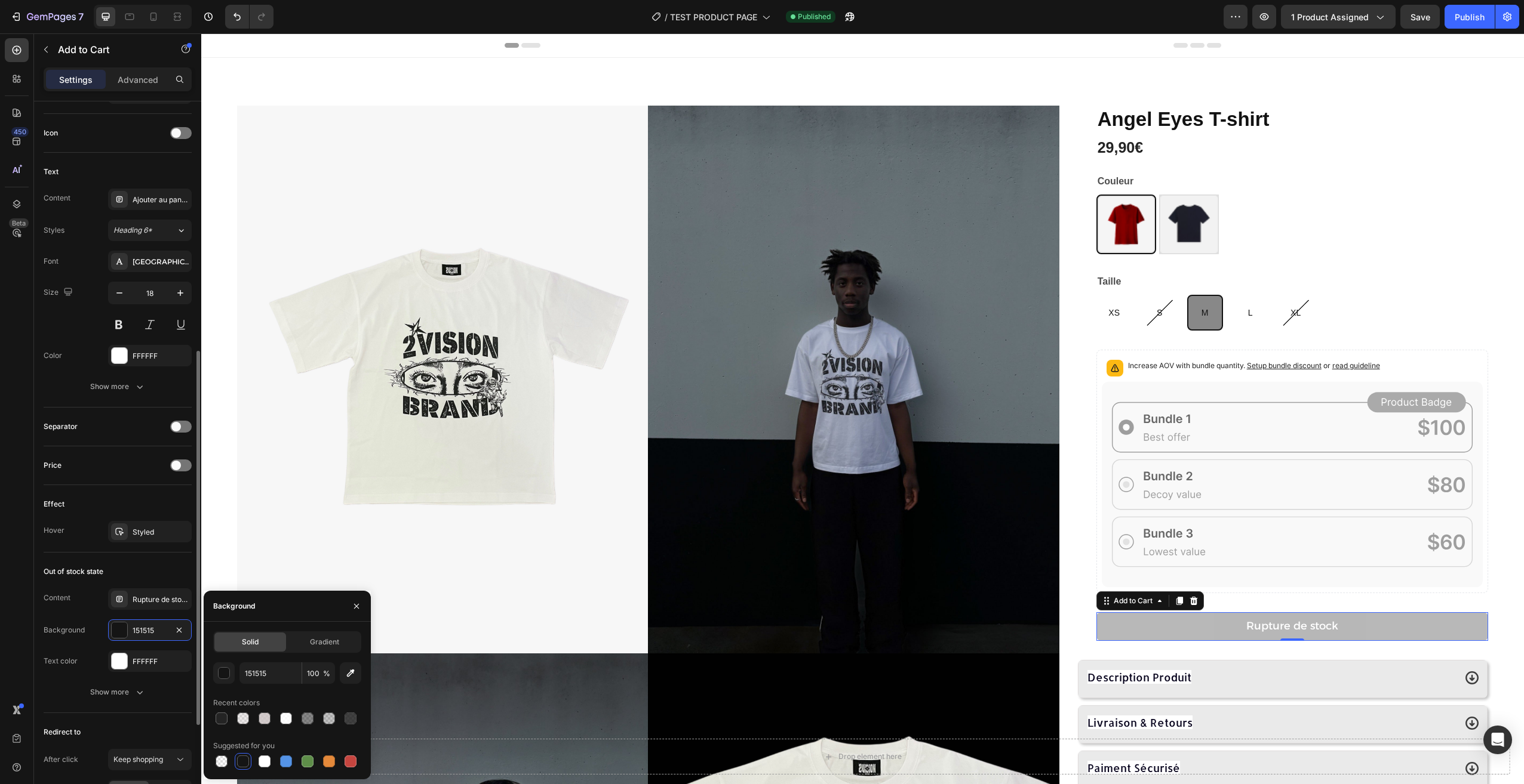
click at [140, 645] on div "Content Rupture de stock Background 151515 Text color FFFFFF" at bounding box center [118, 630] width 148 height 83
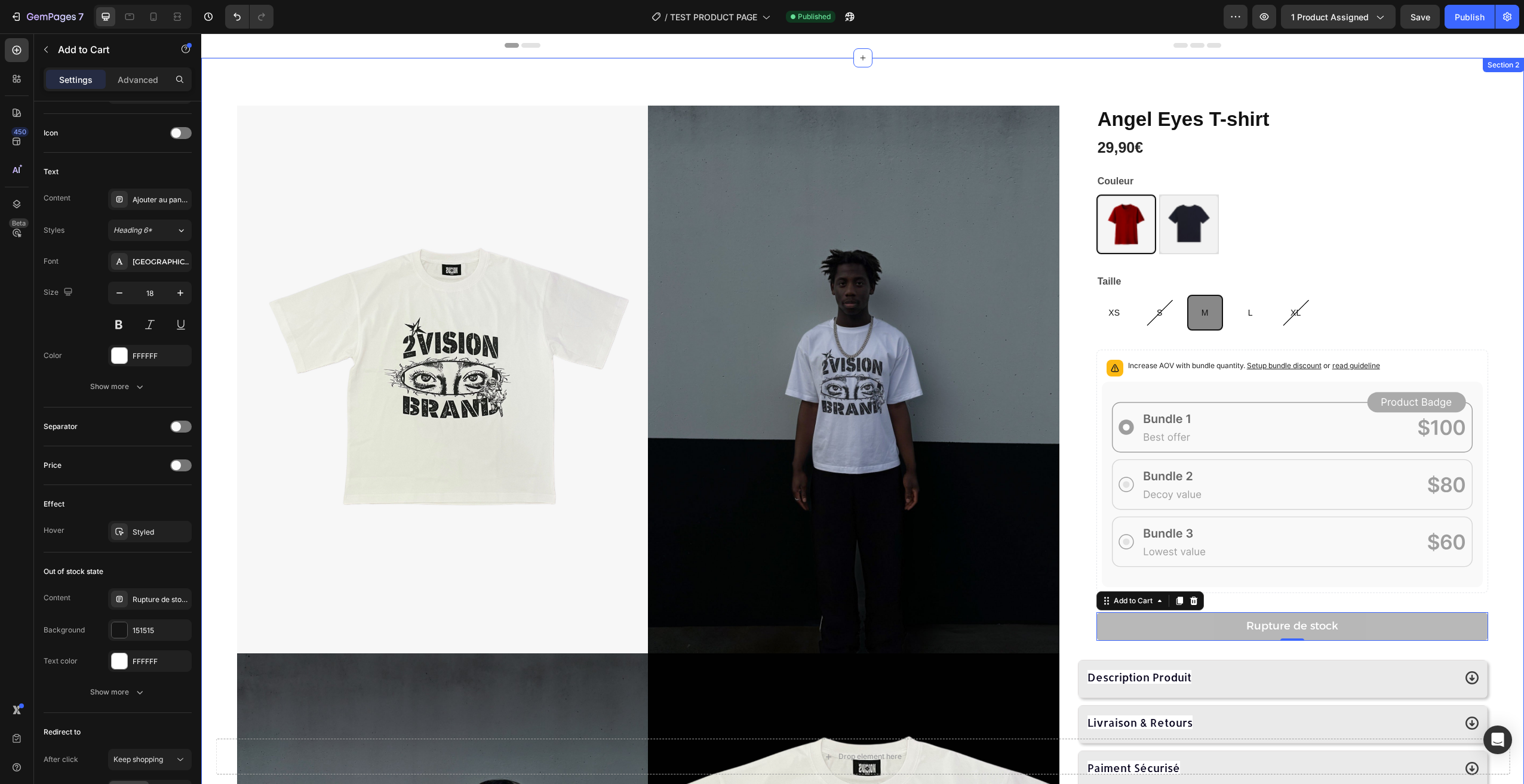
click at [1497, 634] on div "Product Images Angel Eyes T-shirt Product Title 29,90€ Product Price Product Pr…" at bounding box center [862, 653] width 1323 height 1191
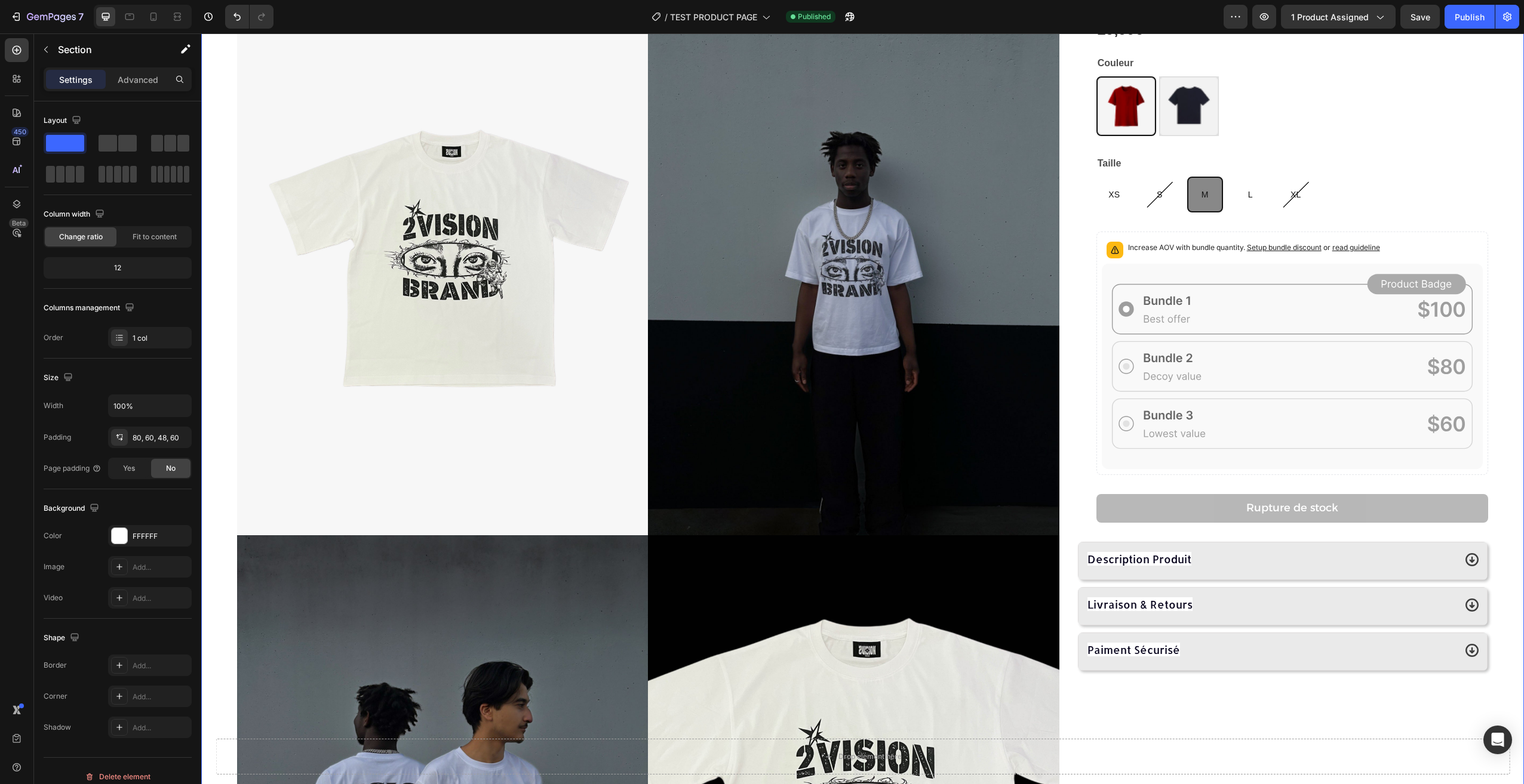
scroll to position [120, 0]
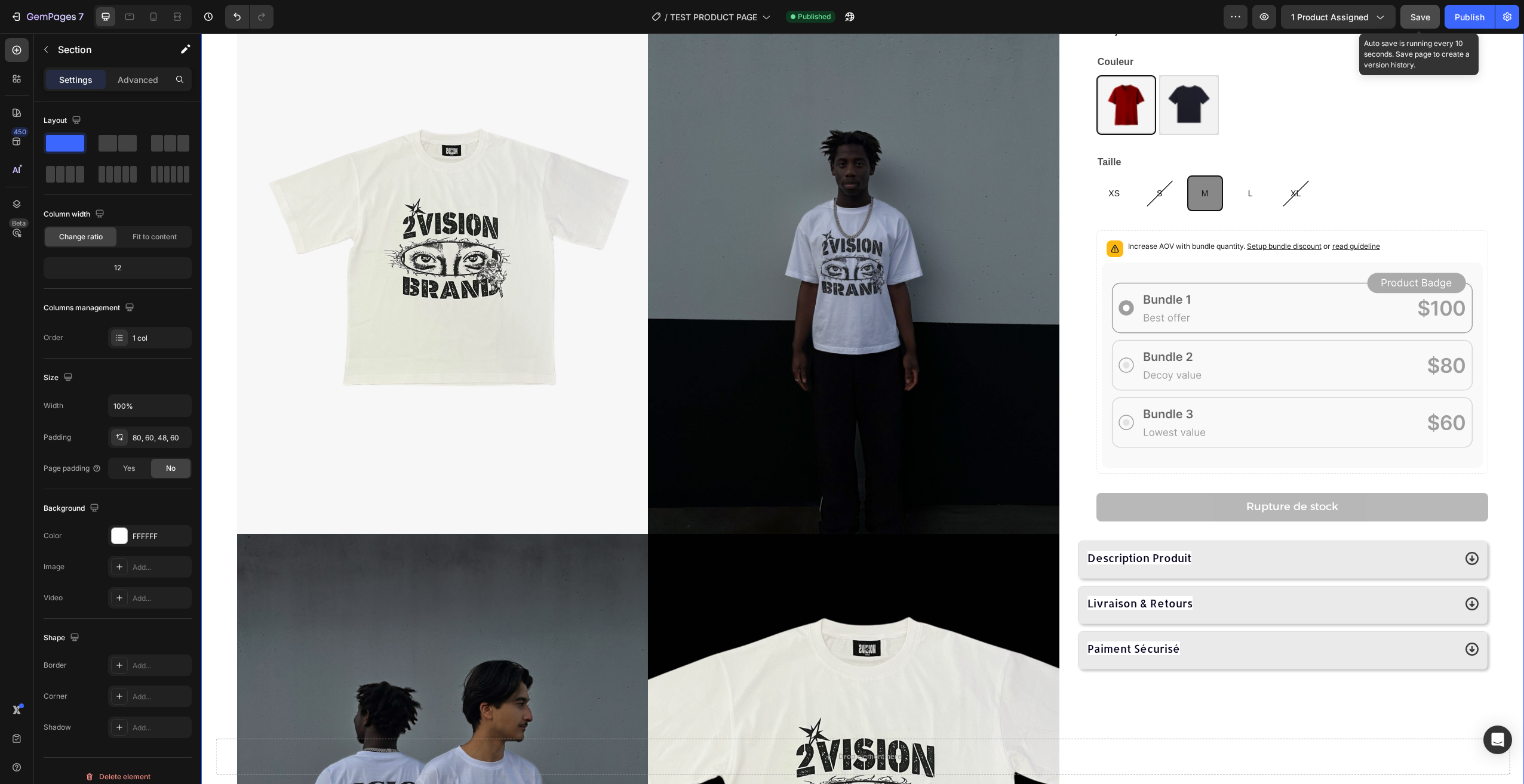
click at [1421, 7] on button "Save" at bounding box center [1420, 17] width 39 height 24
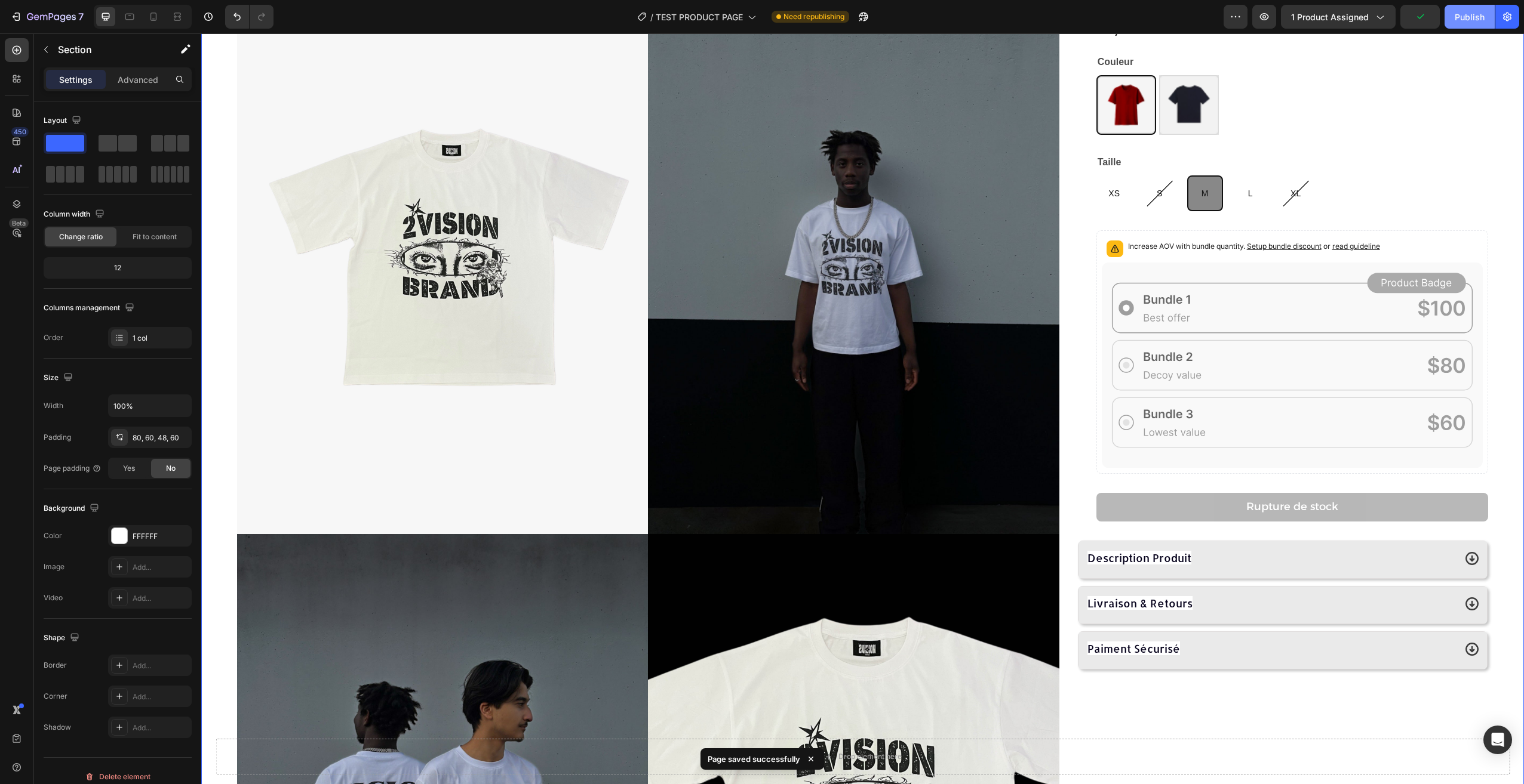
click at [1474, 15] on div "Publish" at bounding box center [1470, 16] width 30 height 12
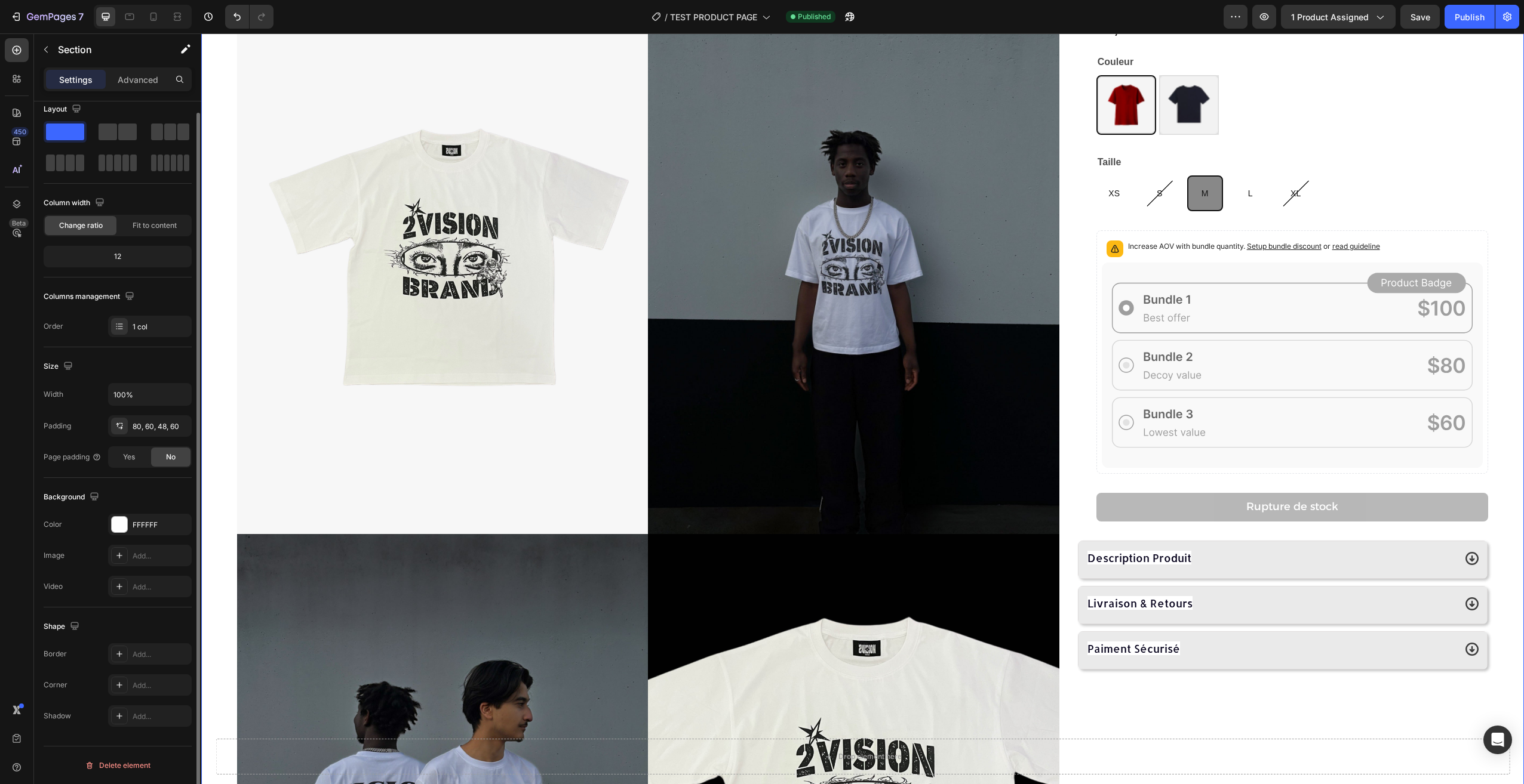
scroll to position [0, 0]
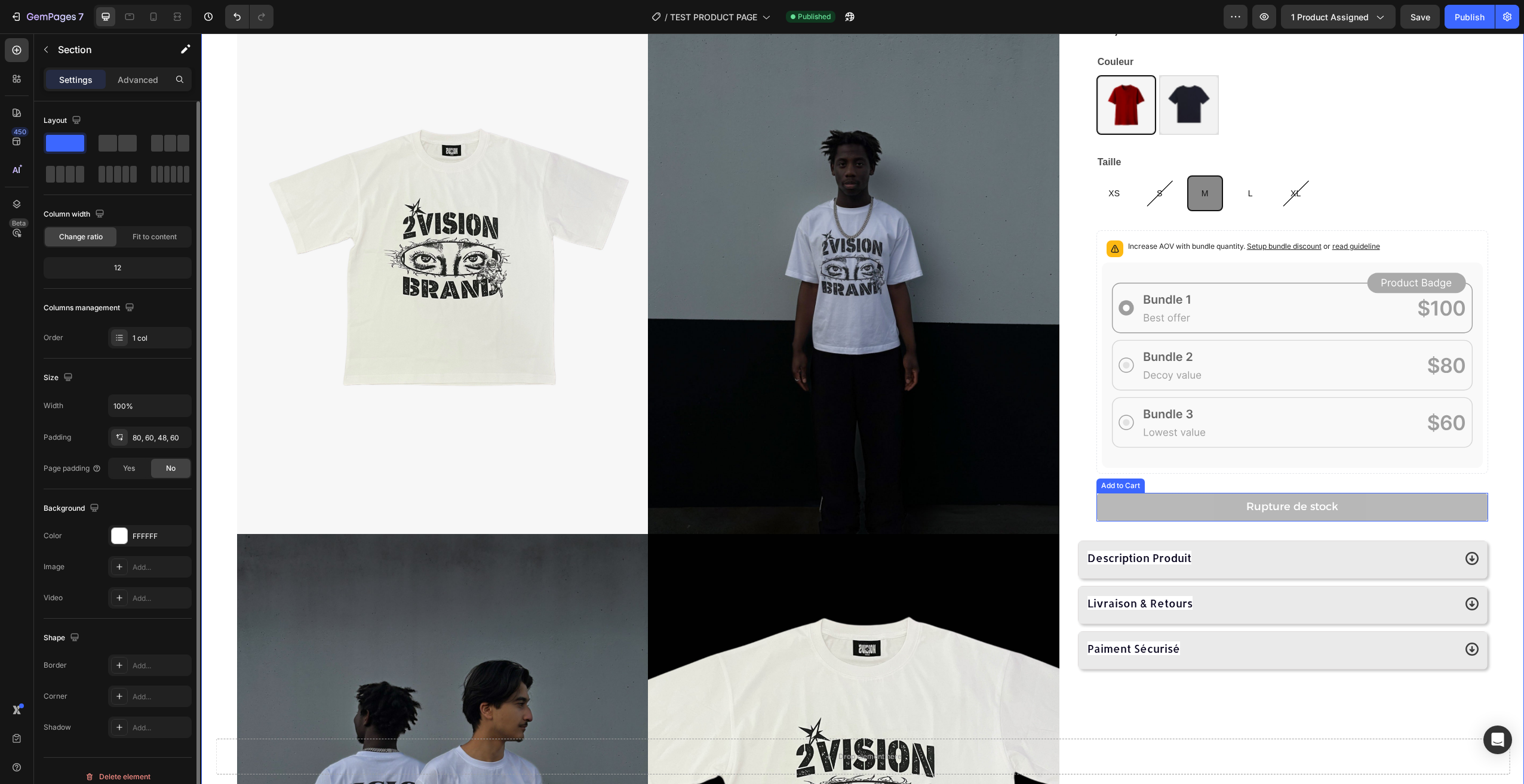
click at [1376, 510] on button "Rupture de stock" at bounding box center [1292, 507] width 392 height 29
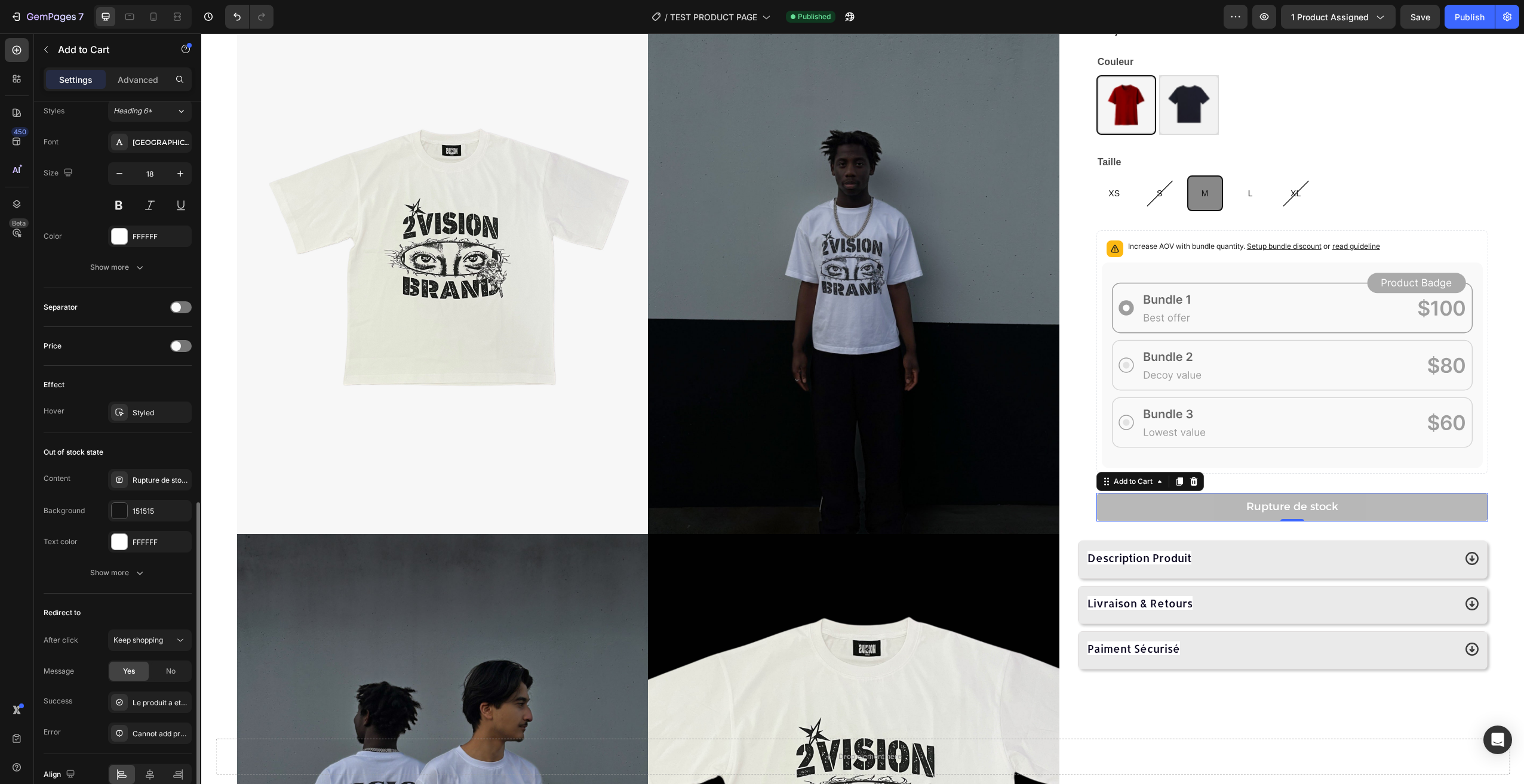
scroll to position [655, 0]
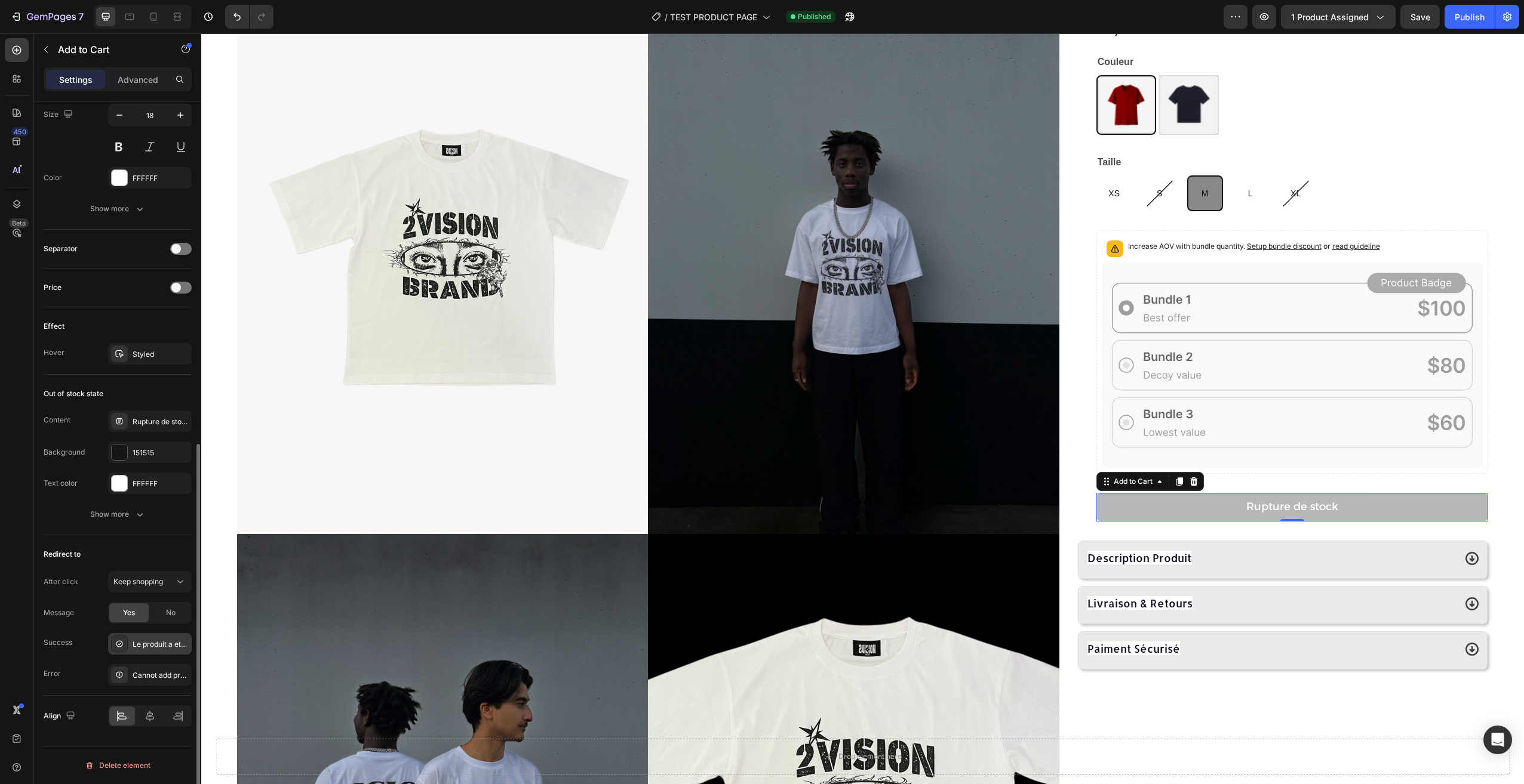
click at [175, 643] on div "Le produit a ete ajouté a votre panier" at bounding box center [161, 644] width 56 height 10
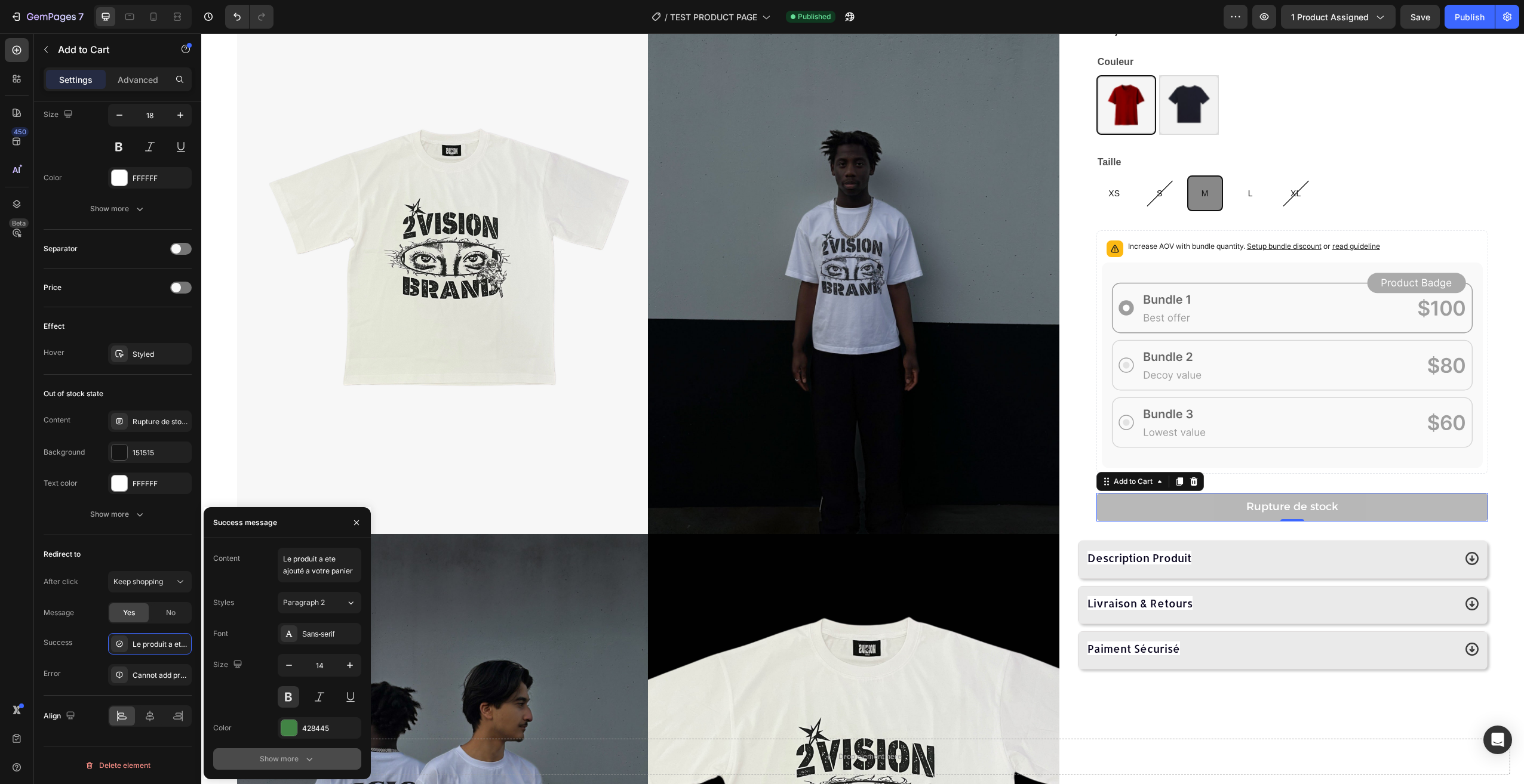
click at [305, 765] on button "Show more" at bounding box center [287, 759] width 148 height 21
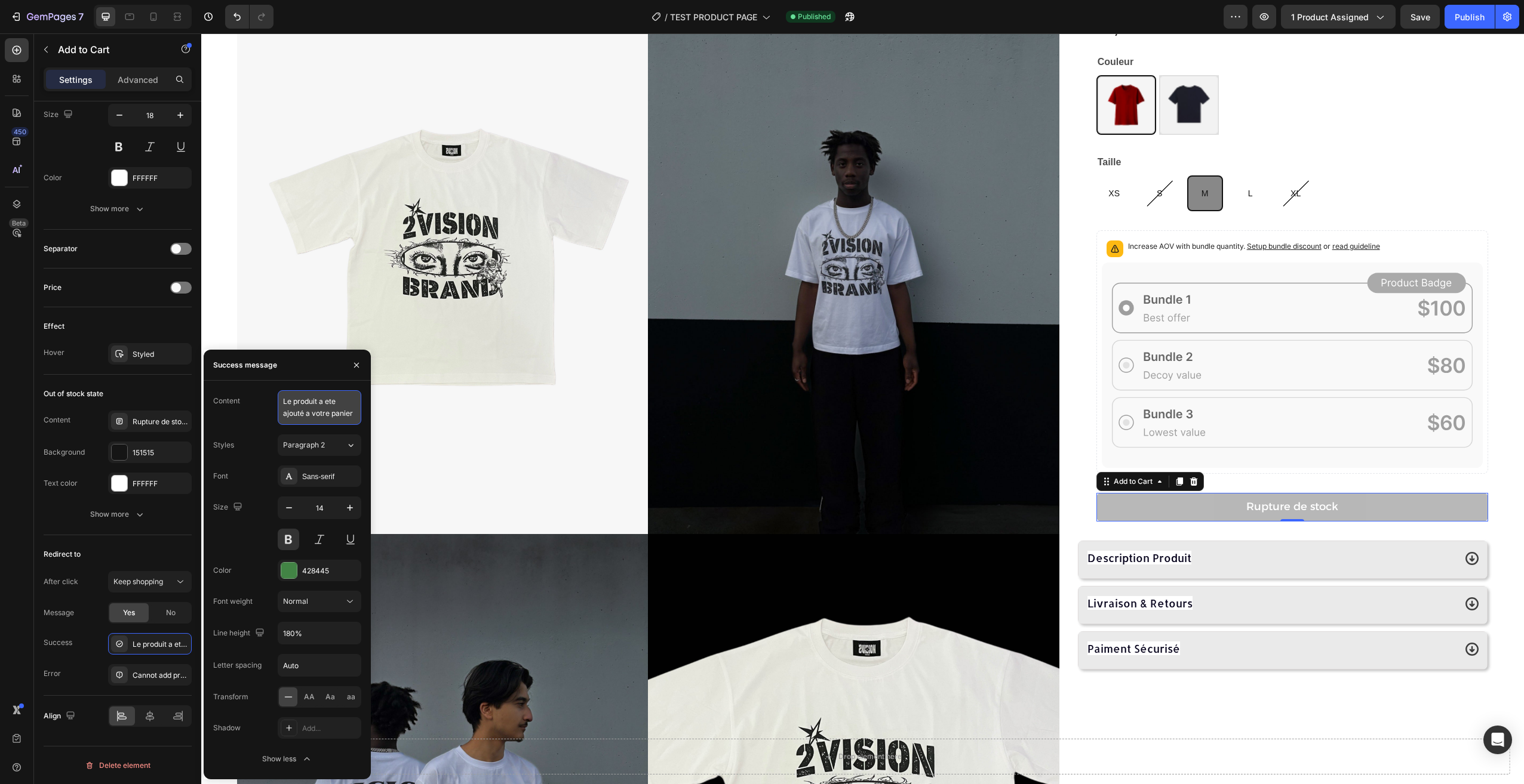
click at [354, 419] on textarea "Le produit a ete ajouté a votre panier" at bounding box center [319, 407] width 83 height 35
drag, startPoint x: 354, startPoint y: 419, endPoint x: 246, endPoint y: 381, distance: 114.5
click at [246, 381] on div "Content Le produit a ete ajouté a votre panier Styles Paragraph 2 Font Sans-ser…" at bounding box center [287, 579] width 167 height 399
click at [260, 391] on div "Content" at bounding box center [287, 407] width 148 height 35
click at [151, 673] on div "Cannot add product to cart" at bounding box center [161, 675] width 56 height 10
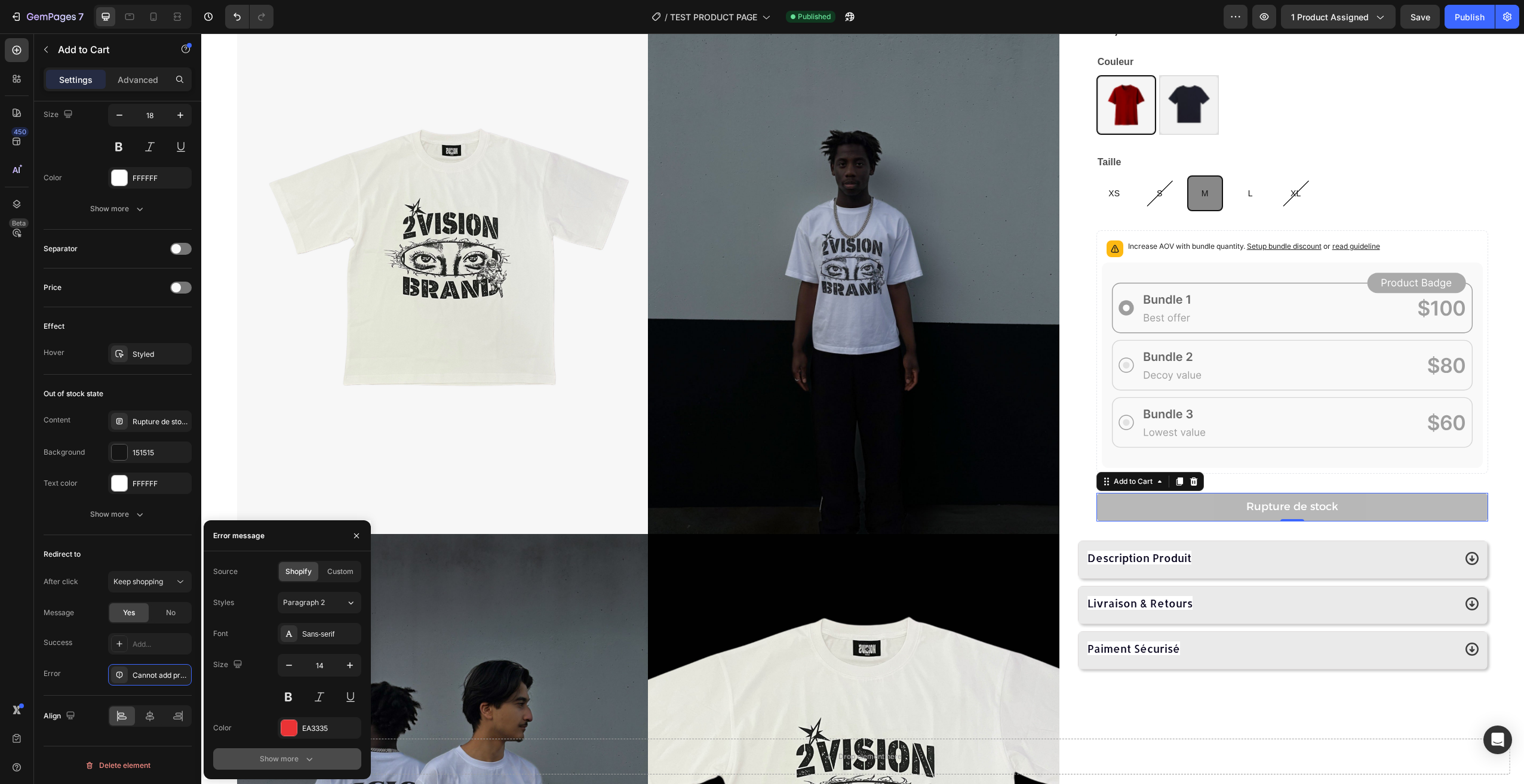
click at [287, 761] on div "Show more" at bounding box center [287, 759] width 55 height 12
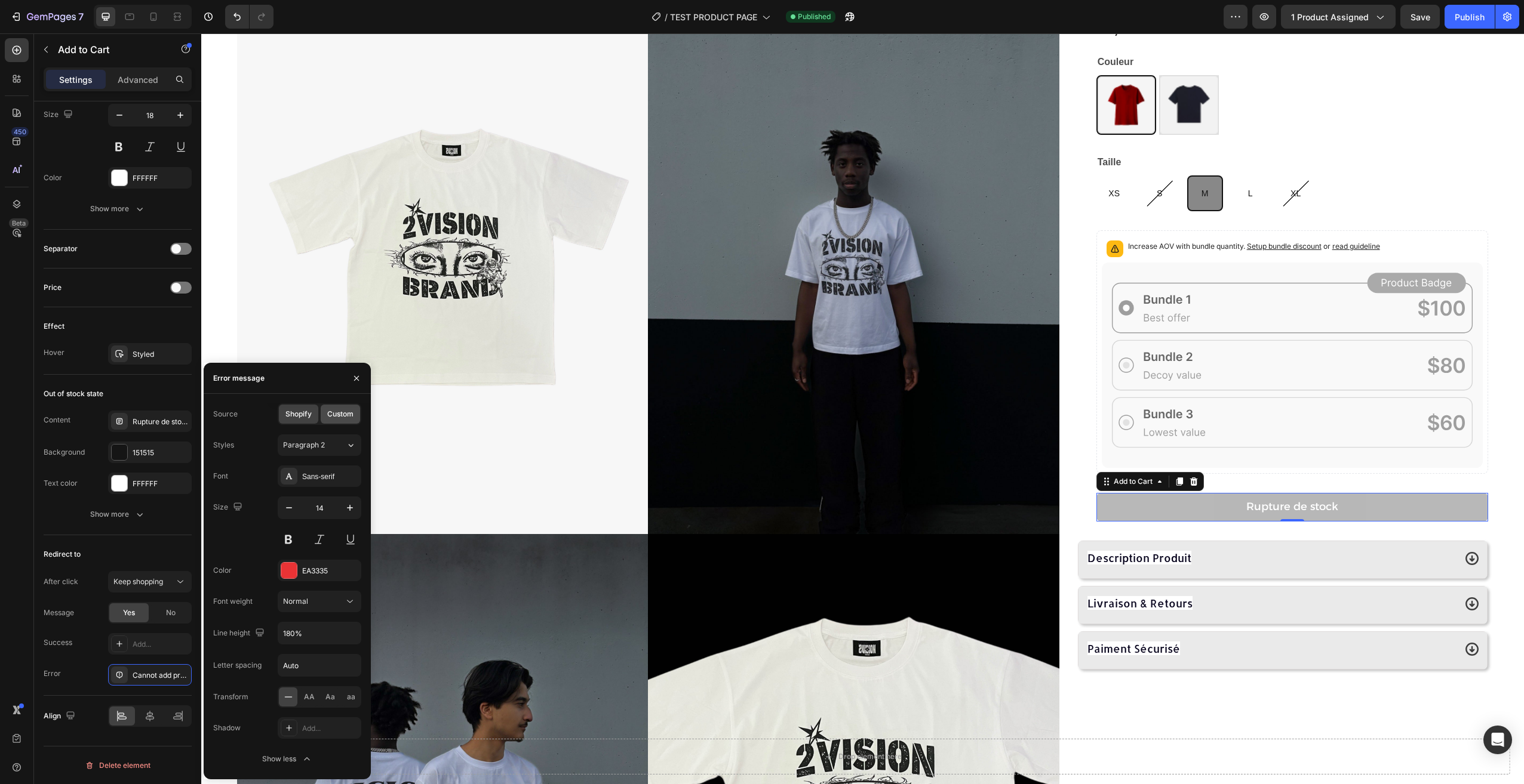
click at [331, 411] on span "Custom" at bounding box center [340, 413] width 26 height 10
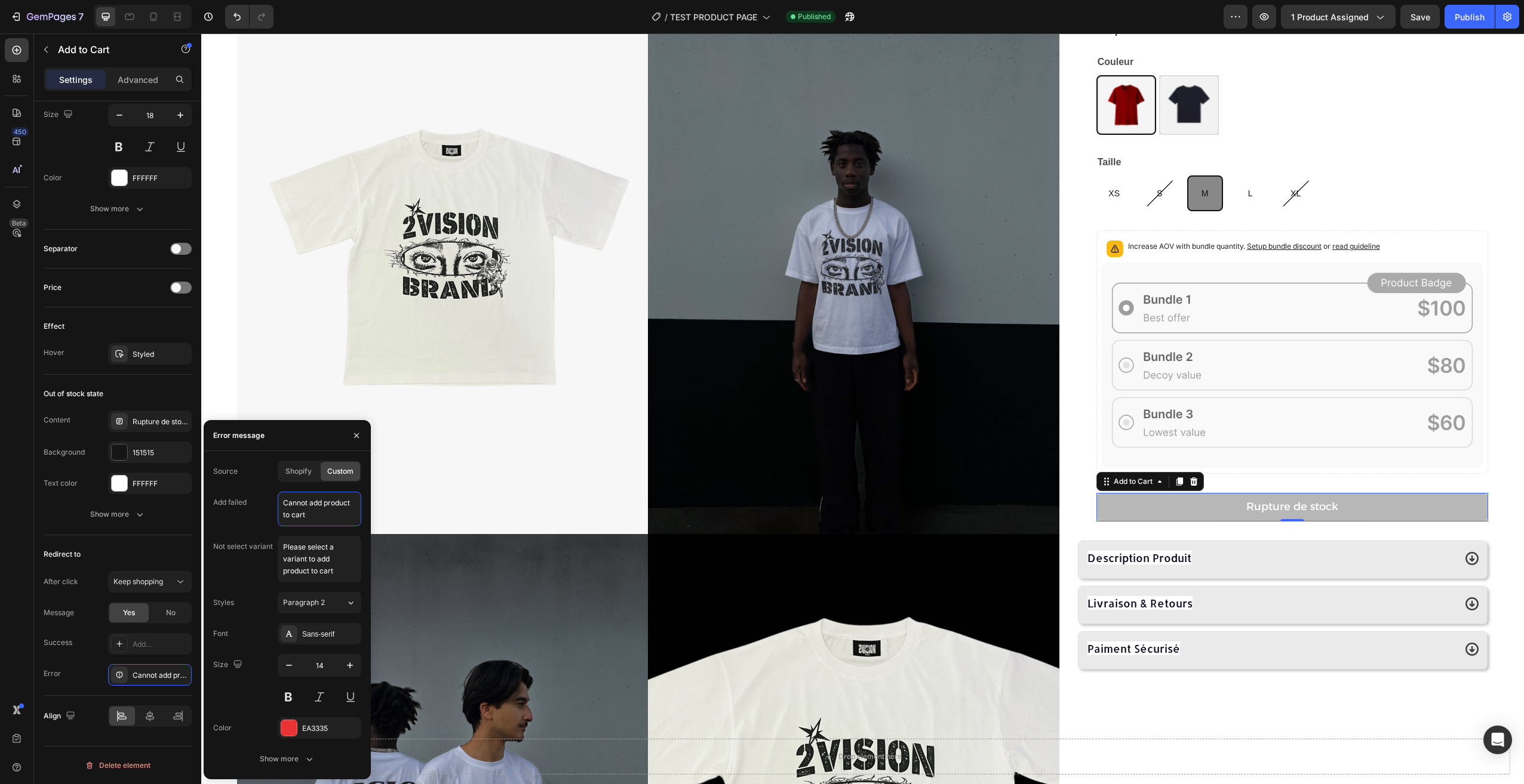
drag, startPoint x: 337, startPoint y: 521, endPoint x: 240, endPoint y: 498, distance: 99.7
click at [240, 498] on div "Add failed Cannot add product to cart" at bounding box center [287, 508] width 148 height 35
drag, startPoint x: 348, startPoint y: 582, endPoint x: 273, endPoint y: 543, distance: 84.5
click at [275, 548] on div "Not select variant Please select a variant to add product to cart" at bounding box center [287, 559] width 148 height 47
click at [108, 653] on div "Add..." at bounding box center [150, 644] width 83 height 21
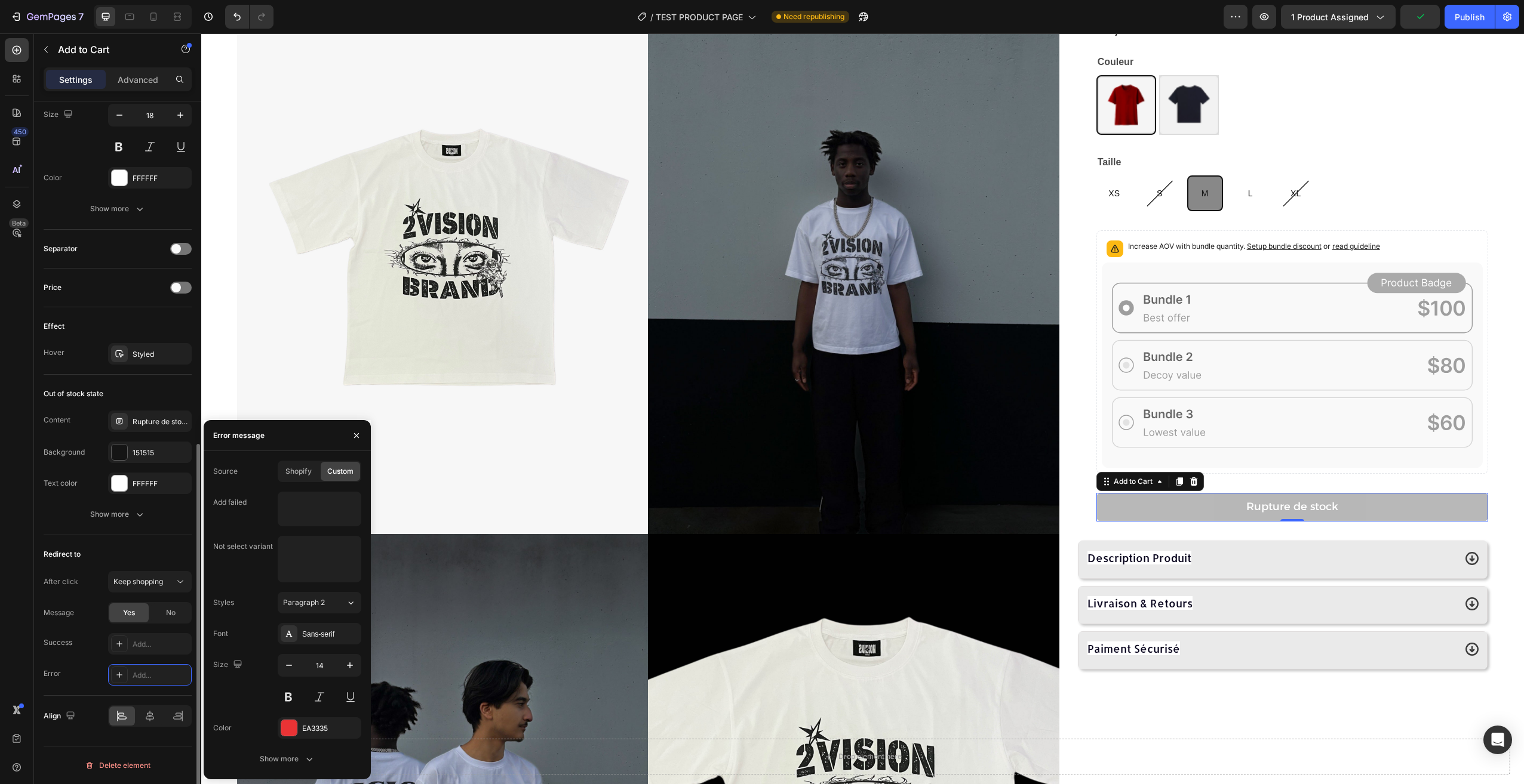
type textarea "Add product to cart successfully"
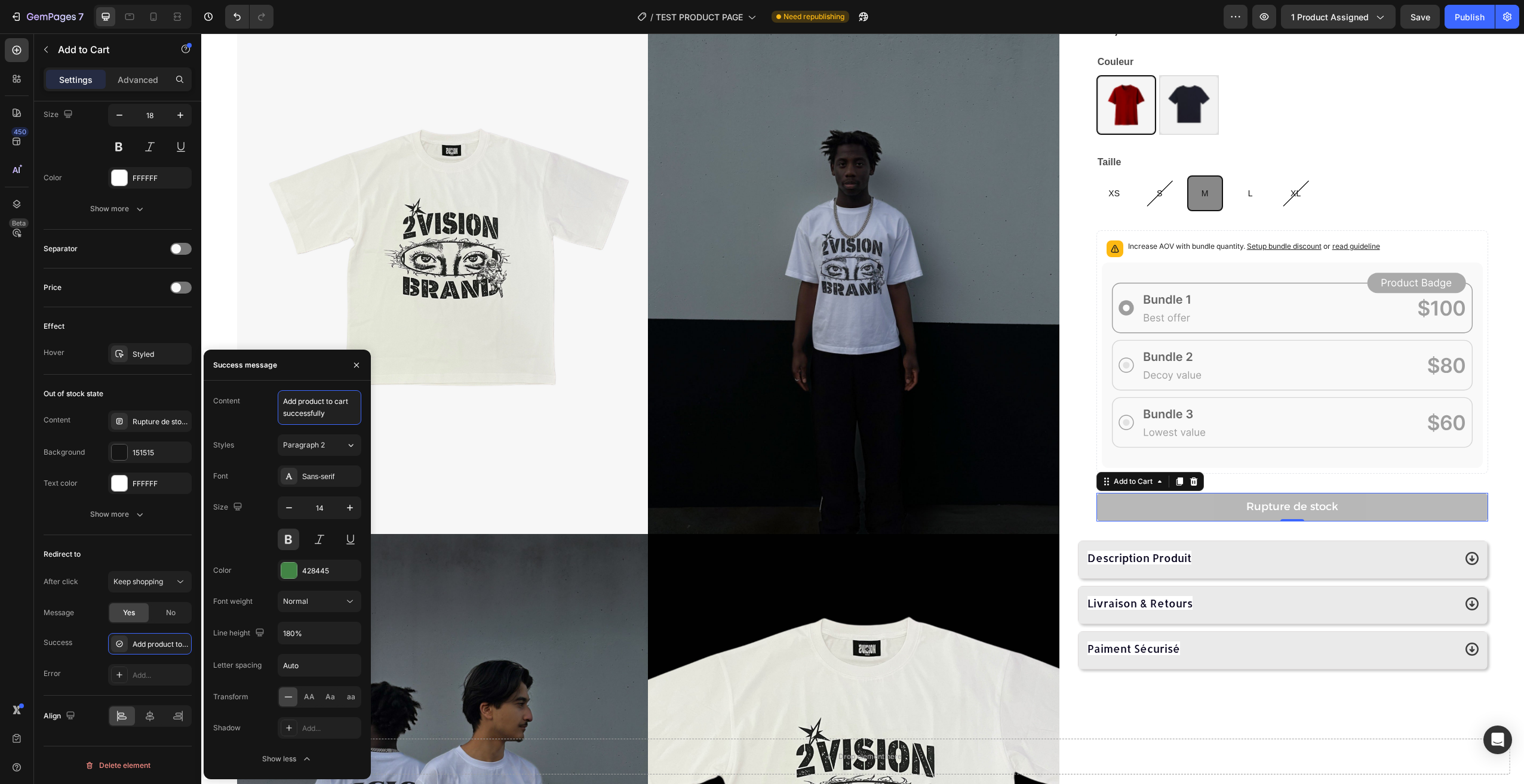
drag, startPoint x: 334, startPoint y: 414, endPoint x: 238, endPoint y: 382, distance: 101.2
click at [238, 382] on div "Content Add product to cart successfully Styles Paragraph 2 Font Sans-serif Siz…" at bounding box center [287, 579] width 167 height 399
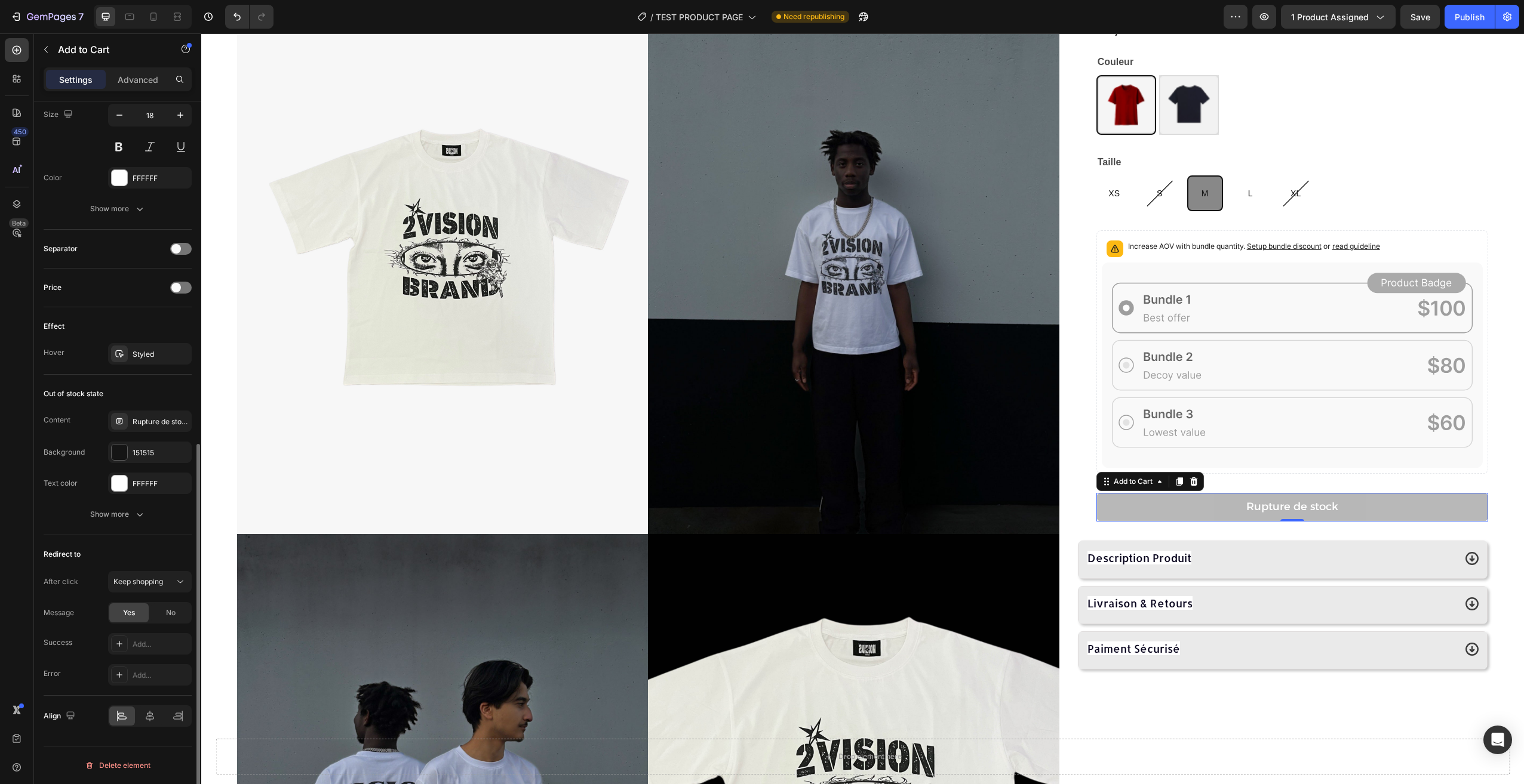
click at [96, 656] on div "After click Keep shopping Message Yes No Success Add... Error Add..." at bounding box center [118, 628] width 148 height 115
click at [1412, 19] on span "Save" at bounding box center [1419, 17] width 20 height 10
click at [1466, 18] on div "Publish" at bounding box center [1470, 16] width 30 height 12
click at [128, 582] on span "Keep shopping" at bounding box center [137, 582] width 50 height 9
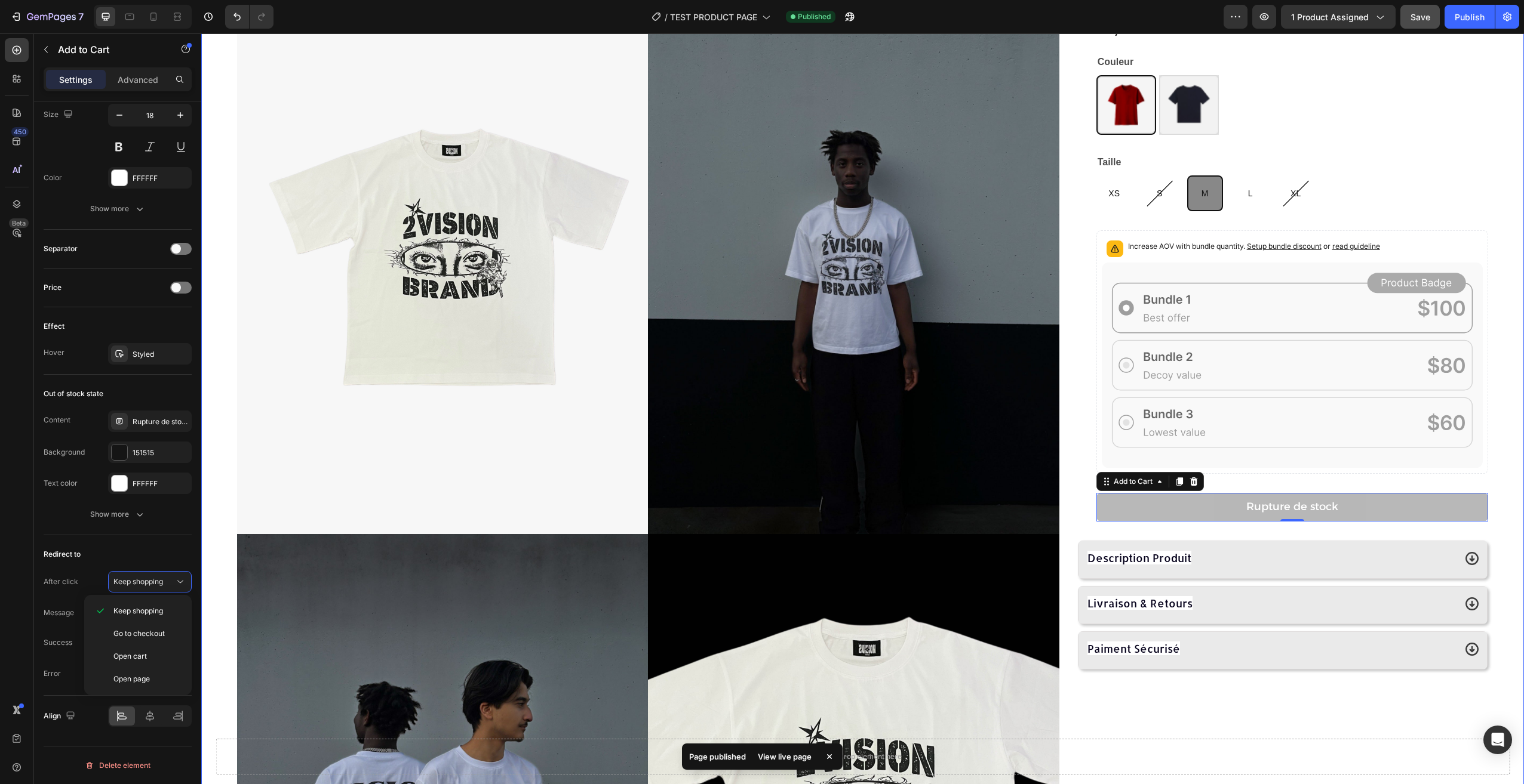
click at [1488, 268] on div "Product Images Angel Eyes T-shirt Product Title 29,90€ Product Price Product Pr…" at bounding box center [862, 534] width 1323 height 1191
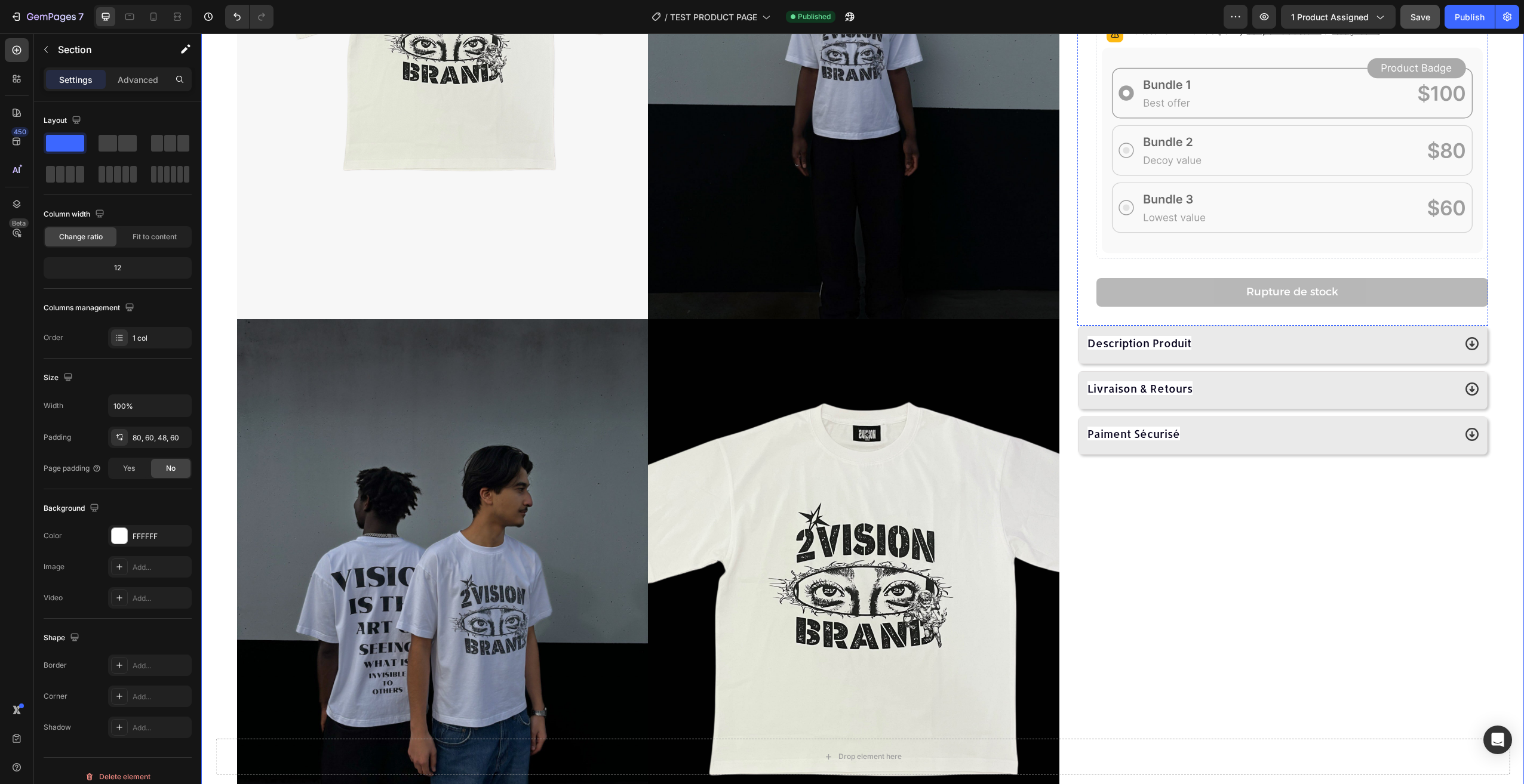
scroll to position [358, 0]
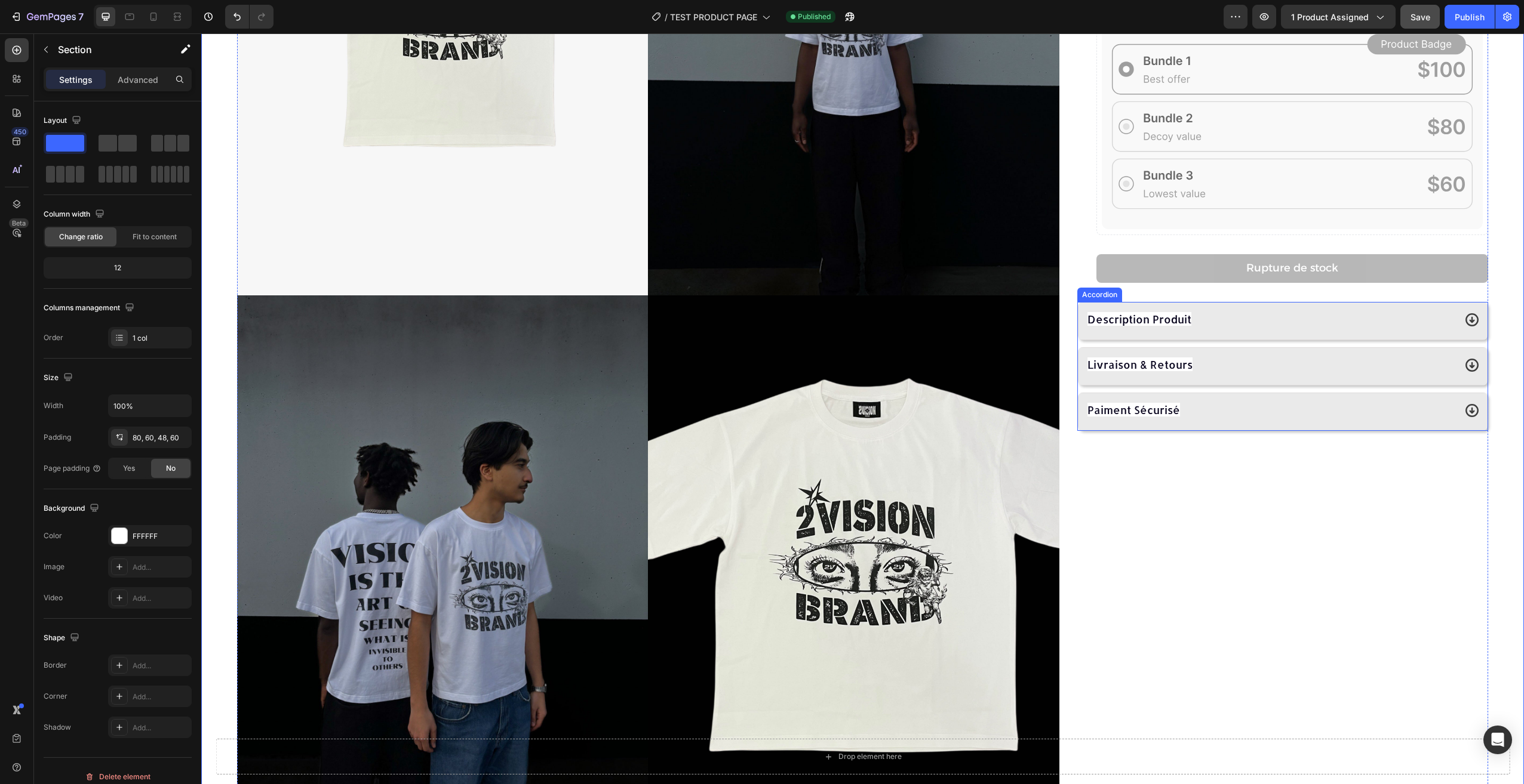
click at [1272, 311] on div "Description Produit" at bounding box center [1270, 320] width 369 height 21
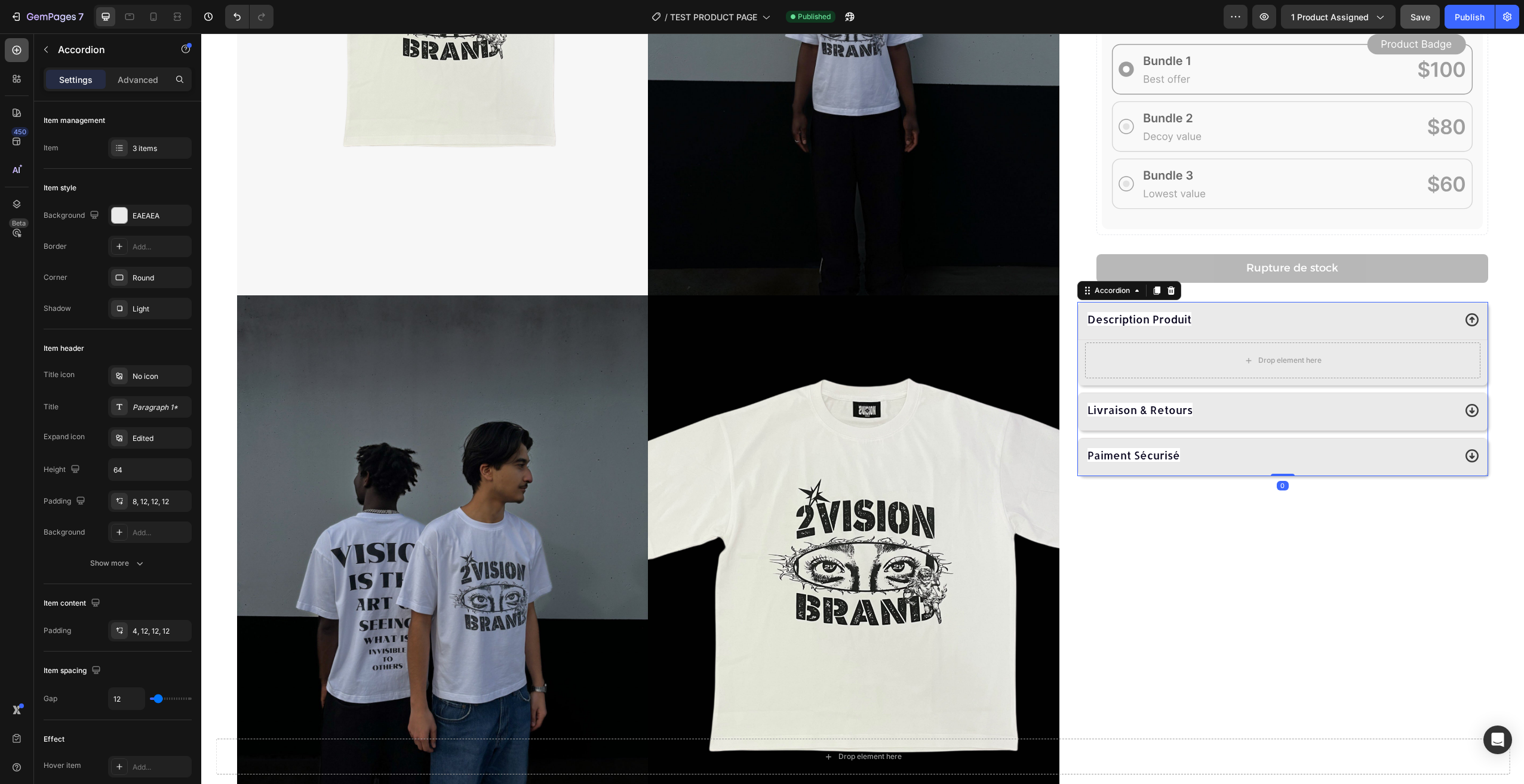
click at [14, 49] on icon at bounding box center [16, 50] width 12 height 12
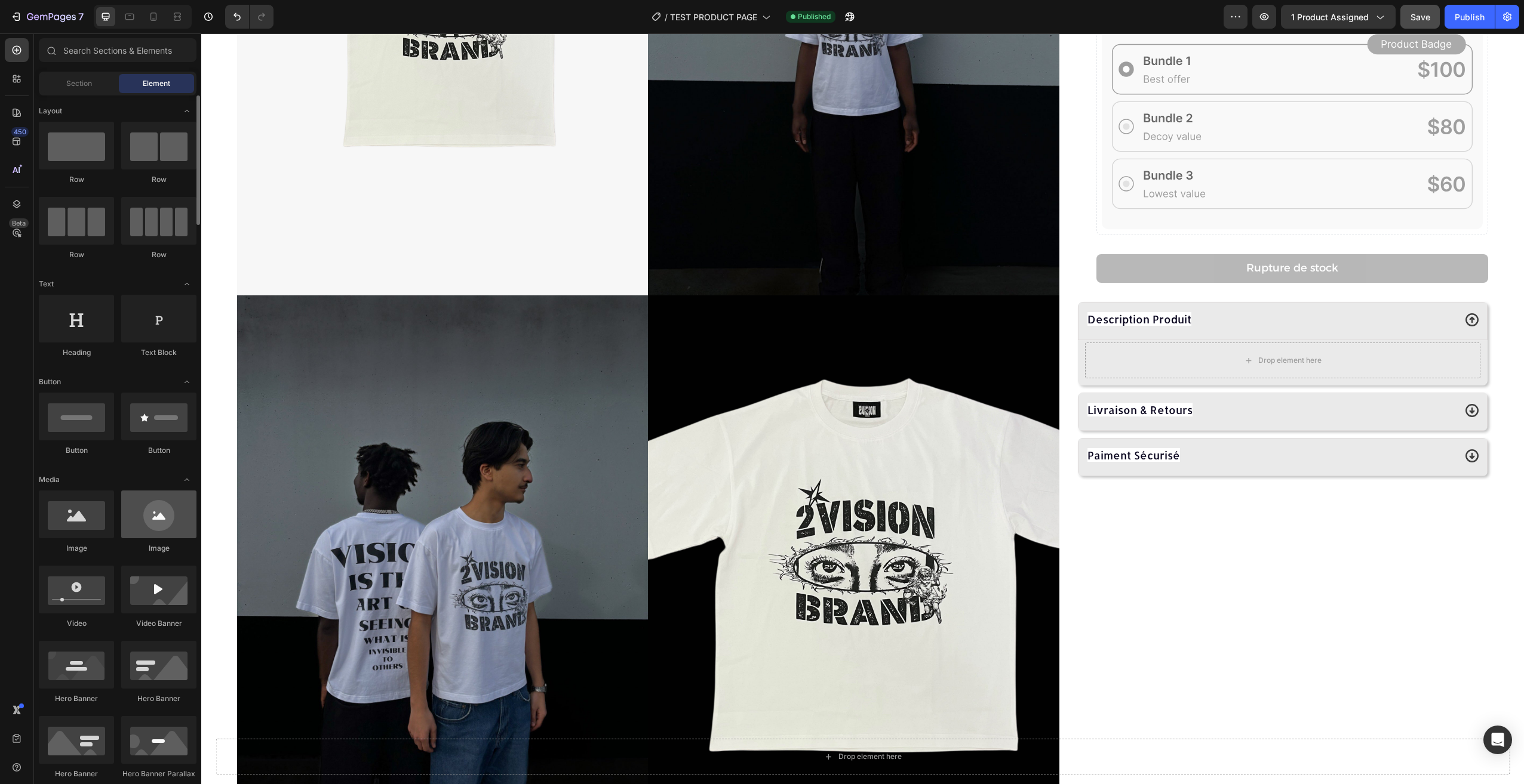
scroll to position [60, 0]
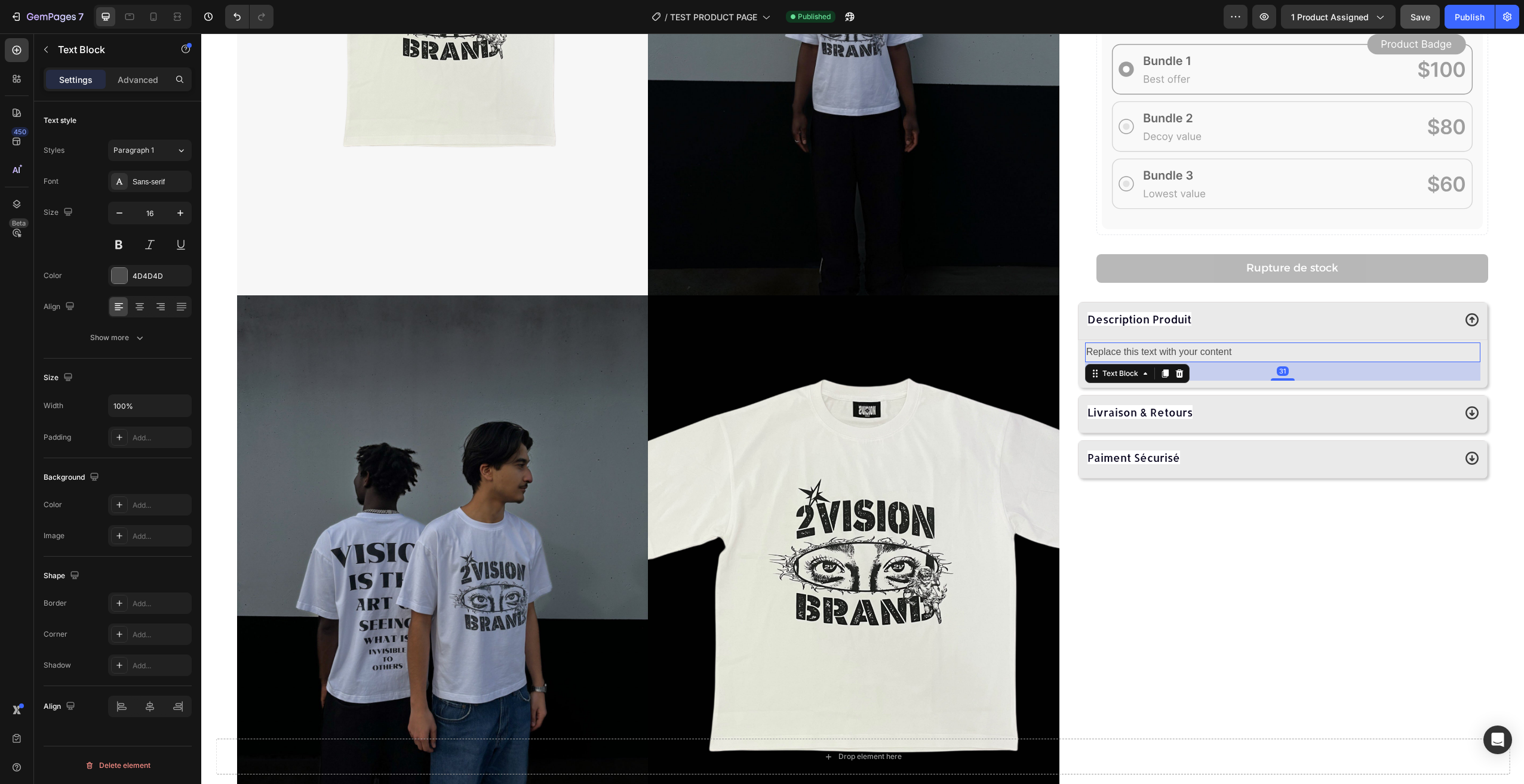
drag, startPoint x: 1271, startPoint y: 360, endPoint x: 1291, endPoint y: 378, distance: 26.9
click at [1291, 363] on div "31" at bounding box center [1282, 363] width 395 height 0
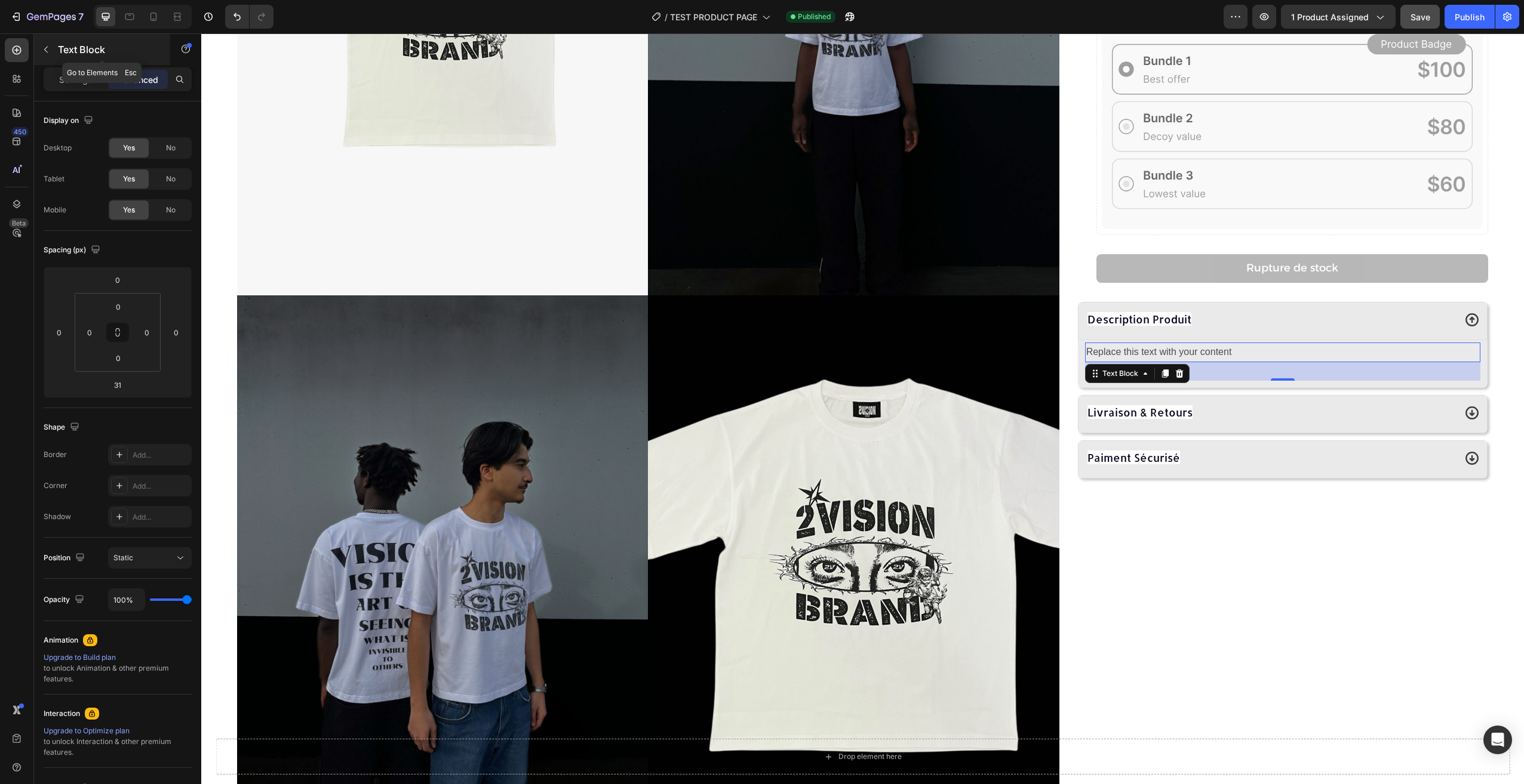
click at [52, 49] on button "button" at bounding box center [46, 50] width 19 height 19
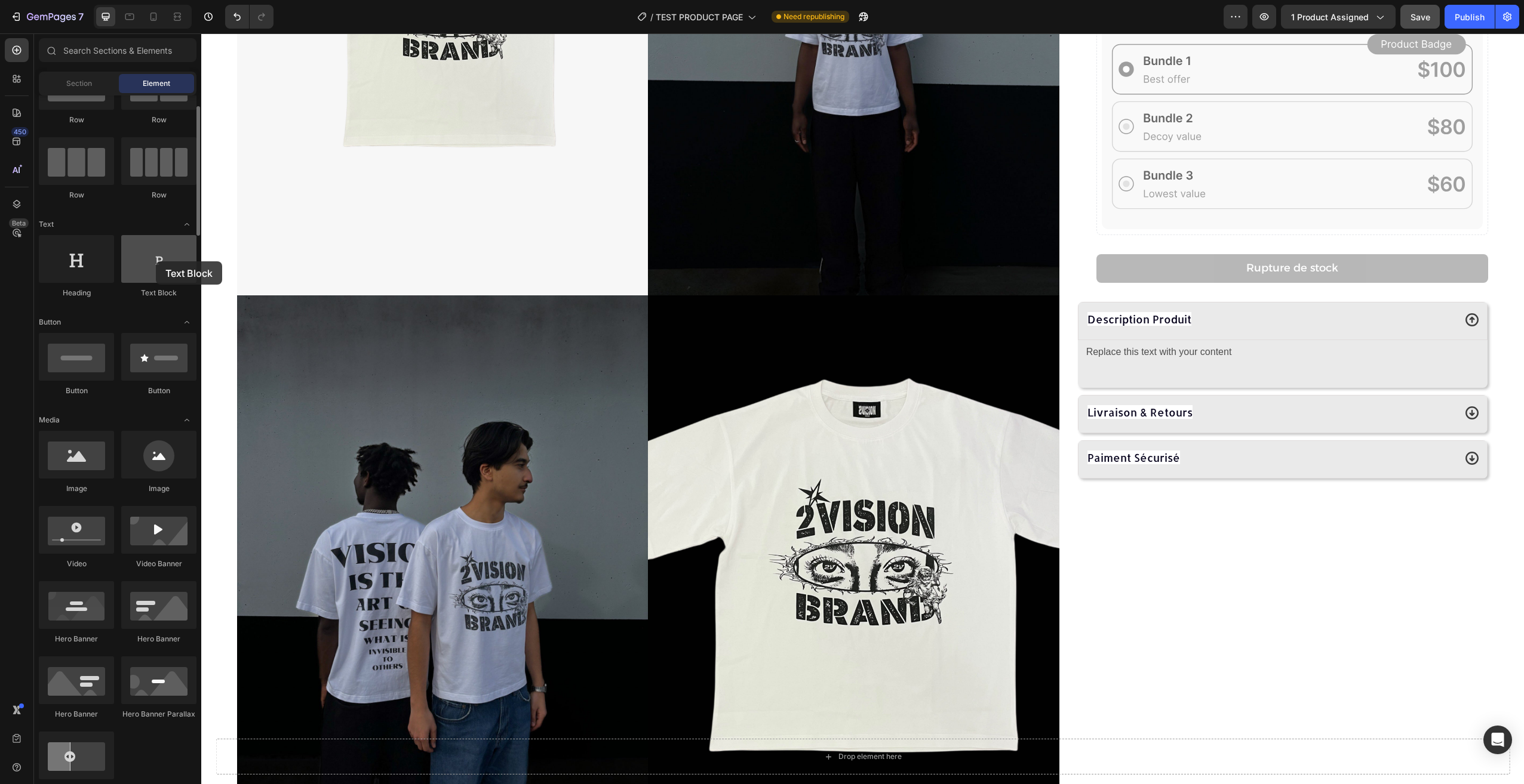
drag, startPoint x: 156, startPoint y: 253, endPoint x: 155, endPoint y: 260, distance: 7.1
click at [155, 260] on div at bounding box center [159, 259] width 75 height 48
click at [1283, 412] on div "Livraison & Retours" at bounding box center [1270, 412] width 369 height 21
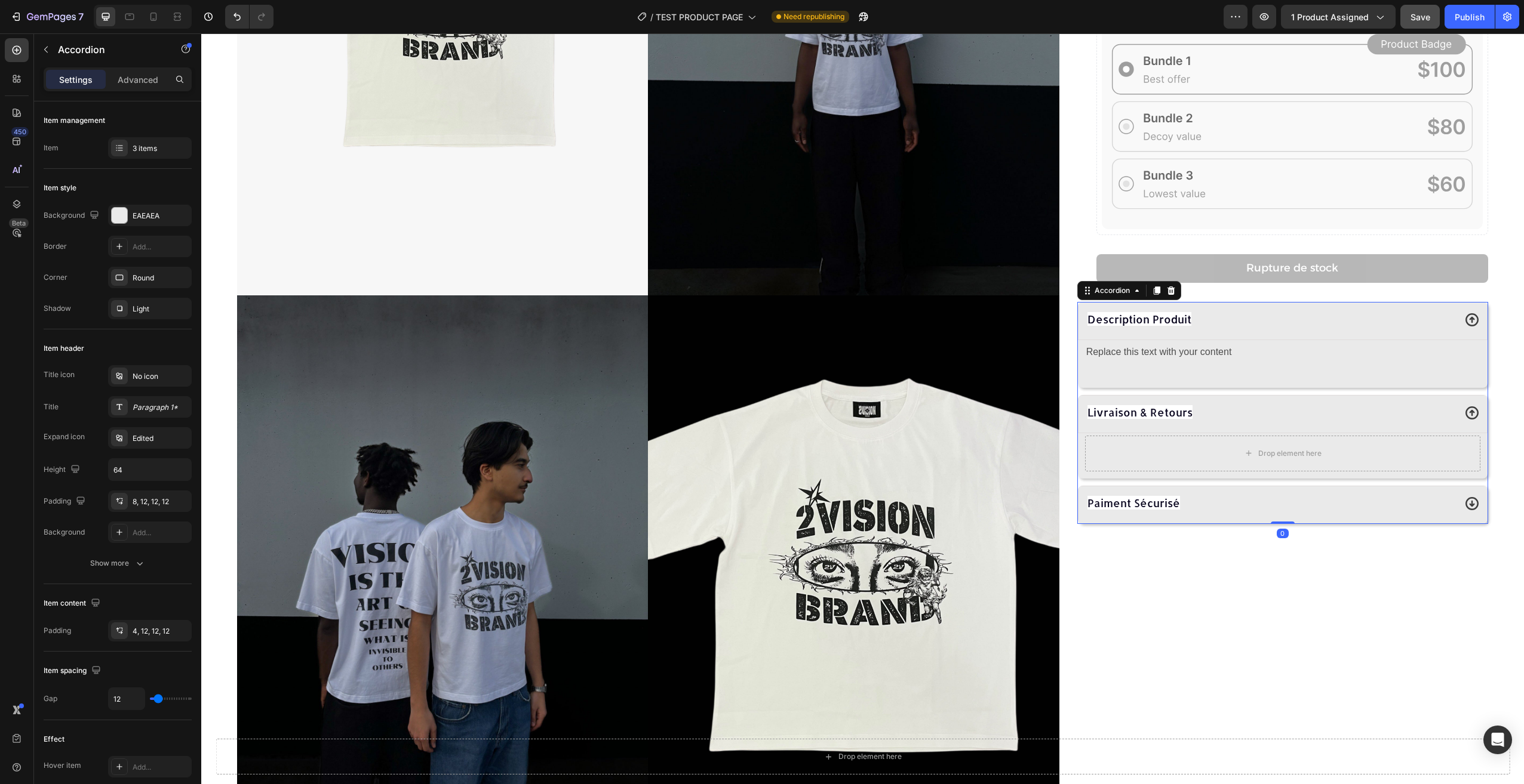
click at [1256, 495] on div "Paiment Sécurisé" at bounding box center [1270, 504] width 369 height 21
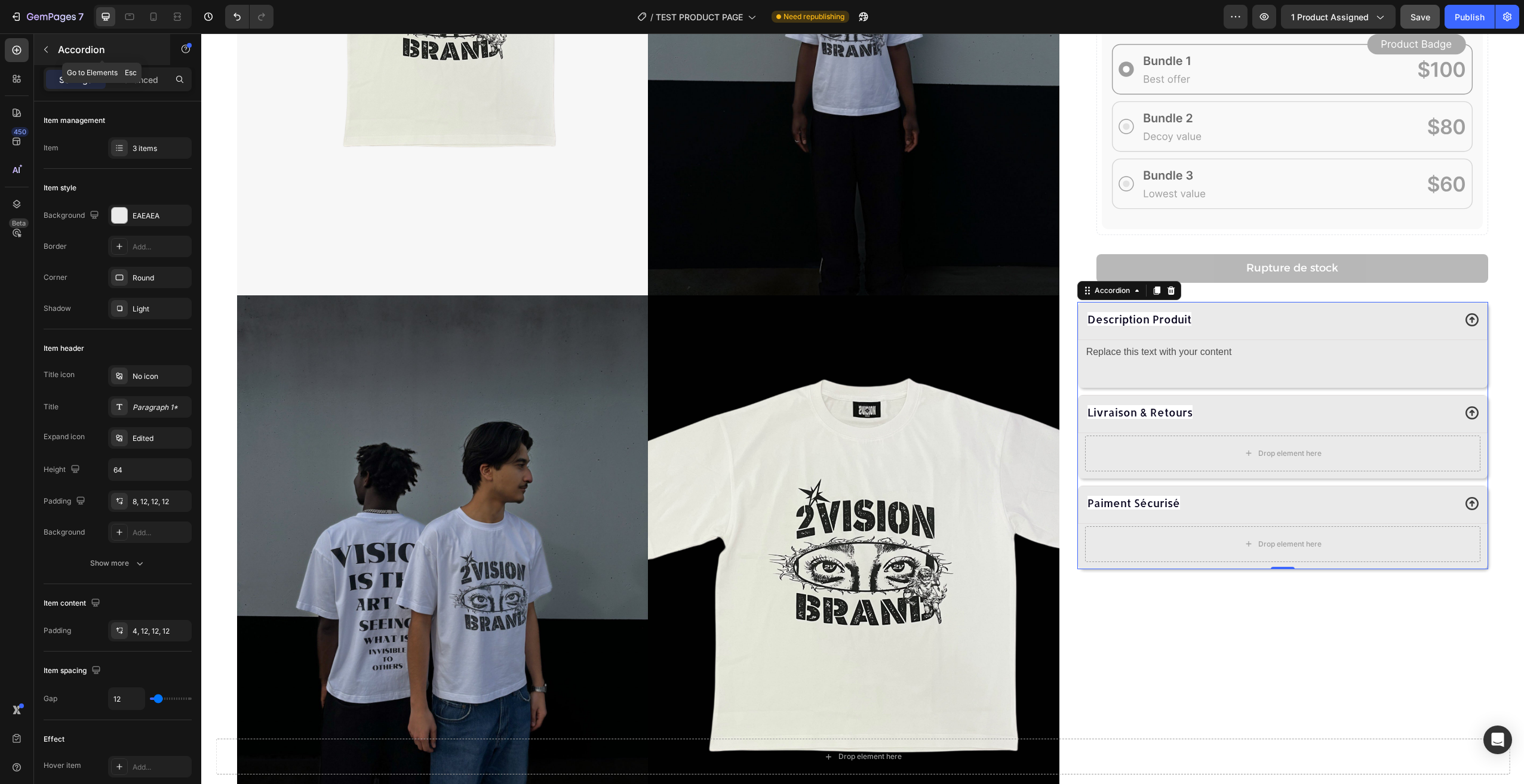
click at [40, 43] on button "button" at bounding box center [46, 50] width 19 height 19
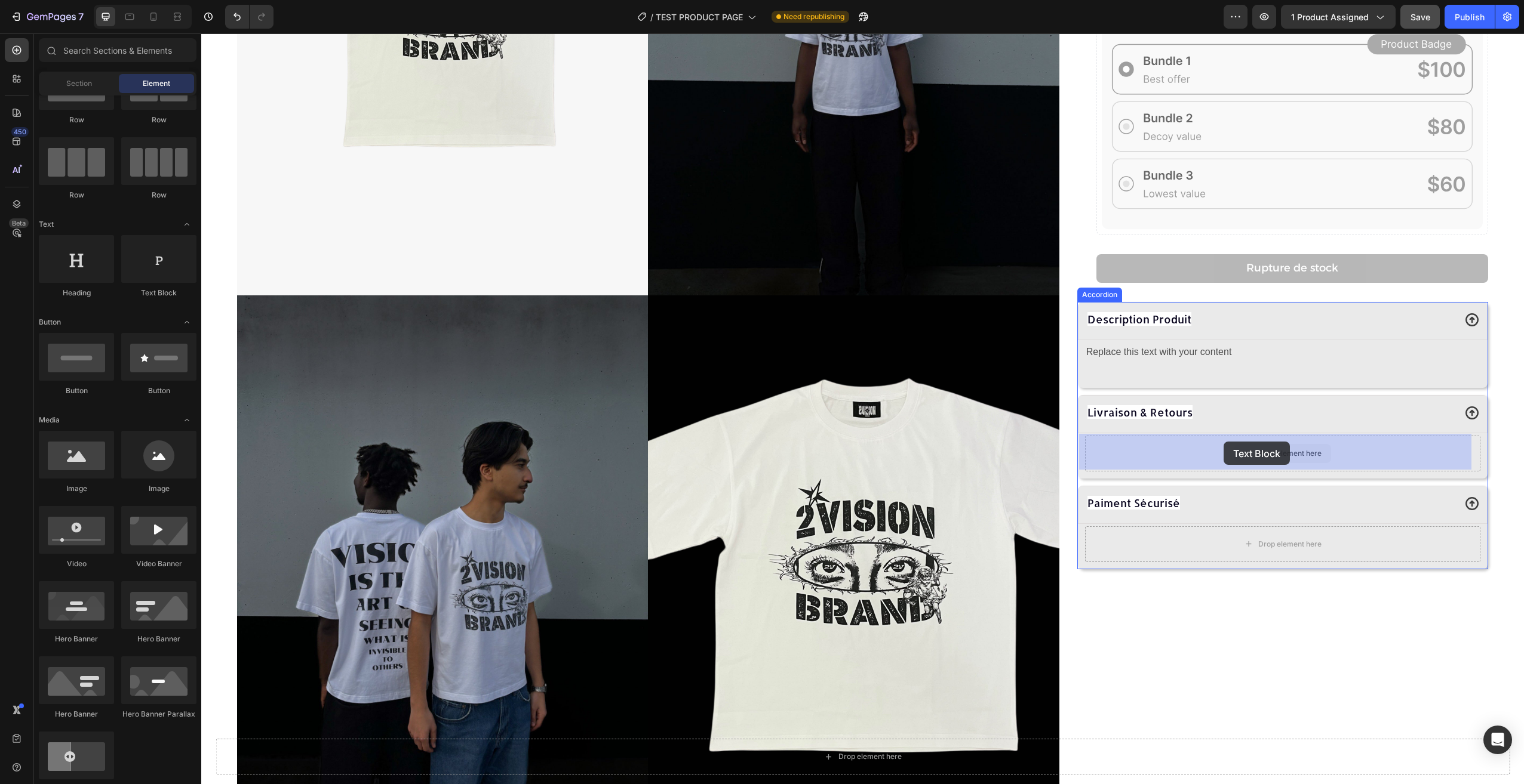
drag, startPoint x: 352, startPoint y: 300, endPoint x: 1228, endPoint y: 443, distance: 887.6
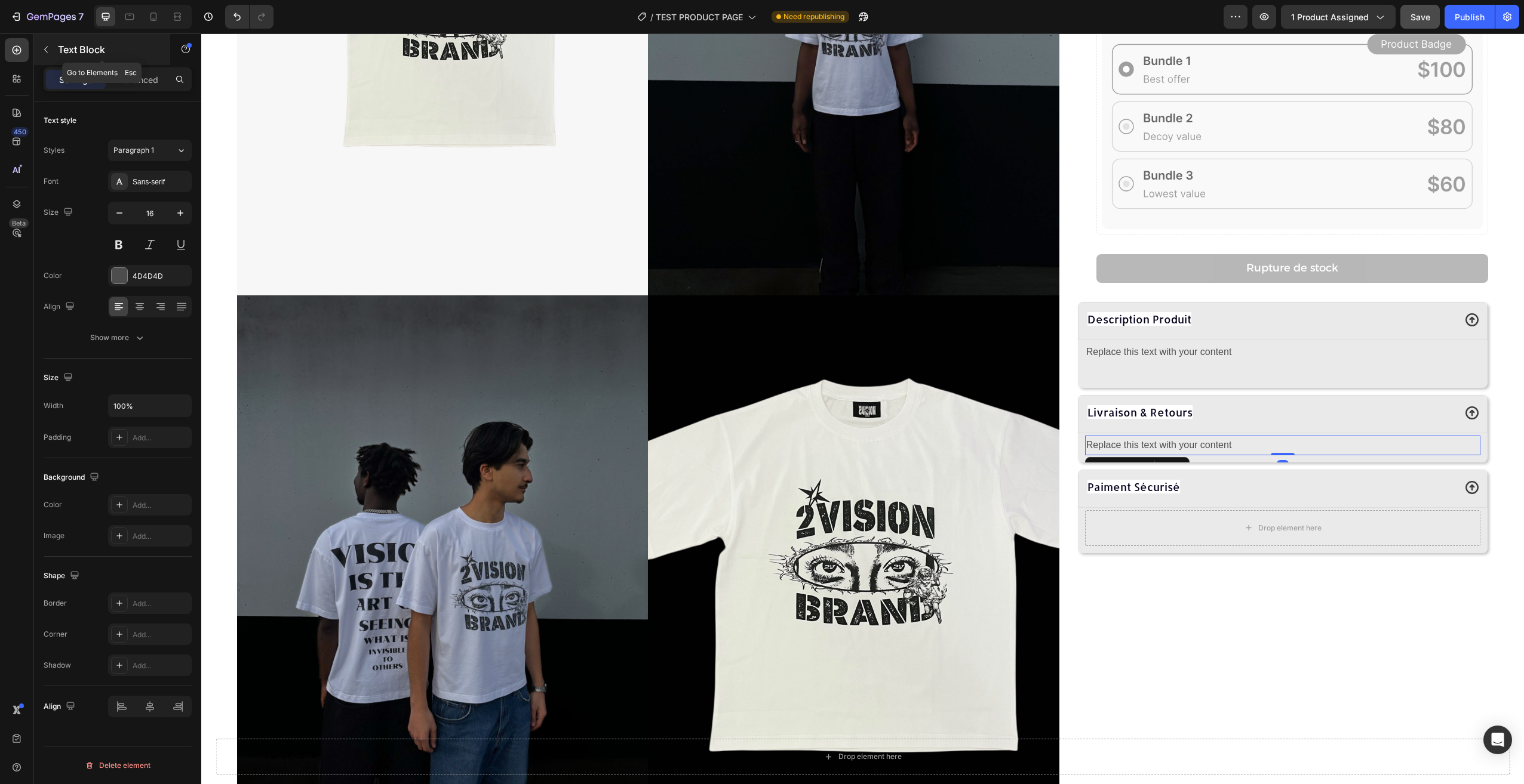
click at [50, 45] on button "button" at bounding box center [46, 50] width 19 height 19
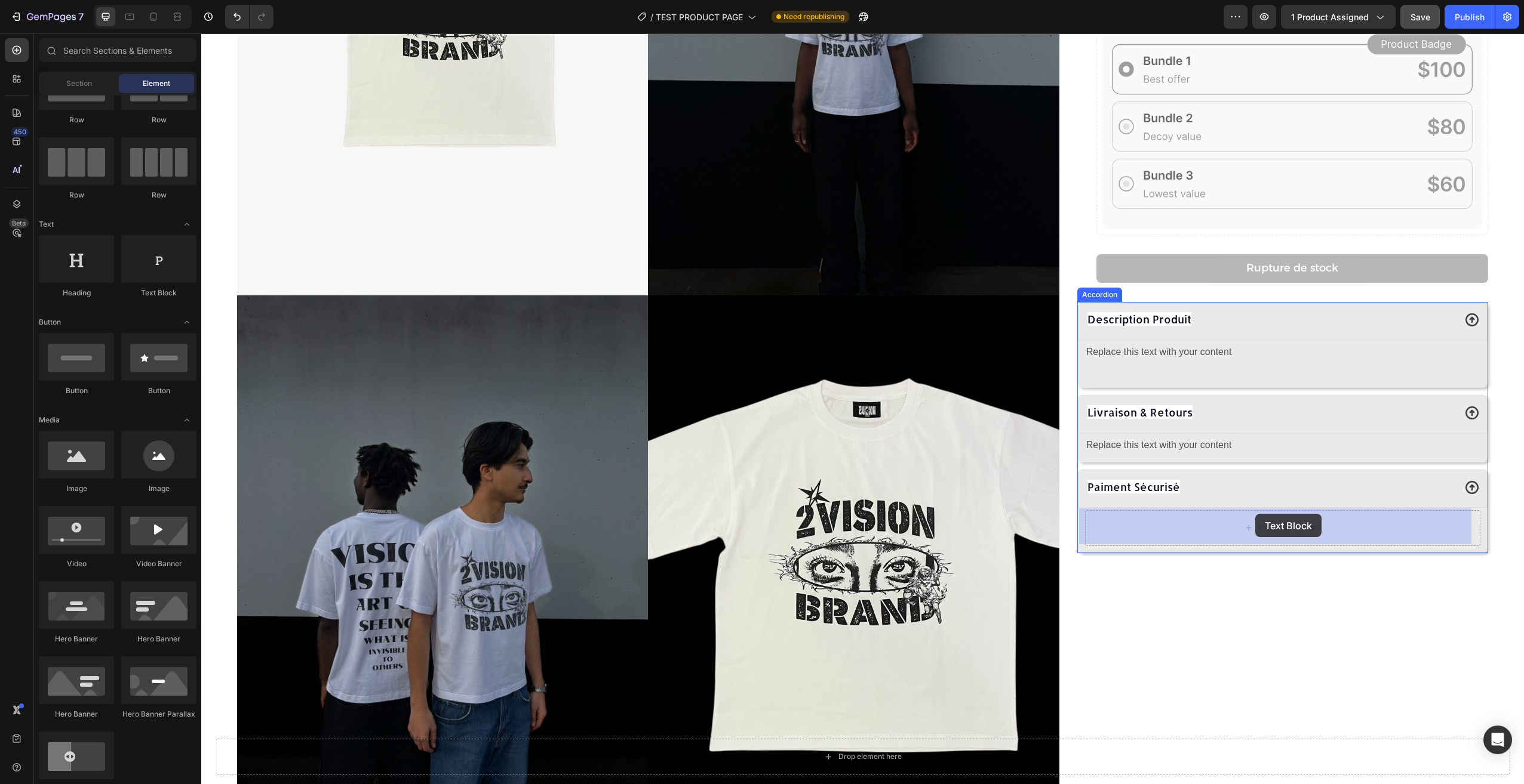
drag, startPoint x: 352, startPoint y: 297, endPoint x: 1255, endPoint y: 515, distance: 928.9
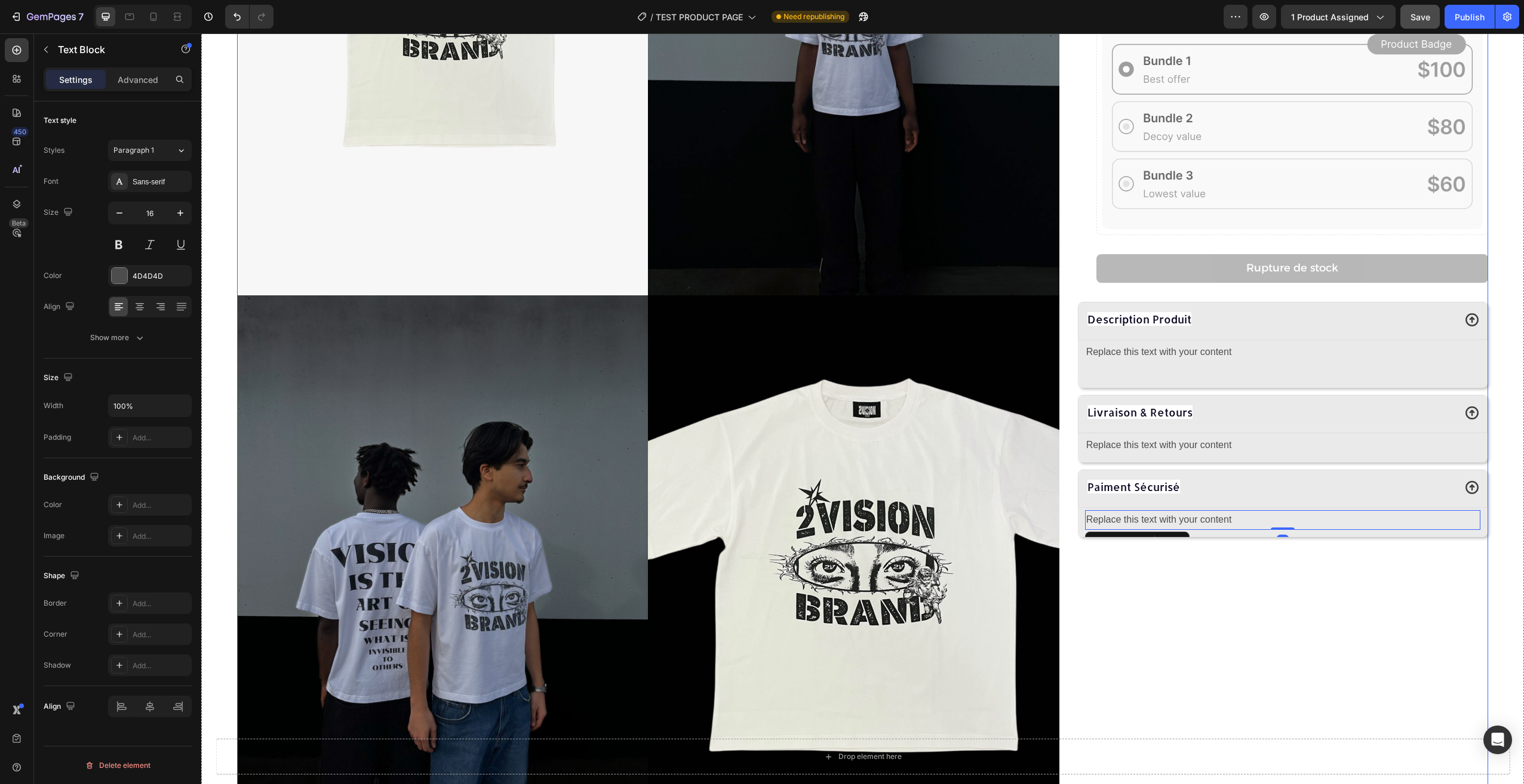
click at [1235, 590] on div "Angel Eyes T-shirt Product Title 29,90€ Product Price Product Price Row Couleur…" at bounding box center [1282, 300] width 410 height 1105
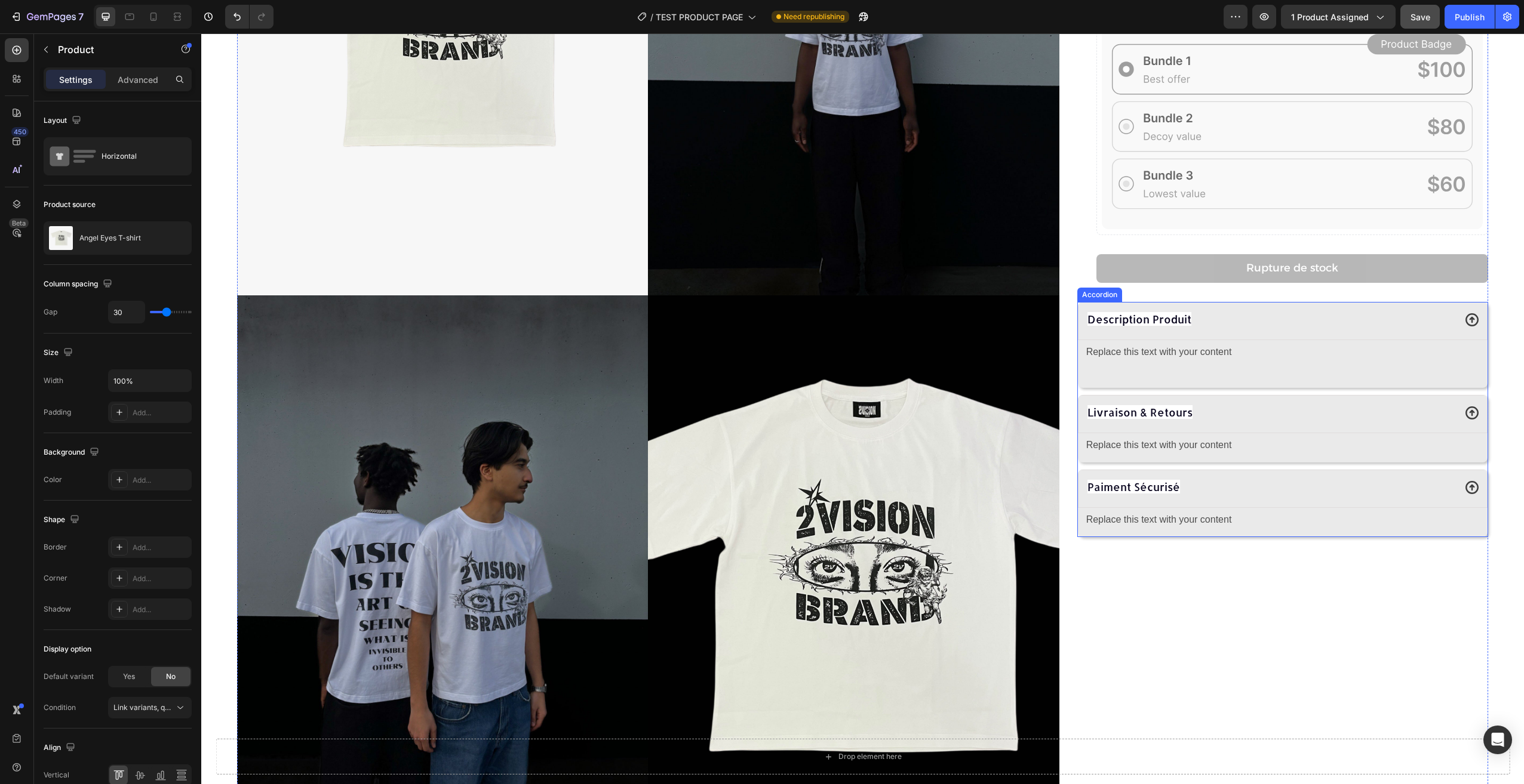
click at [1254, 359] on div "Replace this text with your content" at bounding box center [1282, 352] width 395 height 20
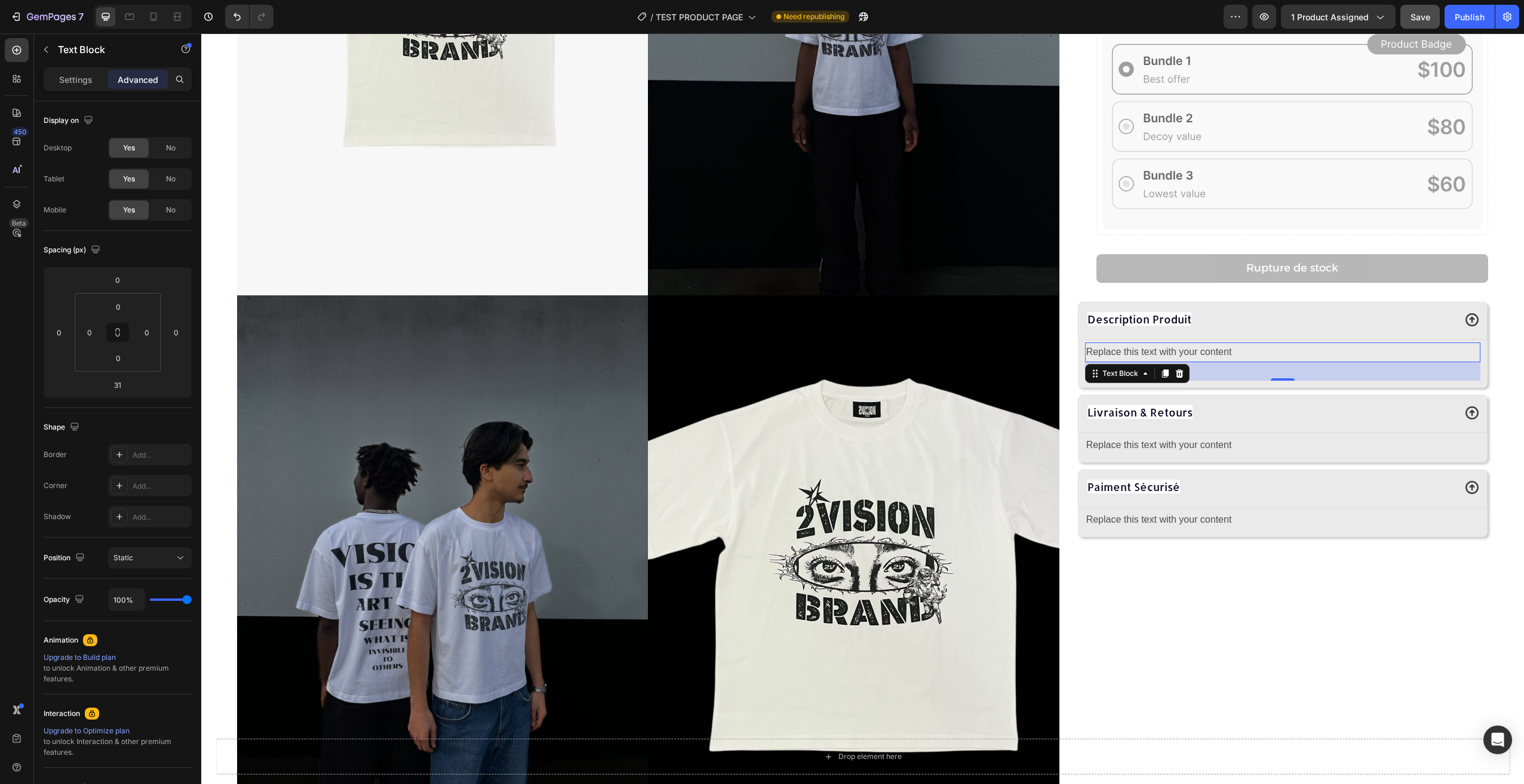
click at [1240, 349] on div "Replace this text with your content" at bounding box center [1282, 352] width 395 height 20
click at [1240, 349] on p "Replace this text with your content" at bounding box center [1283, 352] width 393 height 18
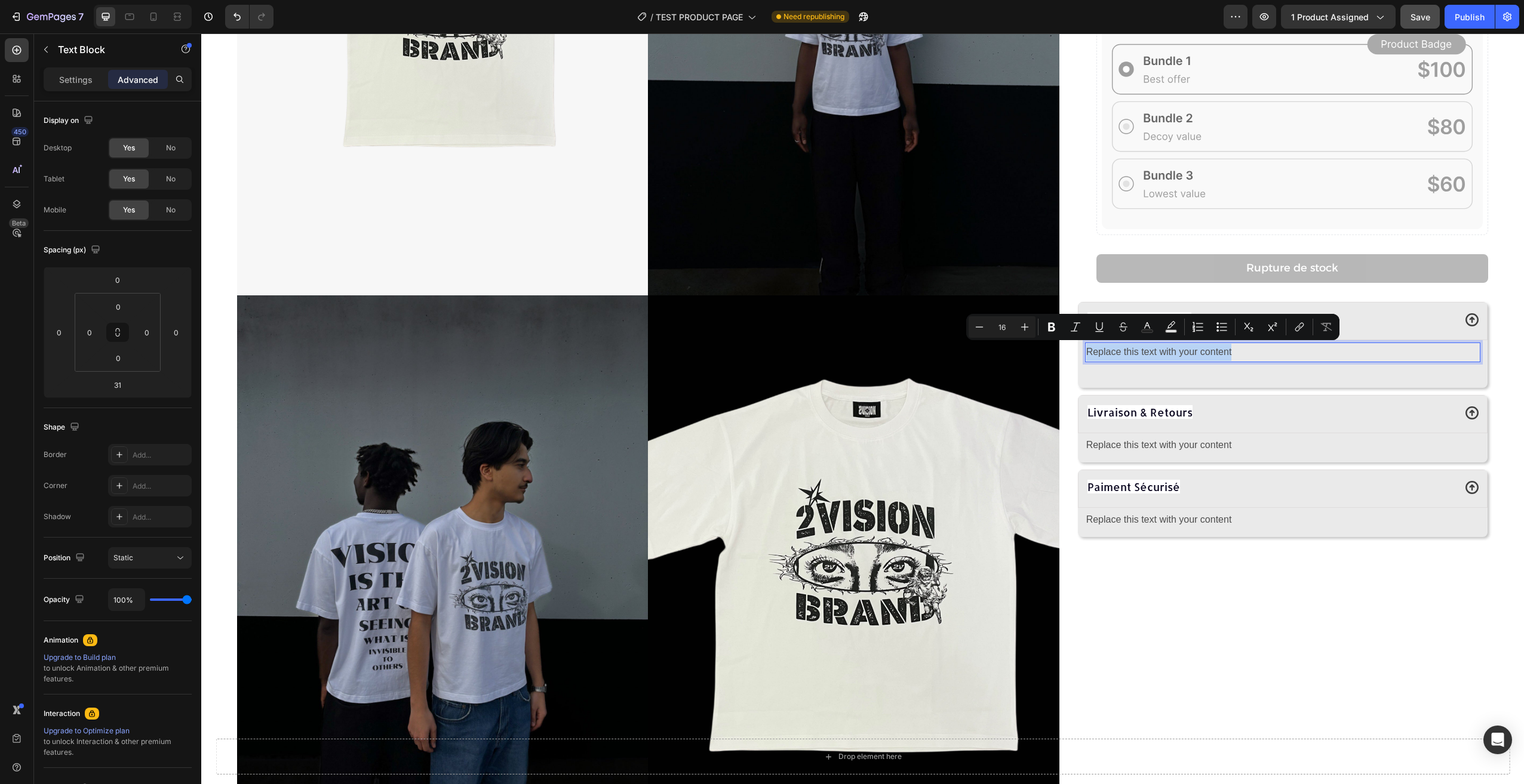
drag, startPoint x: 1240, startPoint y: 349, endPoint x: 1094, endPoint y: 348, distance: 146.0
click at [1094, 348] on p "Replace this text with your content" at bounding box center [1283, 352] width 393 height 18
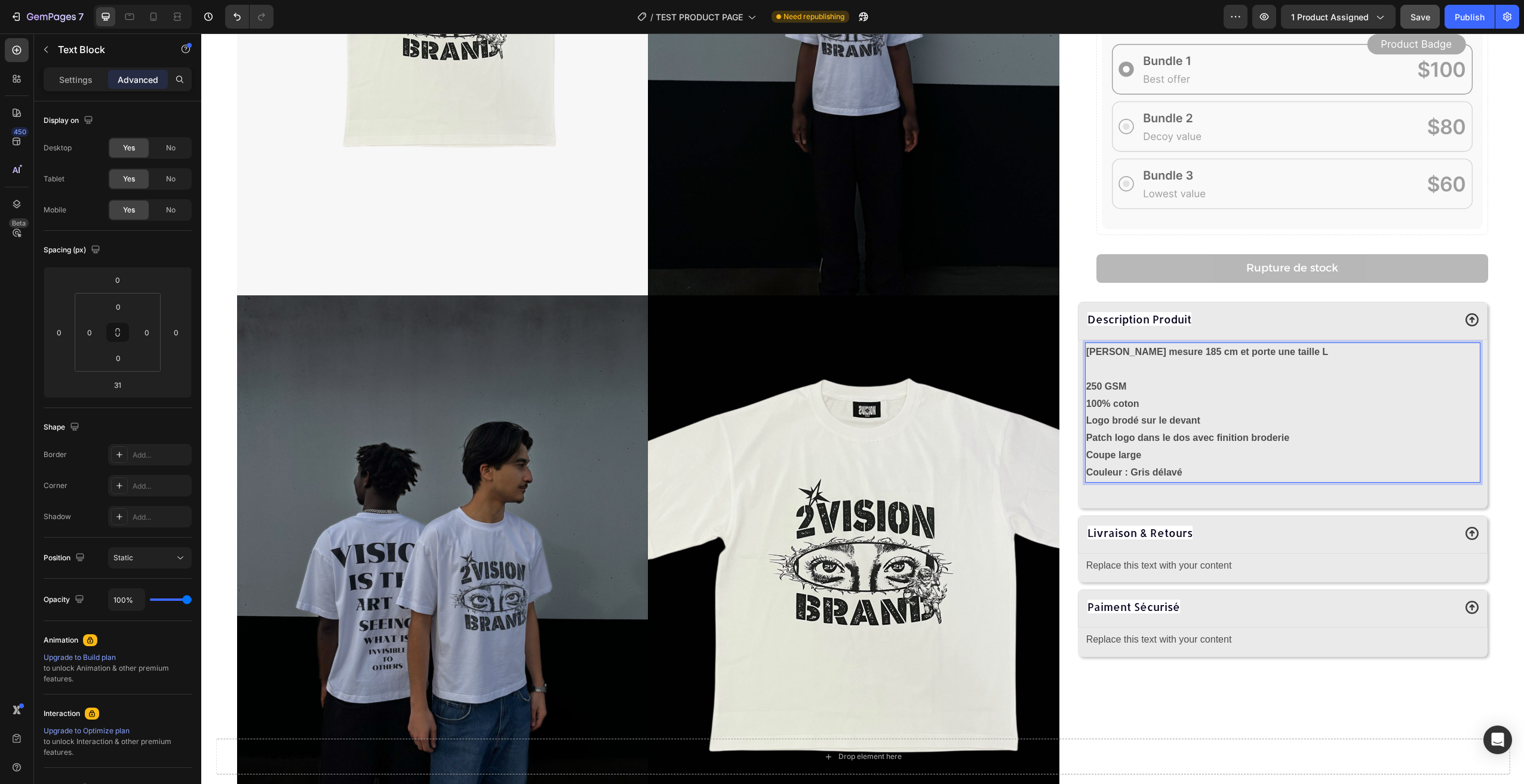
click at [1078, 433] on div "Jules mesure 185 cm et porte une taille L 250 GSM 100% coton Logo brodé sur le …" at bounding box center [1283, 423] width 410 height 167
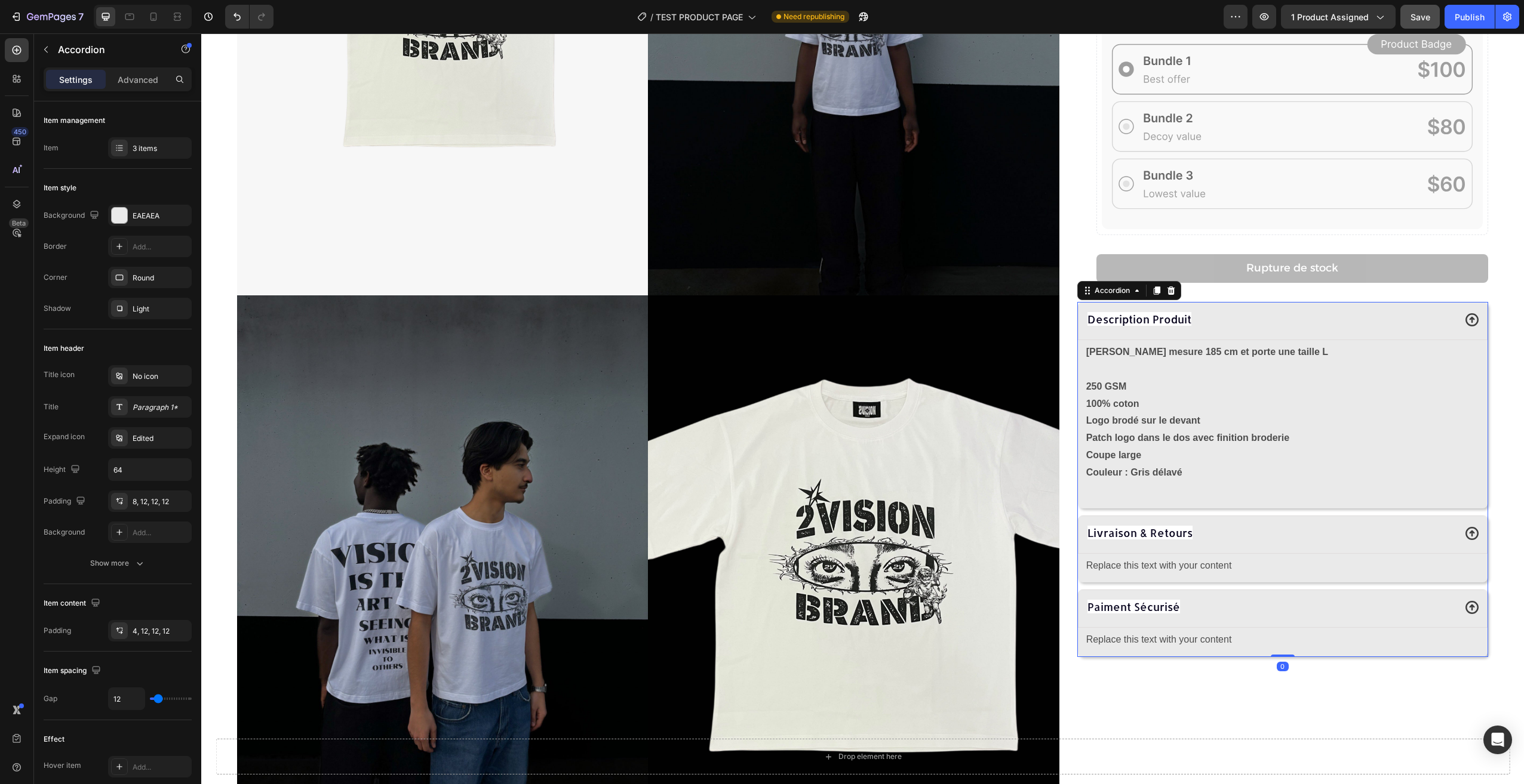
click at [1212, 550] on div "Livraison & Retours" at bounding box center [1283, 535] width 410 height 38
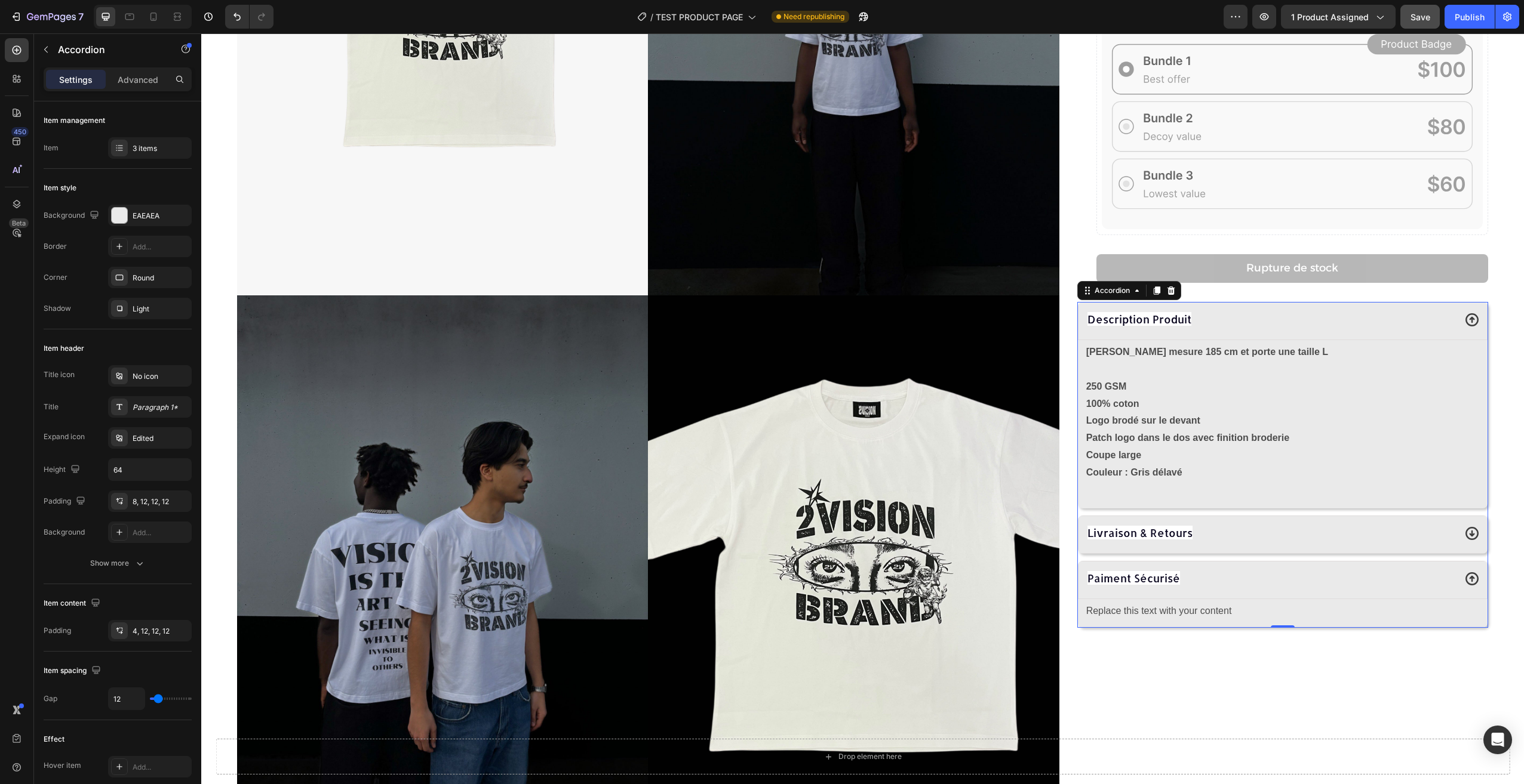
click at [1212, 539] on div "Livraison & Retours" at bounding box center [1270, 533] width 369 height 21
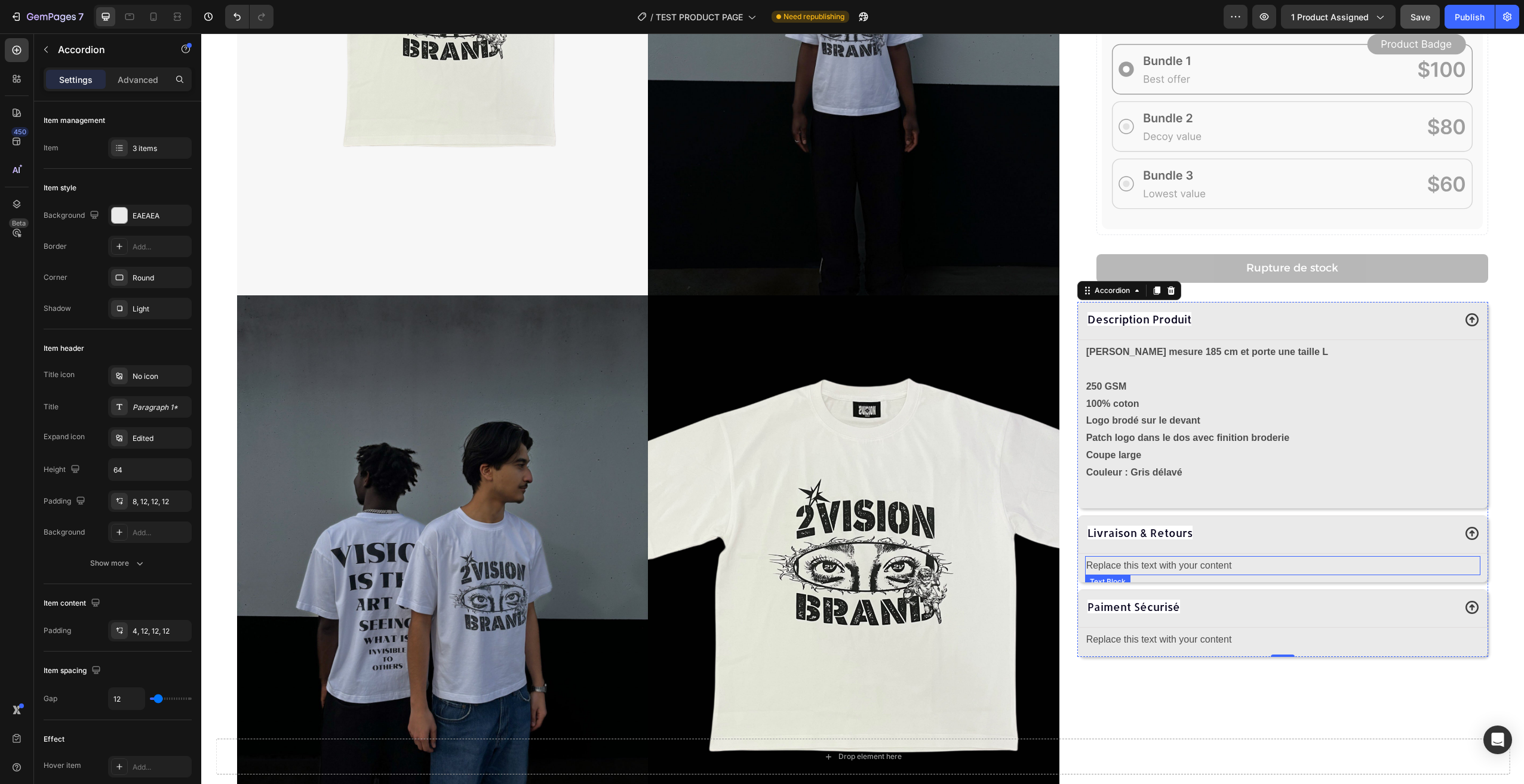
click at [1208, 559] on div "Replace this text with your content" at bounding box center [1282, 565] width 395 height 20
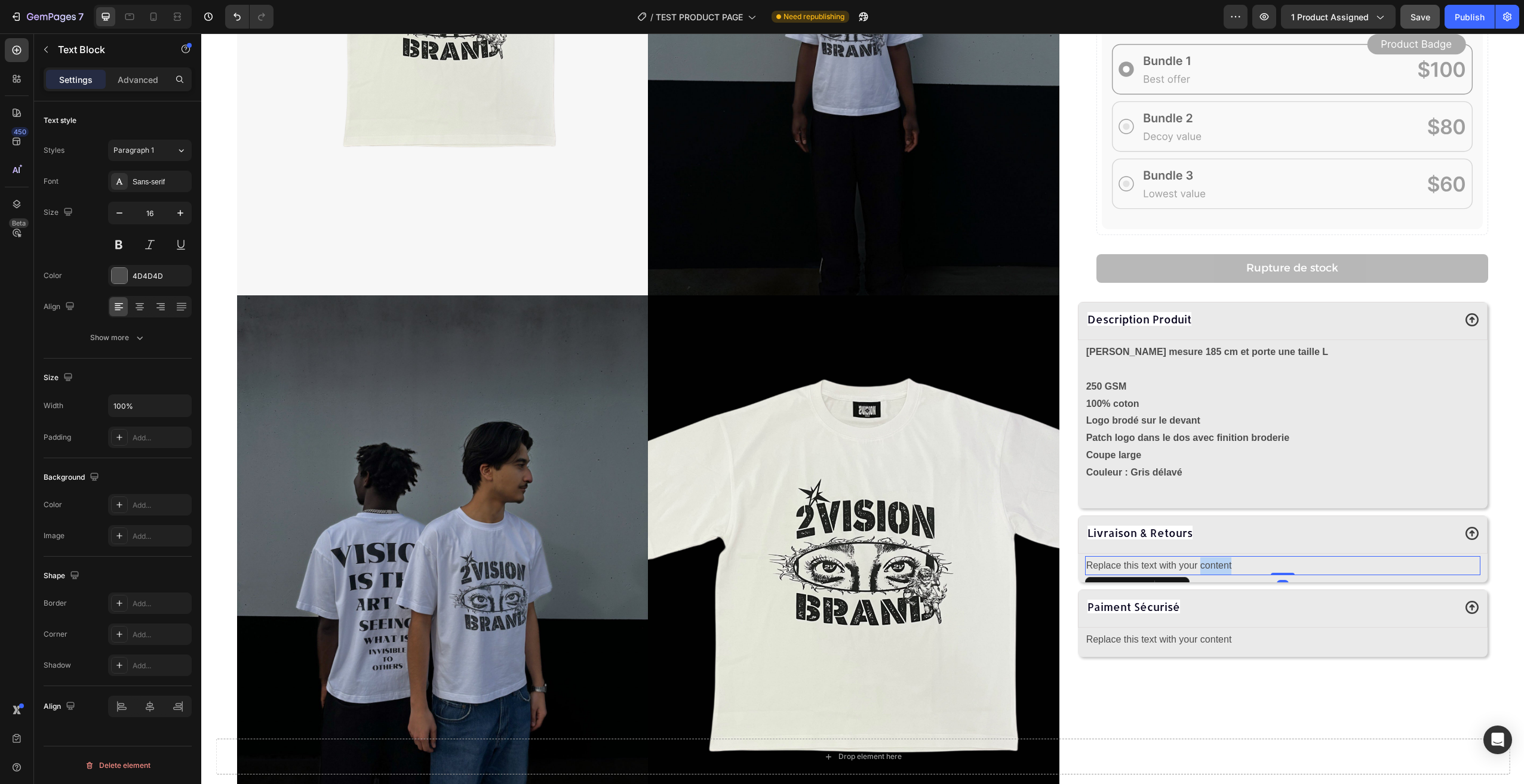
click at [1208, 559] on div "Replace this text with your content" at bounding box center [1282, 565] width 395 height 20
click at [1208, 559] on p "Replace this text with your content" at bounding box center [1283, 565] width 393 height 18
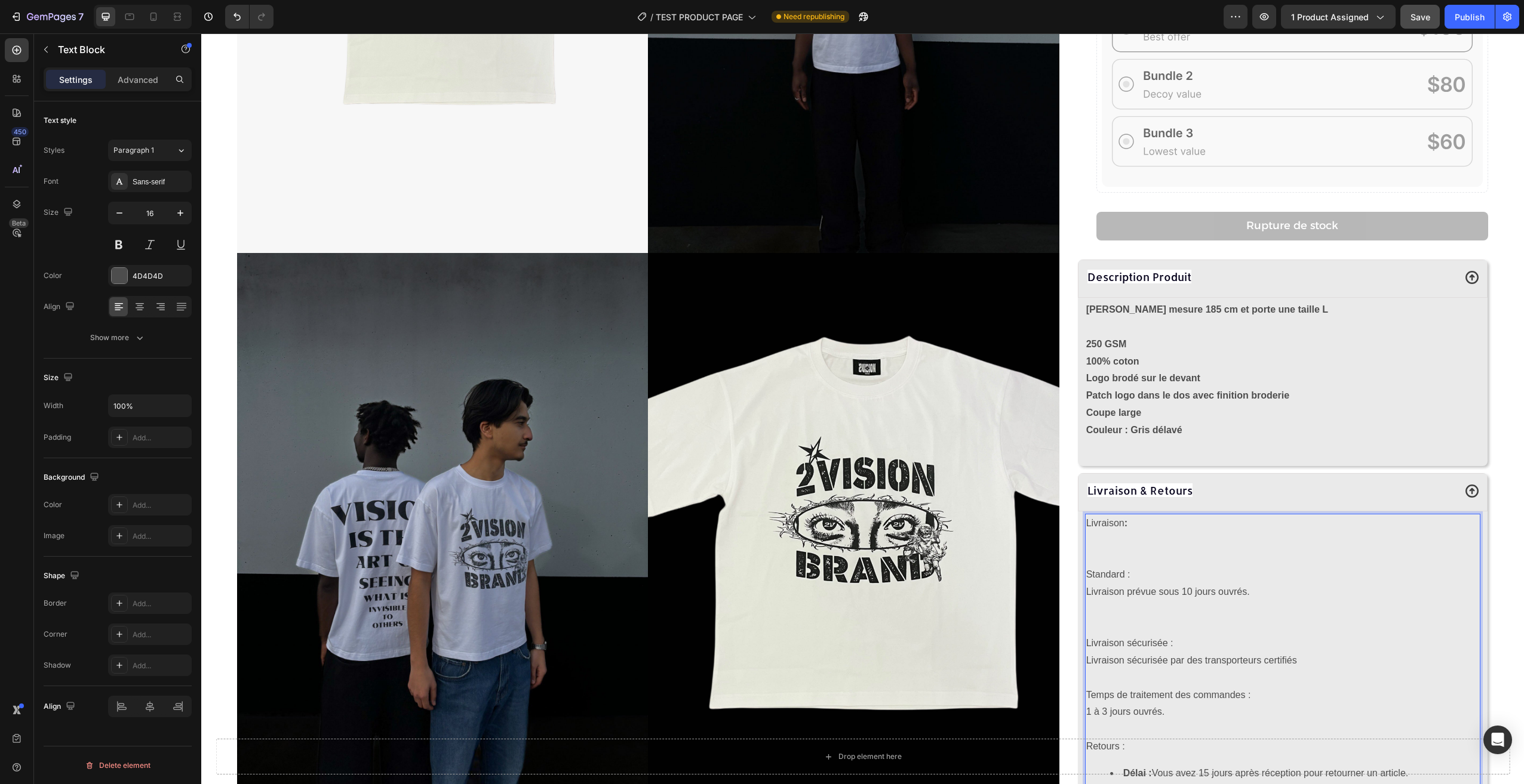
scroll to position [507, 0]
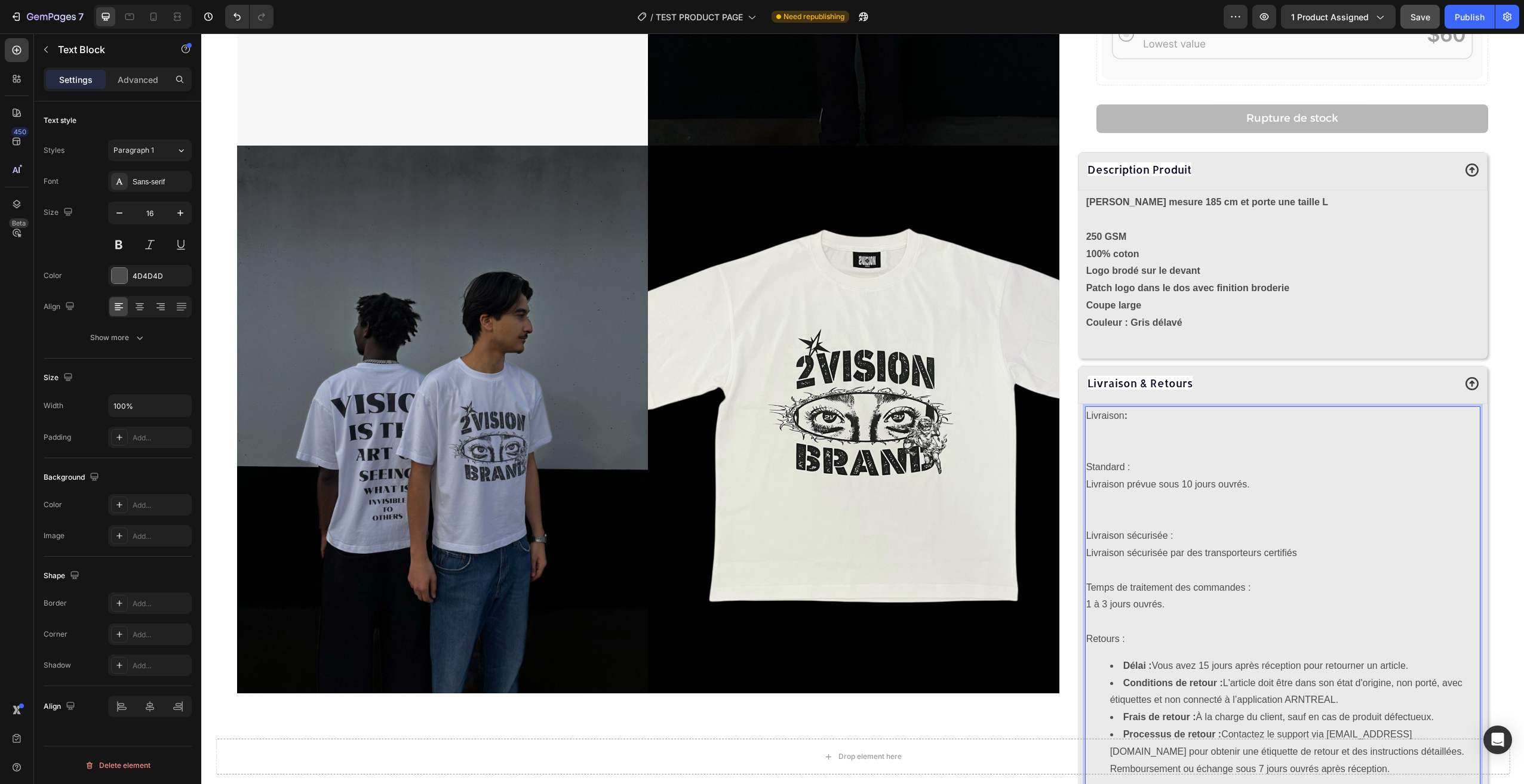
click at [1128, 450] on p "Rich Text Editor. Editing area: main" at bounding box center [1283, 450] width 393 height 18
click at [1118, 459] on p "Standard :" at bounding box center [1283, 467] width 393 height 18
click at [1110, 450] on p "Rich Text Editor. Editing area: main" at bounding box center [1283, 450] width 393 height 18
drag, startPoint x: 1093, startPoint y: 457, endPoint x: 1080, endPoint y: 424, distance: 35.5
click at [1085, 424] on div "Livraison : Standard : Livraison prévue sous 10 jours ouvrés. Livraison sécuris…" at bounding box center [1282, 597] width 395 height 382
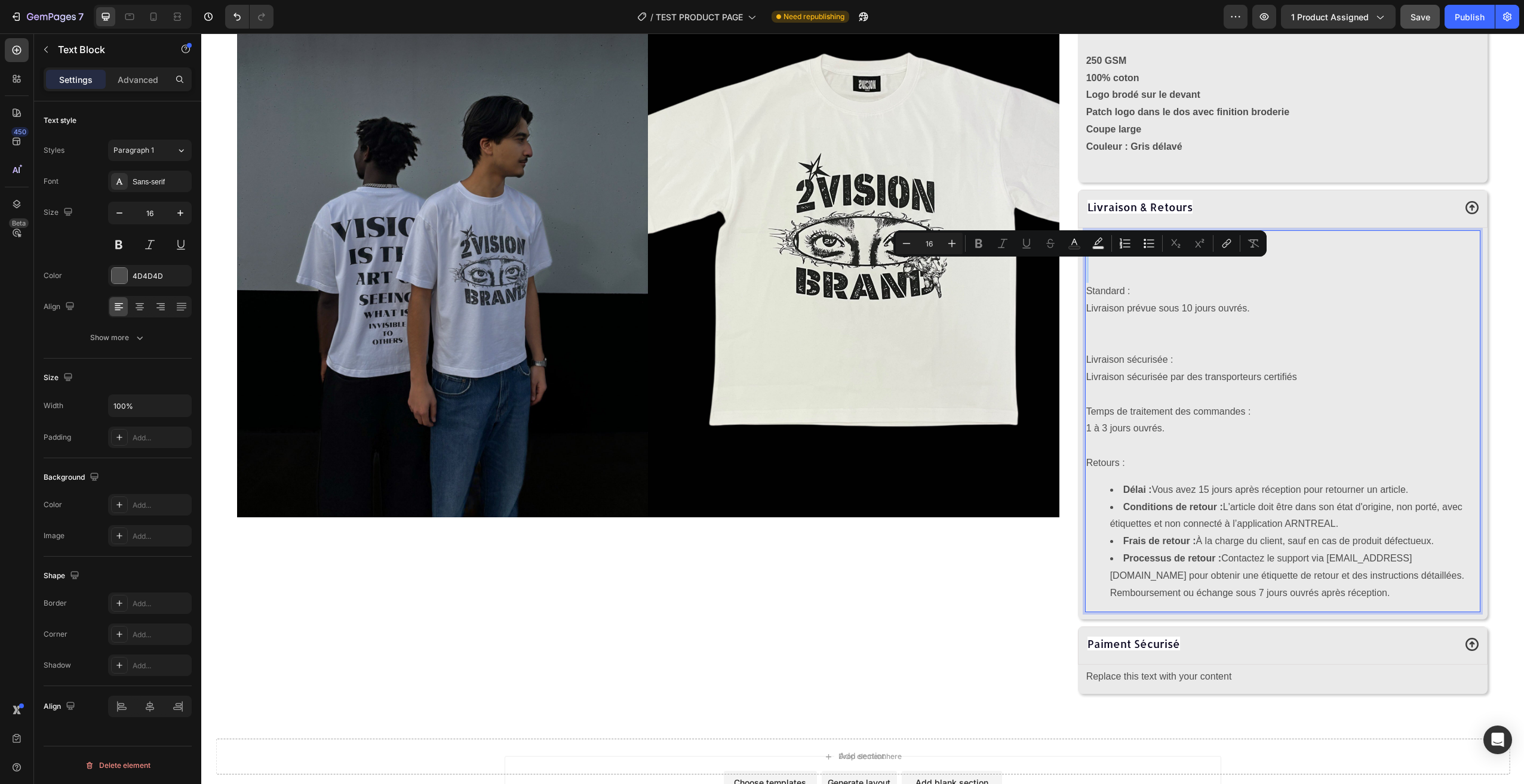
scroll to position [747, 0]
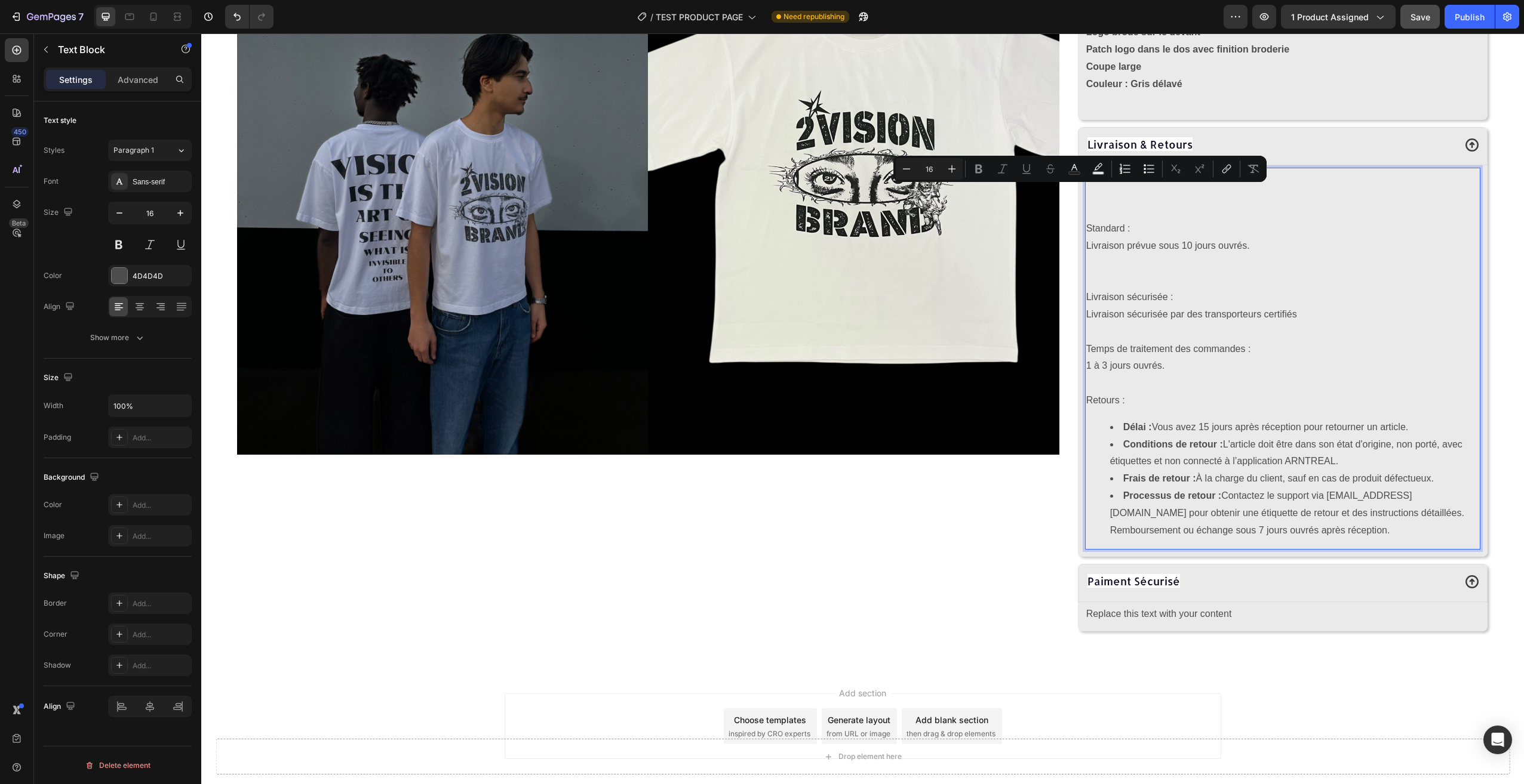
click at [1257, 531] on li "Processus de retour : Contactez le support via andrealbriziom@arntreal.com pour…" at bounding box center [1294, 513] width 369 height 51
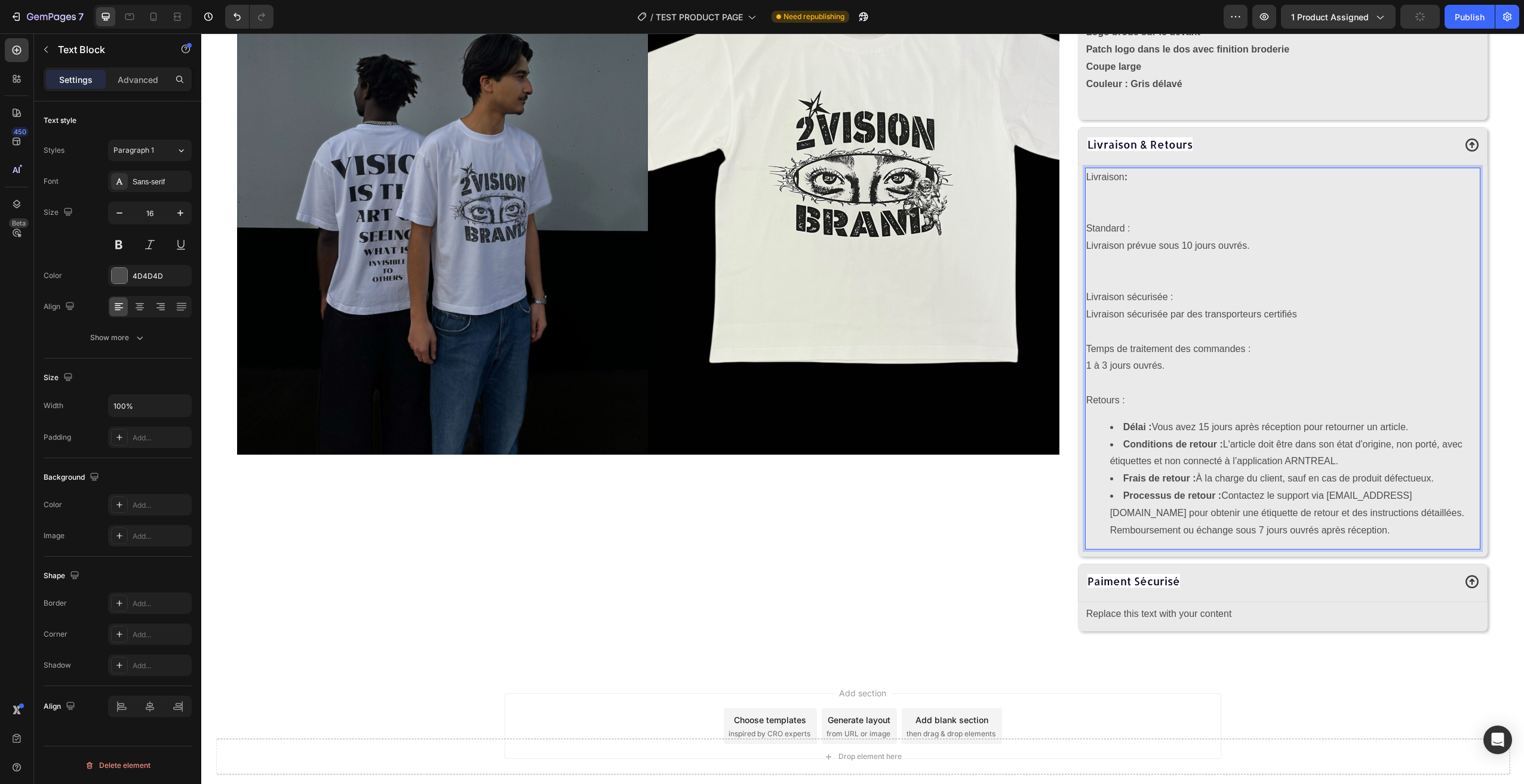
click at [1308, 531] on li "Processus de retour : Contactez le support via andrealbriziom@arntreal.com pour…" at bounding box center [1294, 513] width 369 height 51
click at [1146, 388] on p "Rich Text Editor. Editing area: main" at bounding box center [1283, 383] width 393 height 18
click at [1118, 333] on p "Rich Text Editor. Editing area: main" at bounding box center [1283, 332] width 393 height 18
click at [1104, 278] on p "Rich Text Editor. Editing area: main" at bounding box center [1283, 280] width 393 height 18
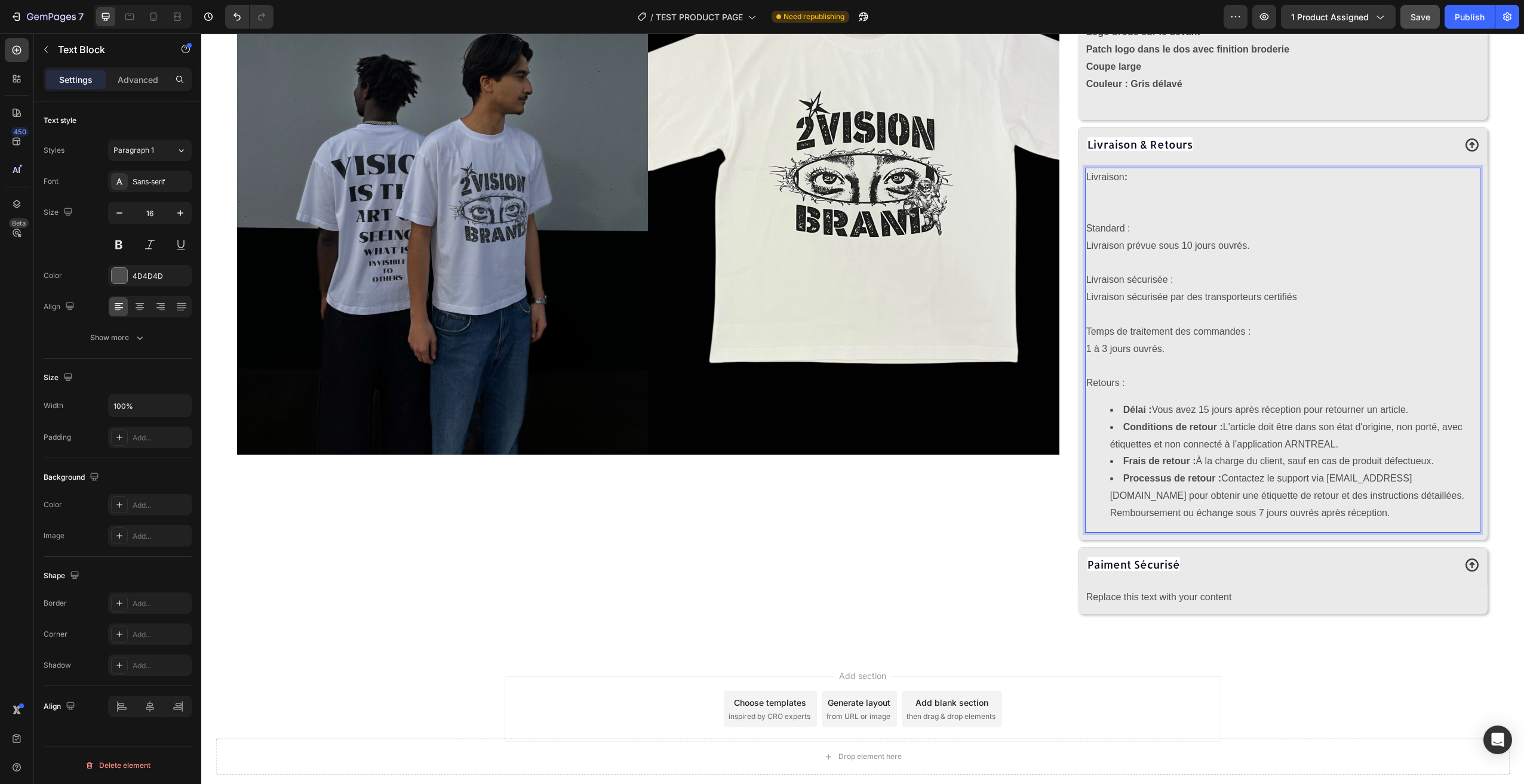
click at [1123, 208] on p "Rich Text Editor. Editing area: main" at bounding box center [1283, 211] width 393 height 18
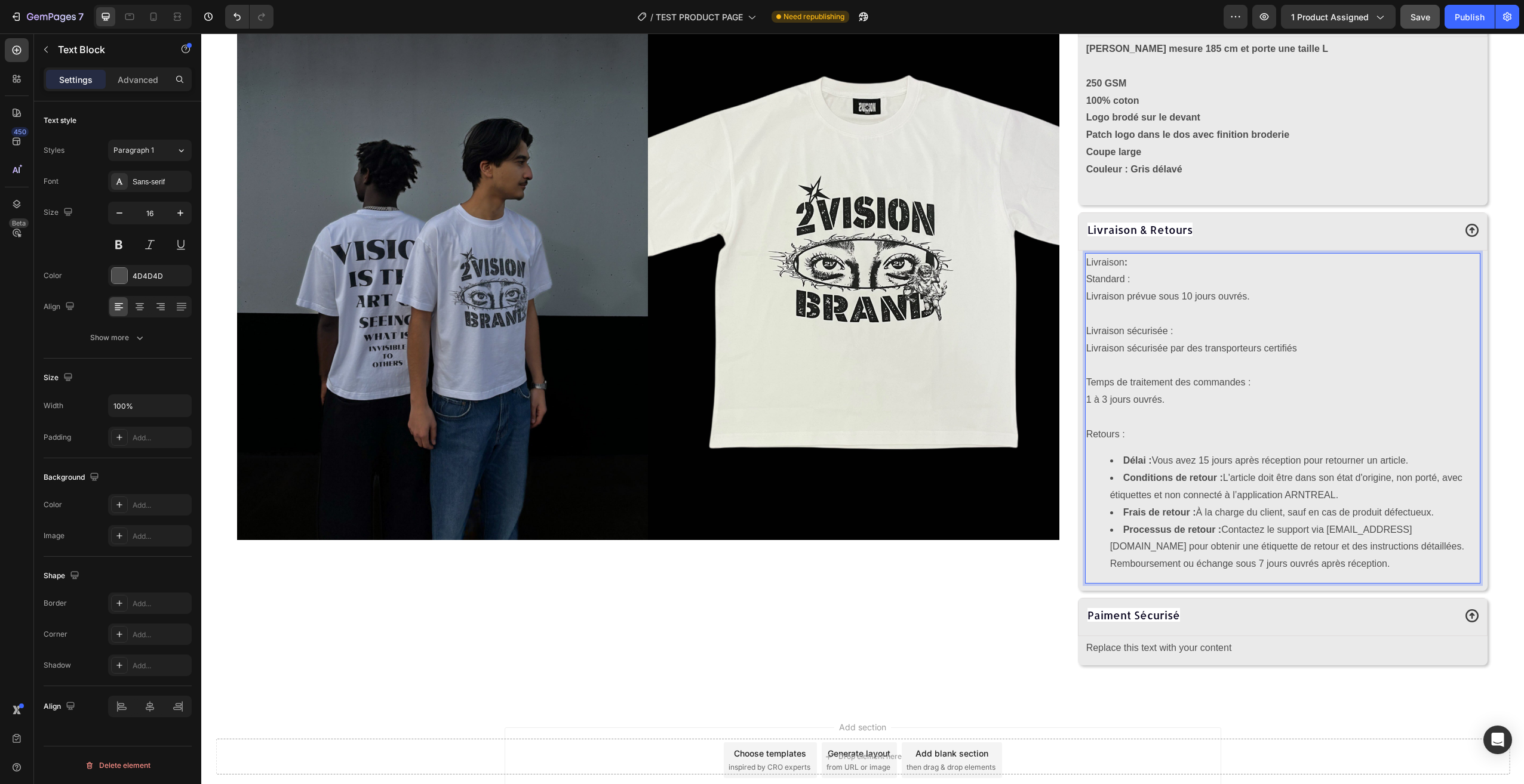
scroll to position [627, 0]
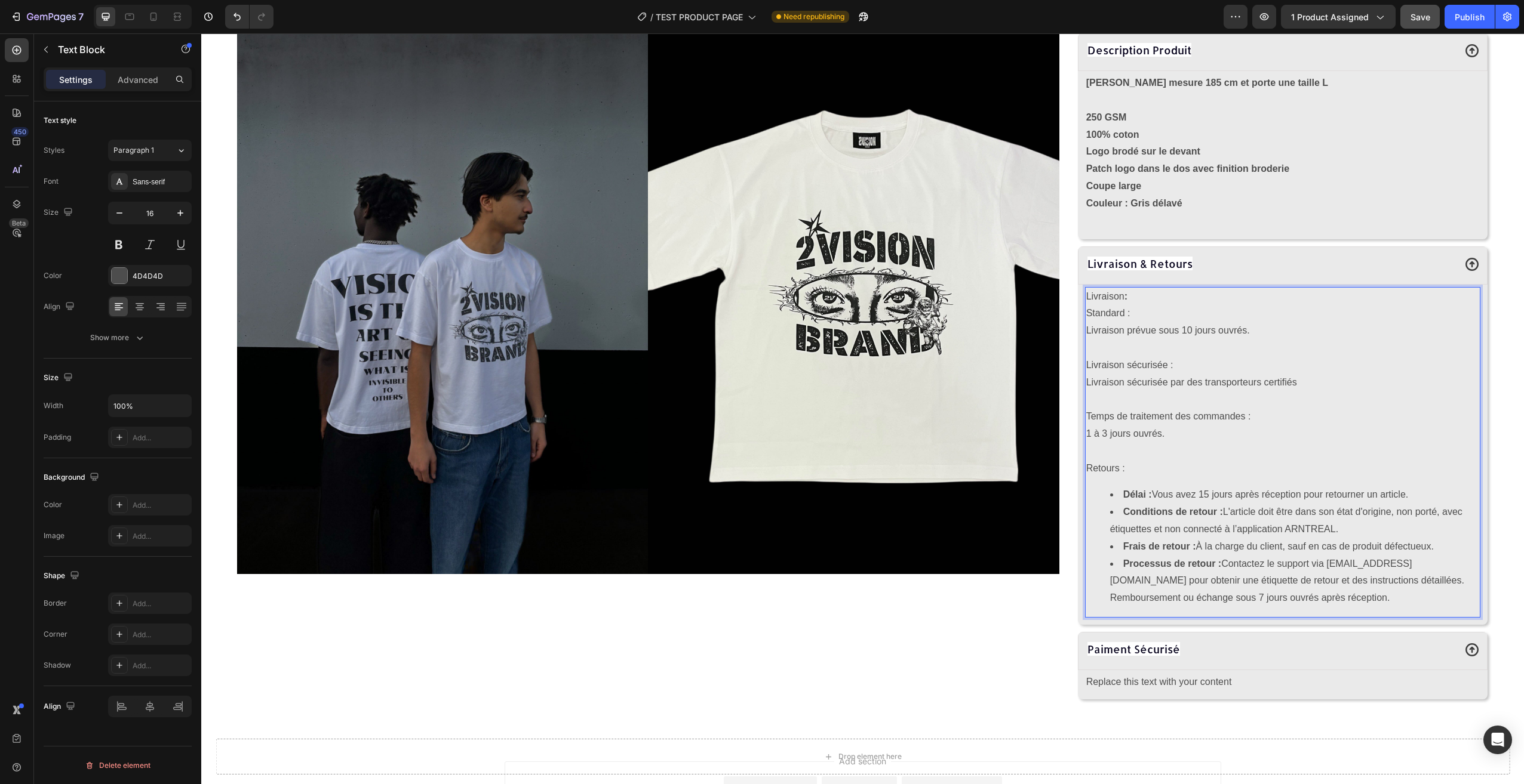
click at [1173, 348] on p "Livraison prévue sous 10 jours ouvrés." at bounding box center [1283, 339] width 393 height 35
click at [1174, 435] on p "1 à 3 jours ouvrés." at bounding box center [1283, 434] width 393 height 18
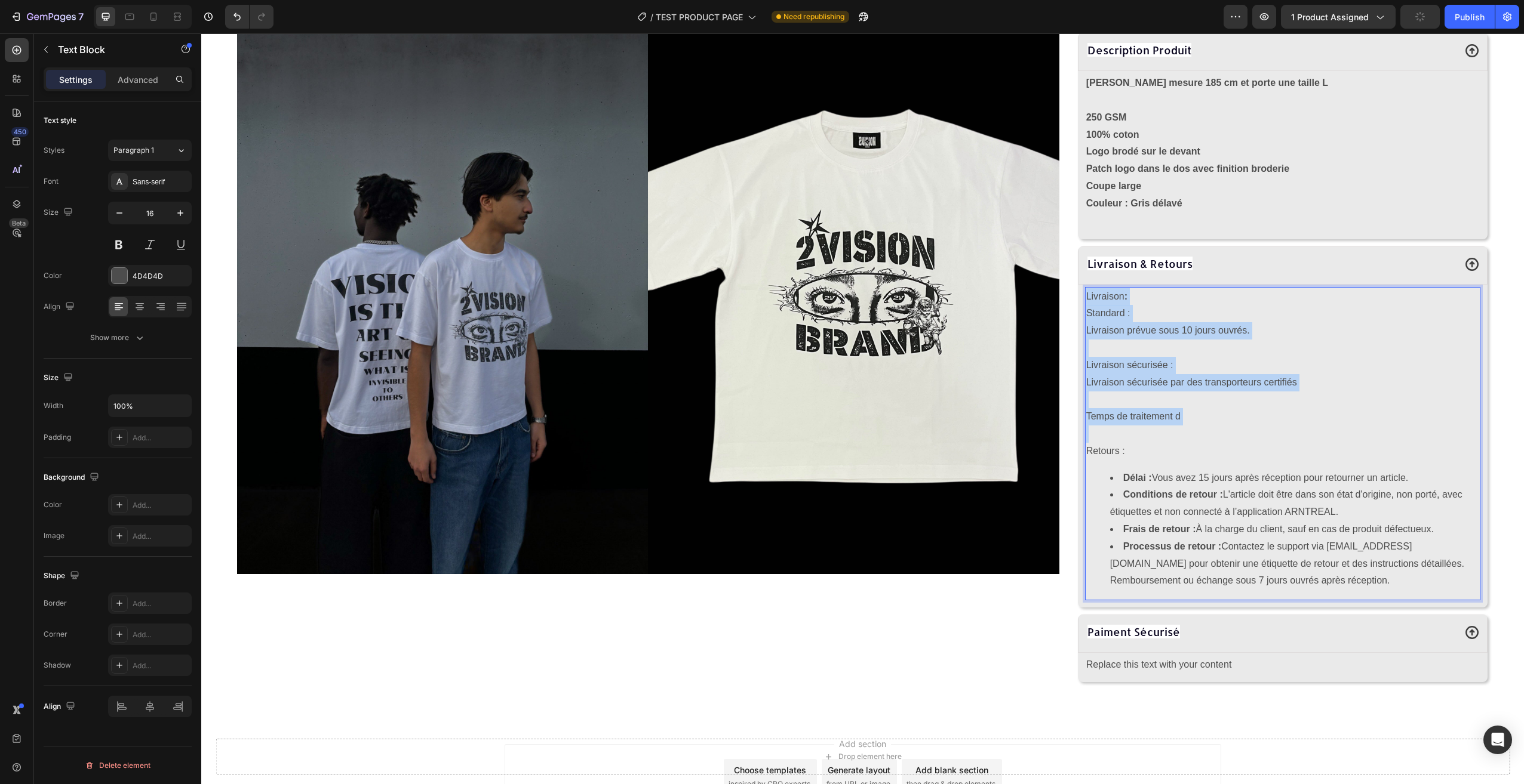
drag, startPoint x: 1166, startPoint y: 434, endPoint x: 1072, endPoint y: 298, distance: 165.3
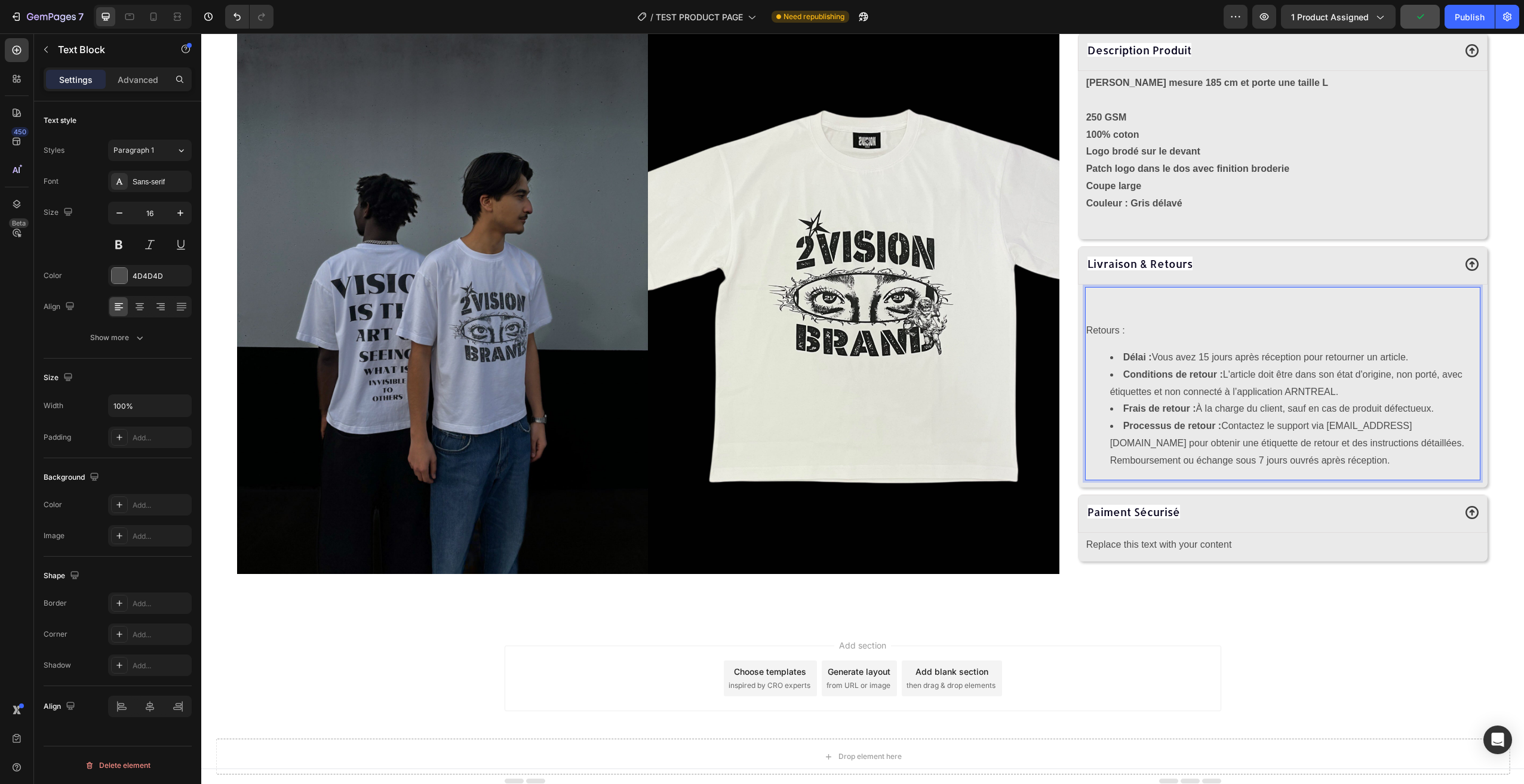
click at [1110, 318] on p "Rich Text Editor. Editing area: main" at bounding box center [1283, 313] width 393 height 18
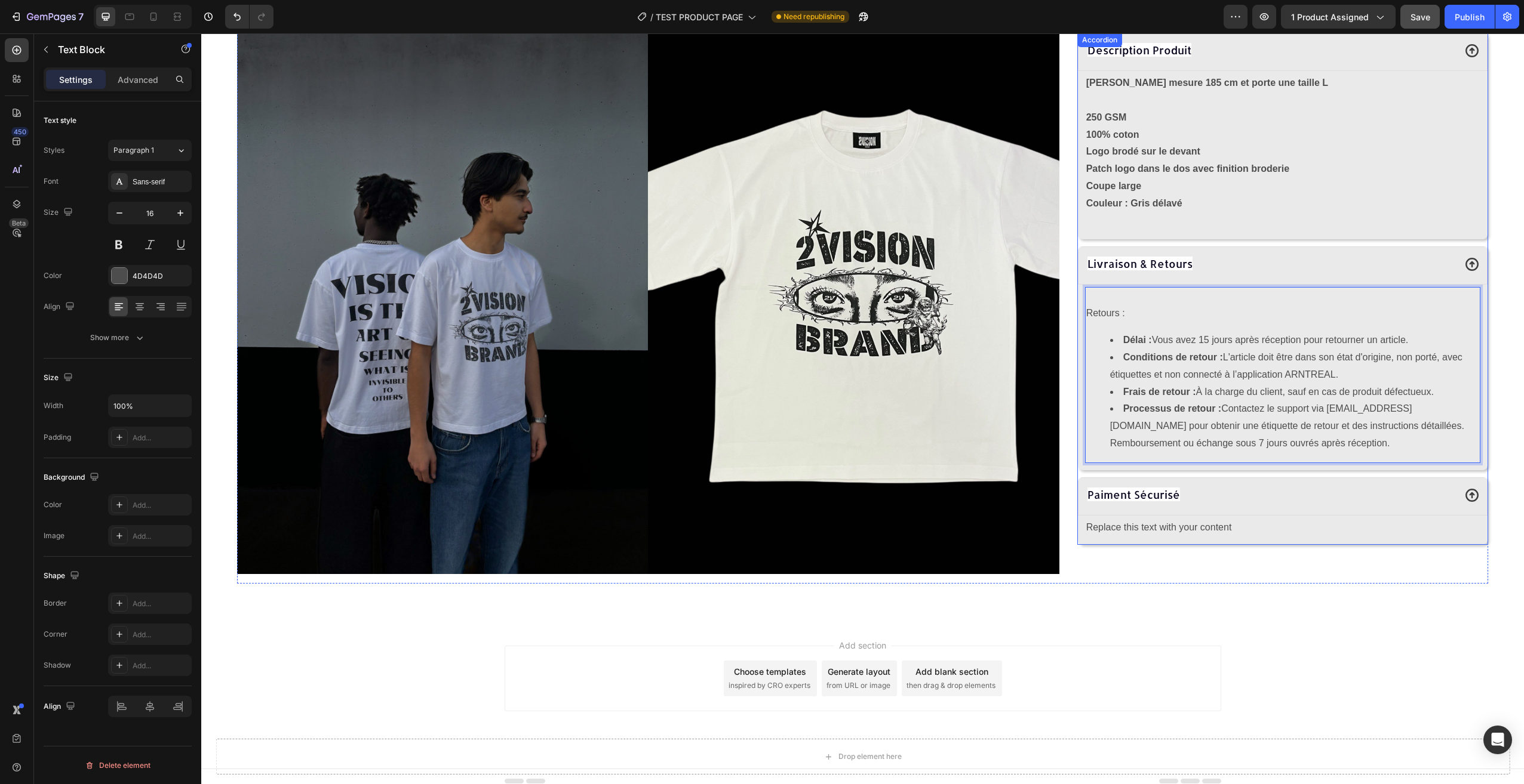
click at [1177, 485] on div "Paiment Sécurisé" at bounding box center [1270, 495] width 369 height 21
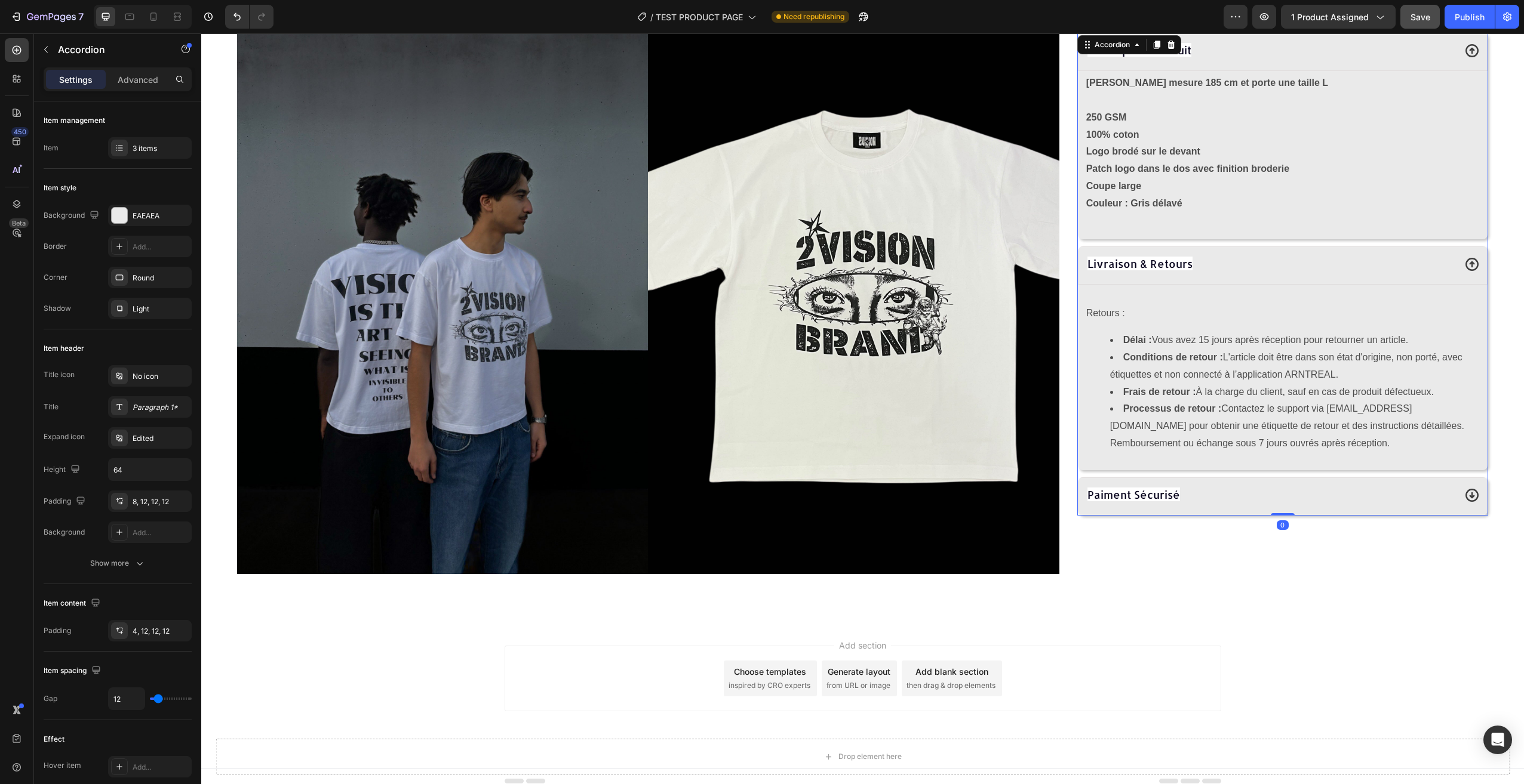
click at [1166, 478] on div "Paiment Sécurisé" at bounding box center [1283, 496] width 410 height 38
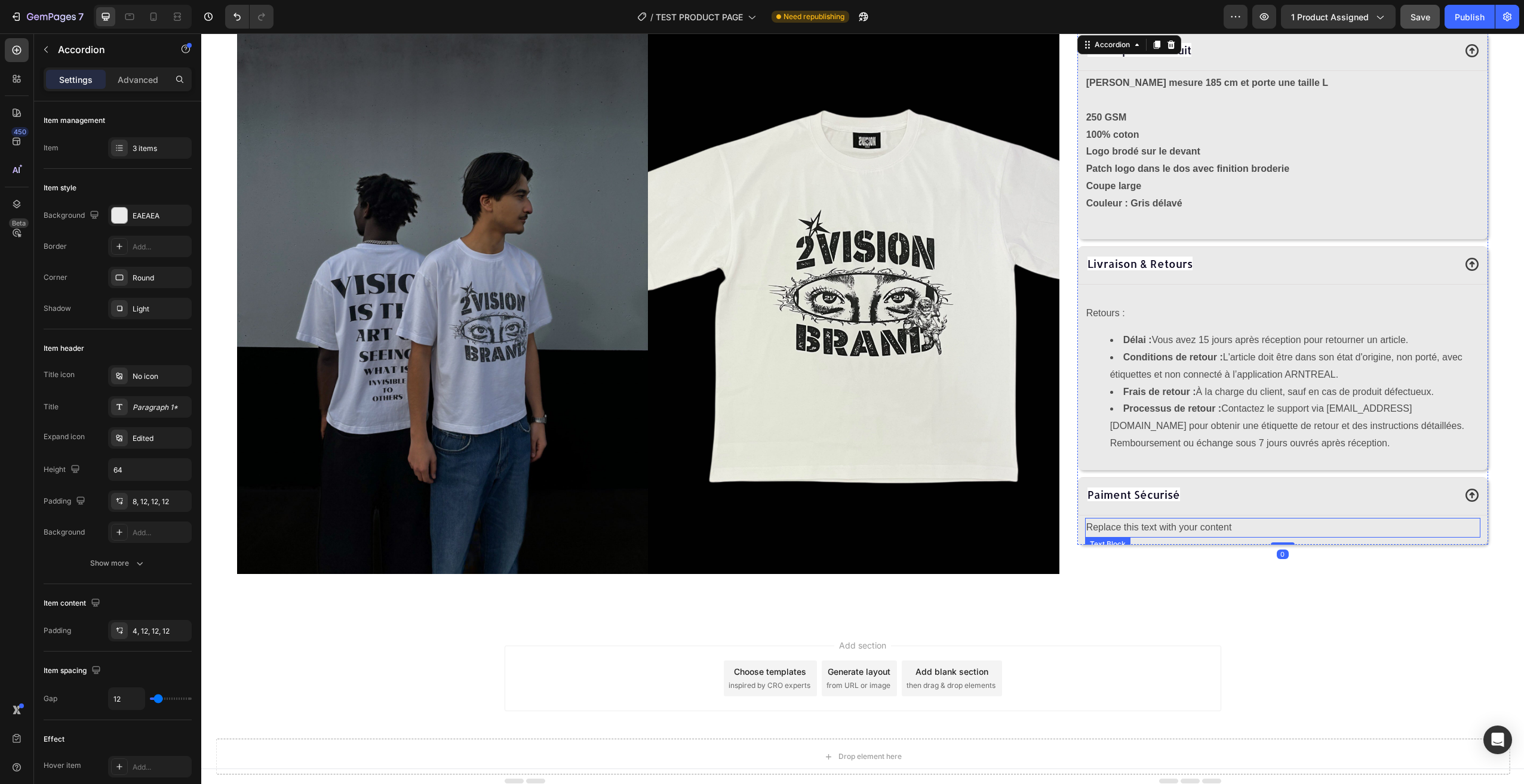
click at [1169, 527] on div "Replace this text with your content" at bounding box center [1282, 527] width 395 height 20
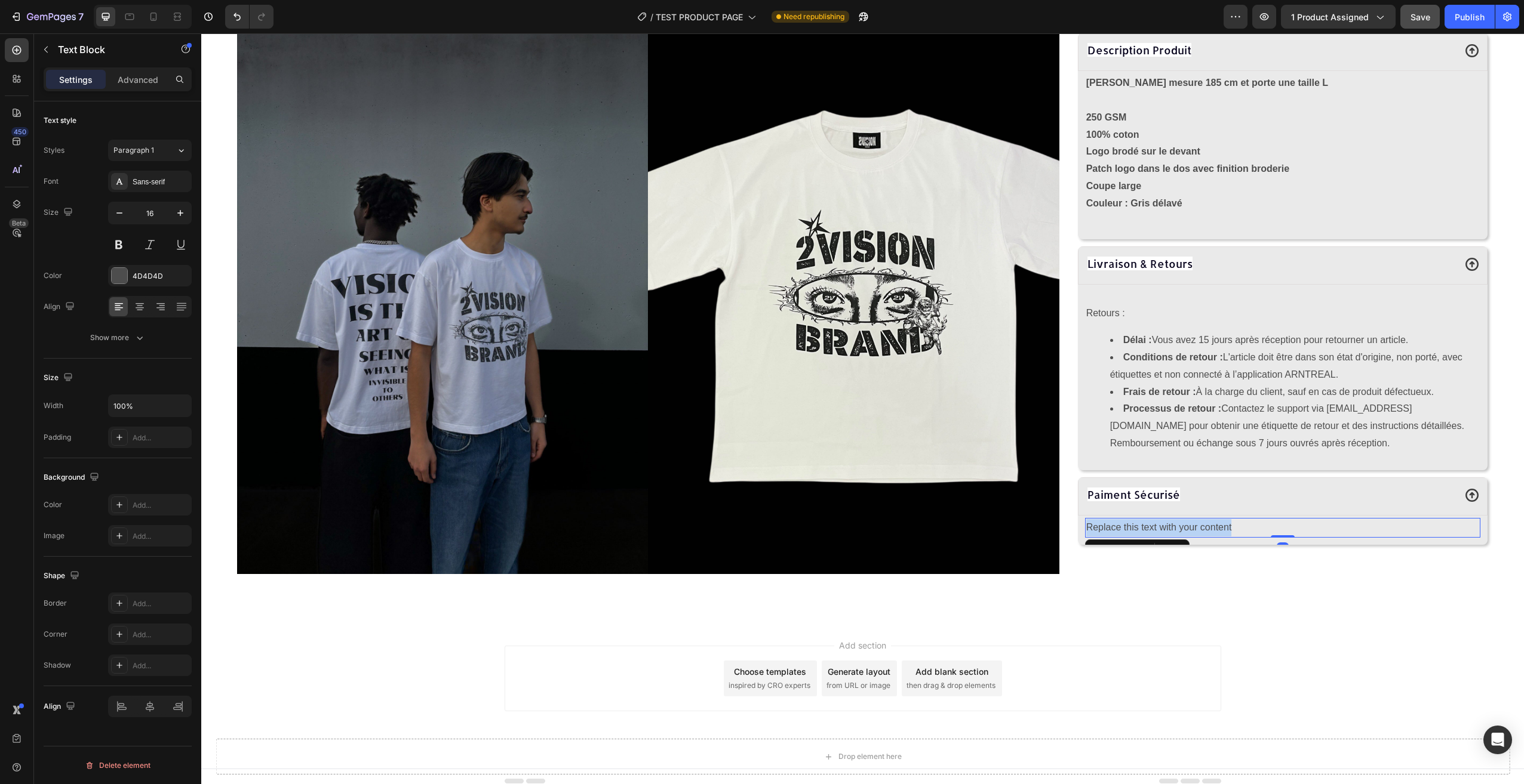
click at [1169, 527] on p "Replace this text with your content" at bounding box center [1283, 528] width 393 height 18
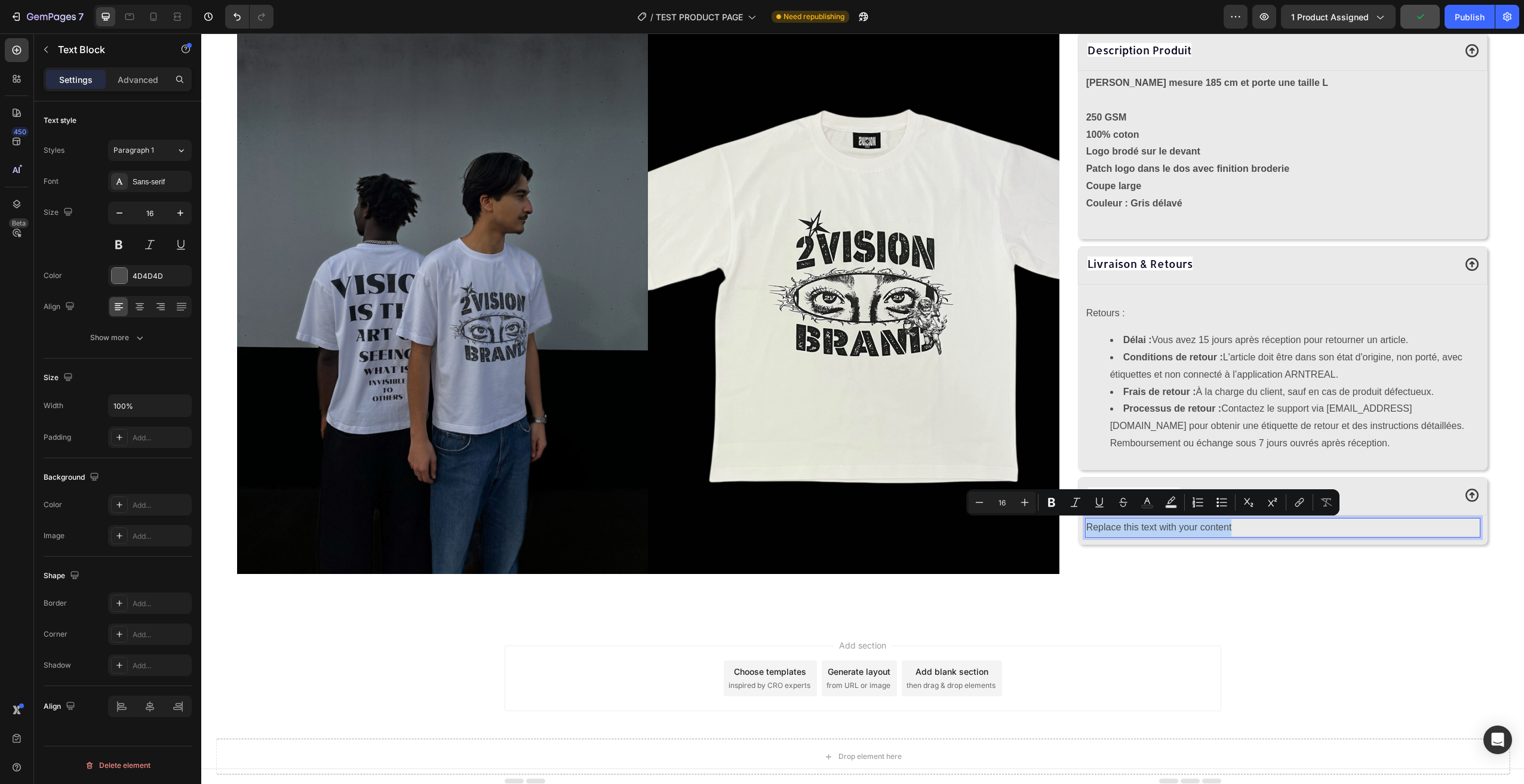
click at [1232, 527] on p "Replace this text with your content" at bounding box center [1283, 528] width 393 height 18
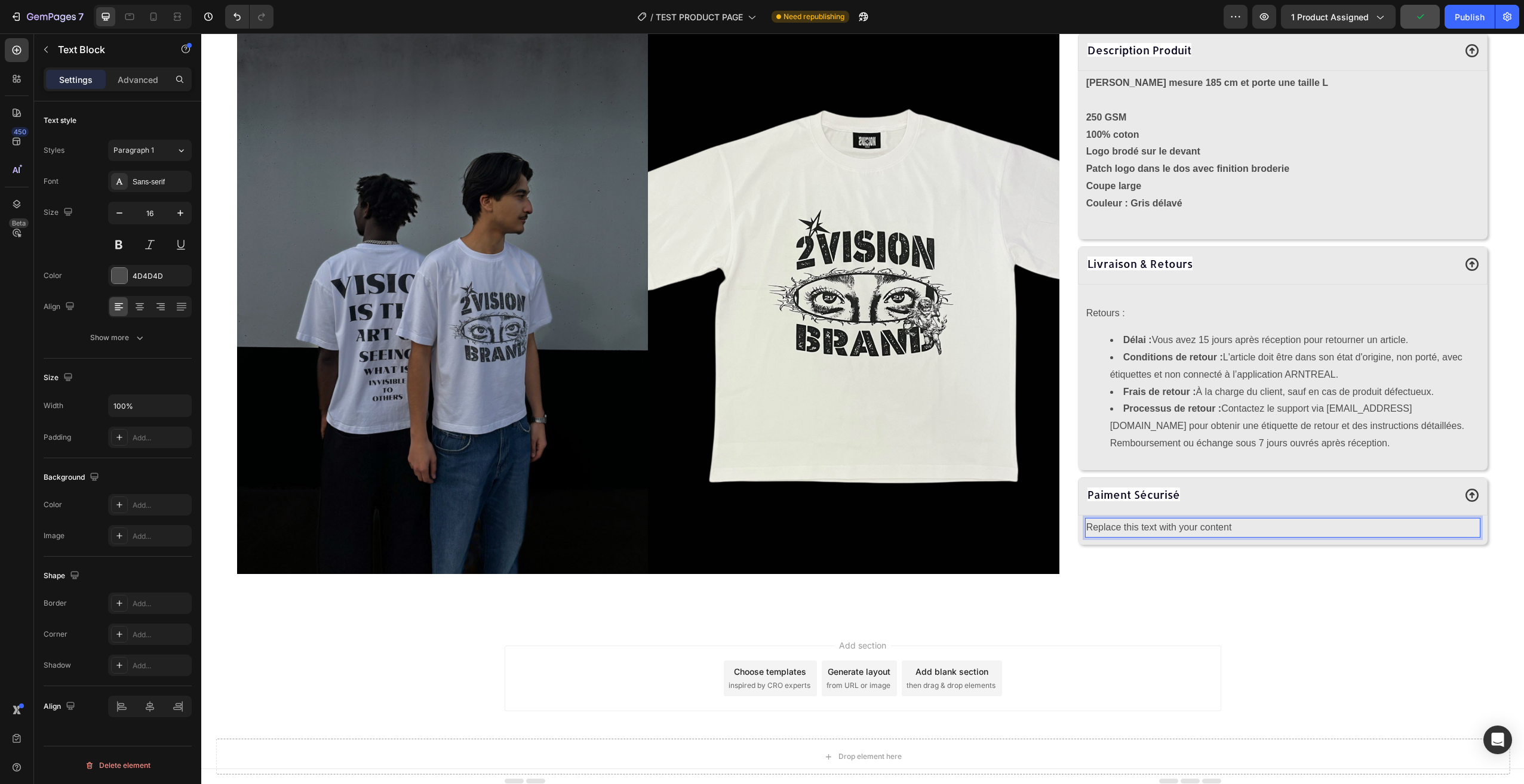
click at [1232, 527] on p "Replace this text with your content" at bounding box center [1283, 528] width 393 height 18
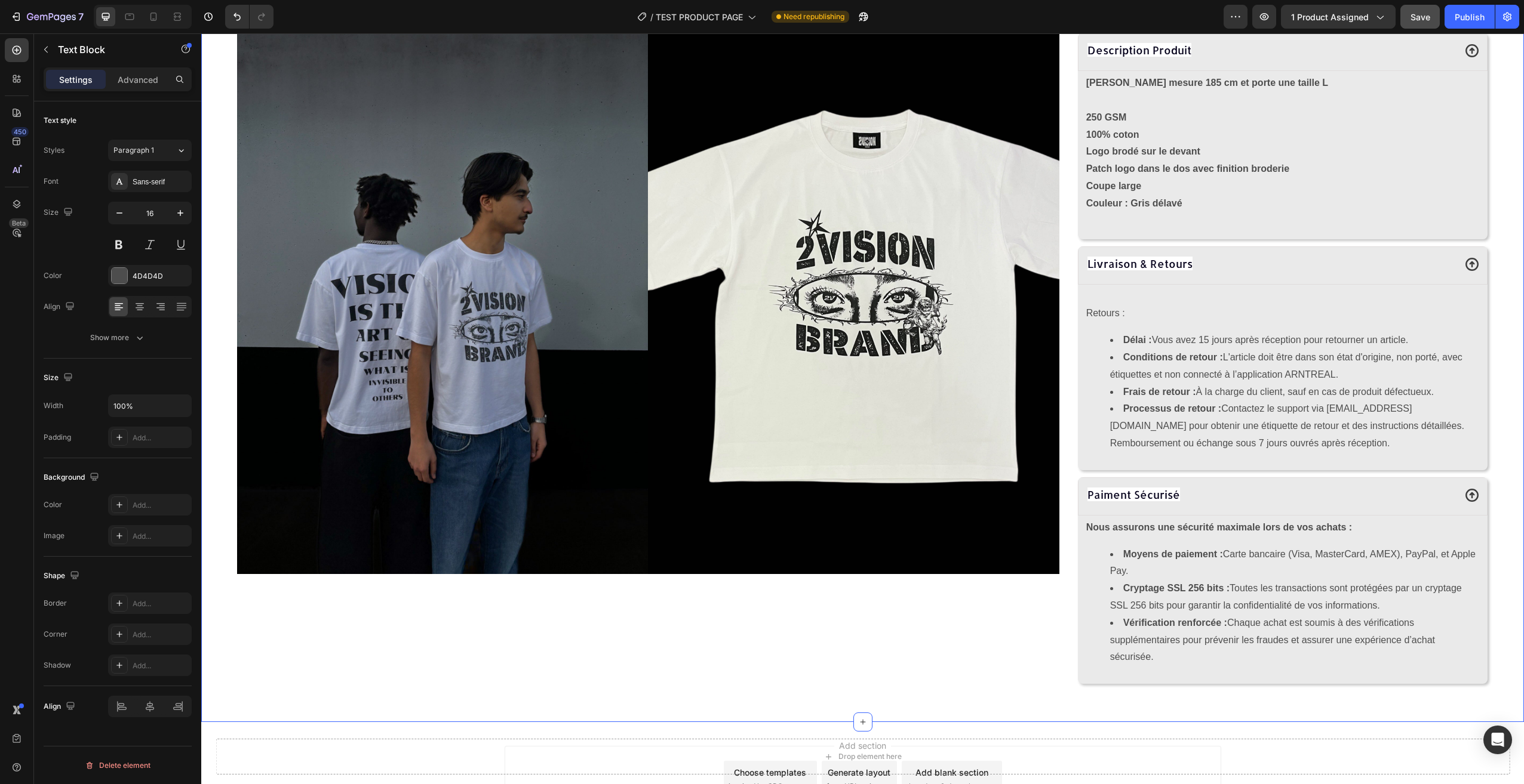
click at [1207, 708] on div "Product Images Angel Eyes T-shirt Product Title 29,90€ Product Price Product Pr…" at bounding box center [862, 77] width 1323 height 1291
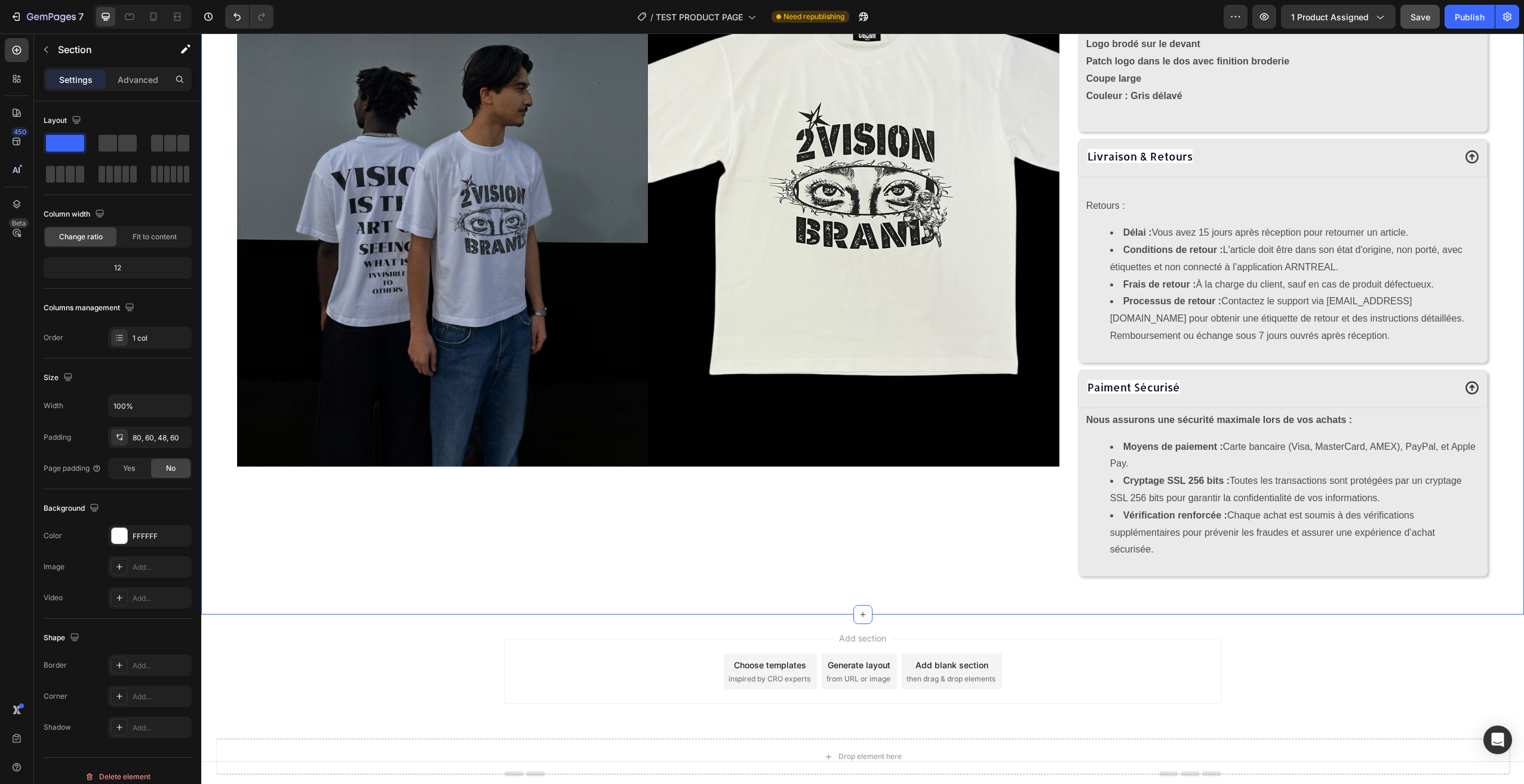
scroll to position [735, 0]
click at [21, 51] on icon at bounding box center [17, 50] width 9 height 9
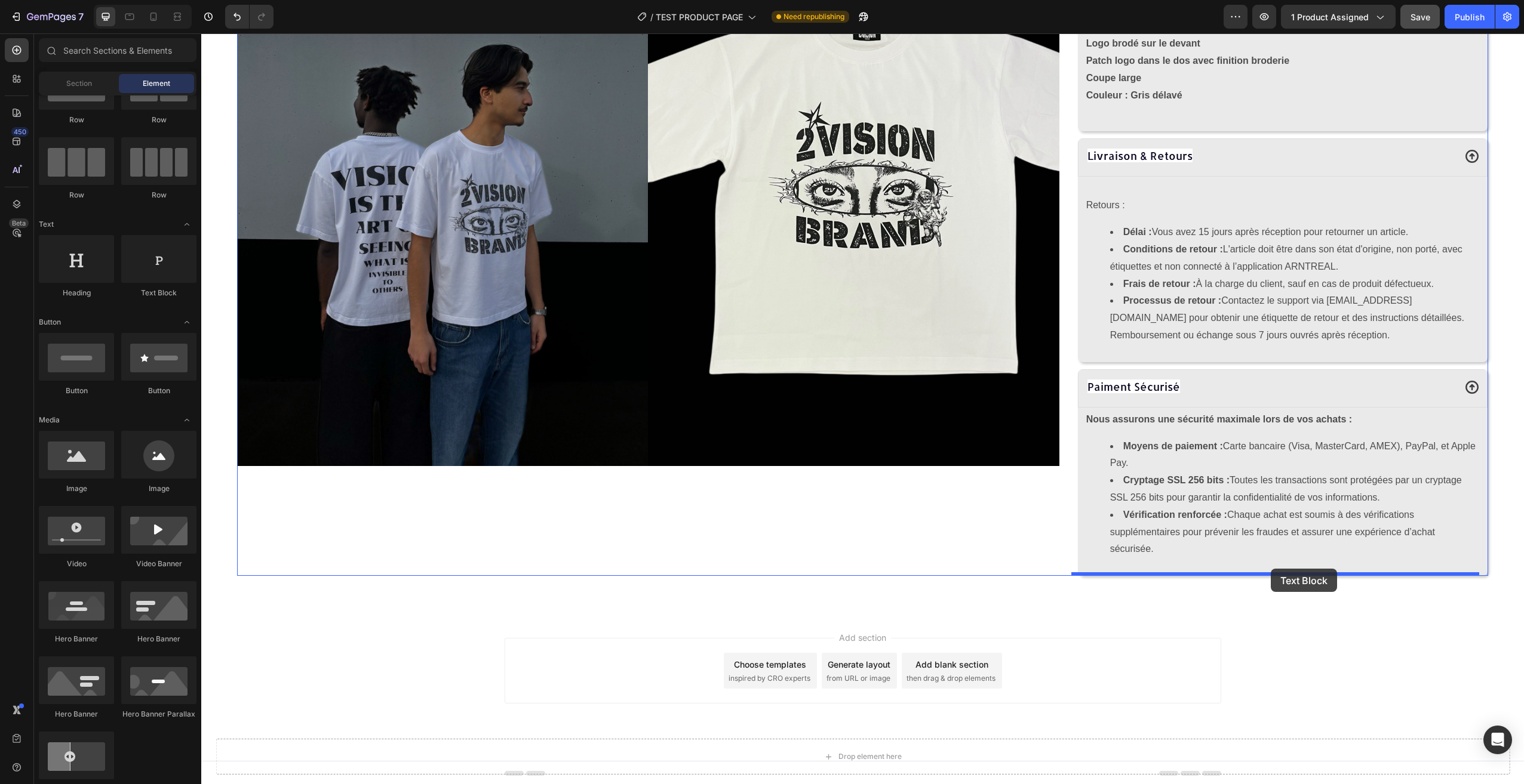
drag, startPoint x: 356, startPoint y: 288, endPoint x: 1271, endPoint y: 569, distance: 957.2
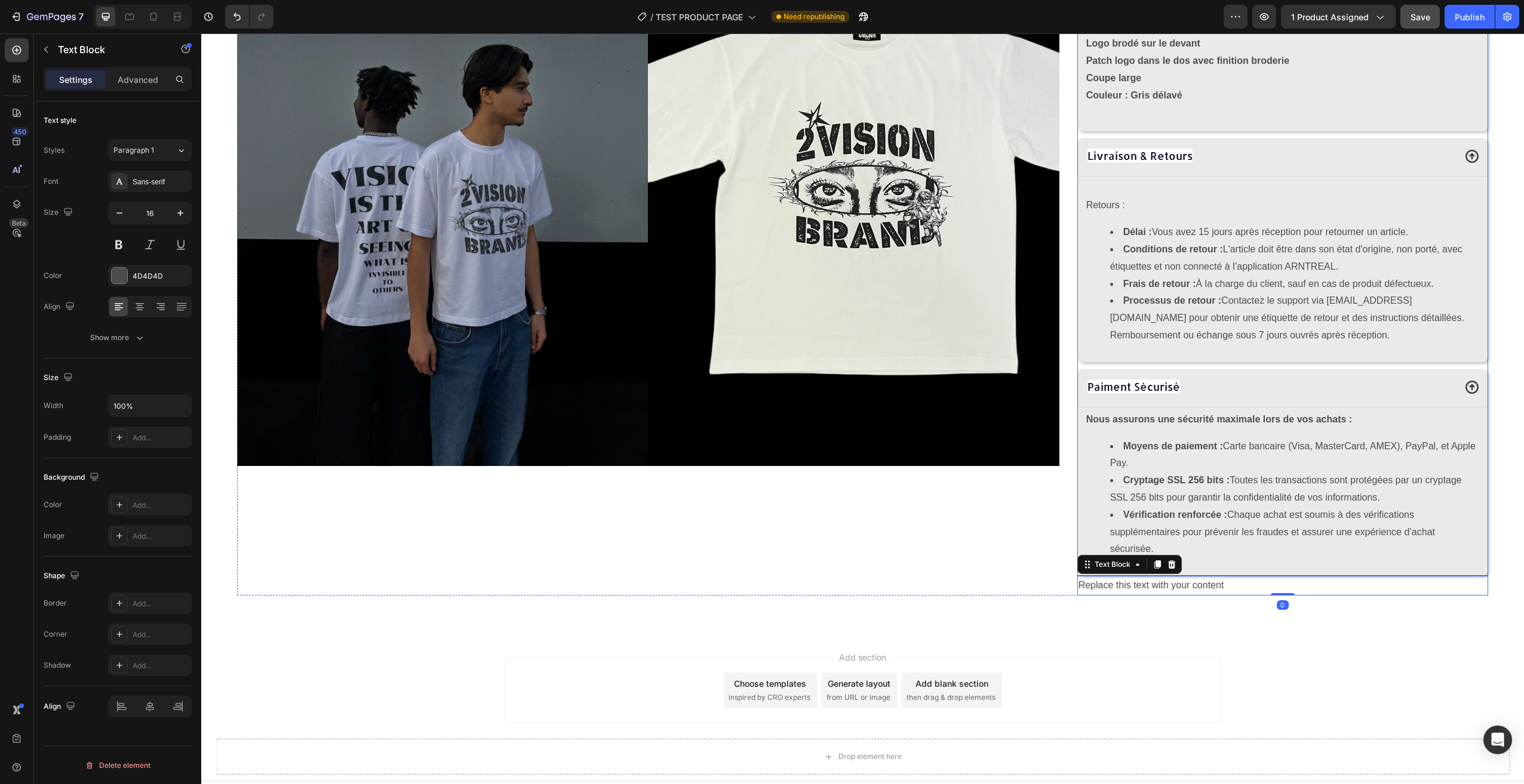
click at [1215, 382] on div "Paiment Sécurisé" at bounding box center [1270, 387] width 369 height 21
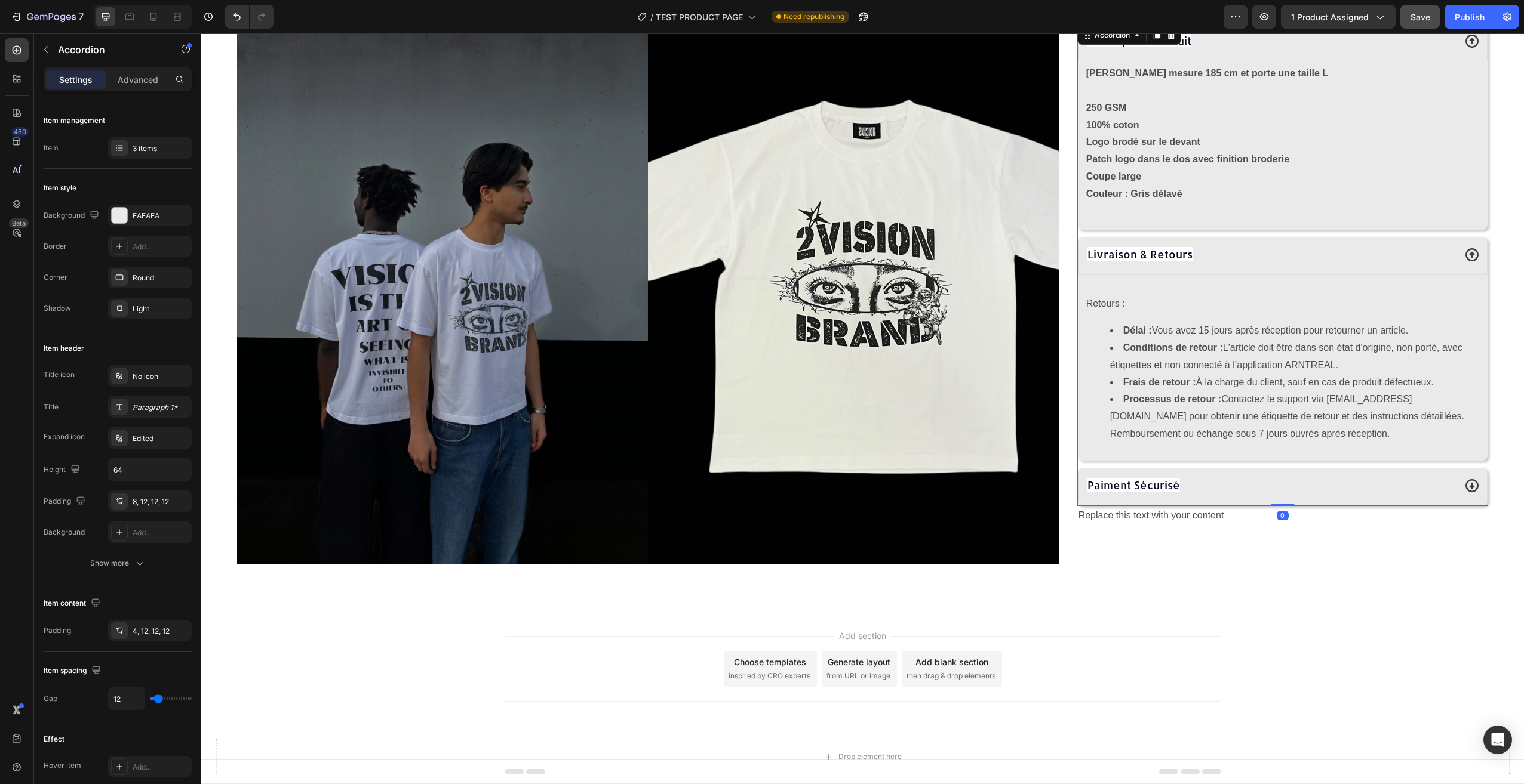
scroll to position [628, 0]
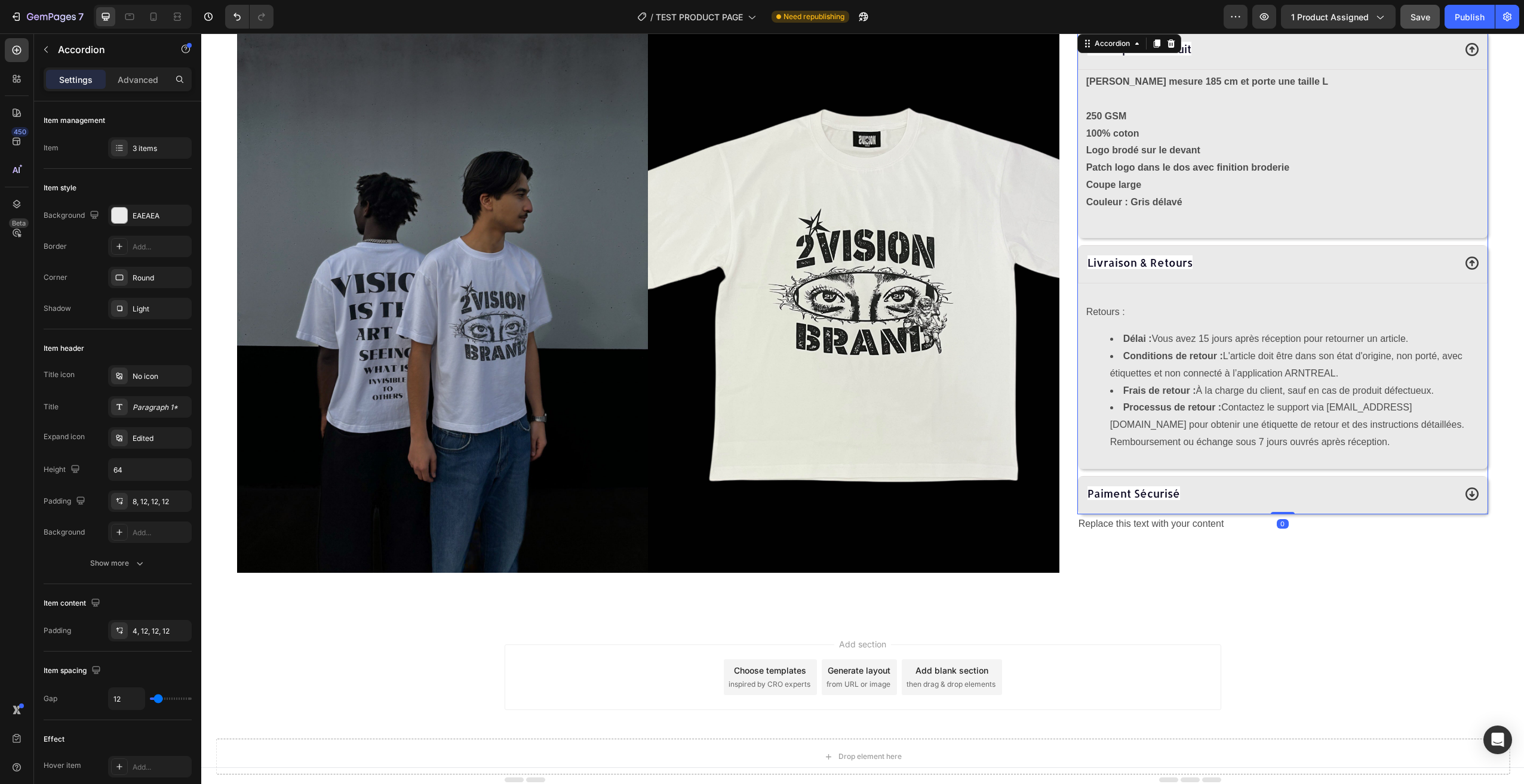
click at [1203, 485] on div "Paiment Sécurisé" at bounding box center [1270, 493] width 369 height 21
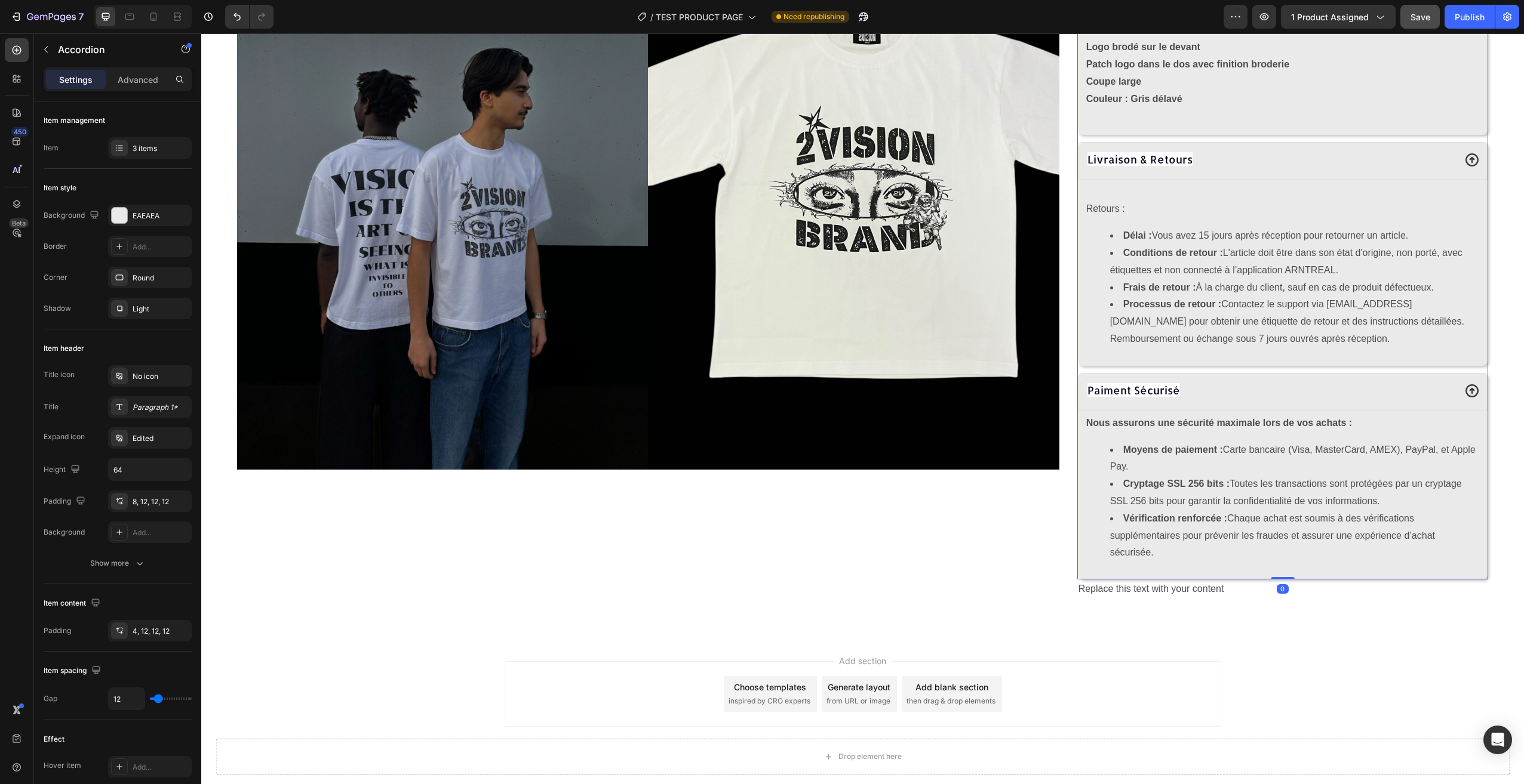
scroll to position [735, 0]
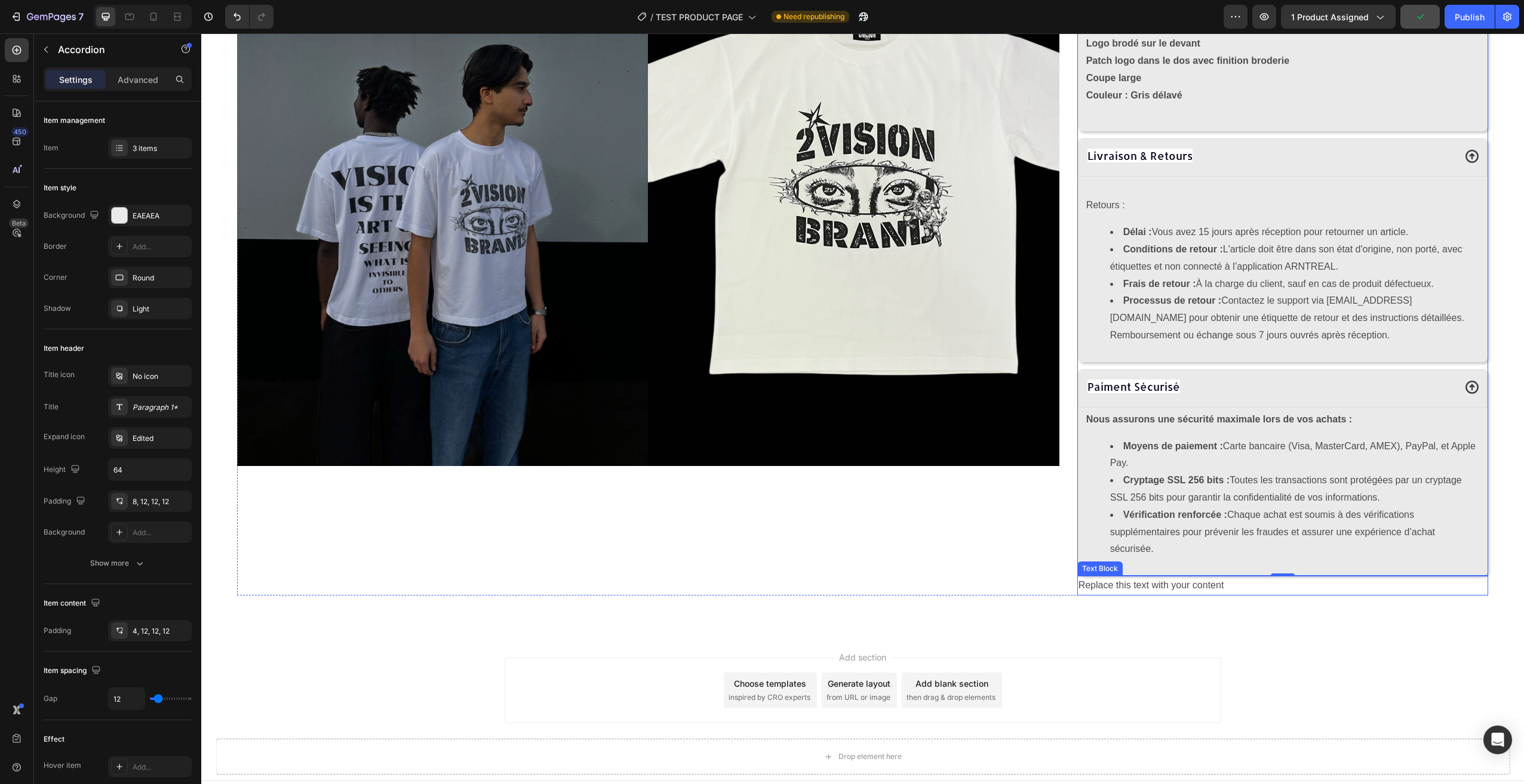
click at [1226, 584] on div "Replace this text with your content" at bounding box center [1282, 585] width 410 height 20
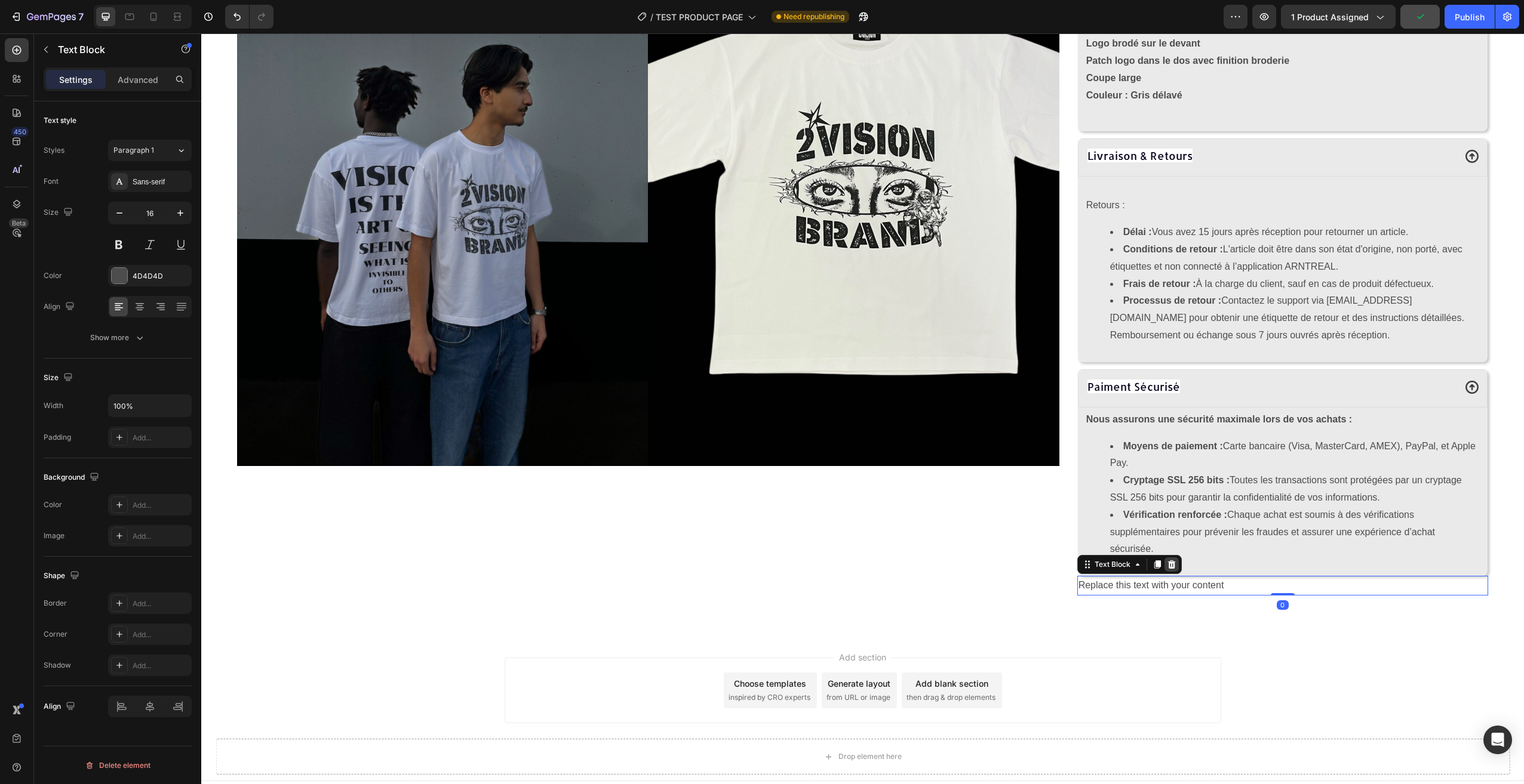
click at [1167, 564] on icon at bounding box center [1172, 564] width 9 height 9
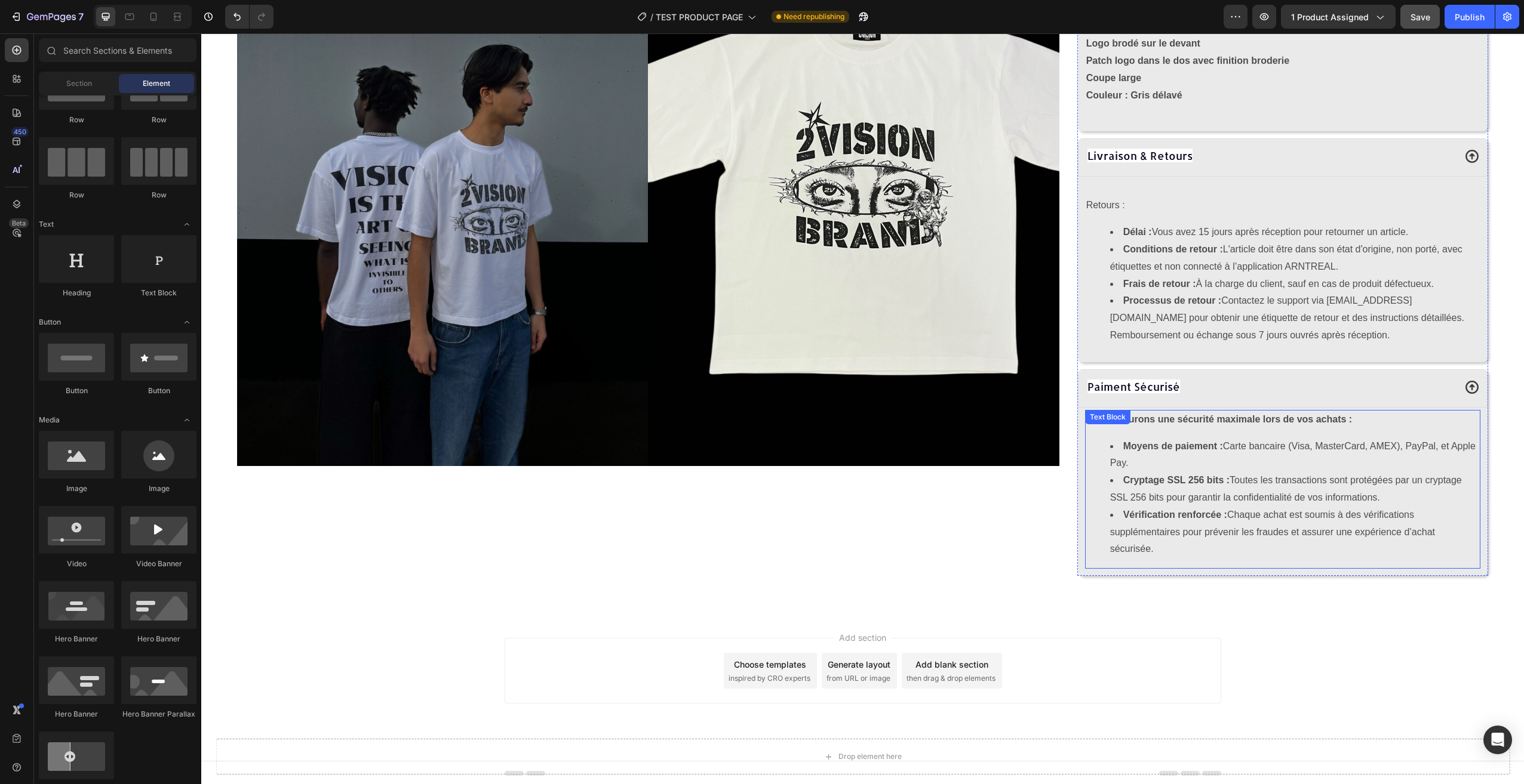
click at [1194, 541] on li "Vérification renforcée : Chaque achat est soumis à des vérifications supplément…" at bounding box center [1294, 532] width 369 height 51
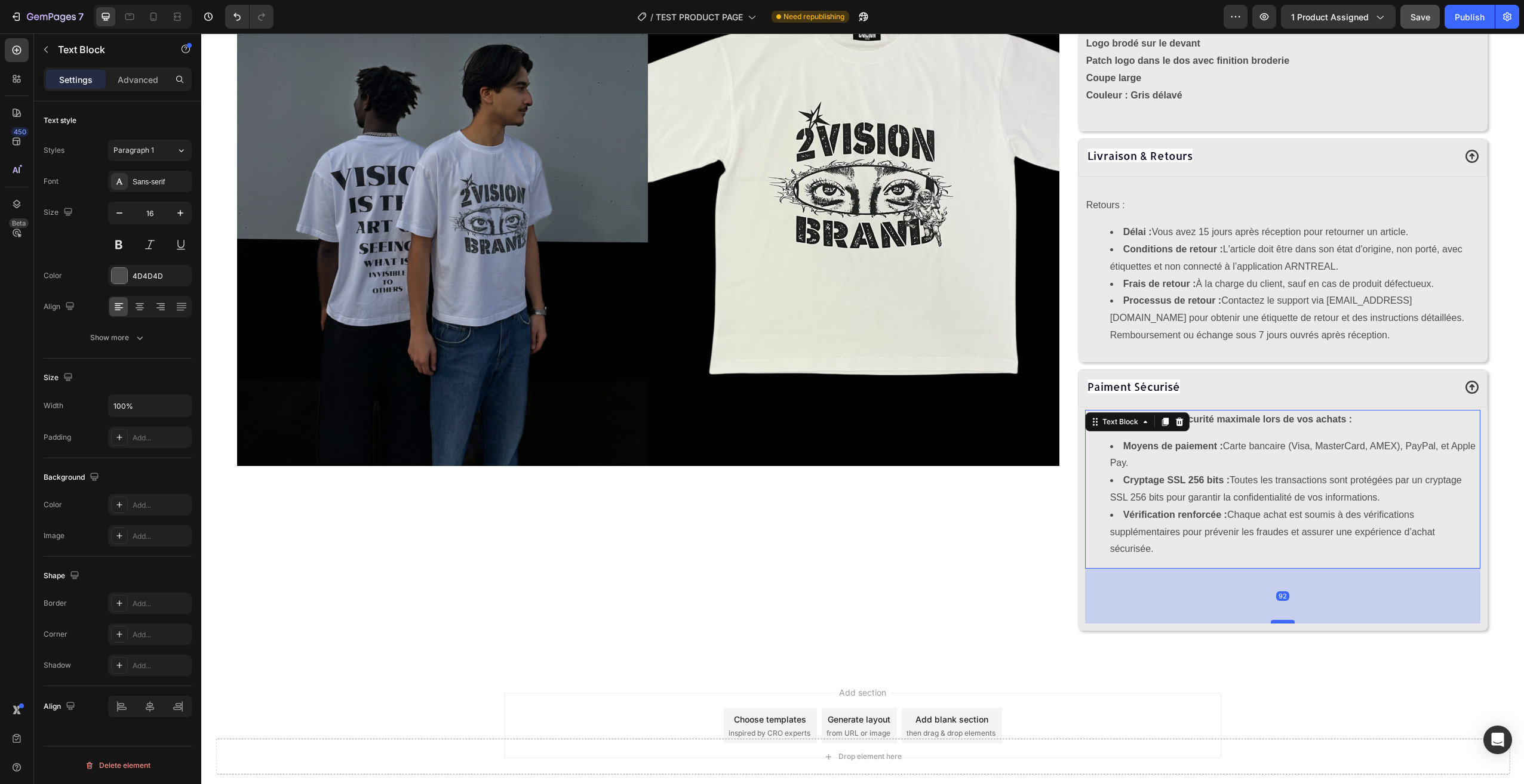
drag, startPoint x: 1270, startPoint y: 565, endPoint x: 1269, endPoint y: 620, distance: 55.0
click at [1271, 620] on div at bounding box center [1283, 622] width 24 height 4
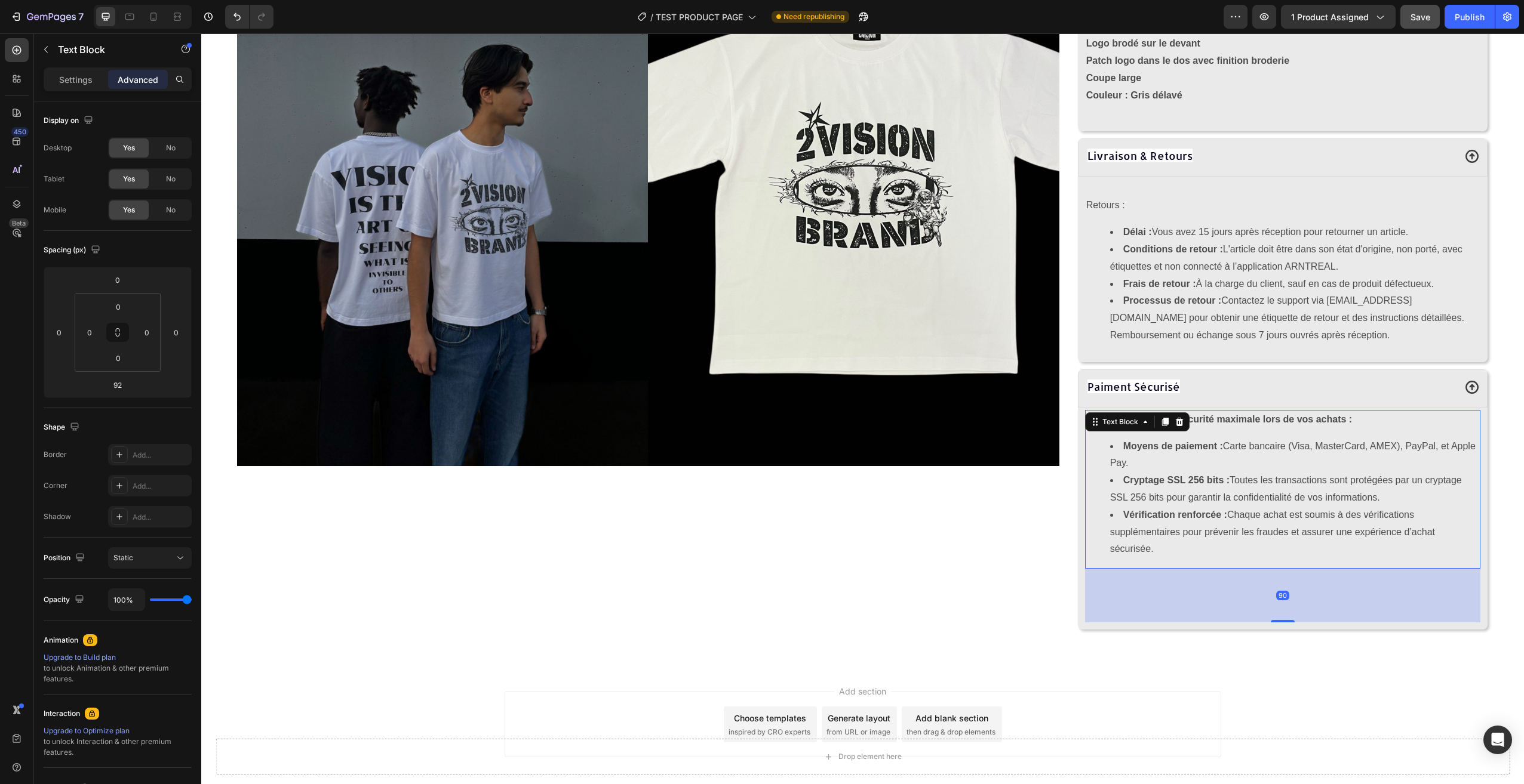
click at [1272, 620] on div at bounding box center [1283, 621] width 24 height 3
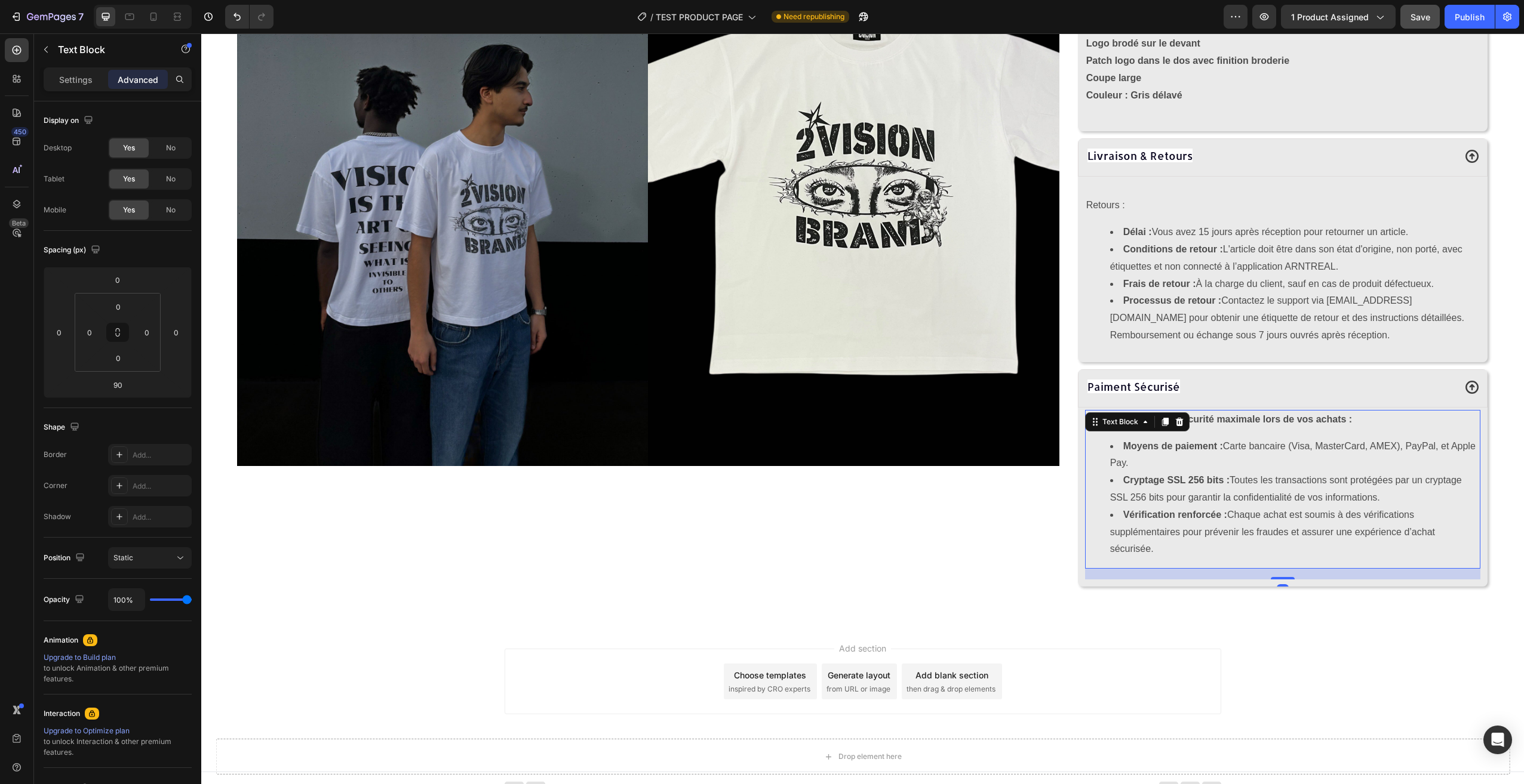
drag, startPoint x: 1271, startPoint y: 619, endPoint x: 1291, endPoint y: 576, distance: 47.4
click at [1291, 569] on div "18" at bounding box center [1282, 569] width 395 height 0
type input "18"
click at [57, 45] on div "Text Block" at bounding box center [102, 49] width 137 height 31
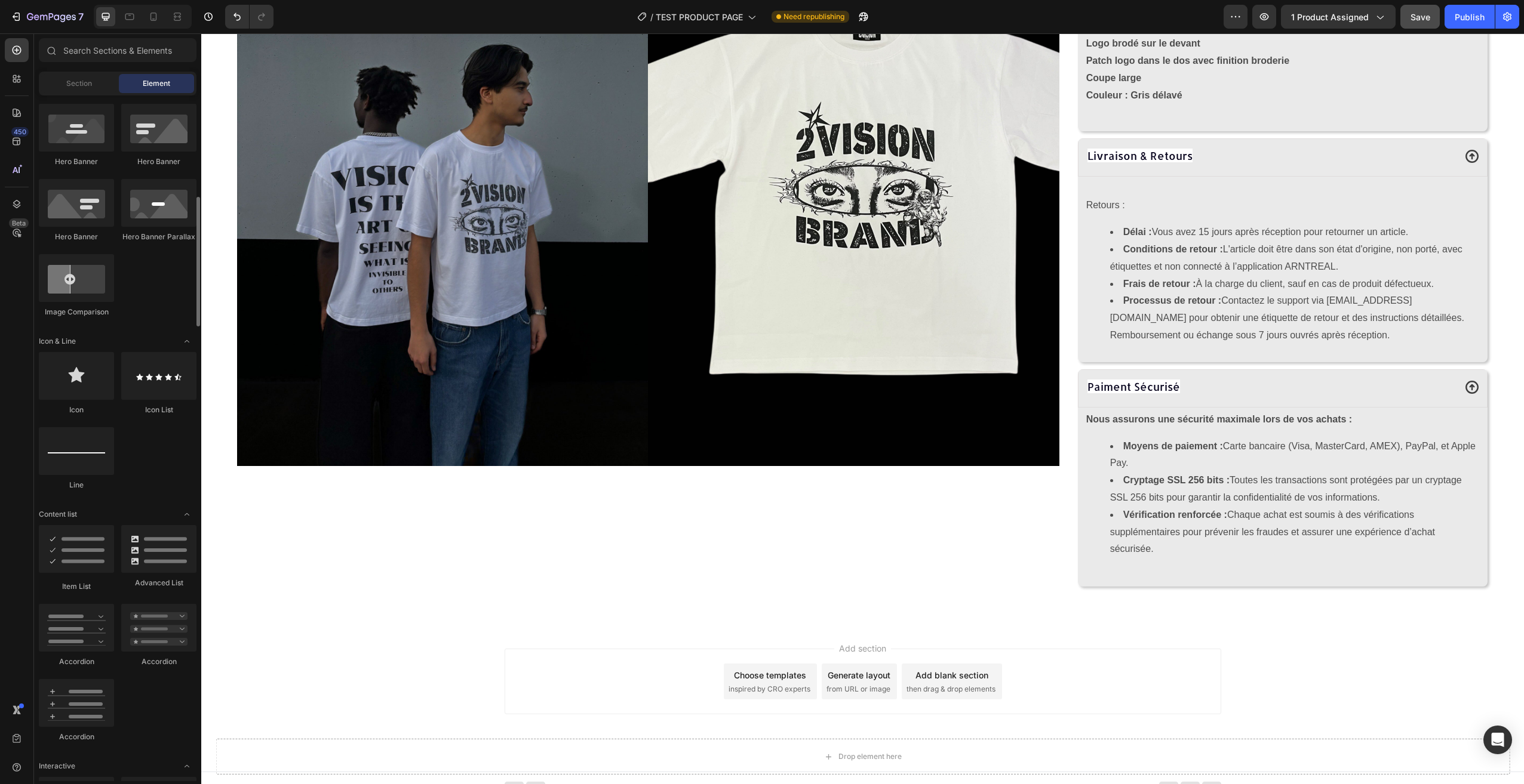
scroll to position [179, 0]
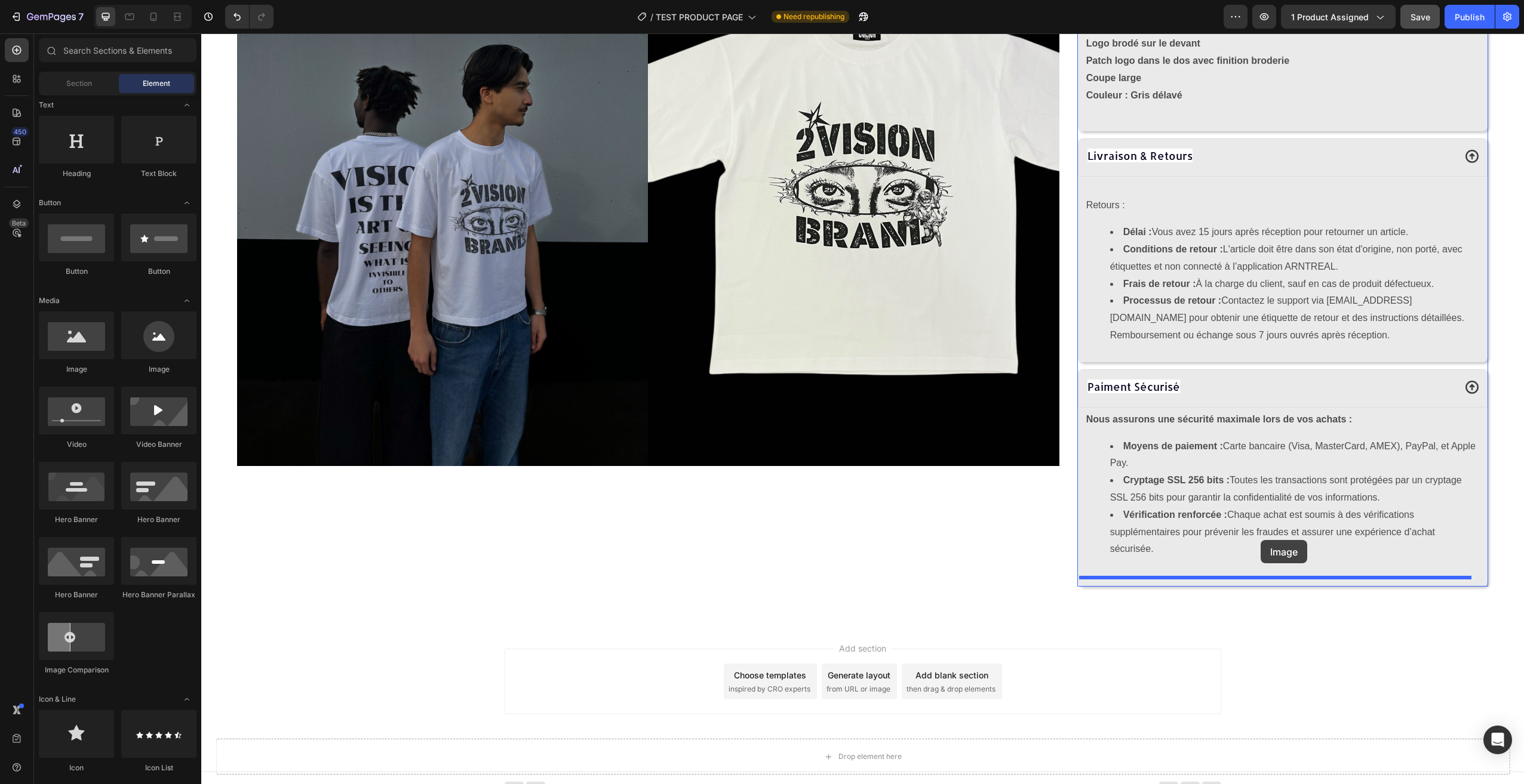
drag, startPoint x: 270, startPoint y: 356, endPoint x: 1260, endPoint y: 540, distance: 1007.0
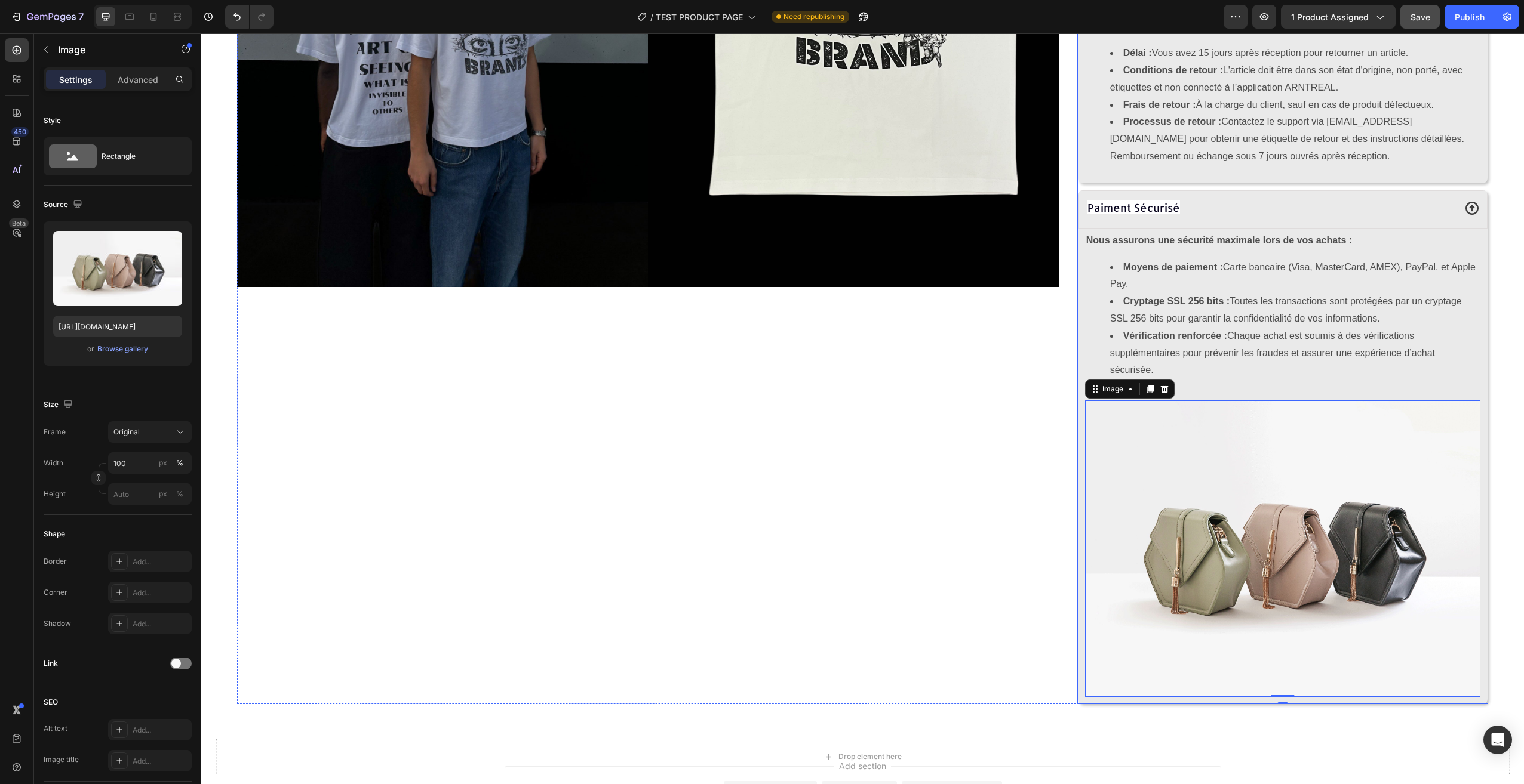
click at [1252, 204] on div "Paiment Sécurisé" at bounding box center [1270, 207] width 369 height 21
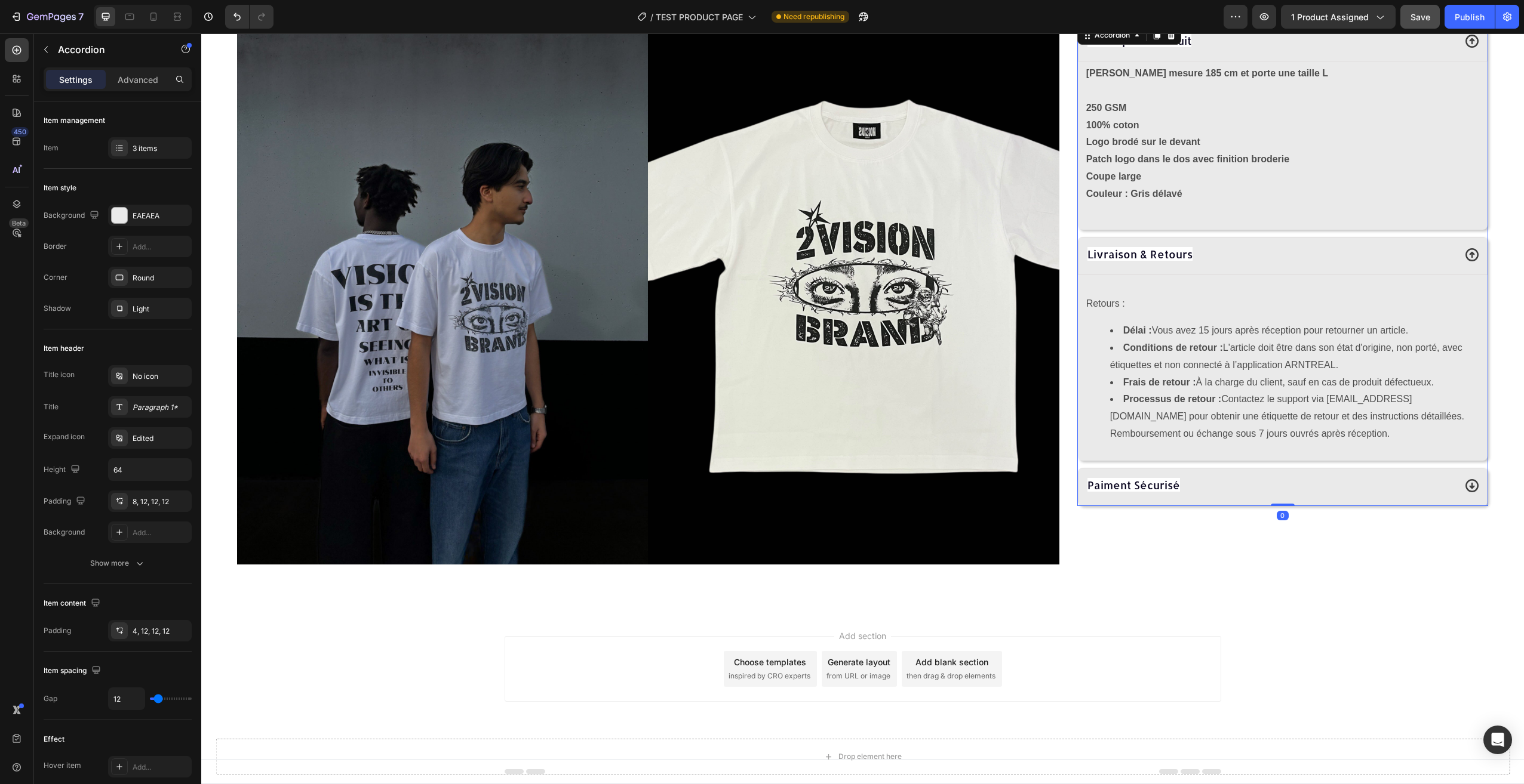
scroll to position [628, 0]
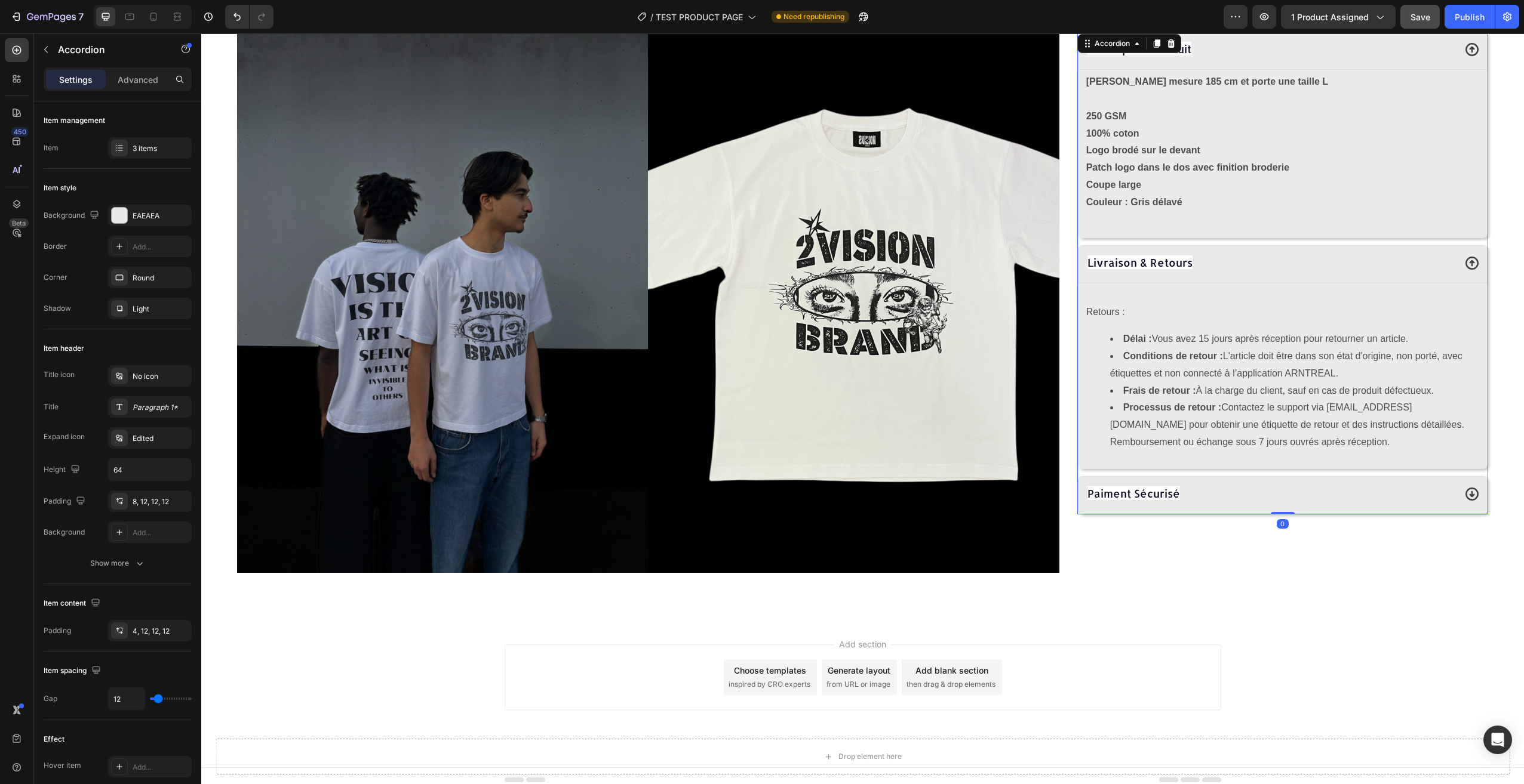
click at [1208, 496] on div "Paiment Sécurisé" at bounding box center [1270, 493] width 369 height 21
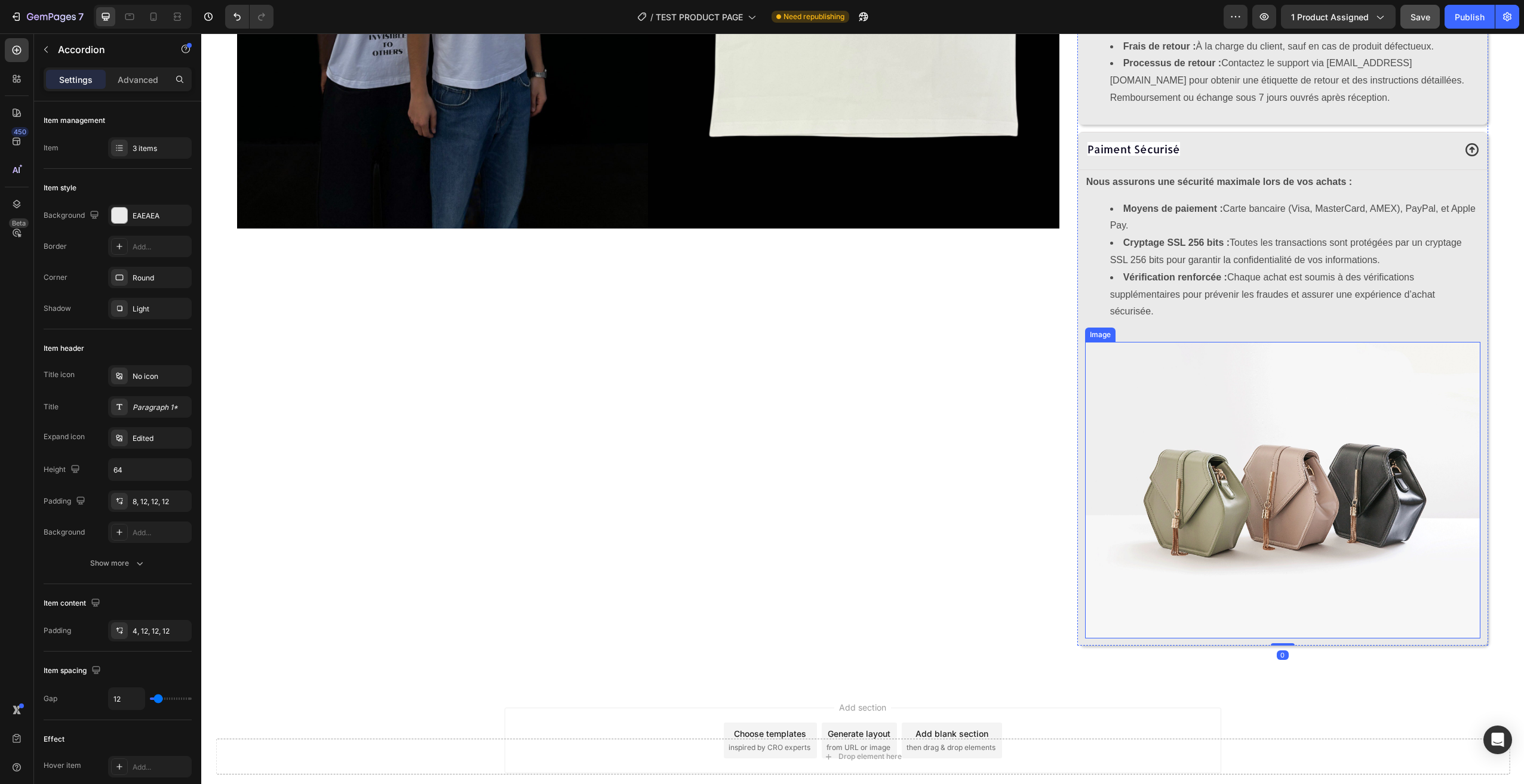
scroll to position [974, 0]
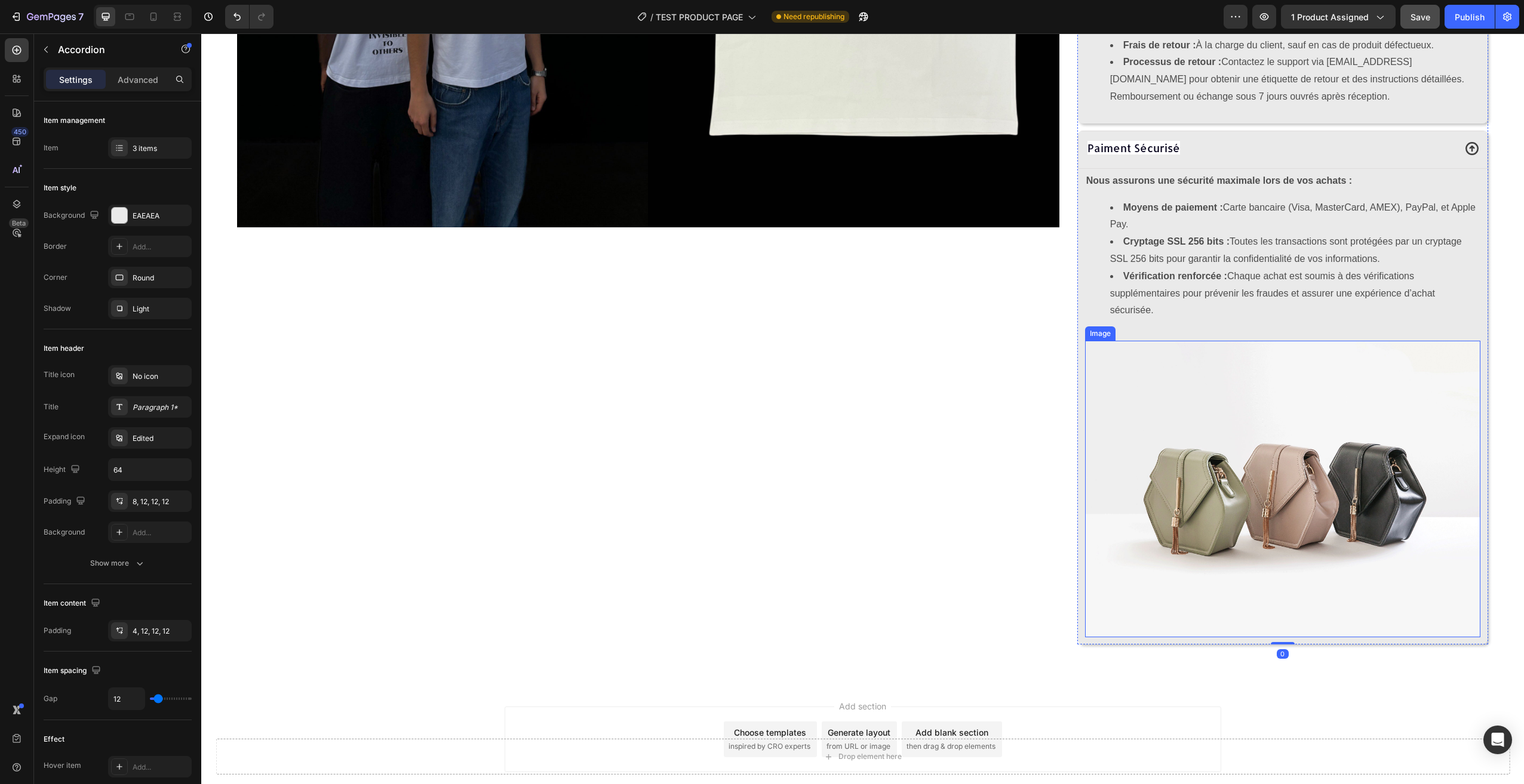
click at [1310, 349] on img at bounding box center [1282, 489] width 395 height 296
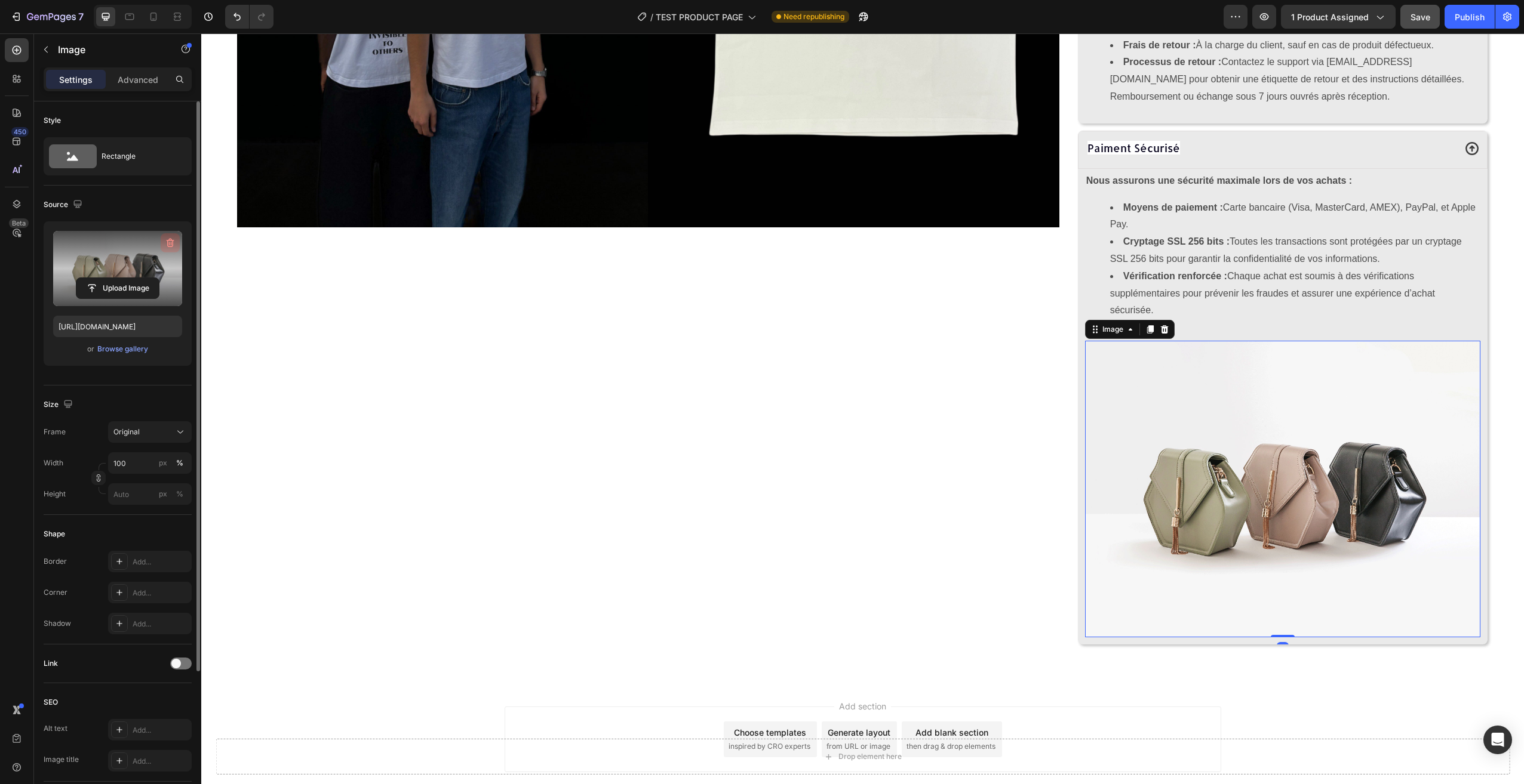
click at [169, 240] on icon "button" at bounding box center [170, 243] width 12 height 12
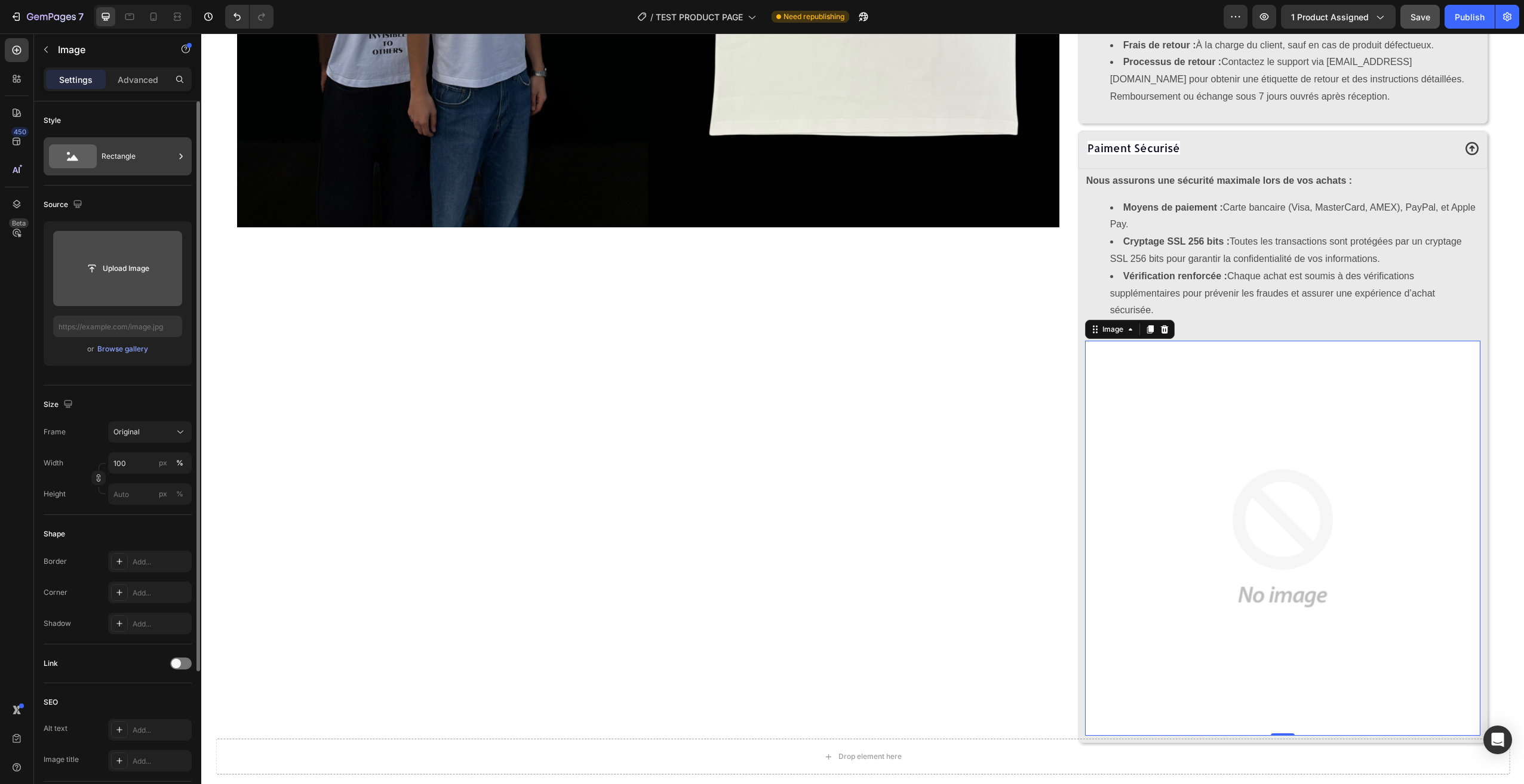
click at [146, 153] on div "Rectangle" at bounding box center [138, 156] width 73 height 27
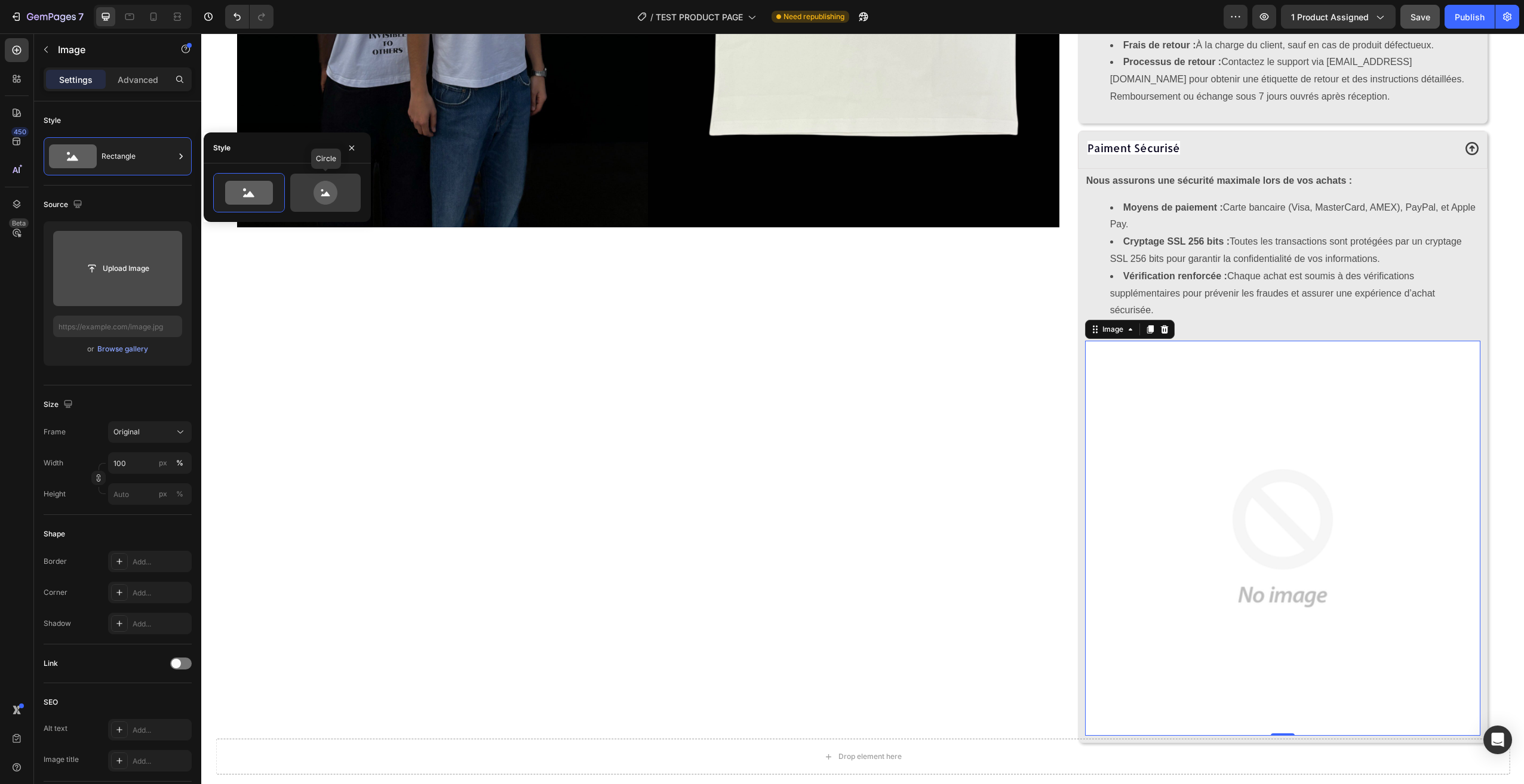
click at [352, 198] on icon at bounding box center [325, 193] width 56 height 24
type input "80"
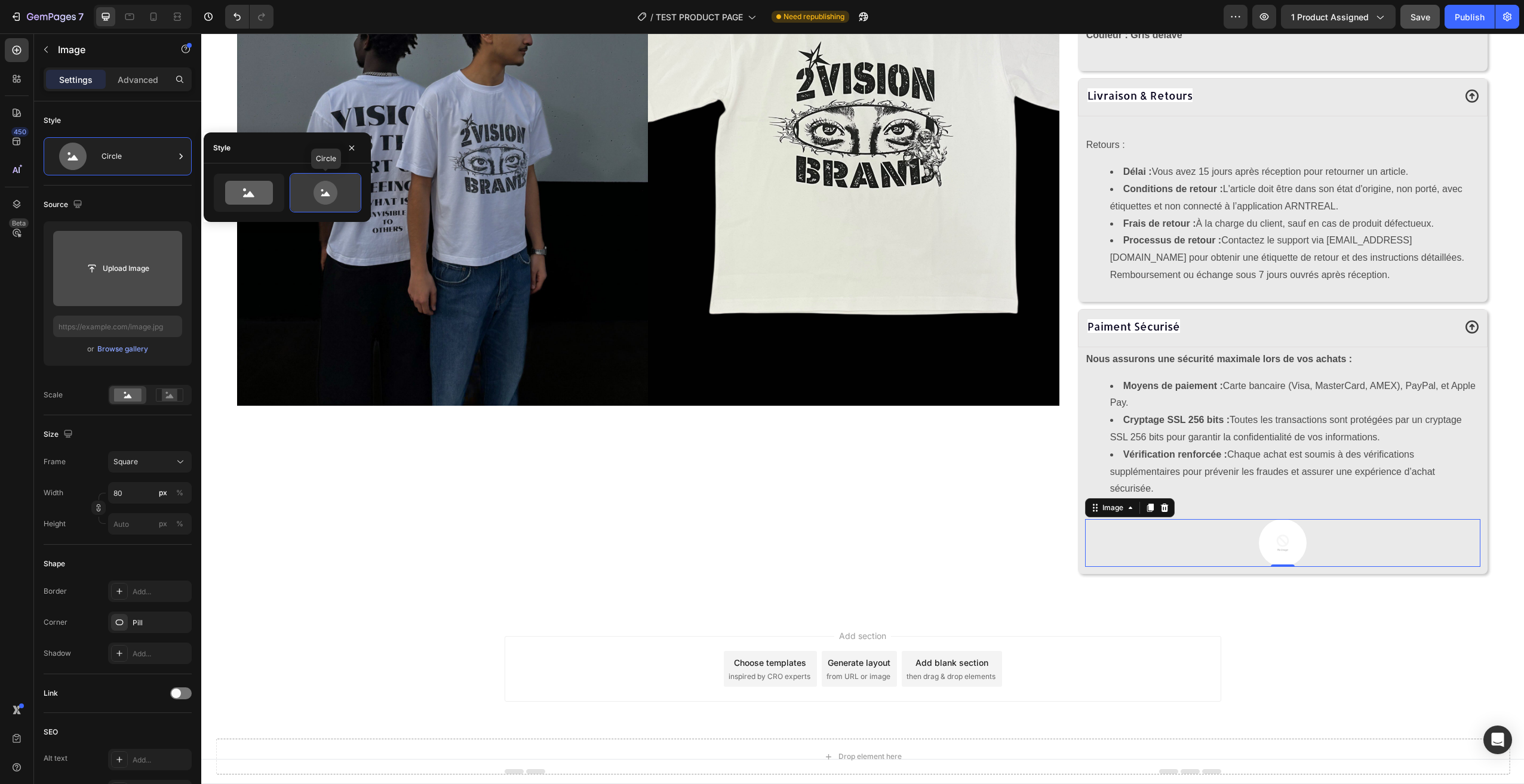
scroll to position [793, 0]
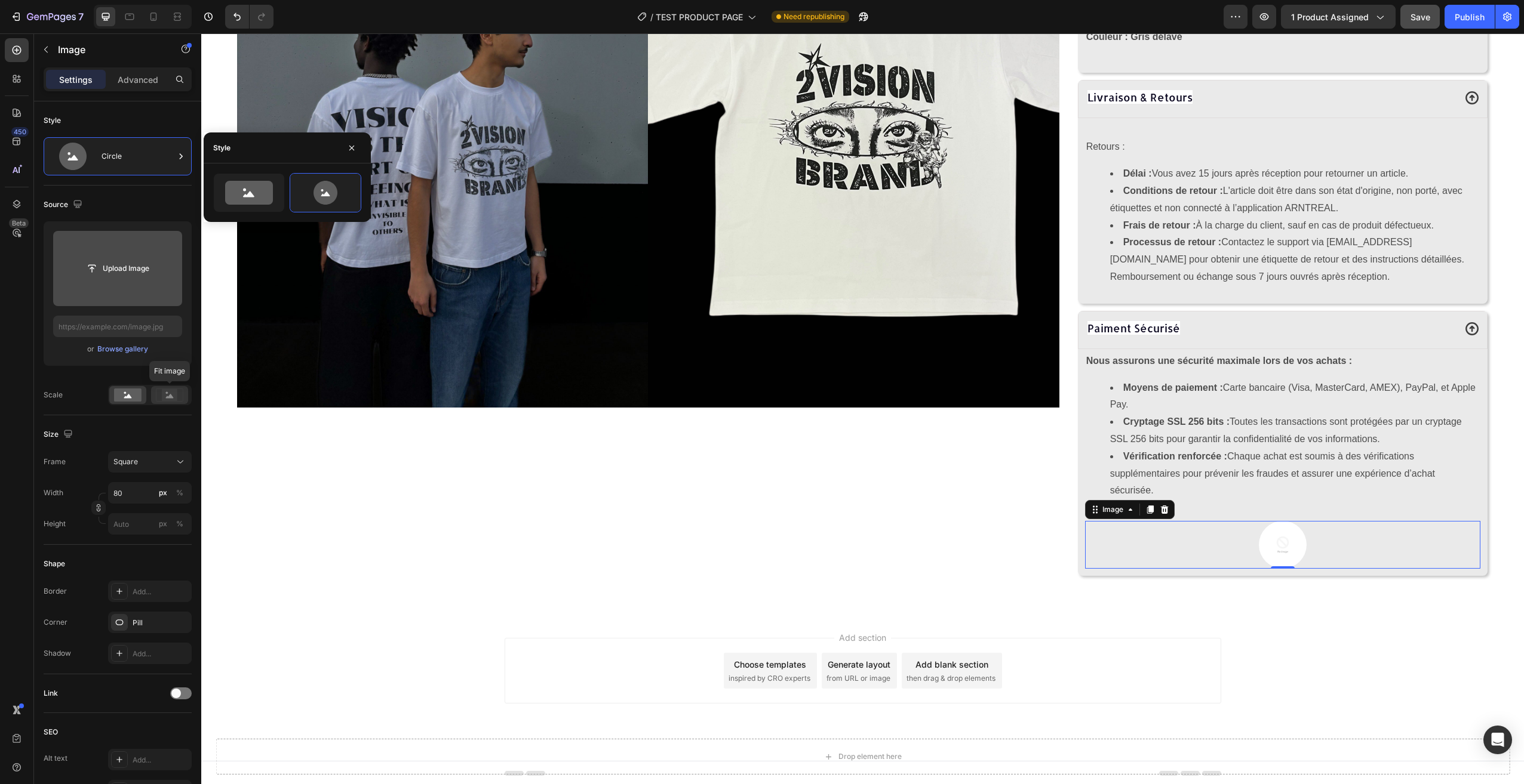
click at [167, 394] on rect at bounding box center [169, 394] width 16 height 12
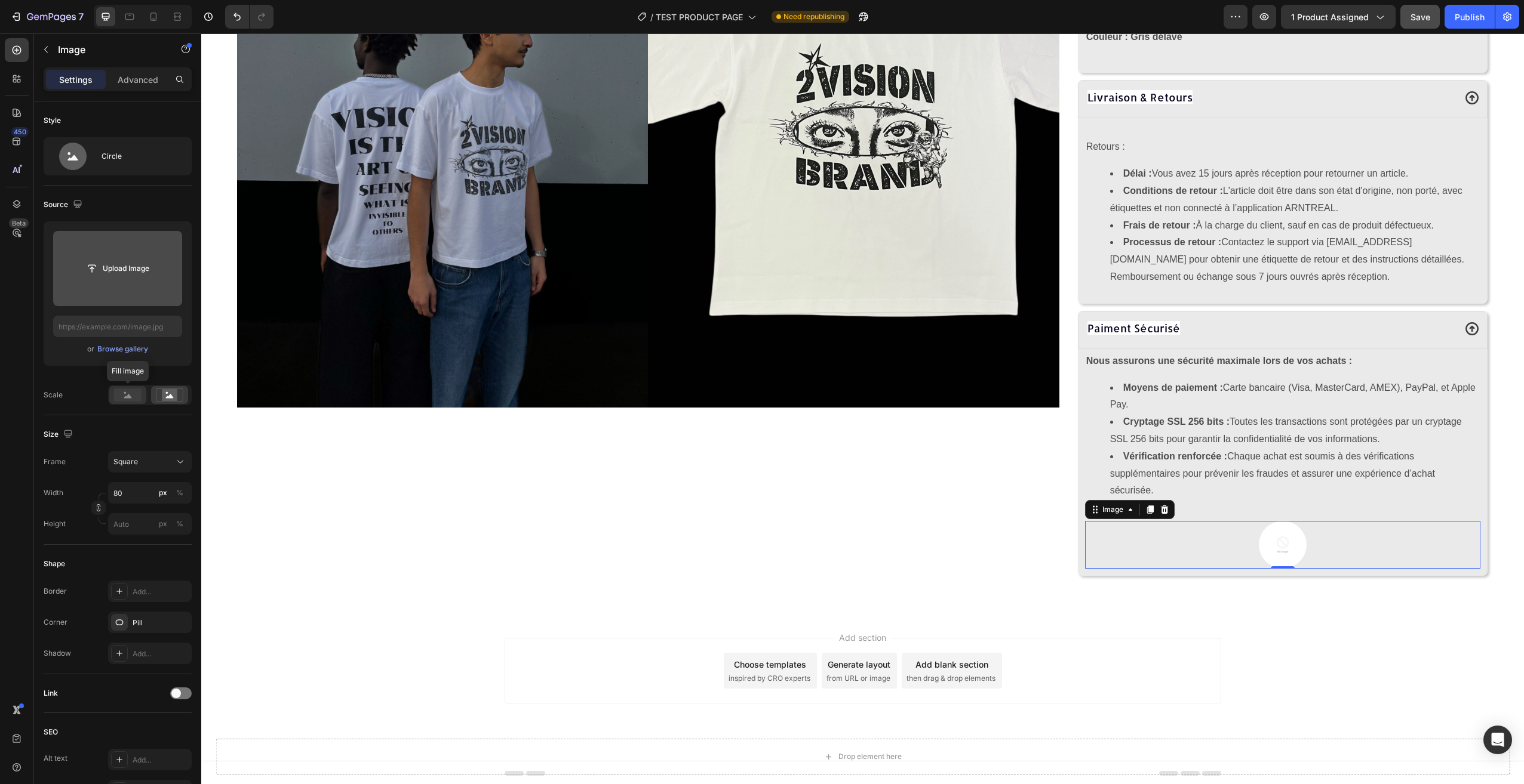
click at [133, 395] on rect at bounding box center [127, 395] width 27 height 13
click at [151, 464] on div "Square" at bounding box center [142, 462] width 59 height 10
click at [155, 484] on div "Square" at bounding box center [139, 491] width 95 height 22
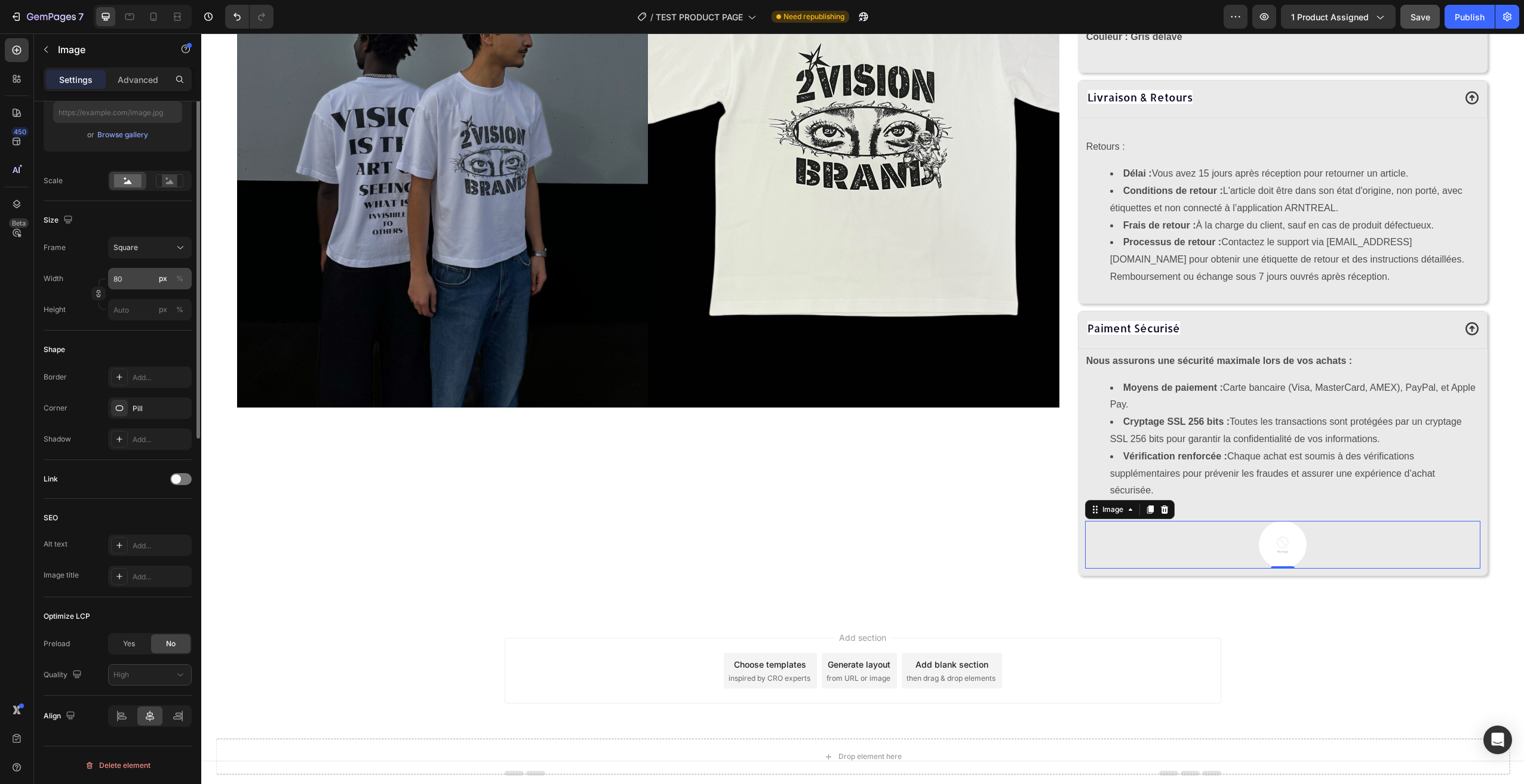
scroll to position [0, 0]
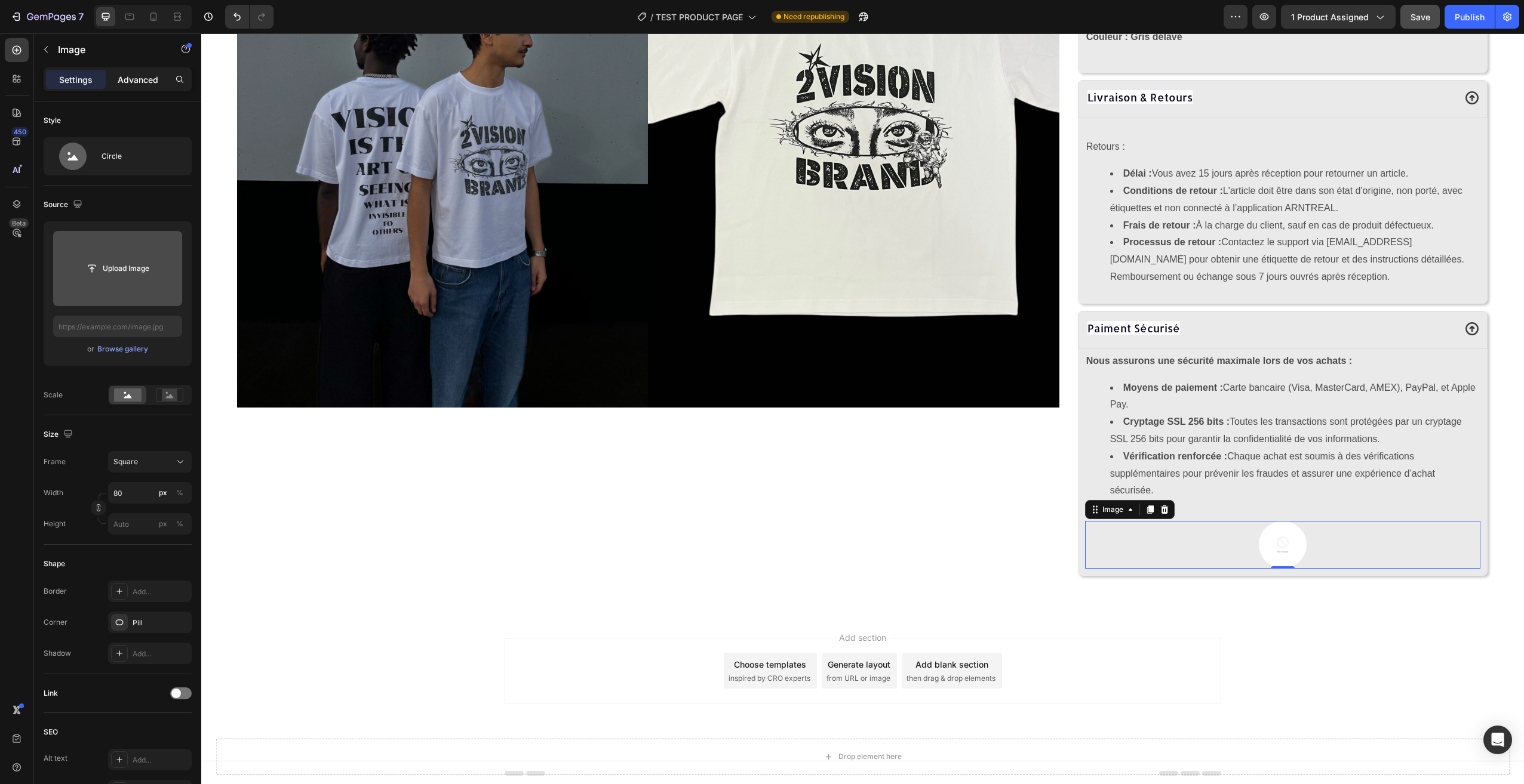
click at [122, 76] on p "Advanced" at bounding box center [137, 79] width 40 height 12
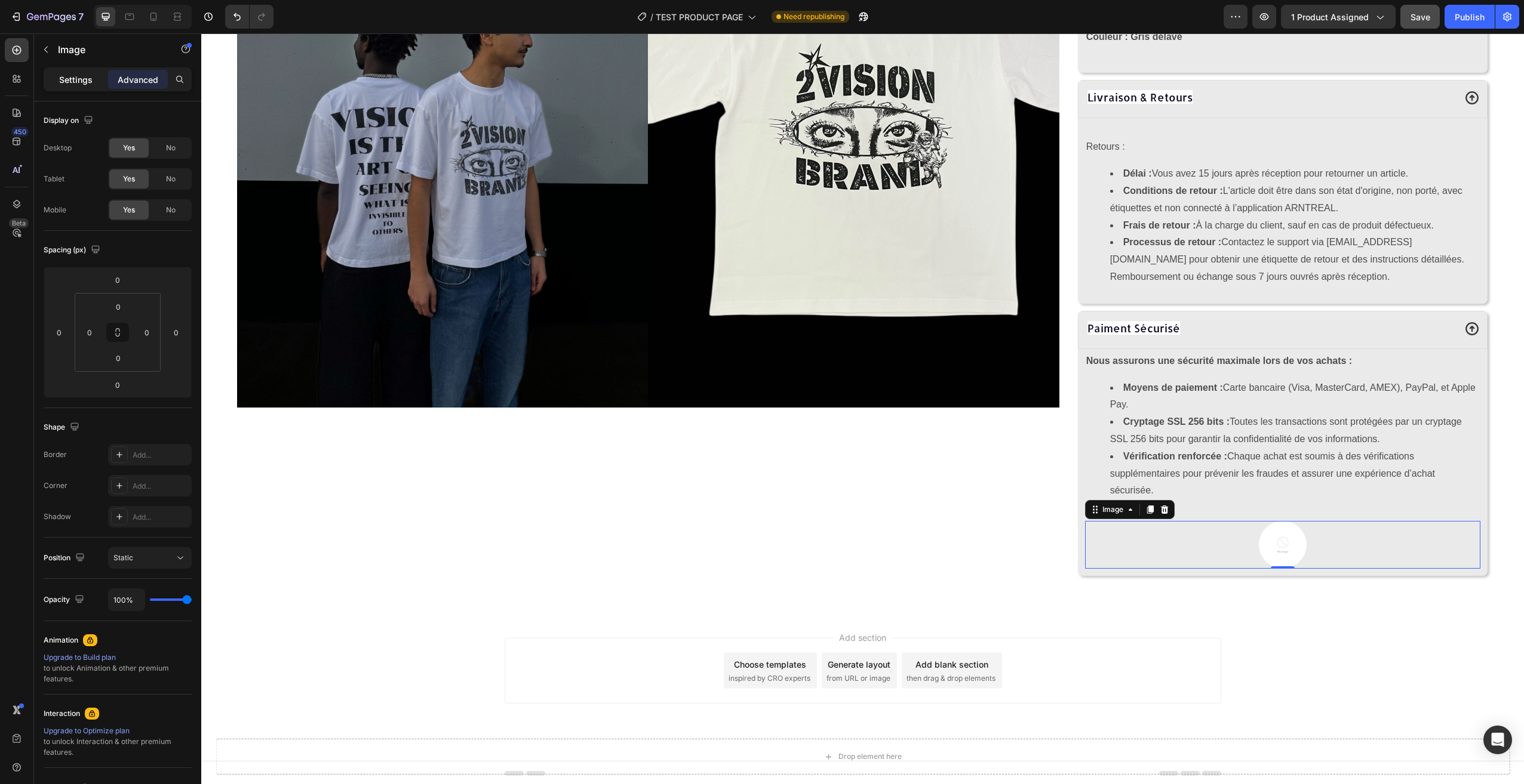
click at [71, 80] on p "Settings" at bounding box center [76, 79] width 34 height 12
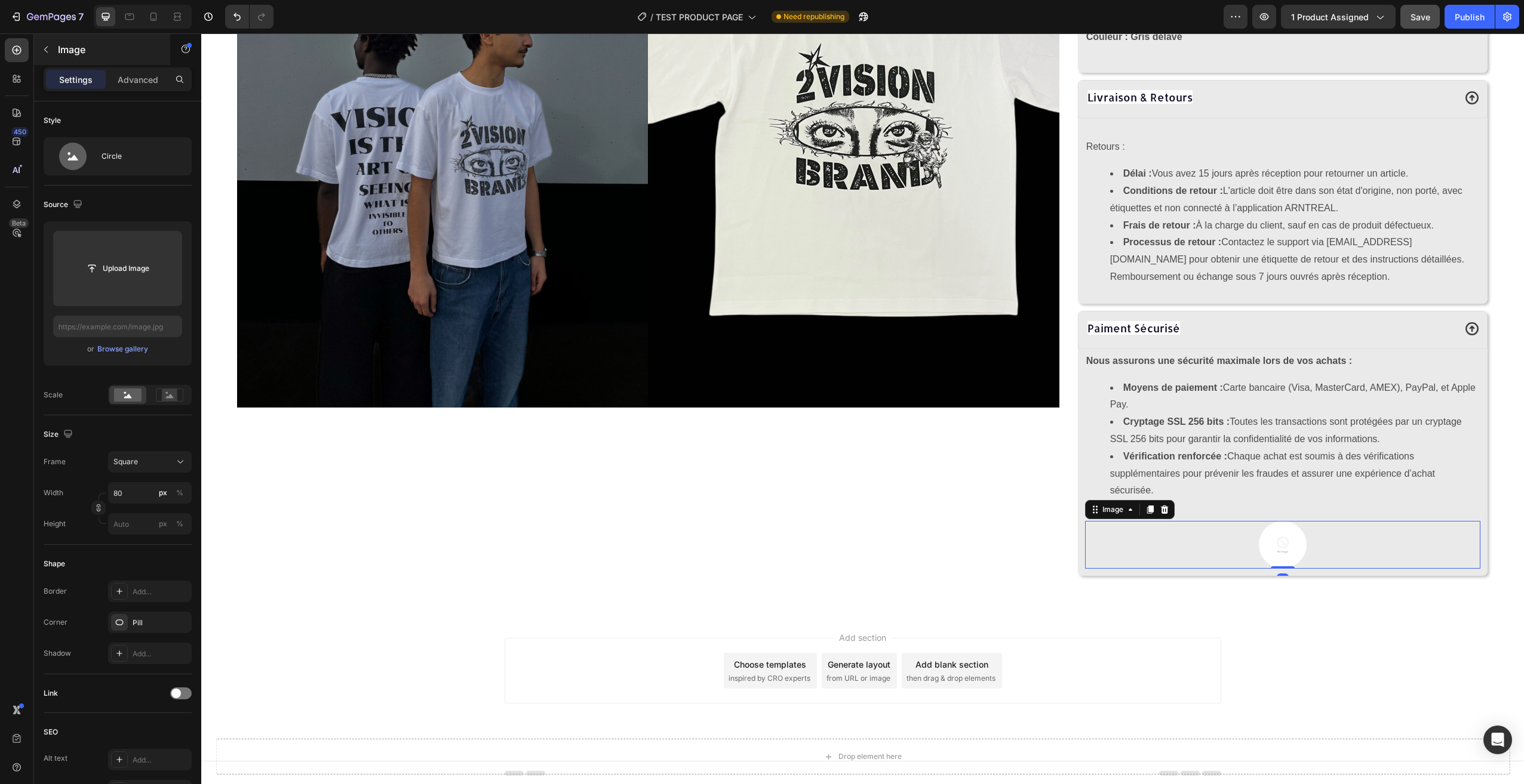
click at [55, 52] on div "Image" at bounding box center [102, 49] width 137 height 31
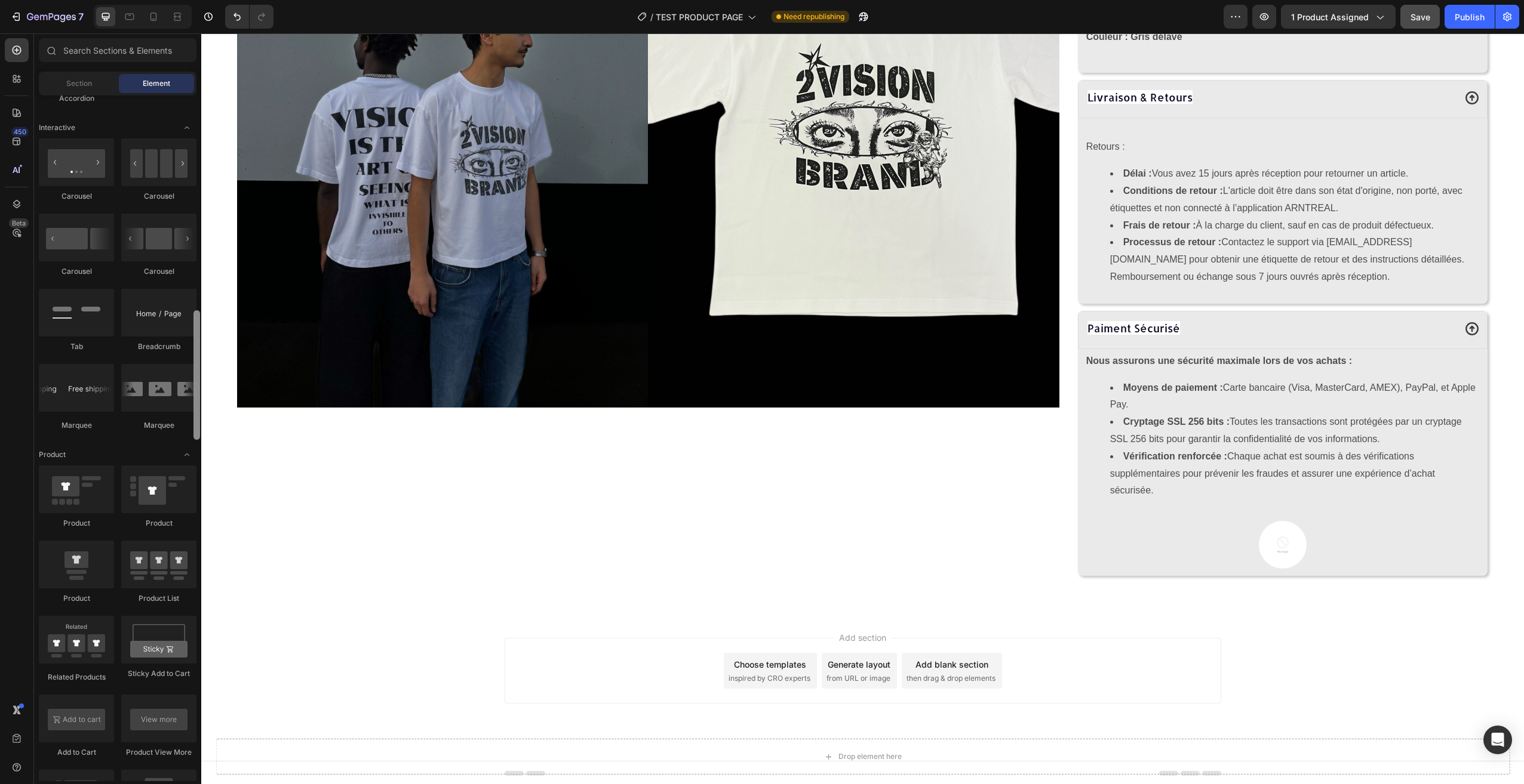
scroll to position [1191, 0]
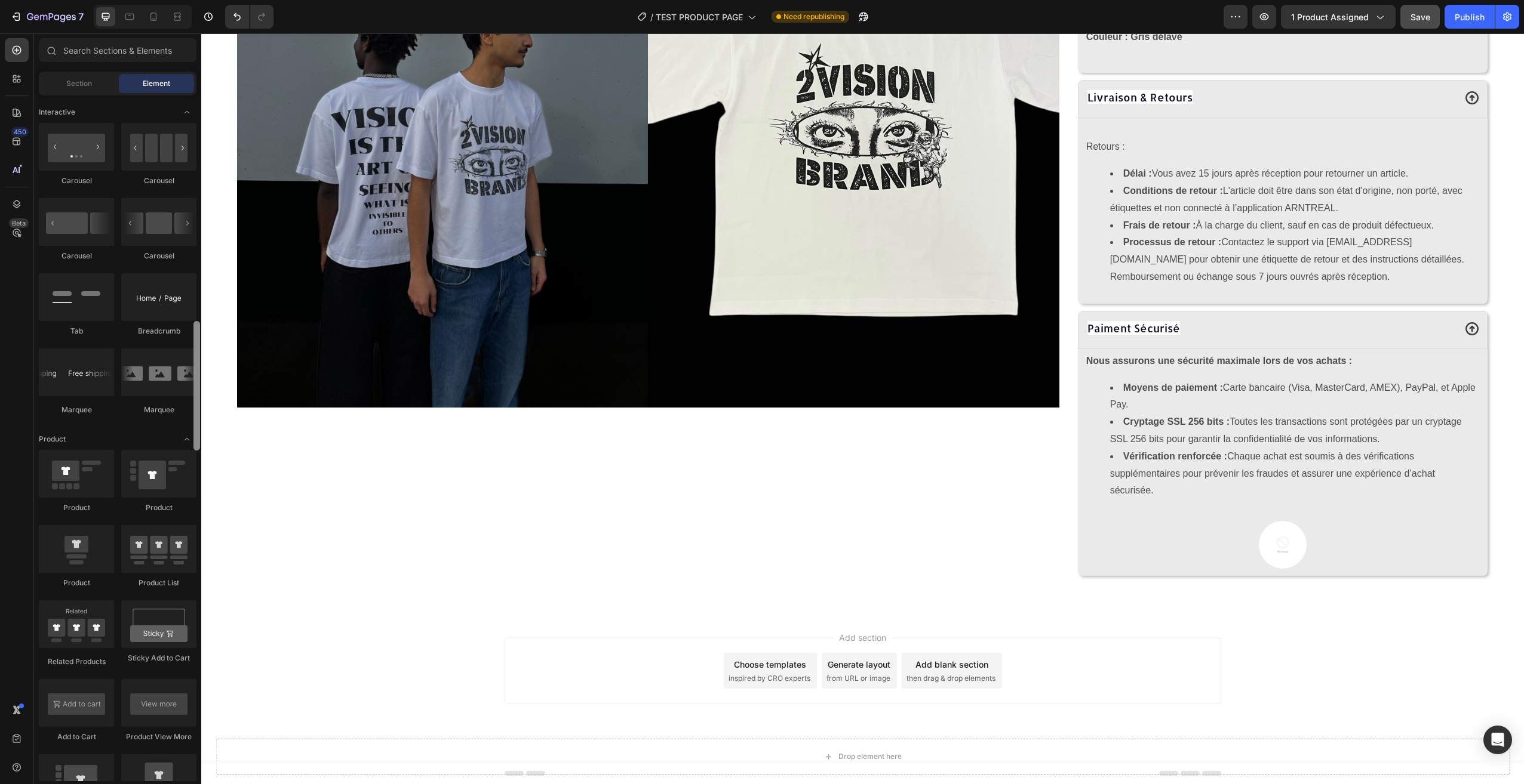
drag, startPoint x: 198, startPoint y: 216, endPoint x: 194, endPoint y: 442, distance: 226.0
click at [194, 442] on div at bounding box center [196, 386] width 7 height 130
drag, startPoint x: 355, startPoint y: 425, endPoint x: 1215, endPoint y: 506, distance: 863.8
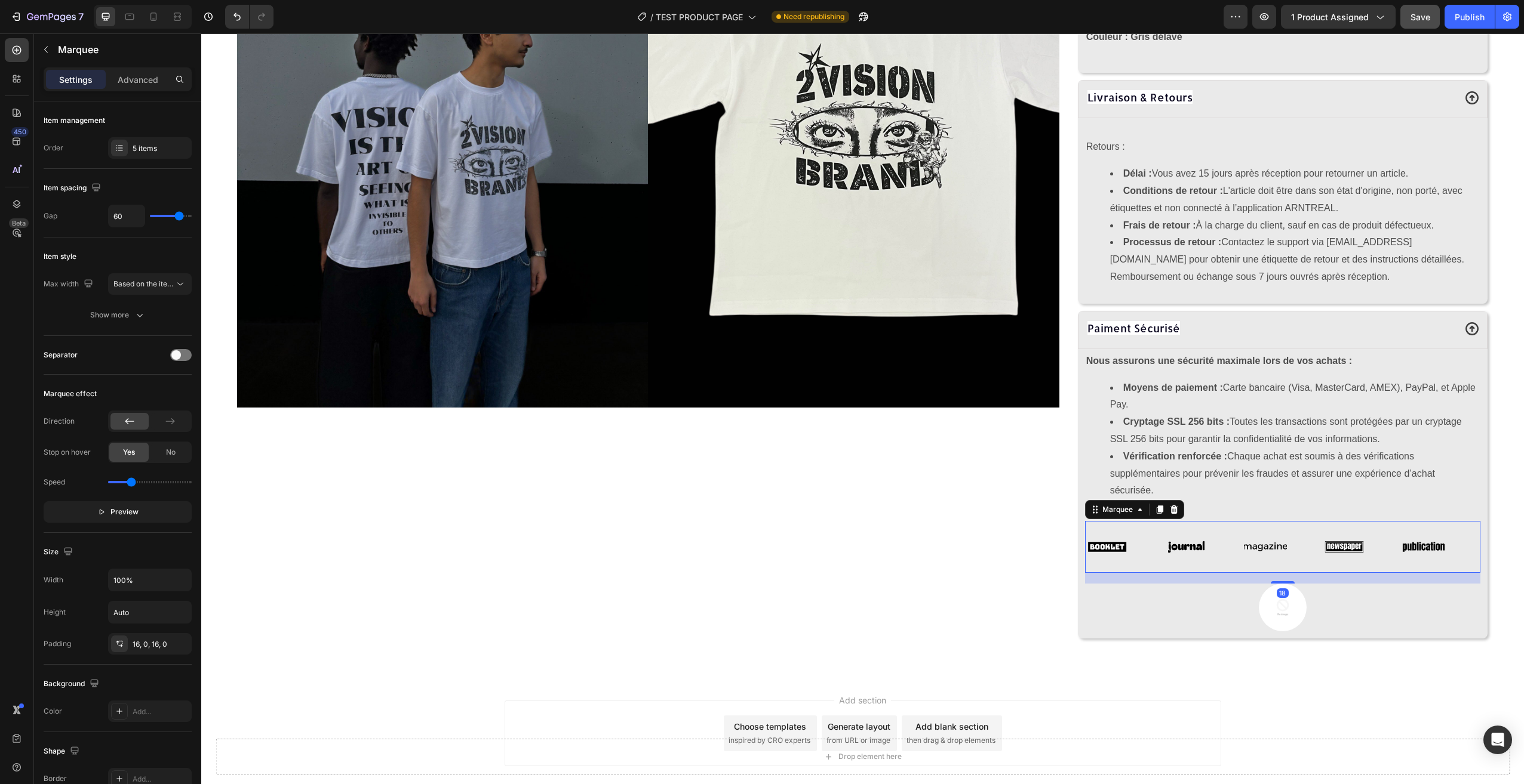
scroll to position [856, 0]
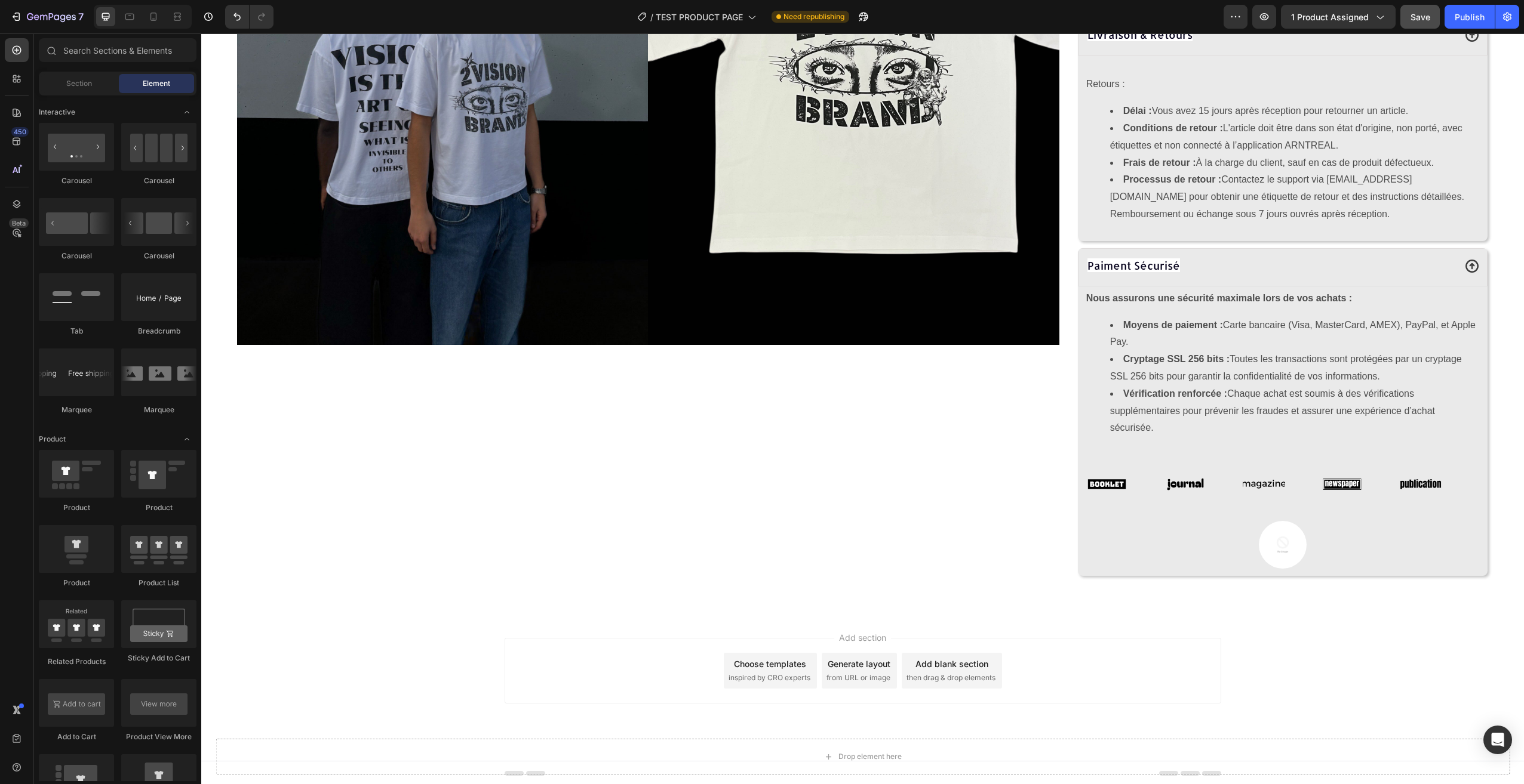
click at [1220, 645] on div "Add section Choose templates inspired by CRO experts Generate layout from URL o…" at bounding box center [862, 687] width 1323 height 147
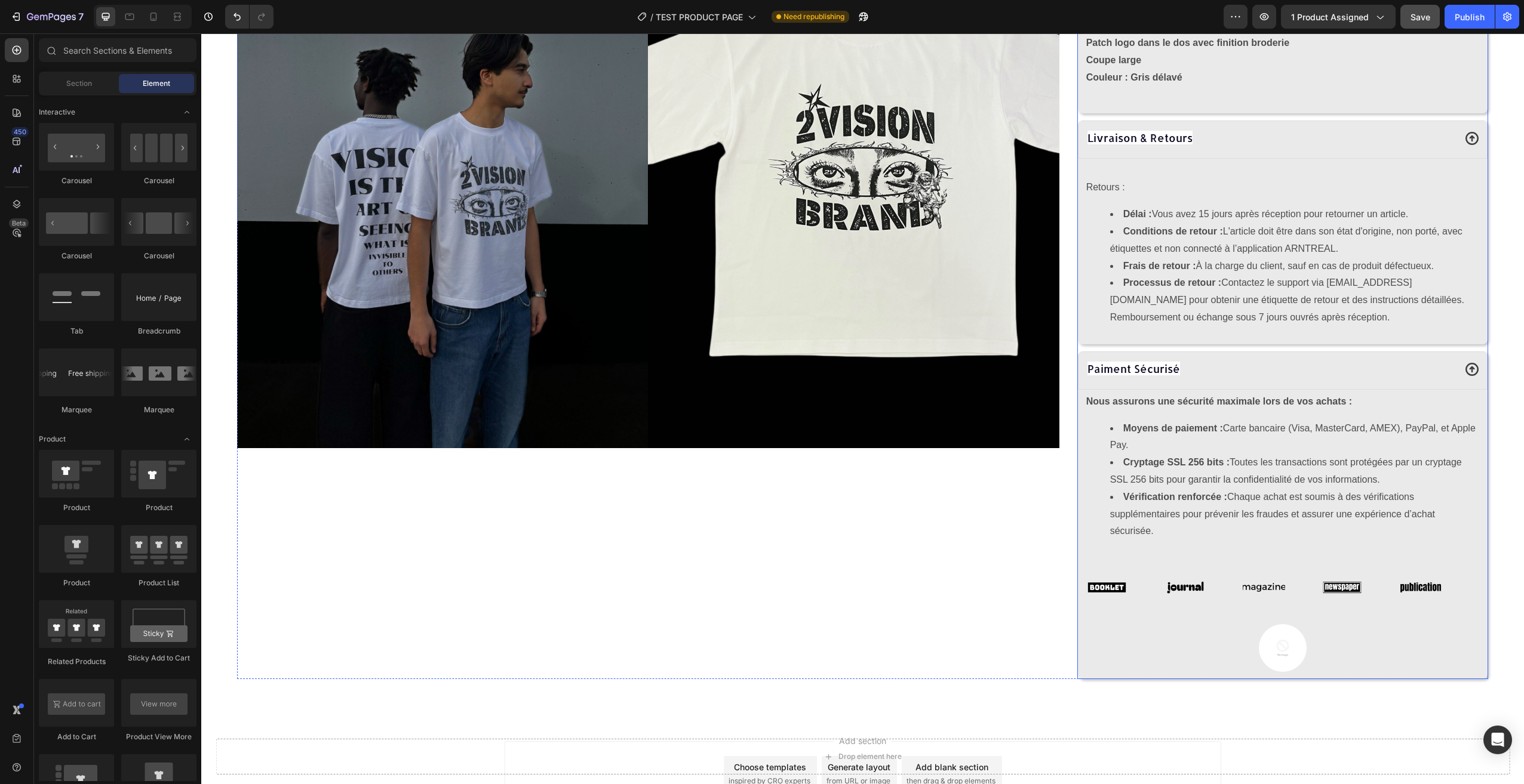
scroll to position [737, 0]
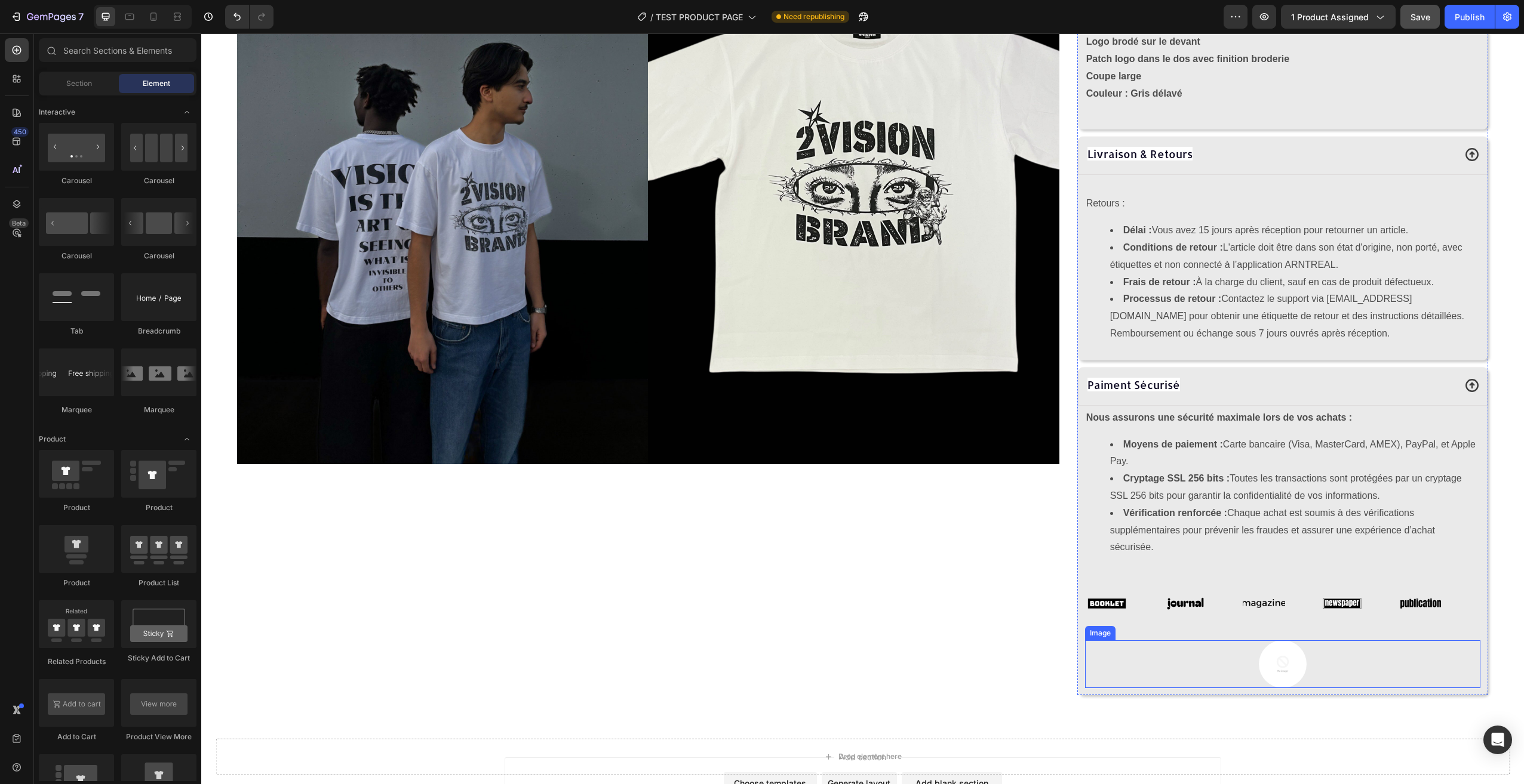
click at [1198, 647] on div at bounding box center [1282, 663] width 395 height 48
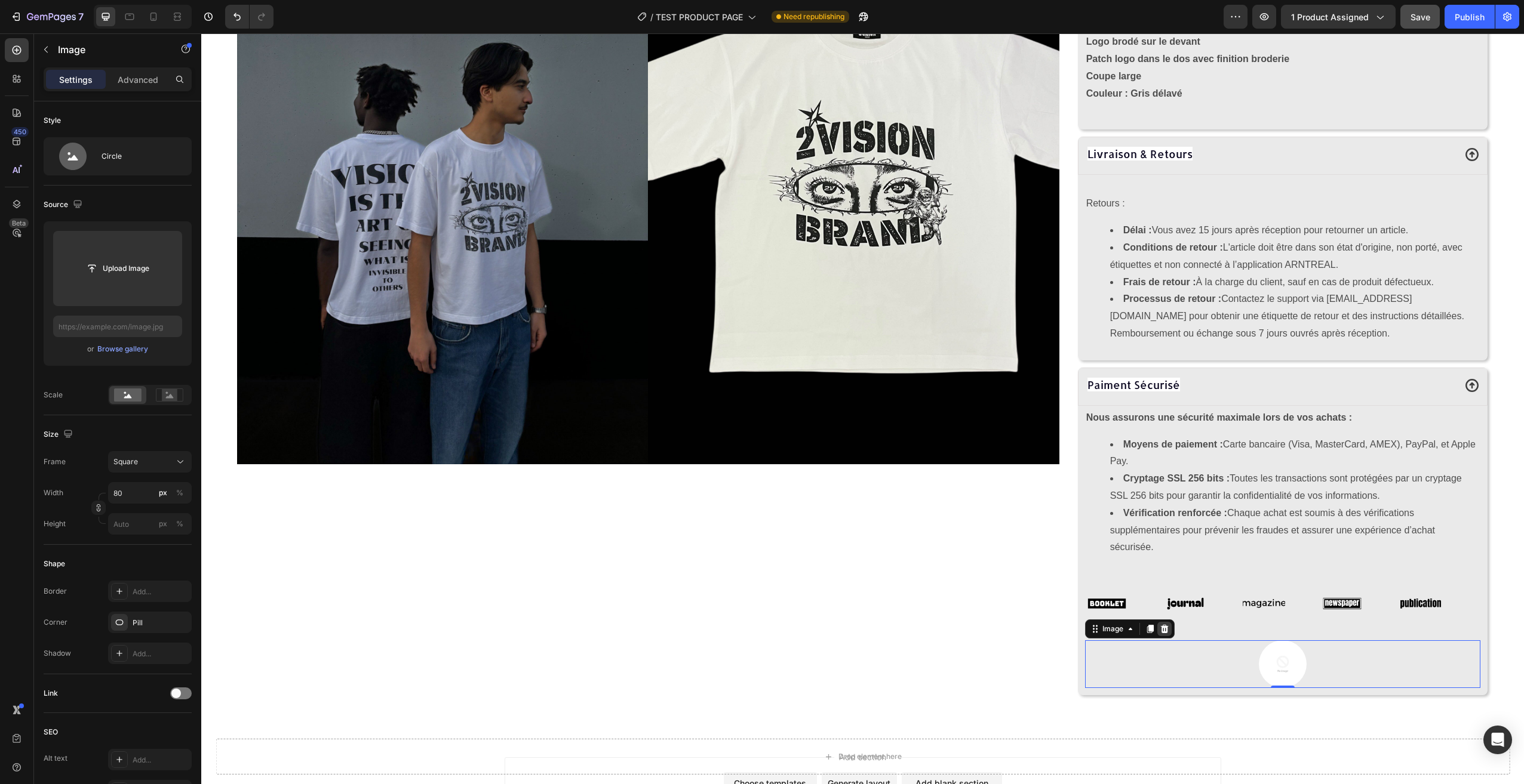
click at [1160, 626] on icon at bounding box center [1164, 629] width 7 height 8
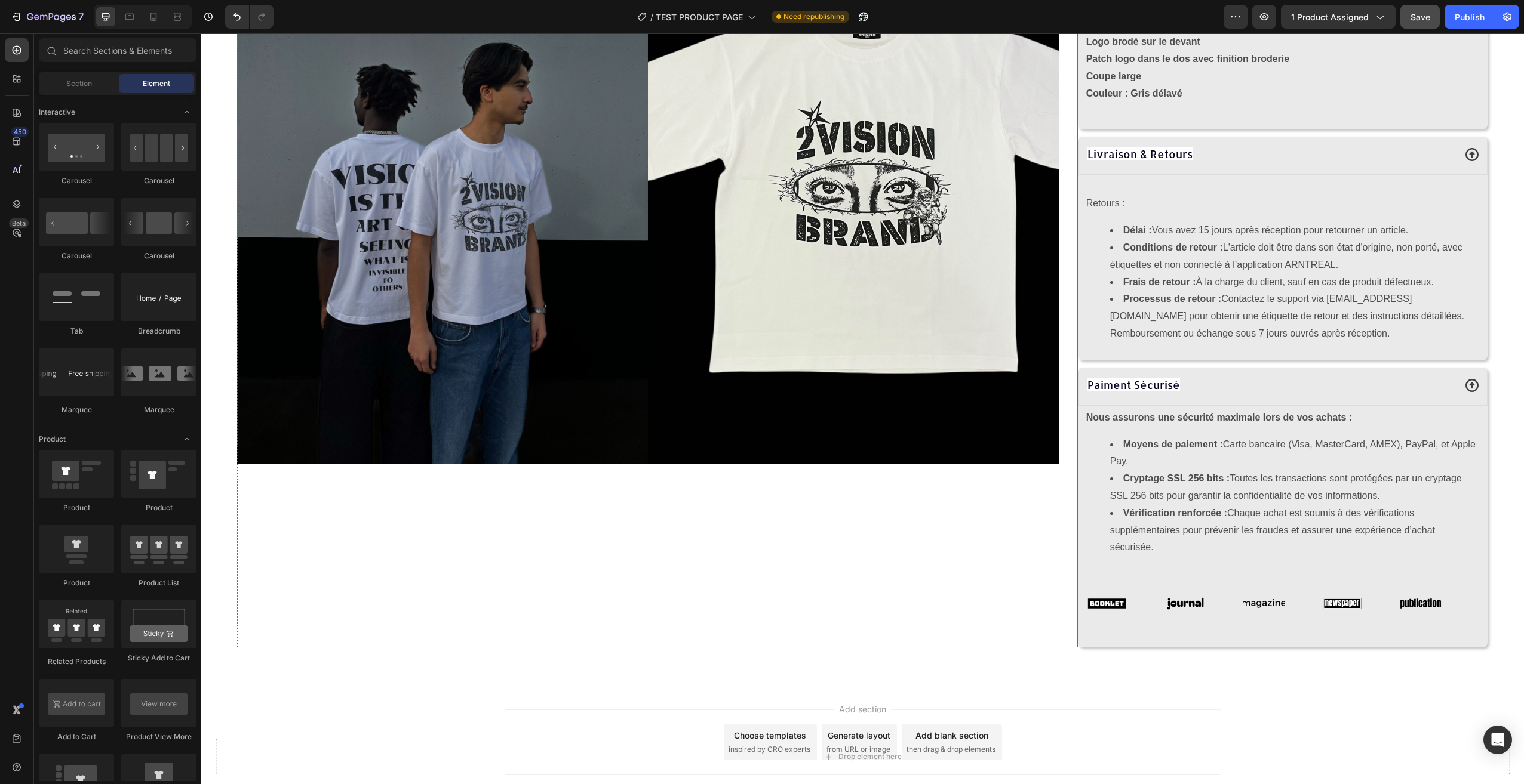
click at [1209, 555] on div "Nous assurons une sécurité maximale lors de vos achats : Moyens de paiement : C…" at bounding box center [1282, 488] width 395 height 159
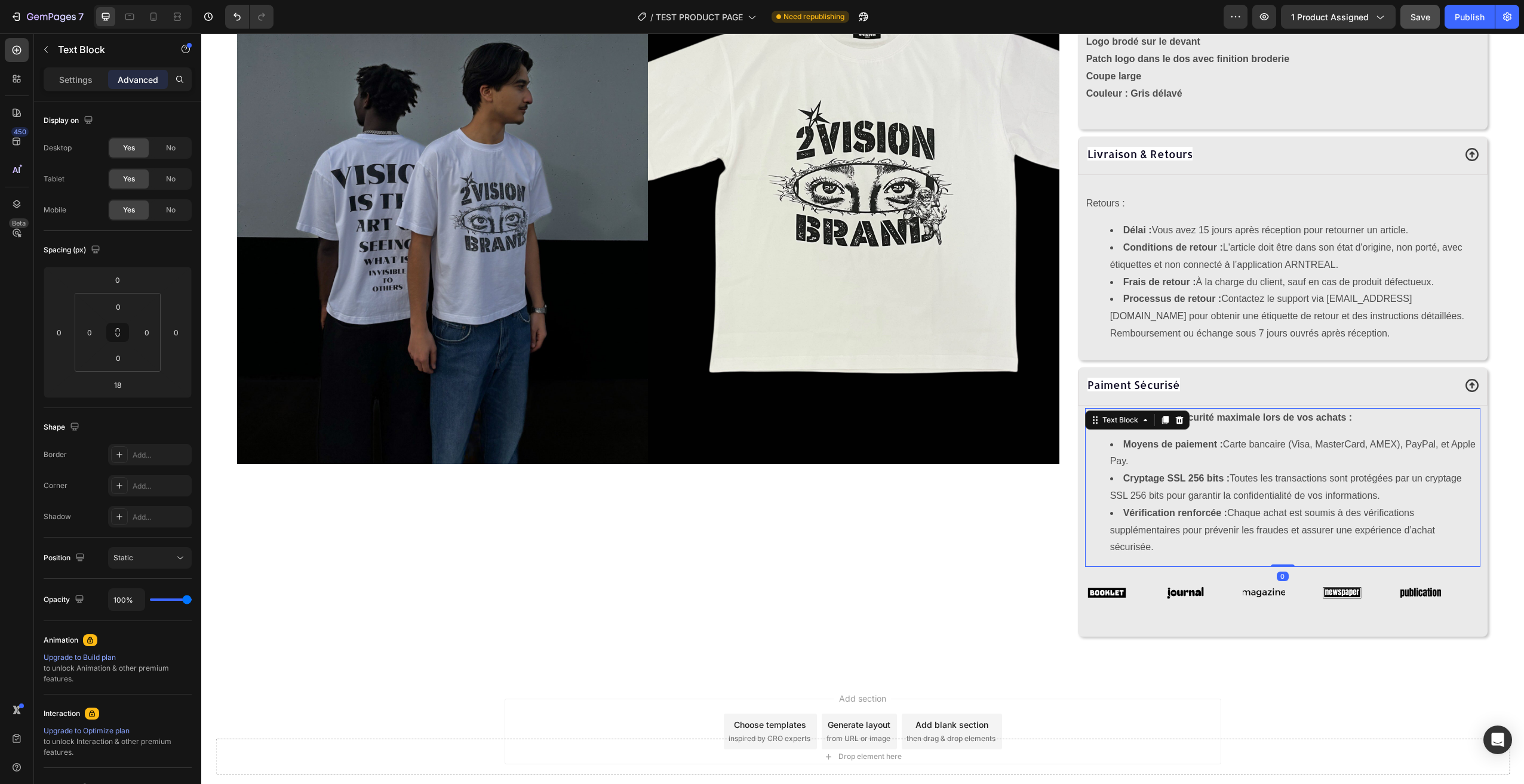
drag, startPoint x: 1276, startPoint y: 574, endPoint x: 1287, endPoint y: 541, distance: 34.8
click at [1287, 541] on div "Nous assurons une sécurité maximale lors de vos achats : Moyens de paiement : C…" at bounding box center [1282, 488] width 395 height 159
type input "0"
click at [1300, 577] on div "Image" at bounding box center [1282, 592] width 79 height 32
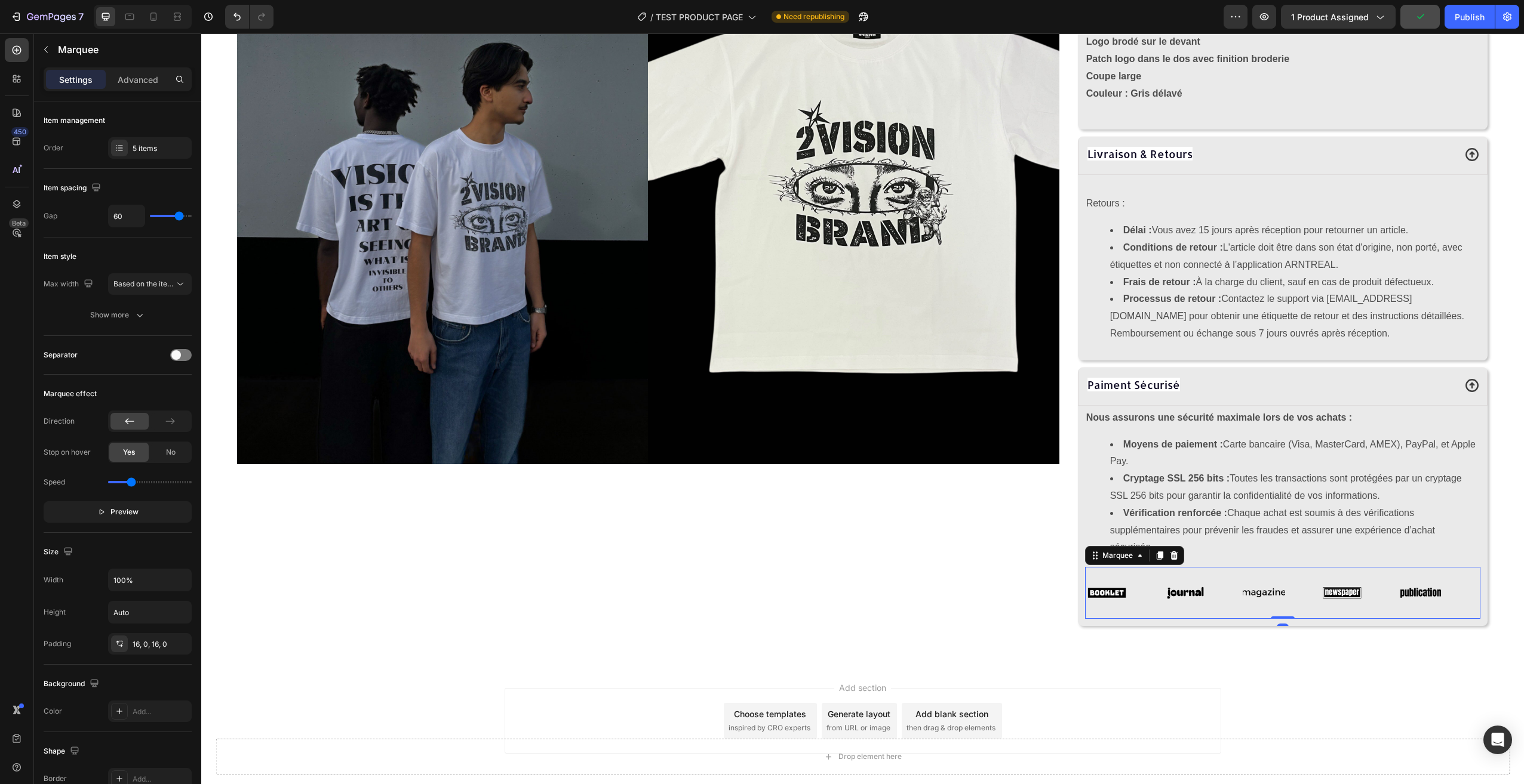
drag, startPoint x: 1278, startPoint y: 625, endPoint x: 1276, endPoint y: 602, distance: 23.1
click at [1281, 581] on div "Image Image Image Image Image Image Image Image Image Image Marquee 0" at bounding box center [1282, 593] width 395 height 52
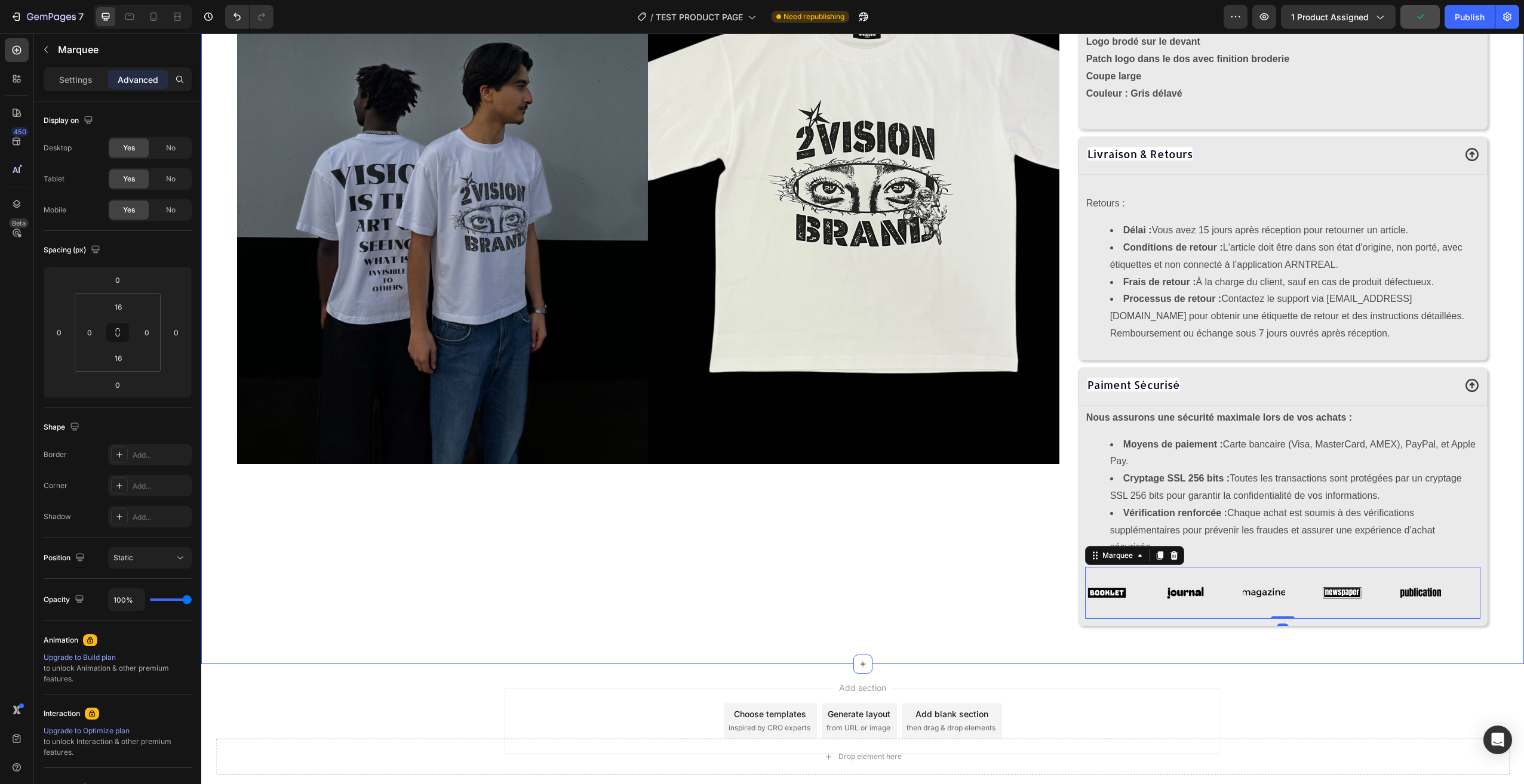
click at [1247, 677] on div "Add section Choose templates inspired by CRO experts Generate layout from URL o…" at bounding box center [862, 737] width 1323 height 147
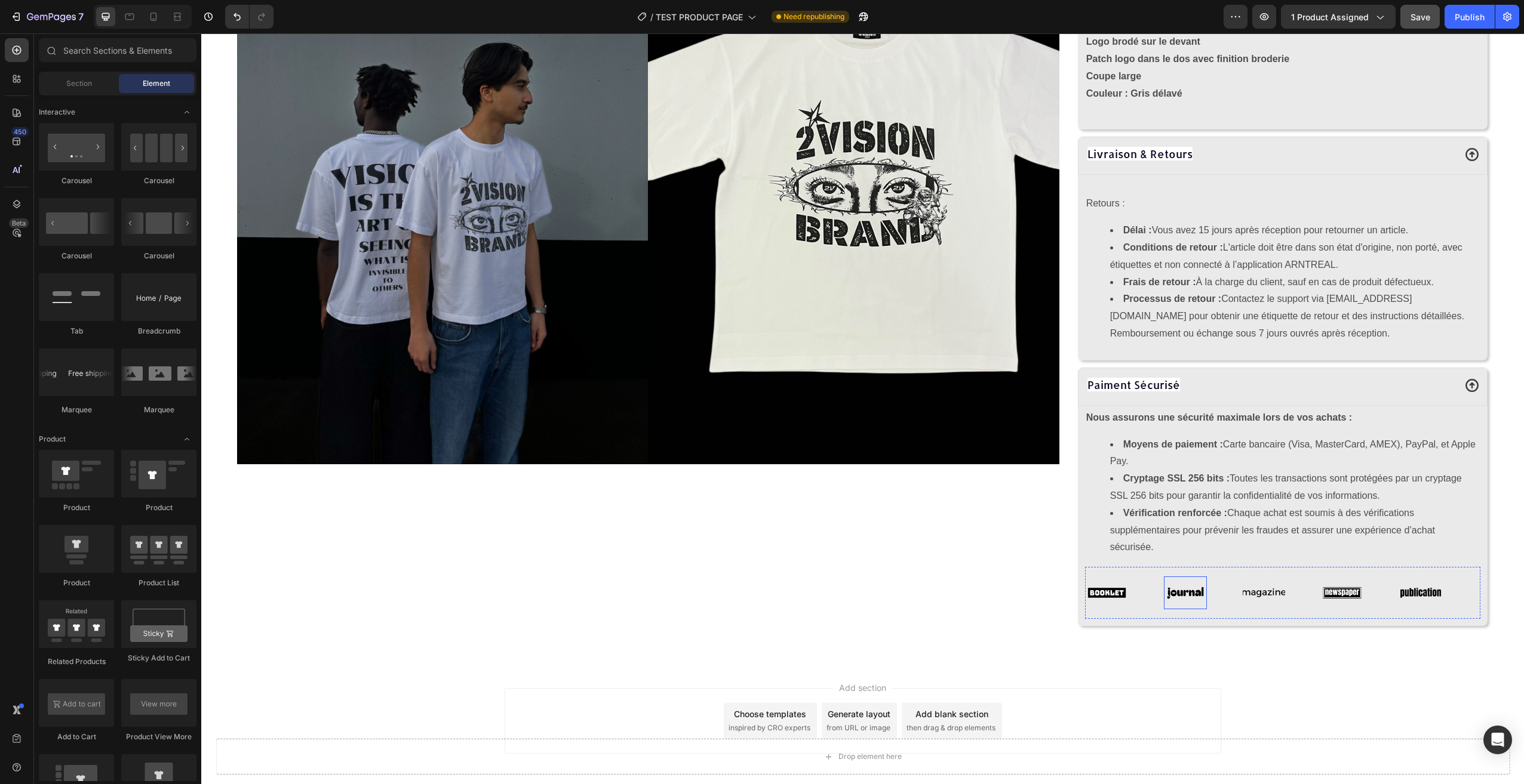
click at [1189, 604] on div "Image" at bounding box center [1185, 592] width 42 height 32
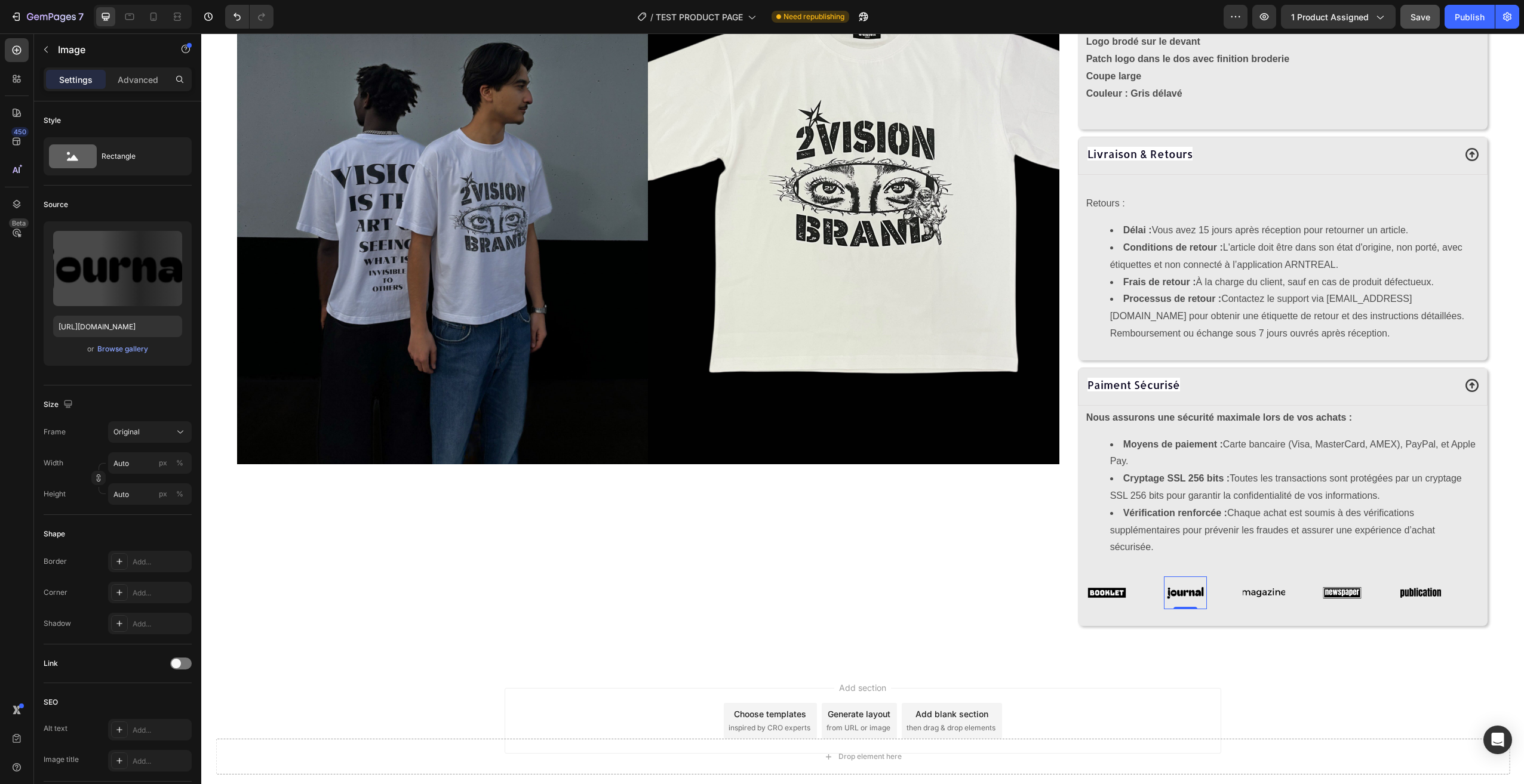
click at [1228, 585] on div "Image 0" at bounding box center [1203, 592] width 79 height 32
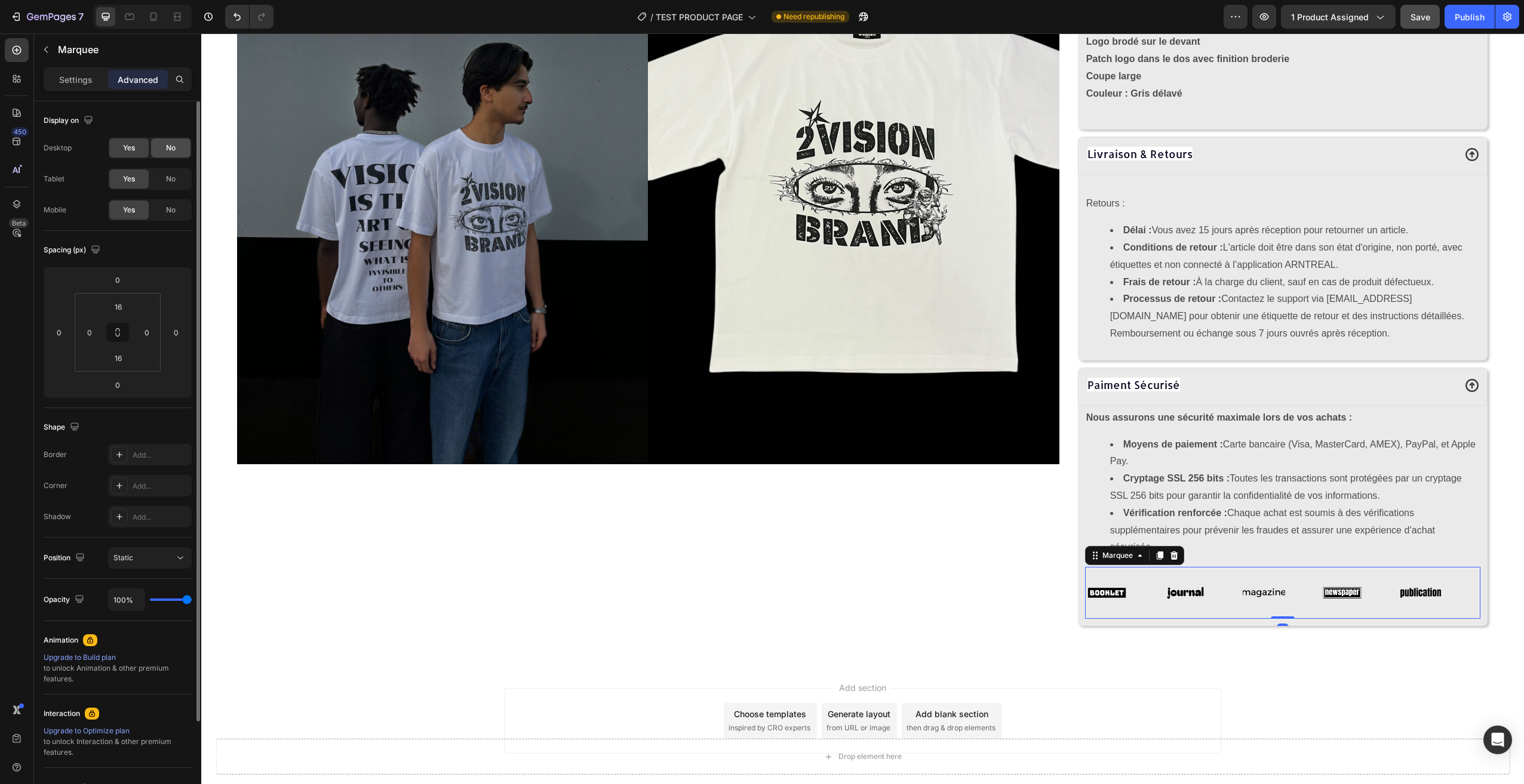
click at [172, 151] on span "No" at bounding box center [171, 148] width 9 height 10
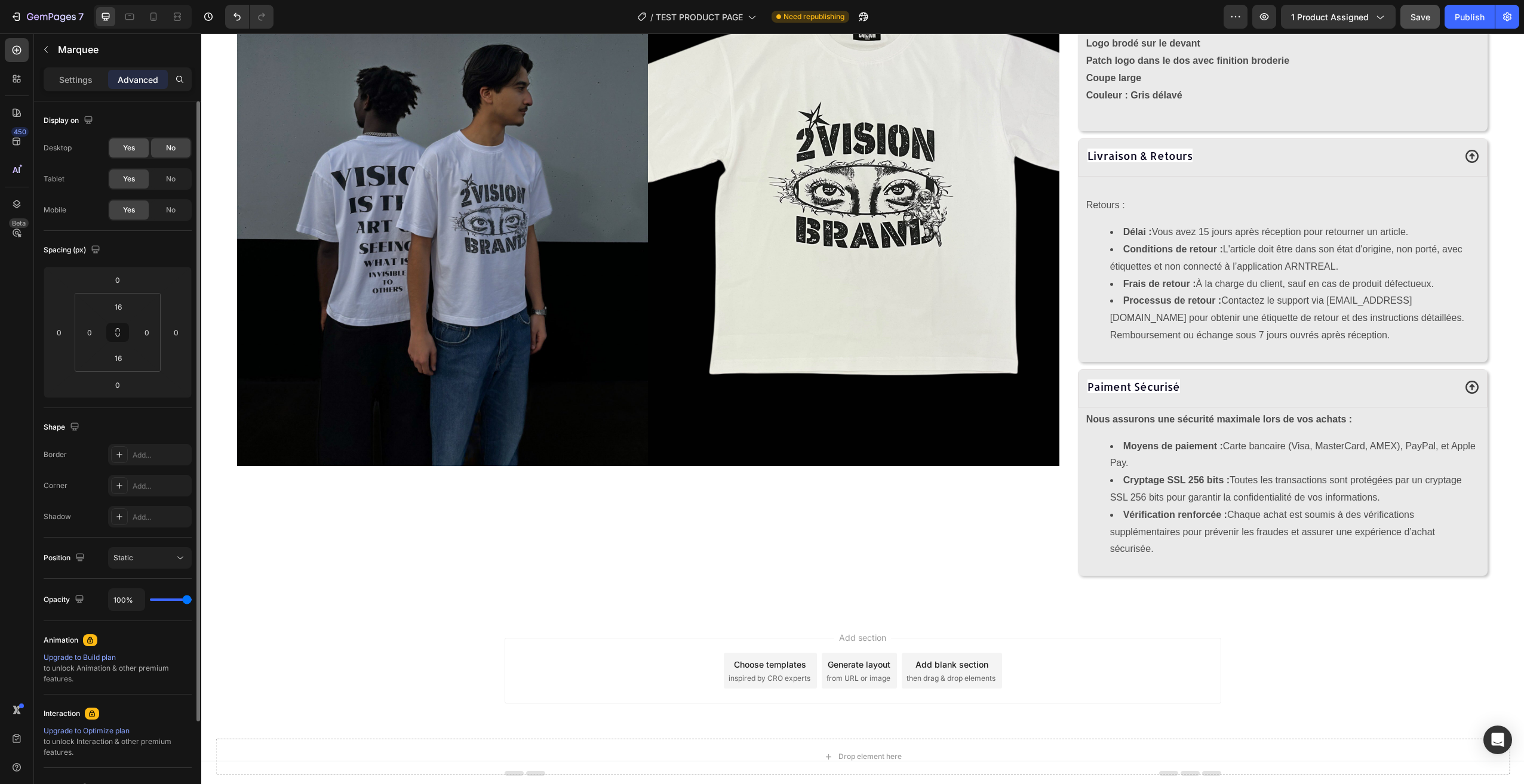
click at [136, 147] on div "Yes" at bounding box center [129, 148] width 39 height 19
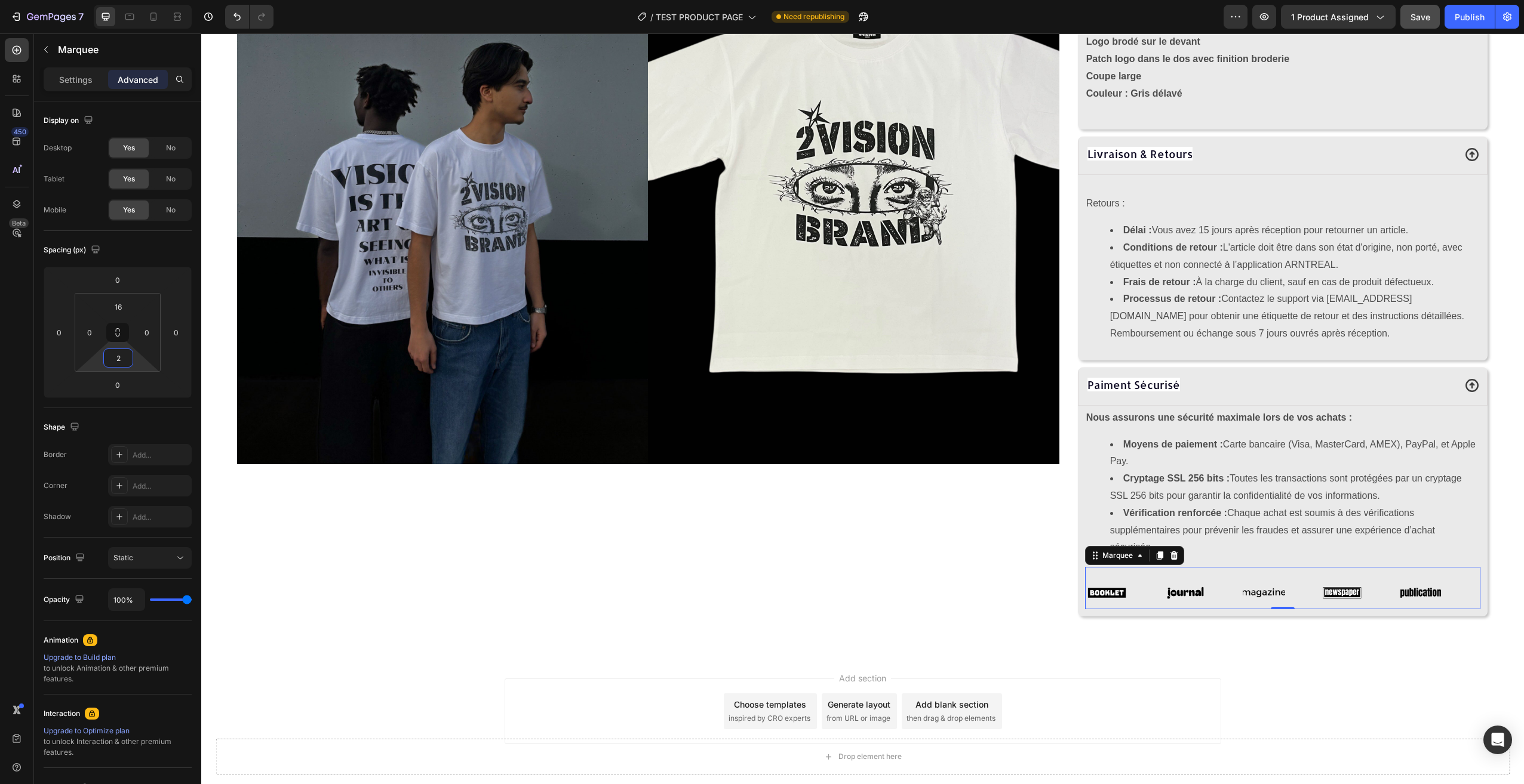
type input "0"
drag, startPoint x: 123, startPoint y: 368, endPoint x: 141, endPoint y: 382, distance: 22.8
click at [141, 0] on html "7 / TEST PRODUCT PAGE Need republishing Preview 1 product assigned Publish 450 …" at bounding box center [762, 0] width 1524 height 0
type input "0"
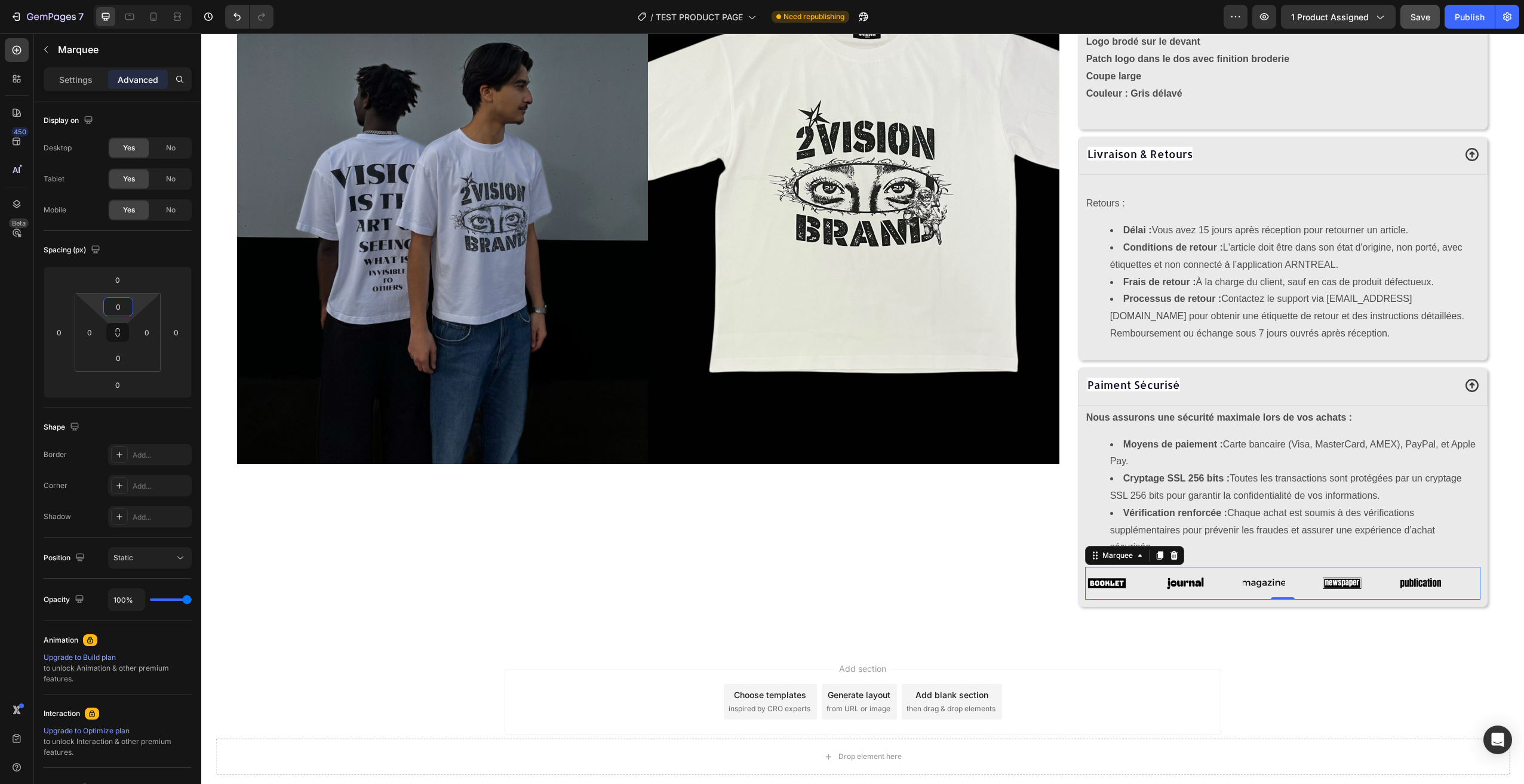
drag, startPoint x: 141, startPoint y: 321, endPoint x: 144, endPoint y: 330, distance: 9.5
click at [144, 0] on html "7 / TEST PRODUCT PAGE Need republishing Preview 1 product assigned Save Publish…" at bounding box center [762, 0] width 1524 height 0
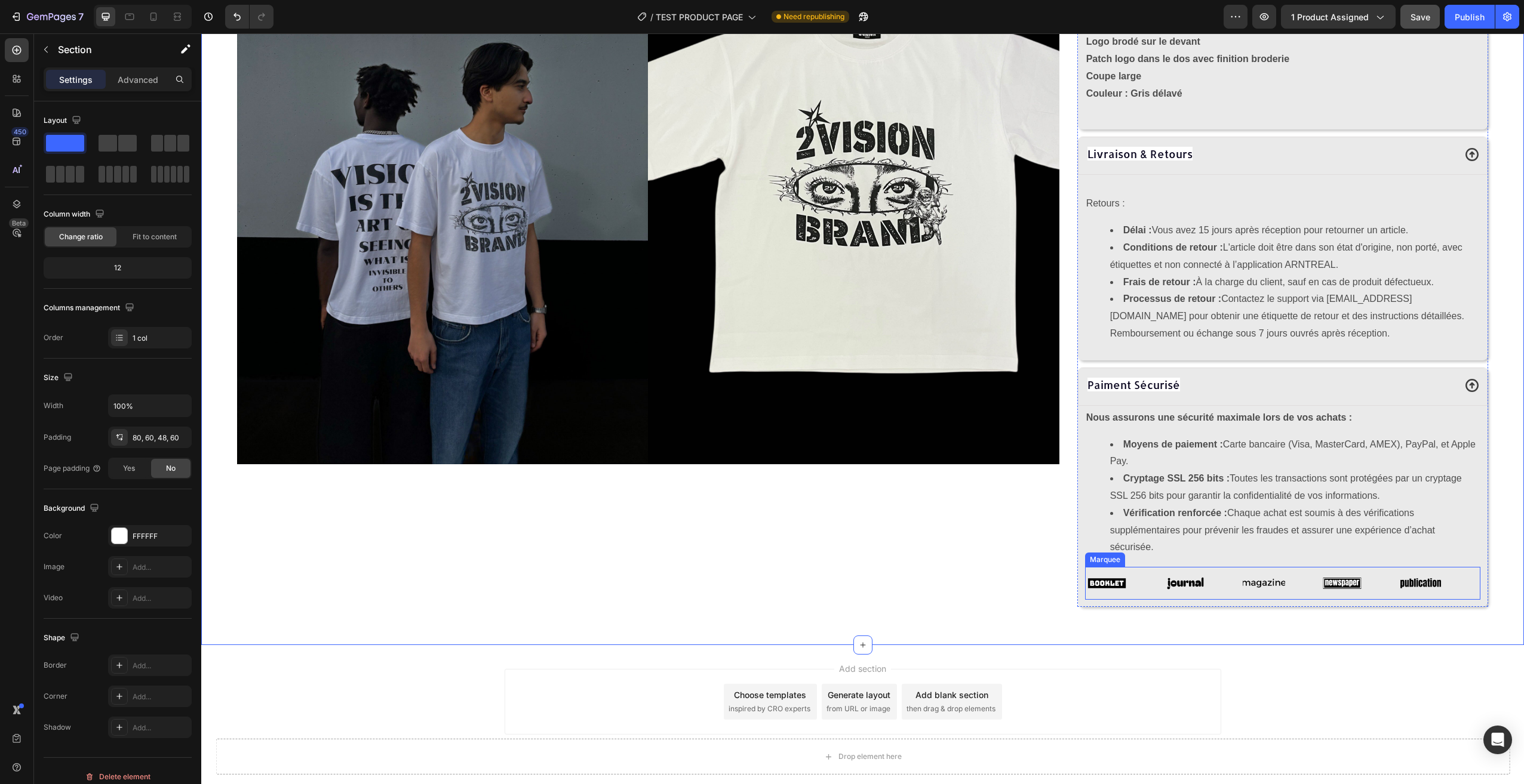
click at [1457, 589] on div "Image" at bounding box center [1438, 583] width 79 height 32
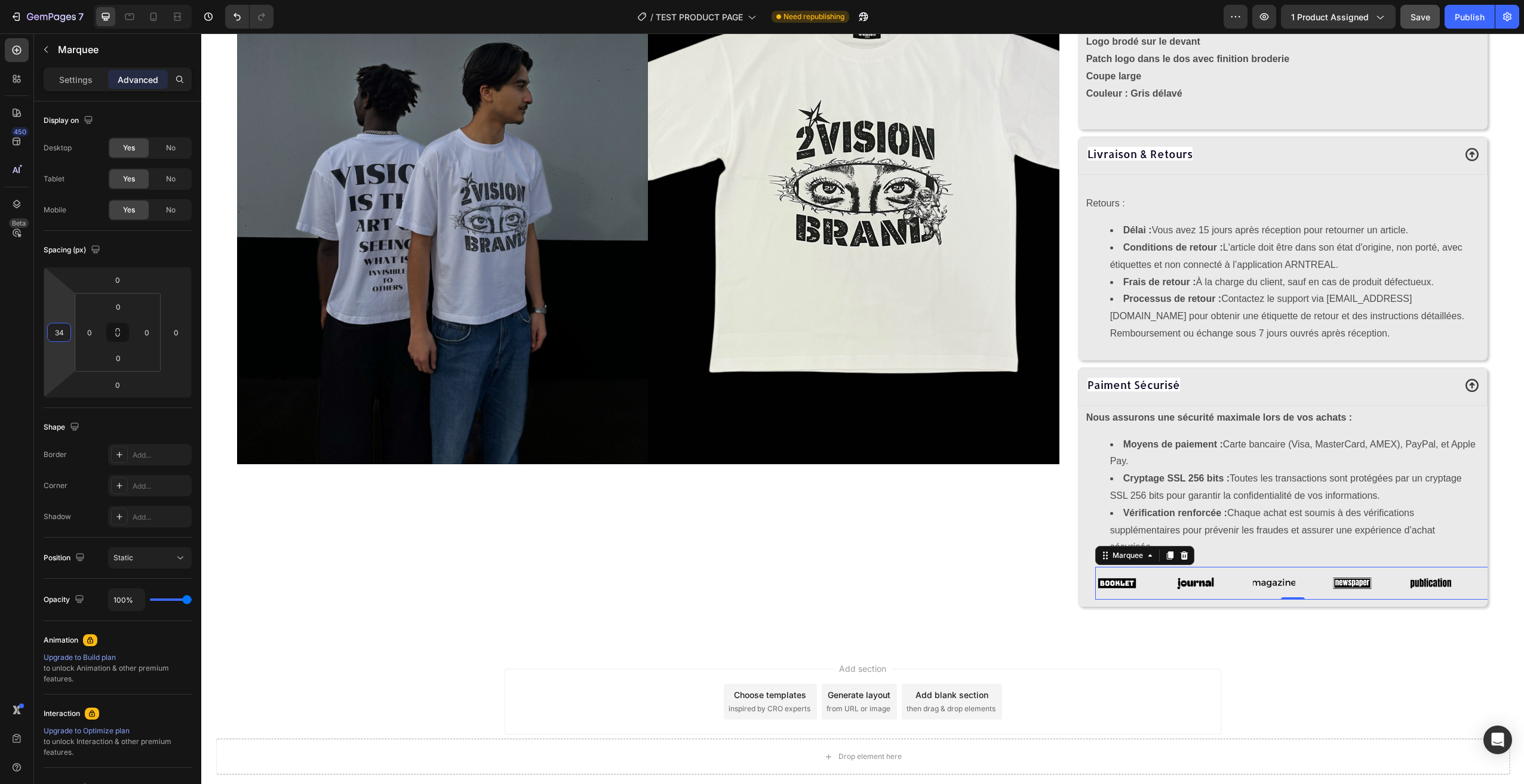
type input "32"
drag, startPoint x: 57, startPoint y: 348, endPoint x: 64, endPoint y: 338, distance: 12.2
click at [64, 0] on html "7 / TEST PRODUCT PAGE Need republishing Preview 1 product assigned Save Publish…" at bounding box center [762, 0] width 1524 height 0
type input "-30"
drag, startPoint x: 171, startPoint y: 349, endPoint x: 176, endPoint y: 358, distance: 10.3
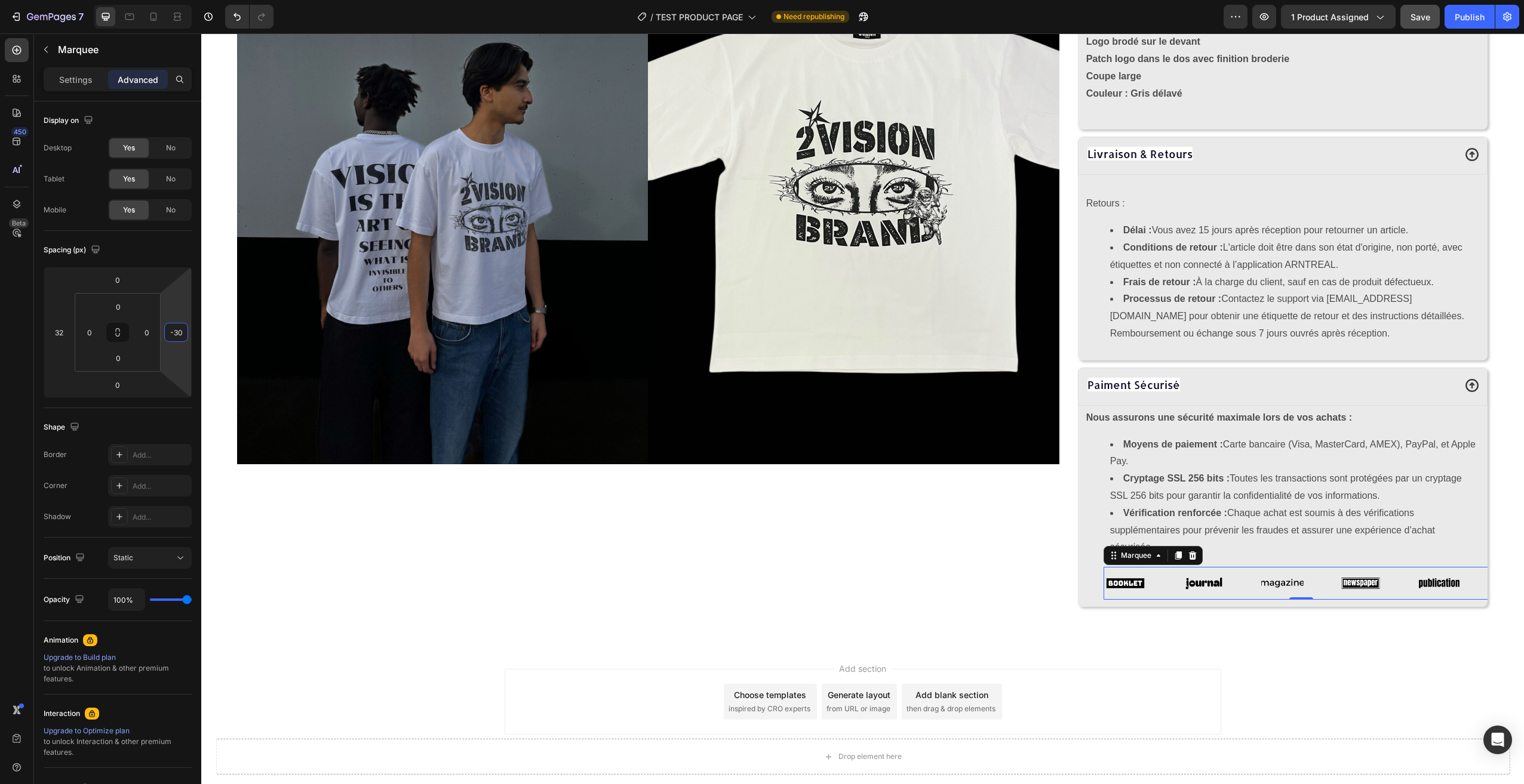
click at [176, 0] on html "7 / TEST PRODUCT PAGE Need republishing Preview 1 product assigned Save Publish…" at bounding box center [762, 0] width 1524 height 0
click at [1292, 673] on div "Add section Choose templates inspired by CRO experts Generate layout from URL o…" at bounding box center [862, 718] width 1323 height 147
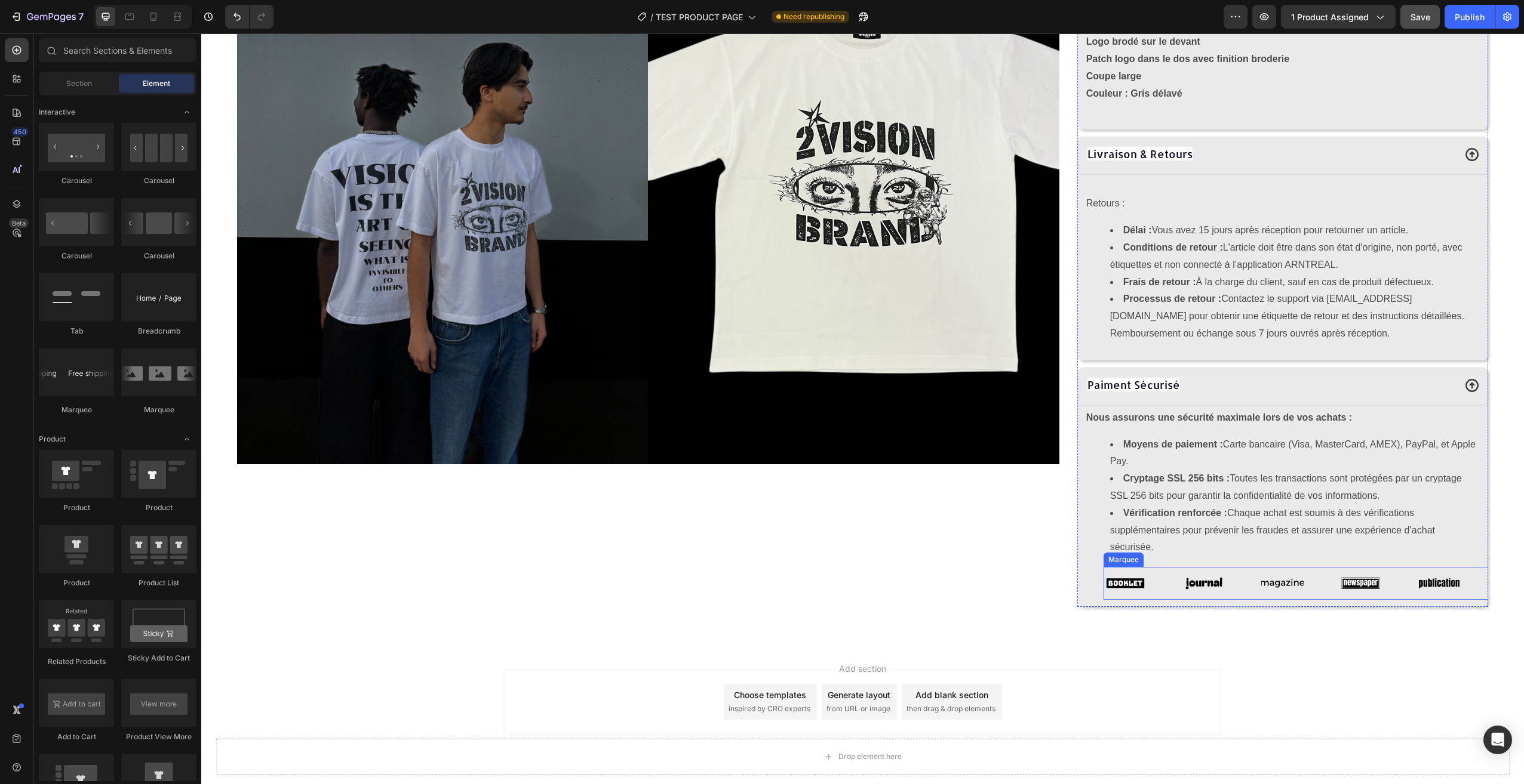
click at [1470, 587] on div "Image" at bounding box center [1457, 583] width 79 height 32
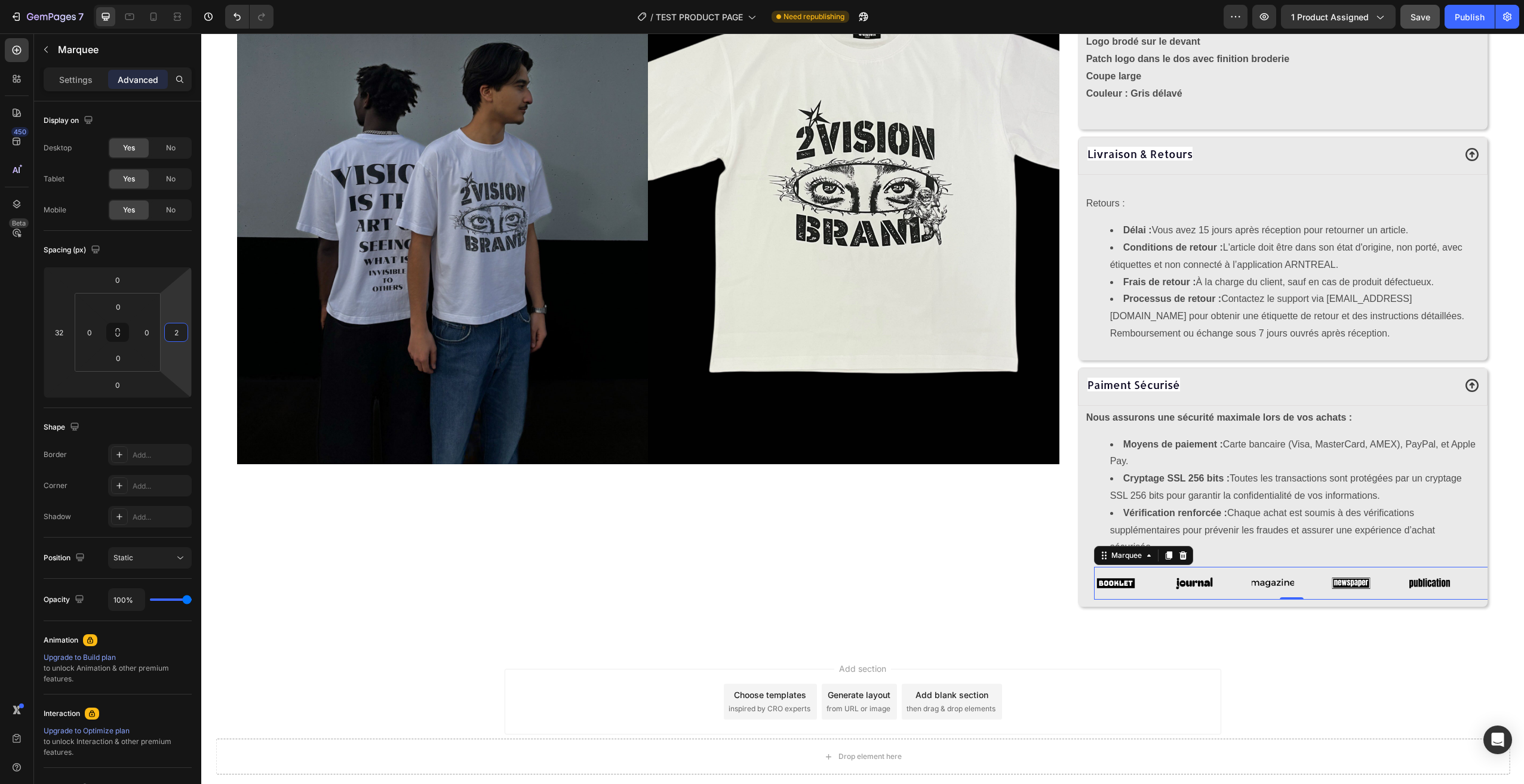
type input "0"
drag, startPoint x: 188, startPoint y: 356, endPoint x: 195, endPoint y: 348, distance: 10.6
click at [195, 0] on html "7 / TEST PRODUCT PAGE Need republishing Preview 1 product assigned Save Publish…" at bounding box center [762, 0] width 1524 height 0
type input "40"
click at [59, 0] on html "7 / TEST PRODUCT PAGE Need republishing Preview 1 product assigned Save Publish…" at bounding box center [762, 0] width 1524 height 0
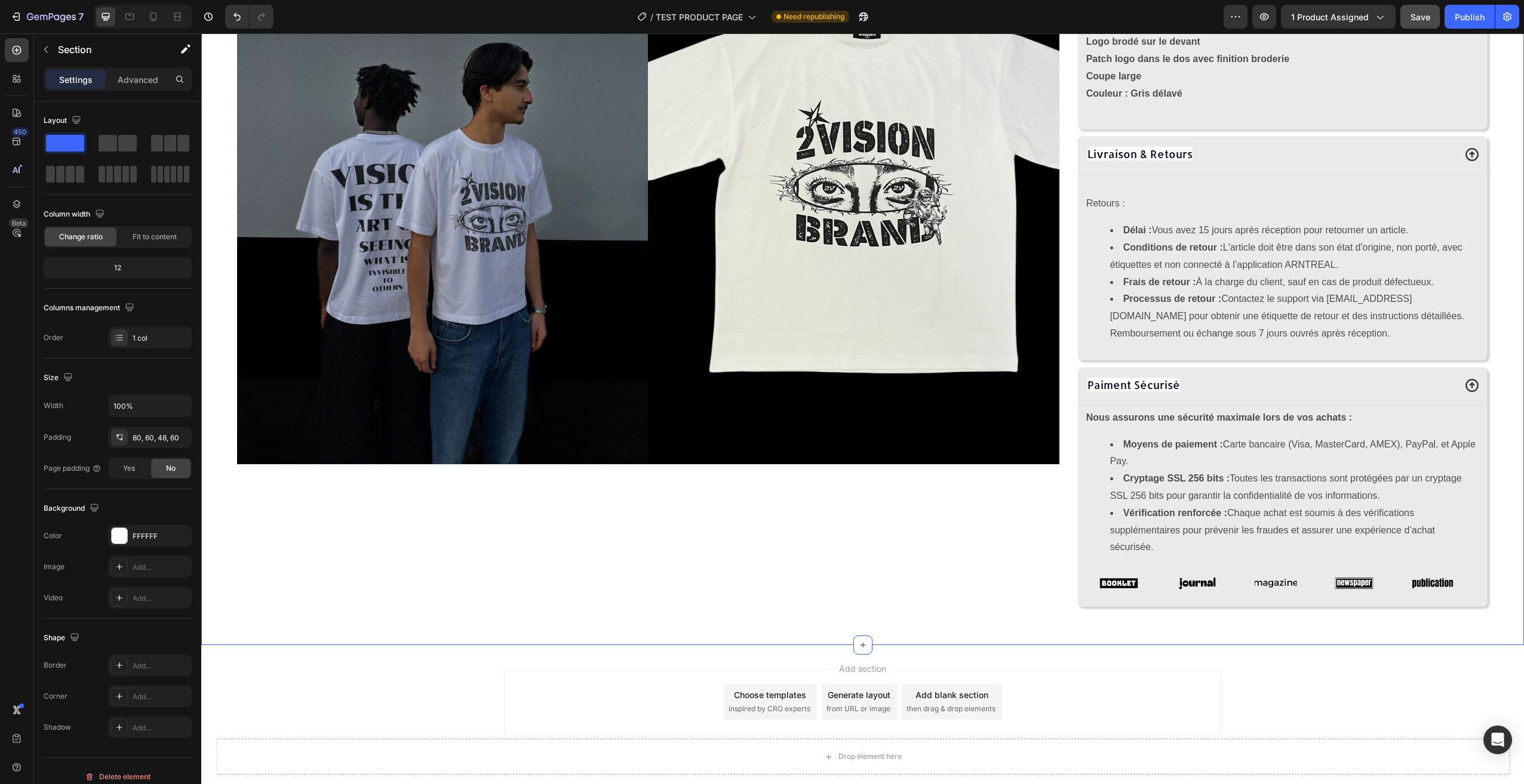
click at [1239, 691] on div "Add section Choose templates inspired by CRO experts Generate layout from URL o…" at bounding box center [862, 718] width 1323 height 147
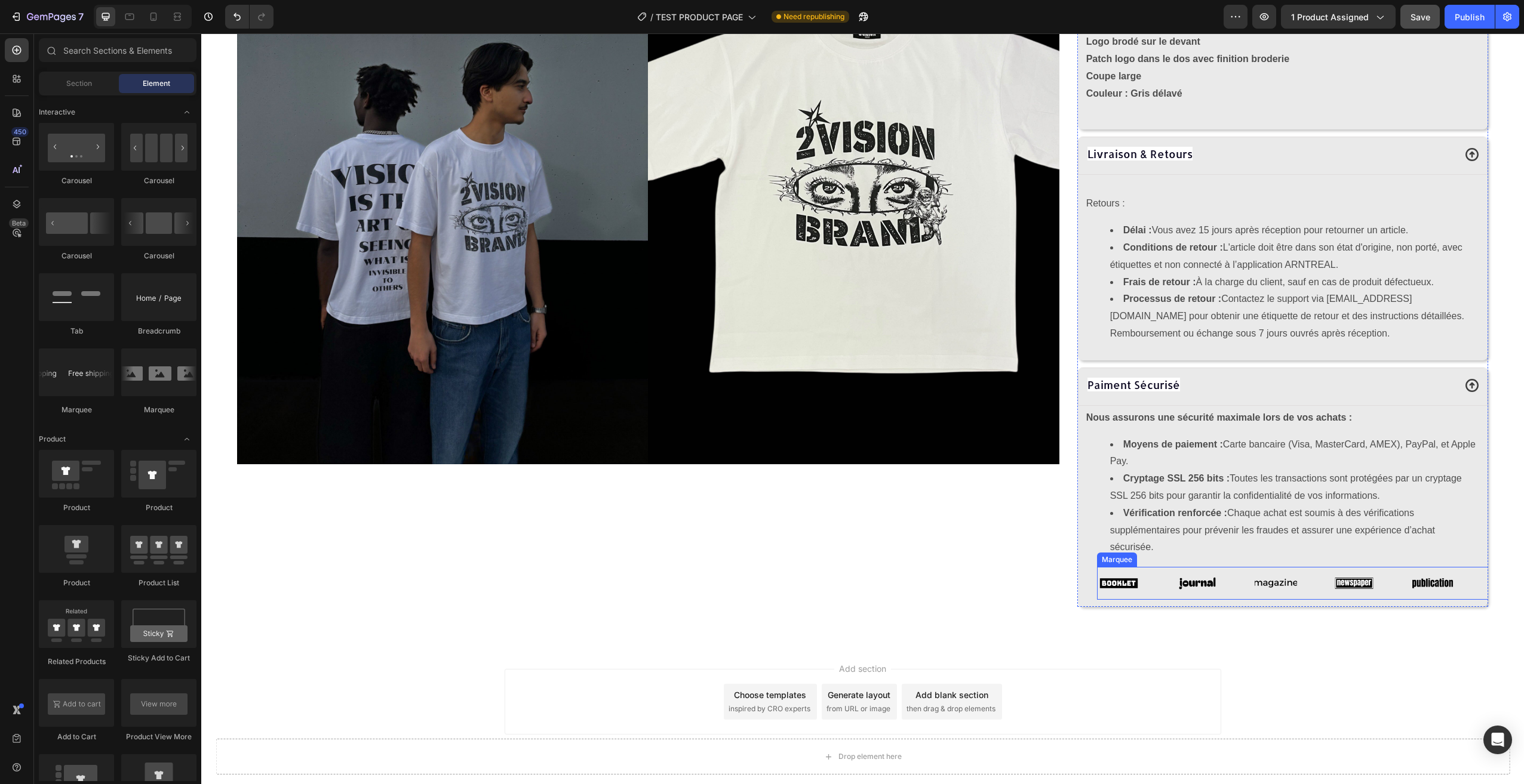
click at [1465, 583] on div "Image" at bounding box center [1450, 583] width 79 height 32
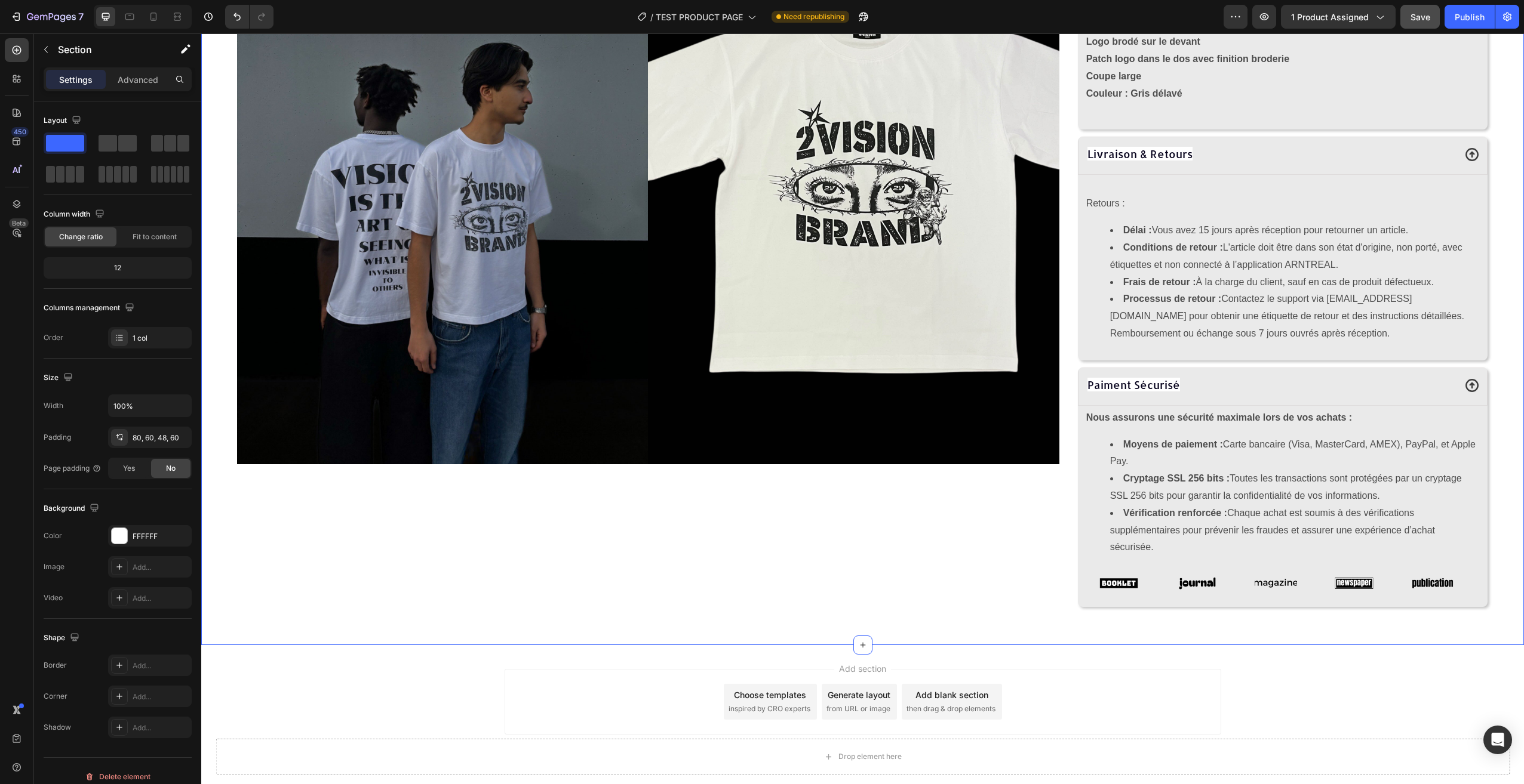
click at [1288, 692] on div "Add section Choose templates inspired by CRO experts Generate layout from URL o…" at bounding box center [862, 718] width 1323 height 147
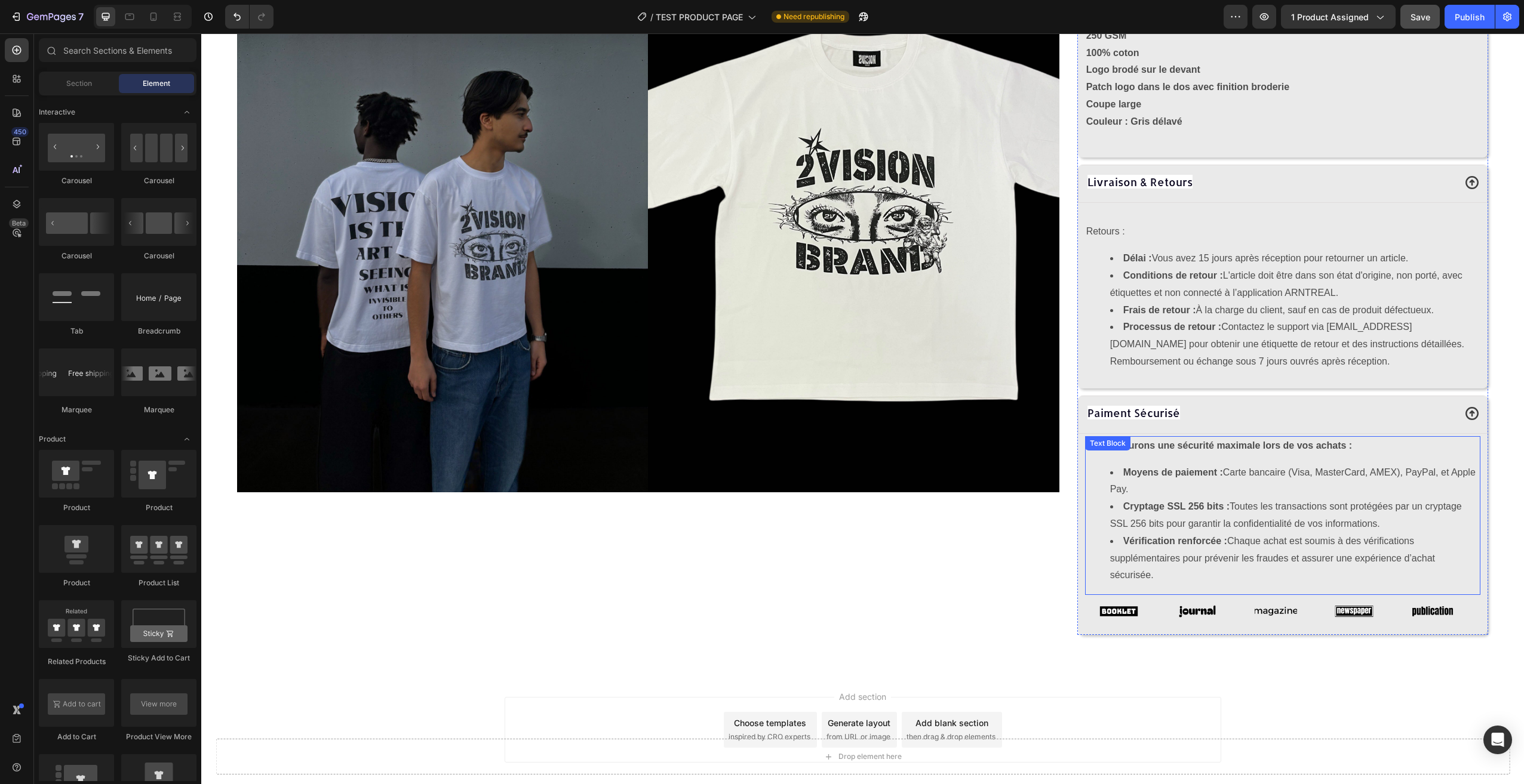
scroll to position [618, 0]
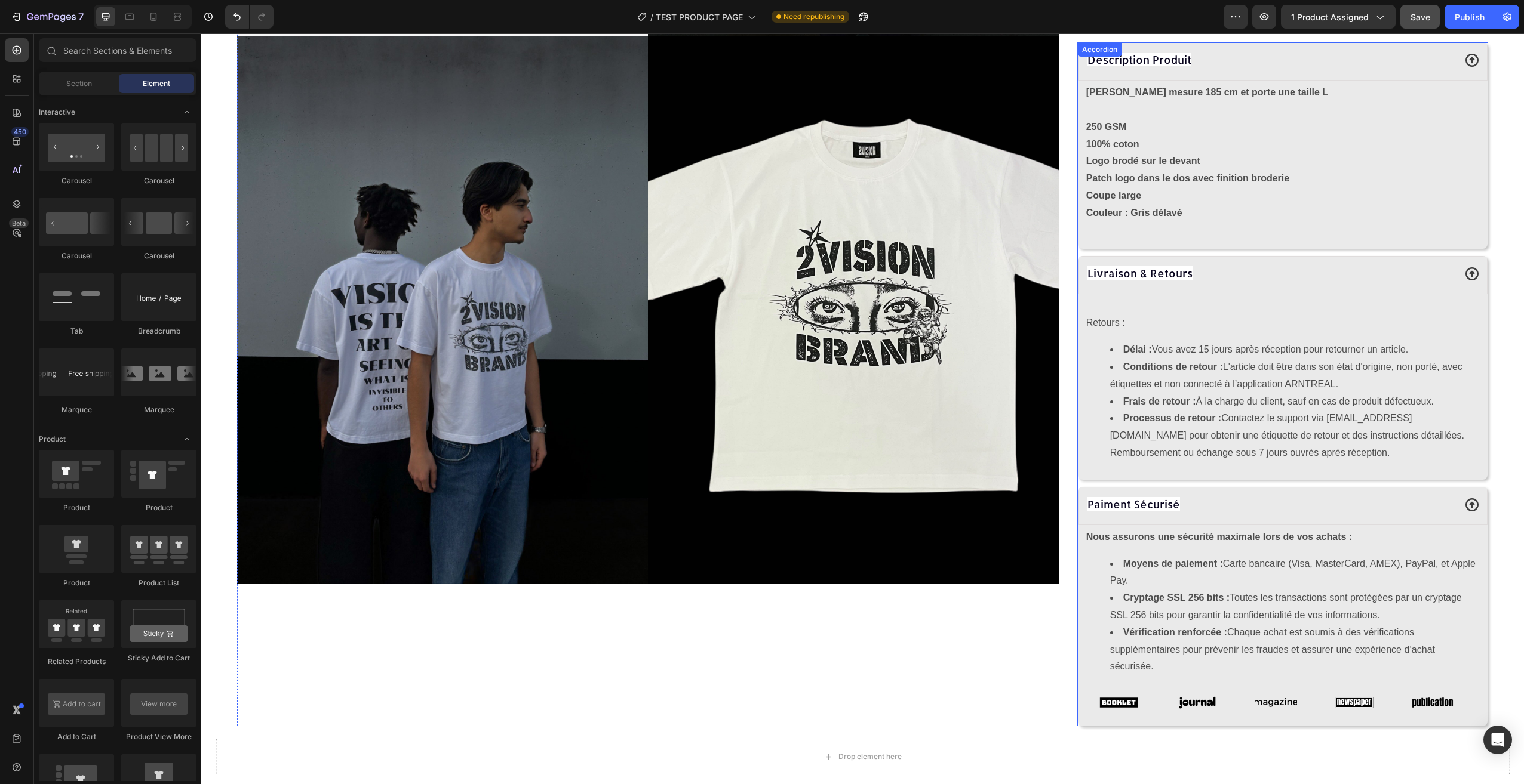
click at [1207, 501] on div "Paiment Sécurisé" at bounding box center [1270, 505] width 369 height 21
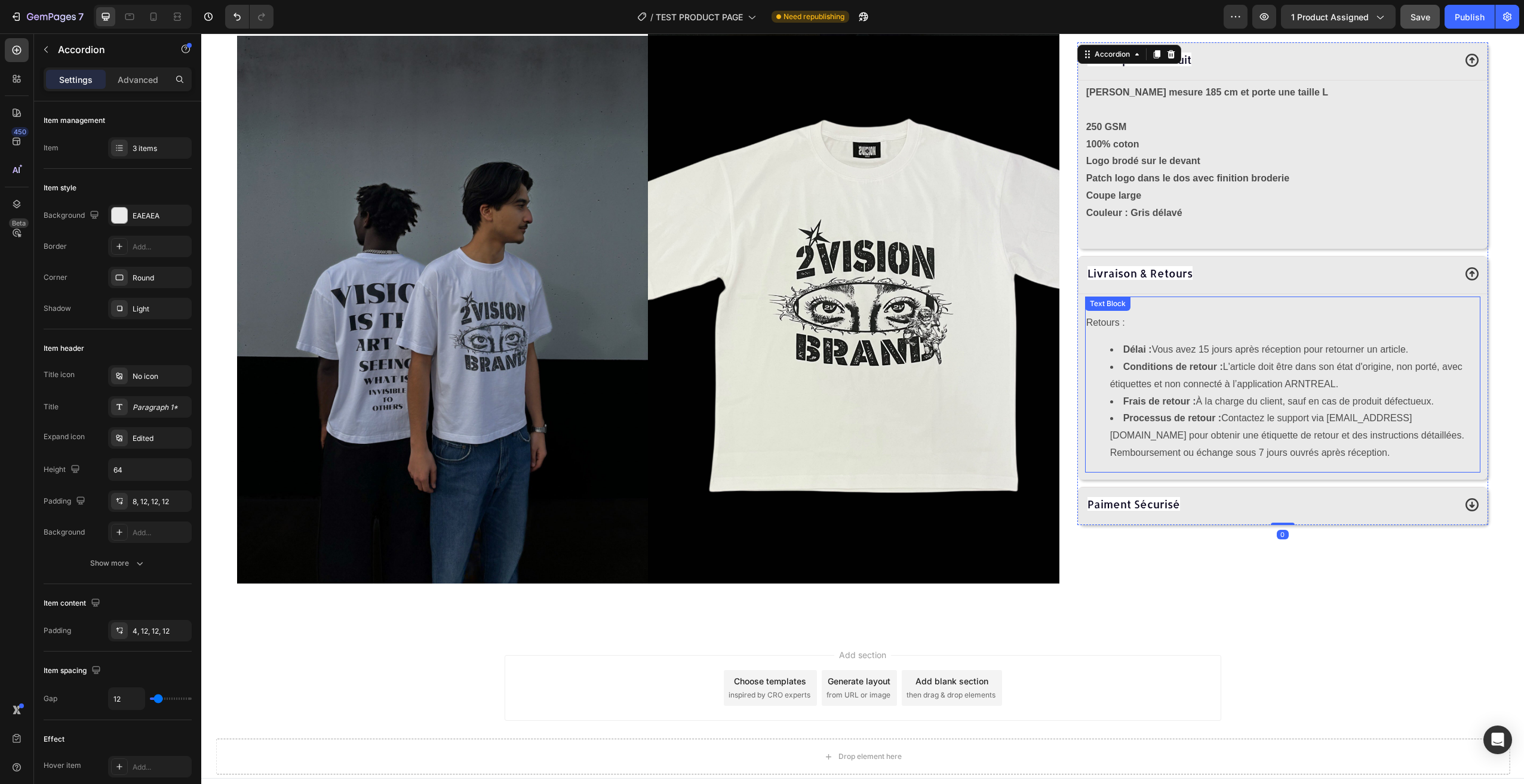
click at [1156, 306] on p "Rich Text Editor. Editing area: main" at bounding box center [1283, 306] width 393 height 18
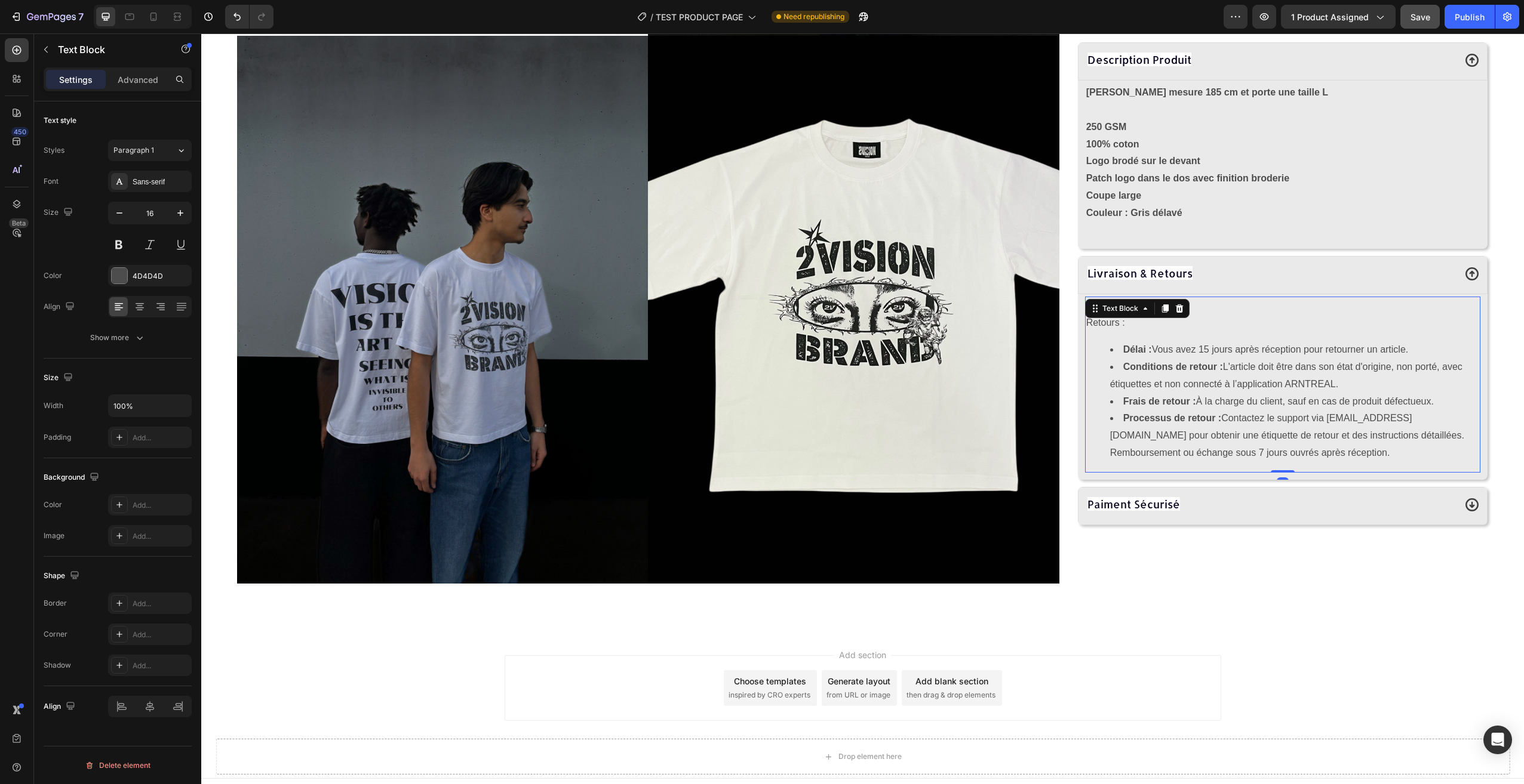
click at [1223, 279] on div "Livraison & Retours" at bounding box center [1270, 274] width 369 height 21
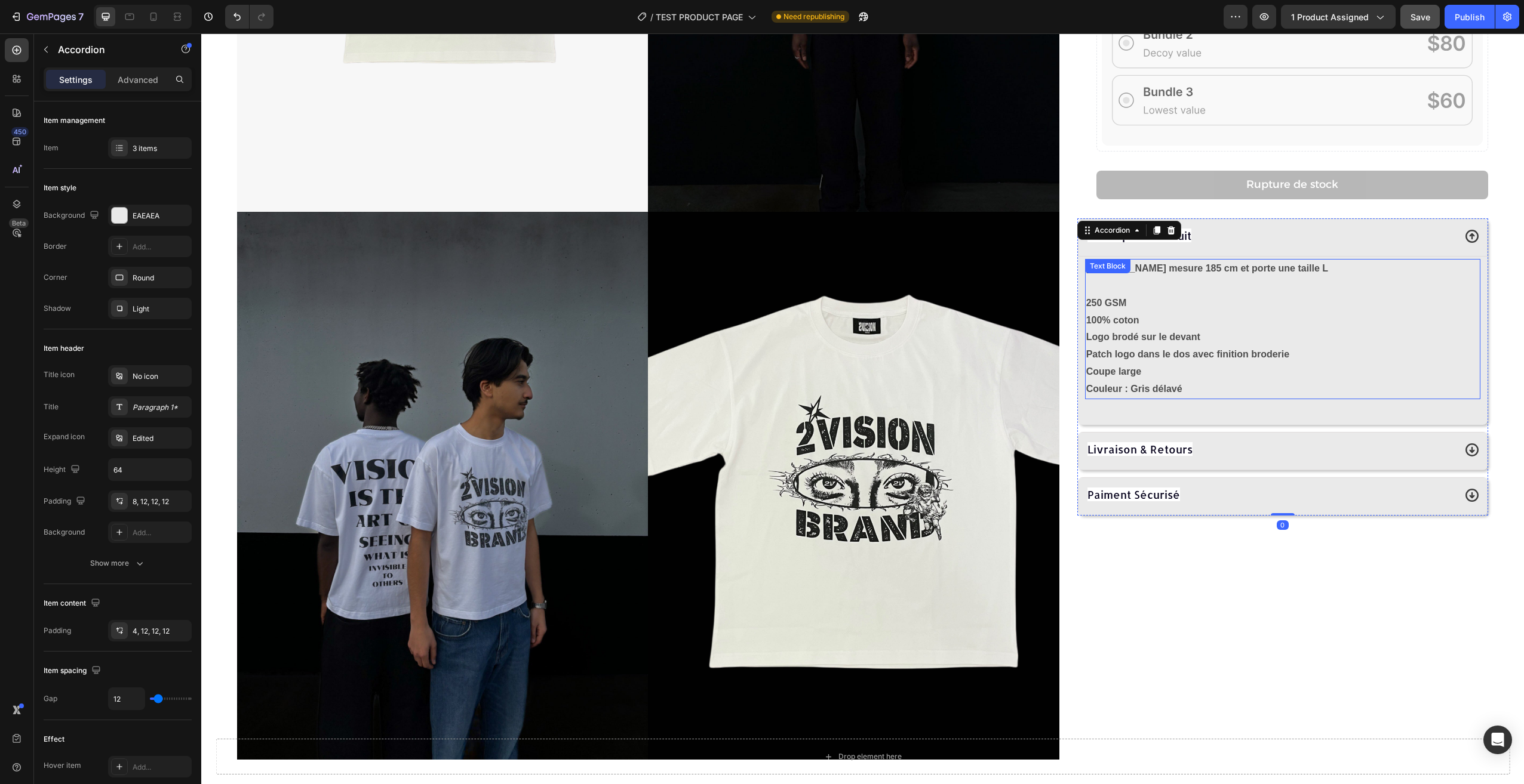
scroll to position [438, 0]
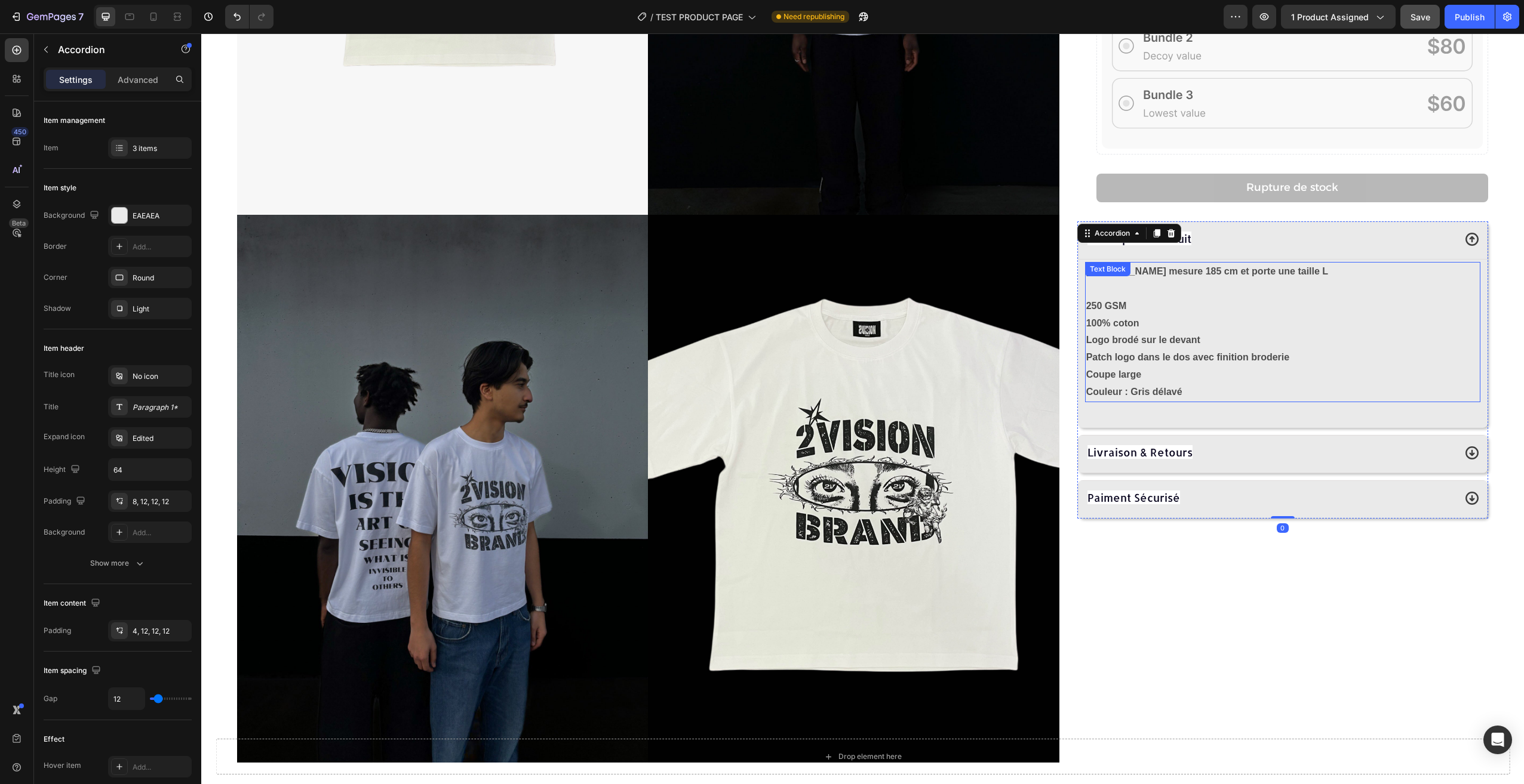
click at [1232, 238] on div "Description Produit" at bounding box center [1270, 239] width 369 height 21
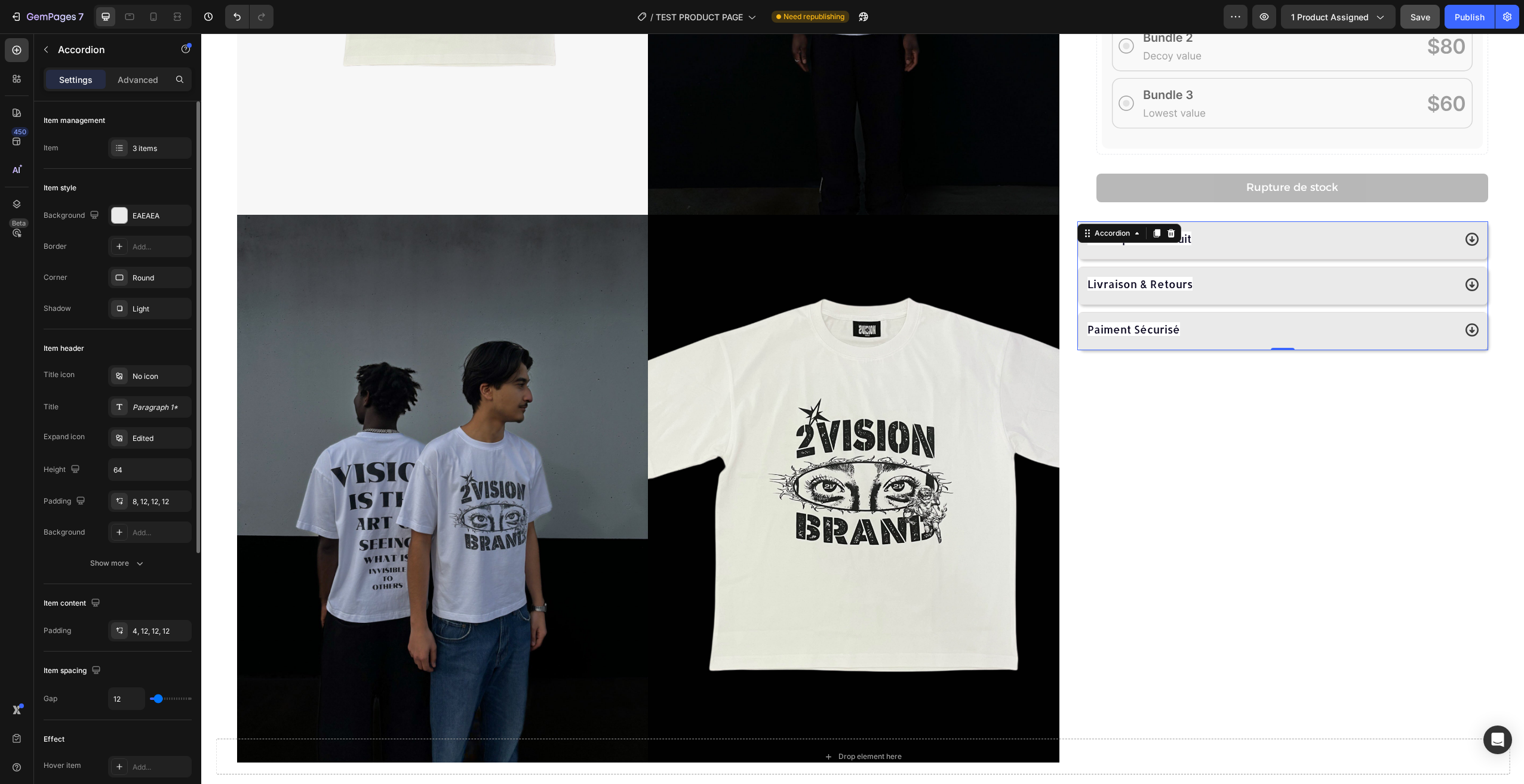
scroll to position [60, 0]
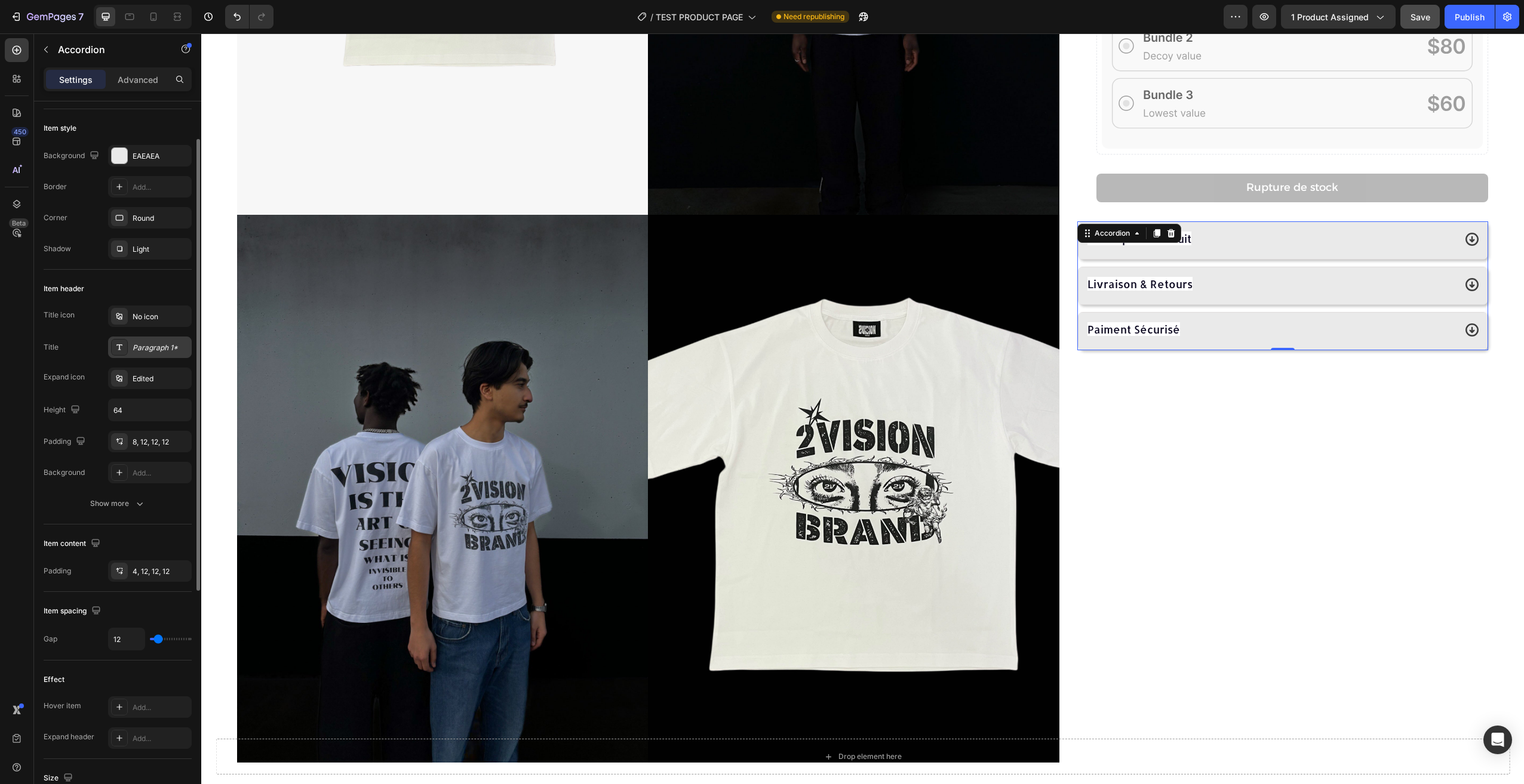
click at [151, 348] on div "Paragraph 1*" at bounding box center [161, 348] width 56 height 10
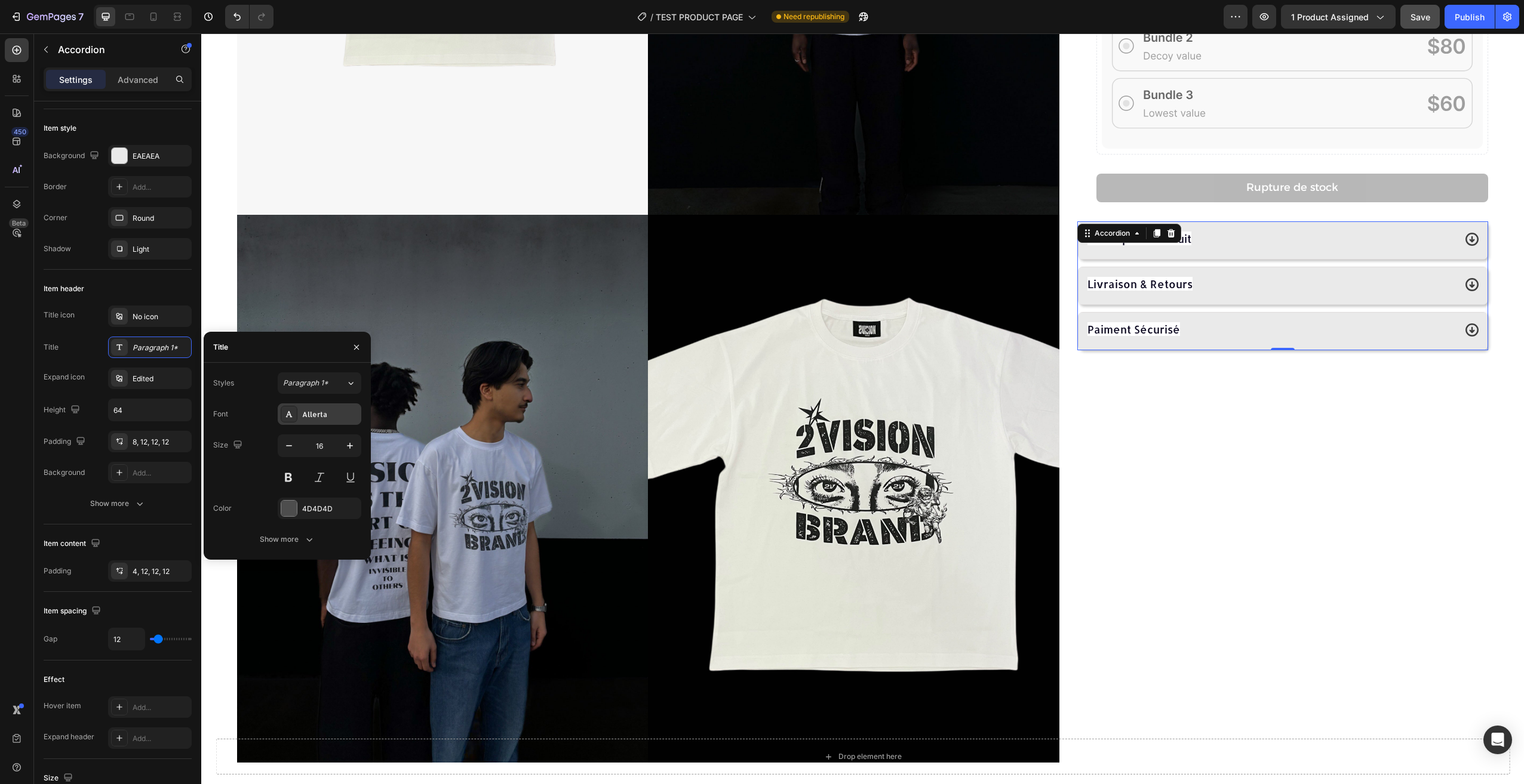
click at [332, 418] on div "Allerta" at bounding box center [330, 414] width 56 height 10
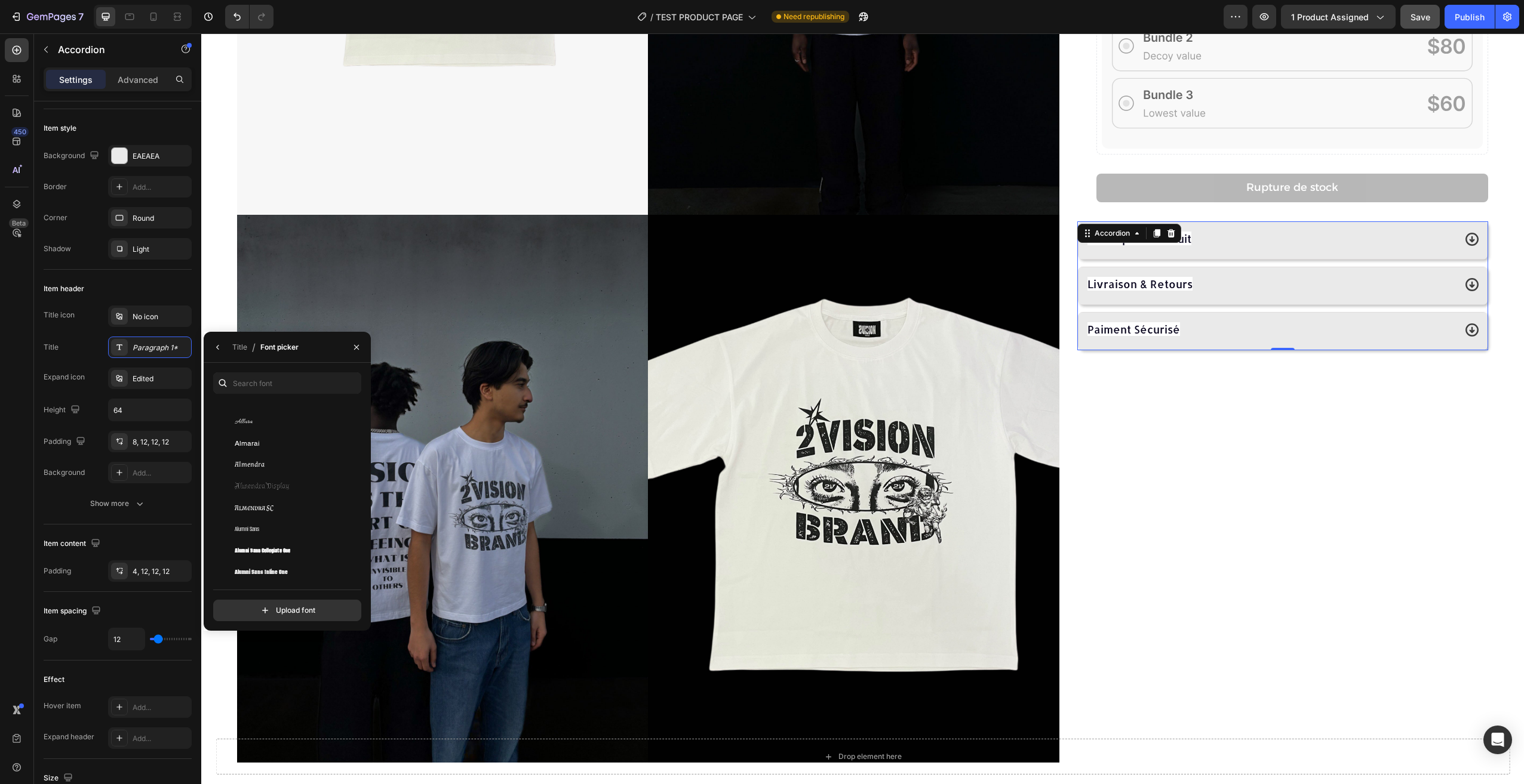
scroll to position [1313, 0]
click at [274, 478] on div "Amaranth" at bounding box center [295, 478] width 121 height 10
click at [1244, 493] on div "Angel Eyes T-shirt Product Title 29,90€ Product Price Product Price Row Couleur…" at bounding box center [1282, 220] width 410 height 1105
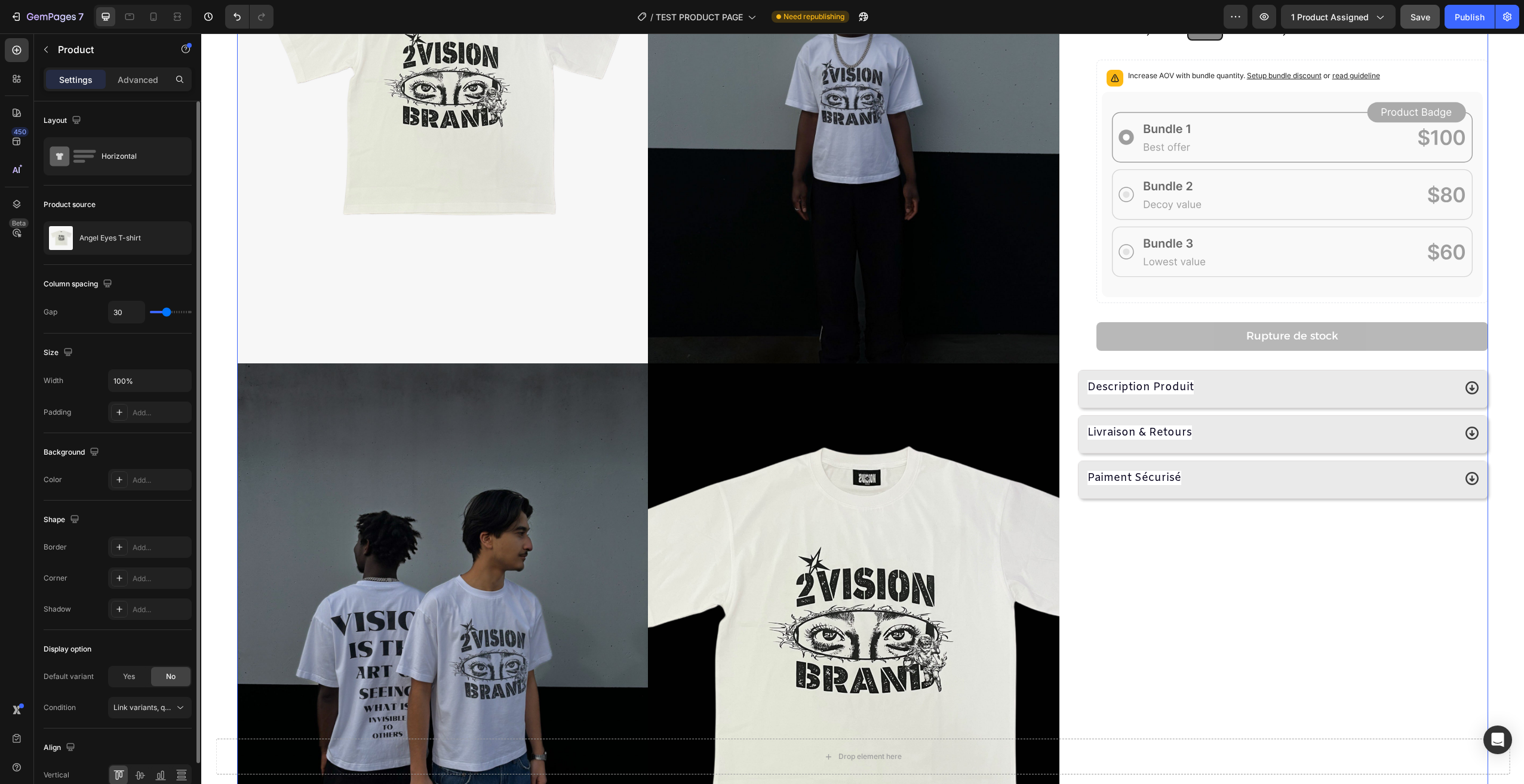
scroll to position [200, 0]
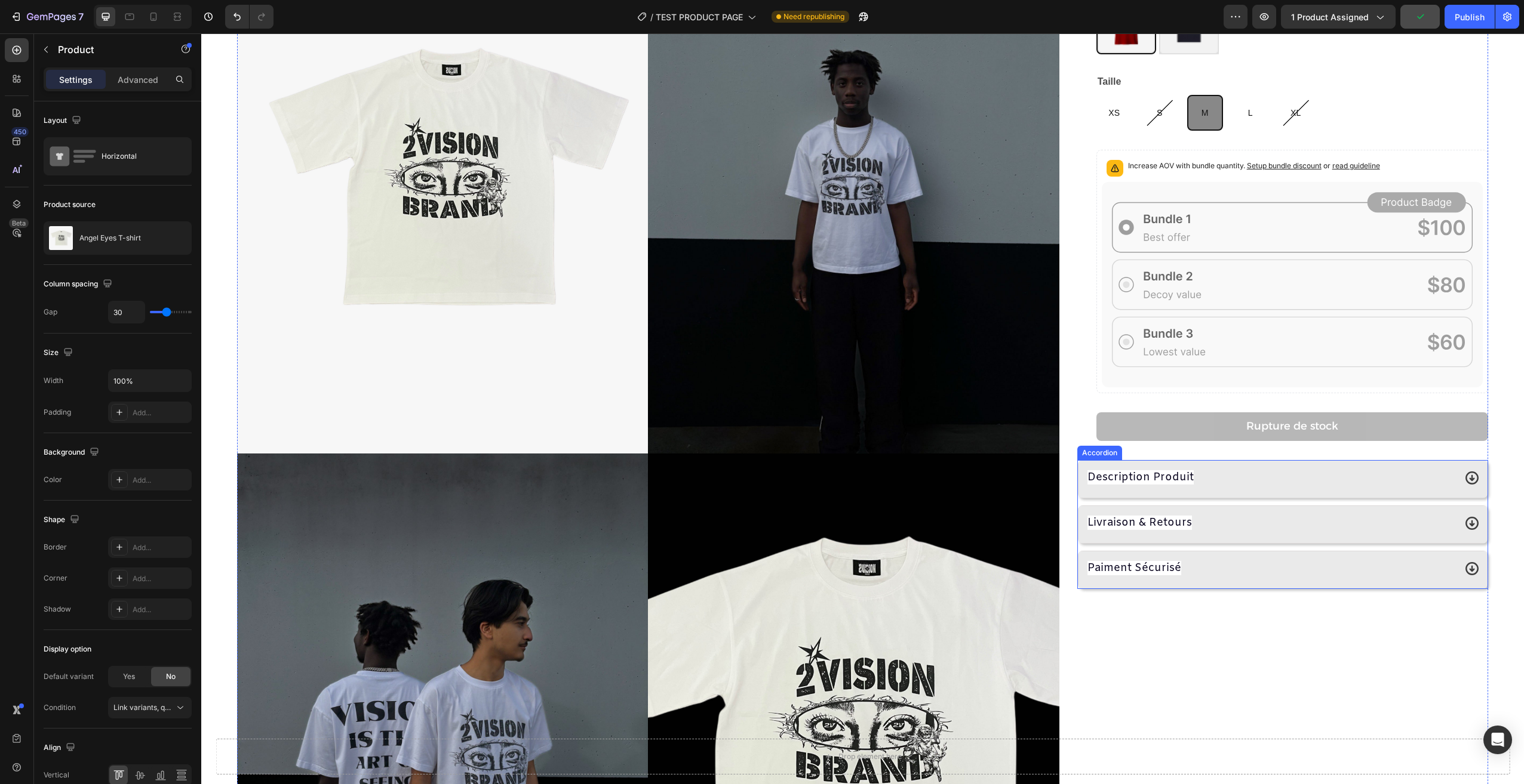
click at [1190, 462] on div "Description Produit" at bounding box center [1283, 478] width 410 height 38
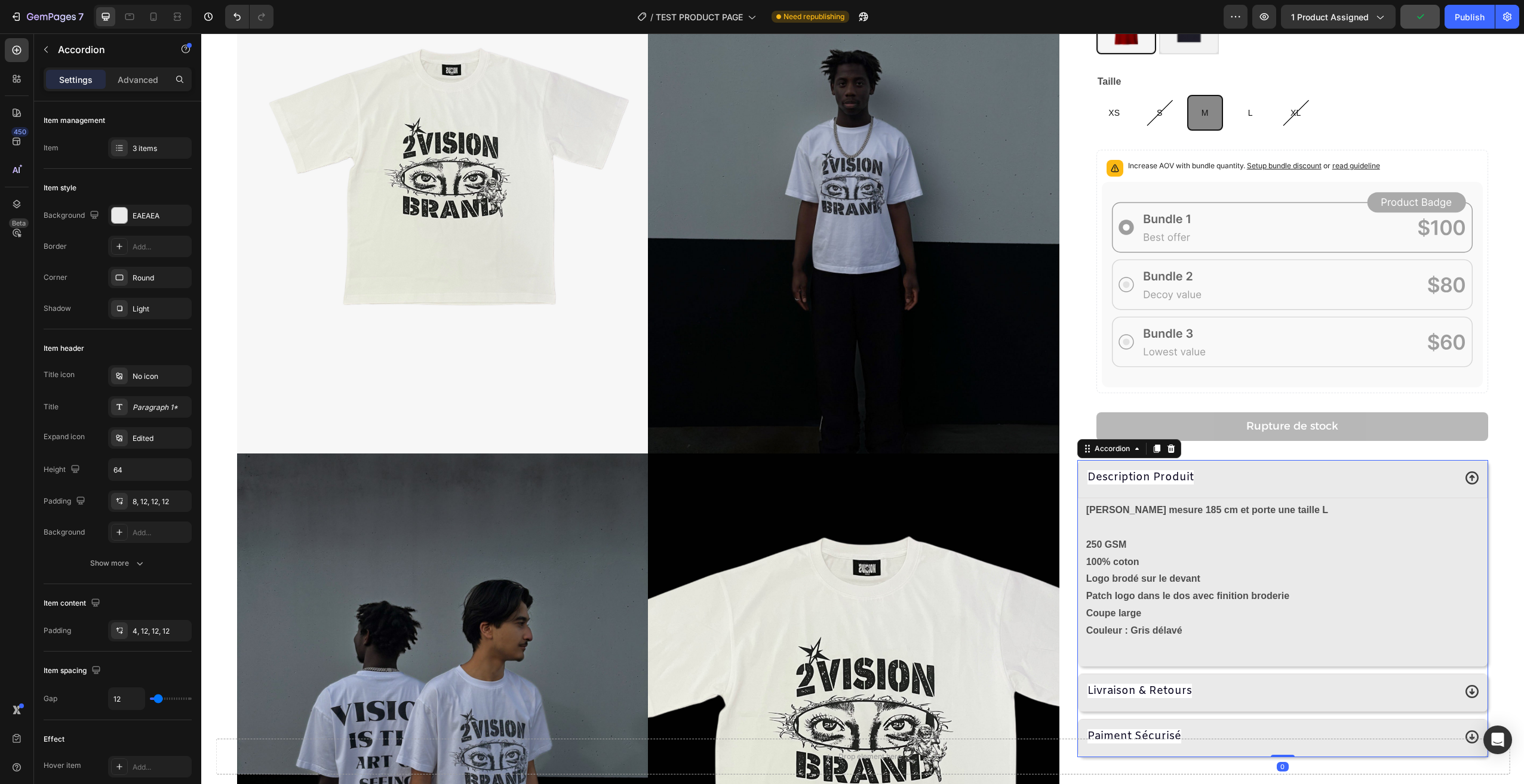
click at [1207, 471] on div "Description Produit" at bounding box center [1270, 478] width 369 height 21
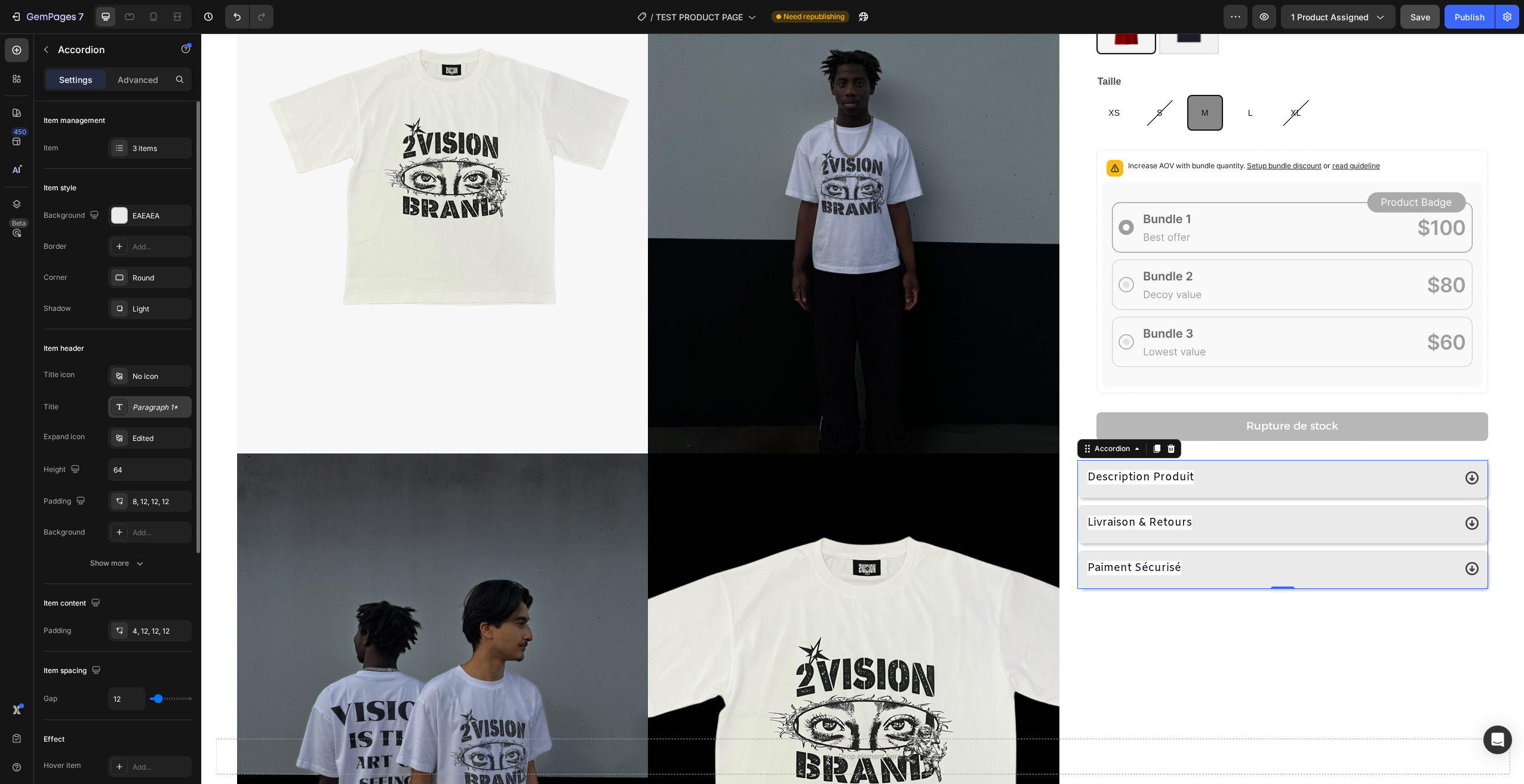
click at [146, 412] on div "Paragraph 1*" at bounding box center [161, 406] width 56 height 10
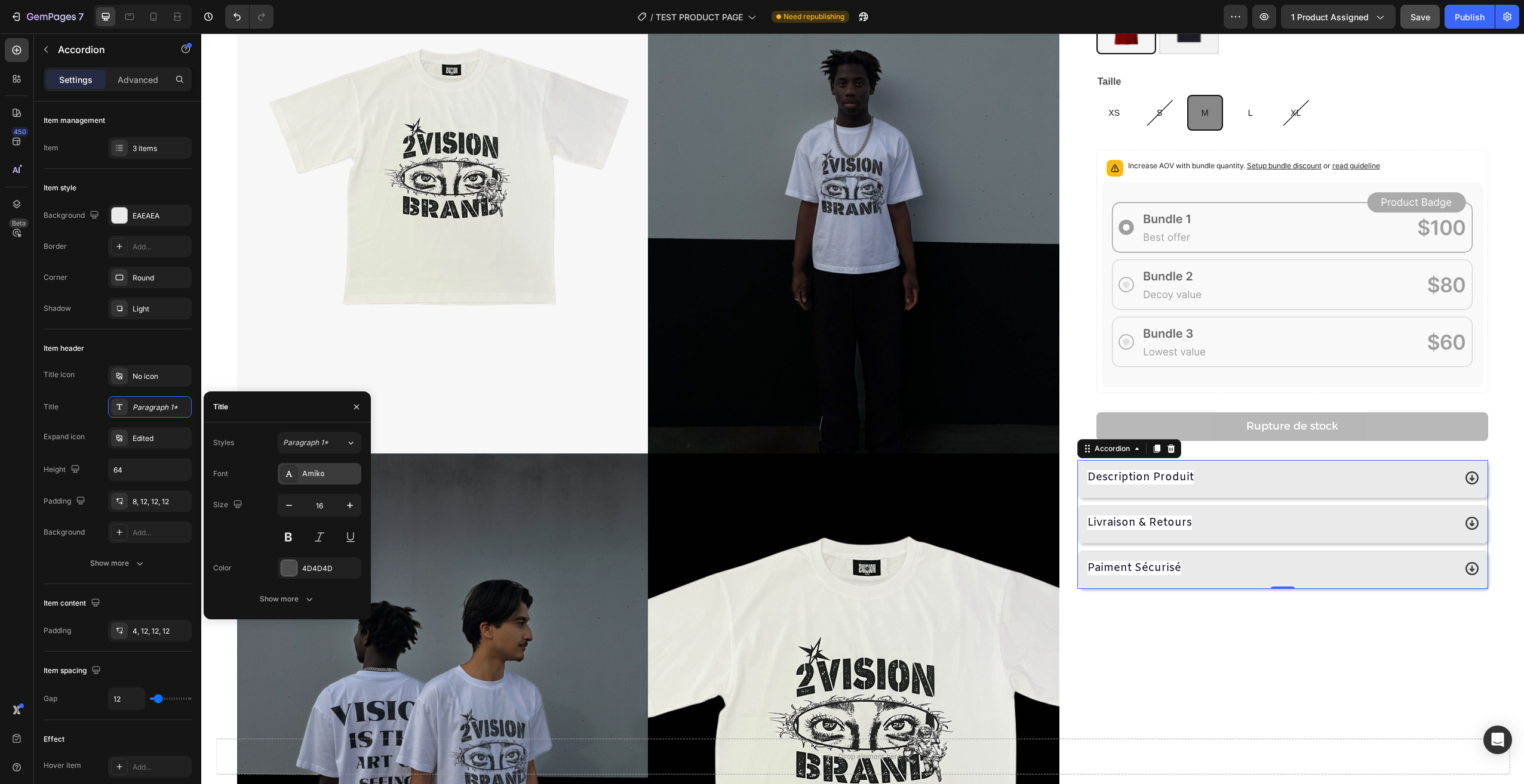
click at [298, 469] on div "Amiko" at bounding box center [319, 474] width 83 height 21
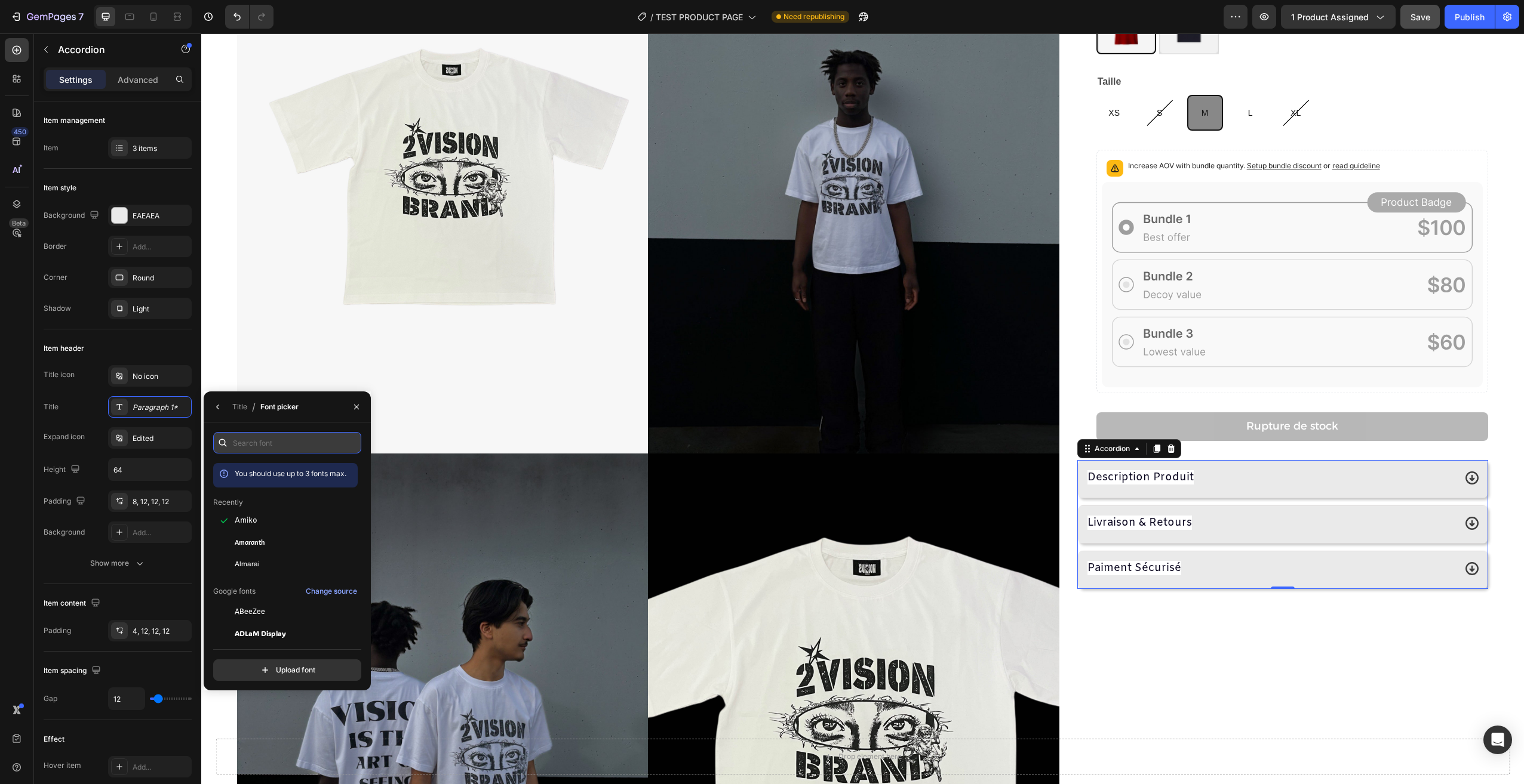
click at [275, 435] on input "text" at bounding box center [287, 442] width 148 height 21
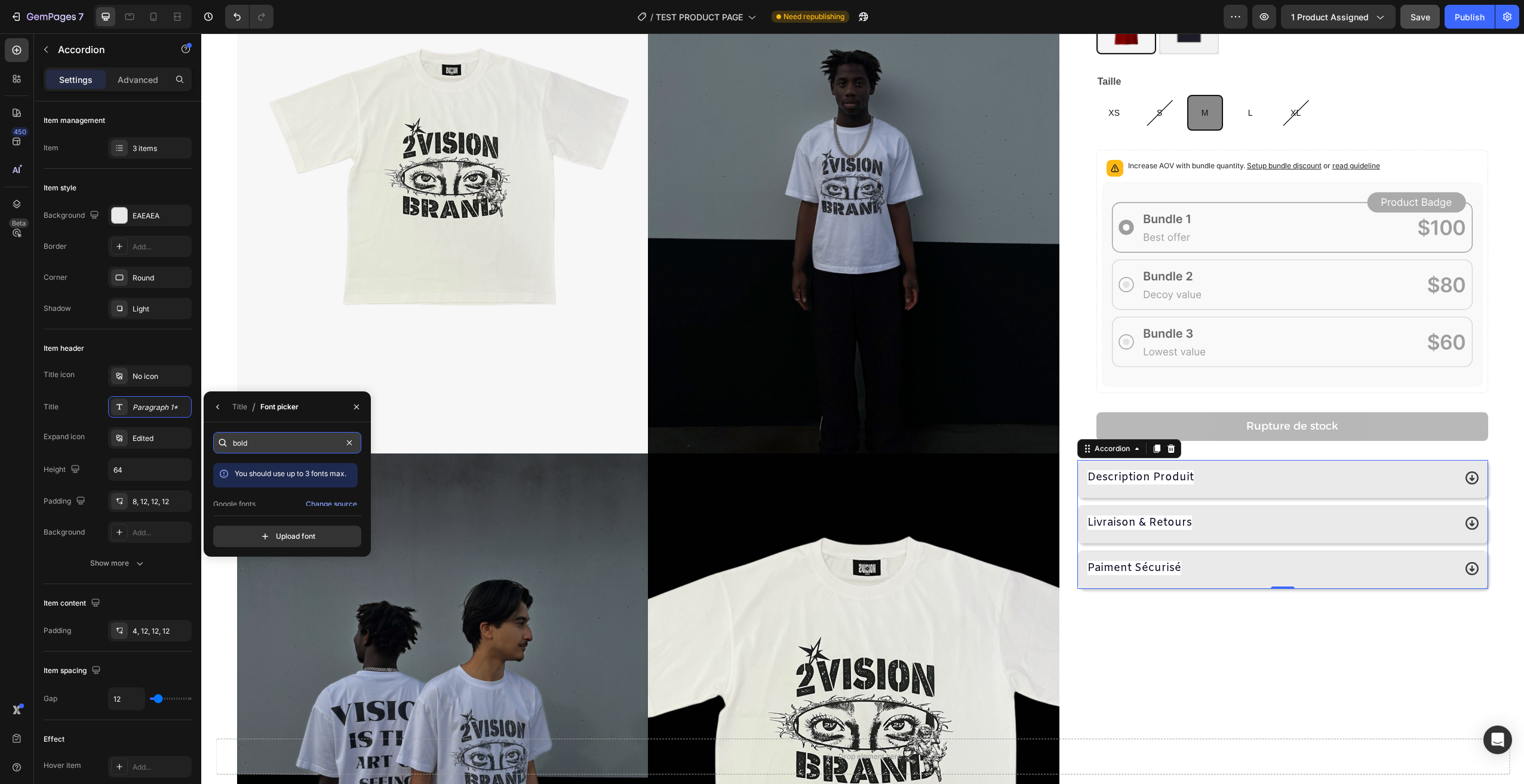
type input "bold"
click at [285, 498] on div "Boldonse" at bounding box center [295, 494] width 121 height 10
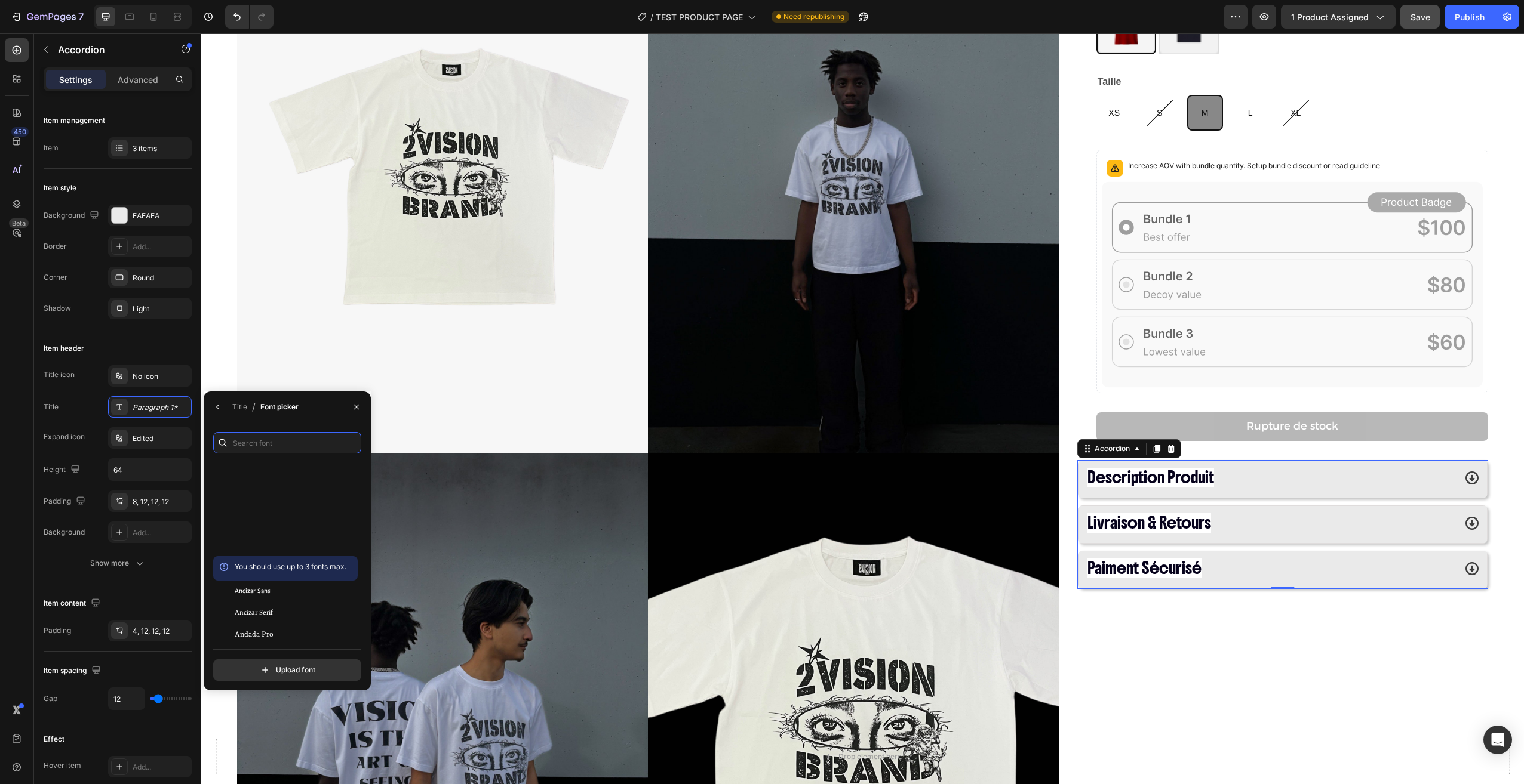
scroll to position [1731, 0]
click at [279, 569] on div "Anek Telugu" at bounding box center [295, 572] width 121 height 10
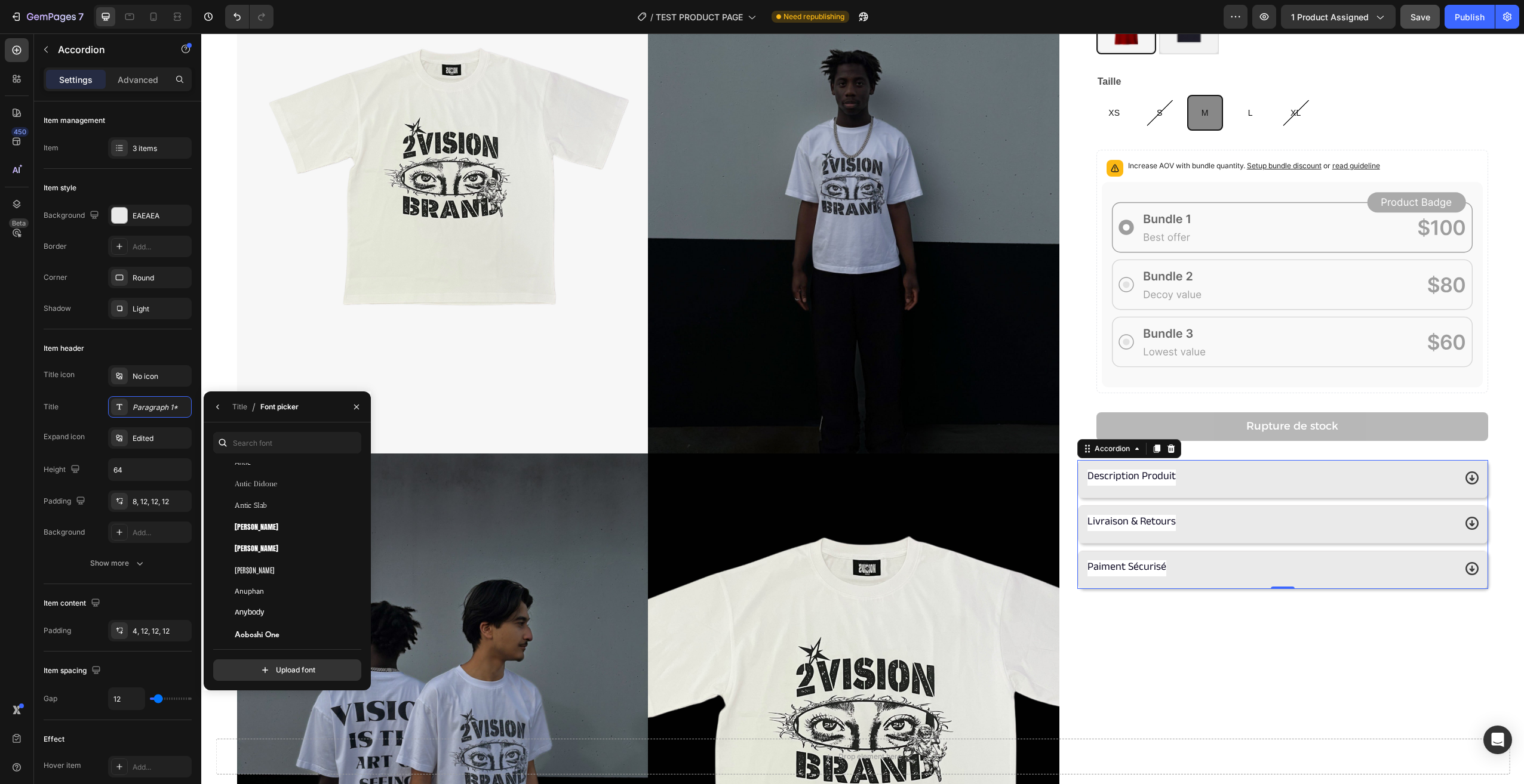
scroll to position [2029, 0]
click at [290, 531] on div "Anuphan" at bounding box center [295, 531] width 121 height 10
click at [279, 554] on div "Anybody" at bounding box center [295, 552] width 121 height 10
click at [300, 573] on div "Aoboshi One" at bounding box center [295, 574] width 121 height 10
click at [1265, 643] on div "Angel Eyes T-shirt Product Title 29,90€ Product Price Product Price Row Couleur…" at bounding box center [1282, 458] width 410 height 1105
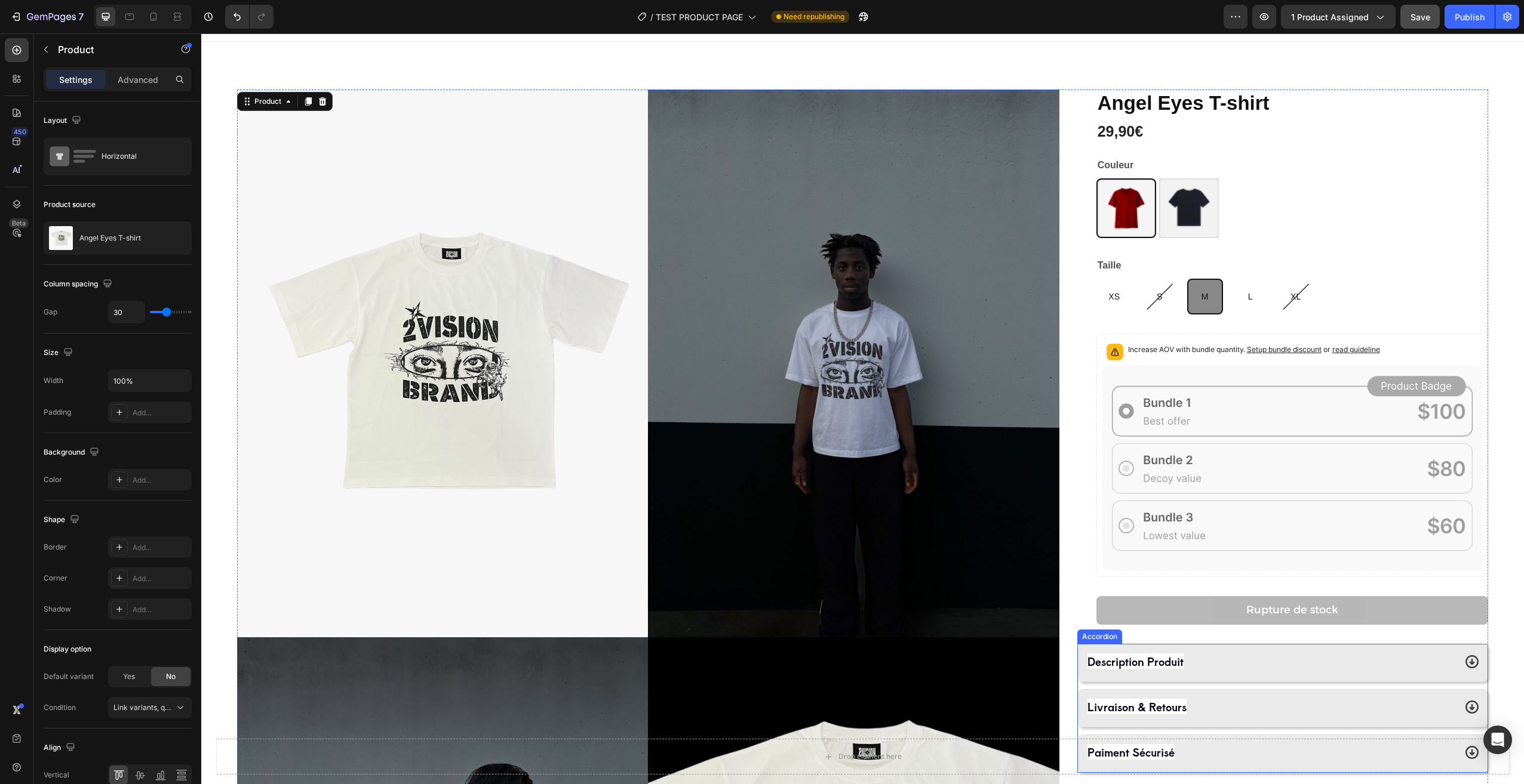
scroll to position [0, 0]
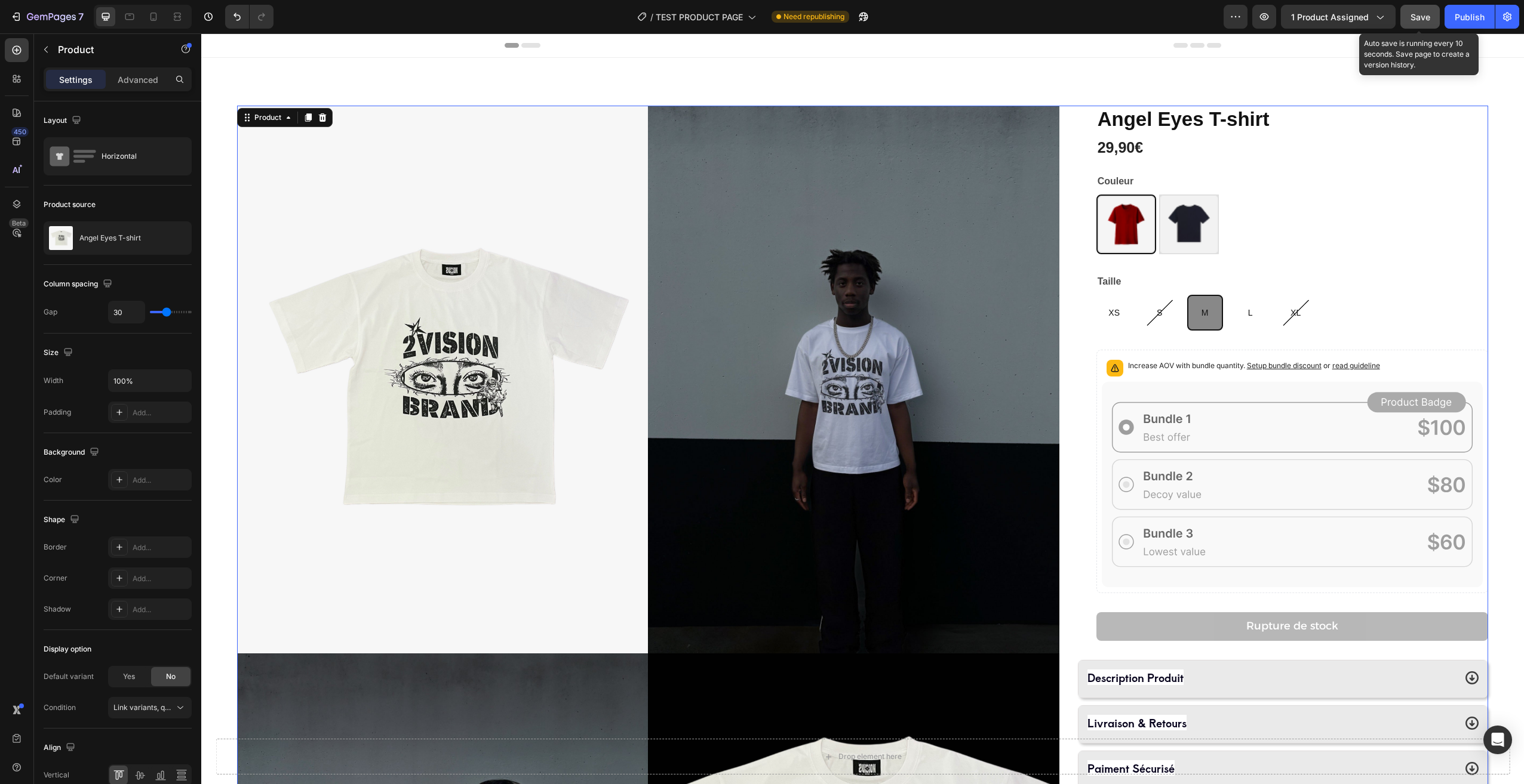
click at [1420, 15] on span "Save" at bounding box center [1419, 17] width 20 height 10
click at [1259, 146] on div "29,90€ Product Price Product Price Row" at bounding box center [1292, 151] width 392 height 31
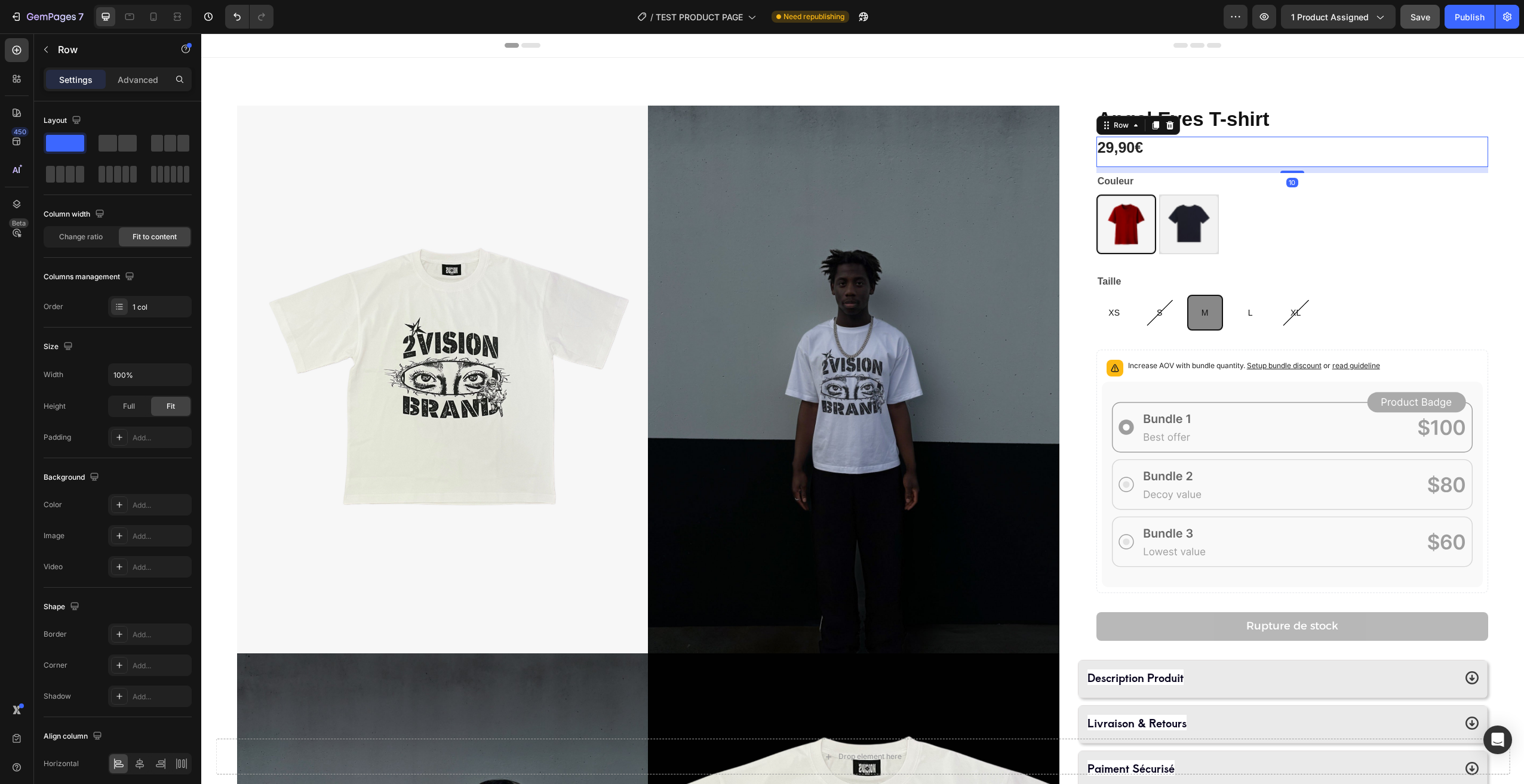
drag, startPoint x: 1285, startPoint y: 171, endPoint x: 1308, endPoint y: 171, distance: 23.0
click at [1308, 167] on div "10" at bounding box center [1292, 167] width 392 height 0
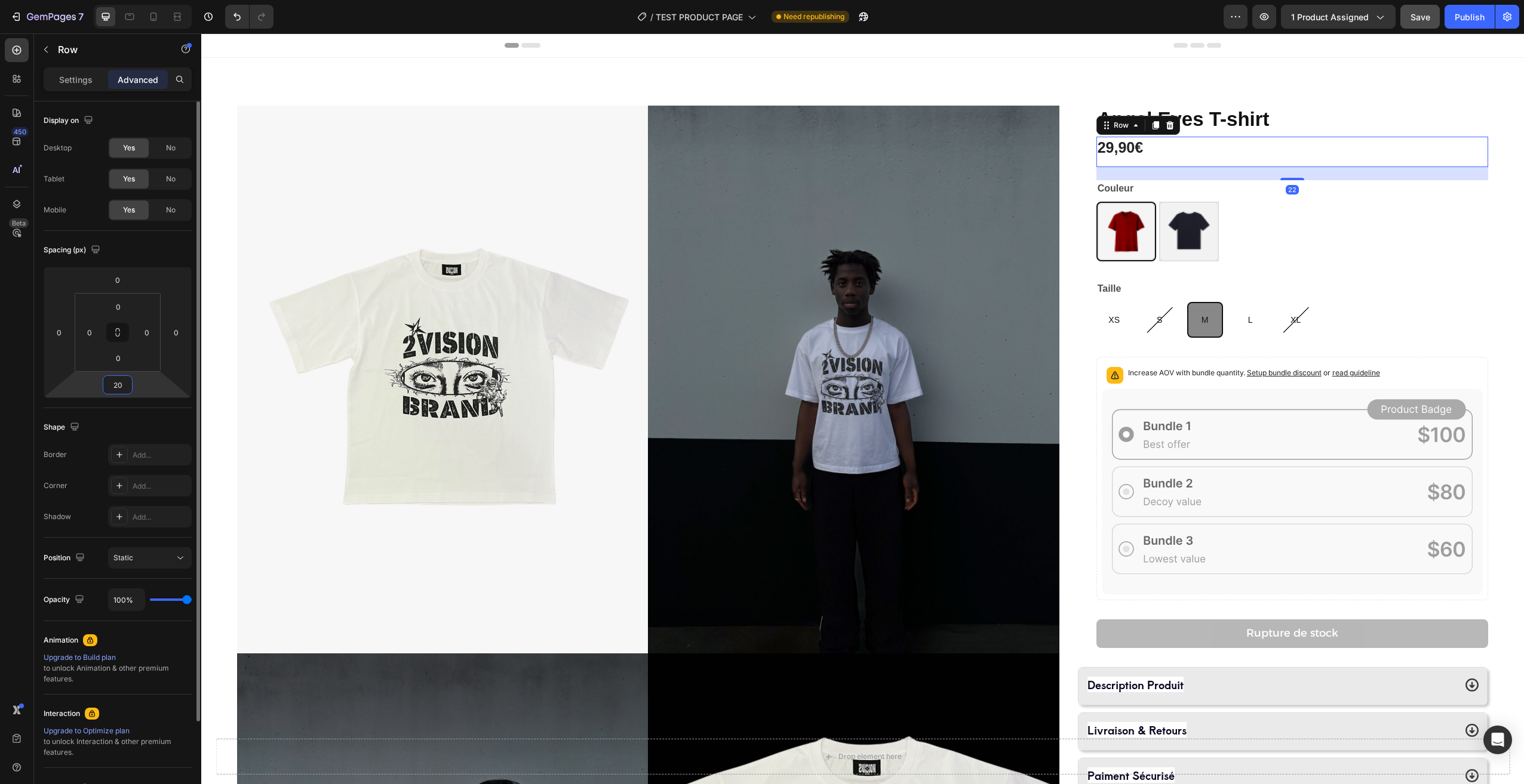
type input "18"
drag, startPoint x: 138, startPoint y: 384, endPoint x: 151, endPoint y: 379, distance: 13.9
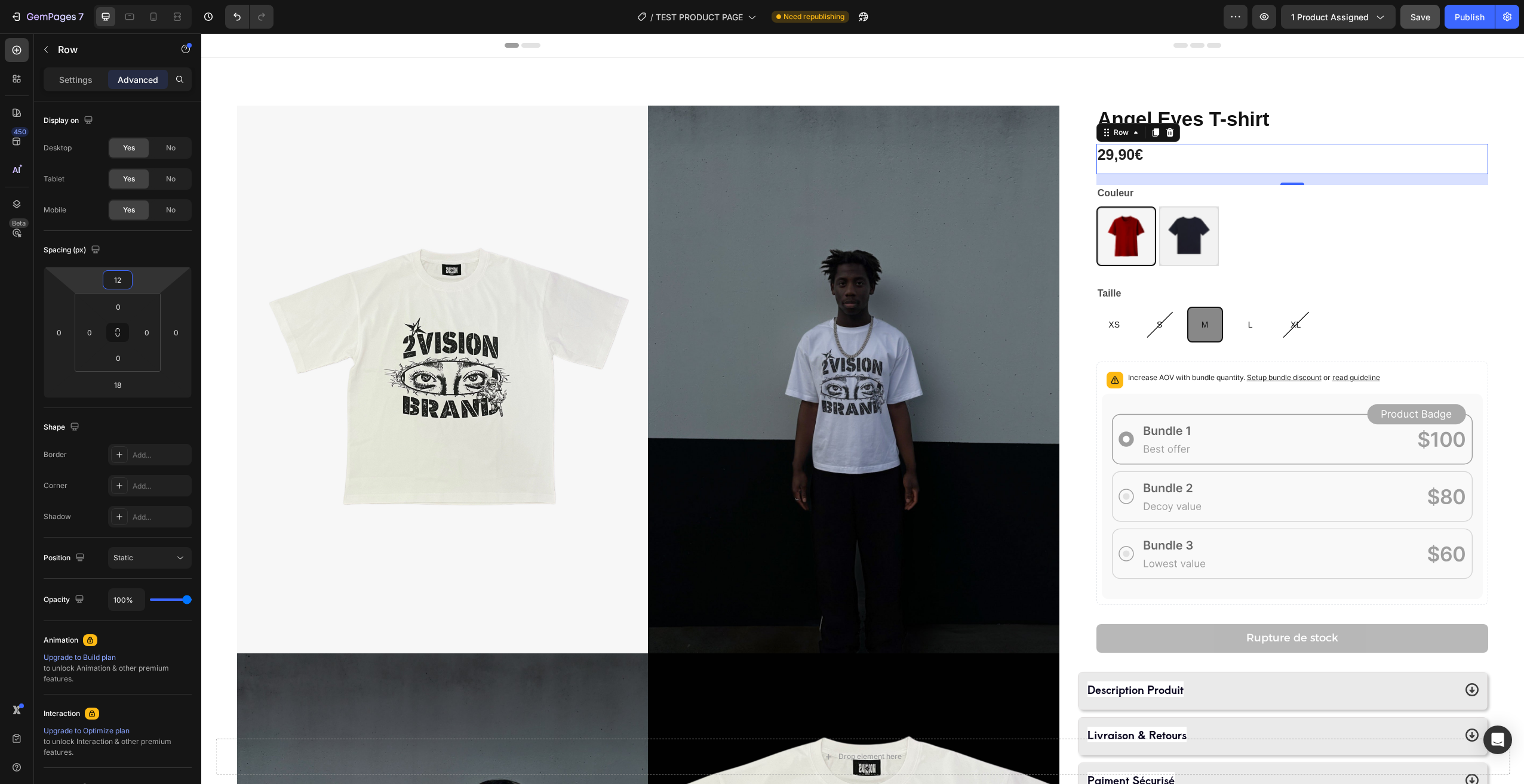
type input "14"
click at [1301, 212] on div "Bordeaux Bordeaux Noir Noir" at bounding box center [1292, 237] width 392 height 60
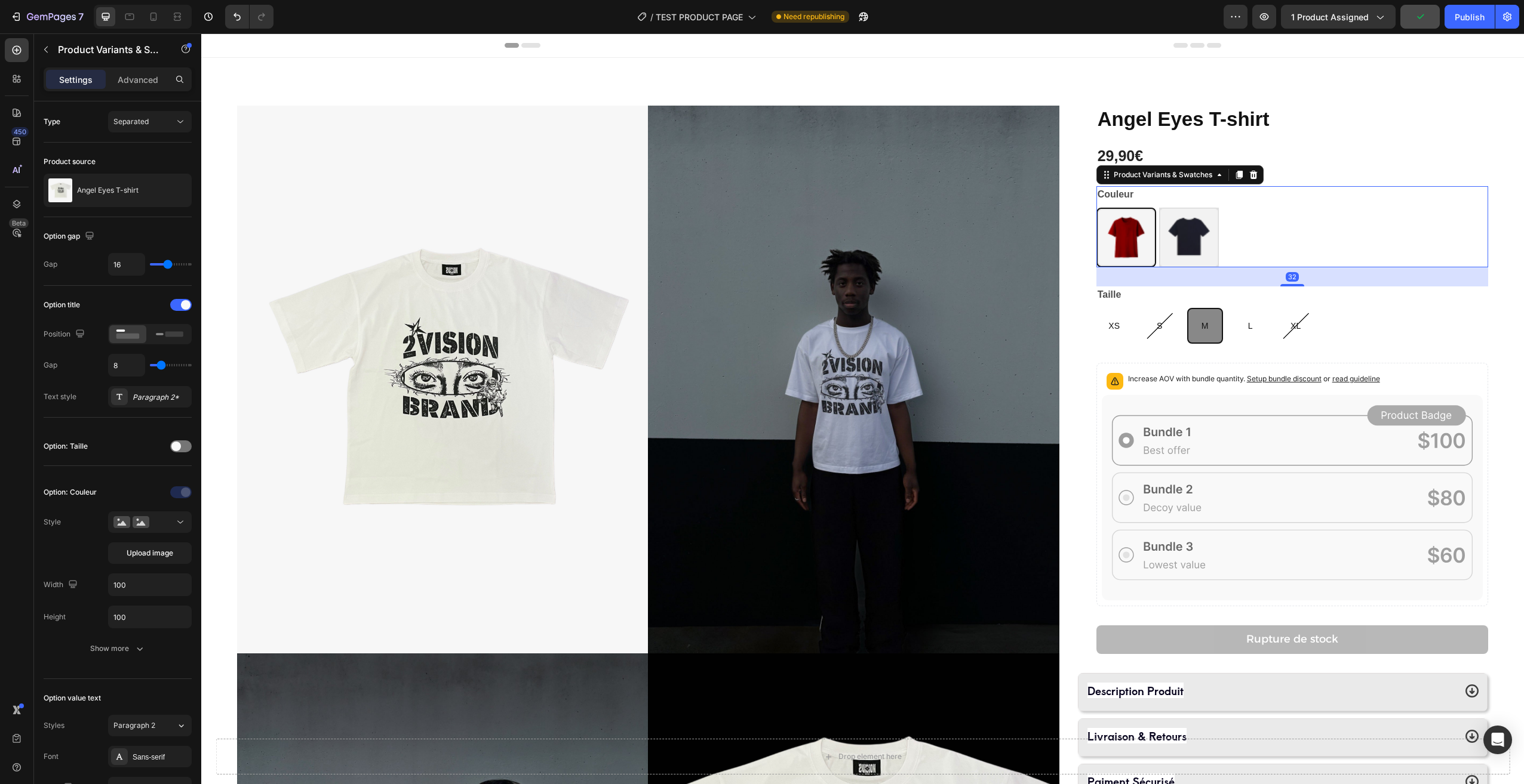
click at [1500, 216] on div "Product Images Angel Eyes T-shirt Product Title 29,90€ Product Price Product Pr…" at bounding box center [862, 653] width 1323 height 1191
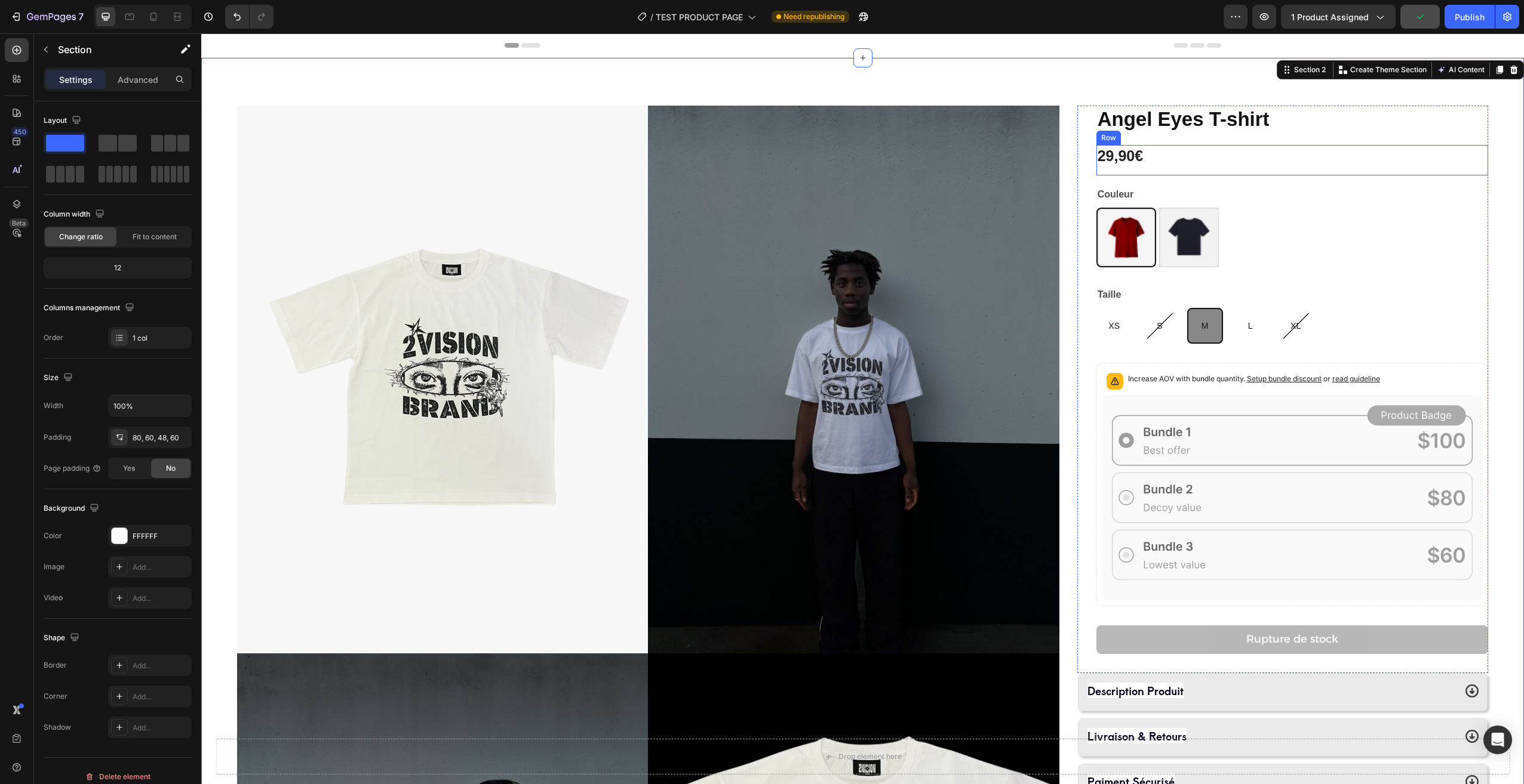
click at [1192, 171] on div "29,90€ Product Price Product Price Row" at bounding box center [1292, 160] width 392 height 31
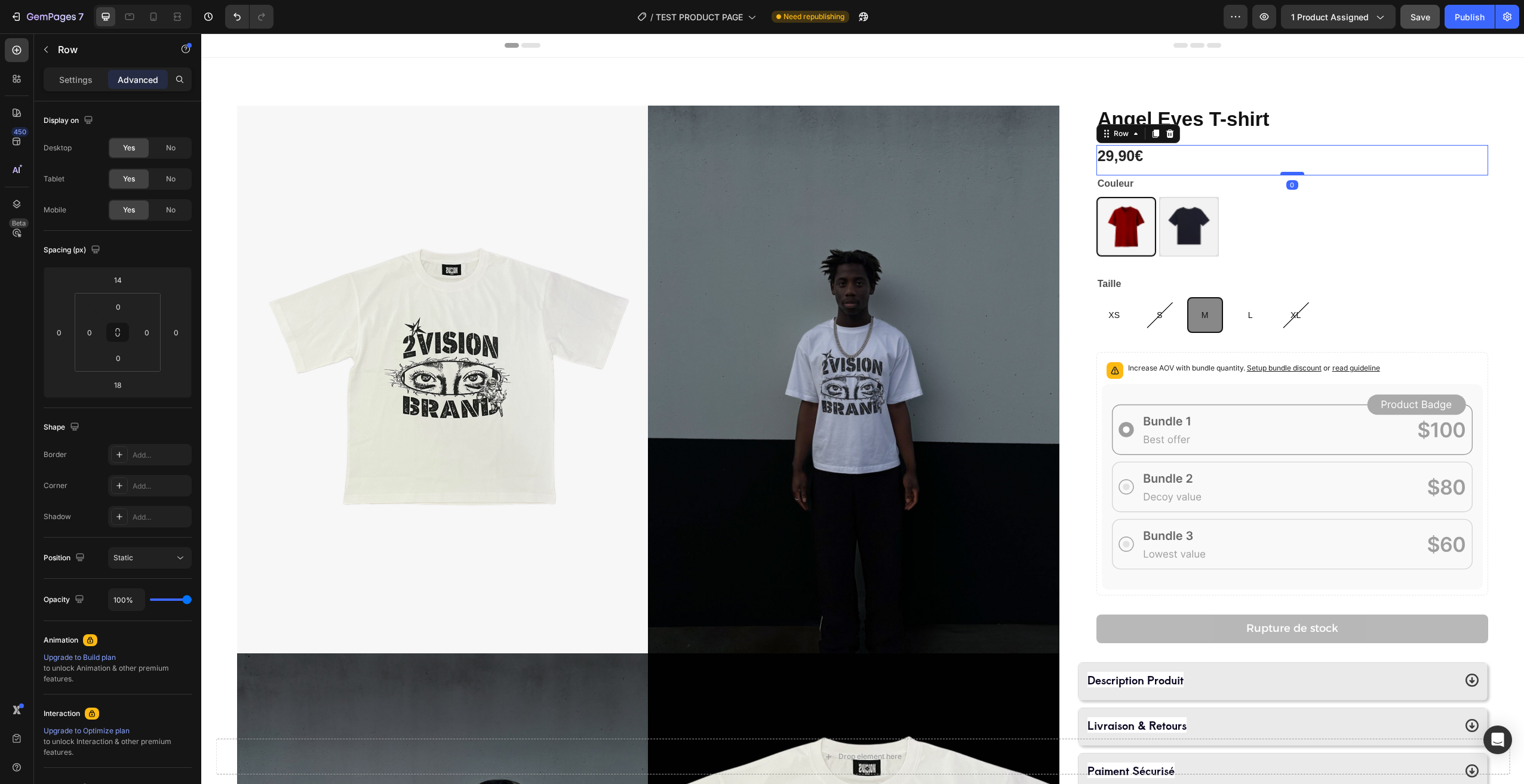
drag, startPoint x: 1289, startPoint y: 185, endPoint x: 1283, endPoint y: 174, distance: 12.5
click at [1283, 174] on div at bounding box center [1292, 174] width 24 height 4
type input "0"
click at [1493, 189] on div "Product Images Angel Eyes T-shirt Product Title 29,90€ Product Price Product Pr…" at bounding box center [862, 653] width 1323 height 1191
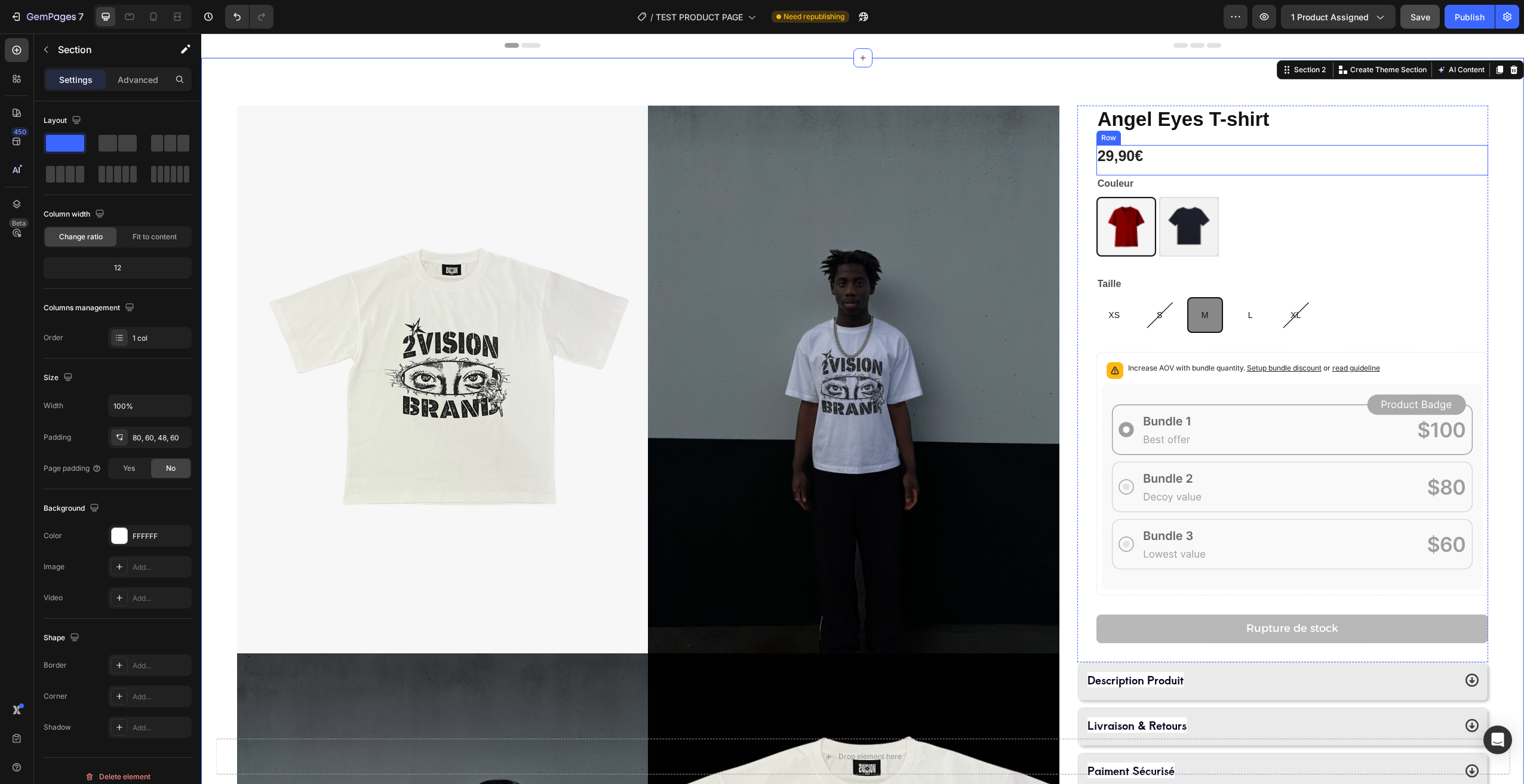
click at [1336, 161] on div "29,90€ Product Price Product Price Row" at bounding box center [1292, 160] width 392 height 31
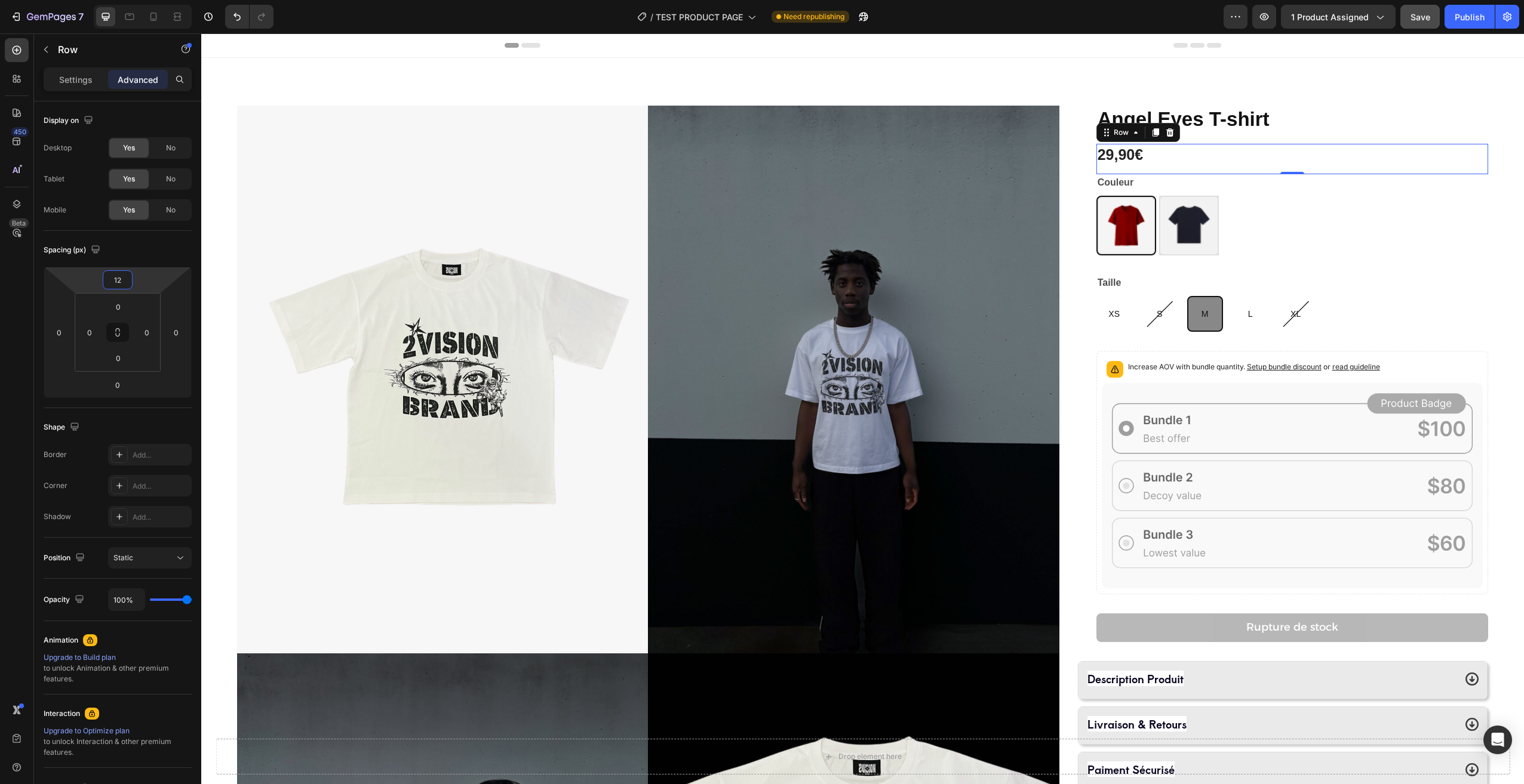
type input "10"
click at [1504, 235] on div "Product Images Angel Eyes T-shirt Product Title 29,90€ Product Price Product Pr…" at bounding box center [862, 653] width 1323 height 1191
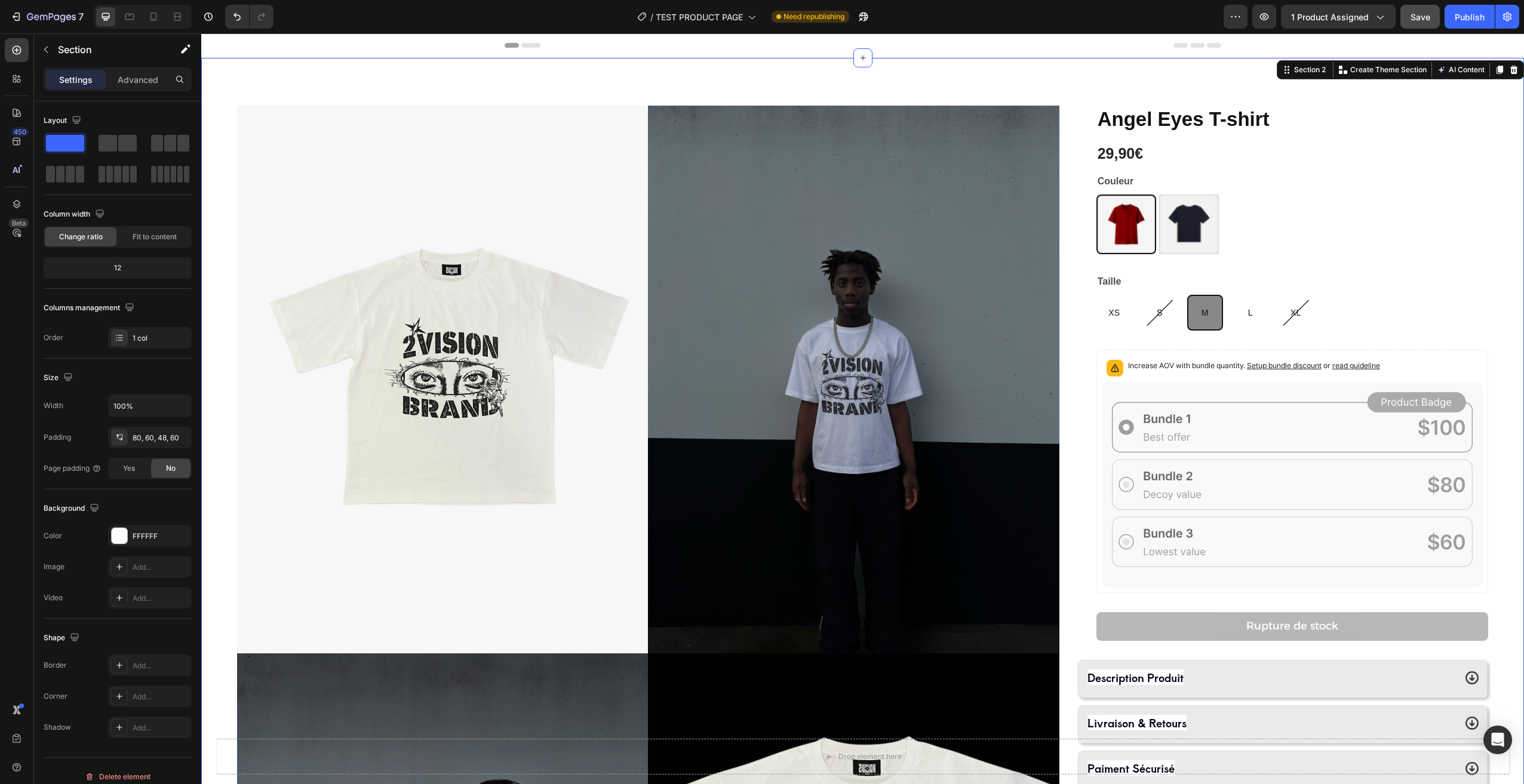
click at [1499, 235] on div "Product Images Angel Eyes T-shirt Product Title 29,90€ Product Price Product Pr…" at bounding box center [862, 653] width 1323 height 1191
click at [1304, 164] on div "29,90€ Product Price Product Price Row" at bounding box center [1292, 158] width 392 height 31
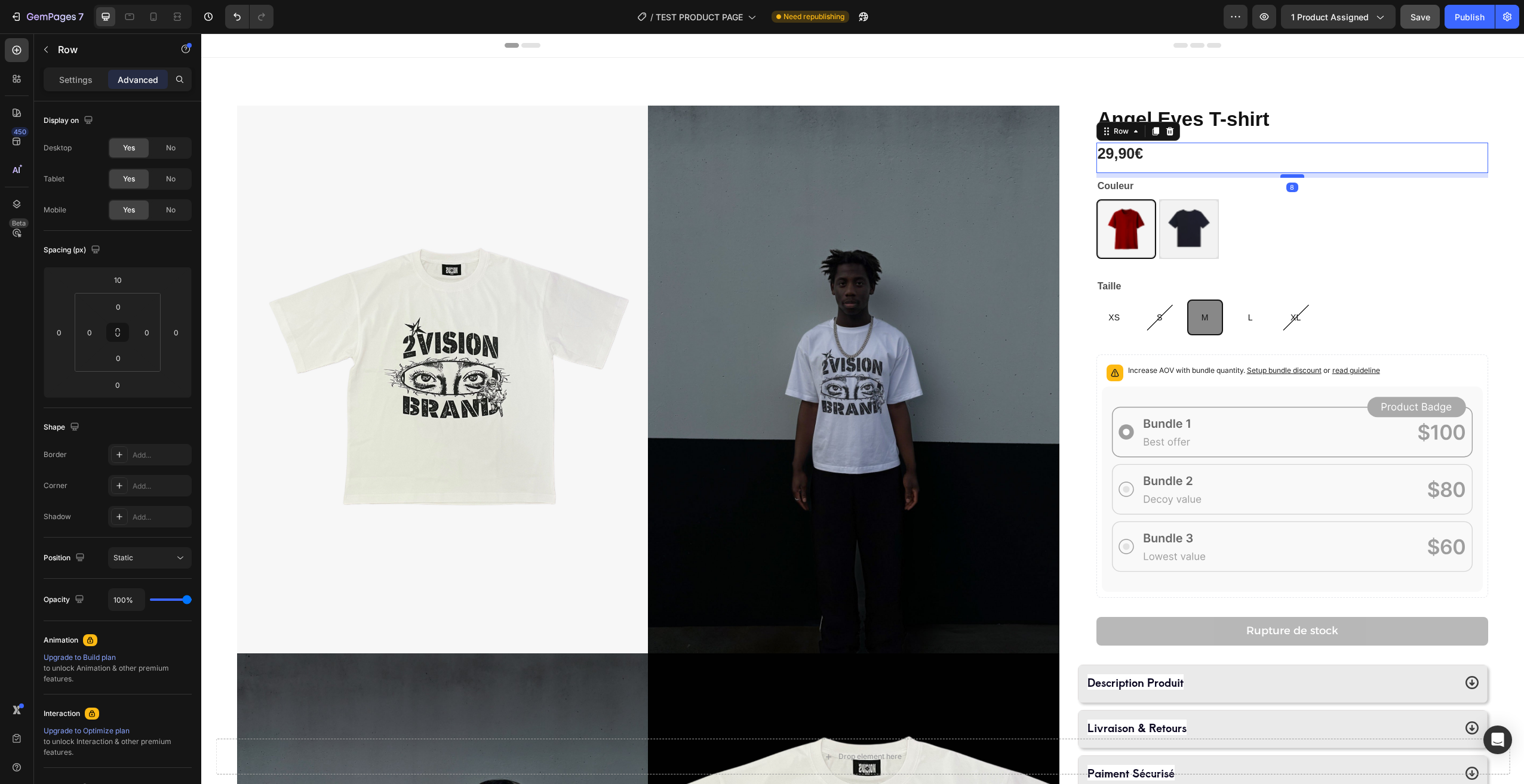
drag, startPoint x: 1285, startPoint y: 172, endPoint x: 1290, endPoint y: 177, distance: 7.1
click at [1290, 177] on div at bounding box center [1292, 176] width 24 height 4
type input "8"
click at [64, 72] on div "Settings" at bounding box center [76, 79] width 60 height 19
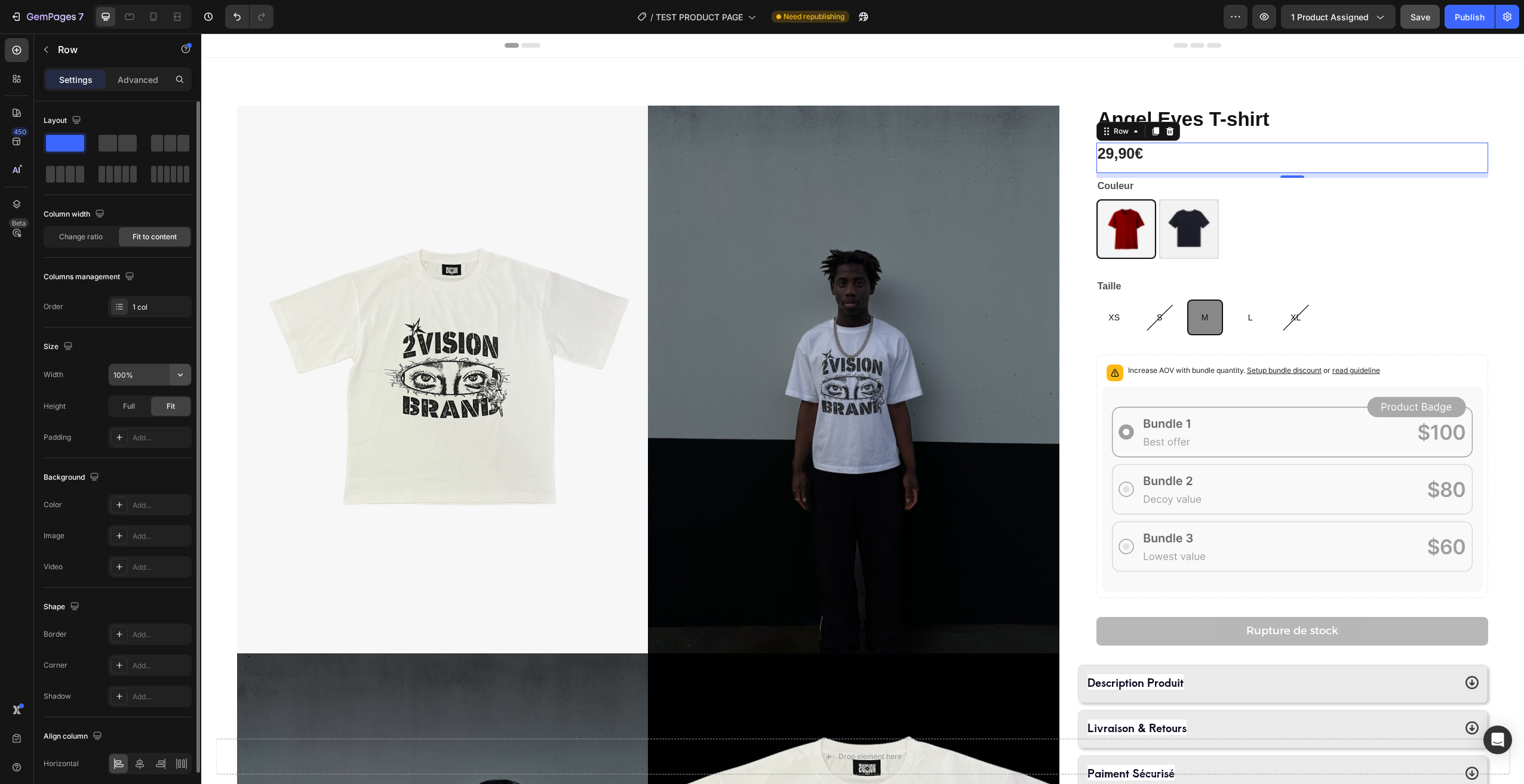
click at [179, 370] on icon "button" at bounding box center [180, 375] width 12 height 12
click at [138, 376] on input "100%" at bounding box center [150, 375] width 82 height 21
drag, startPoint x: 122, startPoint y: 374, endPoint x: 105, endPoint y: 373, distance: 17.0
click at [107, 378] on div "Width 80%" at bounding box center [118, 375] width 148 height 22
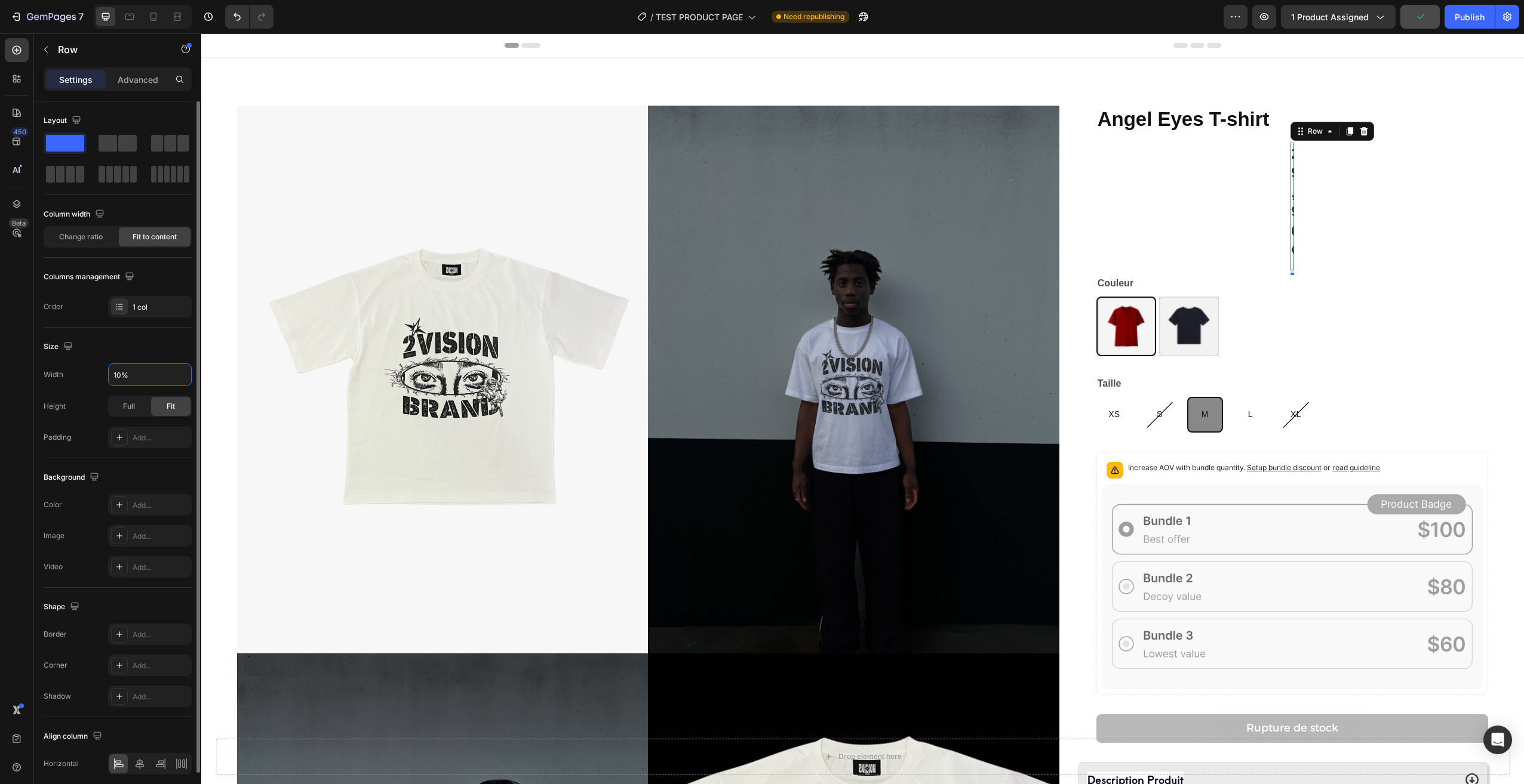
type input "100%"
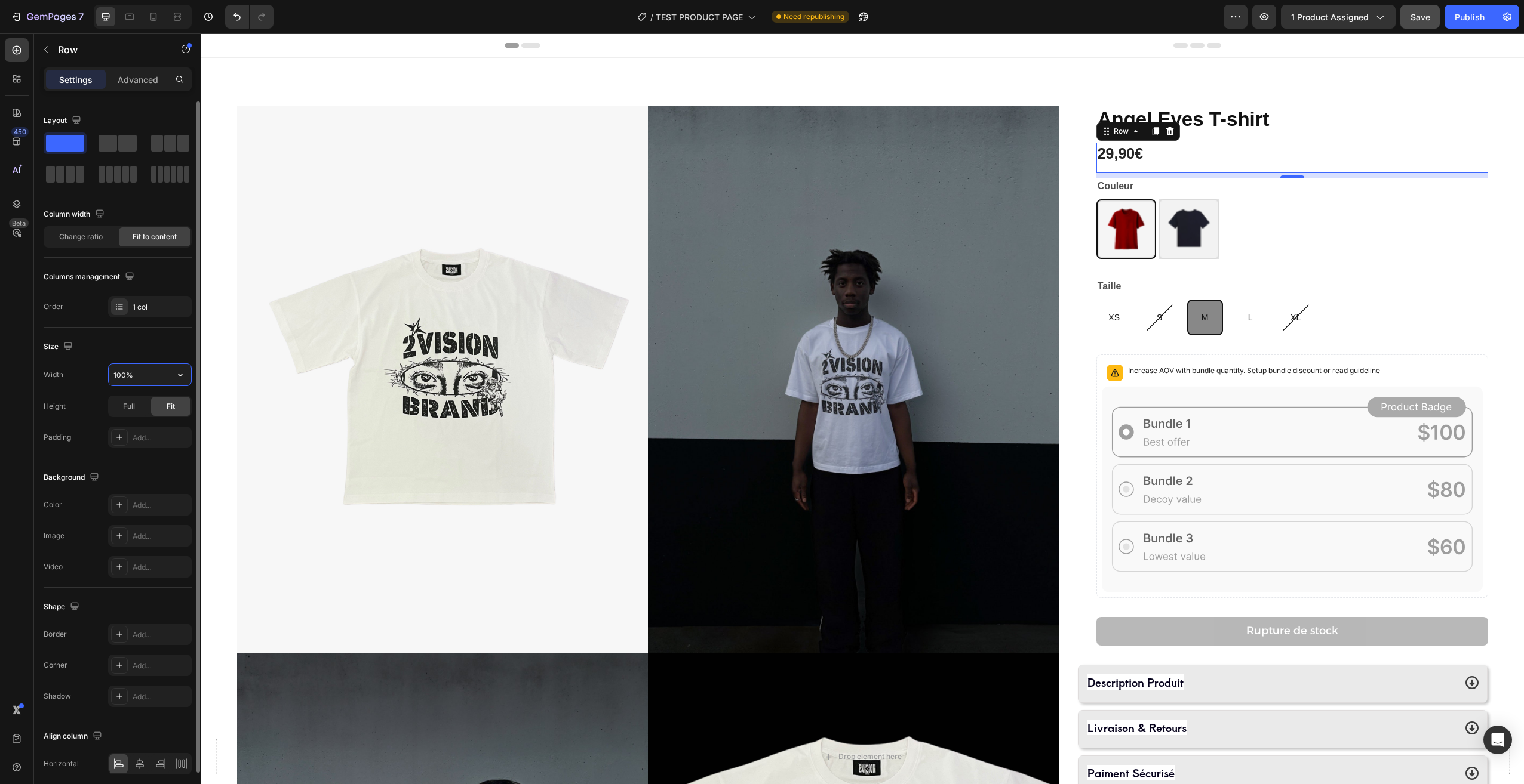
click at [130, 386] on div "100%" at bounding box center [150, 375] width 83 height 22
click at [135, 436] on div "Add..." at bounding box center [161, 437] width 56 height 10
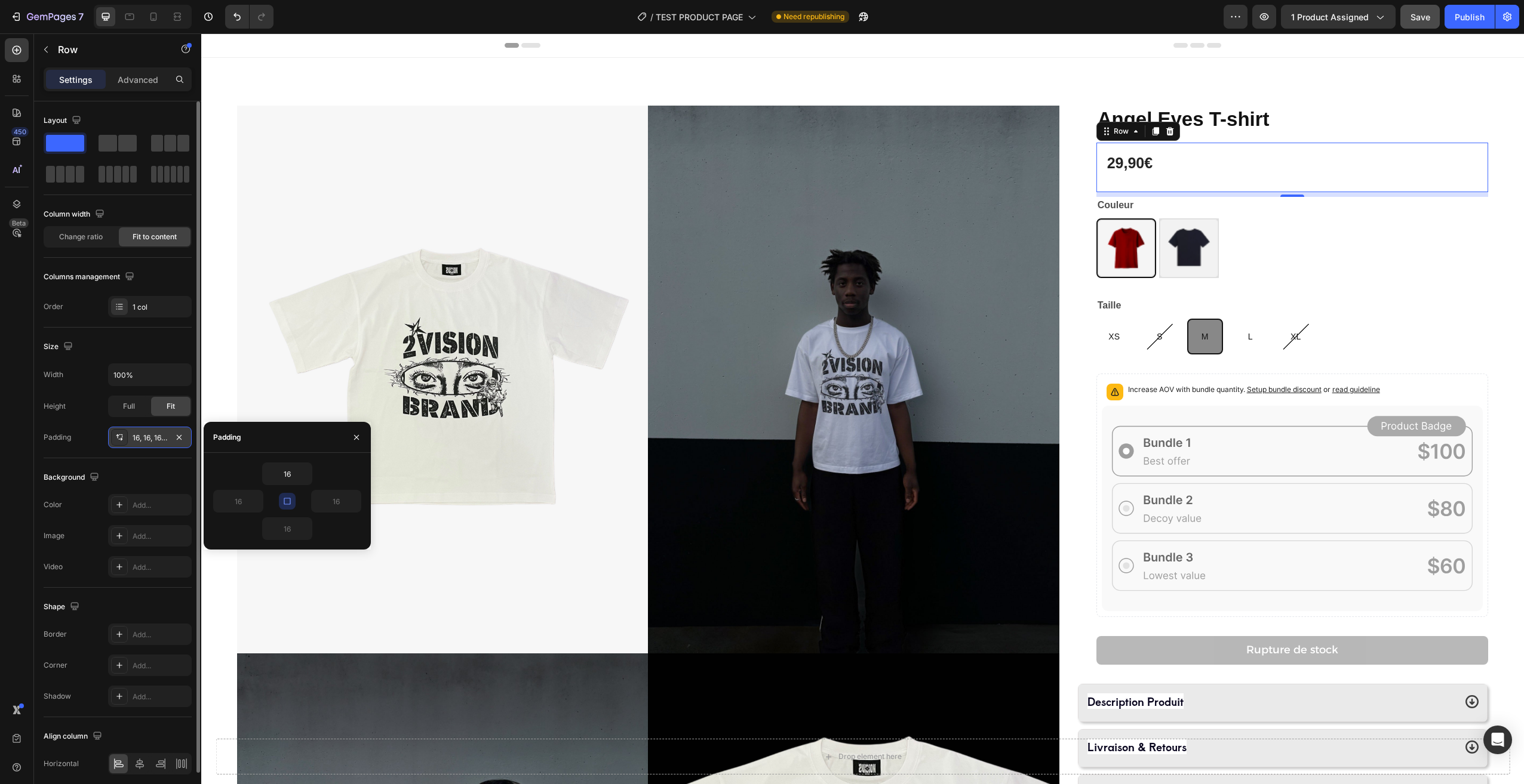
click at [279, 498] on button "button" at bounding box center [287, 502] width 17 height 17
click at [305, 528] on icon "button" at bounding box center [306, 529] width 4 height 3
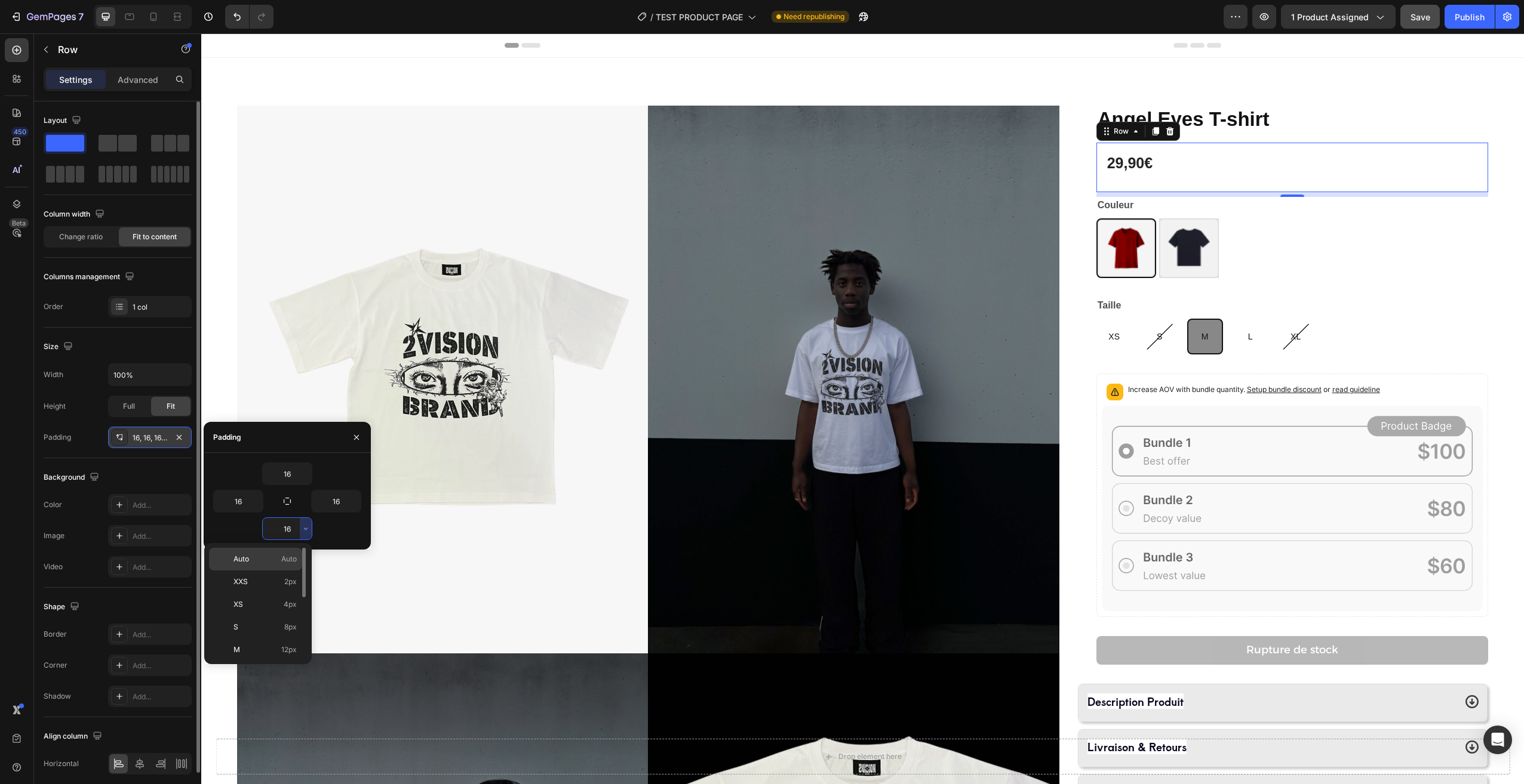
click at [277, 559] on p "Auto Auto" at bounding box center [266, 559] width 64 height 10
type input "Auto"
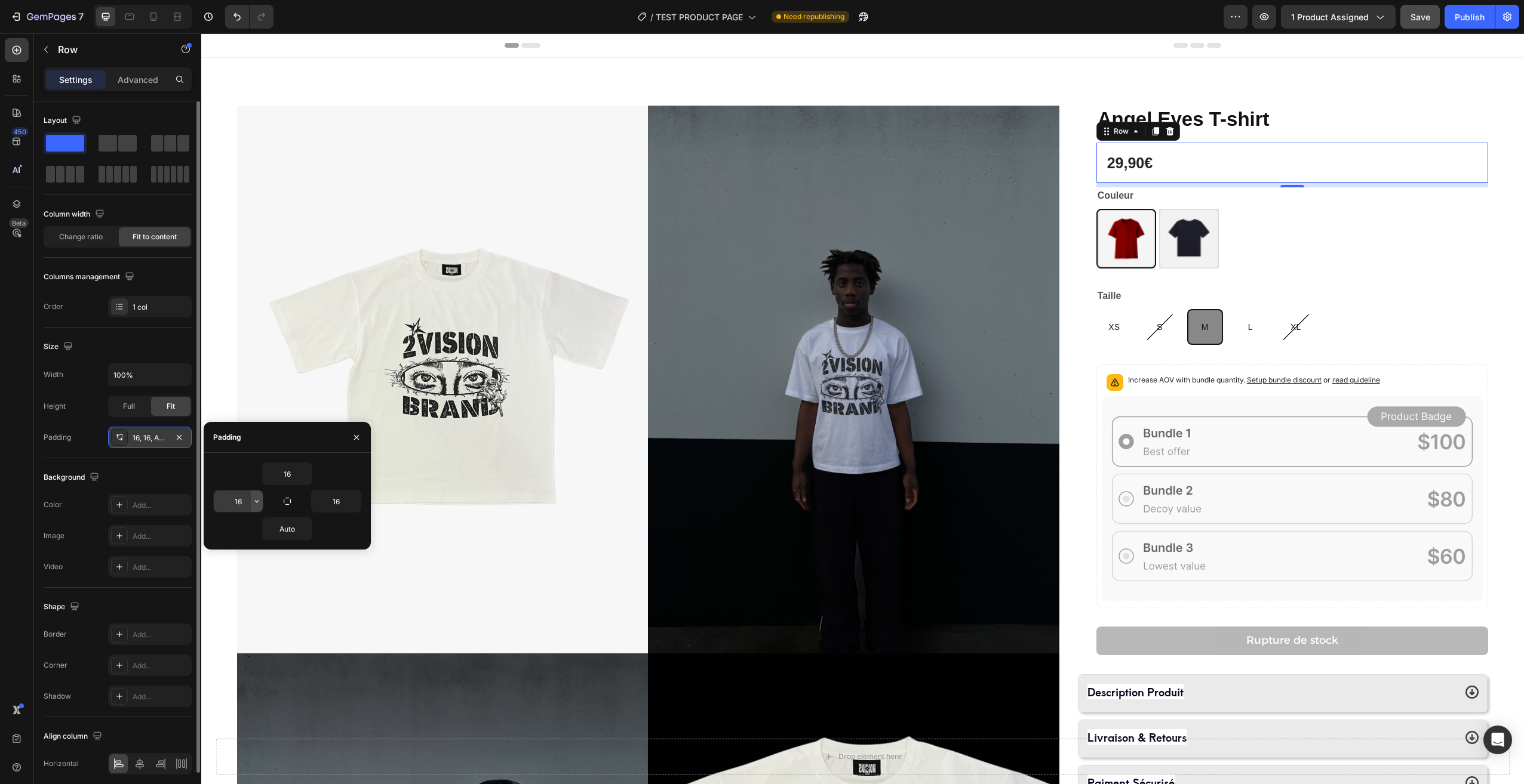
click at [255, 496] on icon "button" at bounding box center [257, 501] width 9 height 9
click at [234, 535] on span "Auto" at bounding box center [239, 531] width 16 height 10
type input "Auto"
click at [307, 477] on icon "button" at bounding box center [306, 474] width 9 height 9
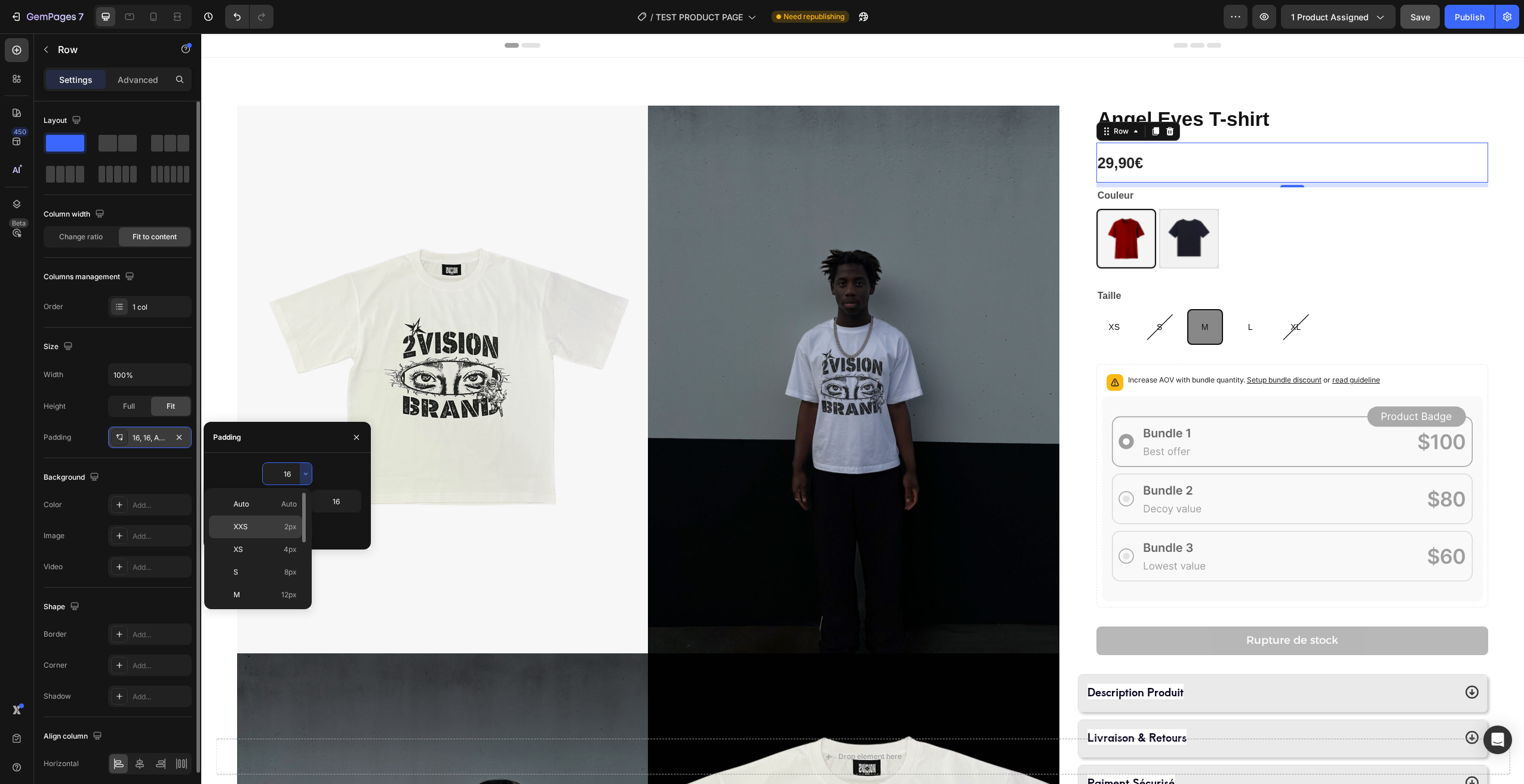
click at [270, 527] on p "XXS 2px" at bounding box center [266, 526] width 64 height 10
type input "2"
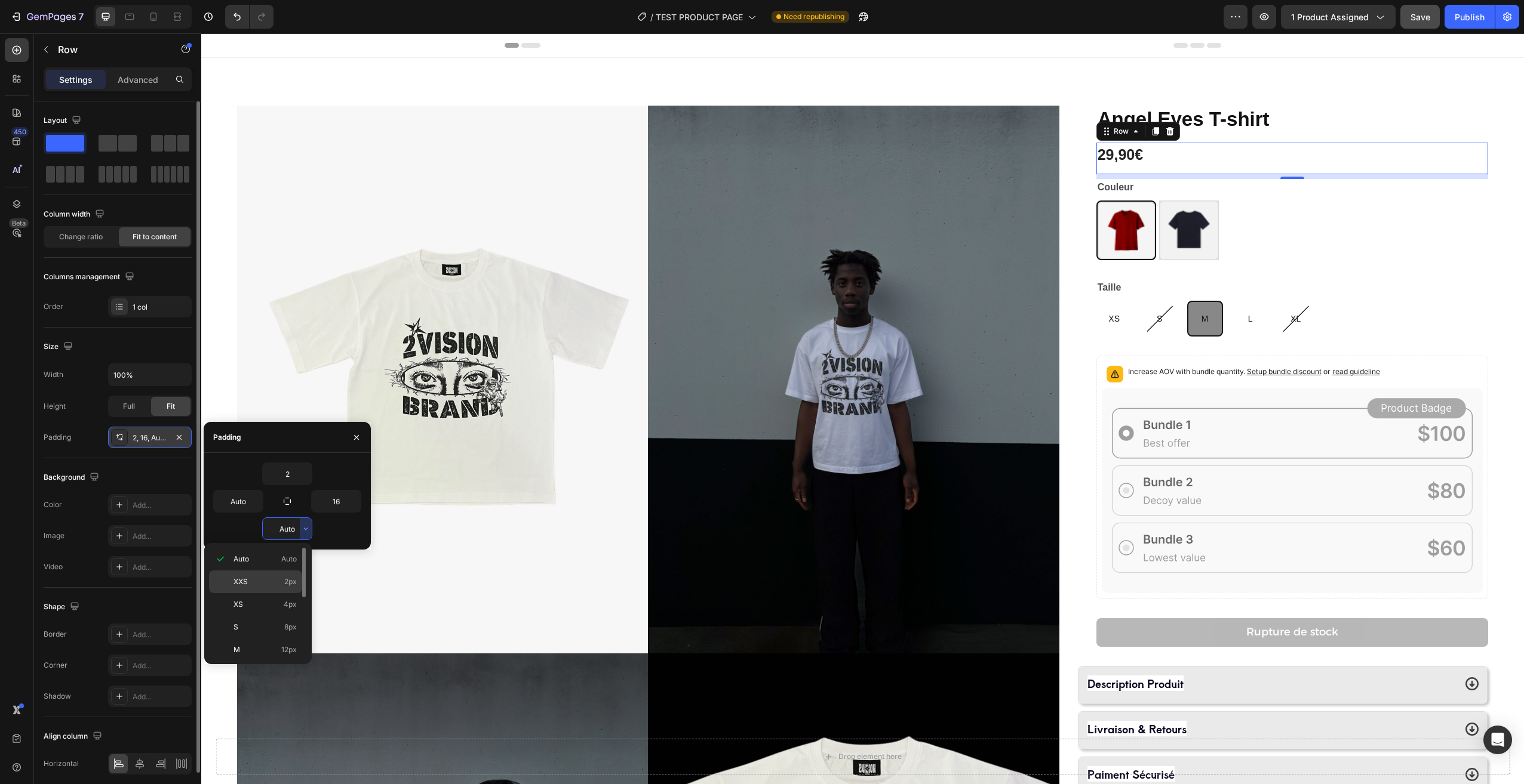
click at [260, 578] on p "XXS 2px" at bounding box center [266, 581] width 64 height 10
type input "2"
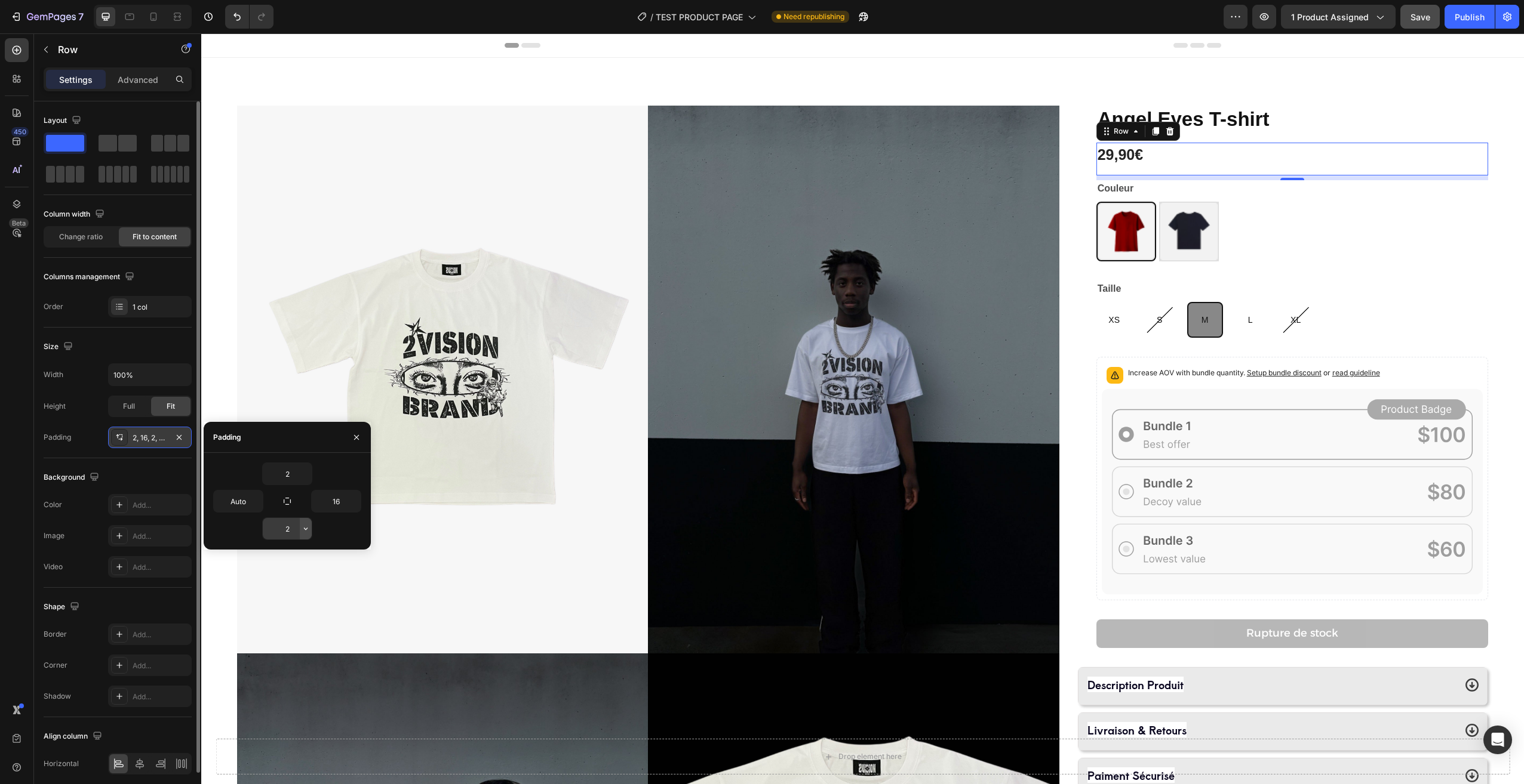
click at [306, 531] on icon "button" at bounding box center [306, 529] width 9 height 9
click at [356, 494] on button "button" at bounding box center [354, 501] width 12 height 21
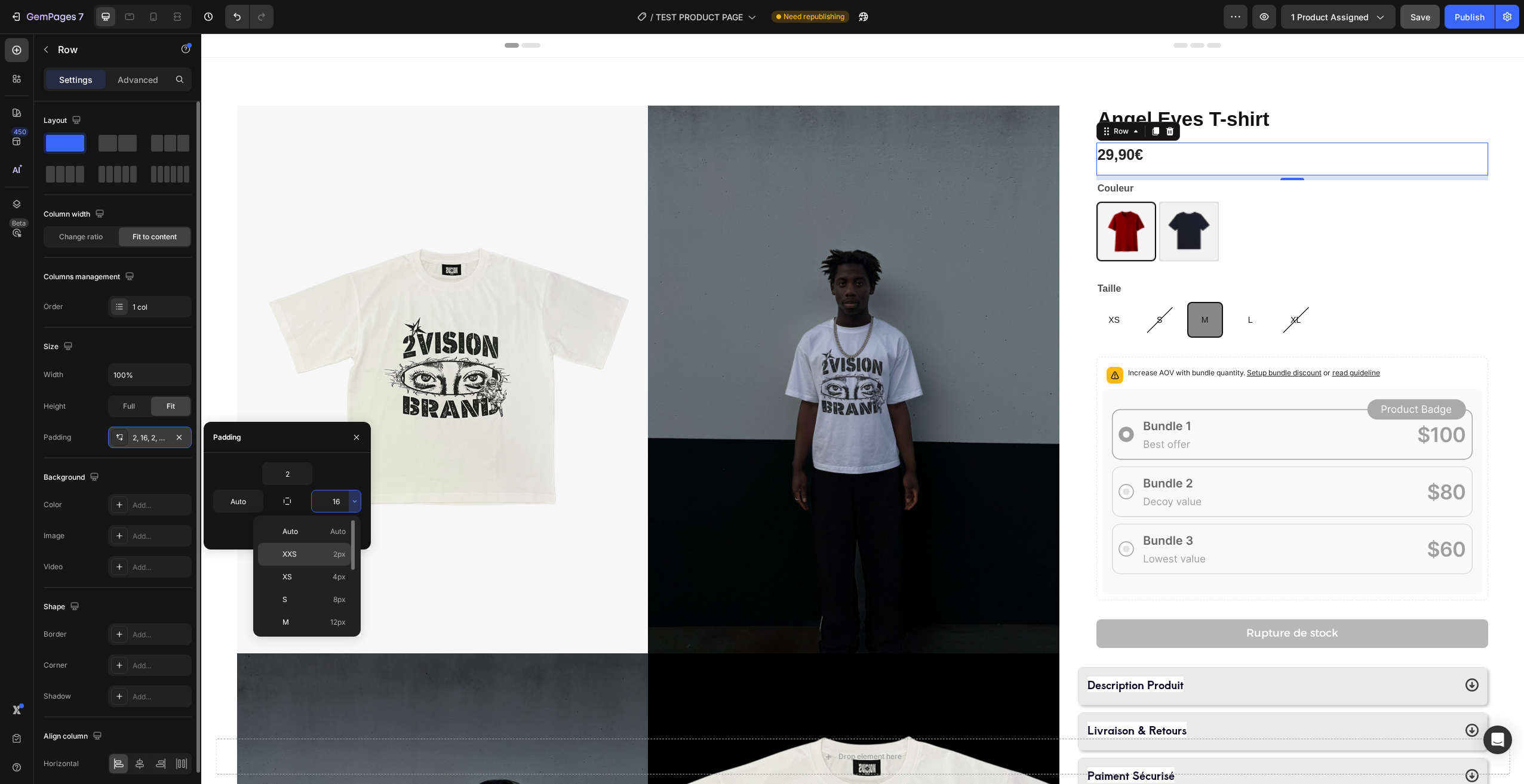
click at [309, 558] on p "XXS 2px" at bounding box center [314, 554] width 64 height 10
type input "2"
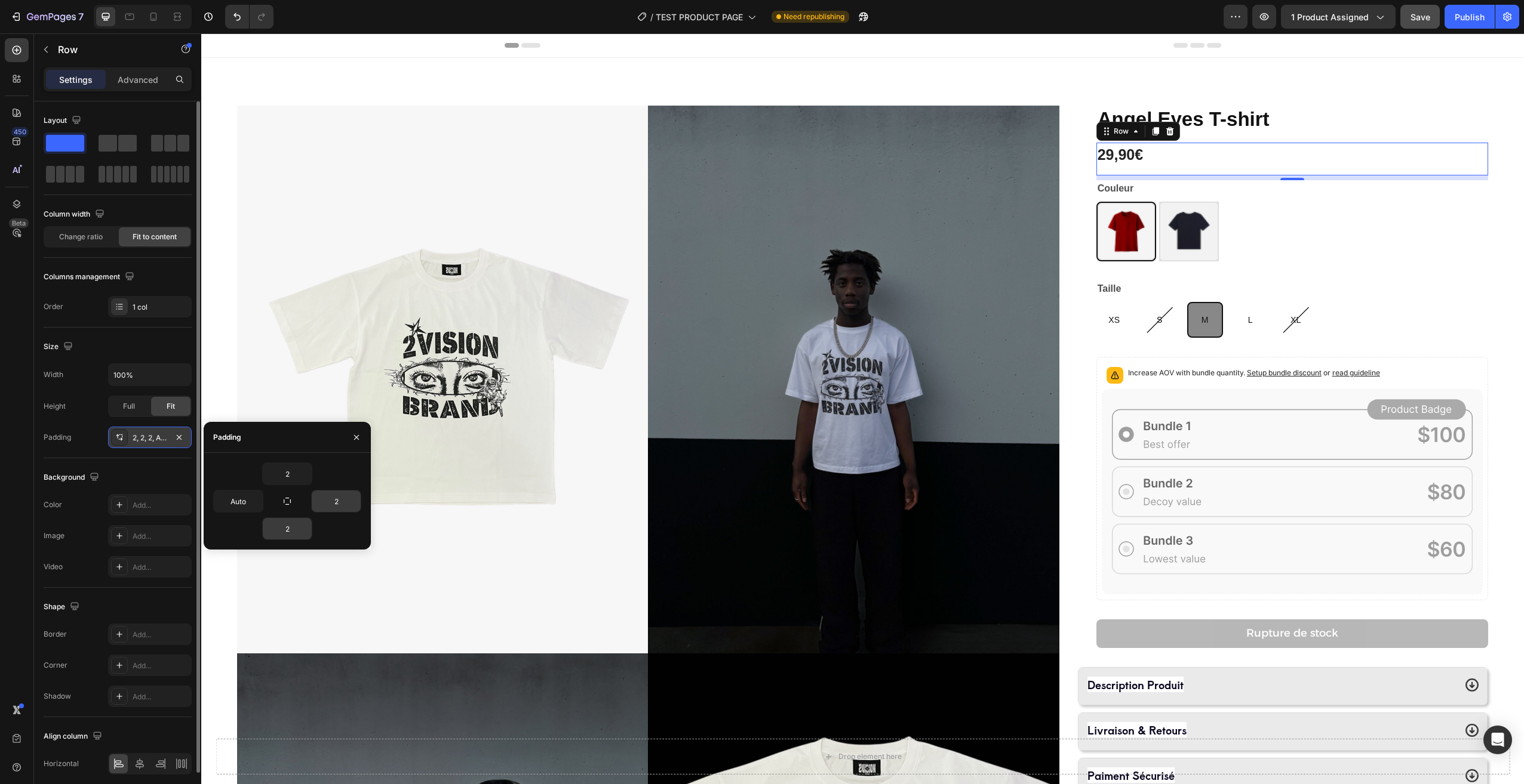
click at [338, 506] on input "2" at bounding box center [336, 501] width 49 height 21
click at [350, 522] on div "2" at bounding box center [287, 529] width 148 height 22
click at [251, 501] on input "Auto" at bounding box center [238, 501] width 49 height 21
click at [257, 501] on icon "button" at bounding box center [257, 501] width 9 height 9
click at [237, 565] on div "XXS 2px" at bounding box center [207, 577] width 93 height 22
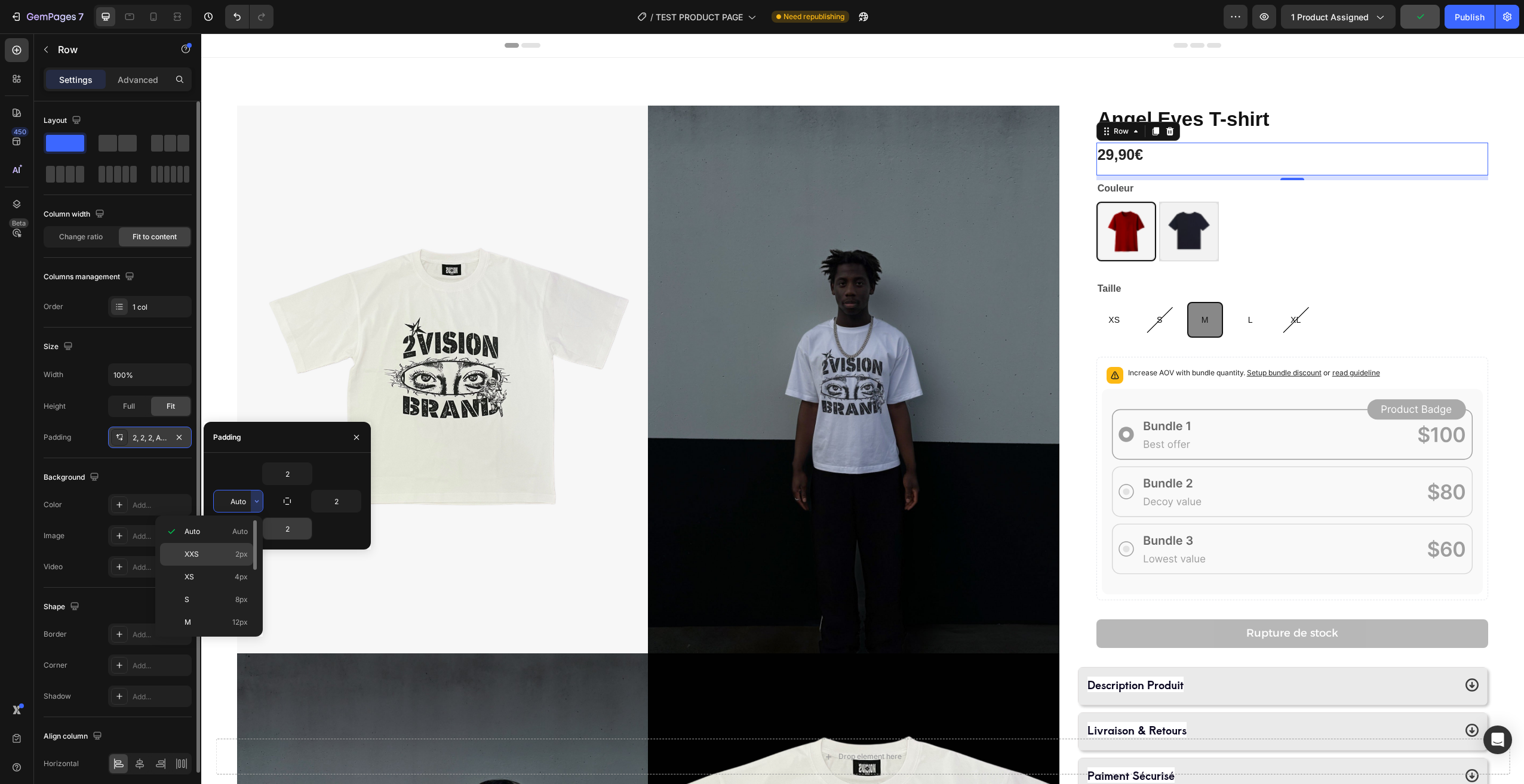
type input "2"
click at [257, 500] on icon "button" at bounding box center [257, 501] width 9 height 9
click at [304, 475] on icon "button" at bounding box center [306, 474] width 9 height 9
click at [275, 554] on p "XS 4px" at bounding box center [266, 549] width 64 height 10
click at [305, 478] on icon "button" at bounding box center [306, 474] width 9 height 9
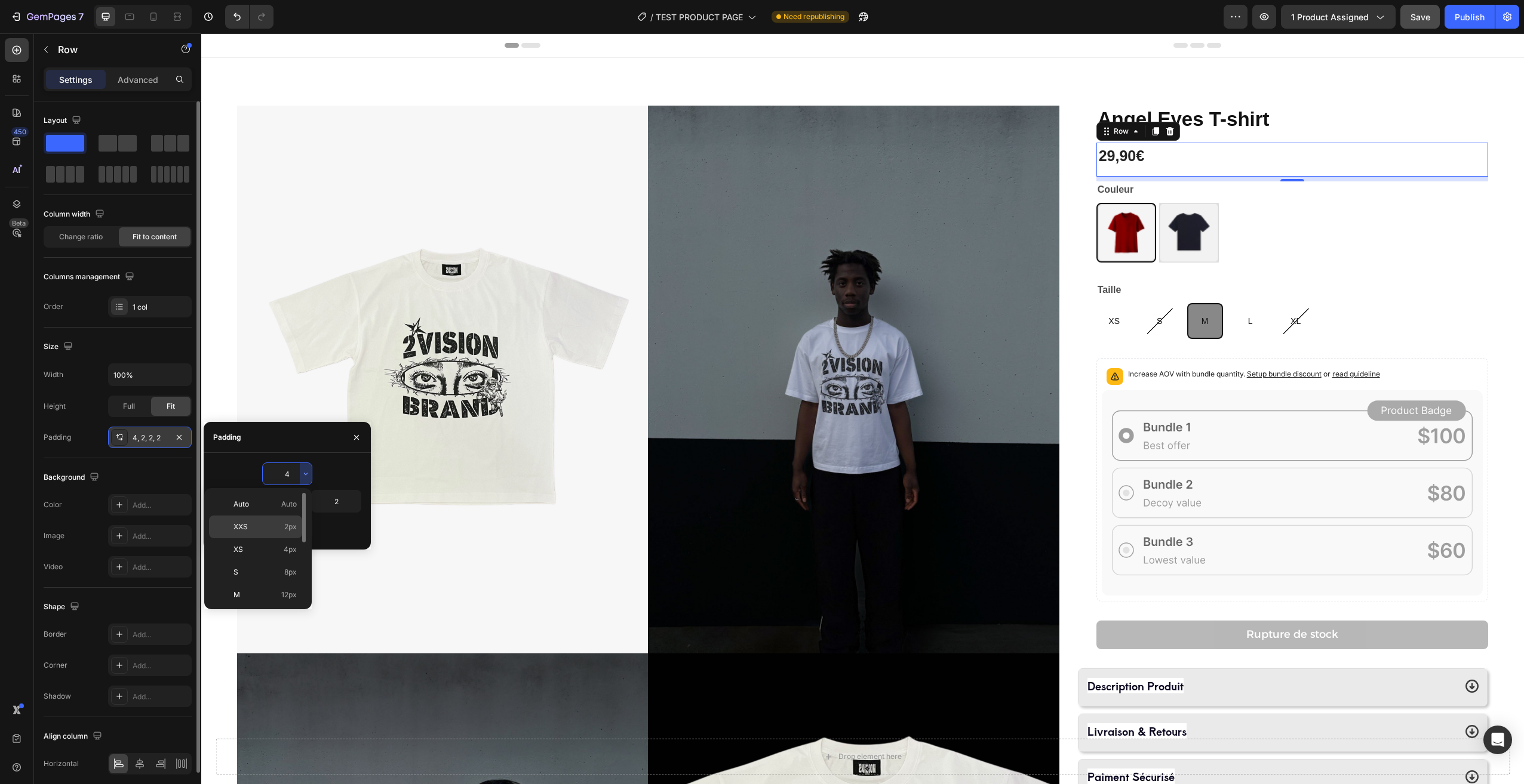
click at [275, 522] on p "XXS 2px" at bounding box center [266, 526] width 64 height 10
type input "2"
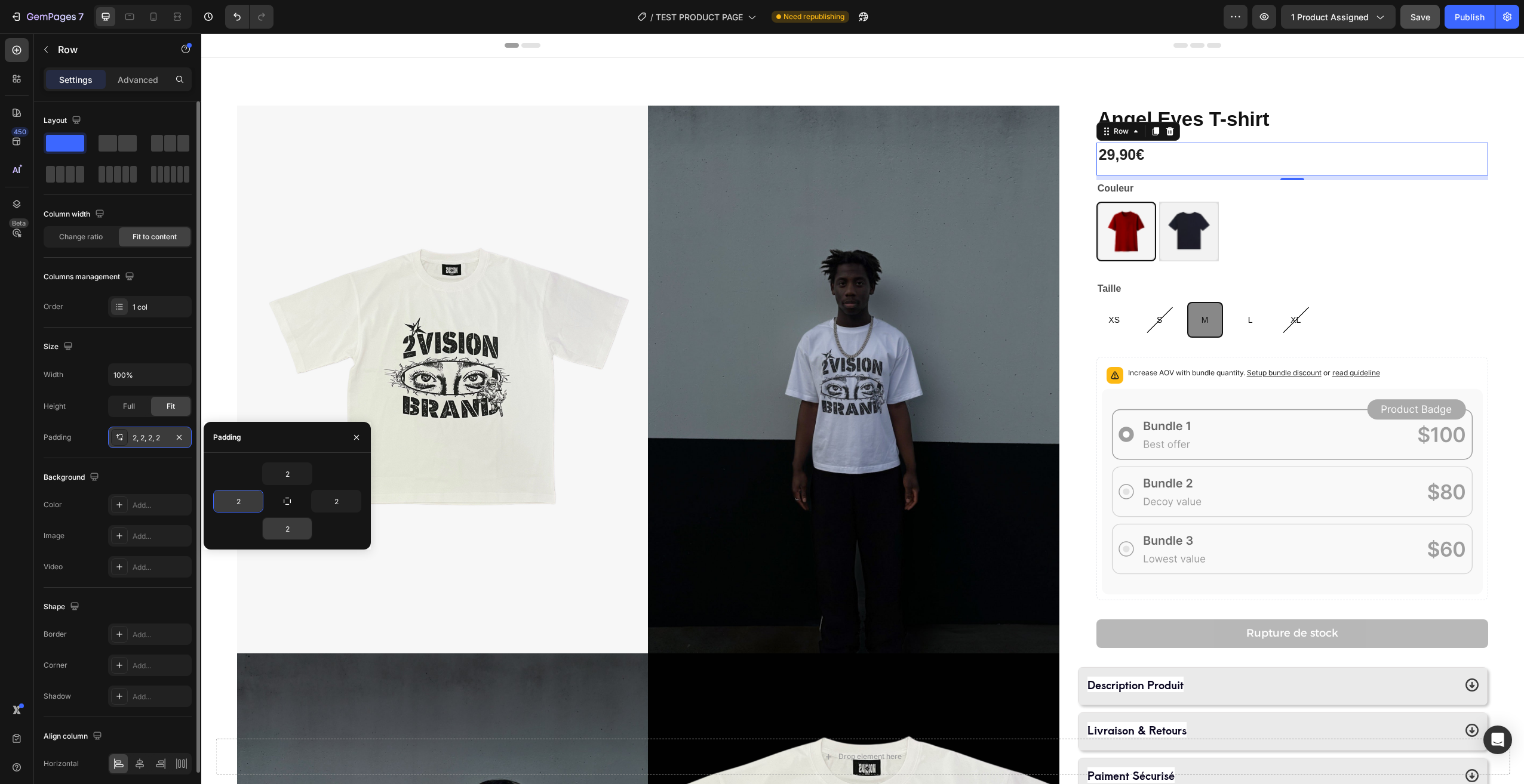
click at [333, 471] on div "2" at bounding box center [287, 474] width 148 height 22
click at [352, 436] on button "button" at bounding box center [356, 437] width 19 height 19
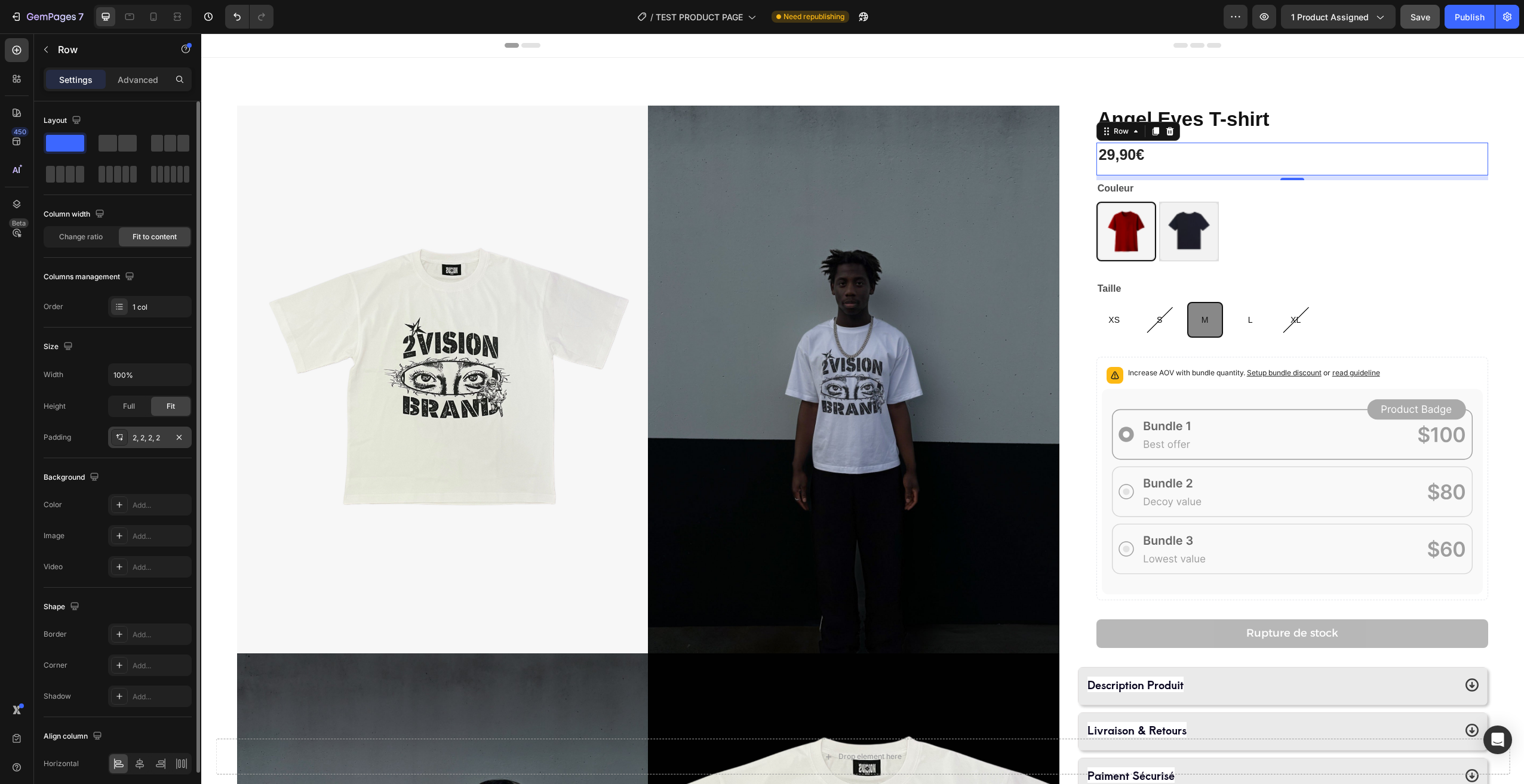
click at [167, 461] on div "Background The changes might be hidden by the video. Color Add... Image Add... …" at bounding box center [118, 522] width 148 height 130
click at [1486, 198] on div "Product Images Angel Eyes T-shirt Product Title 29,90€ Product Price Product Pr…" at bounding box center [862, 653] width 1323 height 1191
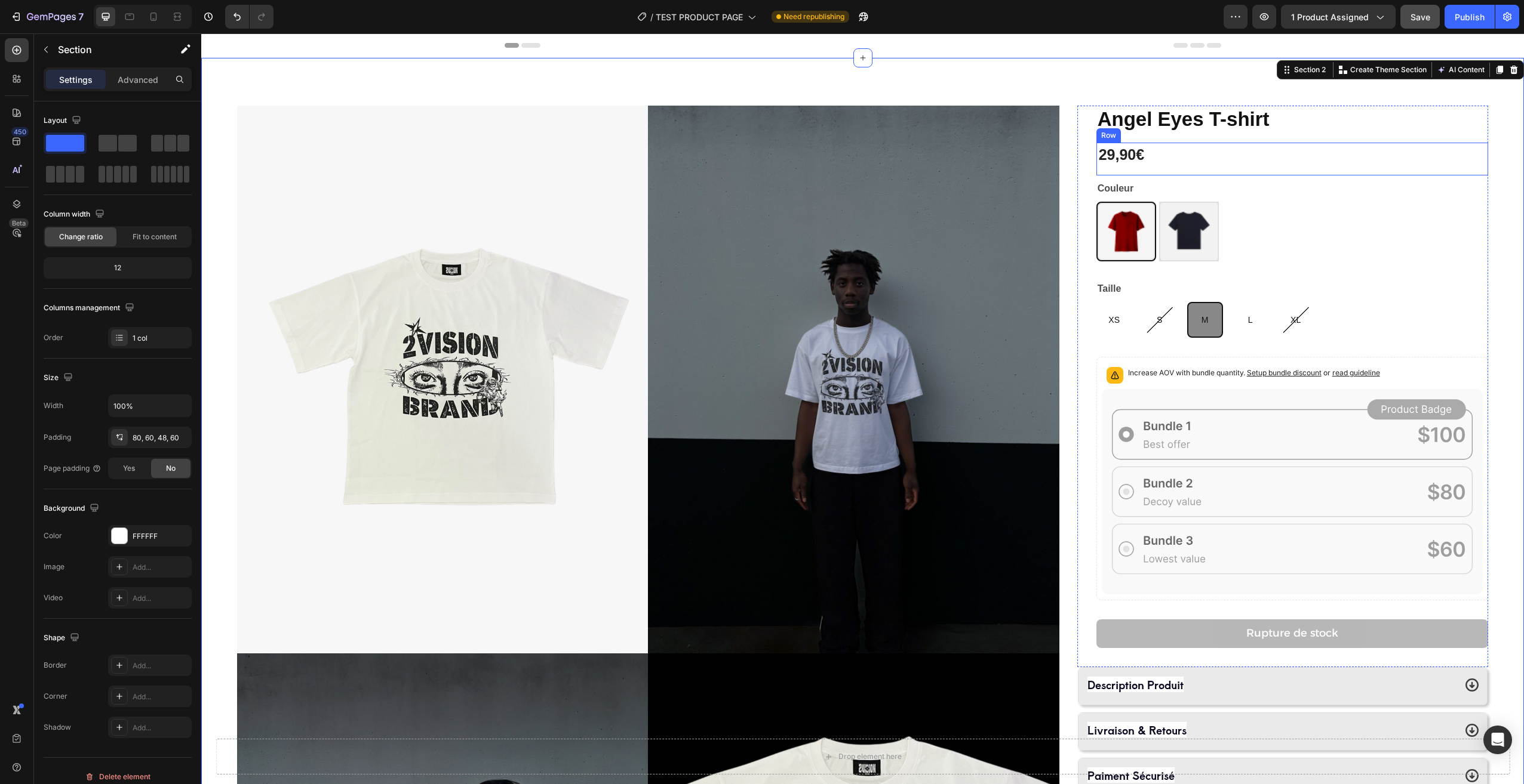
click at [1351, 167] on div "29,90€ Product Price Product Price Row" at bounding box center [1292, 160] width 392 height 34
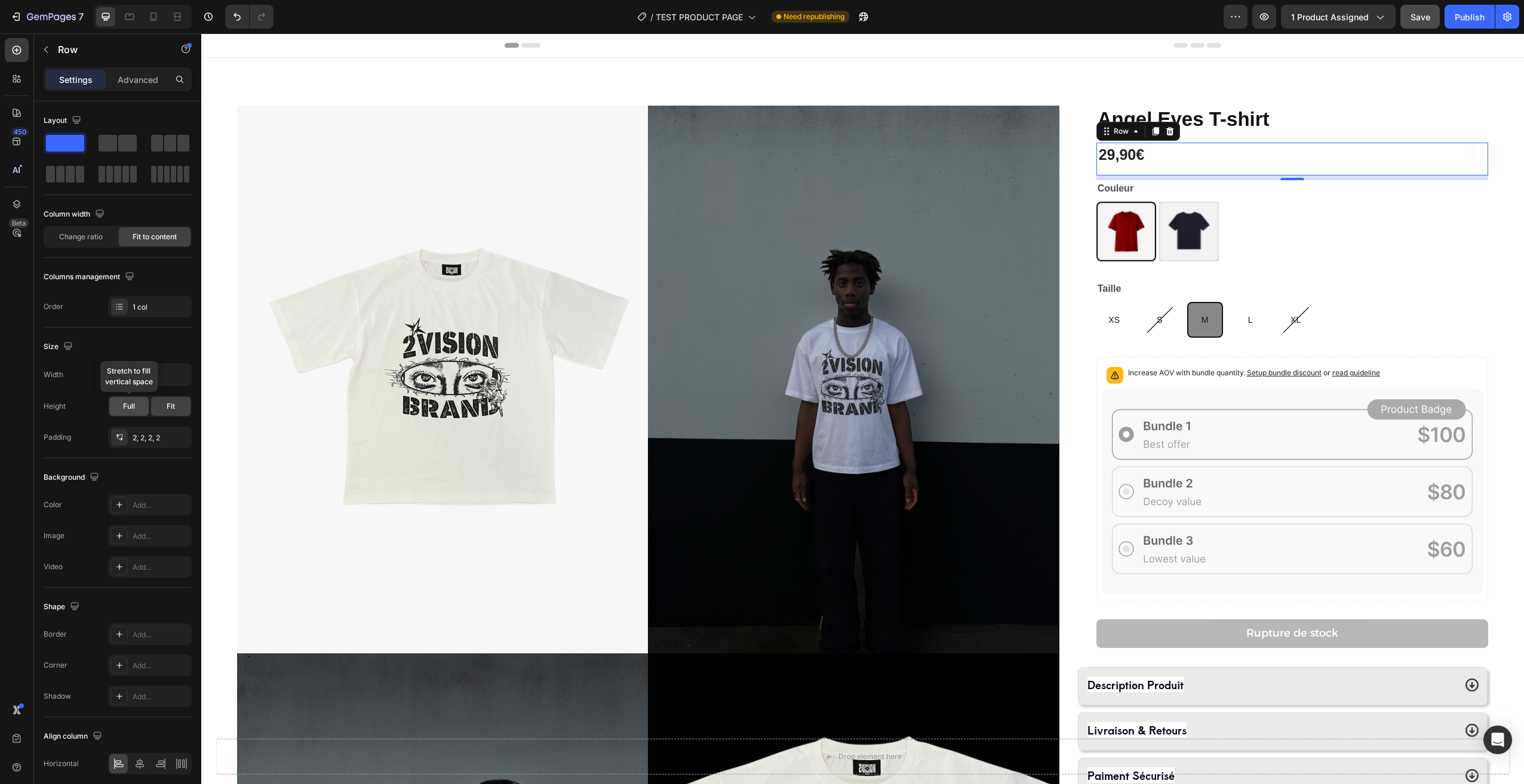
click at [126, 408] on span "Full" at bounding box center [129, 406] width 12 height 10
click at [160, 406] on div "Fit" at bounding box center [171, 406] width 39 height 19
click at [84, 232] on span "Change ratio" at bounding box center [80, 236] width 44 height 10
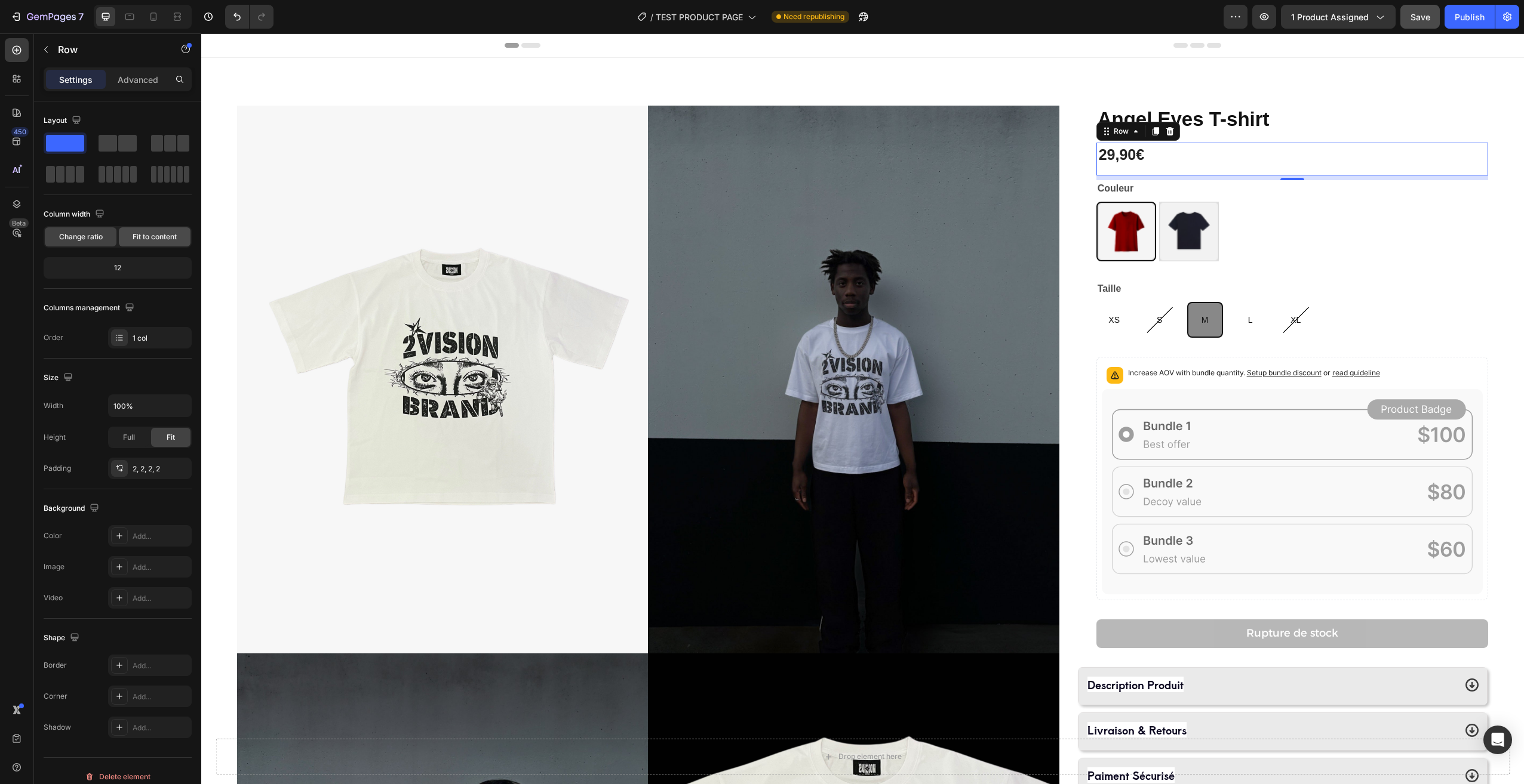
click at [148, 234] on span "Fit to content" at bounding box center [154, 236] width 44 height 10
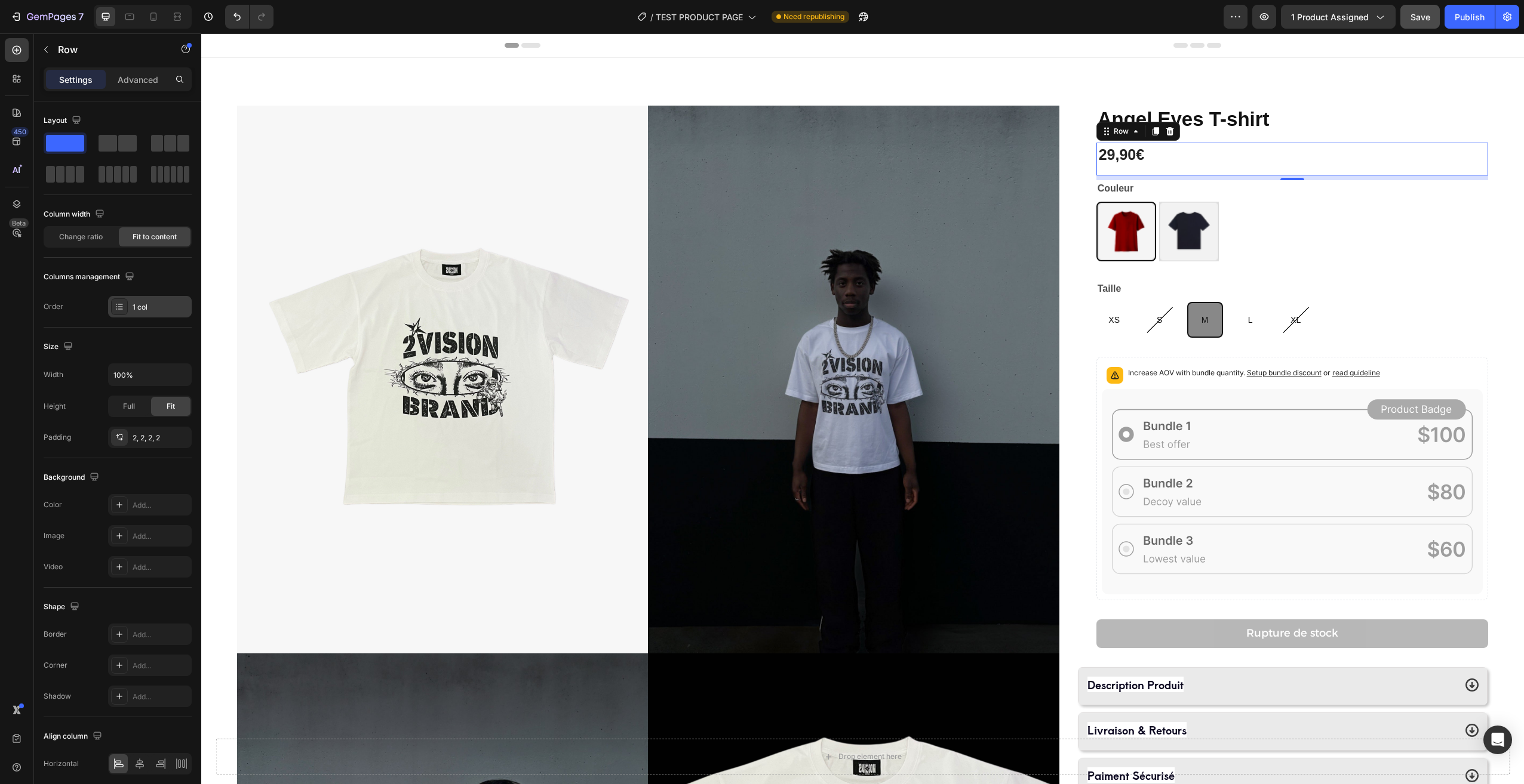
click at [157, 306] on div "1 col" at bounding box center [161, 306] width 56 height 10
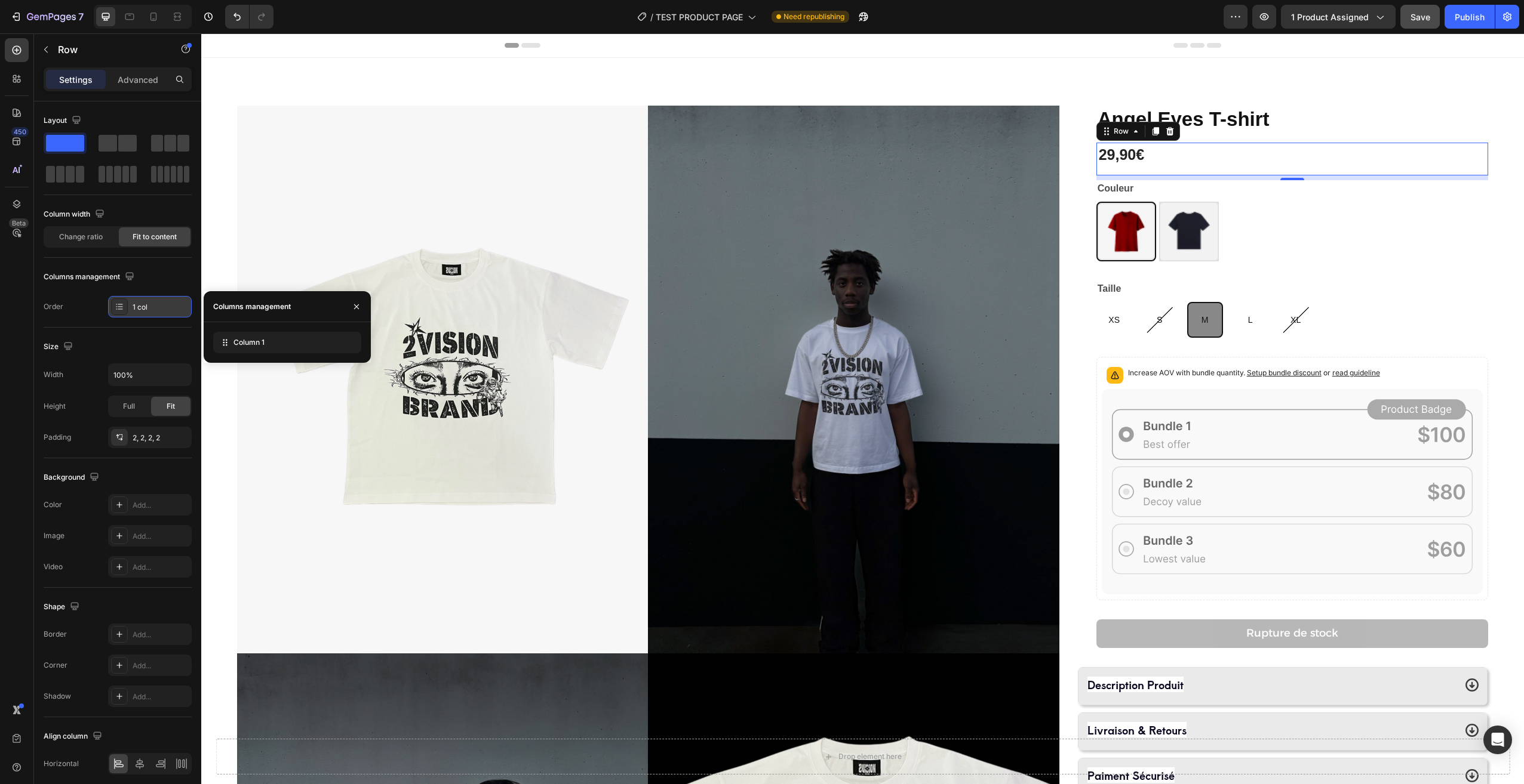
click at [156, 306] on div "1 col" at bounding box center [161, 306] width 56 height 10
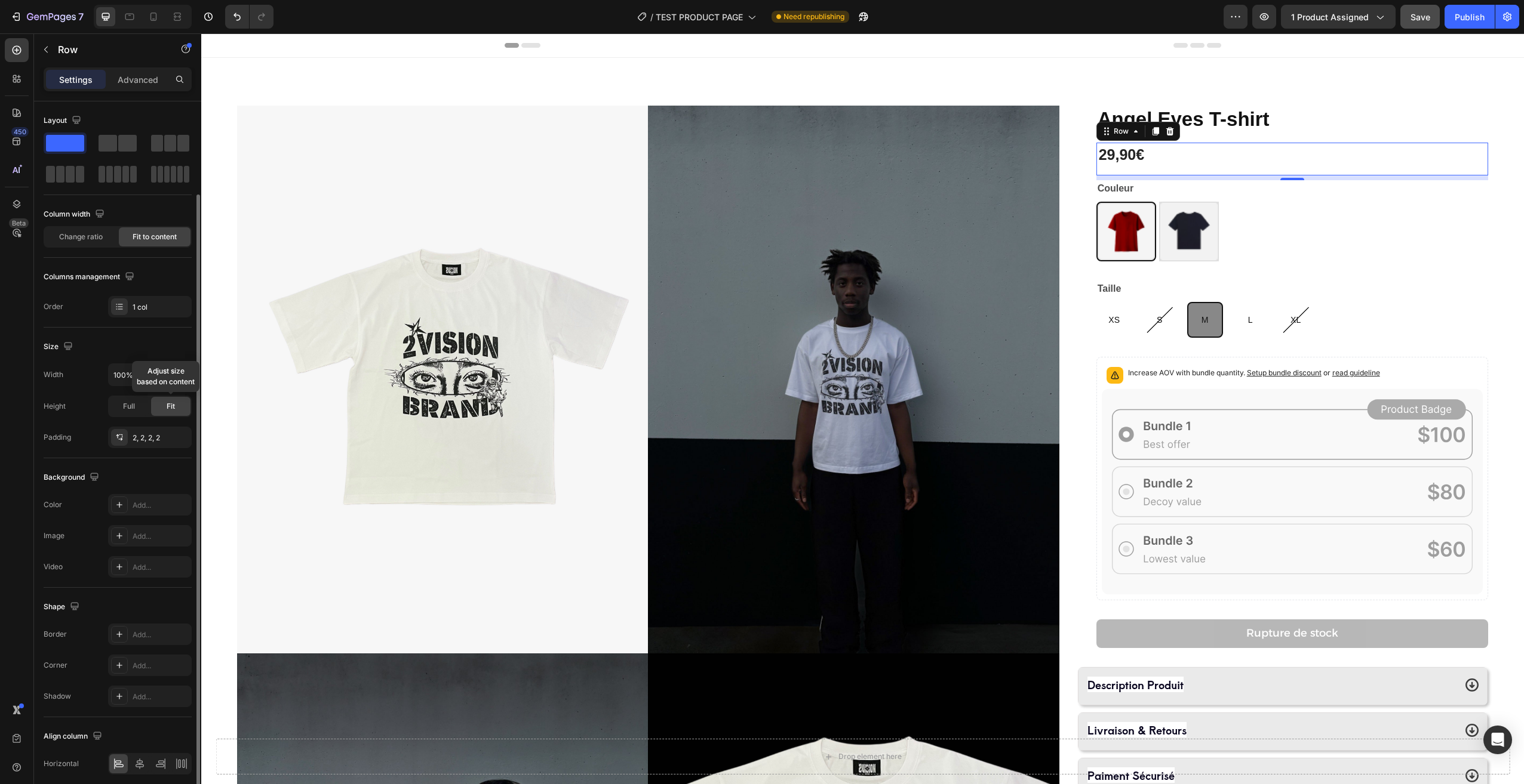
scroll to position [48, 0]
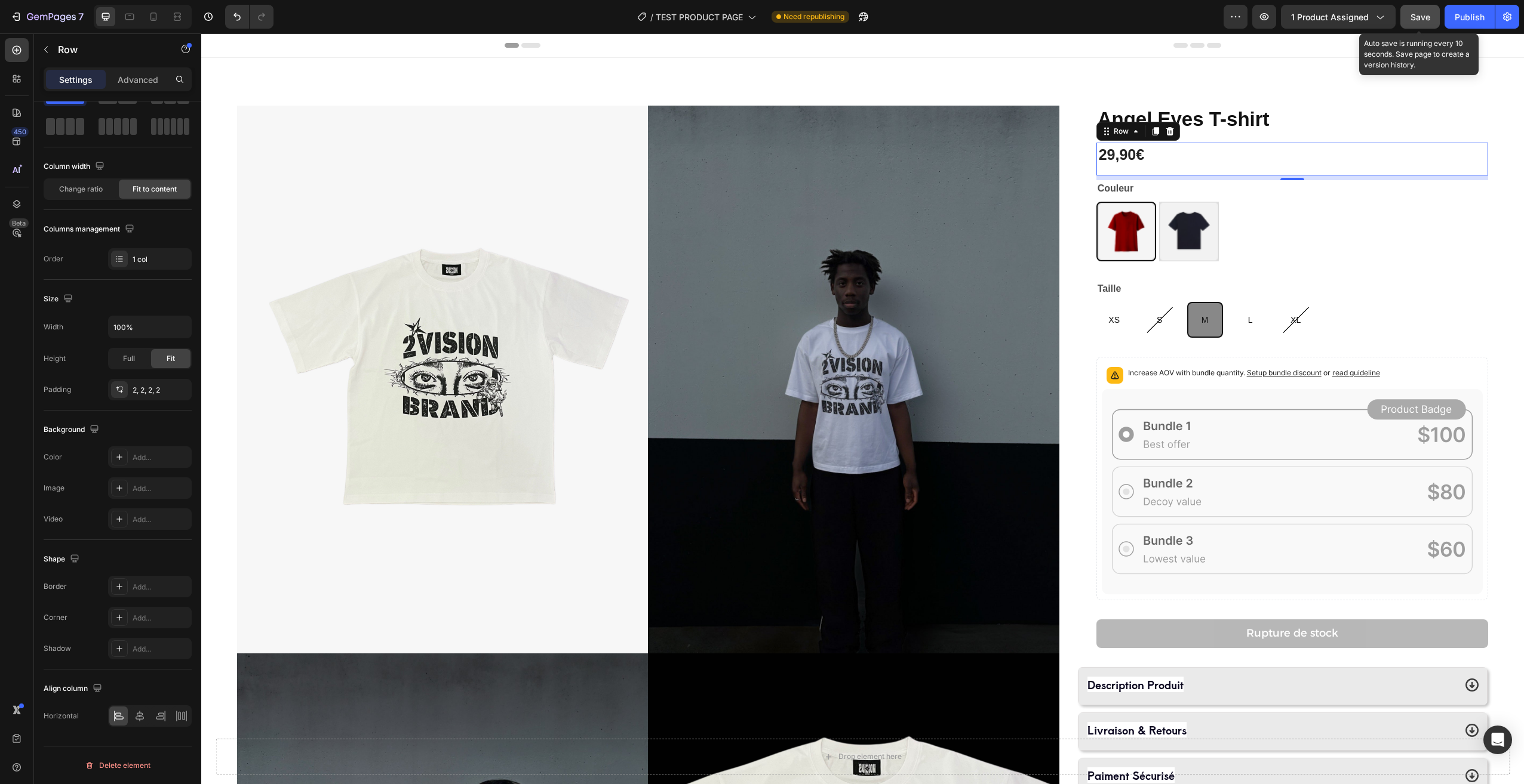
click at [1438, 12] on button "Save" at bounding box center [1420, 17] width 39 height 24
click at [1463, 16] on div "Publish" at bounding box center [1470, 16] width 30 height 12
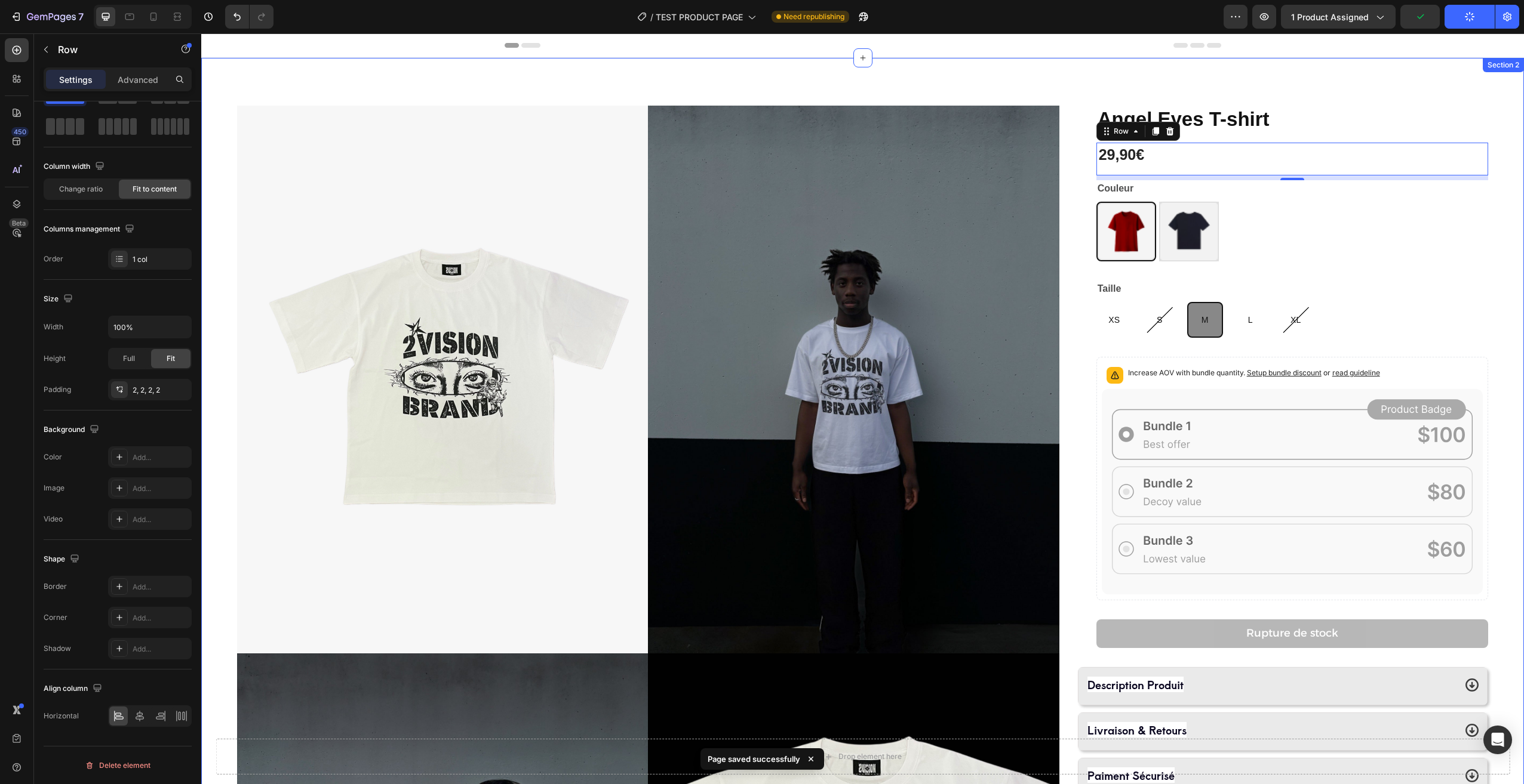
click at [1497, 181] on div "Product Images Angel Eyes T-shirt Product Title 29,90€ Product Price Product Pr…" at bounding box center [862, 653] width 1323 height 1191
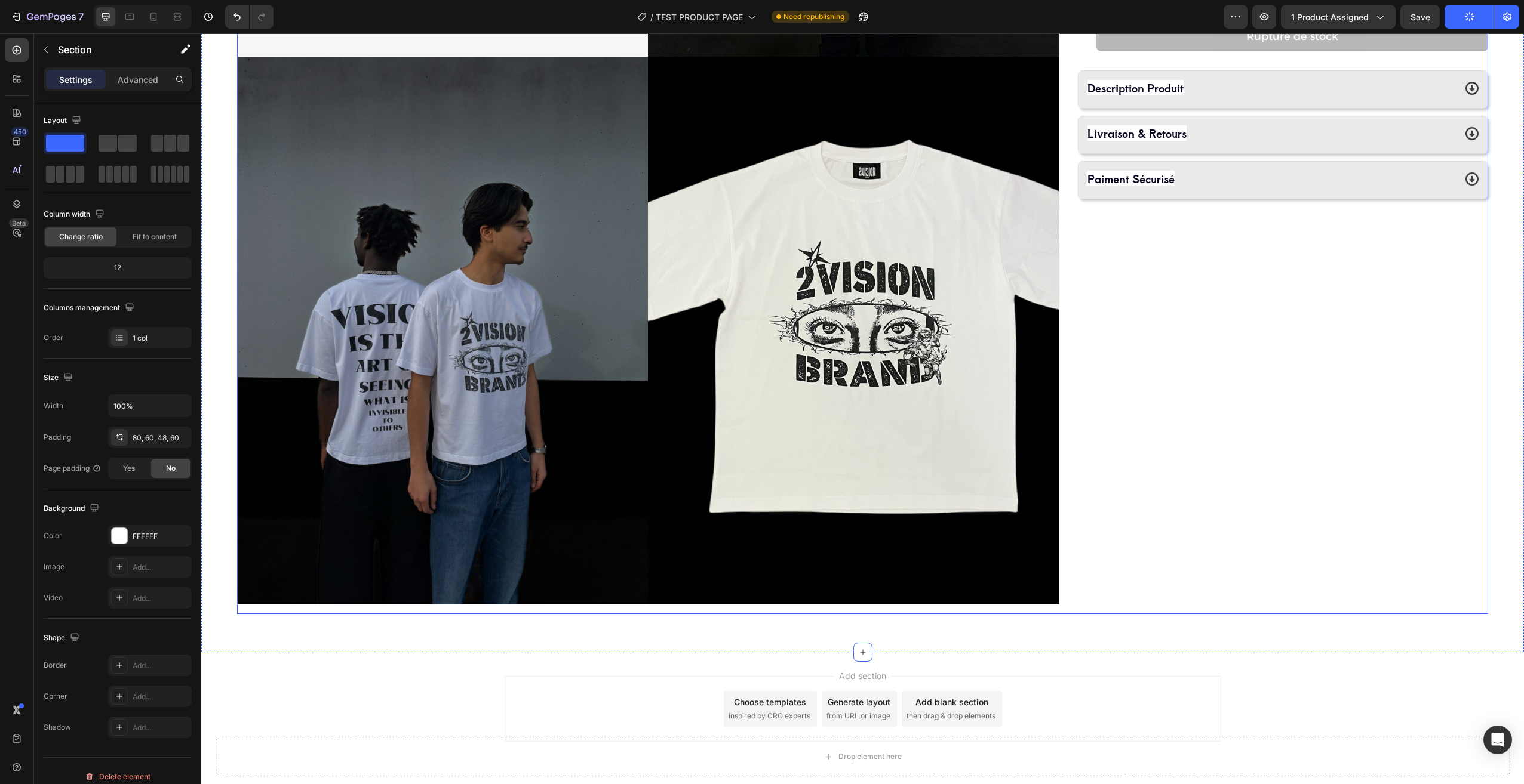
scroll to position [628, 0]
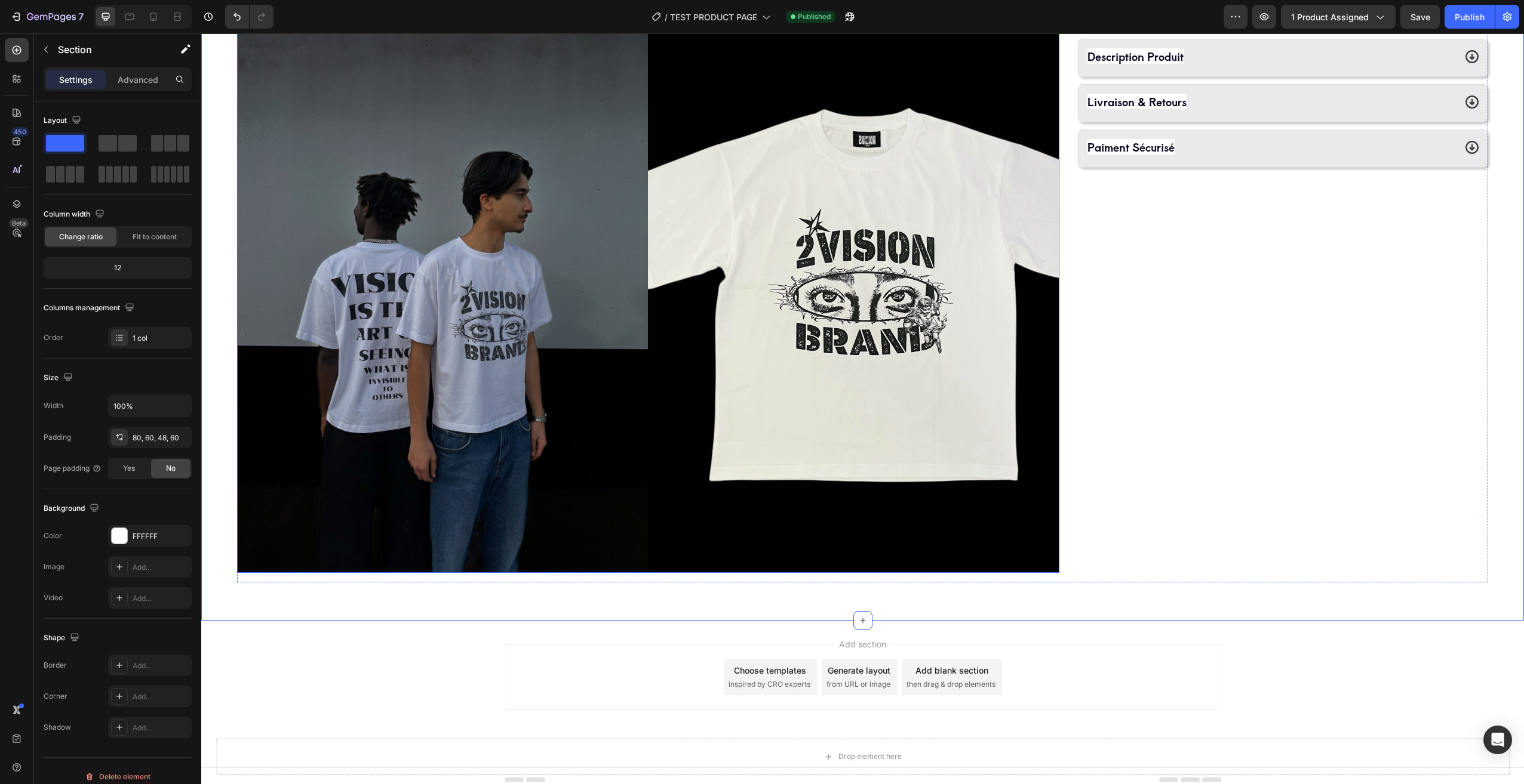
click at [1103, 261] on div "Angel Eyes T-shirt Product Title 29,90€ Product Price Product Price Row Couleur…" at bounding box center [1282, 30] width 410 height 1105
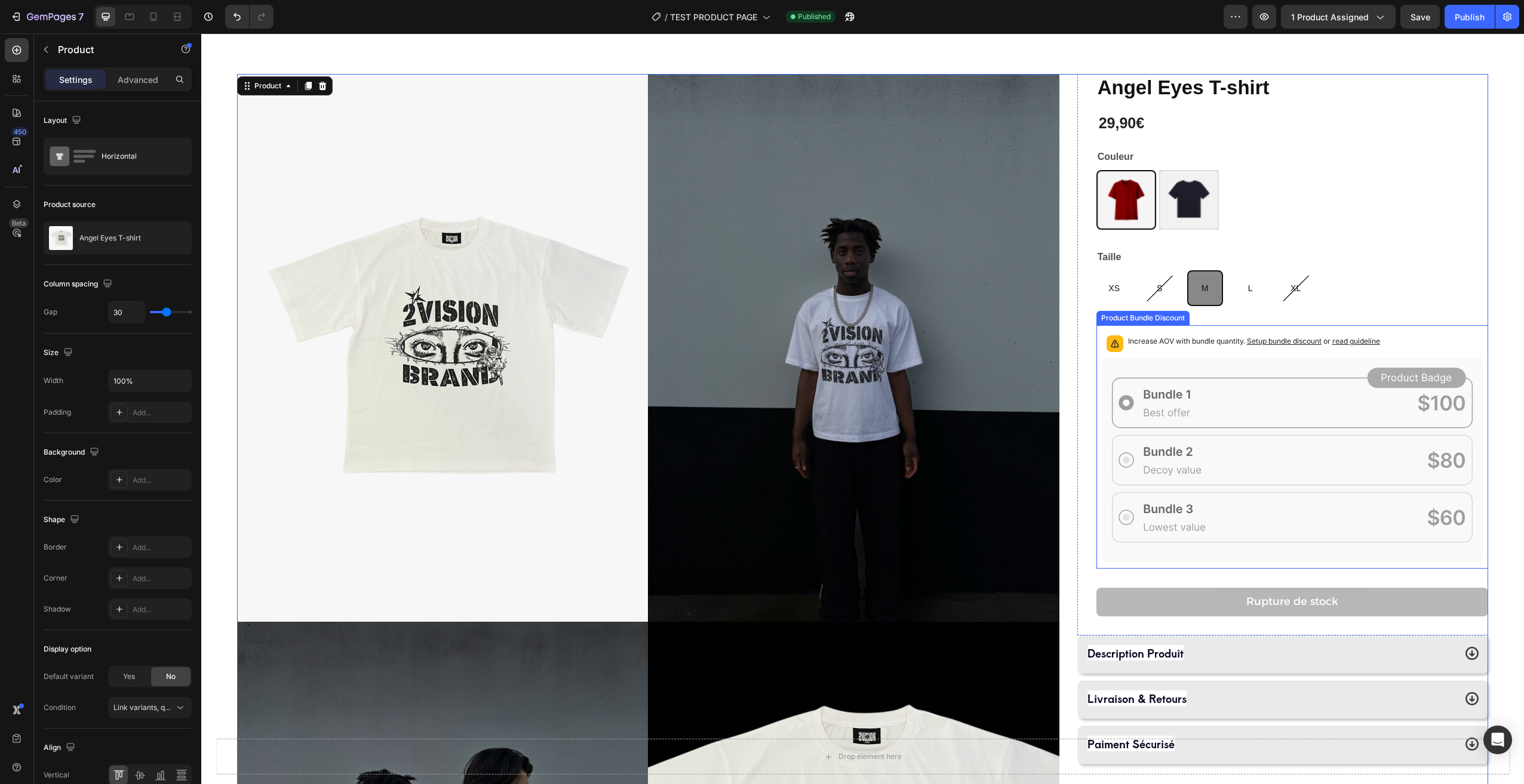
scroll to position [92, 0]
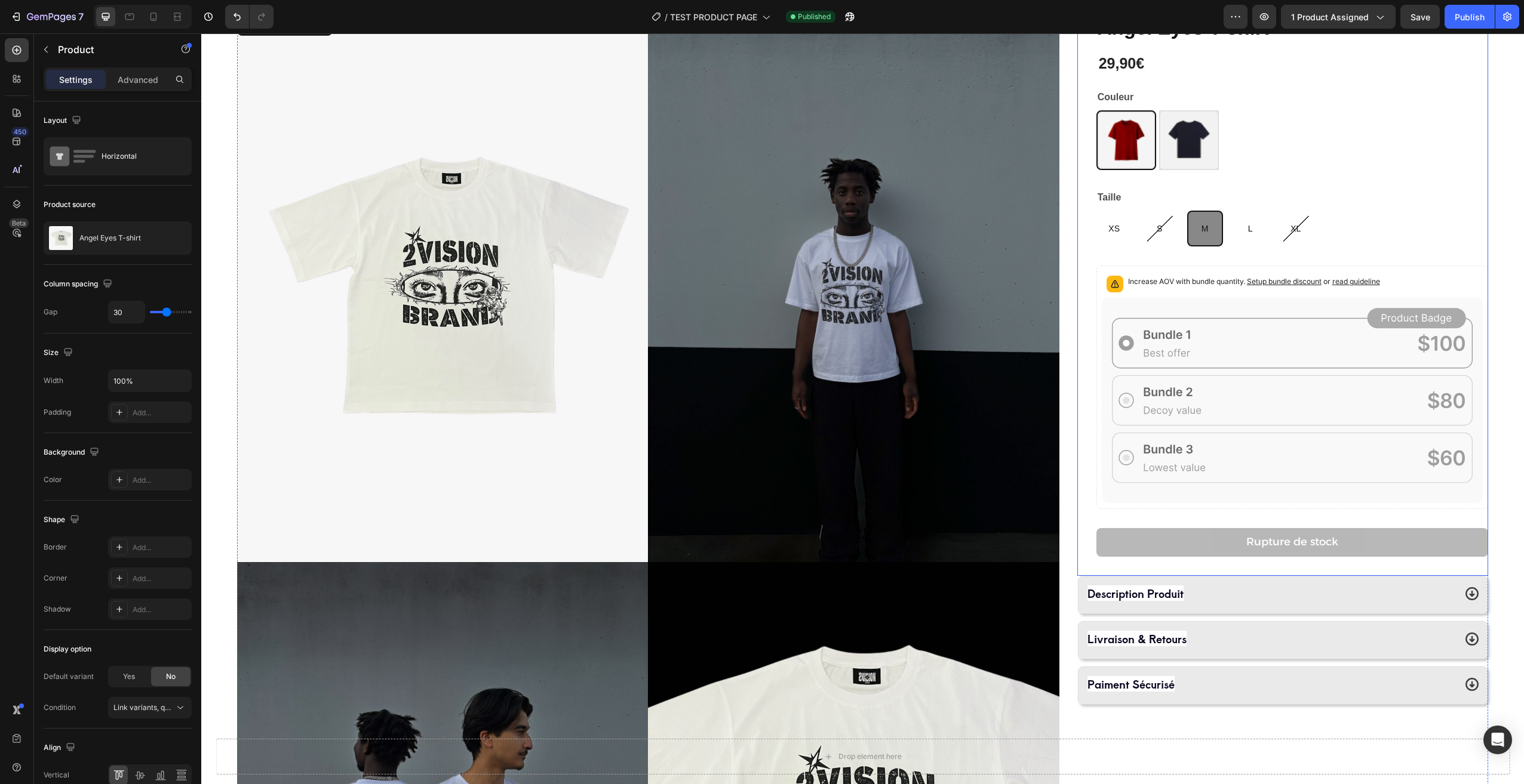
click at [1164, 518] on div "Angel Eyes T-shirt Product Title 29,90€ Product Price Product Price Row Couleur…" at bounding box center [1292, 294] width 392 height 562
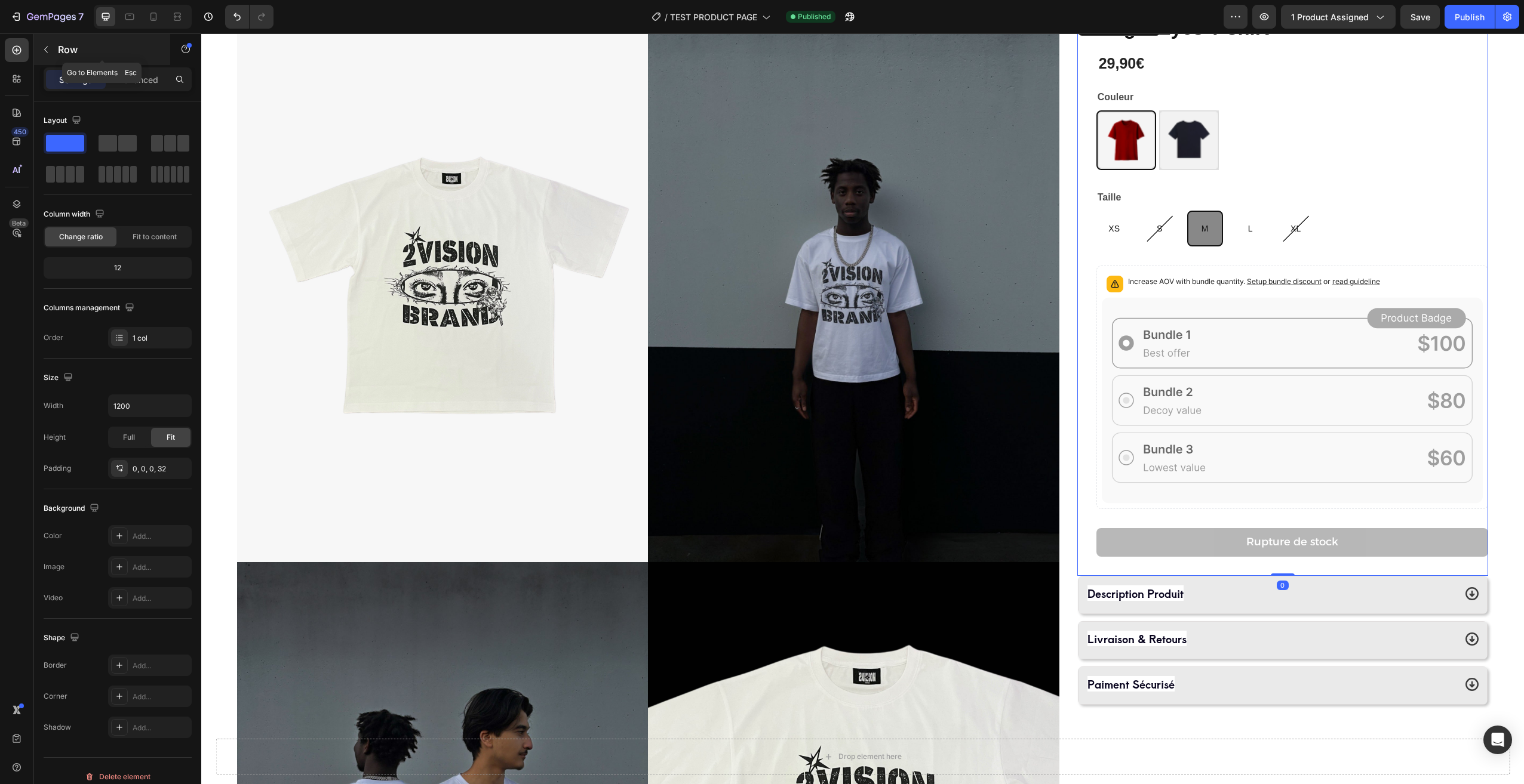
click at [42, 40] on button "button" at bounding box center [46, 50] width 19 height 19
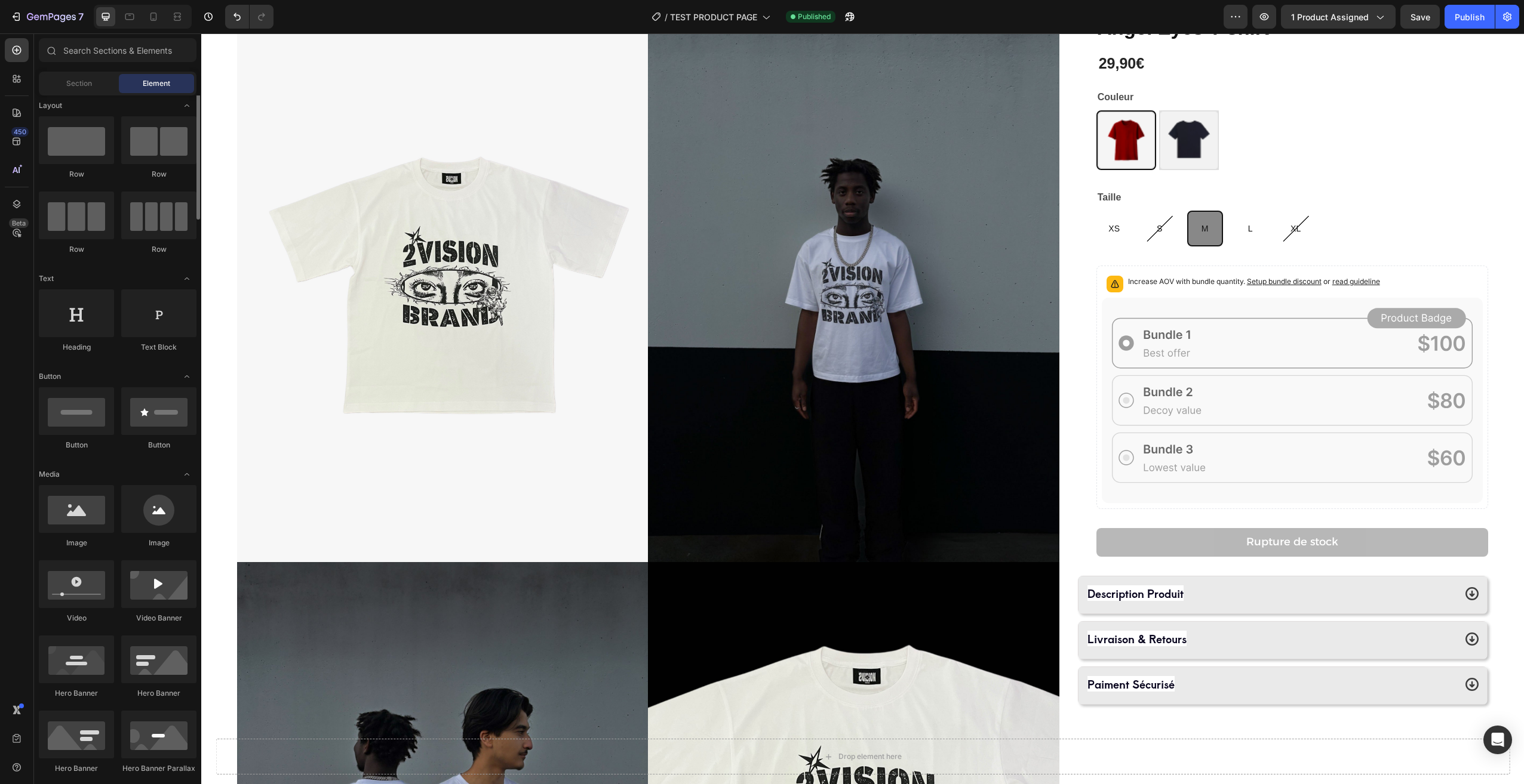
scroll to position [0, 0]
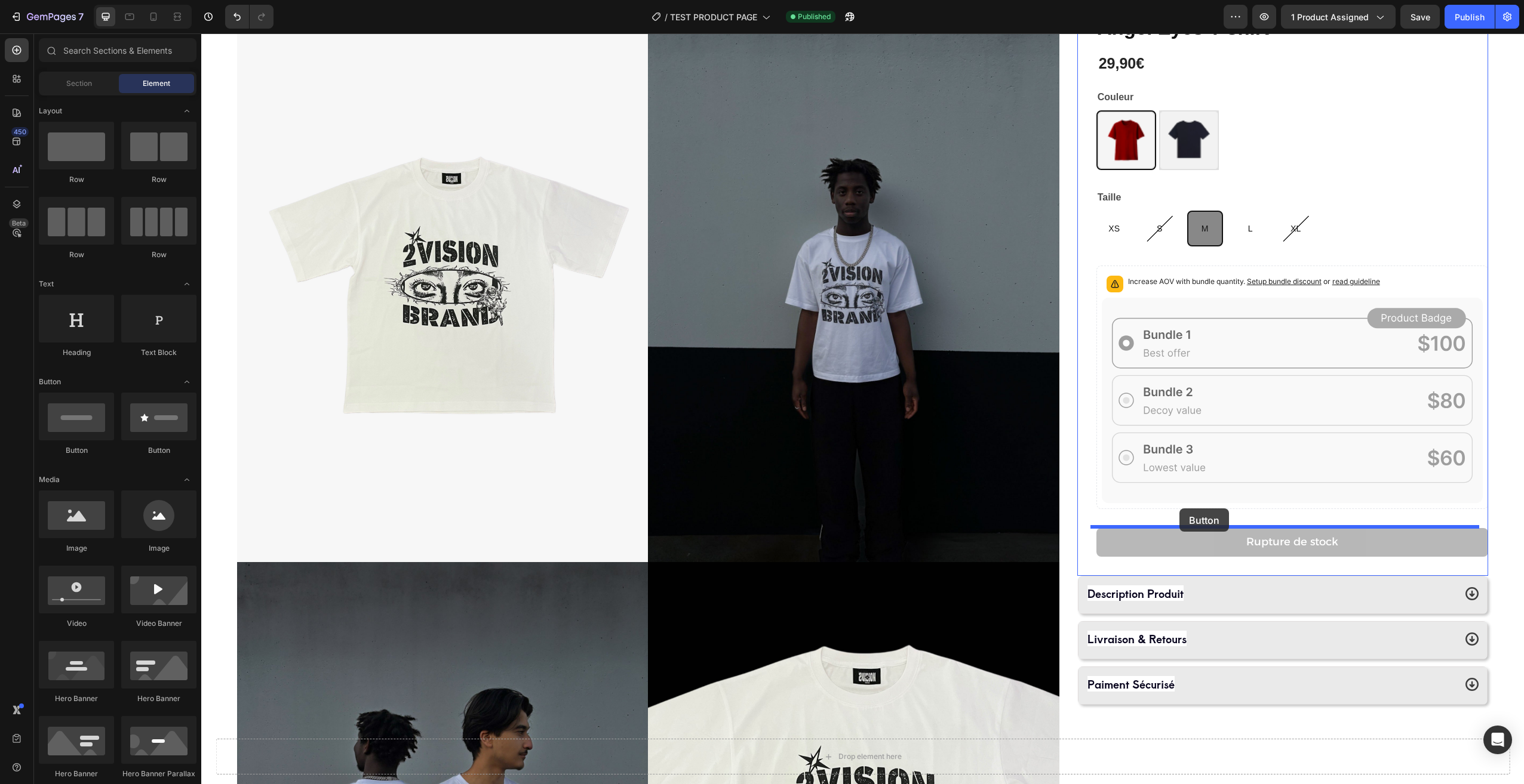
drag, startPoint x: 280, startPoint y: 455, endPoint x: 1179, endPoint y: 508, distance: 900.6
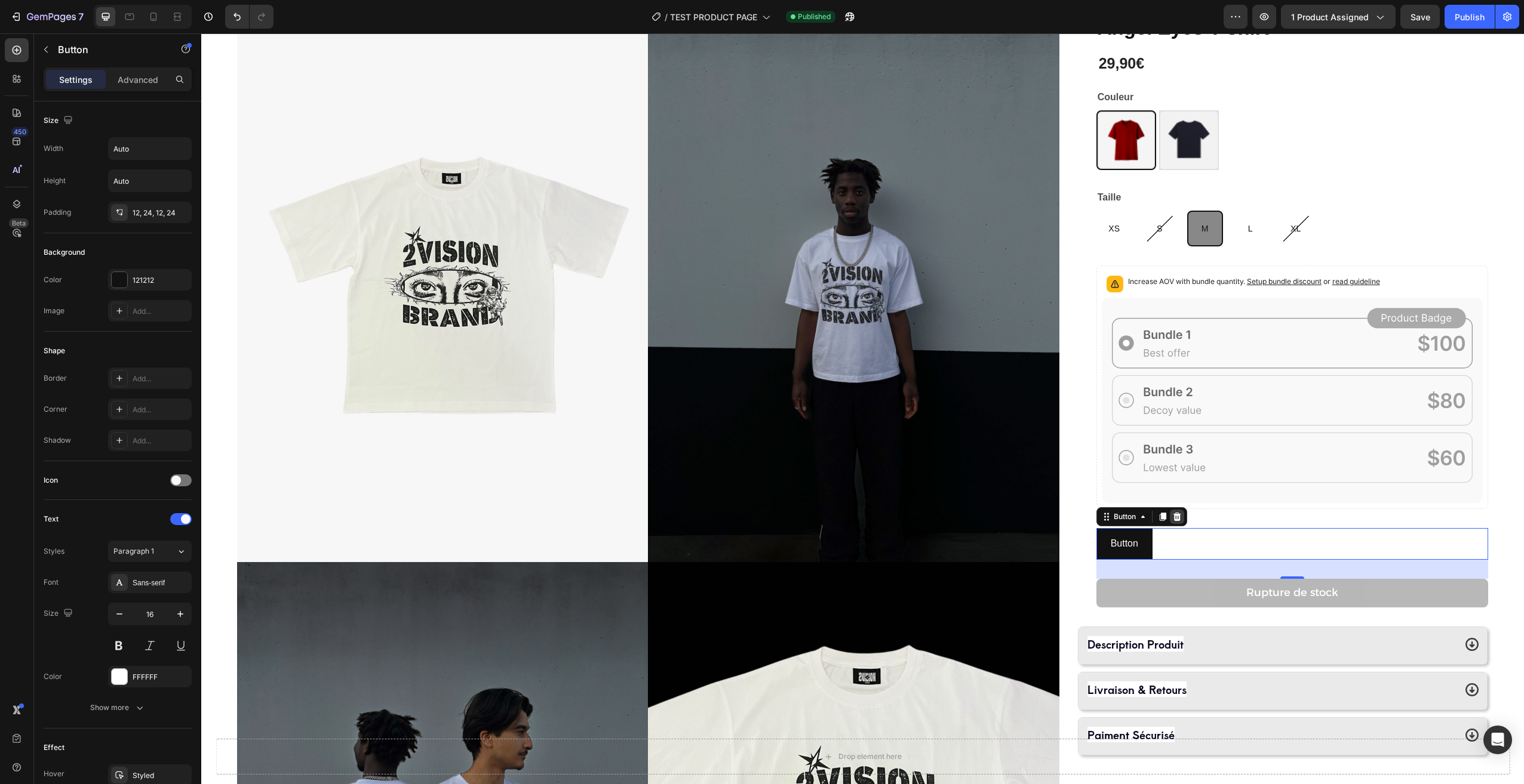
click at [1173, 518] on icon at bounding box center [1176, 517] width 7 height 8
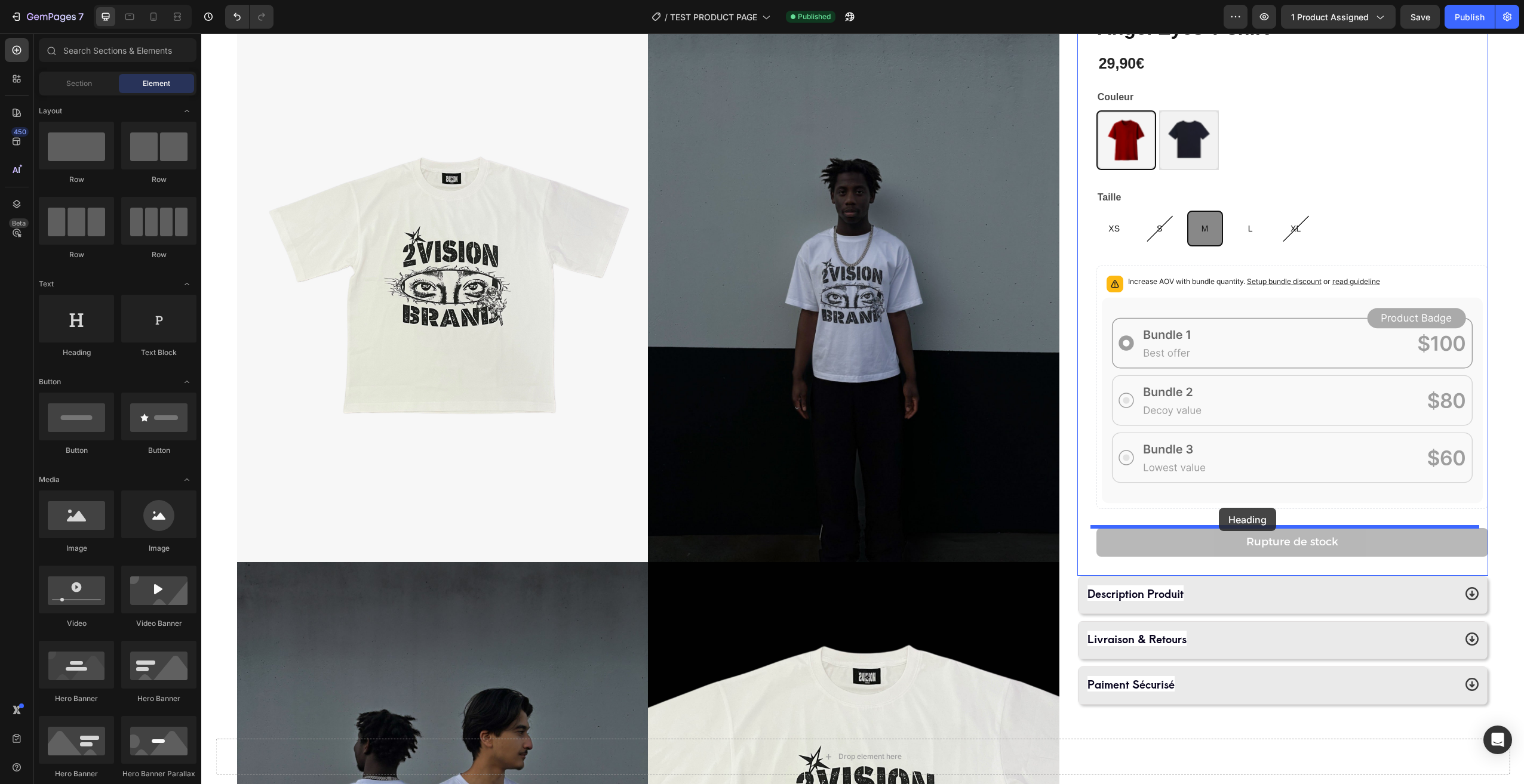
drag, startPoint x: 345, startPoint y: 375, endPoint x: 1221, endPoint y: 511, distance: 886.5
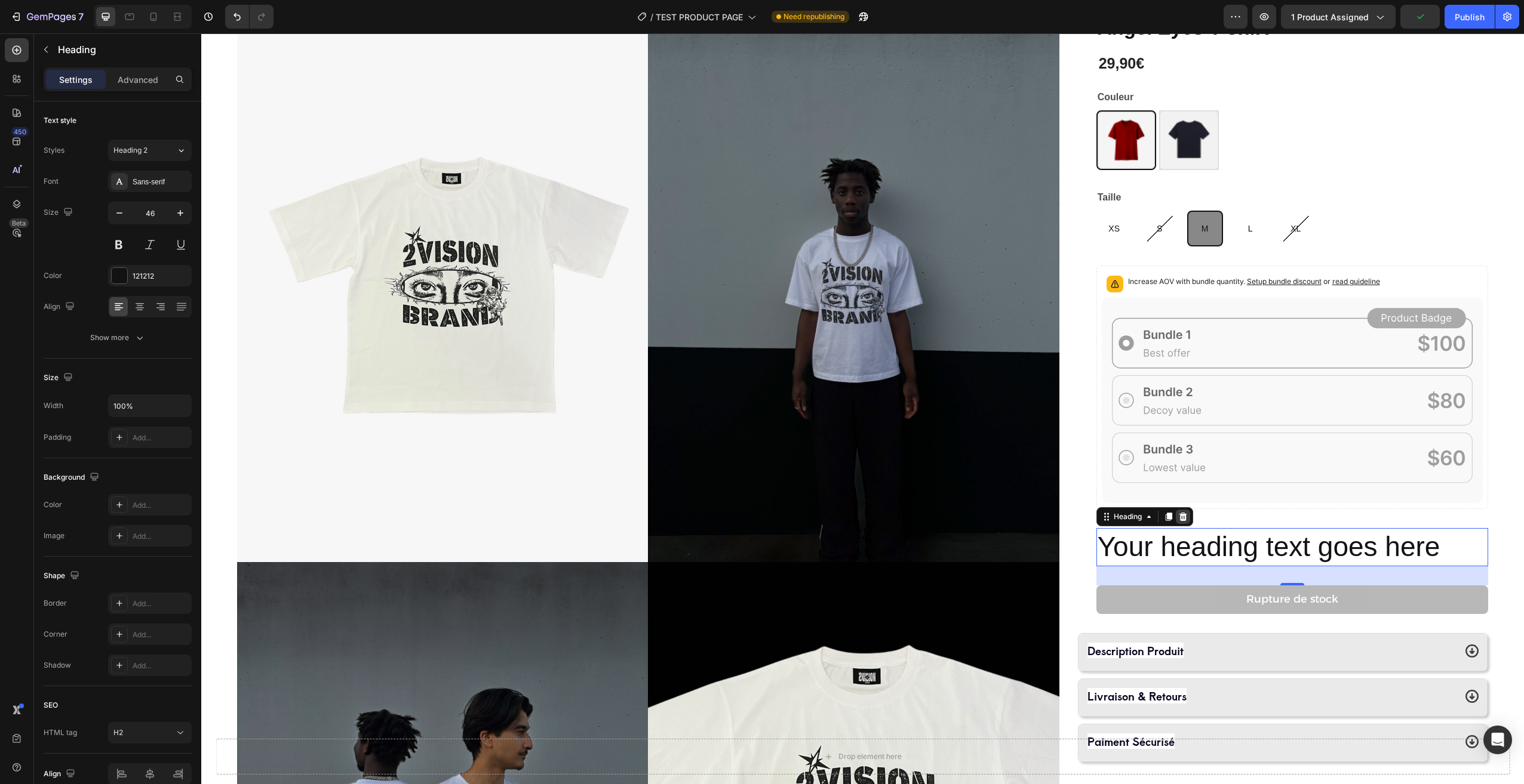
click at [1184, 513] on div at bounding box center [1182, 516] width 14 height 14
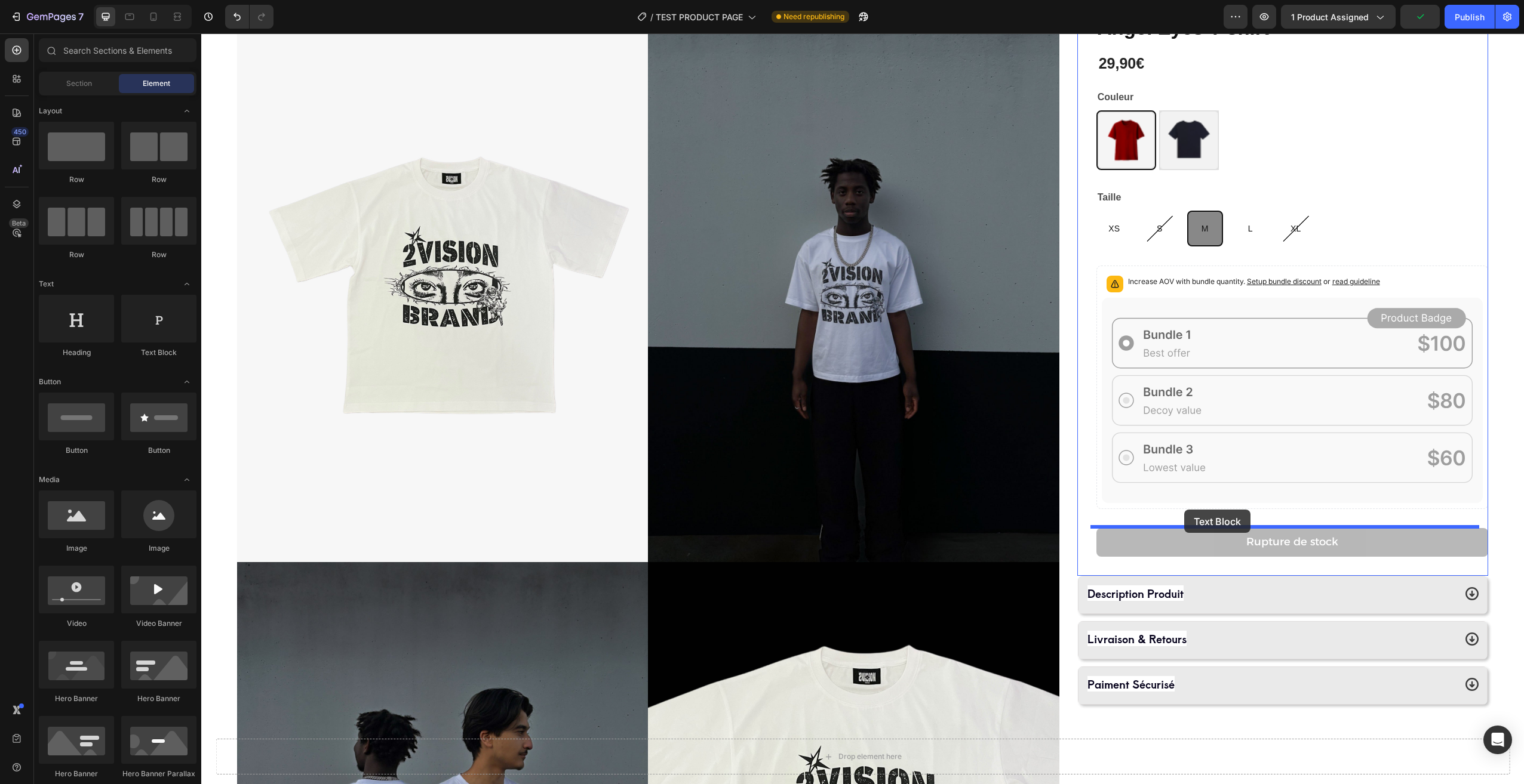
drag, startPoint x: 392, startPoint y: 371, endPoint x: 1184, endPoint y: 509, distance: 803.9
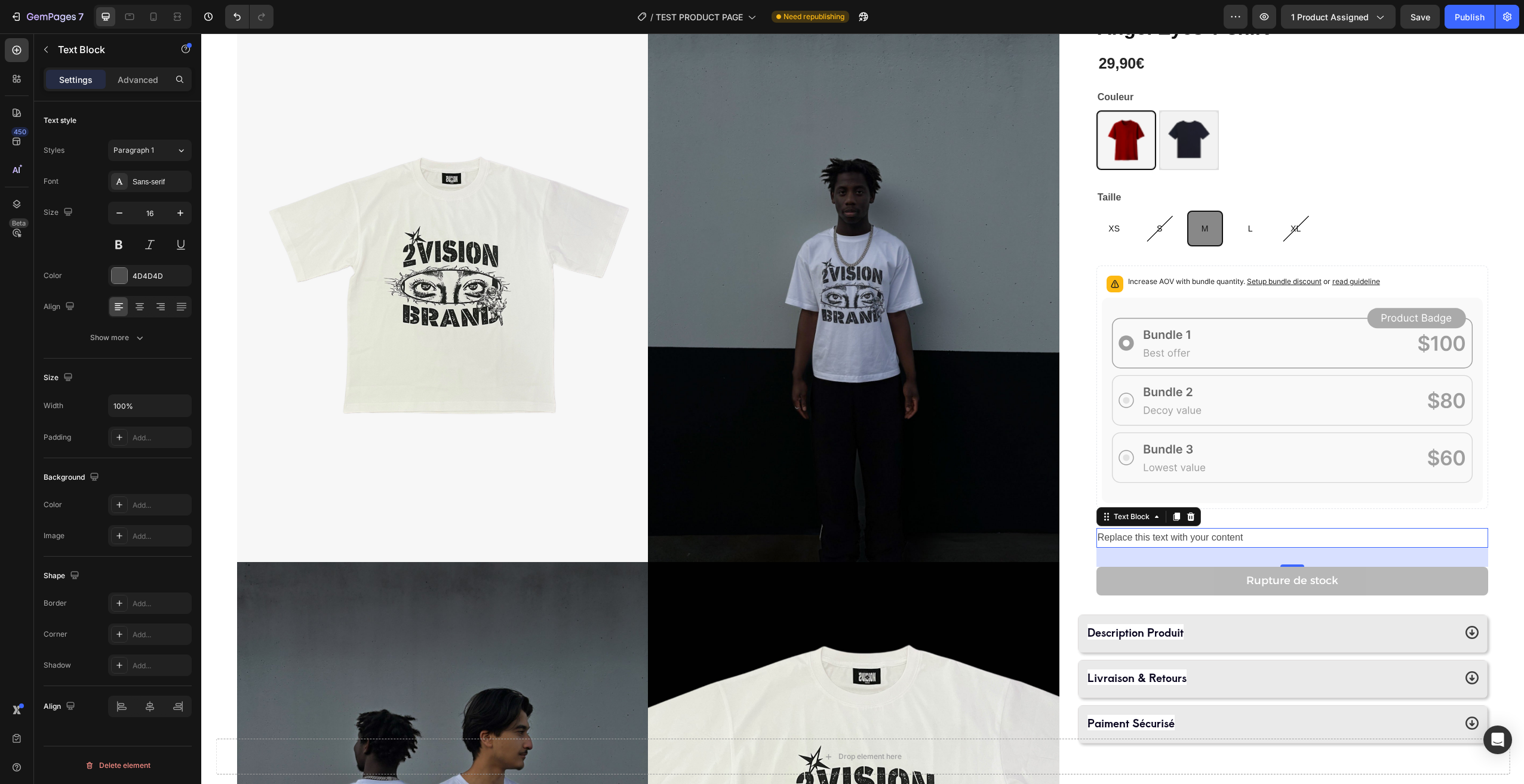
click at [1252, 539] on div "Replace this text with your content" at bounding box center [1292, 537] width 392 height 20
click at [1252, 539] on p "Replace this text with your content" at bounding box center [1292, 537] width 389 height 18
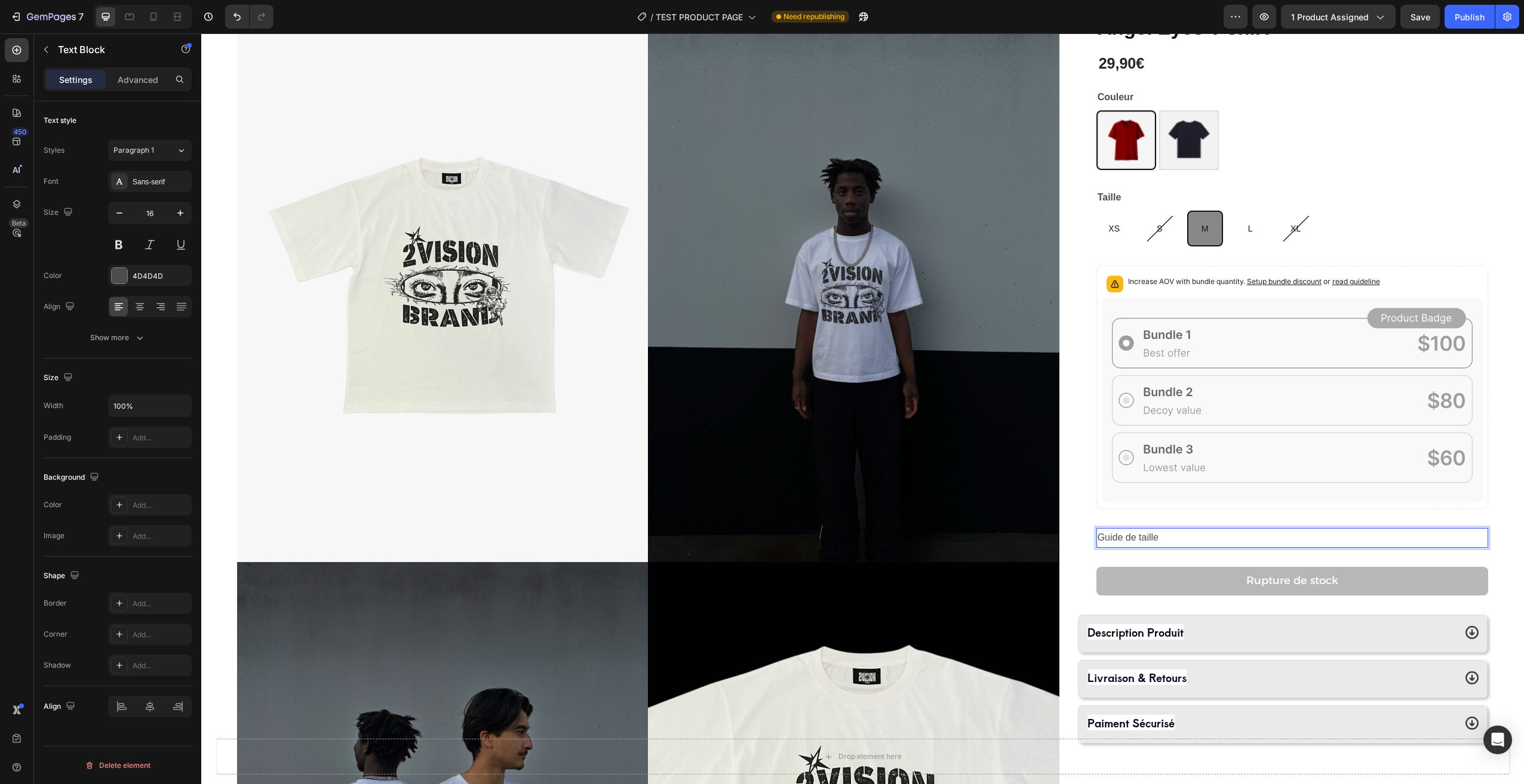
click at [1129, 537] on p "Guide de taille" at bounding box center [1292, 537] width 389 height 18
click at [1162, 531] on p "Guide des taille" at bounding box center [1292, 537] width 389 height 18
click at [1194, 535] on p "Guide des tailles" at bounding box center [1292, 537] width 389 height 18
click at [1196, 515] on div "Angel Eyes T-shirt Product Title 29,90€ Product Price Product Price Row Couleur…" at bounding box center [1292, 314] width 392 height 600
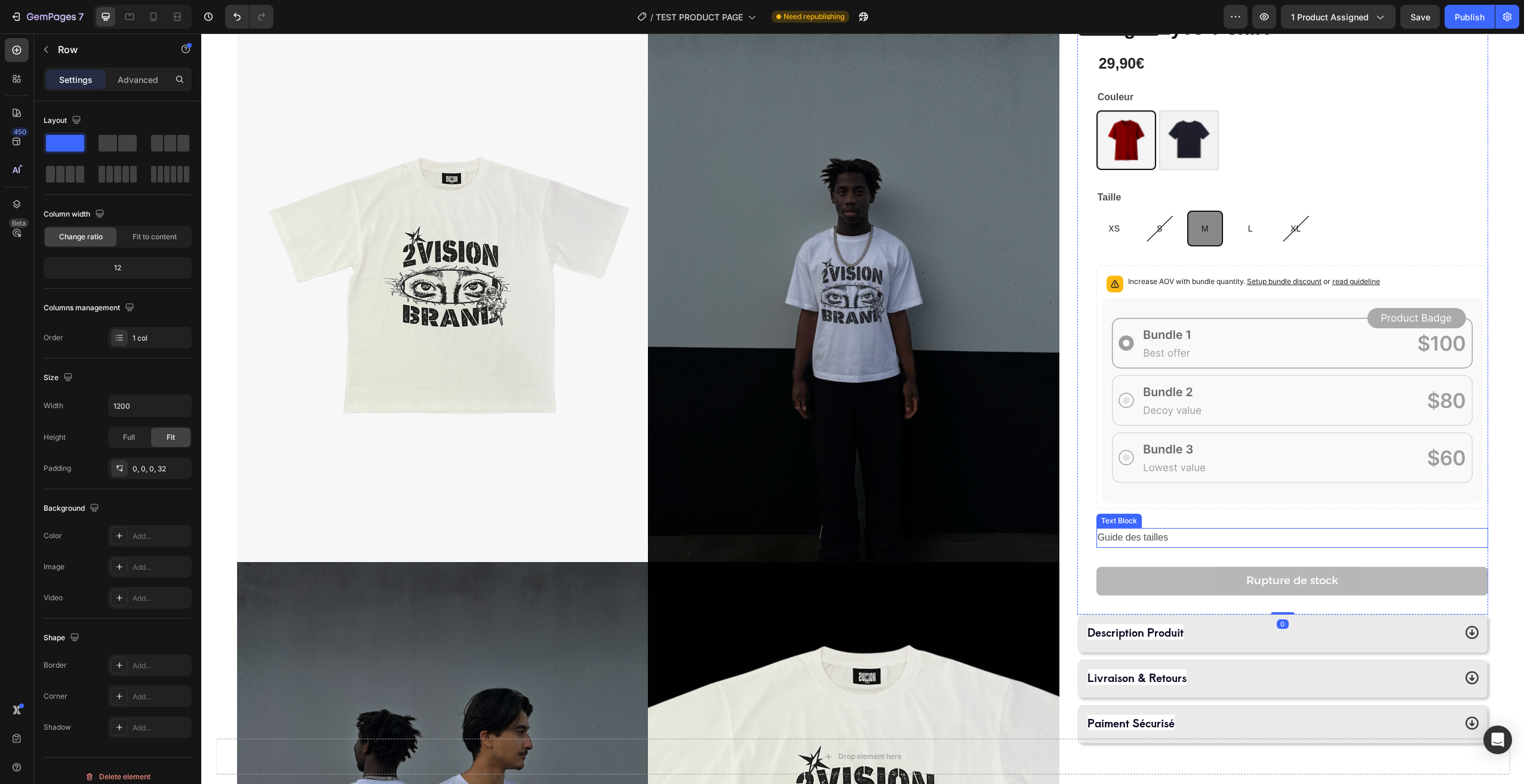
click at [1194, 540] on p "Guide des tailles" at bounding box center [1292, 537] width 389 height 18
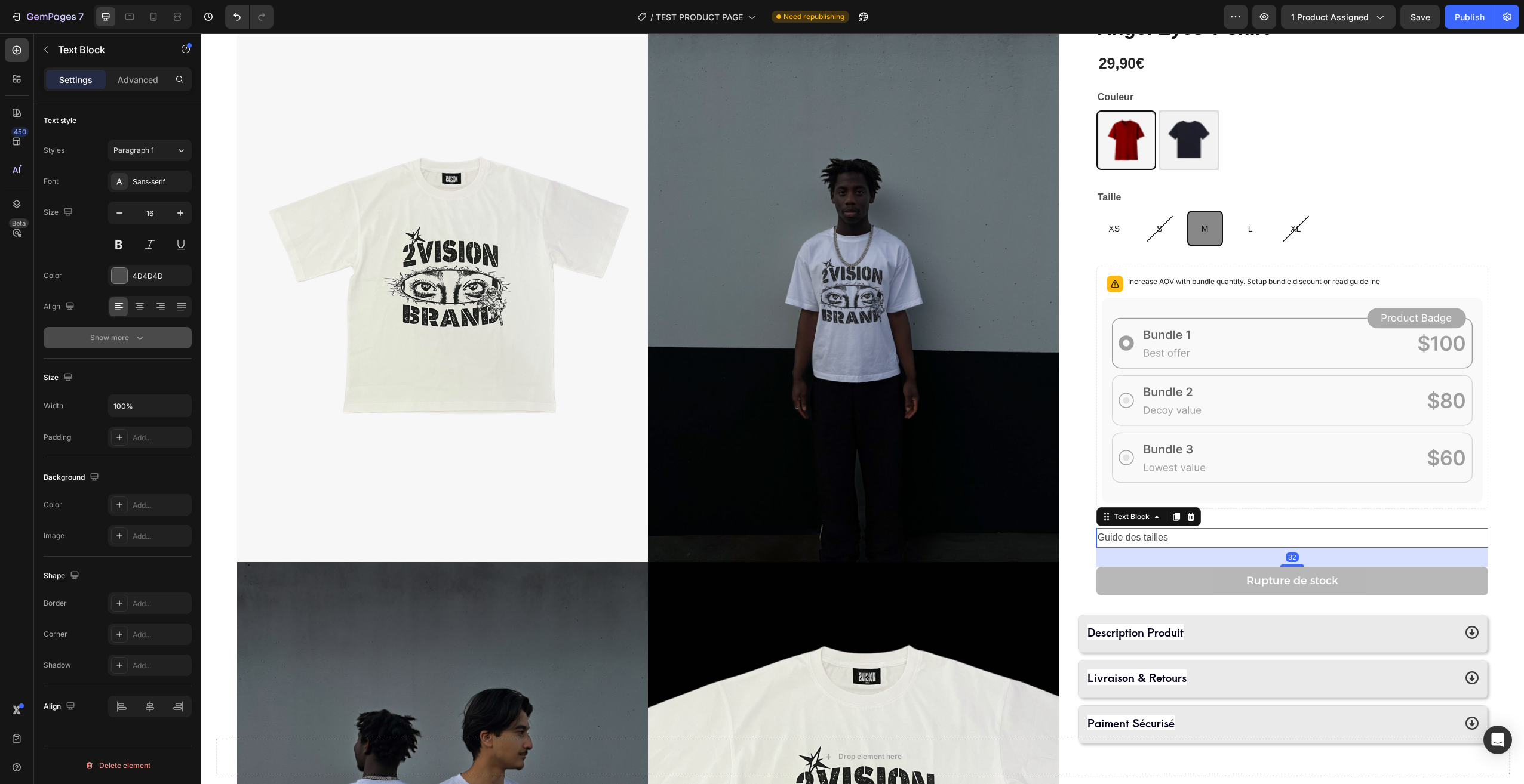
click at [137, 330] on button "Show more" at bounding box center [118, 337] width 148 height 21
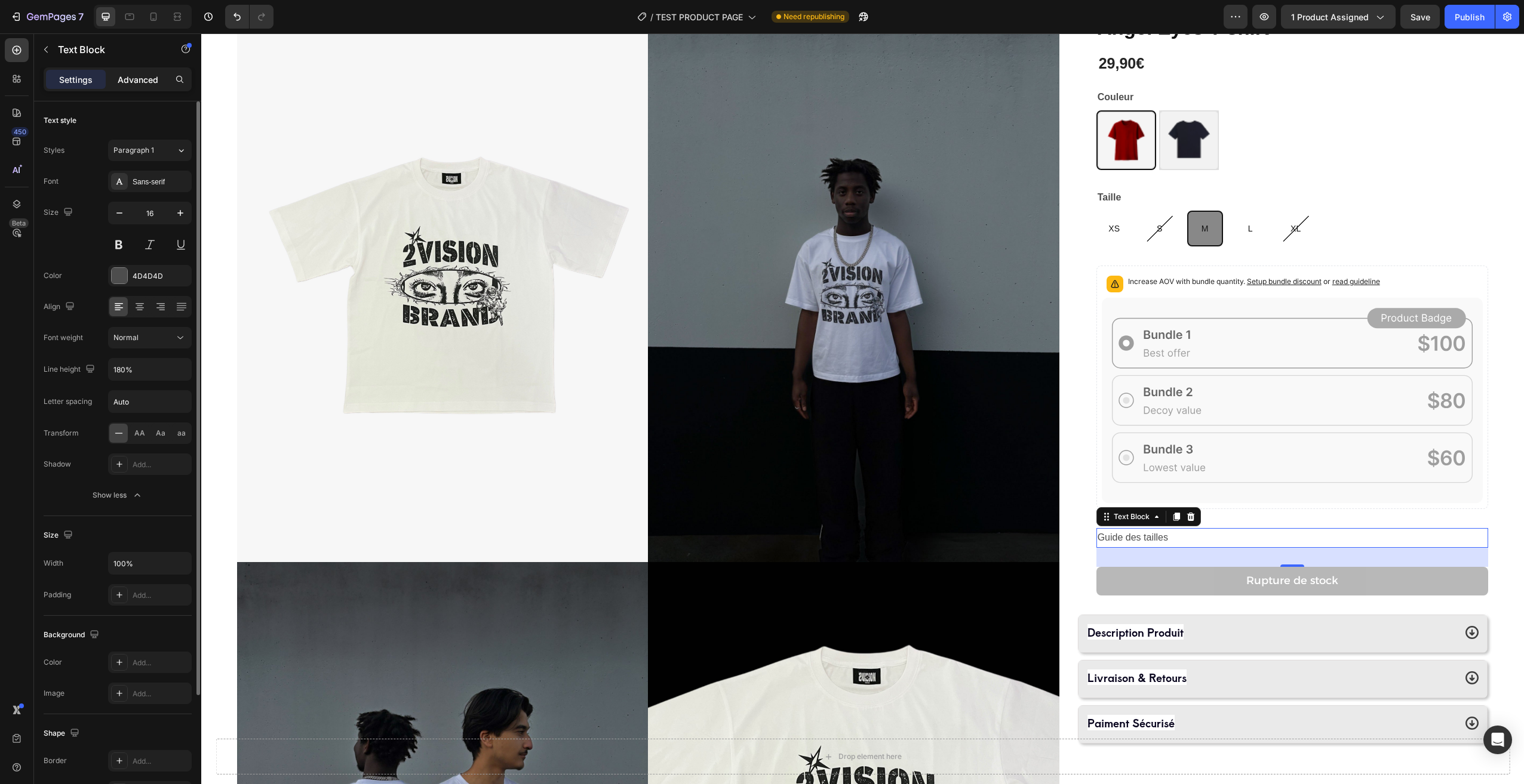
click at [130, 83] on p "Advanced" at bounding box center [137, 79] width 40 height 12
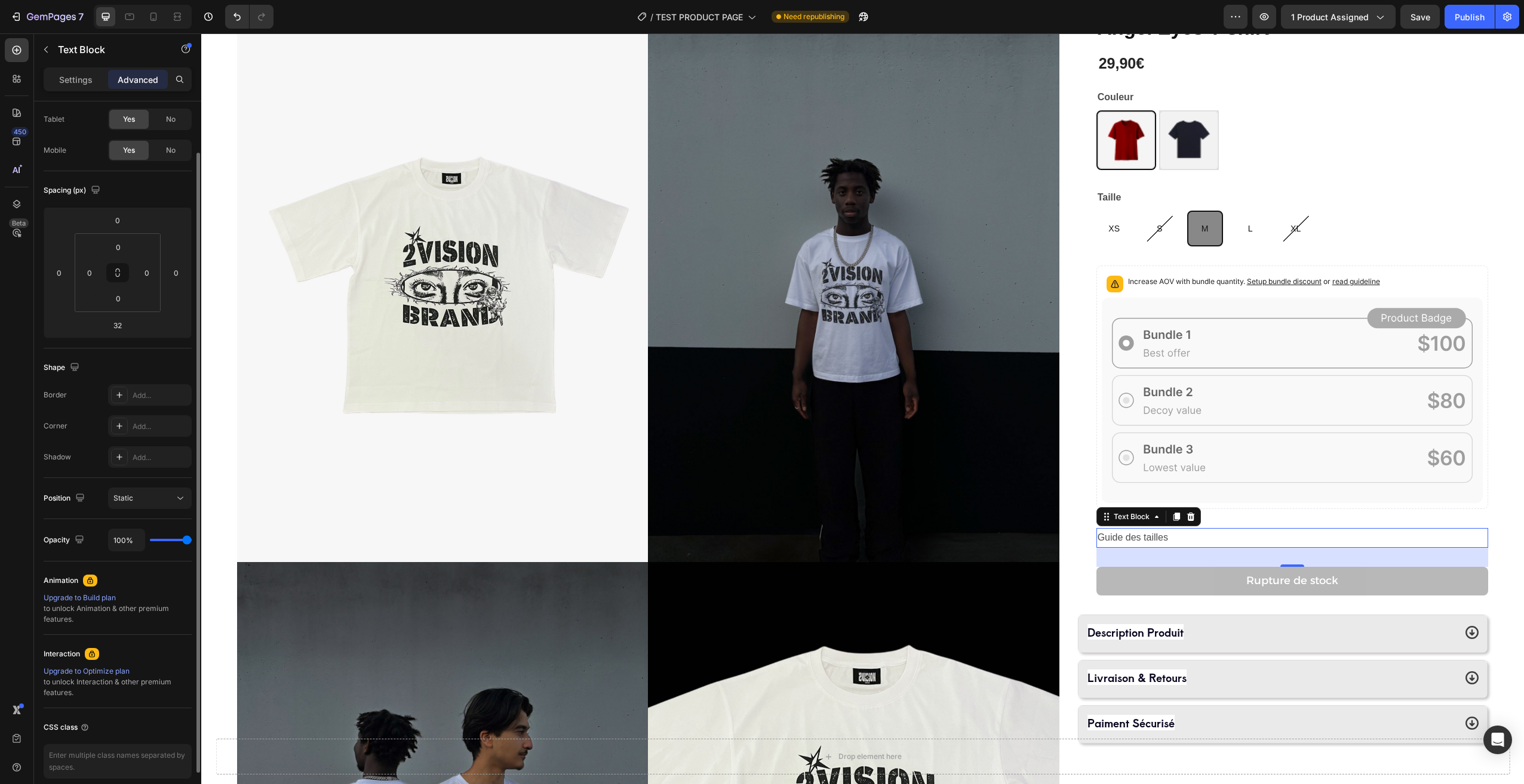
scroll to position [111, 0]
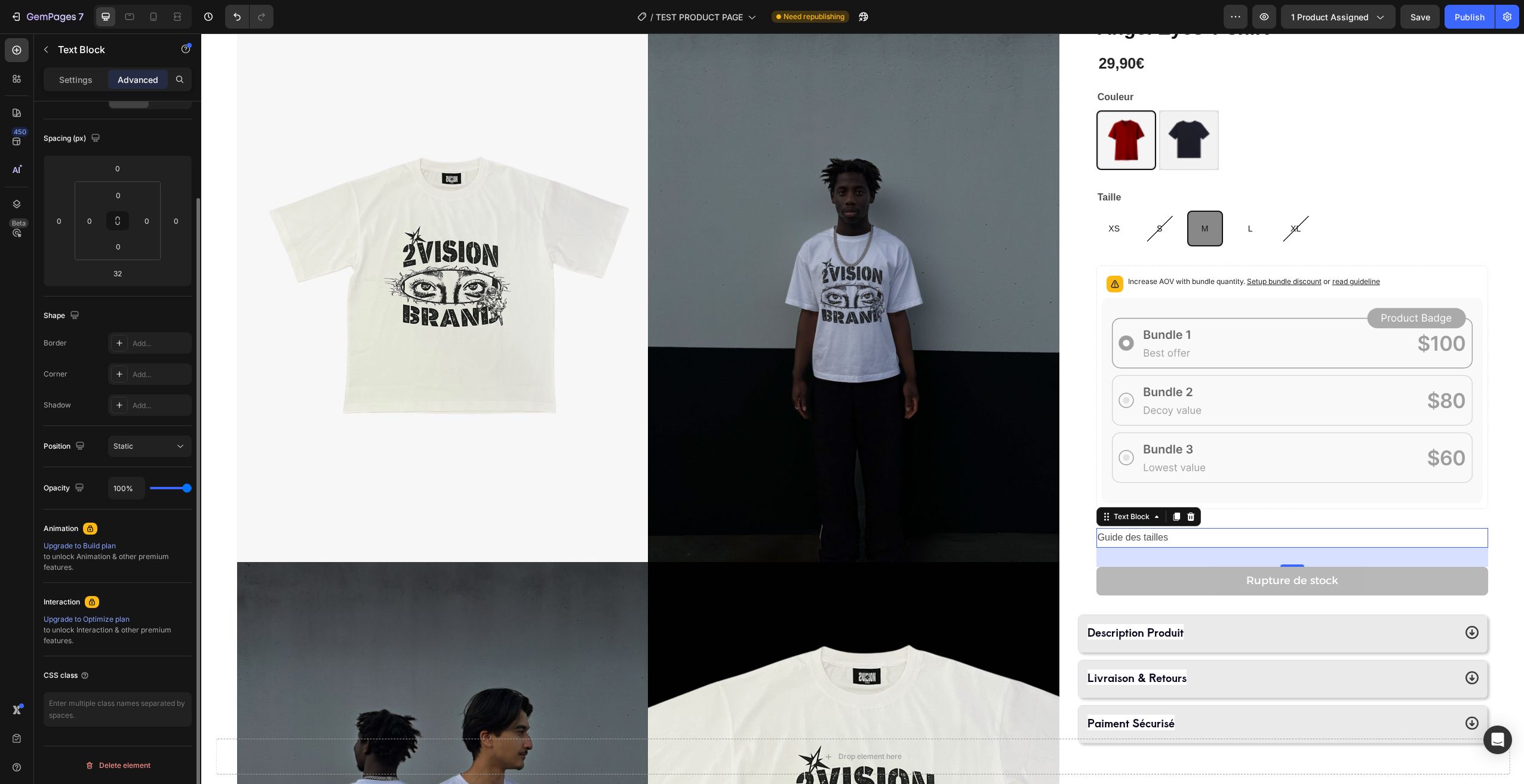
click at [95, 604] on icon at bounding box center [92, 602] width 6 height 7
click at [93, 617] on div "Upgrade to Optimize plan" at bounding box center [118, 619] width 148 height 10
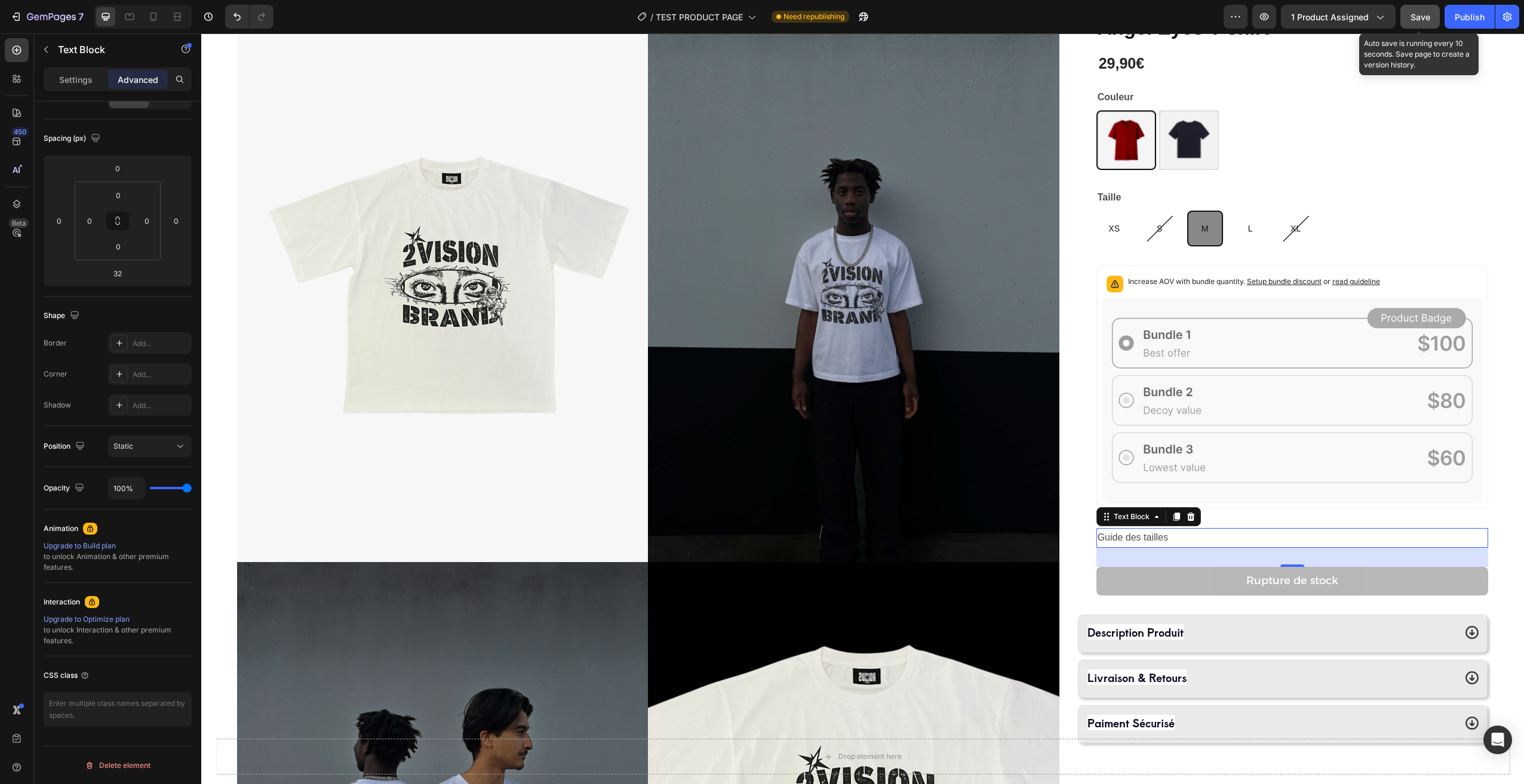
click at [1410, 20] on button "Save" at bounding box center [1420, 17] width 39 height 24
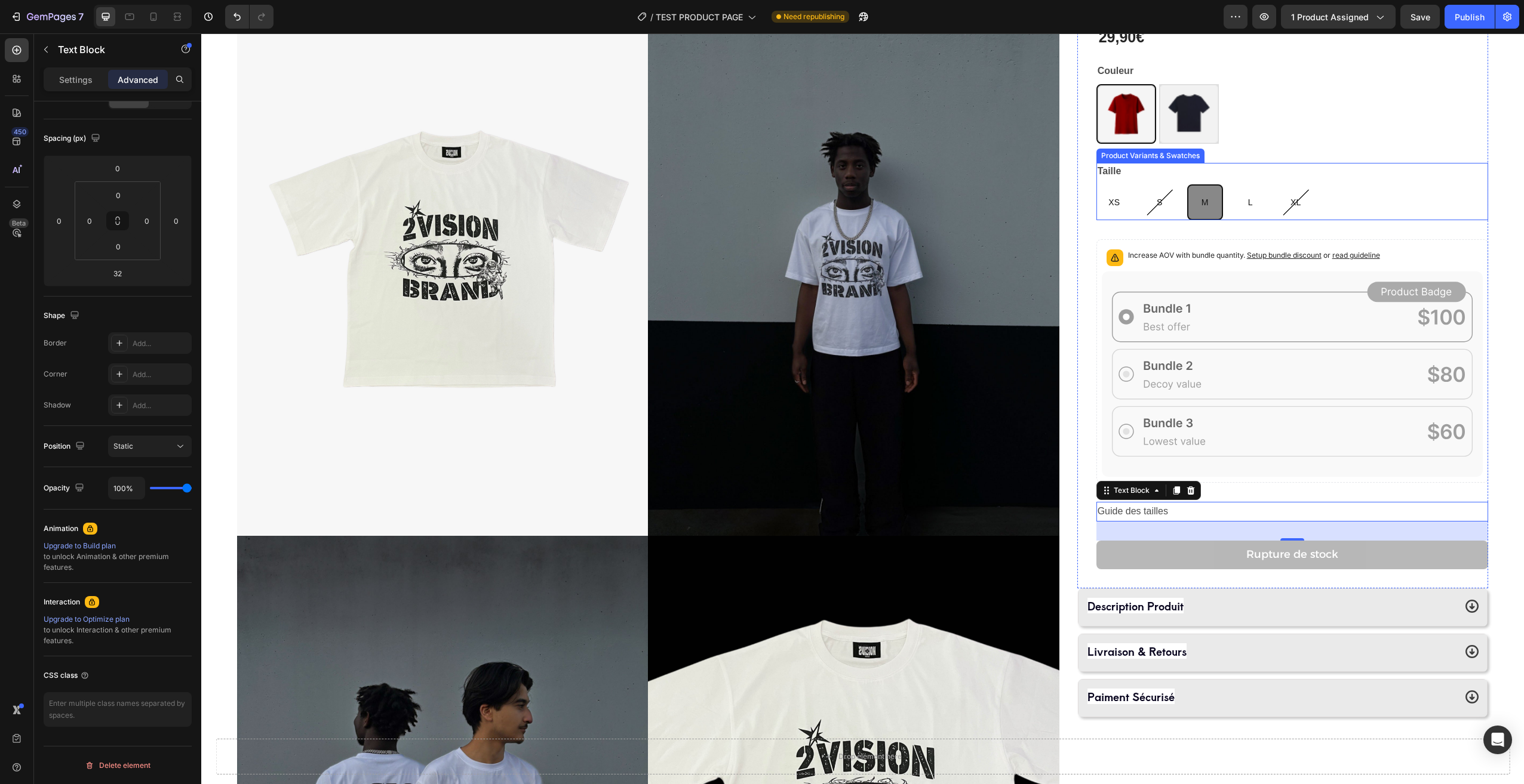
scroll to position [120, 0]
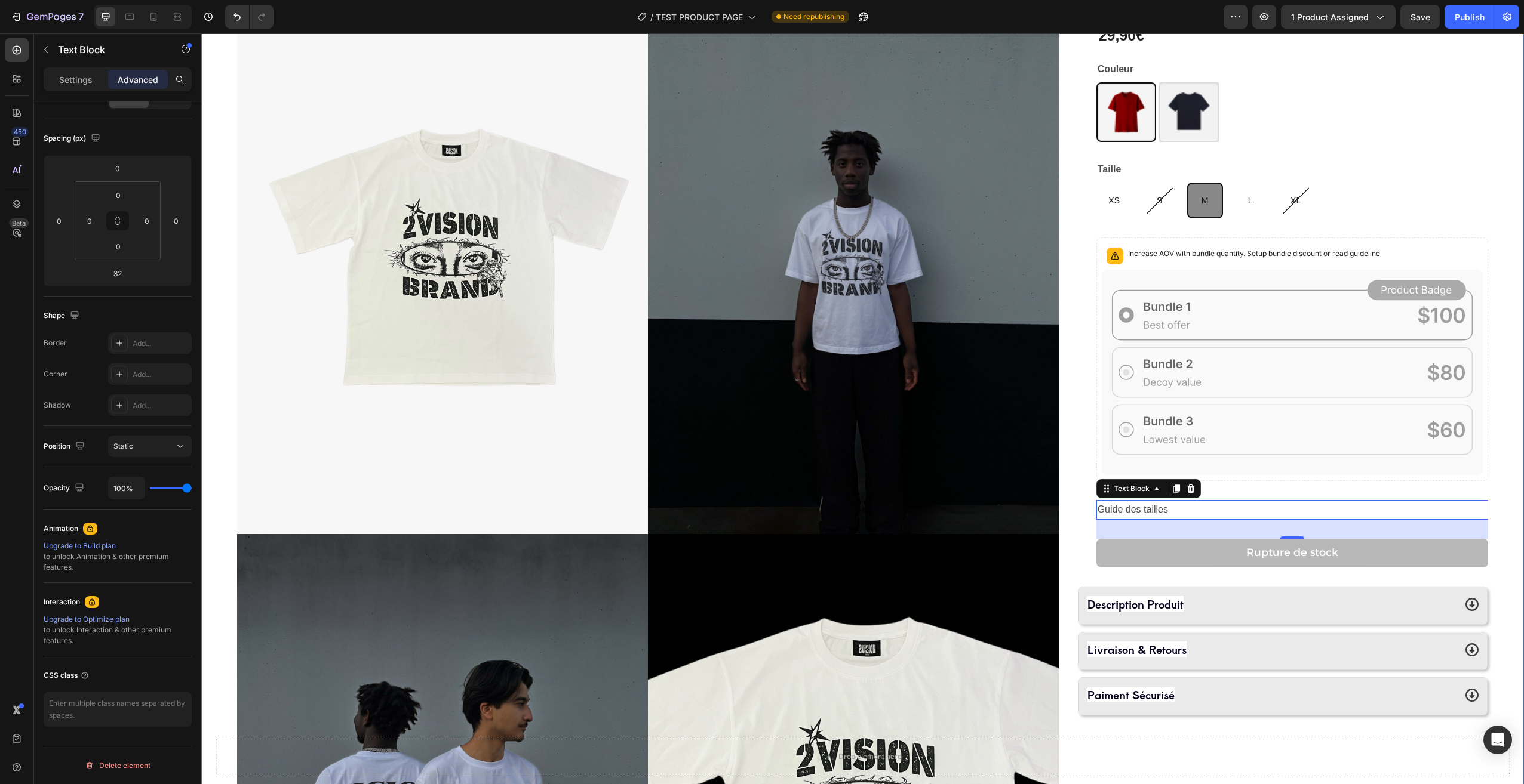
click at [1496, 506] on div "Product Images Angel Eyes T-shirt Product Title 29,90€ Product Price Product Pr…" at bounding box center [862, 534] width 1323 height 1191
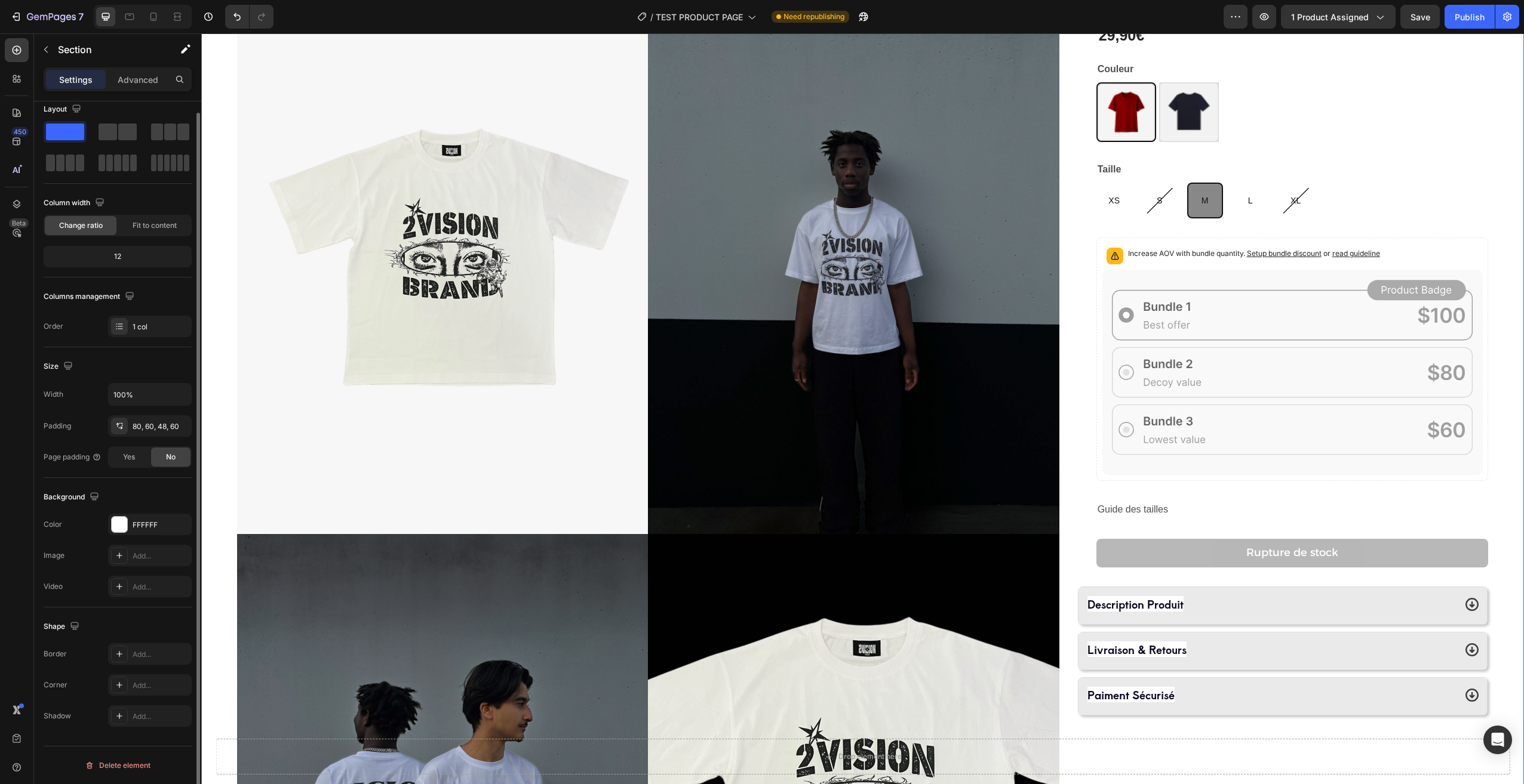
scroll to position [0, 0]
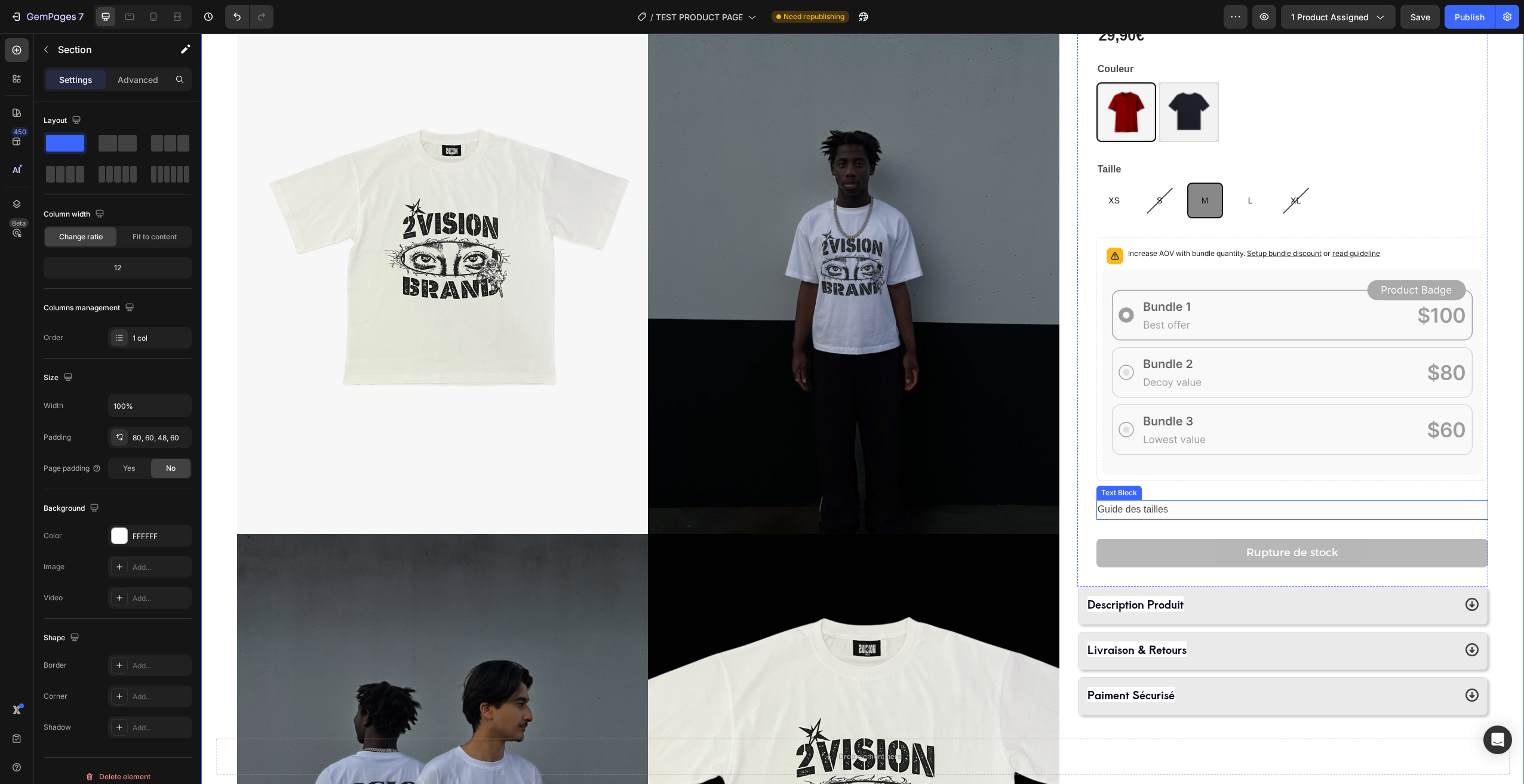
click at [1261, 514] on p "Guide des tailles" at bounding box center [1292, 509] width 389 height 18
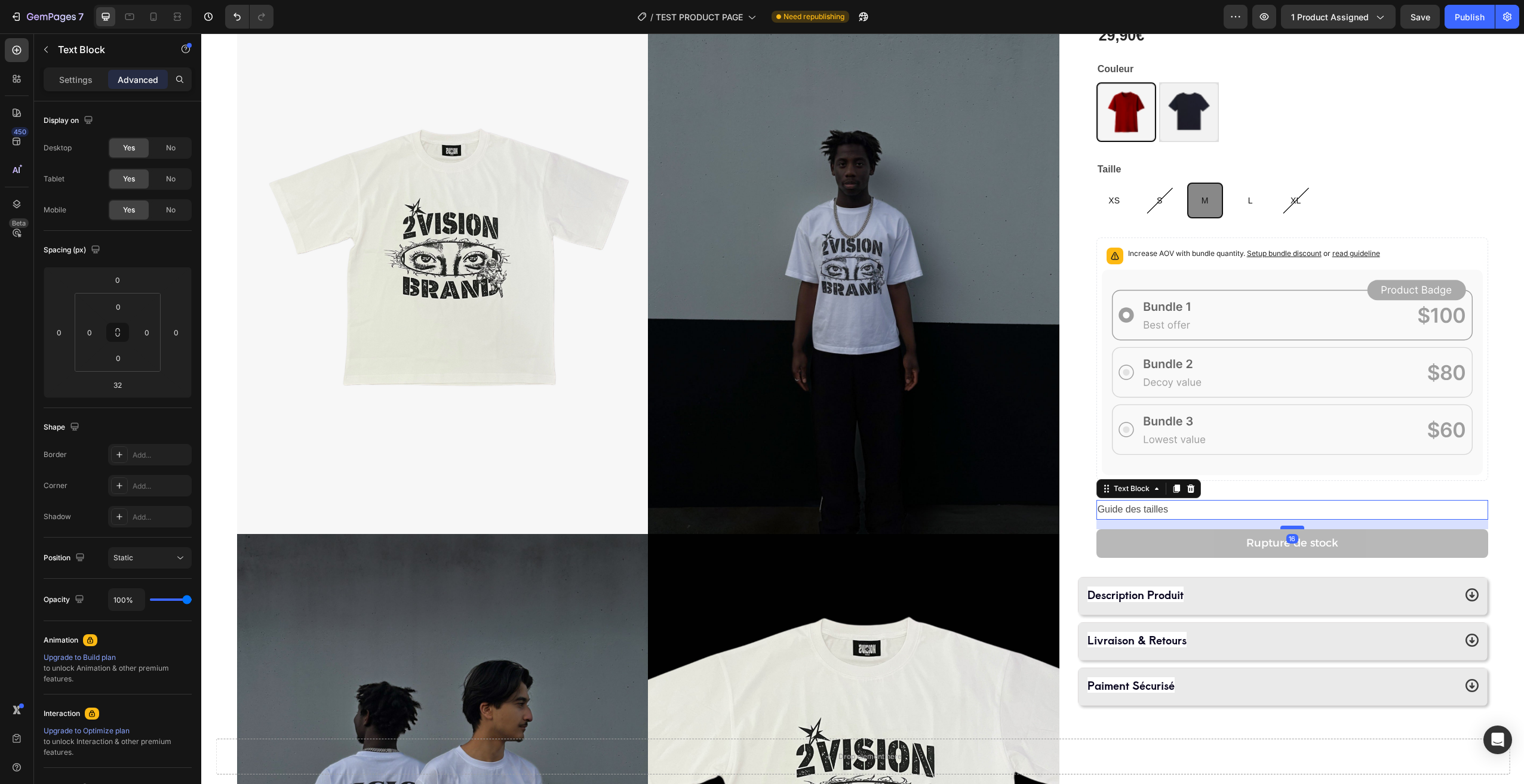
drag, startPoint x: 1286, startPoint y: 536, endPoint x: 1296, endPoint y: 527, distance: 13.5
click at [1296, 527] on div at bounding box center [1292, 528] width 24 height 4
type input "16"
click at [1497, 500] on div "Product Images Angel Eyes T-shirt Product Title 29,90€ Product Price Product Pr…" at bounding box center [862, 534] width 1323 height 1191
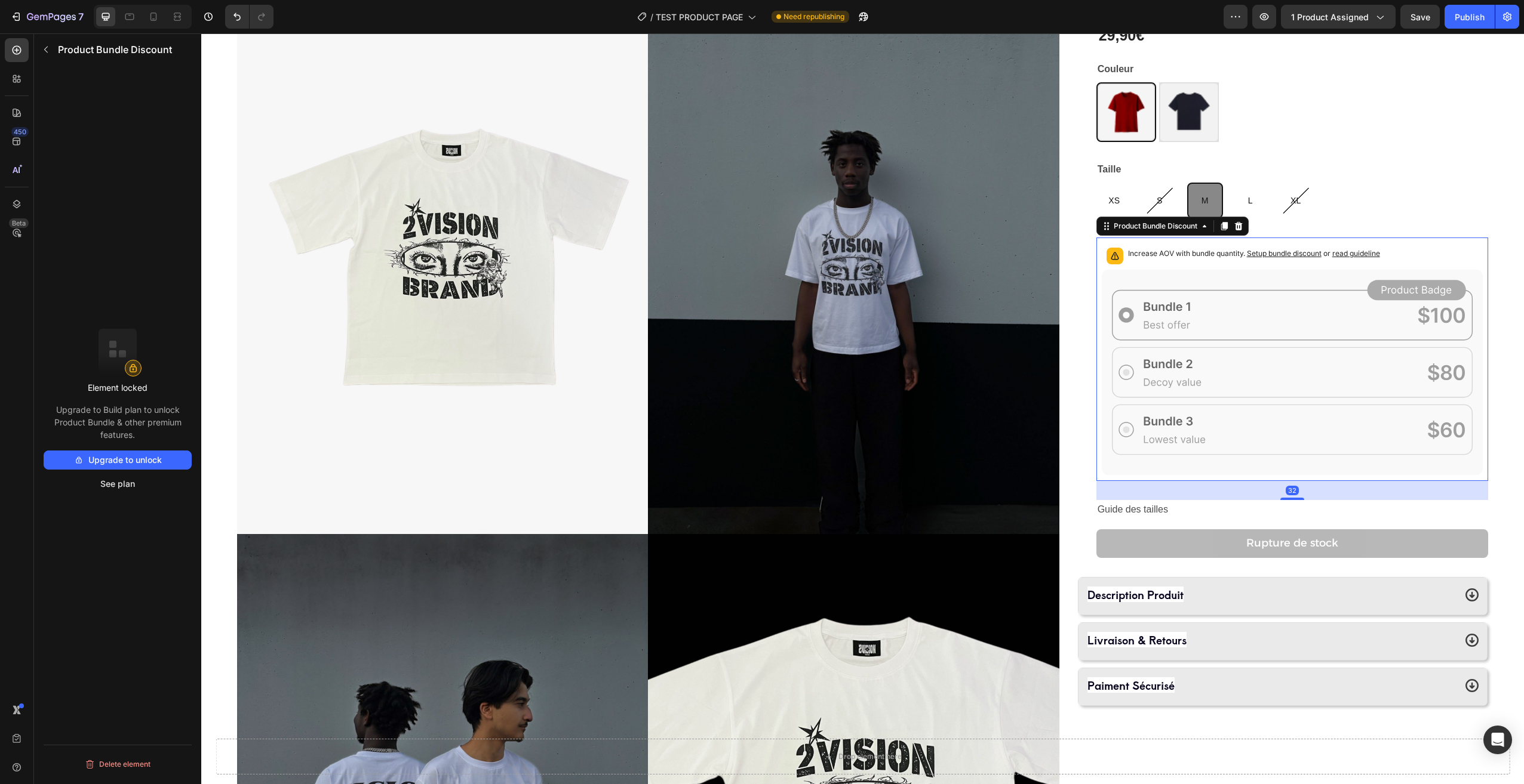
click at [1230, 463] on icon at bounding box center [1291, 373] width 381 height 206
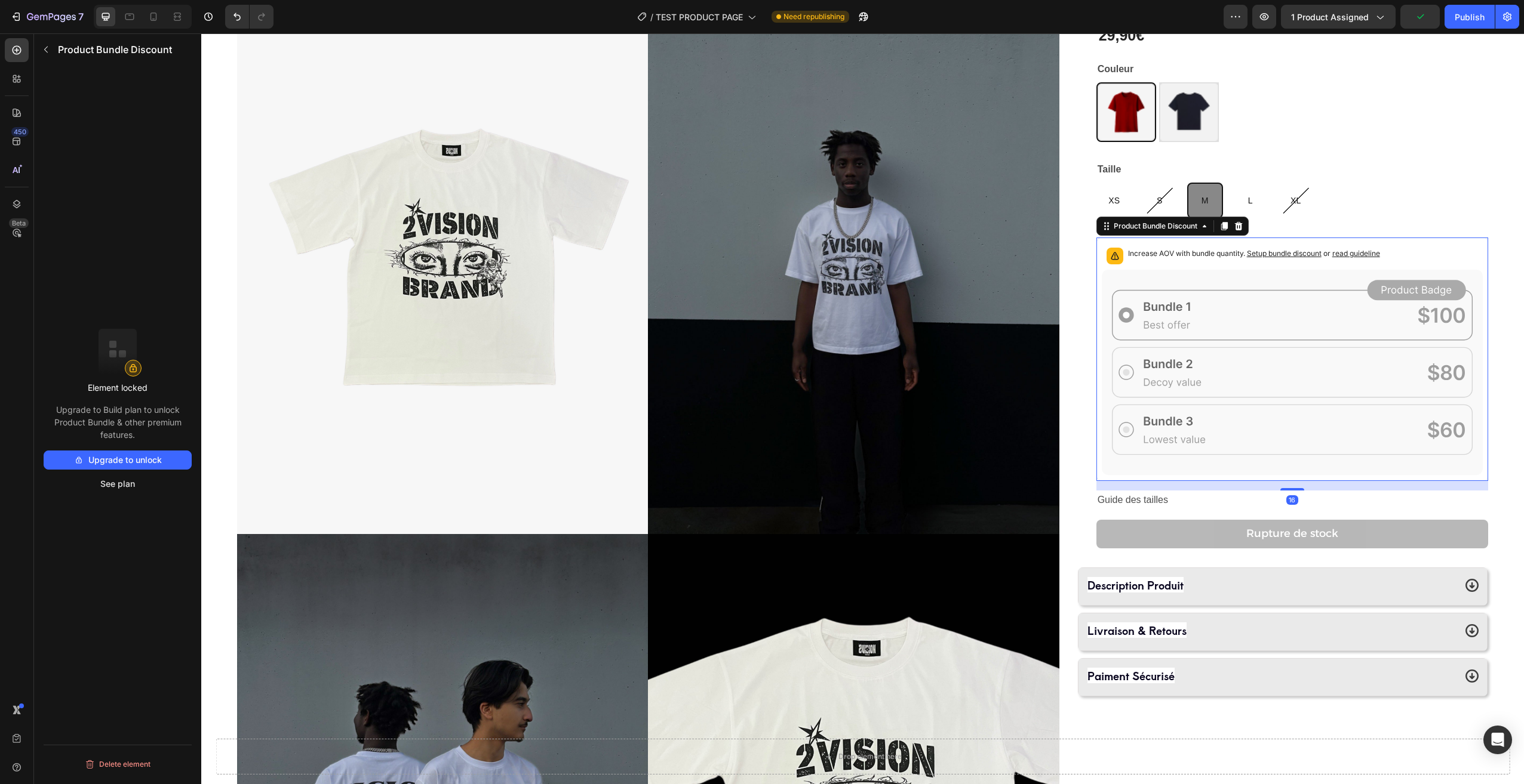
drag, startPoint x: 1283, startPoint y: 498, endPoint x: 1295, endPoint y: 489, distance: 15.0
click at [1295, 489] on div at bounding box center [1292, 489] width 24 height 3
click at [1297, 515] on div "Angel Eyes T-shirt Product Title 29,90€ Product Price Product Price Row Couleur…" at bounding box center [1292, 277] width 392 height 581
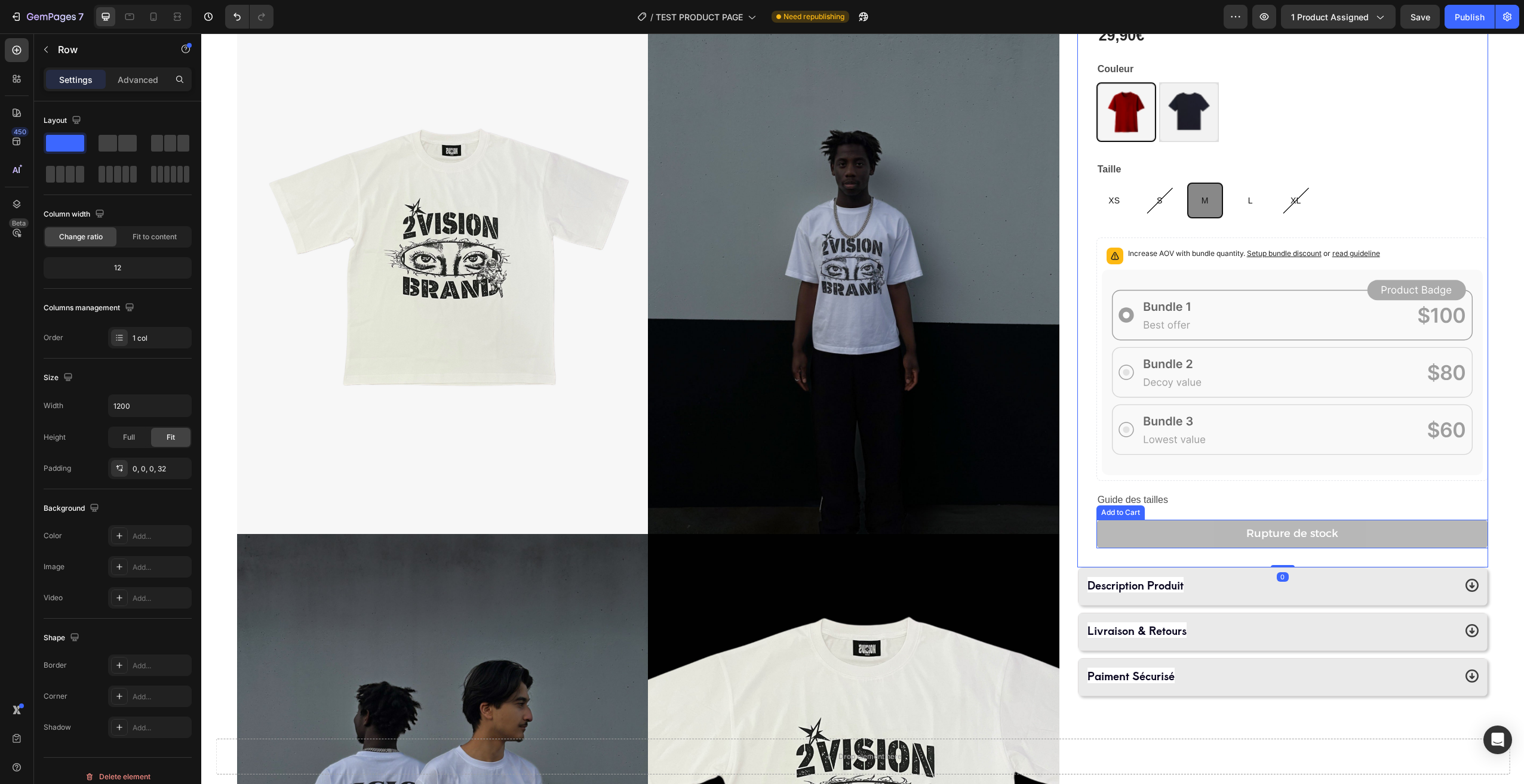
click at [1295, 523] on button "Rupture de stock" at bounding box center [1292, 534] width 392 height 29
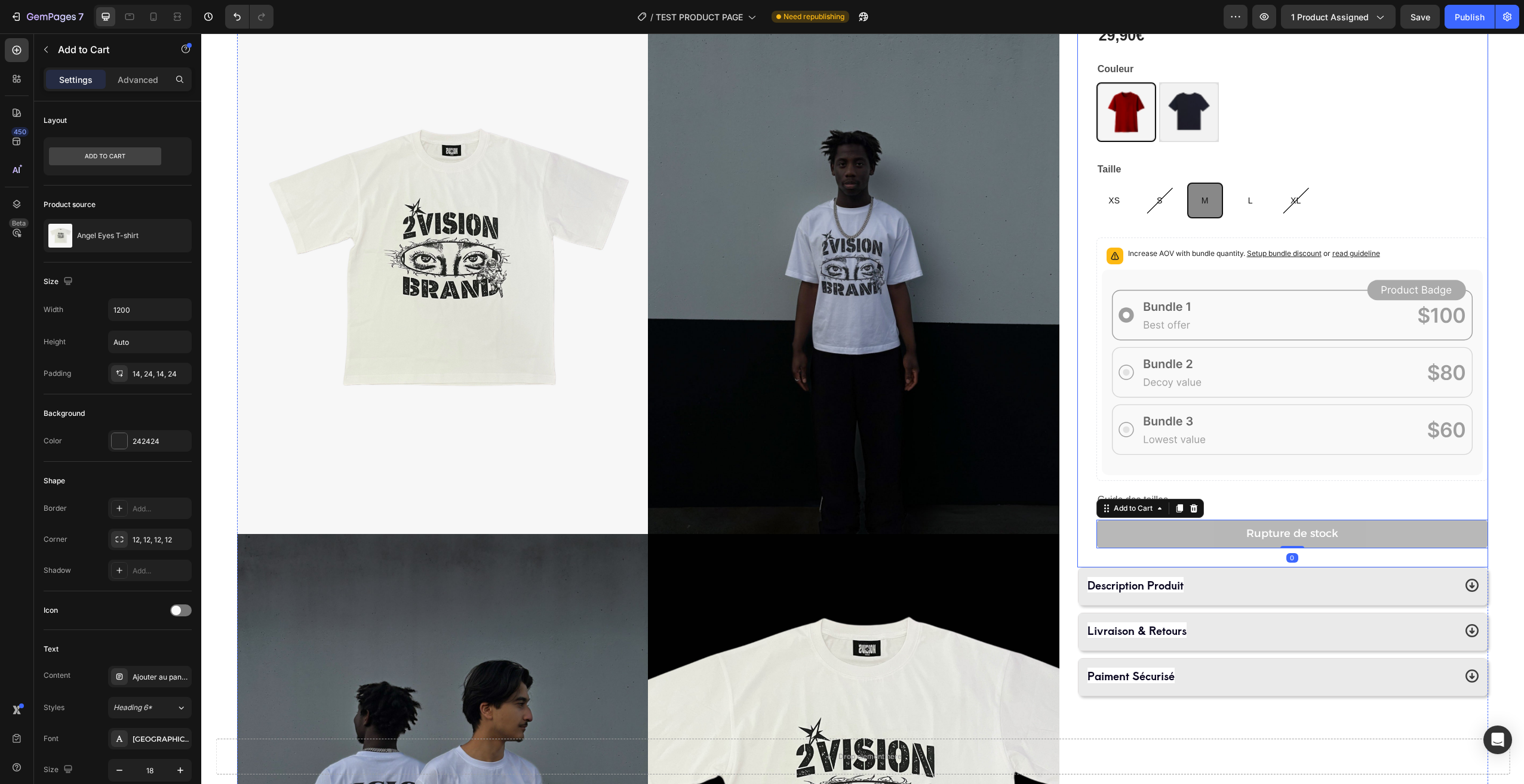
click at [1276, 513] on div "Angel Eyes T-shirt Product Title 29,90€ Product Price Product Price Row Couleur…" at bounding box center [1292, 277] width 392 height 581
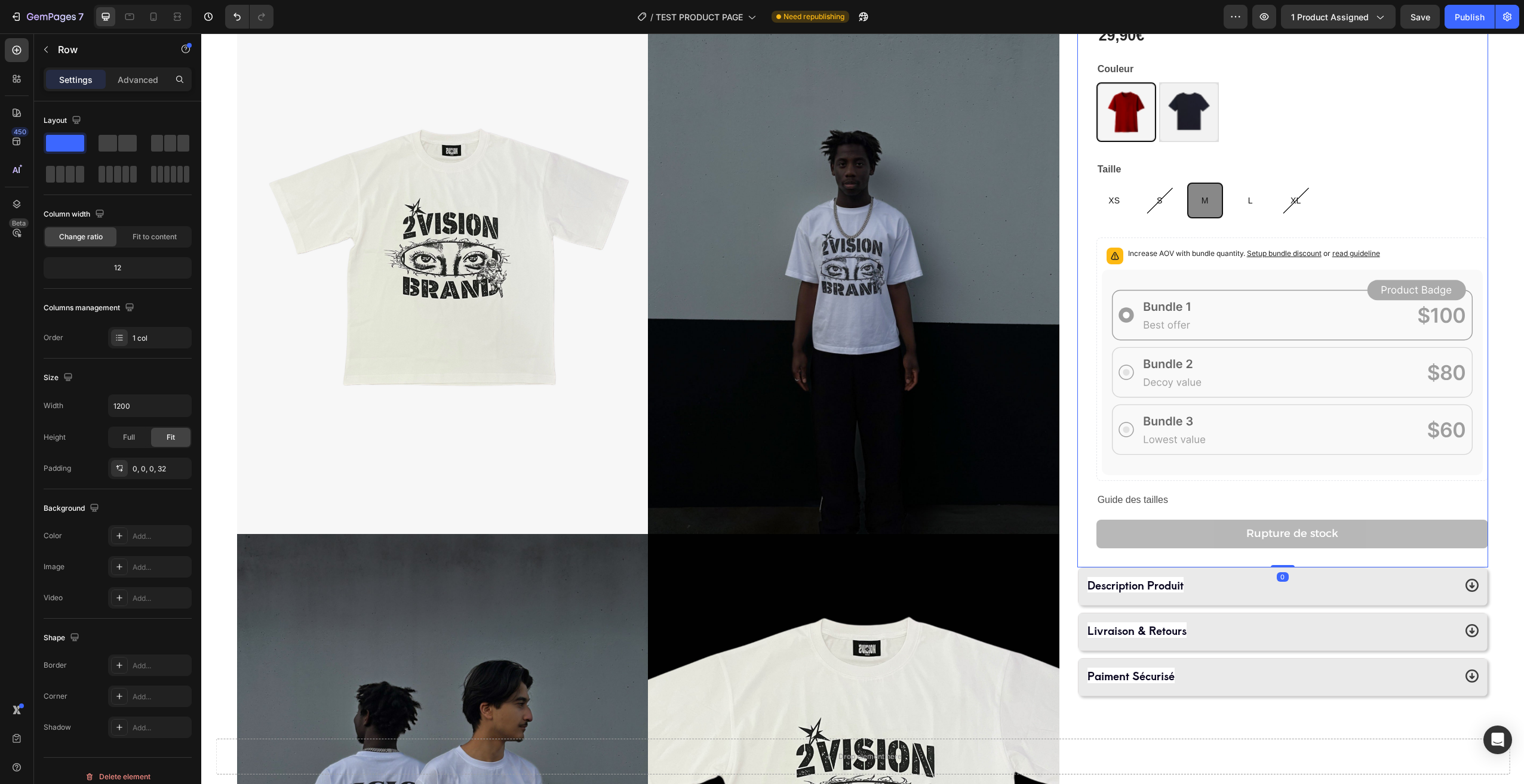
click at [1277, 506] on p "Guide des tailles" at bounding box center [1292, 500] width 389 height 18
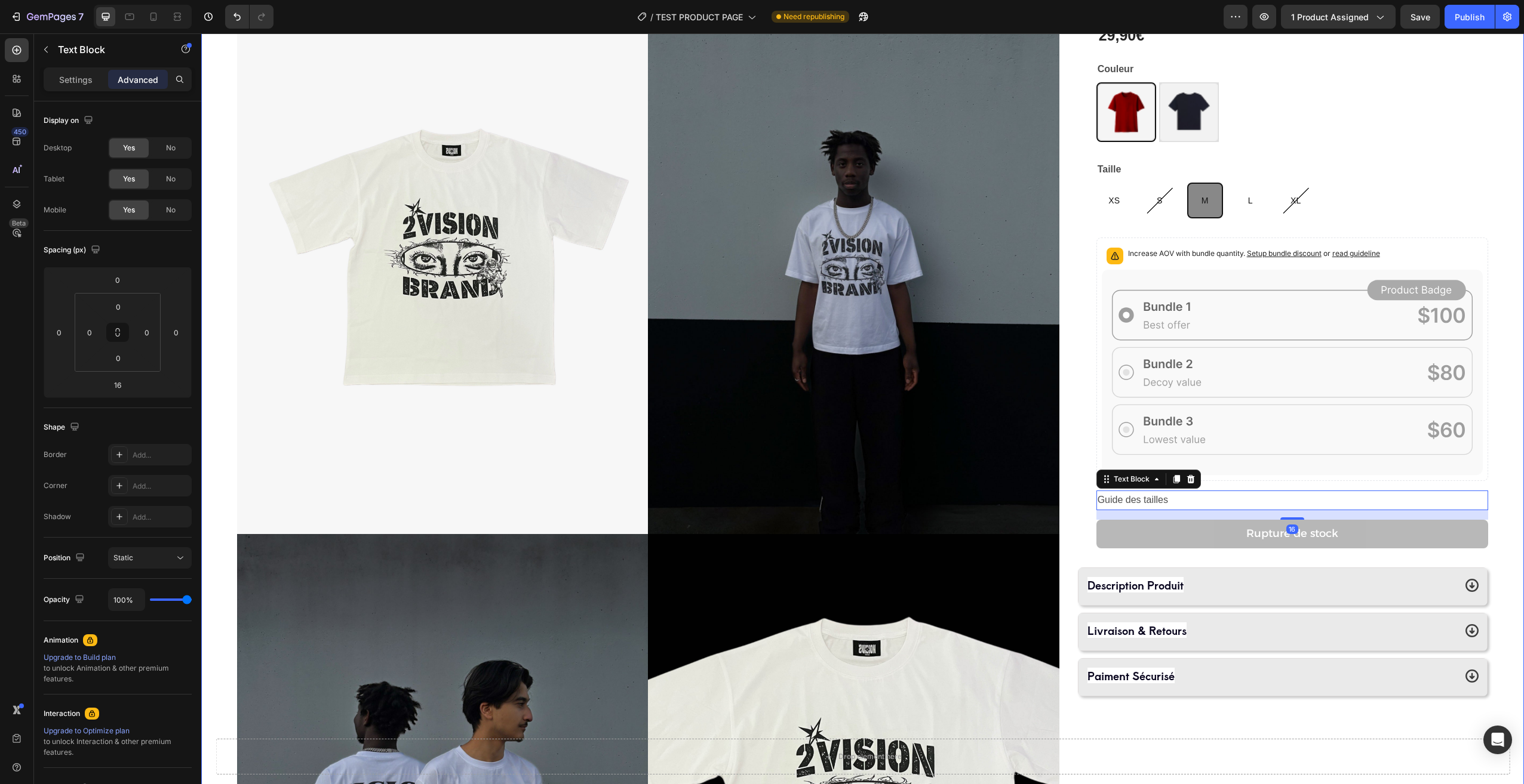
click at [1494, 520] on div "Product Images Angel Eyes T-shirt Product Title 29,90€ Product Price Product Pr…" at bounding box center [862, 534] width 1323 height 1191
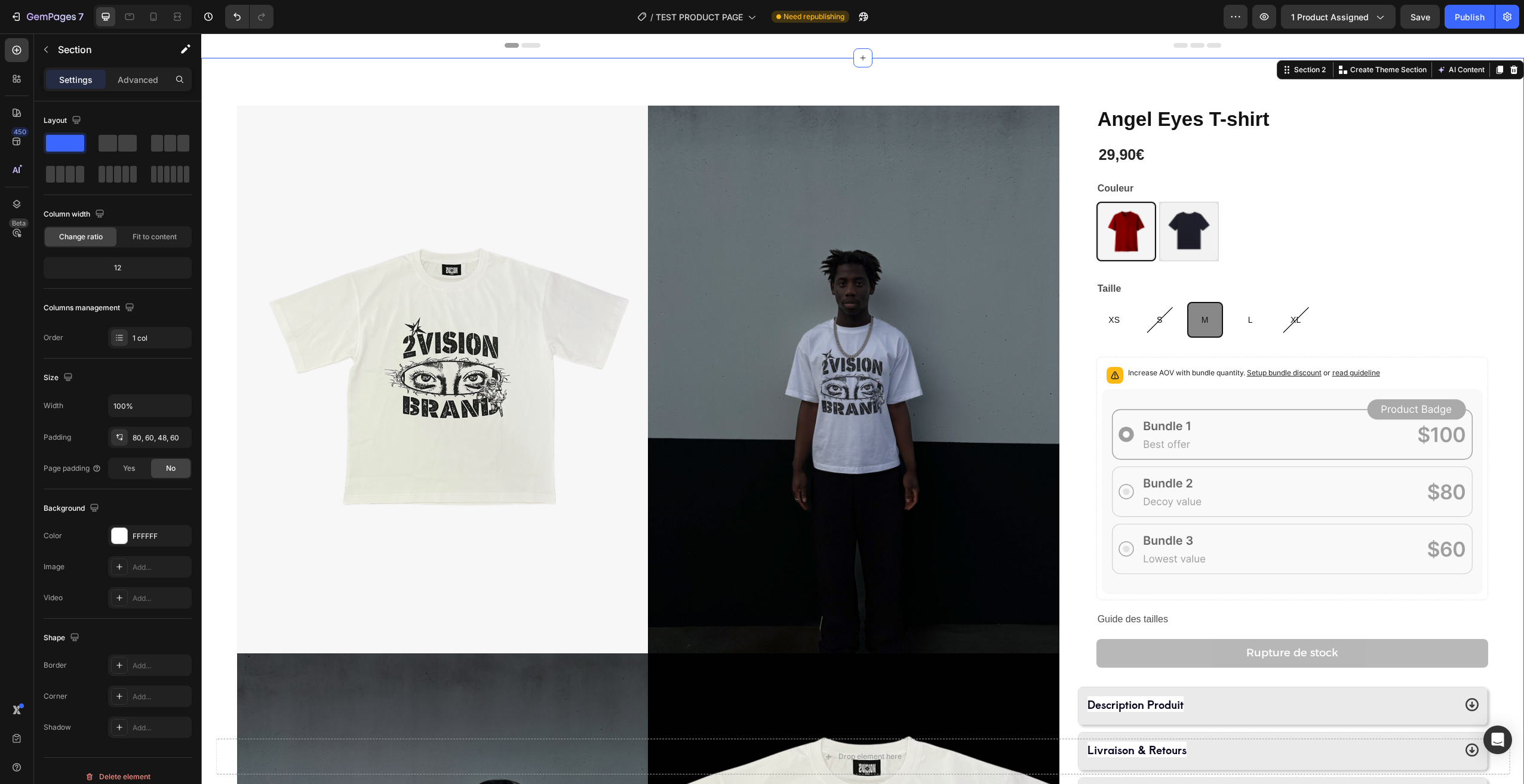
click at [1424, 13] on span "Save" at bounding box center [1419, 17] width 20 height 10
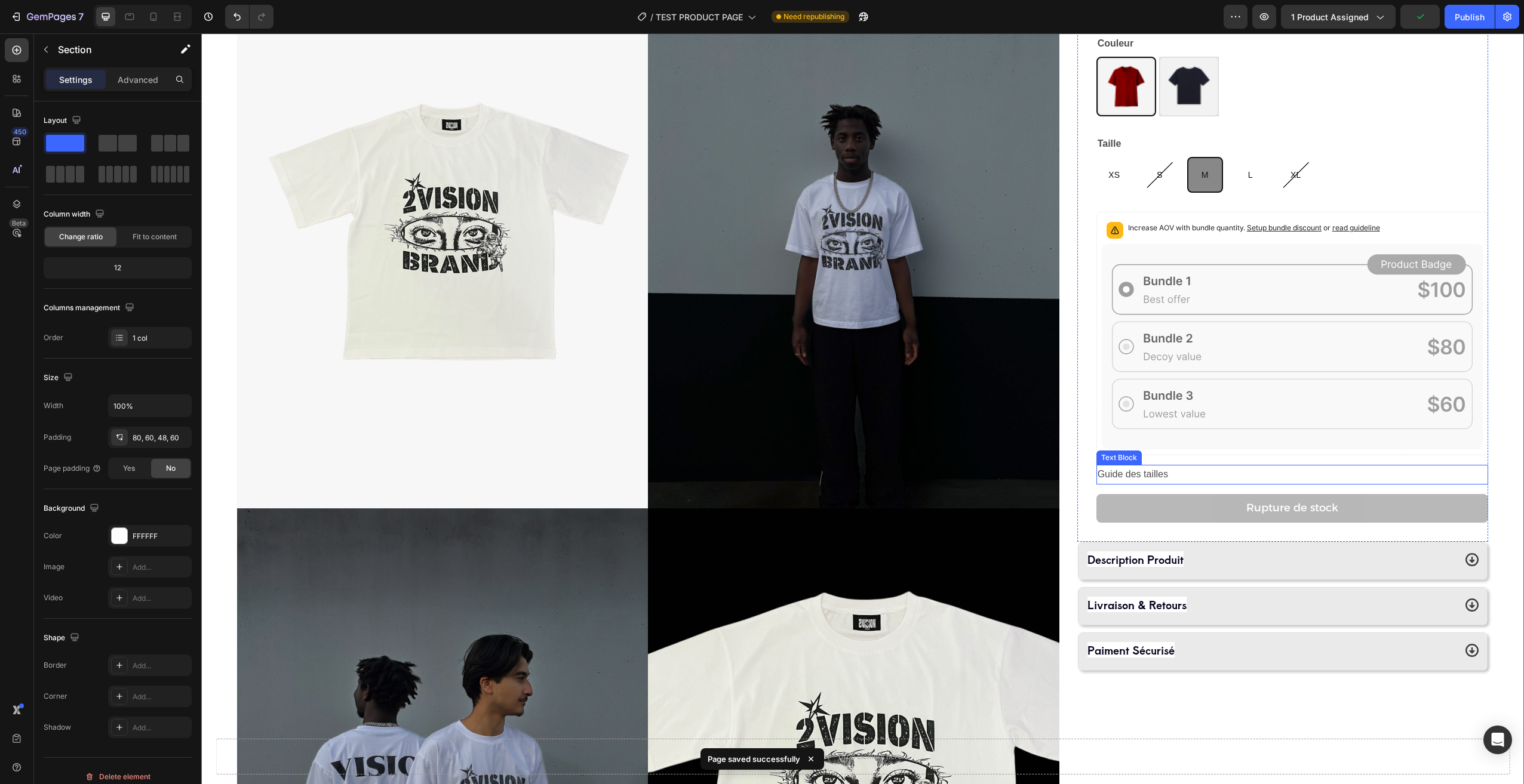
scroll to position [238, 0]
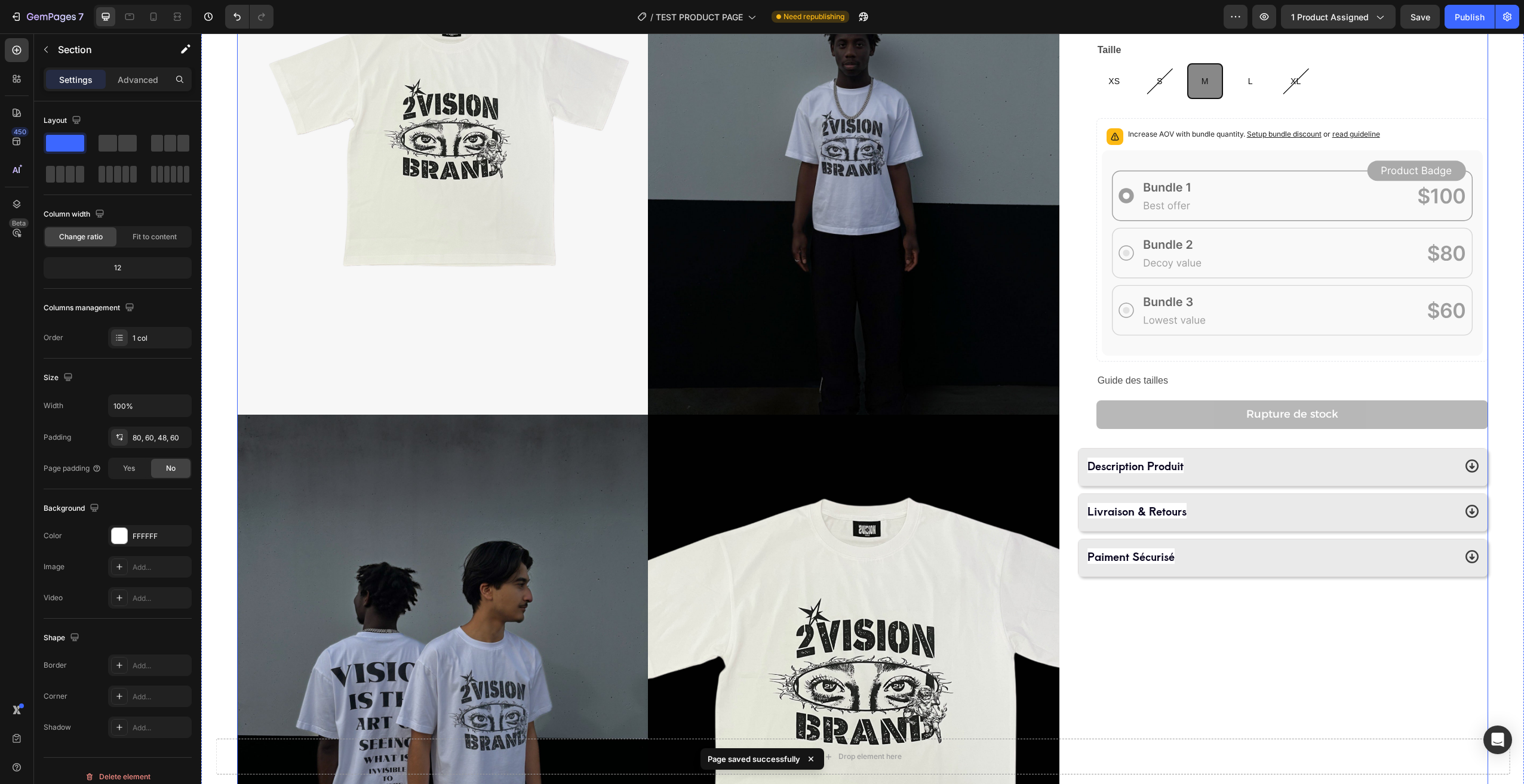
click at [1287, 664] on div "Angel Eyes T-shirt Product Title 29,90€ Product Price Product Price Row Couleur…" at bounding box center [1282, 420] width 410 height 1105
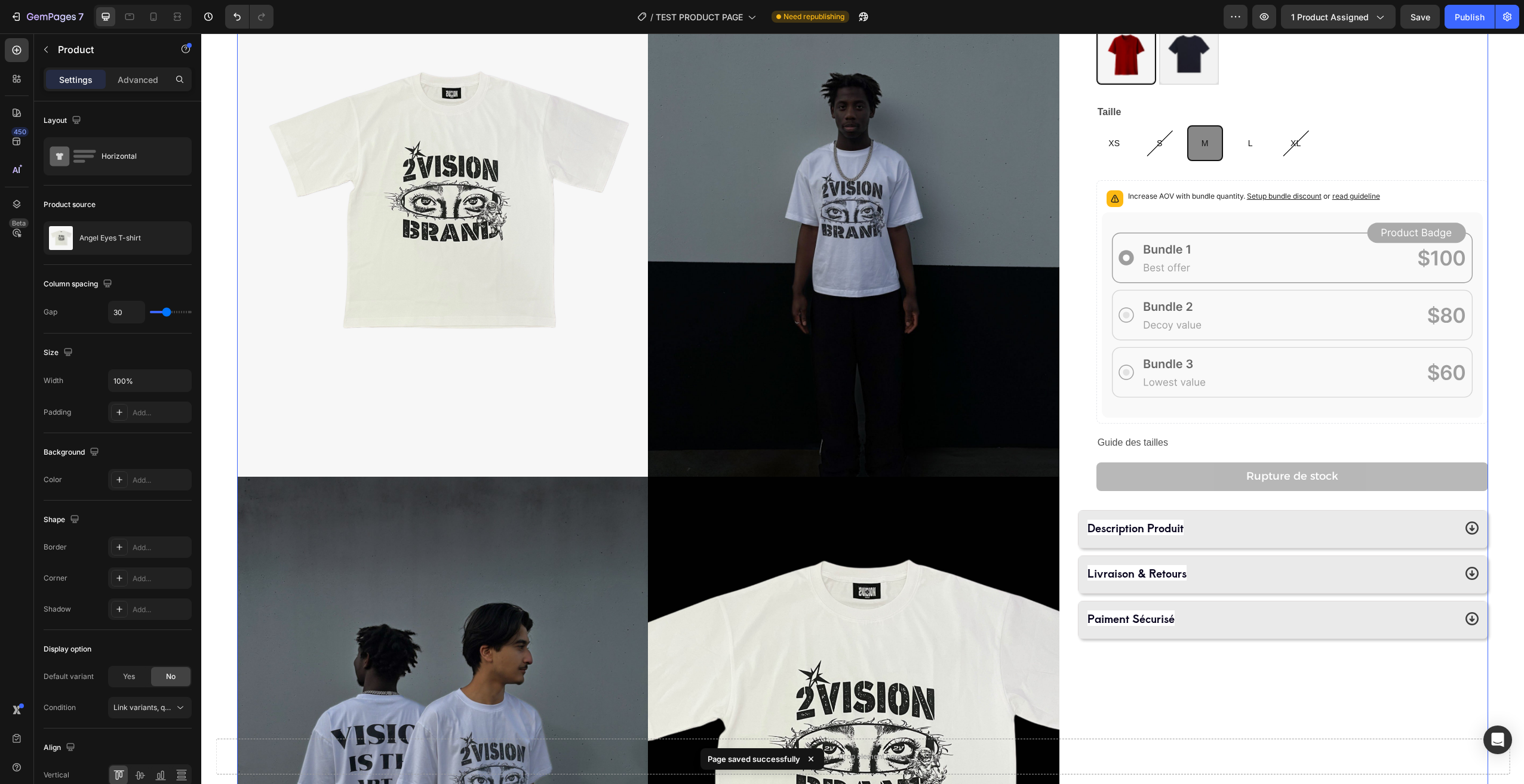
scroll to position [0, 0]
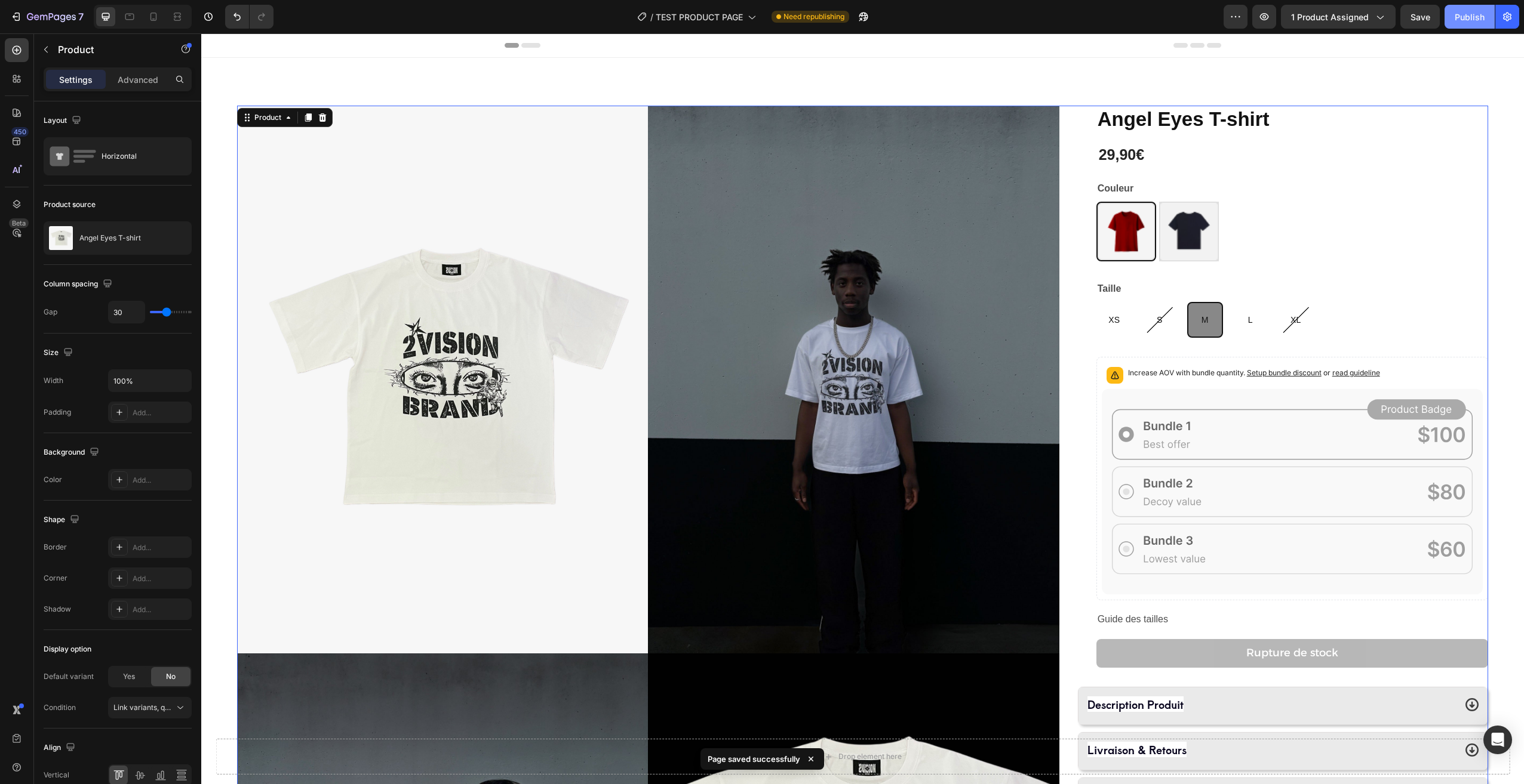
click at [1480, 22] on div "Publish" at bounding box center [1470, 16] width 30 height 12
